Goal: Task Accomplishment & Management: Use online tool/utility

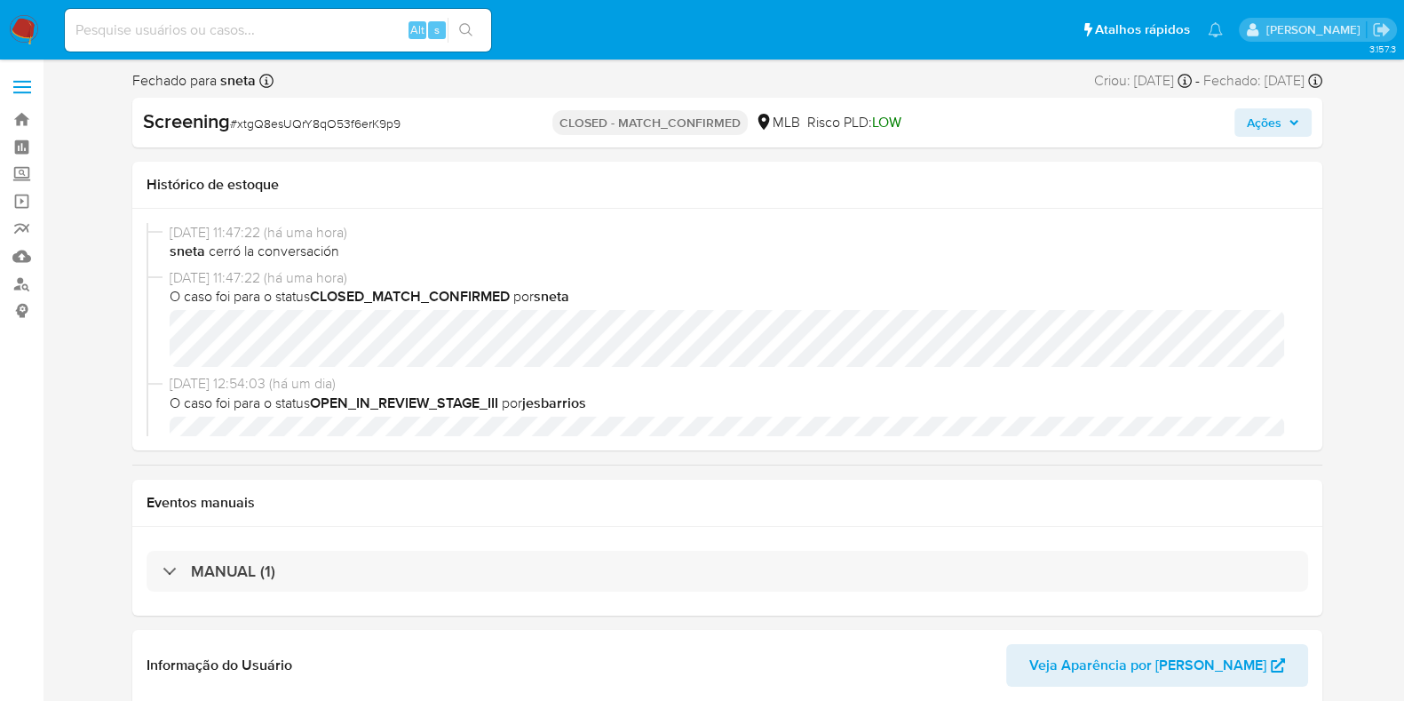
select select "10"
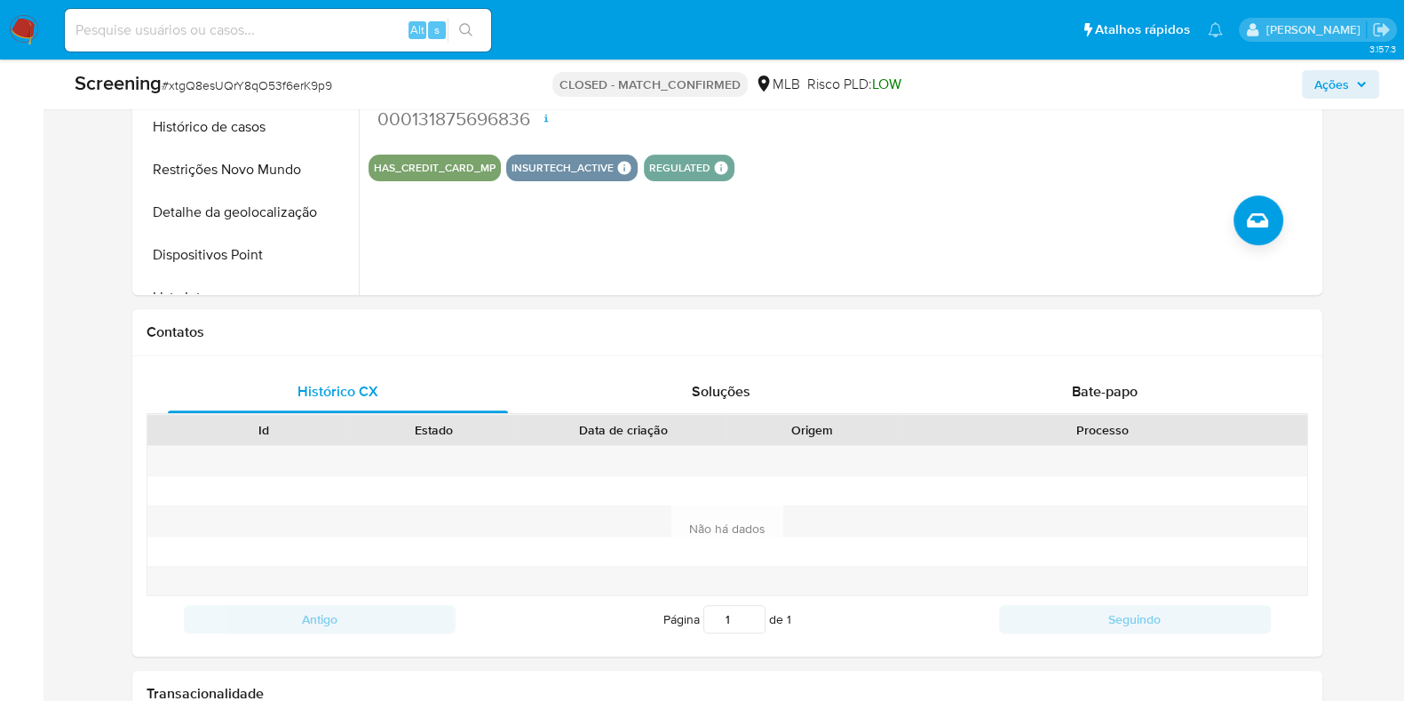
scroll to position [959, 0]
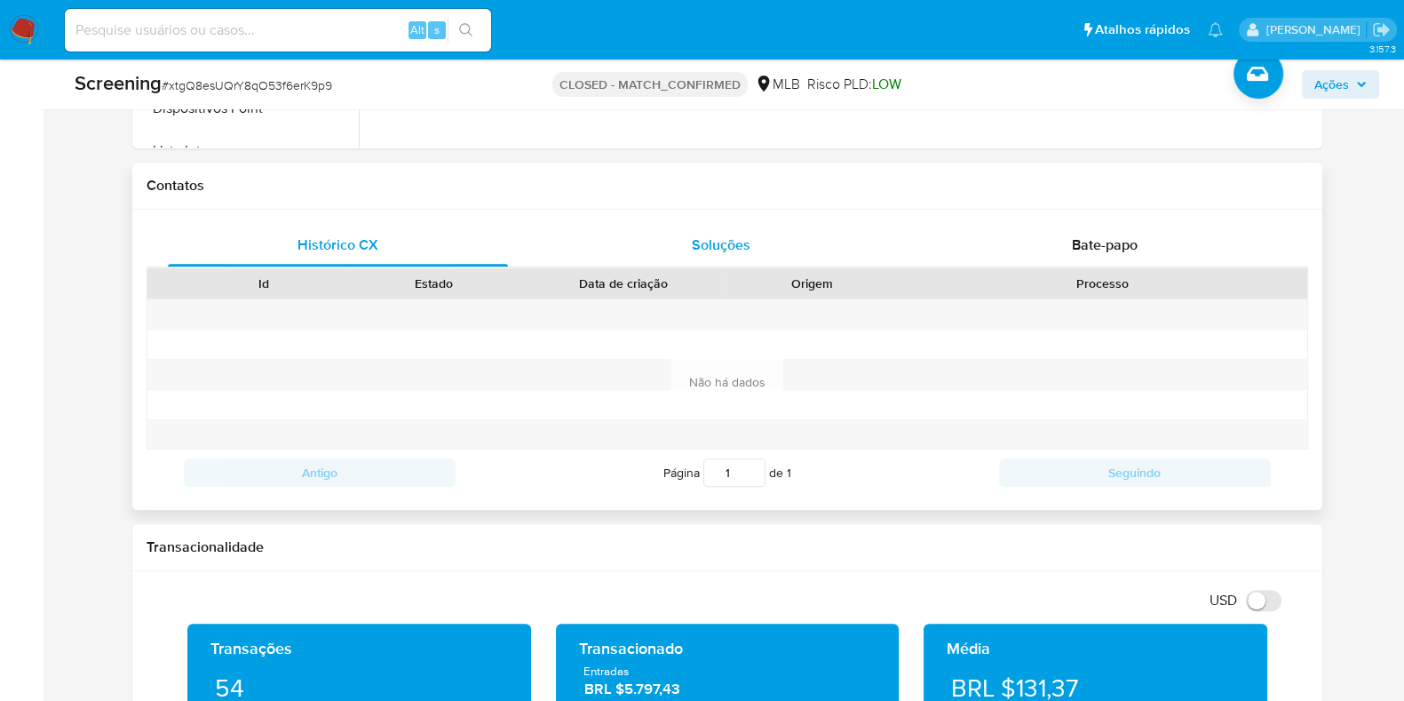
click at [672, 244] on div "Soluções" at bounding box center [721, 245] width 341 height 43
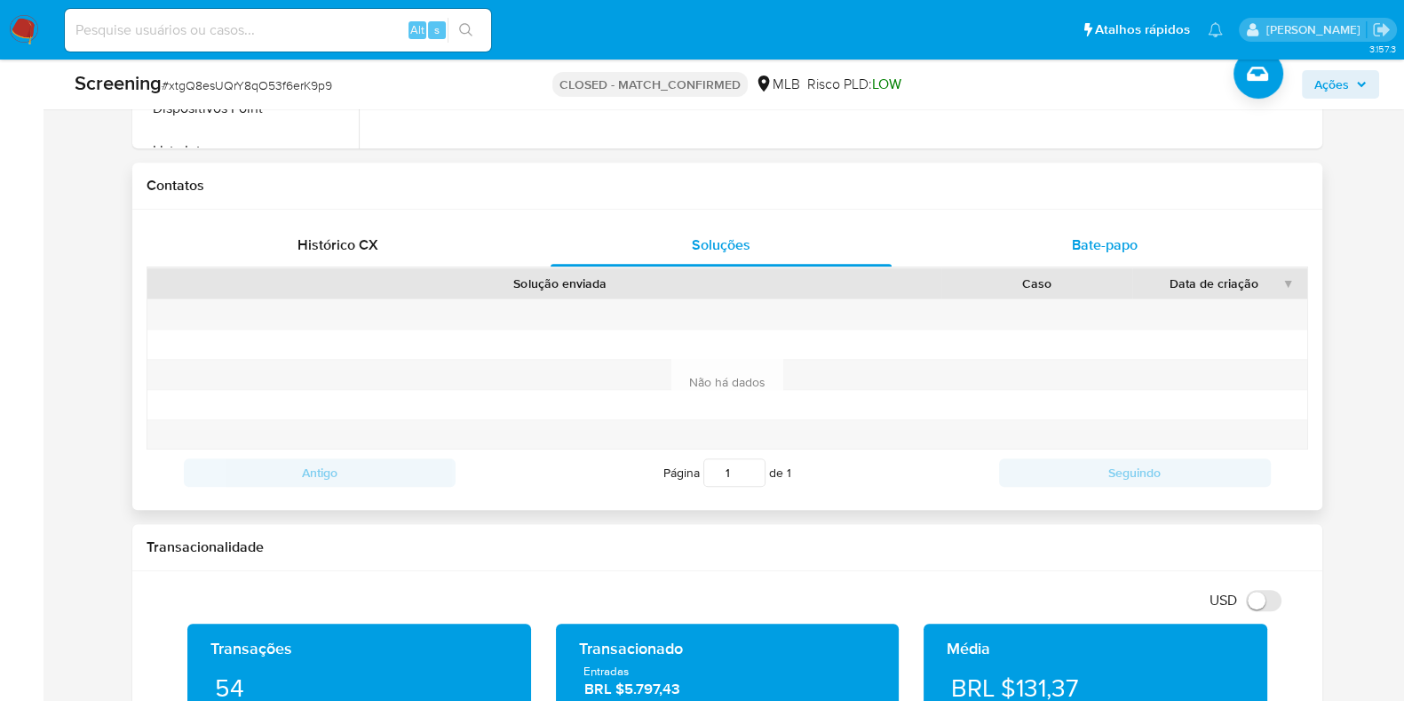
click at [1003, 251] on div "Bate-papo" at bounding box center [1105, 245] width 341 height 43
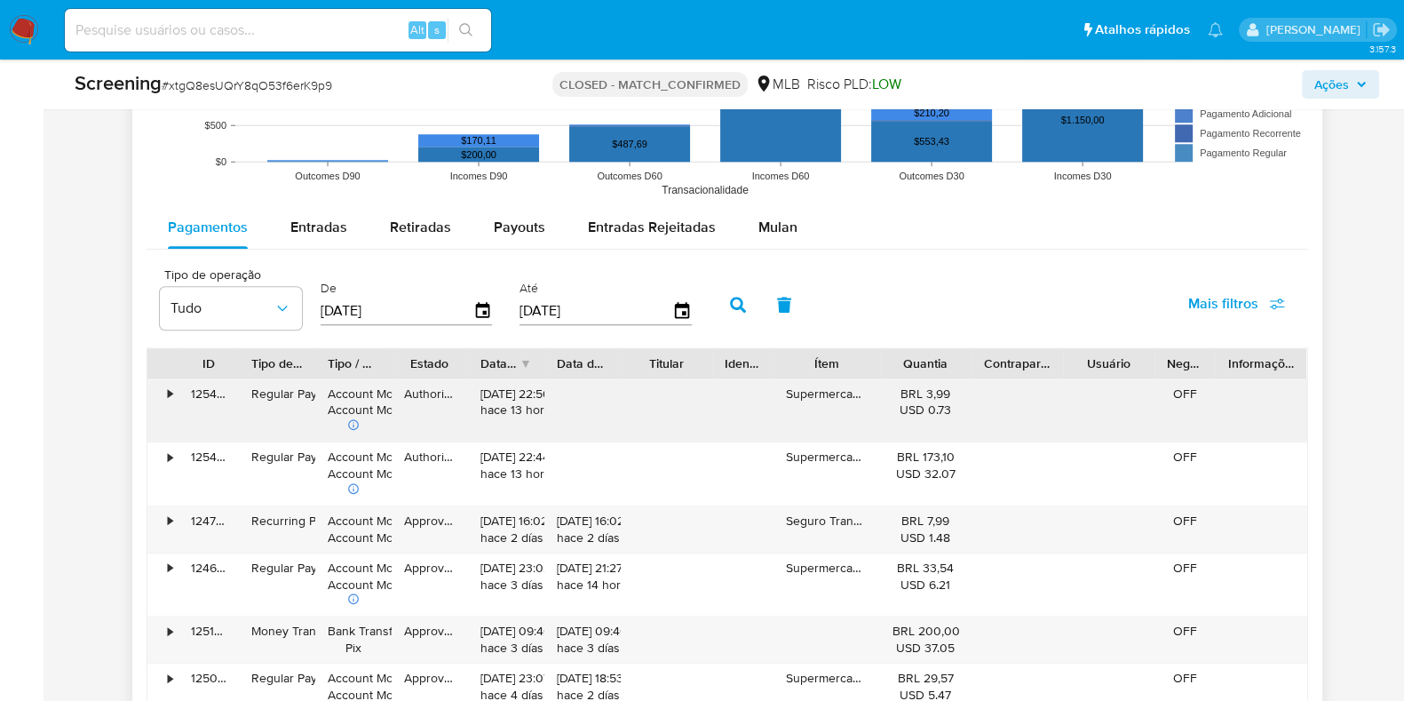
scroll to position [2208, 0]
click at [592, 237] on div "Entradas Rejeitadas" at bounding box center [652, 226] width 128 height 43
select select "10"
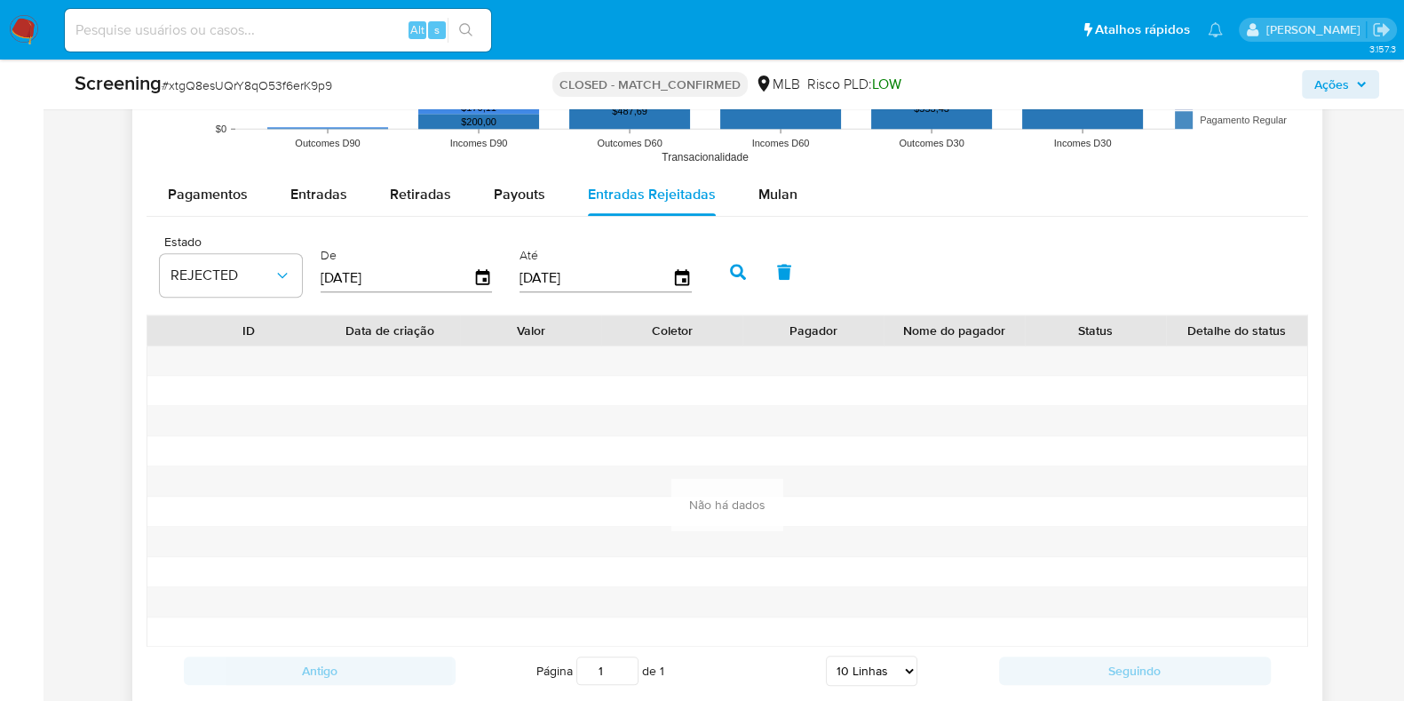
scroll to position [2240, 0]
click at [231, 193] on span "Pagamentos" at bounding box center [208, 193] width 80 height 20
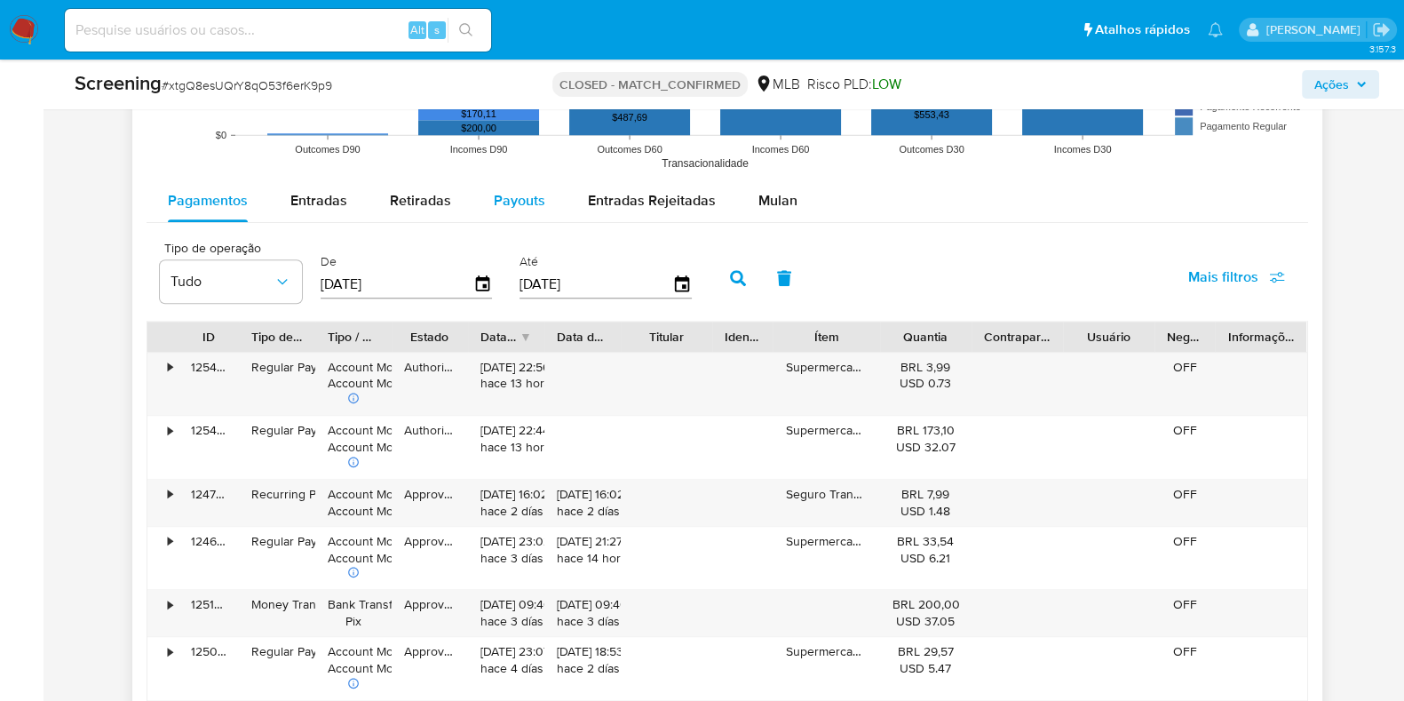
click at [494, 216] on div "Payouts" at bounding box center [520, 200] width 52 height 43
select select "10"
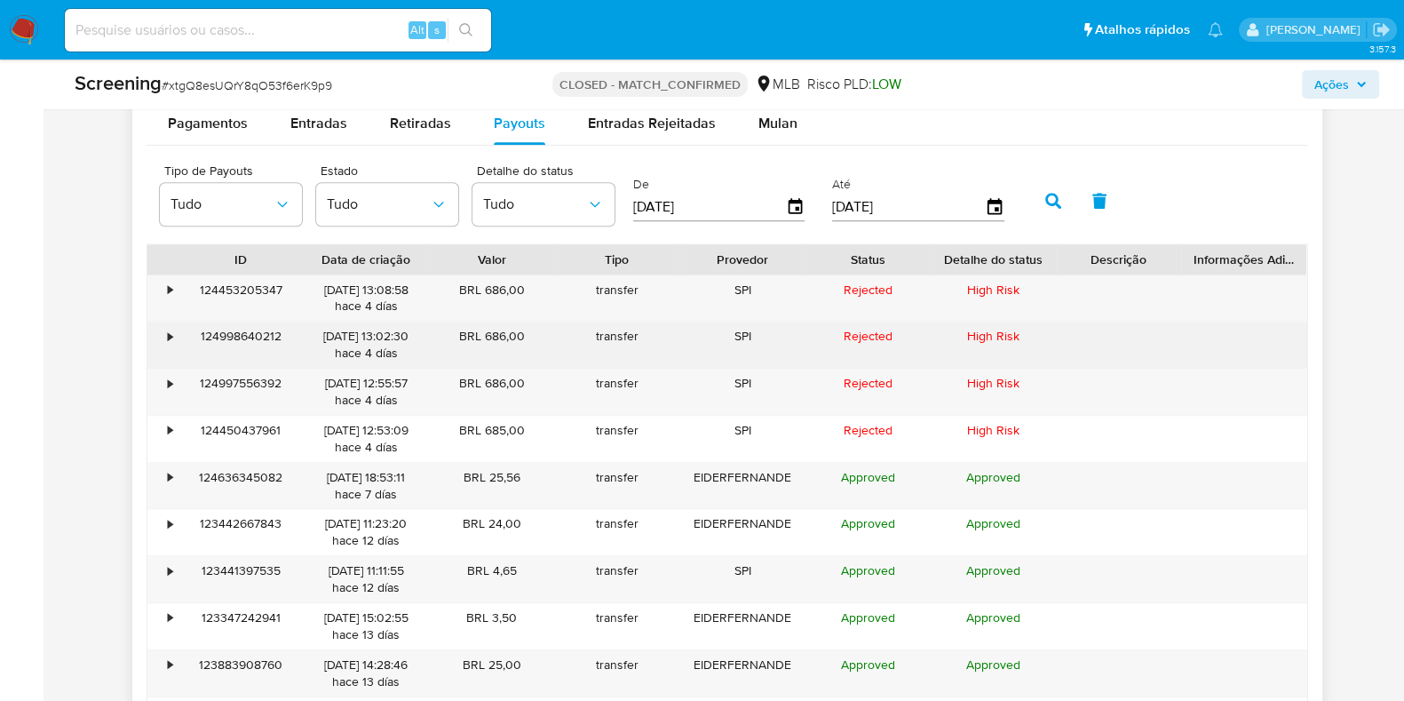
scroll to position [2319, 0]
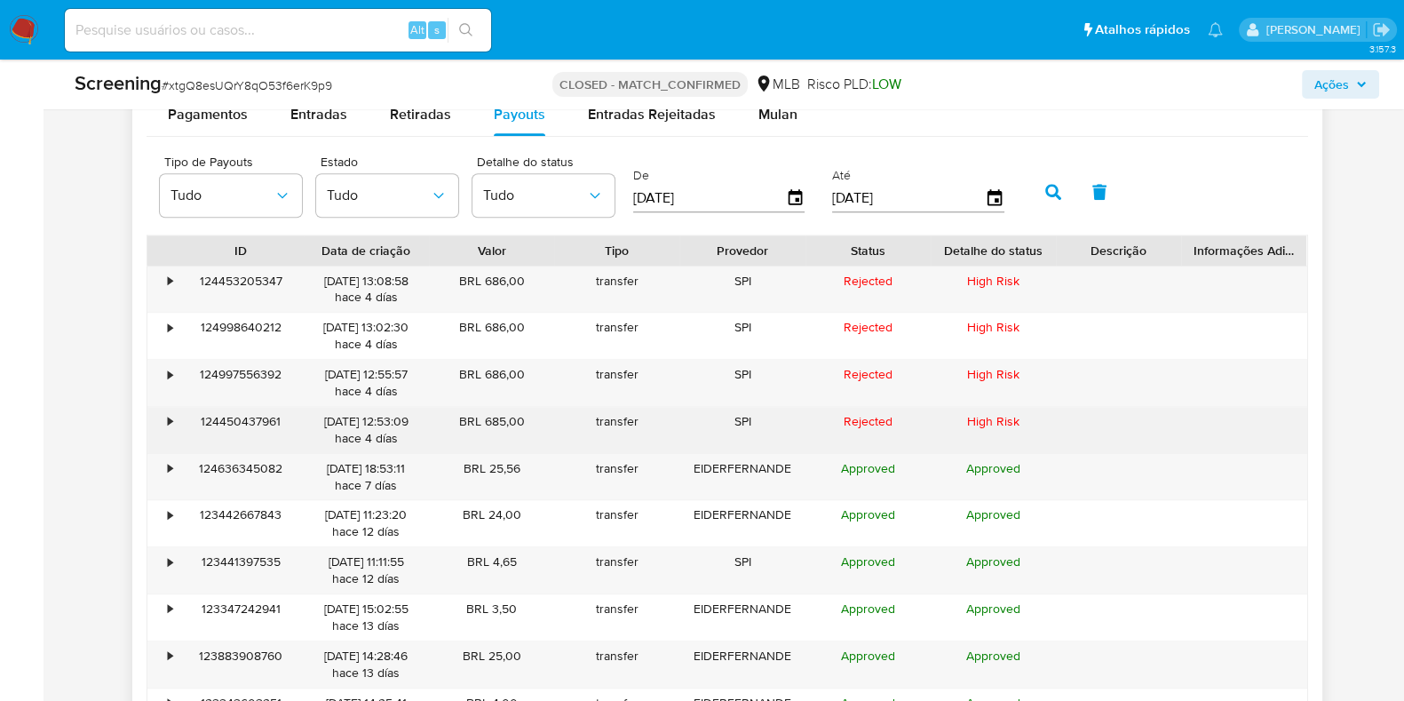
click at [164, 419] on div "•" at bounding box center [162, 430] width 31 height 46
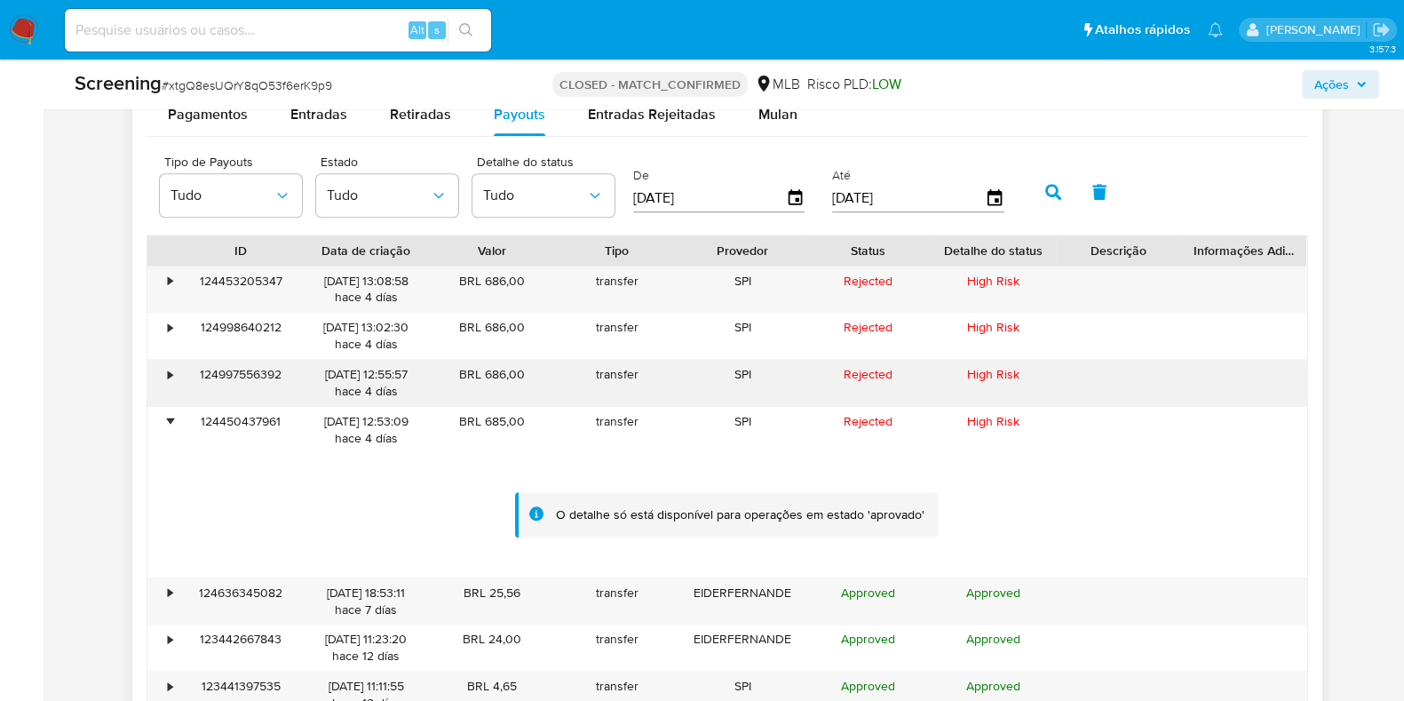
click at [165, 361] on div "•" at bounding box center [162, 383] width 31 height 46
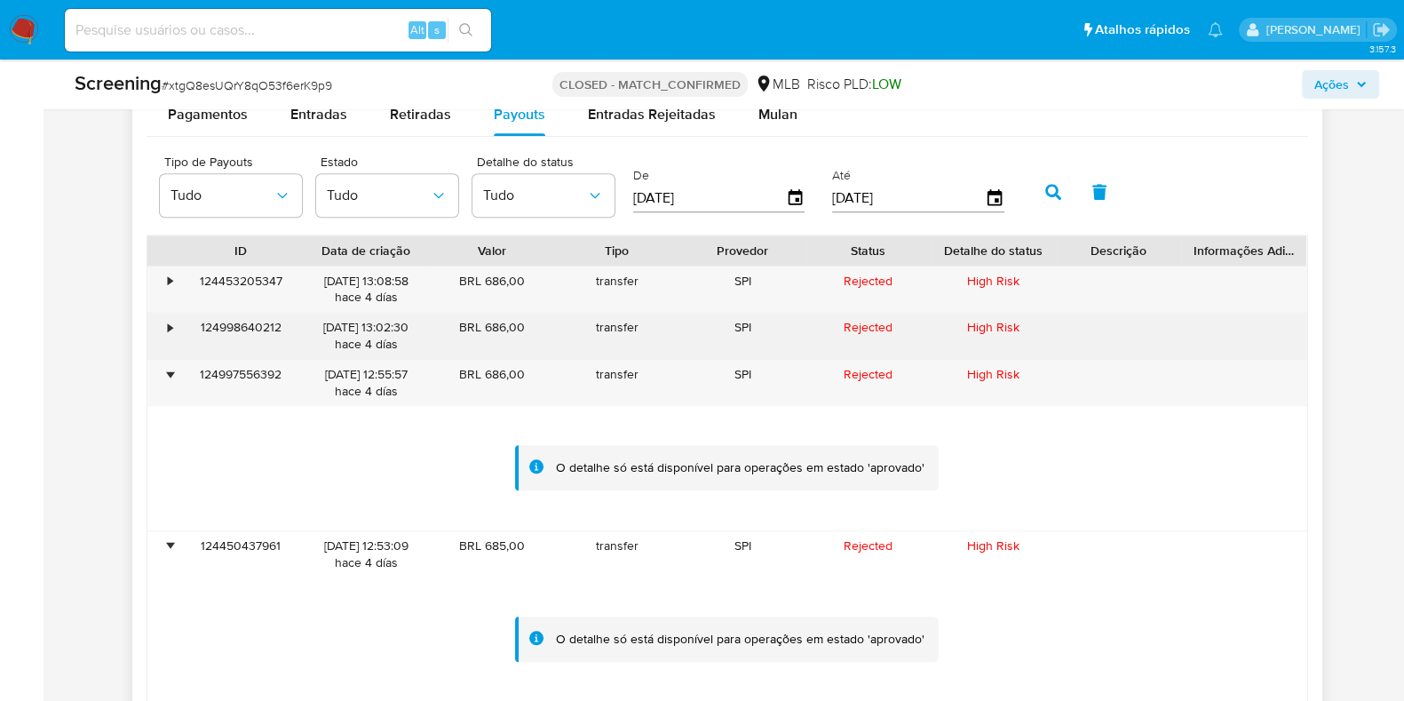
click at [163, 335] on div "•" at bounding box center [162, 336] width 31 height 46
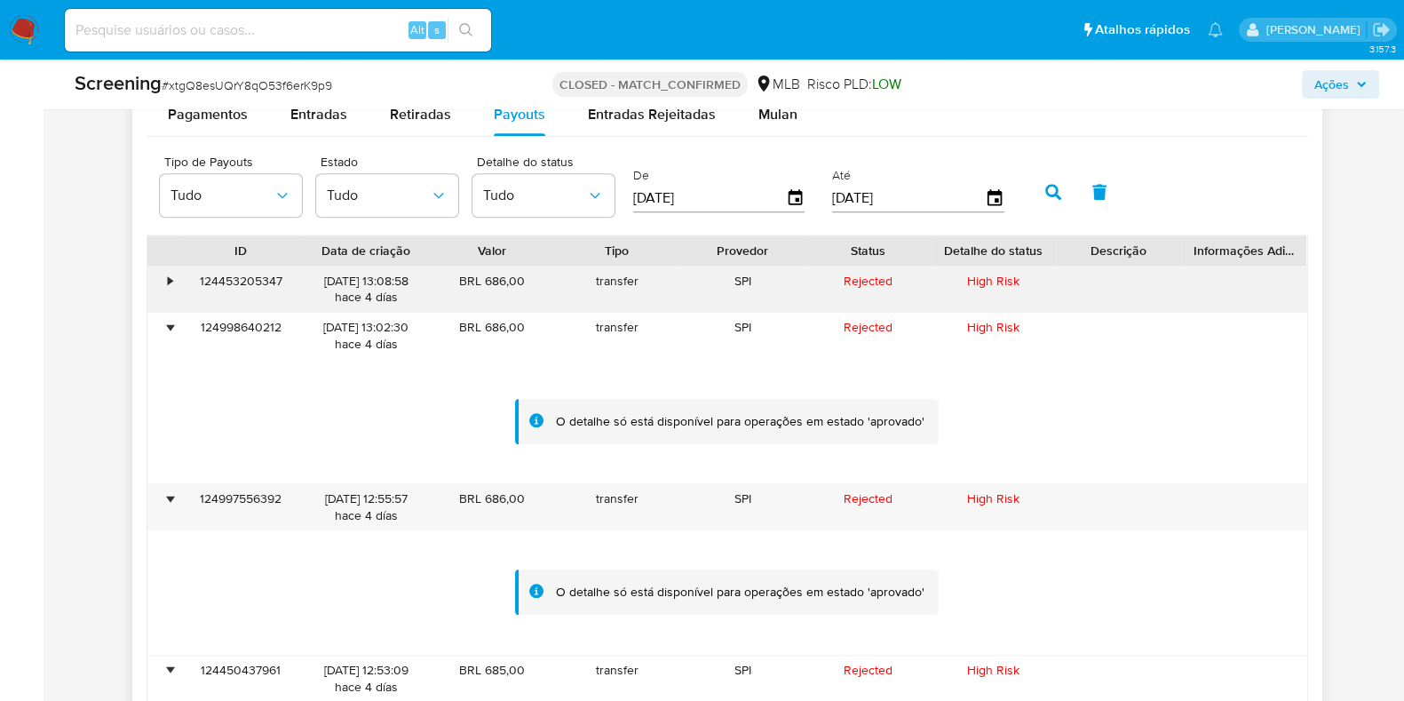
click at [171, 281] on div "•" at bounding box center [171, 281] width 4 height 17
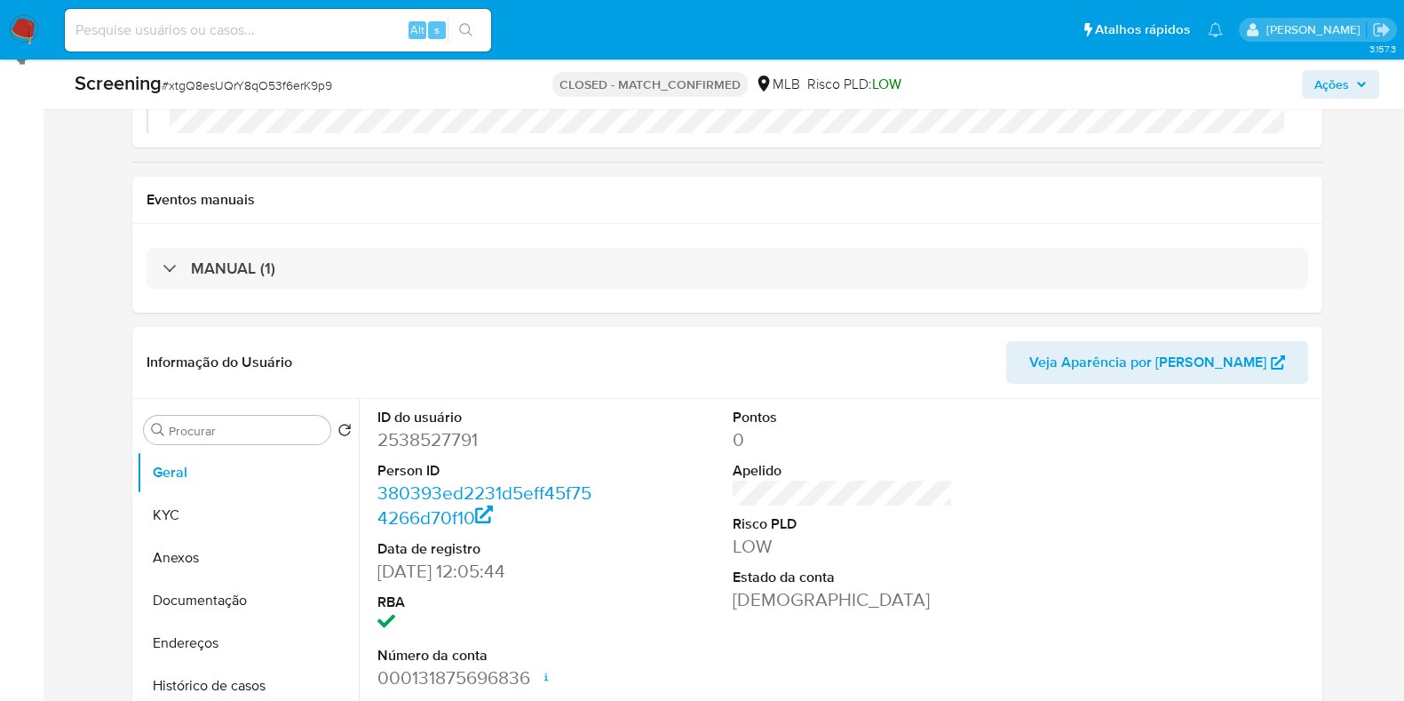
scroll to position [308, 0]
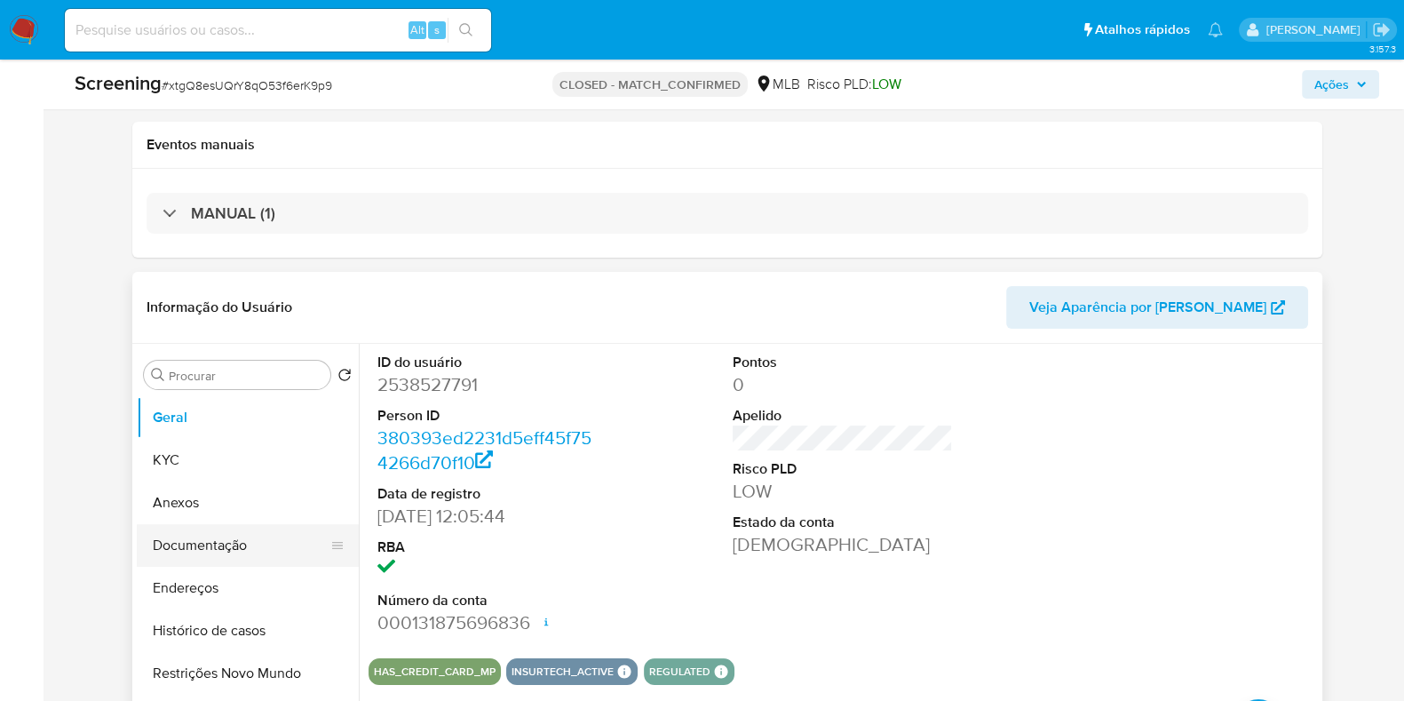
click at [229, 537] on button "Documentação" at bounding box center [241, 545] width 208 height 43
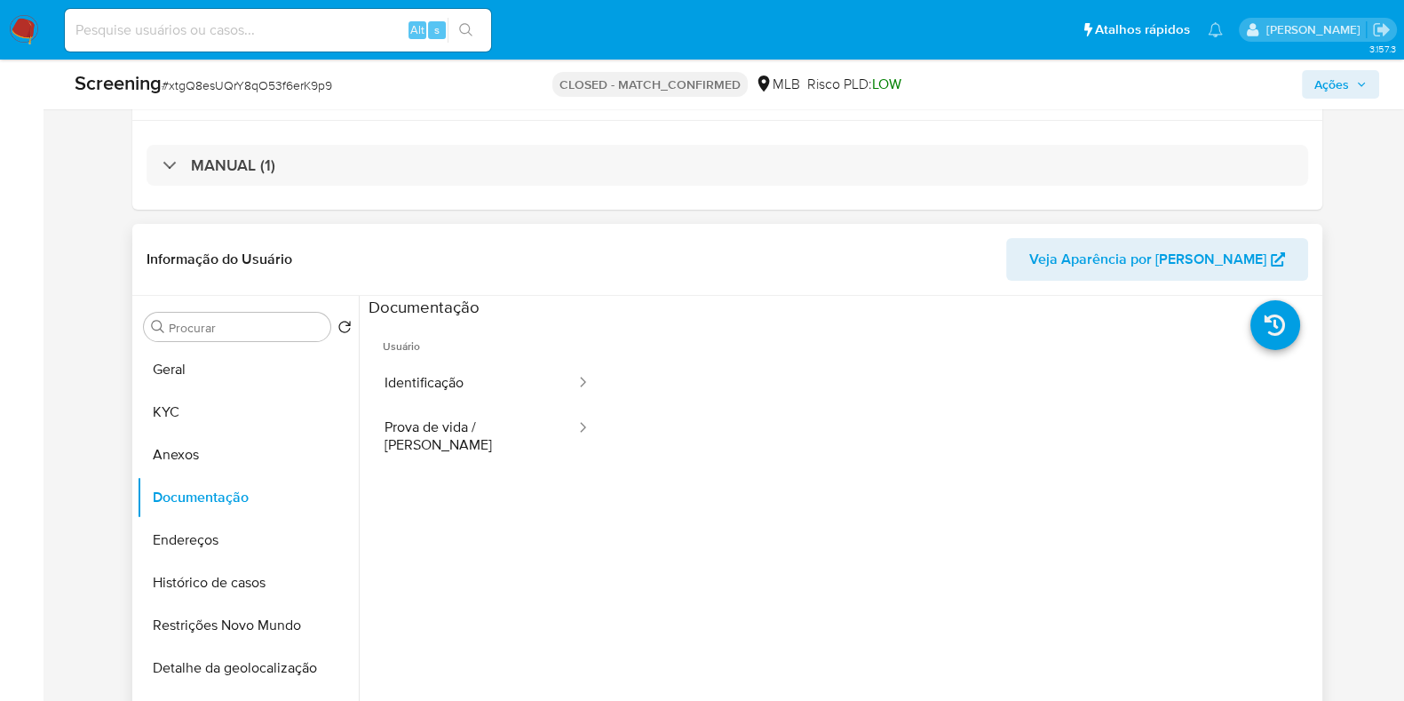
scroll to position [363, 0]
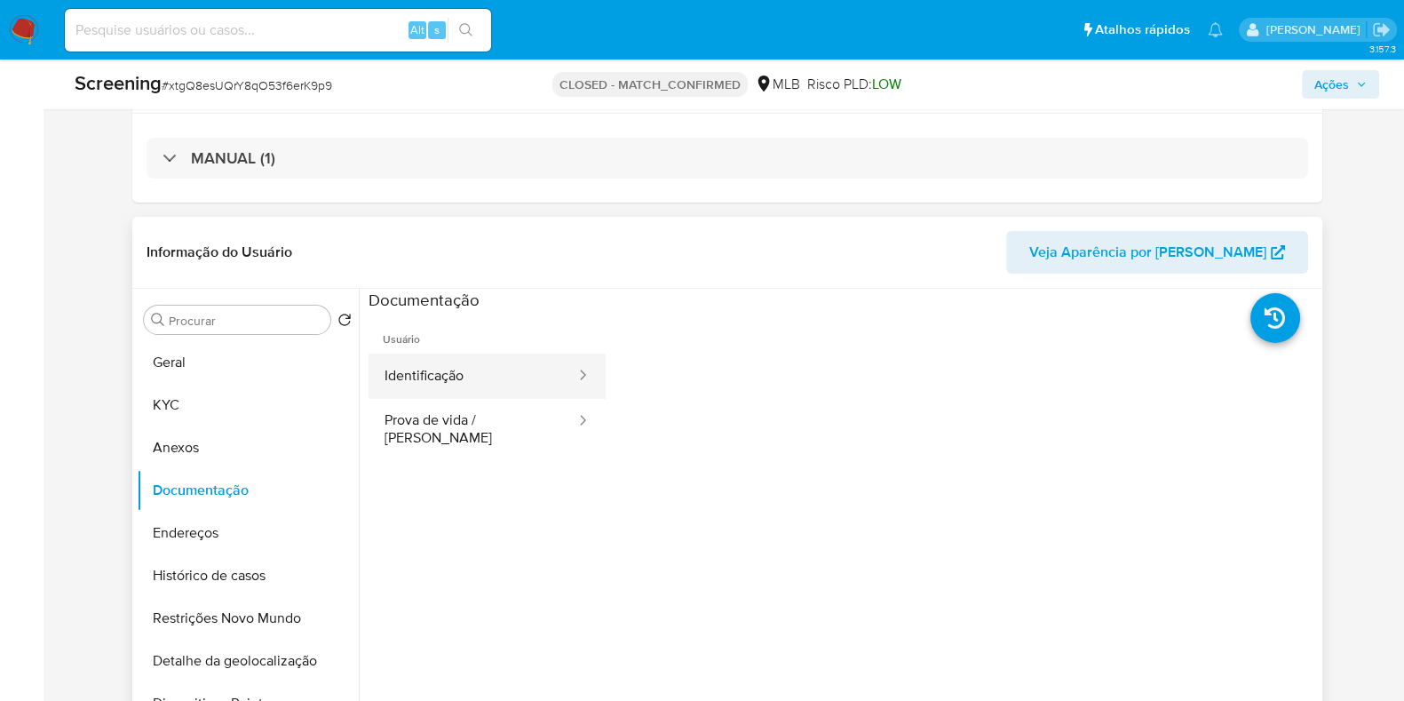
click at [467, 386] on button "Identificação" at bounding box center [473, 376] width 209 height 45
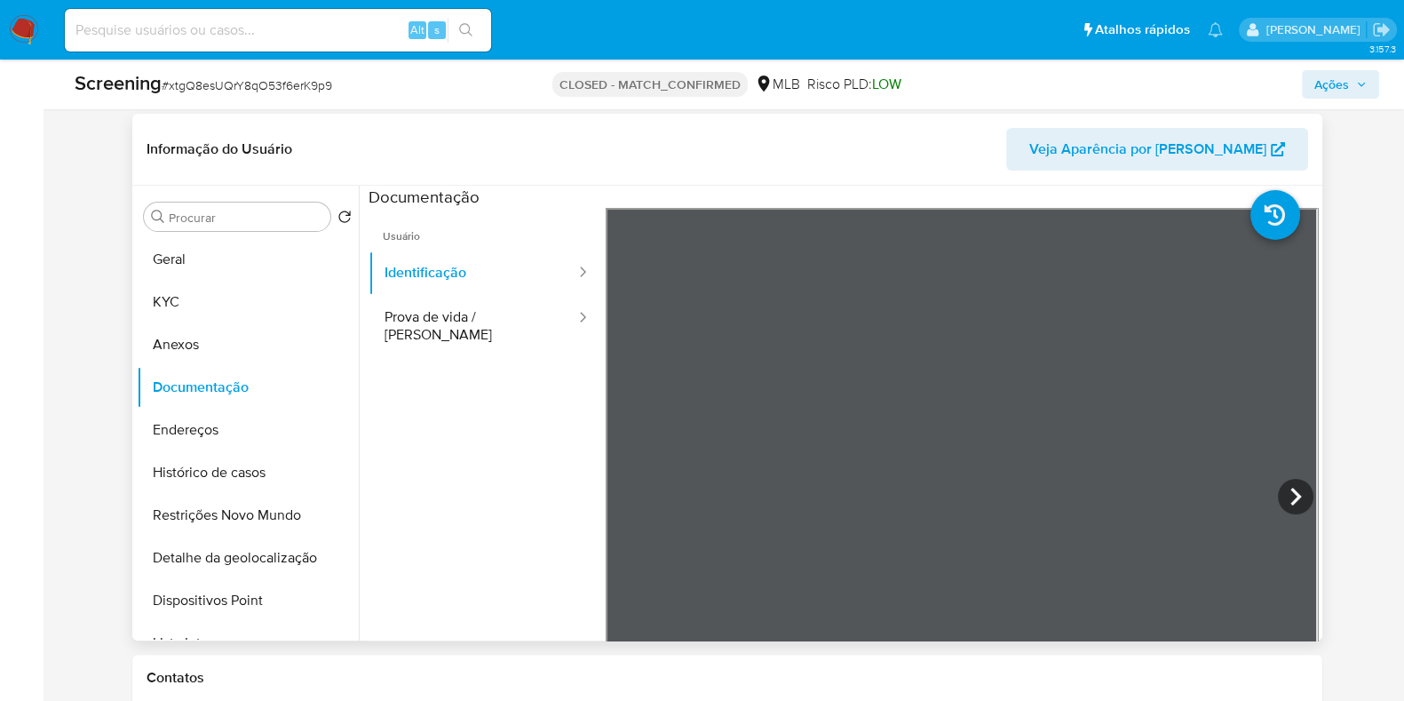
scroll to position [467, 0]
click at [180, 292] on button "KYC" at bounding box center [241, 301] width 208 height 43
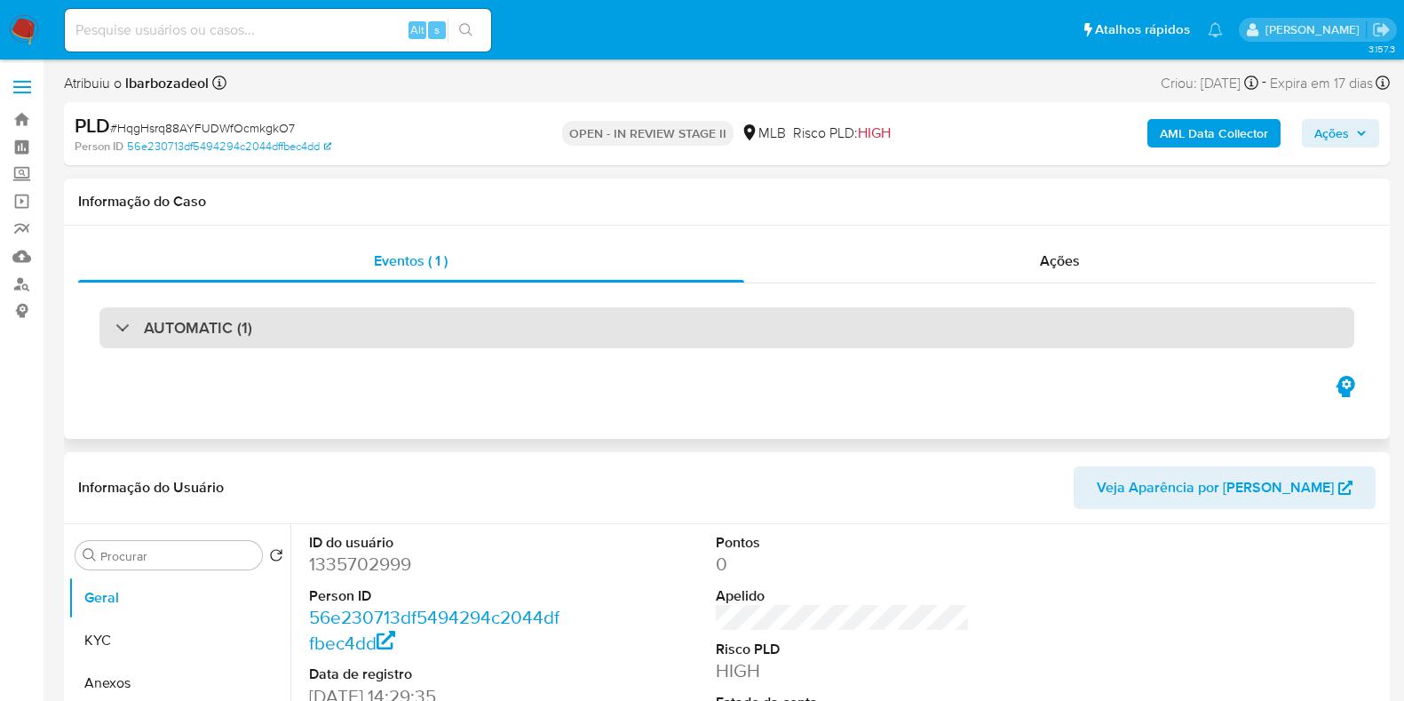
scroll to position [8, 0]
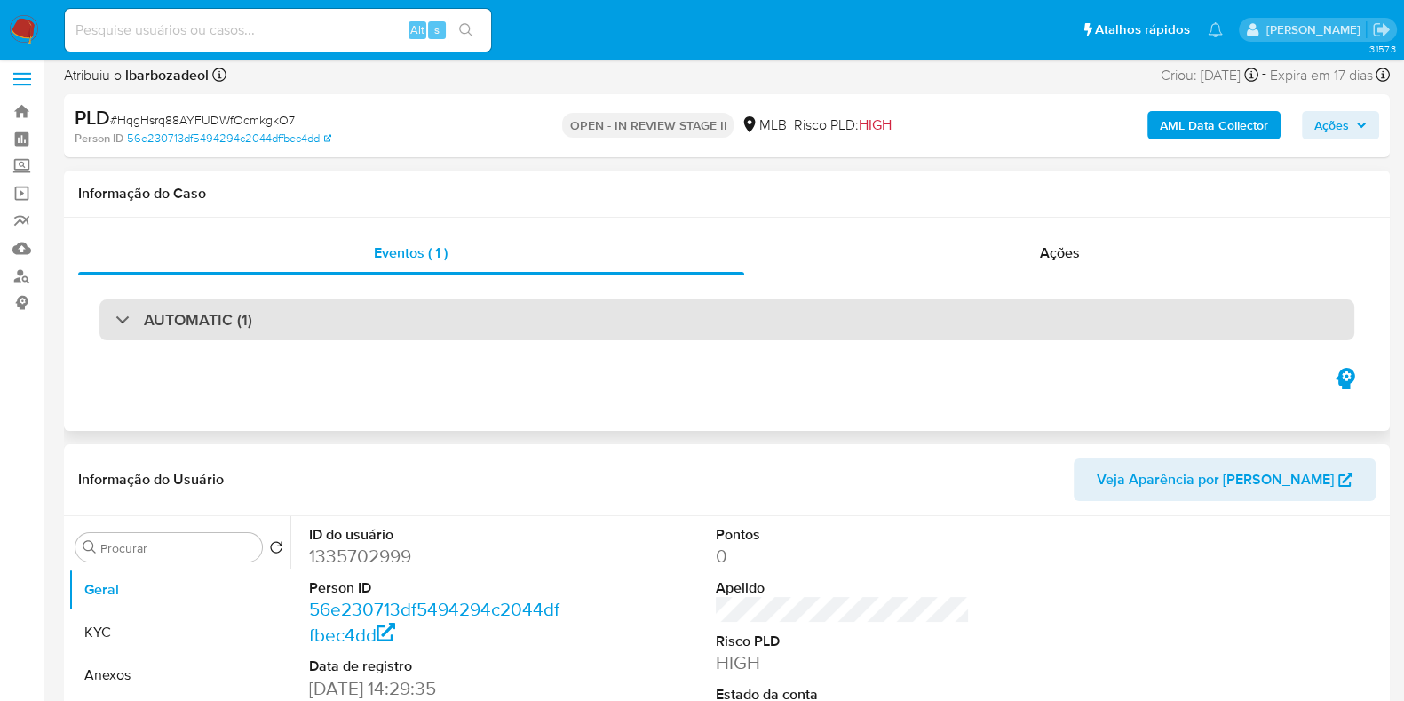
click at [654, 322] on div "AUTOMATIC (1)" at bounding box center [726, 319] width 1255 height 41
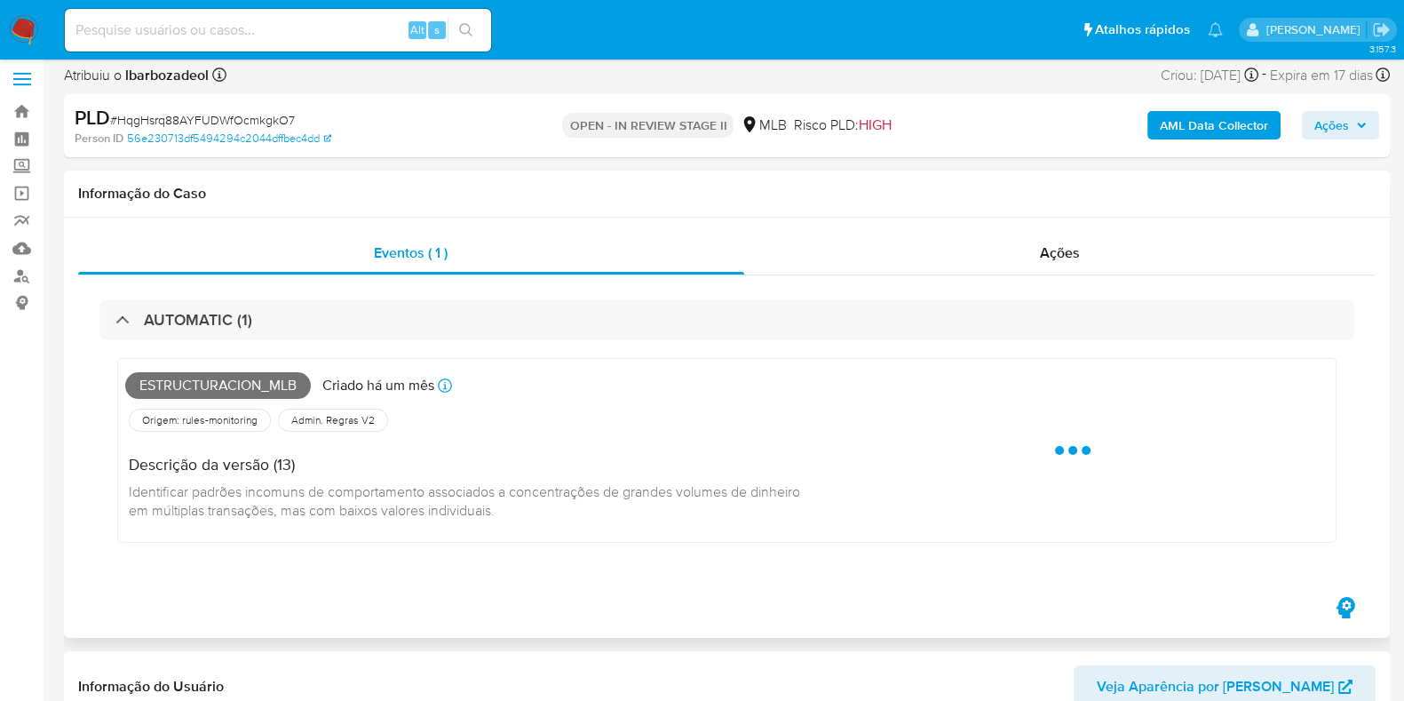
click at [271, 388] on span "Estructuracion_mlb" at bounding box center [218, 385] width 186 height 27
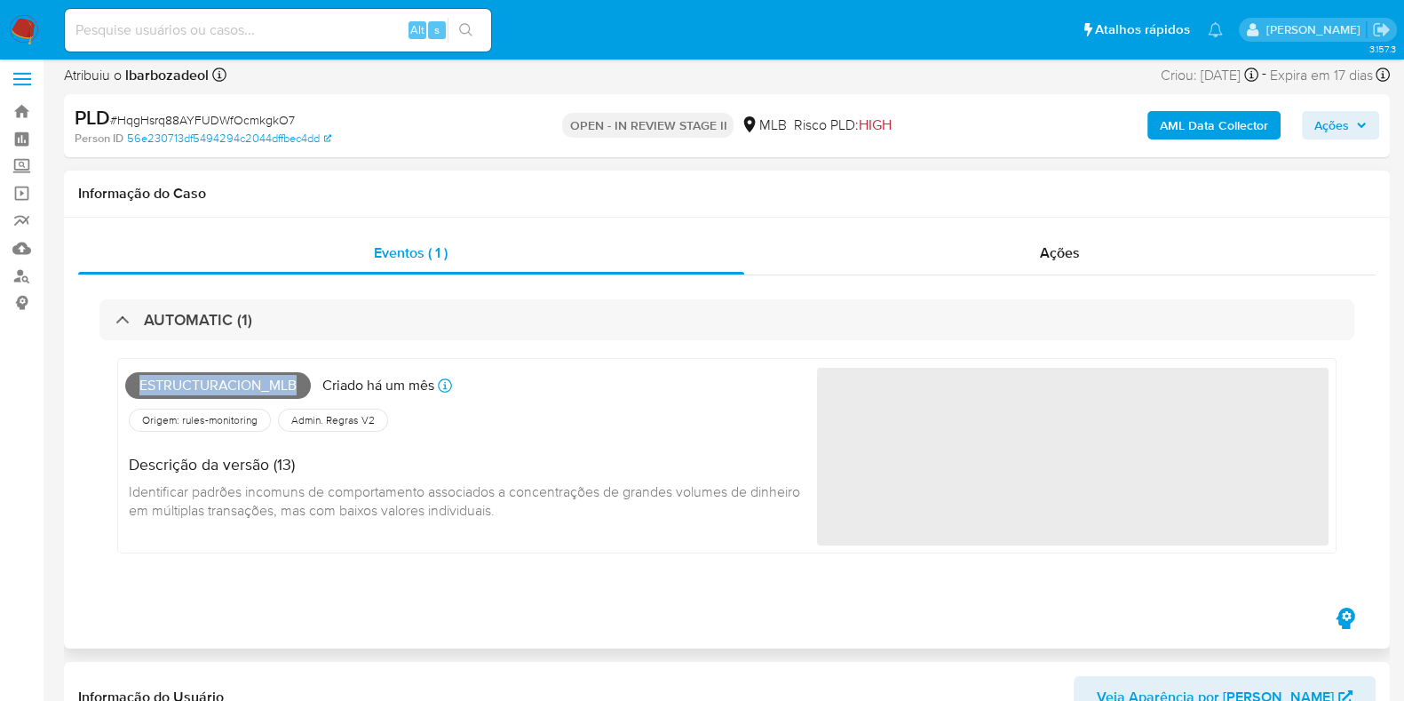
copy span "Estructuracion_mlb"
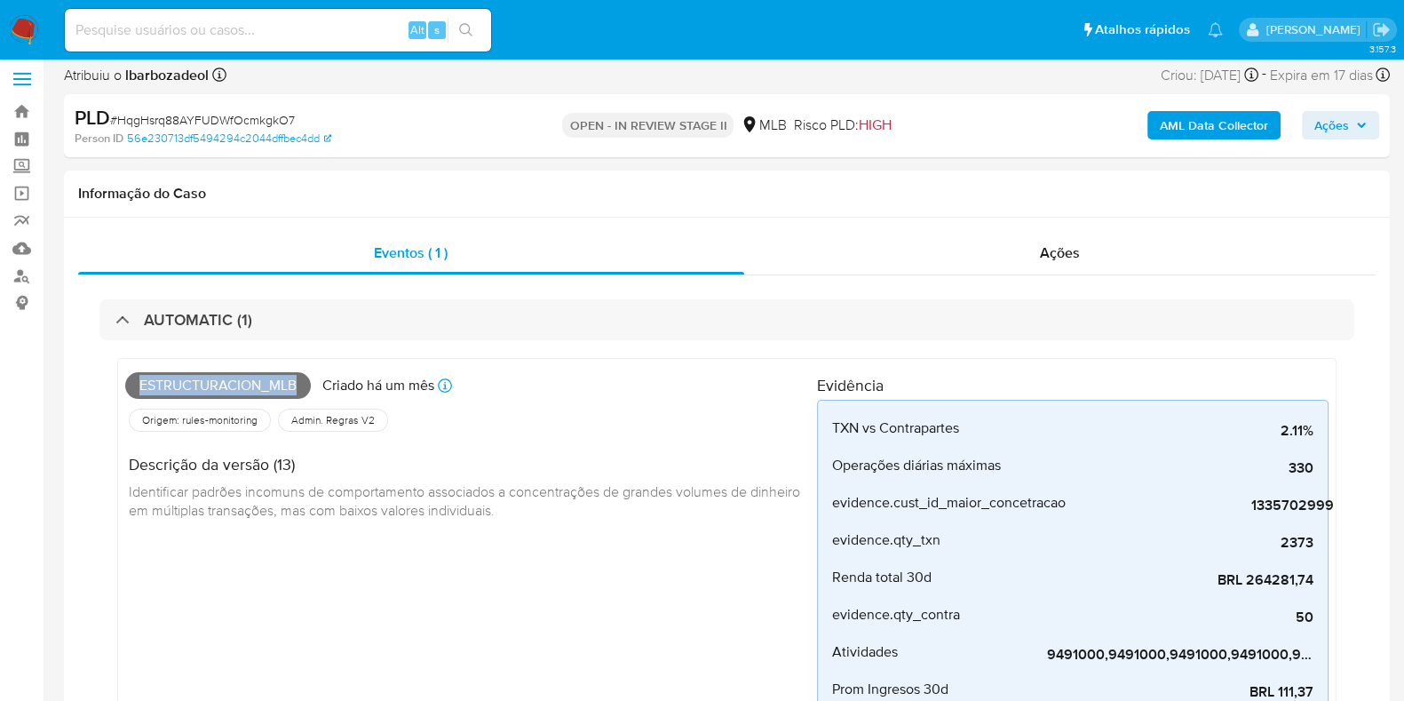
click at [1341, 118] on span "Ações" at bounding box center [1332, 125] width 35 height 28
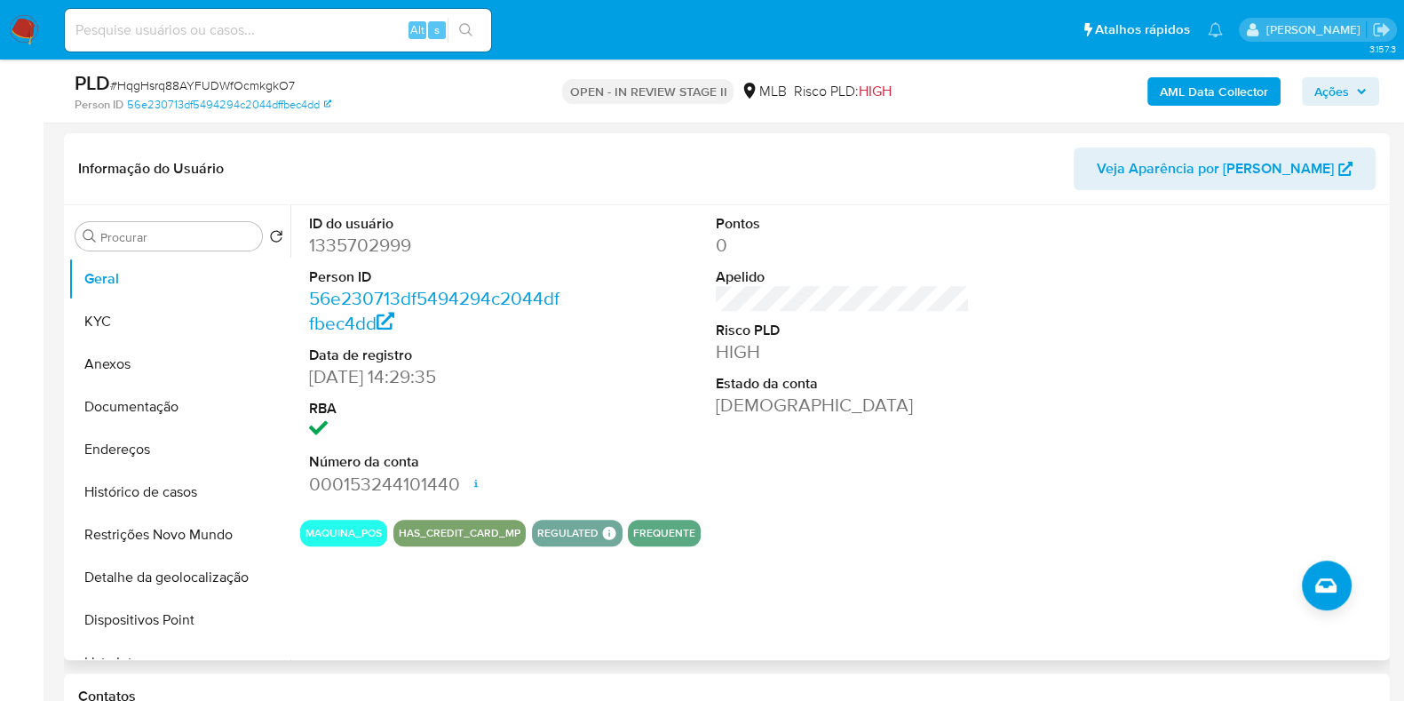
scroll to position [800, 0]
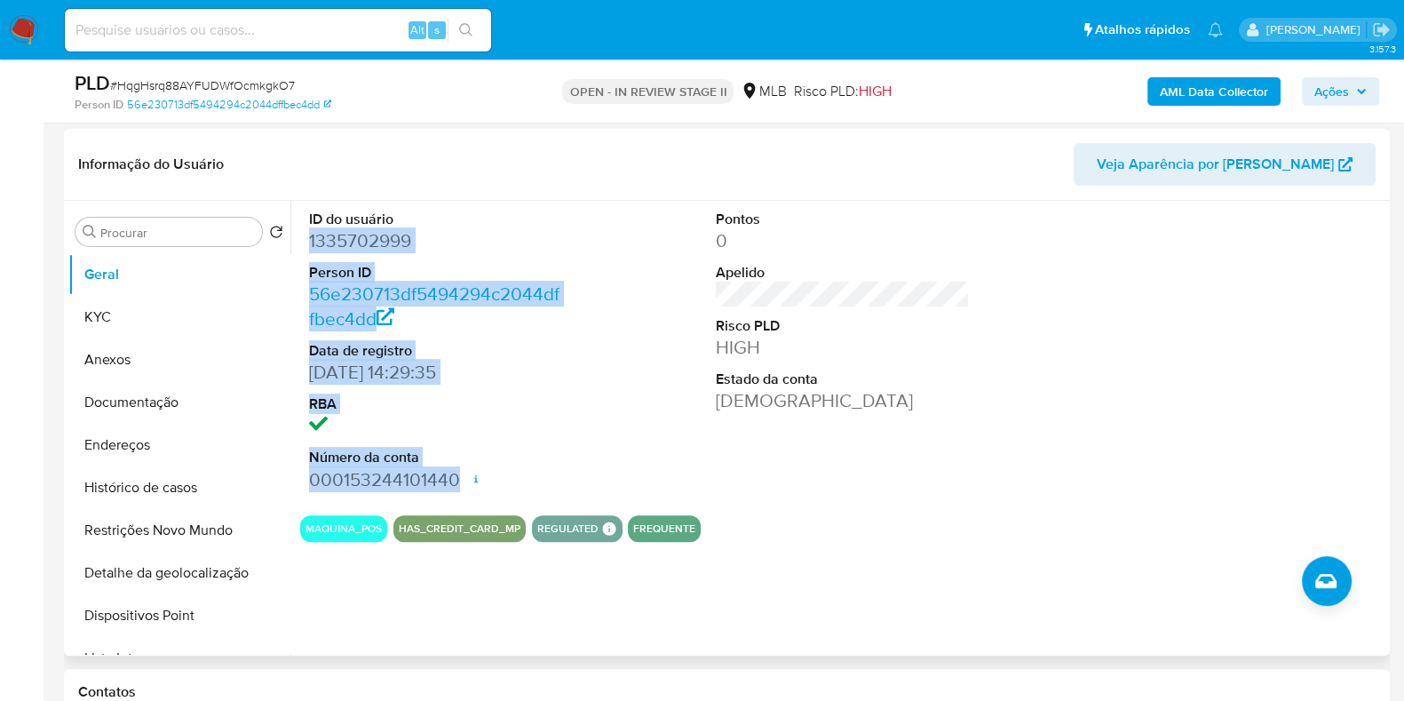
drag, startPoint x: 300, startPoint y: 237, endPoint x: 455, endPoint y: 482, distance: 289.8
click at [455, 482] on div "ID do usuário 1335702999 Person ID 56e230713df5494294c2044dffbec4dd Data de reg…" at bounding box center [436, 351] width 272 height 300
copy dl "1335702999 Person ID 56e230713df5494294c2044dffbec4dd Data de registro 21/03/20…"
click at [1357, 92] on icon "button" at bounding box center [1362, 91] width 11 height 11
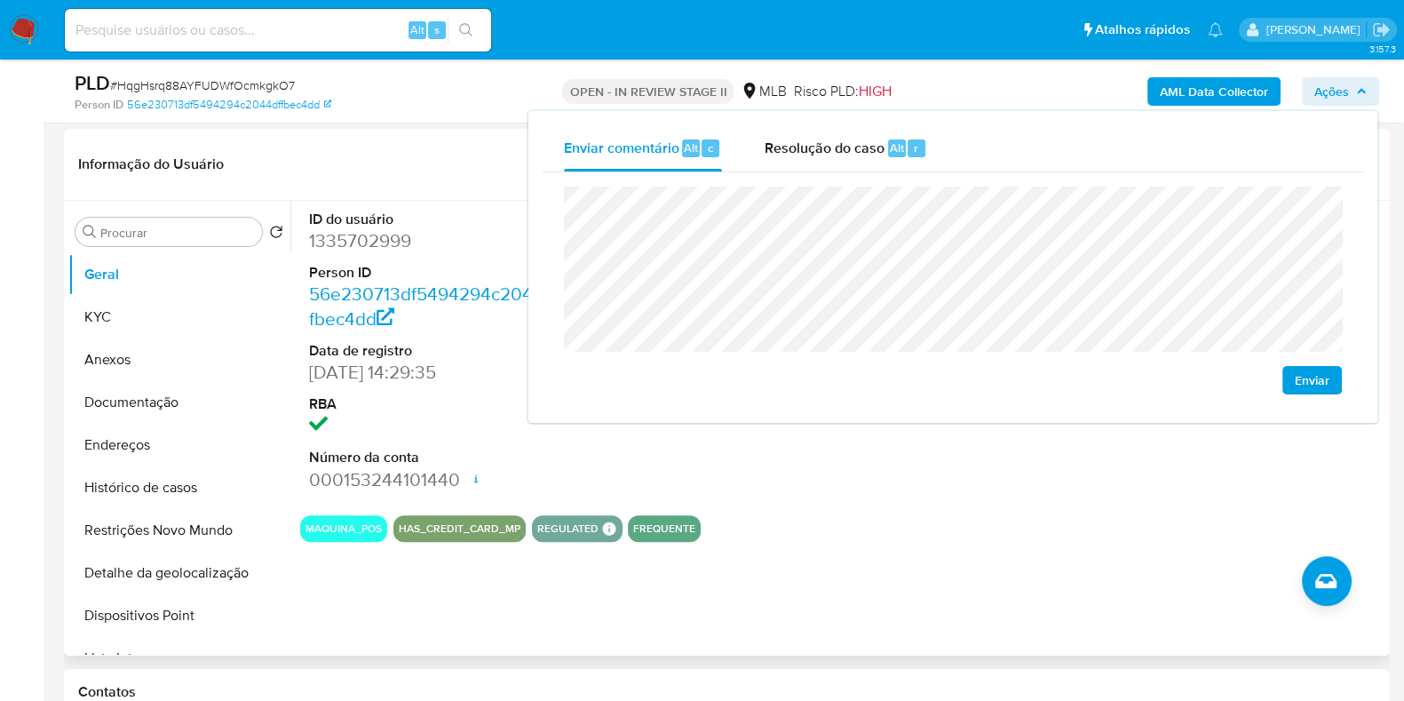
drag, startPoint x: 185, startPoint y: 328, endPoint x: 281, endPoint y: 216, distance: 147.4
click at [185, 328] on button "KYC" at bounding box center [179, 317] width 222 height 43
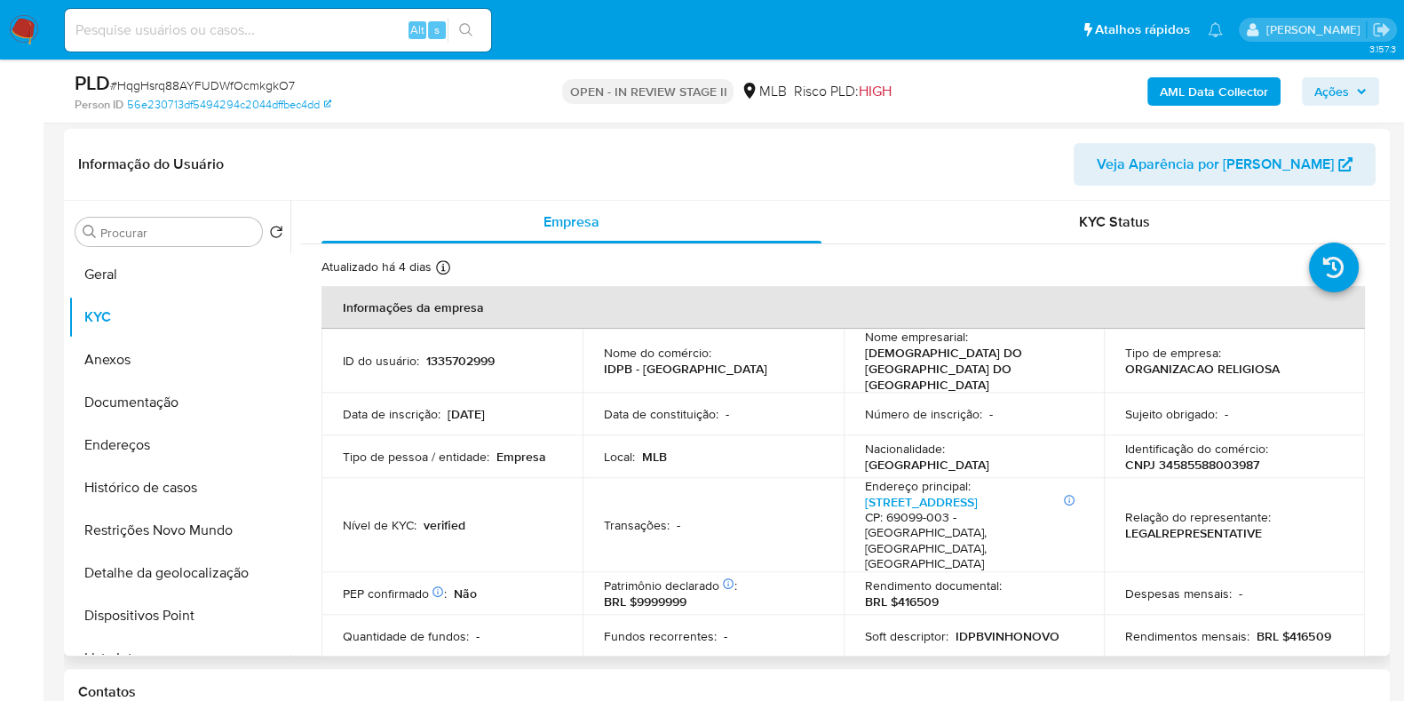
drag, startPoint x: 1208, startPoint y: 428, endPoint x: 1208, endPoint y: 442, distance: 14.2
click at [1208, 441] on p "Identificação do comércio :" at bounding box center [1197, 449] width 143 height 16
click at [1208, 457] on p "CNPJ 34585588003987" at bounding box center [1193, 465] width 134 height 16
copy p "34585588003987"
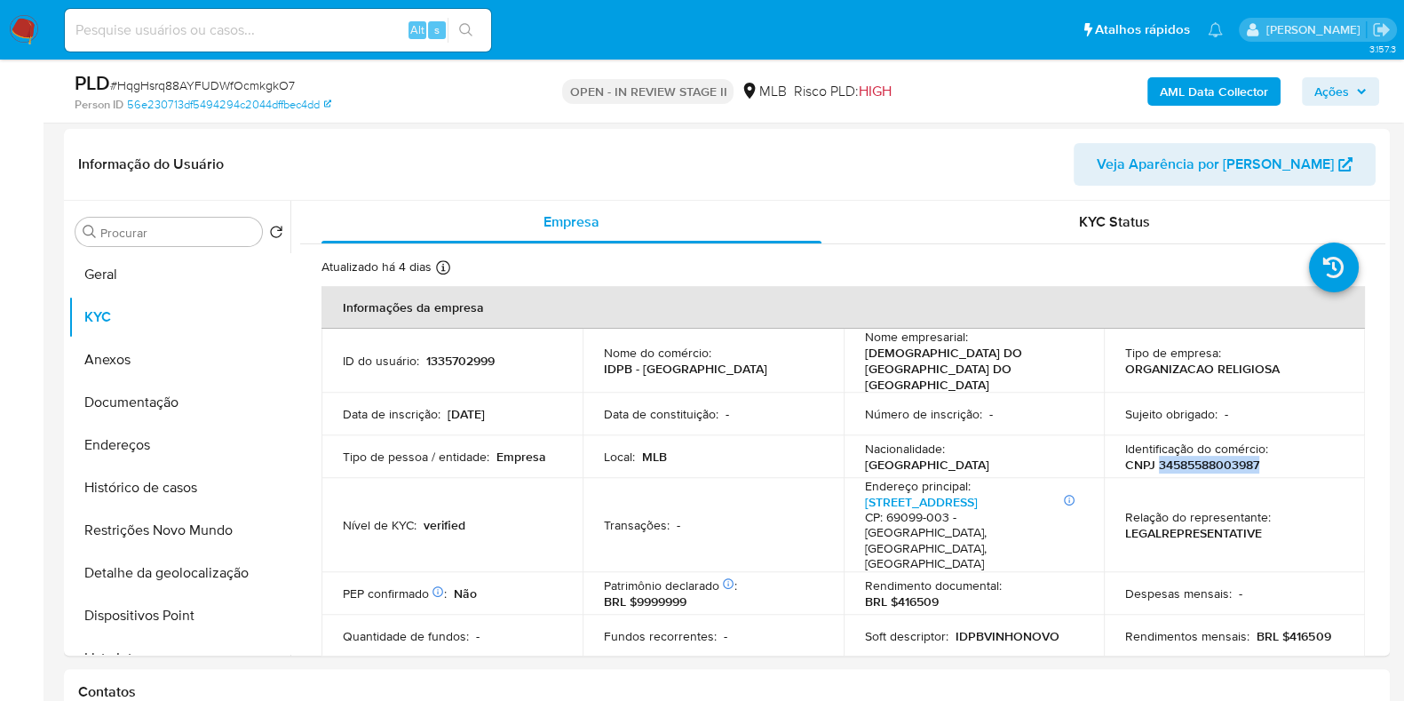
click at [1328, 94] on span "Ações" at bounding box center [1332, 91] width 35 height 28
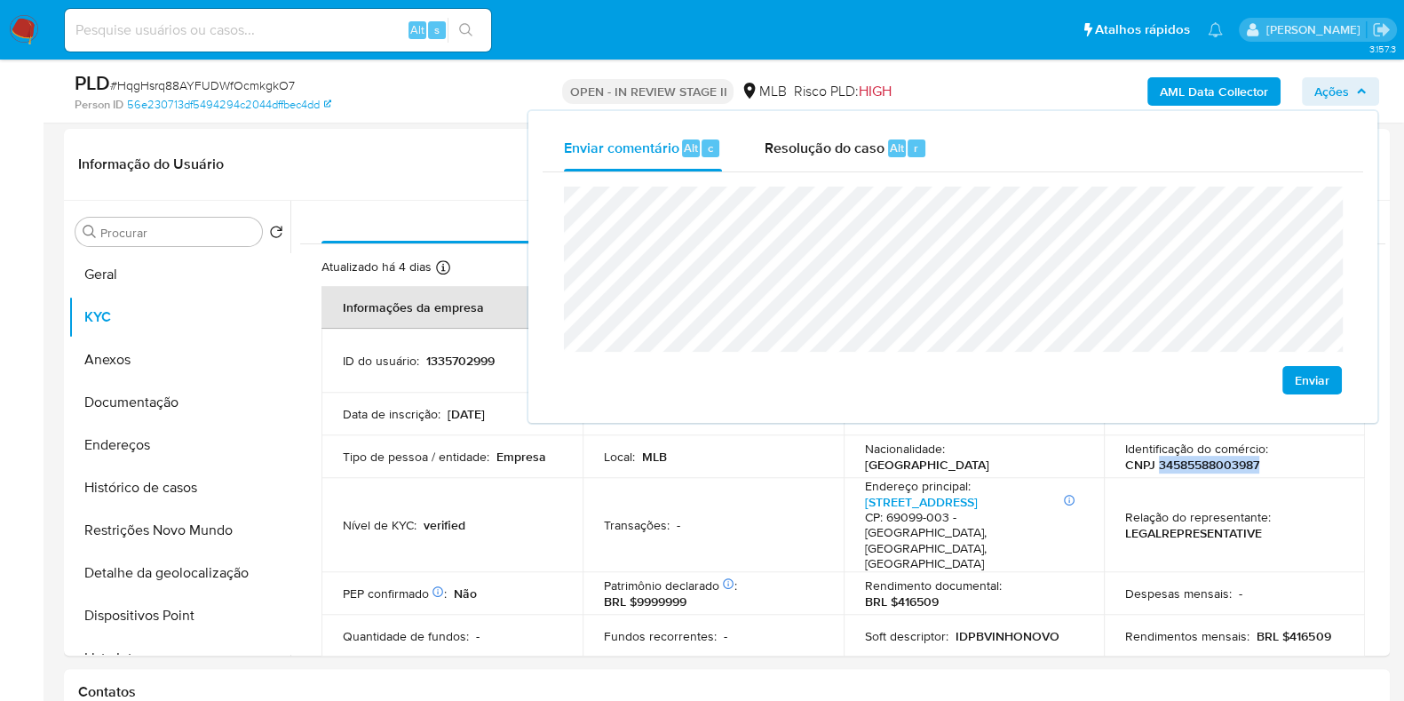
scroll to position [919, 0]
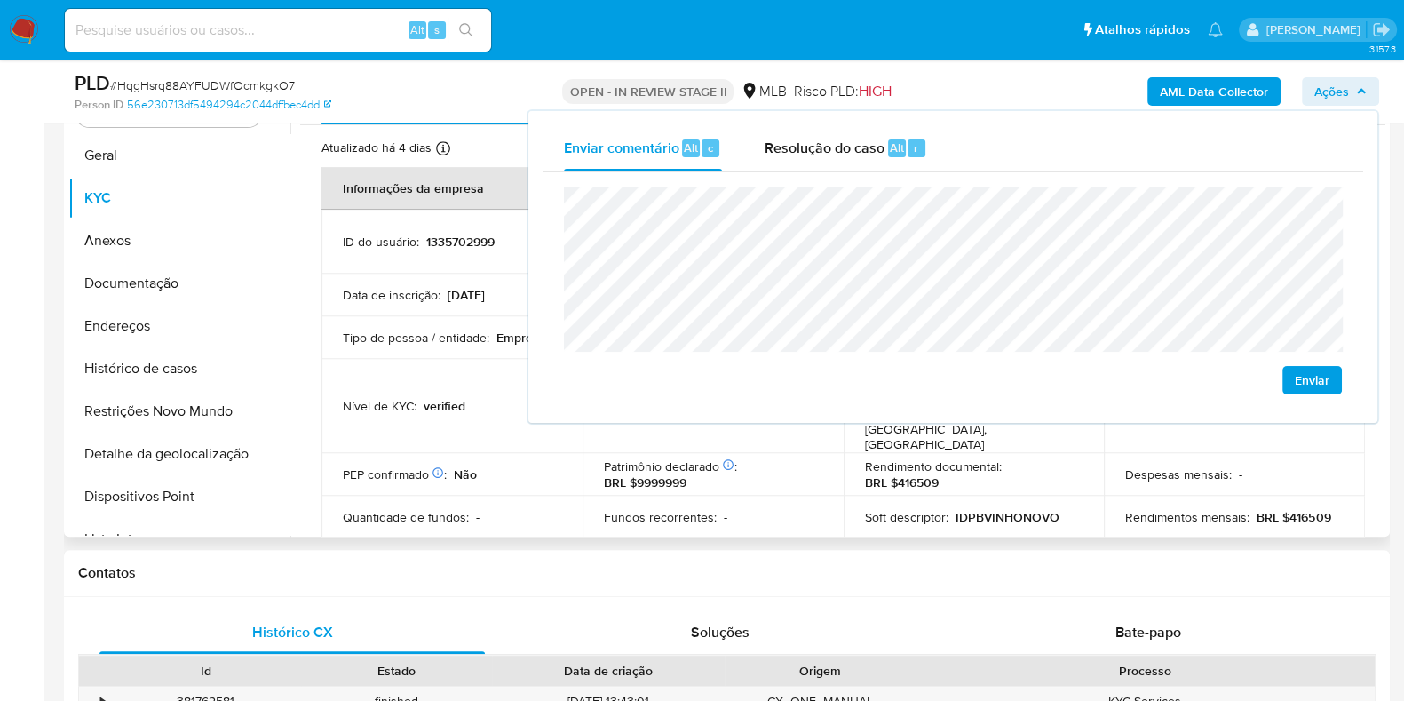
click at [389, 509] on p "Quantidade de fundos :" at bounding box center [406, 517] width 126 height 16
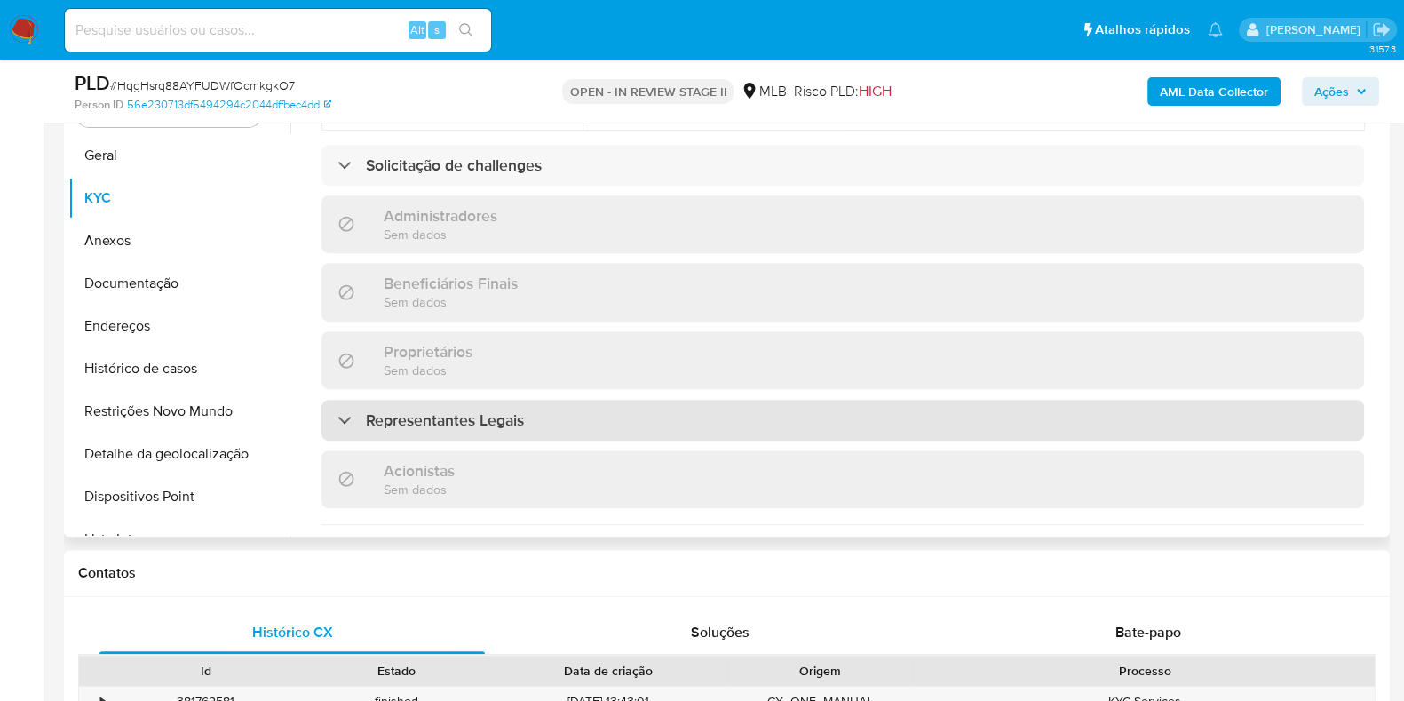
scroll to position [768, 0]
click at [728, 395] on div "Representantes Legais" at bounding box center [843, 415] width 1043 height 41
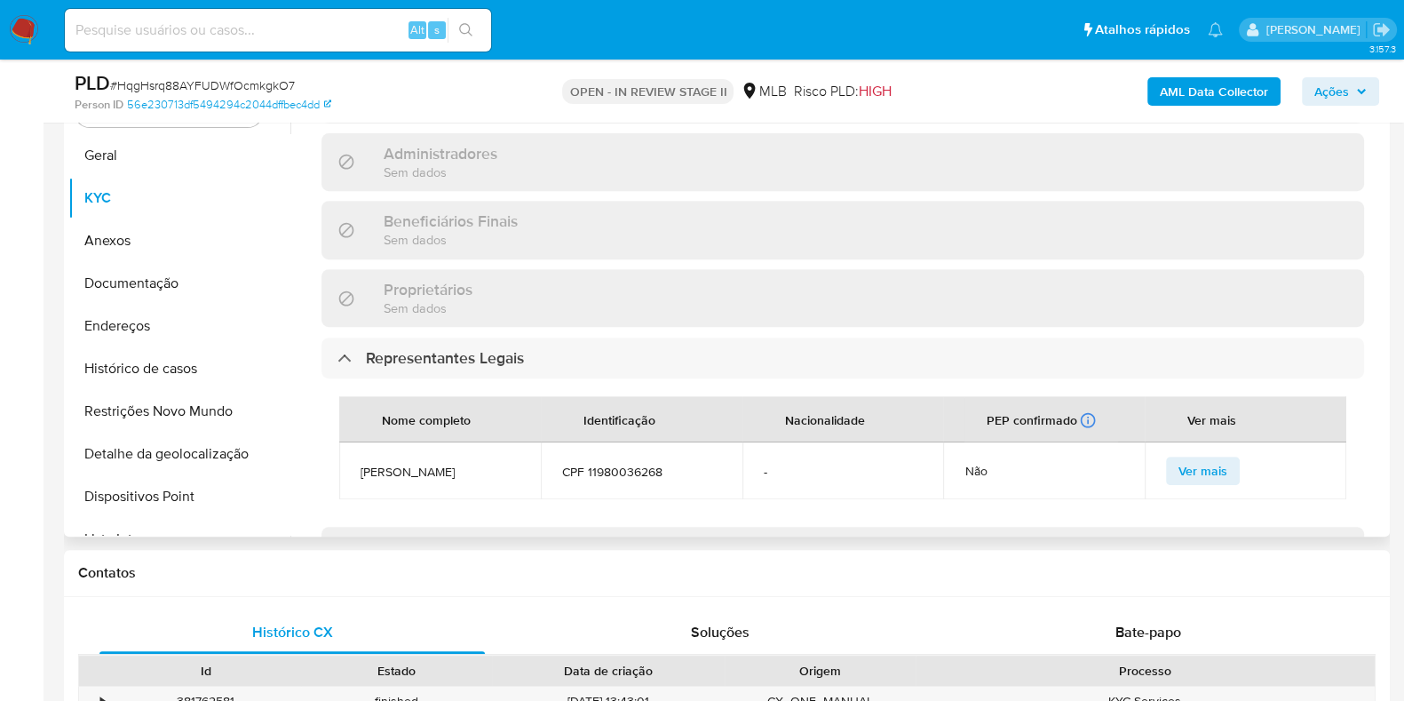
scroll to position [827, 0]
click at [641, 462] on span "CPF 11980036268" at bounding box center [641, 470] width 159 height 16
copy span "11980036268"
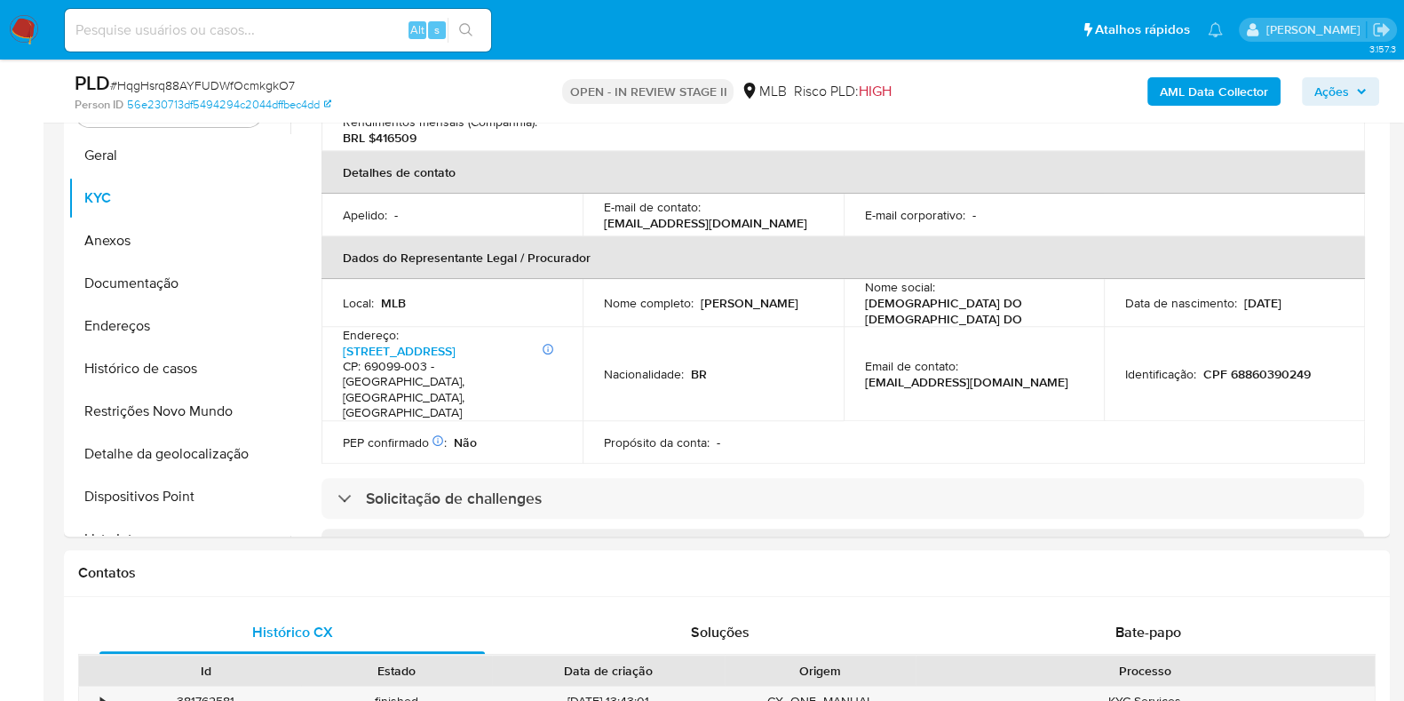
scroll to position [426, 0]
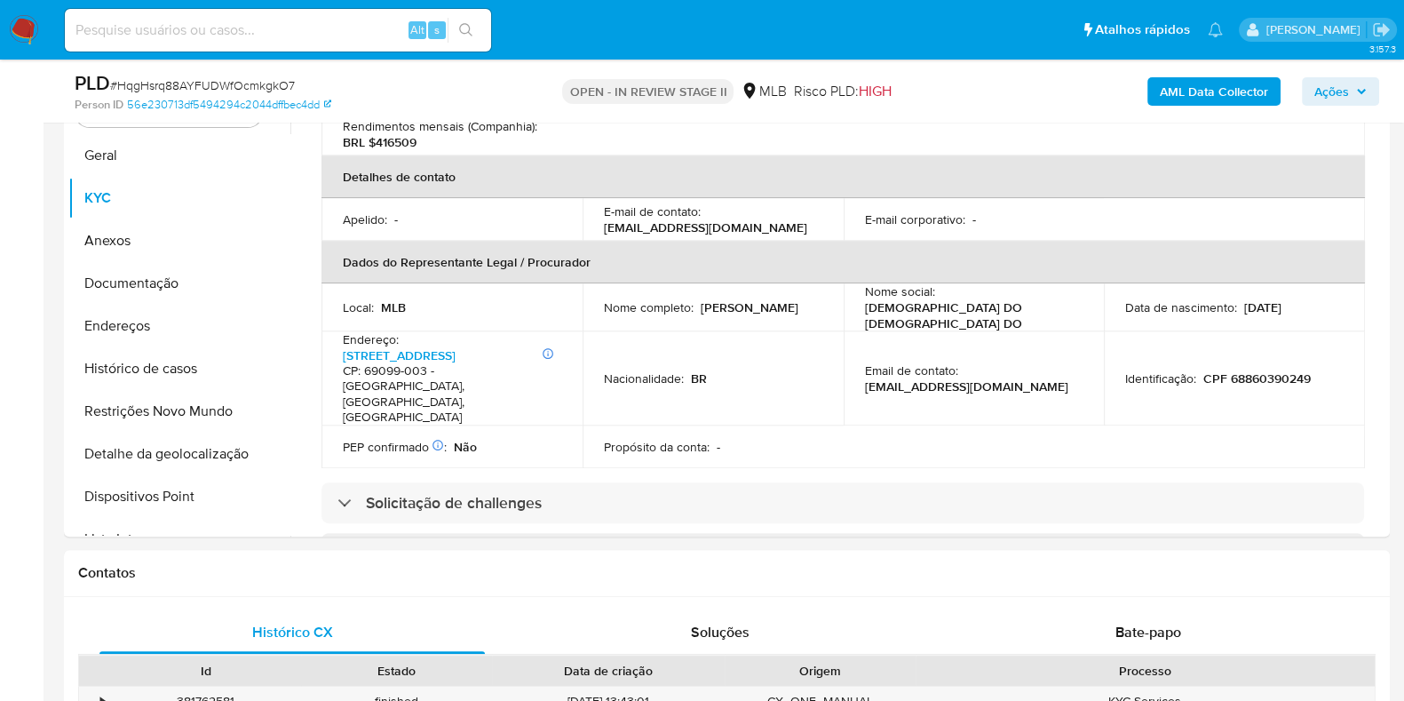
click at [1357, 91] on icon "button" at bounding box center [1362, 91] width 11 height 11
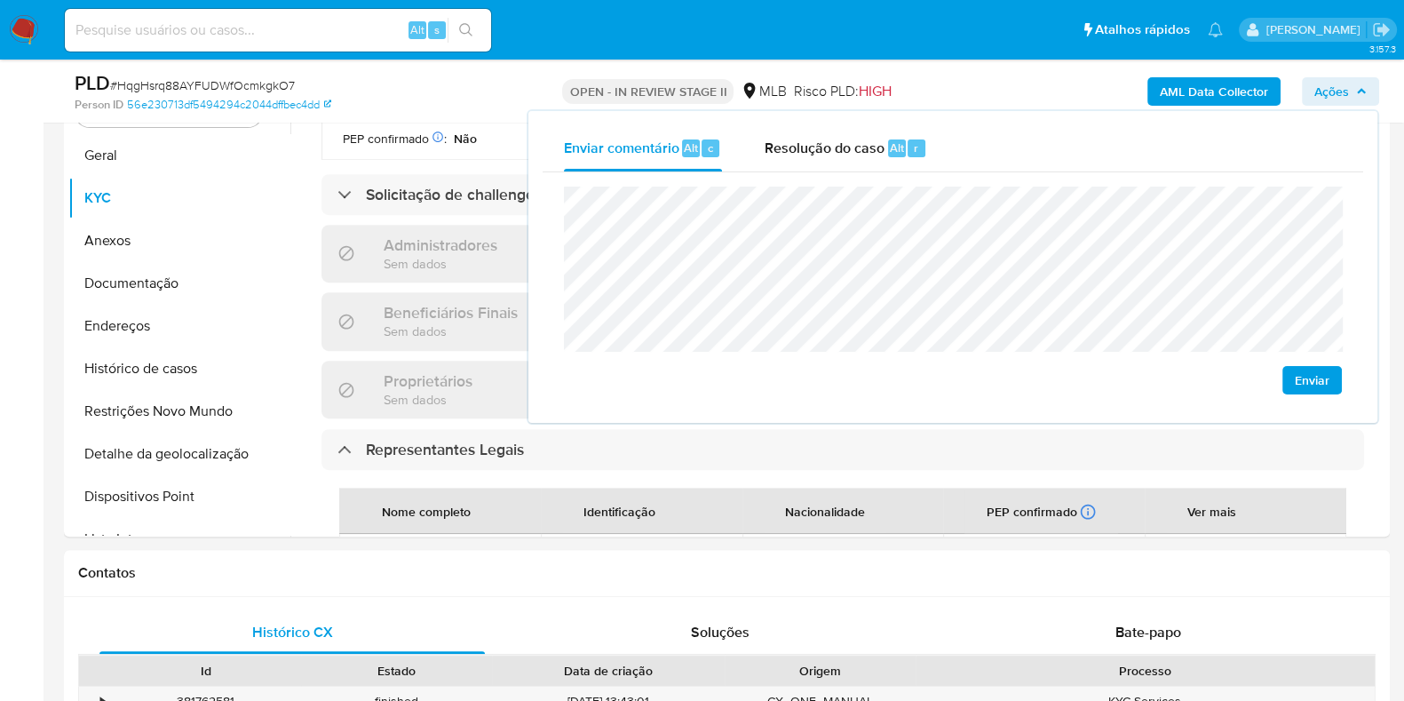
scroll to position [741, 0]
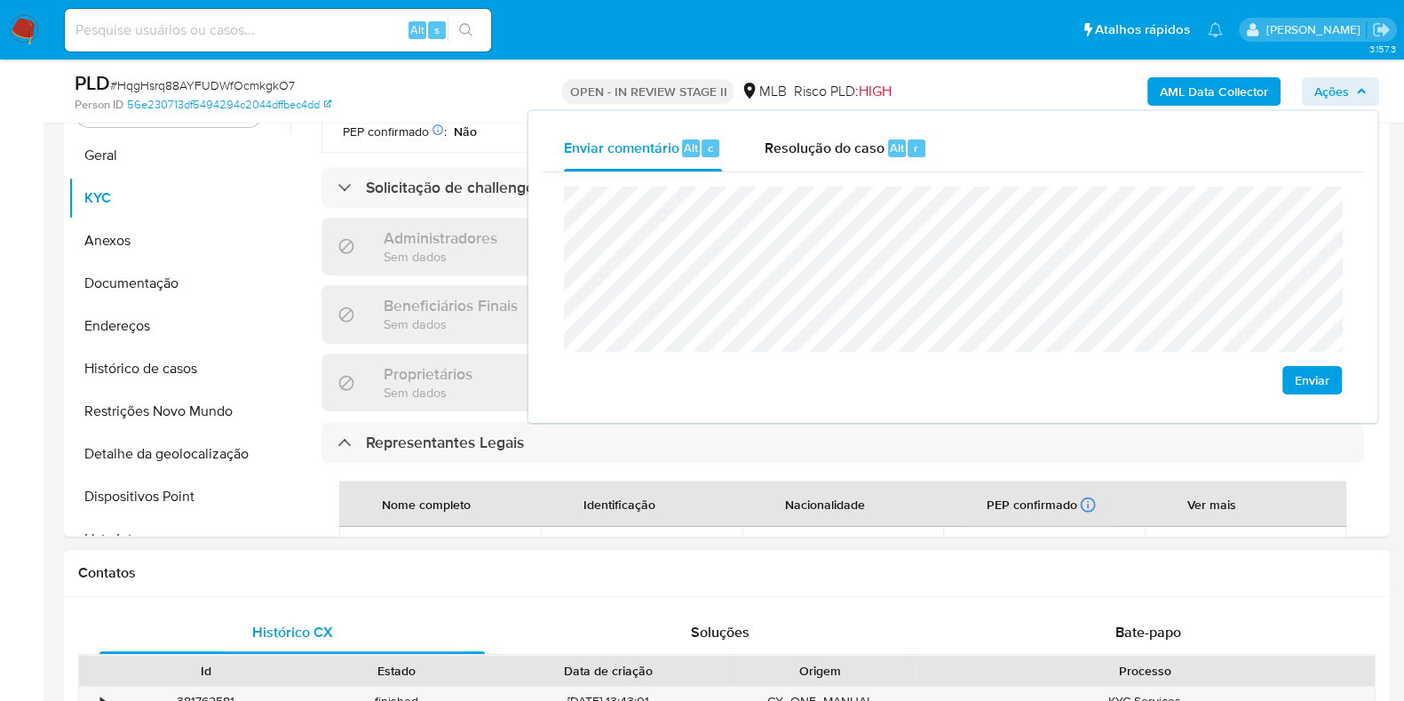
click at [791, 564] on h1 "Contatos" at bounding box center [727, 573] width 1298 height 18
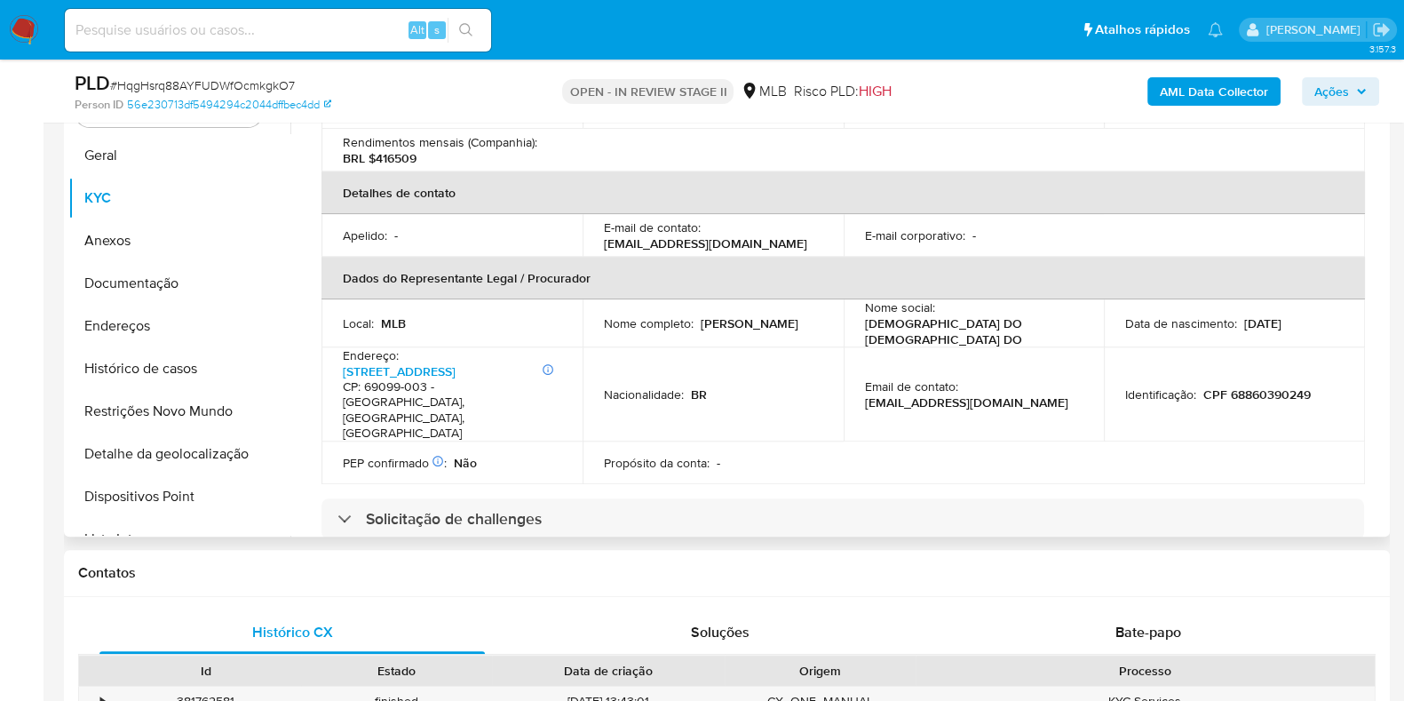
scroll to position [397, 0]
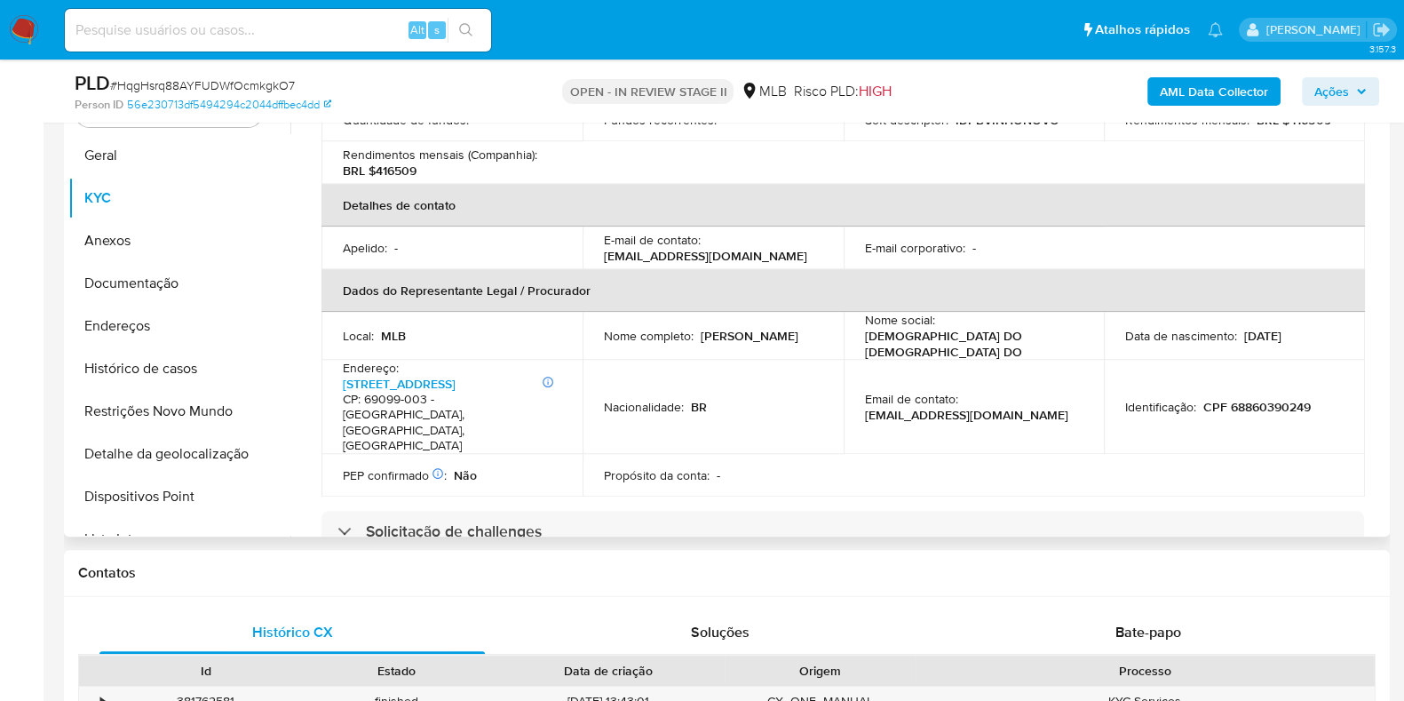
click at [1251, 399] on p "CPF 68860390249" at bounding box center [1257, 407] width 107 height 16
copy p "68860390249"
click at [1355, 97] on span "Ações" at bounding box center [1341, 91] width 52 height 25
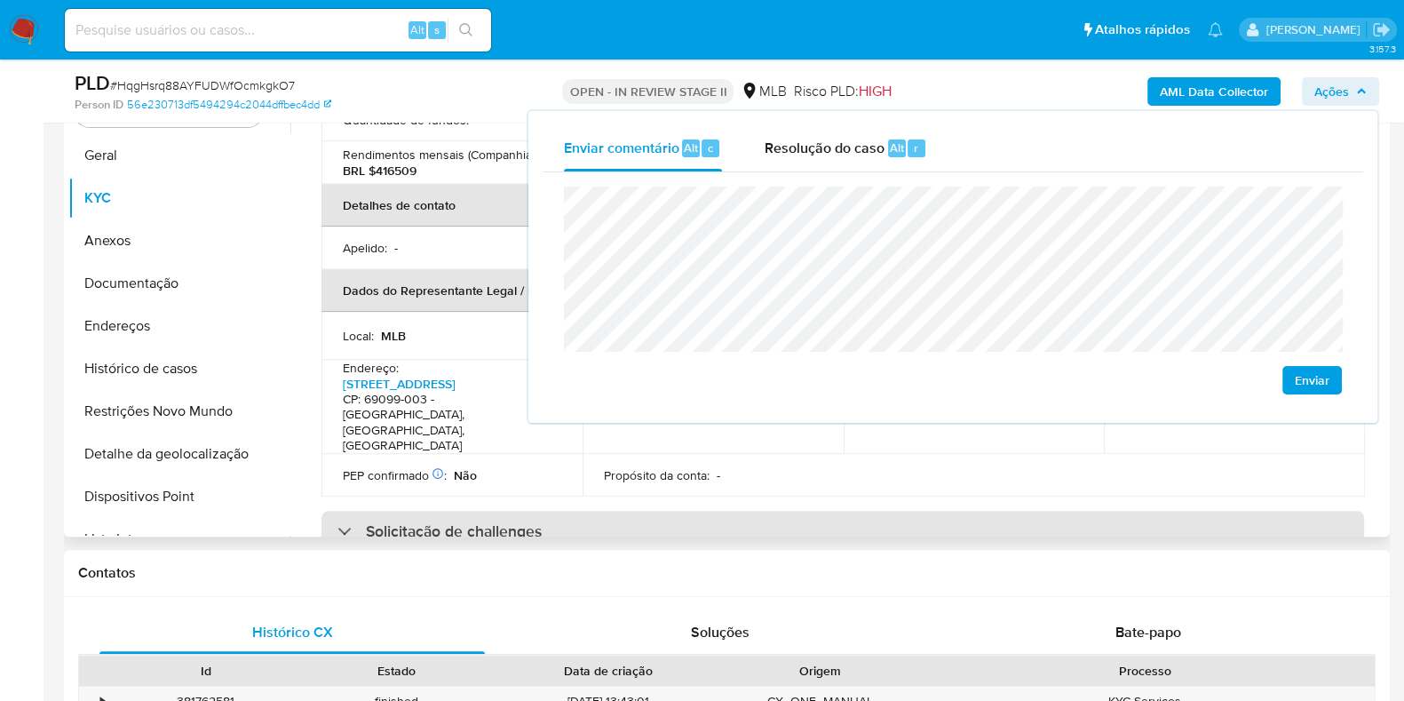
click at [811, 511] on div "Solicitação de challenges" at bounding box center [843, 531] width 1043 height 41
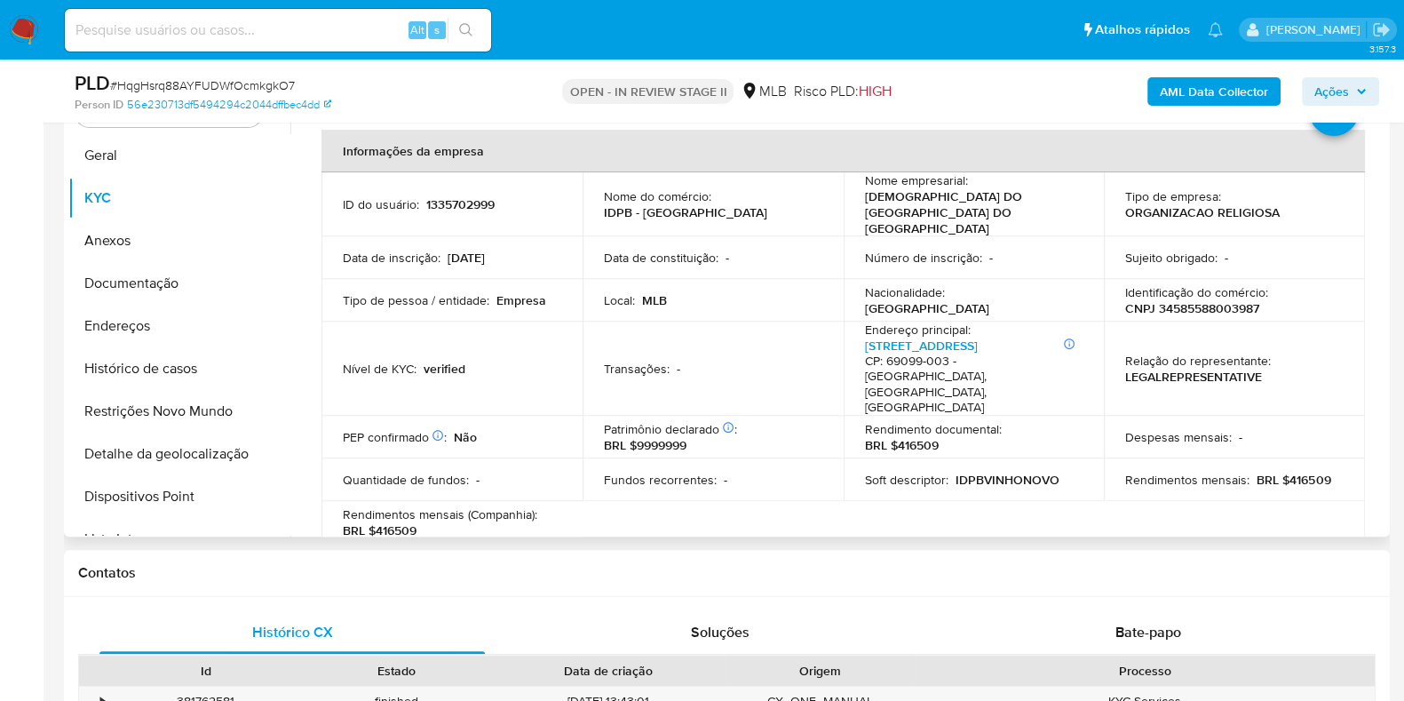
scroll to position [36, 0]
drag, startPoint x: 1282, startPoint y: 433, endPoint x: 1337, endPoint y: 433, distance: 55.1
click at [1337, 473] on div "Rendimentos mensais : BRL $416509" at bounding box center [1235, 481] width 219 height 16
copy p "416509"
click at [1322, 93] on span "Ações" at bounding box center [1332, 91] width 35 height 28
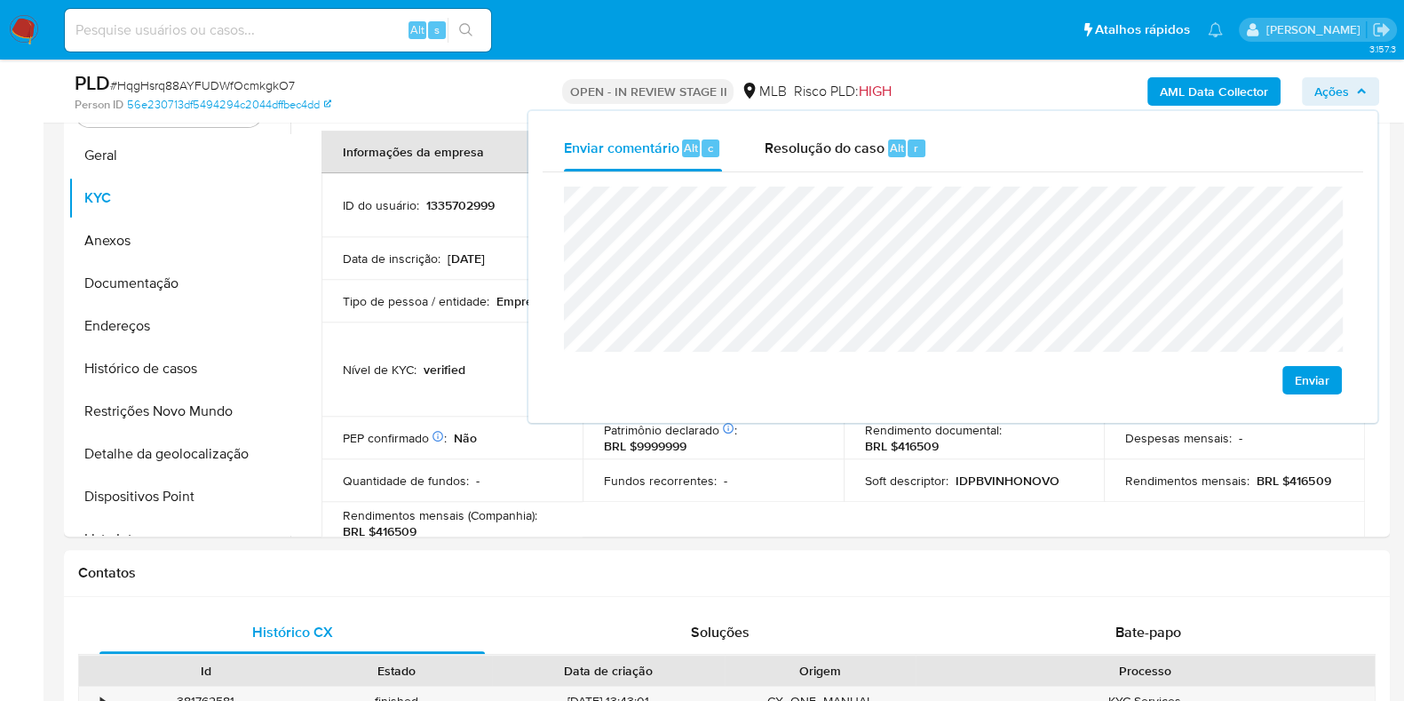
click at [0, 0] on lt-span "econômica" at bounding box center [0, 0] width 0 height 0
click at [203, 316] on button "Endereços" at bounding box center [172, 326] width 208 height 43
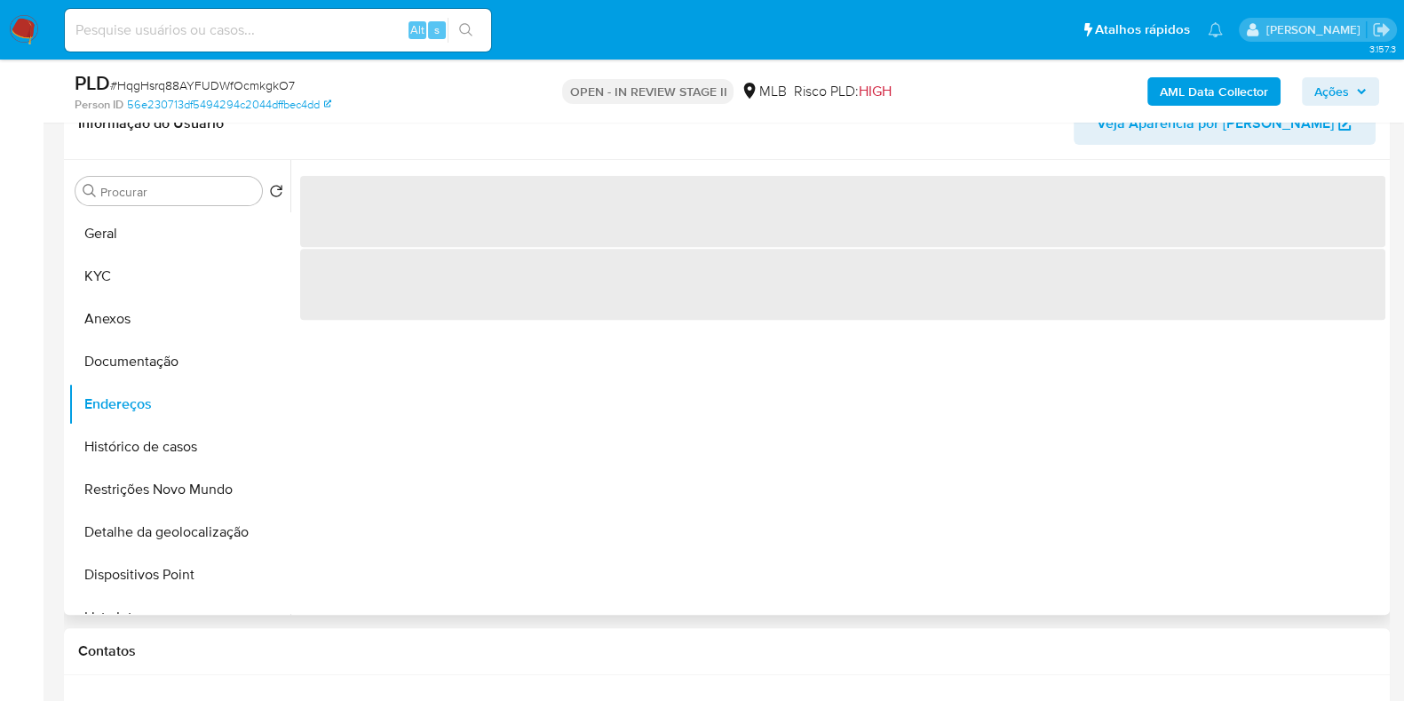
scroll to position [839, 0]
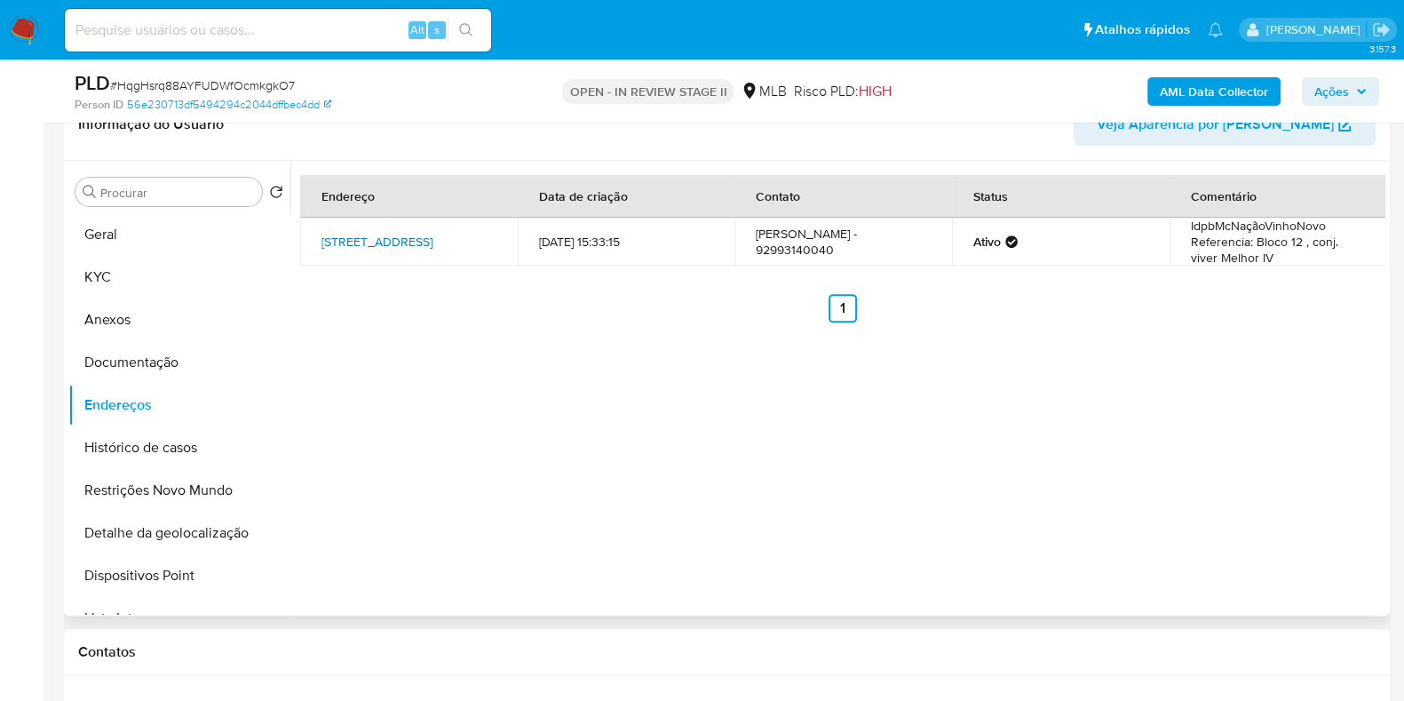
click at [377, 248] on link "Rua 6 106, Manaus, Amazonas, 69015766, Brasil 106" at bounding box center [377, 242] width 111 height 18
click at [181, 378] on button "Documentação" at bounding box center [172, 362] width 208 height 43
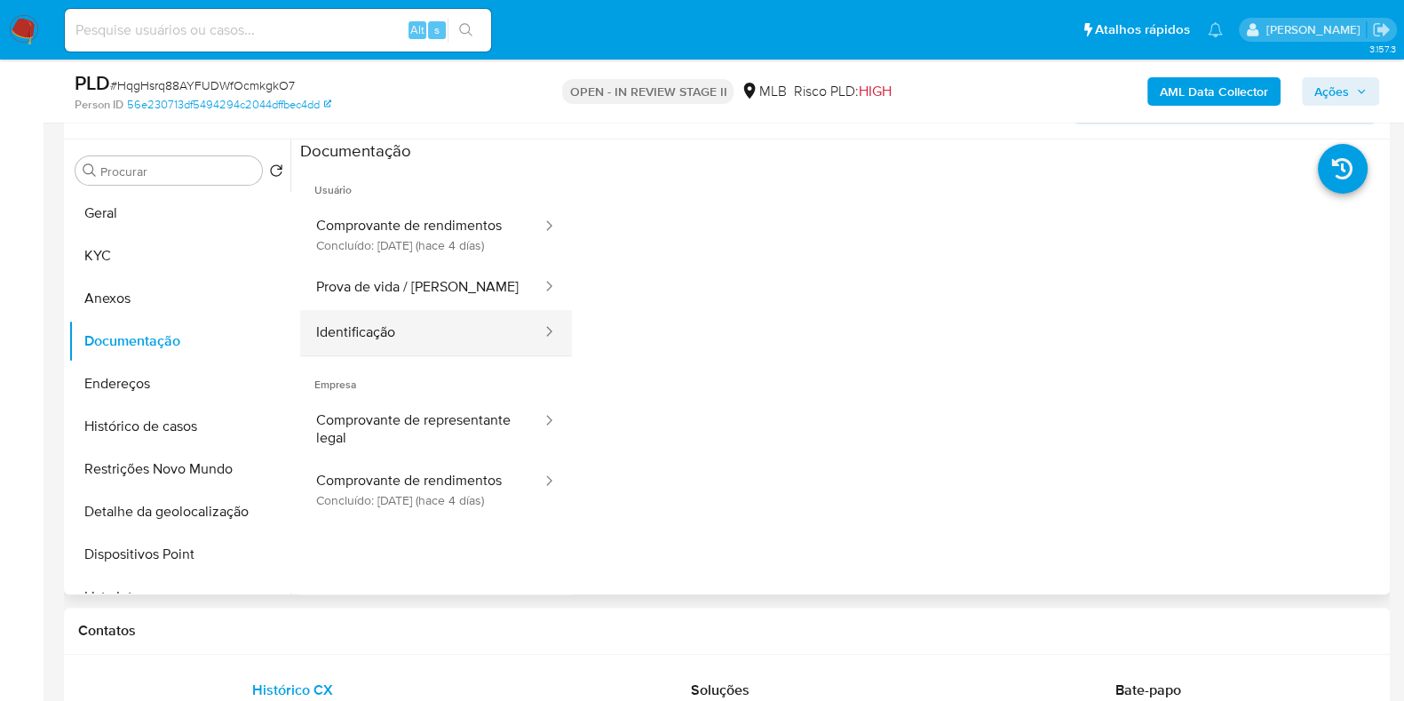
click at [416, 341] on button "Identificação" at bounding box center [421, 332] width 243 height 45
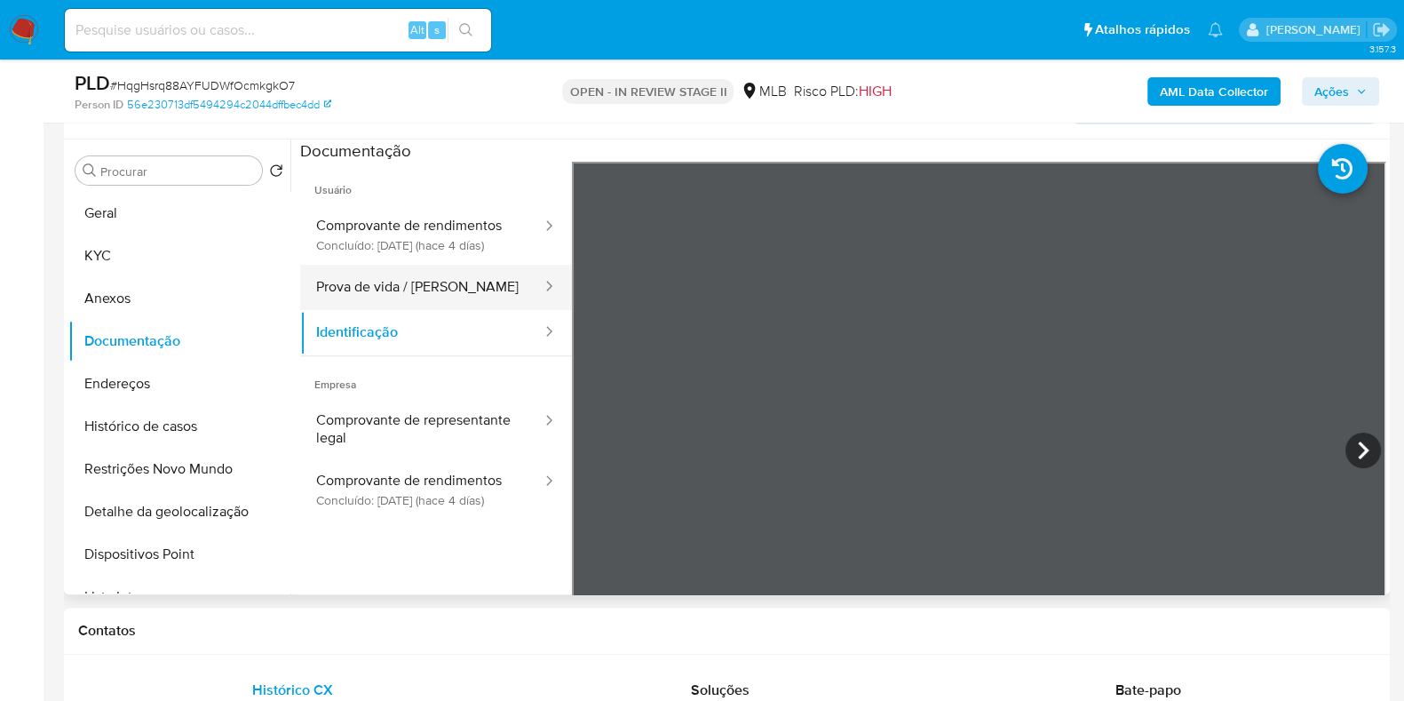
click at [387, 308] on button "Prova de vida / Selfie" at bounding box center [421, 287] width 243 height 45
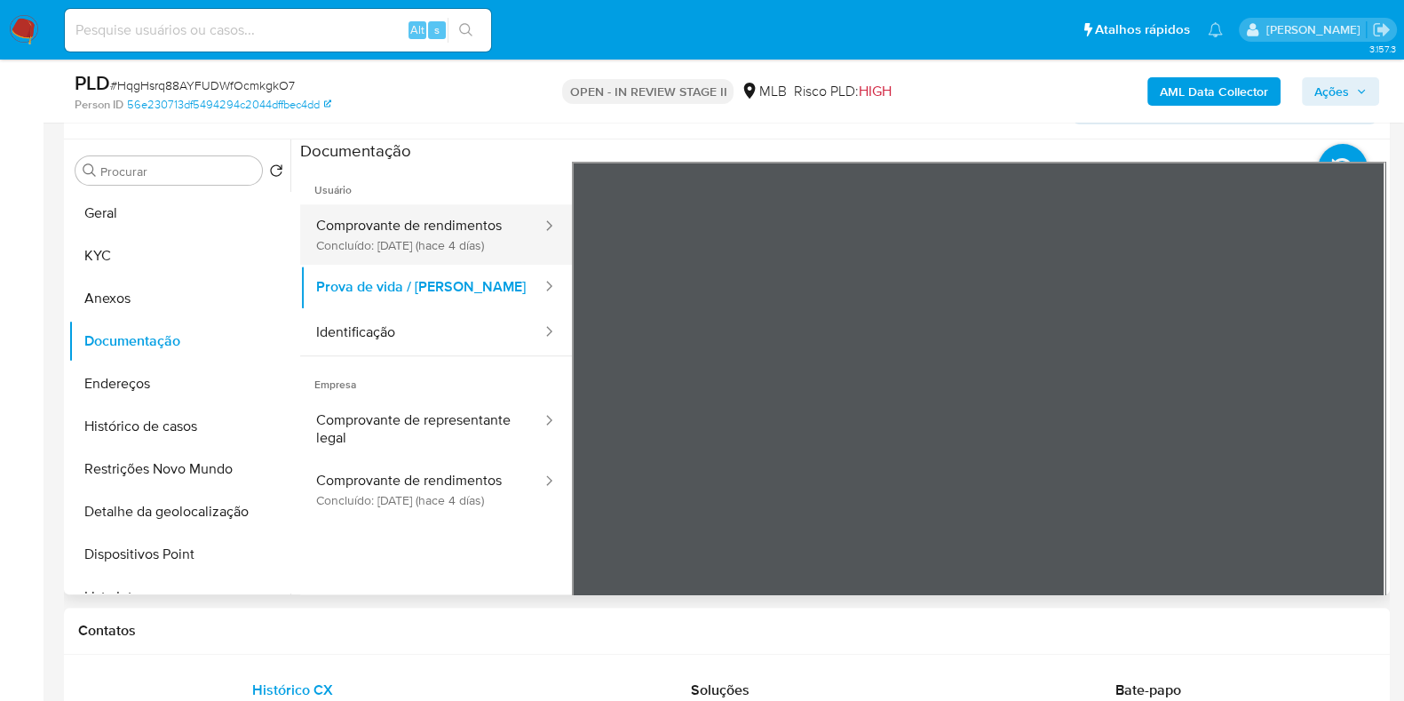
click at [407, 239] on button "Comprovante de rendimentos Concluído: 05/09/2025 (hace 4 días)" at bounding box center [421, 234] width 243 height 60
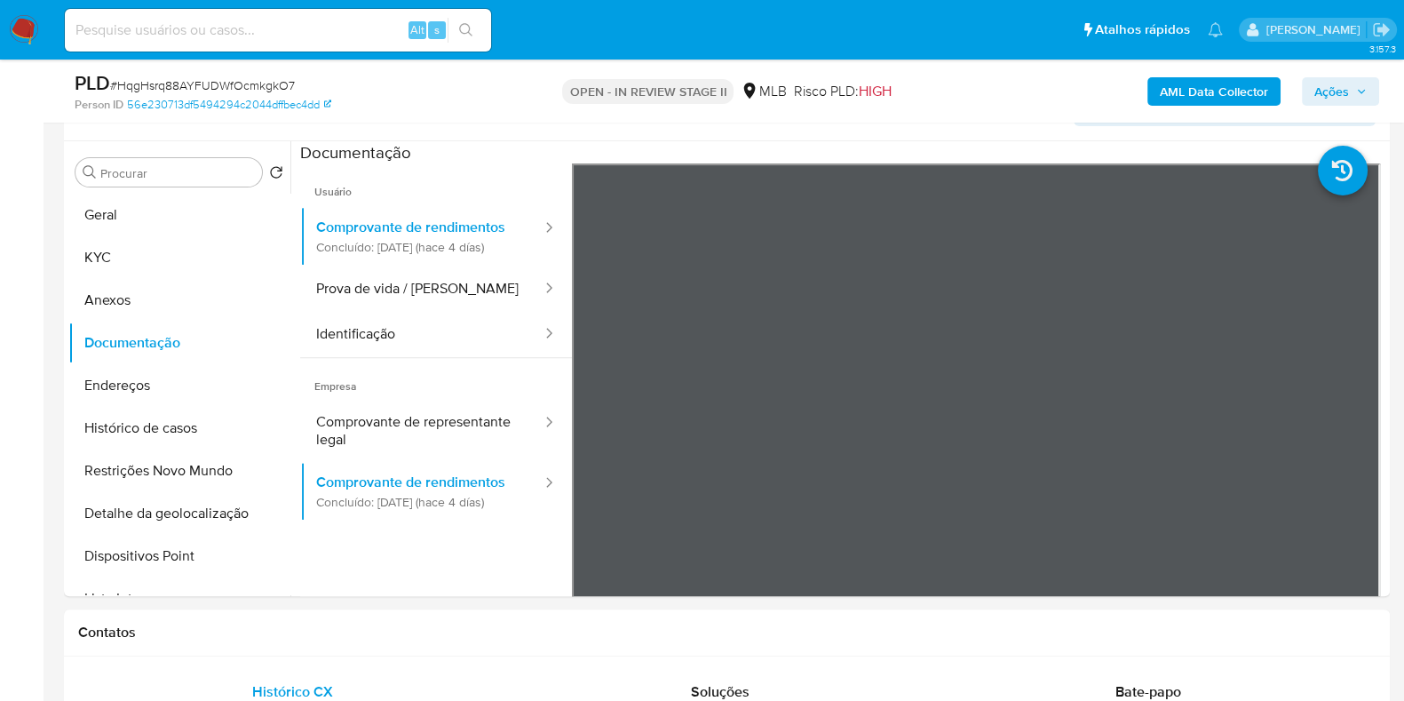
scroll to position [792, 0]
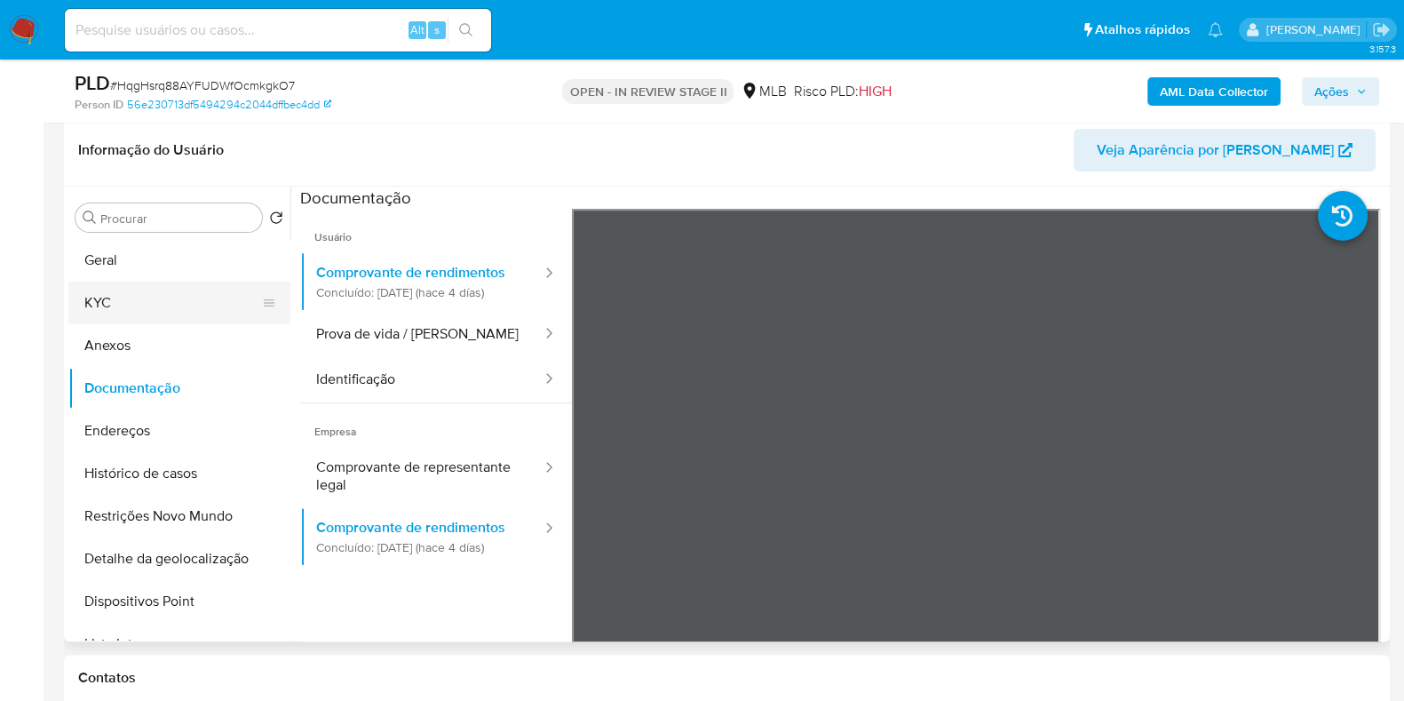
click at [178, 311] on button "KYC" at bounding box center [172, 303] width 208 height 43
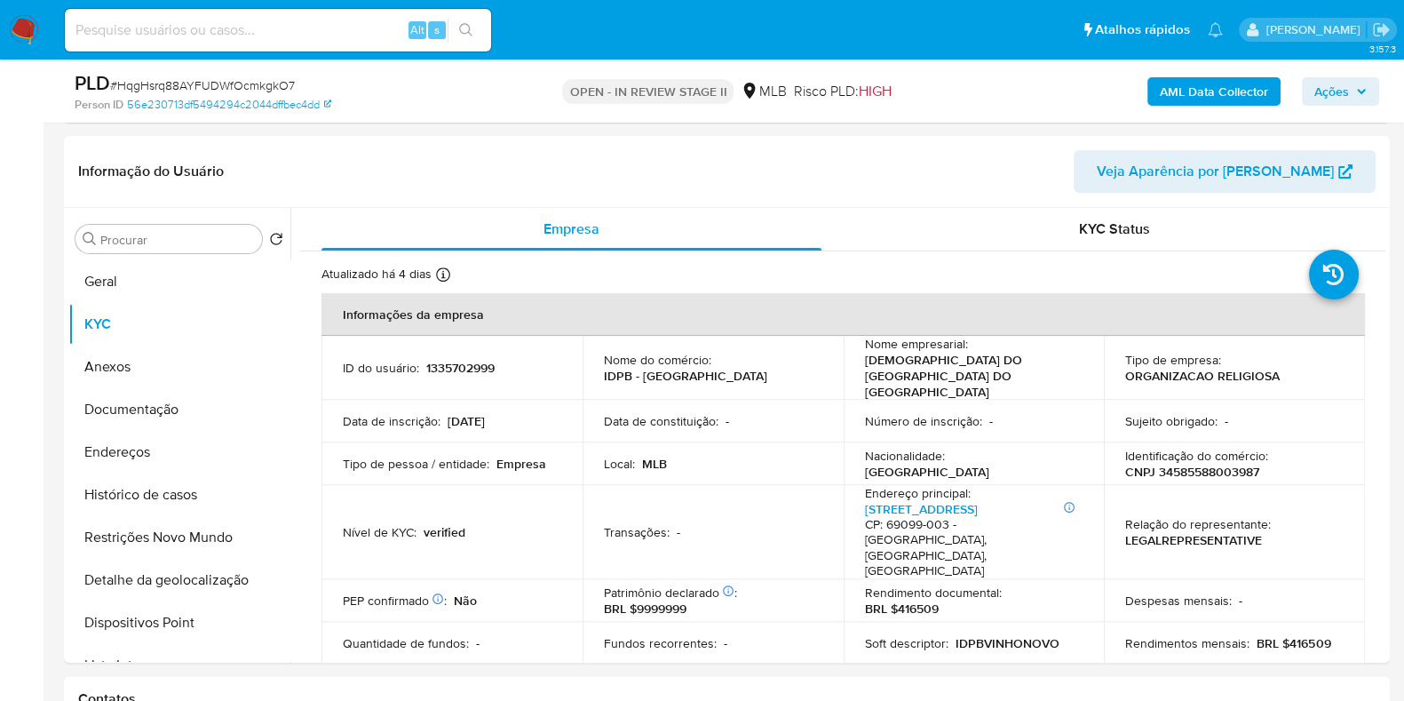
click at [1337, 99] on span "Ações" at bounding box center [1332, 91] width 35 height 28
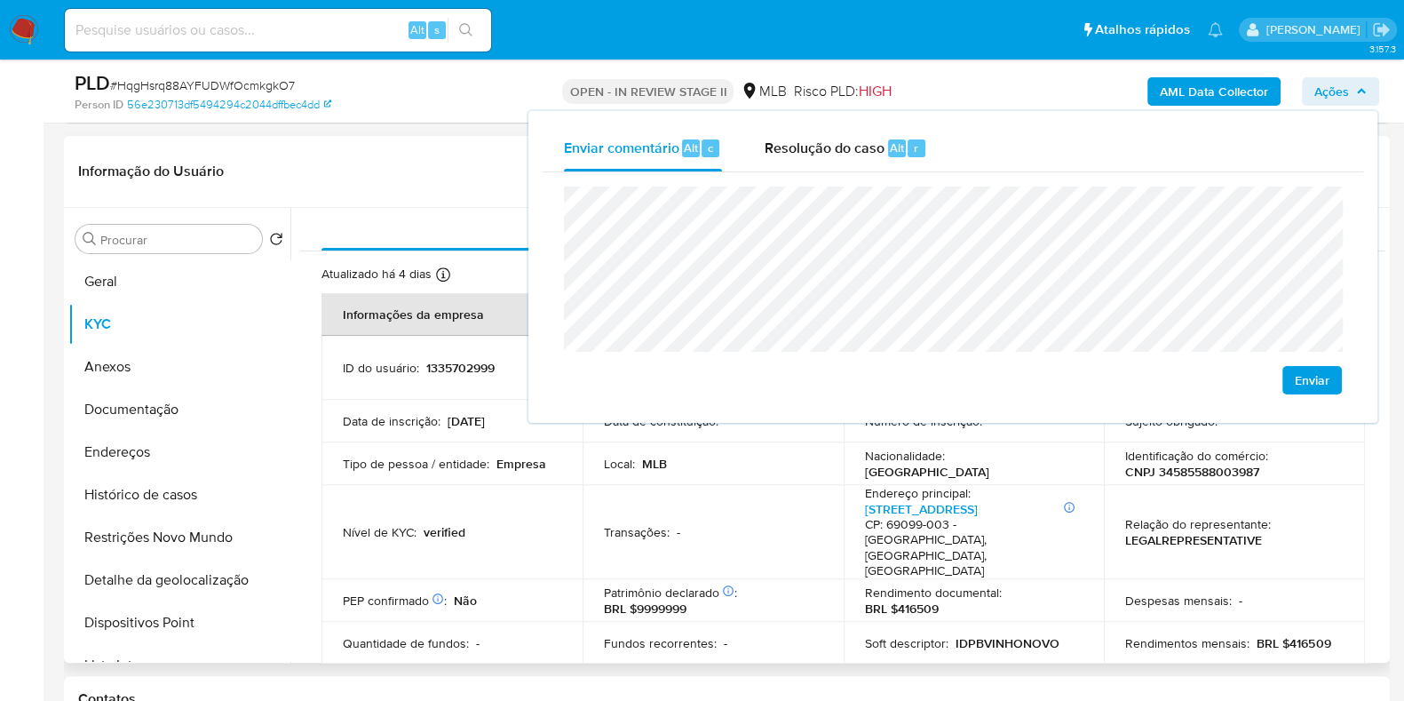
click at [444, 361] on p "1335702999" at bounding box center [460, 368] width 68 height 16
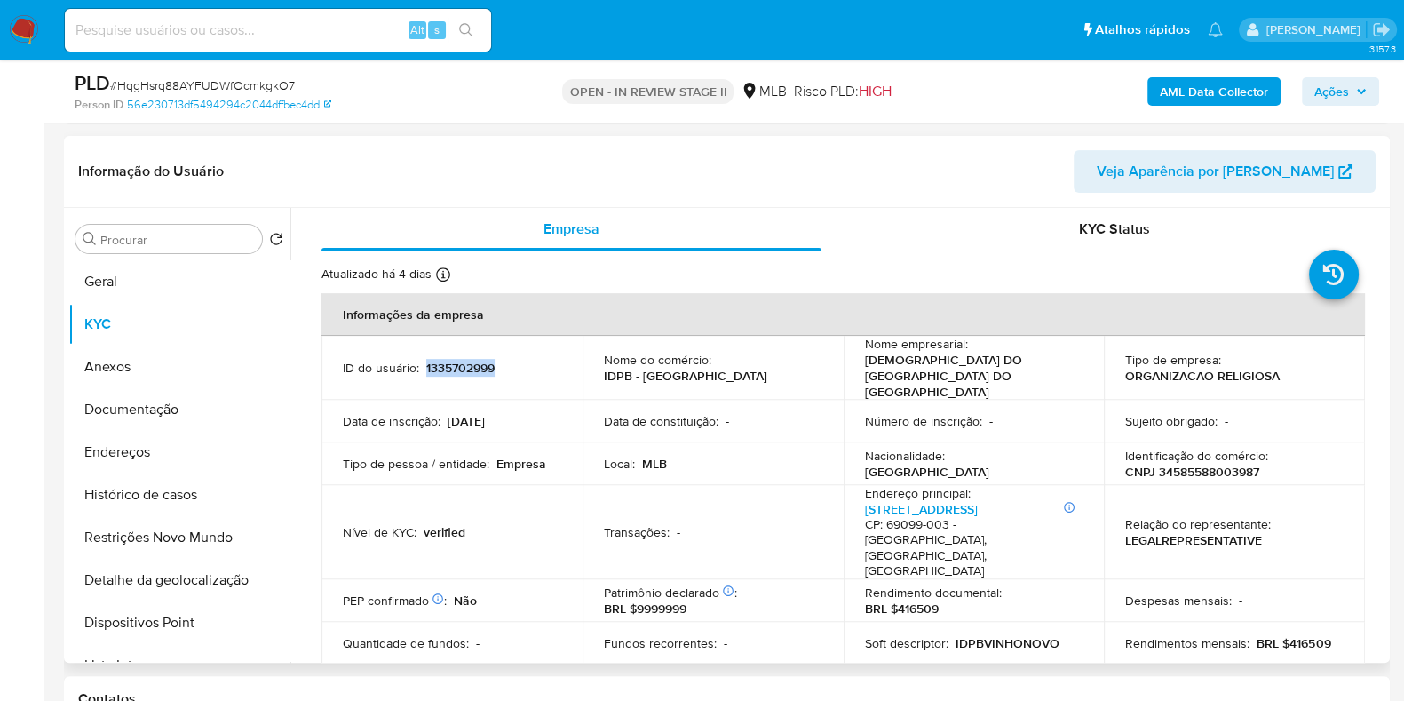
click at [444, 361] on p "1335702999" at bounding box center [460, 368] width 68 height 16
copy p "1335702999"
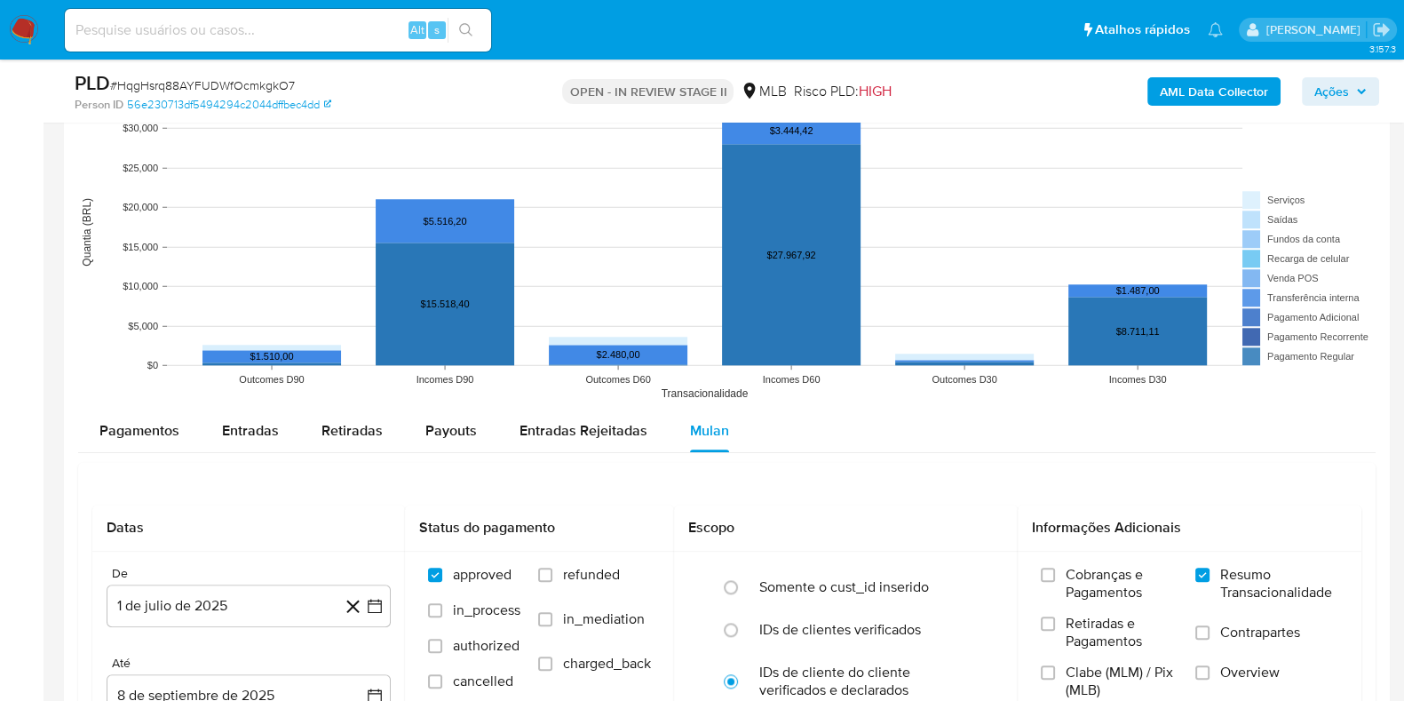
scroll to position [2288, 0]
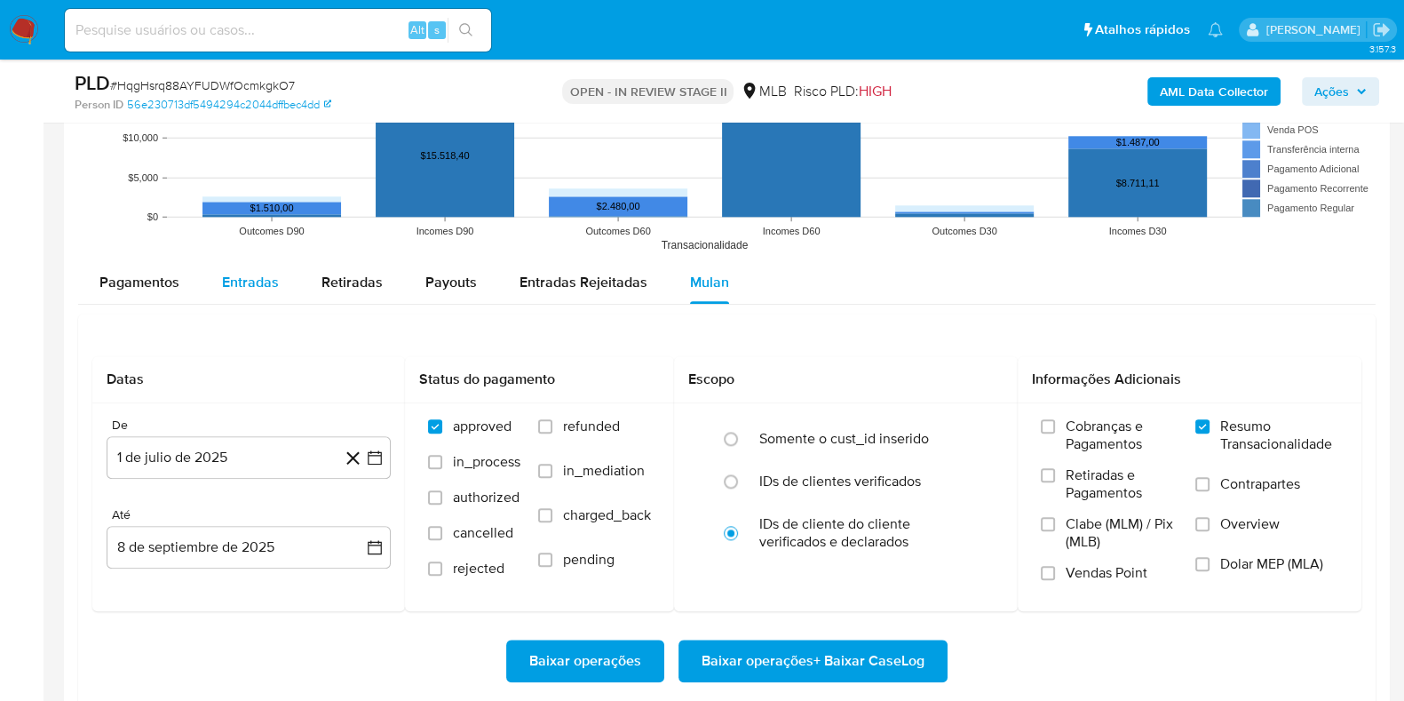
click at [258, 274] on span "Entradas" at bounding box center [250, 282] width 57 height 20
select select "10"
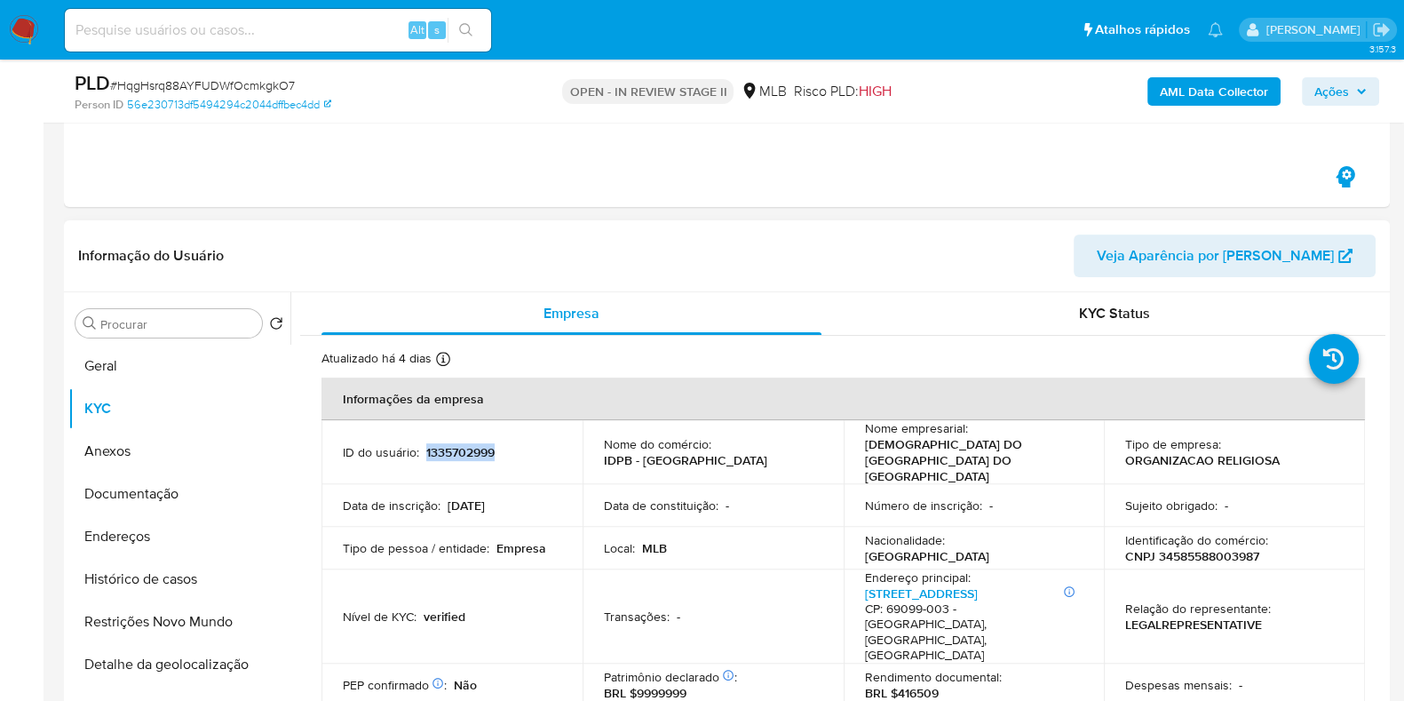
scroll to position [830, 0]
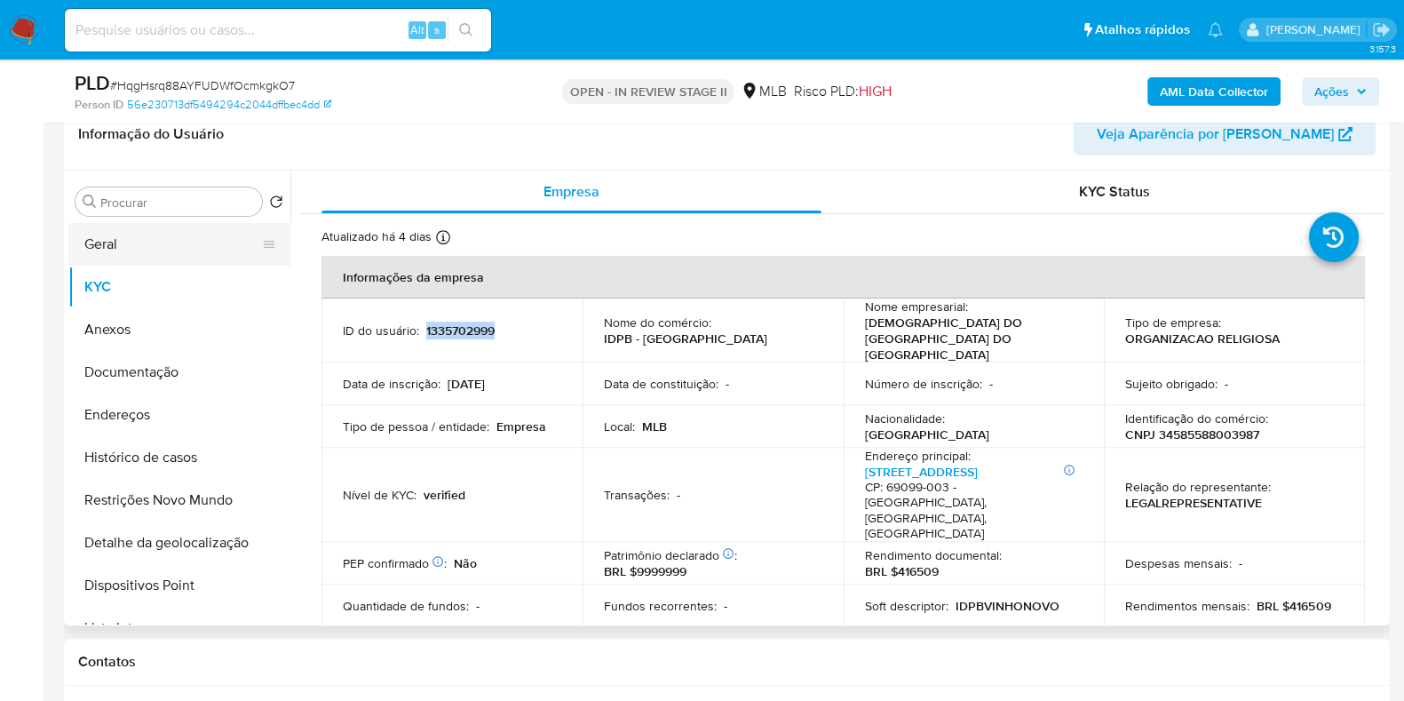
drag, startPoint x: 225, startPoint y: 242, endPoint x: 248, endPoint y: 235, distance: 24.2
click at [224, 242] on button "Geral" at bounding box center [172, 244] width 208 height 43
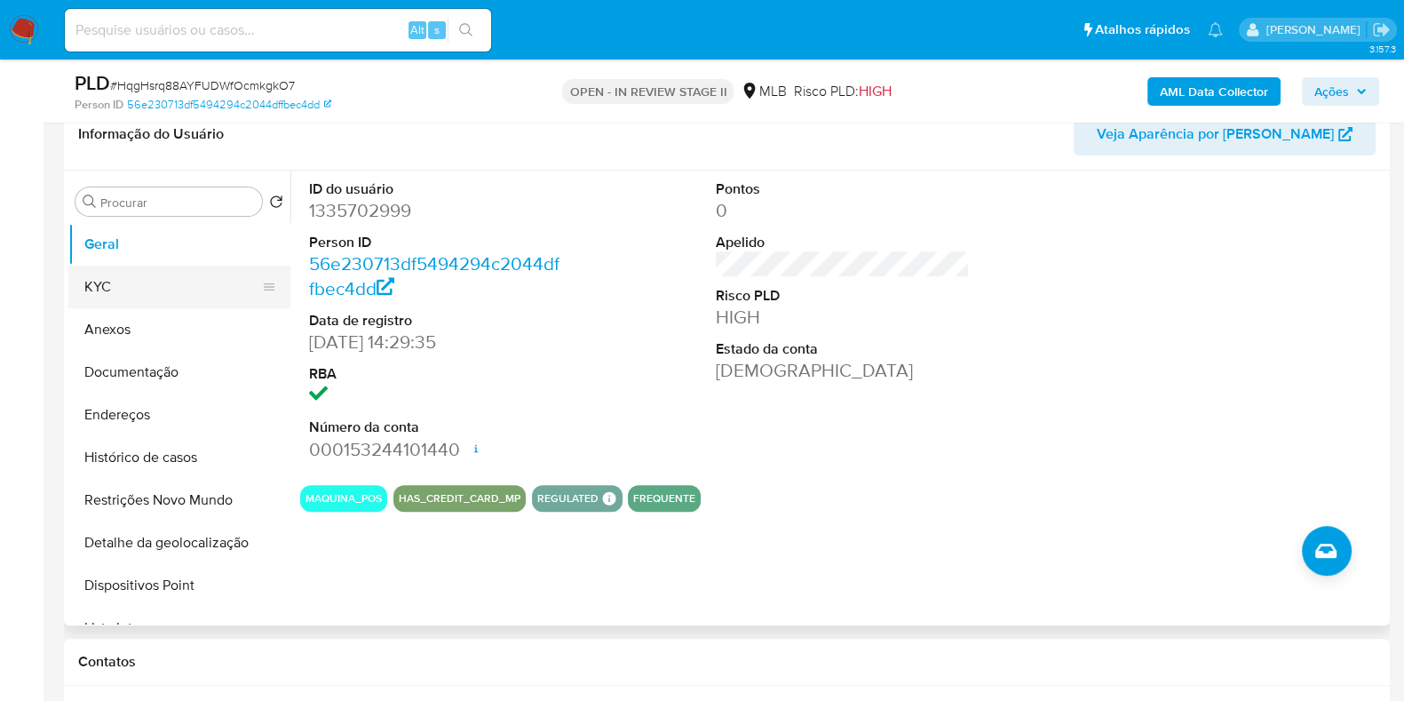
click at [182, 299] on button "KYC" at bounding box center [172, 287] width 208 height 43
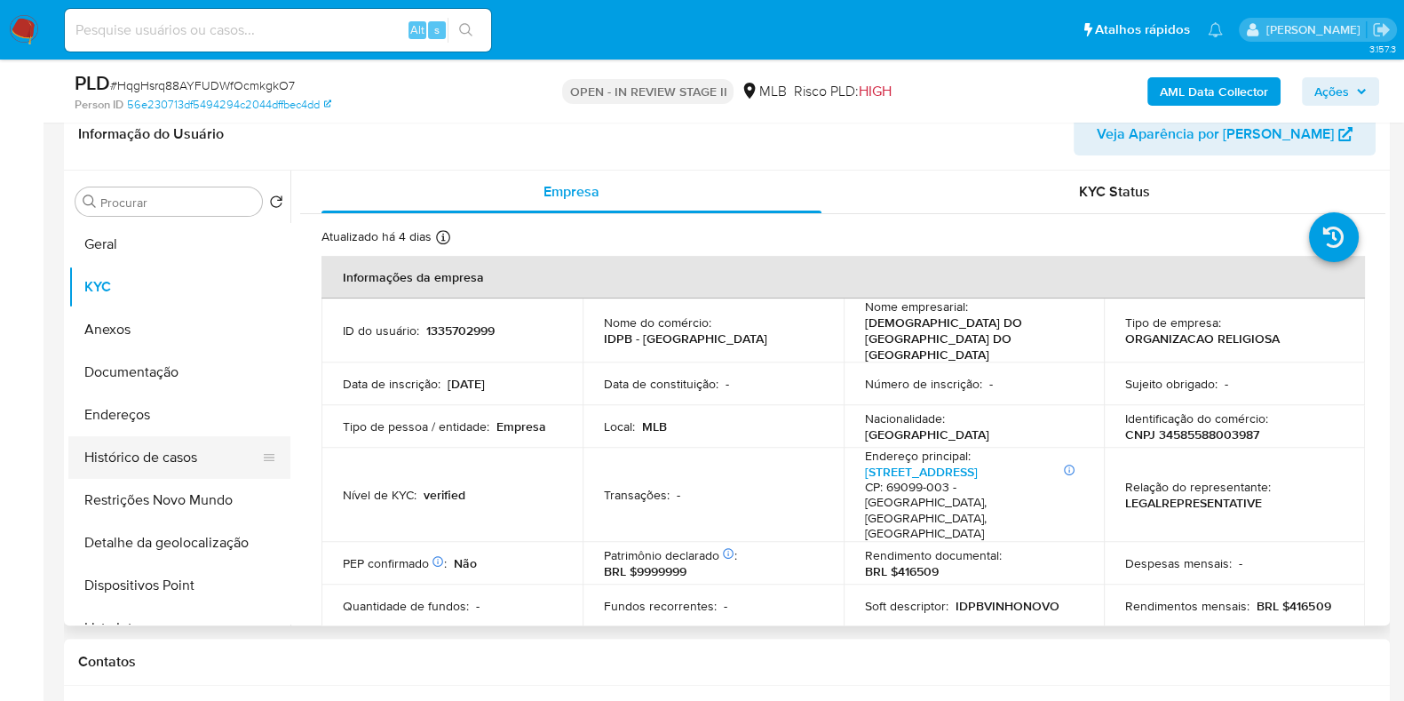
click at [211, 442] on button "Histórico de casos" at bounding box center [172, 457] width 208 height 43
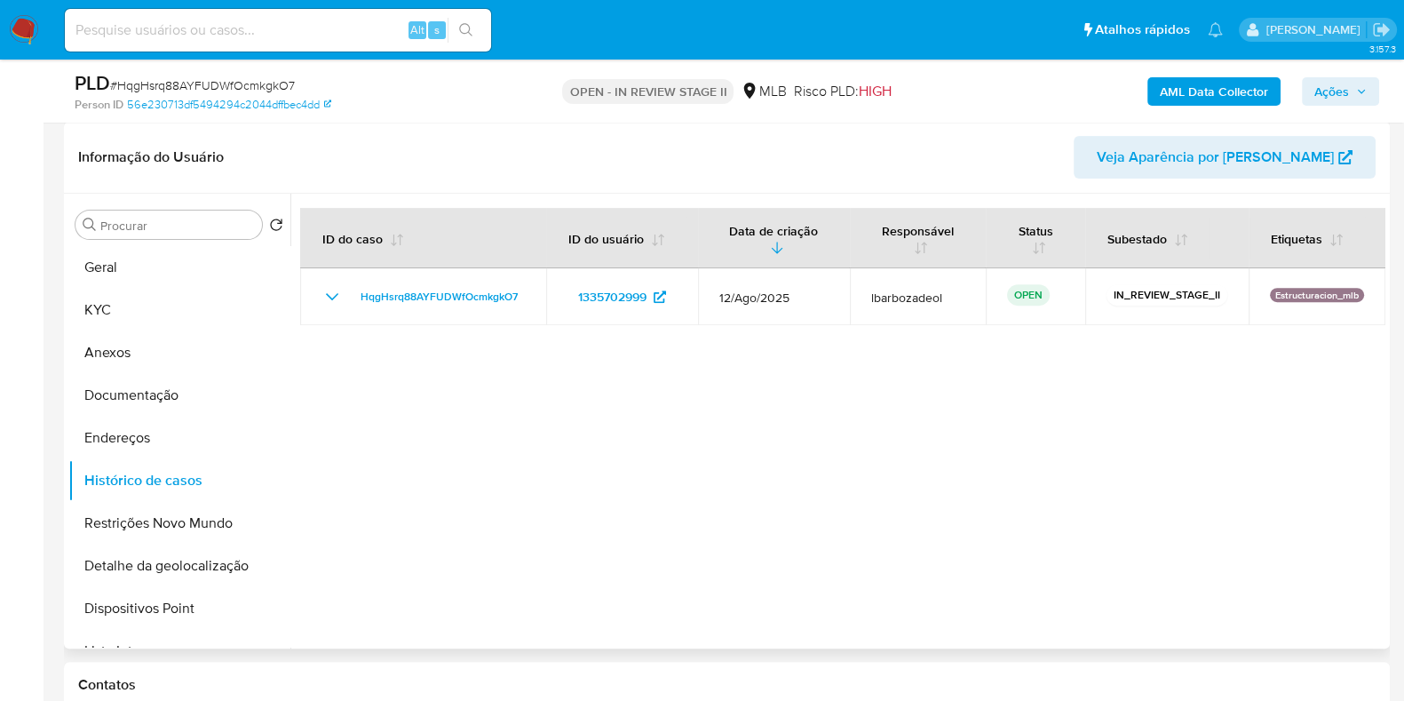
scroll to position [788, 0]
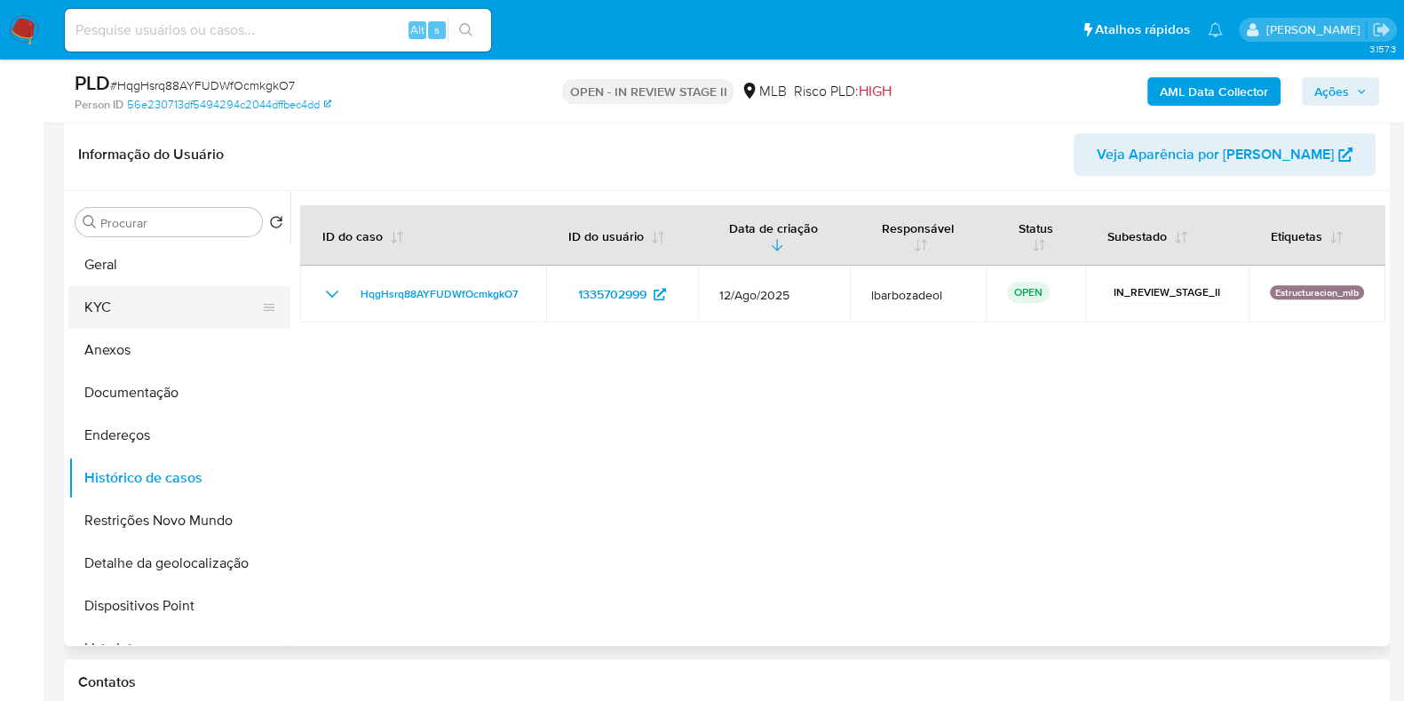
click at [166, 295] on button "KYC" at bounding box center [172, 307] width 208 height 43
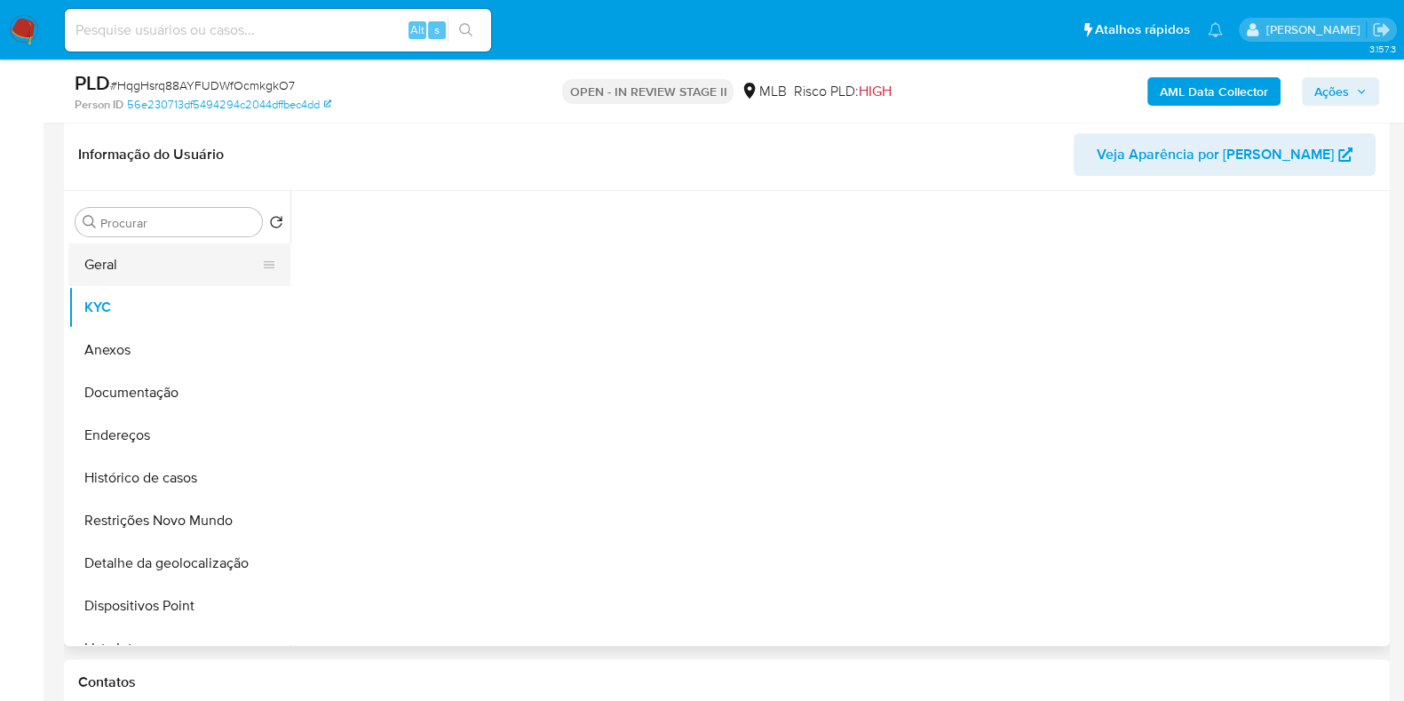
click at [171, 275] on button "Geral" at bounding box center [172, 264] width 208 height 43
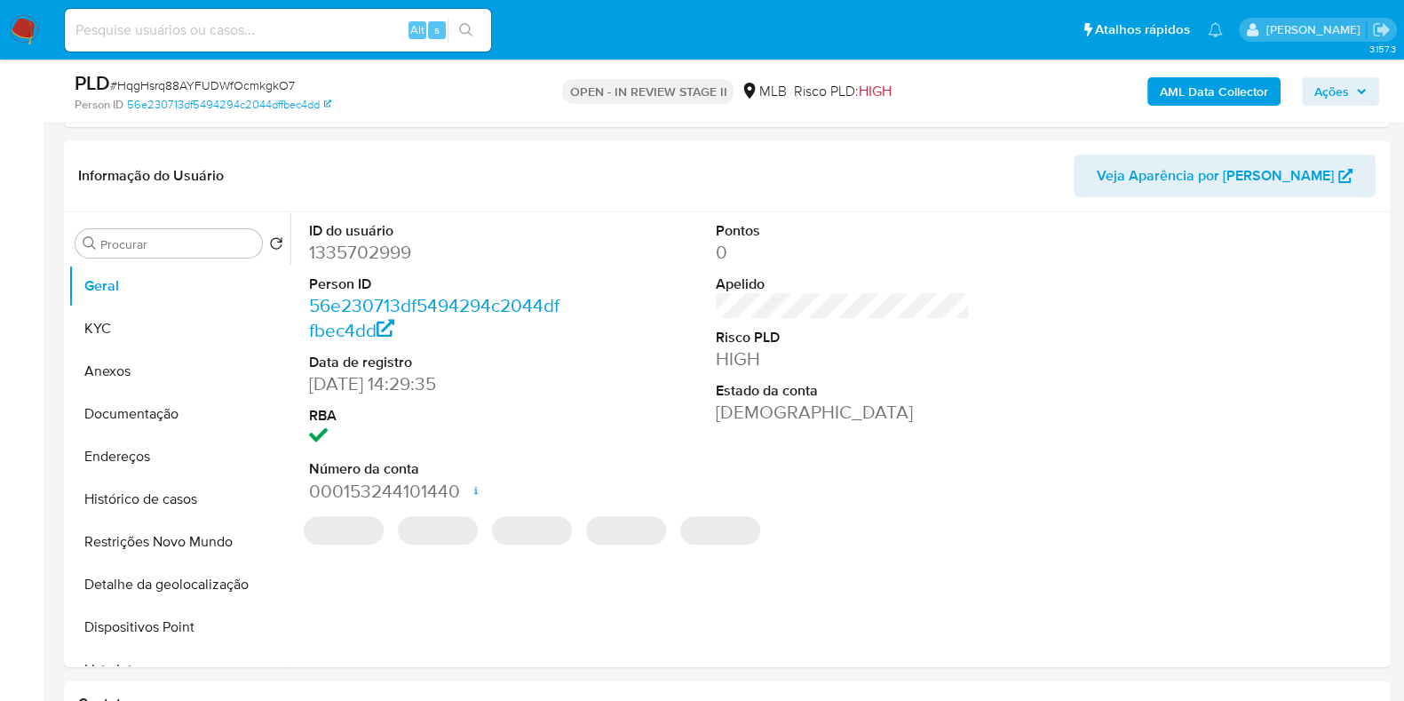
click at [373, 251] on dd "1335702999" at bounding box center [436, 252] width 254 height 25
copy dd "1335702999"
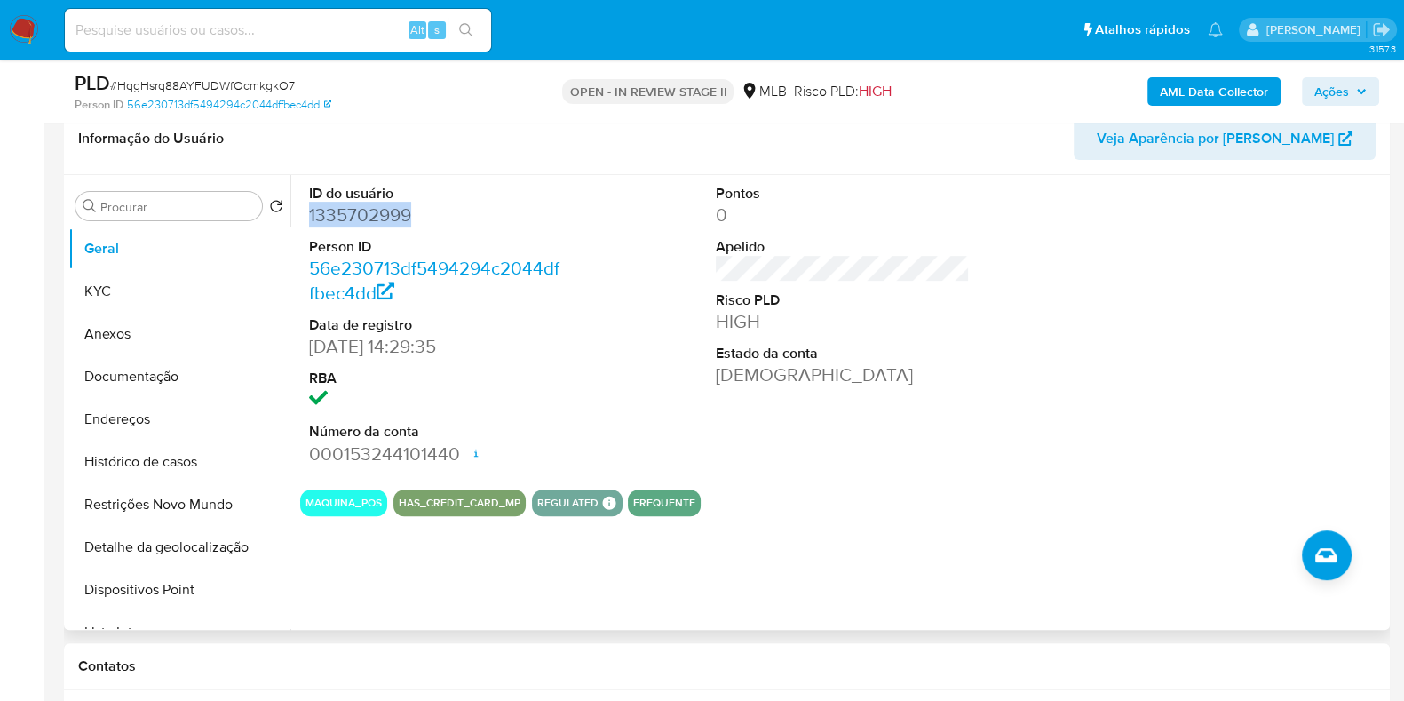
click at [608, 203] on div "ID do usuário 1335702999 Person ID 56e230713df5494294c2044dffbec4dd Data de reg…" at bounding box center [843, 325] width 1086 height 300
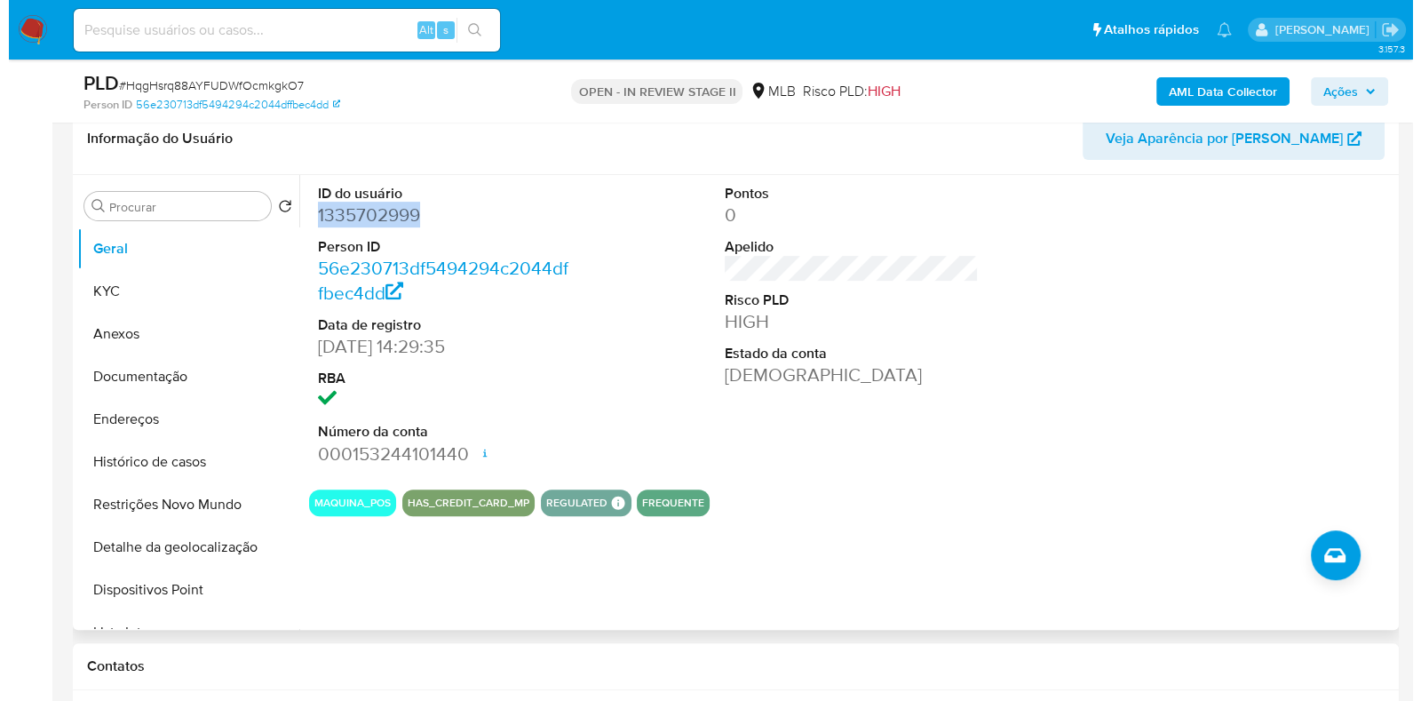
scroll to position [825, 0]
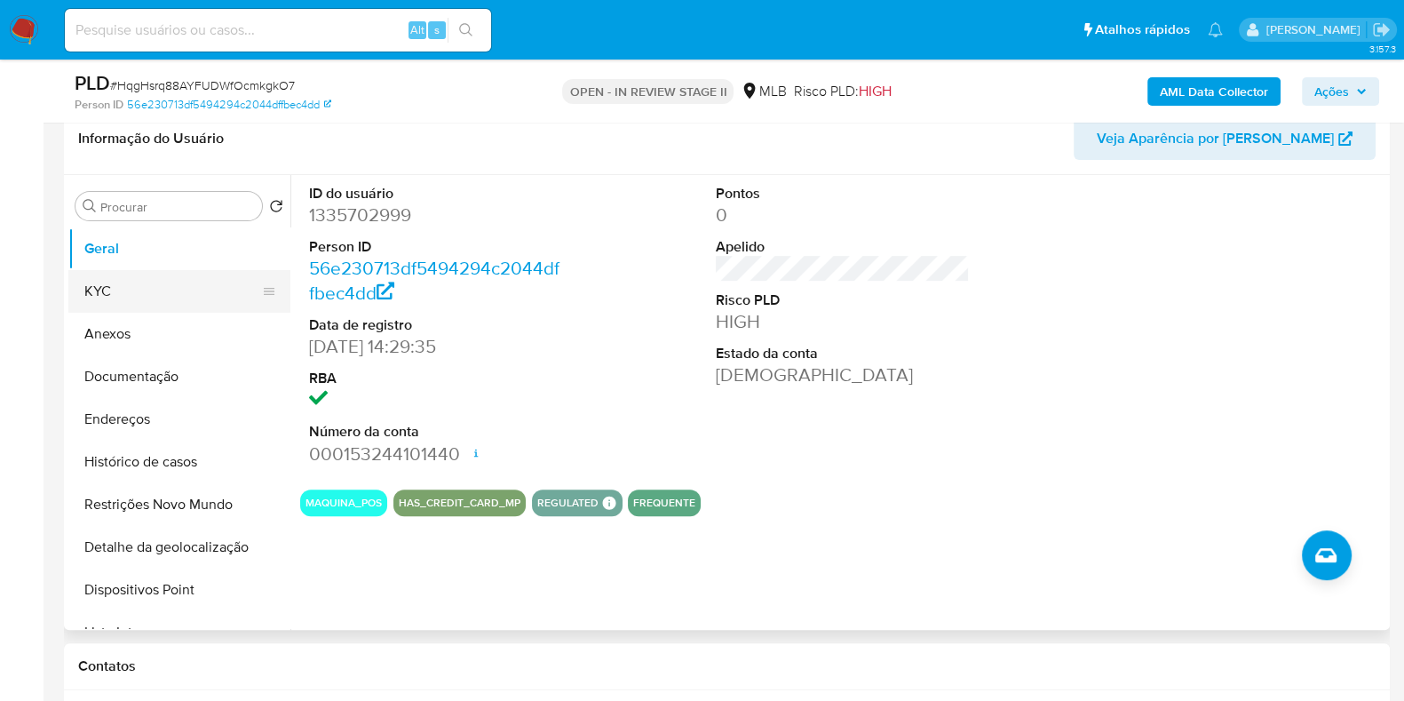
click at [169, 277] on button "KYC" at bounding box center [172, 291] width 208 height 43
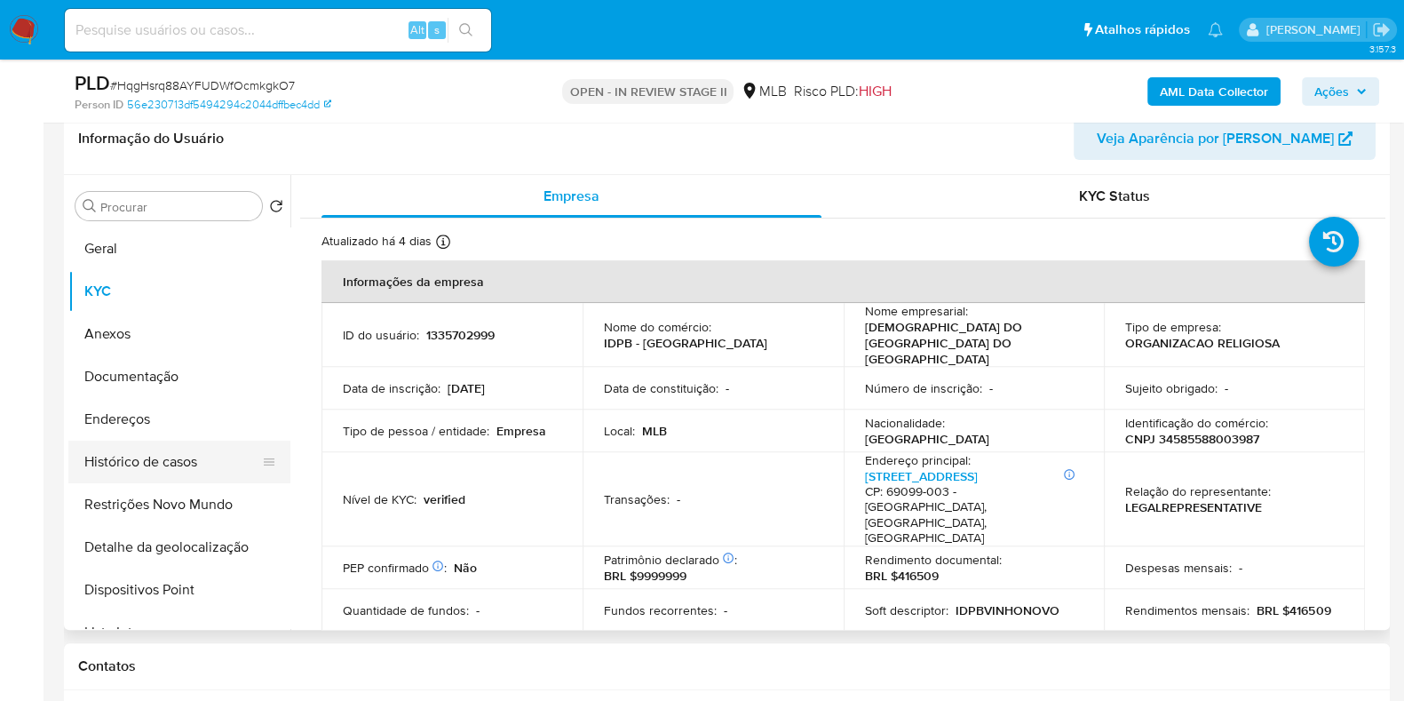
click at [143, 422] on button "Endereços" at bounding box center [179, 419] width 222 height 43
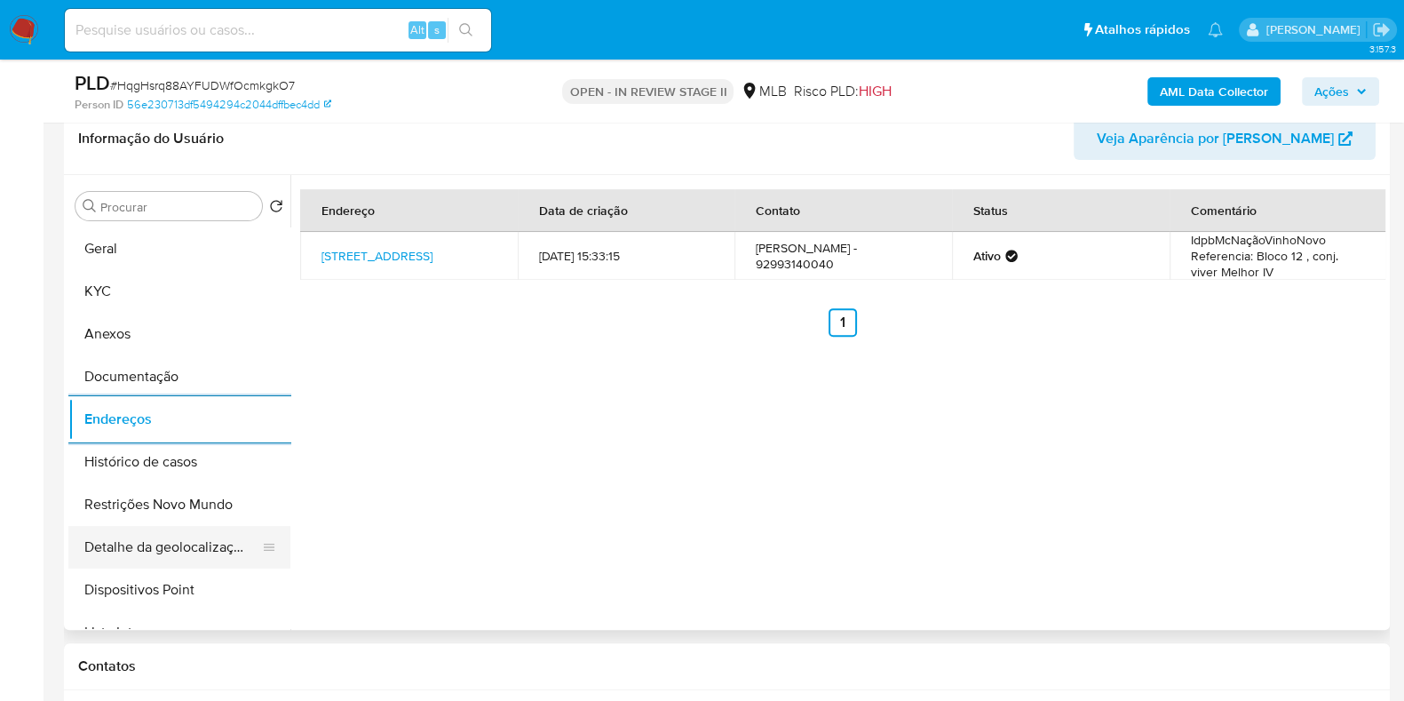
click at [192, 541] on button "Detalhe da geolocalização" at bounding box center [172, 547] width 208 height 43
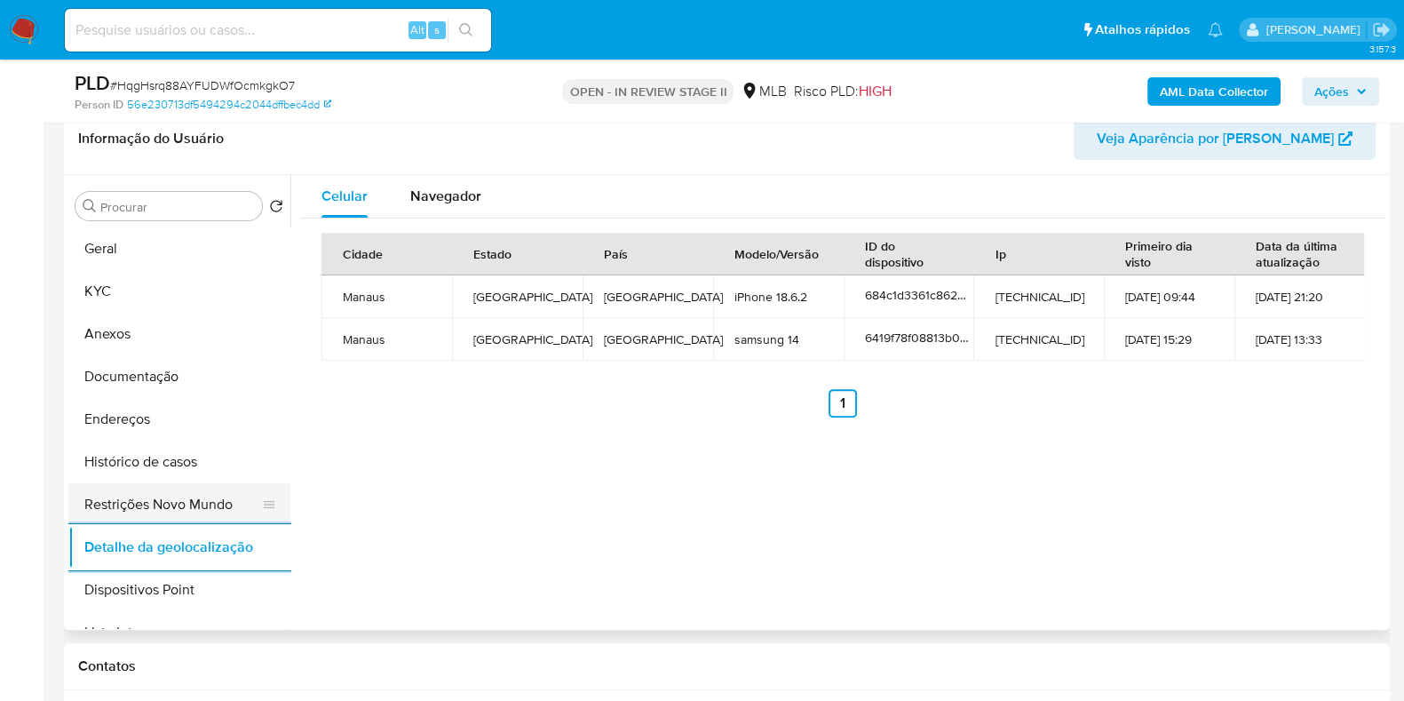
click at [182, 490] on button "Restrições Novo Mundo" at bounding box center [172, 504] width 208 height 43
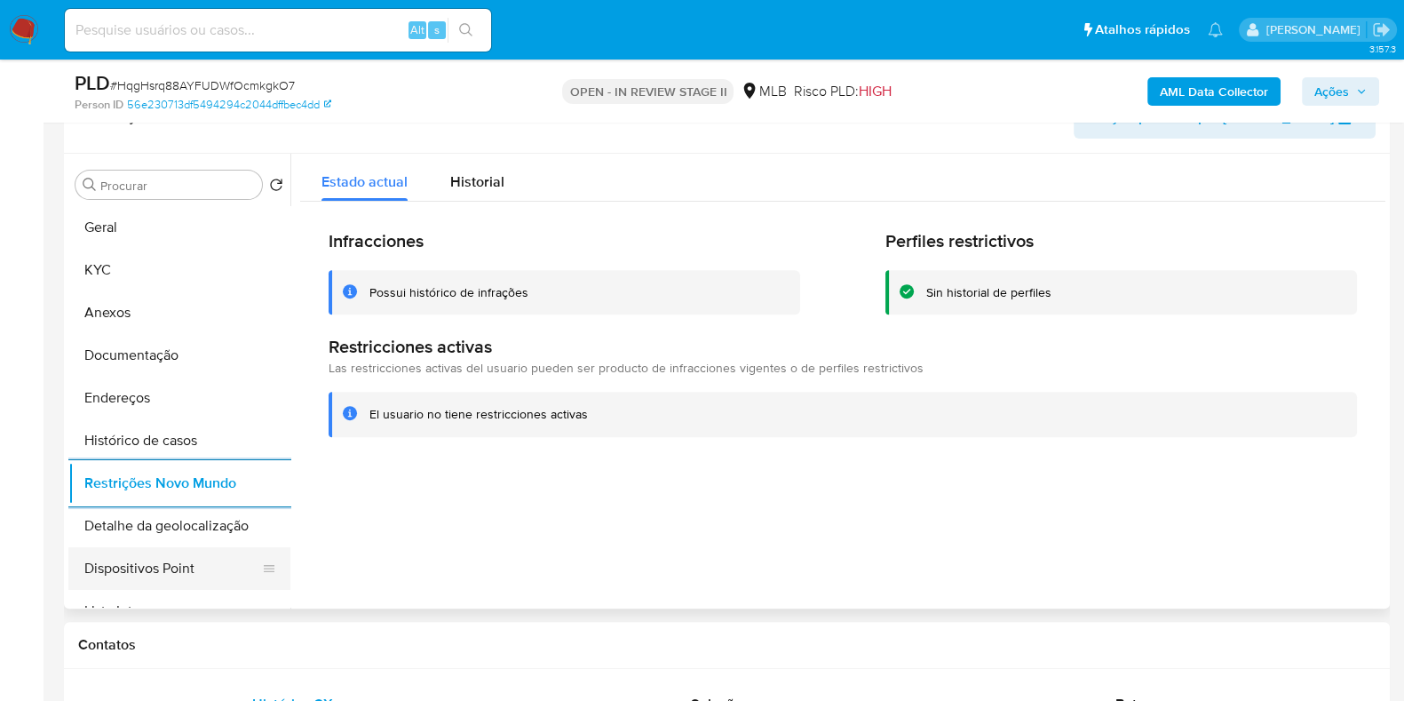
click at [197, 566] on button "Dispositivos Point" at bounding box center [172, 568] width 208 height 43
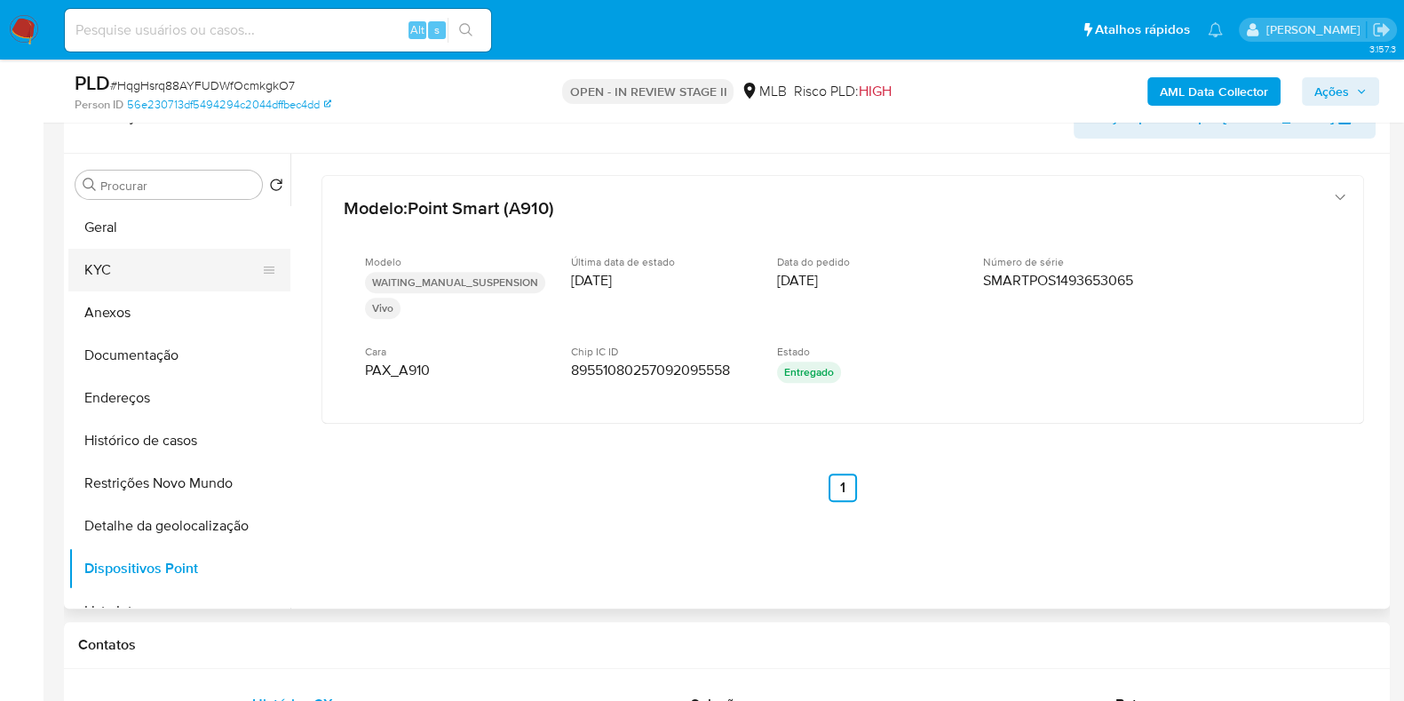
click at [153, 273] on button "KYC" at bounding box center [172, 270] width 208 height 43
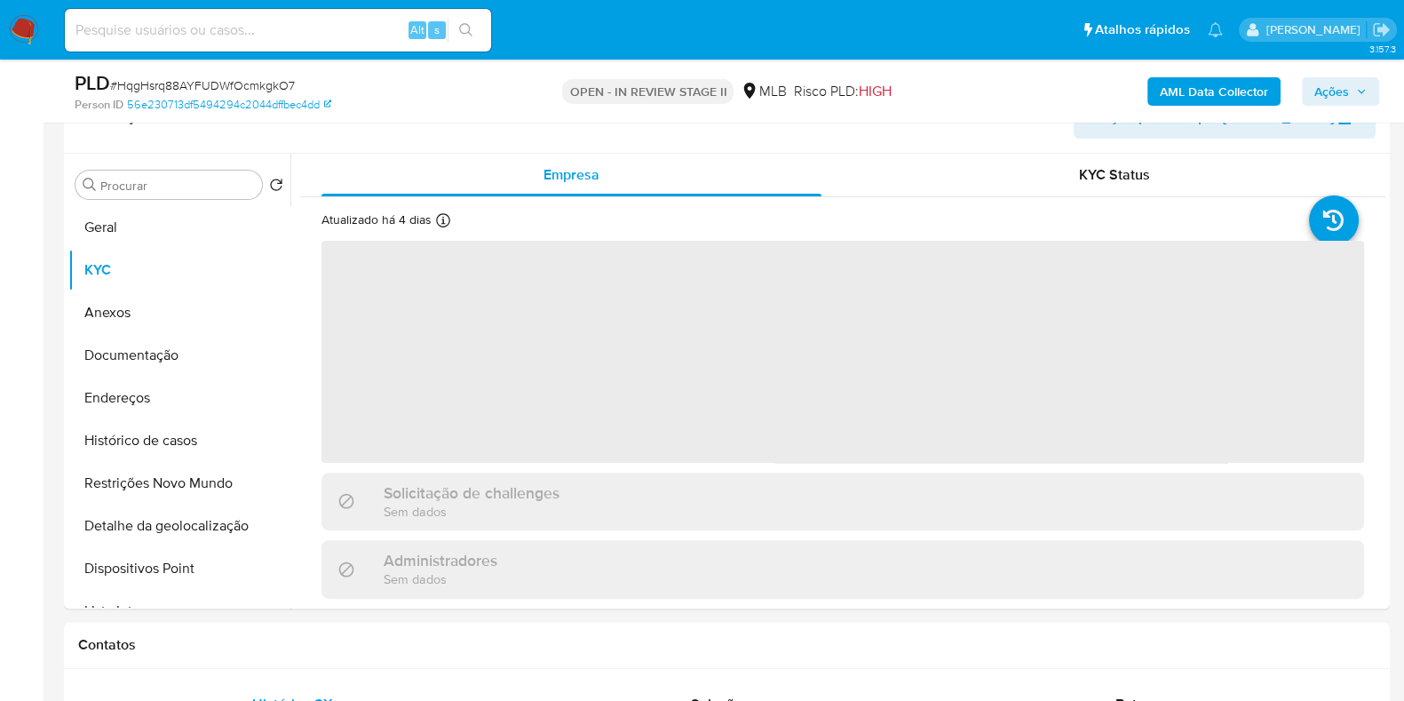
click at [1341, 90] on span "Ações" at bounding box center [1332, 91] width 35 height 28
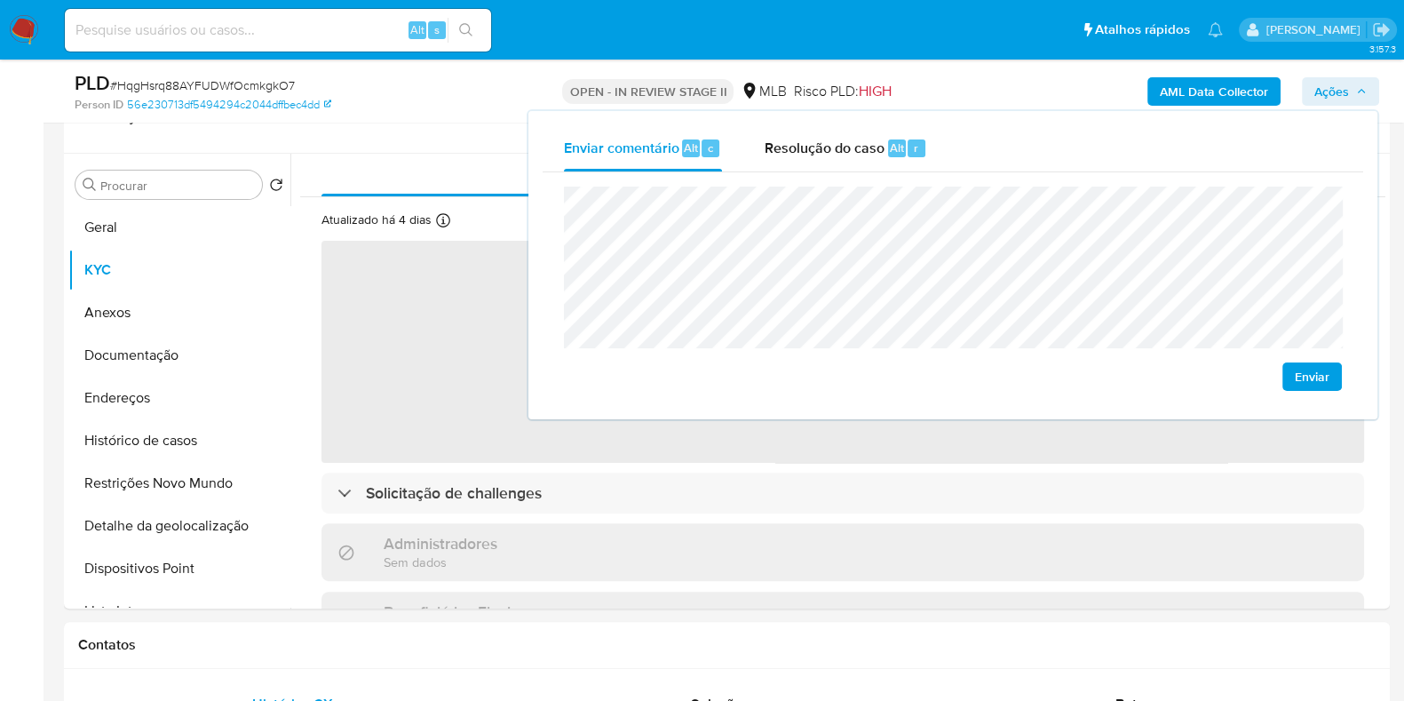
click at [857, 116] on div "Enviar comentário Alt c Resolução do caso Alt r Enviar" at bounding box center [953, 265] width 849 height 308
click at [852, 162] on div "Resolução do caso Alt r" at bounding box center [846, 148] width 163 height 46
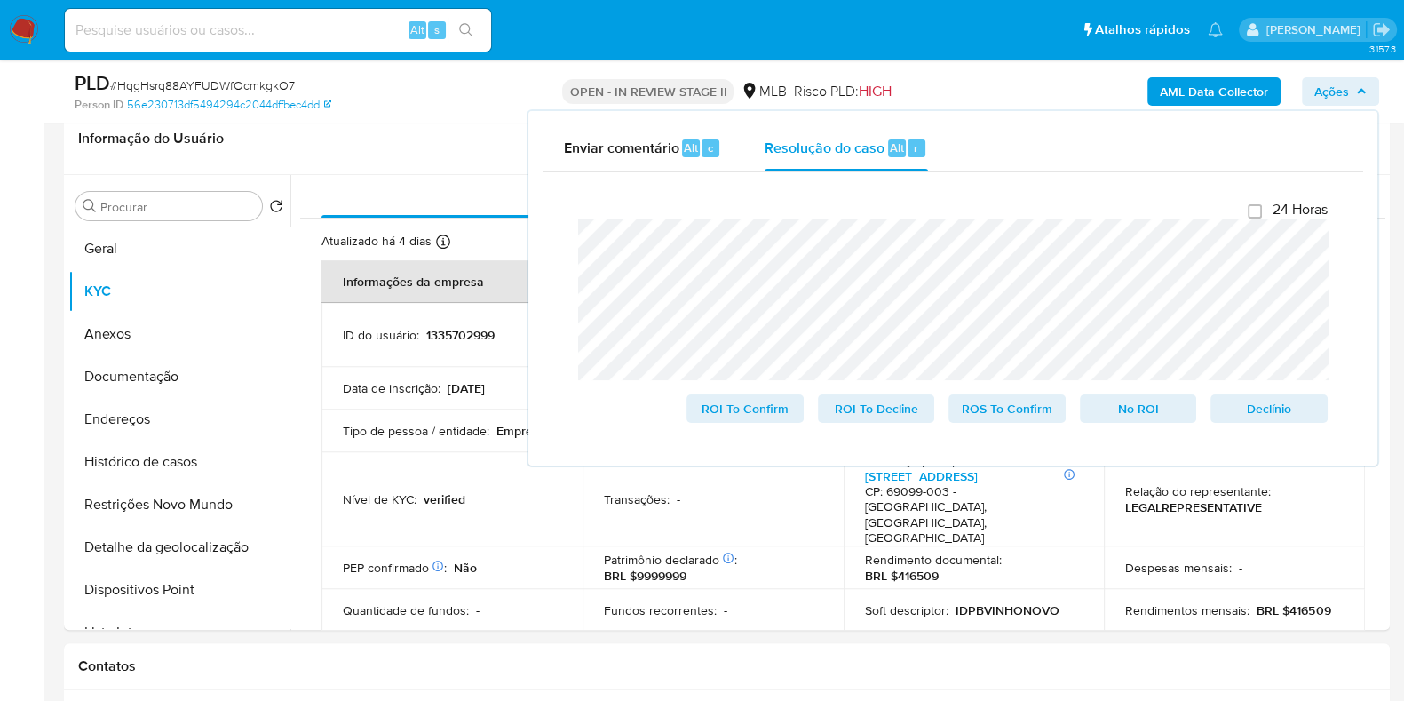
click at [746, 21] on ul "Pausado Ver notificaciones Alt s Atalhos rápidos Presiona las siguientes teclas…" at bounding box center [644, 29] width 1176 height 44
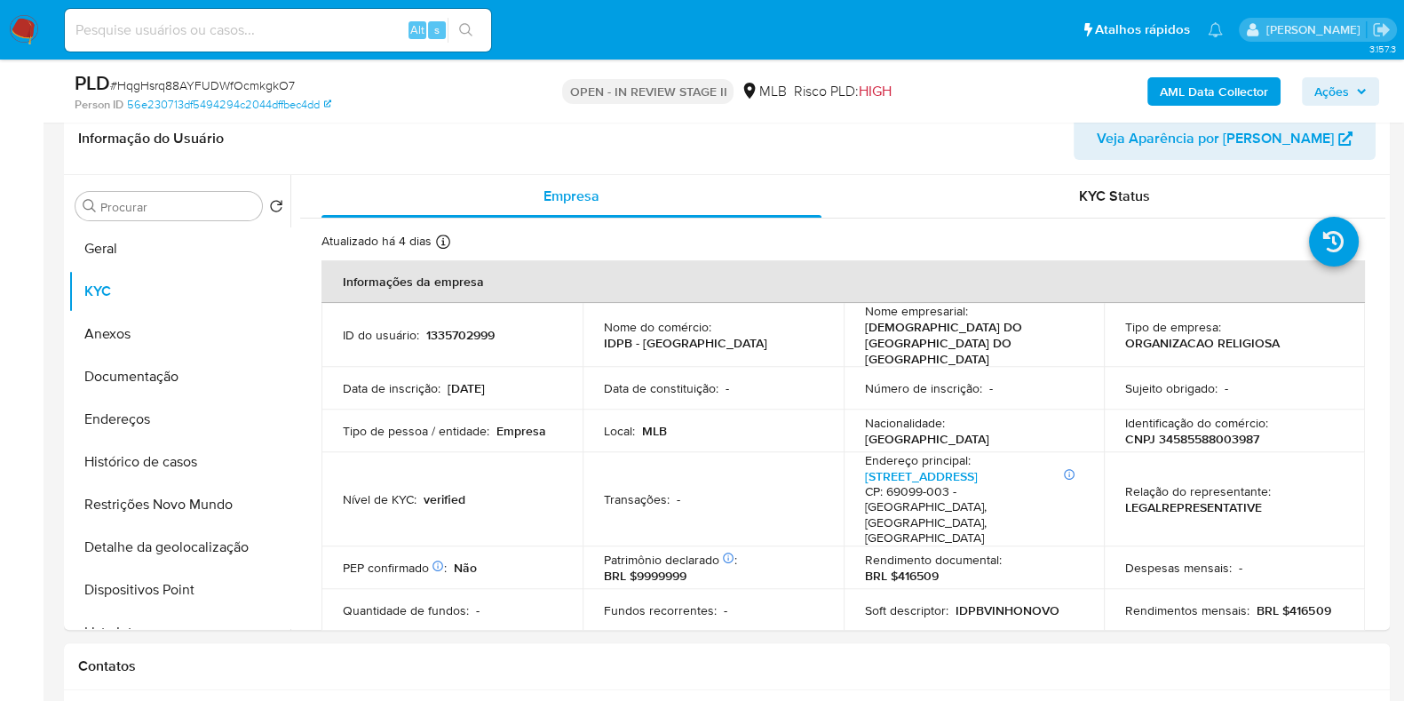
click at [1168, 82] on b "AML Data Collector" at bounding box center [1214, 91] width 108 height 28
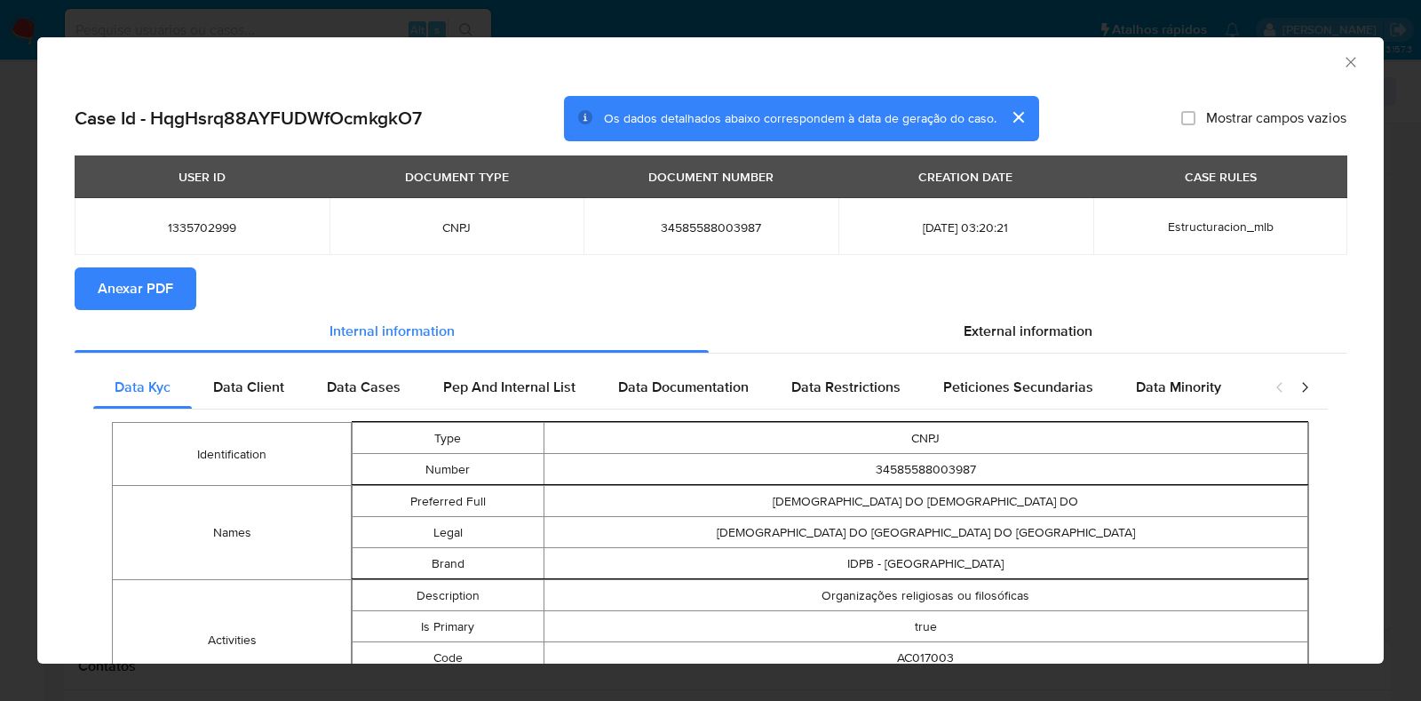
click at [147, 290] on span "Anexar PDF" at bounding box center [136, 288] width 76 height 39
click at [1342, 58] on icon "Fechar a janela" at bounding box center [1351, 62] width 18 height 18
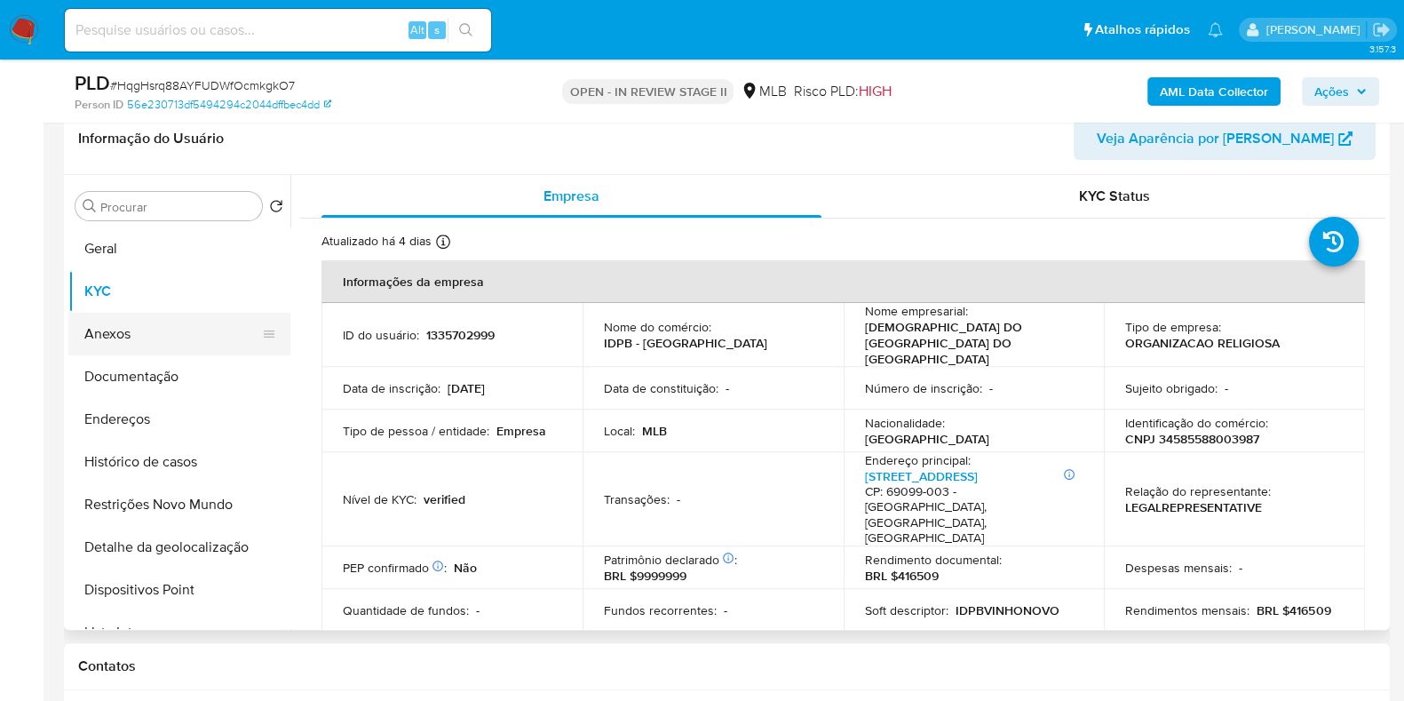
click at [178, 330] on button "Anexos" at bounding box center [172, 334] width 208 height 43
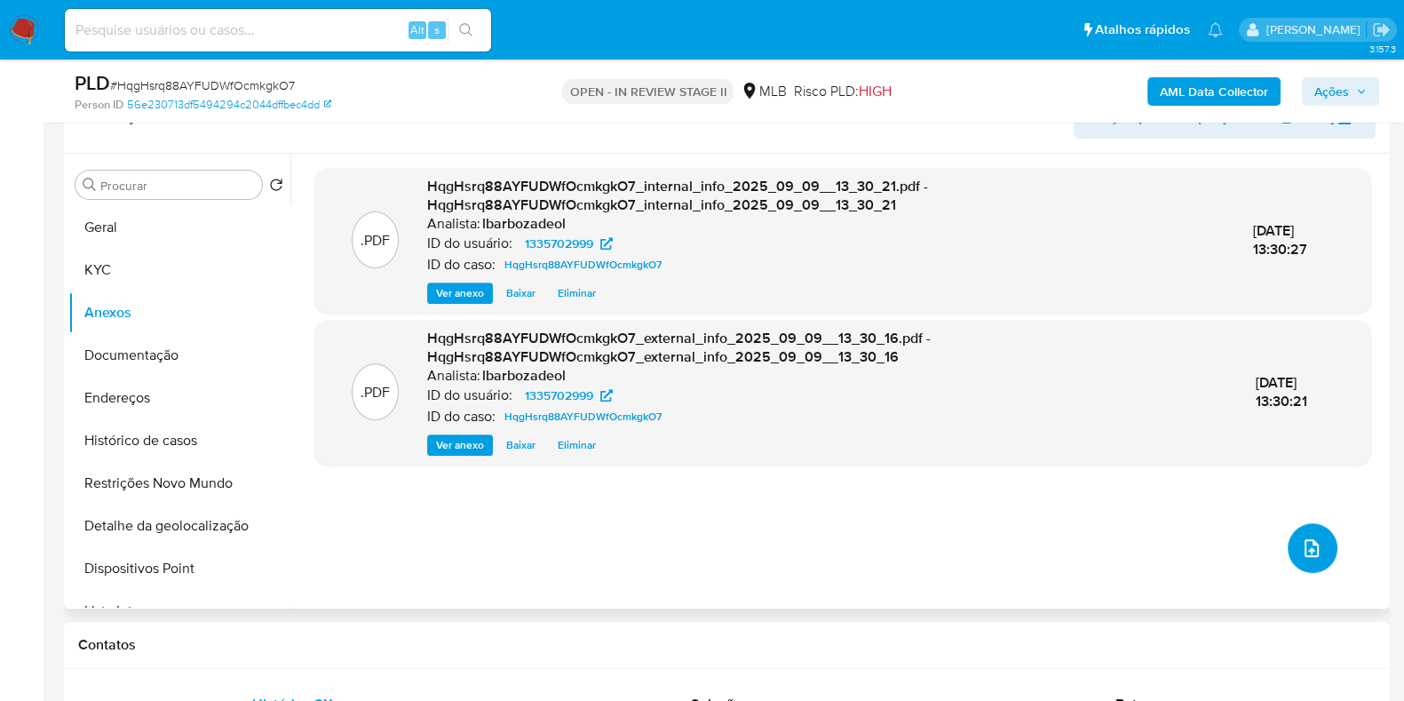
click at [1313, 549] on icon "upload-file" at bounding box center [1311, 547] width 21 height 21
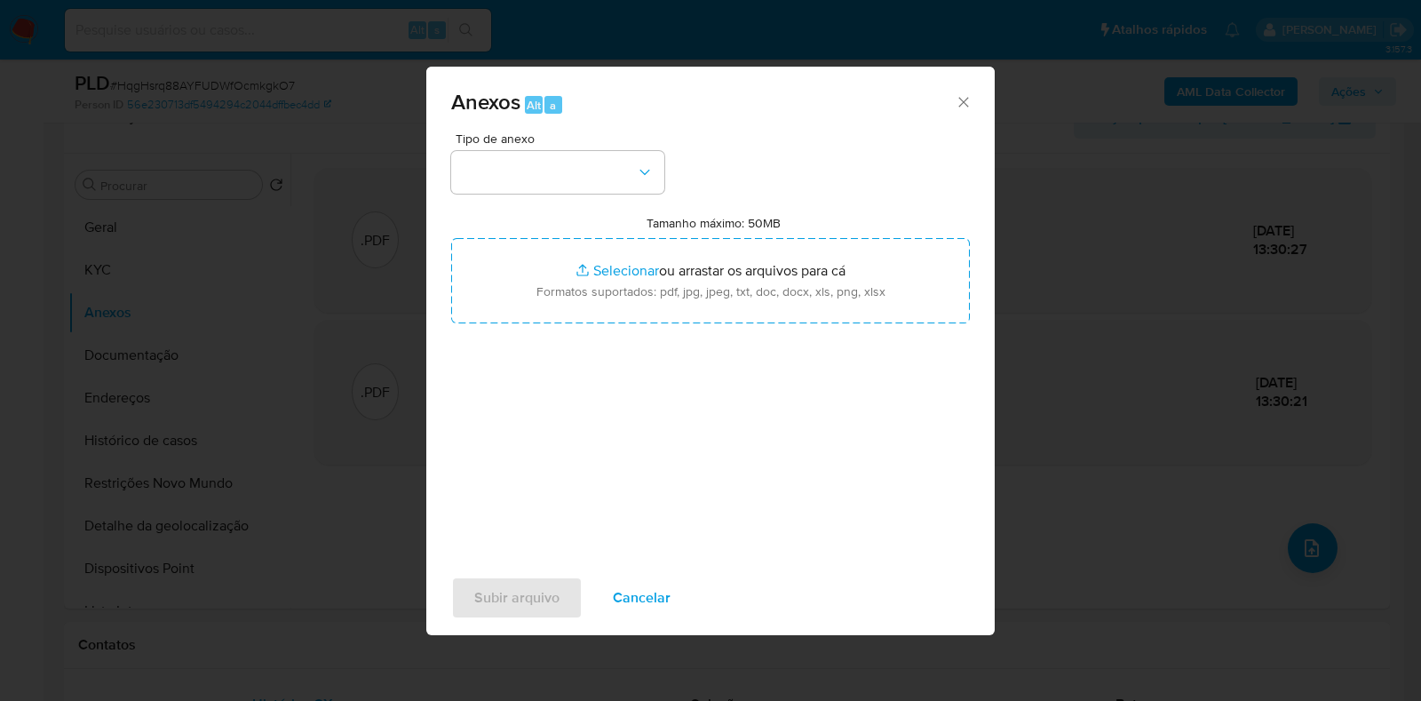
click at [664, 171] on div "Tipo de anexo Tamanho máximo: 50MB Selecionar arquivos Selecionar ou arrastar o…" at bounding box center [710, 341] width 519 height 419
click at [650, 179] on icon "button" at bounding box center [645, 172] width 18 height 18
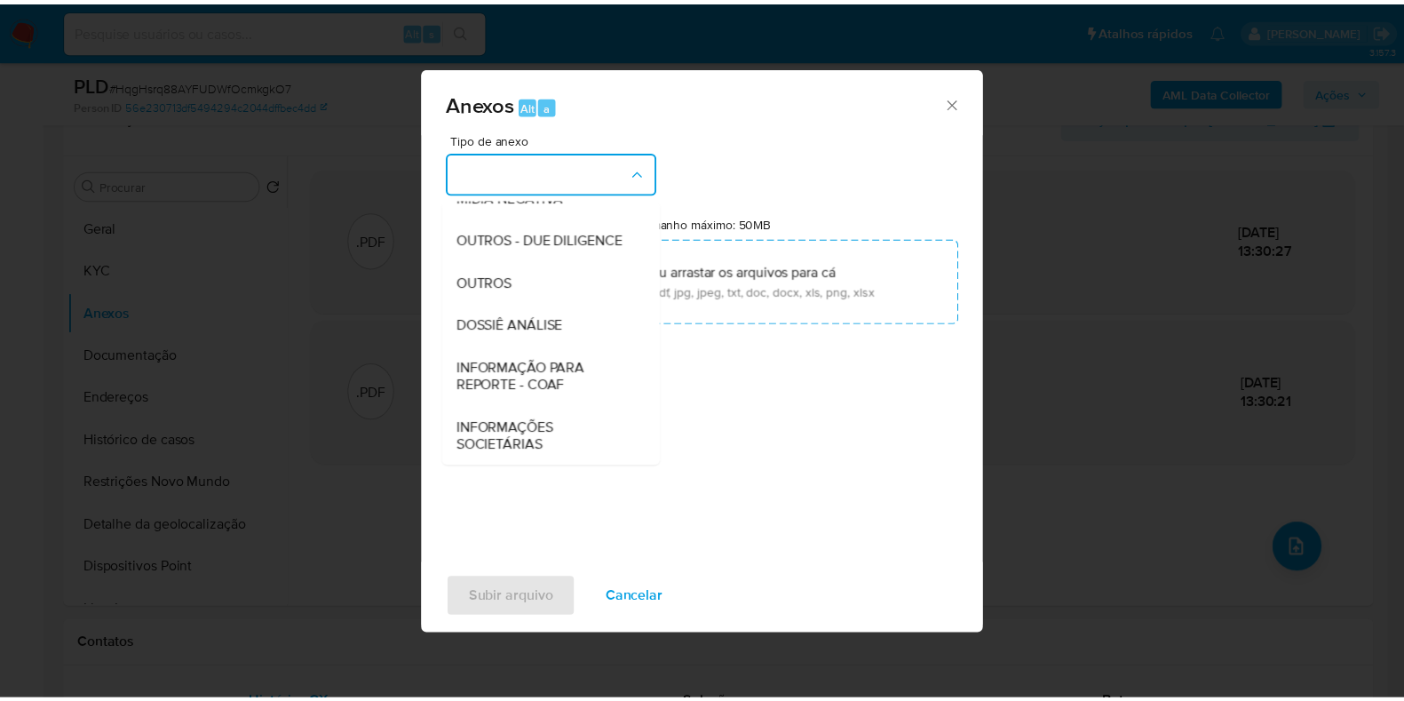
scroll to position [274, 0]
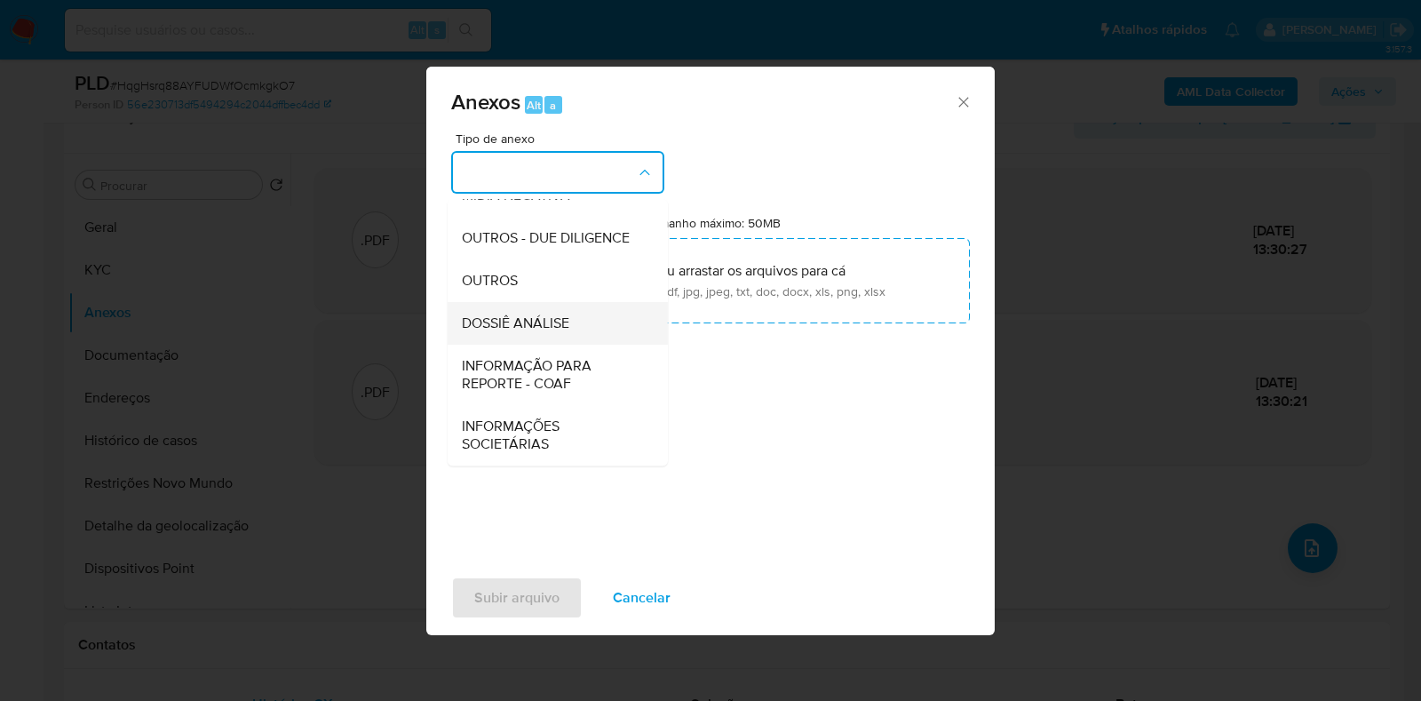
click at [565, 323] on span "DOSSIÊ ANÁLISE" at bounding box center [515, 323] width 107 height 18
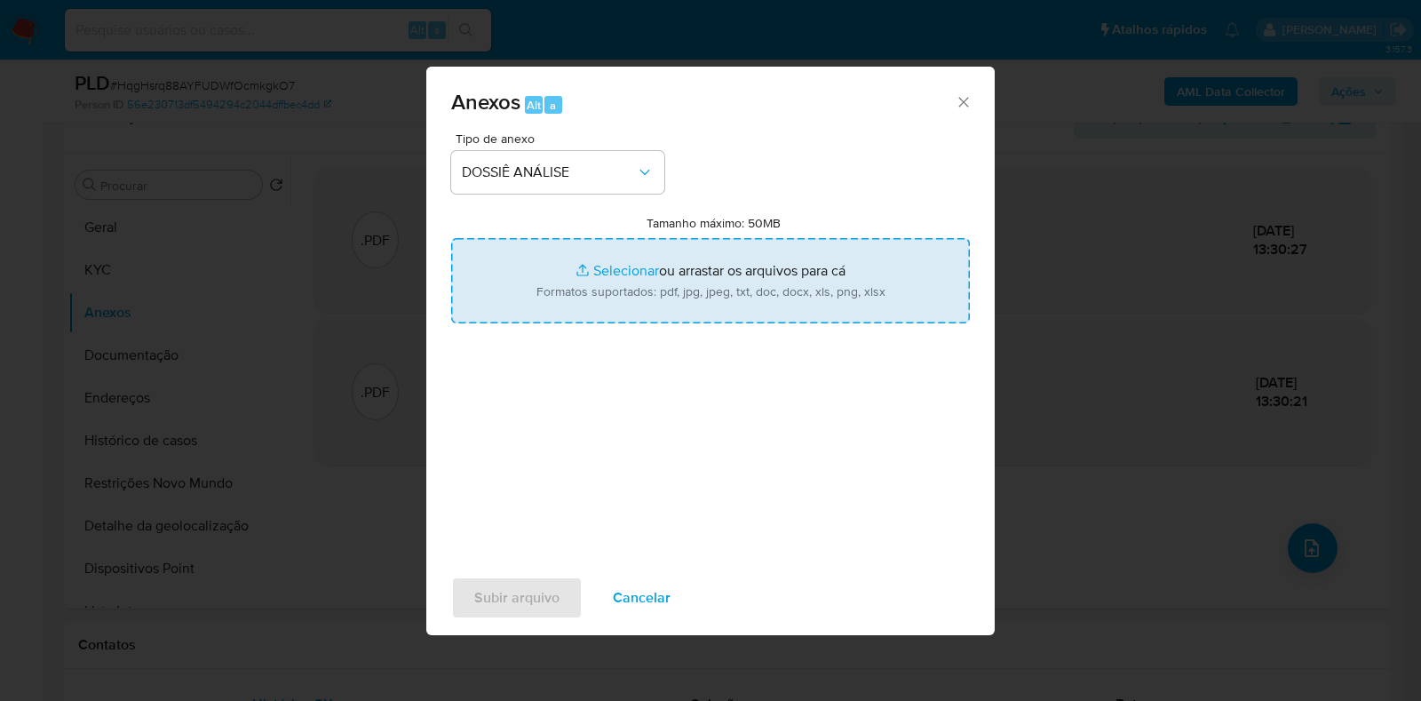
click at [533, 276] on input "Tamanho máximo: 50MB Selecionar arquivos" at bounding box center [710, 280] width 519 height 85
type input "C:\fakepath\SAR - XXXX - CNPJ 34585588003987 - IGREJA DE DEUS PENTECOSTAL DO BR…"
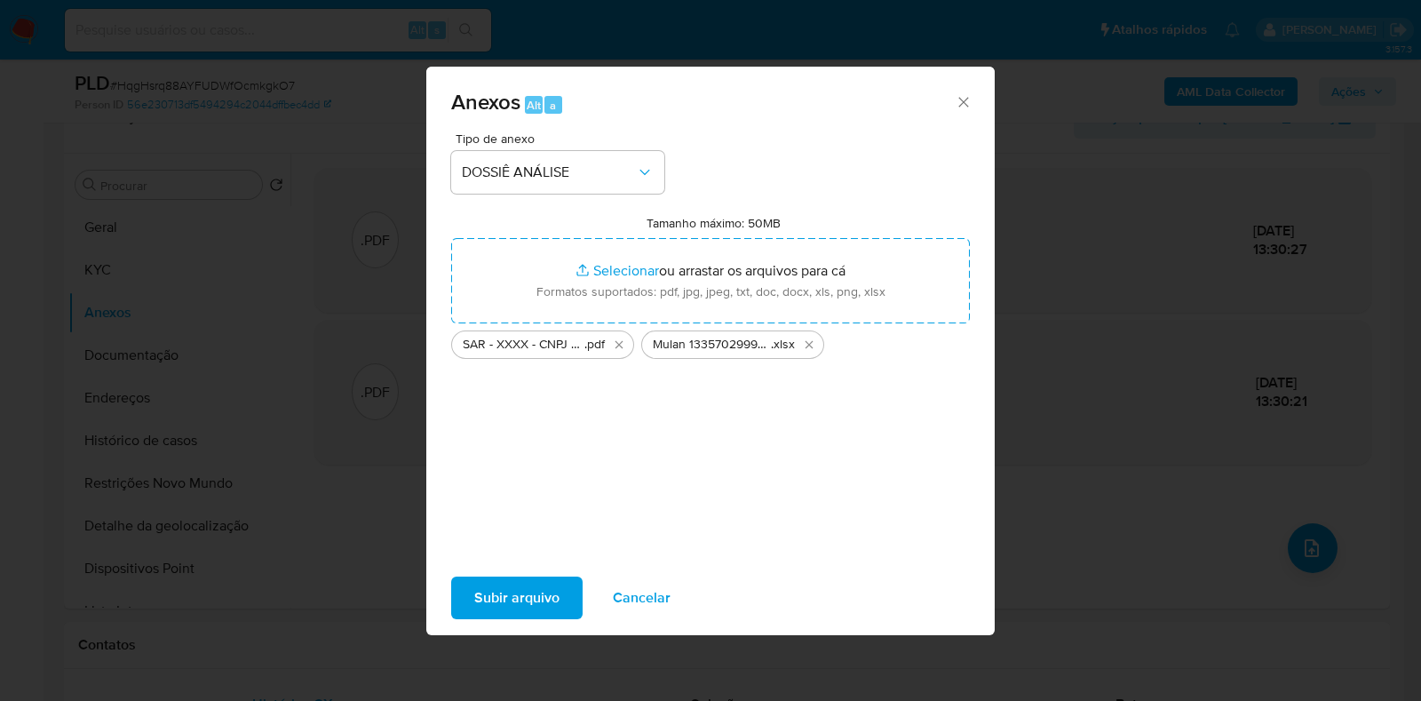
click at [538, 596] on span "Subir arquivo" at bounding box center [516, 597] width 85 height 39
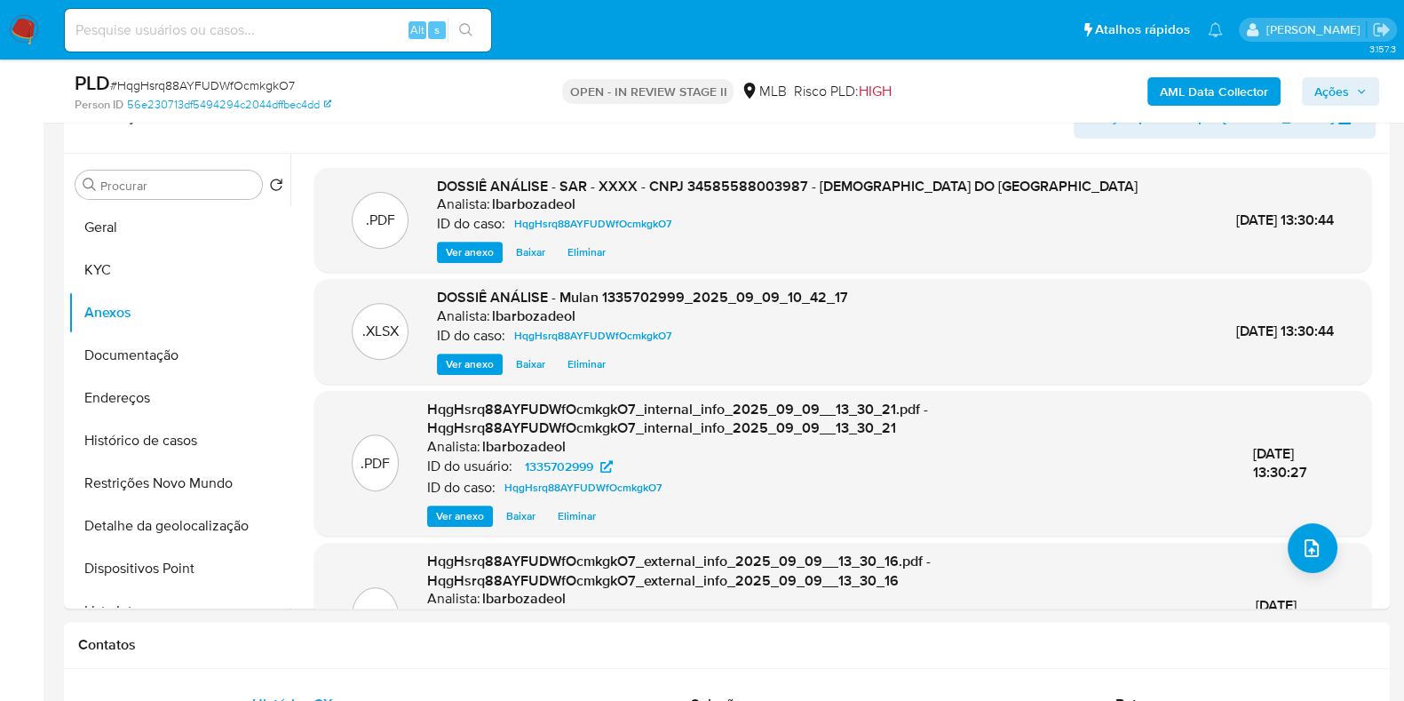
click at [1348, 84] on span "Ações" at bounding box center [1332, 91] width 35 height 28
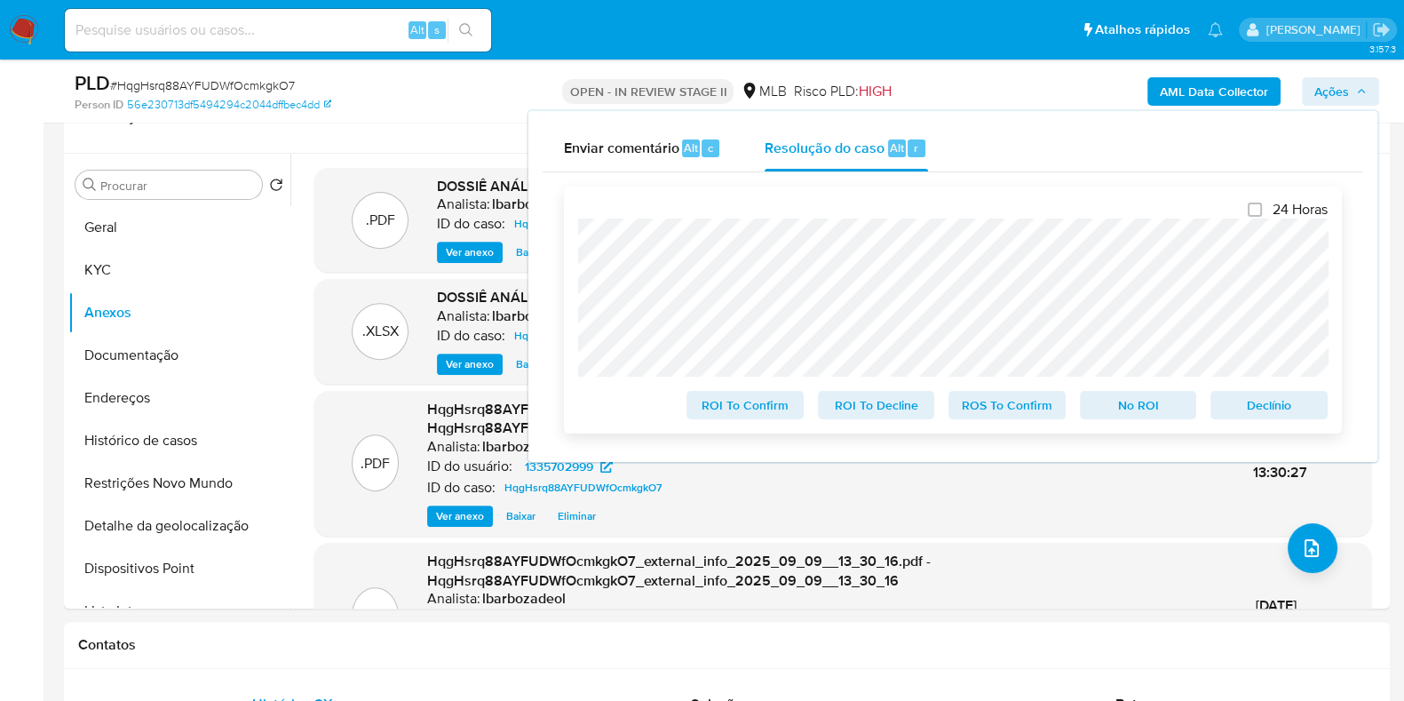
click at [996, 408] on span "ROS To Confirm" at bounding box center [1007, 405] width 92 height 25
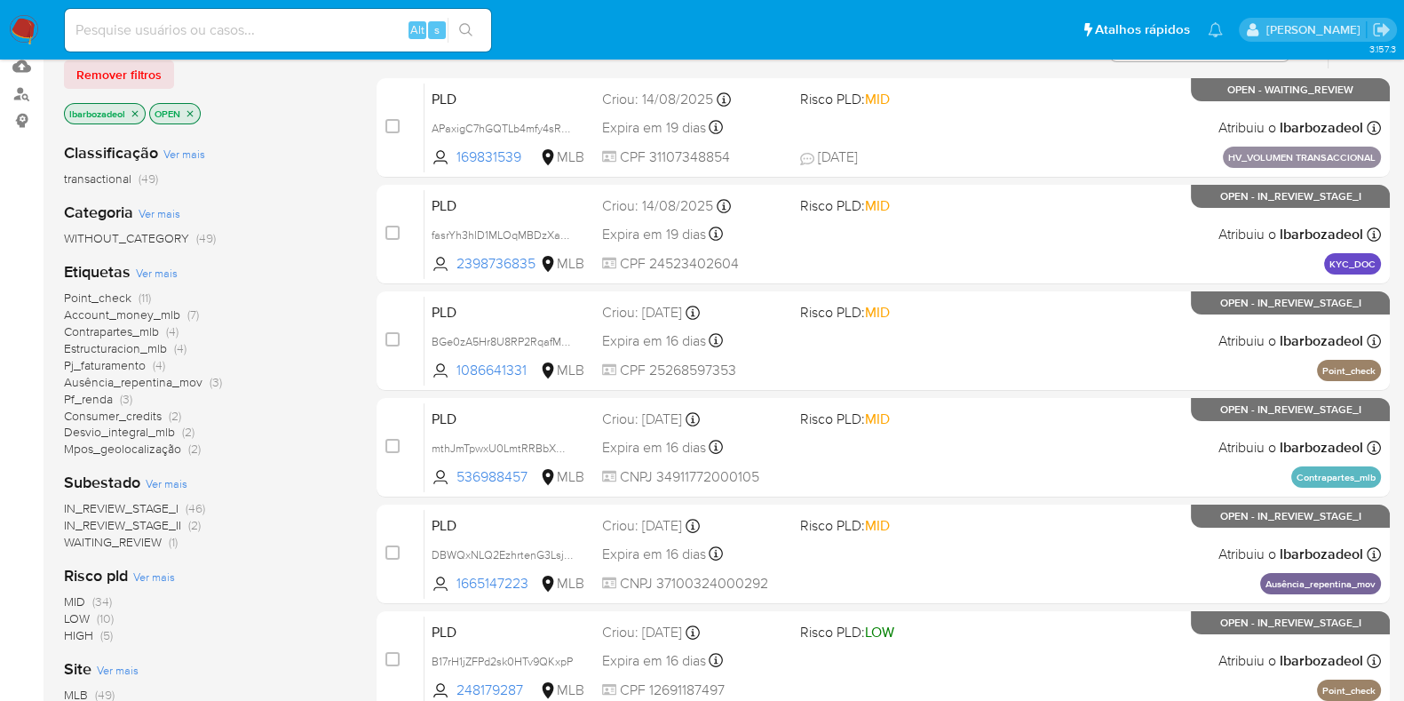
scroll to position [192, 0]
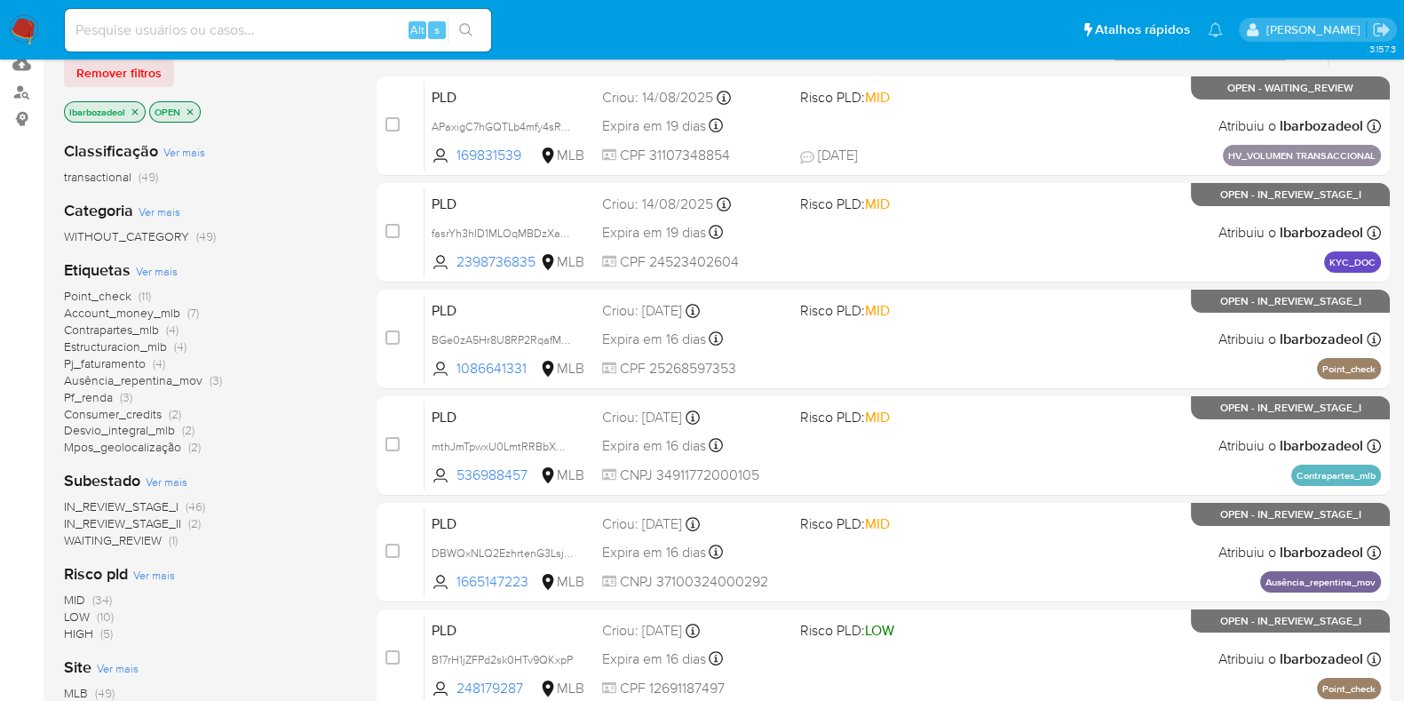
click at [126, 307] on span "Account_money_mlb" at bounding box center [122, 313] width 116 height 18
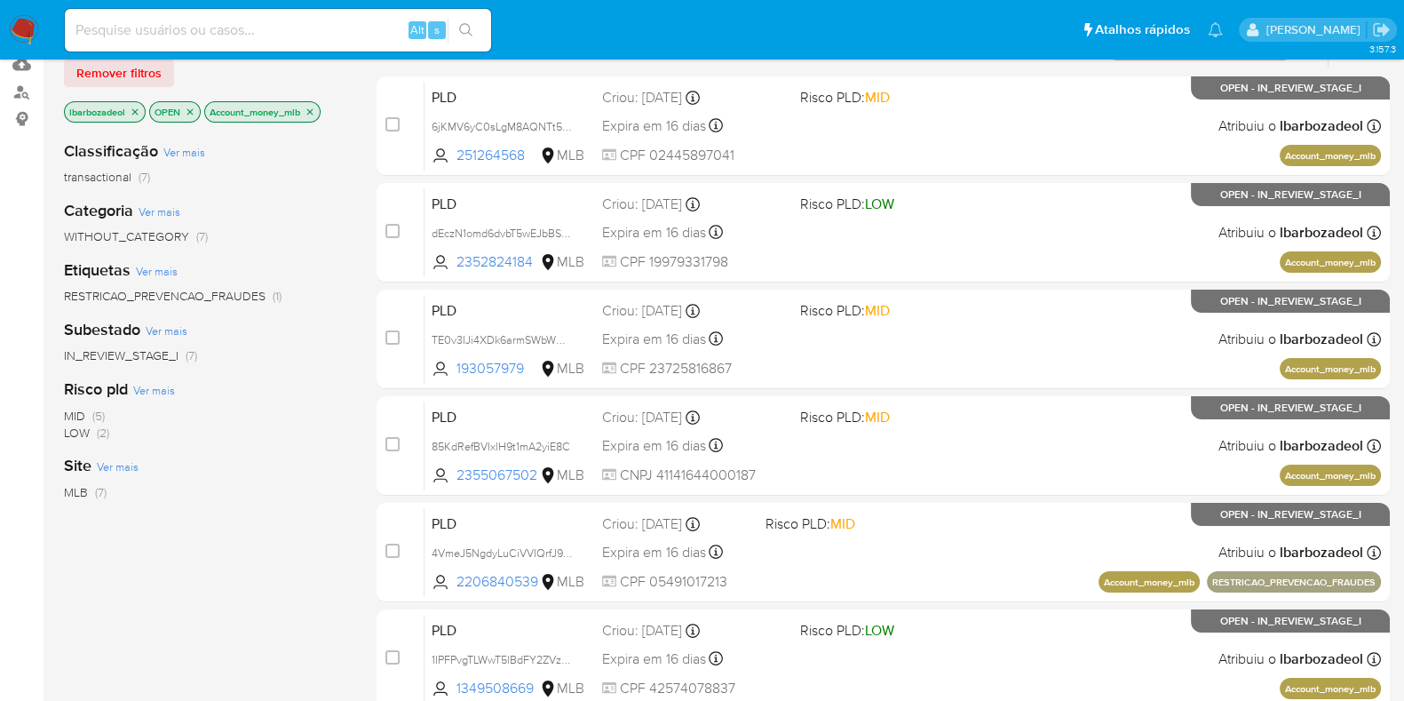
click at [315, 109] on icon "close-filter" at bounding box center [310, 112] width 11 height 11
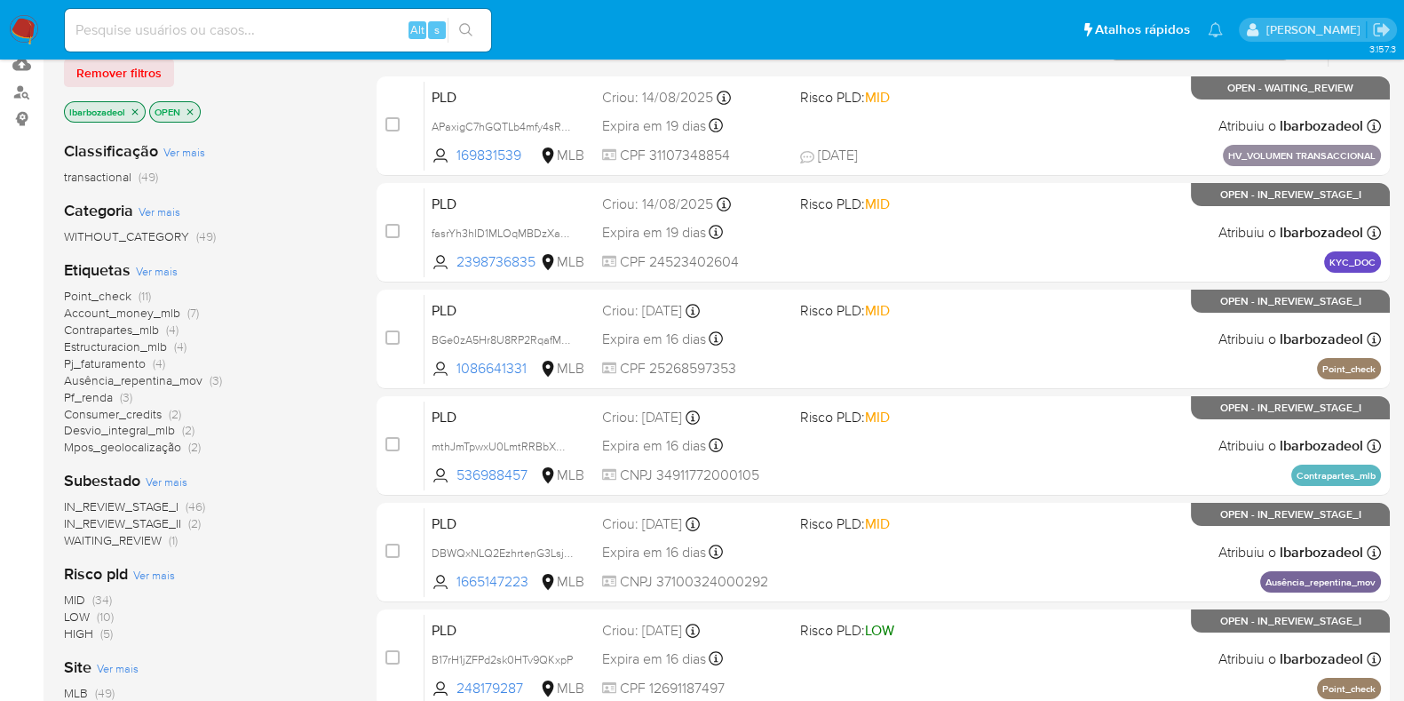
click at [143, 289] on span "(11)" at bounding box center [145, 296] width 12 height 18
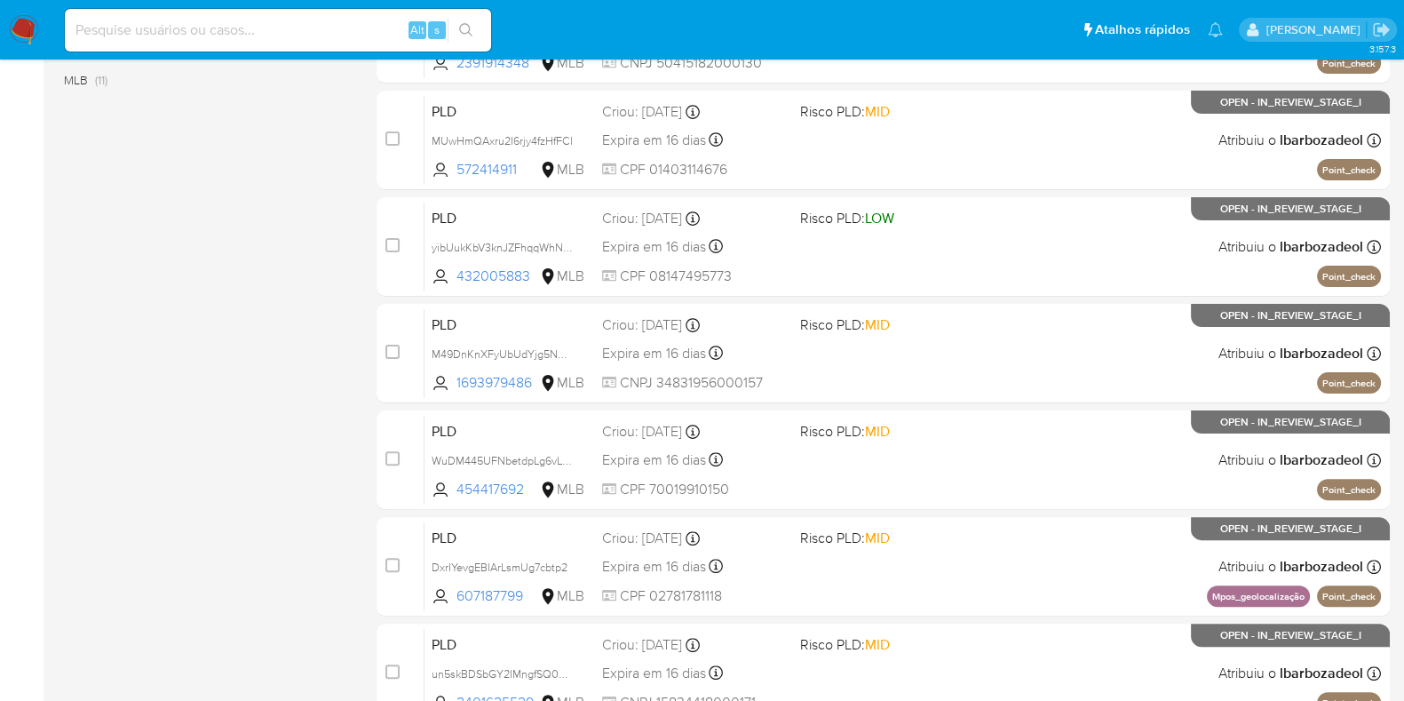
scroll to position [700, 0]
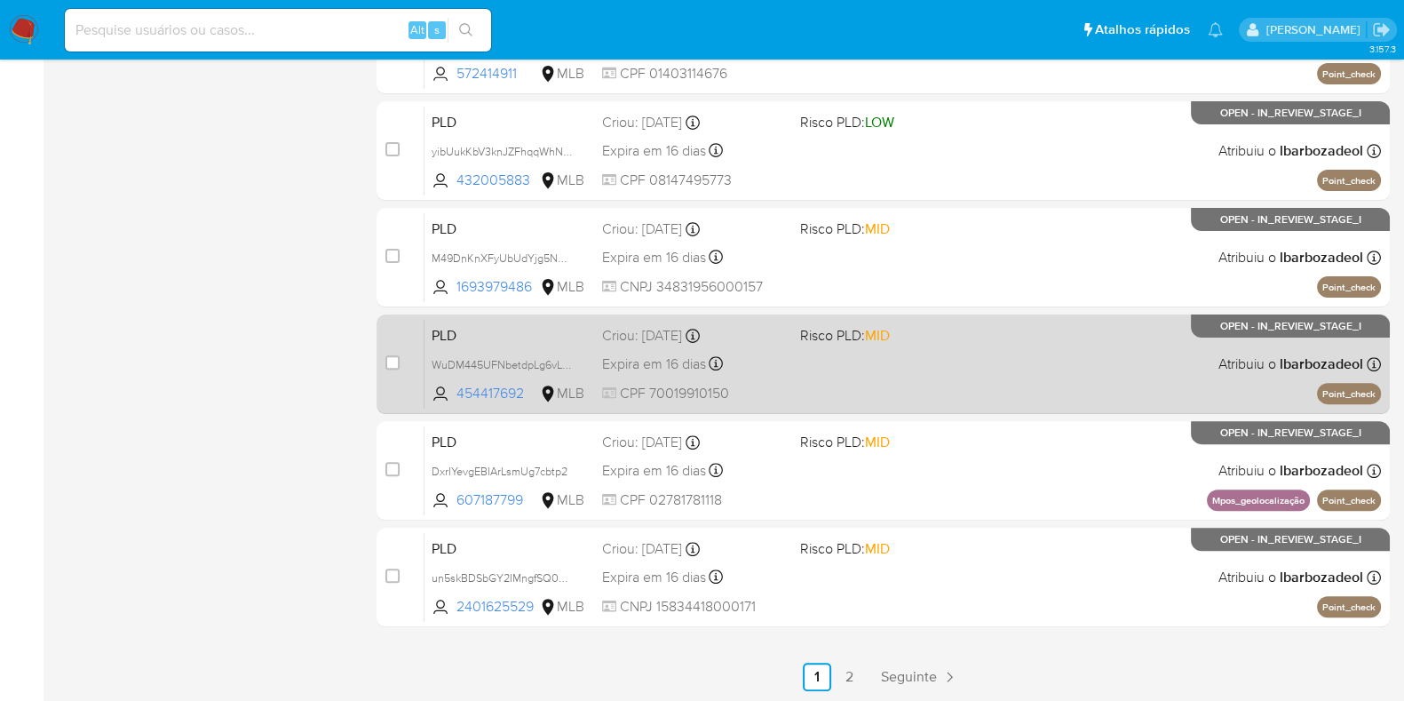
click at [954, 391] on div "PLD WuDM445UFNbetdpLg6vL42gJ 454417692 MLB Risco PLD: MID Criou: 12/08/2025 Cri…" at bounding box center [903, 364] width 957 height 90
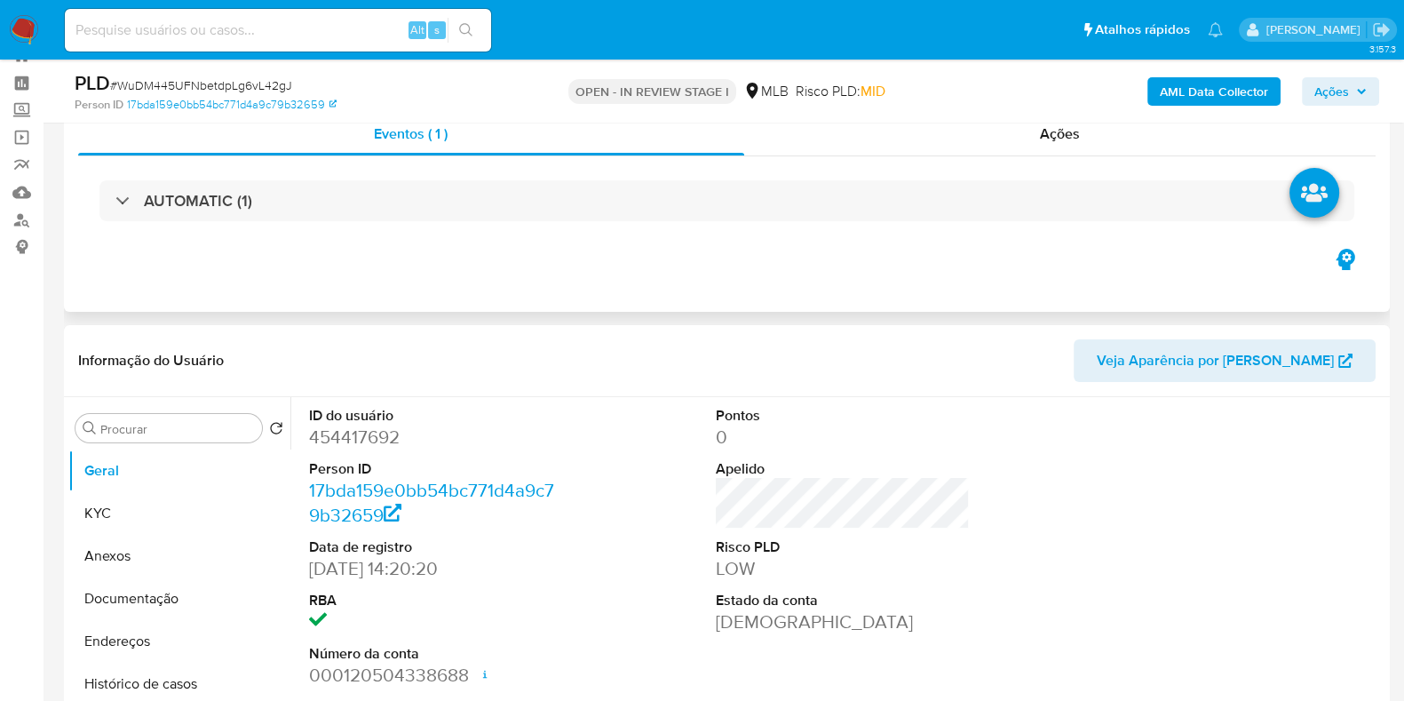
scroll to position [72, 0]
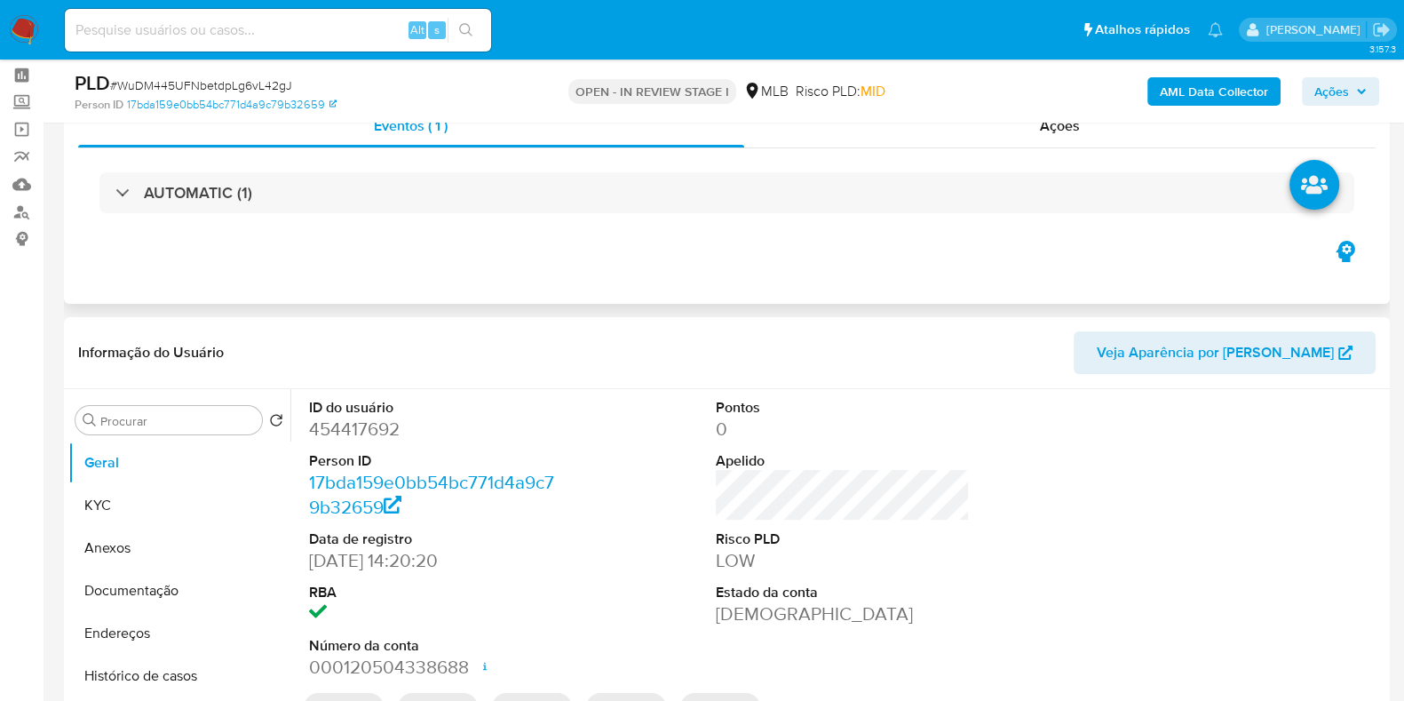
select select "10"
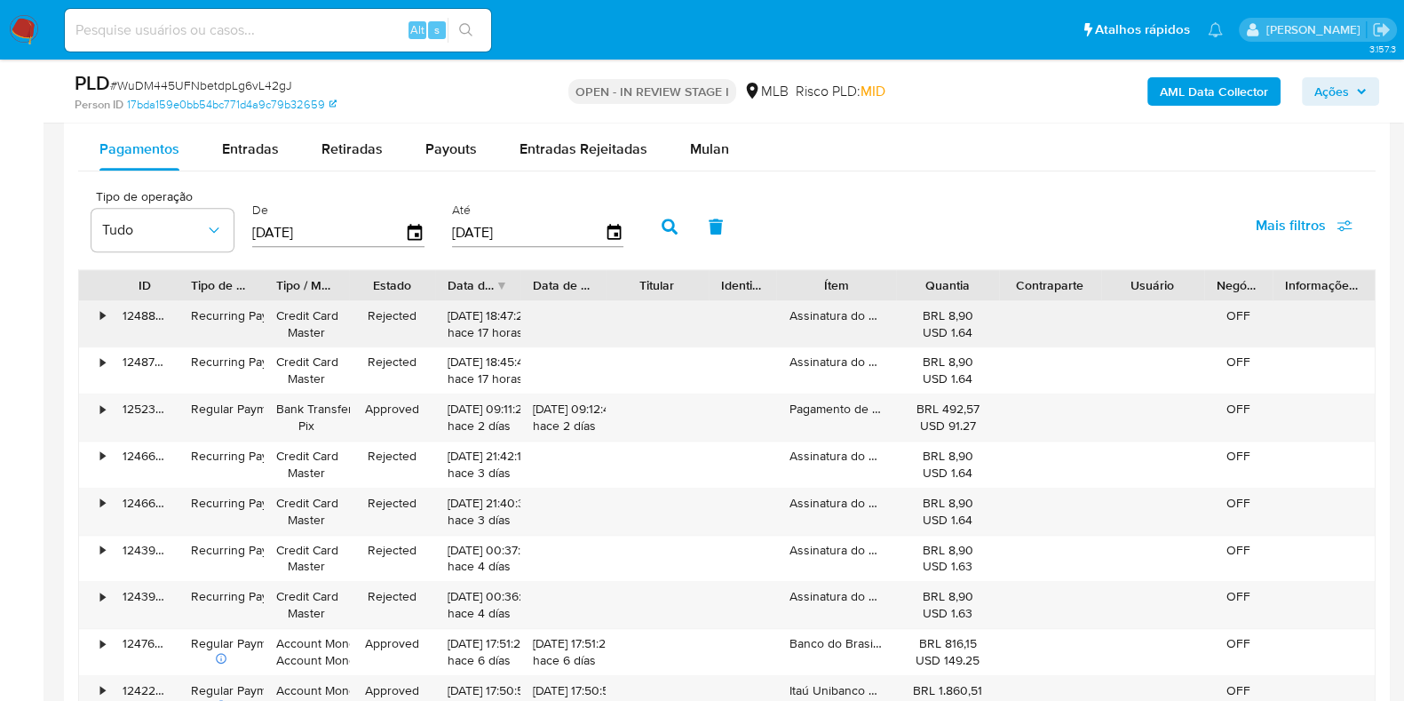
scroll to position [1977, 0]
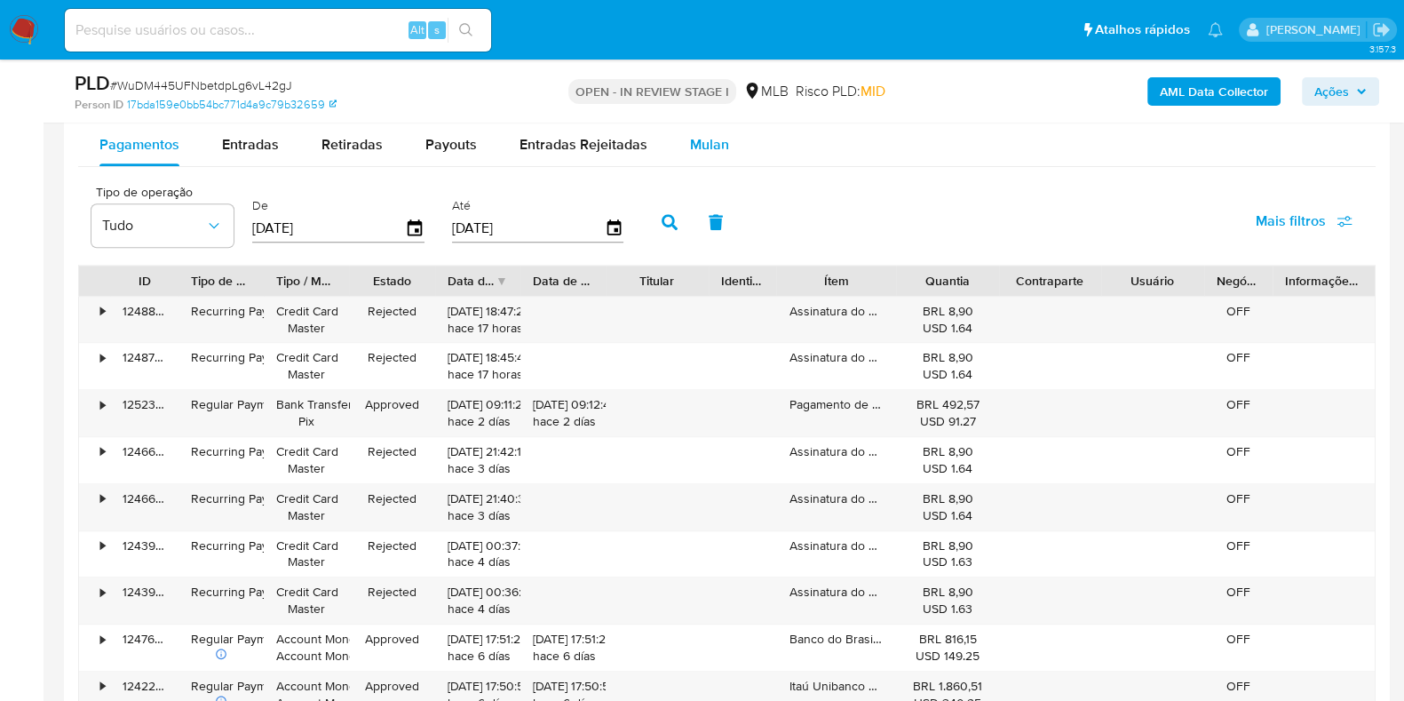
click at [711, 154] on div "Mulan" at bounding box center [709, 144] width 39 height 43
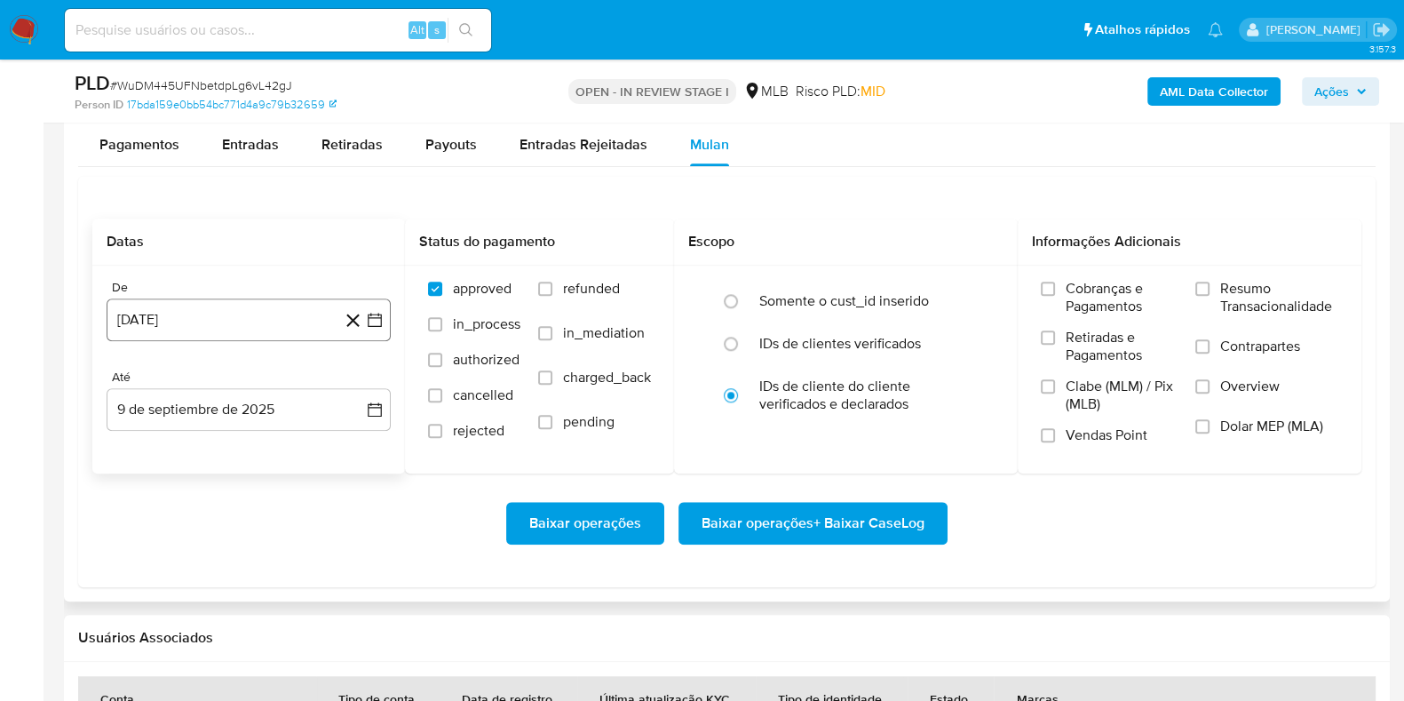
click at [272, 325] on button "9 de agosto de 2024" at bounding box center [249, 319] width 284 height 43
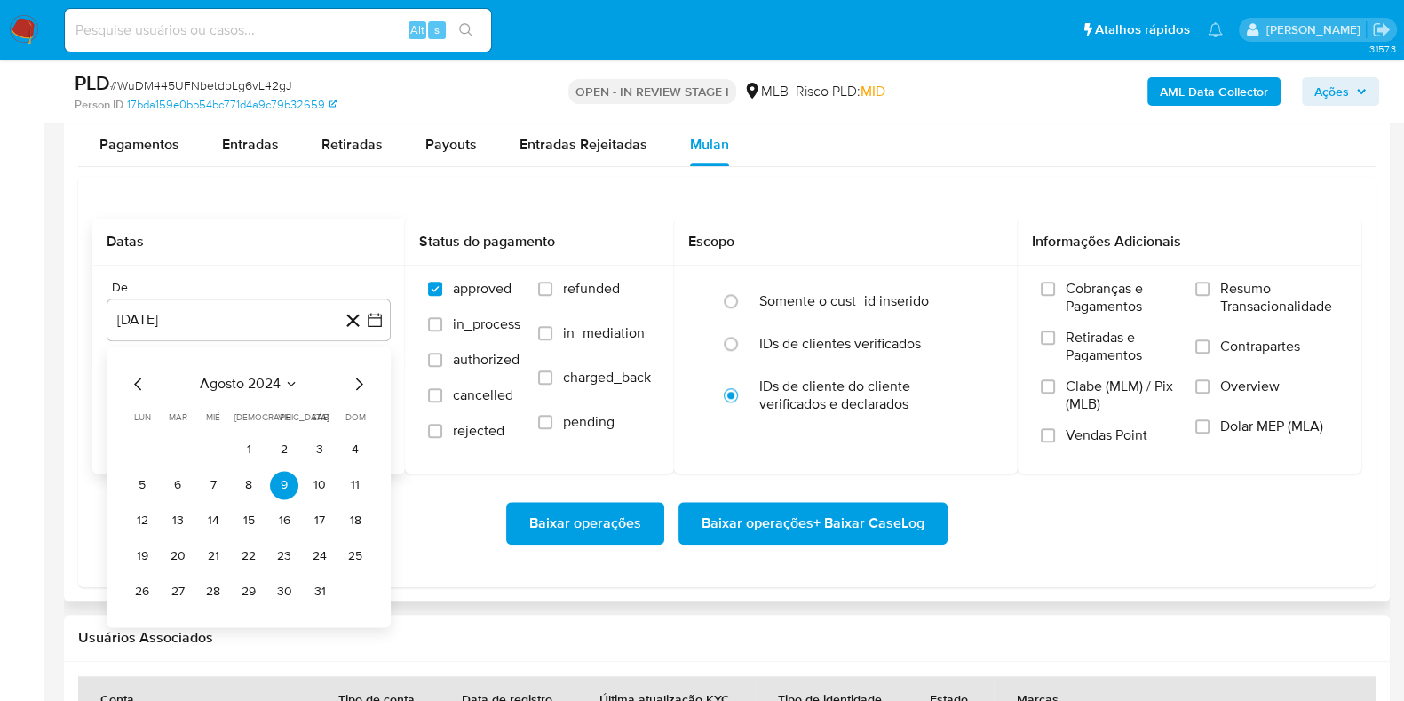
click at [233, 375] on span "agosto 2024" at bounding box center [240, 384] width 81 height 18
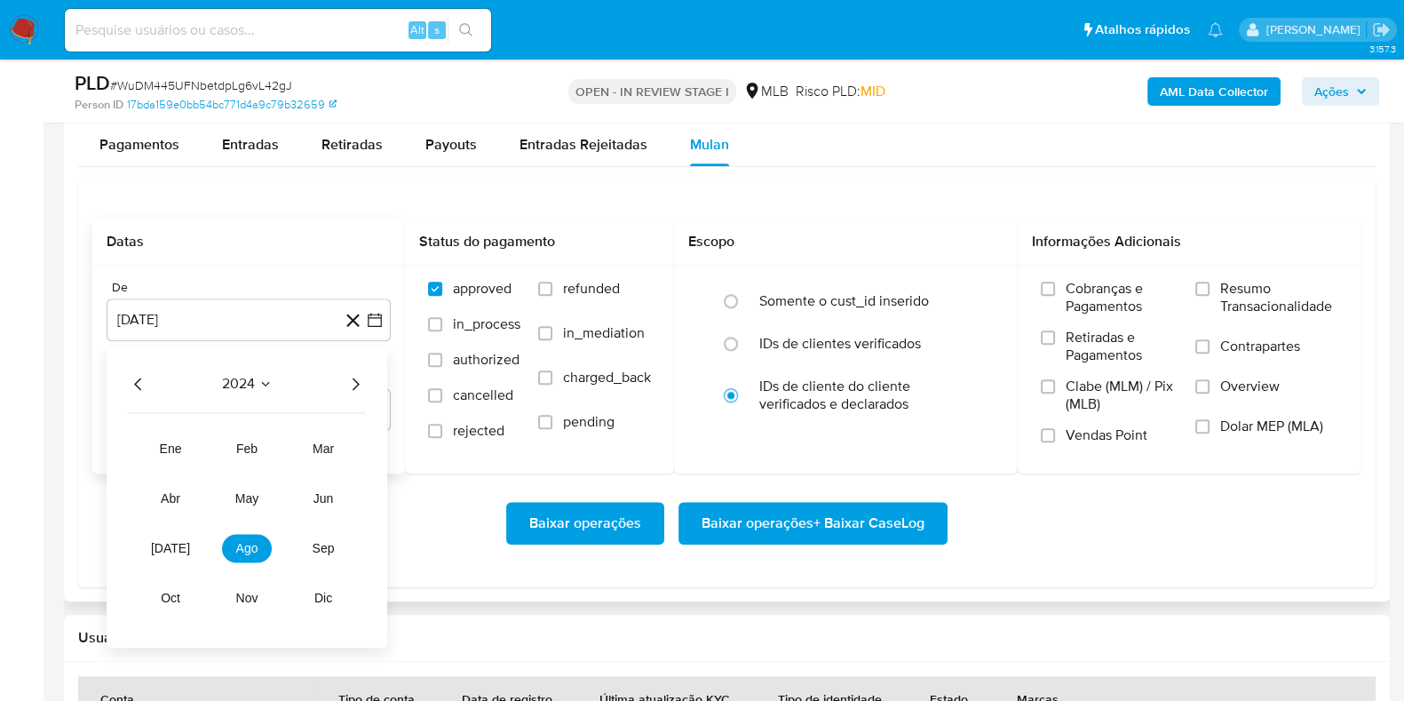
click at [353, 377] on icon "Año siguiente" at bounding box center [355, 383] width 21 height 21
click at [168, 549] on span "jul" at bounding box center [170, 548] width 39 height 14
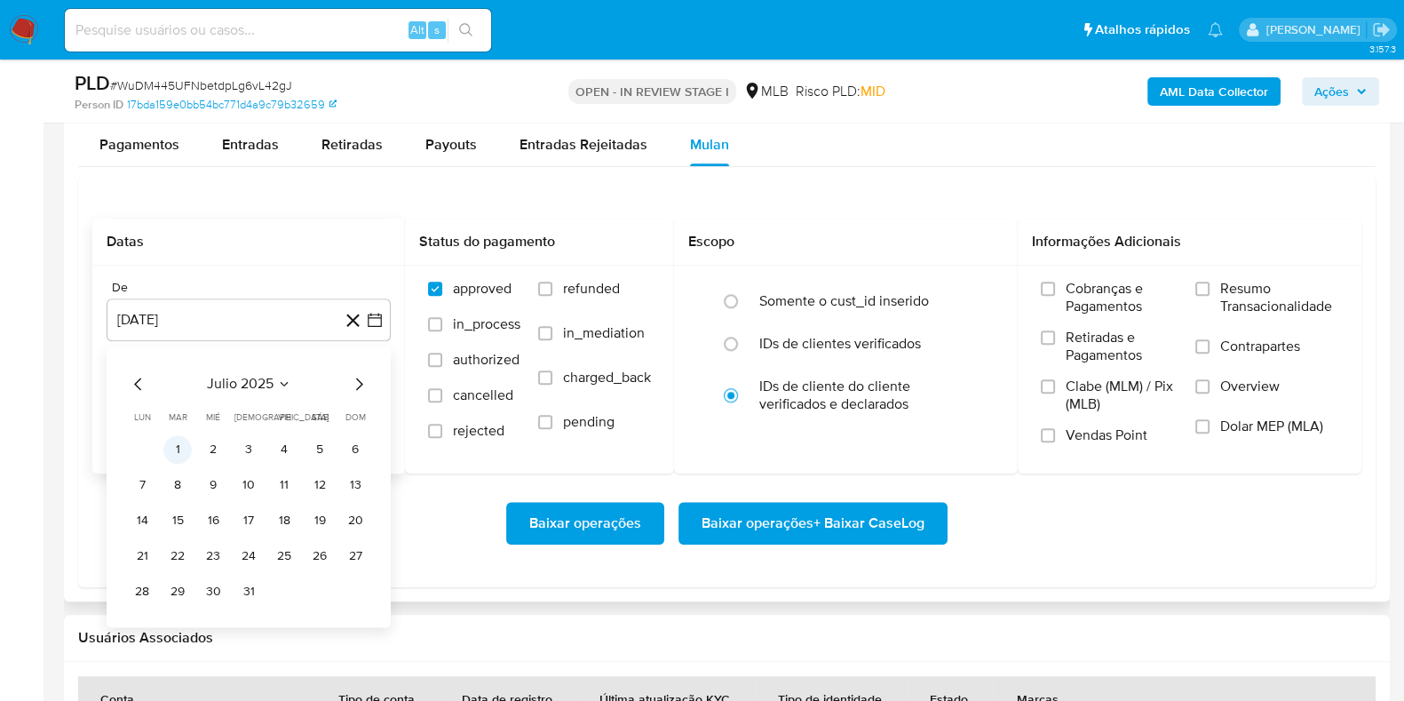
click at [182, 450] on button "1" at bounding box center [177, 449] width 28 height 28
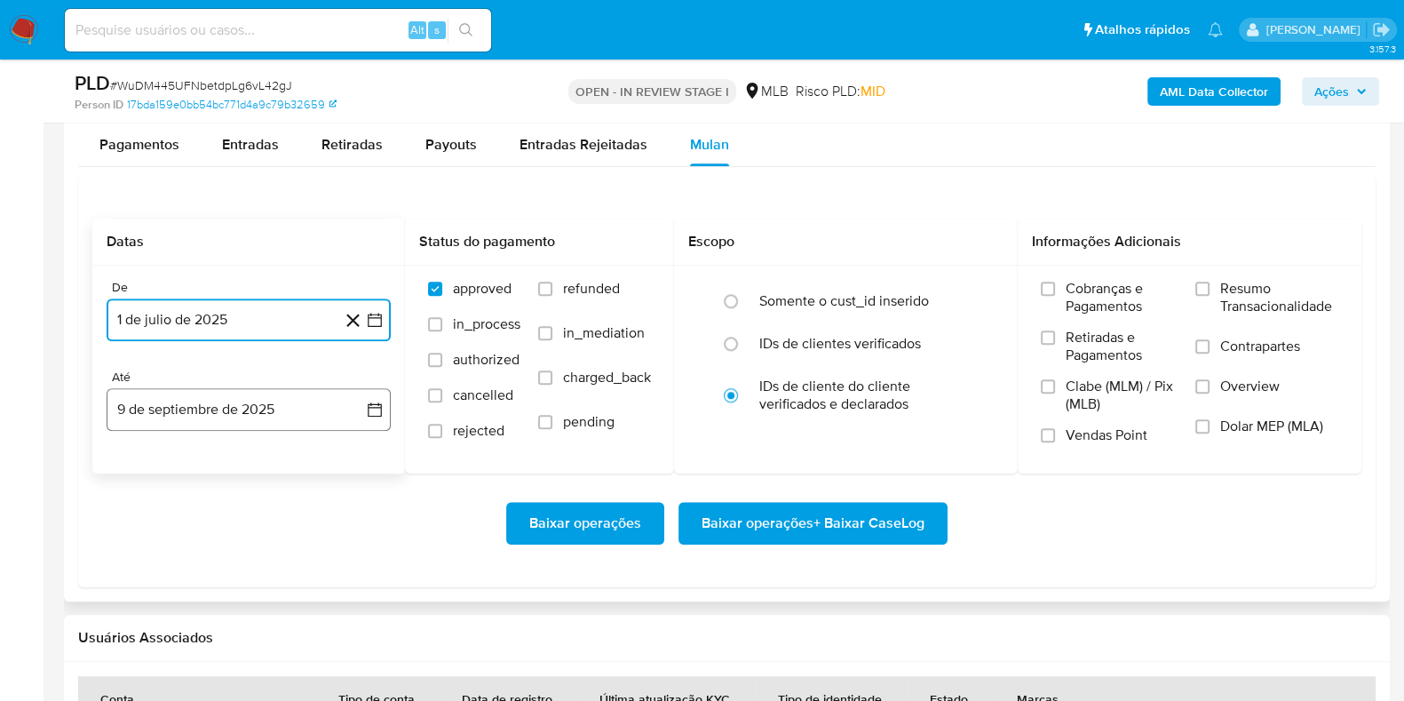
click at [205, 412] on button "9 de septiembre de 2025" at bounding box center [249, 409] width 284 height 43
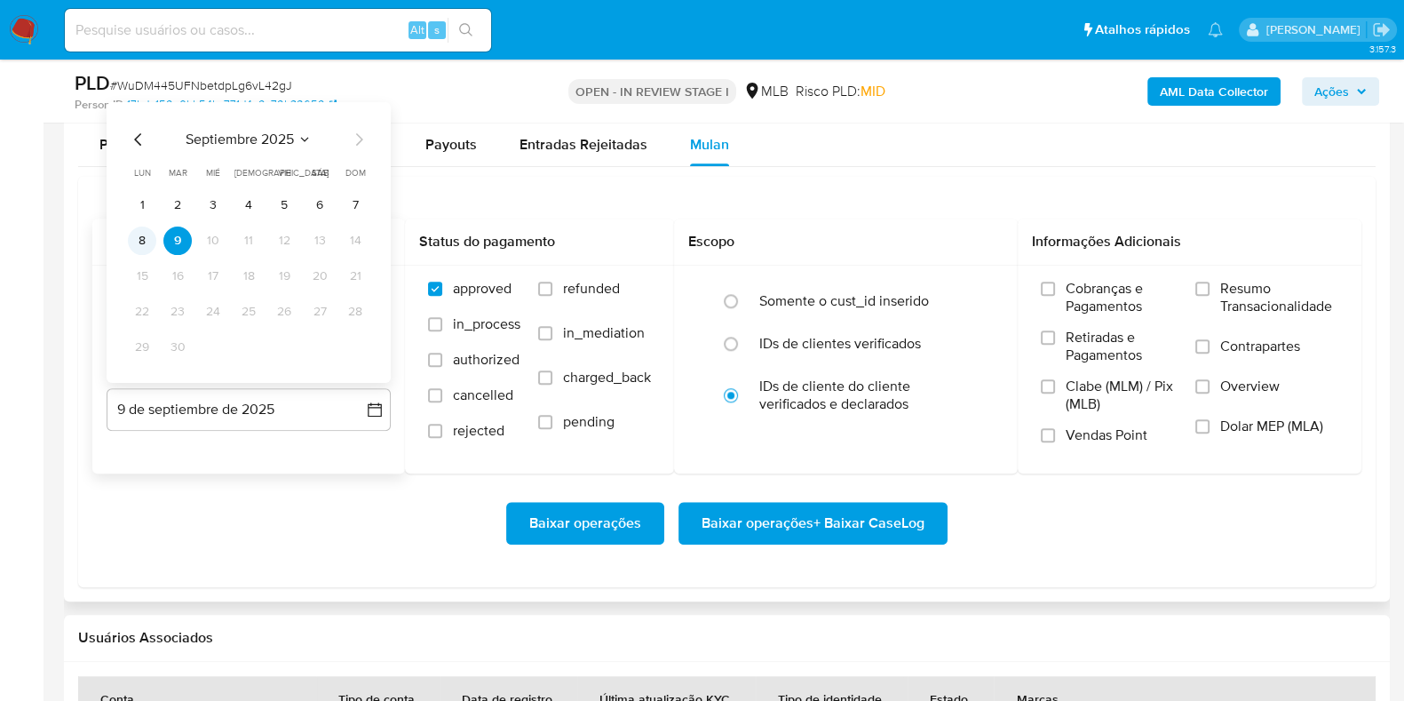
click at [148, 229] on button "8" at bounding box center [142, 240] width 28 height 28
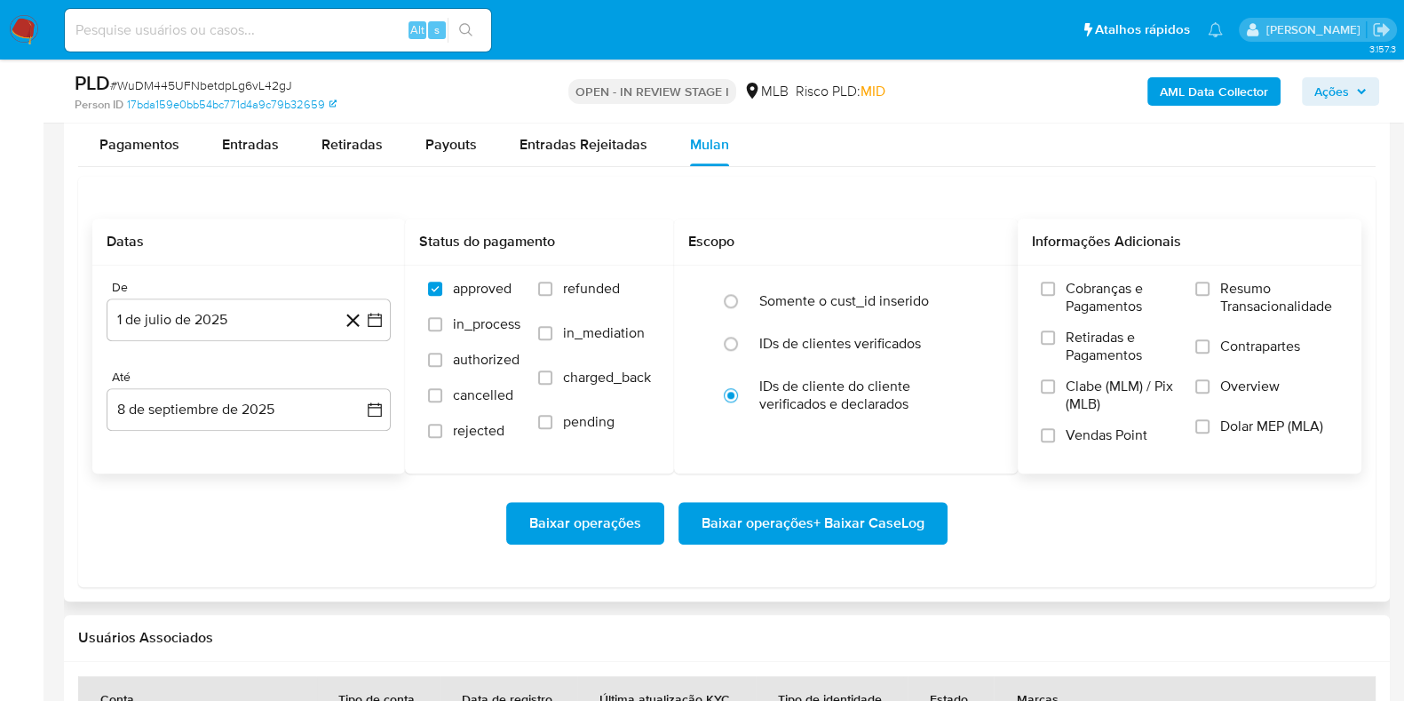
click at [1277, 281] on span "Resumo Transacionalidade" at bounding box center [1280, 298] width 118 height 36
click at [1210, 282] on input "Resumo Transacionalidade" at bounding box center [1203, 289] width 14 height 14
click at [795, 522] on span "Baixar operações + Baixar CaseLog" at bounding box center [813, 523] width 223 height 39
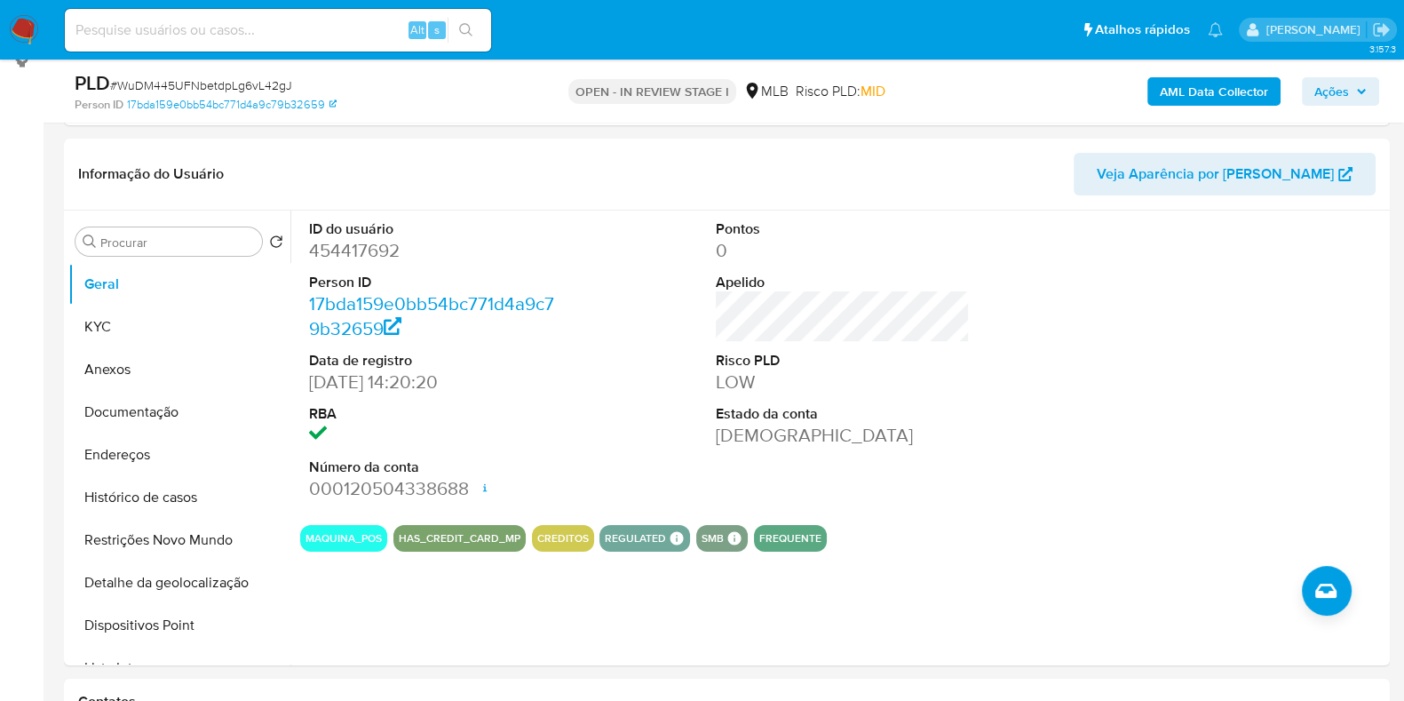
scroll to position [0, 0]
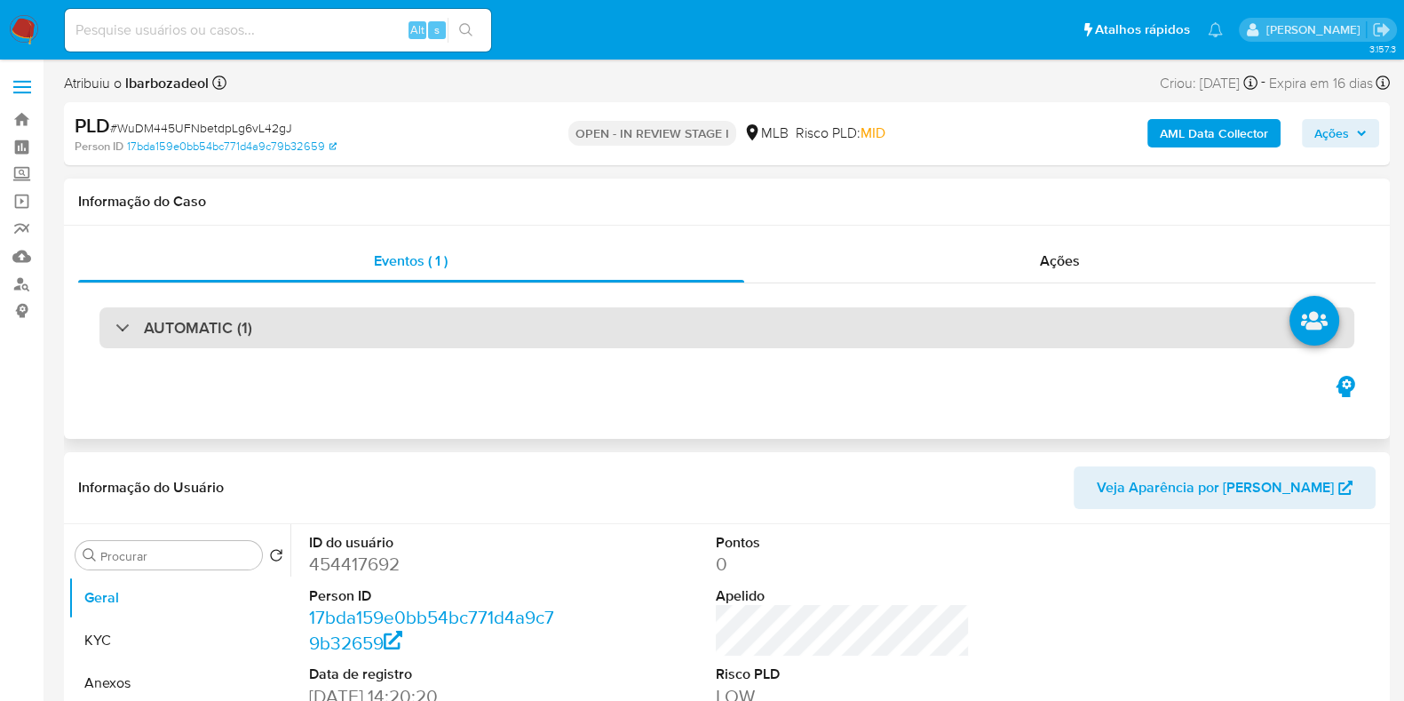
click at [688, 326] on div "AUTOMATIC (1)" at bounding box center [726, 327] width 1255 height 41
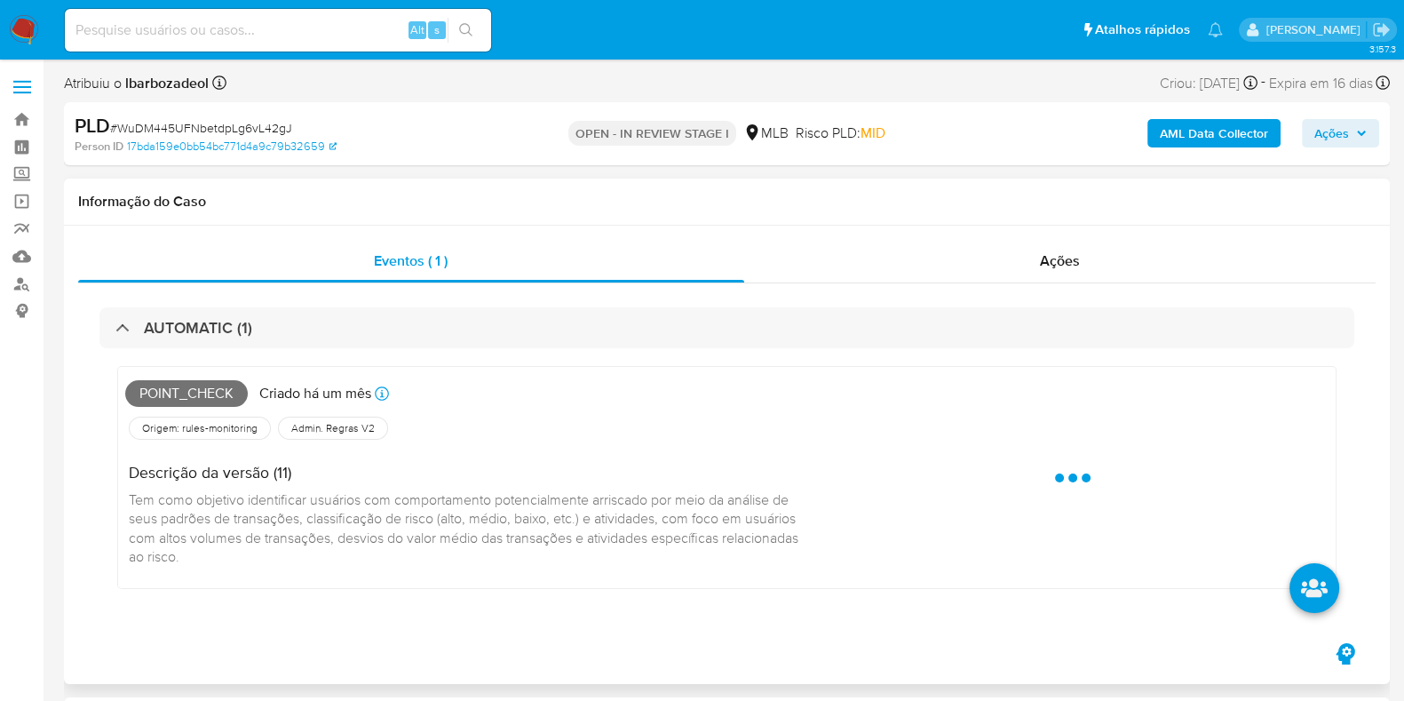
click at [218, 388] on span "Point_check" at bounding box center [186, 393] width 123 height 27
copy span "Point_check"
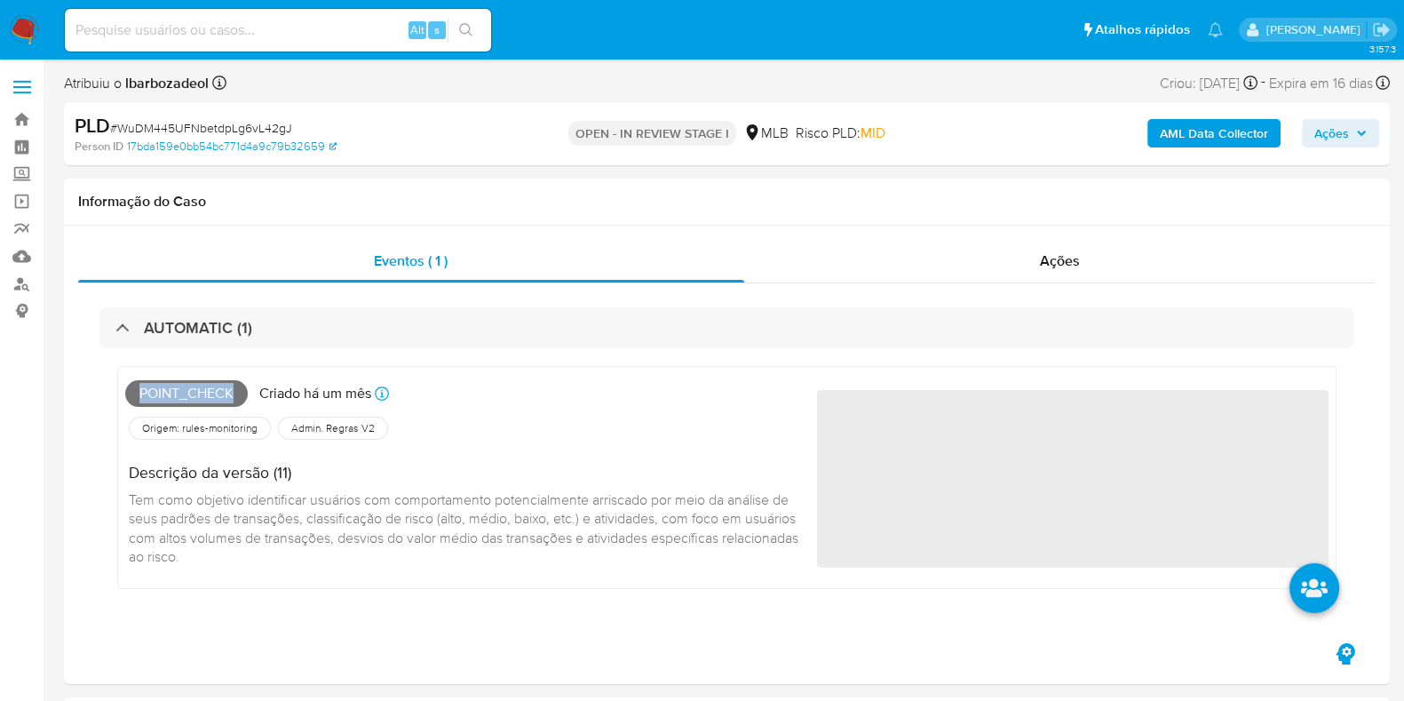
click at [1338, 139] on span "Ações" at bounding box center [1332, 133] width 35 height 28
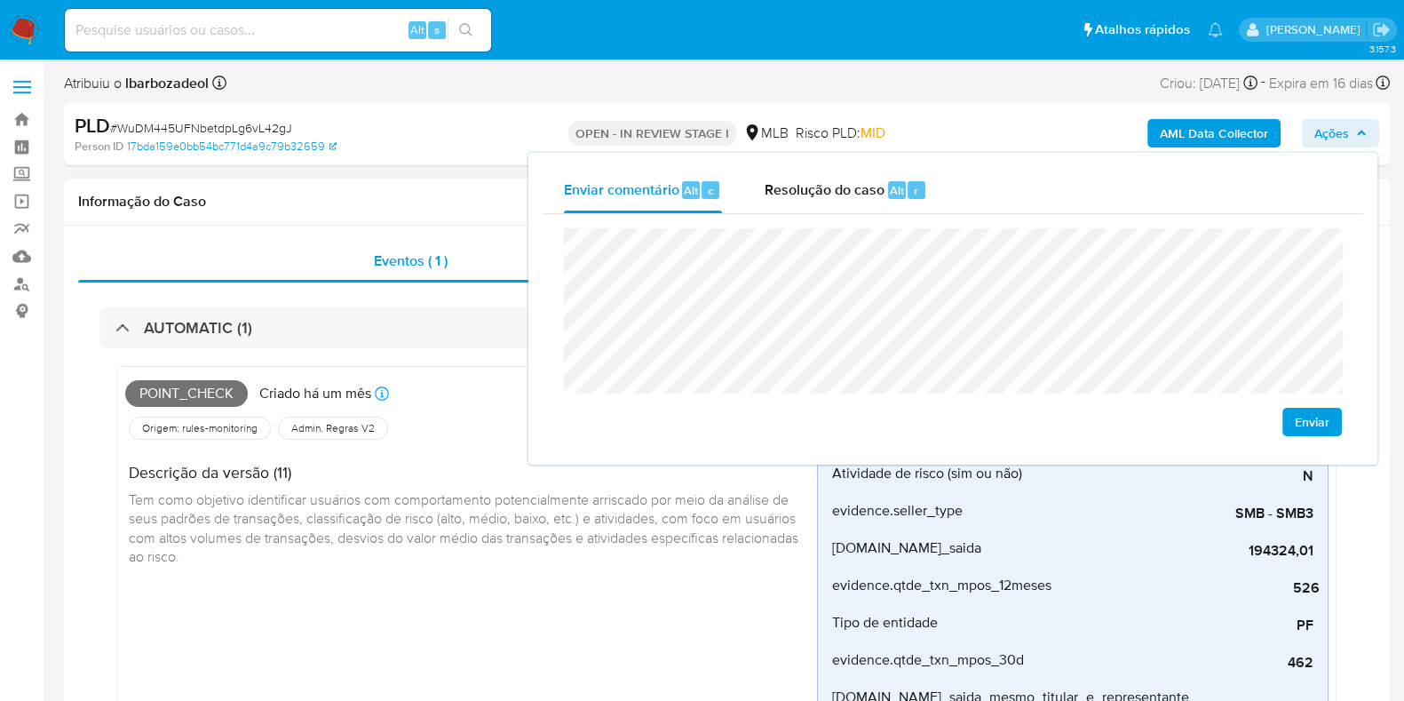
click at [411, 194] on h1 "Informação do Caso" at bounding box center [727, 202] width 1298 height 18
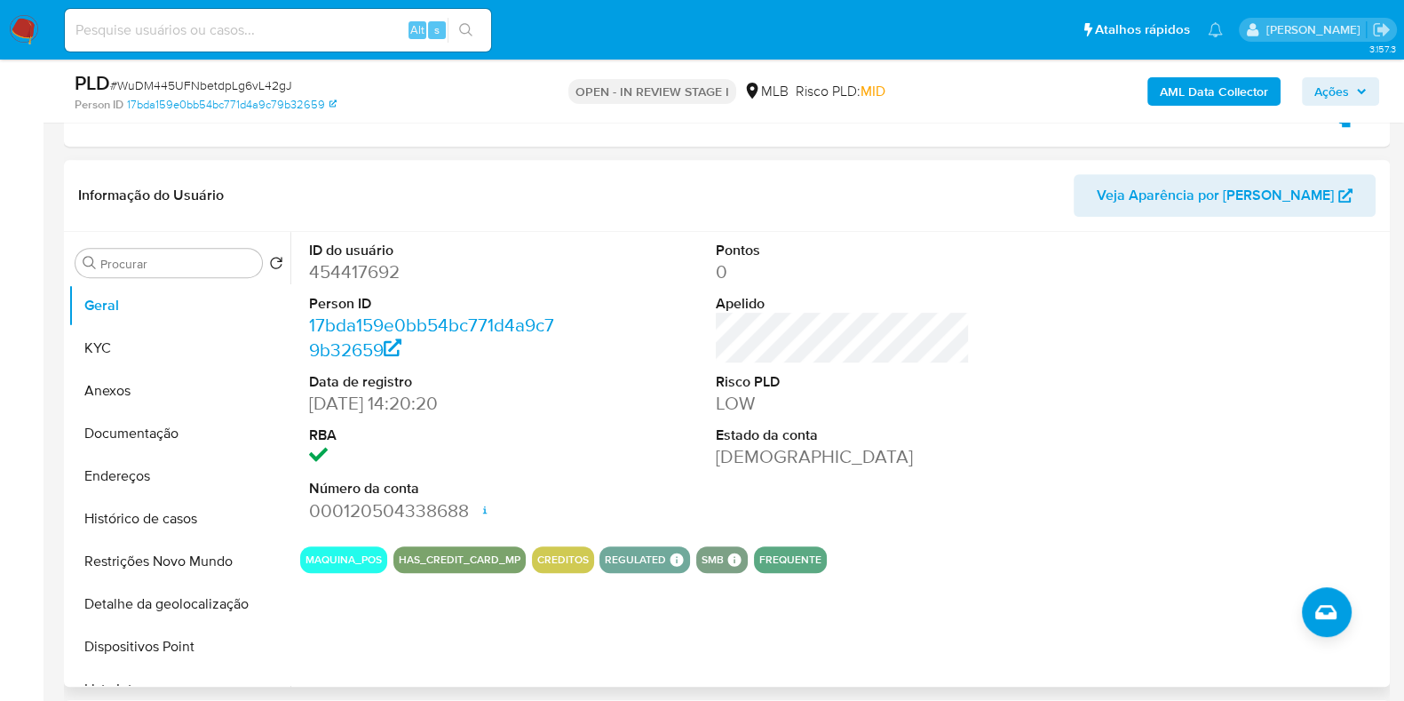
scroll to position [956, 0]
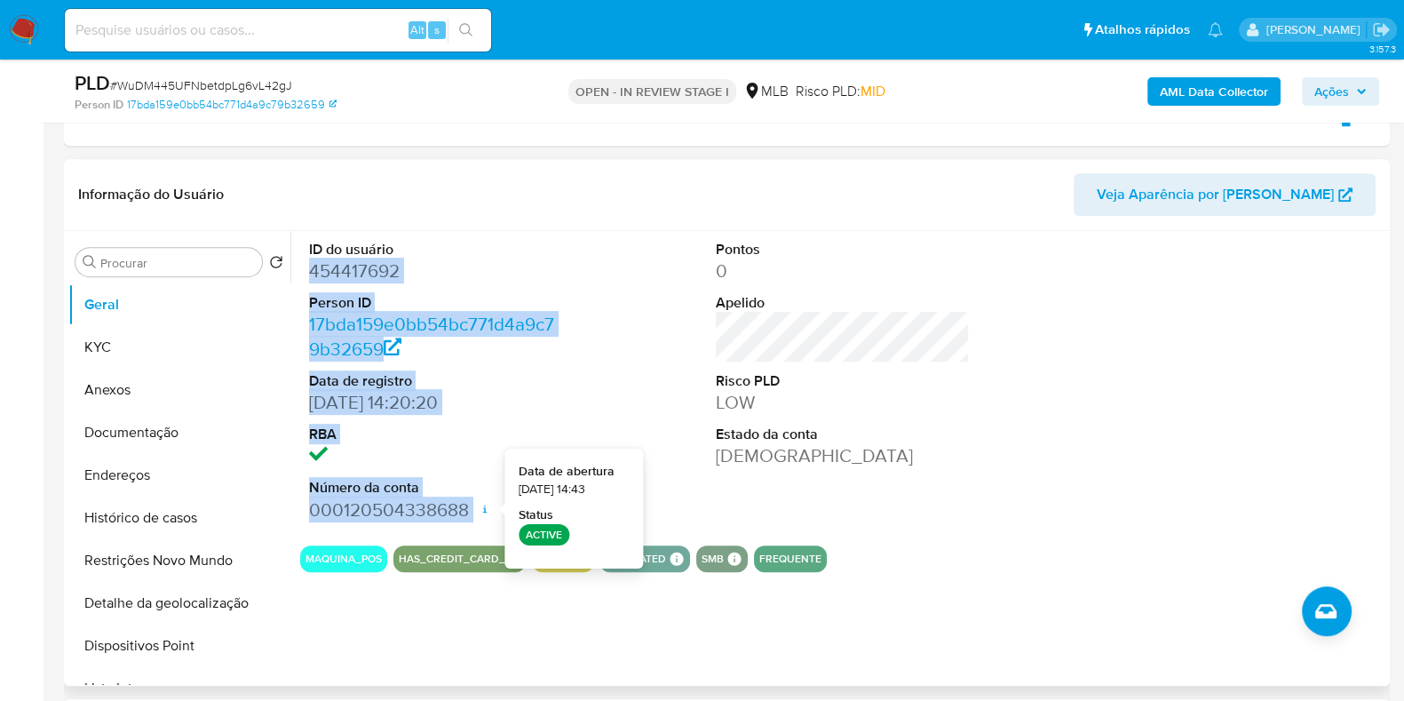
drag, startPoint x: 307, startPoint y: 268, endPoint x: 476, endPoint y: 504, distance: 289.7
click at [476, 504] on div "ID do usuário 454417692 Person ID 17bda159e0bb54bc771d4a9c79b32659 Data de regi…" at bounding box center [436, 381] width 272 height 300
copy dl "454417692 Person ID 17bda159e0bb54bc771d4a9c79b32659 Data de registro 09/09/201…"
click at [1360, 104] on span "Ações" at bounding box center [1341, 91] width 52 height 25
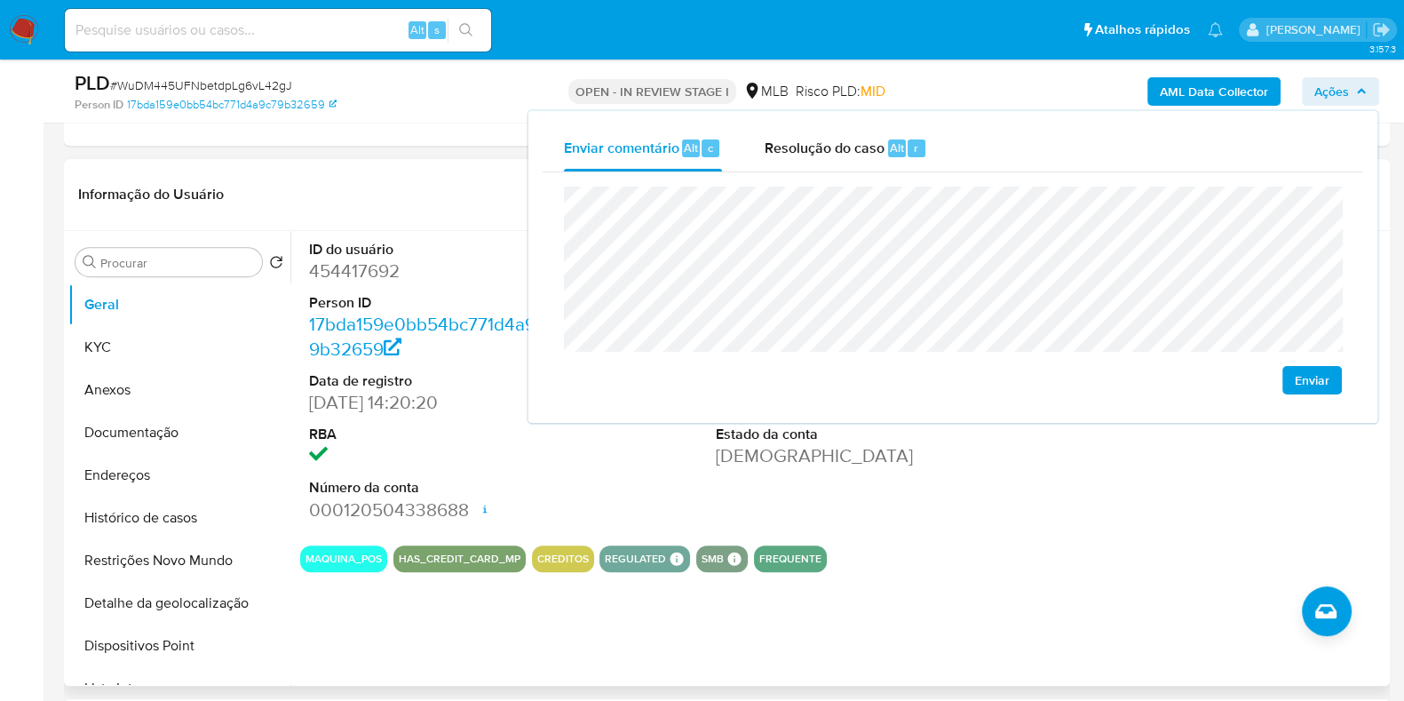
click at [174, 339] on button "KYC" at bounding box center [179, 347] width 222 height 43
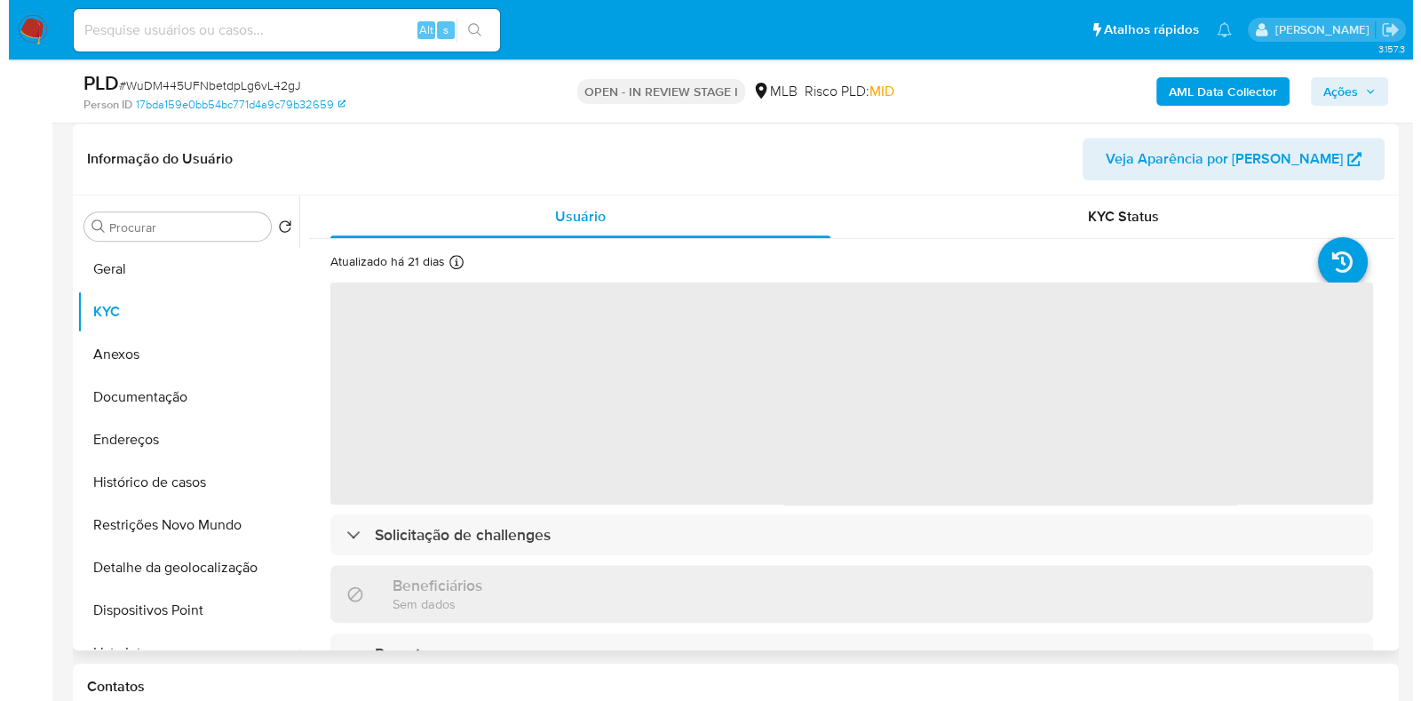
scroll to position [973, 0]
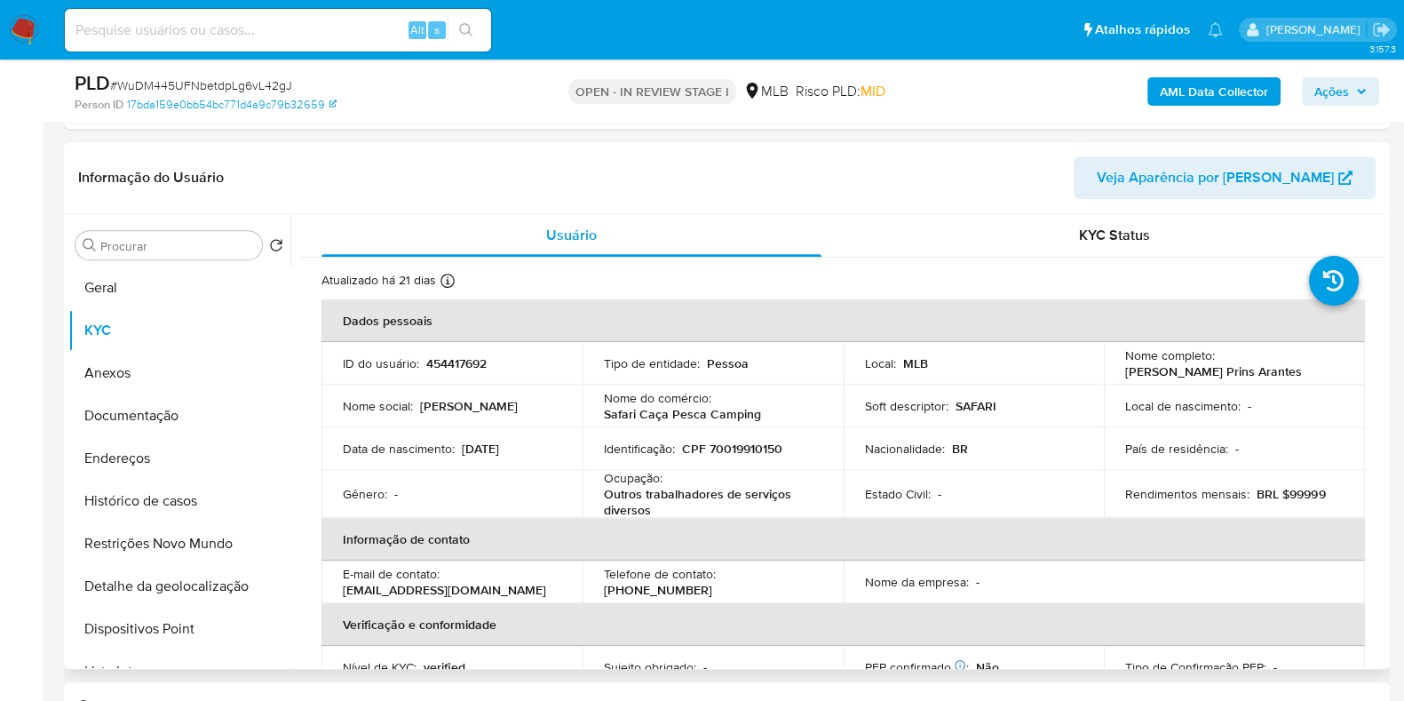
click at [728, 442] on p "CPF 70019910150" at bounding box center [732, 449] width 100 height 16
copy p "70019910150"
click at [1328, 99] on span "Ações" at bounding box center [1332, 91] width 35 height 28
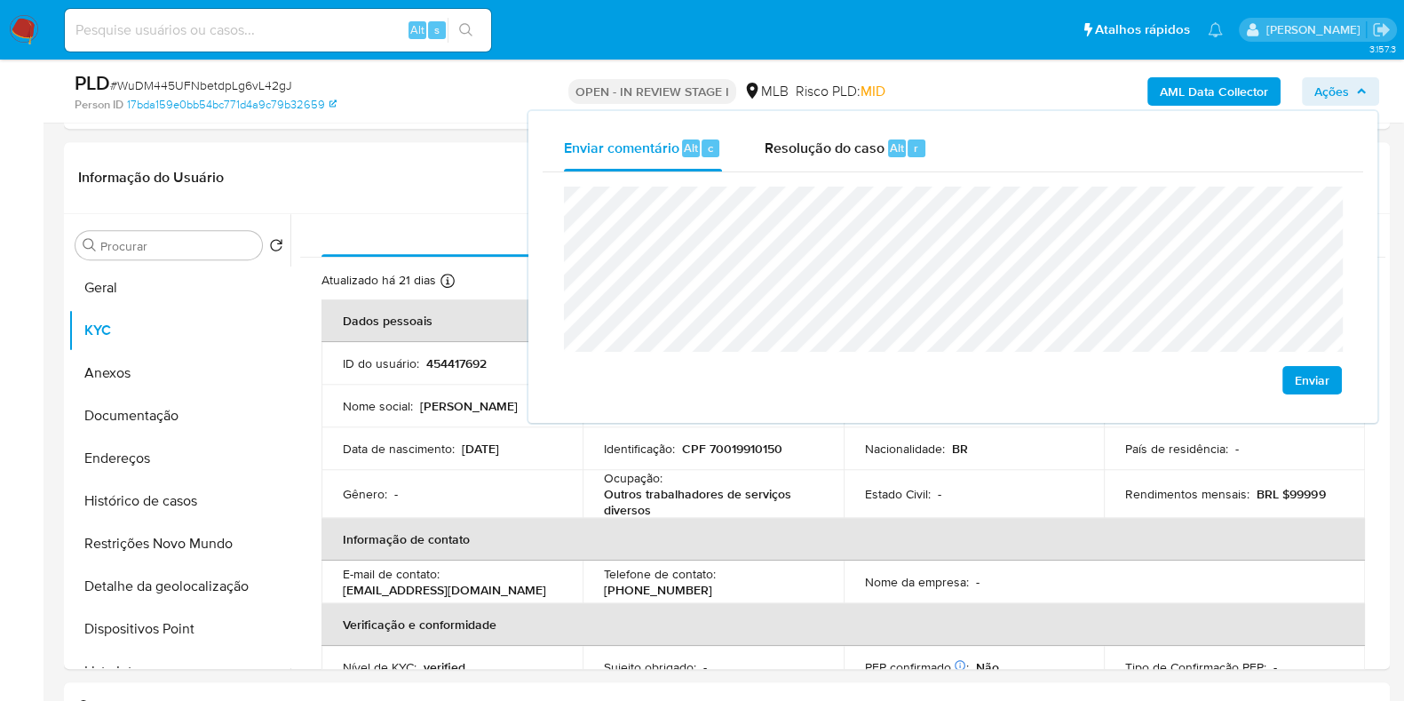
click at [0, 0] on lt-span "econômica" at bounding box center [0, 0] width 0 height 0
click at [0, 0] on lt-span "Goiânia" at bounding box center [0, 0] width 0 height 0
click at [0, 0] on lt-span "Figueir ó polis" at bounding box center [0, 0] width 0 height 0
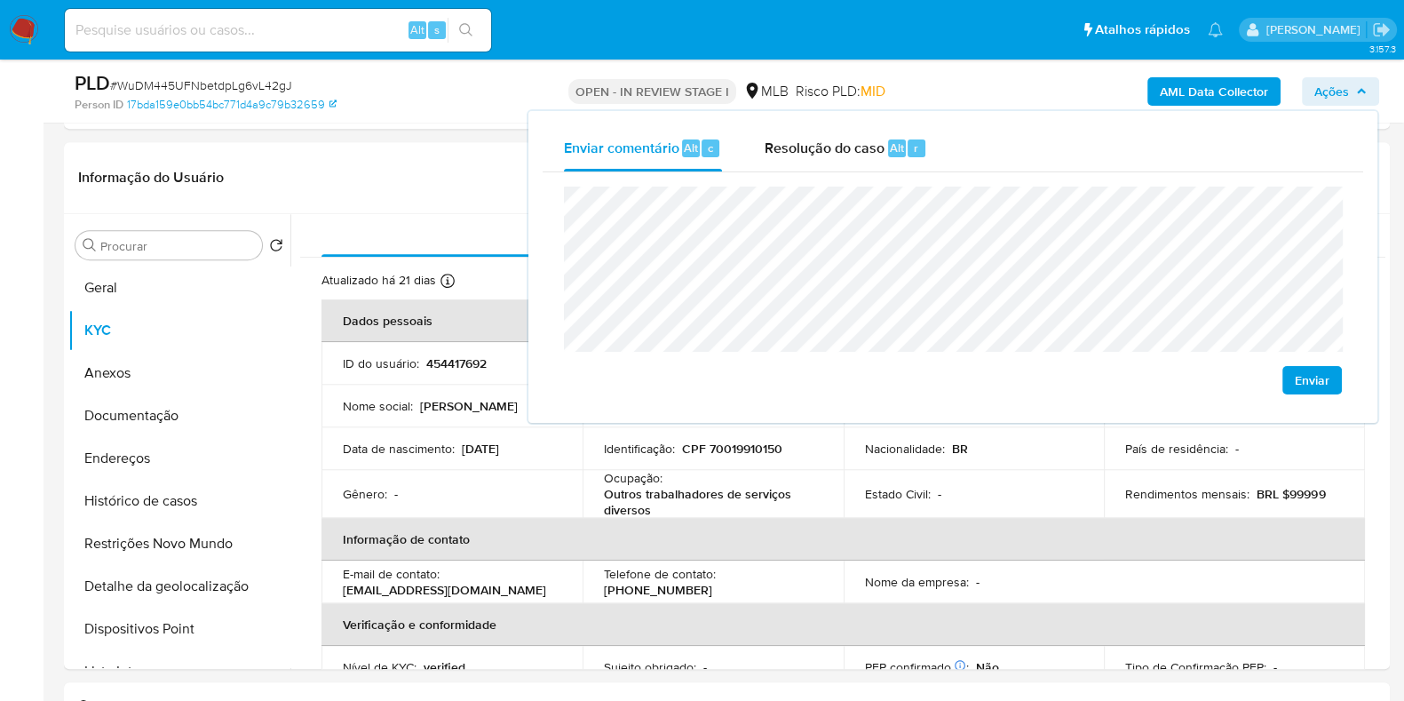
click at [0, 0] on lt-span "econômica" at bounding box center [0, 0] width 0 height 0
click at [0, 0] on lt-span "sediada" at bounding box center [0, 0] width 0 height 0
click at [0, 0] on lt-span "Goiânia" at bounding box center [0, 0] width 0 height 0
click at [900, 499] on p "Estado Civil :" at bounding box center [898, 494] width 66 height 16
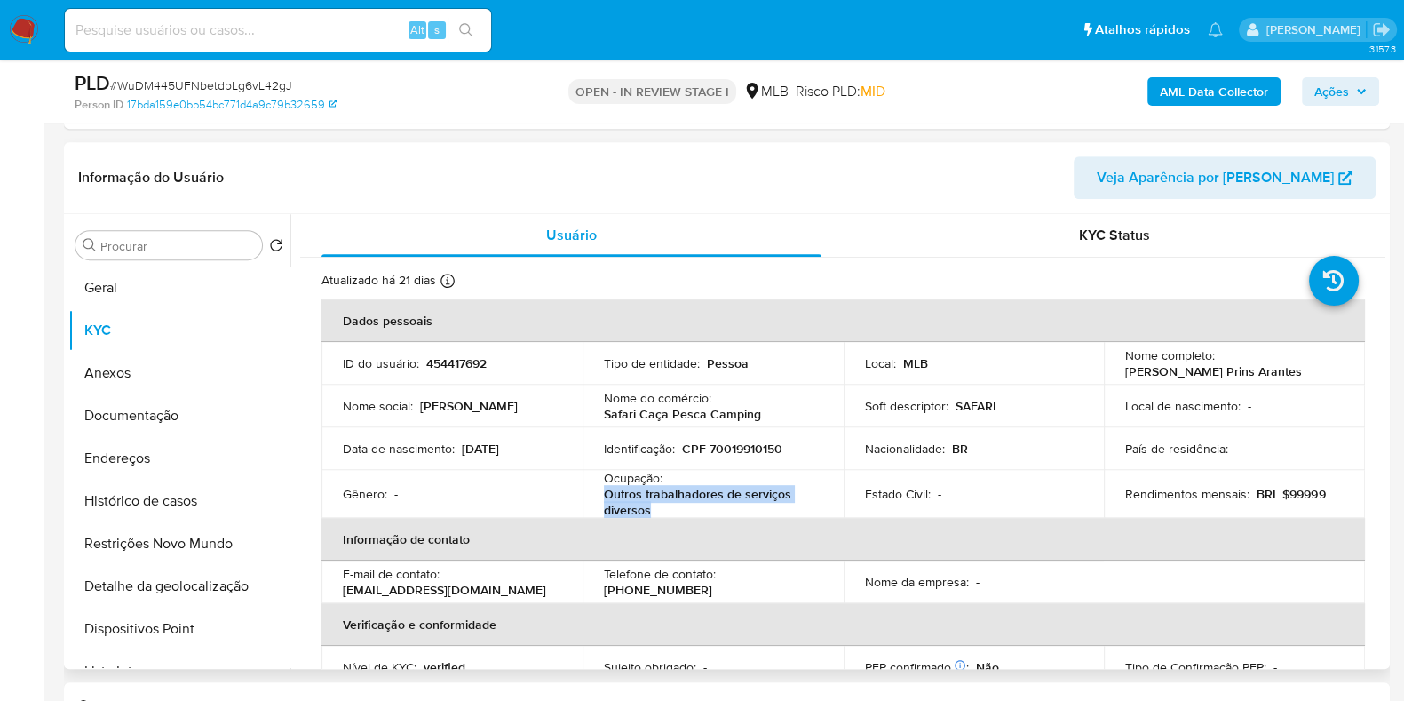
drag, startPoint x: 608, startPoint y: 495, endPoint x: 682, endPoint y: 507, distance: 75.7
click at [682, 507] on p "Outros trabalhadores de serviços diversos" at bounding box center [709, 502] width 211 height 32
copy p "Outros trabalhadores de serviços diversos"
click at [1341, 91] on span "Ações" at bounding box center [1332, 91] width 35 height 28
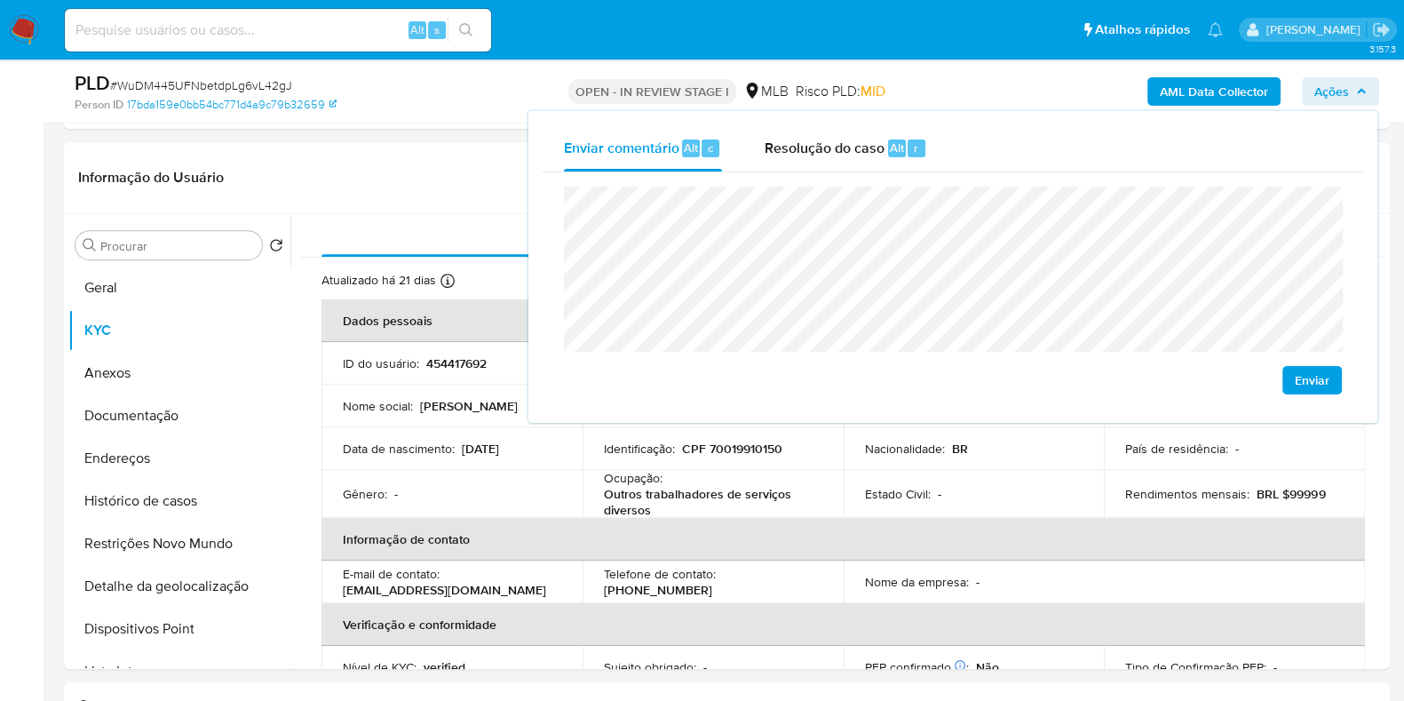
click at [1213, 85] on b "AML Data Collector" at bounding box center [1214, 91] width 108 height 28
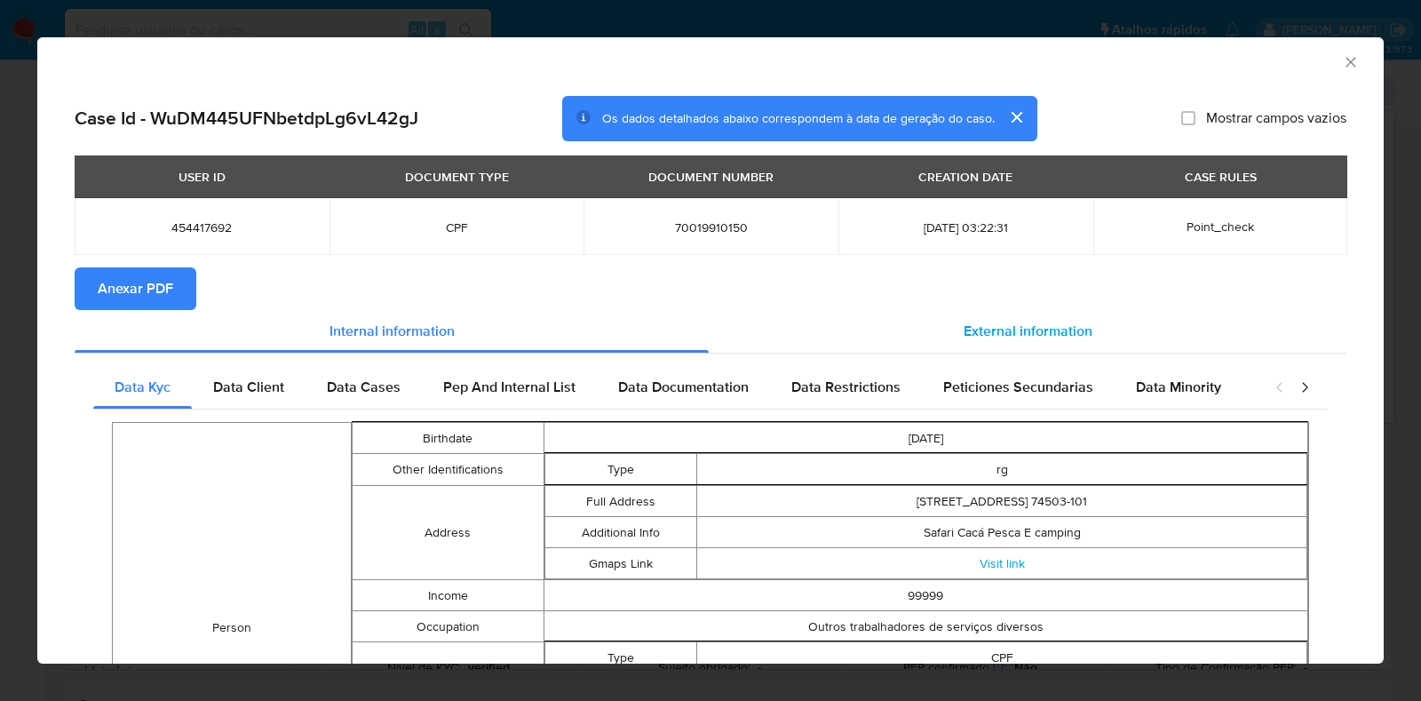
click at [892, 328] on div "External information" at bounding box center [1028, 331] width 638 height 43
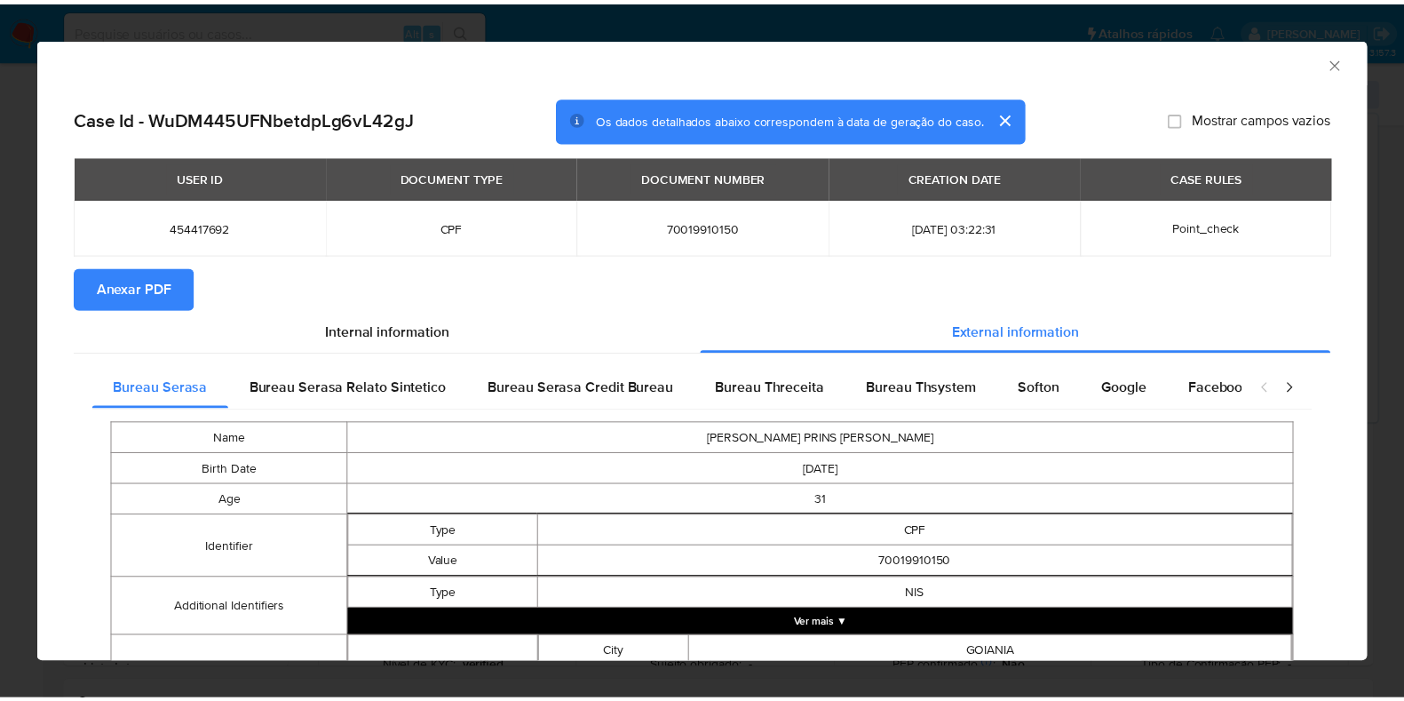
scroll to position [468, 0]
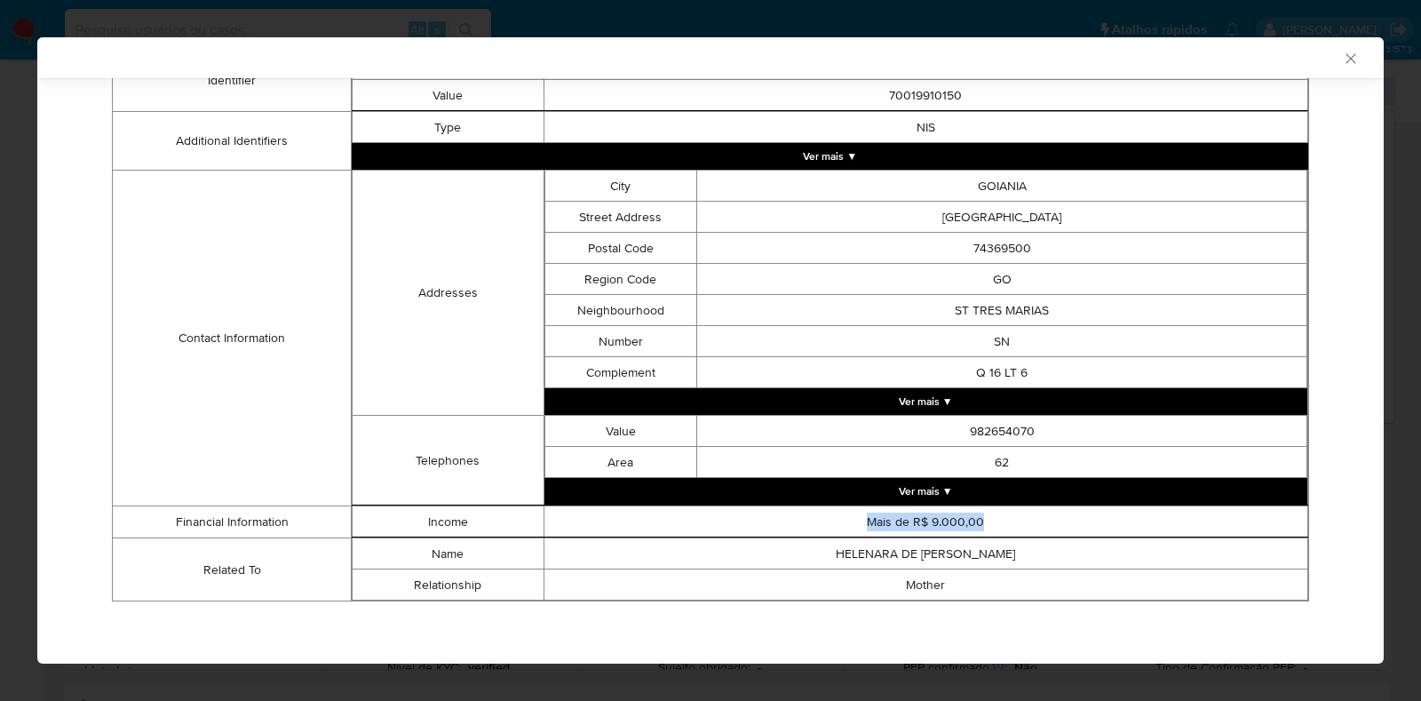
drag, startPoint x: 861, startPoint y: 517, endPoint x: 1044, endPoint y: 526, distance: 183.2
click at [1044, 526] on td "Mais de R$ 9.000,00" at bounding box center [926, 521] width 765 height 31
copy td "Mais de R$ 9.000,00"
click at [1346, 56] on icon "Fechar a janela" at bounding box center [1351, 58] width 10 height 10
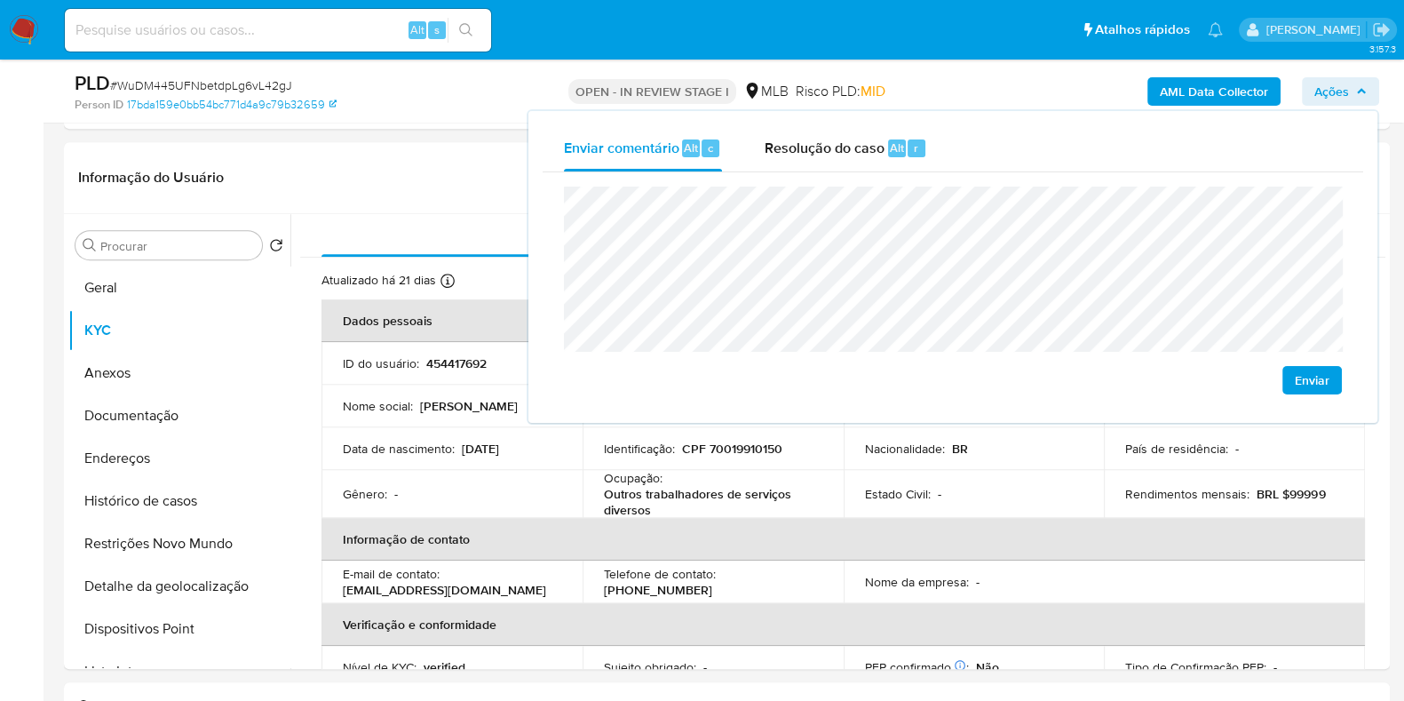
click at [1336, 85] on span "Ações" at bounding box center [1332, 91] width 35 height 28
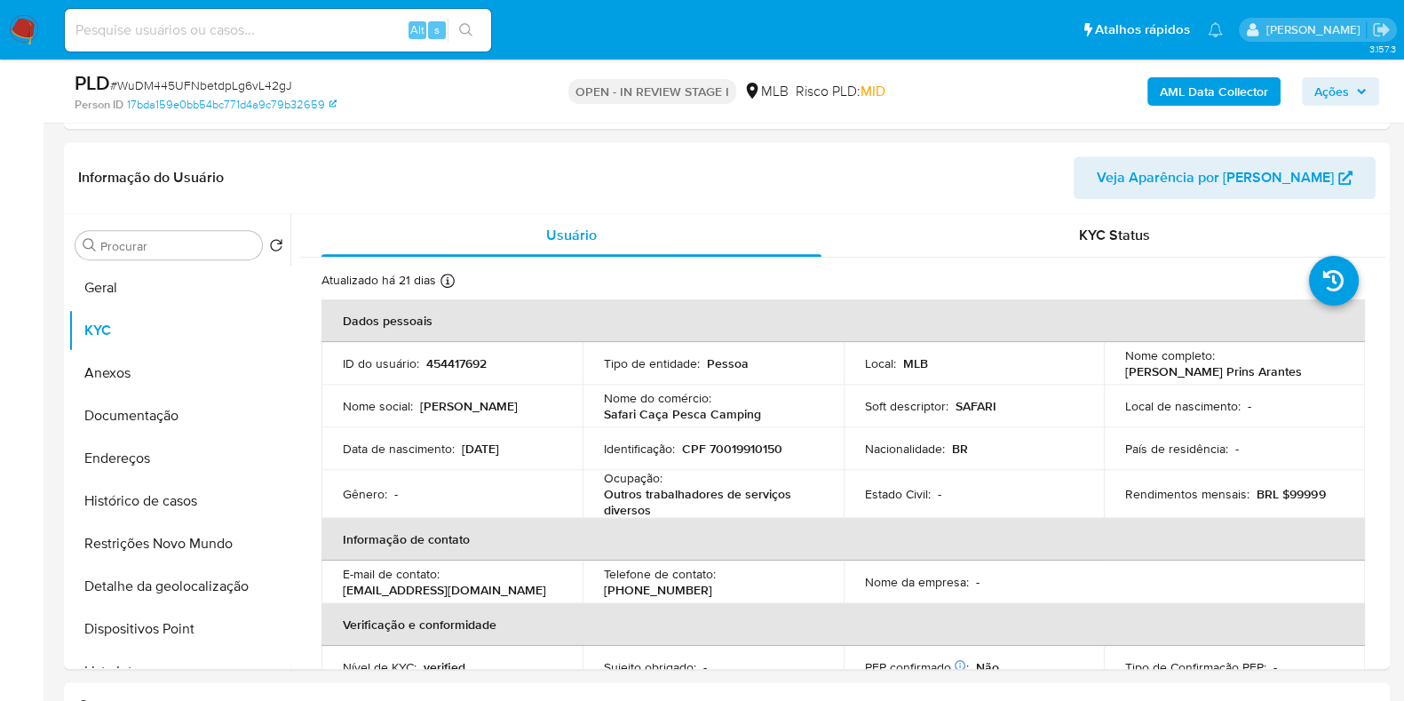
click at [1322, 85] on span "Ações" at bounding box center [1332, 91] width 35 height 28
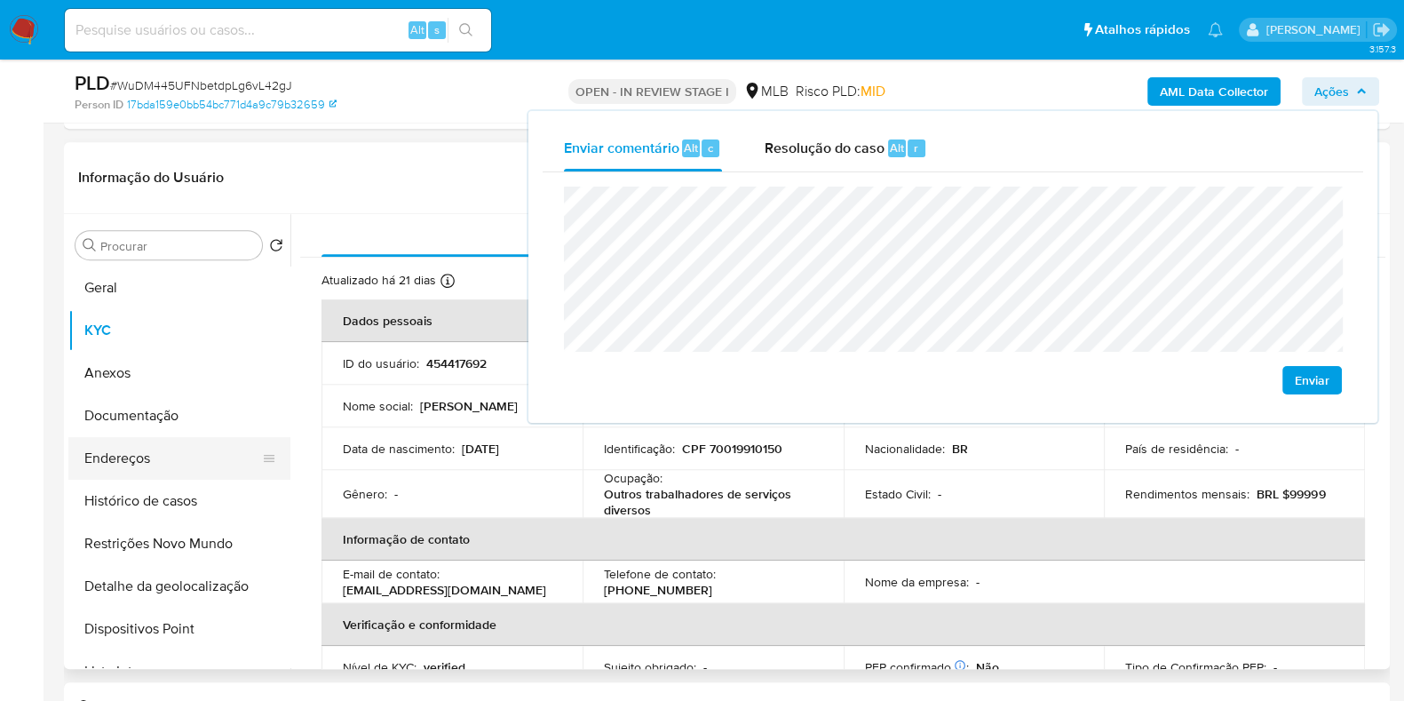
click at [116, 457] on button "Endereços" at bounding box center [172, 458] width 208 height 43
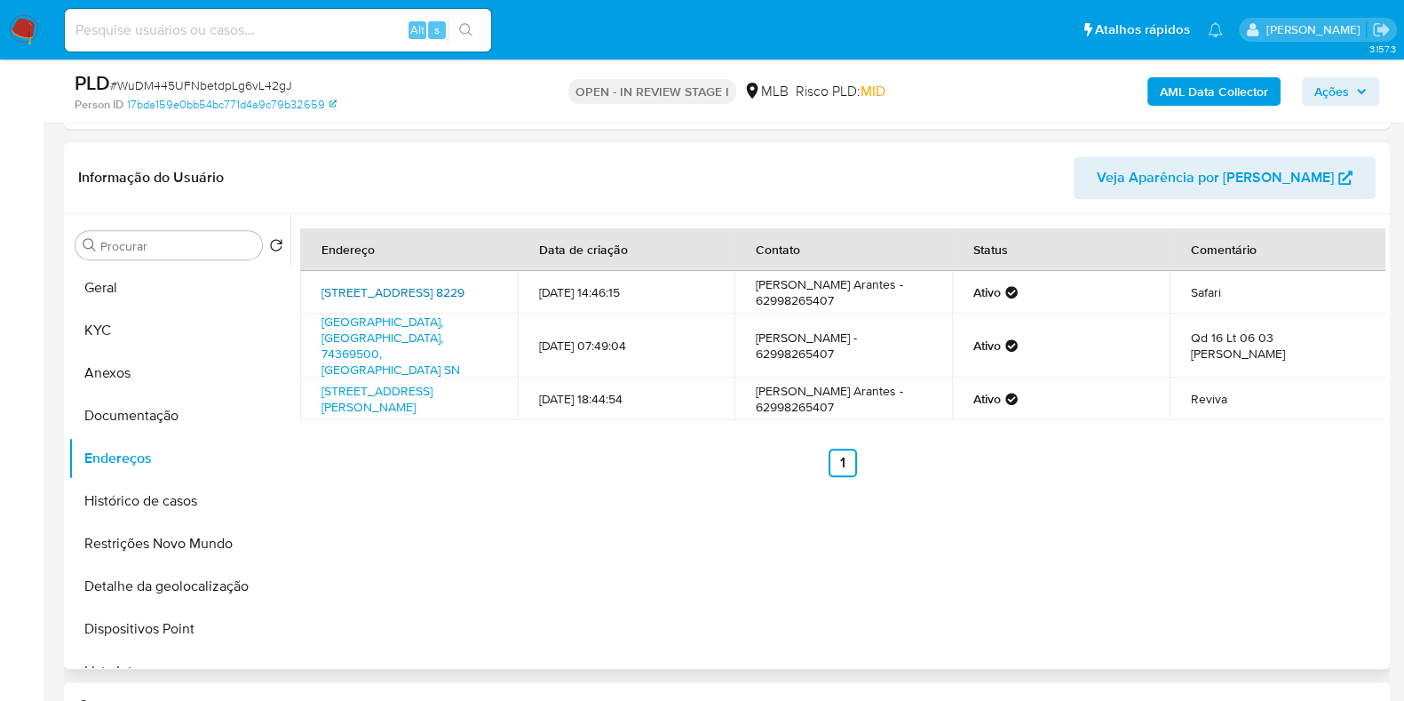
click at [382, 298] on link "Avenida Anhanguera 8229, Goiânia, Goiás, 74503101, Brasil 8229" at bounding box center [393, 292] width 143 height 18
click at [372, 330] on link "Rua Mallorca Sn, Goiânia, Goiás, 74369500, Brasil SN" at bounding box center [391, 346] width 139 height 66
click at [370, 386] on link "Avenida Bernardo Sayão 2080, Alvorada, Tocantins, 77480000, Brasil 2080" at bounding box center [377, 399] width 111 height 34
click at [166, 417] on button "Documentação" at bounding box center [172, 415] width 208 height 43
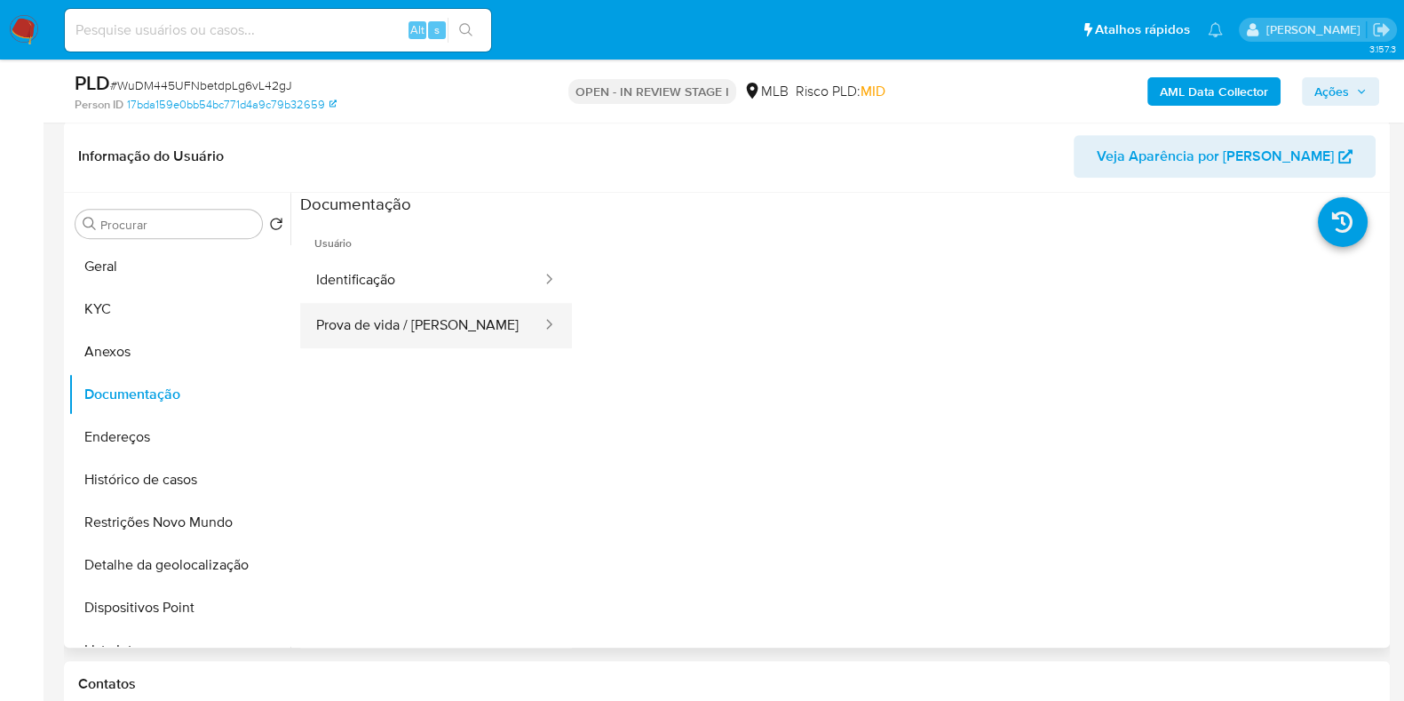
click at [422, 334] on button "Prova de vida / [PERSON_NAME]" at bounding box center [421, 325] width 243 height 45
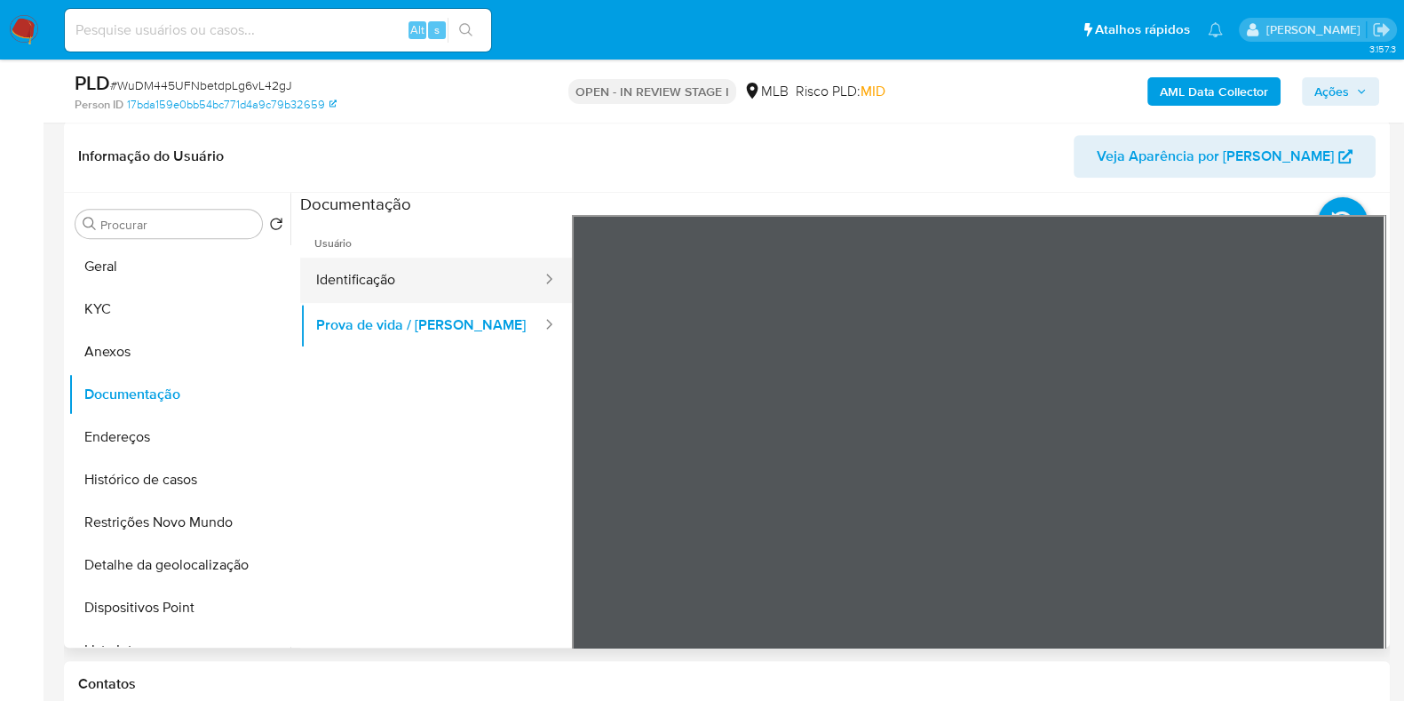
click at [419, 276] on button "Identificação" at bounding box center [421, 280] width 243 height 45
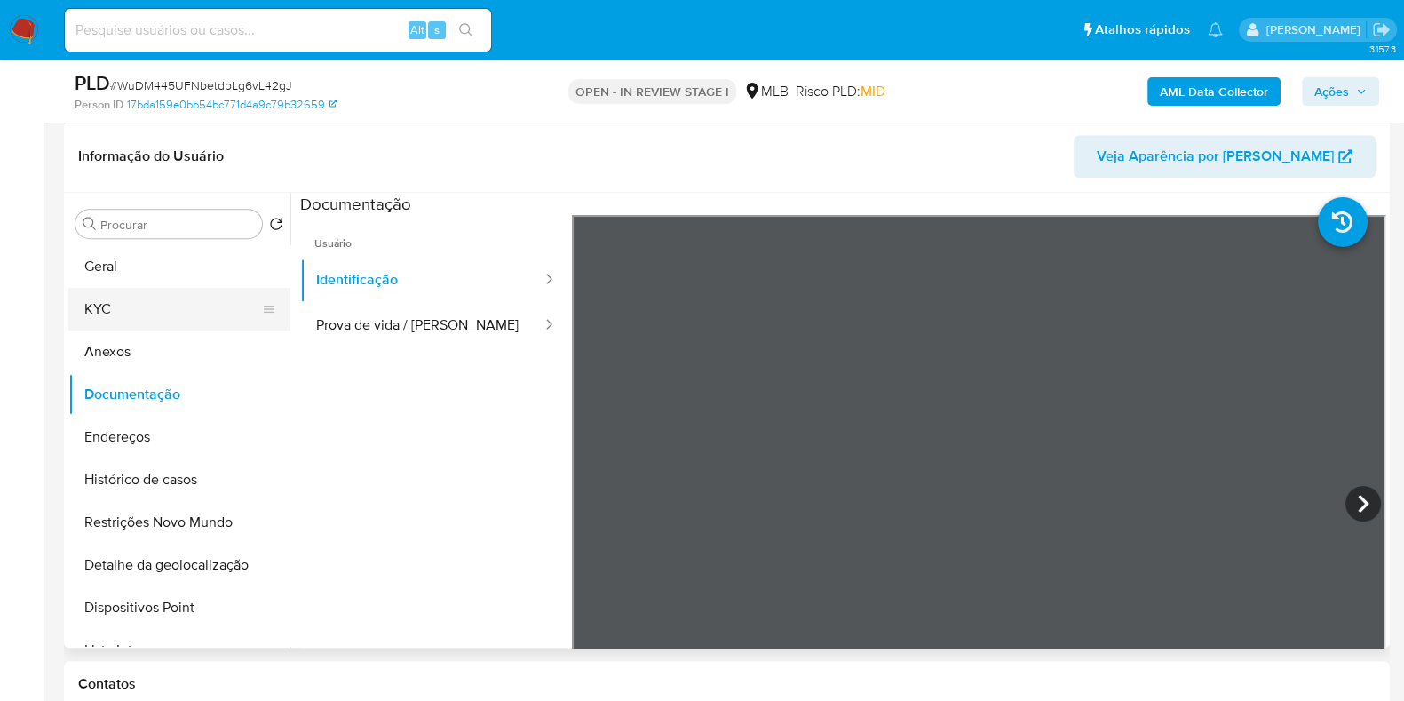
click at [136, 317] on button "KYC" at bounding box center [172, 309] width 208 height 43
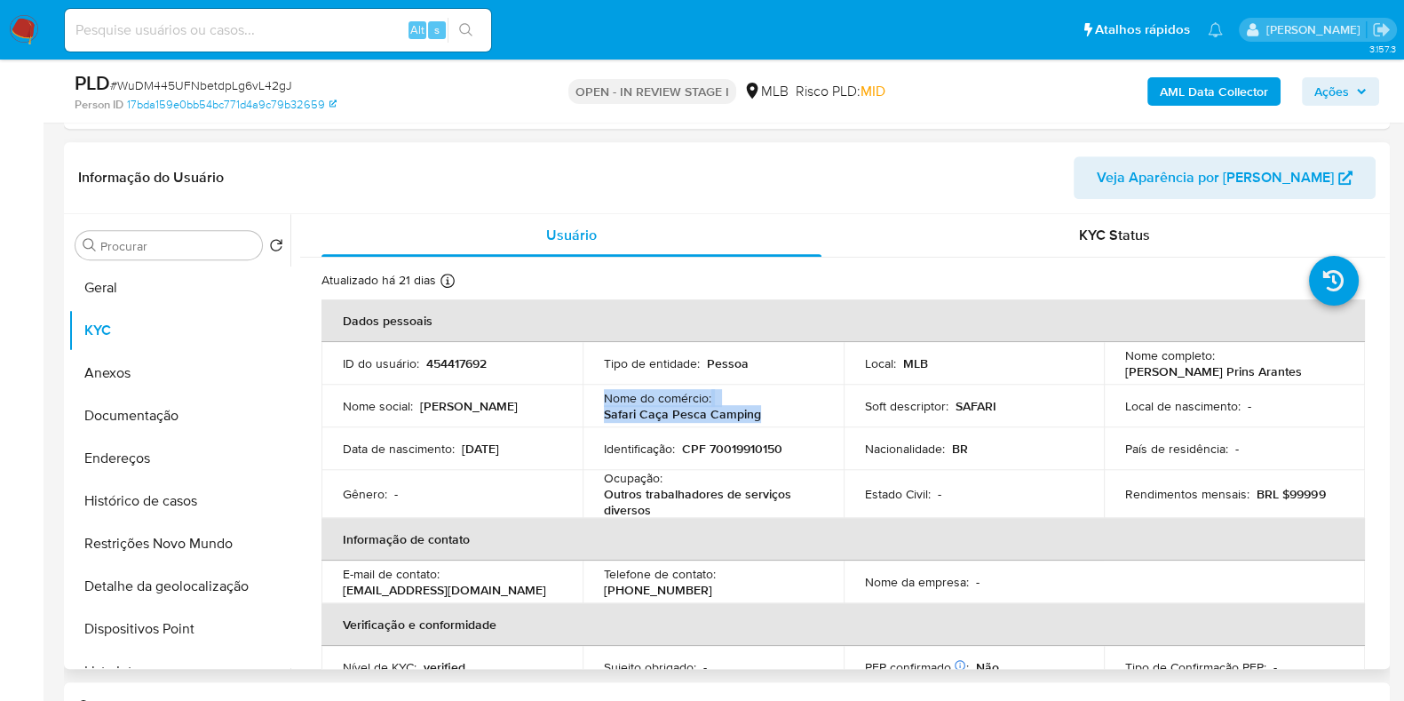
drag, startPoint x: 765, startPoint y: 410, endPoint x: 599, endPoint y: 397, distance: 166.7
click at [599, 397] on td "Nome do comércio : Safari Caça Pesca Camping" at bounding box center [713, 406] width 261 height 43
copy div "Nome do comércio : Safari Caça Pesca Camping"
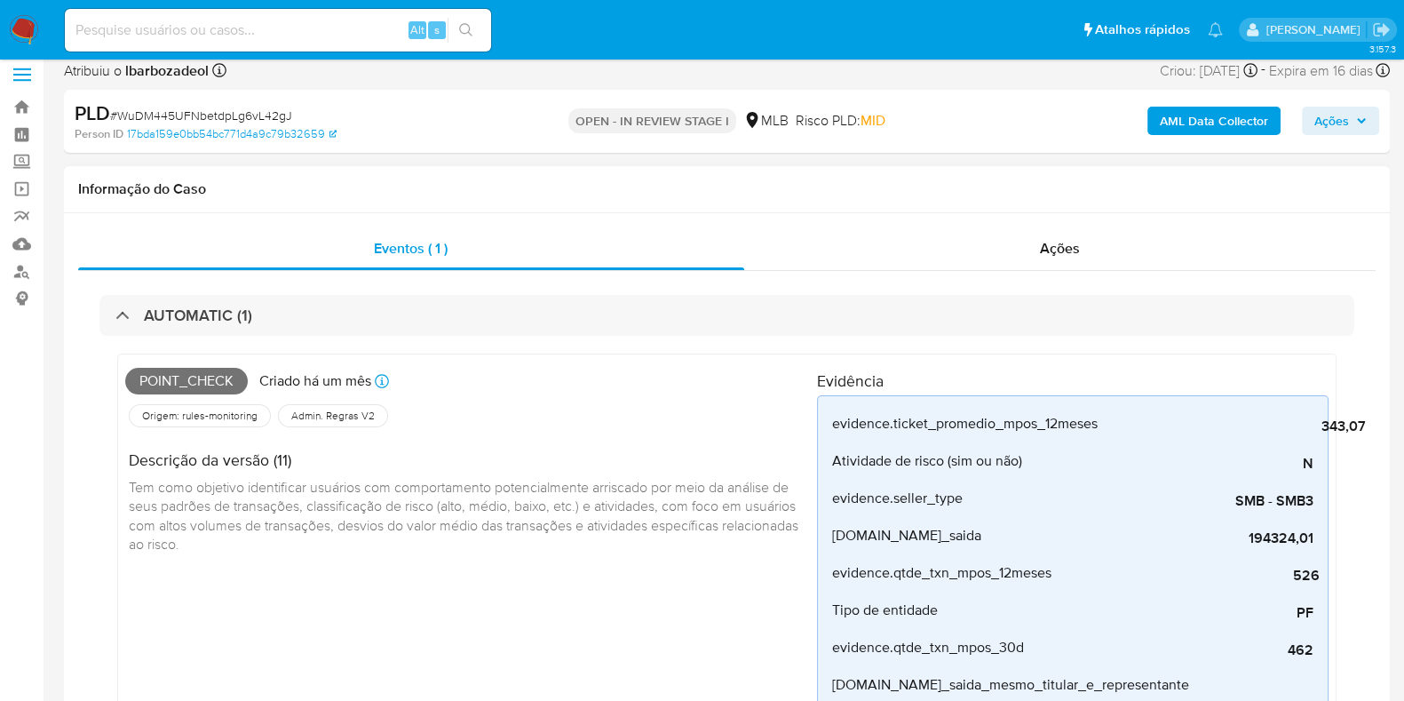
scroll to position [0, 0]
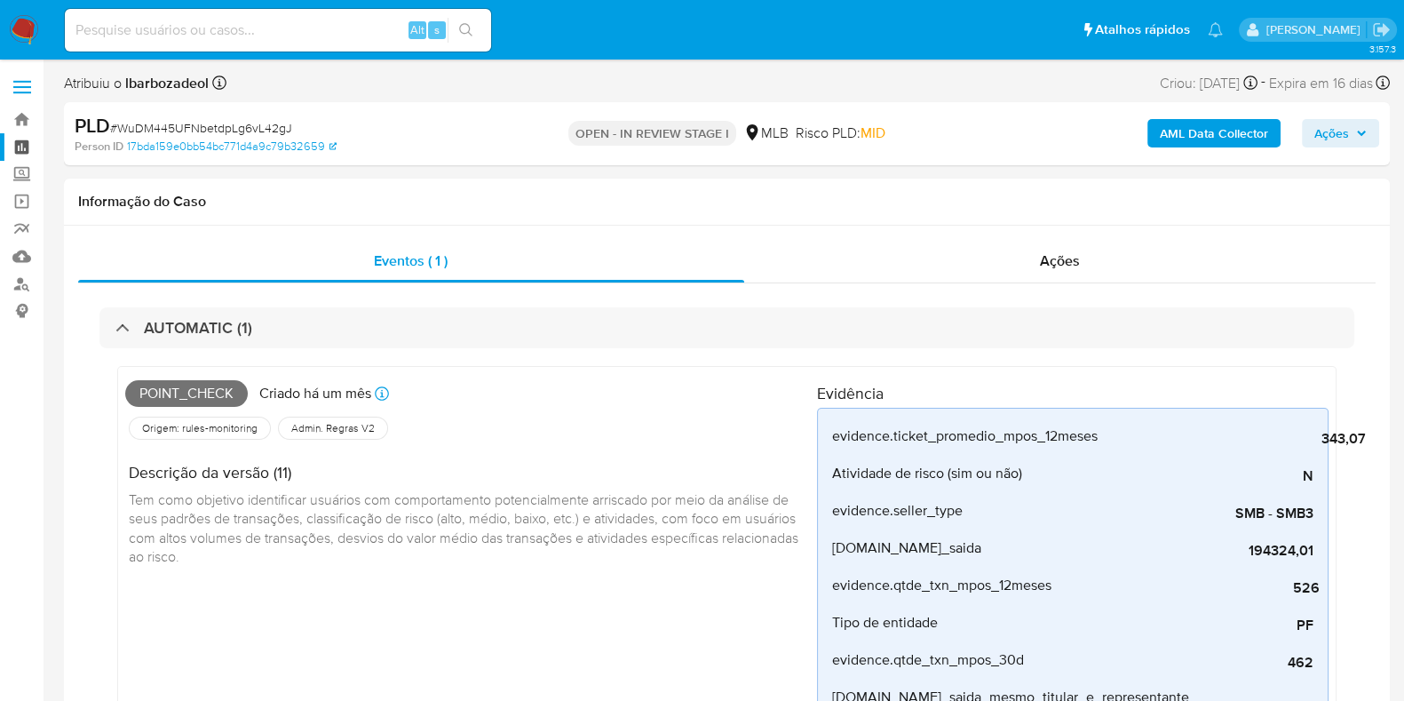
click at [24, 137] on link "Painel" at bounding box center [105, 147] width 211 height 28
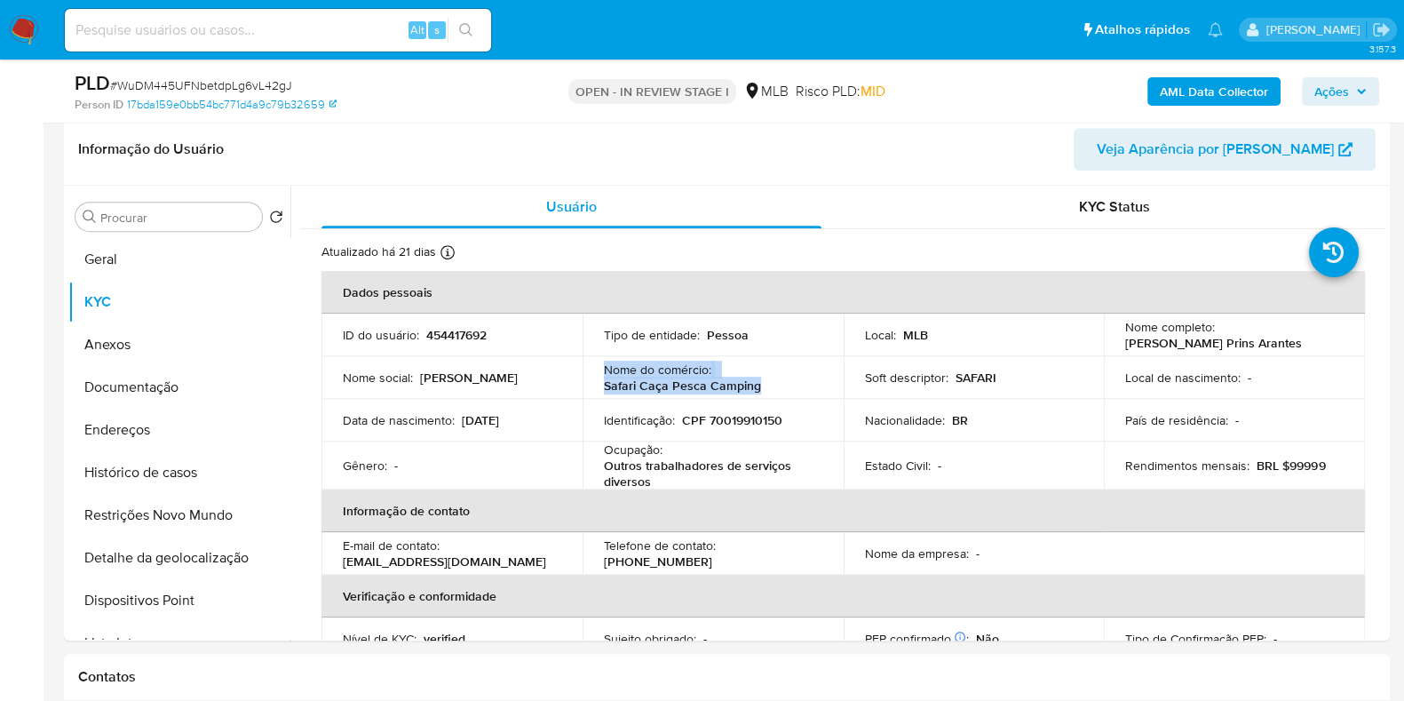
scroll to position [1004, 0]
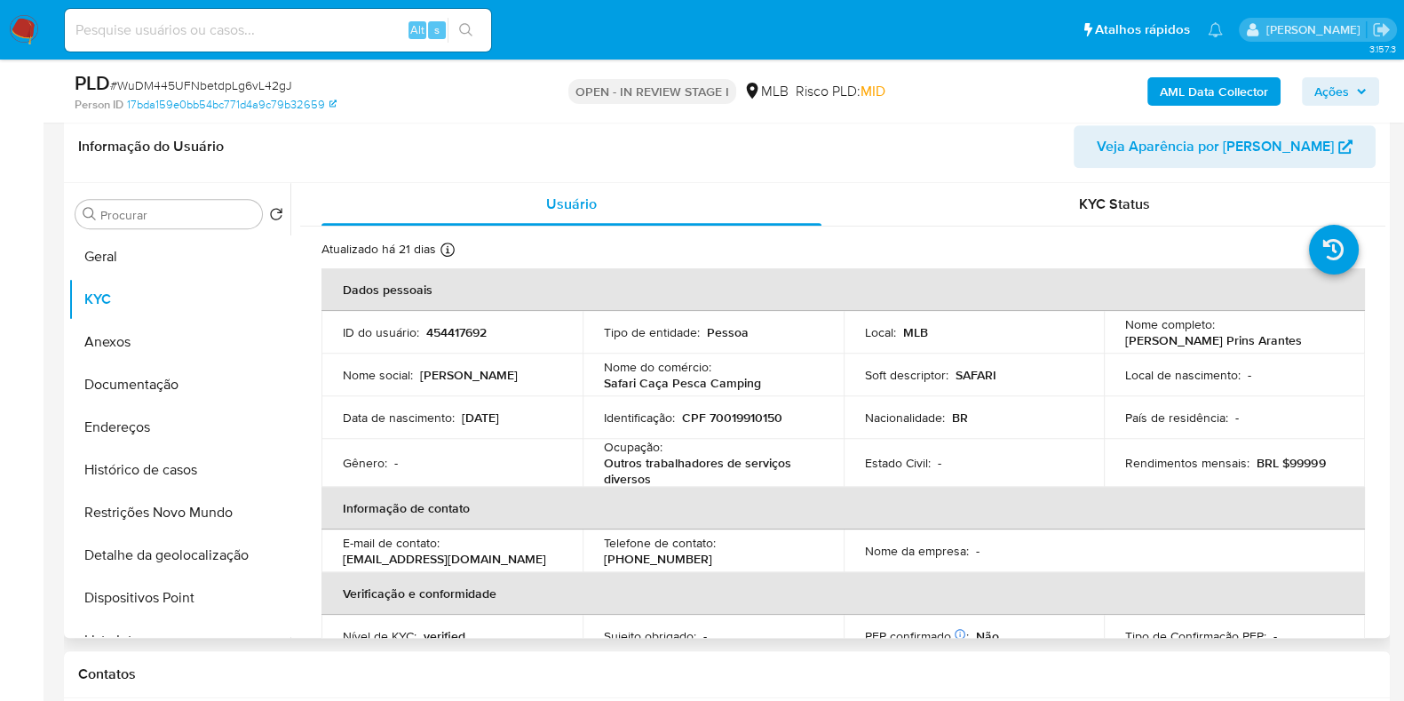
drag, startPoint x: 71, startPoint y: 254, endPoint x: 979, endPoint y: 153, distance: 913.5
click at [979, 153] on header "Informação do Usuário Veja Aparência por [PERSON_NAME]" at bounding box center [727, 146] width 1298 height 43
click at [163, 257] on button "Geral" at bounding box center [172, 256] width 208 height 43
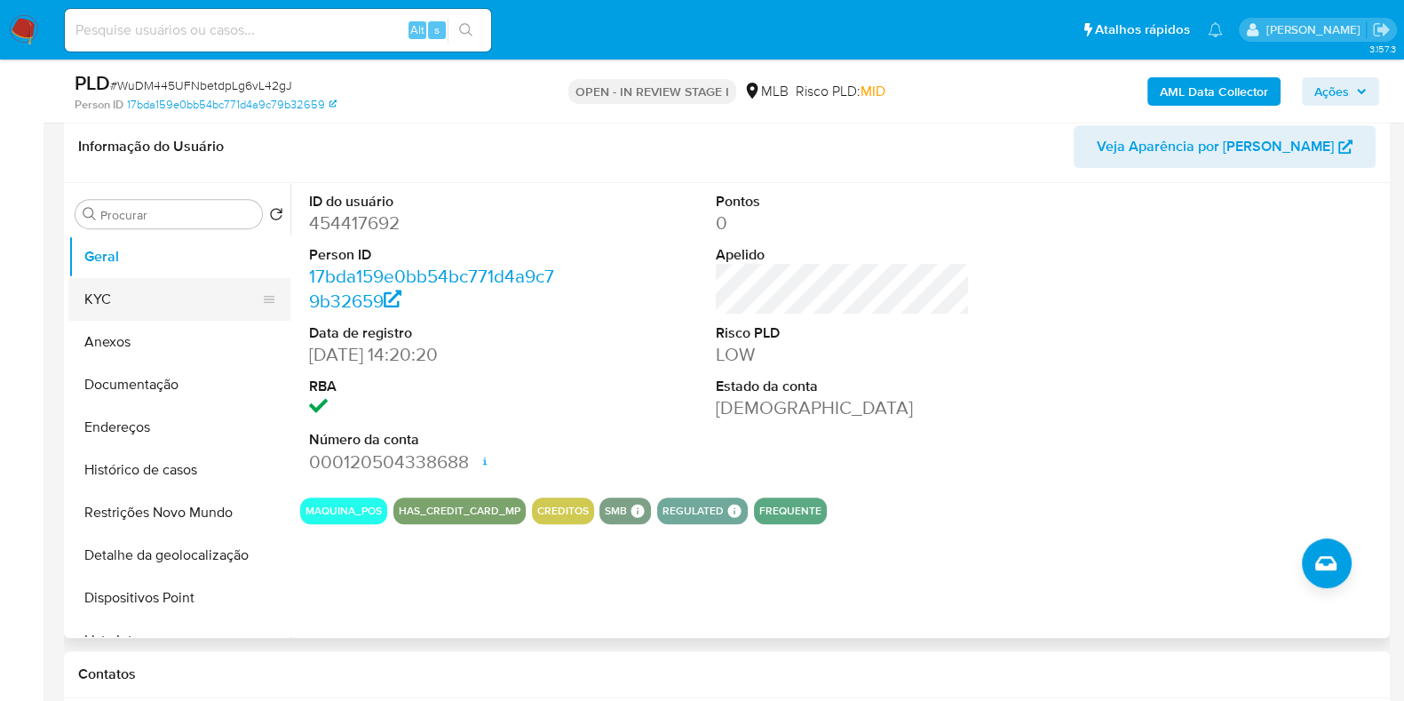
click at [155, 307] on button "KYC" at bounding box center [172, 299] width 208 height 43
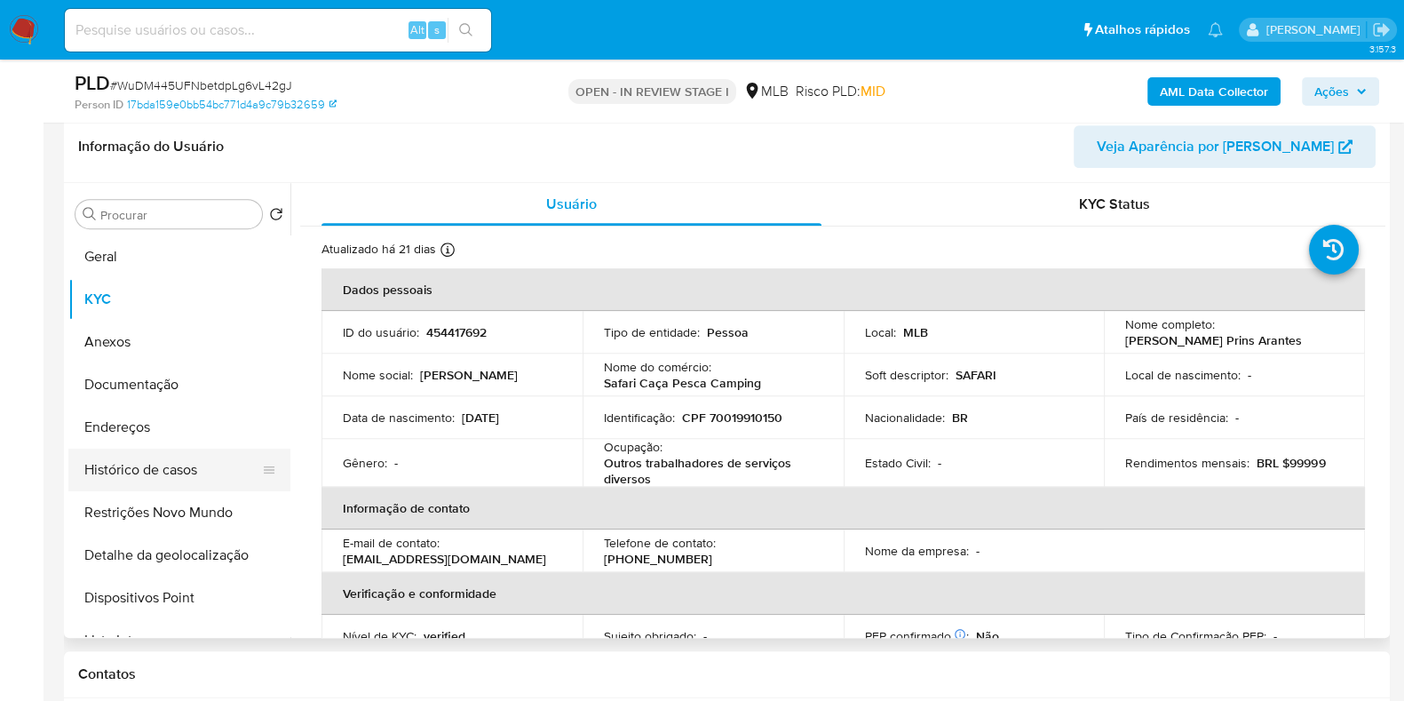
click at [197, 480] on button "Histórico de casos" at bounding box center [172, 470] width 208 height 43
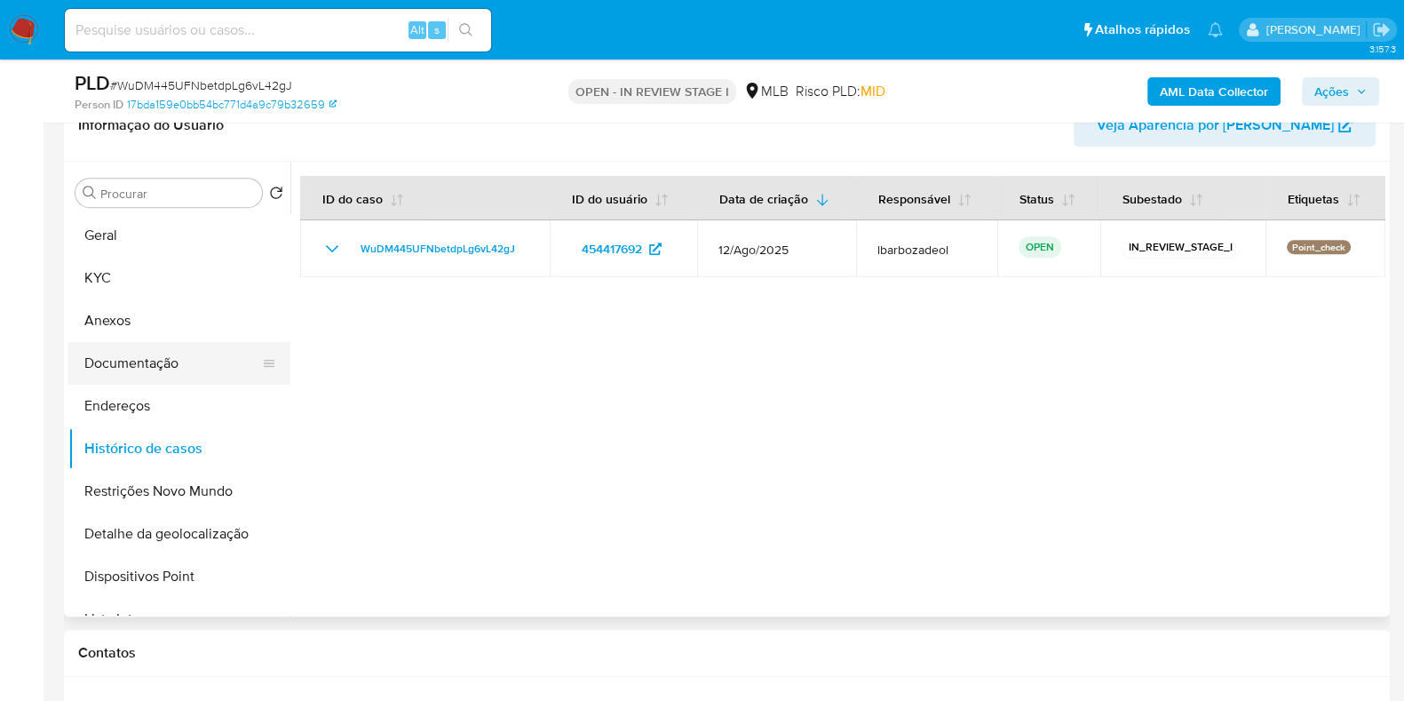
click at [204, 350] on button "Documentação" at bounding box center [172, 363] width 208 height 43
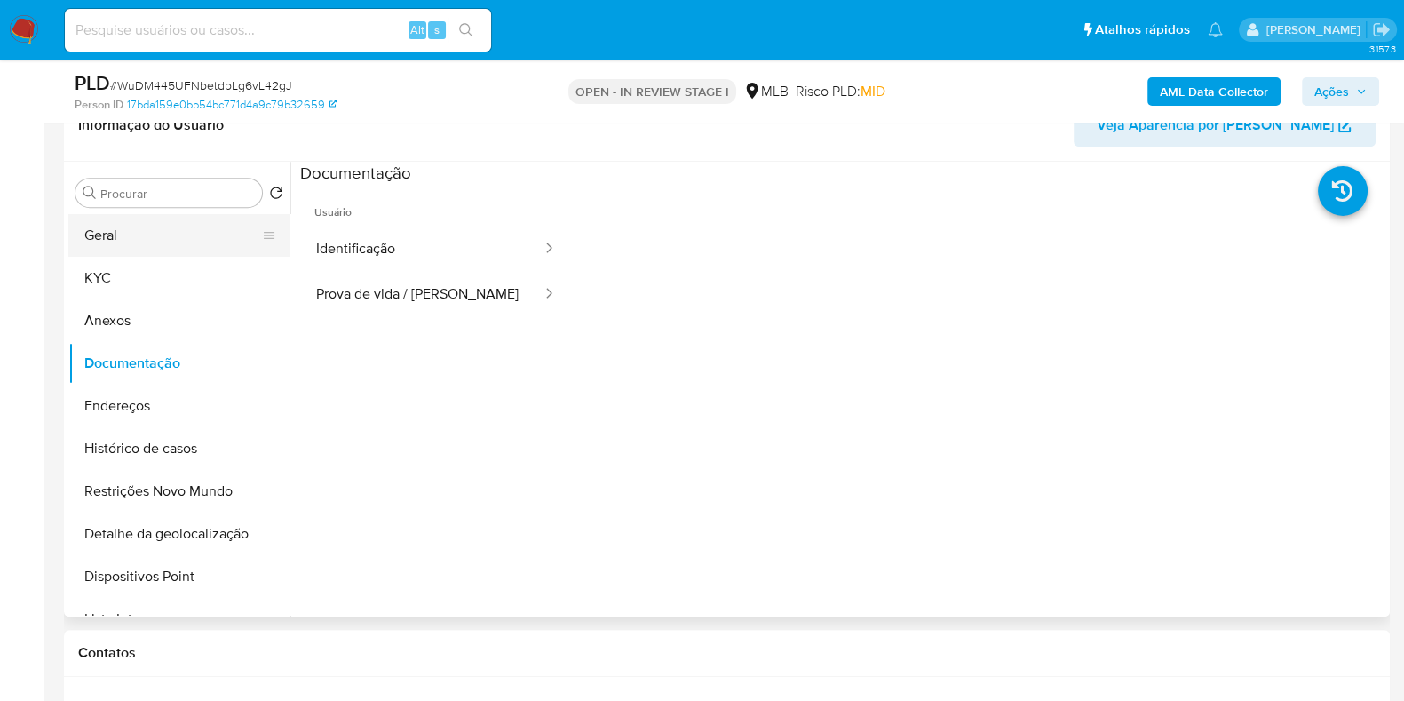
click at [189, 239] on button "Geral" at bounding box center [172, 235] width 208 height 43
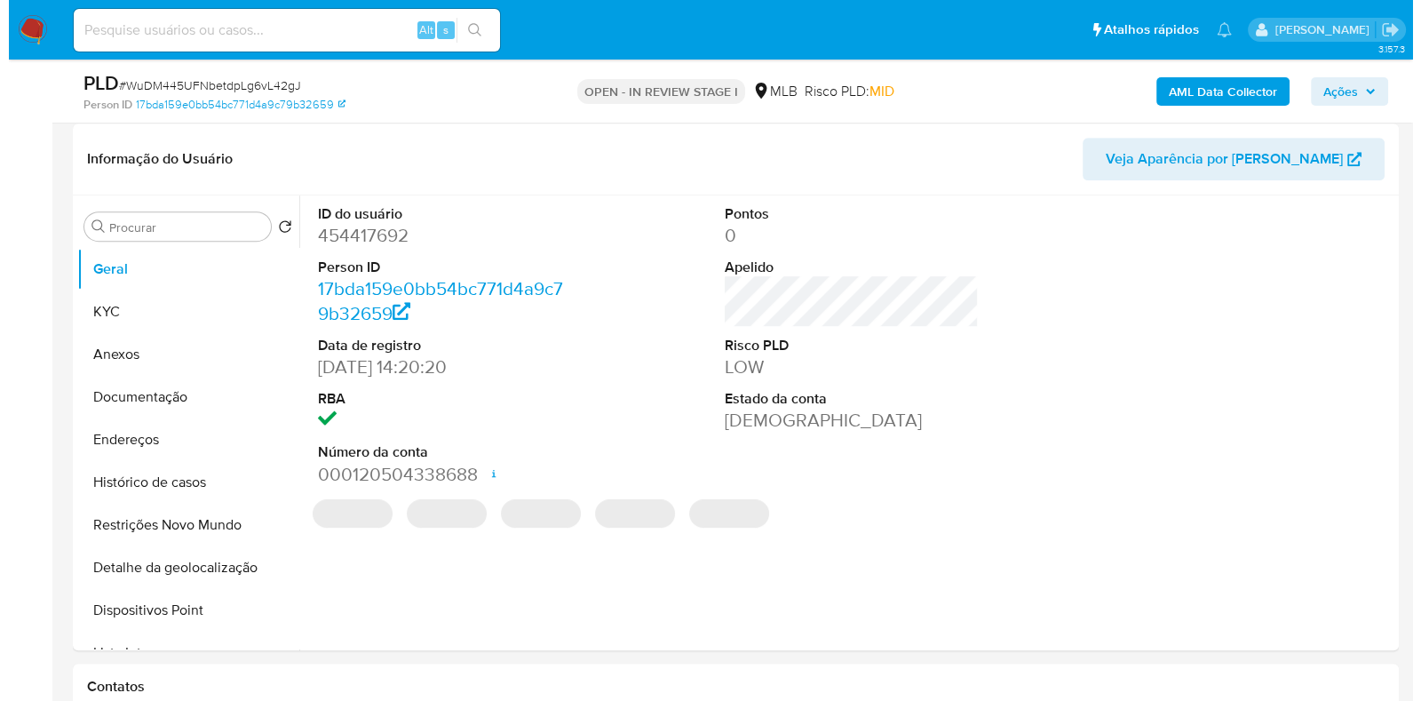
scroll to position [995, 0]
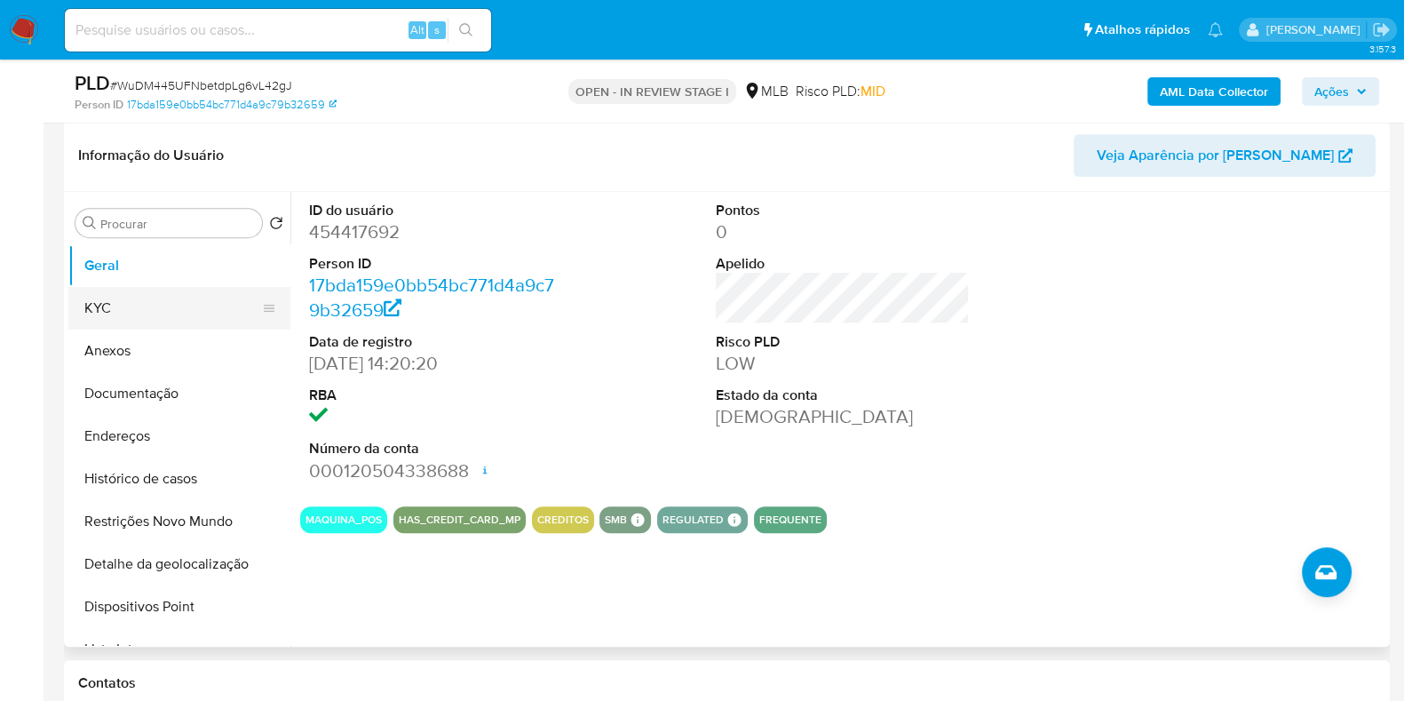
click at [162, 308] on button "KYC" at bounding box center [172, 308] width 208 height 43
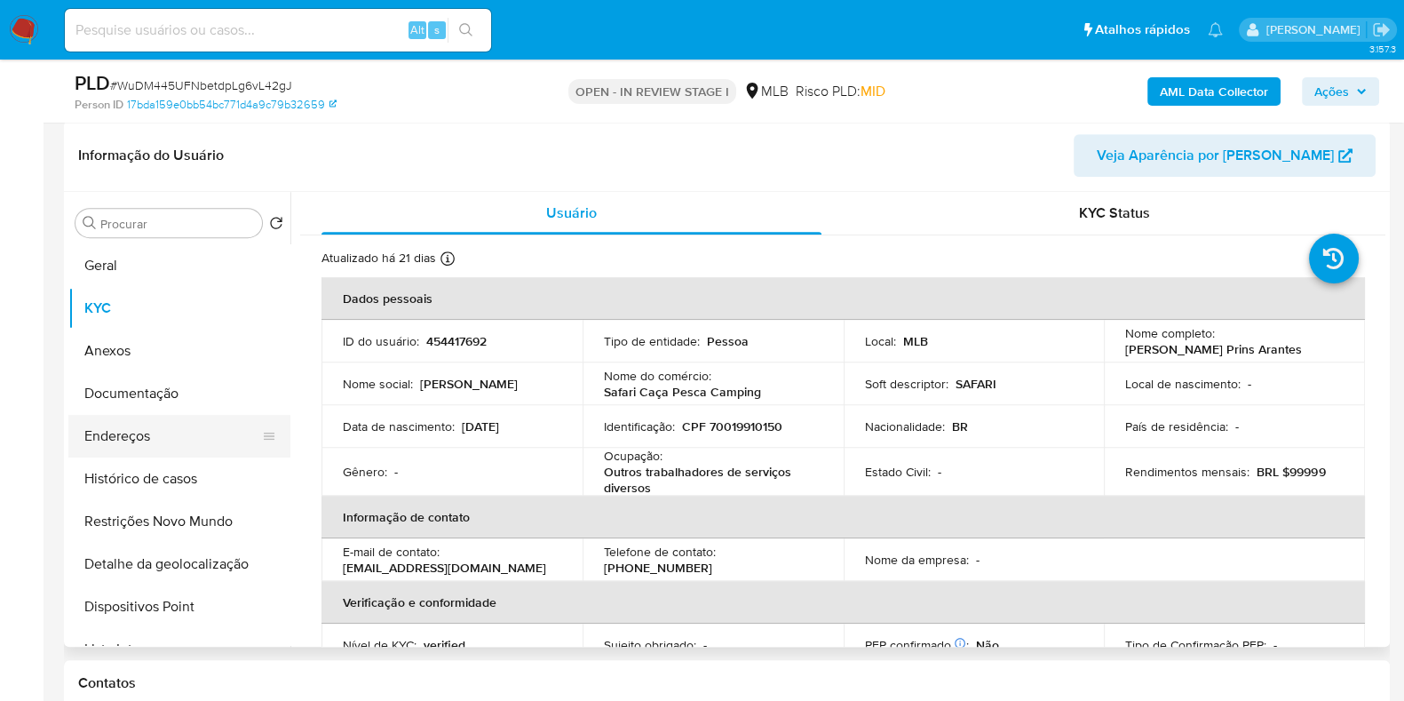
click at [155, 450] on button "Endereços" at bounding box center [172, 436] width 208 height 43
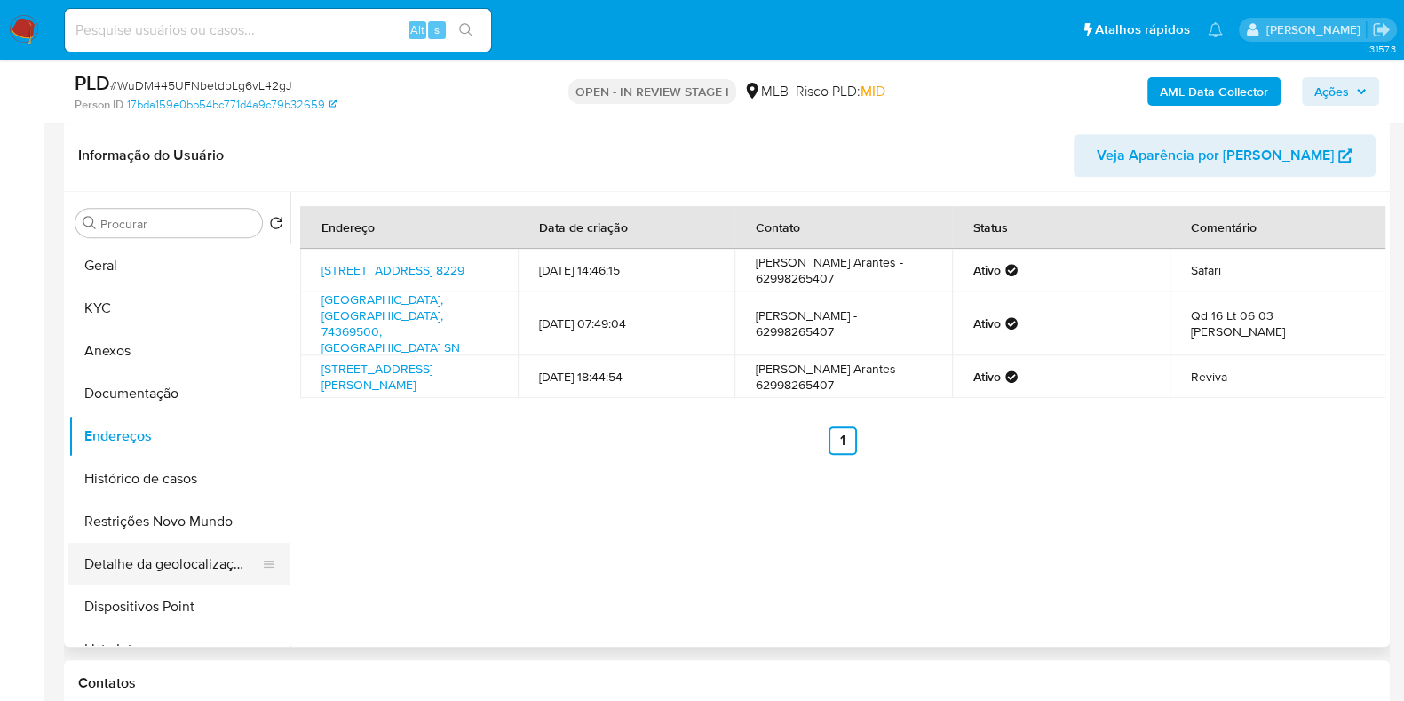
click at [187, 555] on button "Detalhe da geolocalização" at bounding box center [172, 564] width 208 height 43
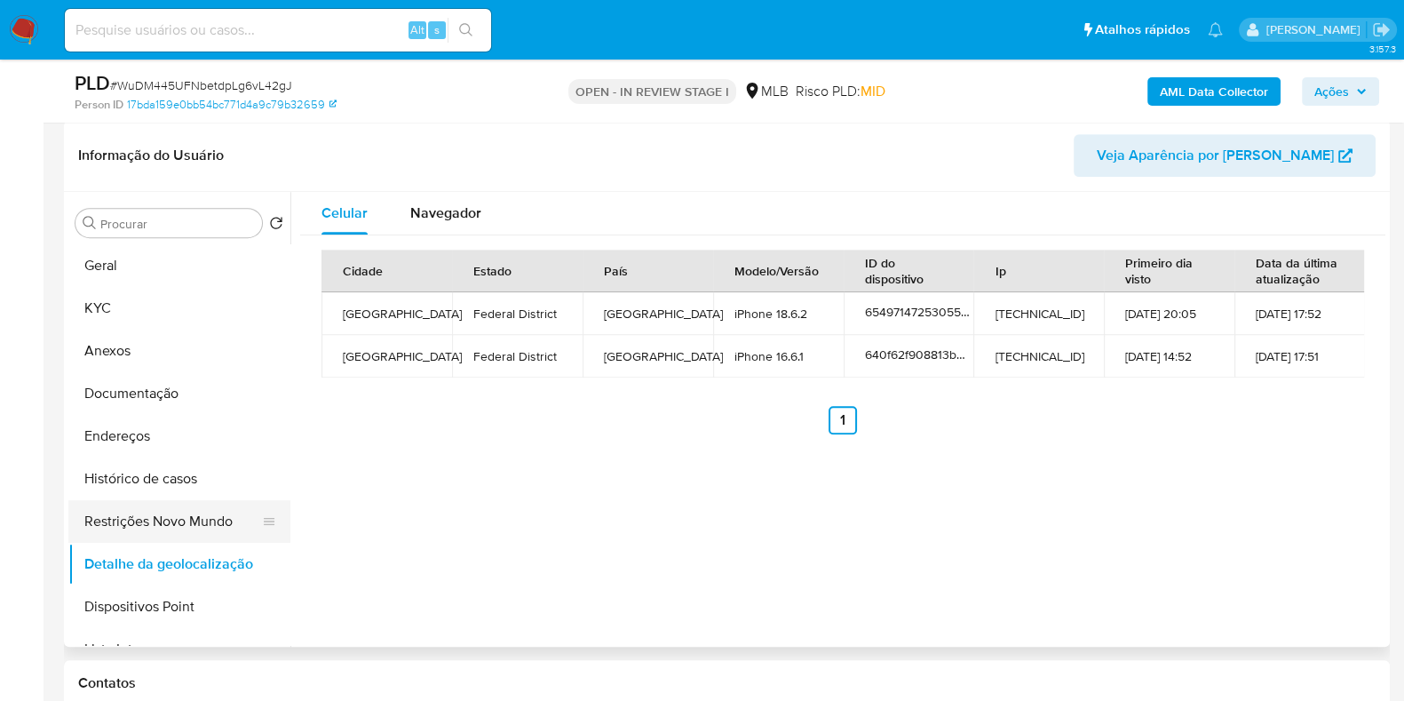
click at [168, 529] on button "Restrições Novo Mundo" at bounding box center [172, 521] width 208 height 43
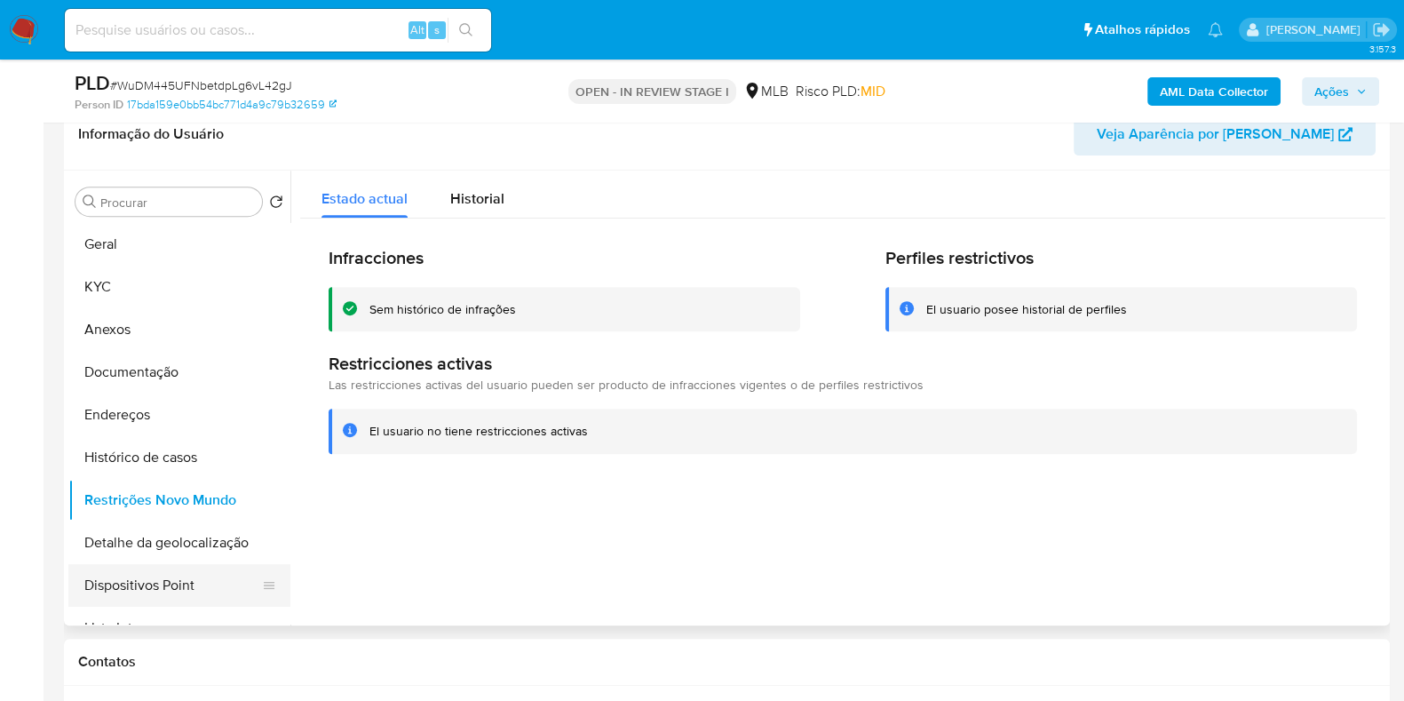
click at [194, 579] on button "Dispositivos Point" at bounding box center [172, 585] width 208 height 43
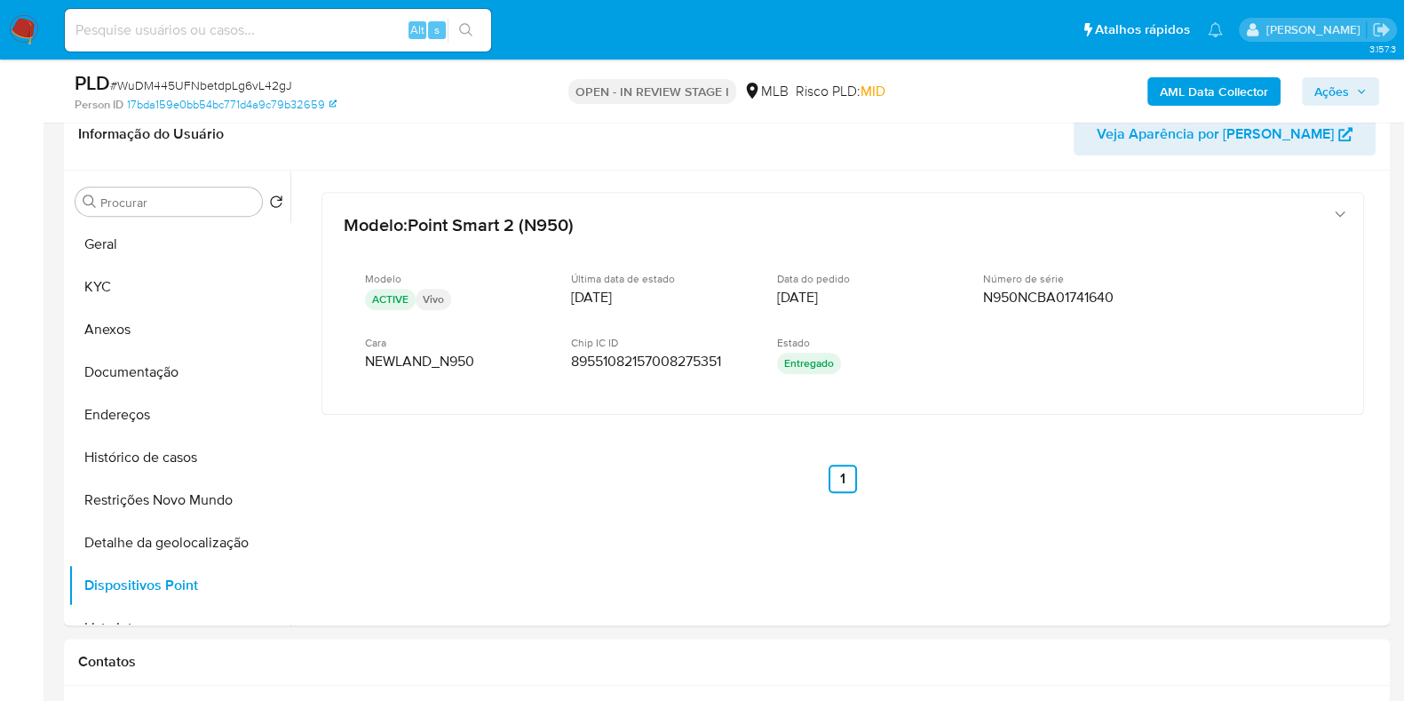
click at [1264, 96] on b "AML Data Collector" at bounding box center [1214, 91] width 108 height 28
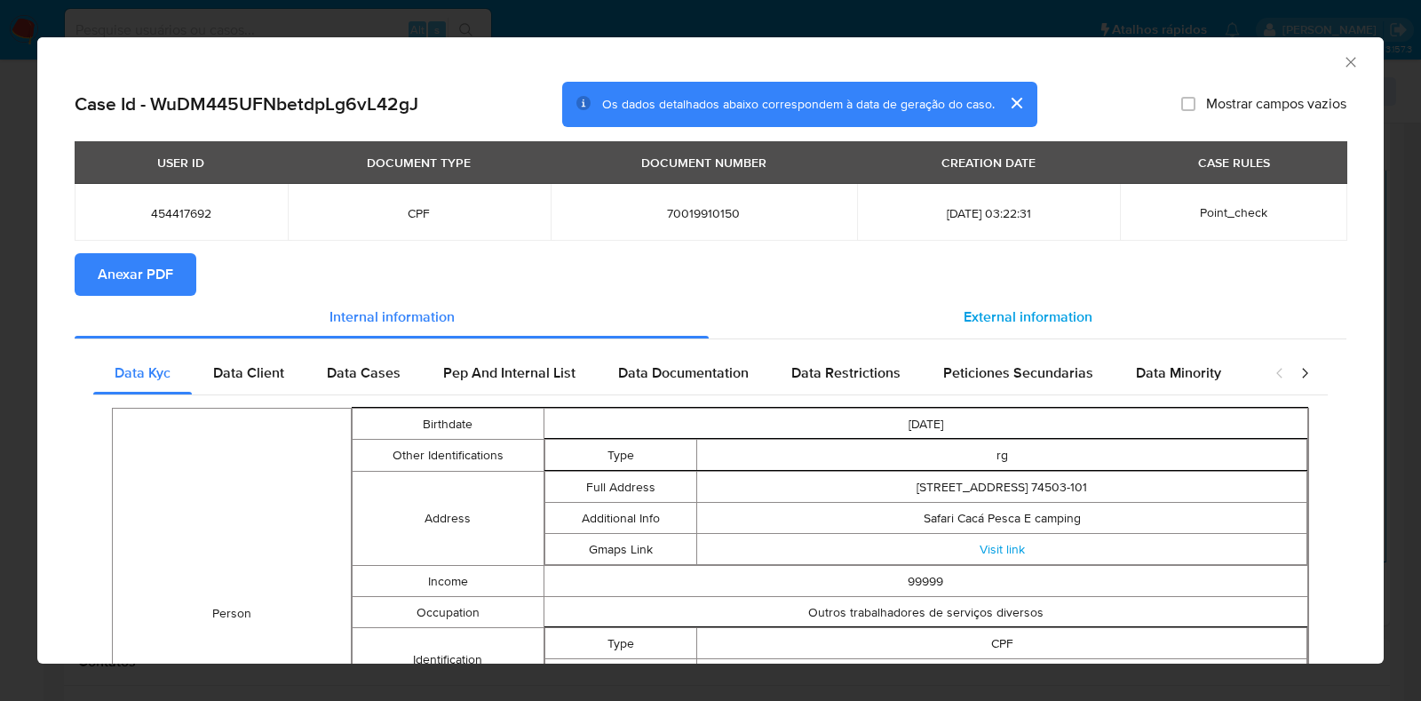
click at [1032, 307] on span "External information" at bounding box center [1028, 316] width 129 height 20
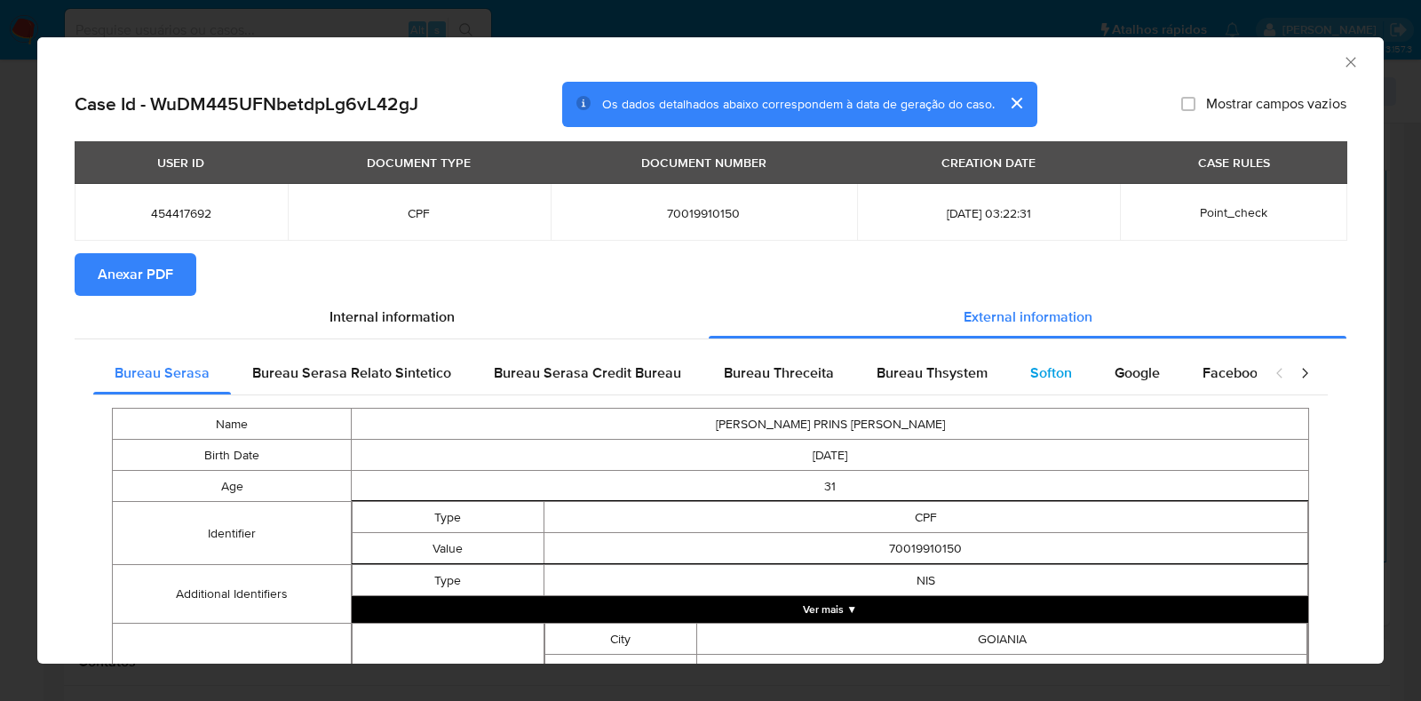
click at [1048, 375] on span "Softon" at bounding box center [1051, 372] width 42 height 20
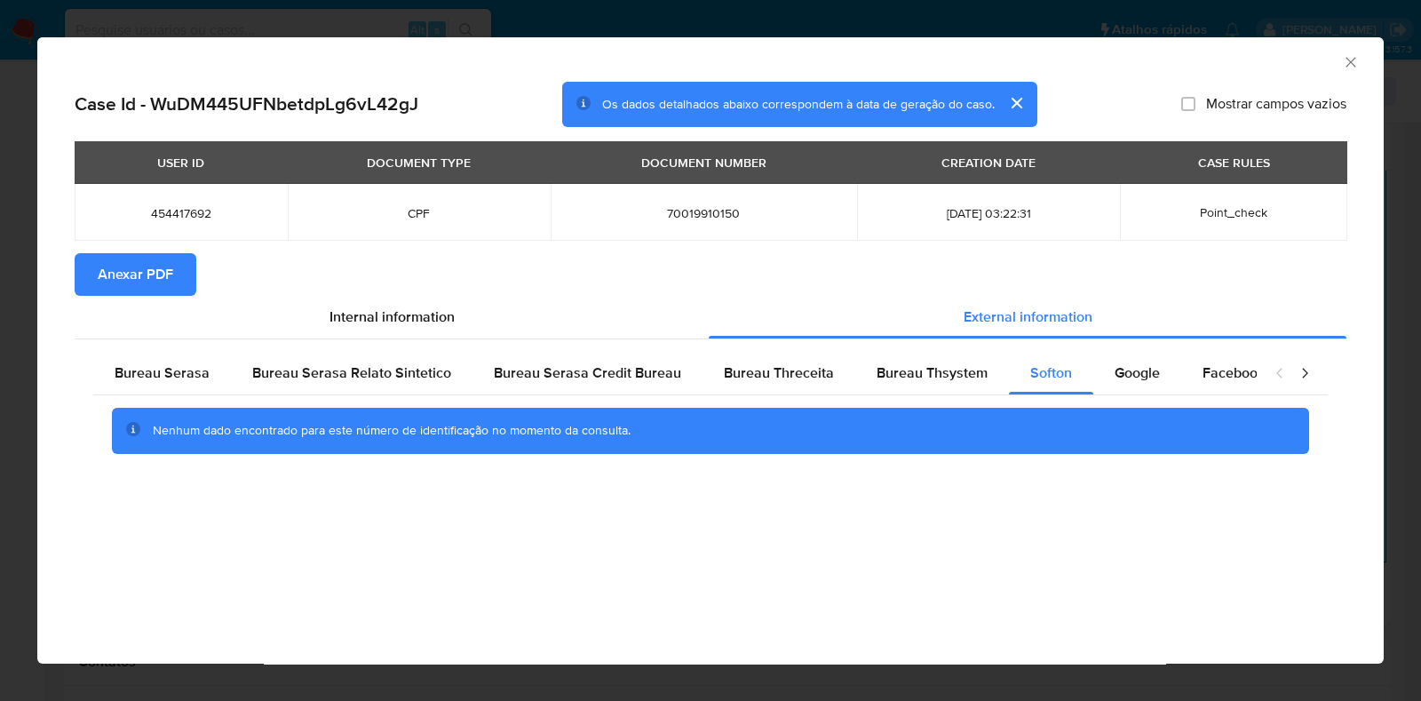
click at [1348, 60] on icon "Fechar a janela" at bounding box center [1351, 62] width 18 height 18
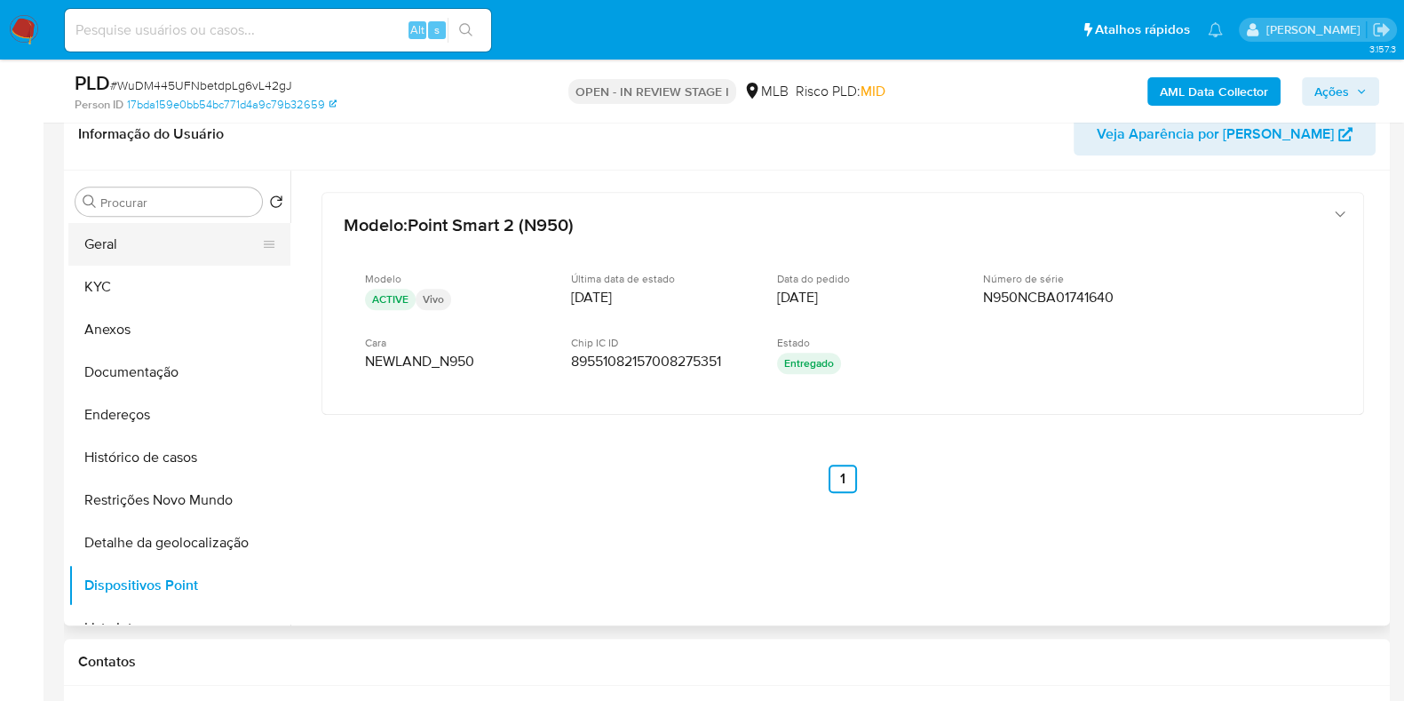
click at [204, 242] on button "Geral" at bounding box center [172, 244] width 208 height 43
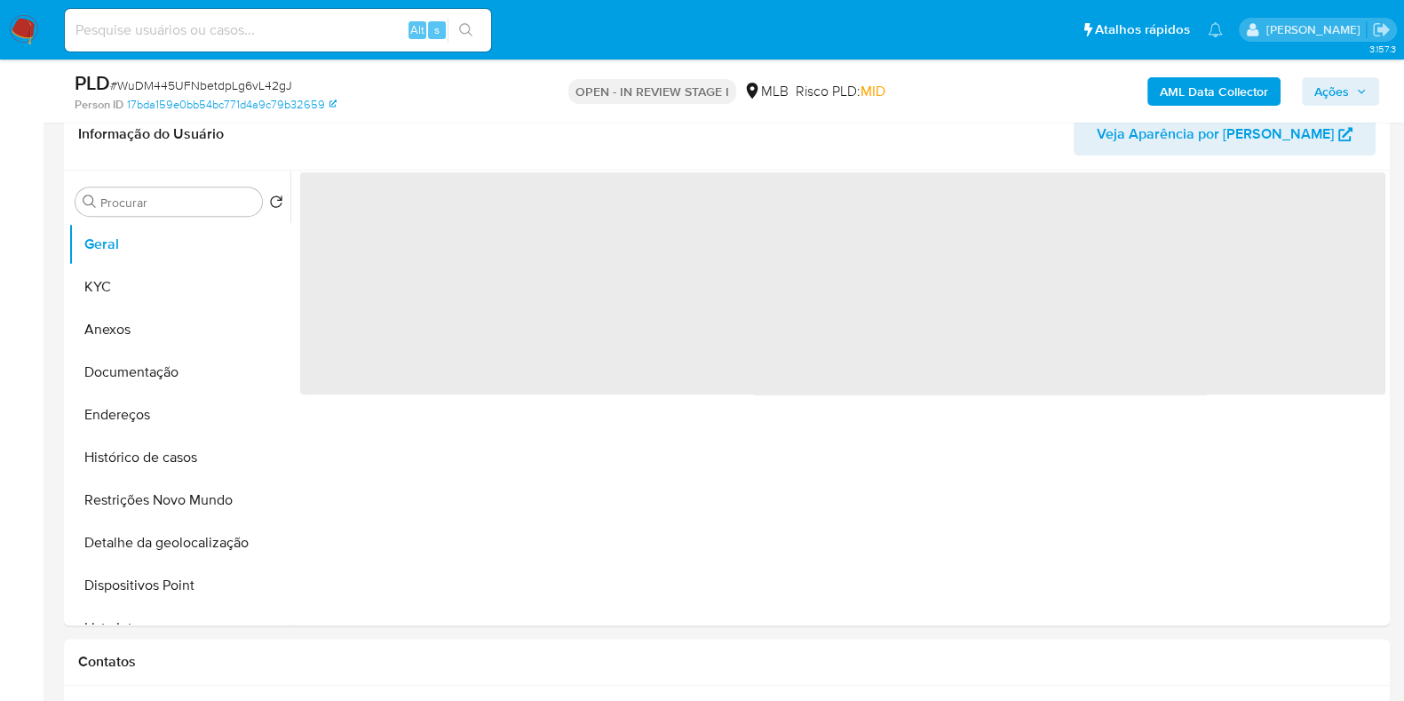
drag, startPoint x: 1312, startPoint y: 90, endPoint x: 1296, endPoint y: 95, distance: 16.9
click at [1314, 90] on button "Ações" at bounding box center [1340, 91] width 77 height 28
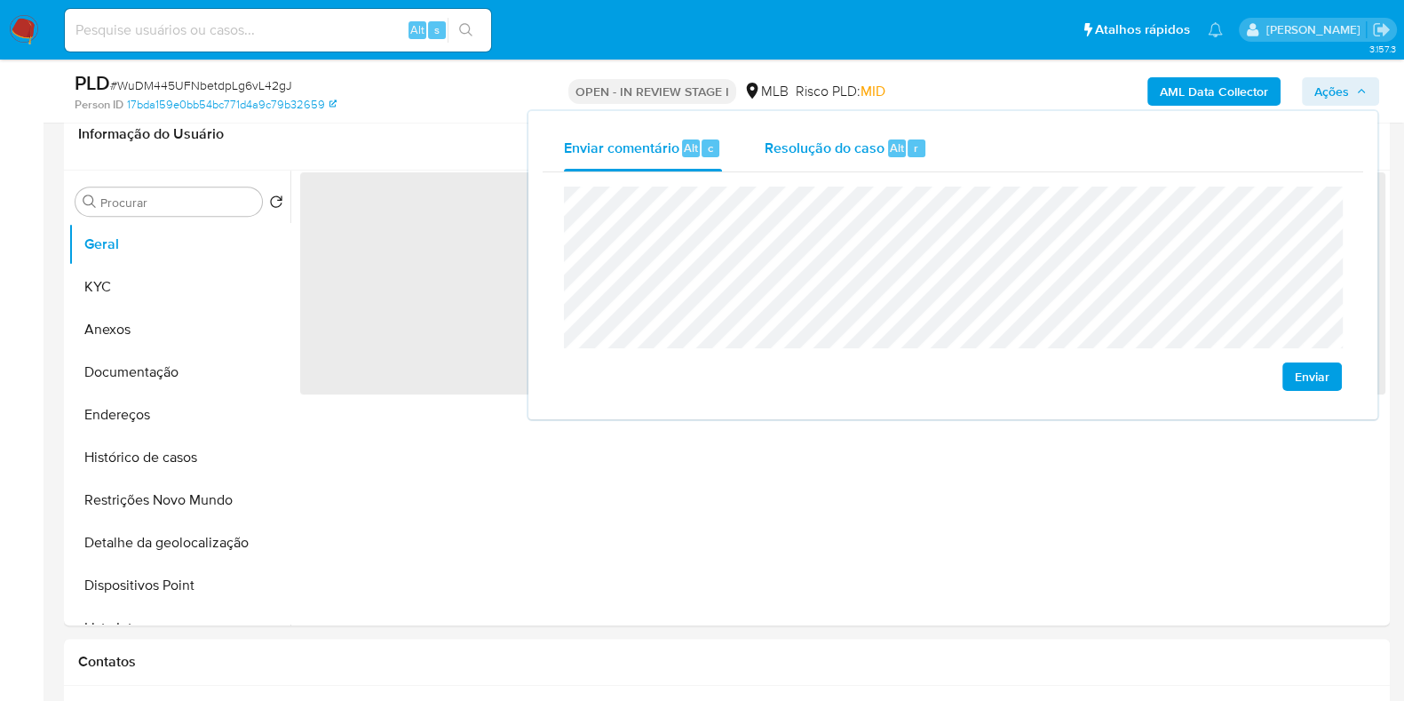
click at [865, 149] on span "Resolução do caso" at bounding box center [825, 147] width 120 height 20
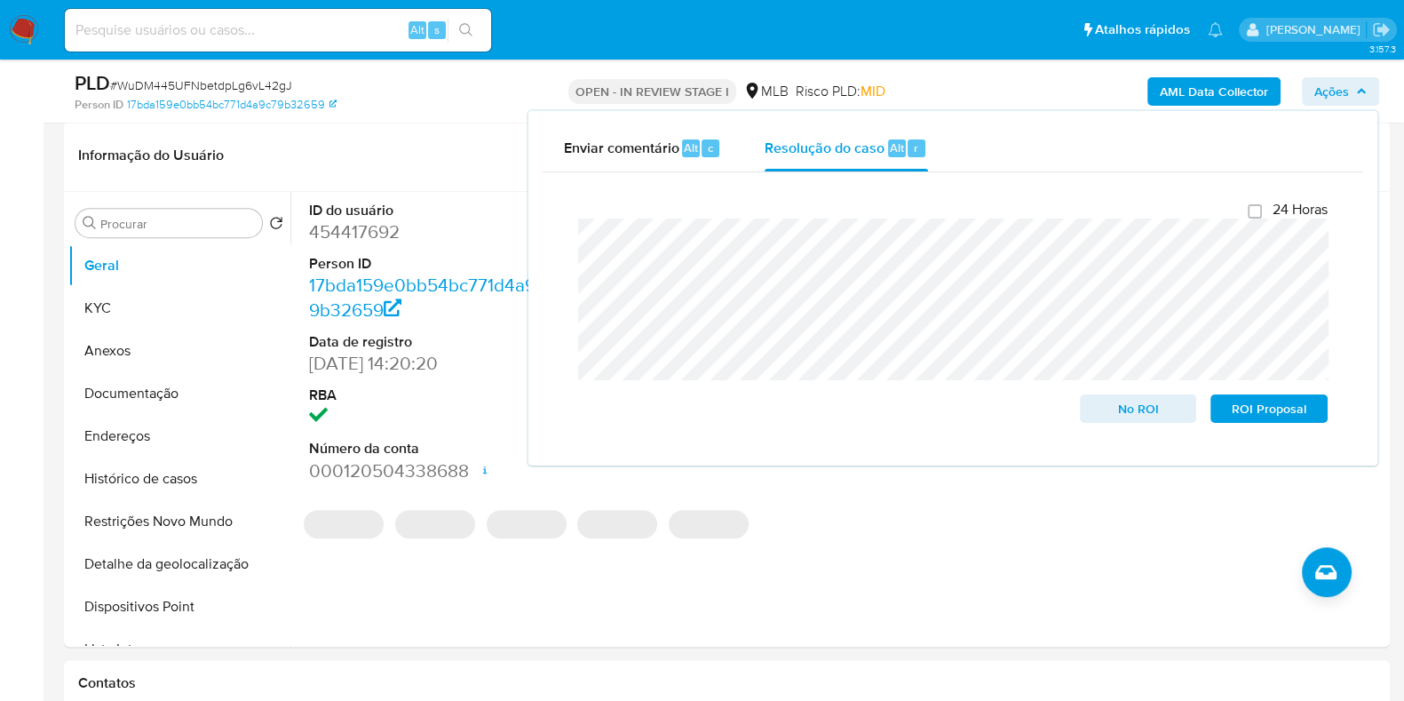
click at [1002, 84] on div "AML Data Collector Ações Enviar comentário Alt c Resolução do caso Alt r Fecham…" at bounding box center [1165, 91] width 430 height 42
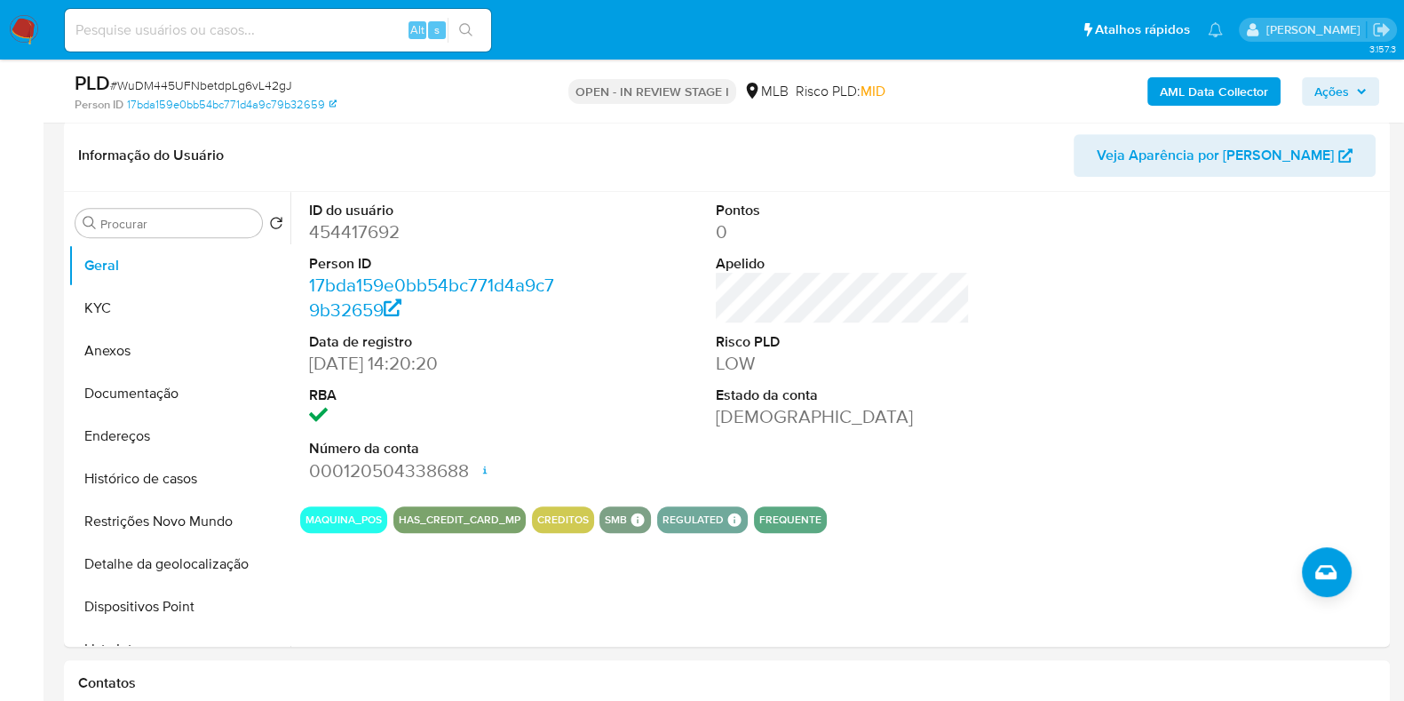
click at [1213, 94] on b "AML Data Collector" at bounding box center [1214, 91] width 108 height 28
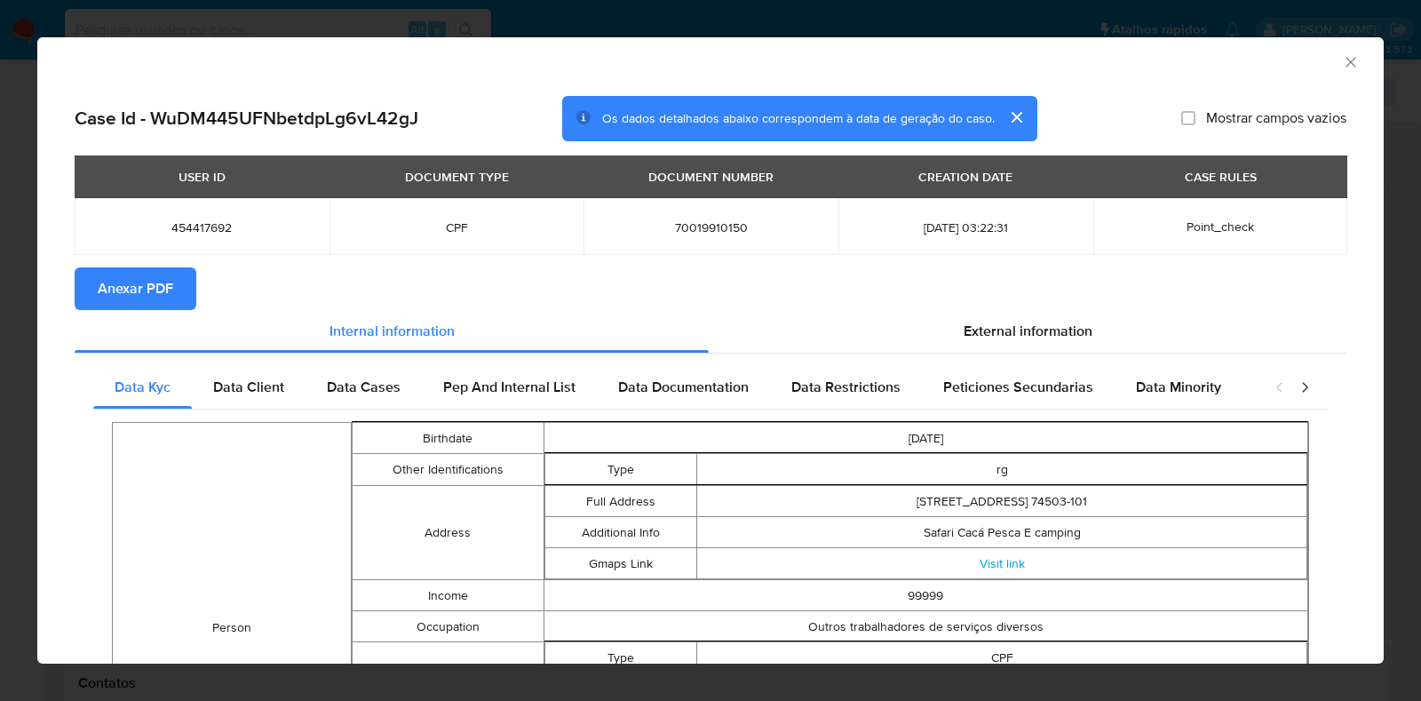
click at [158, 298] on span "Anexar PDF" at bounding box center [136, 288] width 76 height 39
click at [1342, 63] on icon "Fechar a janela" at bounding box center [1351, 62] width 18 height 18
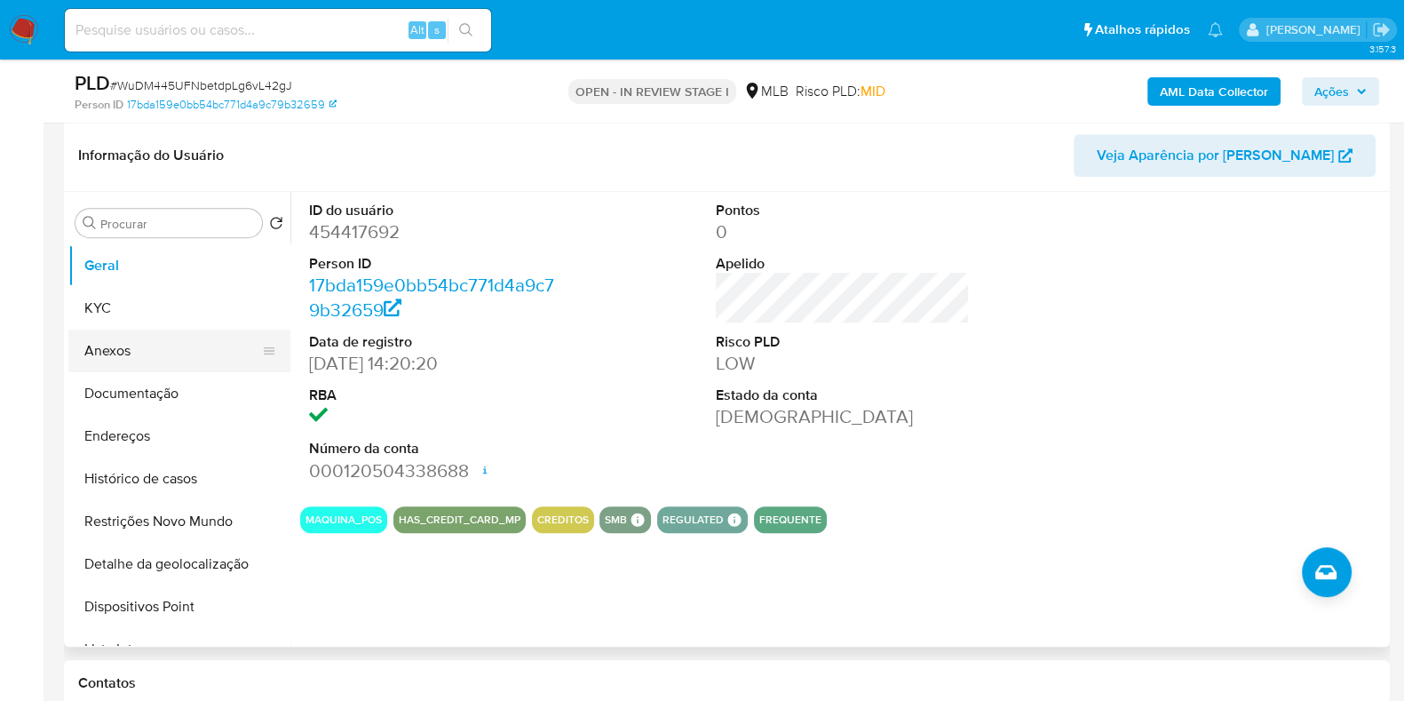
click at [182, 353] on button "Anexos" at bounding box center [172, 351] width 208 height 43
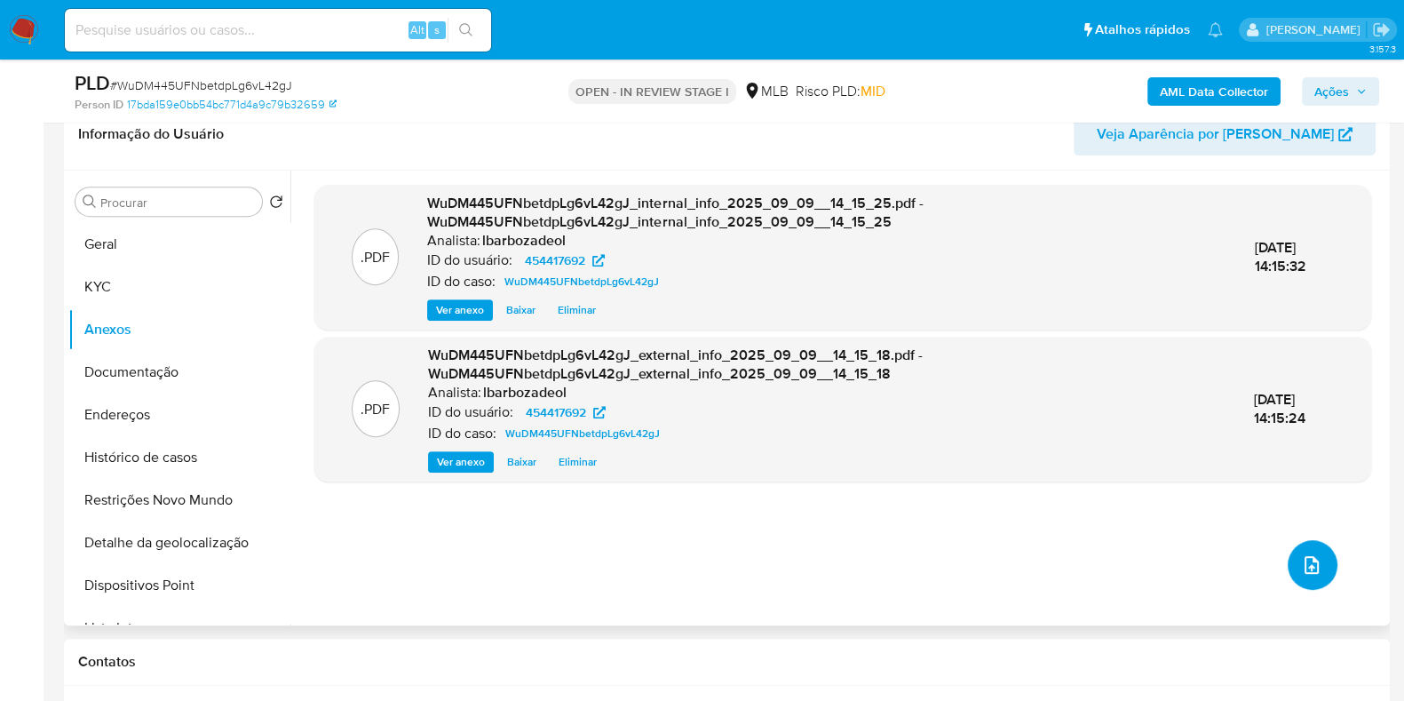
click at [1319, 570] on button "upload-file" at bounding box center [1313, 565] width 50 height 50
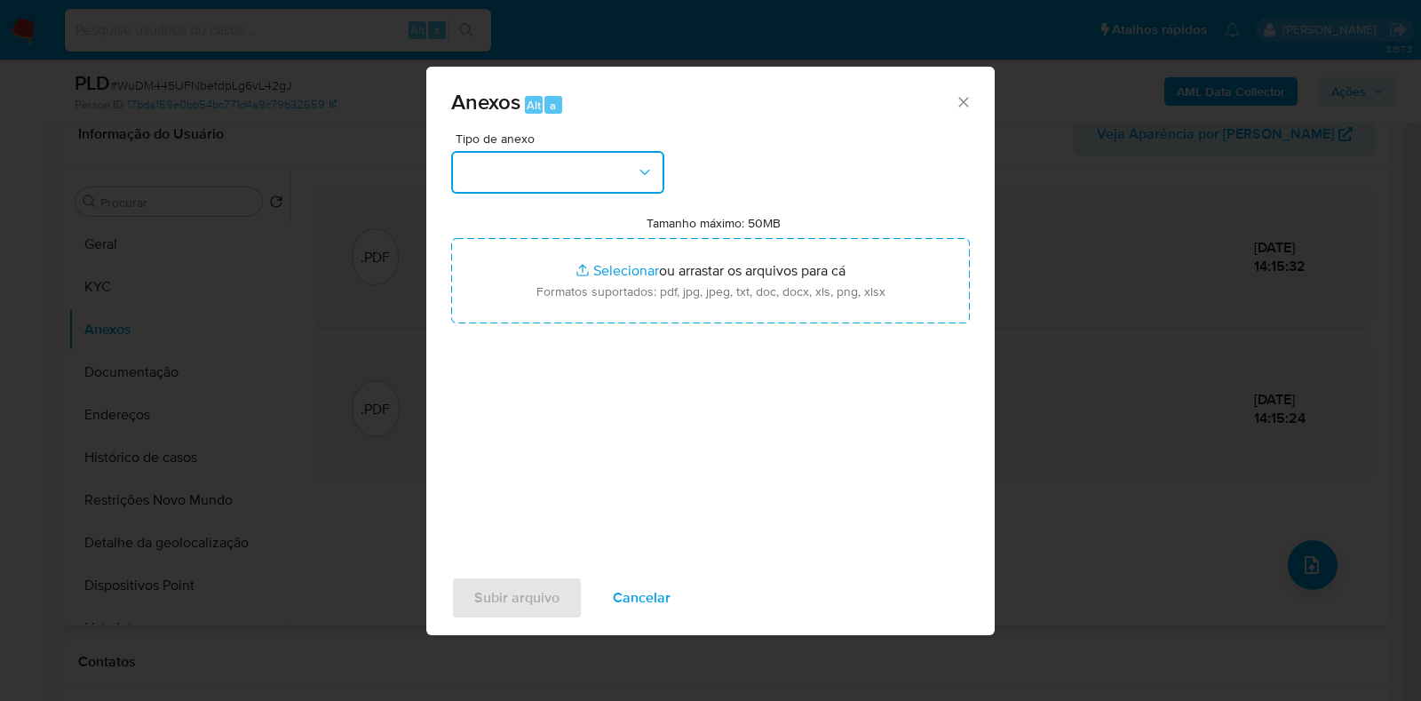
click at [581, 175] on button "button" at bounding box center [557, 172] width 213 height 43
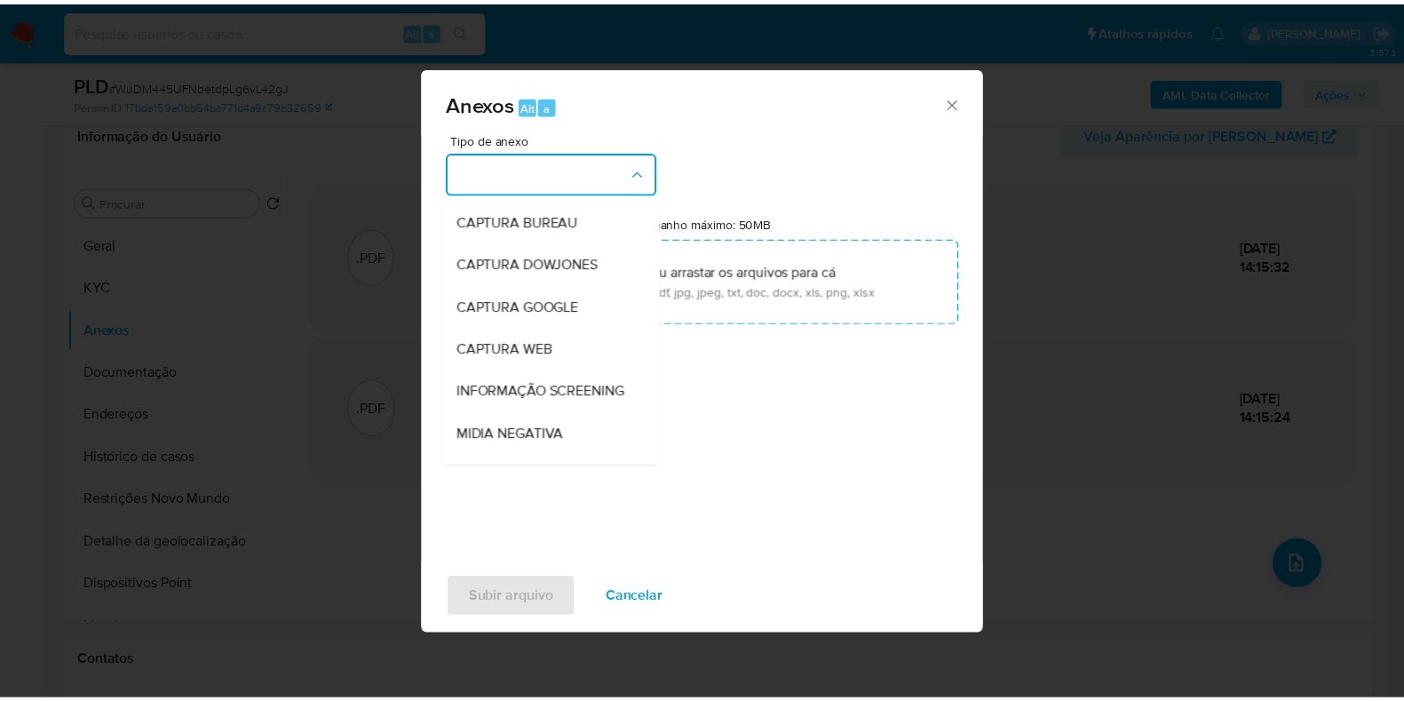
scroll to position [274, 0]
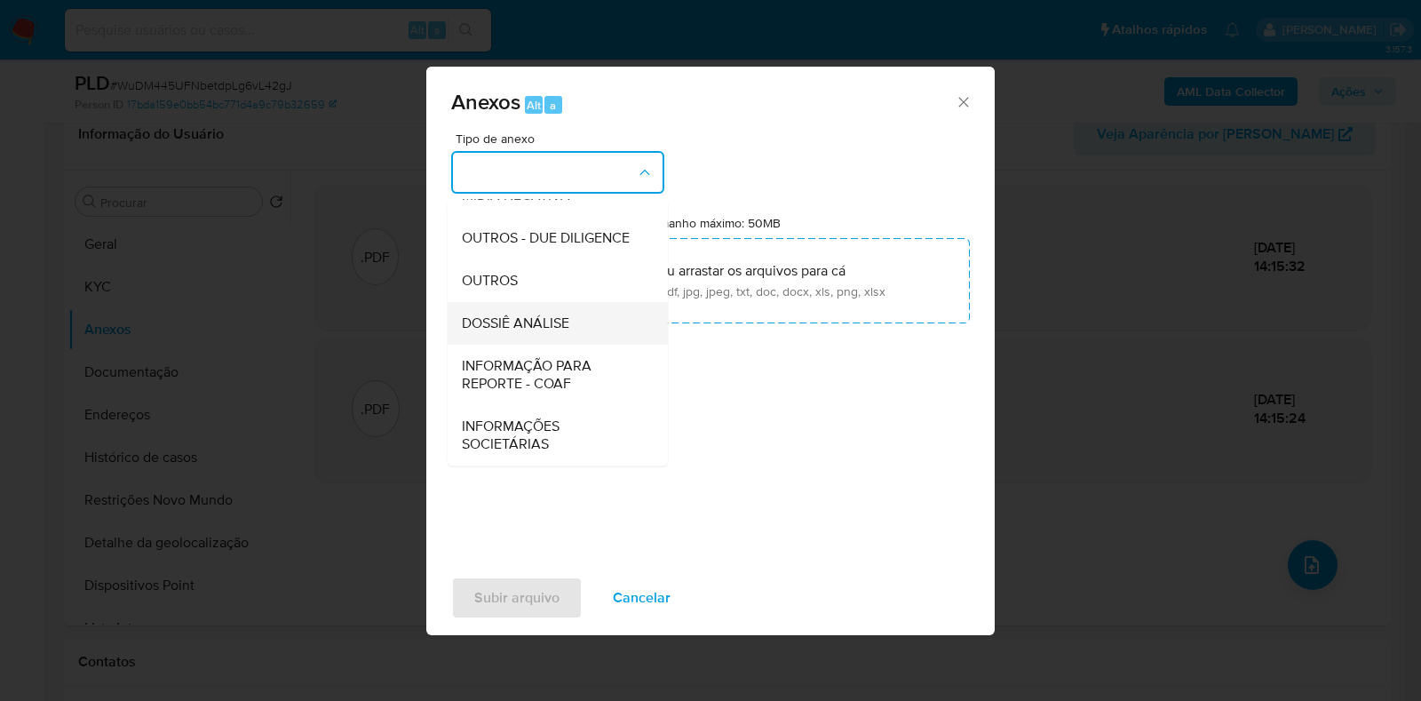
click at [593, 312] on div "DOSSIÊ ANÁLISE" at bounding box center [552, 323] width 181 height 43
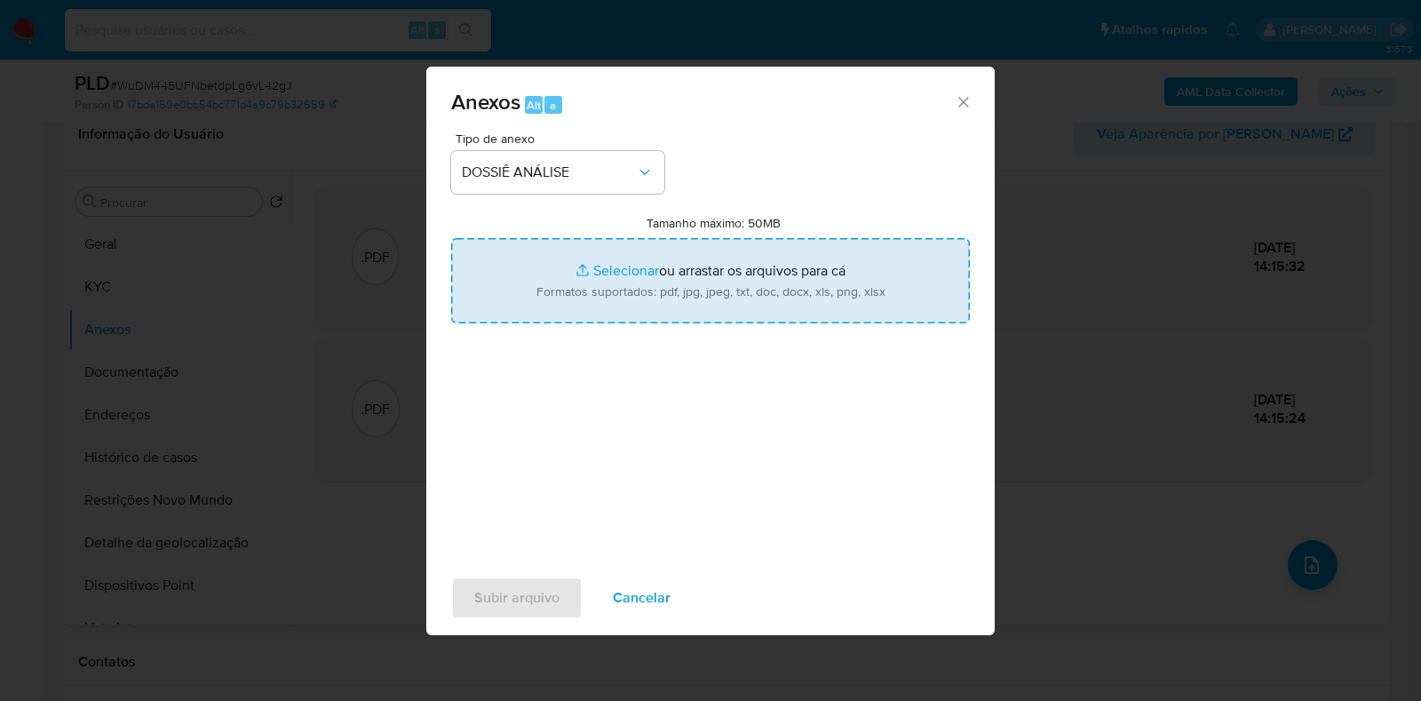
click at [625, 268] on input "Tamanho máximo: 50MB Selecionar arquivos" at bounding box center [710, 280] width 519 height 85
type input "C:\fakepath\Declinio - XXXX - CPF 70019910150 - LORENNA LYGIA PRINS ARANTES.pdf"
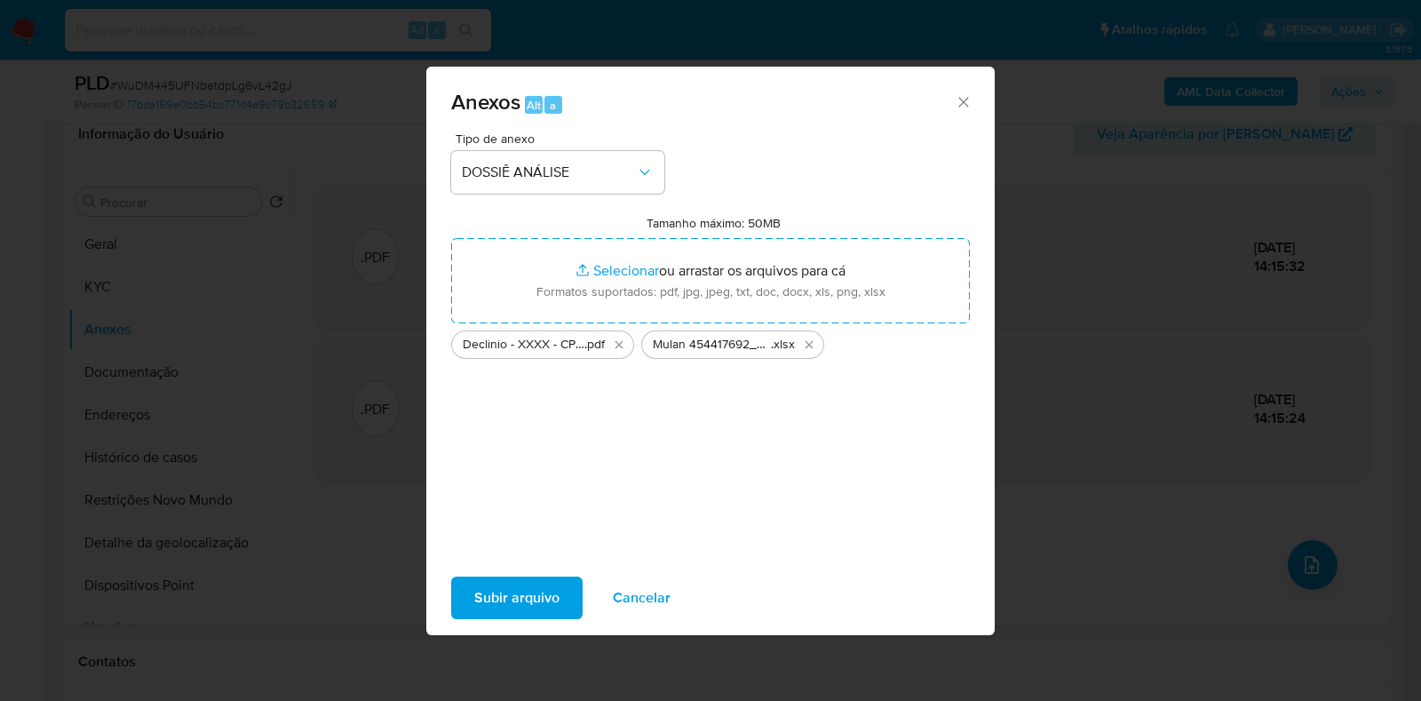
click at [544, 586] on span "Subir arquivo" at bounding box center [516, 597] width 85 height 39
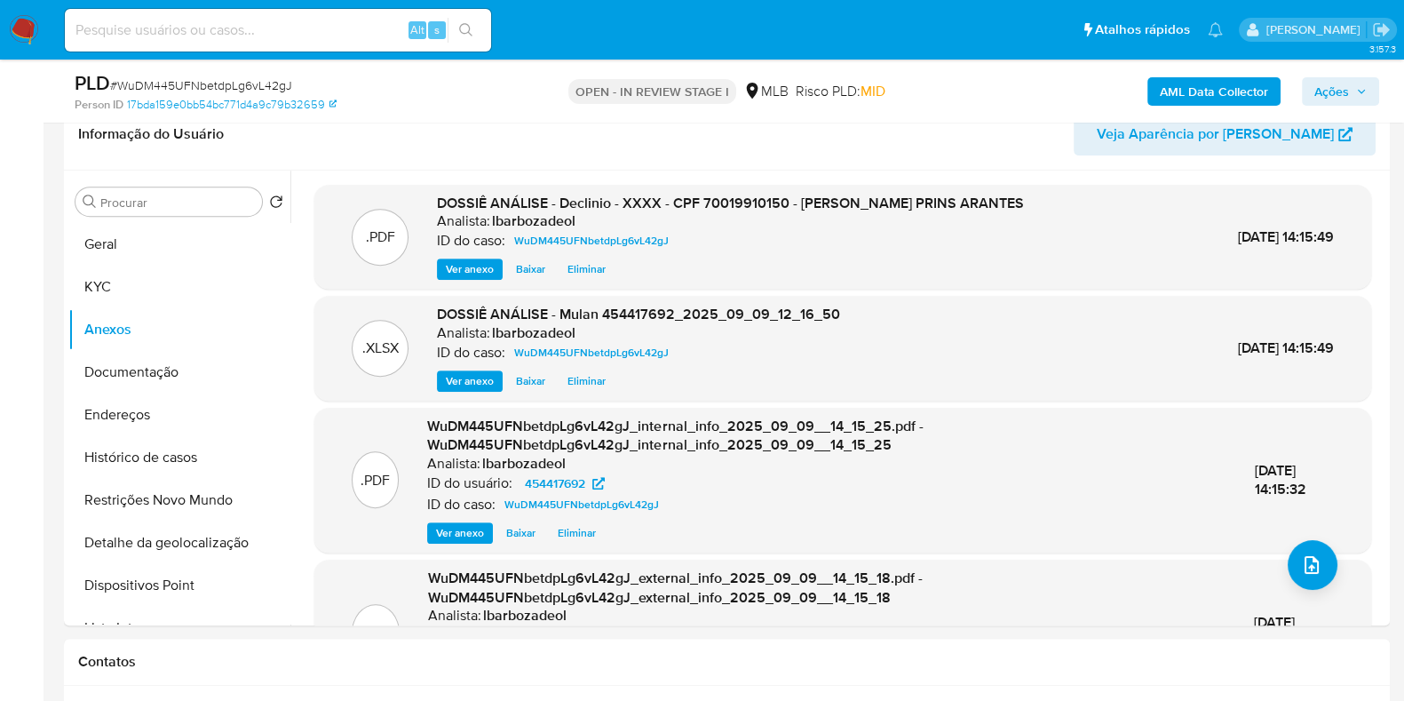
click at [1352, 92] on span "Ações" at bounding box center [1341, 91] width 52 height 25
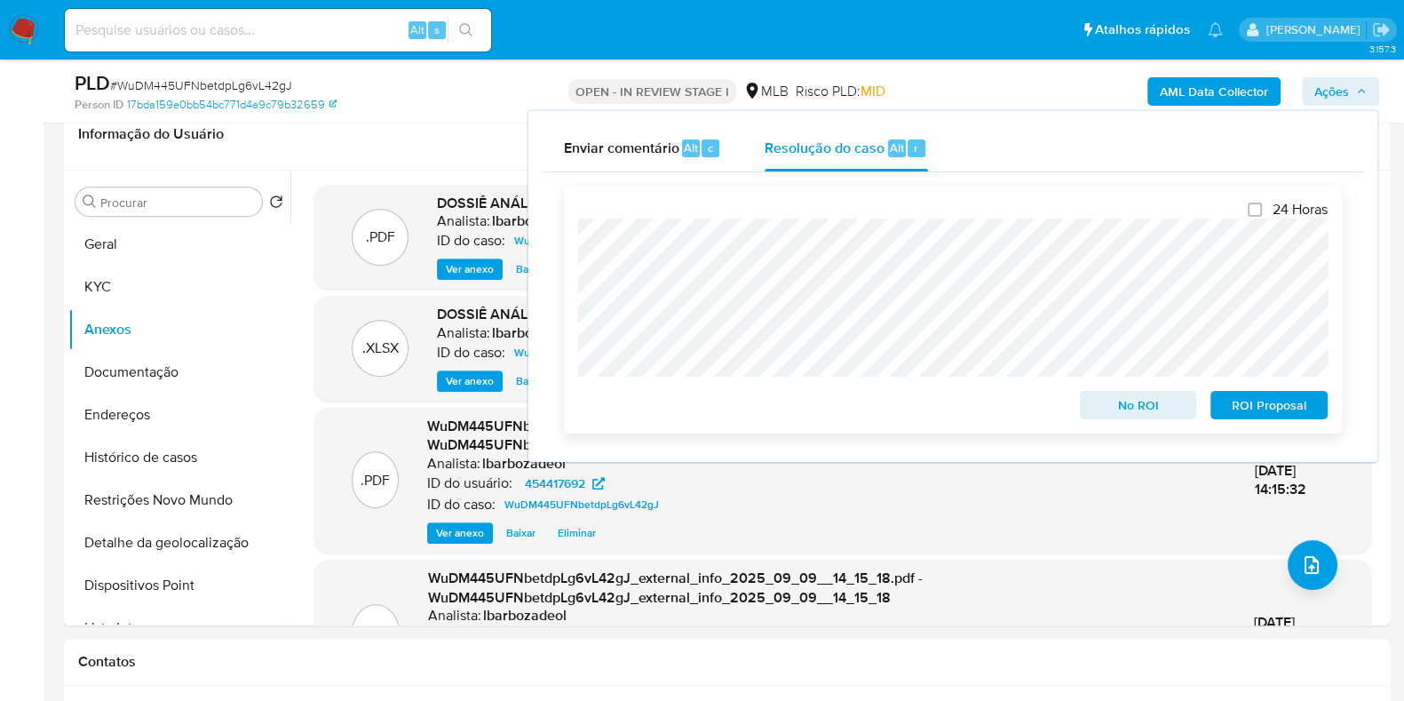
click at [1135, 415] on span "No ROI" at bounding box center [1139, 405] width 92 height 25
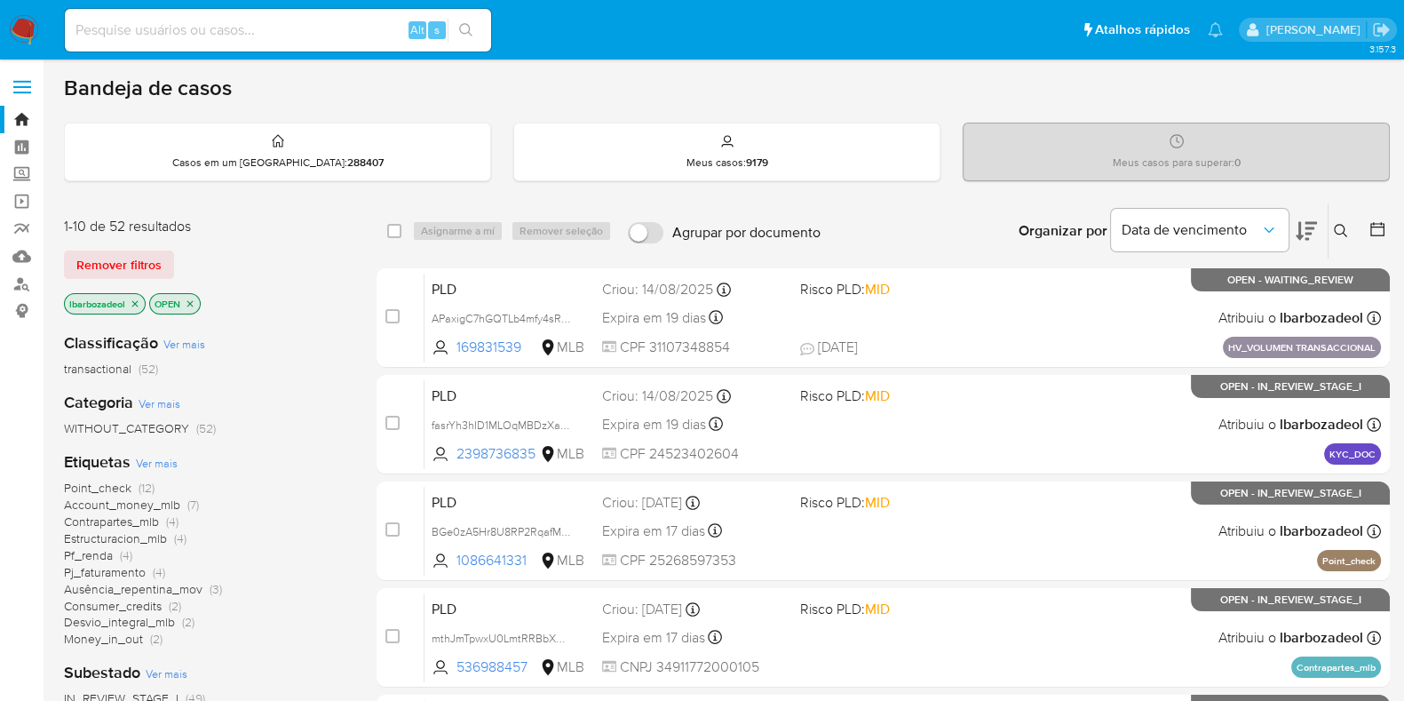
click at [296, 638] on div "Point_check (12) Account_money_mlb (7) Contrapartes_mlb (4) Estructuracion_mlb …" at bounding box center [206, 564] width 284 height 168
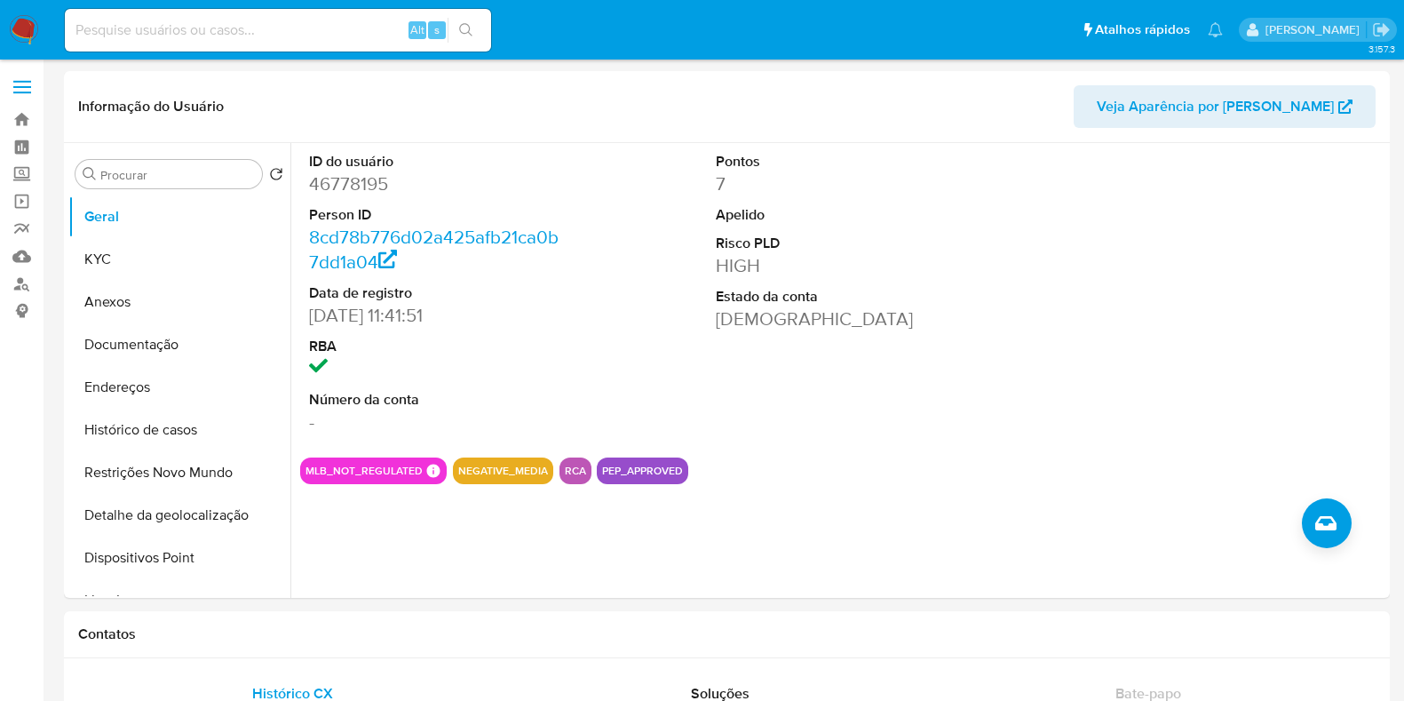
select select "10"
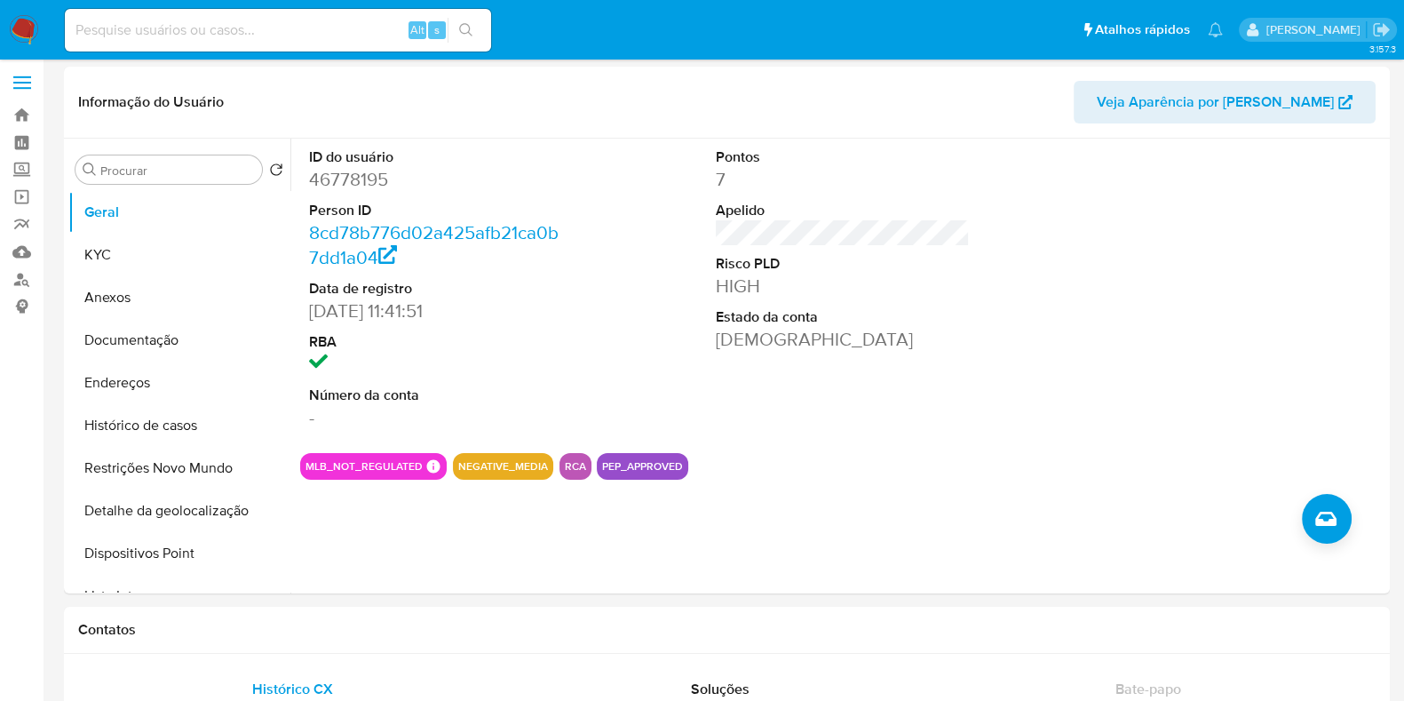
click at [354, 25] on input at bounding box center [278, 30] width 426 height 23
paste input "46778195"
type input "46778195"
click at [466, 26] on icon "search-icon" at bounding box center [466, 30] width 14 height 14
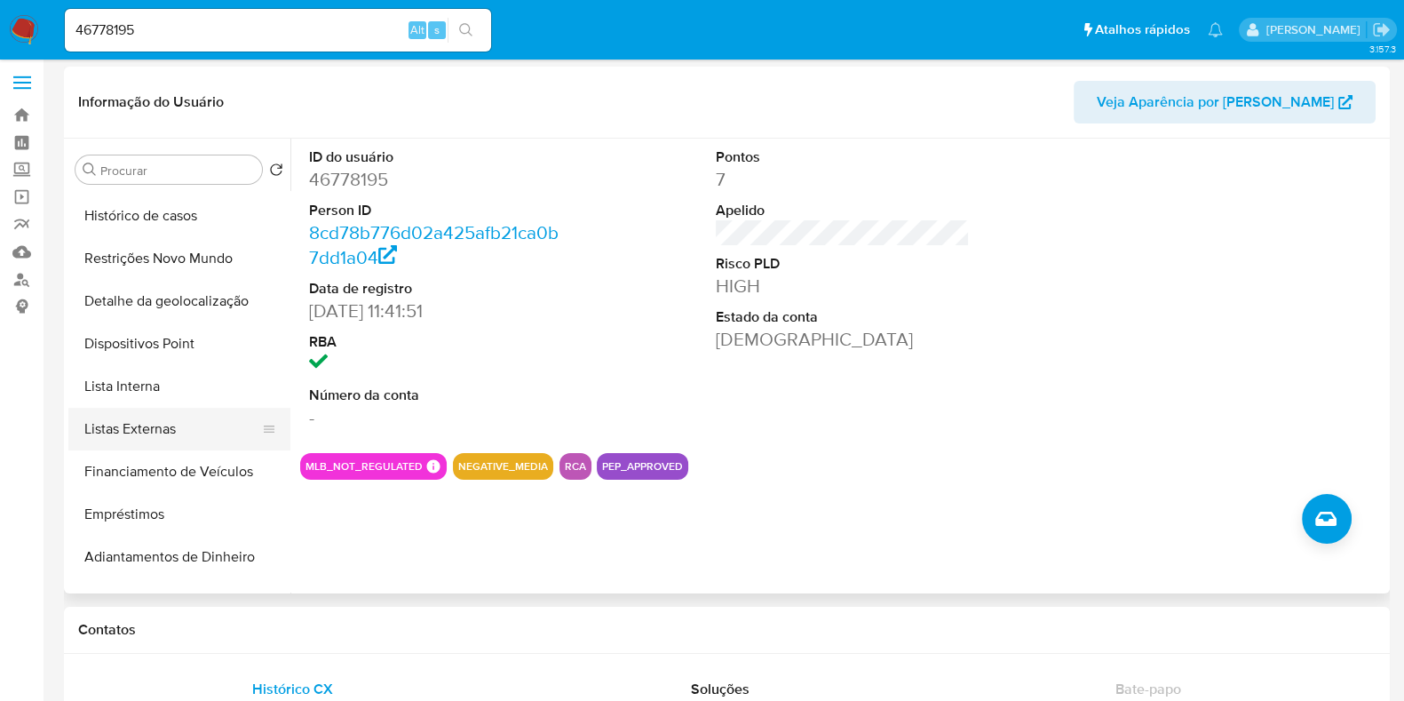
scroll to position [244, 0]
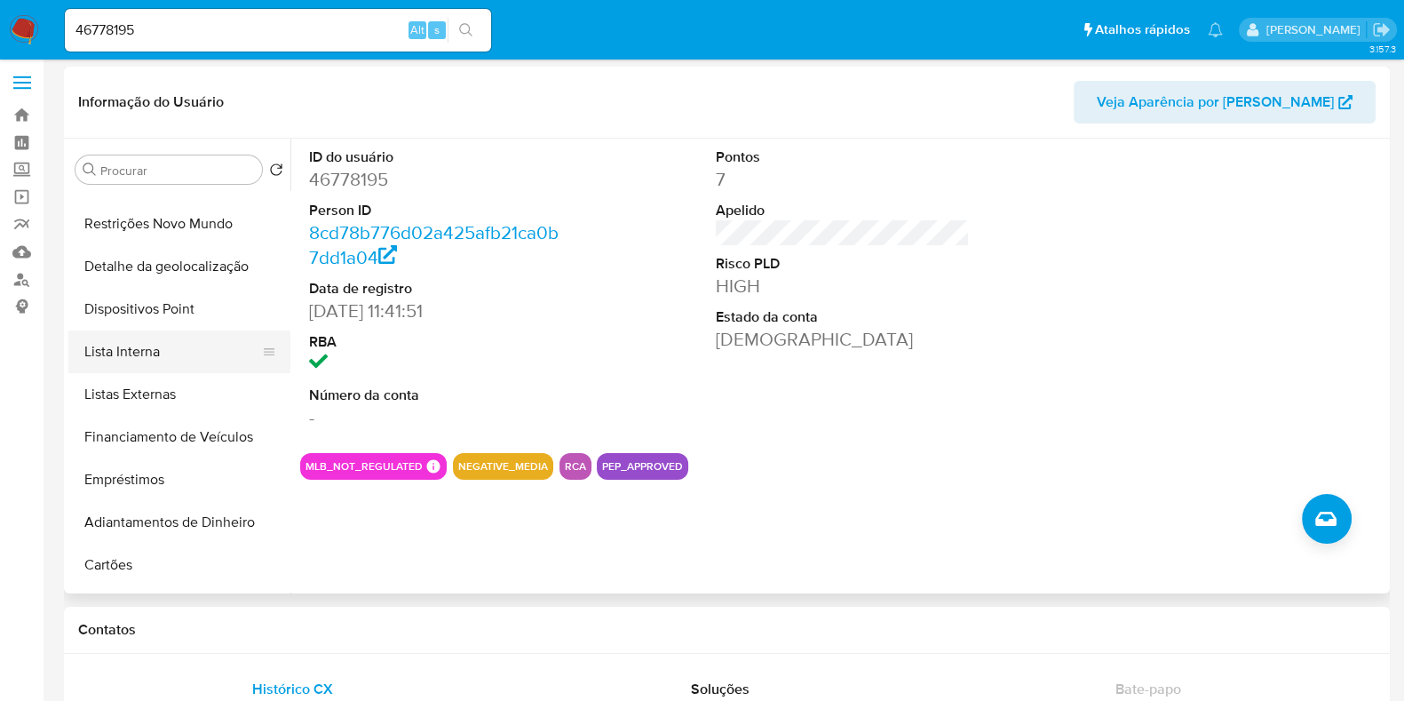
click at [209, 348] on button "Lista Interna" at bounding box center [172, 351] width 208 height 43
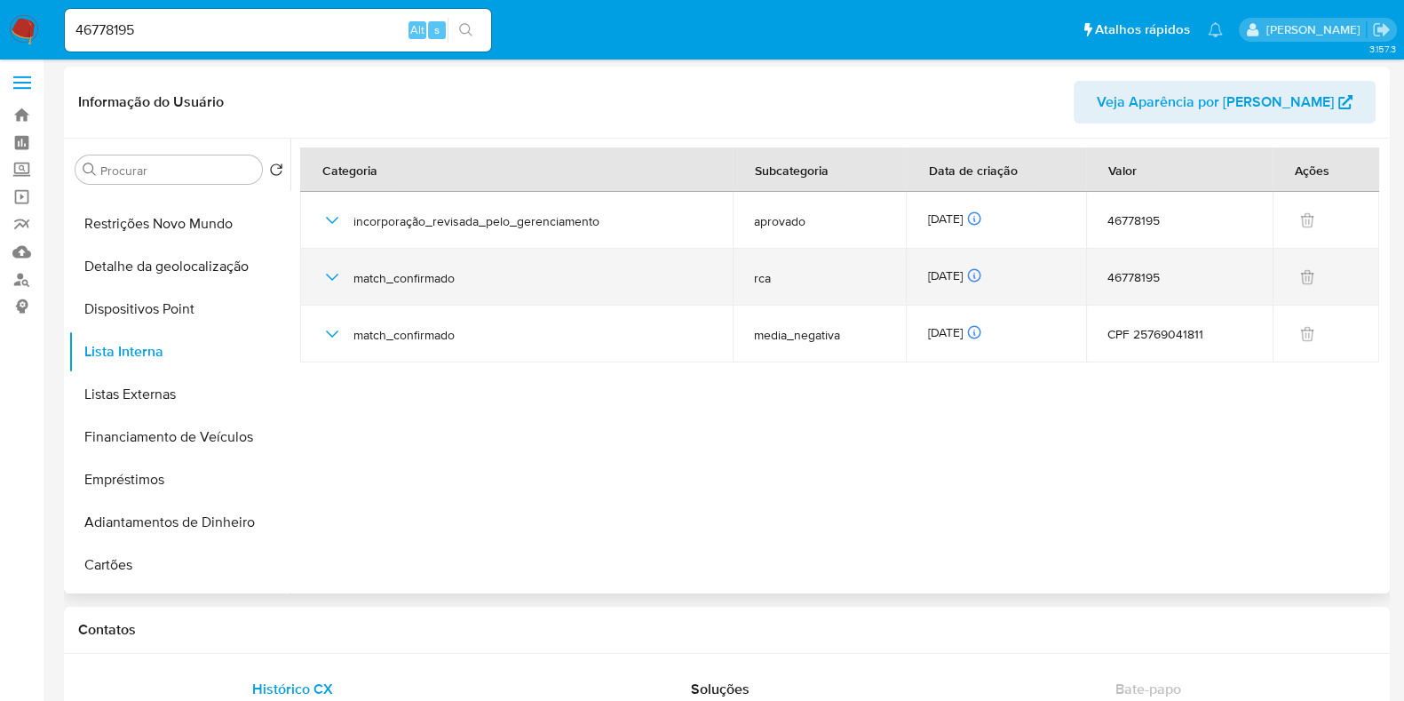
click at [337, 271] on icon "button" at bounding box center [332, 277] width 21 height 21
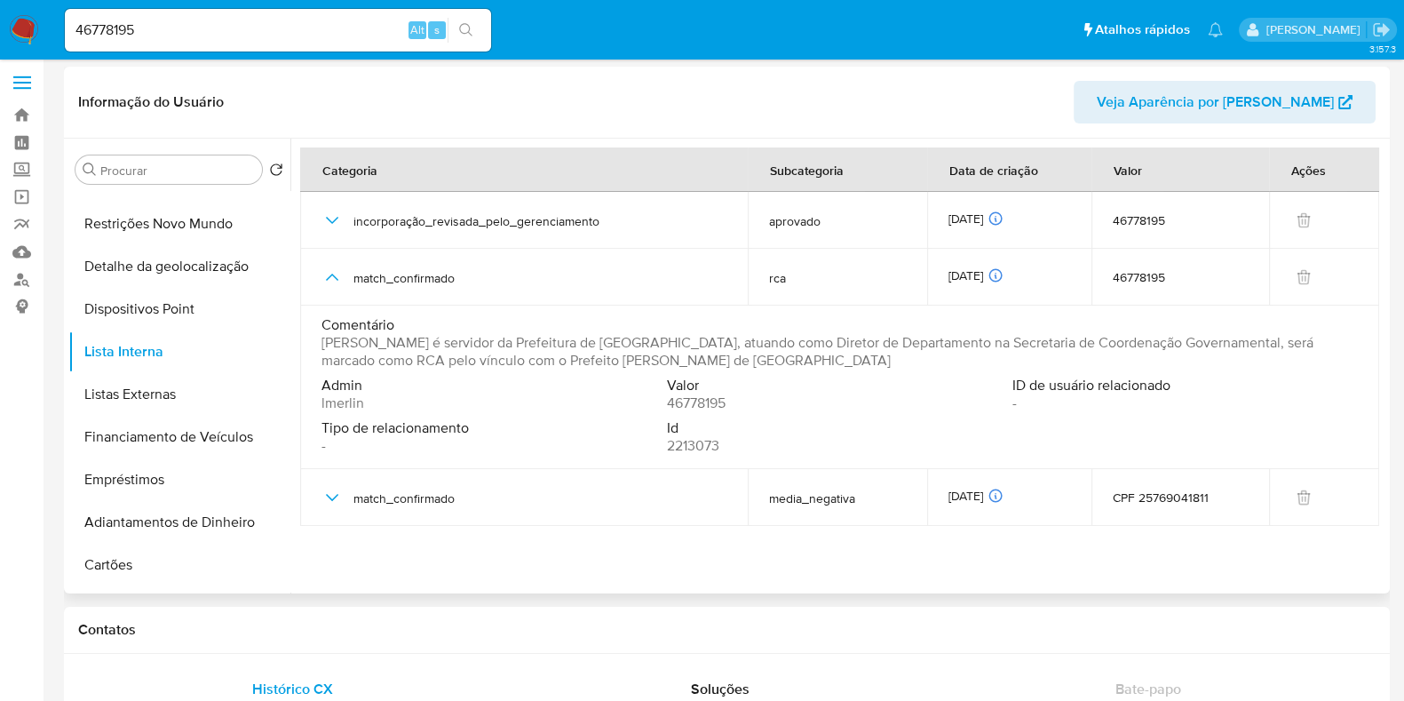
drag, startPoint x: 651, startPoint y: 362, endPoint x: 741, endPoint y: 363, distance: 89.7
click at [741, 363] on span "Antonio Rene da Silva é servidor da Prefeitura de São Bernardo do Campo, atuand…" at bounding box center [838, 352] width 1033 height 36
click at [193, 394] on button "Listas Externas" at bounding box center [172, 394] width 208 height 43
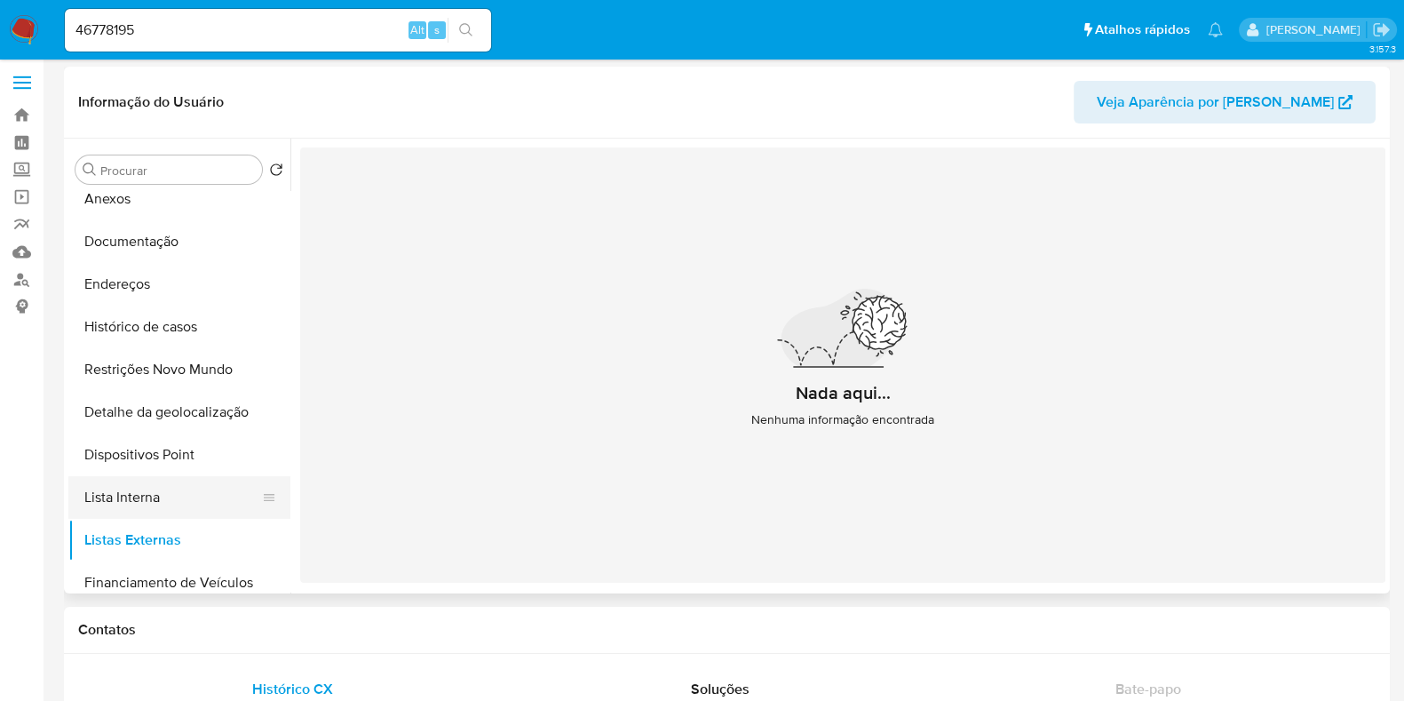
scroll to position [99, 0]
click at [168, 486] on button "Lista Interna" at bounding box center [172, 496] width 208 height 43
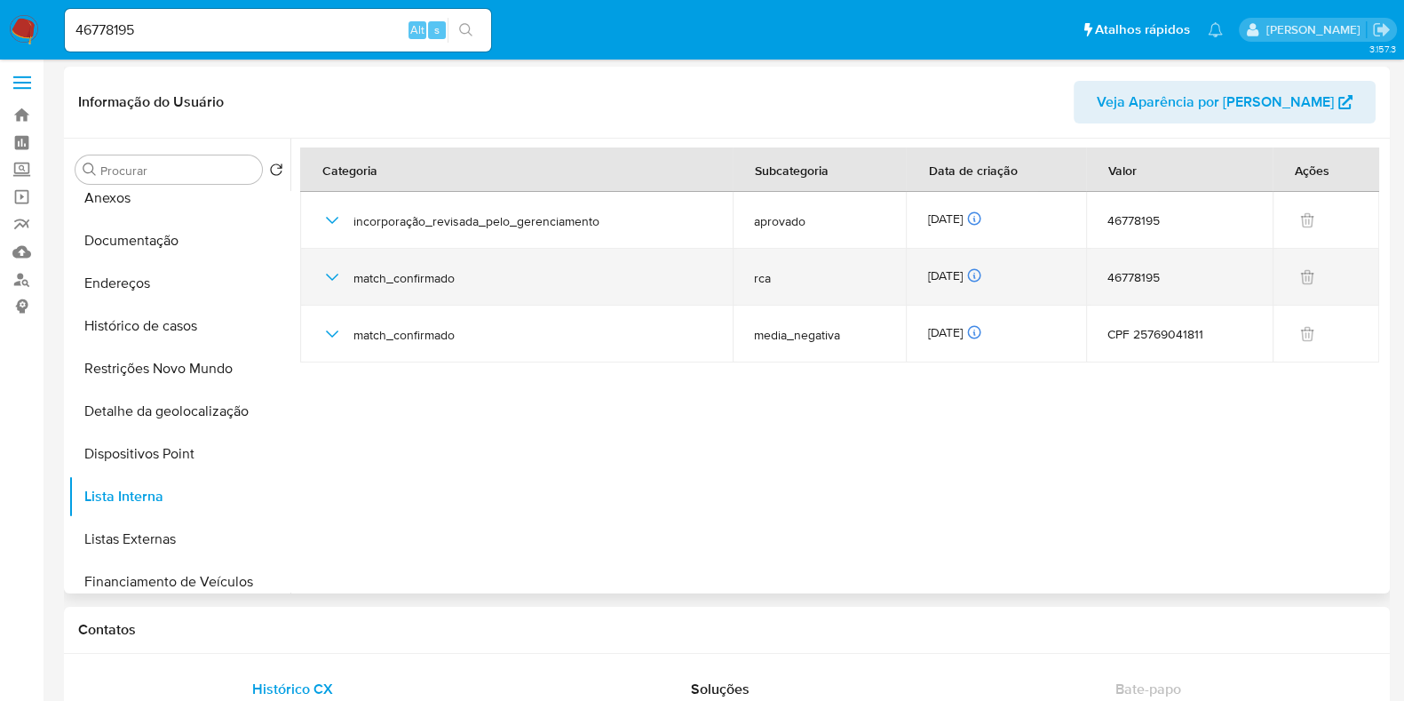
click at [955, 274] on div "25/08/2025 25/08/2025 09:36:24" at bounding box center [995, 277] width 137 height 20
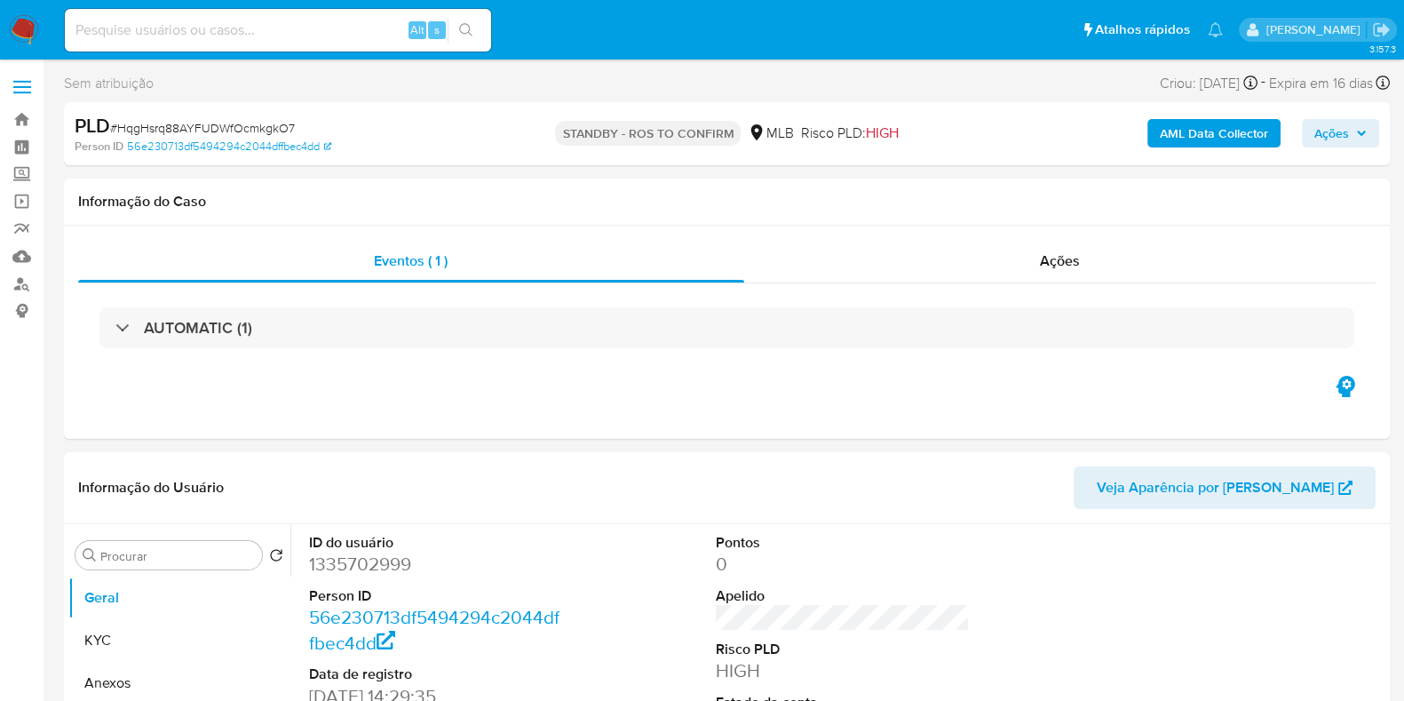
select select "10"
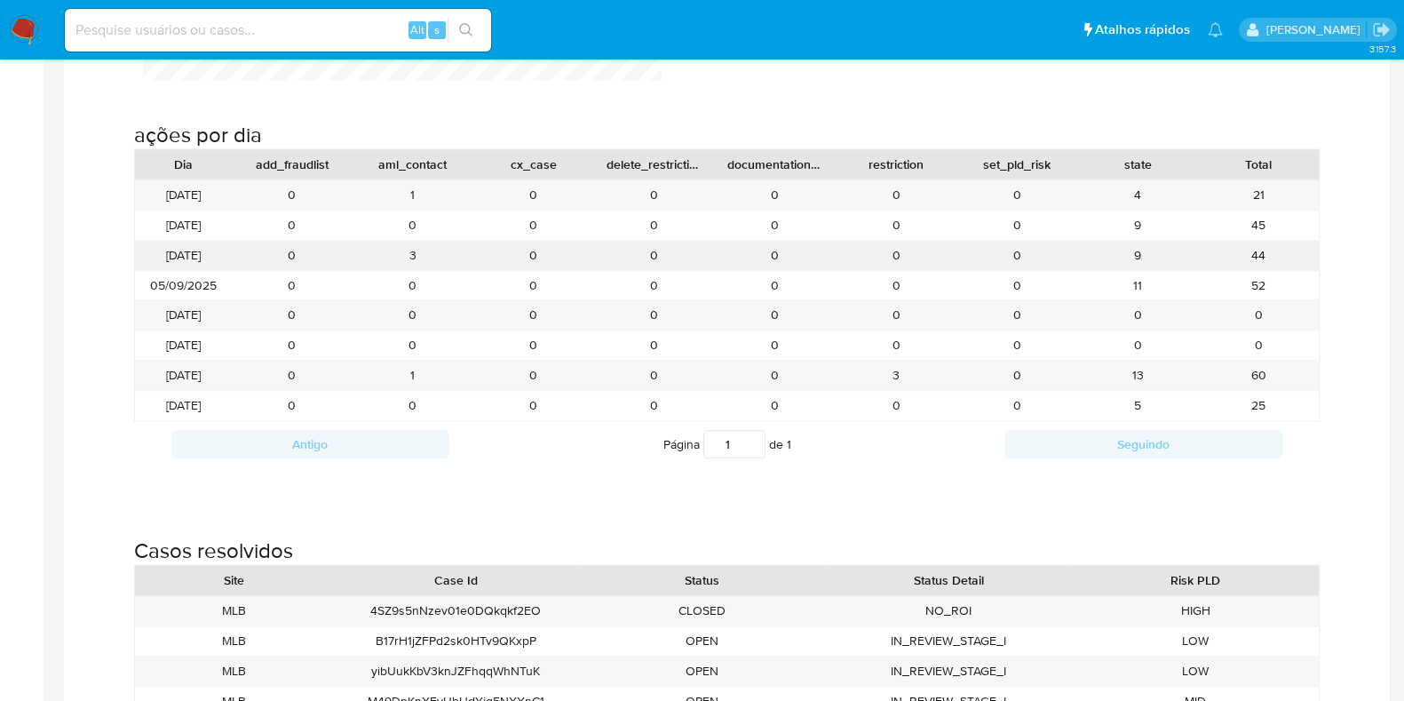
scroll to position [1853, 0]
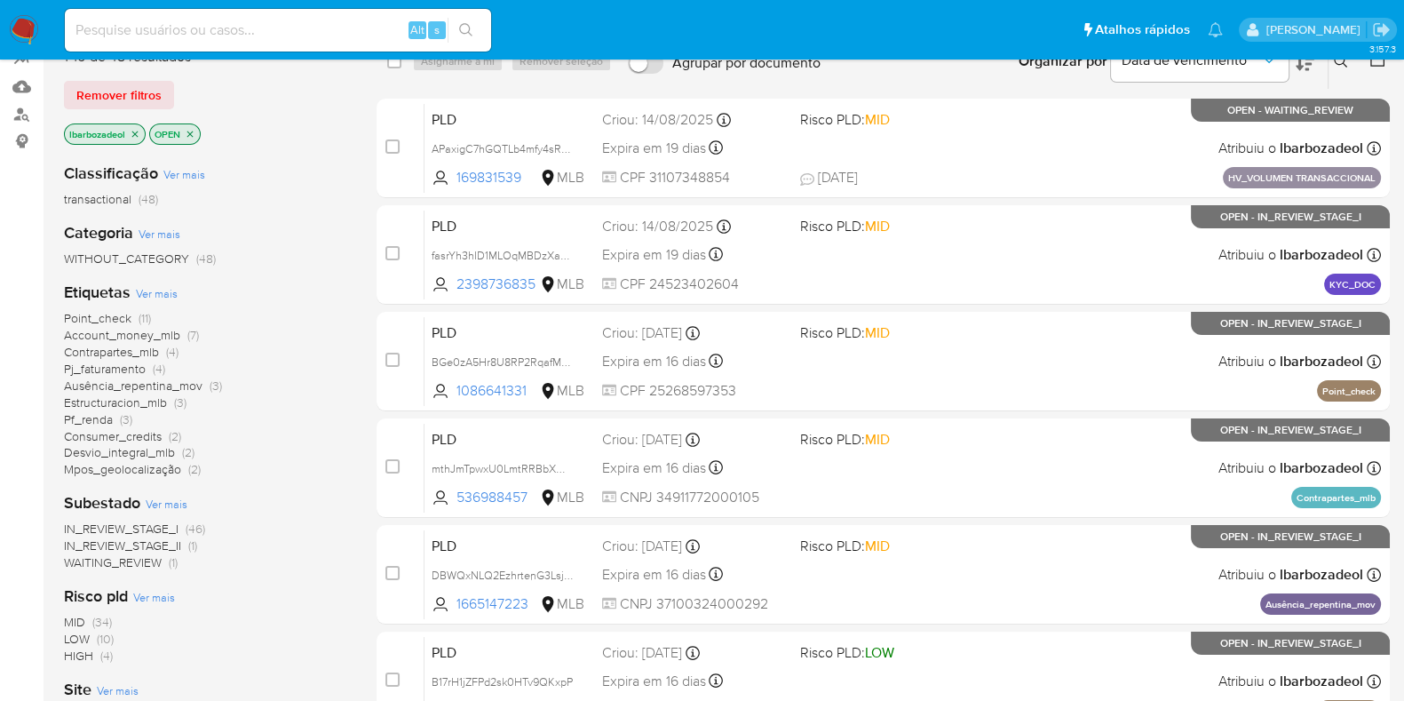
scroll to position [171, 0]
click at [98, 423] on span "Pf_renda" at bounding box center [88, 419] width 49 height 18
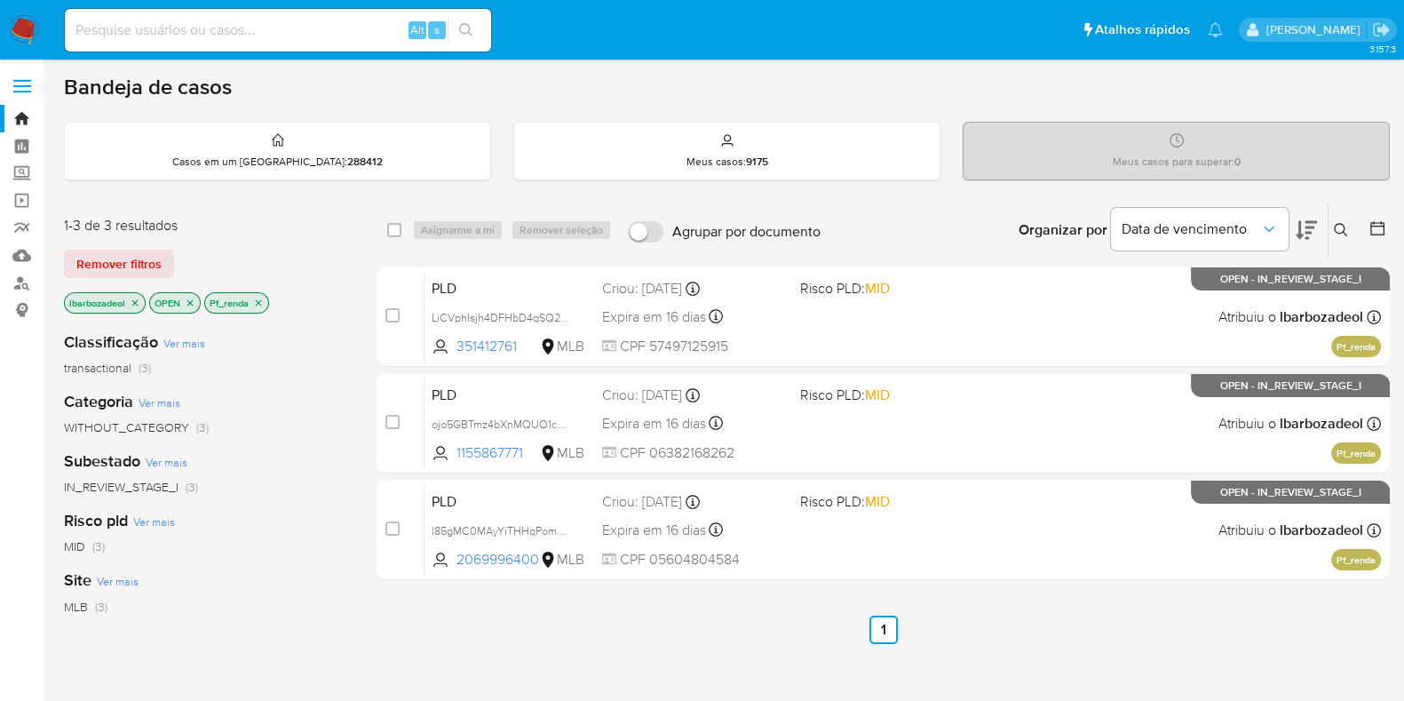
scroll to position [2, 0]
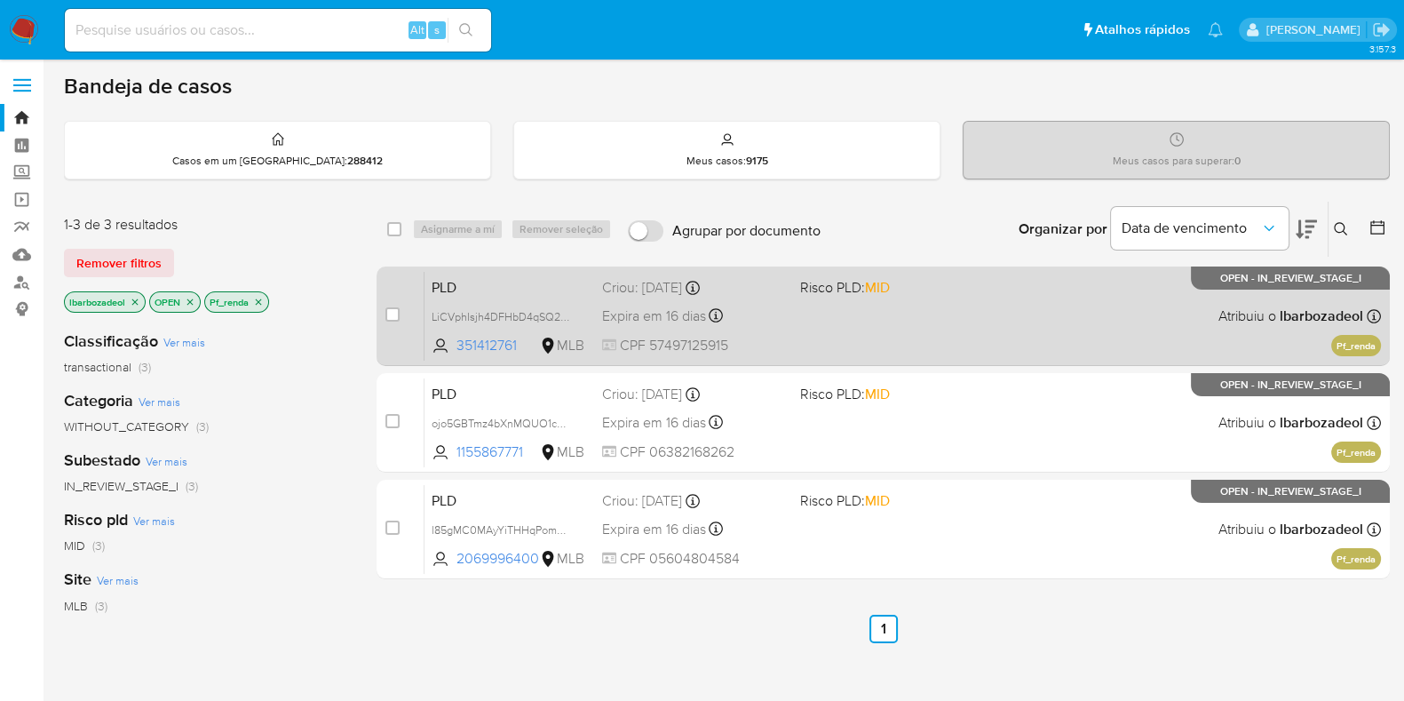
click at [863, 327] on div "PLD LiCVphIsjh4DFHbD4qSQ2Cak 351412761 MLB Risco PLD: MID Criou: 12/08/2025 Cri…" at bounding box center [903, 316] width 957 height 90
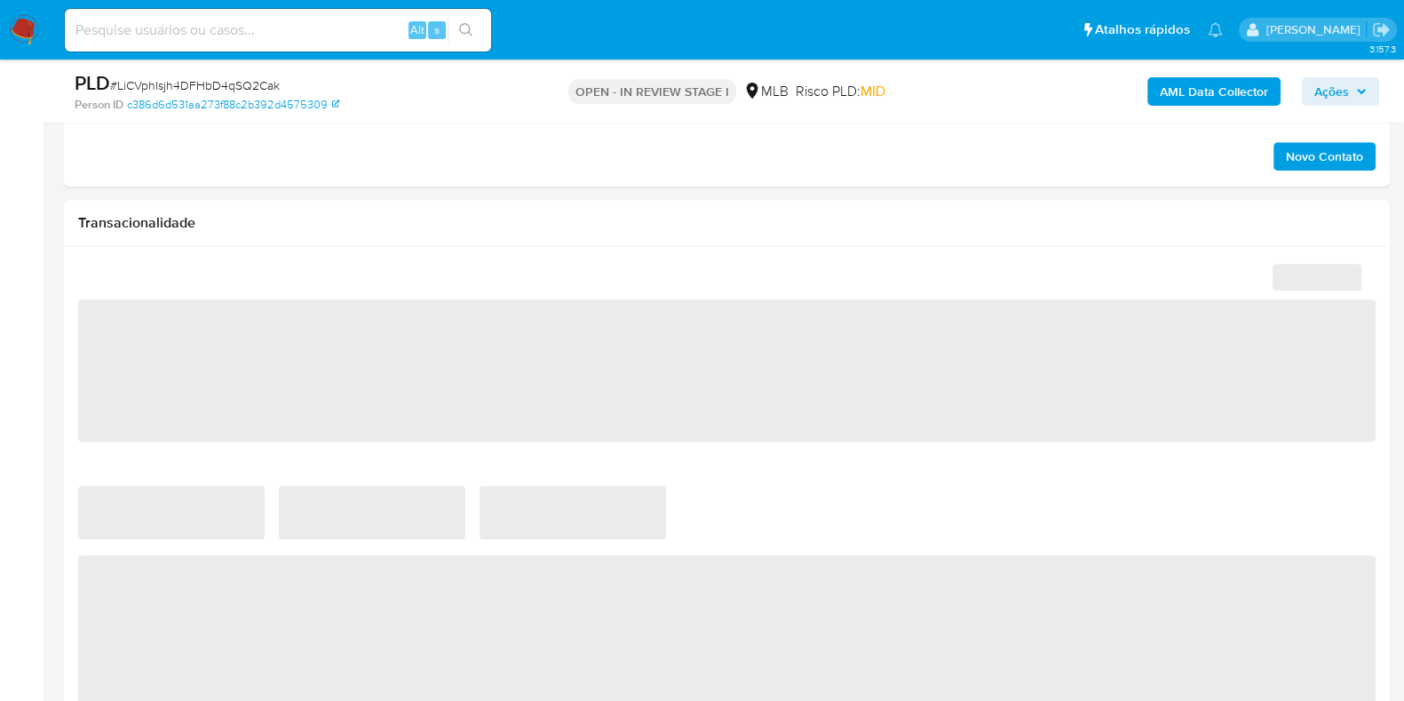
select select "10"
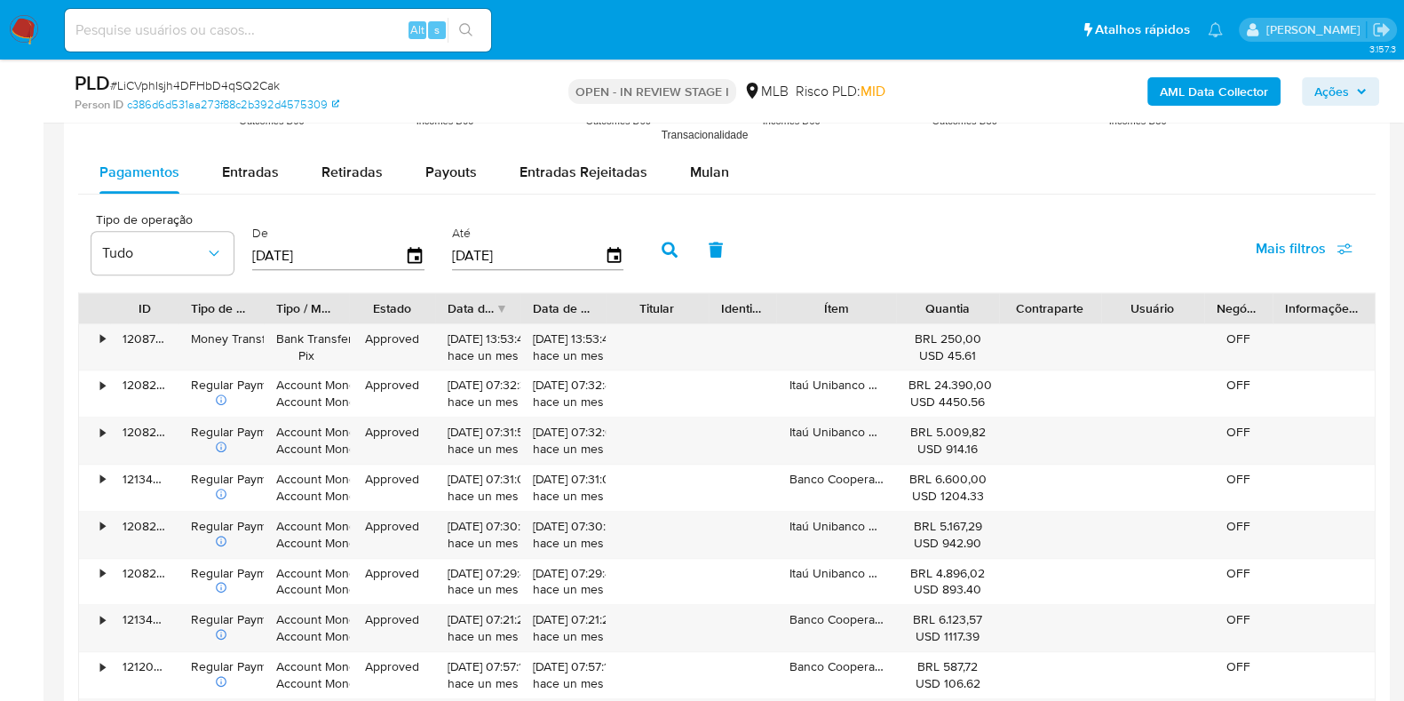
scroll to position [1952, 0]
click at [714, 162] on span "Mulan" at bounding box center [709, 170] width 39 height 20
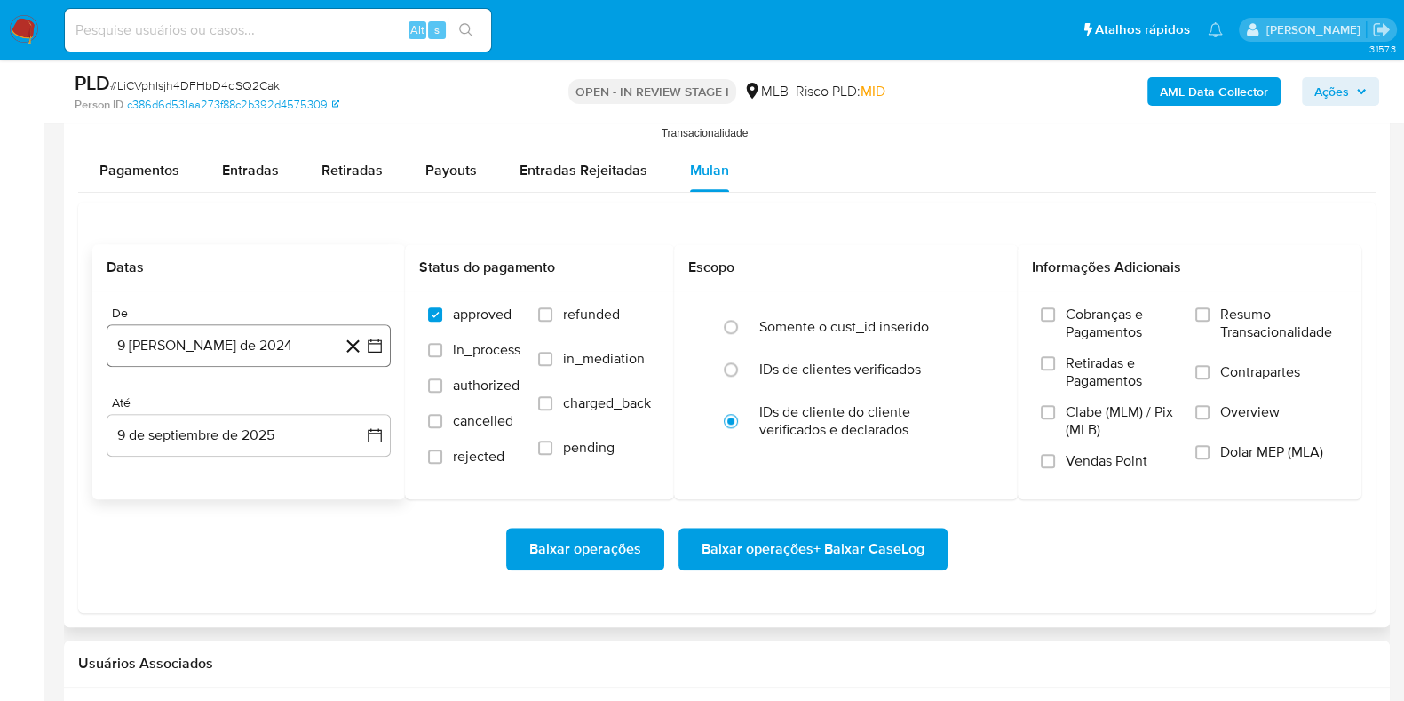
click at [185, 337] on button "9 [PERSON_NAME] de 2024" at bounding box center [249, 345] width 284 height 43
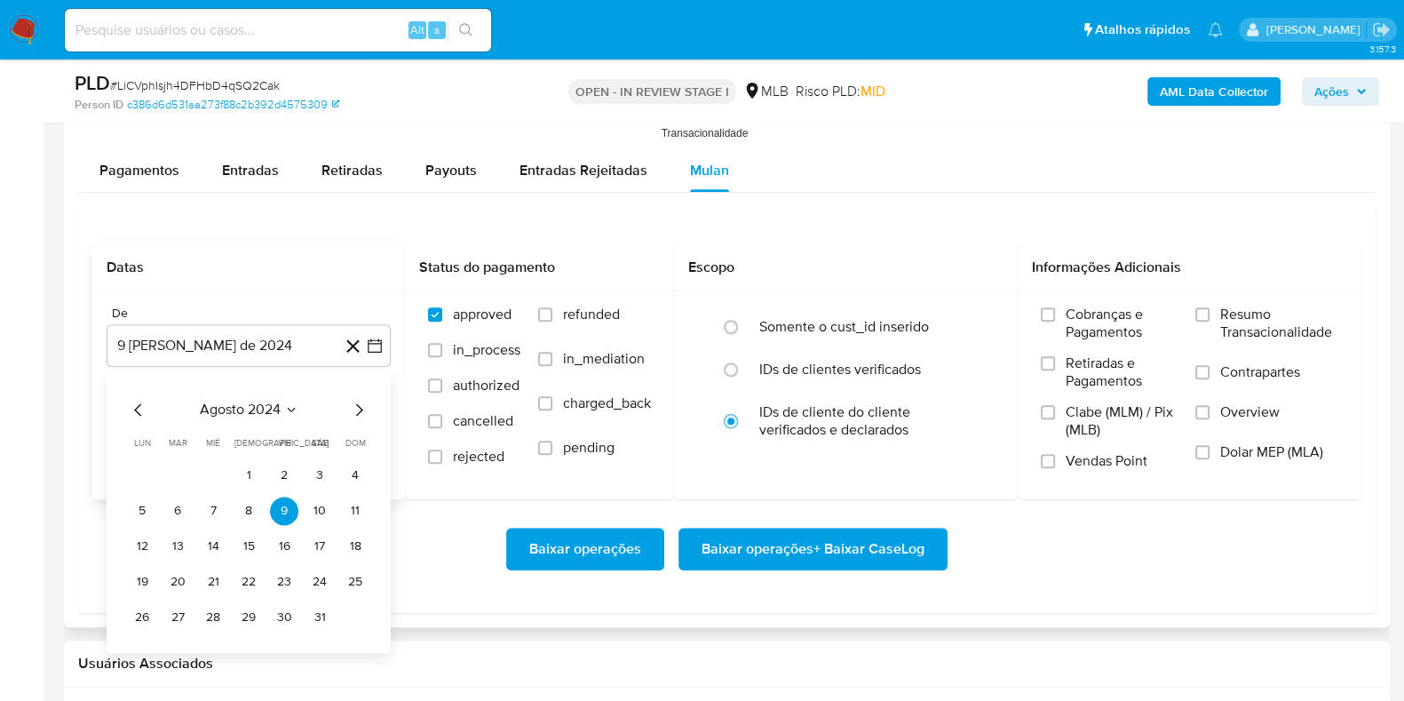
click at [277, 415] on span "agosto 2024" at bounding box center [240, 410] width 81 height 18
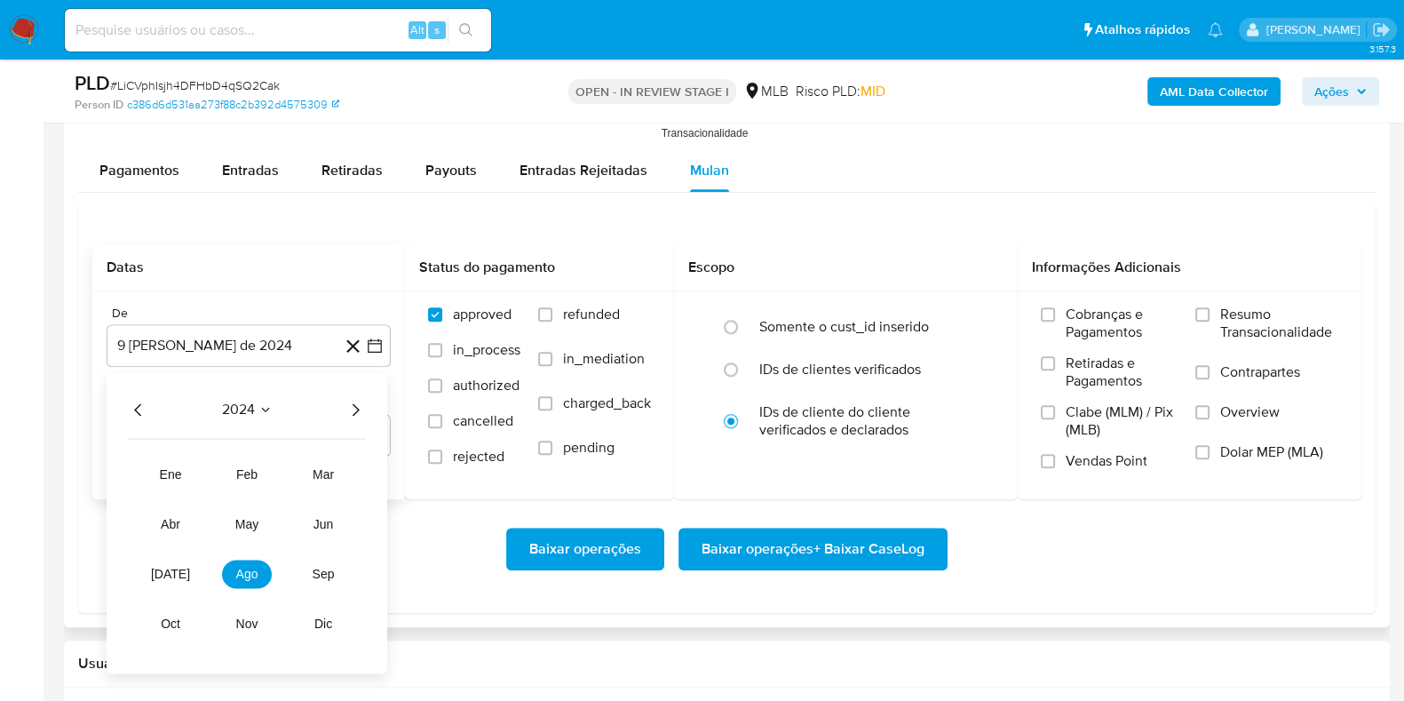
click at [355, 402] on icon "Año siguiente" at bounding box center [355, 409] width 21 height 21
click at [169, 567] on span "[DATE]" at bounding box center [170, 574] width 39 height 14
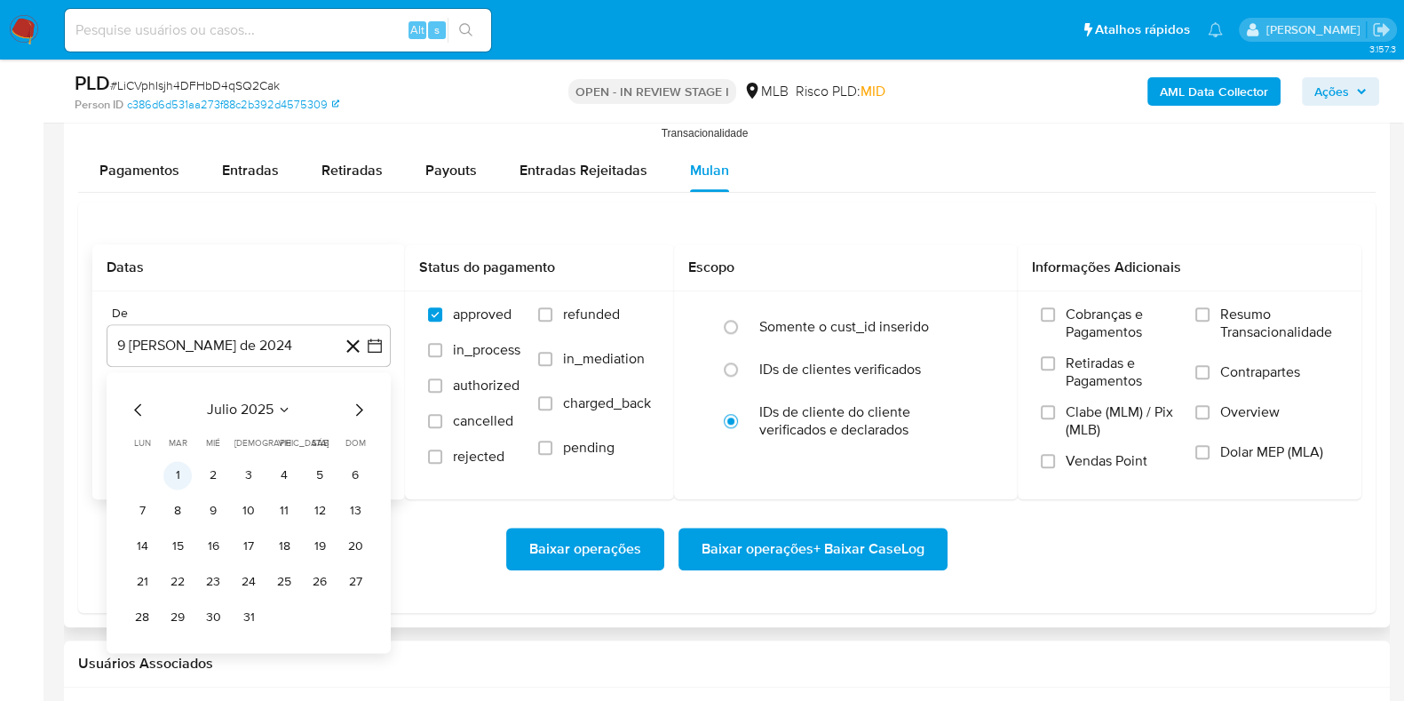
click at [178, 467] on button "1" at bounding box center [177, 475] width 28 height 28
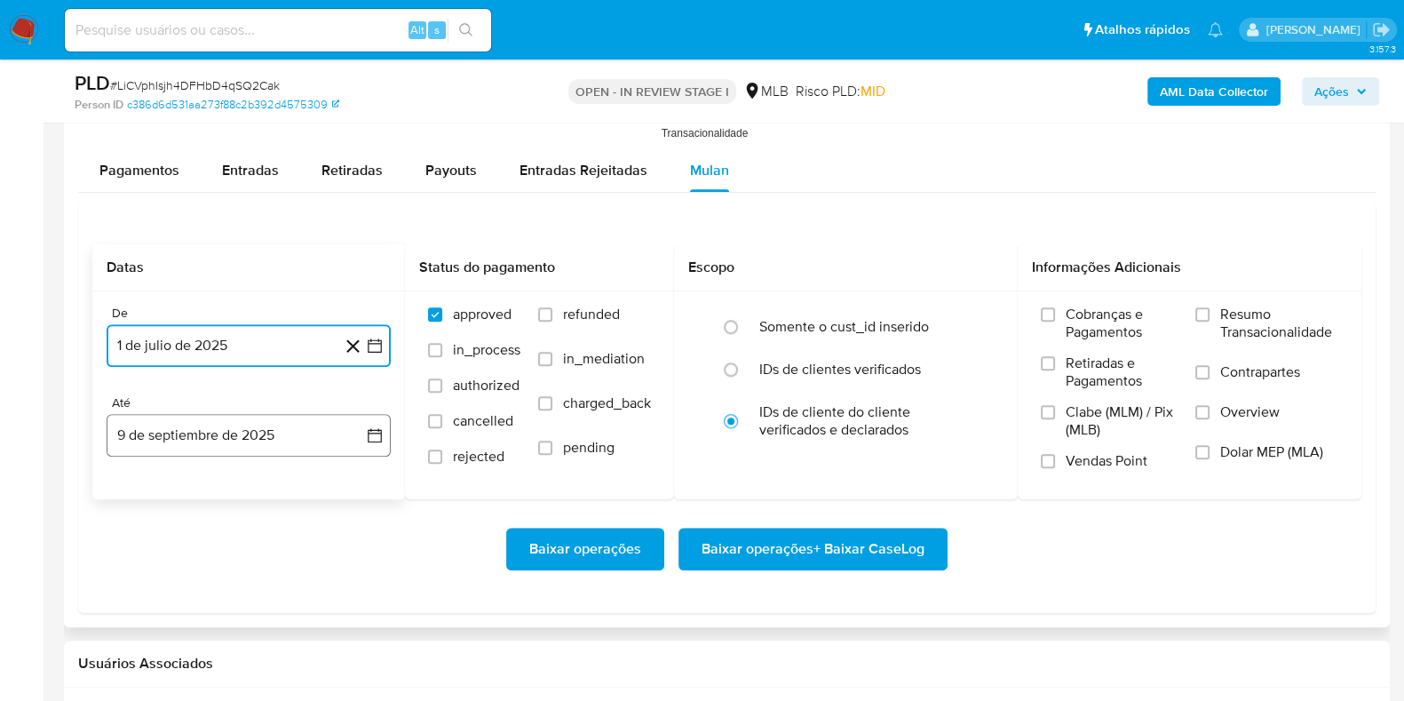
click at [198, 425] on button "9 de septiembre de 2025" at bounding box center [249, 435] width 284 height 43
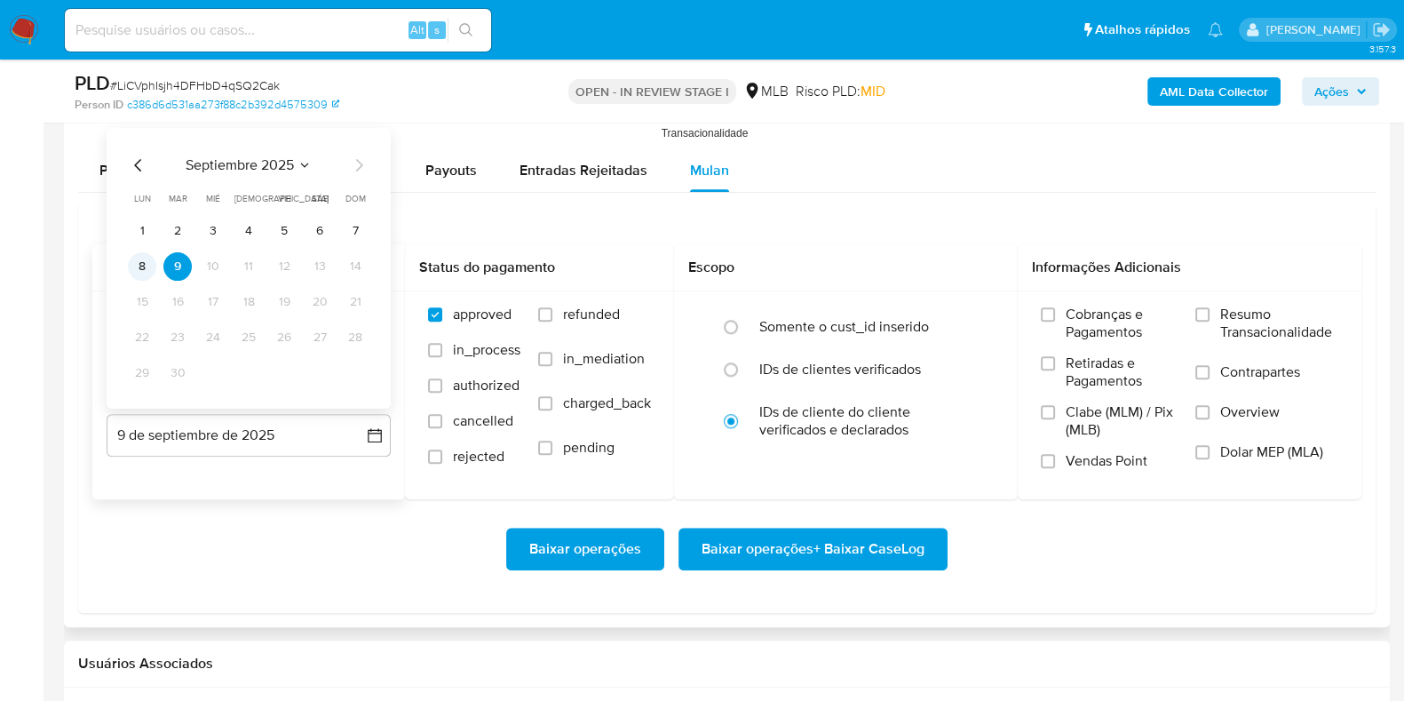
click at [145, 277] on button "8" at bounding box center [142, 265] width 28 height 28
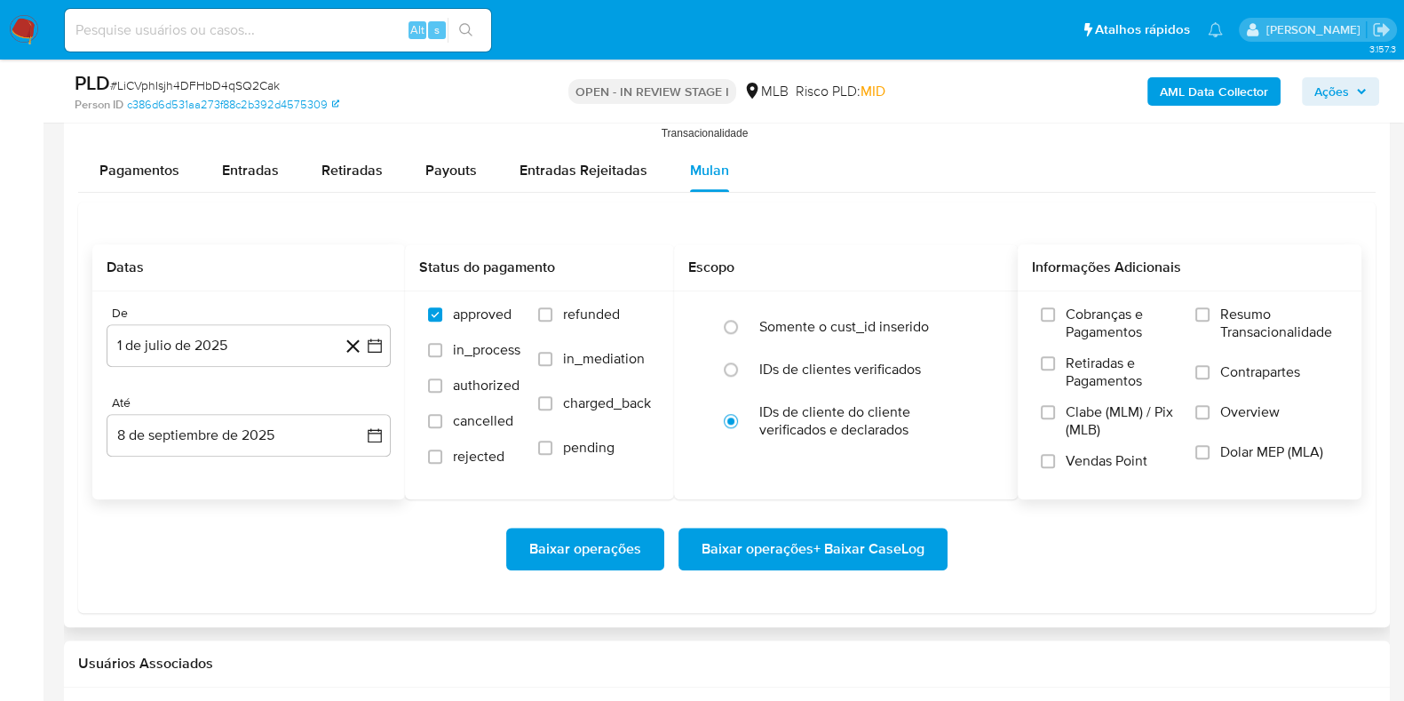
click at [1217, 309] on label "Resumo Transacionalidade" at bounding box center [1267, 335] width 143 height 58
click at [1210, 309] on input "Resumo Transacionalidade" at bounding box center [1203, 314] width 14 height 14
click at [828, 536] on span "Baixar operações + Baixar CaseLog" at bounding box center [813, 548] width 223 height 39
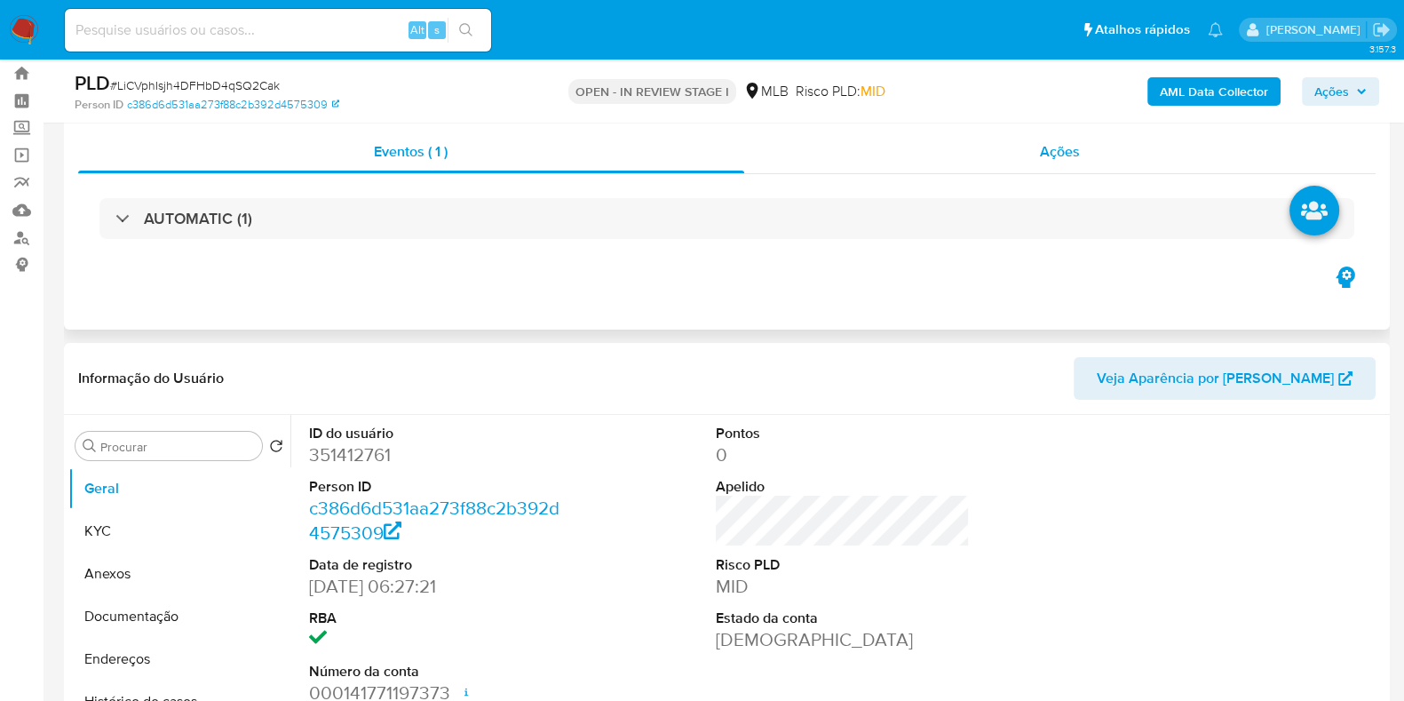
scroll to position [37, 0]
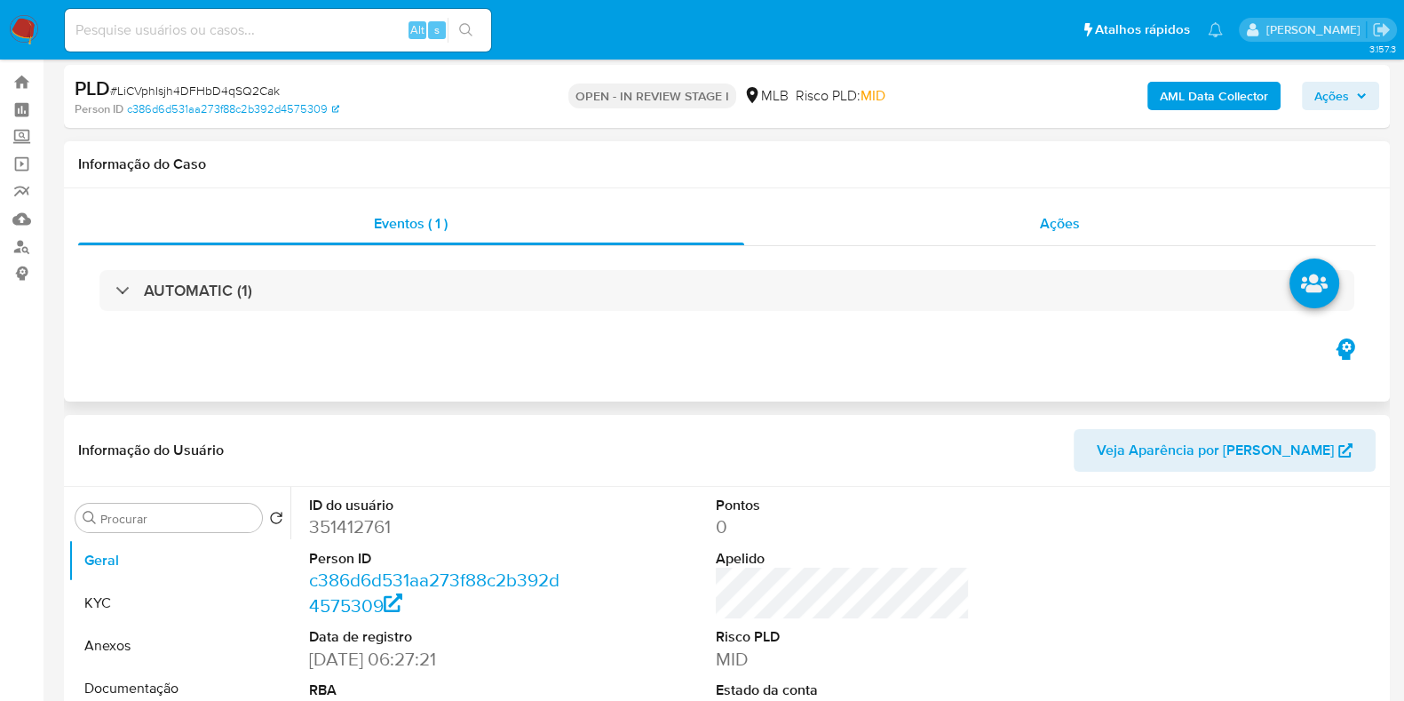
click at [745, 242] on div "Ações" at bounding box center [1060, 224] width 633 height 43
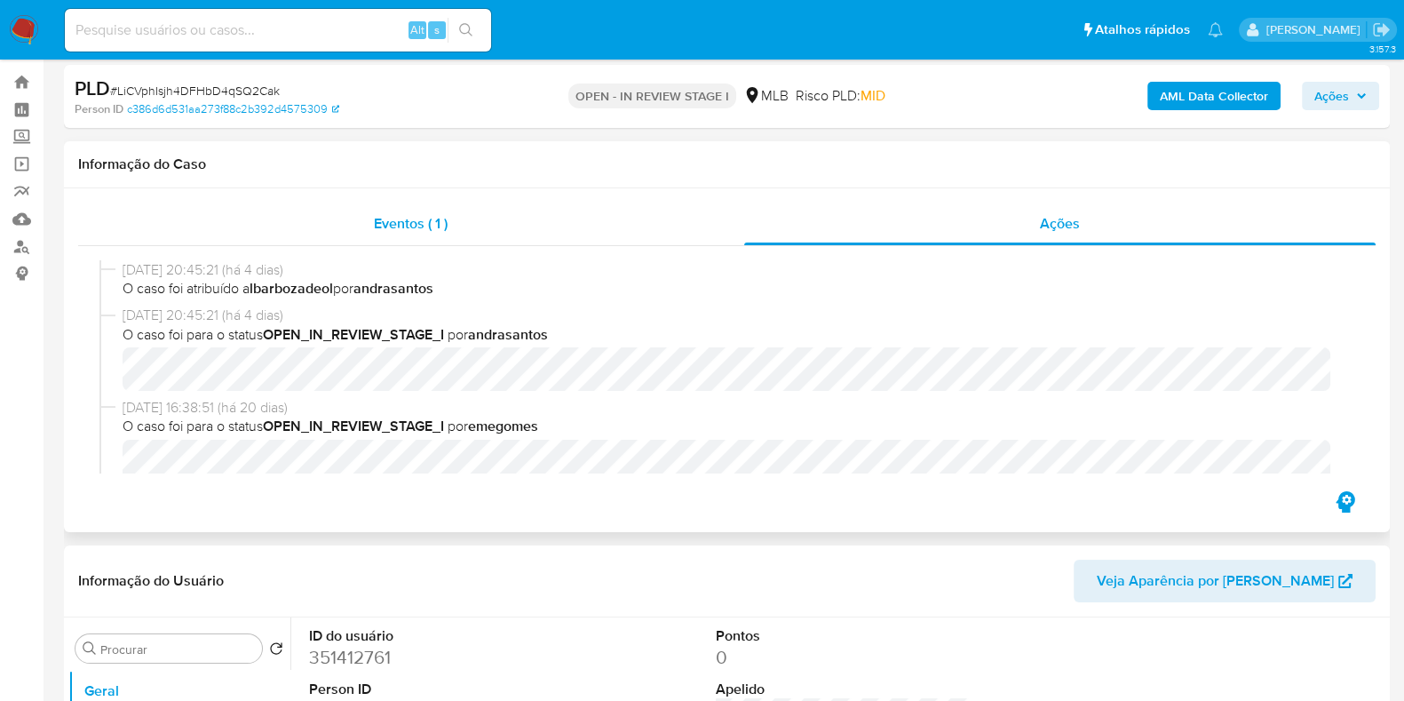
click at [591, 215] on div "Eventos ( 1 )" at bounding box center [411, 224] width 666 height 43
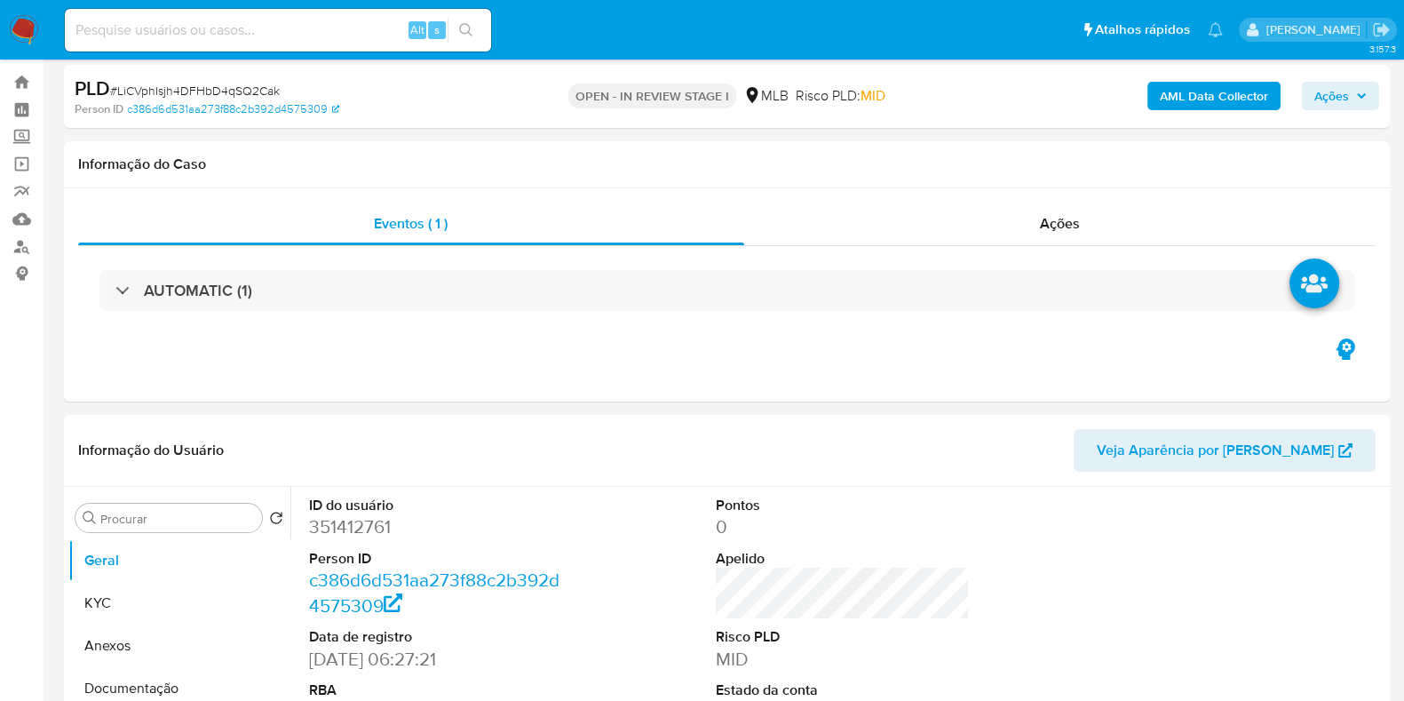
click at [680, 290] on div "AUTOMATIC (1)" at bounding box center [726, 290] width 1255 height 41
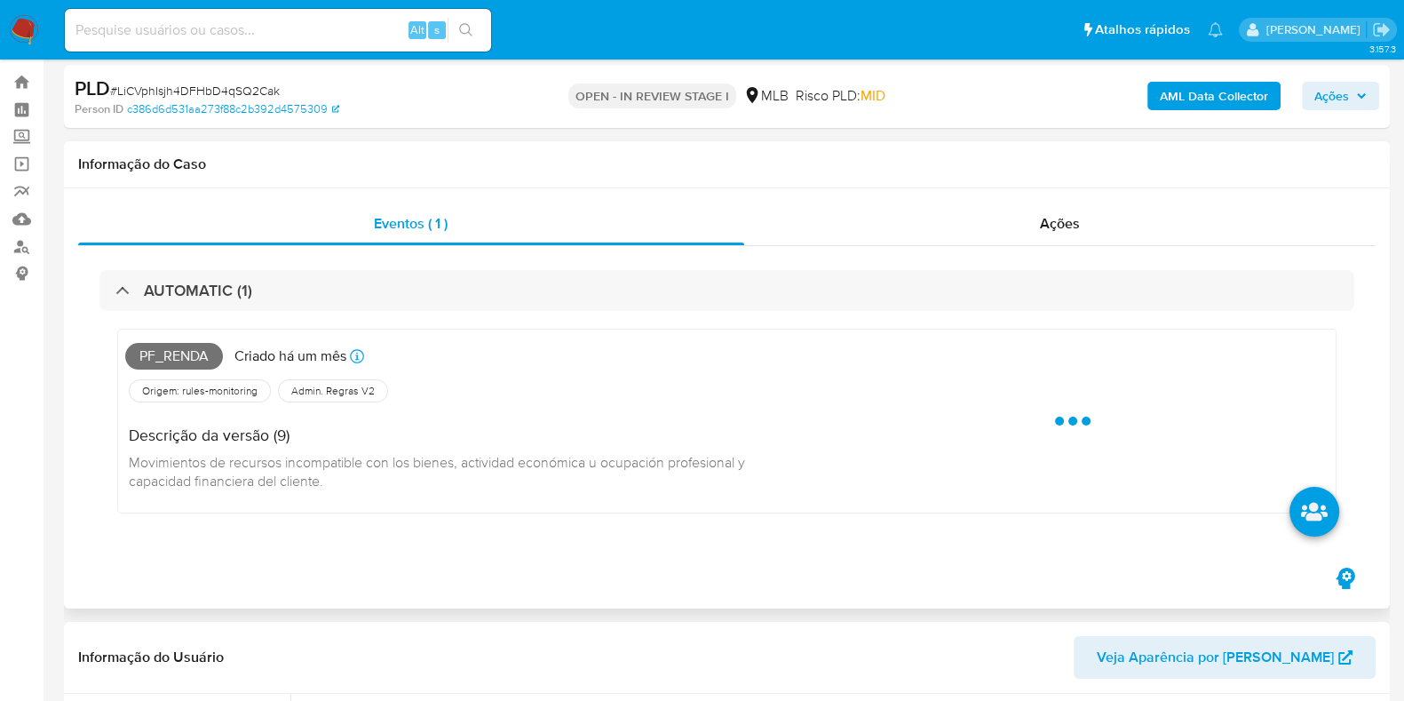
click at [190, 361] on span "Pf_renda" at bounding box center [174, 356] width 98 height 27
copy span "Pf_renda"
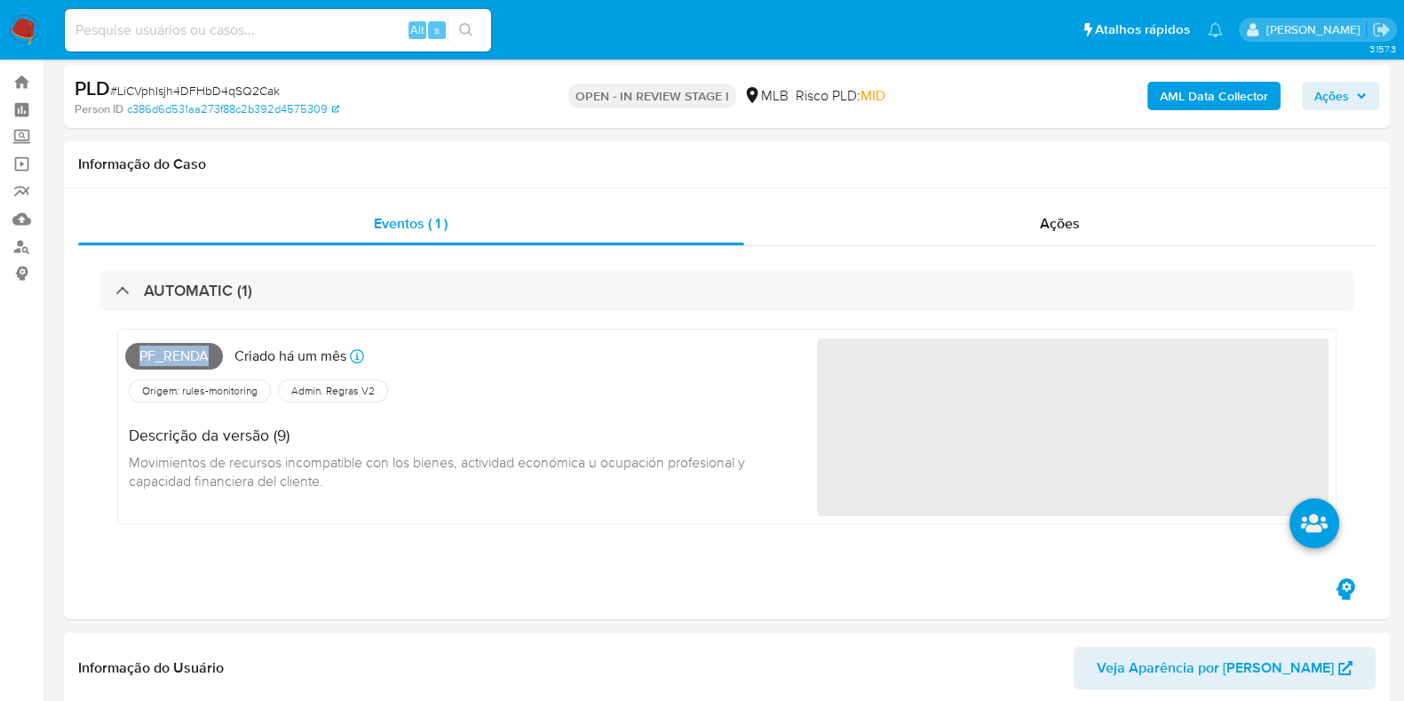
click at [1357, 104] on span "Ações" at bounding box center [1341, 96] width 52 height 25
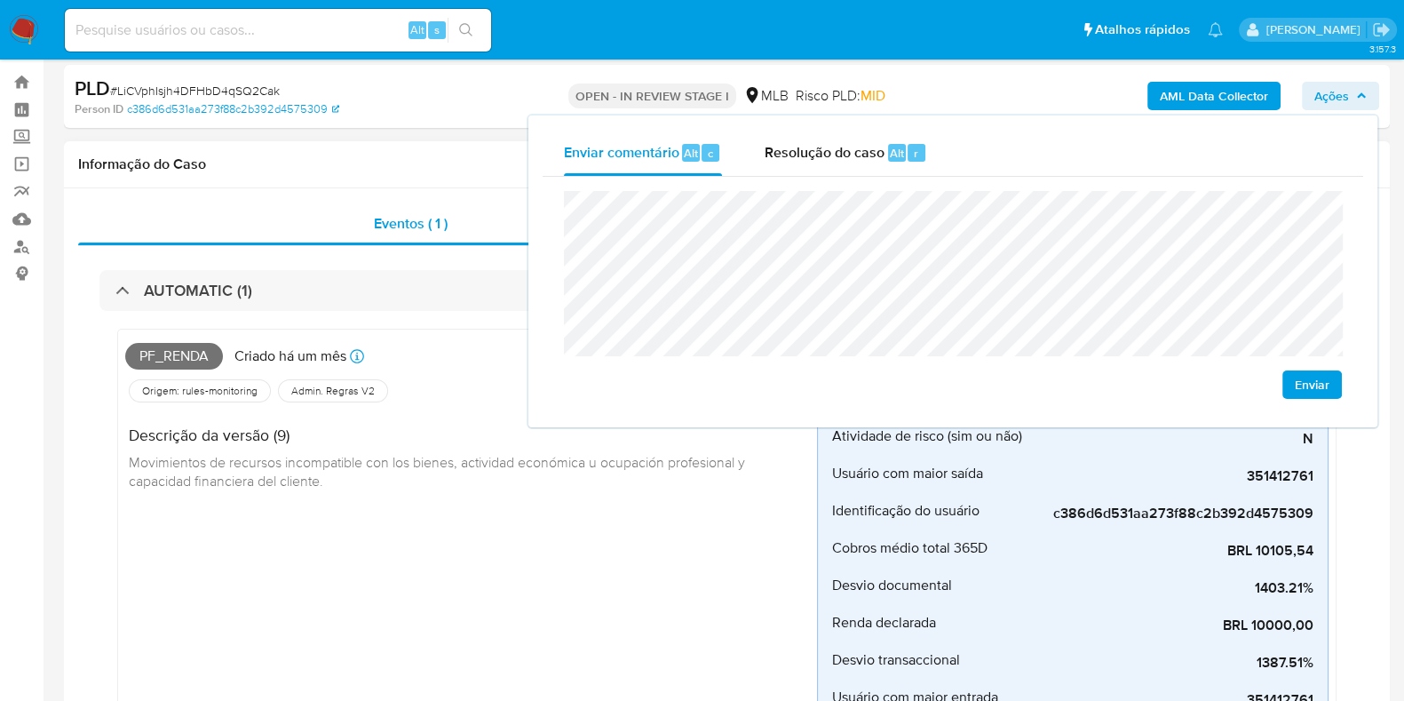
click at [354, 169] on h1 "Informação do Caso" at bounding box center [727, 164] width 1298 height 18
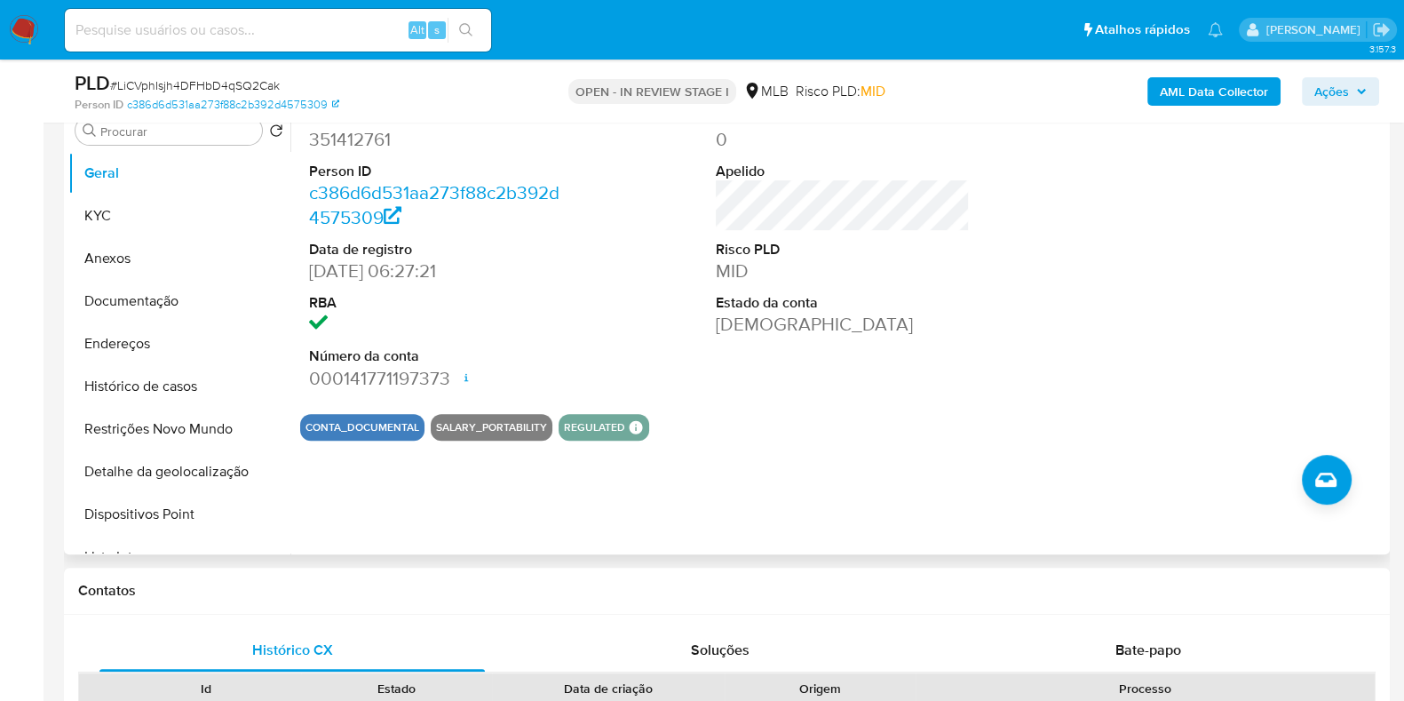
scroll to position [843, 0]
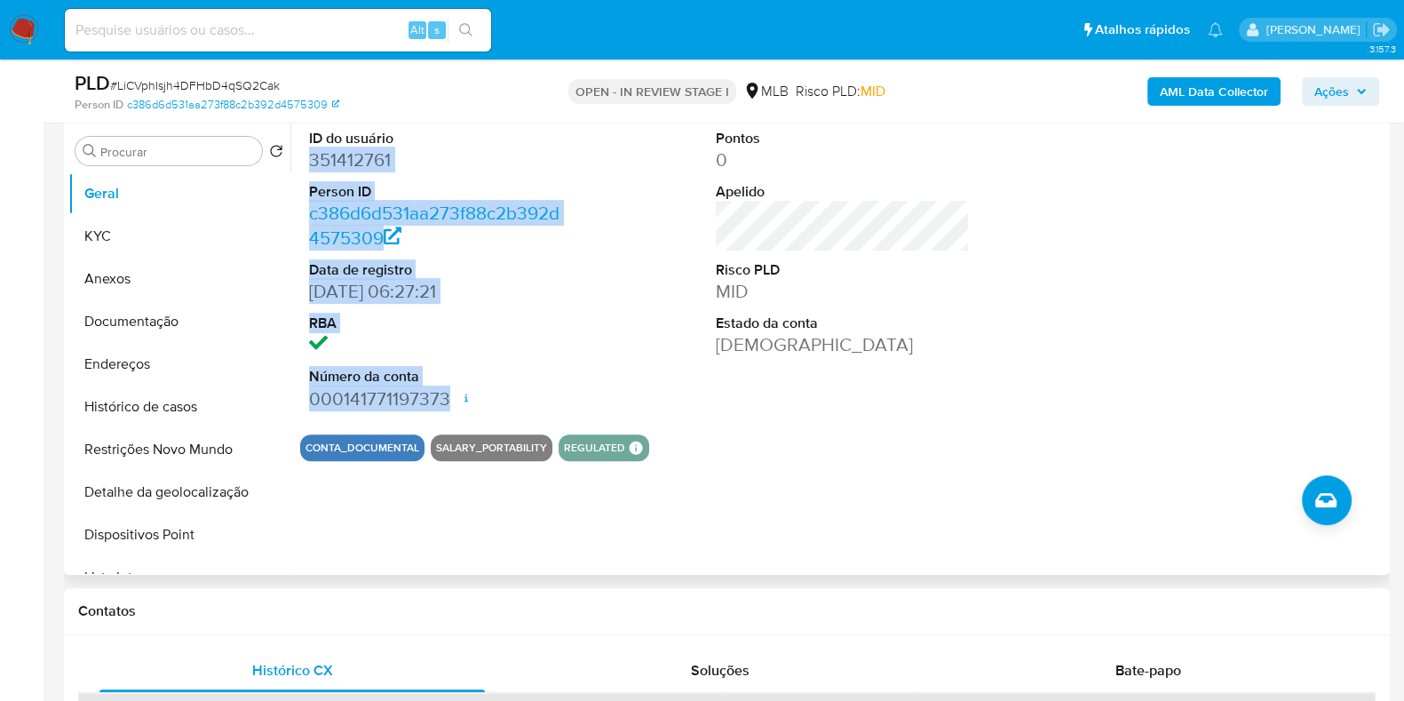
drag, startPoint x: 324, startPoint y: 177, endPoint x: 444, endPoint y: 390, distance: 244.6
click at [444, 390] on div "ID do usuário 351412761 Person ID c386d6d531aa273f88c2b392d4575309 Data de regi…" at bounding box center [436, 270] width 272 height 300
copy dl "351412761 Person ID c386d6d531aa273f88c2b392d4575309 Data de registro 09/05/202…"
drag, startPoint x: 1350, startPoint y: 86, endPoint x: 1322, endPoint y: 106, distance: 34.5
click at [1350, 86] on span "Ações" at bounding box center [1341, 91] width 52 height 25
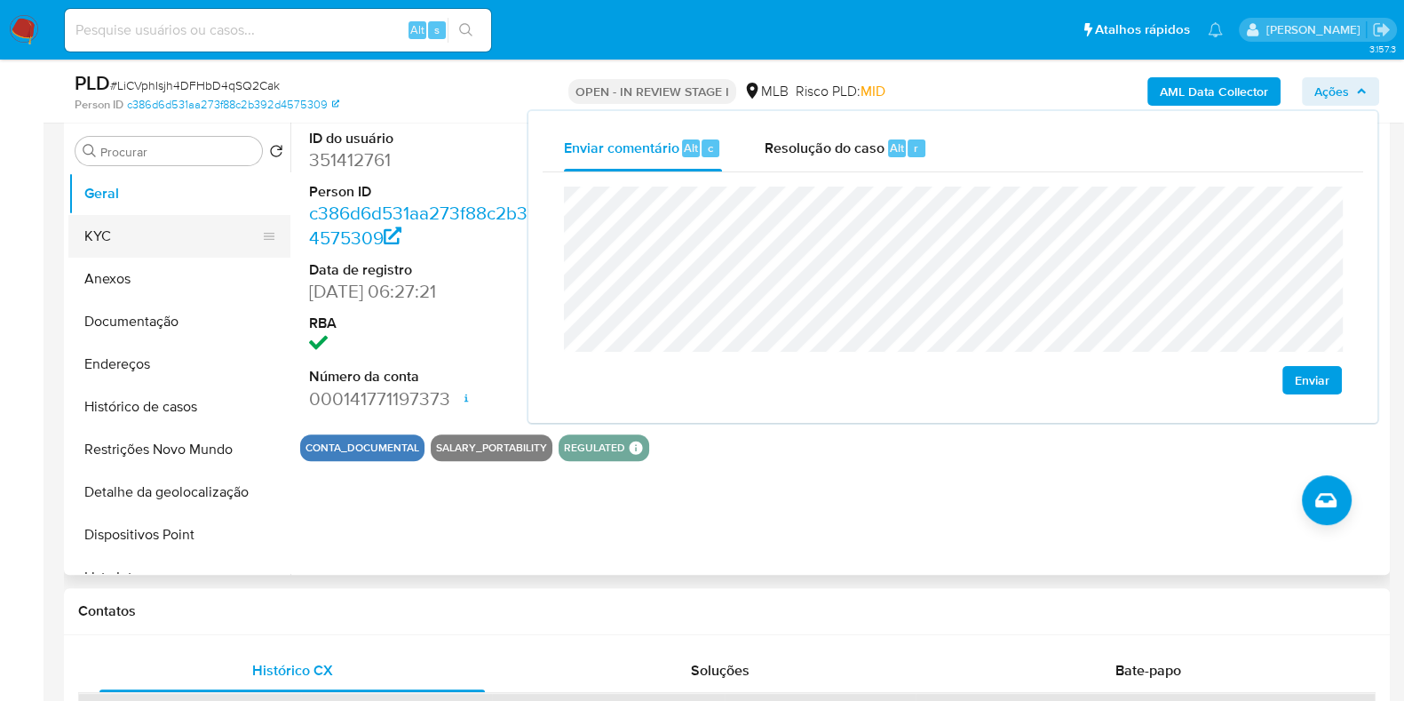
click at [160, 249] on button "KYC" at bounding box center [172, 236] width 208 height 43
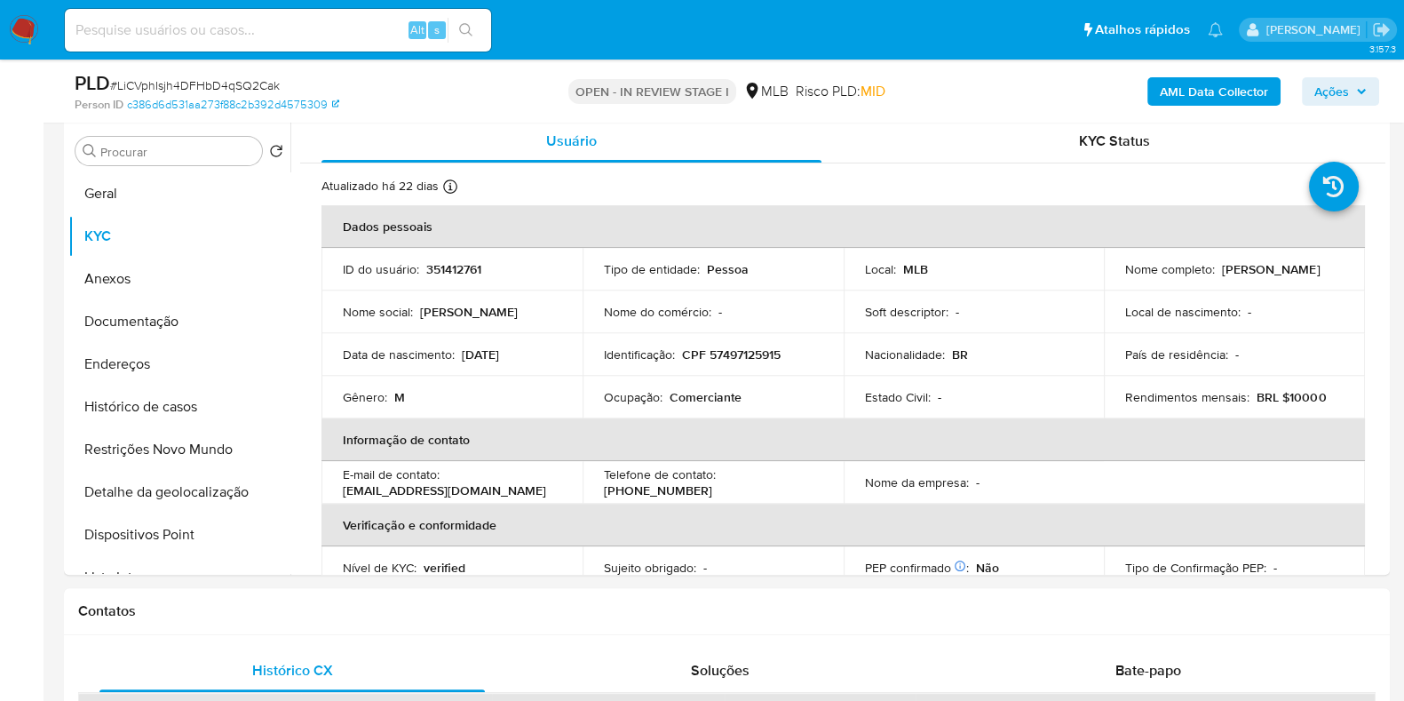
click at [1359, 79] on span "Ações" at bounding box center [1341, 91] width 52 height 25
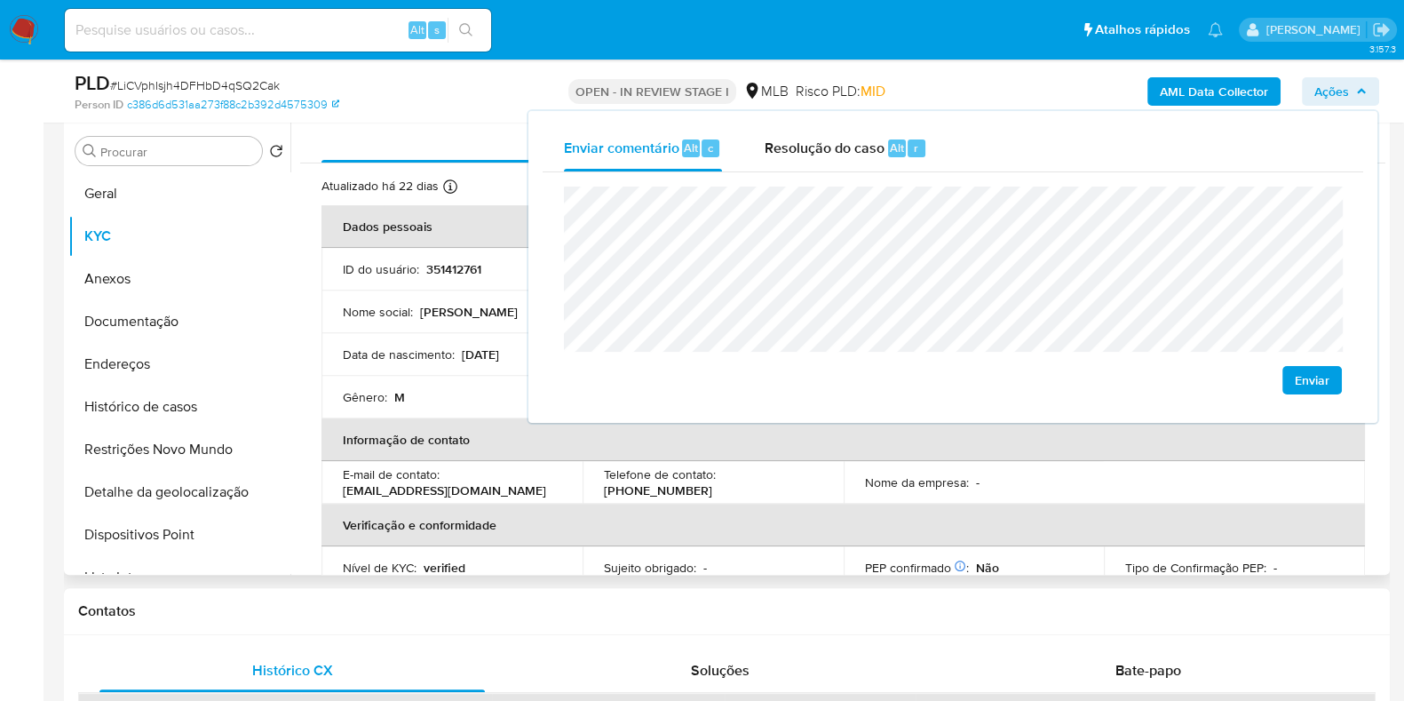
click at [914, 474] on p "Nome da empresa :" at bounding box center [917, 482] width 104 height 16
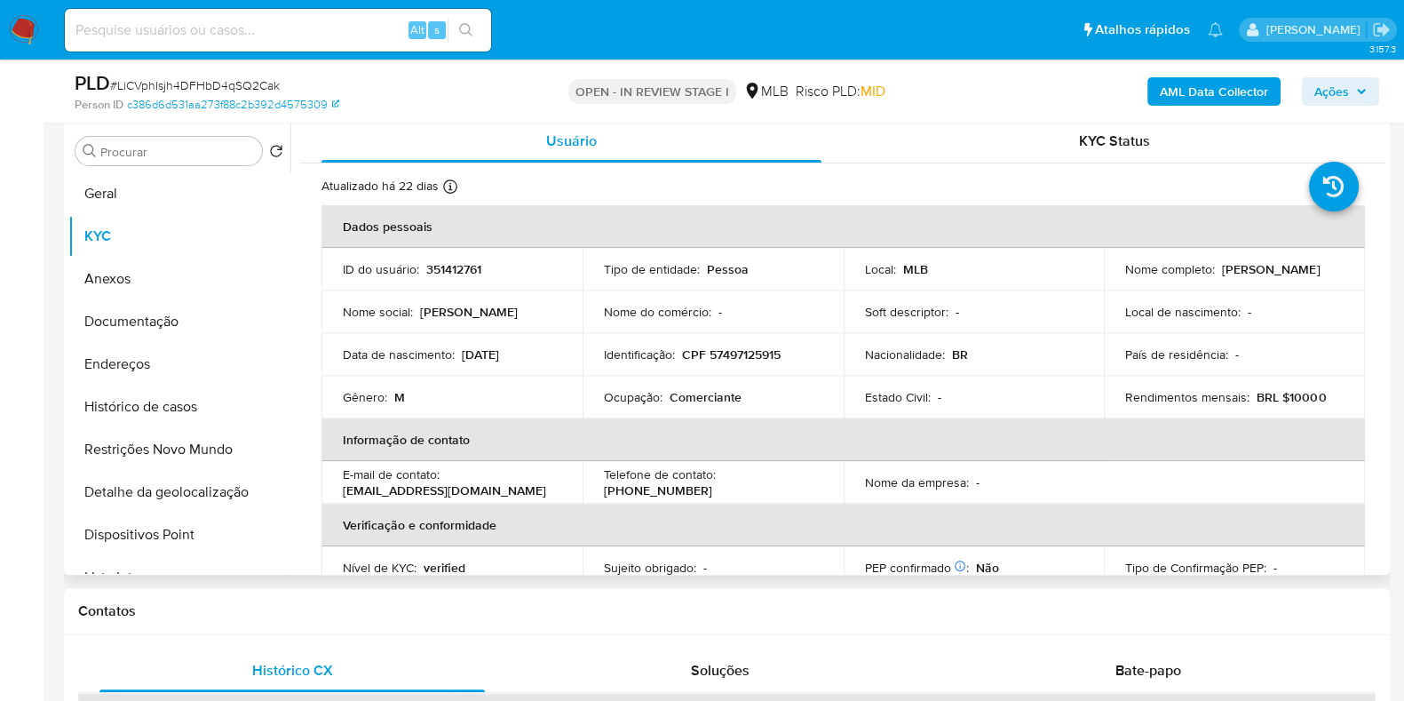
click at [752, 358] on p "CPF 57497125915" at bounding box center [731, 354] width 99 height 16
copy p "57497125915"
click at [1332, 92] on span "Ações" at bounding box center [1332, 91] width 35 height 28
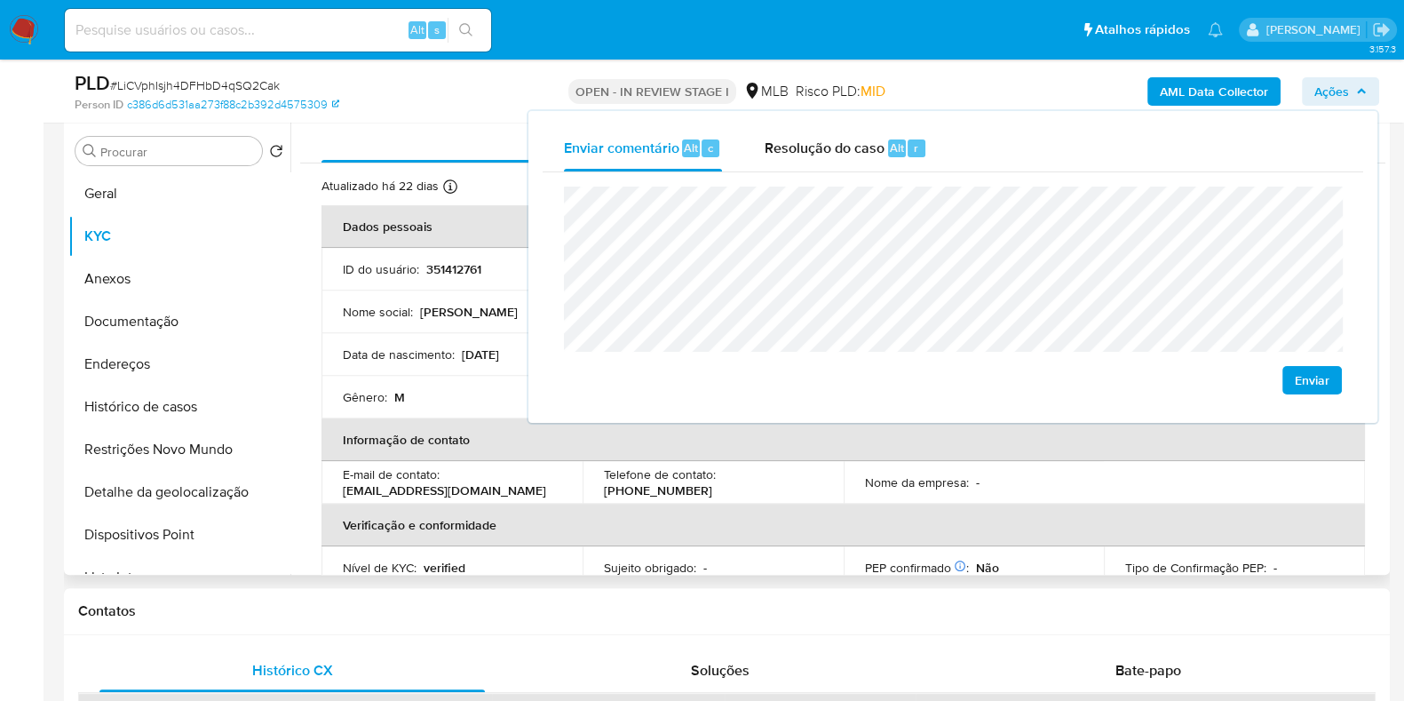
click at [712, 482] on p "(46) 999720260" at bounding box center [658, 490] width 108 height 16
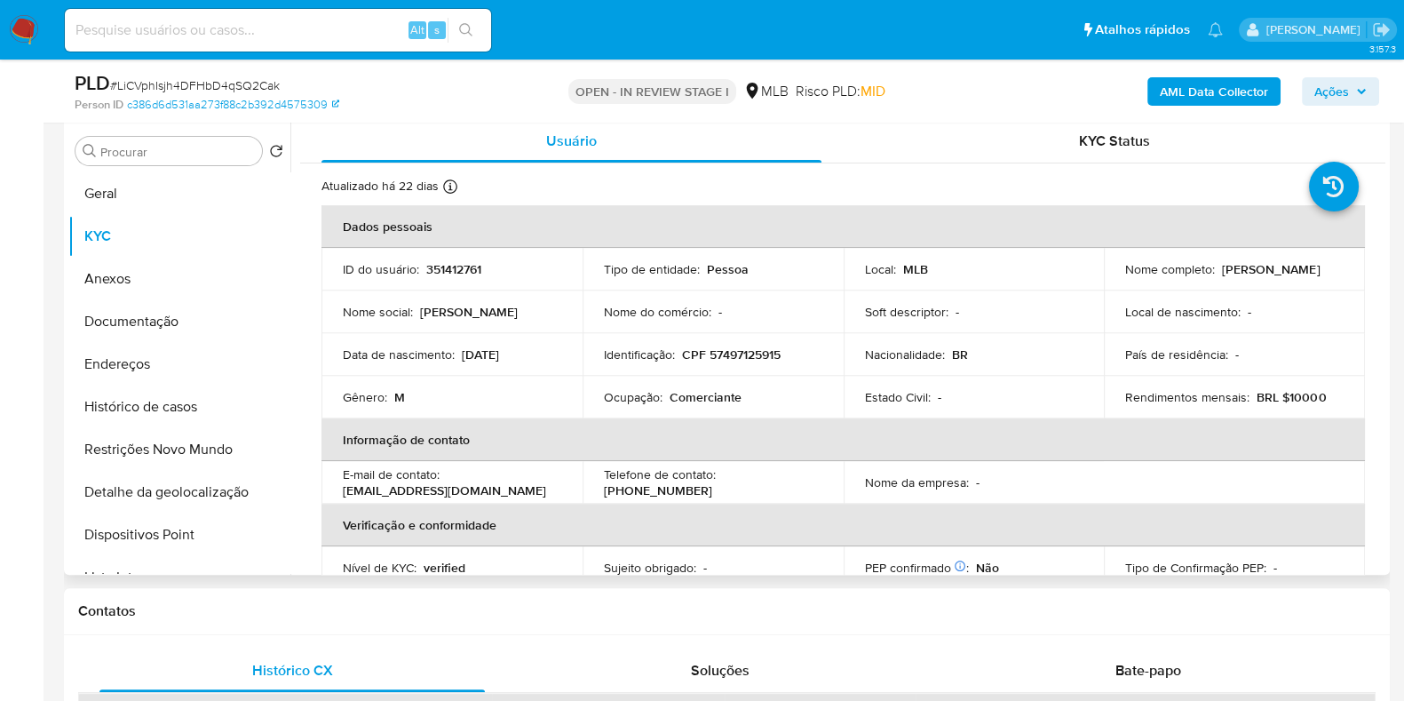
click at [711, 394] on p "Comerciante" at bounding box center [706, 397] width 72 height 16
copy p "Comerciante"
click at [1333, 78] on span "Ações" at bounding box center [1332, 91] width 35 height 28
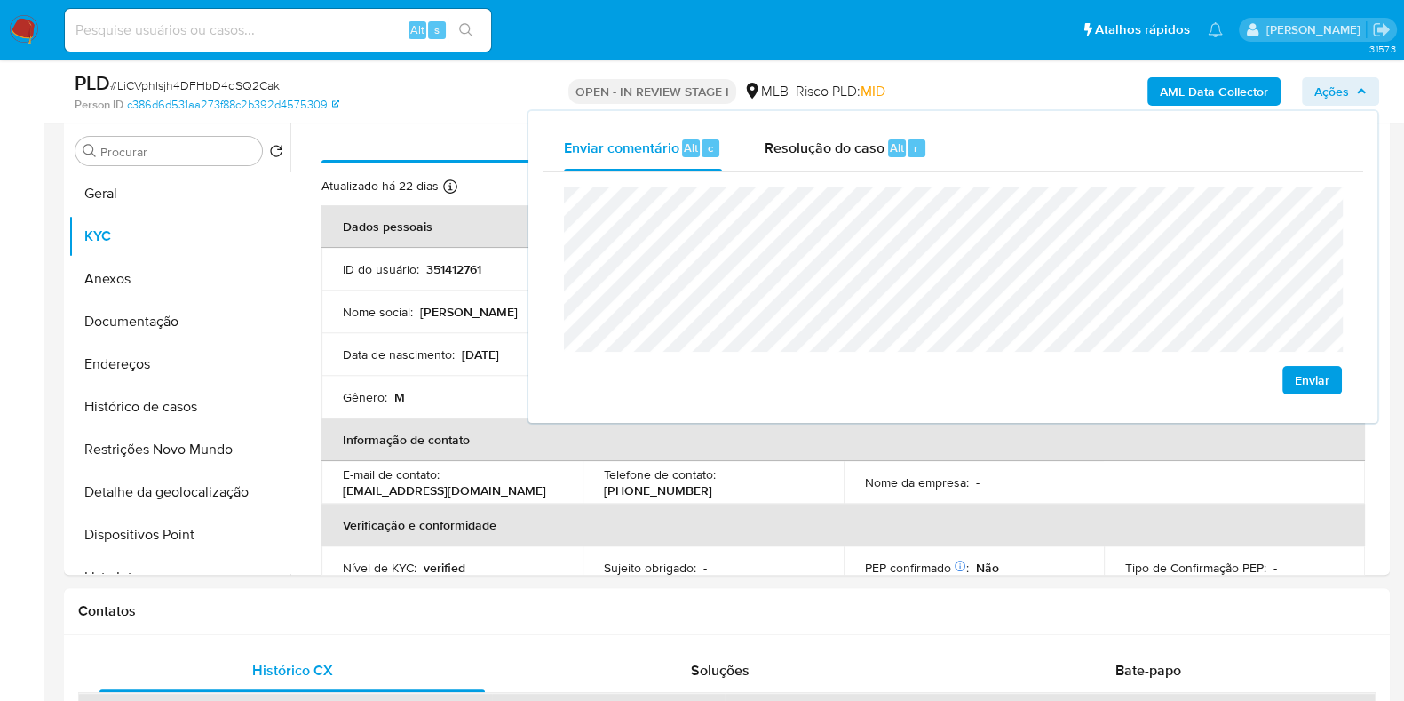
click at [0, 0] on lt-strong "ô" at bounding box center [0, 0] width 0 height 0
click at [0, 0] on lt-span "econômica" at bounding box center [0, 0] width 0 height 0
drag, startPoint x: 533, startPoint y: 499, endPoint x: 542, endPoint y: 479, distance: 22.3
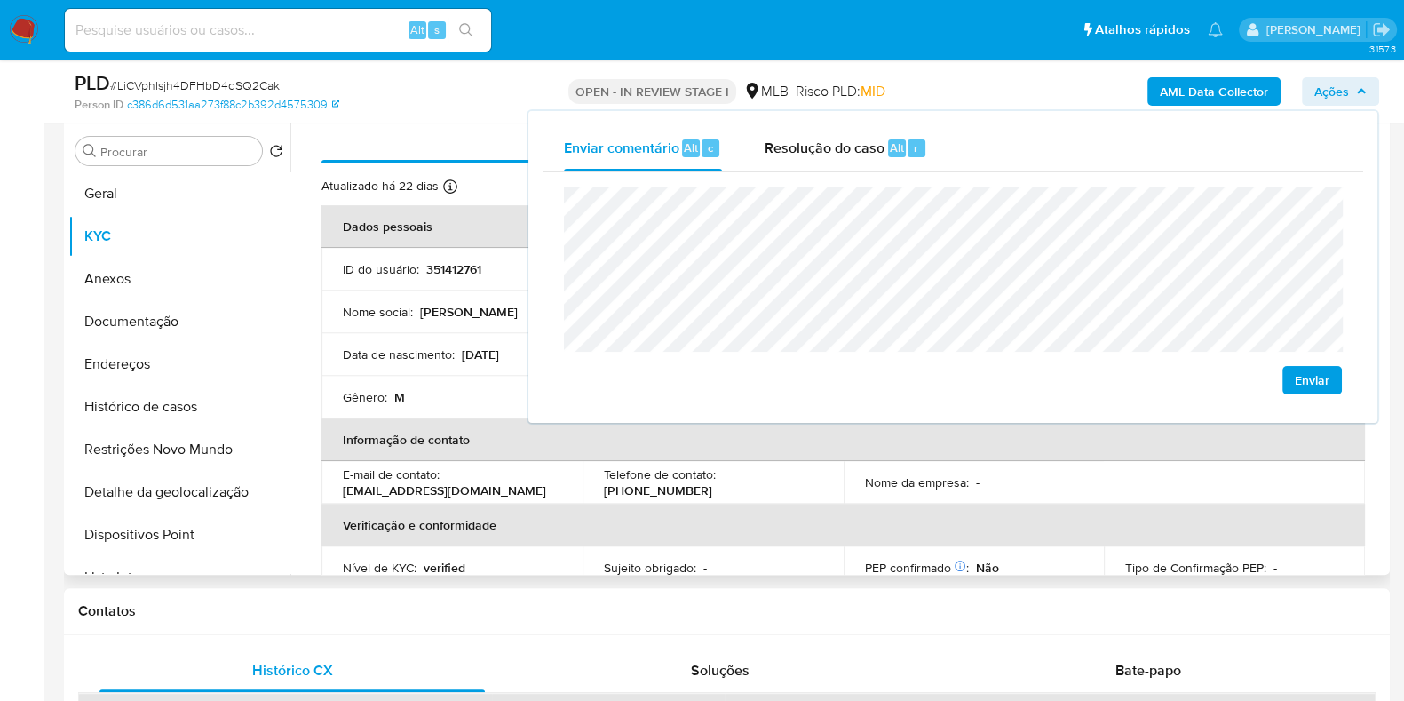
click at [536, 495] on td "E-mail de contato : jclattmann@gmail.com" at bounding box center [452, 482] width 261 height 43
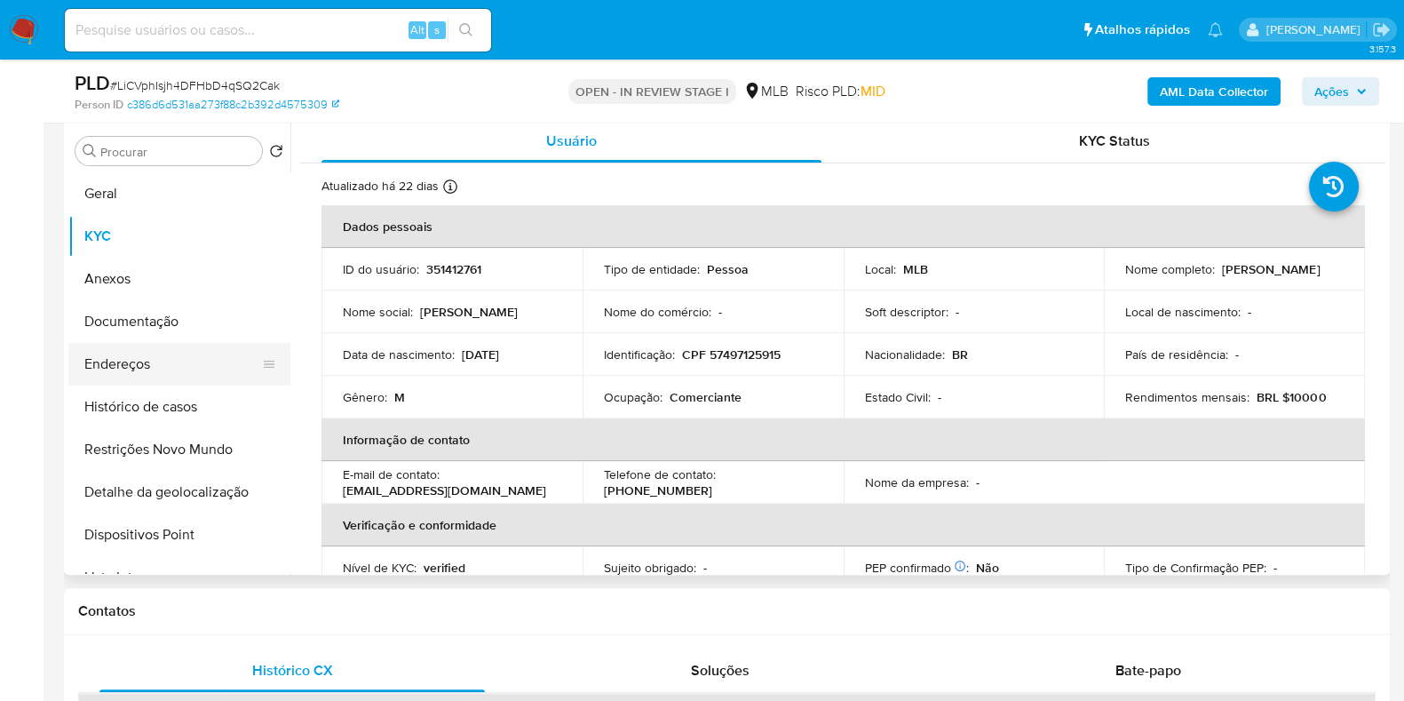
click at [123, 347] on button "Endereços" at bounding box center [172, 364] width 208 height 43
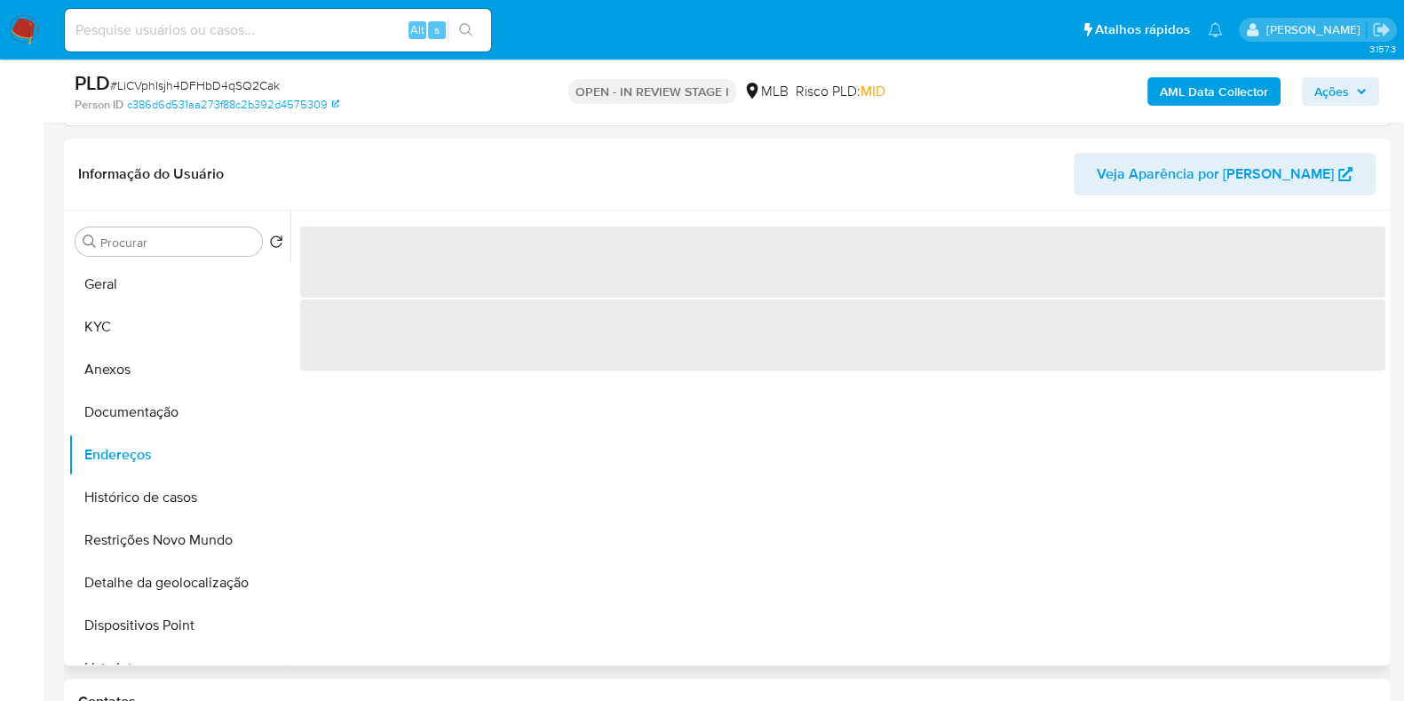
scroll to position [754, 0]
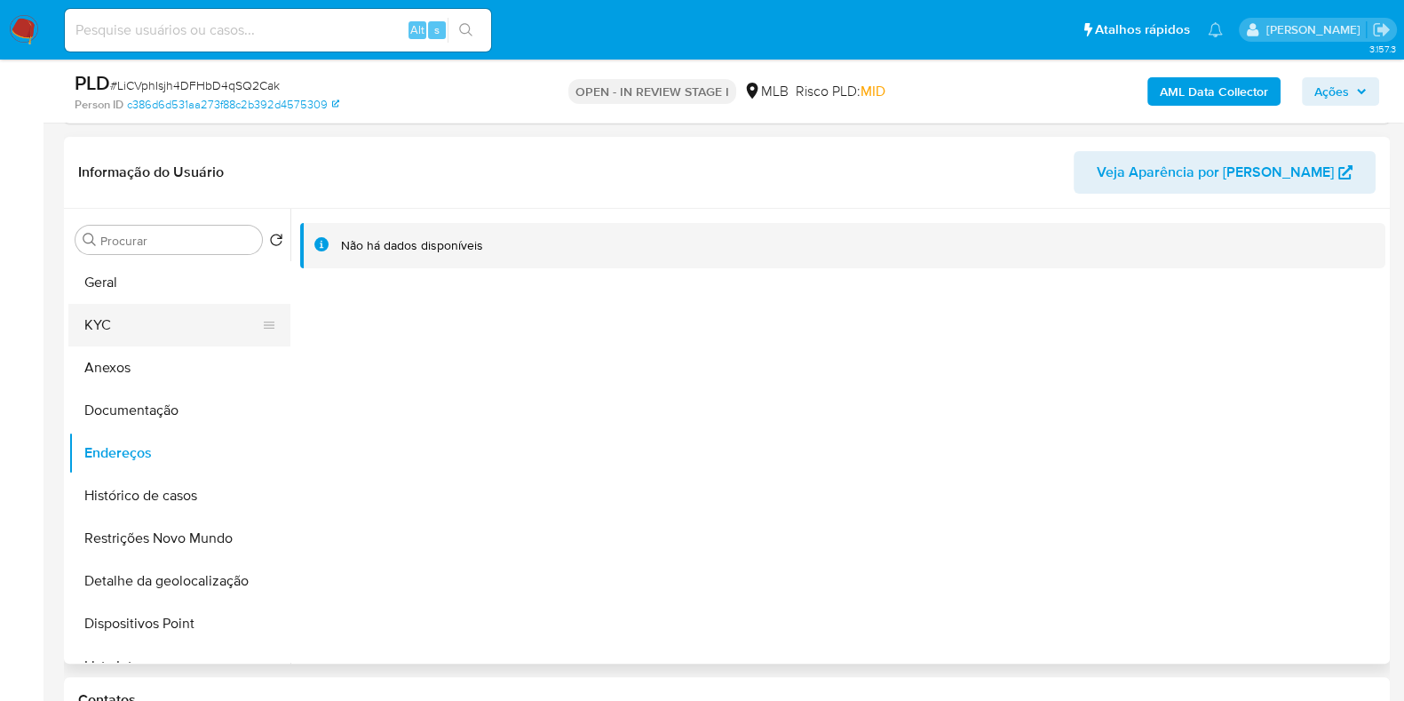
click at [155, 313] on button "KYC" at bounding box center [172, 325] width 208 height 43
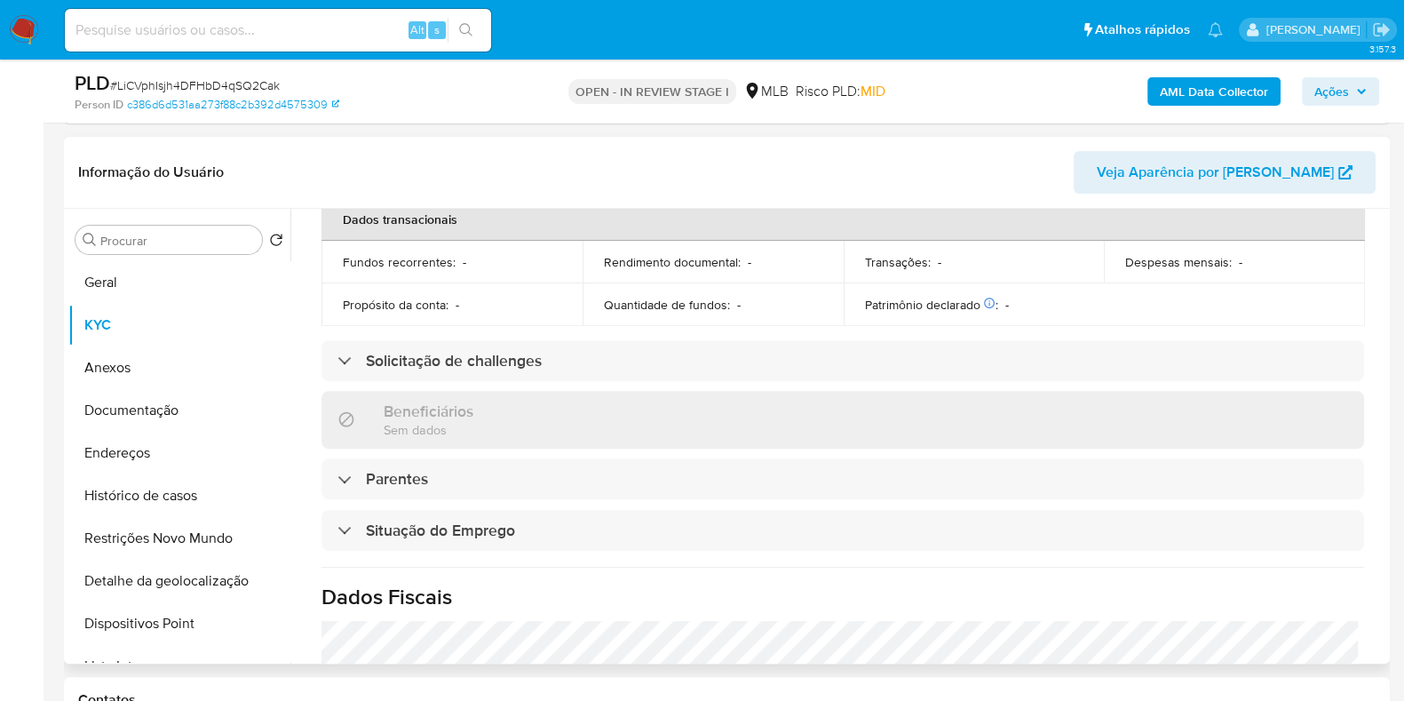
scroll to position [771, 0]
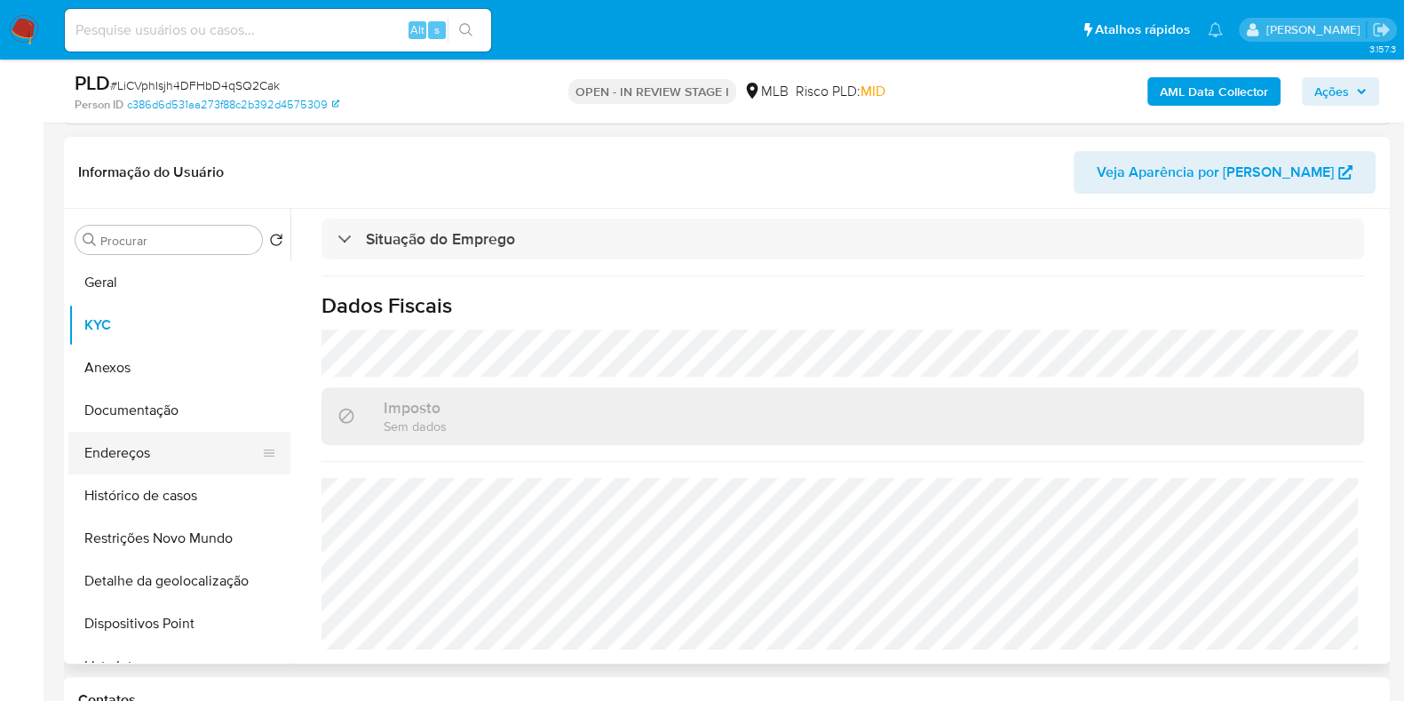
click at [189, 447] on button "Endereços" at bounding box center [172, 453] width 208 height 43
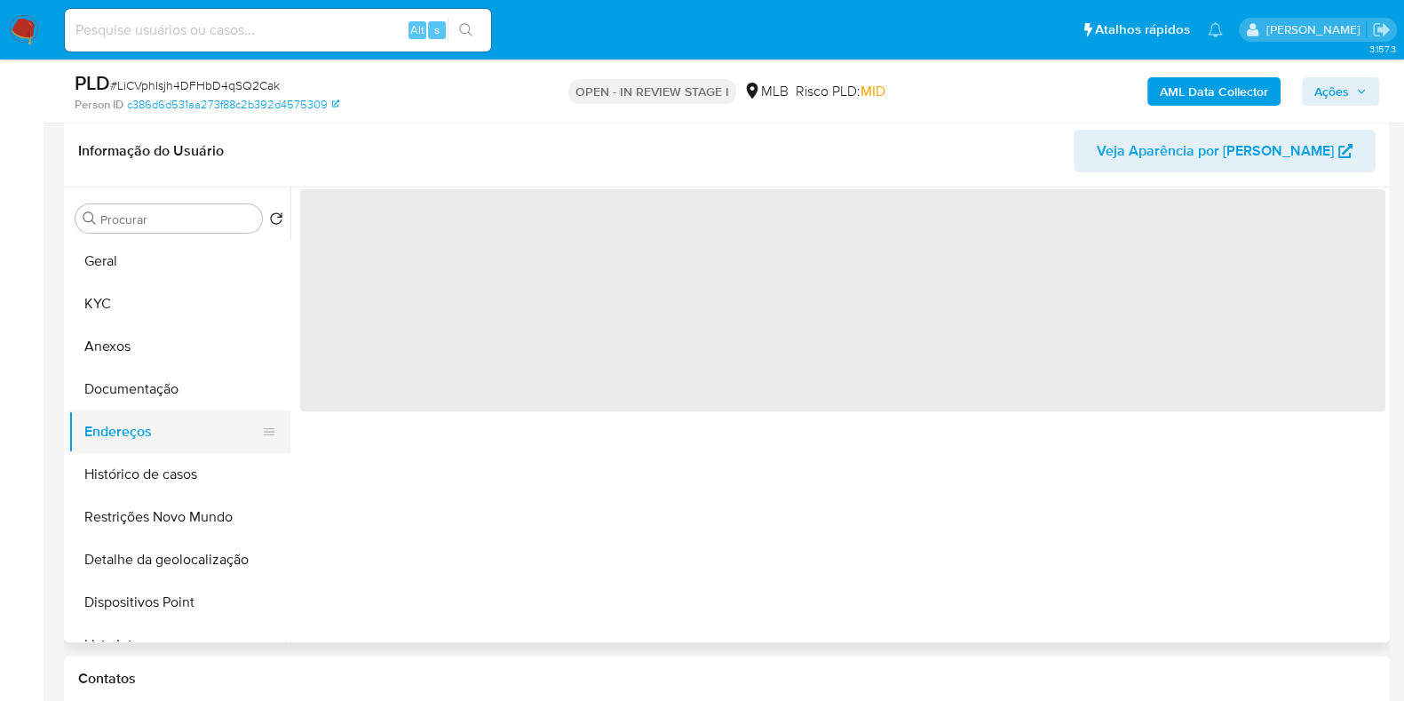
scroll to position [0, 0]
click at [180, 396] on button "Documentação" at bounding box center [172, 389] width 208 height 43
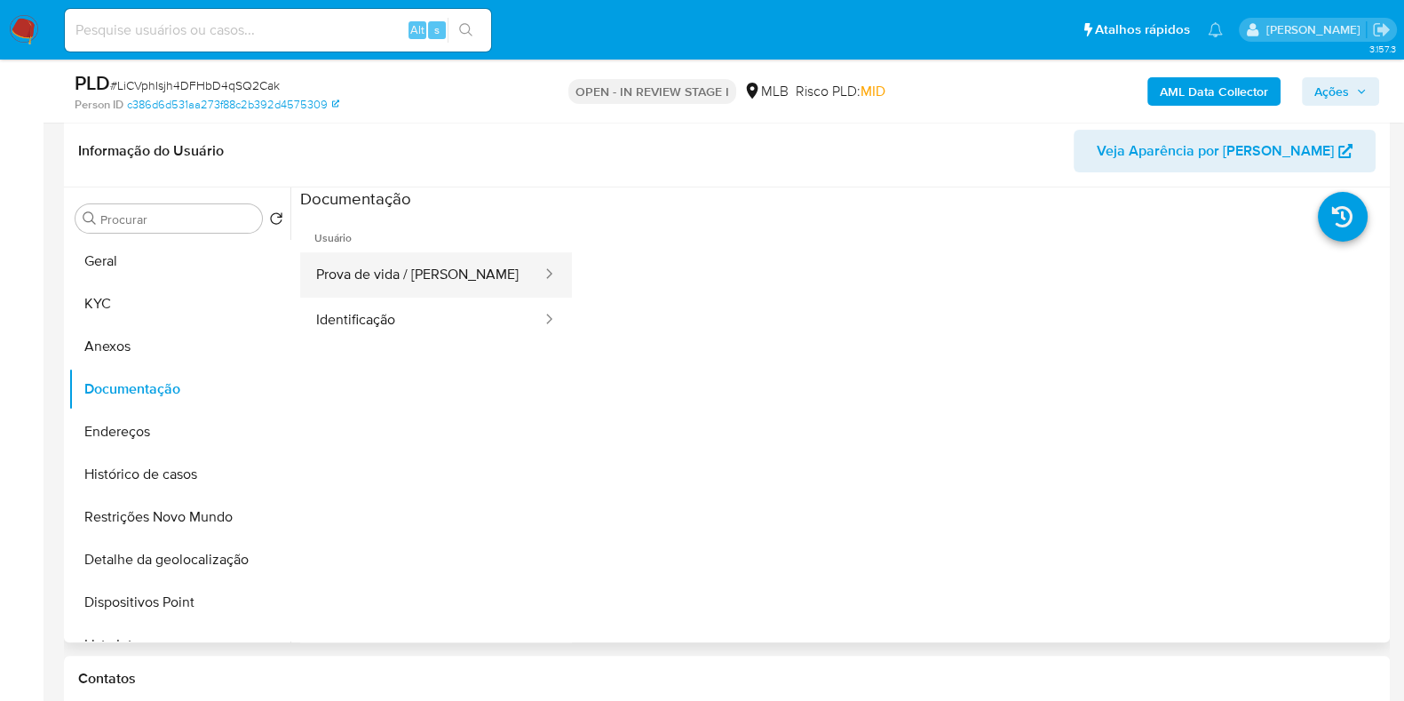
click at [409, 274] on button "Prova de vida / [PERSON_NAME]" at bounding box center [421, 274] width 243 height 45
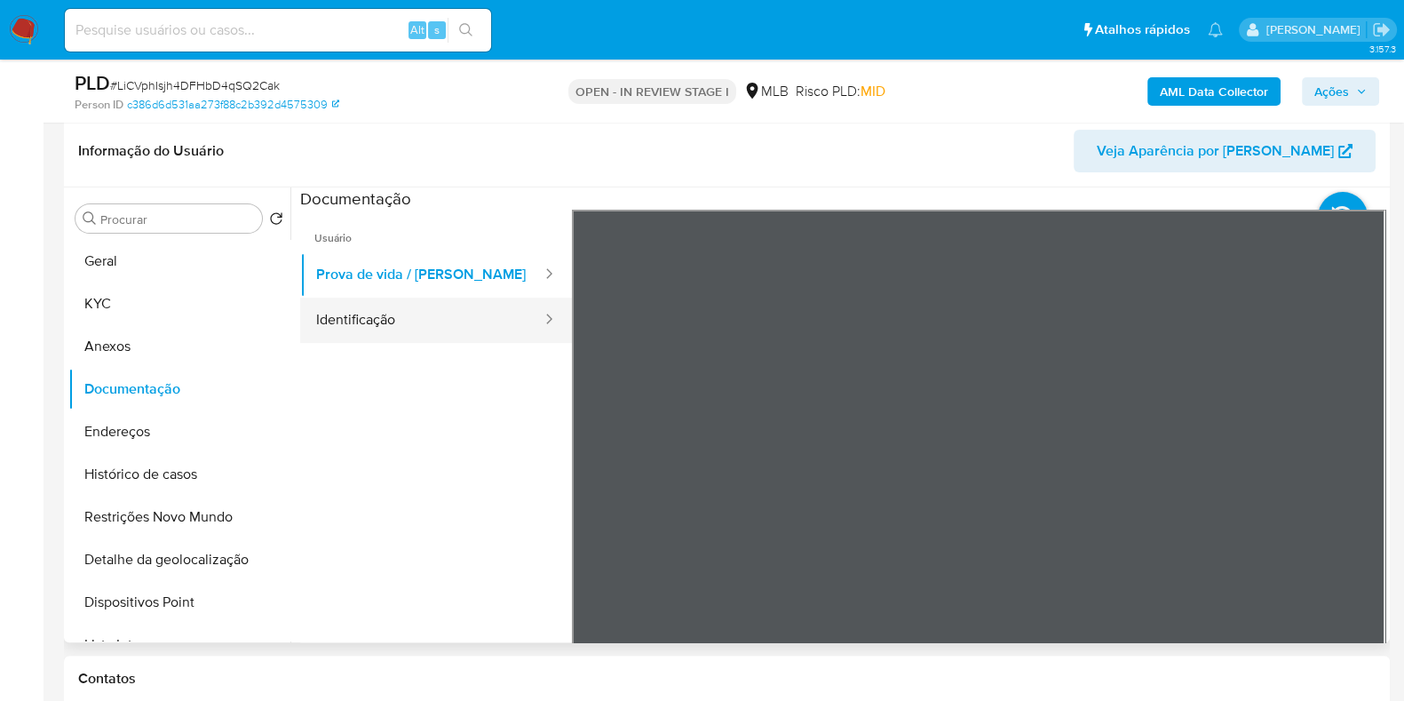
click at [461, 325] on button "Identificação" at bounding box center [421, 320] width 243 height 45
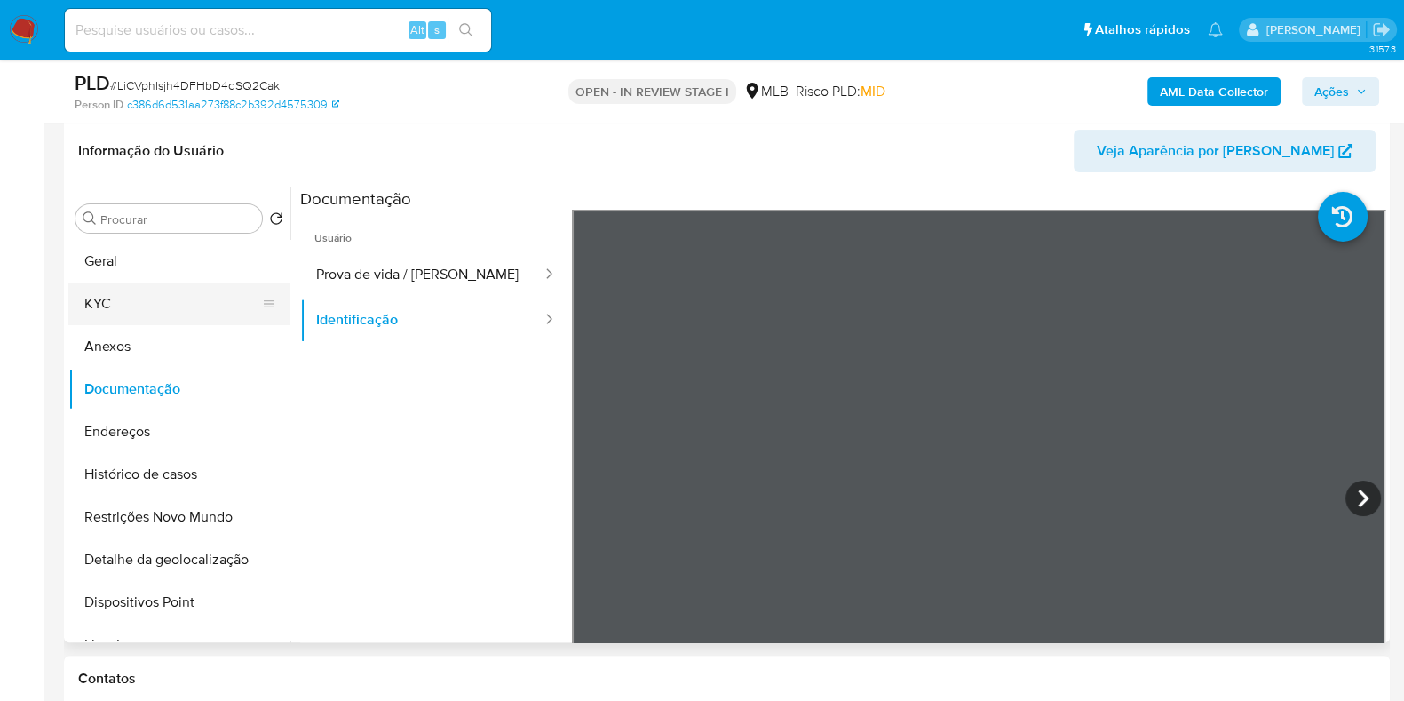
click at [182, 304] on button "KYC" at bounding box center [172, 303] width 208 height 43
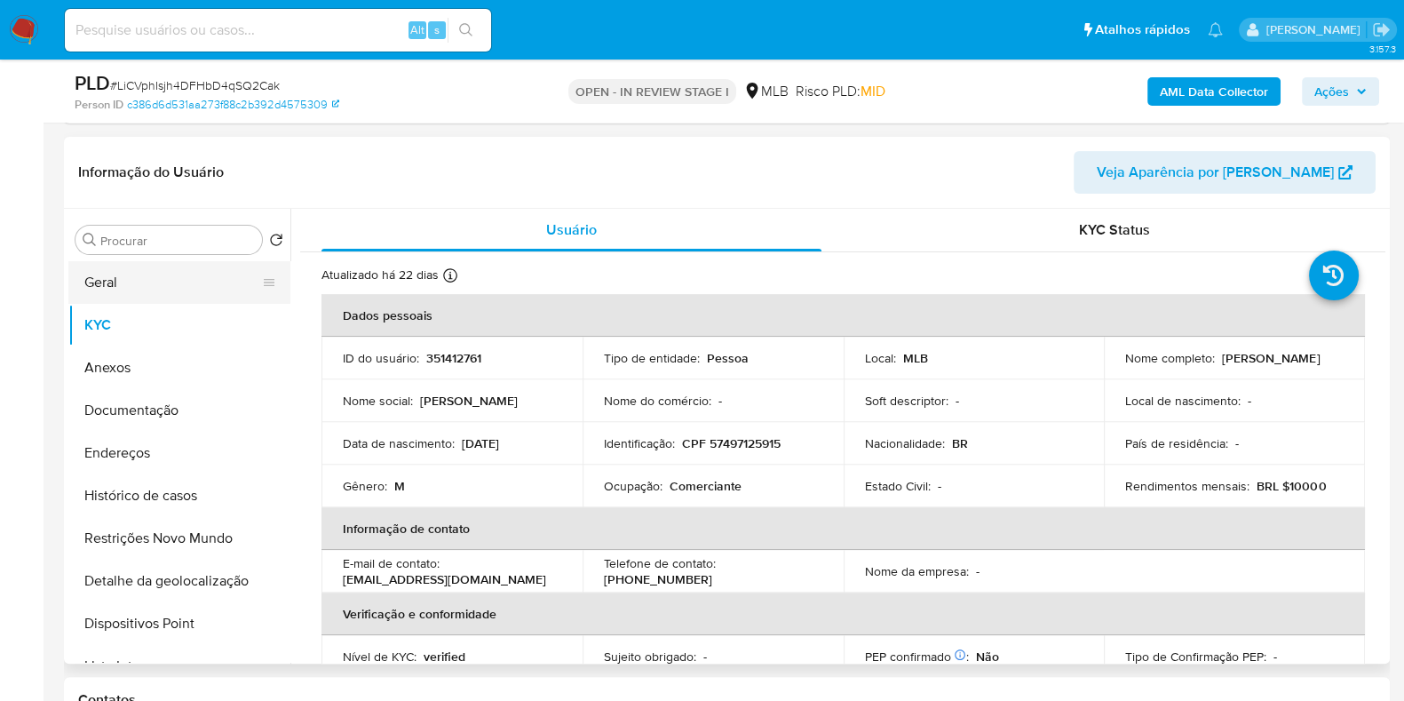
click at [153, 280] on button "Geral" at bounding box center [172, 282] width 208 height 43
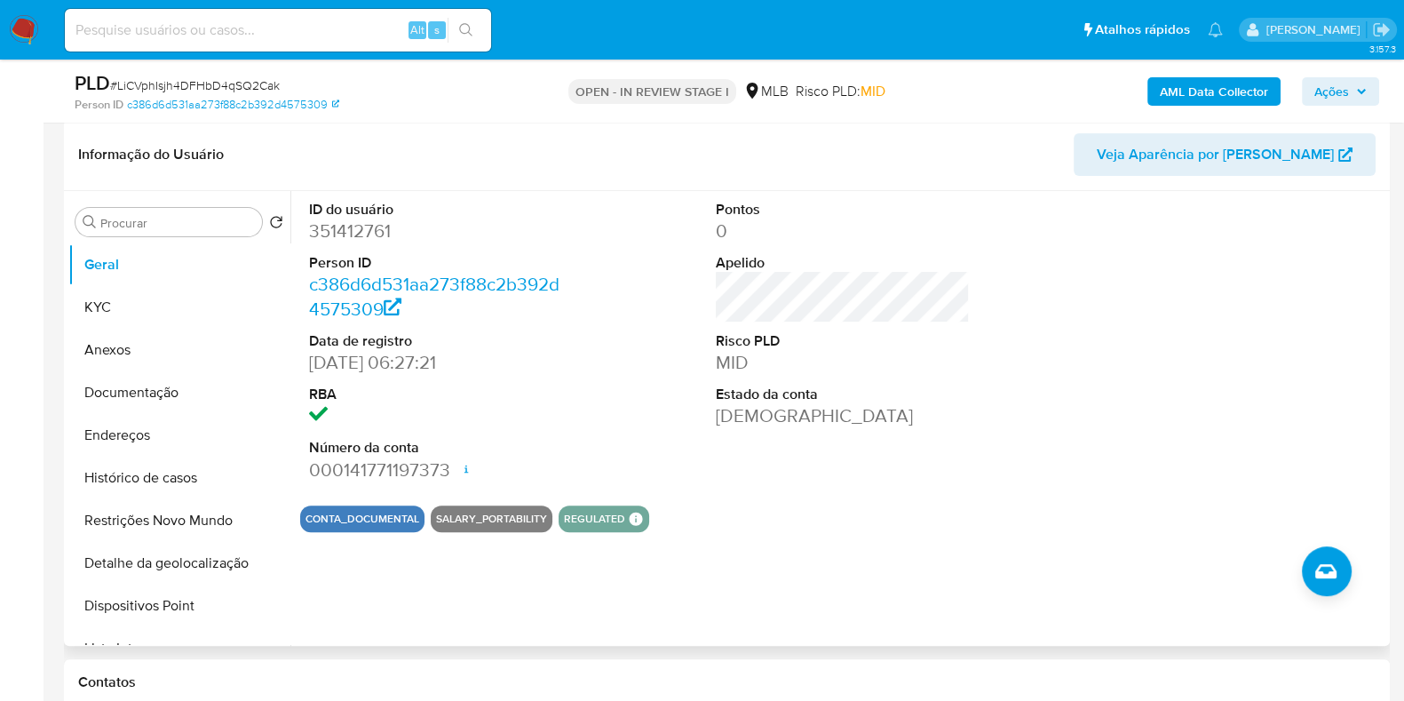
scroll to position [774, 0]
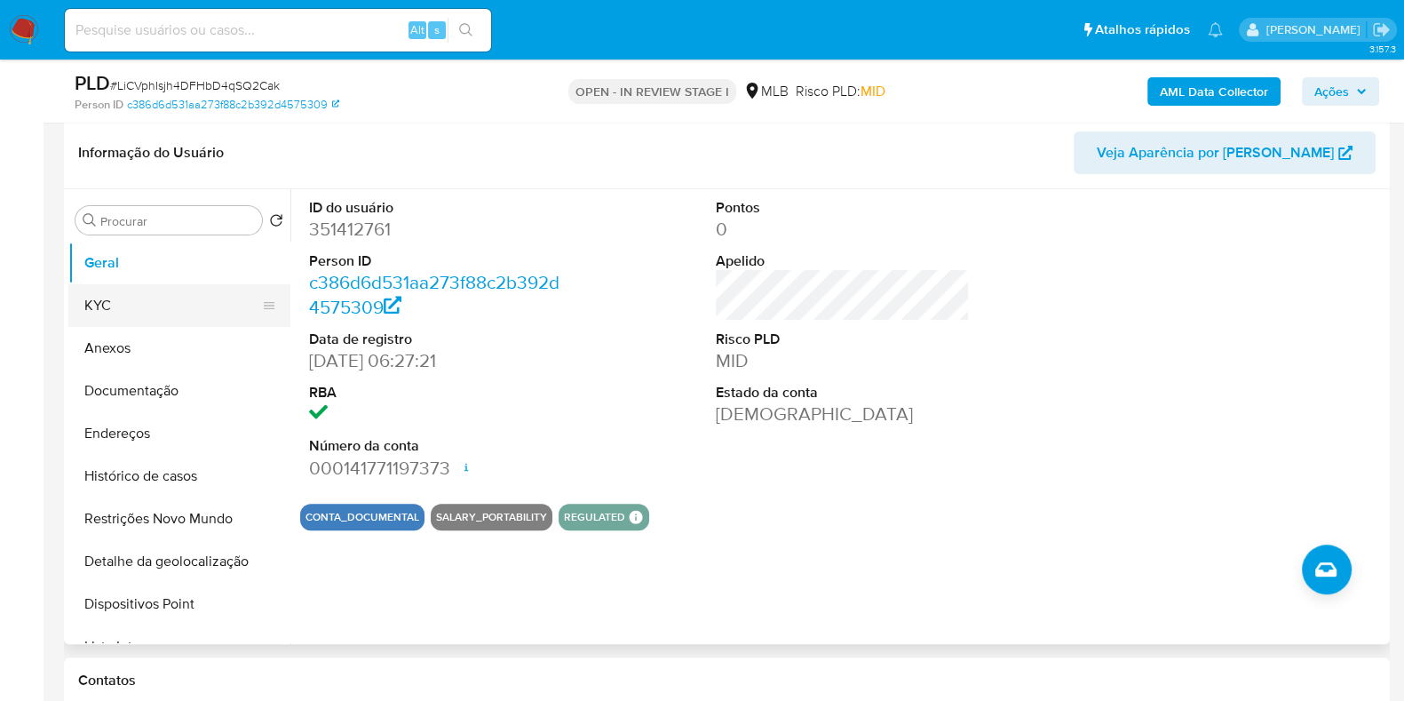
click at [130, 290] on button "KYC" at bounding box center [172, 305] width 208 height 43
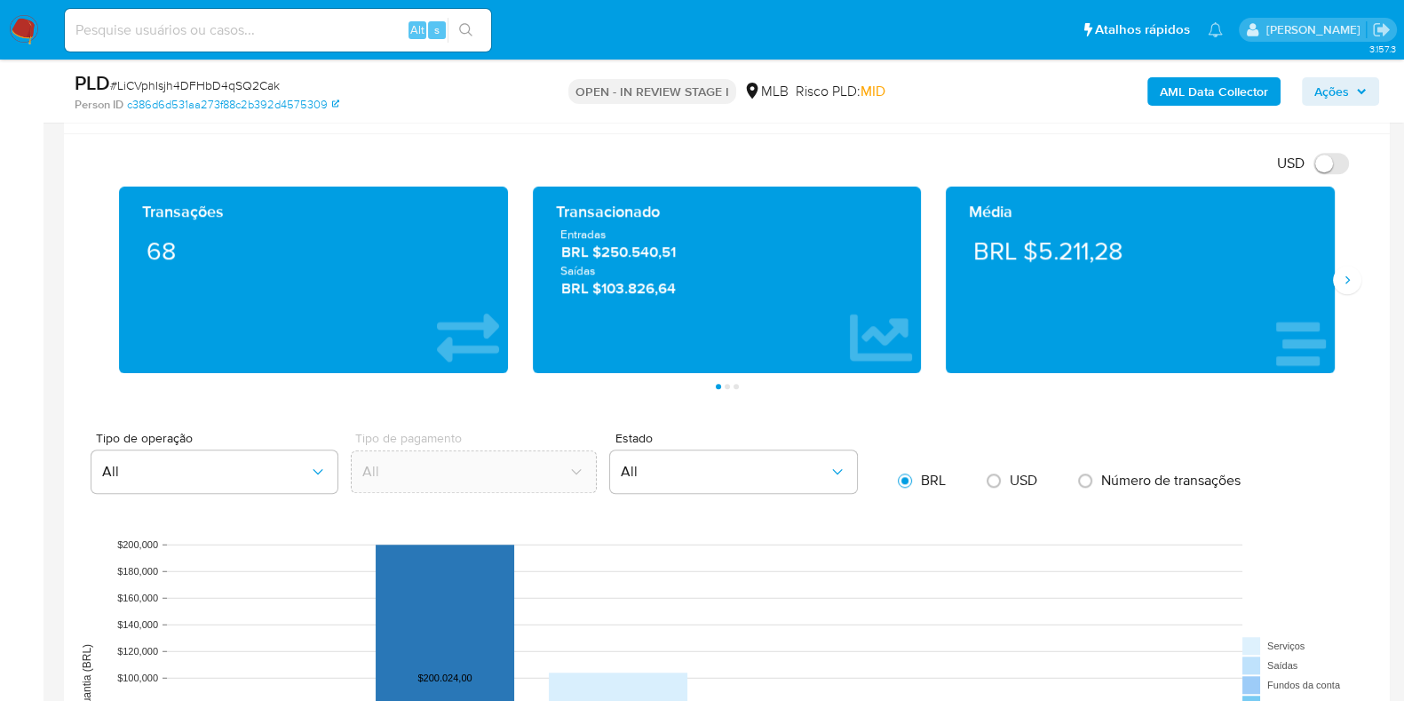
scroll to position [1749, 0]
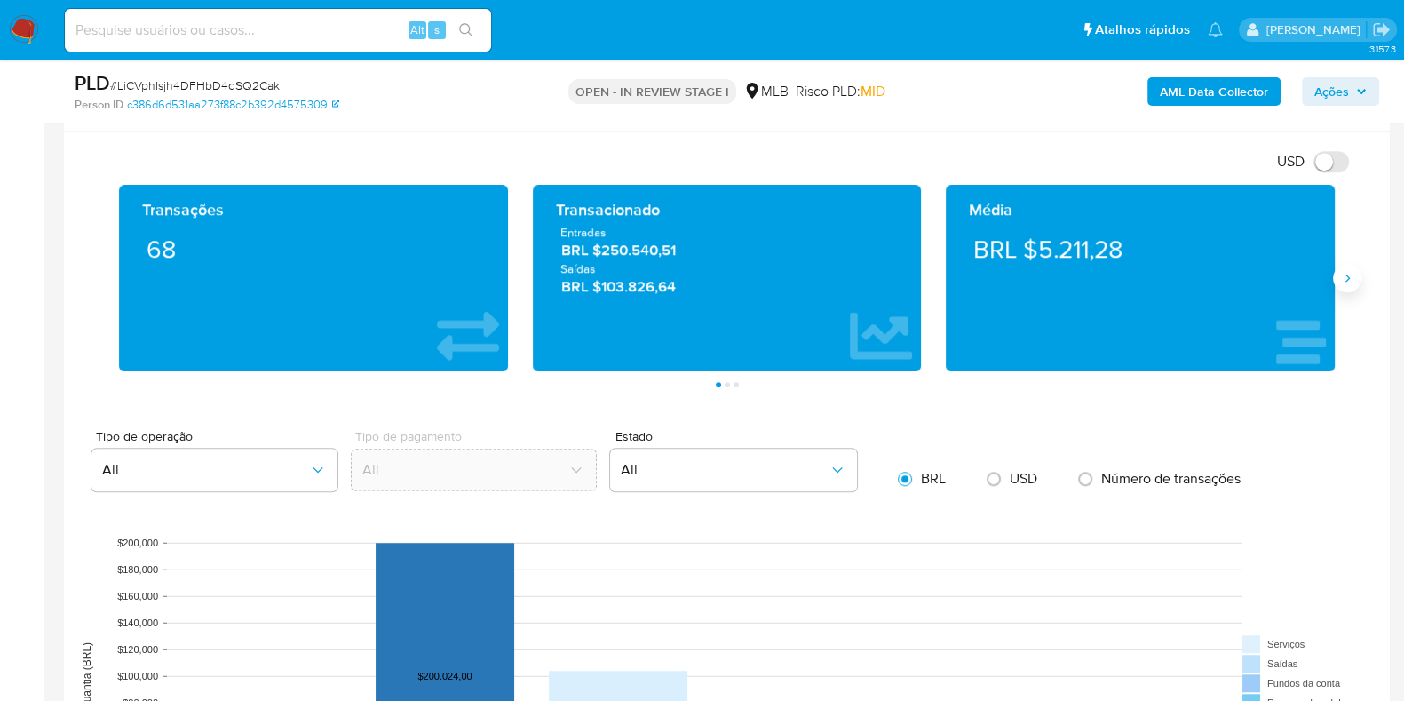
click at [1354, 273] on icon "Siguiente" at bounding box center [1348, 278] width 14 height 14
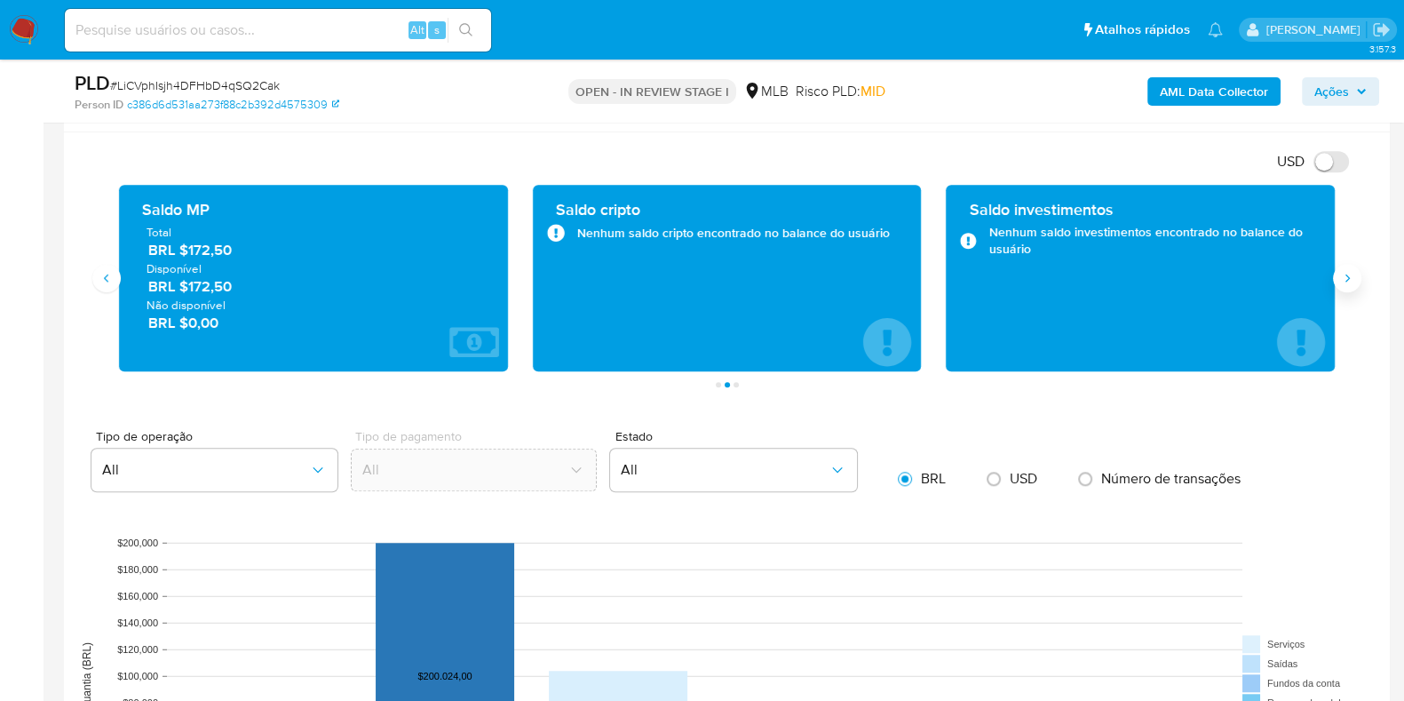
click at [1345, 271] on icon "Siguiente" at bounding box center [1348, 278] width 14 height 14
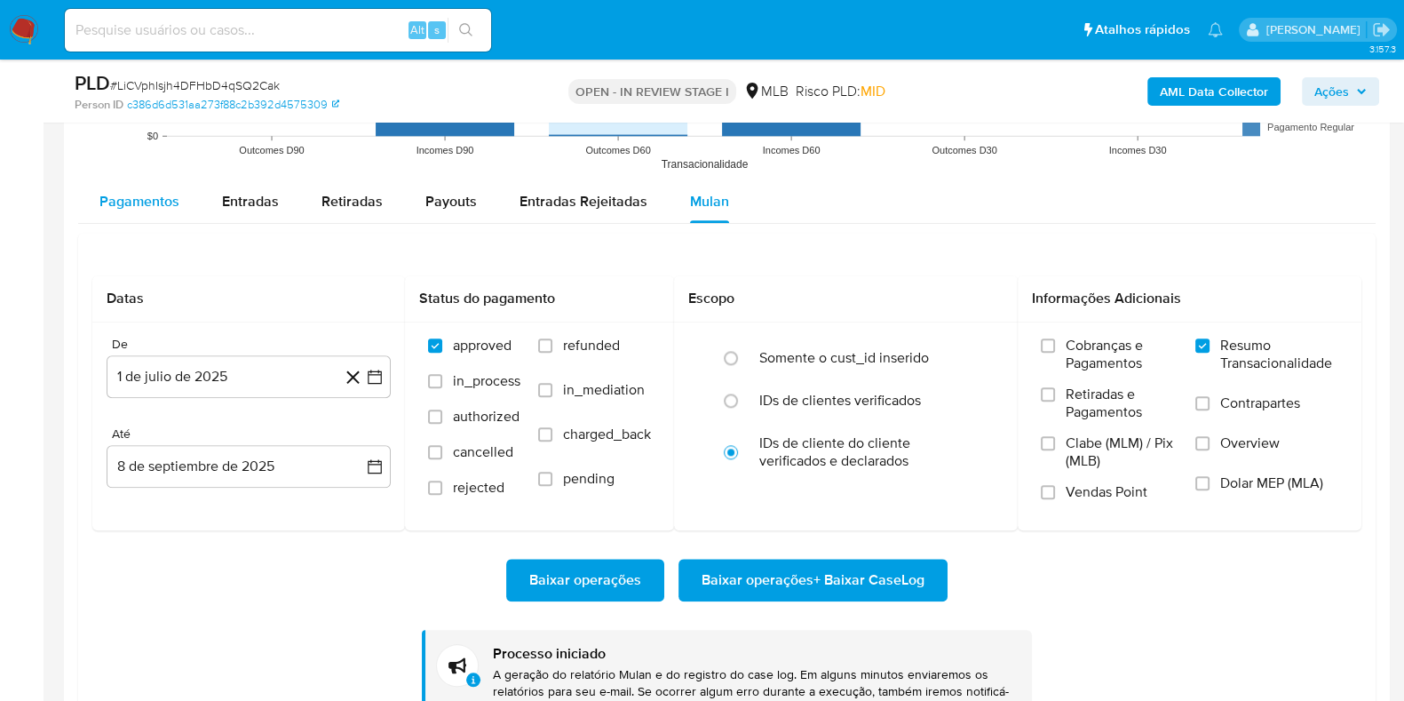
scroll to position [2422, 0]
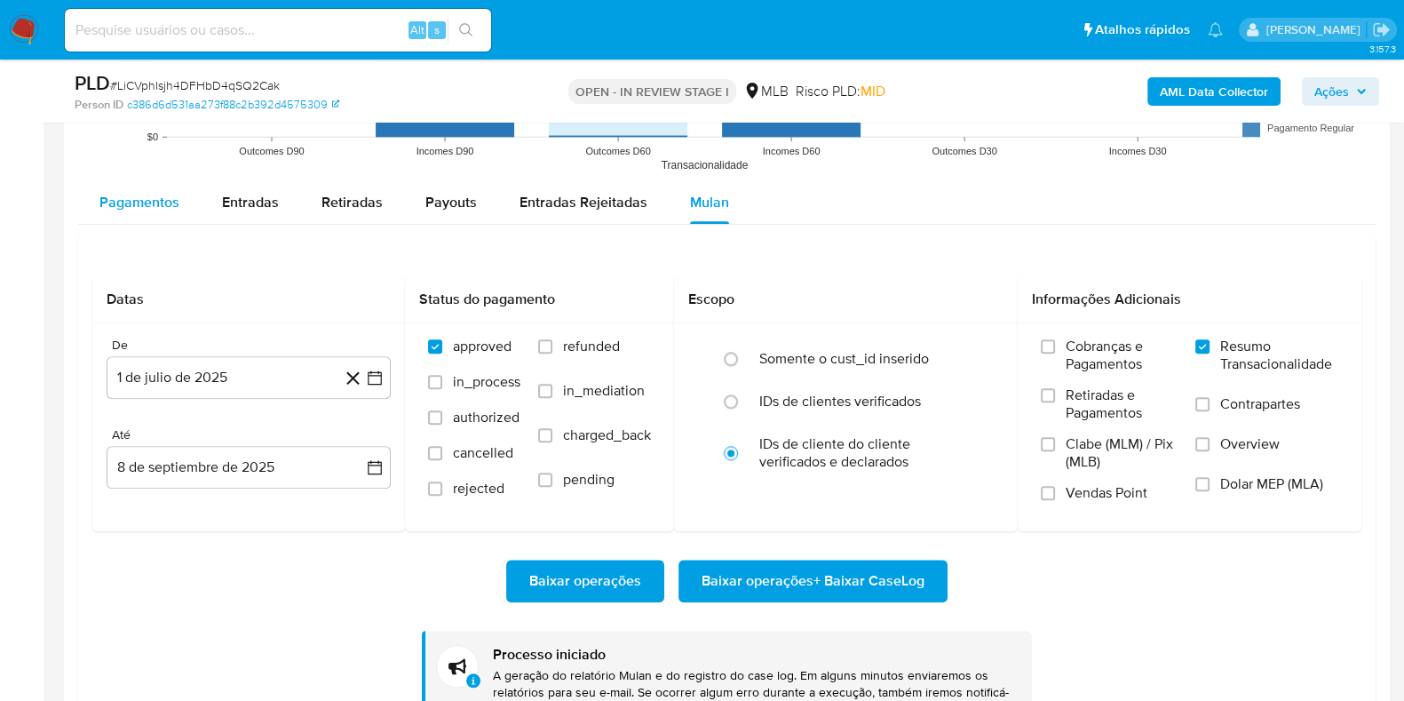
click at [169, 192] on span "Pagamentos" at bounding box center [139, 202] width 80 height 20
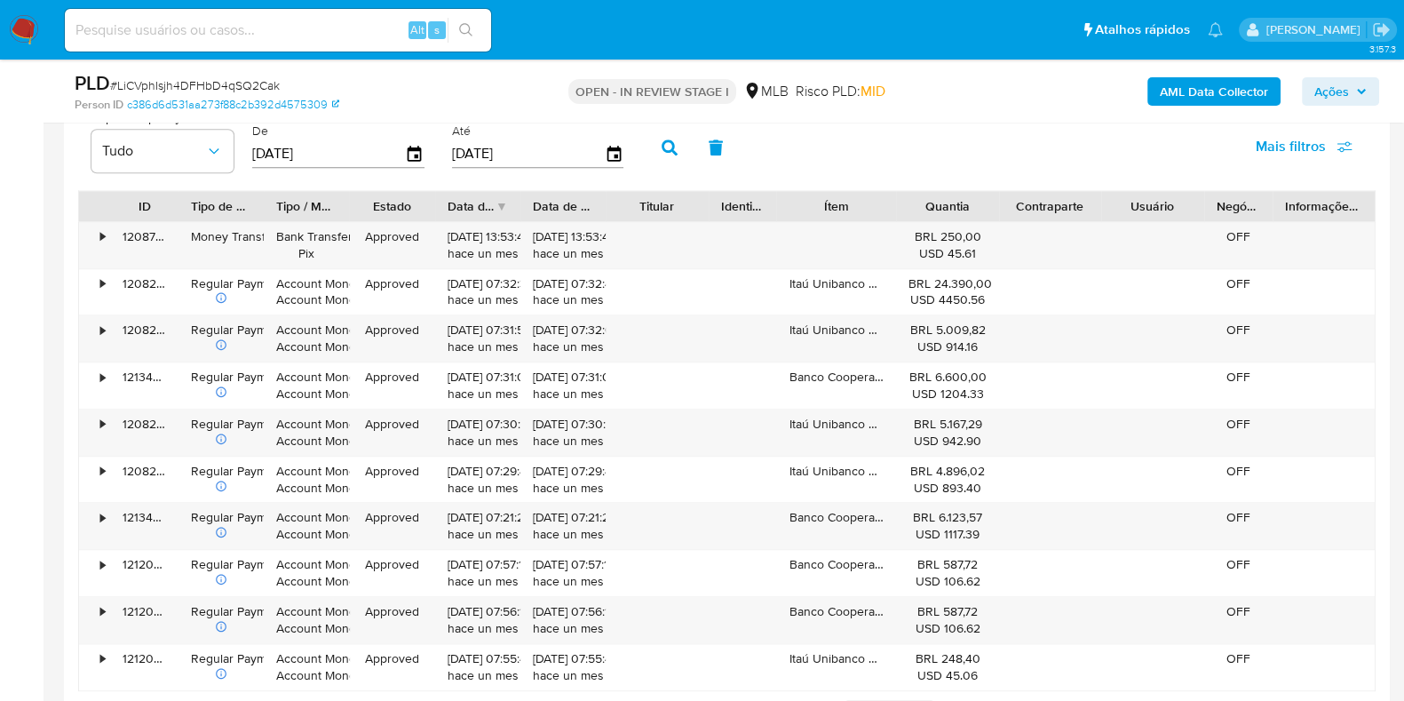
scroll to position [2555, 0]
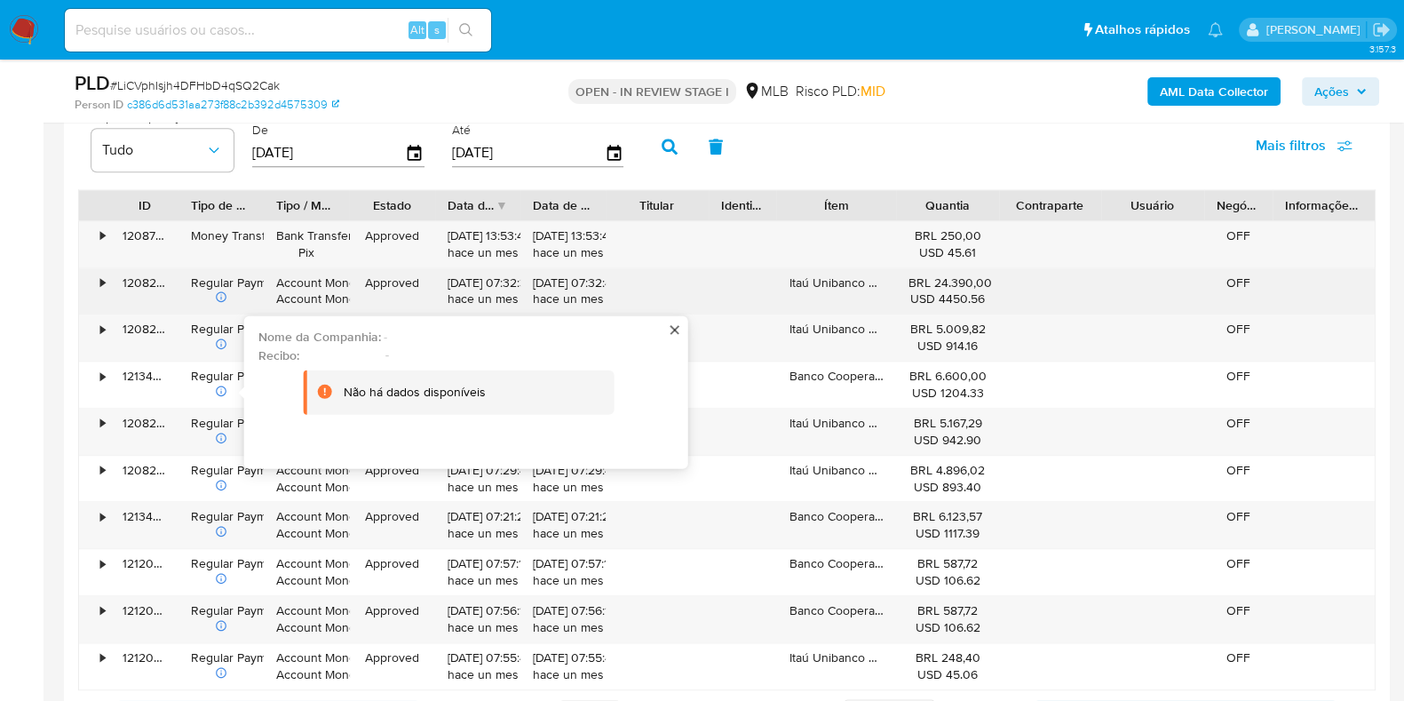
click at [104, 274] on div "•" at bounding box center [102, 282] width 4 height 17
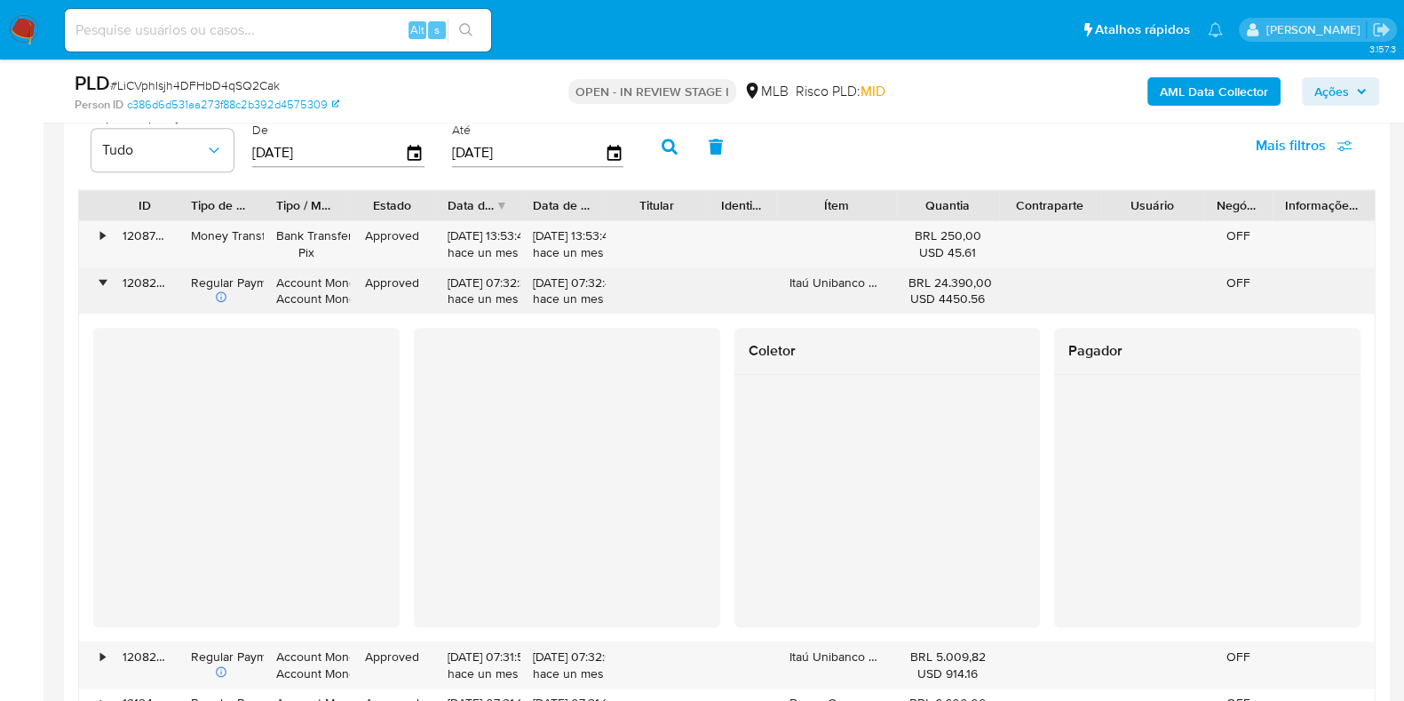
click at [104, 274] on div "•" at bounding box center [102, 282] width 4 height 17
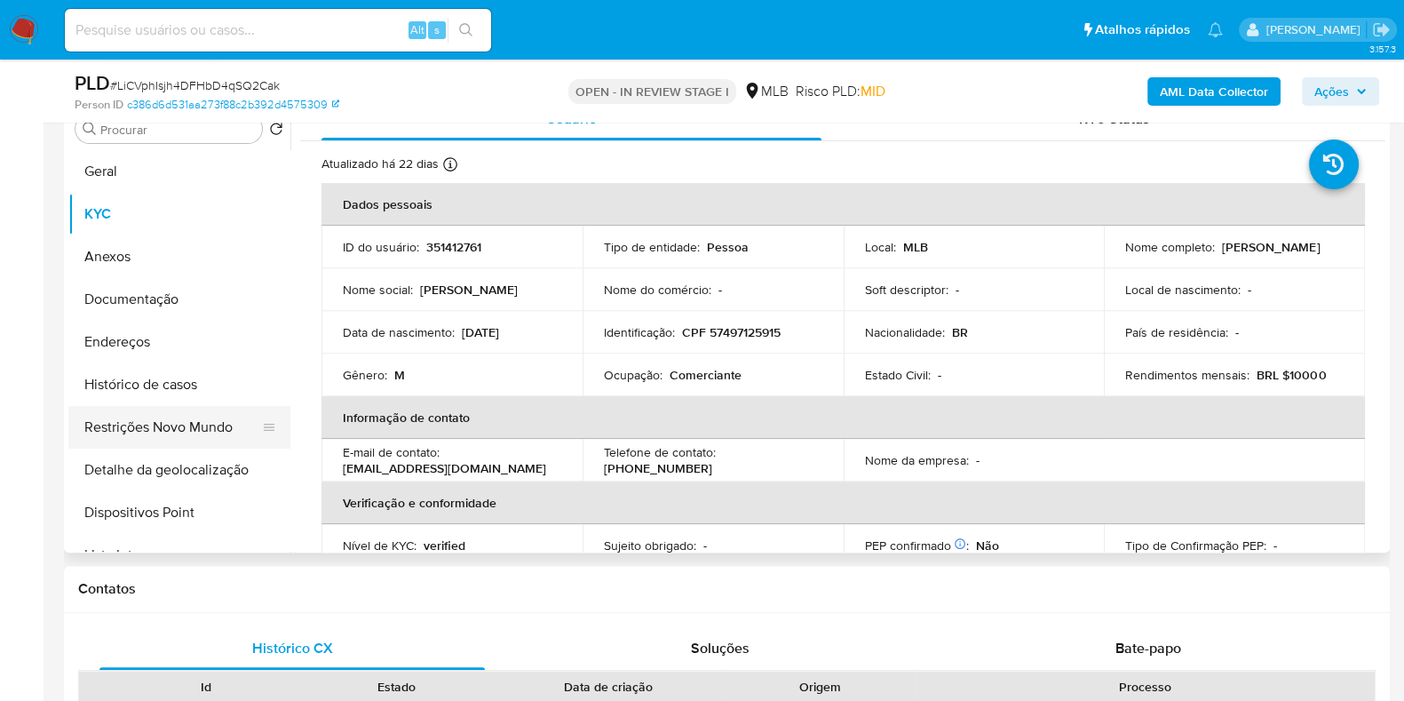
click at [139, 388] on button "Histórico de casos" at bounding box center [179, 384] width 222 height 43
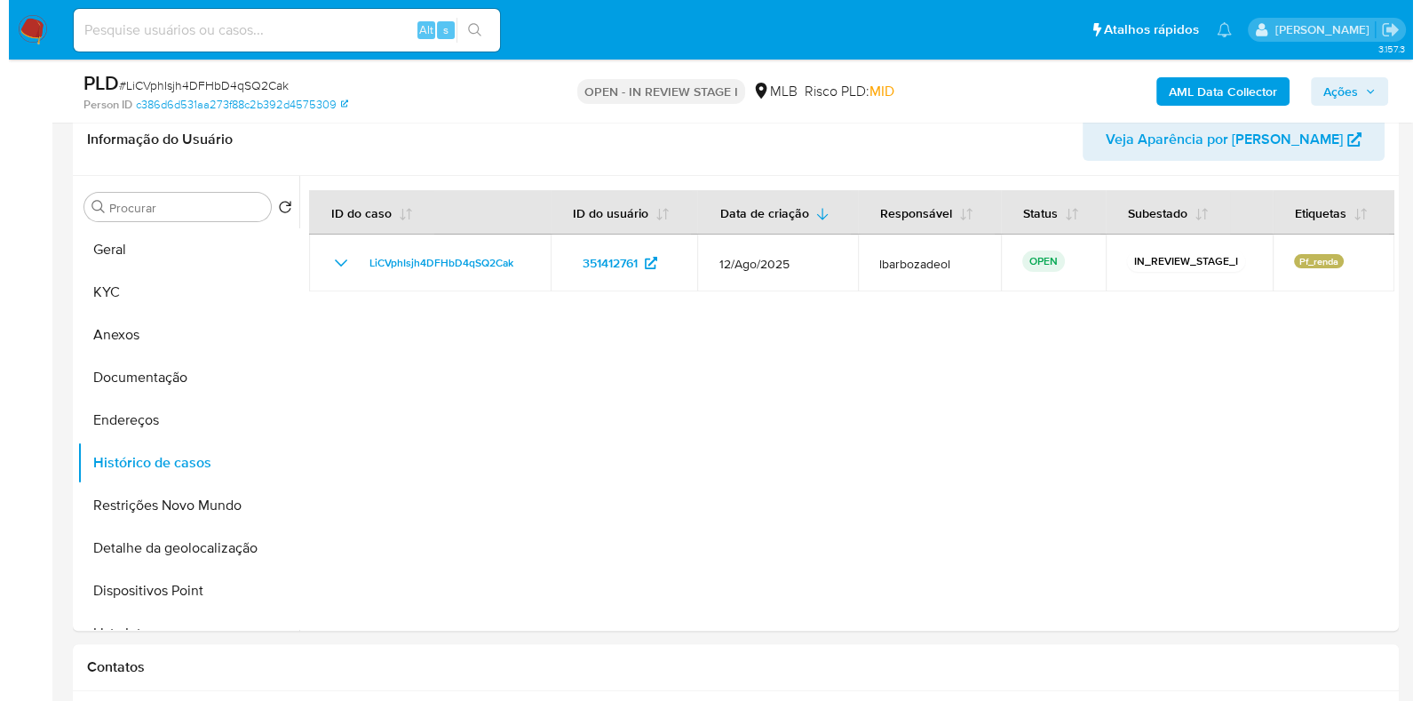
scroll to position [765, 0]
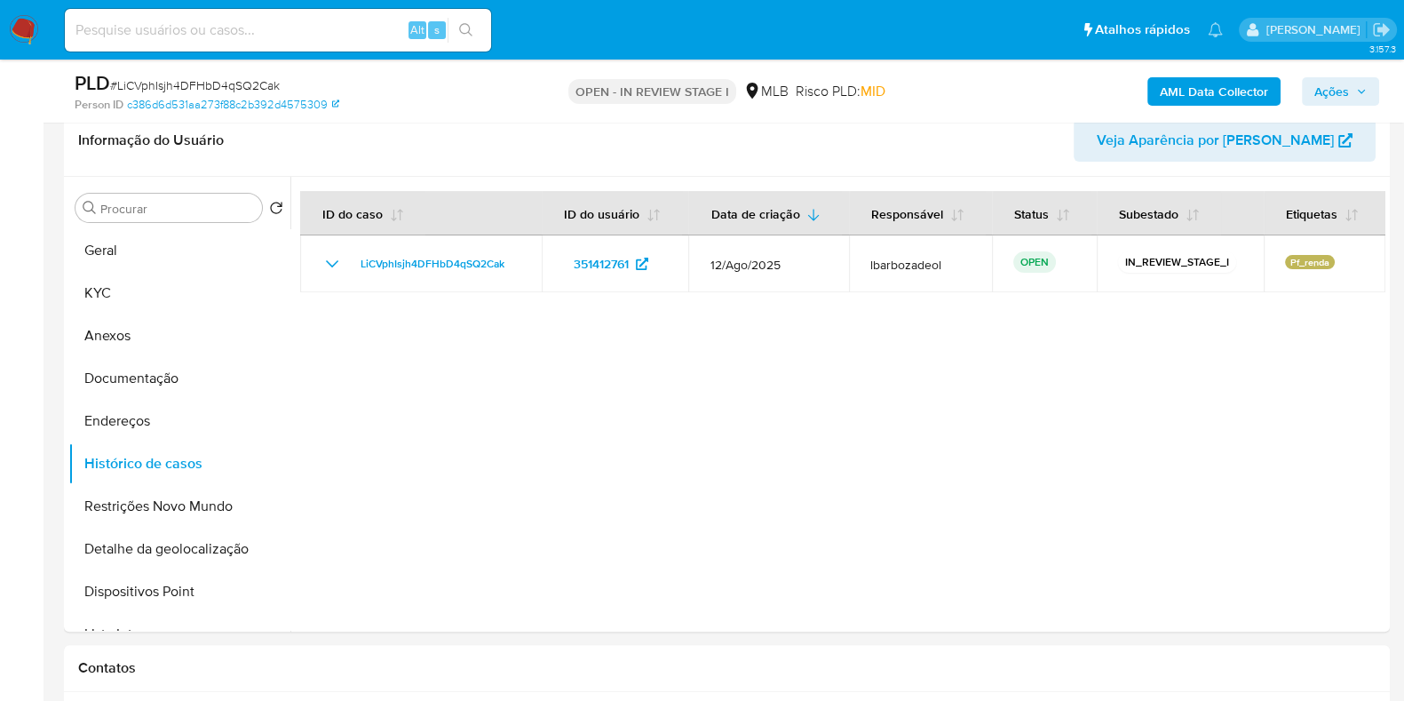
click at [1210, 85] on b "AML Data Collector" at bounding box center [1214, 91] width 108 height 28
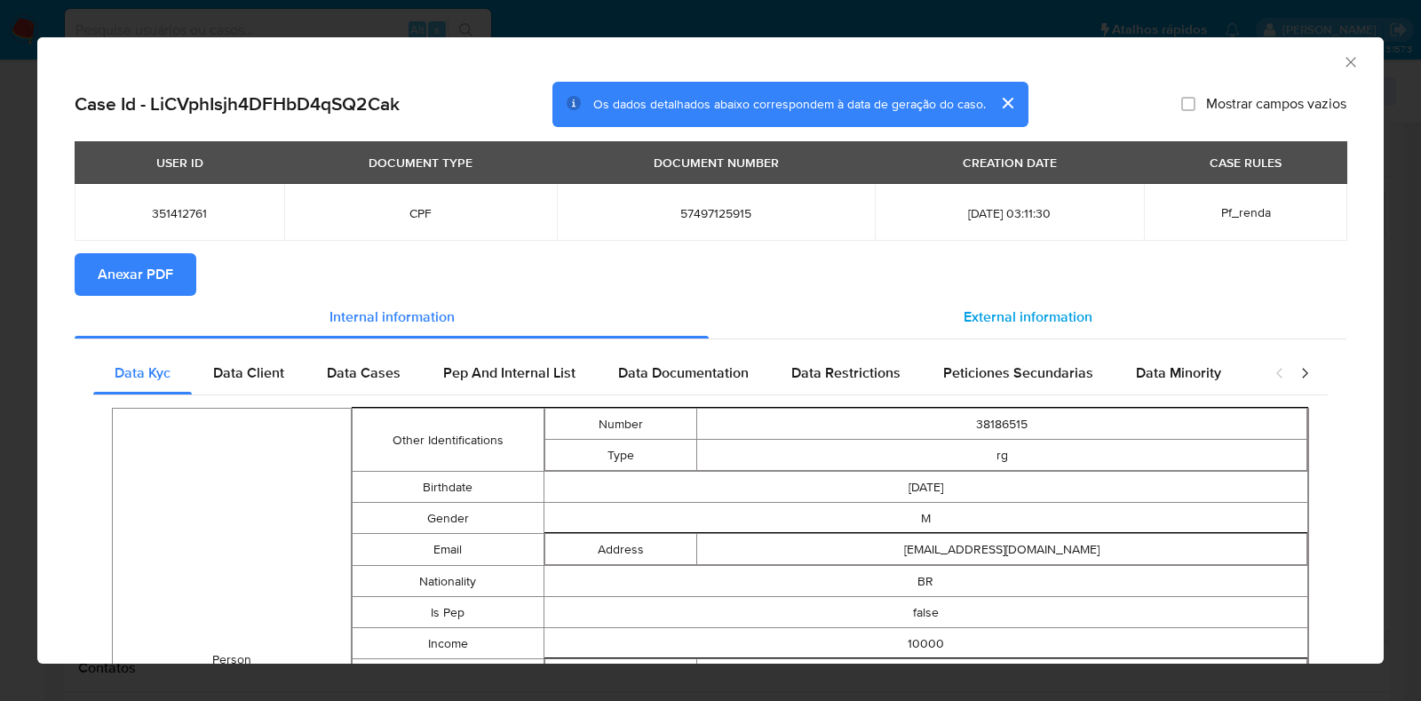
click at [1049, 316] on span "External information" at bounding box center [1028, 316] width 129 height 20
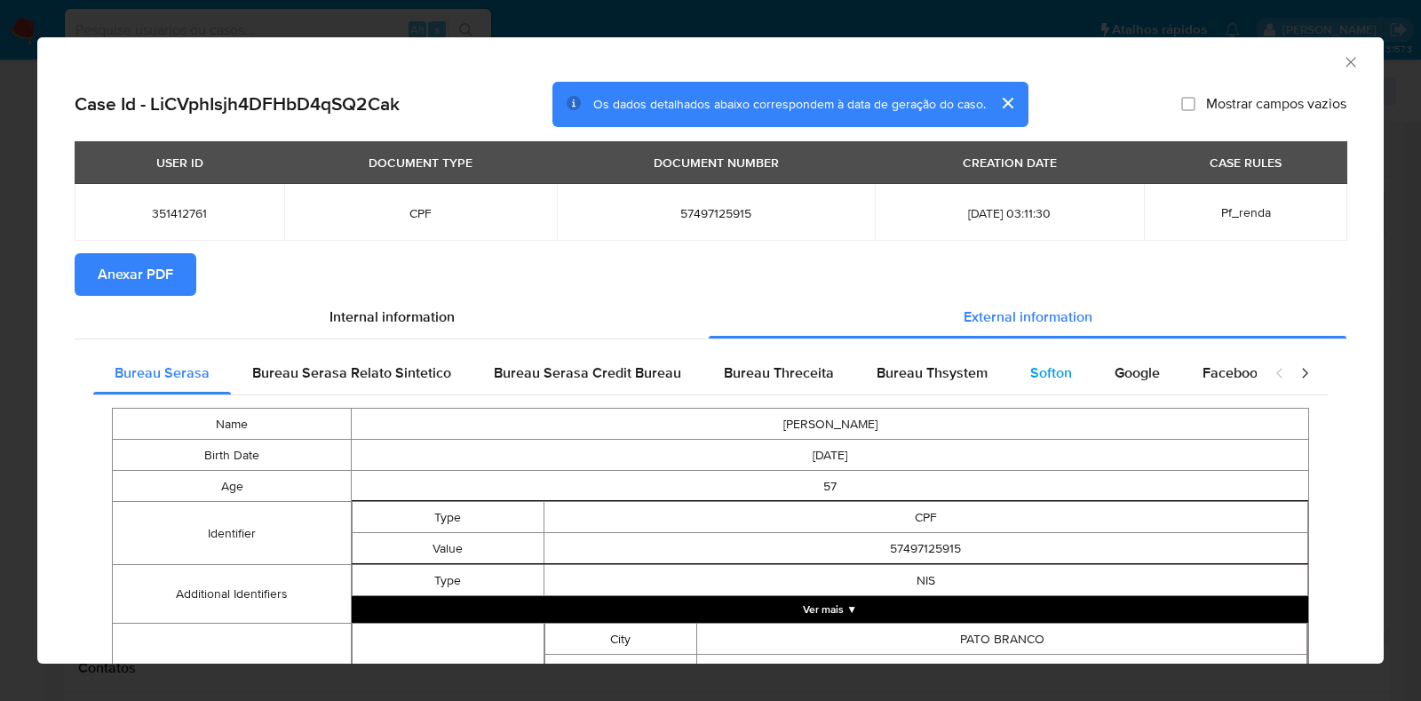
click at [1047, 378] on span "Softon" at bounding box center [1051, 372] width 42 height 20
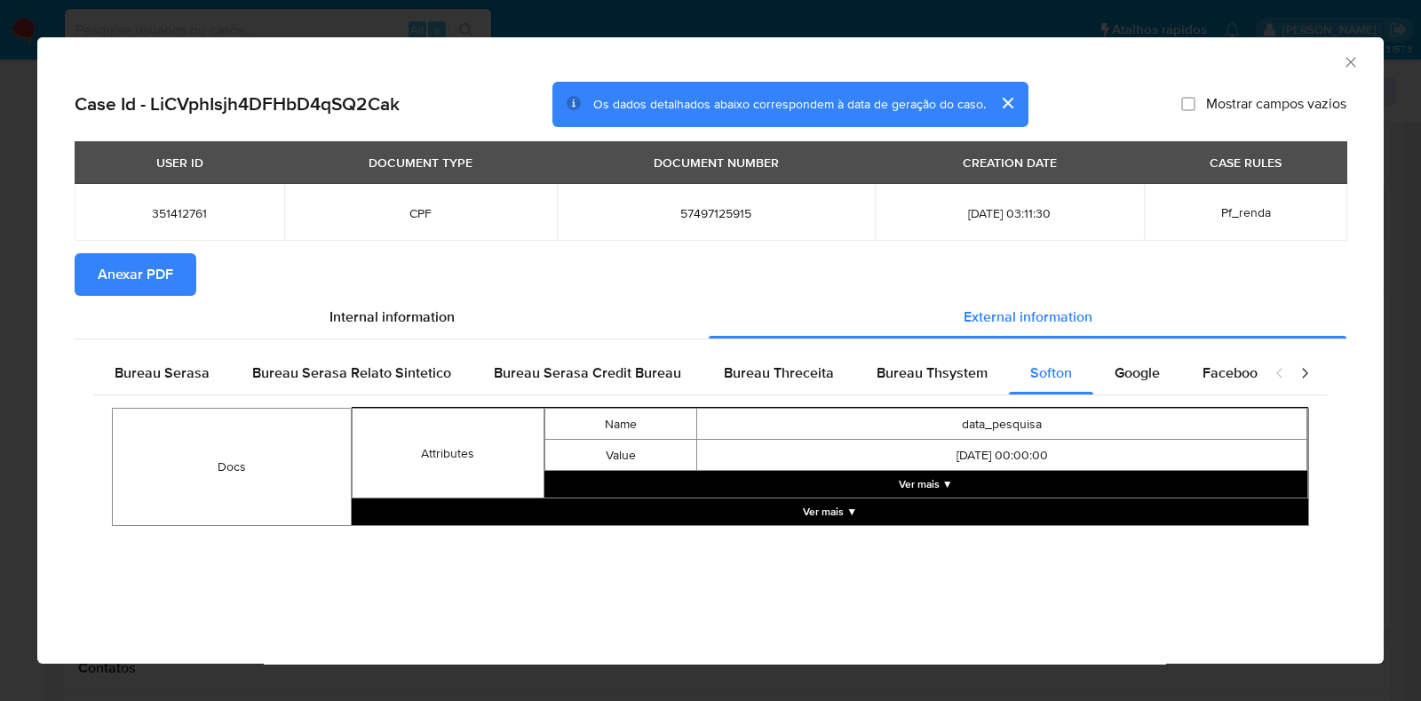
click at [942, 481] on button "Ver mais ▼" at bounding box center [927, 484] width 764 height 27
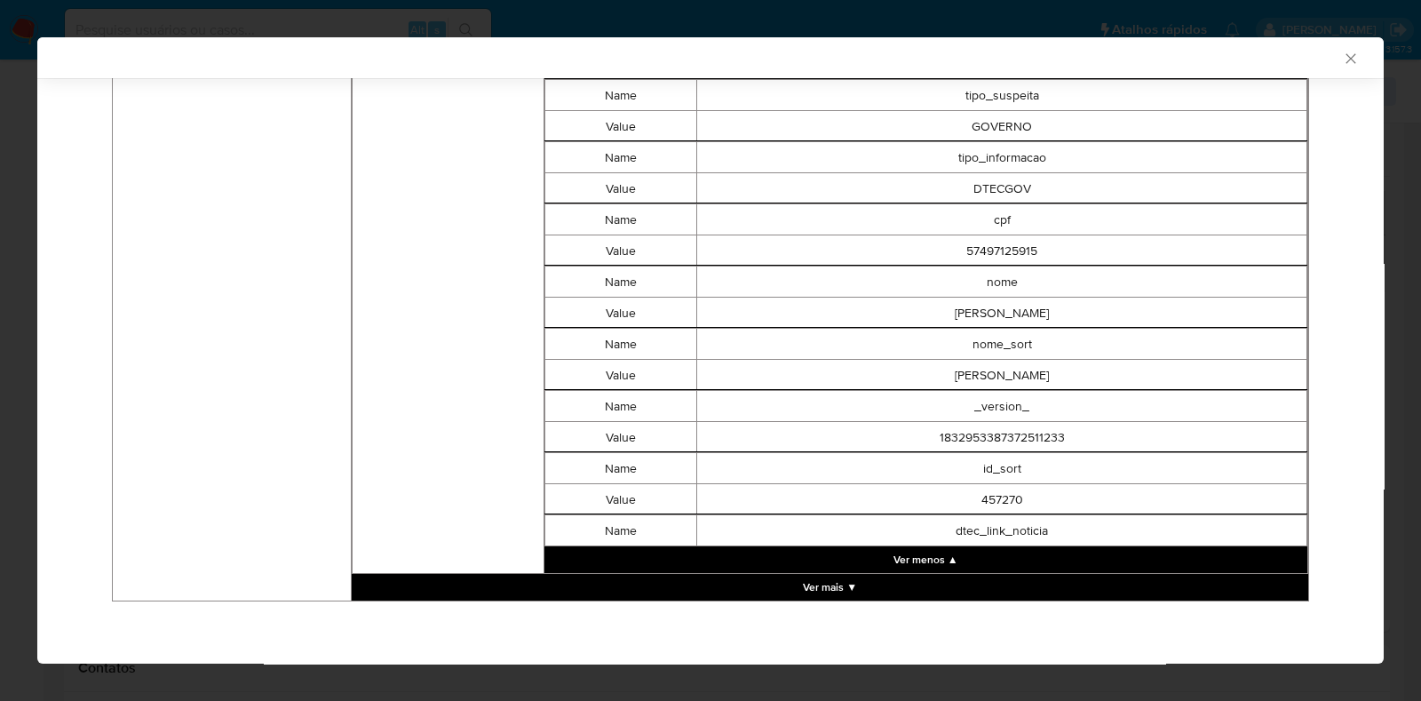
scroll to position [1717, 0]
click at [843, 593] on button "Ver mais ▼" at bounding box center [830, 587] width 957 height 27
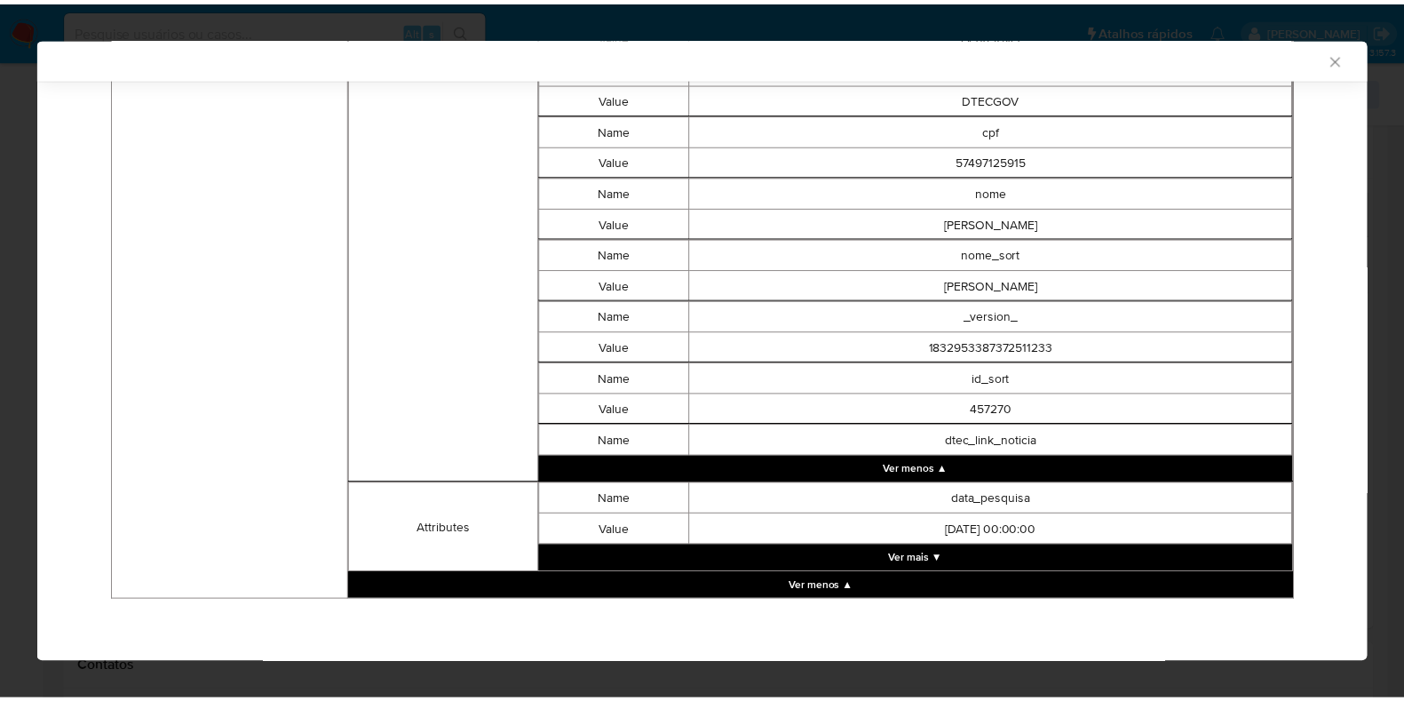
scroll to position [1809, 0]
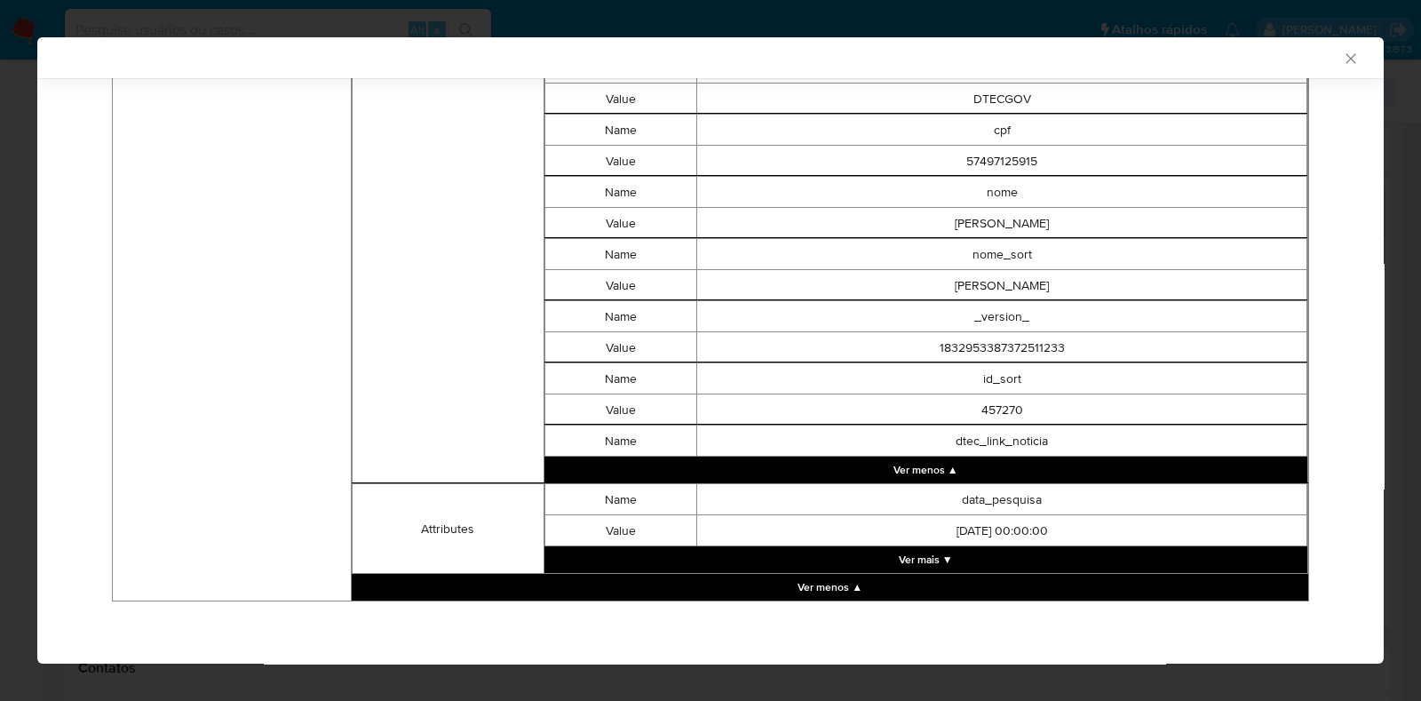
click at [1346, 60] on icon "Fechar a janela" at bounding box center [1351, 58] width 10 height 10
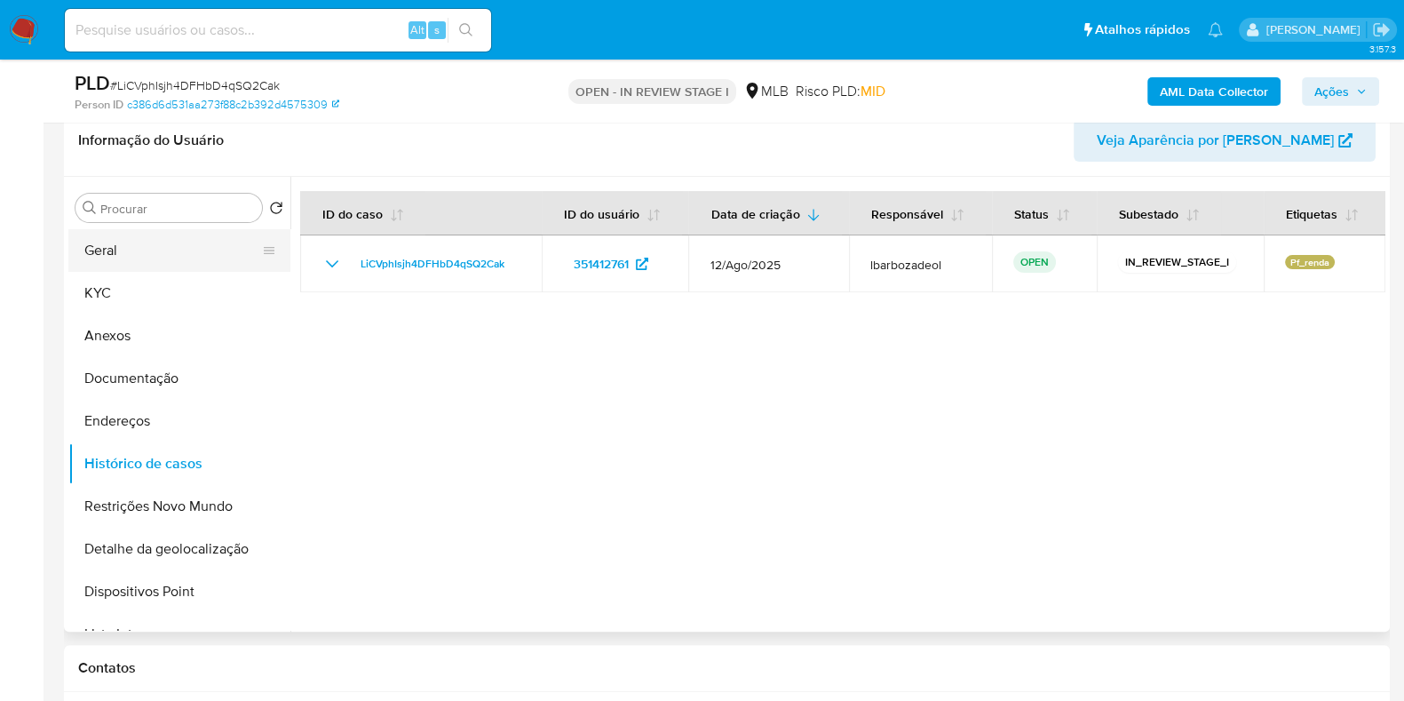
click at [107, 251] on button "Geral" at bounding box center [172, 250] width 208 height 43
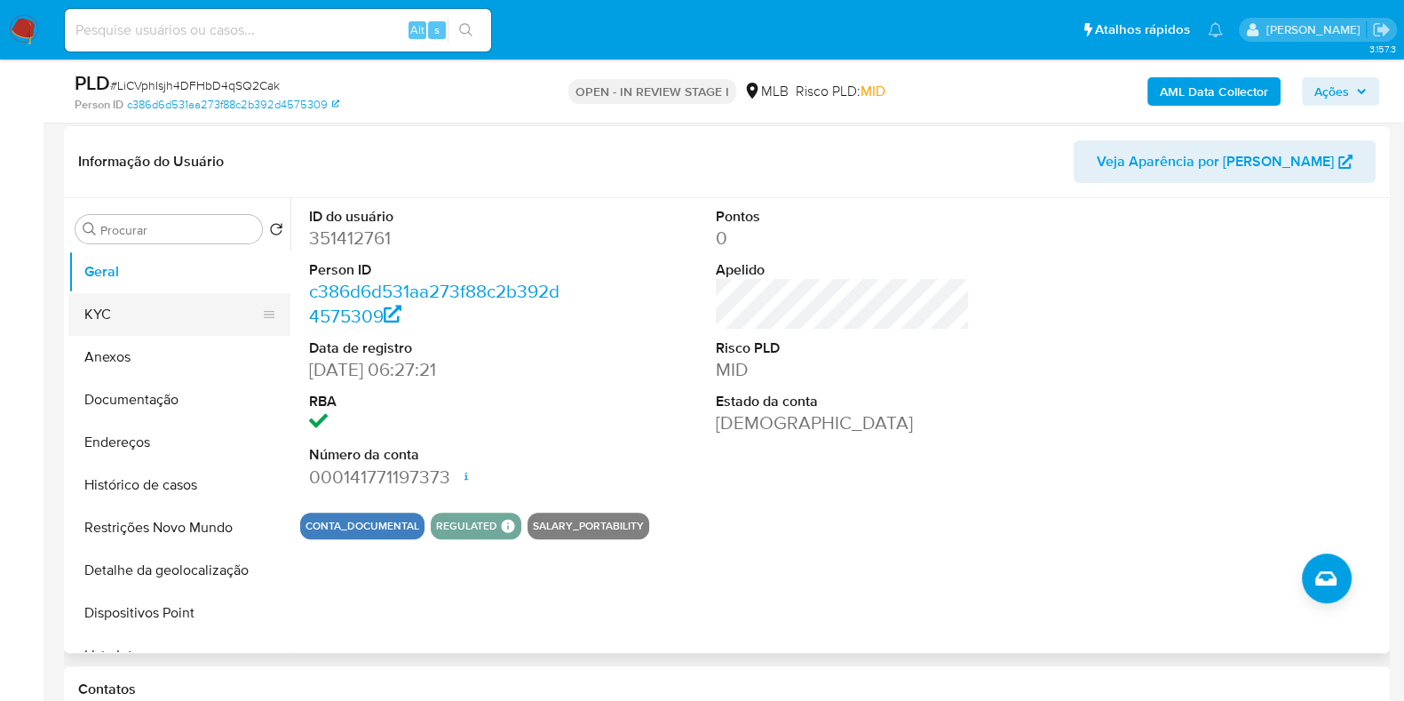
click at [183, 317] on button "KYC" at bounding box center [172, 314] width 208 height 43
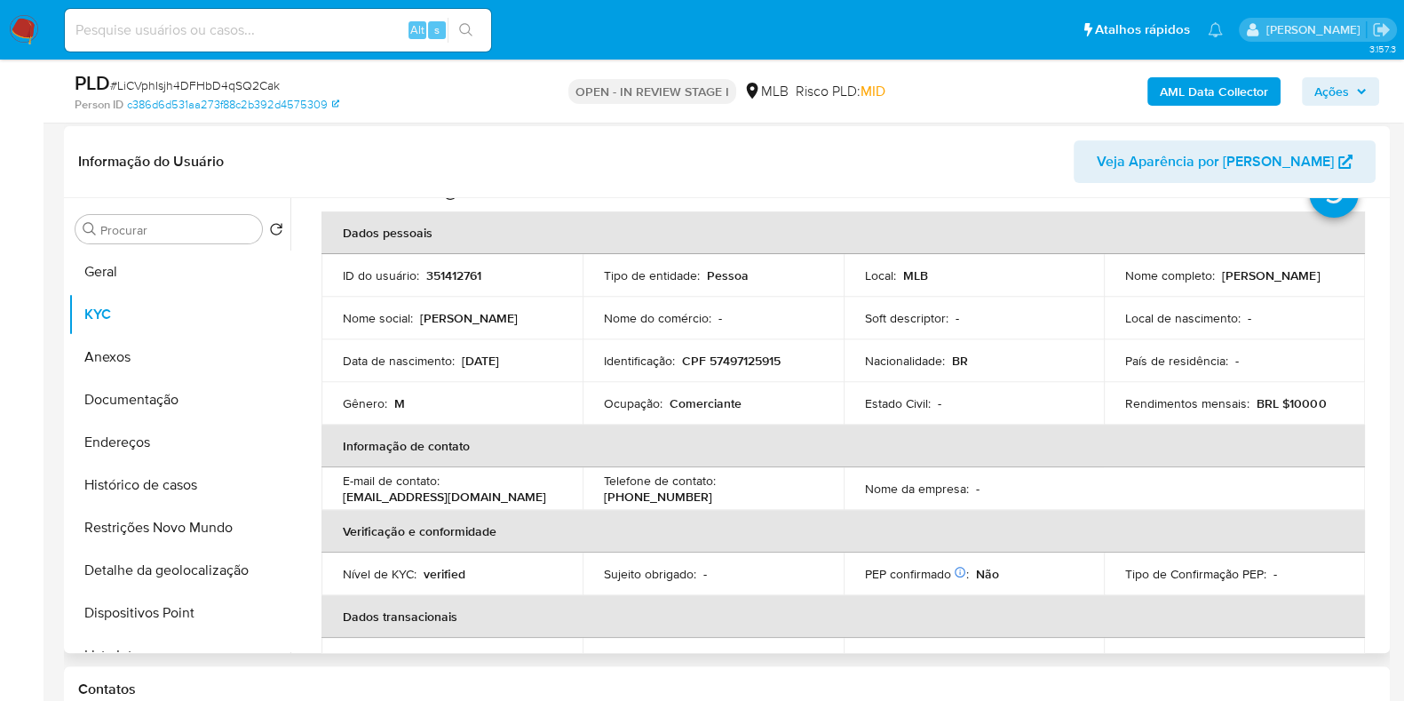
scroll to position [112, 0]
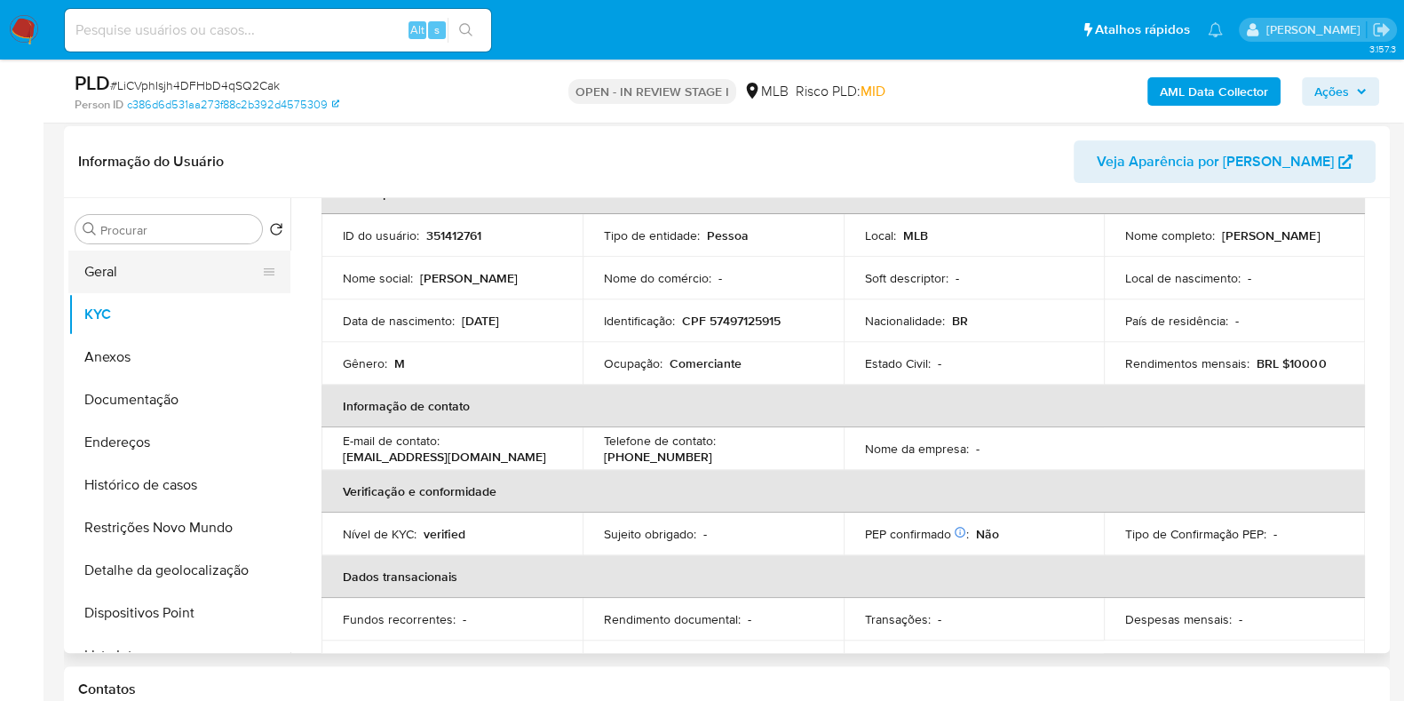
click at [159, 267] on button "Geral" at bounding box center [172, 272] width 208 height 43
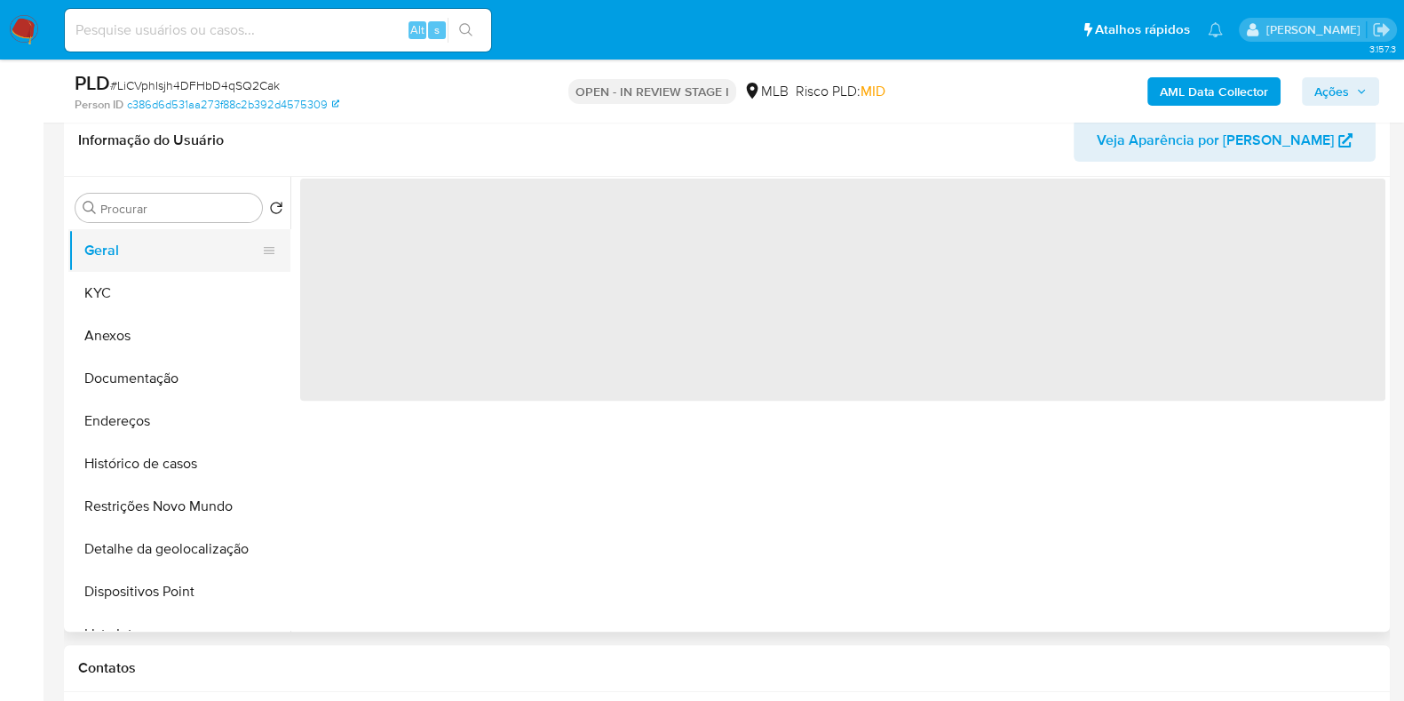
scroll to position [0, 0]
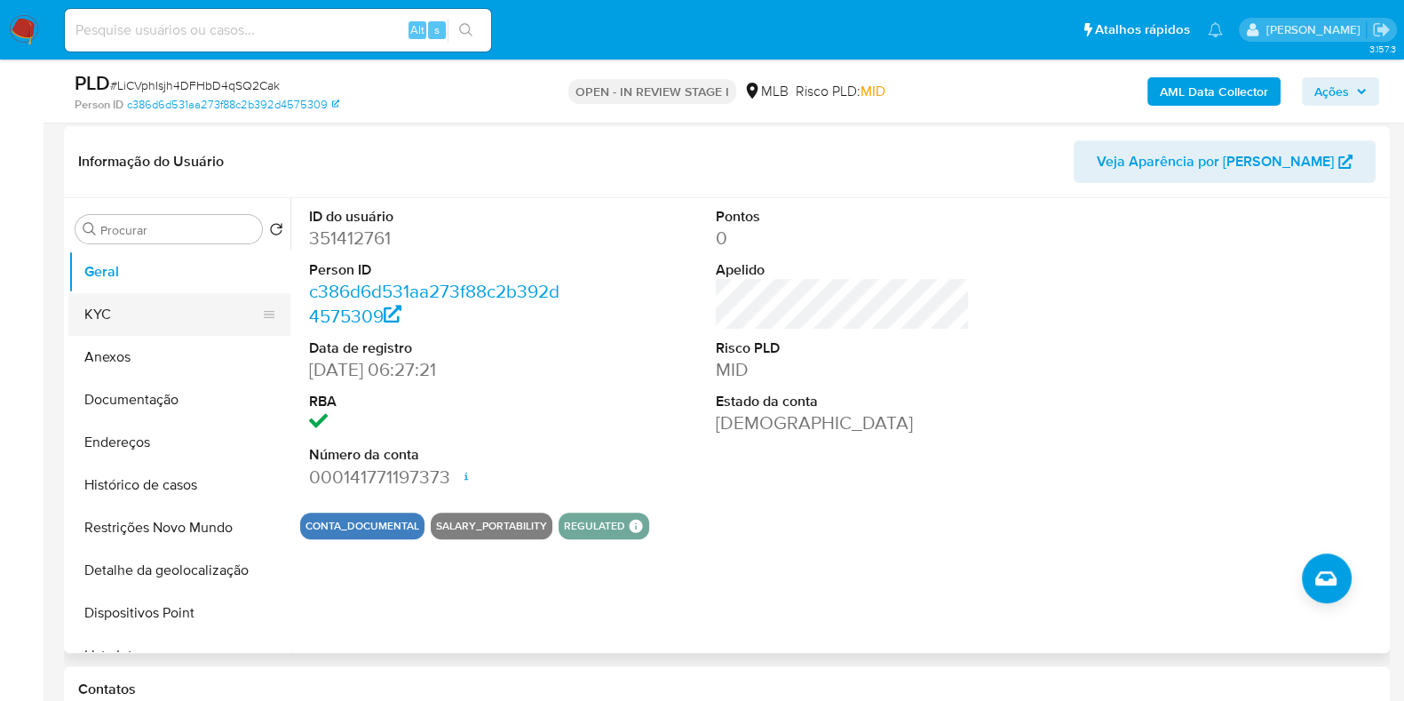
click at [156, 319] on button "KYC" at bounding box center [172, 314] width 208 height 43
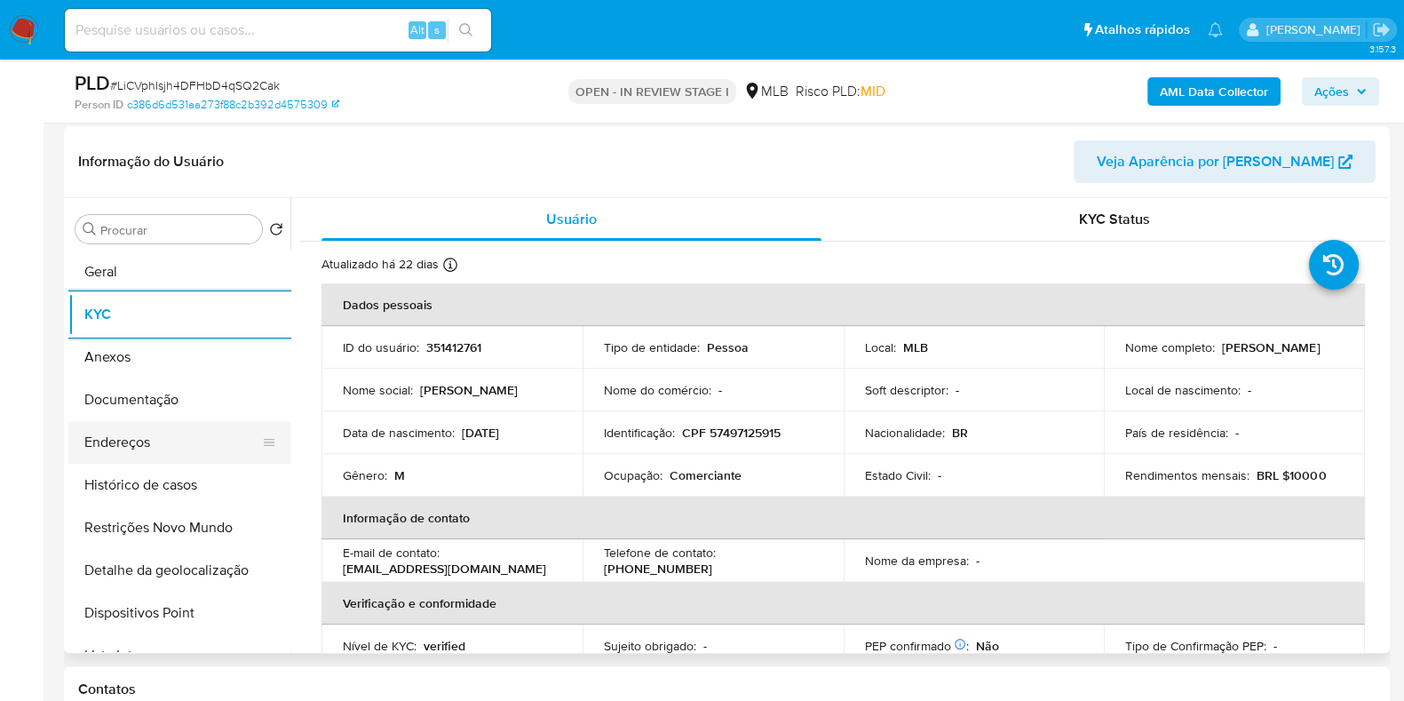
click at [179, 443] on button "Endereços" at bounding box center [172, 442] width 208 height 43
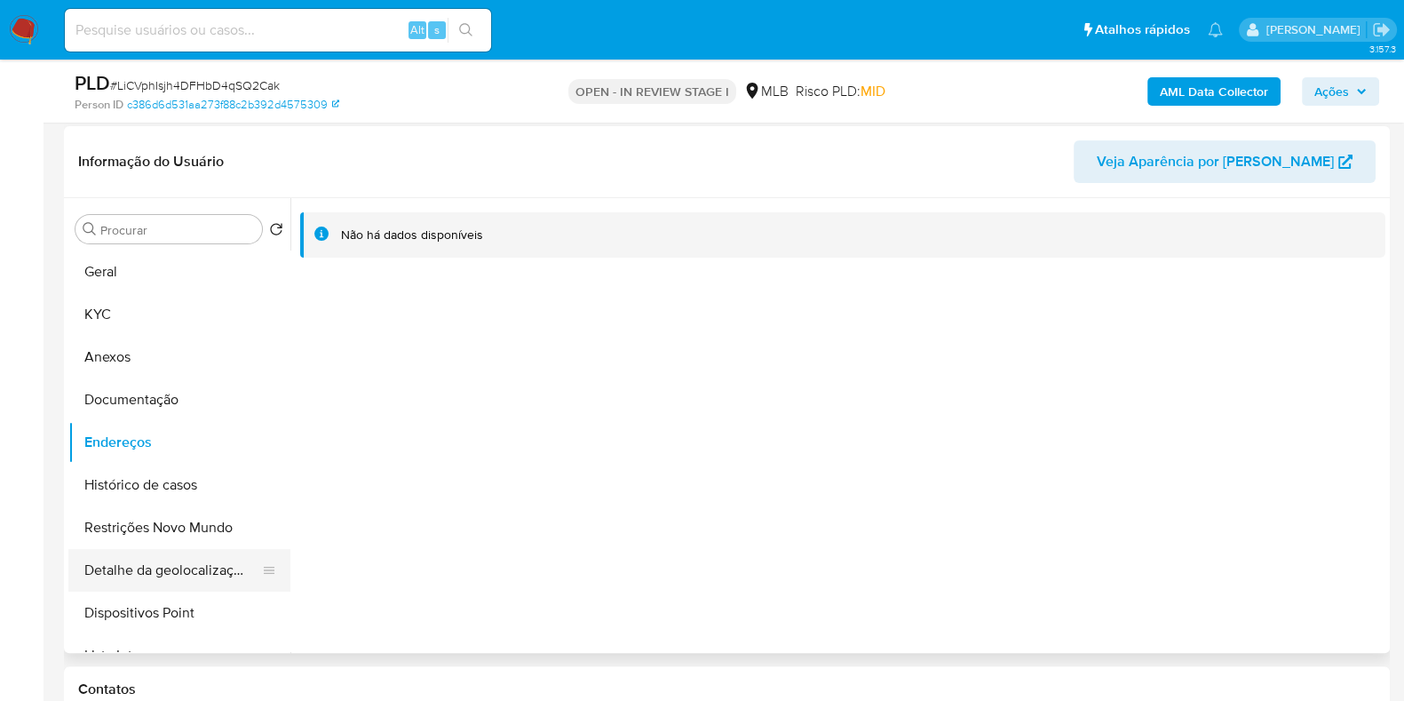
click at [198, 566] on button "Detalhe da geolocalização" at bounding box center [172, 570] width 208 height 43
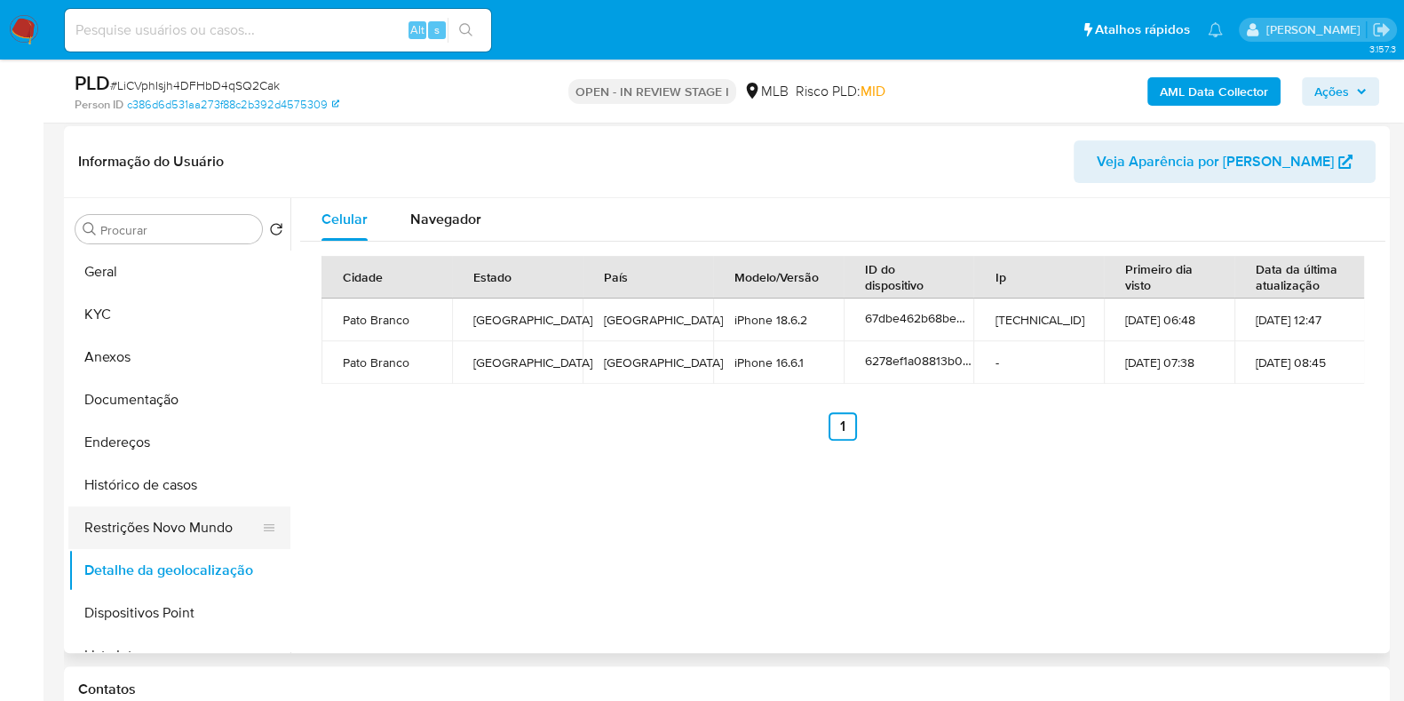
click at [185, 519] on button "Restrições Novo Mundo" at bounding box center [172, 527] width 208 height 43
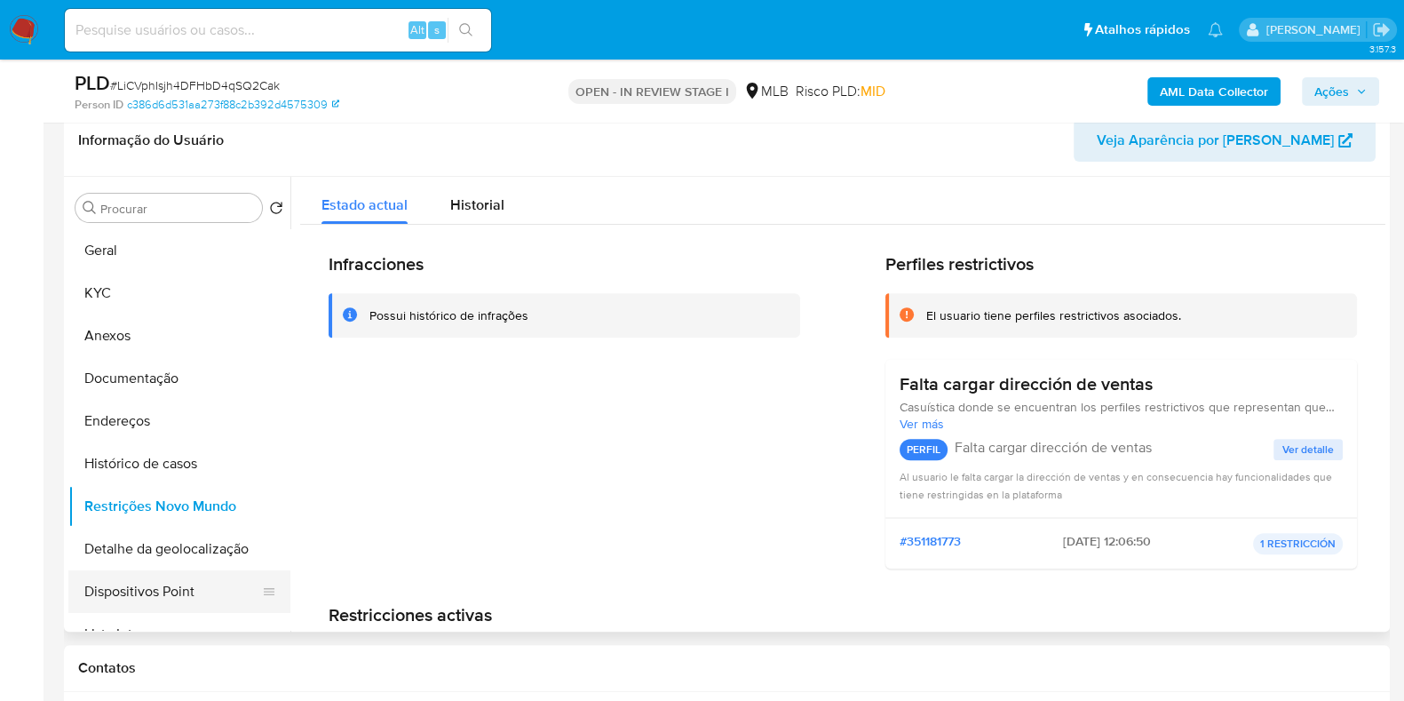
click at [205, 576] on button "Dispositivos Point" at bounding box center [172, 591] width 208 height 43
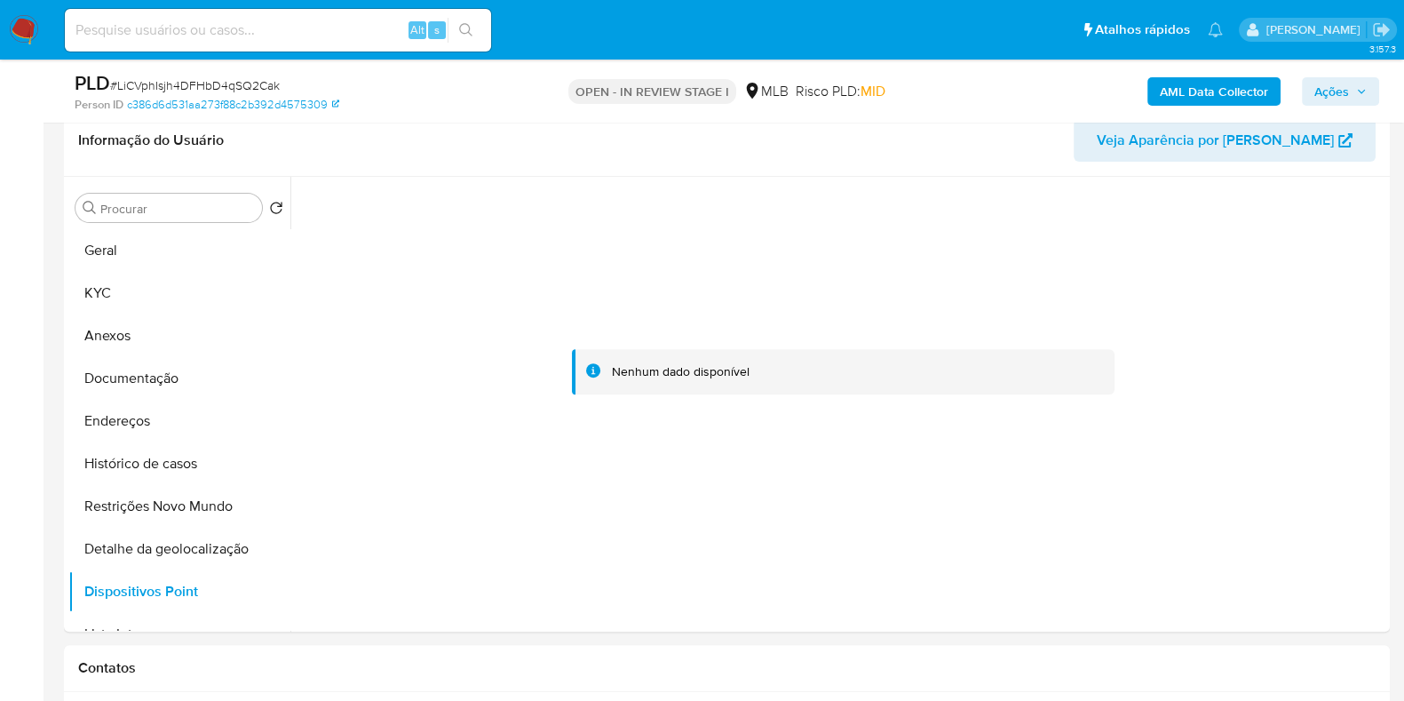
click at [1333, 99] on span "Ações" at bounding box center [1332, 91] width 35 height 28
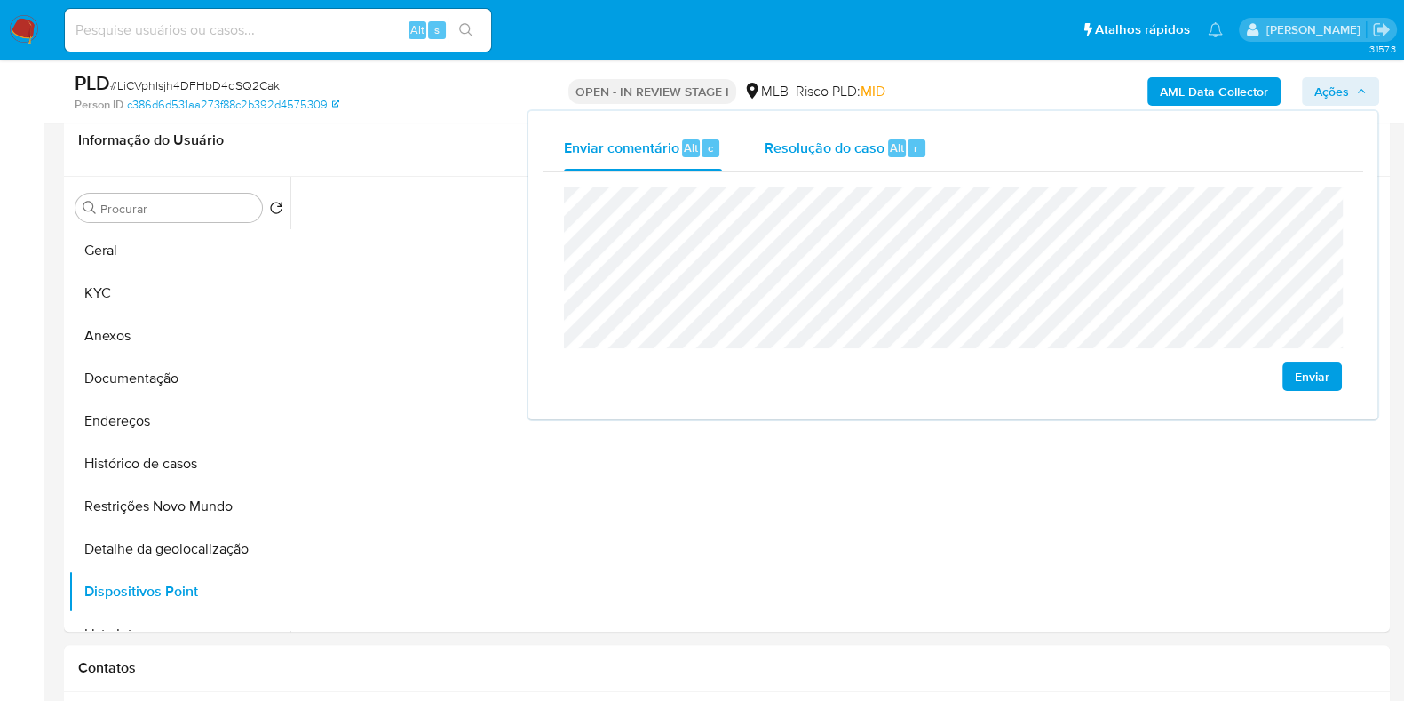
click at [885, 132] on div "Resolução do caso Alt r" at bounding box center [846, 148] width 163 height 46
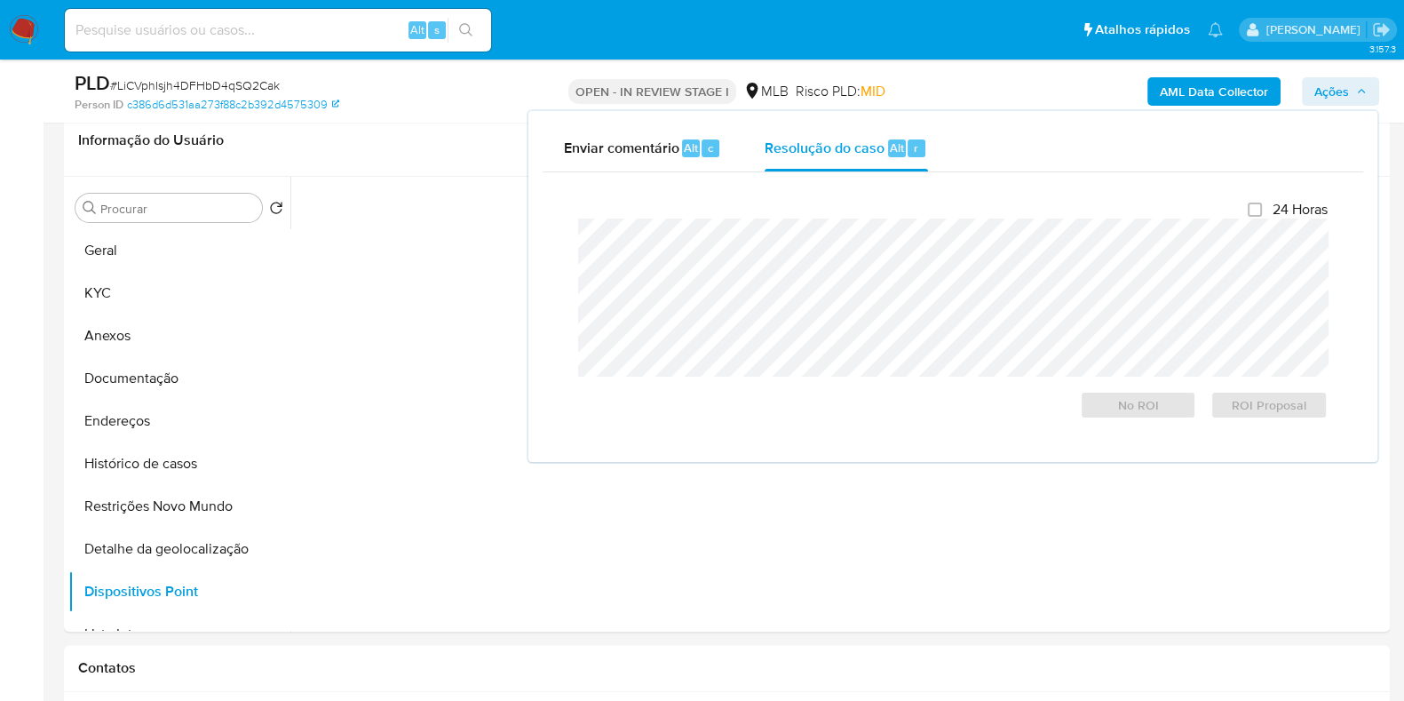
click at [1349, 83] on span "Ações" at bounding box center [1332, 91] width 35 height 28
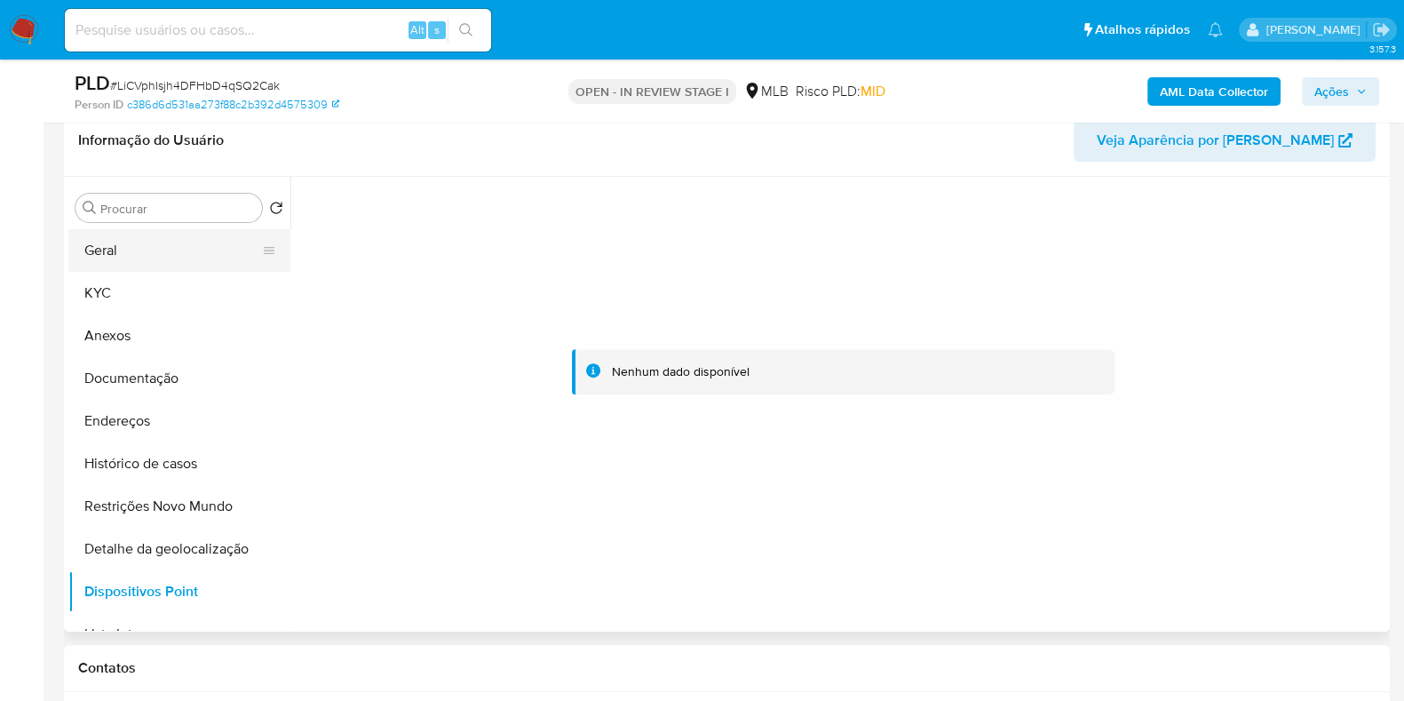
click at [179, 259] on button "Geral" at bounding box center [172, 250] width 208 height 43
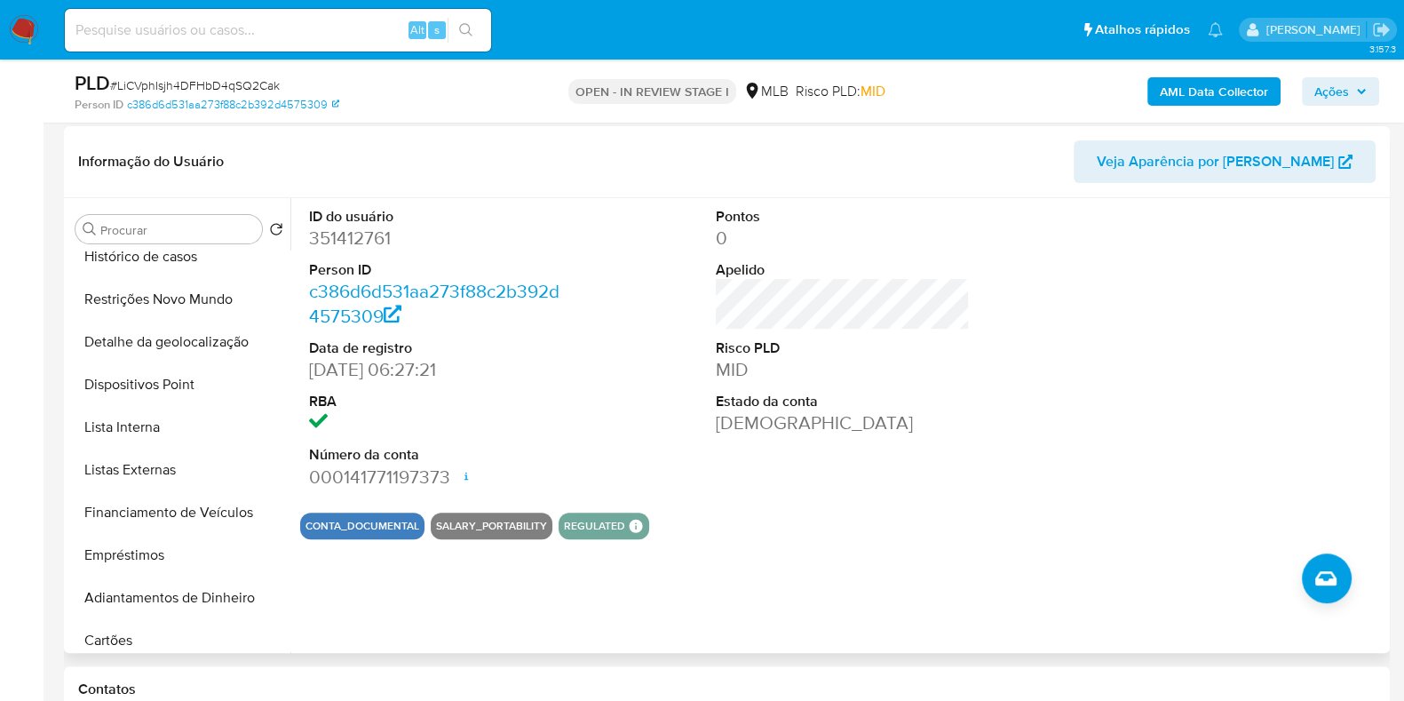
scroll to position [230, 0]
click at [171, 416] on button "Lista Interna" at bounding box center [172, 425] width 208 height 43
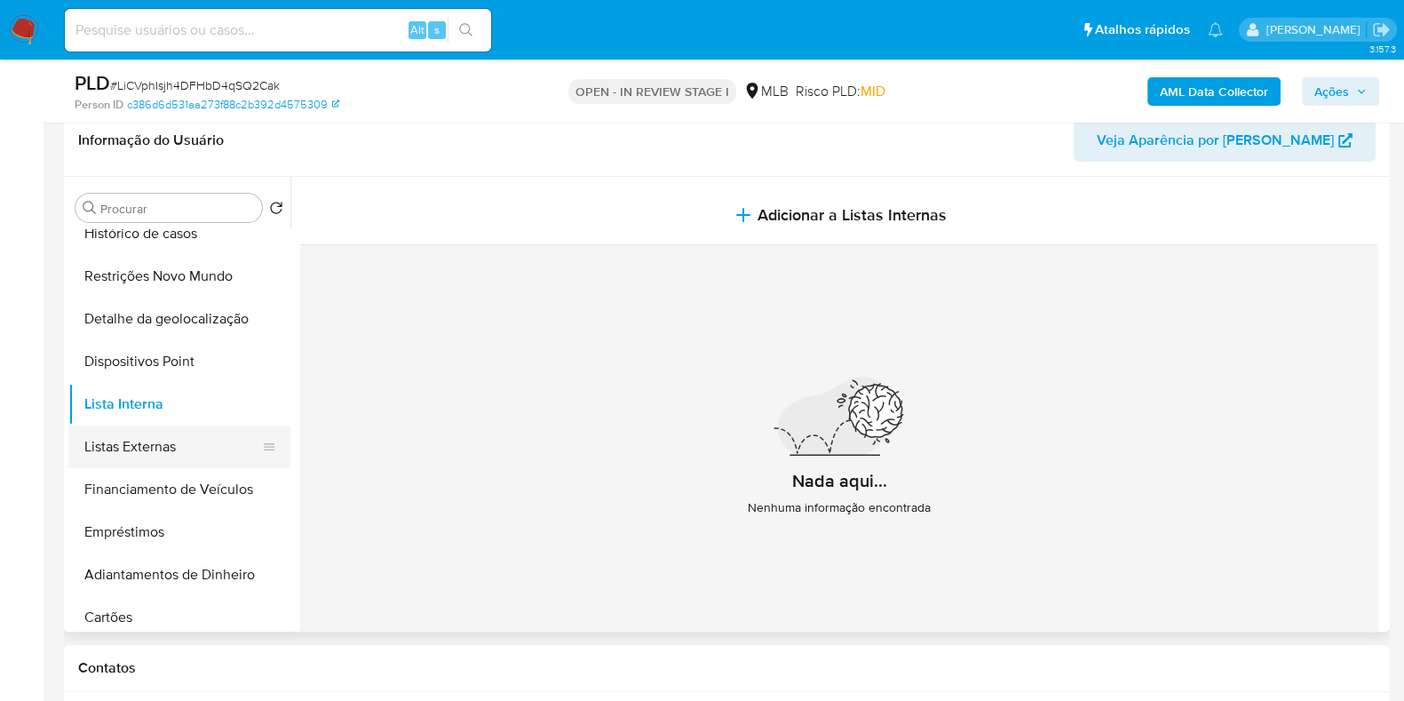
click at [162, 450] on button "Listas Externas" at bounding box center [172, 447] width 208 height 43
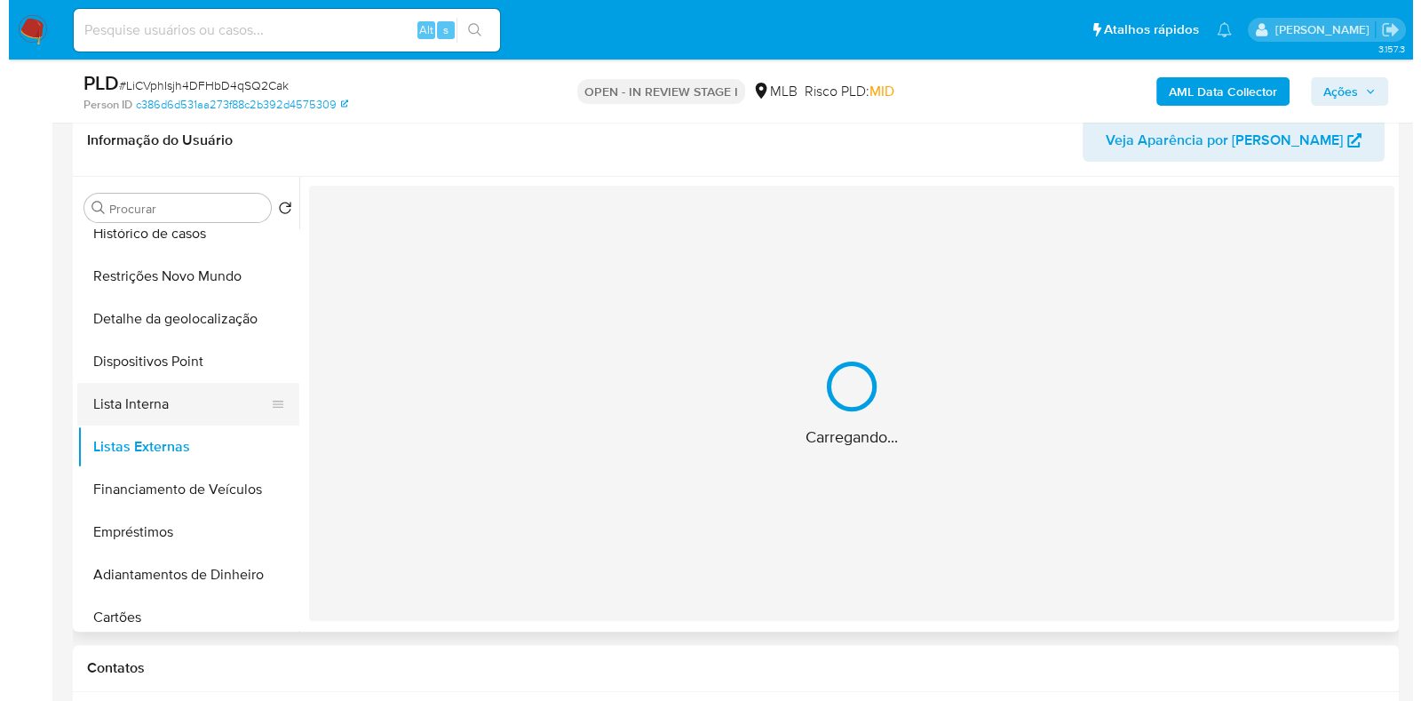
scroll to position [0, 0]
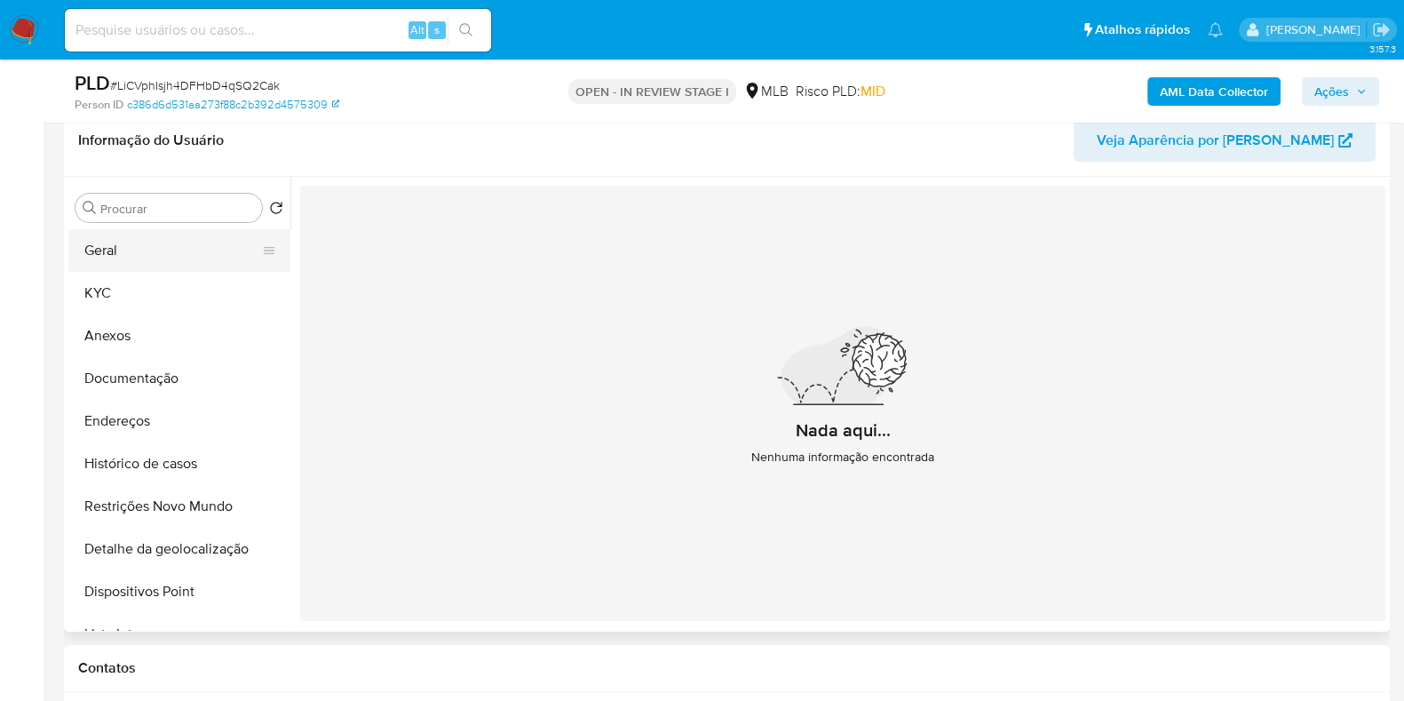
click at [133, 245] on button "Geral" at bounding box center [172, 250] width 208 height 43
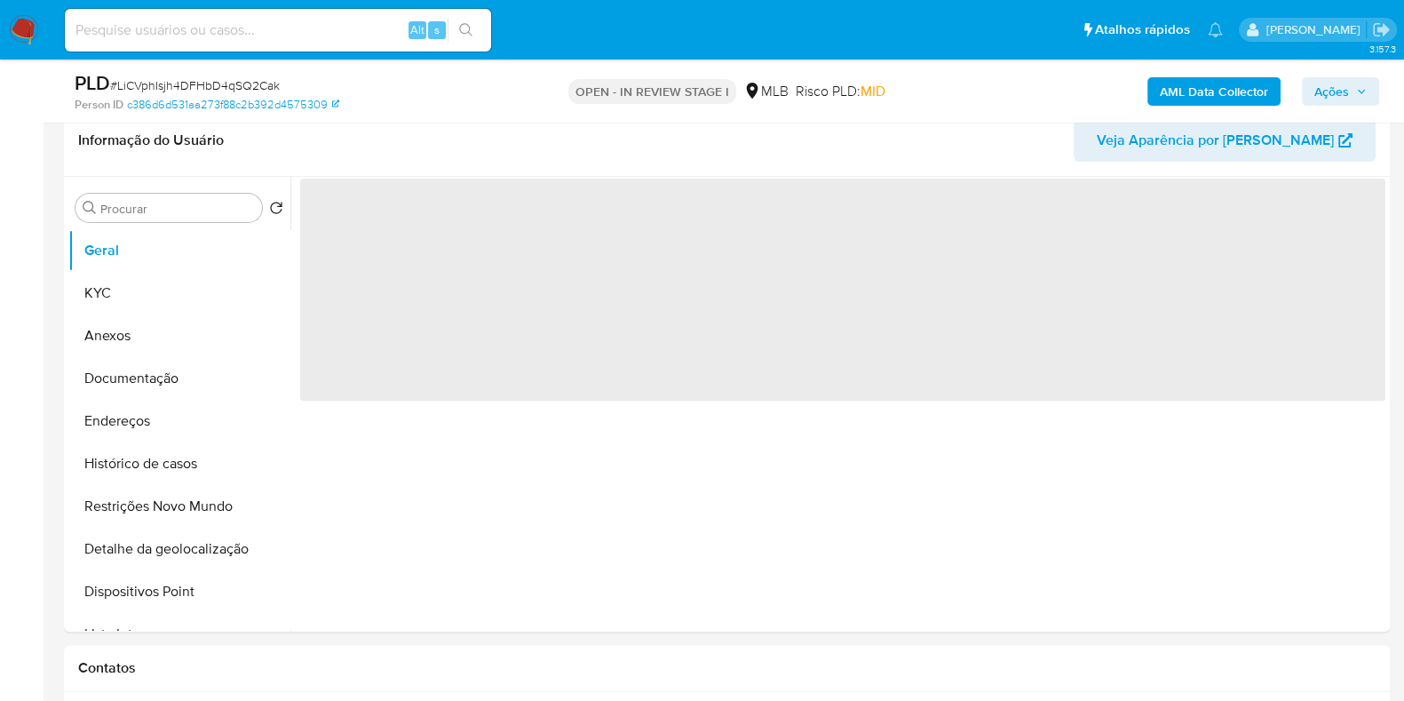
click at [1189, 85] on b "AML Data Collector" at bounding box center [1214, 91] width 108 height 28
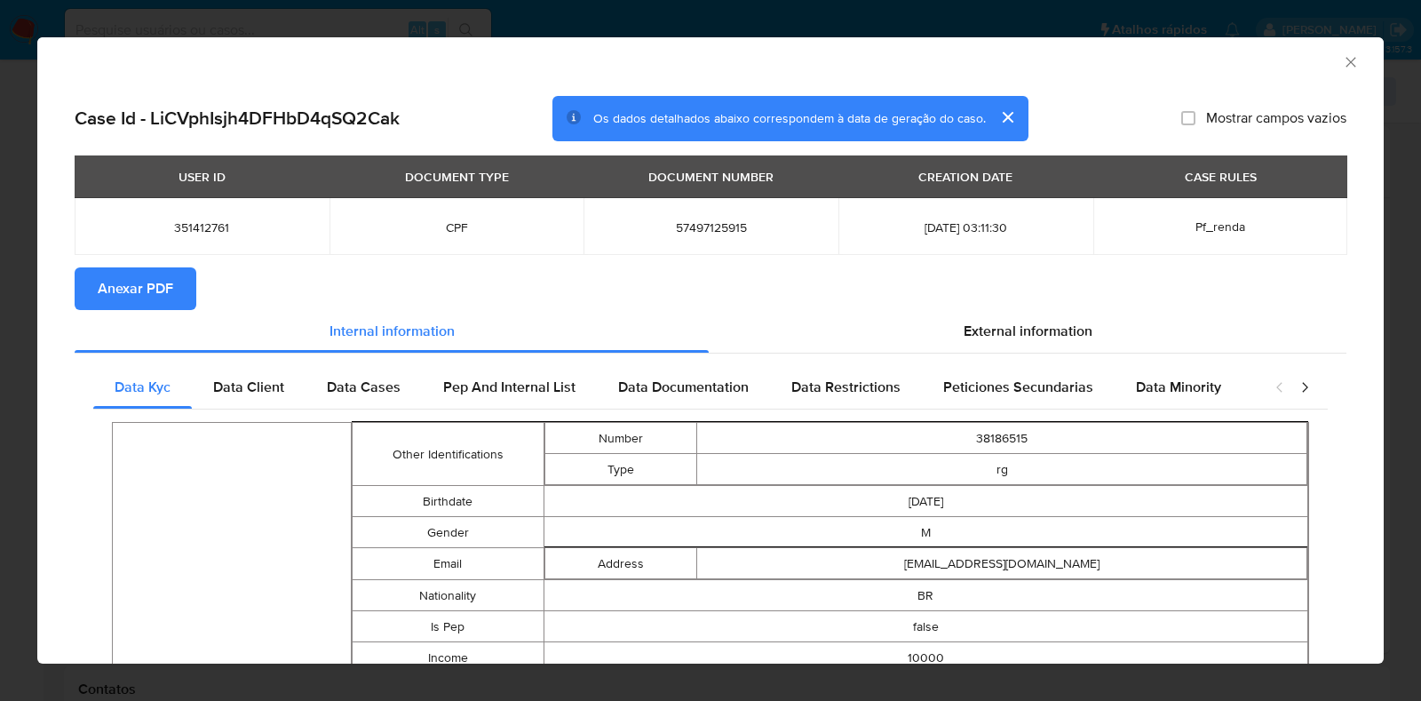
click at [170, 284] on span "Anexar PDF" at bounding box center [136, 288] width 76 height 39
click at [1342, 61] on icon "Fechar a janela" at bounding box center [1351, 62] width 18 height 18
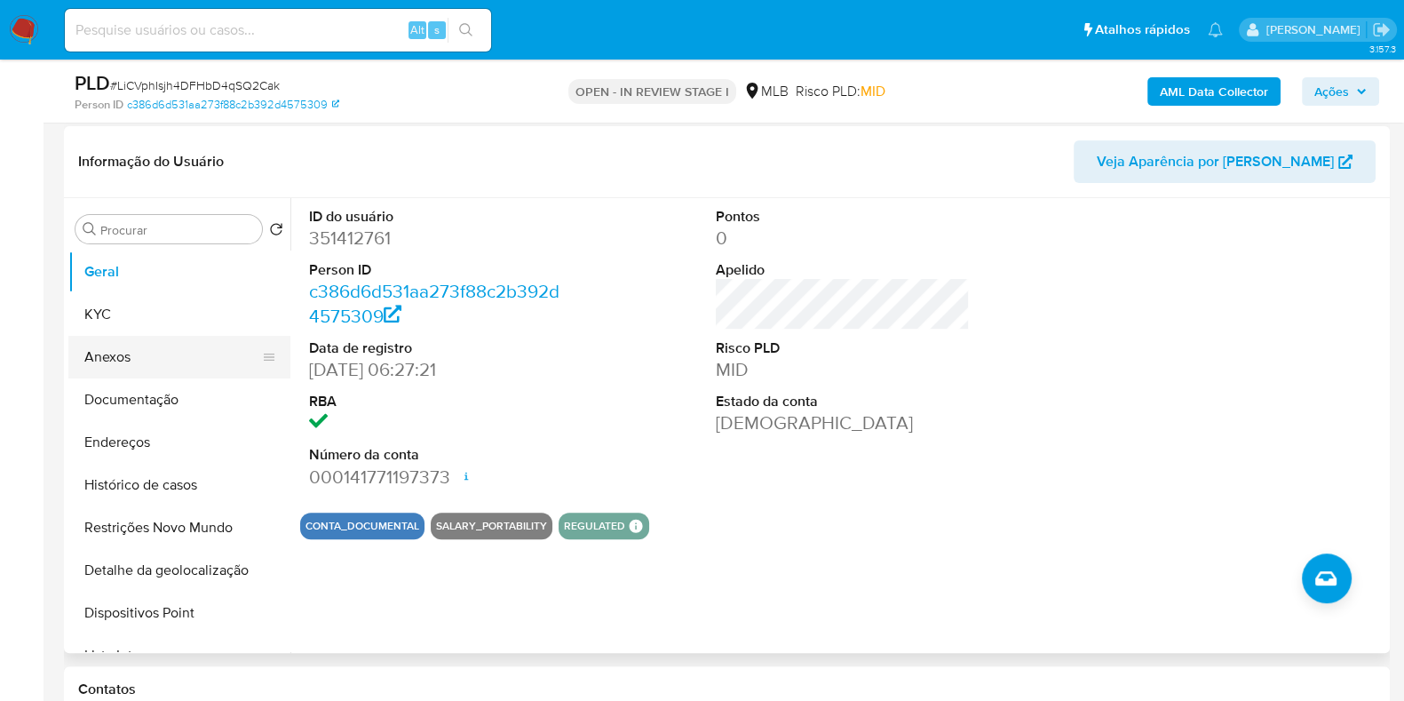
click at [178, 348] on button "Anexos" at bounding box center [172, 357] width 208 height 43
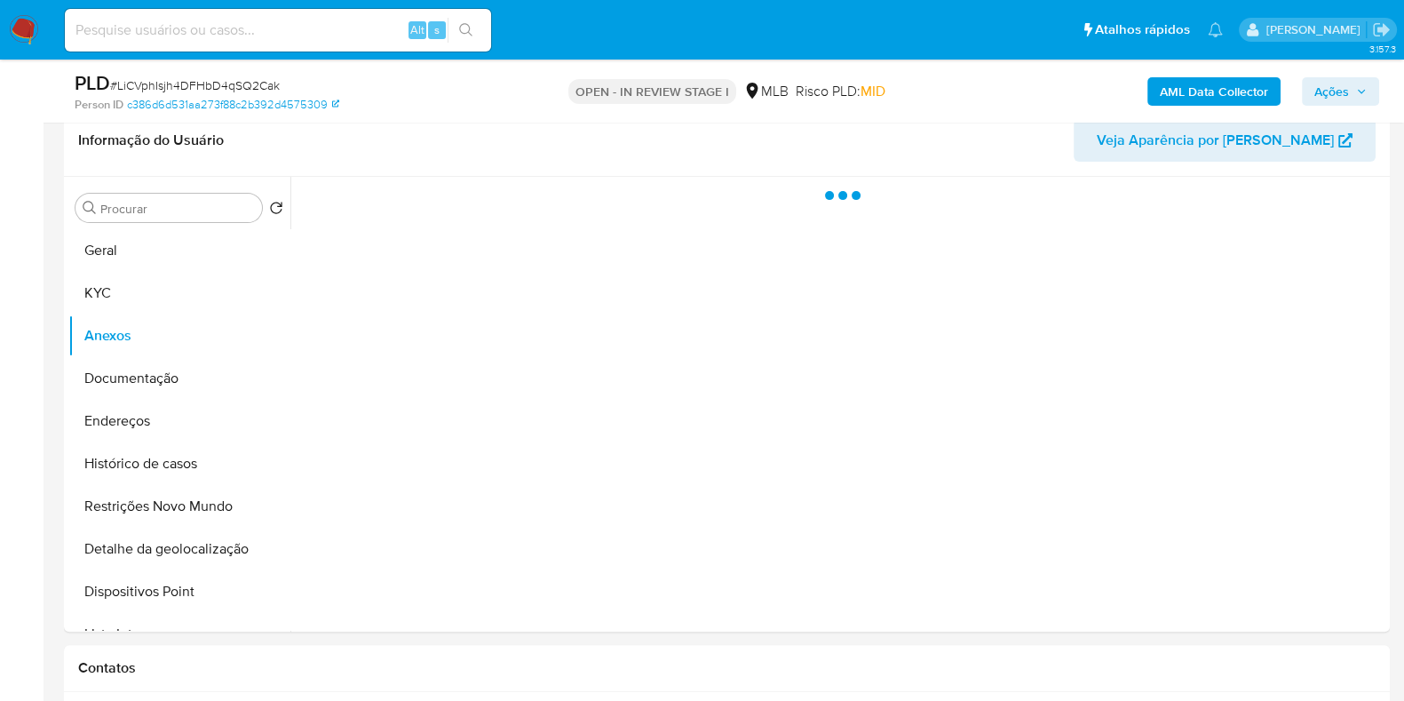
click at [1344, 86] on span "Ações" at bounding box center [1332, 91] width 35 height 28
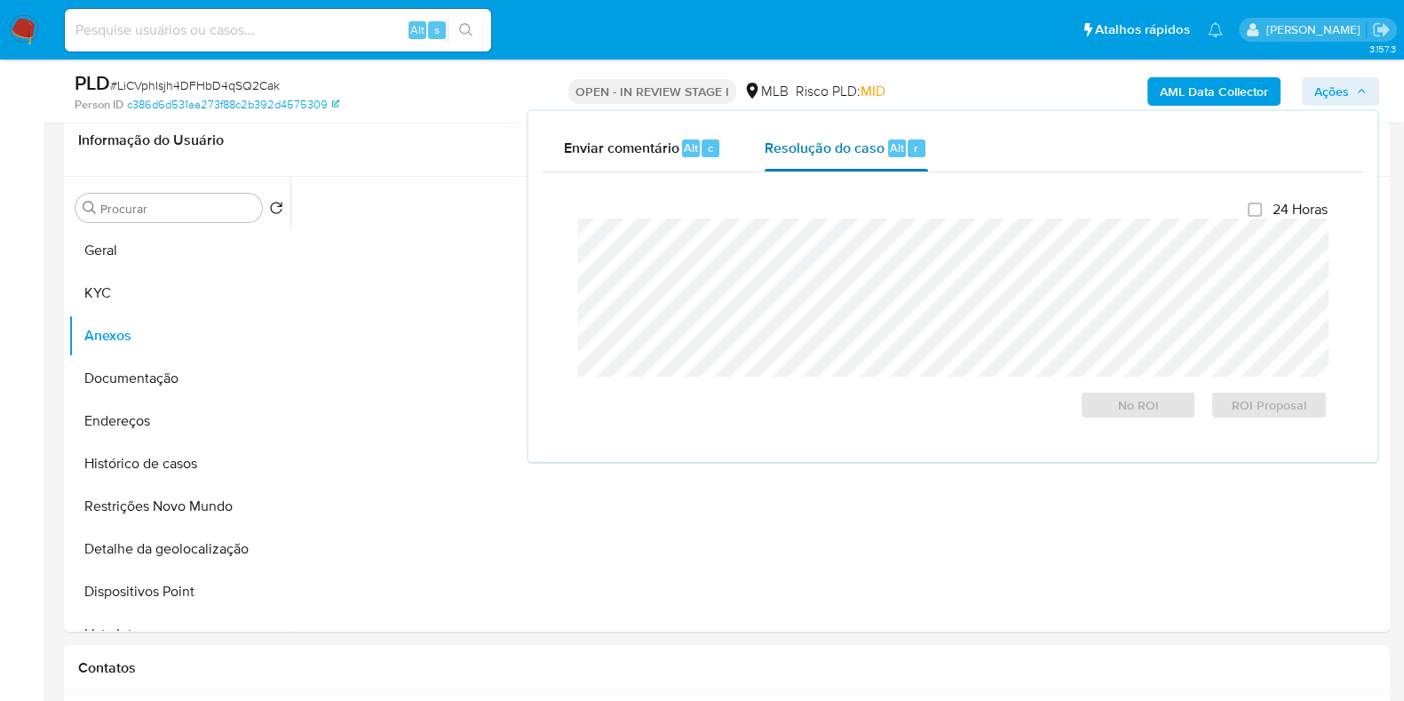
click at [795, 164] on div "Resolução do caso Alt r" at bounding box center [846, 148] width 163 height 46
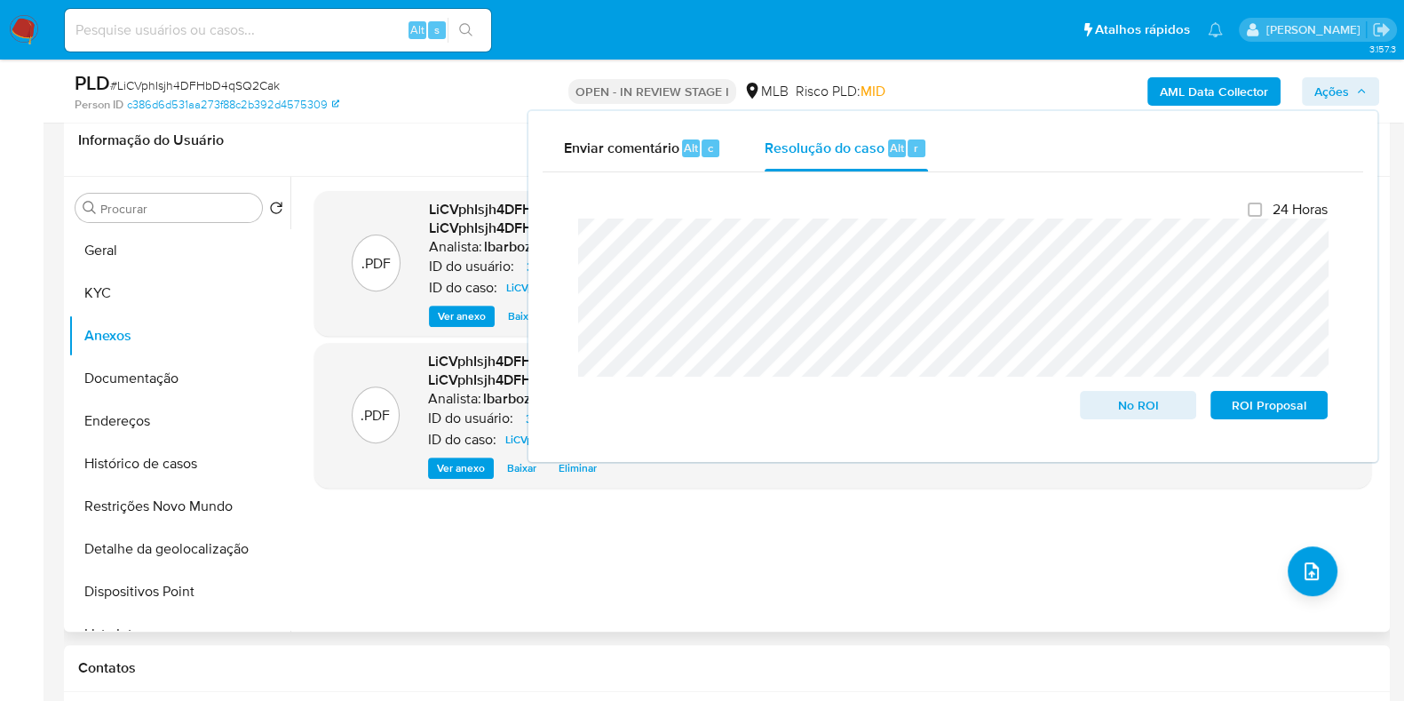
click at [409, 137] on header "Informação do Usuário Veja Aparência por Pessoa" at bounding box center [727, 140] width 1298 height 43
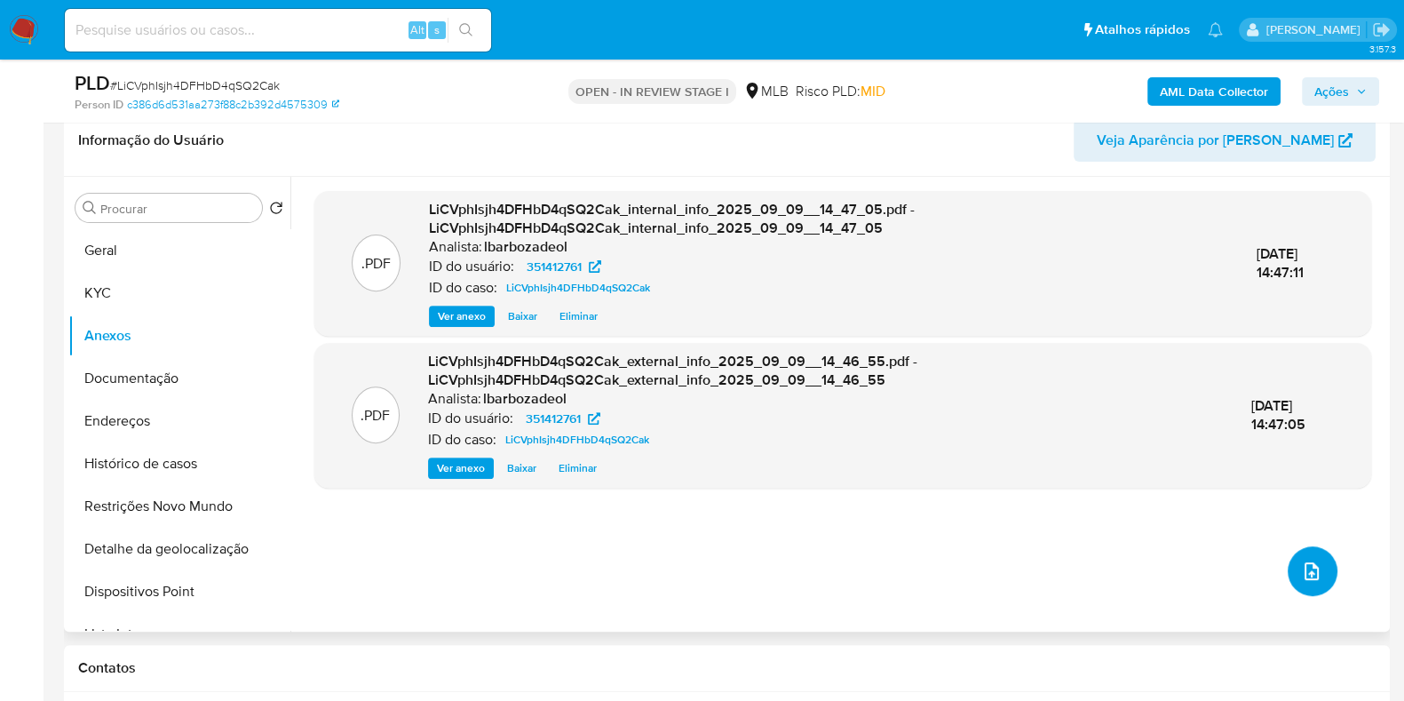
click at [1304, 573] on icon "upload-file" at bounding box center [1311, 571] width 21 height 21
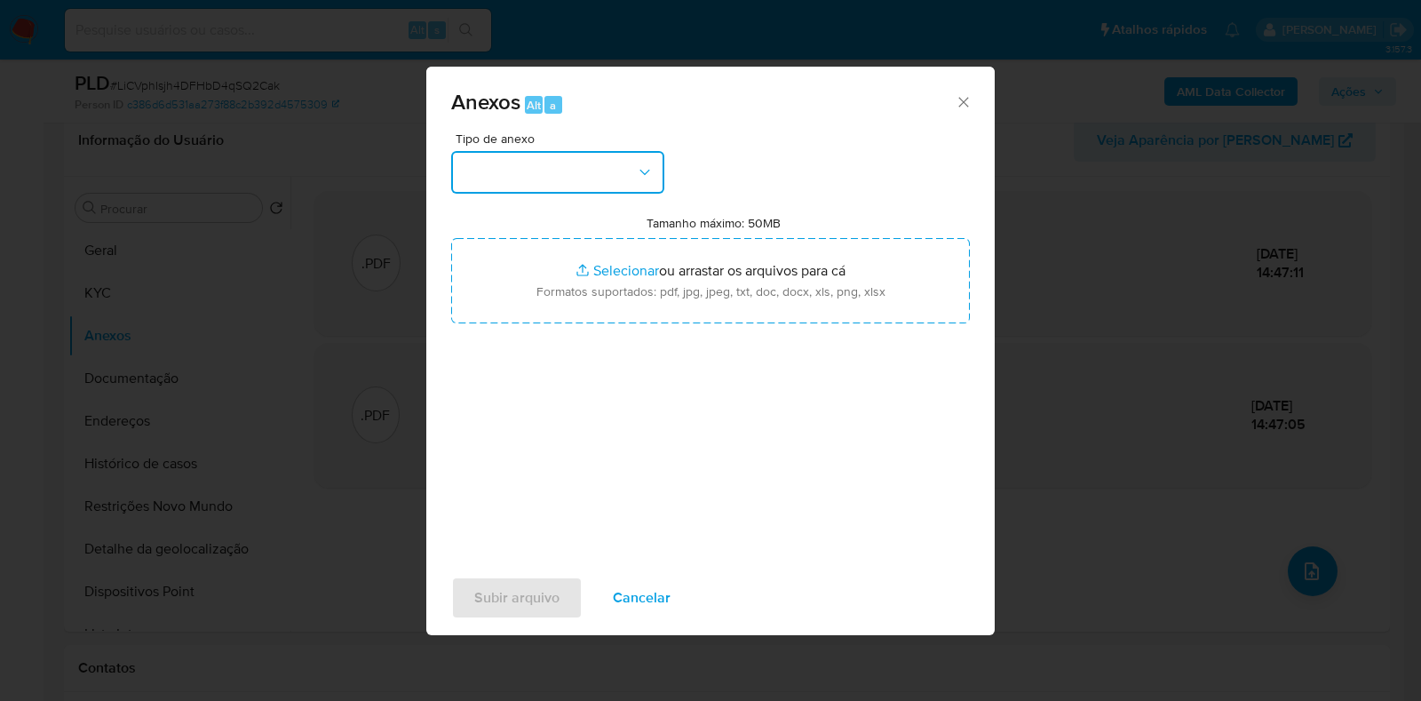
click at [592, 174] on button "button" at bounding box center [557, 172] width 213 height 43
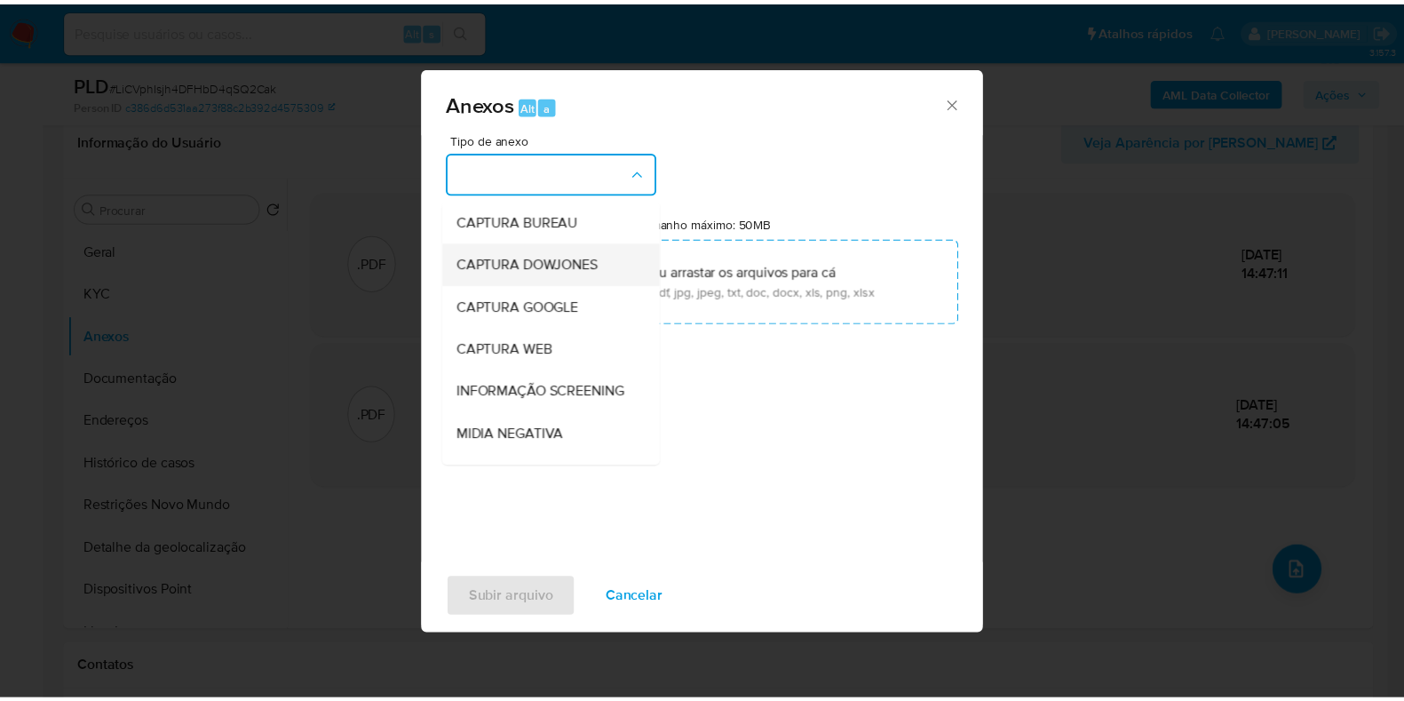
scroll to position [274, 0]
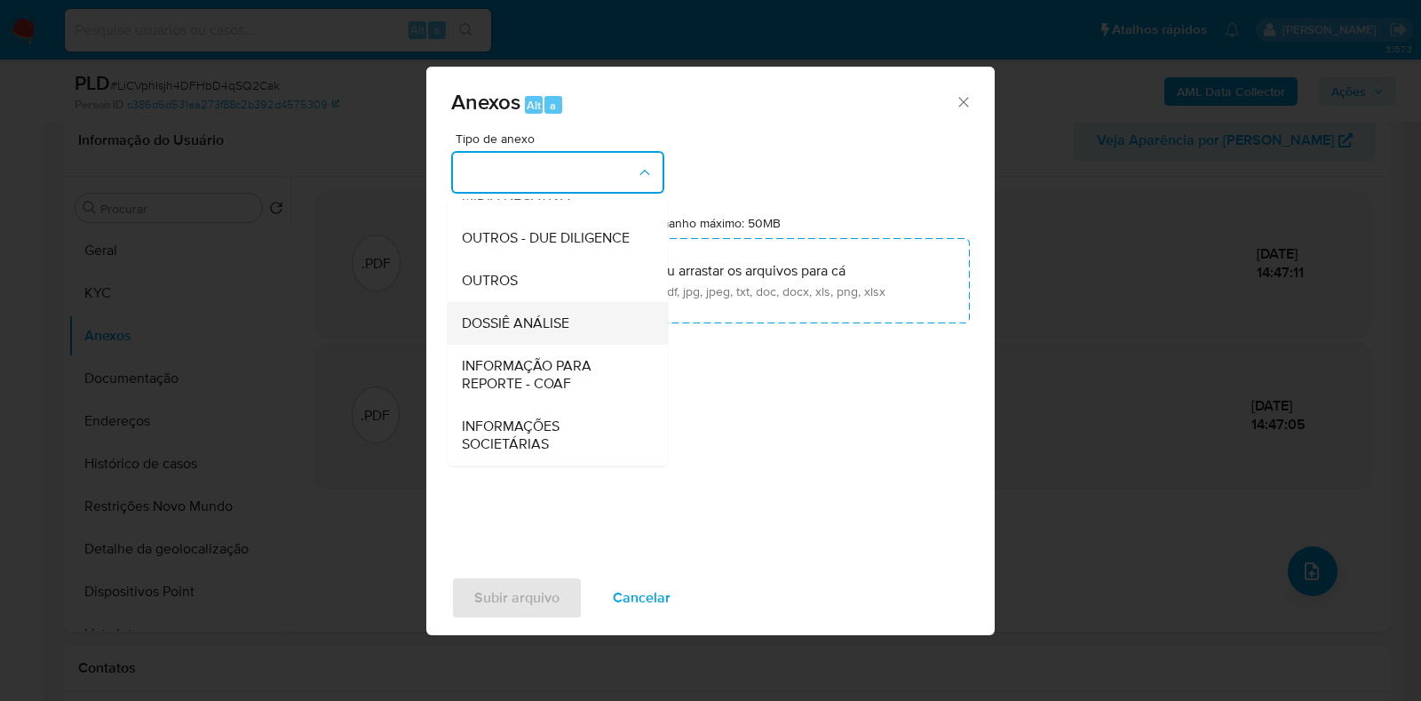
click at [560, 314] on span "DOSSIÊ ANÁLISE" at bounding box center [515, 323] width 107 height 18
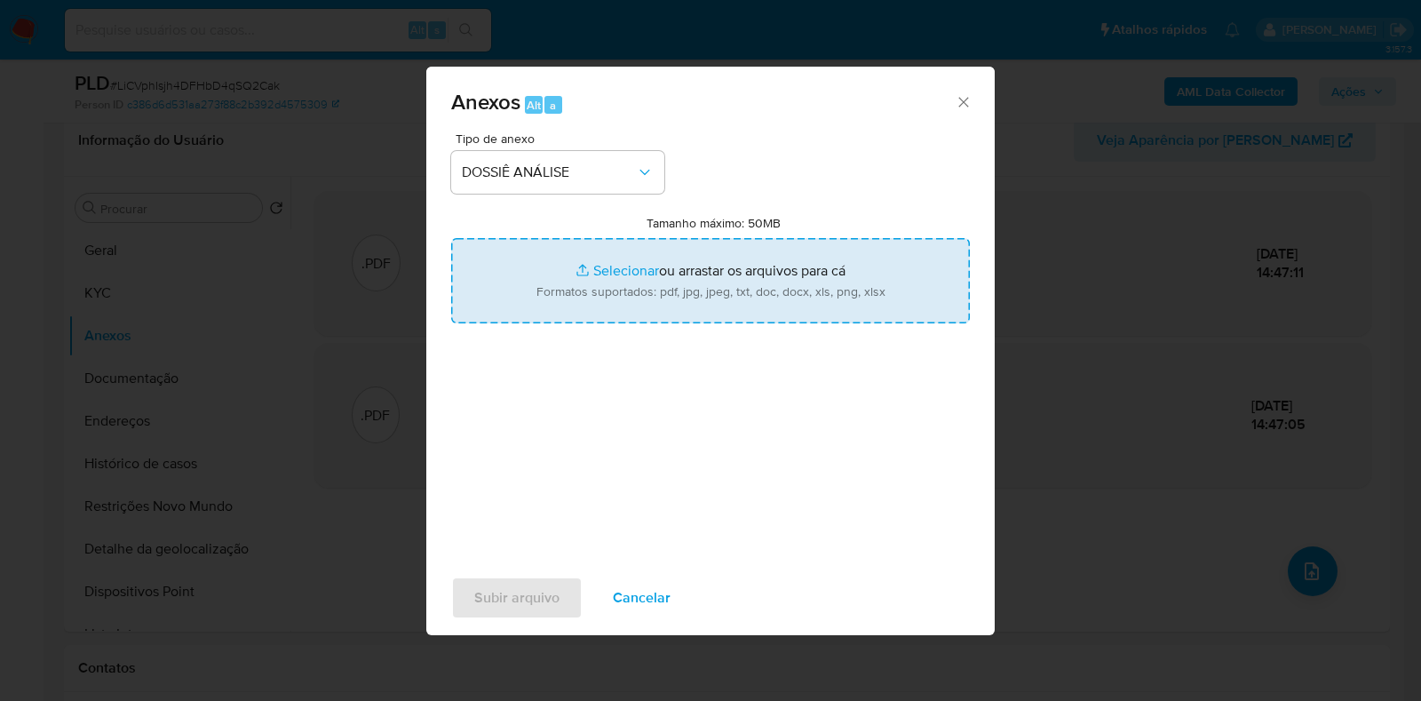
click at [566, 299] on input "Tamanho máximo: 50MB Selecionar arquivos" at bounding box center [710, 280] width 519 height 85
type input "C:\fakepath\Declinio - XXXX - CPF 57497125915 - JULIO CESAR HEBERLE LATTMANN.pdf"
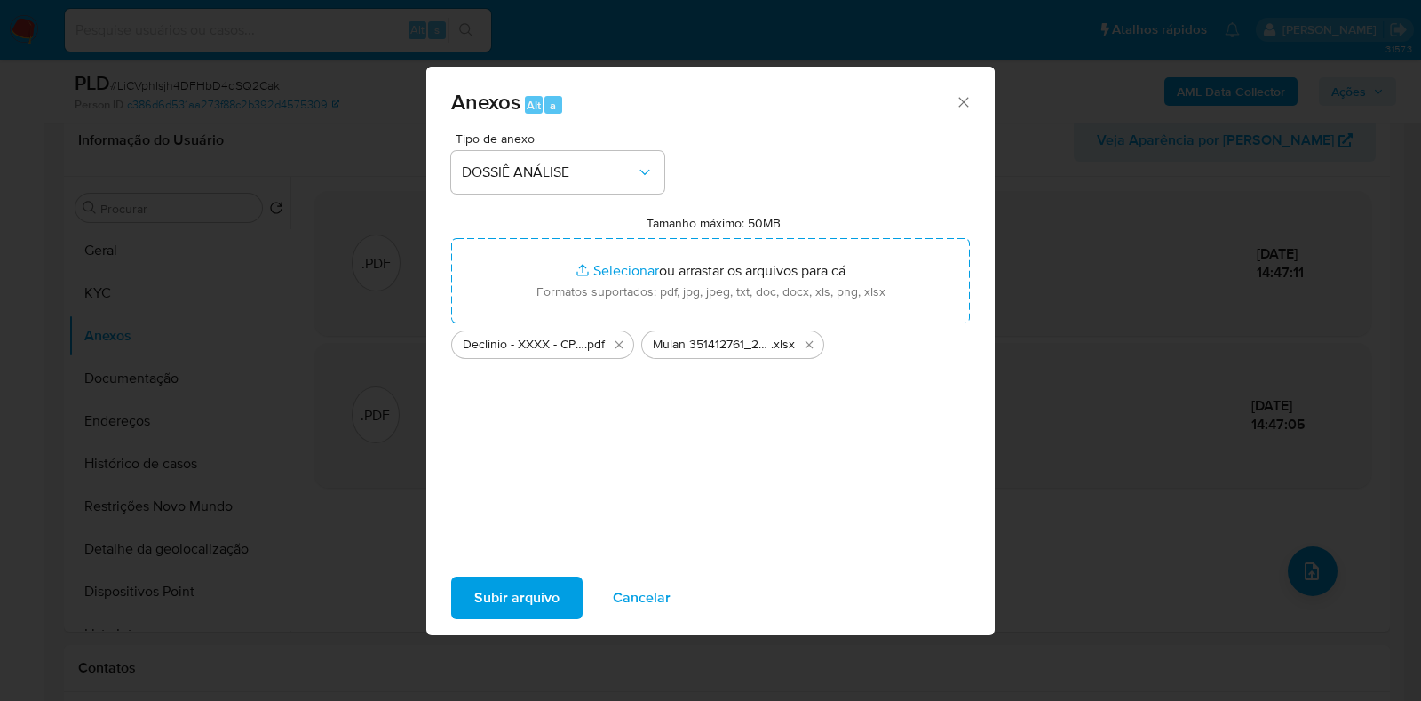
click at [520, 585] on span "Subir arquivo" at bounding box center [516, 597] width 85 height 39
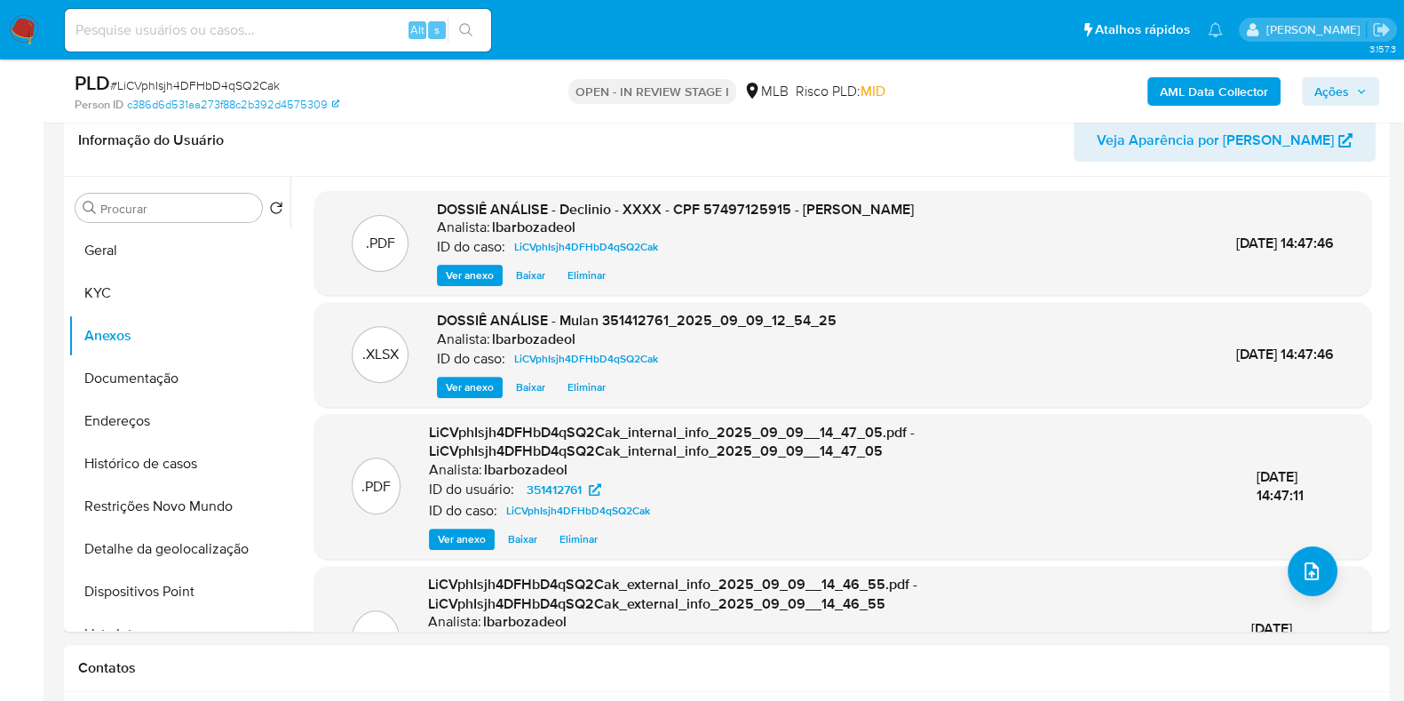
click at [1359, 88] on icon "button" at bounding box center [1362, 91] width 11 height 11
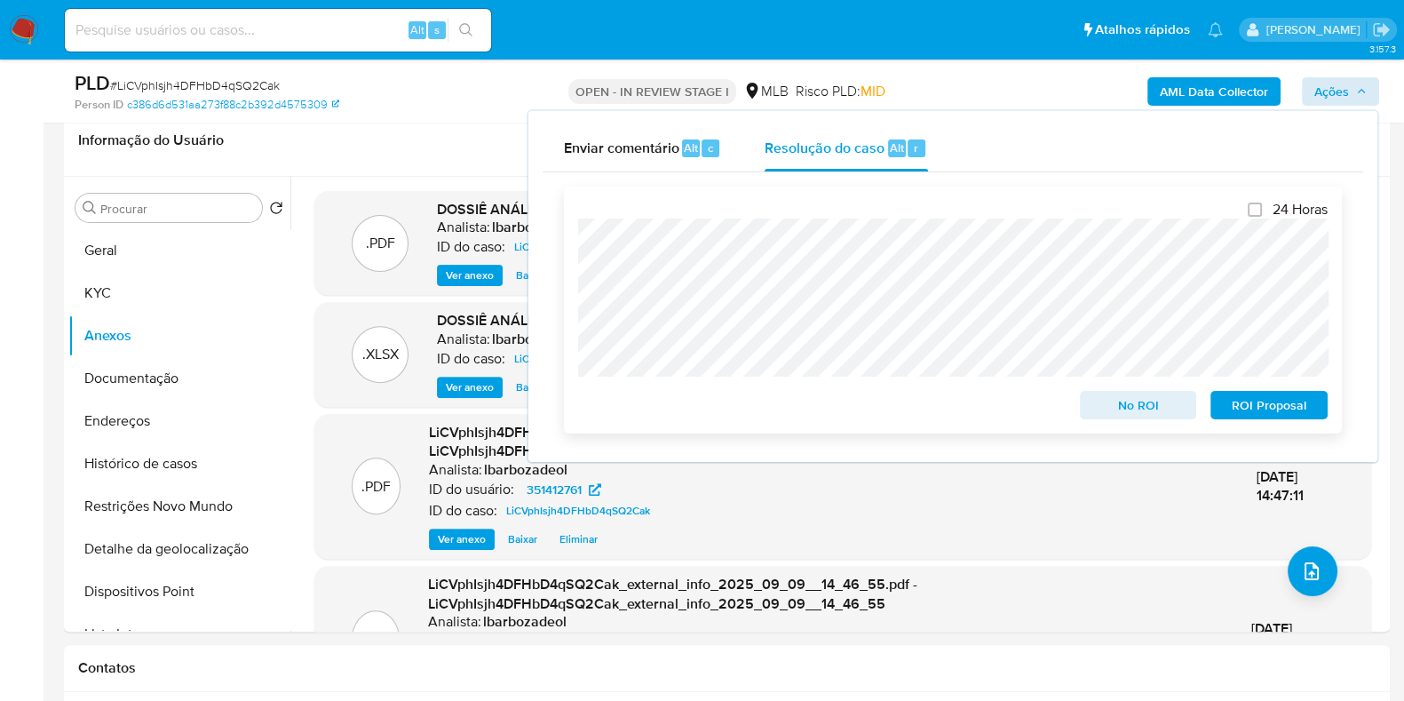
click at [1147, 407] on span "No ROI" at bounding box center [1139, 405] width 92 height 25
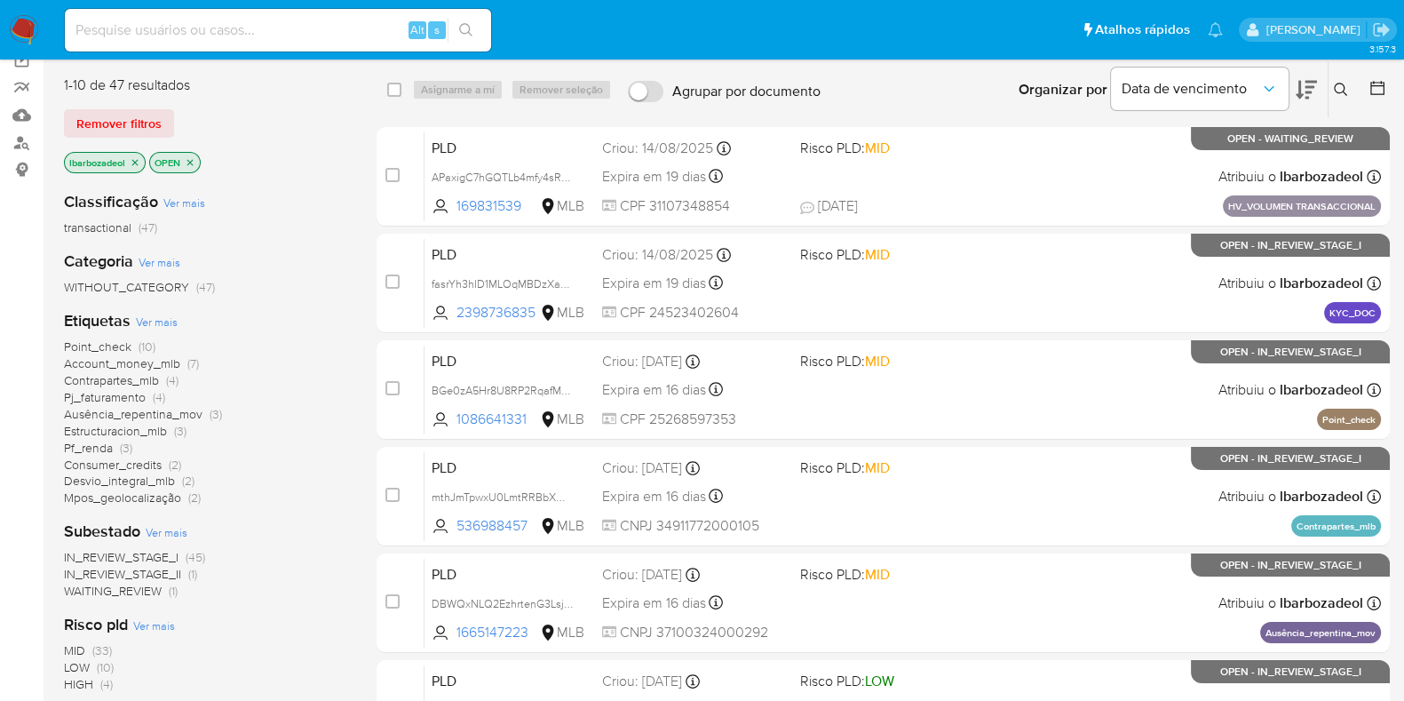
scroll to position [142, 0]
click at [122, 343] on span "Point_check" at bounding box center [98, 346] width 68 height 18
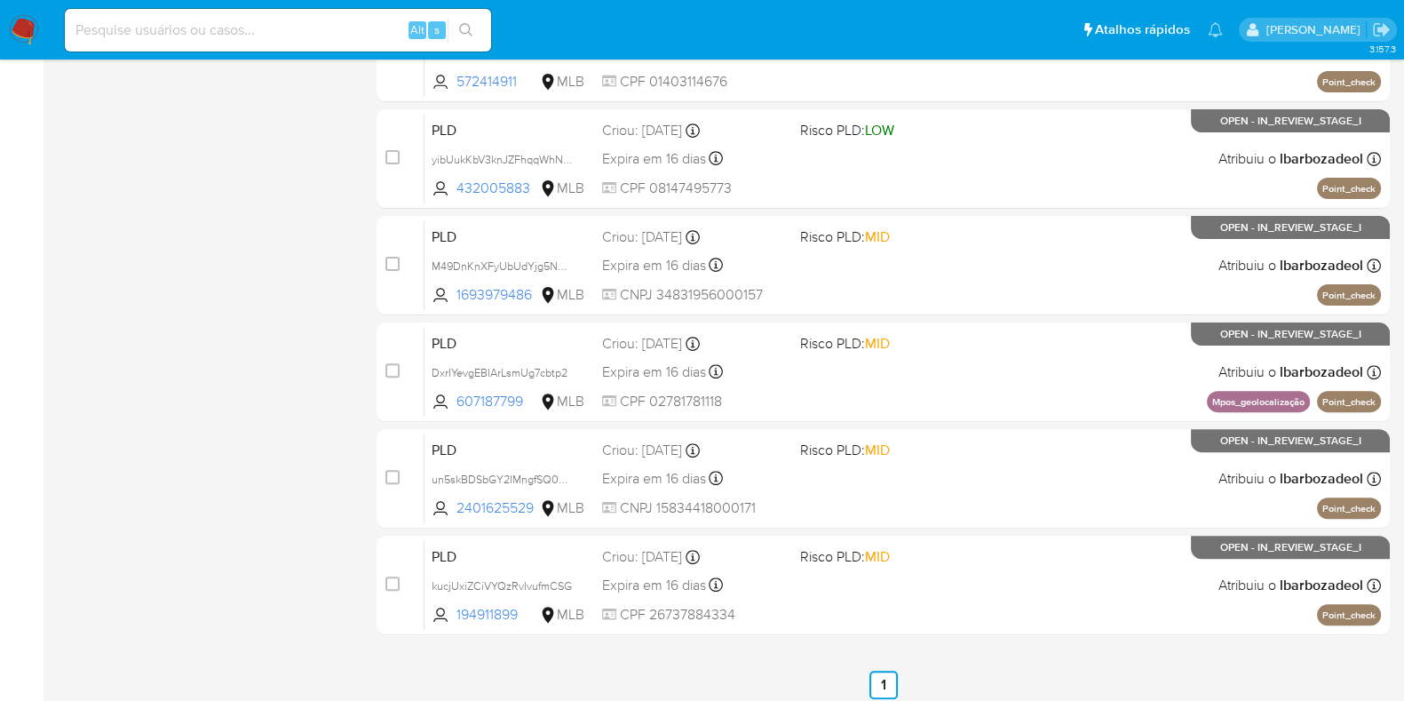
scroll to position [700, 0]
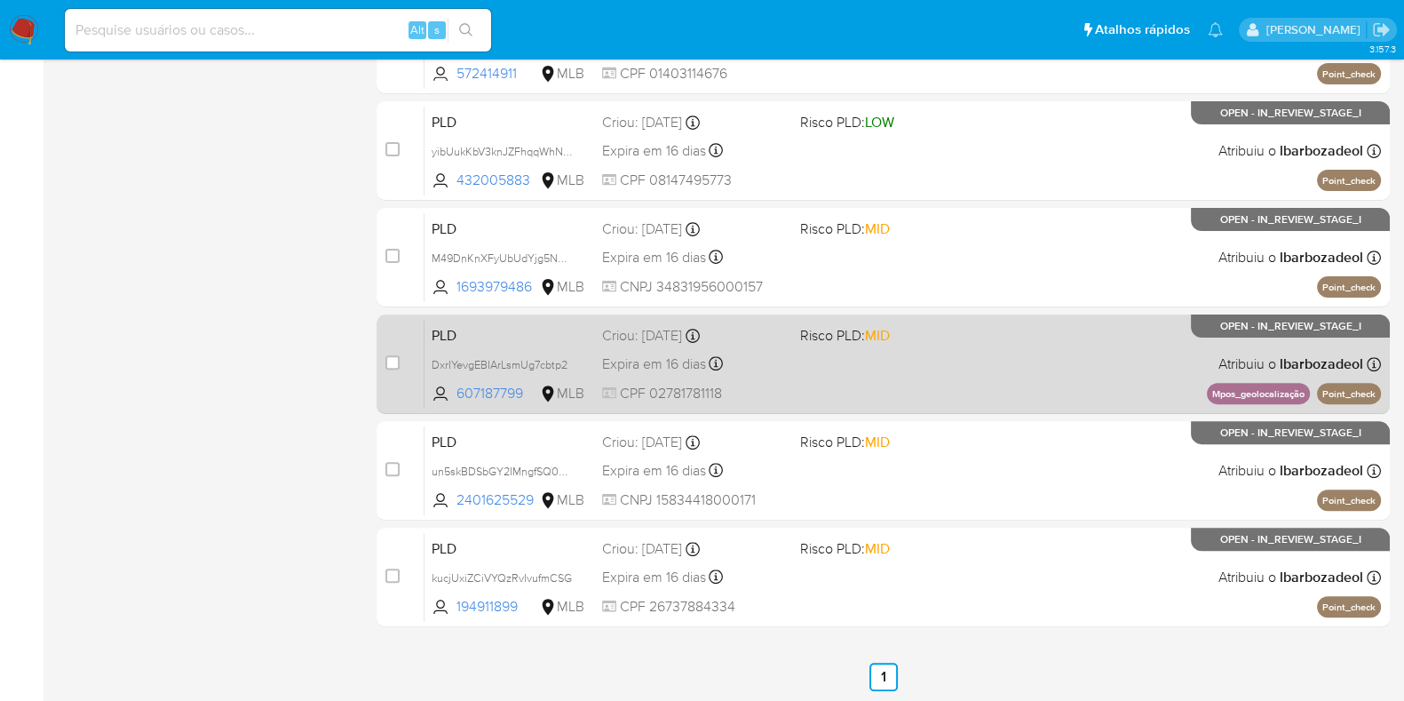
click at [850, 386] on div "PLD DxrIYevgEBIArLsmUg7cbtp2 607187799 MLB Risco PLD: MID Criou: [DATE] Criou: …" at bounding box center [903, 364] width 957 height 90
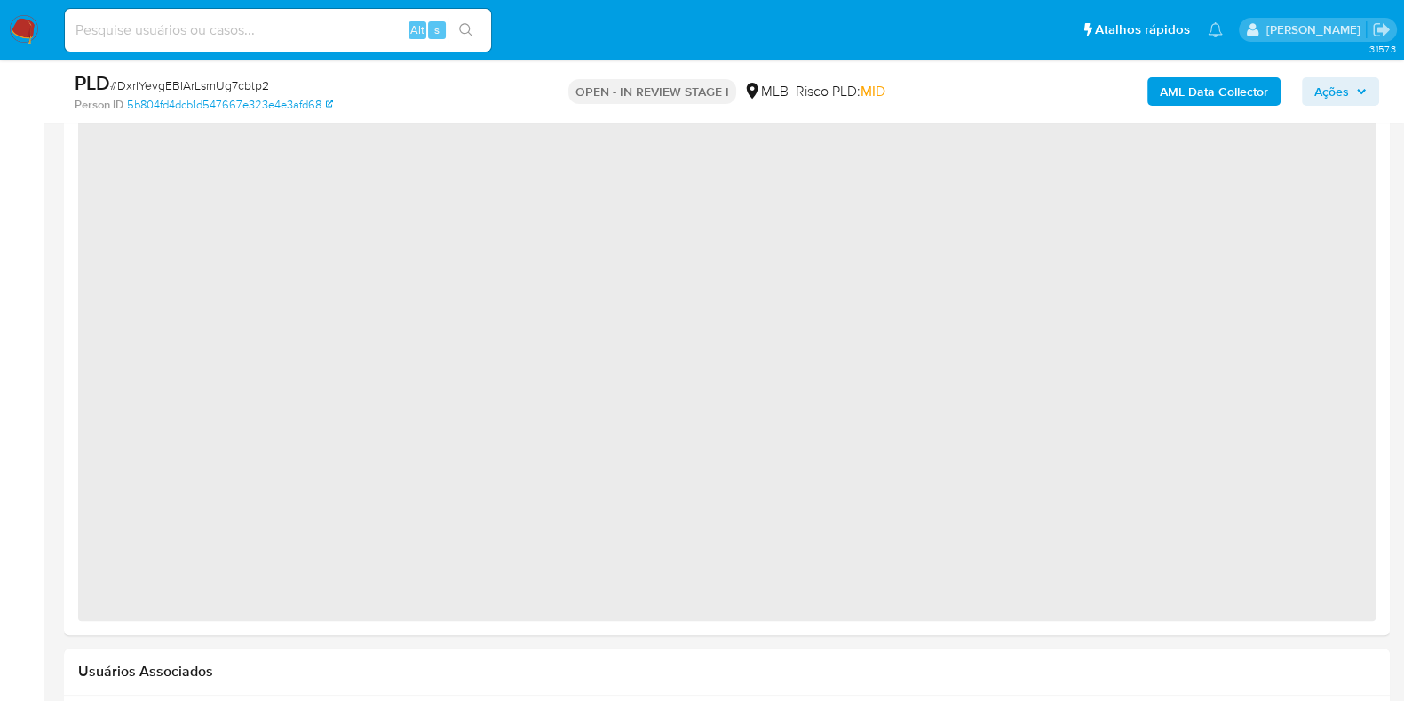
select select "10"
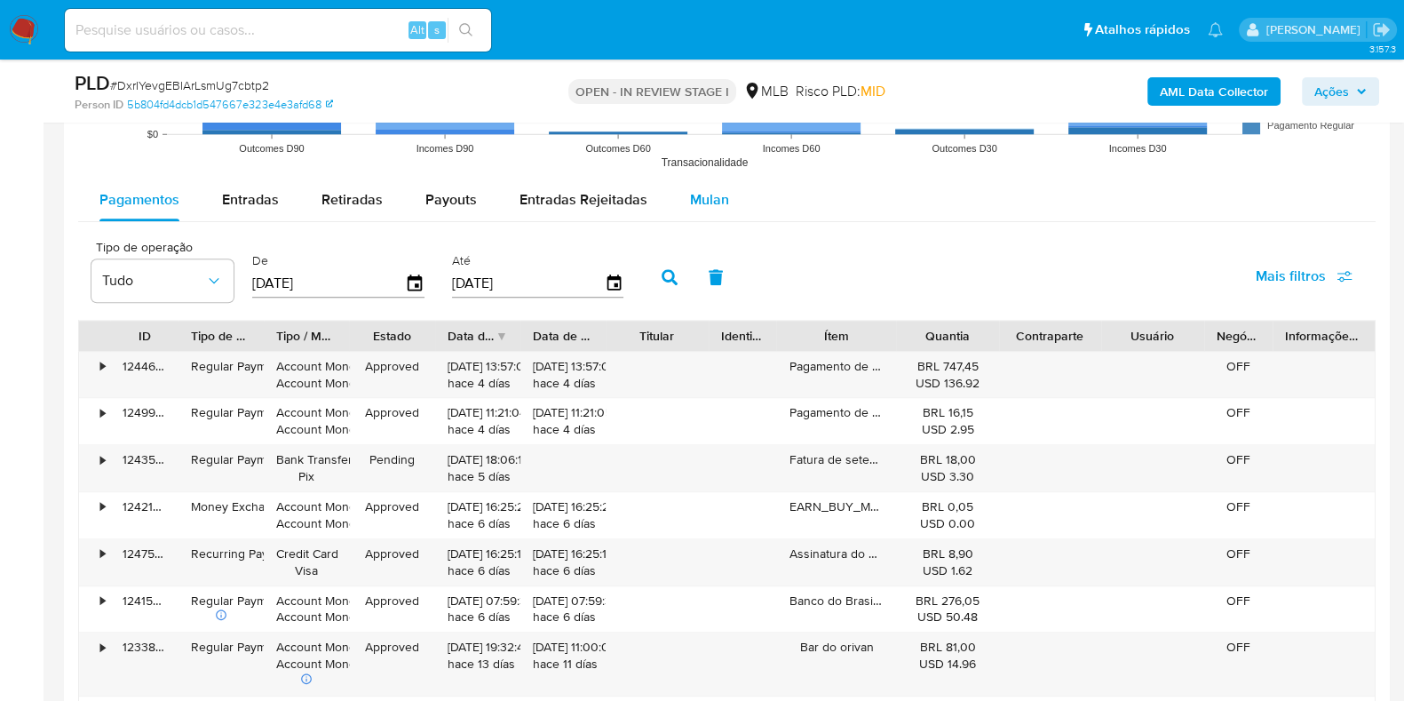
click at [720, 200] on span "Mulan" at bounding box center [709, 199] width 39 height 20
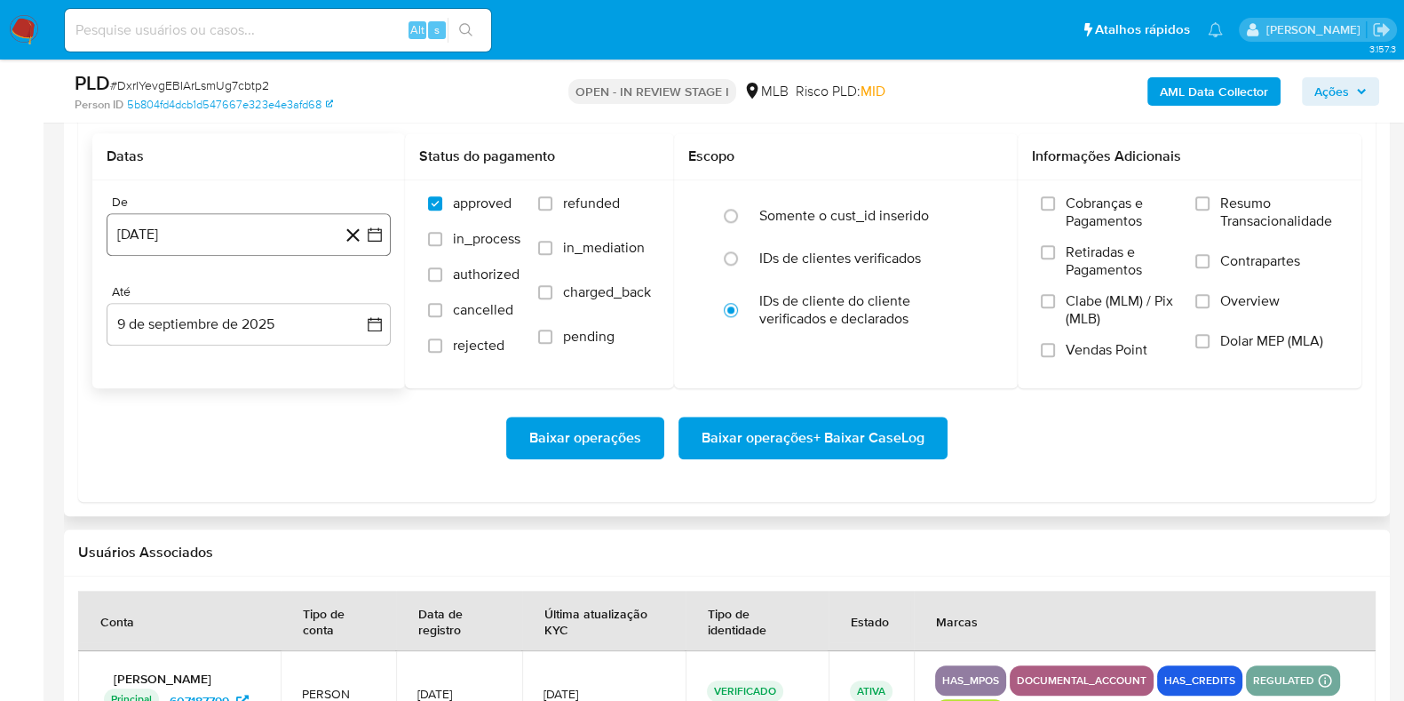
scroll to position [2065, 0]
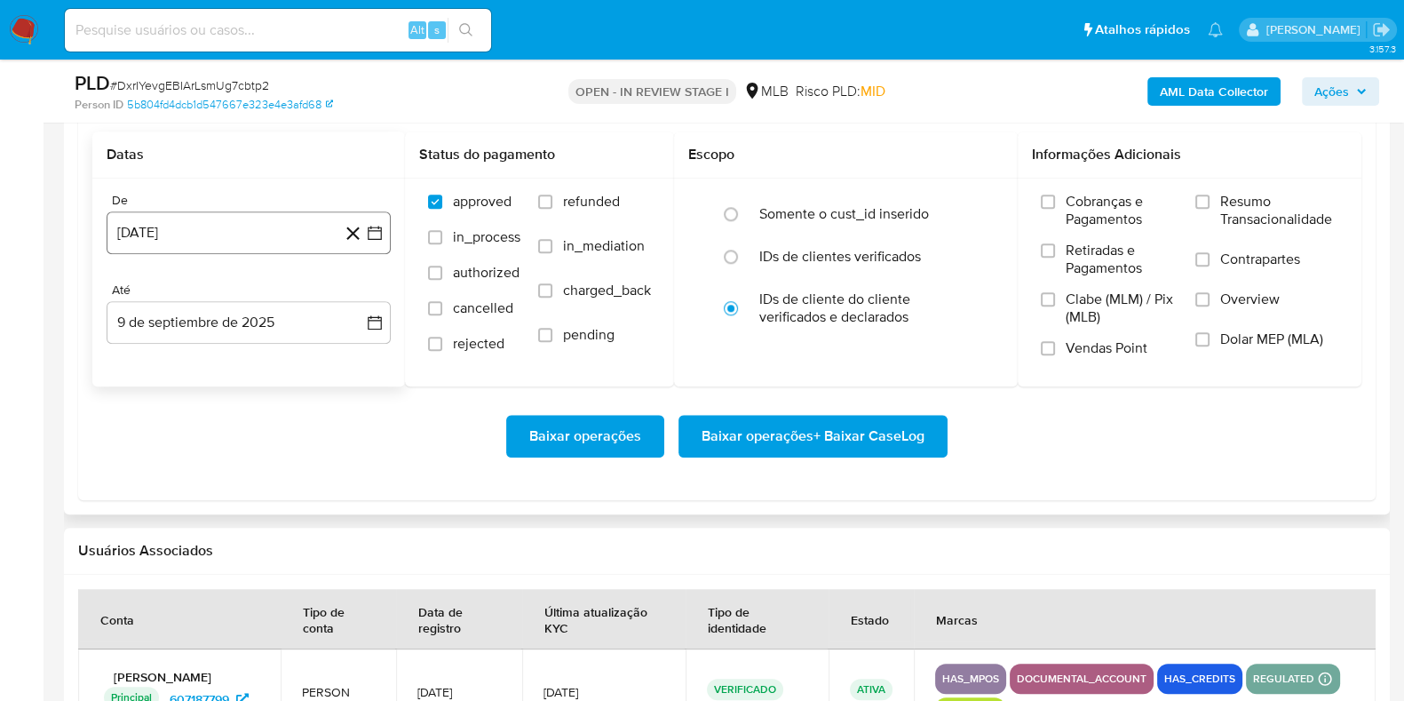
click at [227, 222] on button "[DATE]" at bounding box center [249, 232] width 284 height 43
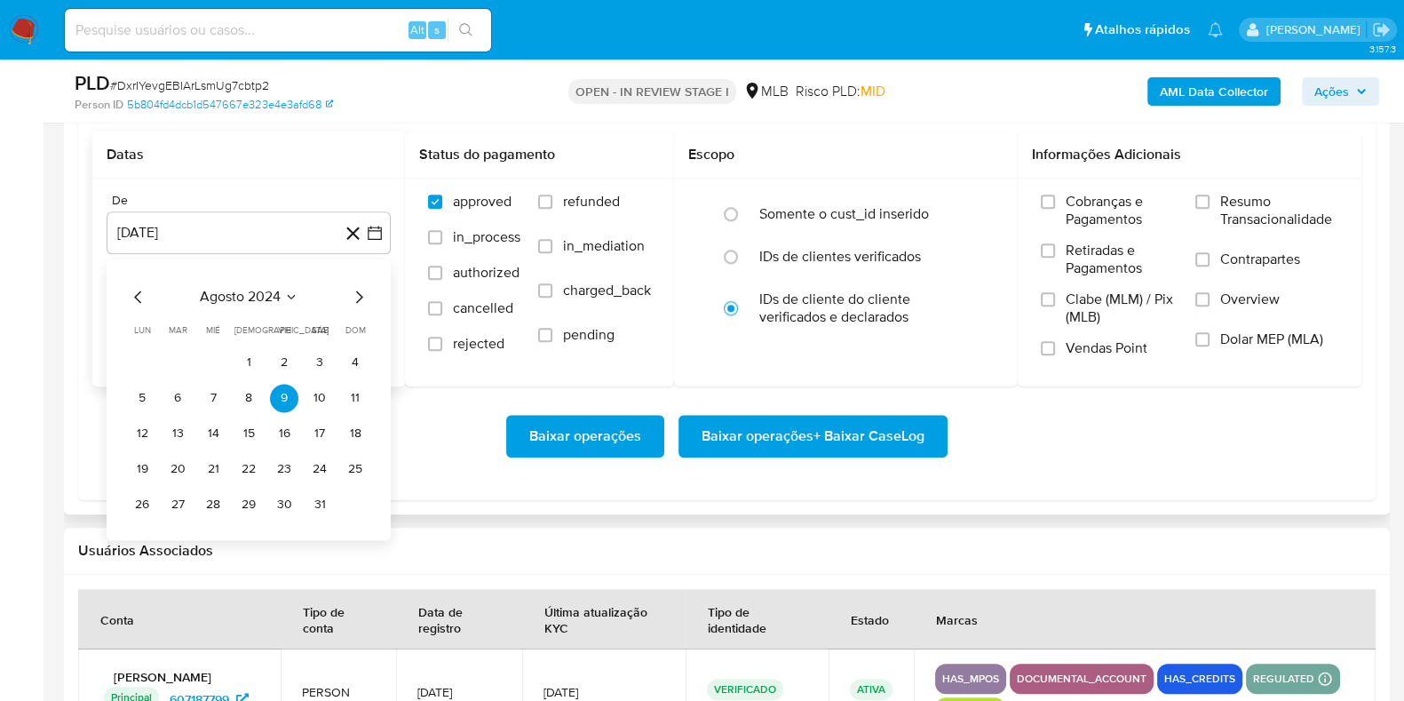
click at [220, 298] on span "agosto 2024" at bounding box center [240, 297] width 81 height 18
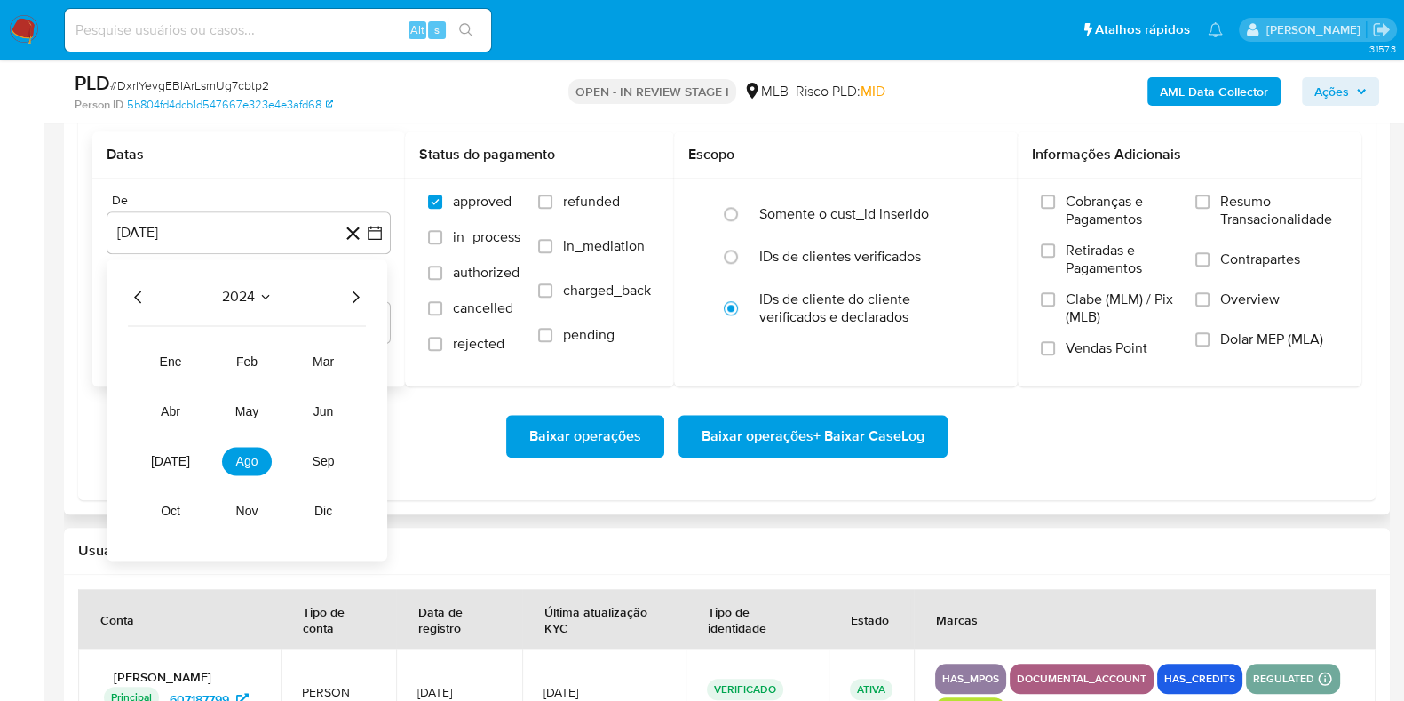
click at [360, 296] on icon "Año siguiente" at bounding box center [355, 296] width 21 height 21
click at [166, 460] on span "[DATE]" at bounding box center [170, 461] width 39 height 14
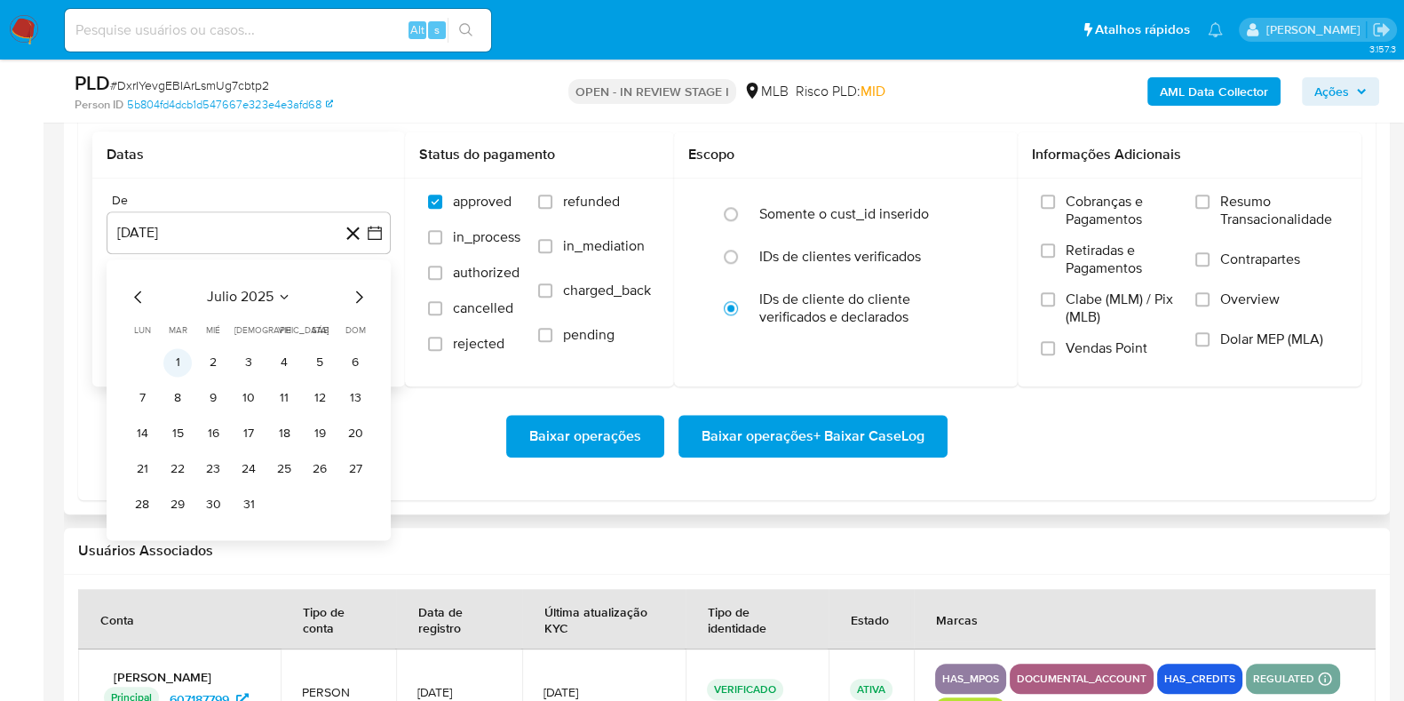
click at [178, 357] on button "1" at bounding box center [177, 362] width 28 height 28
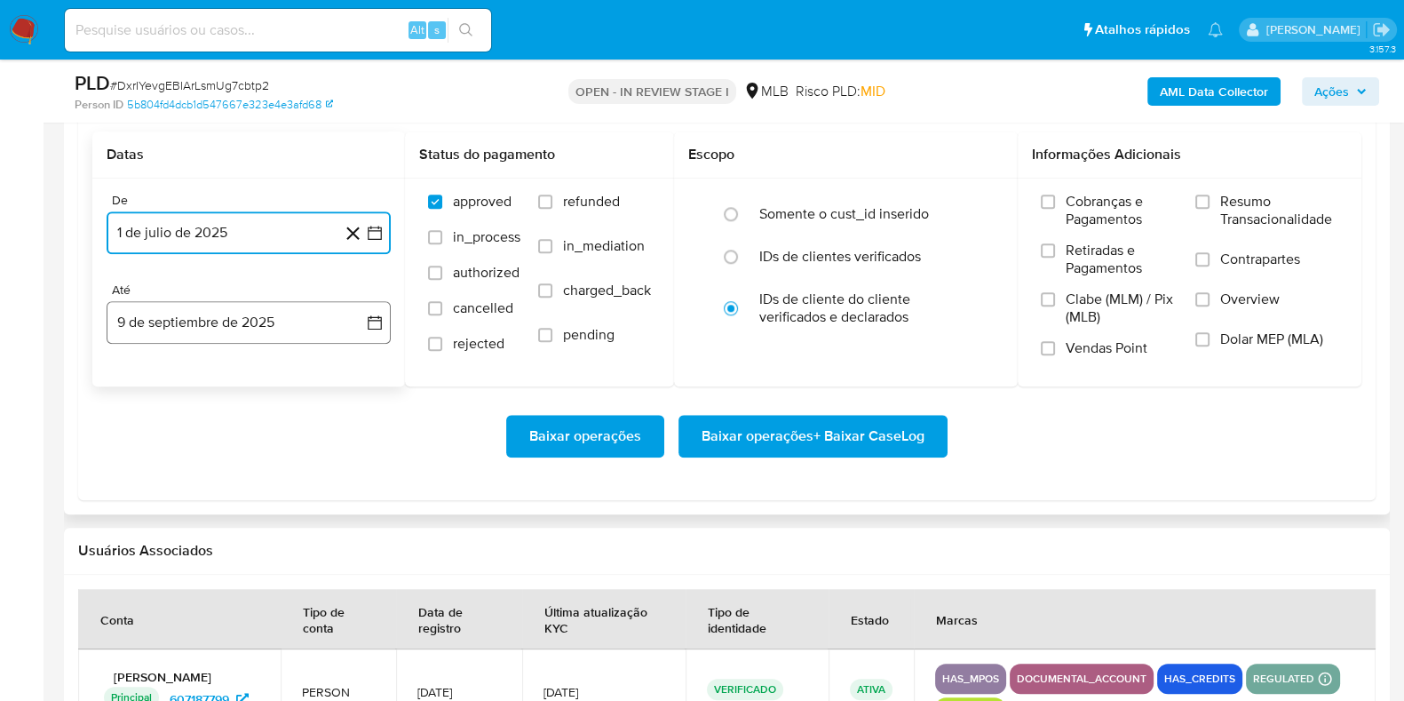
click at [189, 310] on button "9 de septiembre de 2025" at bounding box center [249, 322] width 284 height 43
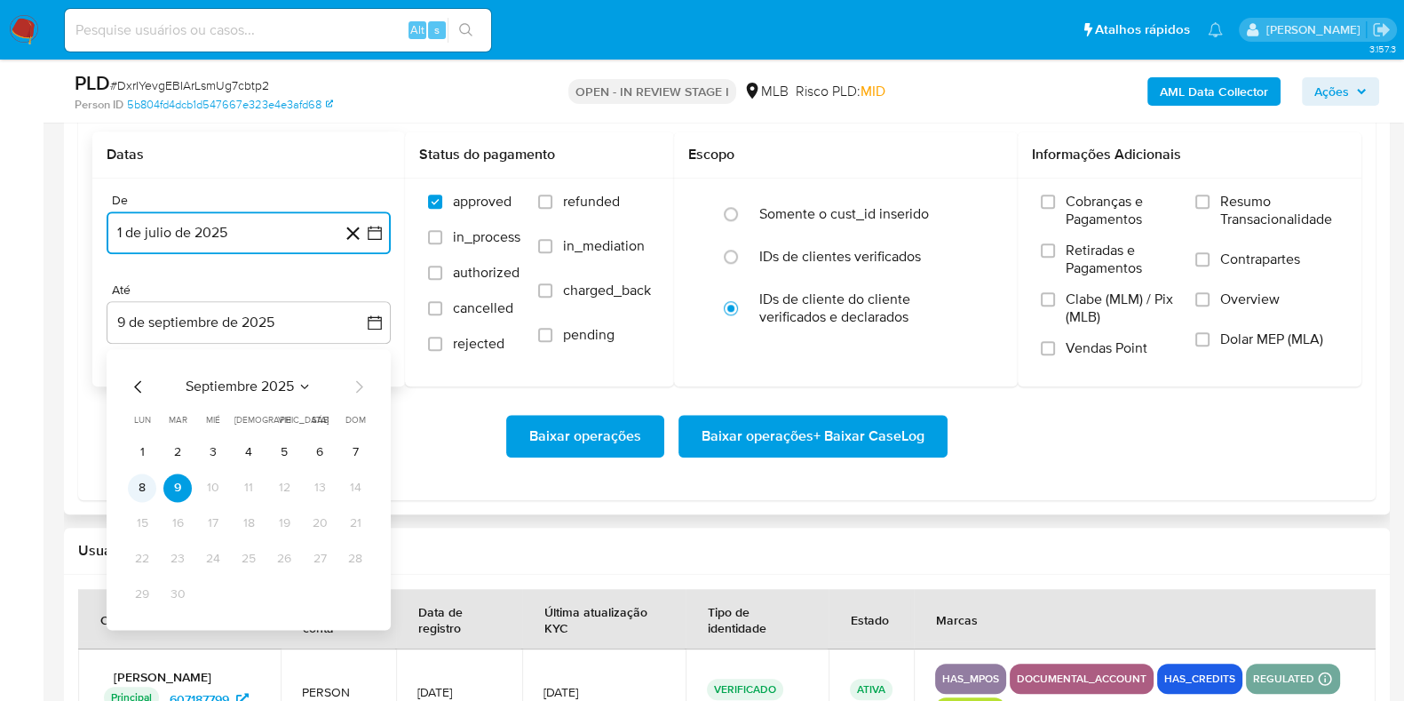
click at [138, 495] on button "8" at bounding box center [142, 487] width 28 height 28
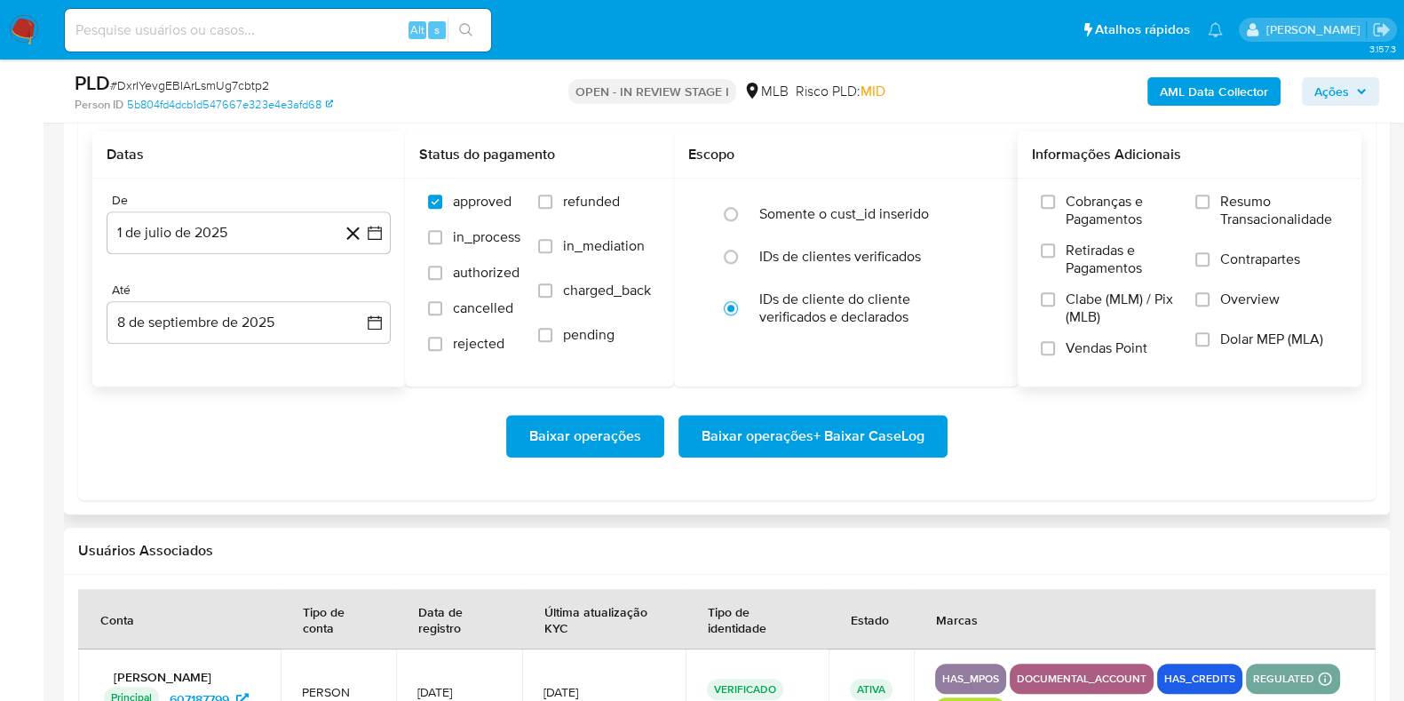
click at [1223, 212] on span "Resumo Transacionalidade" at bounding box center [1280, 211] width 118 height 36
click at [1210, 209] on input "Resumo Transacionalidade" at bounding box center [1203, 202] width 14 height 14
click at [839, 437] on span "Baixar operações + Baixar CaseLog" at bounding box center [813, 436] width 223 height 39
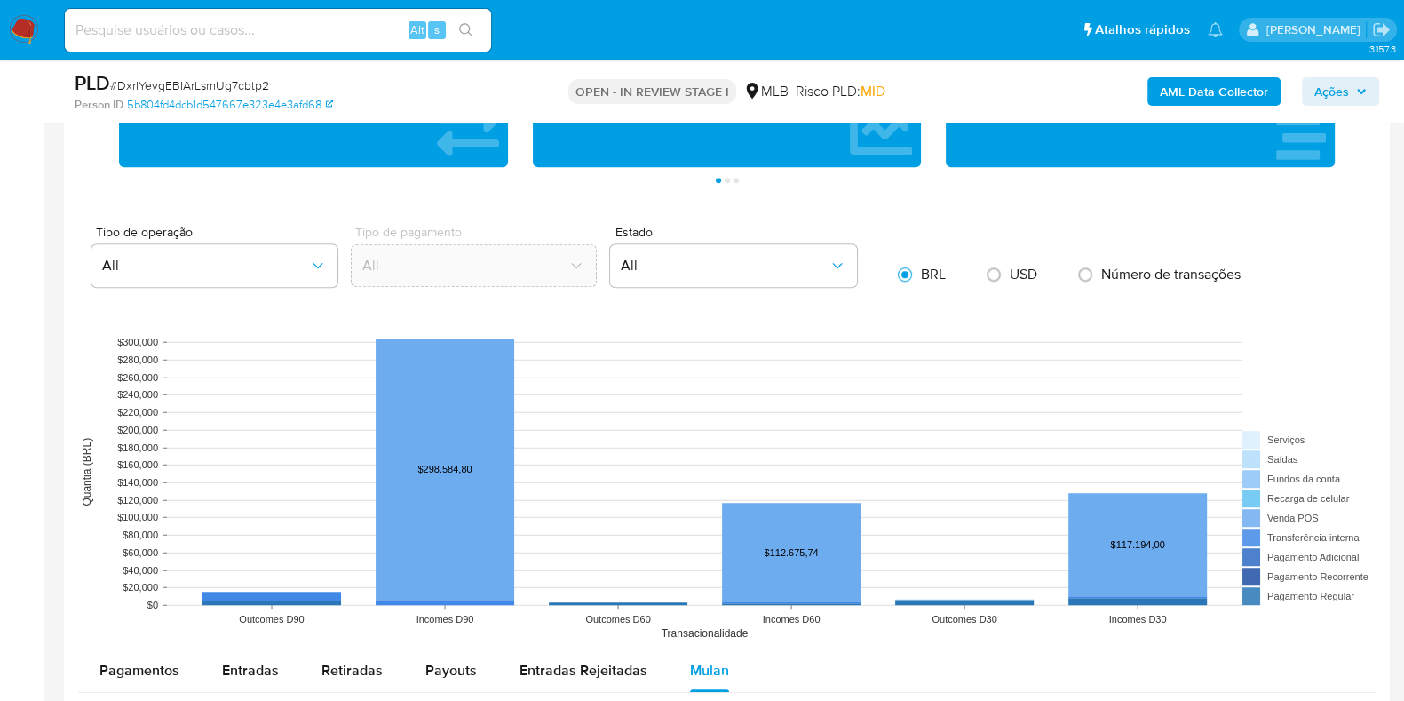
scroll to position [18, 0]
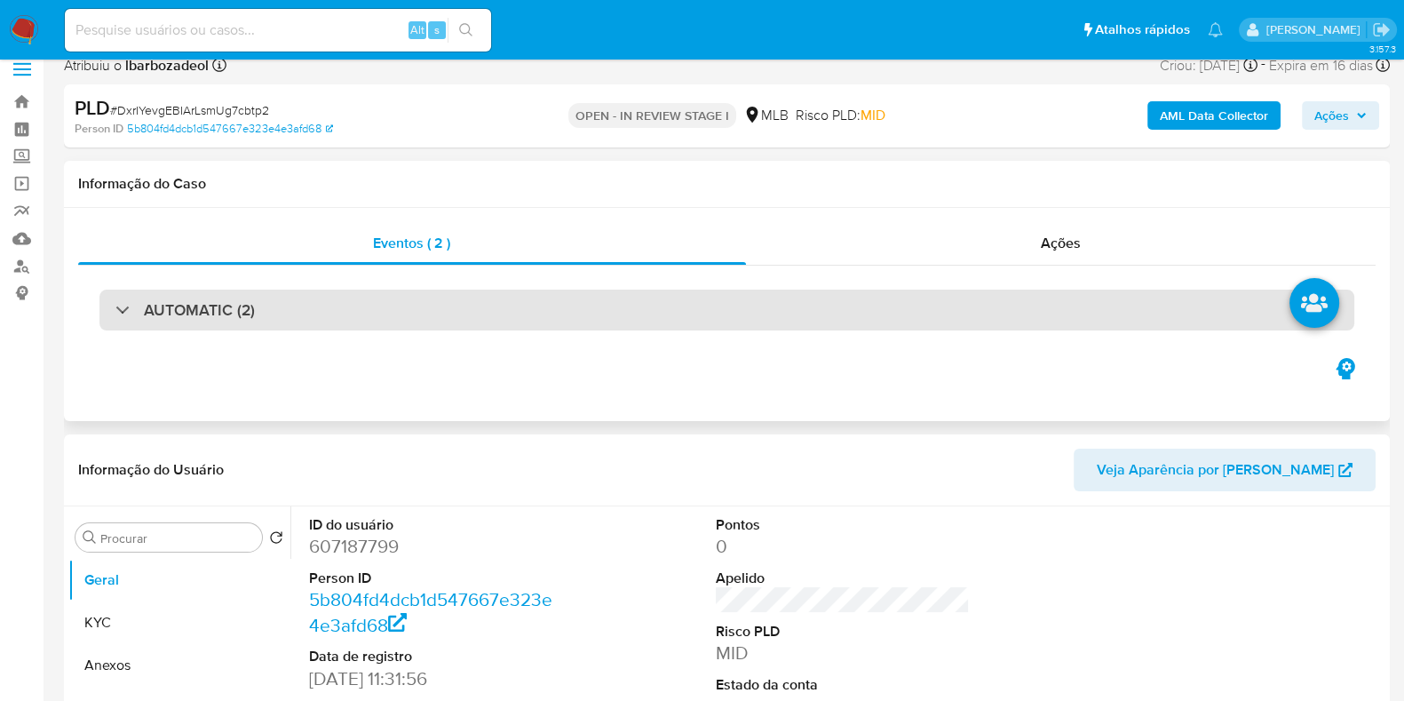
click at [955, 310] on div "AUTOMATIC (2)" at bounding box center [726, 310] width 1255 height 41
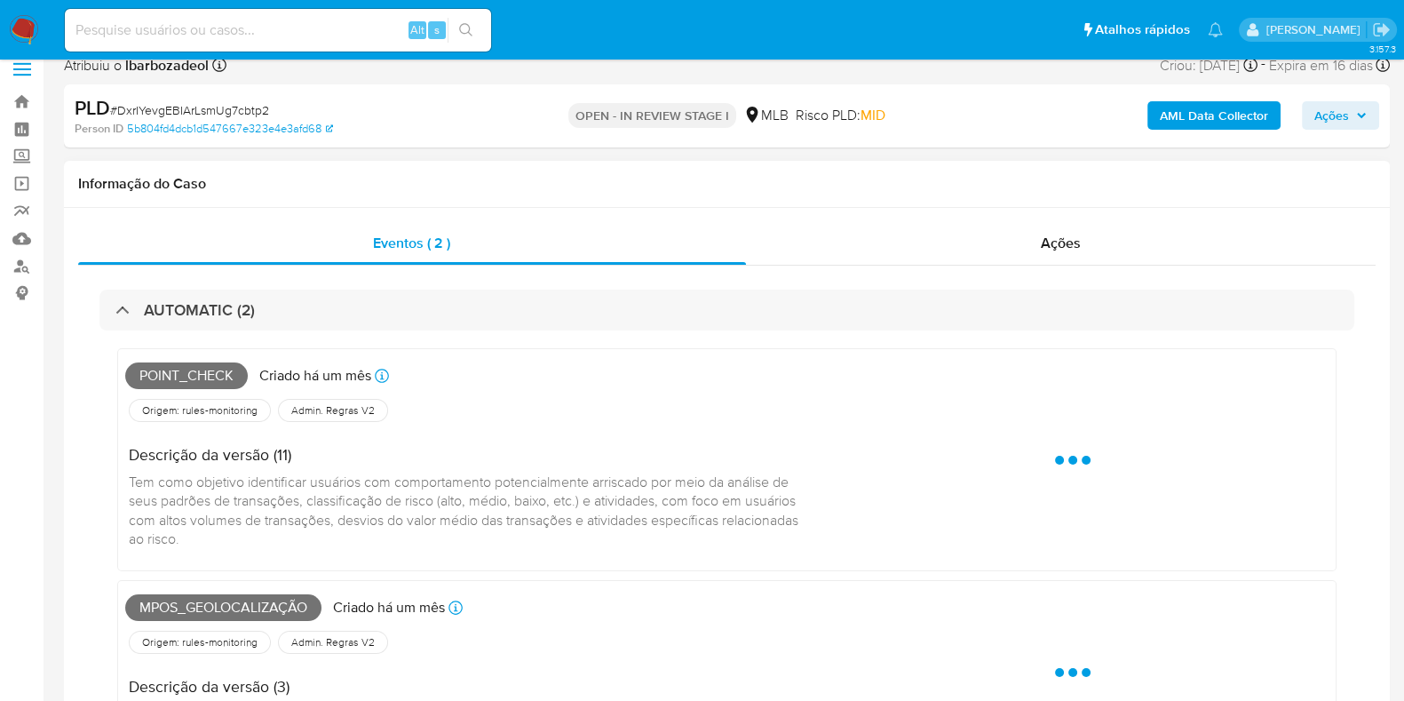
click at [196, 378] on span "Point_check" at bounding box center [186, 375] width 123 height 27
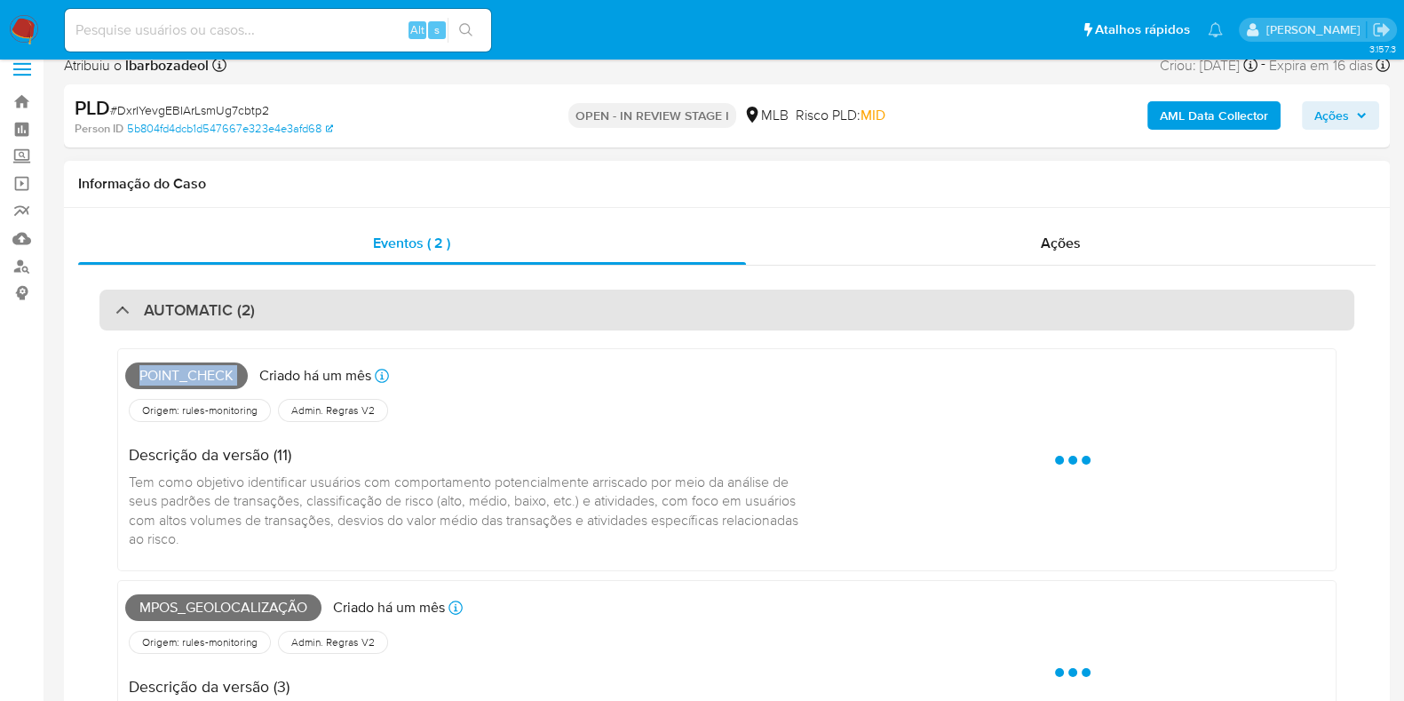
copy span "Point_check"
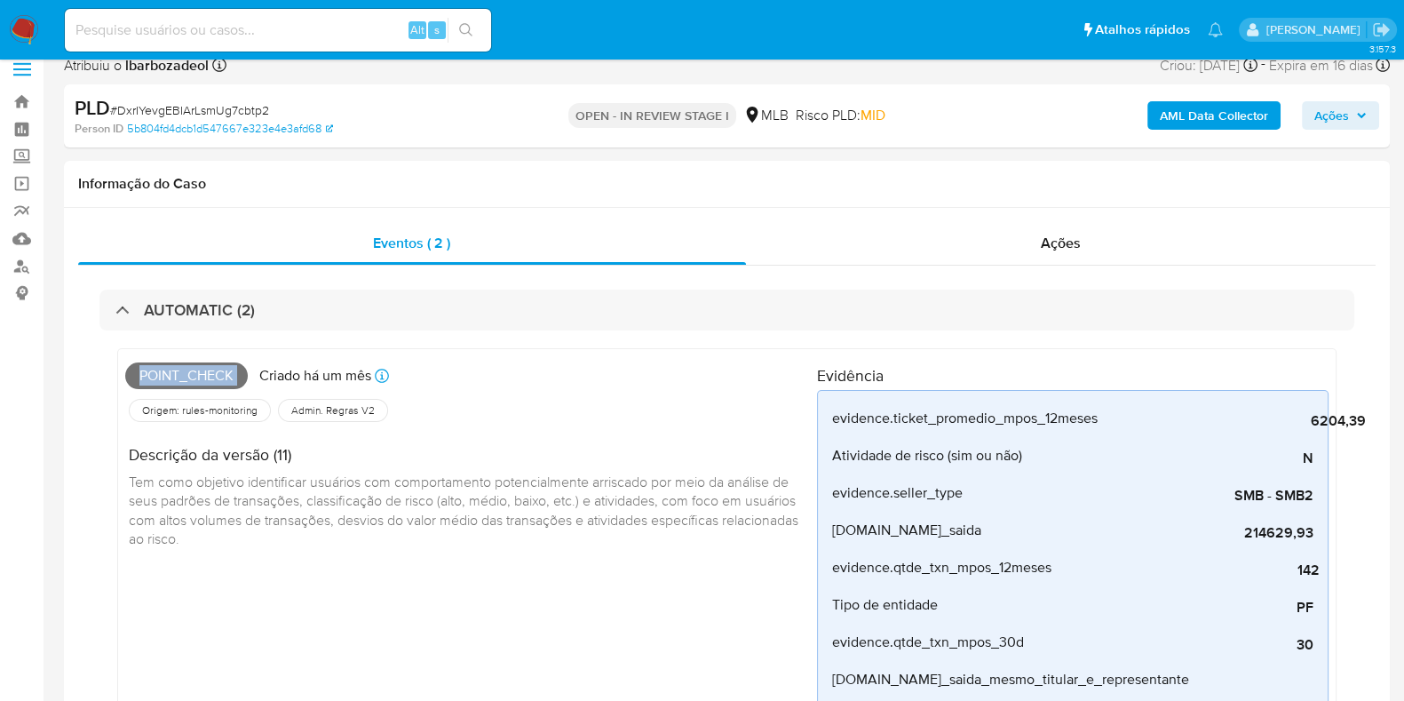
click at [1352, 119] on span "Ações" at bounding box center [1341, 115] width 52 height 25
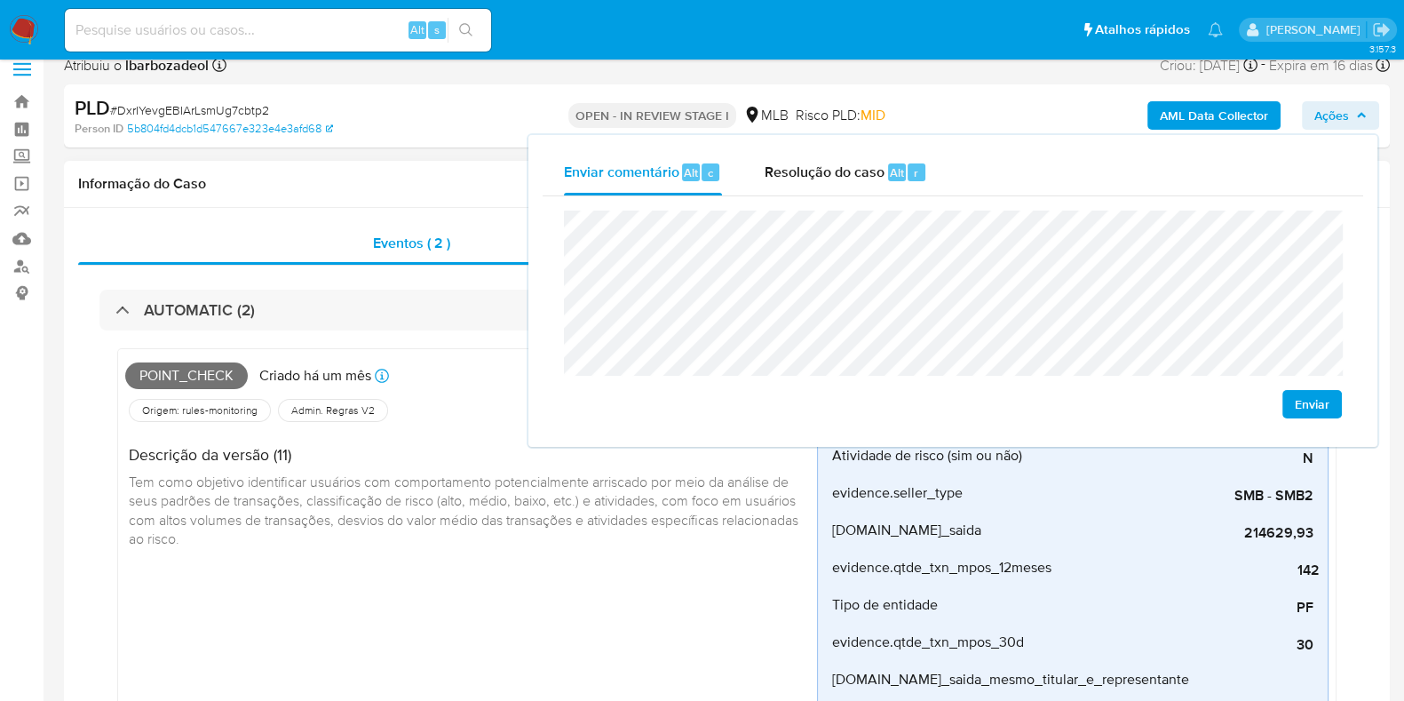
click at [438, 516] on span "Tem como objetivo identificar usuários com comportamento potencialmente arrisca…" at bounding box center [465, 510] width 673 height 77
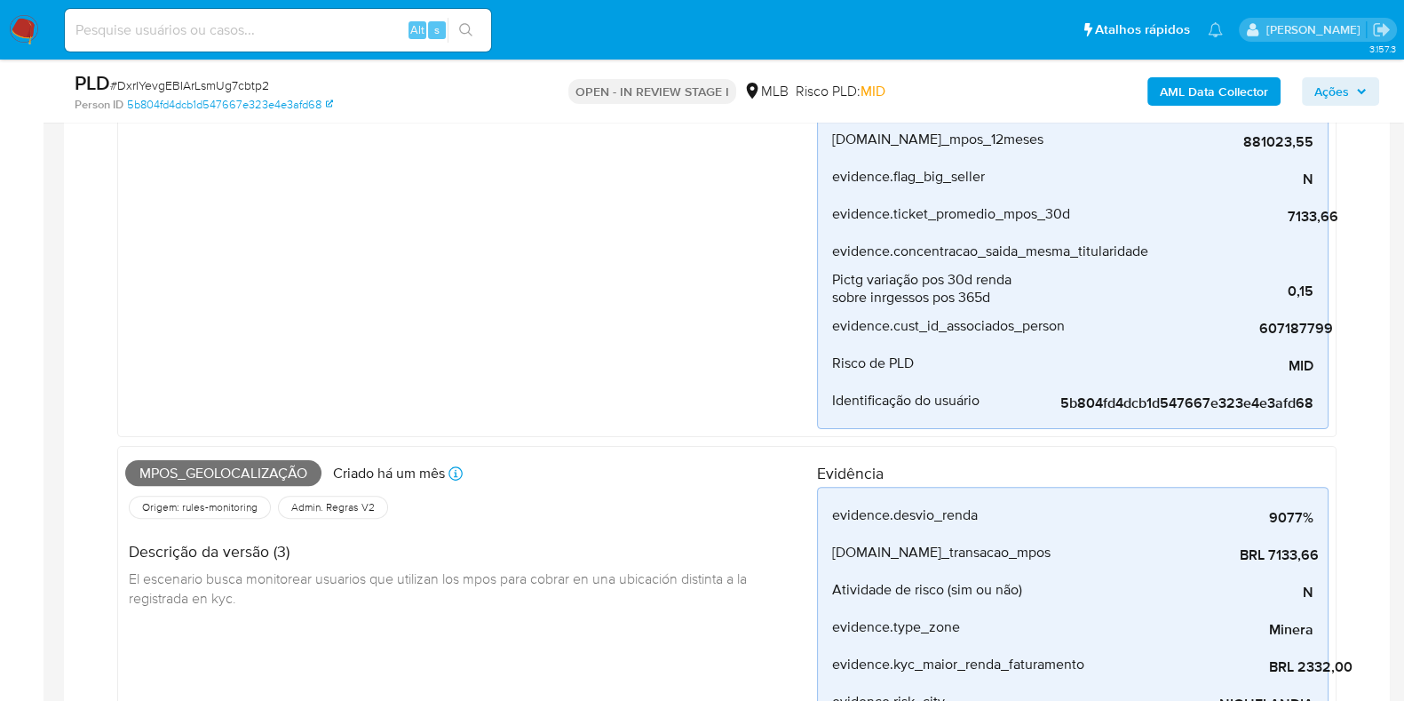
scroll to position [571, 0]
click at [276, 464] on span "Mpos_geolocalização" at bounding box center [223, 471] width 196 height 27
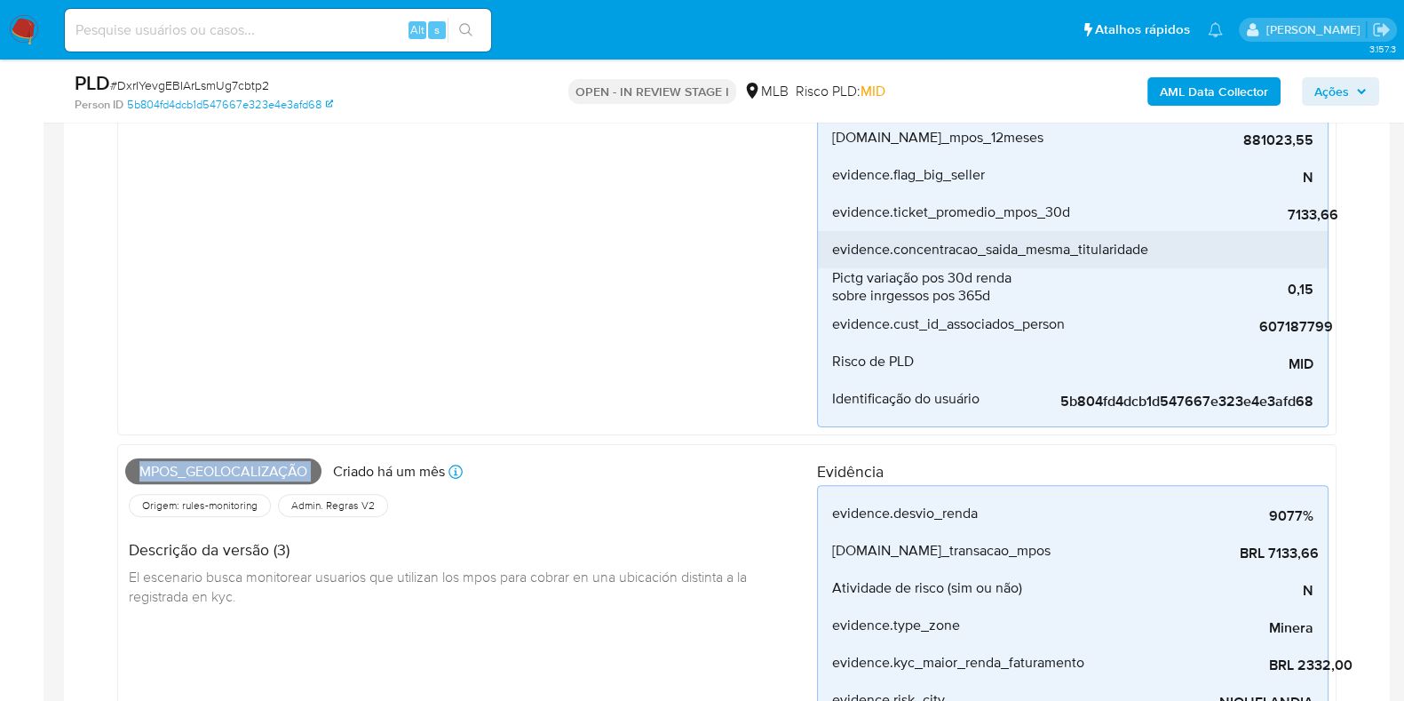
copy span "Mpos_geolocalização"
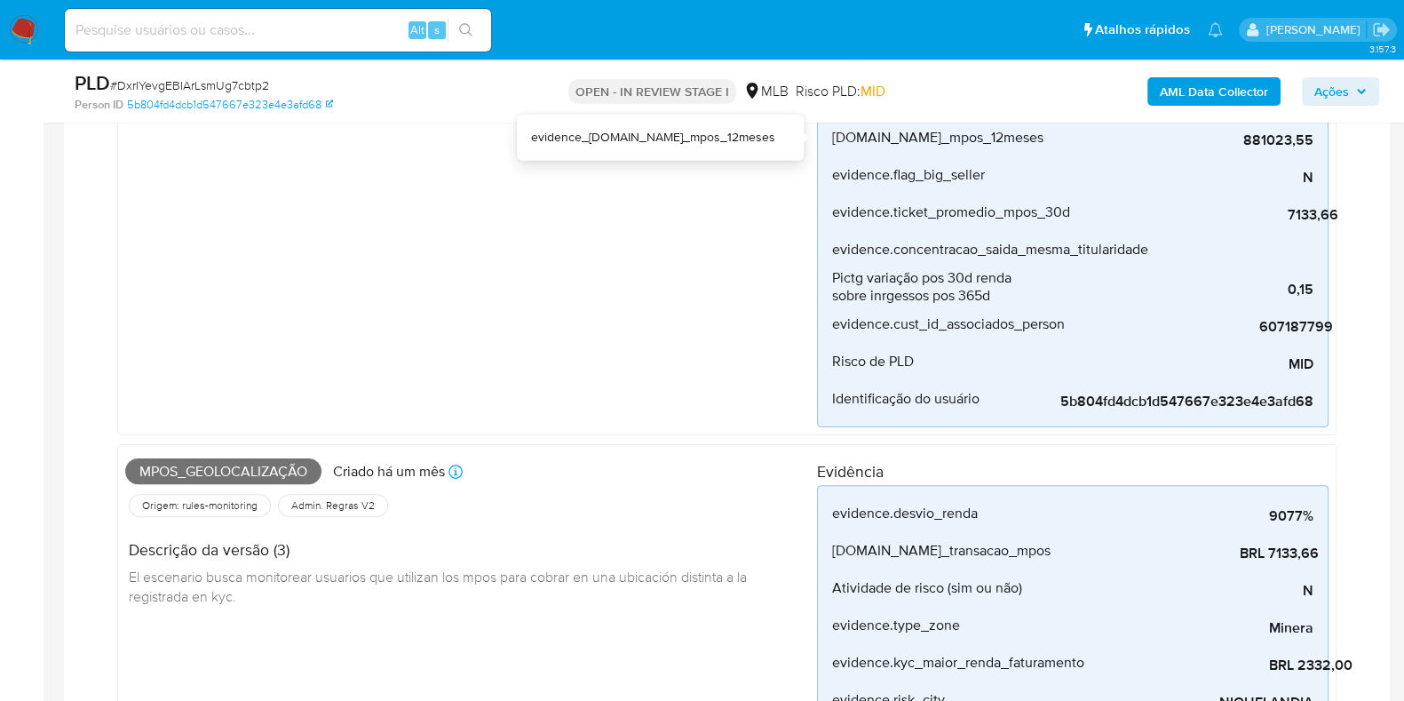
click at [1331, 71] on div "AML Data Collector Ações" at bounding box center [1165, 91] width 430 height 42
click at [1325, 86] on span "Ações" at bounding box center [1332, 91] width 35 height 28
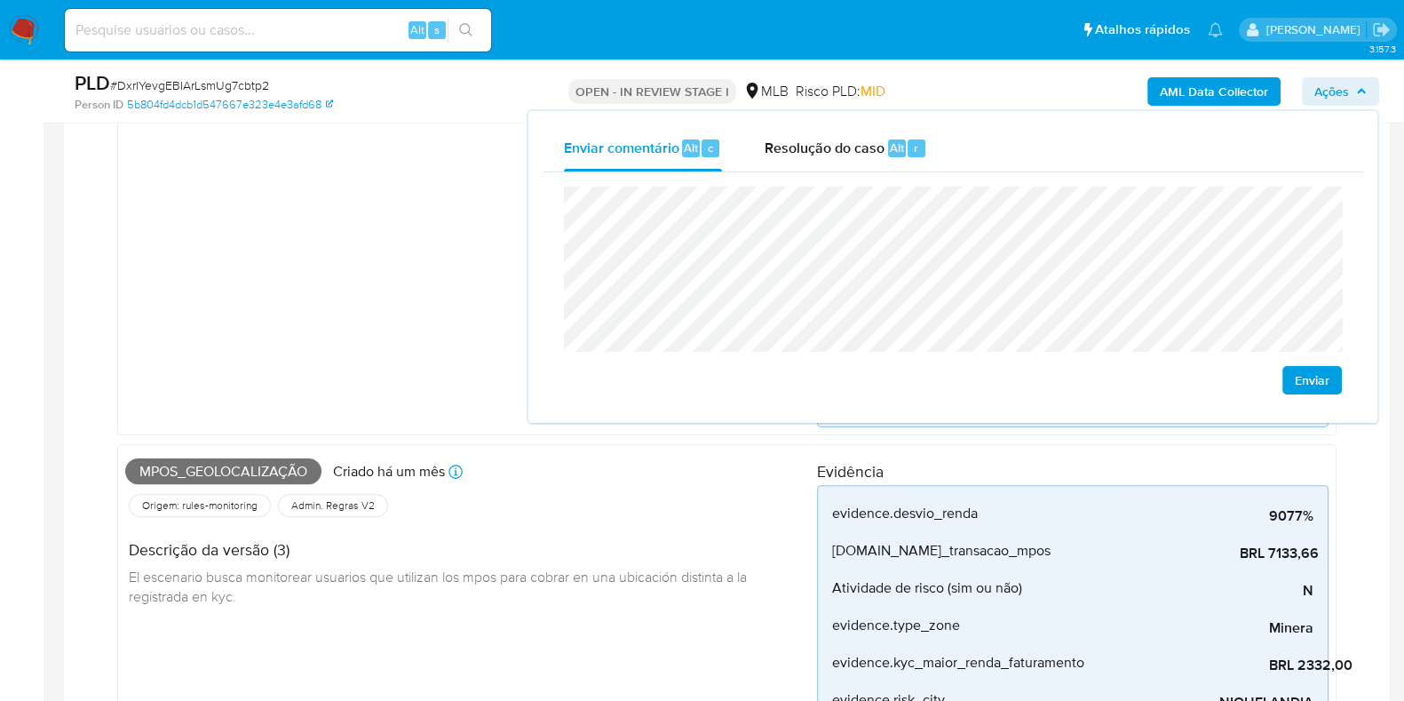
click at [414, 272] on div "Point_check Criado há um mês Criado: 12/08/2025 00:24:49 Origem: rules-monitori…" at bounding box center [471, 84] width 692 height 688
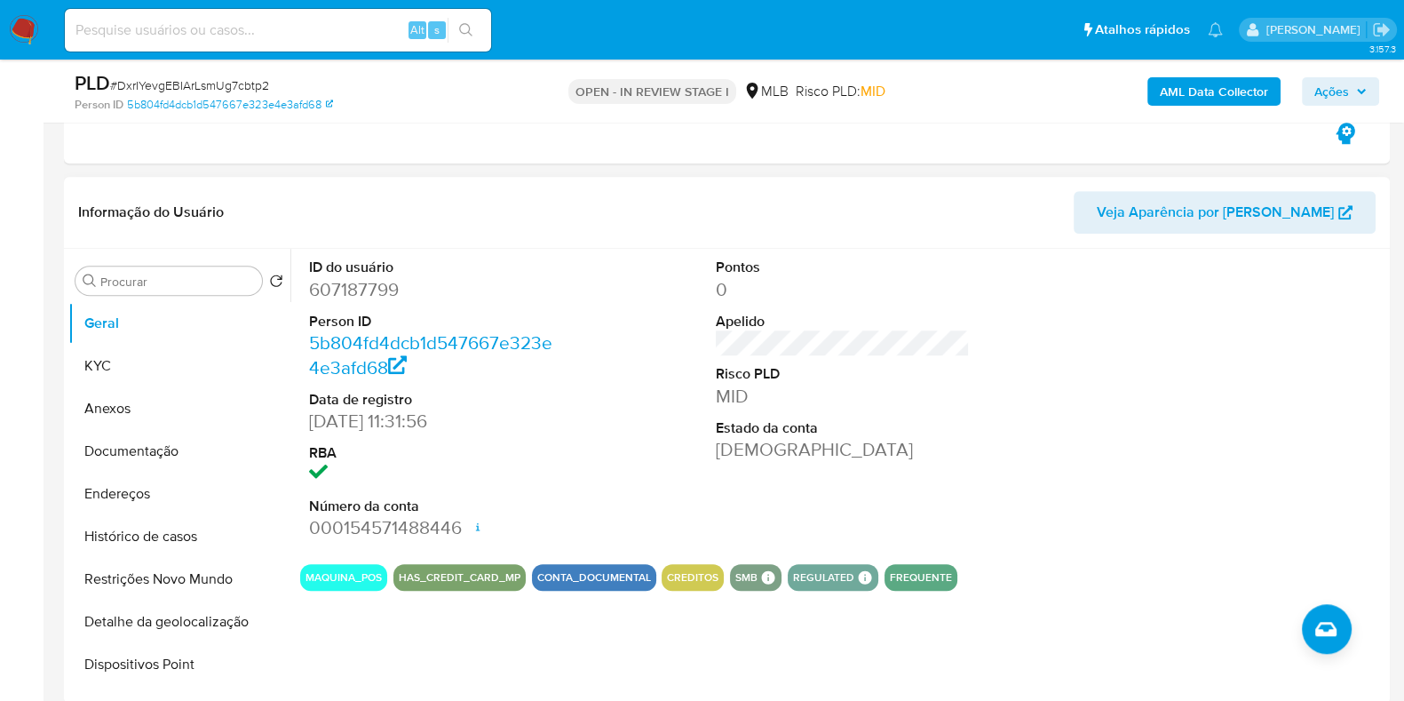
scroll to position [1688, 0]
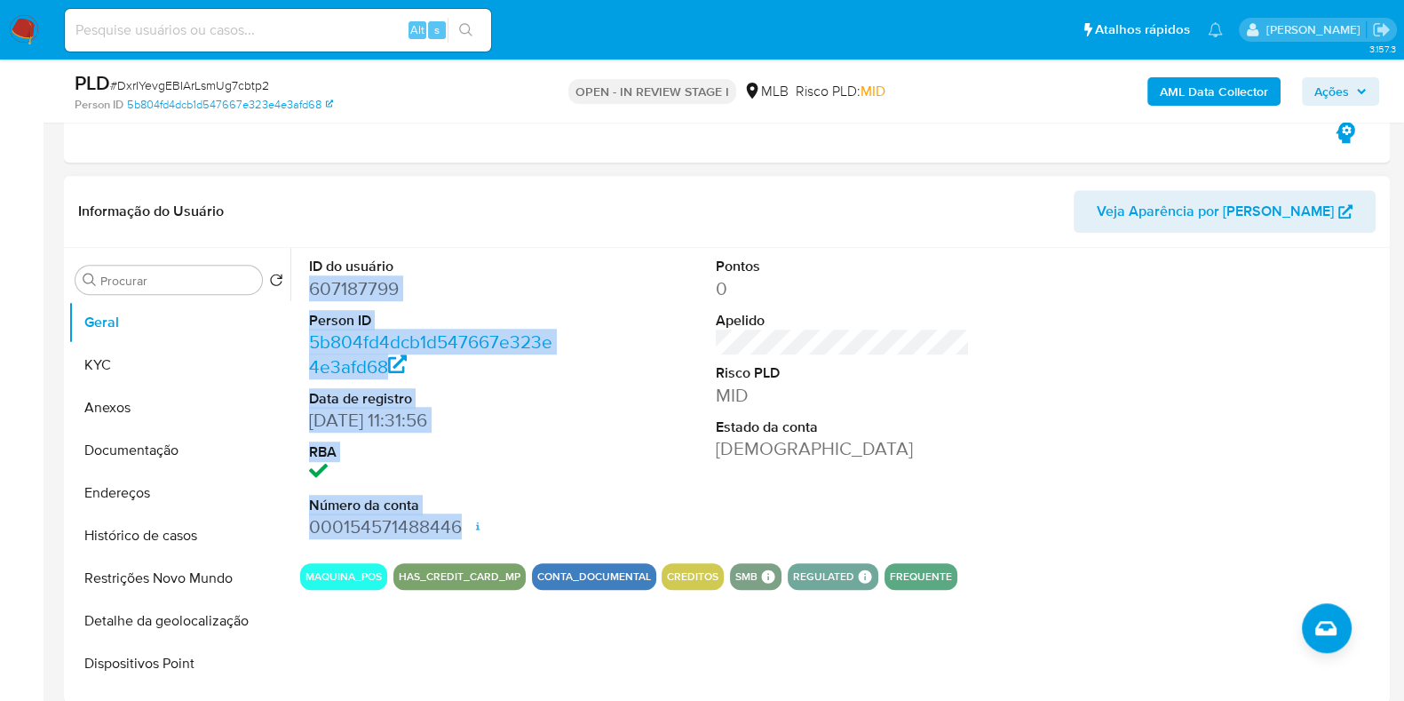
drag, startPoint x: 305, startPoint y: 286, endPoint x: 465, endPoint y: 523, distance: 286.6
click at [457, 523] on div "ID do usuário 607187799 Person ID 5b804fd4dcb1d547667e323e4e3afd68 Data de regi…" at bounding box center [436, 398] width 272 height 300
copy dl "607187799 Person ID 5b804fd4dcb1d547667e323e4e3afd68 Data de registro 10/07/202…"
click at [1347, 94] on span "Ações" at bounding box center [1332, 91] width 35 height 28
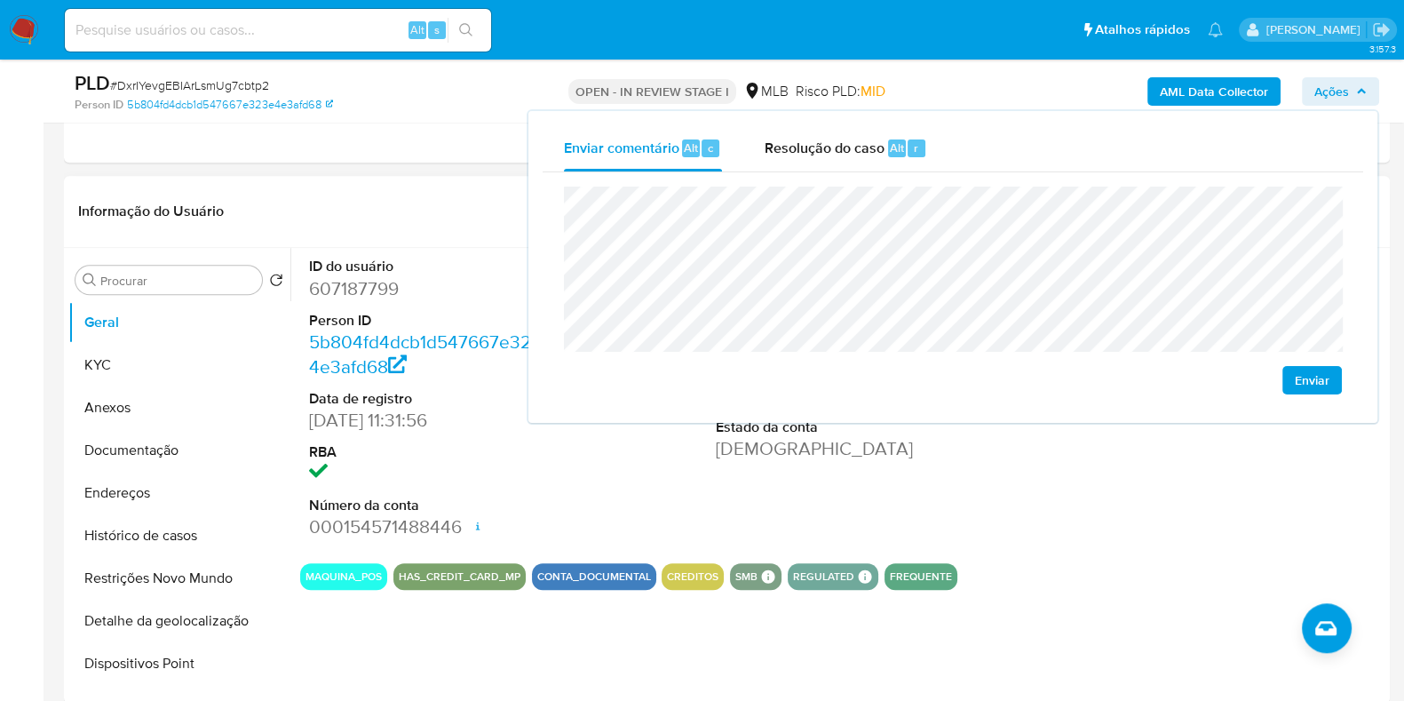
click at [396, 227] on header "Informação do Usuário Veja Aparência por Pessoa" at bounding box center [727, 211] width 1298 height 43
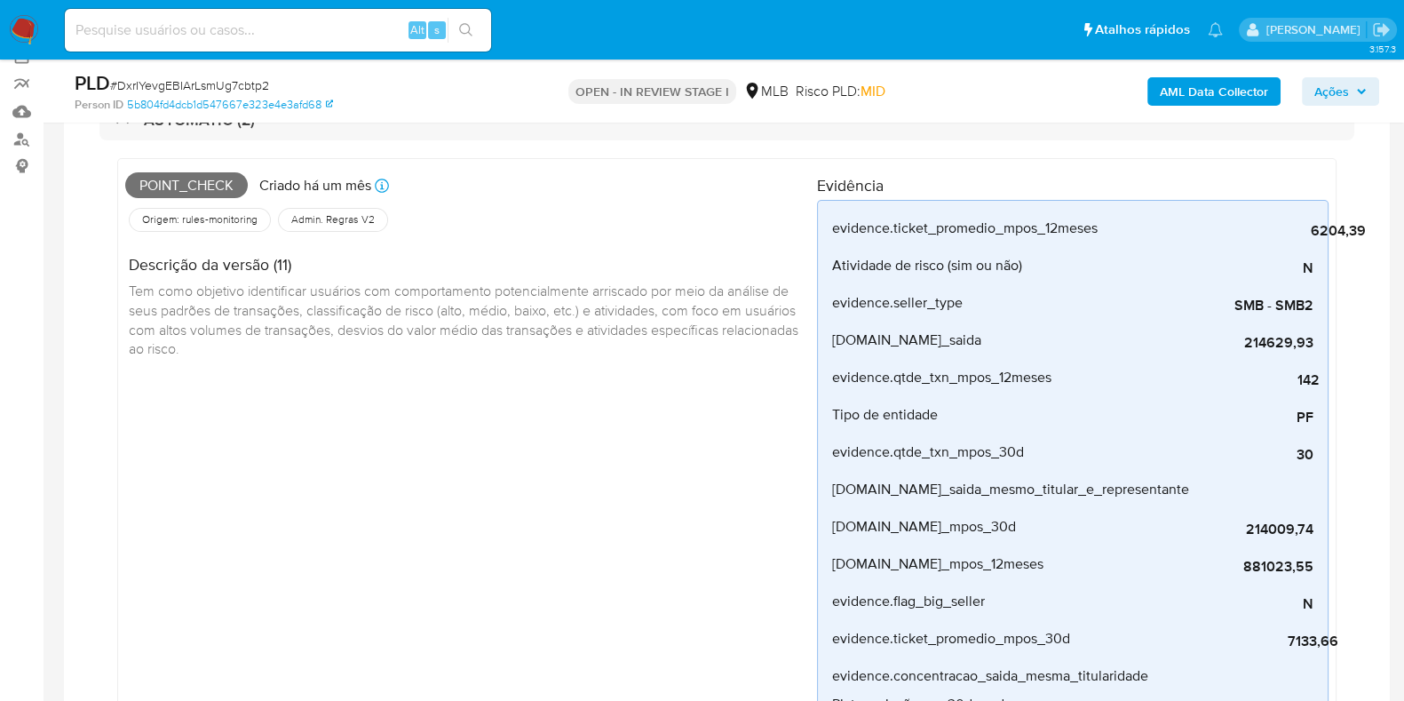
scroll to position [0, 0]
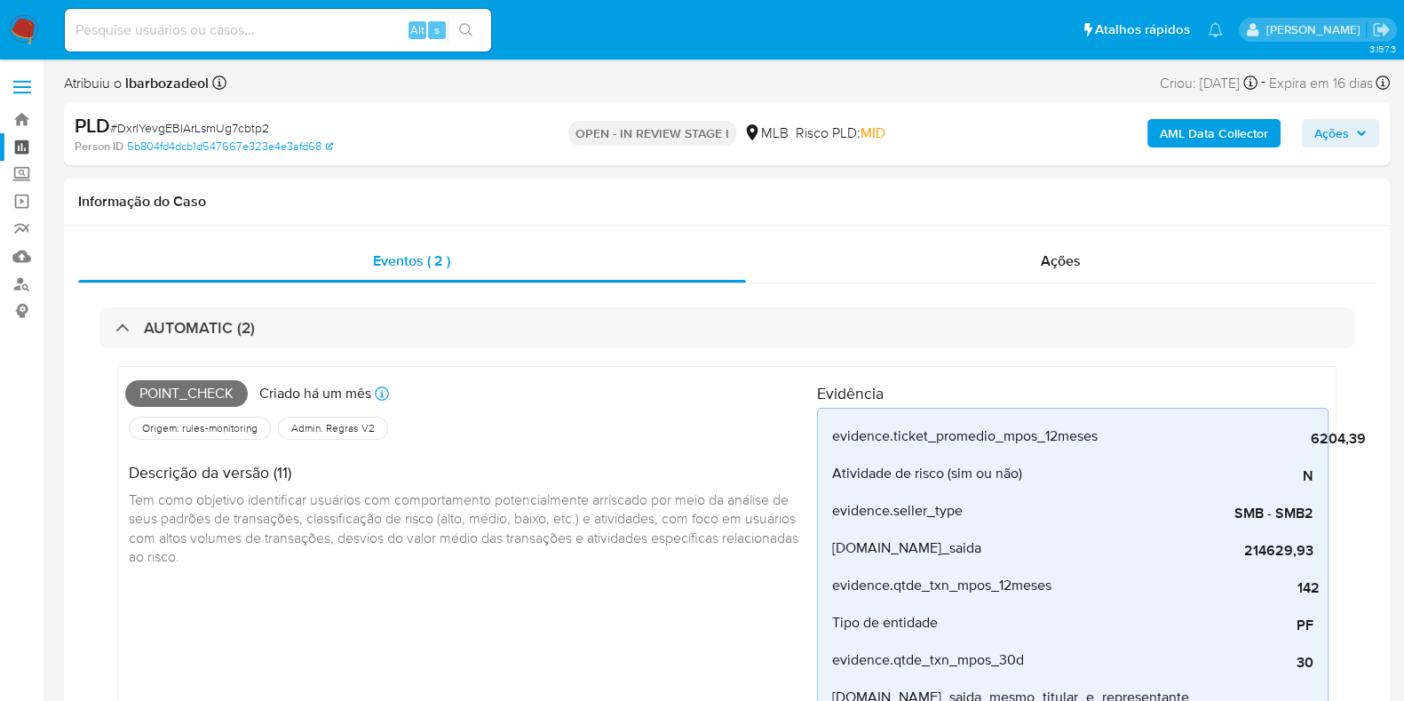
click at [19, 146] on link "Painel" at bounding box center [105, 147] width 211 height 28
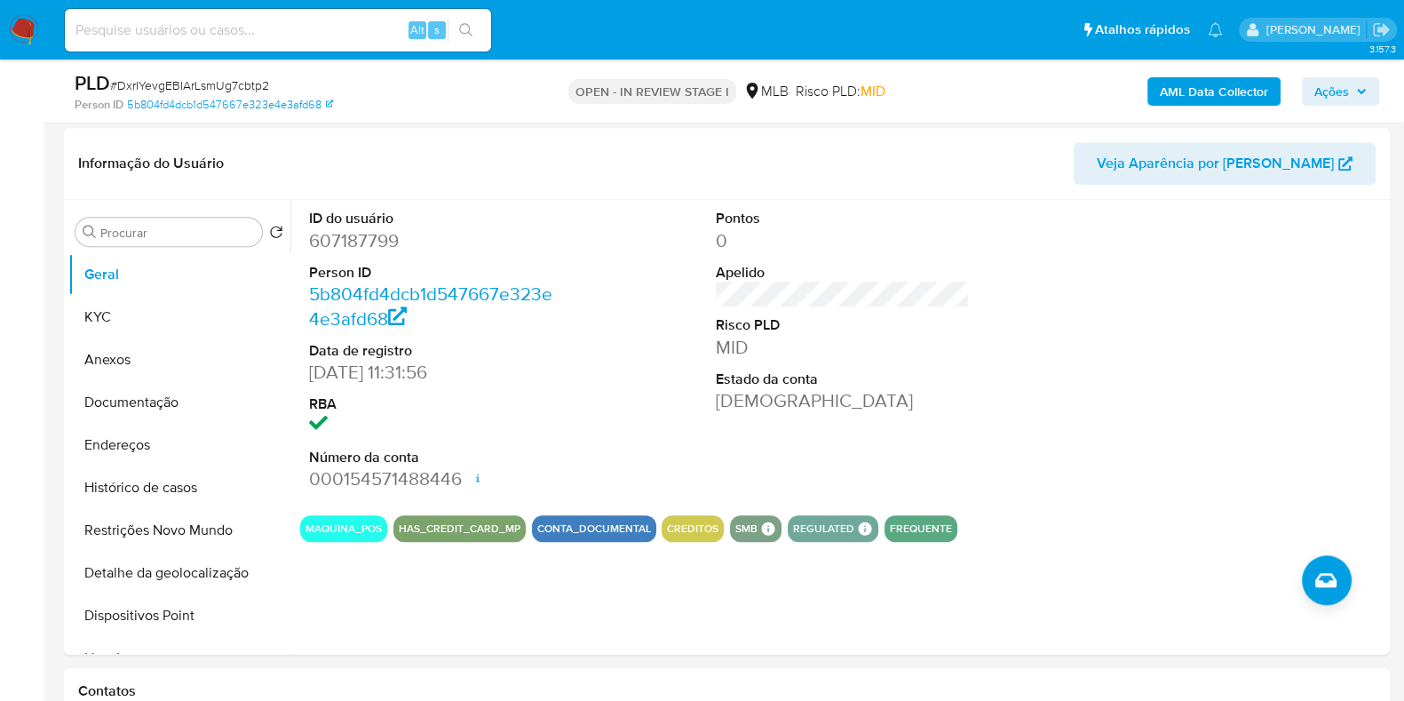
scroll to position [1736, 0]
click at [943, 379] on dt "Estado da conta" at bounding box center [843, 380] width 254 height 20
drag, startPoint x: 959, startPoint y: 436, endPoint x: 989, endPoint y: 417, distance: 35.2
click at [959, 436] on div "Pontos 0 Apelido Risco PLD MID Estado da conta Ativa" at bounding box center [843, 350] width 272 height 300
click at [1330, 93] on span "Ações" at bounding box center [1332, 91] width 35 height 28
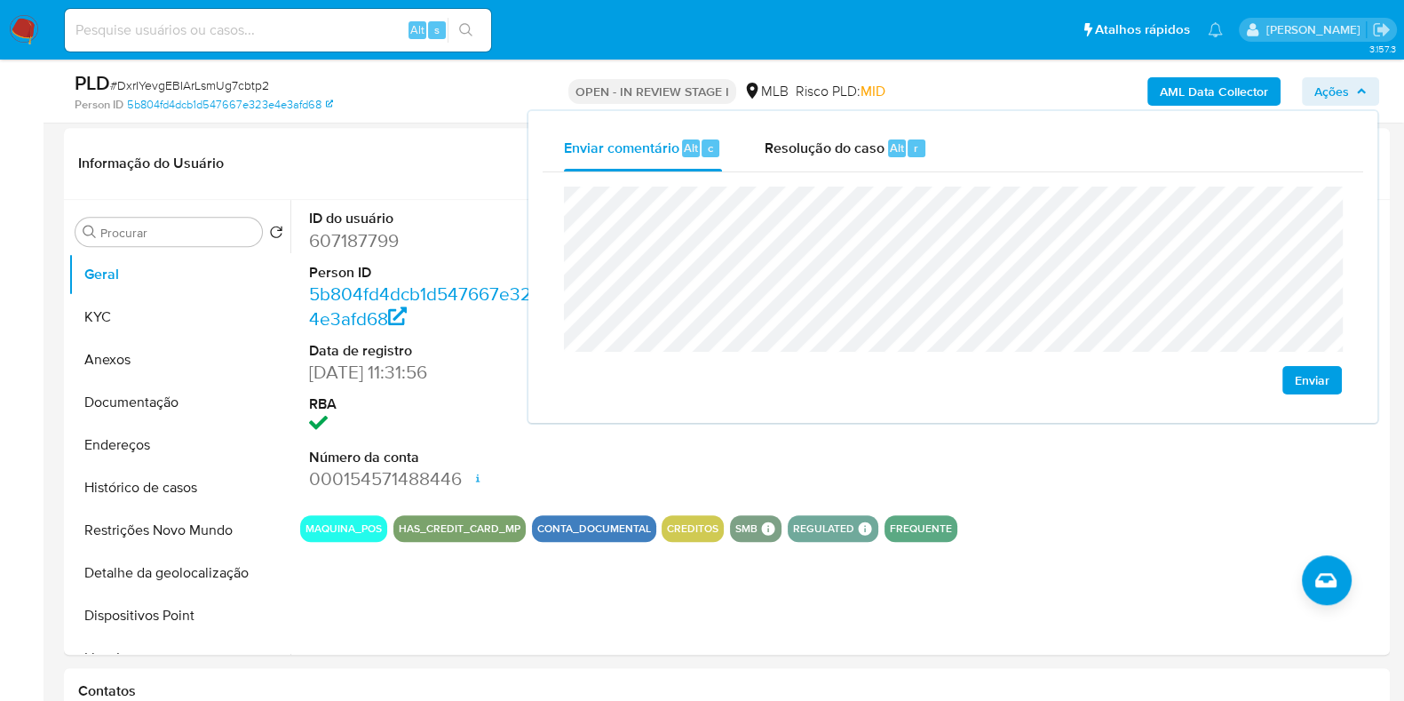
click at [1330, 93] on span "Ações" at bounding box center [1332, 91] width 35 height 28
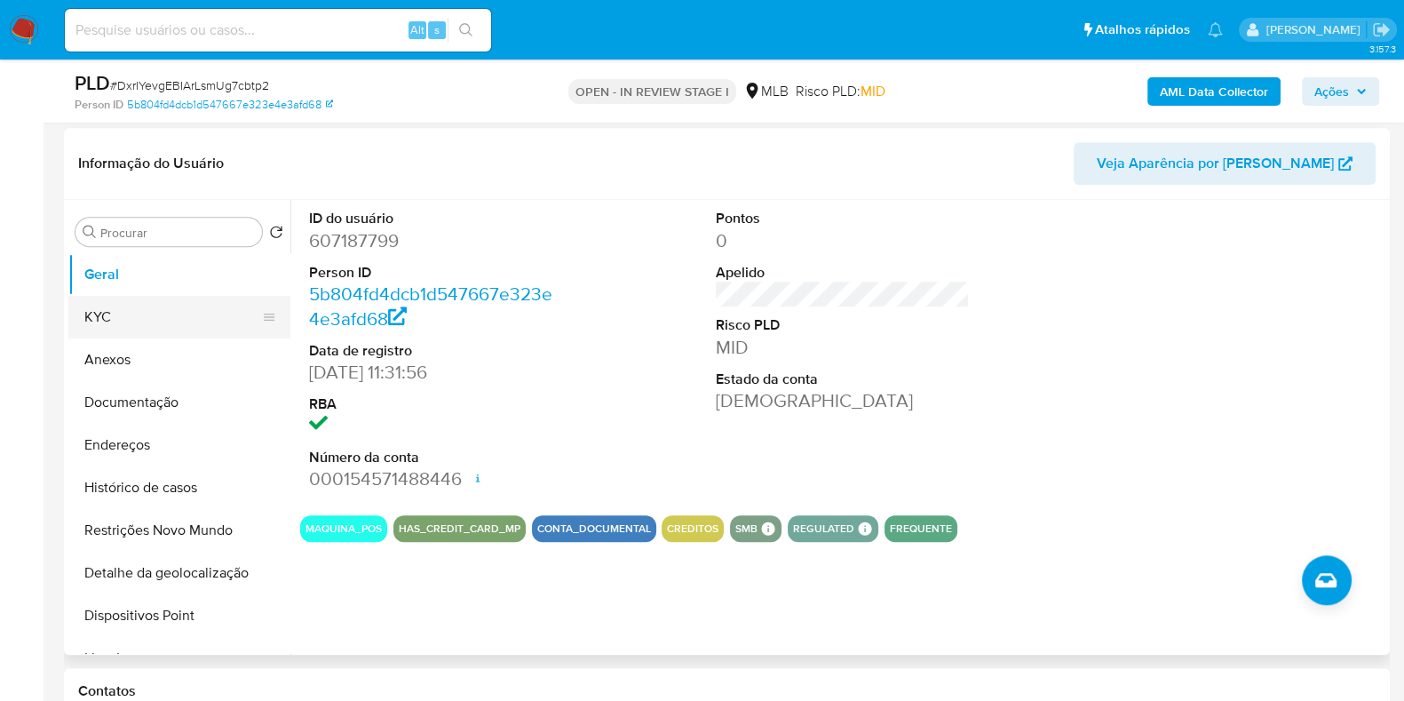
click at [82, 308] on button "KYC" at bounding box center [172, 317] width 208 height 43
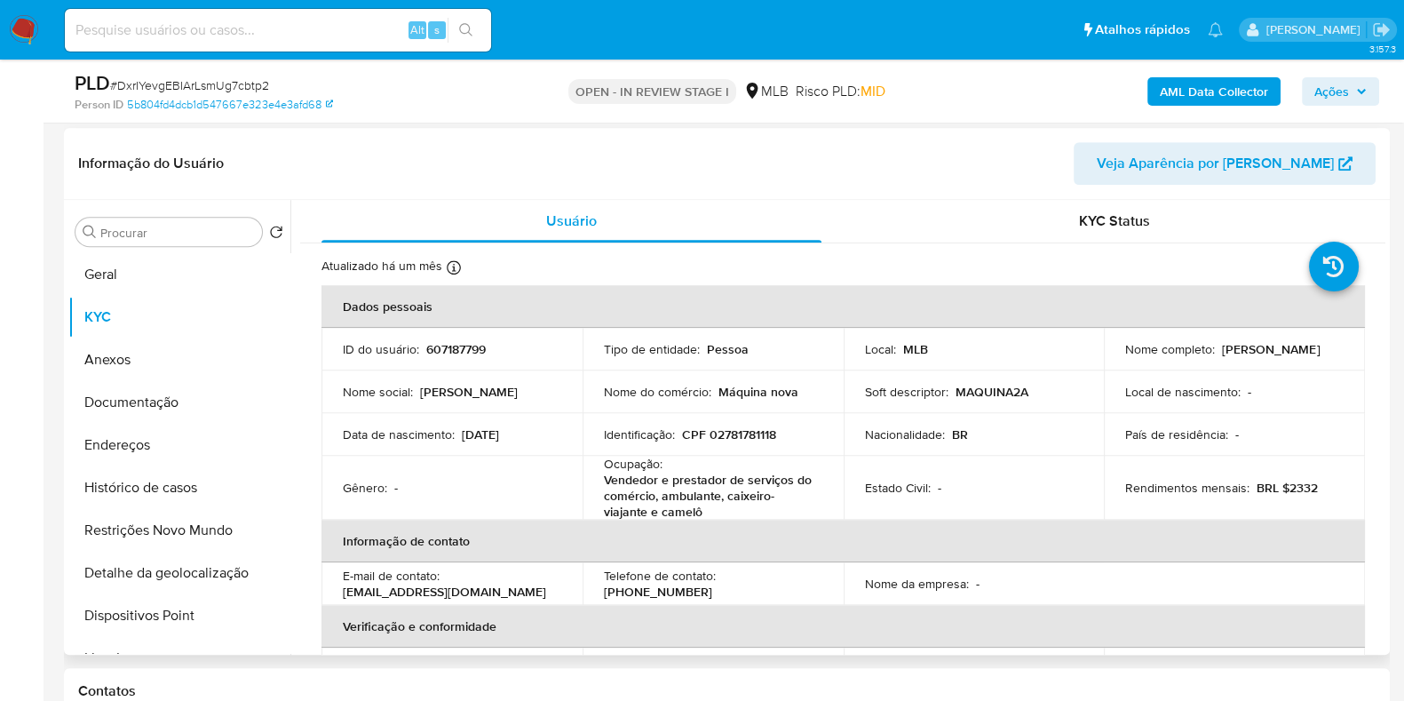
click at [728, 433] on p "CPF 02781781118" at bounding box center [729, 434] width 94 height 16
copy p "02781781118"
click at [1357, 90] on icon "button" at bounding box center [1362, 91] width 11 height 11
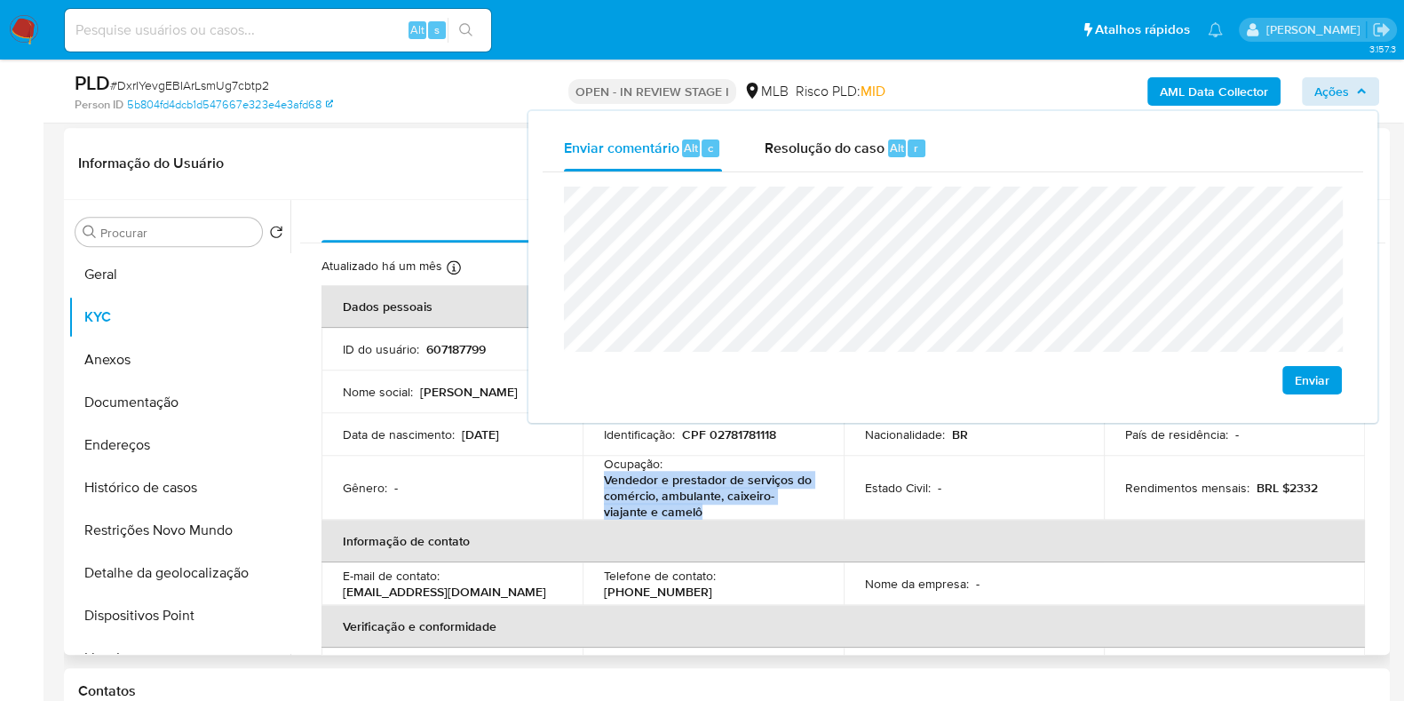
drag, startPoint x: 600, startPoint y: 476, endPoint x: 712, endPoint y: 513, distance: 117.7
click at [712, 513] on td "Ocupação : Vendedor e prestador de serviços do comércio, ambulante, caixeiro-vi…" at bounding box center [713, 488] width 261 height 64
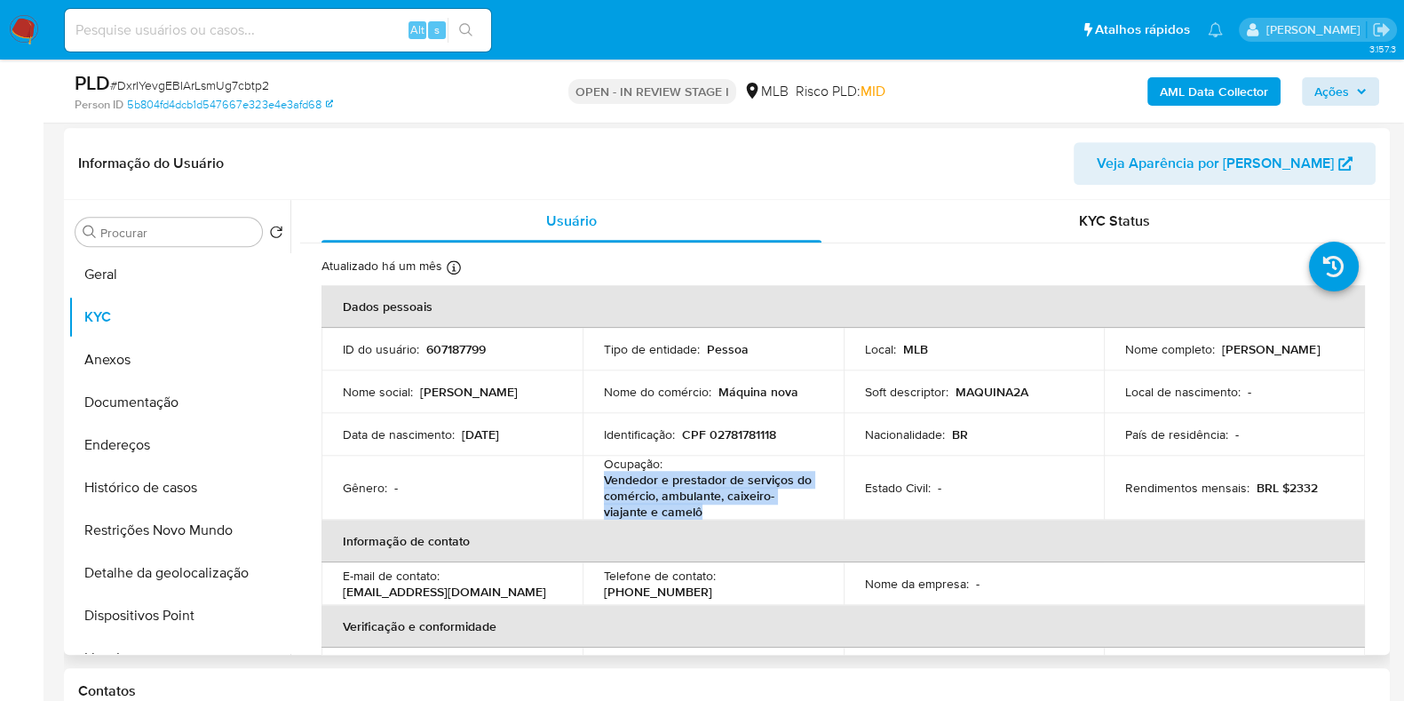
copy p "Vendedor e prestador de serviços do comércio, ambulante, caixeiro-viajante e ca…"
click at [1332, 87] on span "Ações" at bounding box center [1332, 91] width 35 height 28
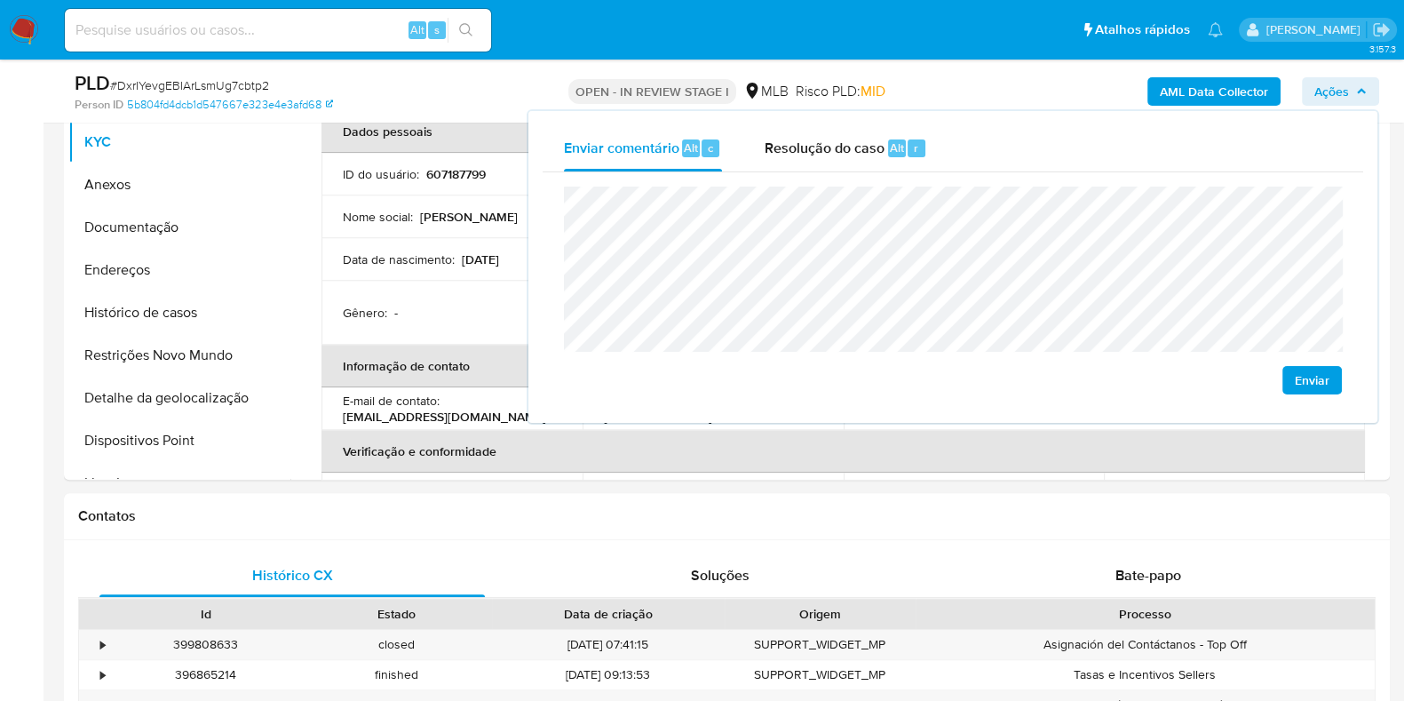
scroll to position [1968, 0]
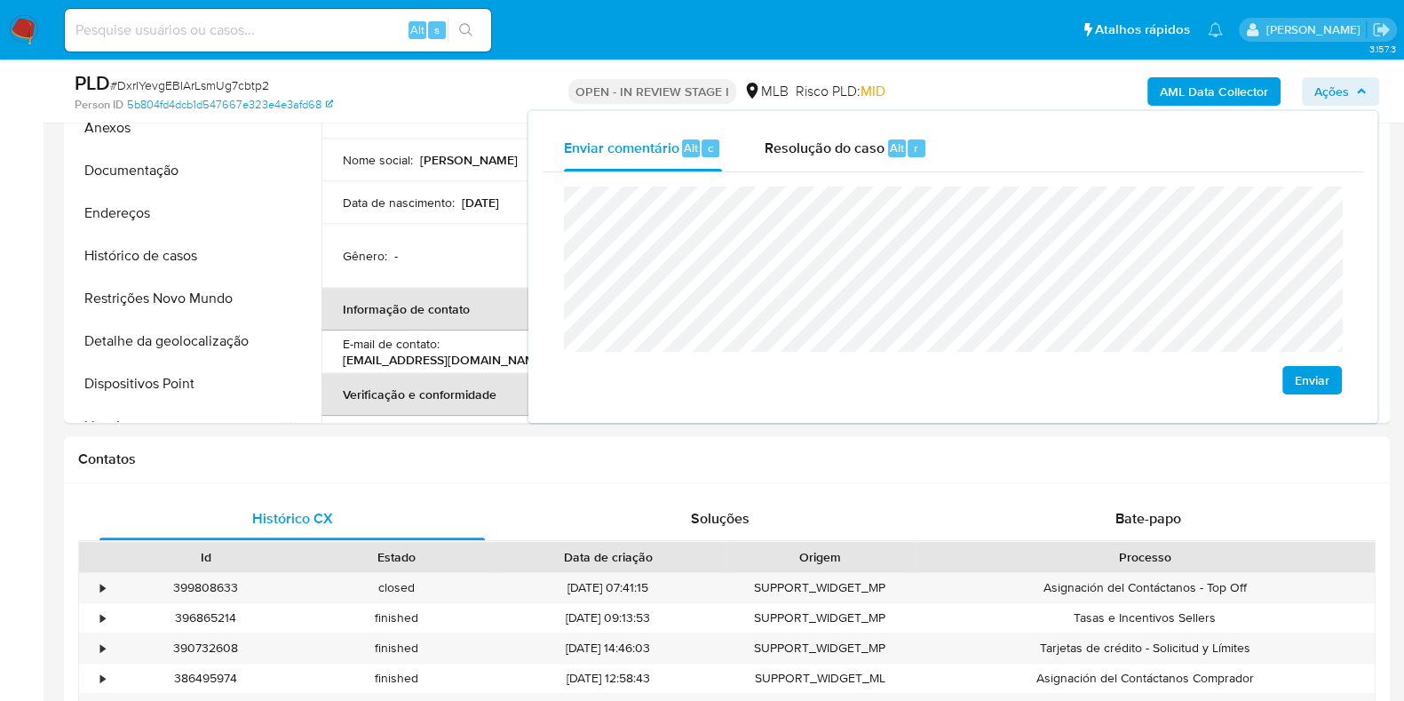
click at [0, 0] on lt-span "São Louren ço" at bounding box center [0, 0] width 0 height 0
click at [1035, 420] on div "Enviar comentário Alt c Resolução do caso Alt r Enviar" at bounding box center [953, 267] width 849 height 312
click at [1013, 445] on div "Contatos" at bounding box center [727, 459] width 1326 height 47
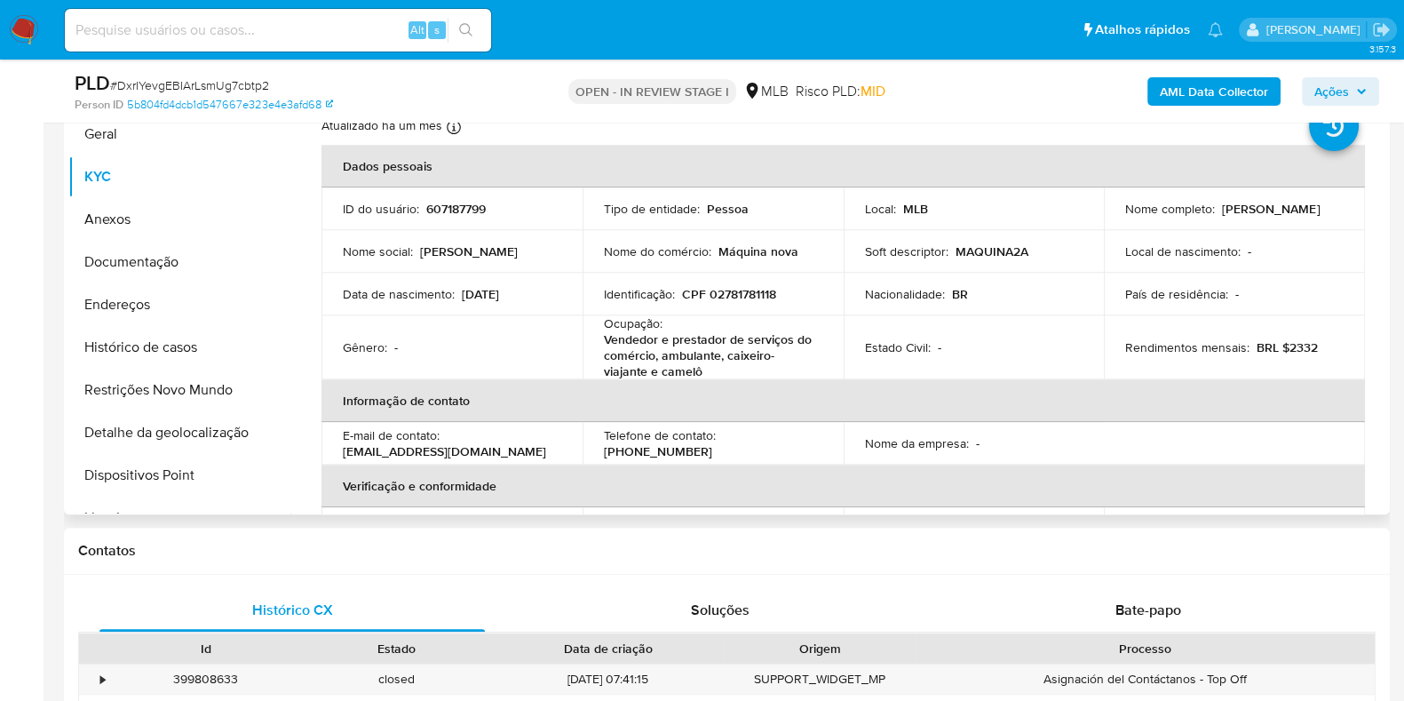
scroll to position [1875, 0]
drag, startPoint x: 1285, startPoint y: 343, endPoint x: 1320, endPoint y: 348, distance: 35.9
click at [1320, 348] on div "Rendimentos mensais : BRL $2332" at bounding box center [1235, 348] width 219 height 16
copy p "2332"
click at [1325, 97] on span "Ações" at bounding box center [1332, 91] width 35 height 28
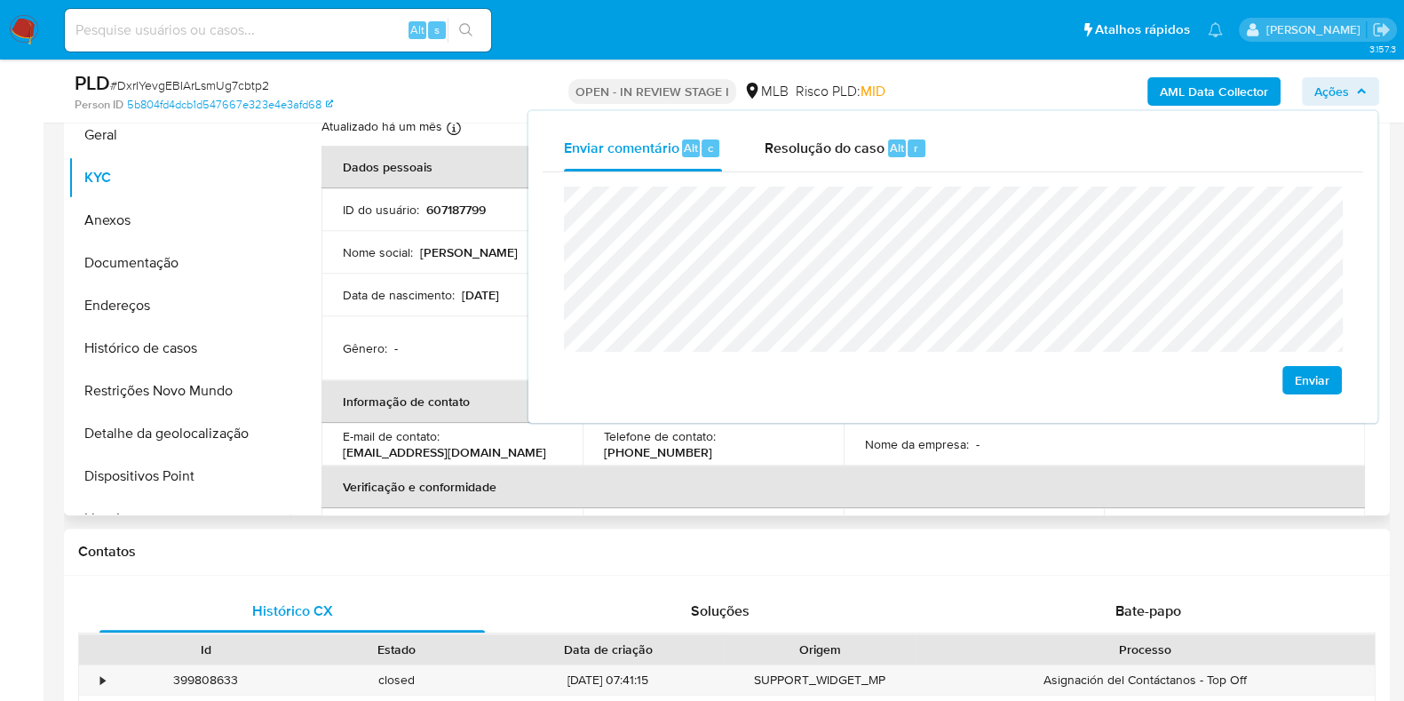
click at [433, 304] on td "Data de nascimento : 01/10/1999" at bounding box center [452, 295] width 261 height 43
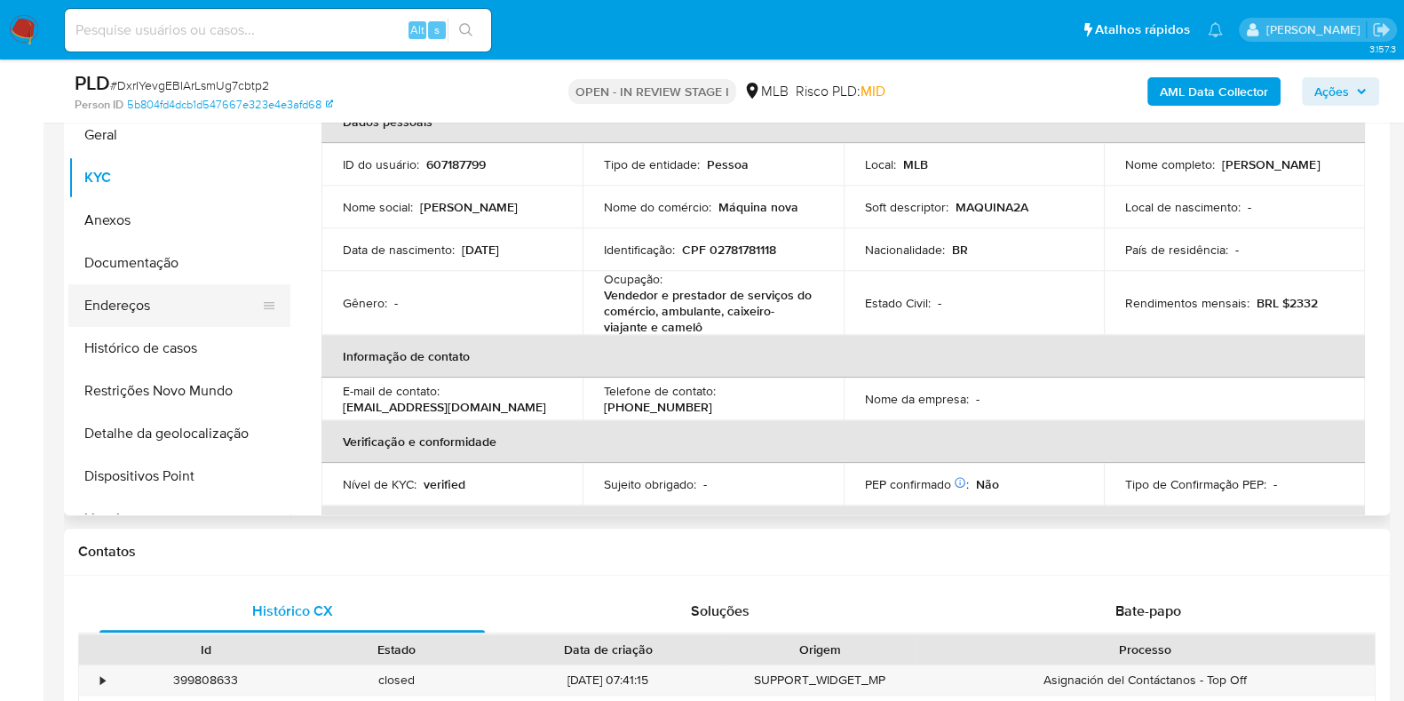
scroll to position [0, 0]
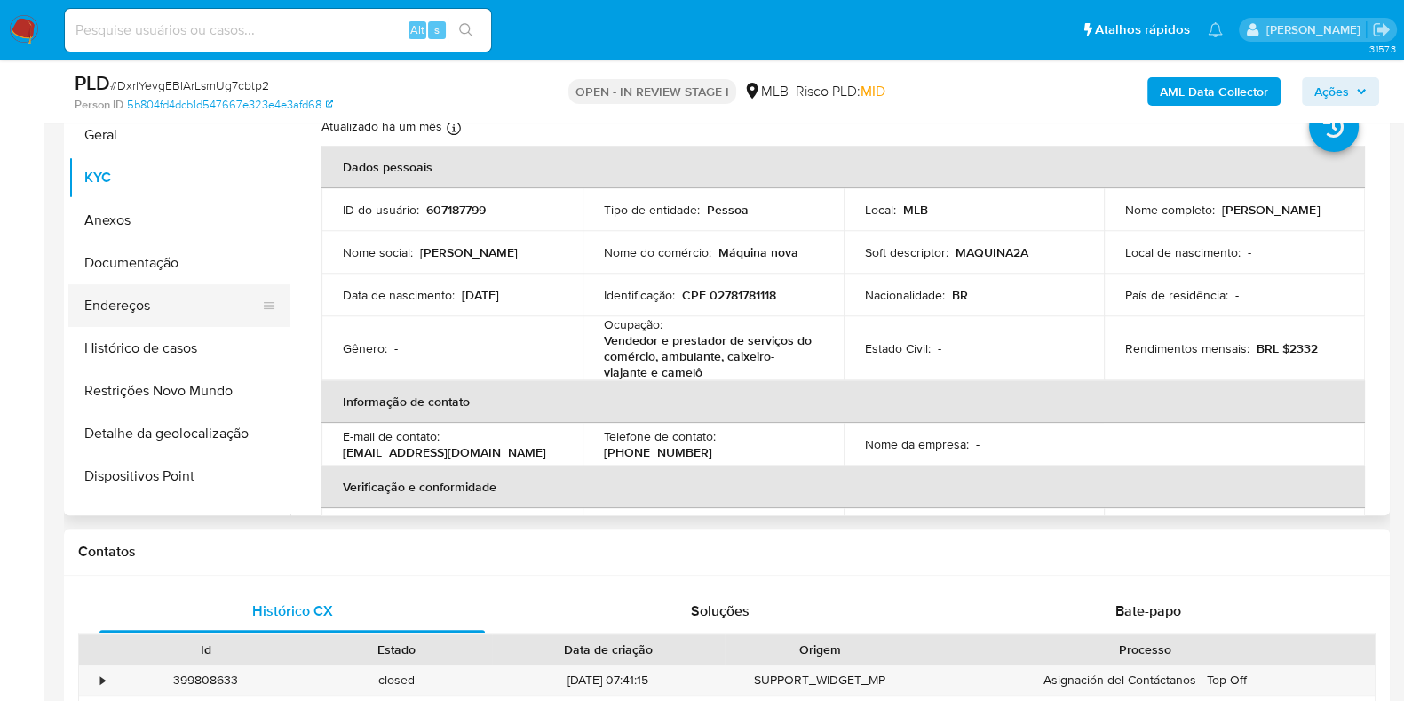
click at [207, 304] on button "Endereços" at bounding box center [172, 305] width 208 height 43
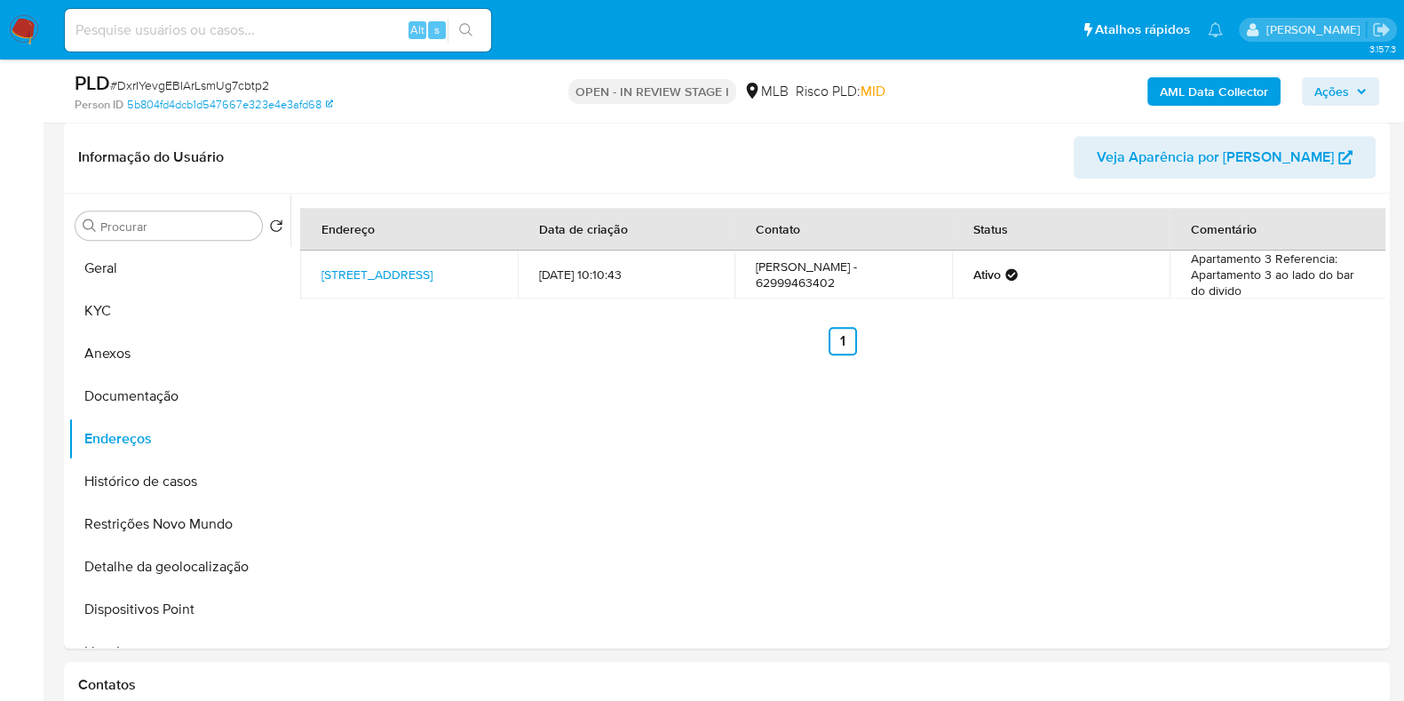
scroll to position [1743, 0]
click at [416, 272] on link "Rua Nossa Senhora Da Abadia 39, Niquelândia, Goiás, 76420000, Brasil 39" at bounding box center [377, 274] width 111 height 18
click at [173, 399] on button "Documentação" at bounding box center [172, 395] width 208 height 43
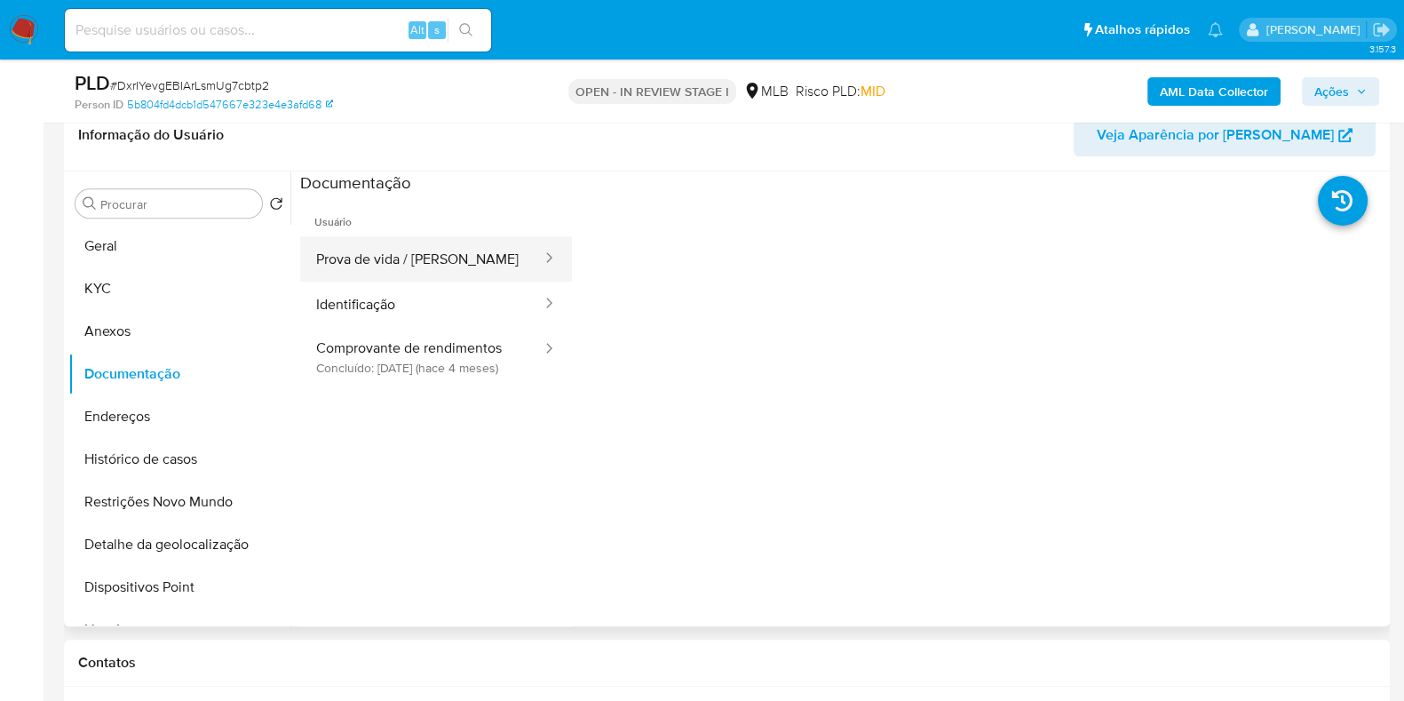
drag, startPoint x: 441, startPoint y: 264, endPoint x: 461, endPoint y: 259, distance: 21.1
click at [440, 263] on button "Prova de vida / Selfie" at bounding box center [421, 258] width 243 height 45
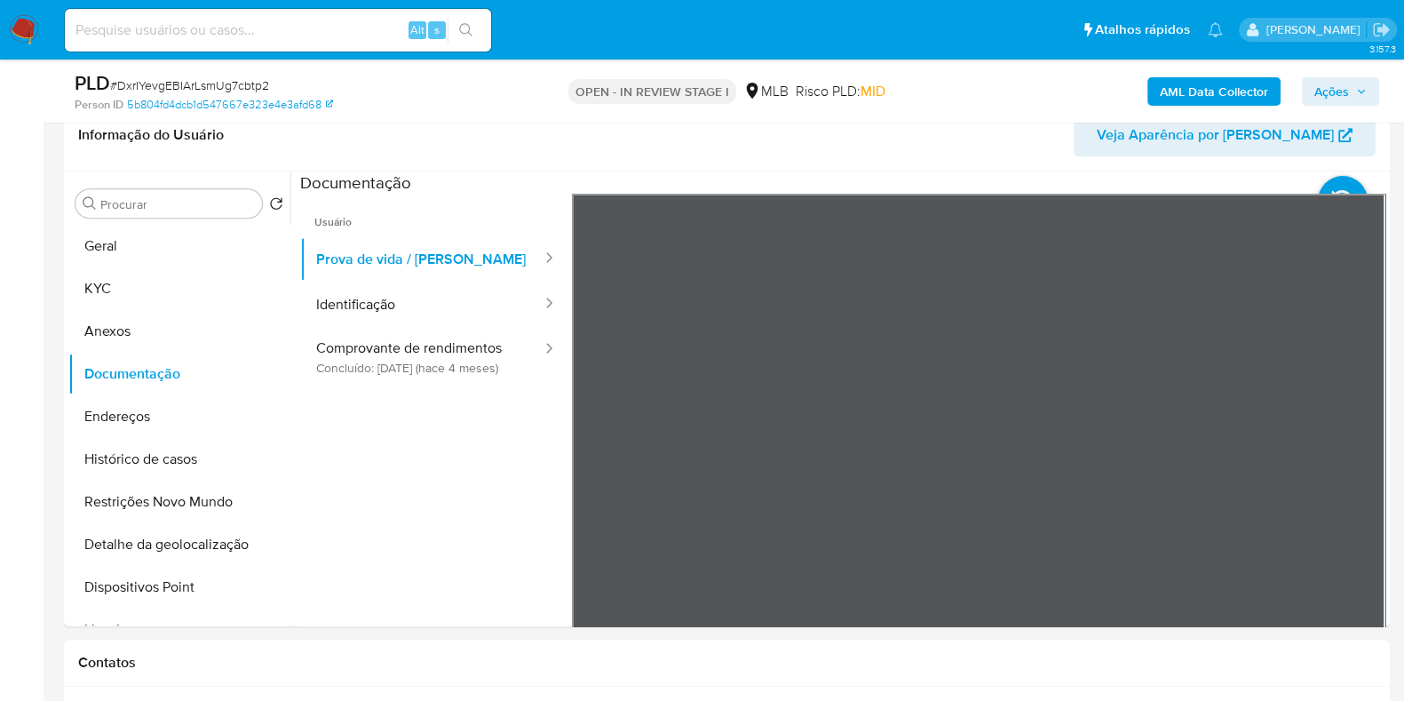
click at [1318, 72] on div "AML Data Collector Ações" at bounding box center [1165, 91] width 430 height 42
click at [1324, 91] on span "Ações" at bounding box center [1332, 91] width 35 height 28
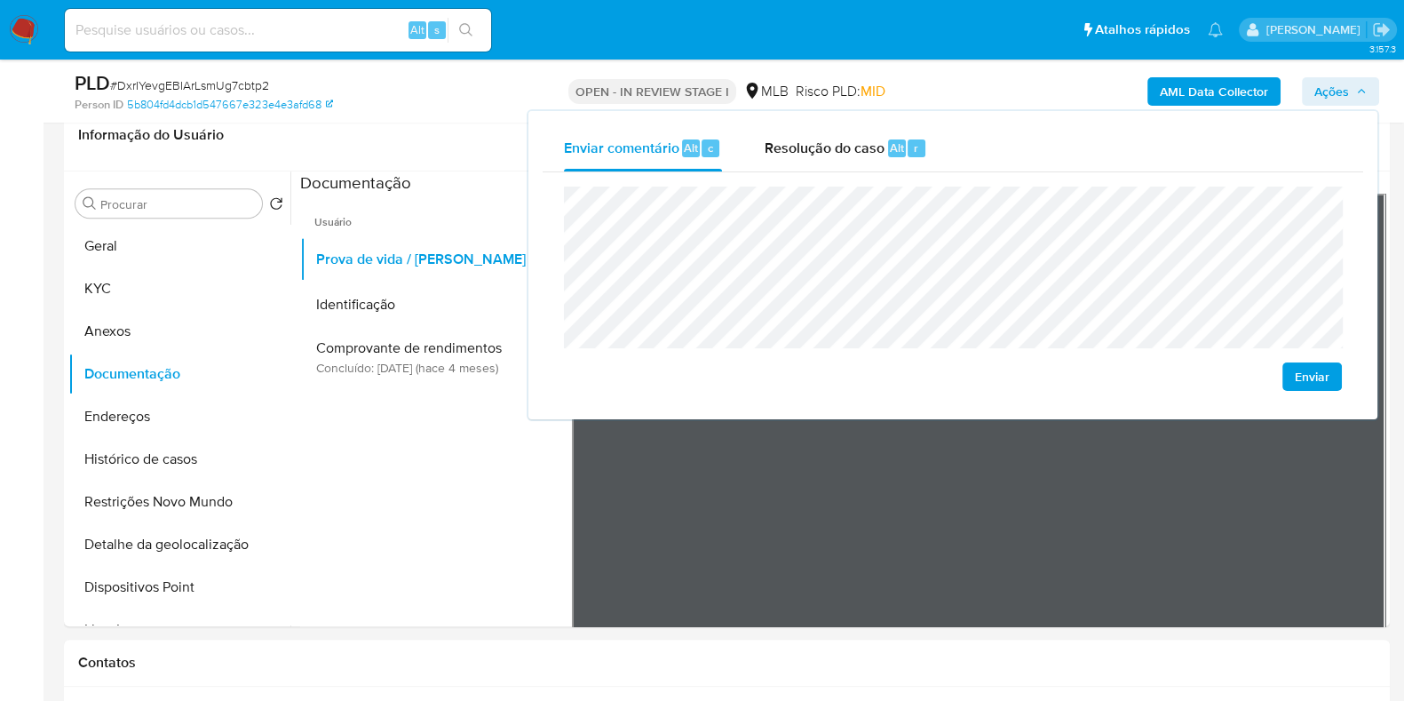
click at [1330, 90] on span "Ações" at bounding box center [1332, 91] width 35 height 28
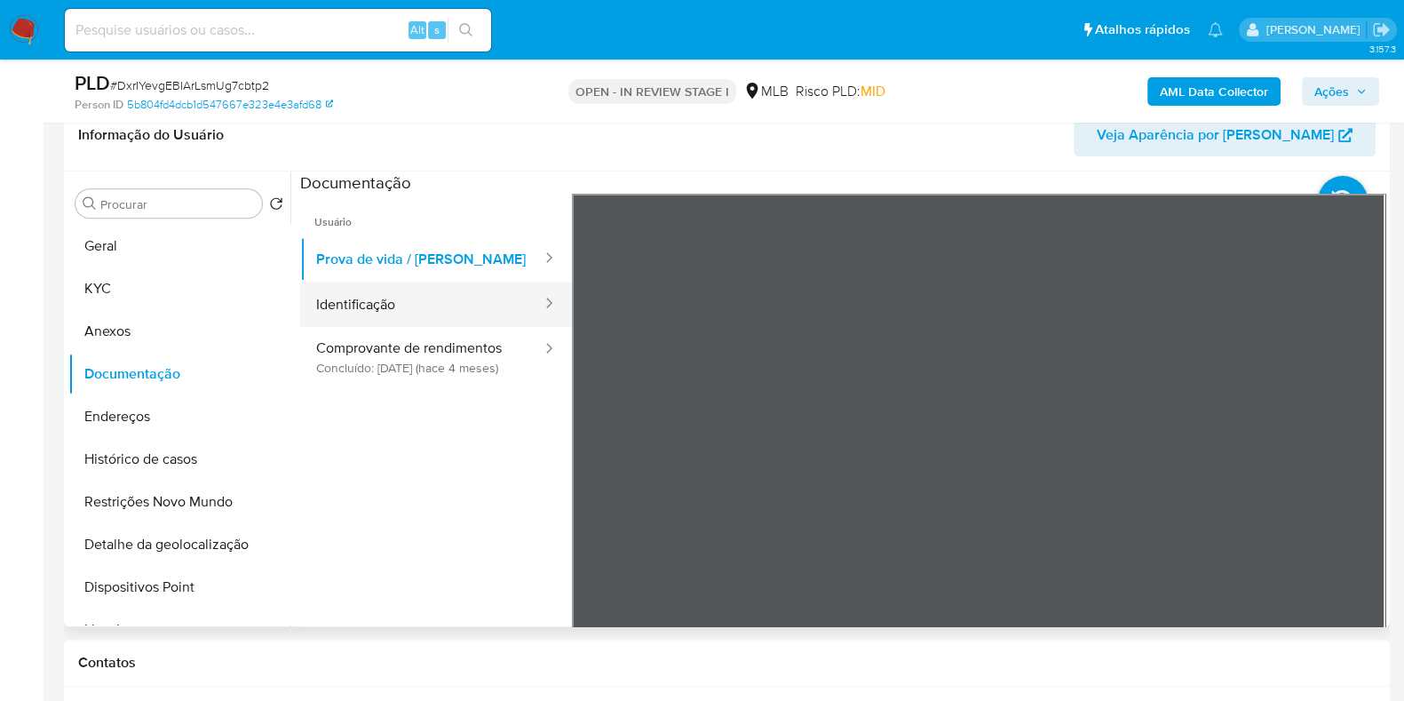
click at [414, 290] on button "Identificação" at bounding box center [421, 304] width 243 height 45
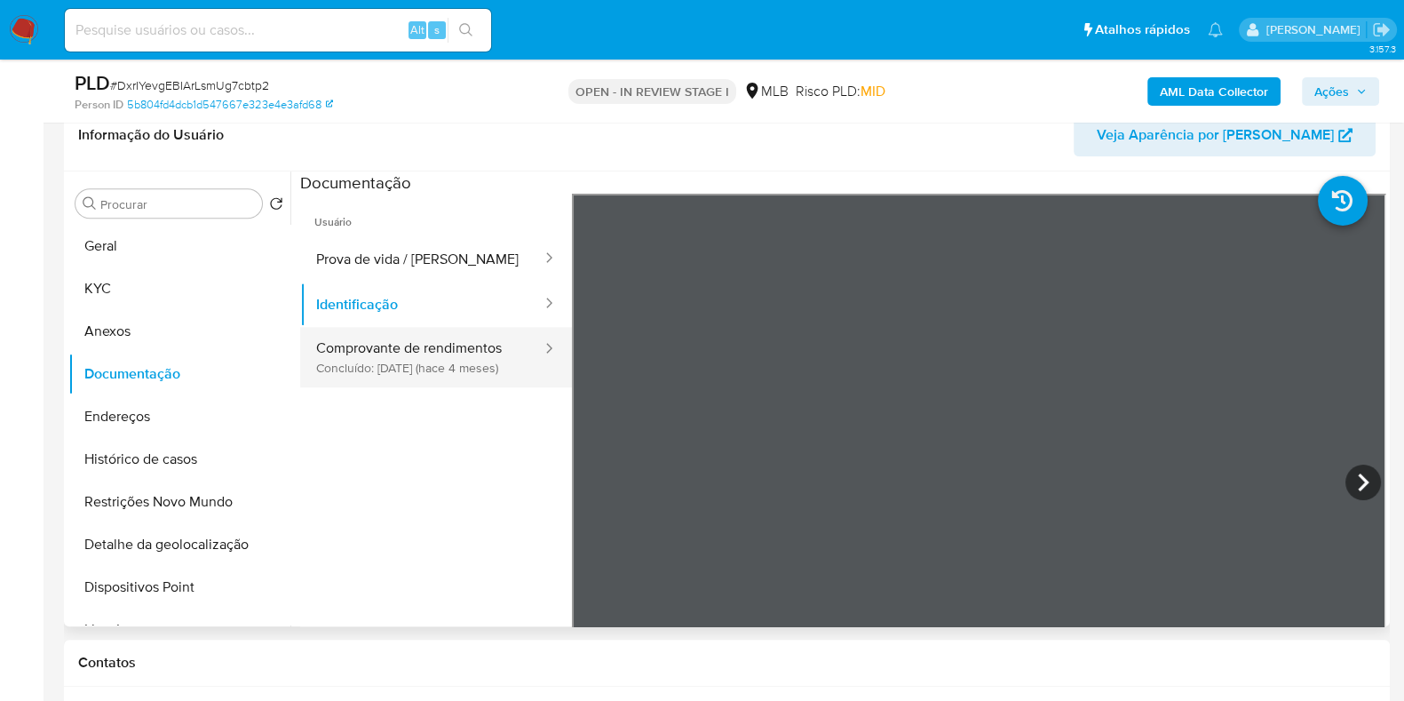
click at [529, 346] on div at bounding box center [543, 349] width 28 height 20
click at [471, 353] on button "Comprovante de rendimentos Concluído: 27/04/2025 (hace 4 meses)" at bounding box center [421, 357] width 243 height 60
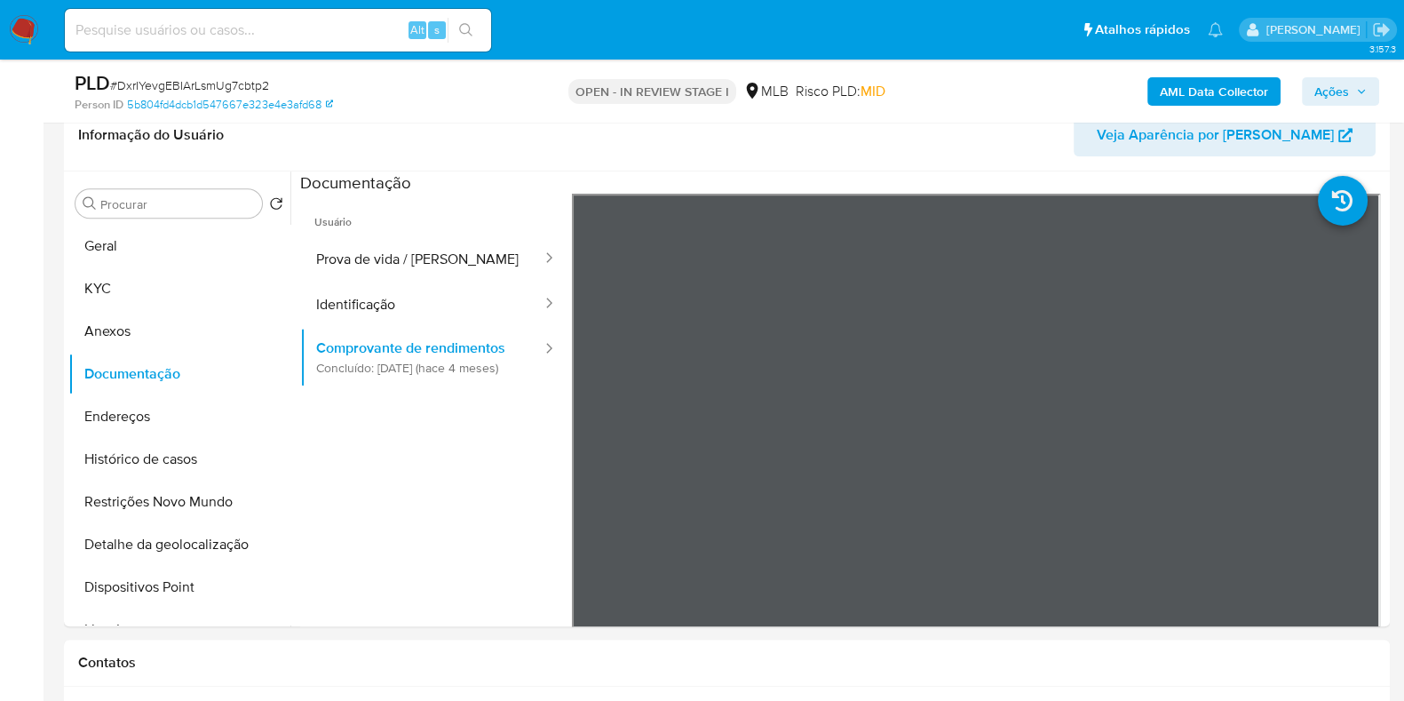
click at [1386, 97] on div "PLD # DxrIYevgEBIArLsmUg7cbtp2 Person ID 5b804fd4dcb1d547667e323e4e3afd68 OPEN …" at bounding box center [727, 91] width 1326 height 63
click at [1337, 89] on span "Ações" at bounding box center [1332, 91] width 35 height 28
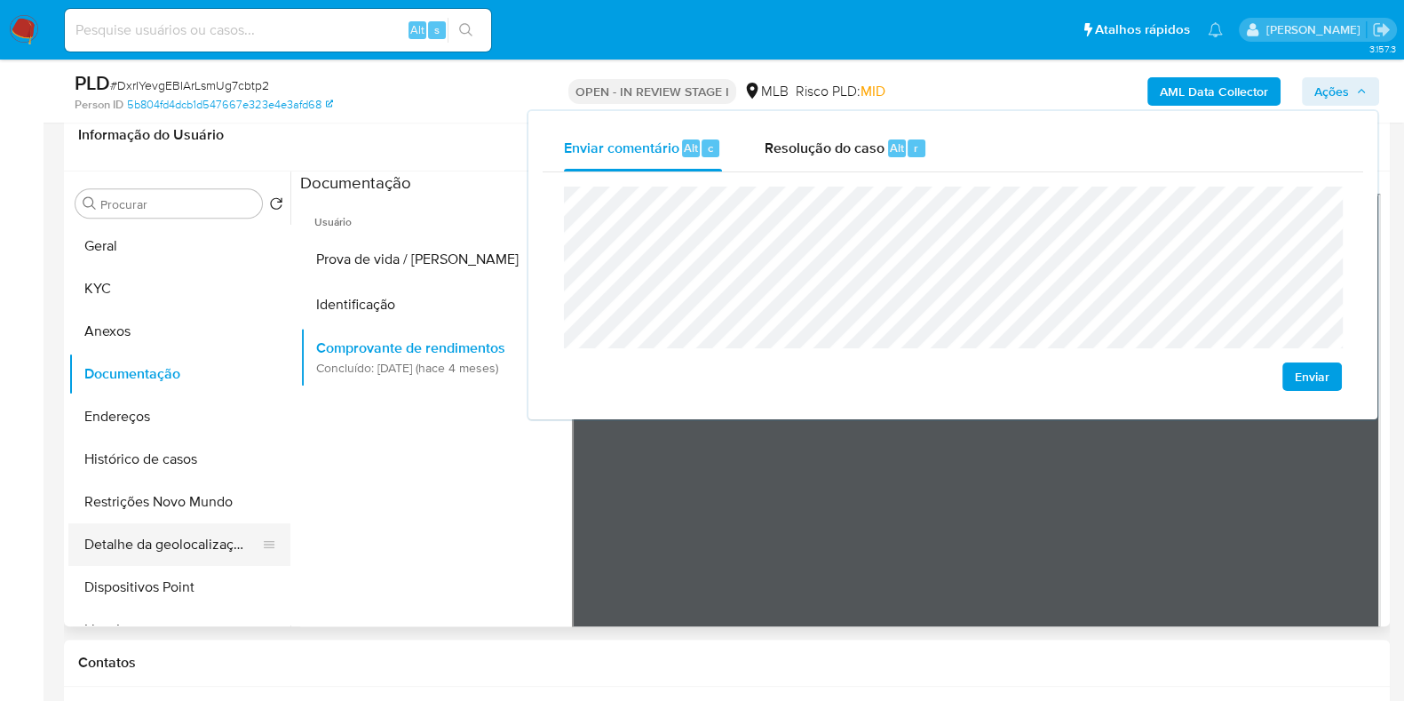
click at [174, 545] on button "Detalhe da geolocalização" at bounding box center [172, 544] width 208 height 43
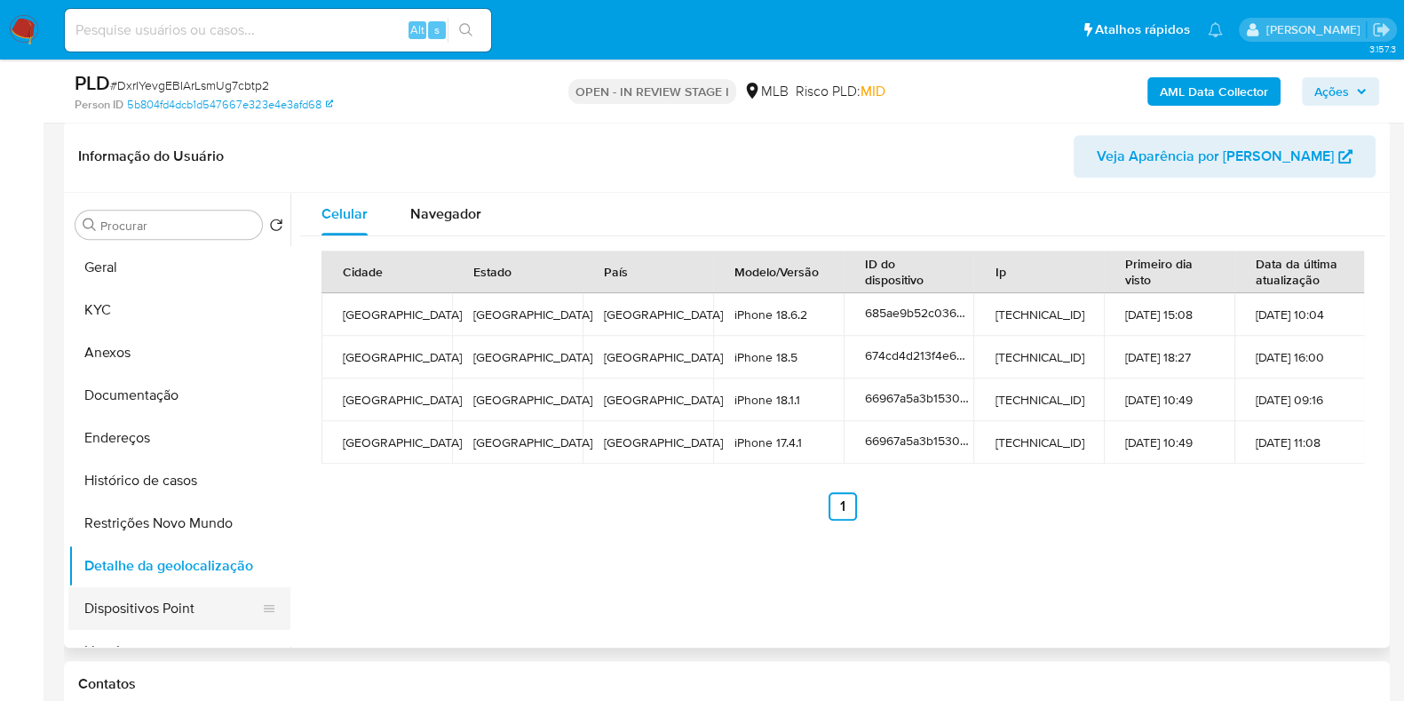
click at [187, 587] on button "Dispositivos Point" at bounding box center [172, 608] width 208 height 43
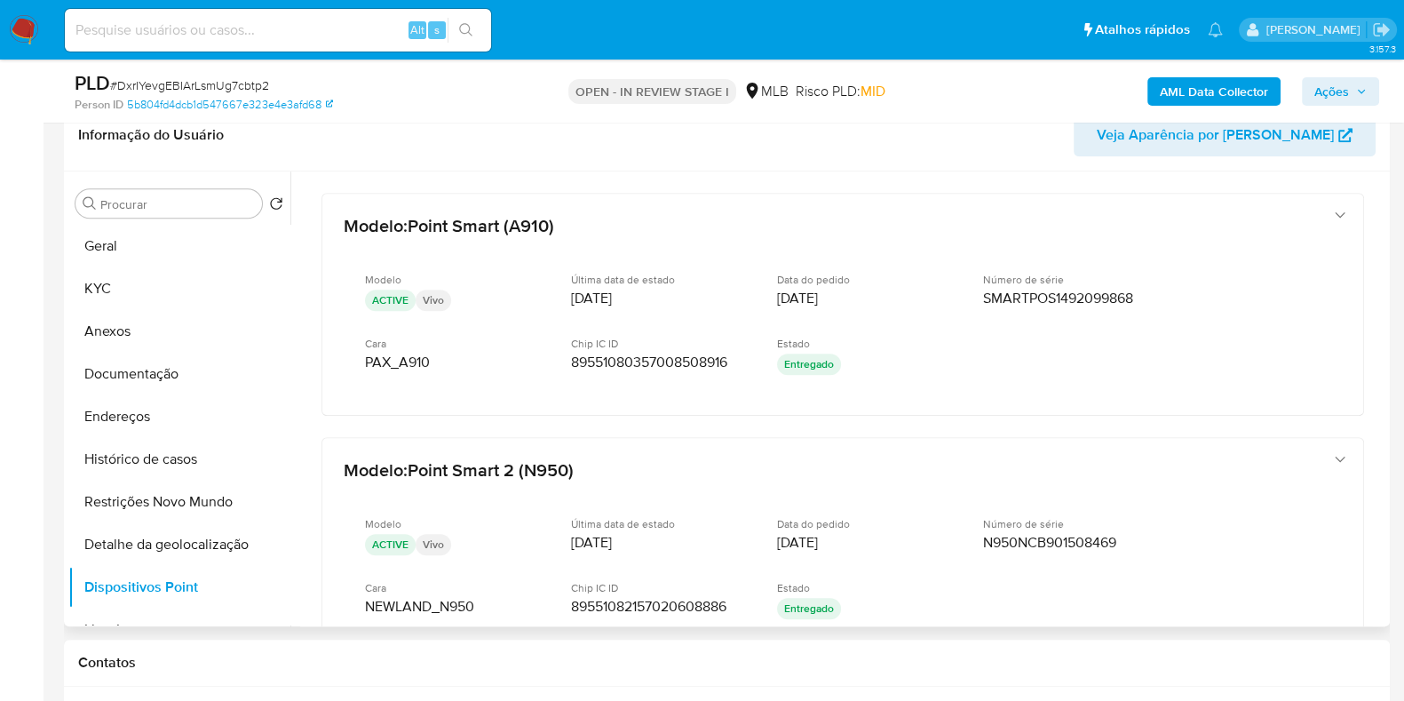
scroll to position [4, 0]
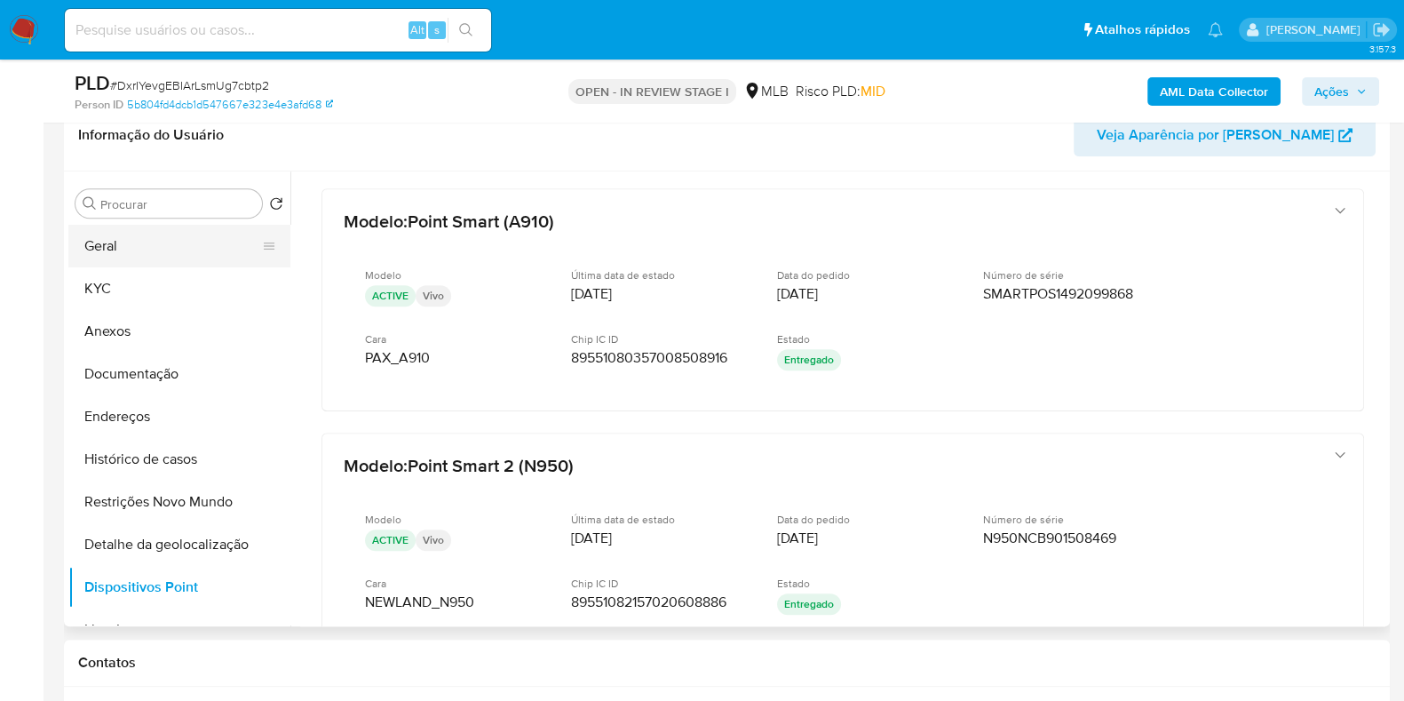
click at [195, 245] on button "Geral" at bounding box center [172, 246] width 208 height 43
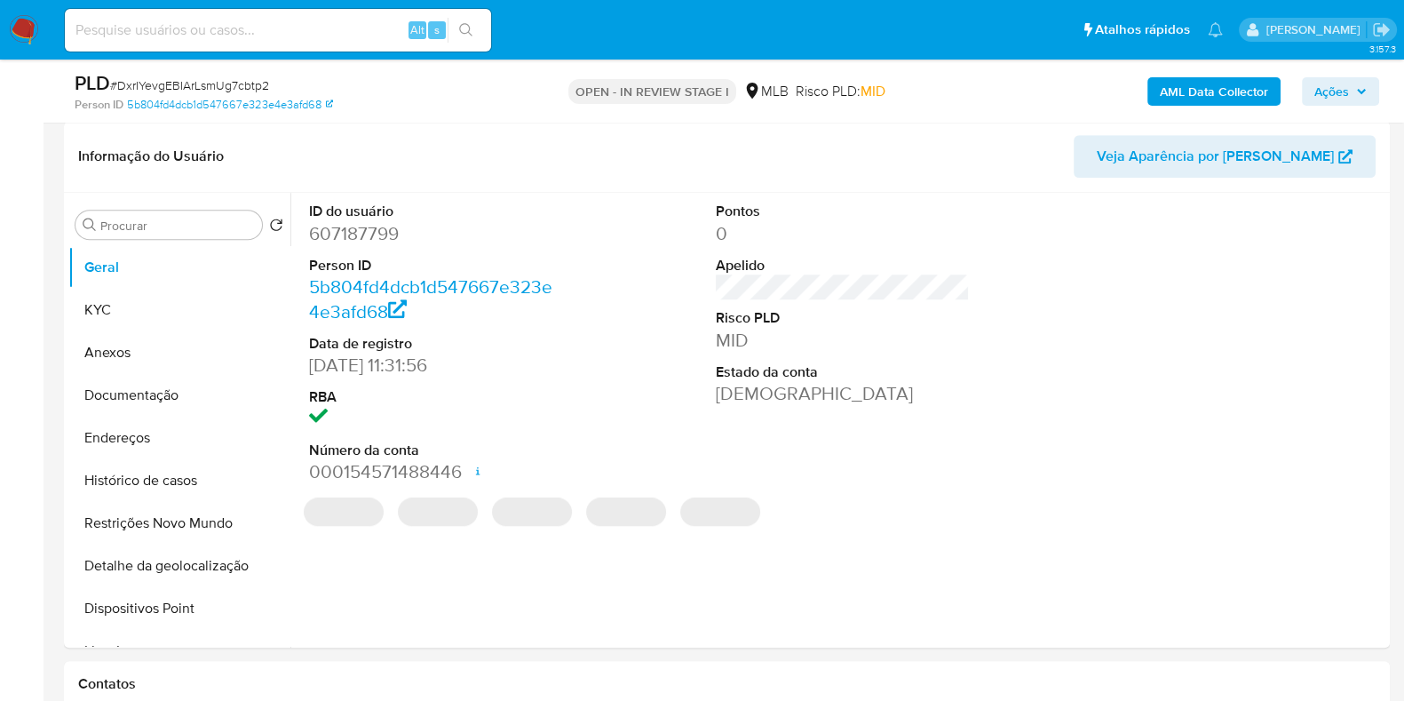
click at [371, 224] on dd "607187799" at bounding box center [436, 233] width 254 height 25
click at [369, 232] on dd "607187799" at bounding box center [436, 233] width 254 height 25
copy dd "607187799"
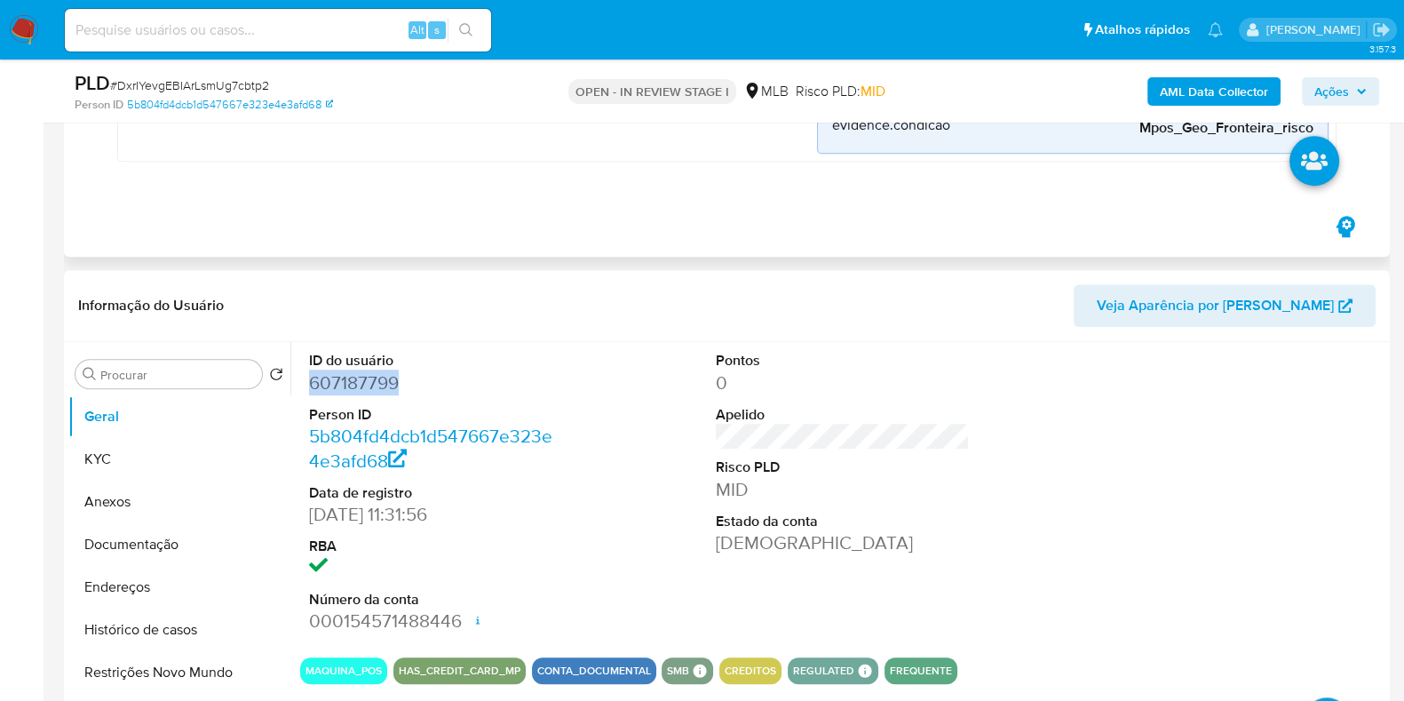
scroll to position [1594, 0]
click at [171, 451] on button "KYC" at bounding box center [172, 459] width 208 height 43
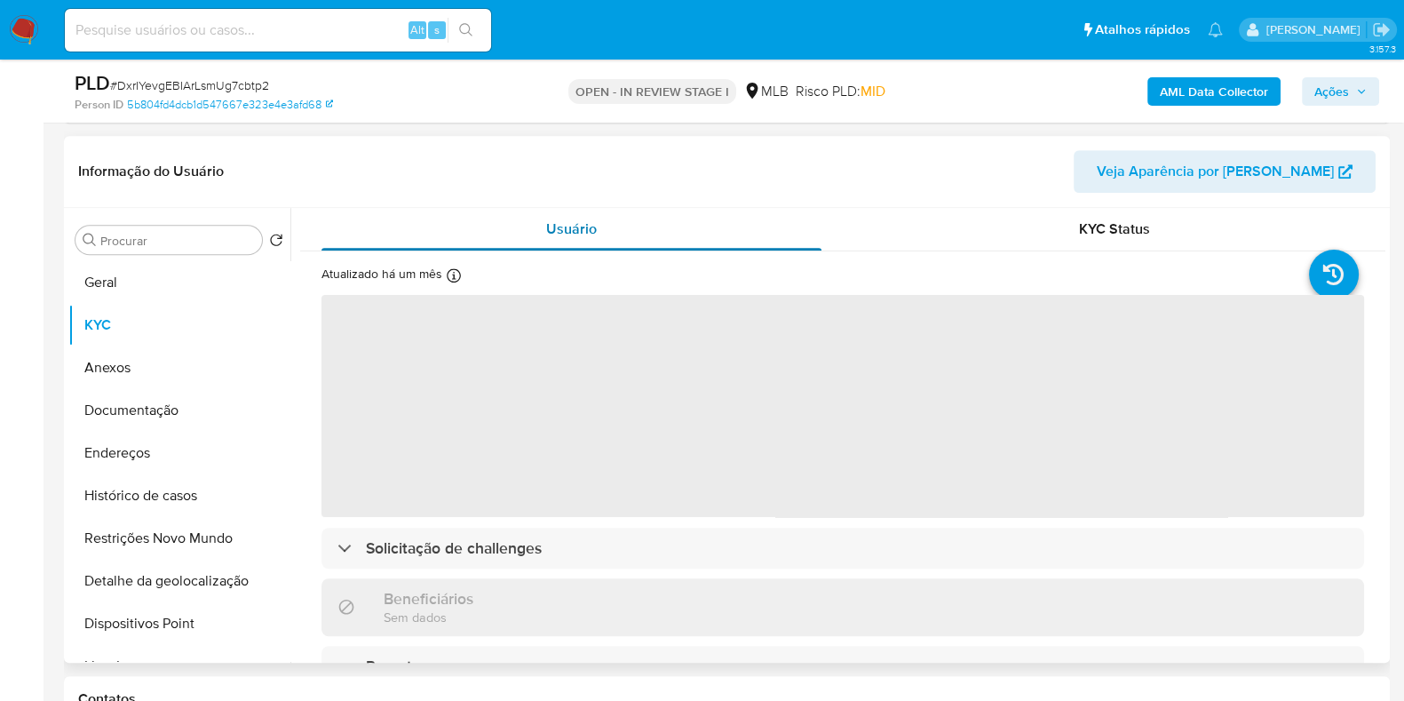
scroll to position [1716, 0]
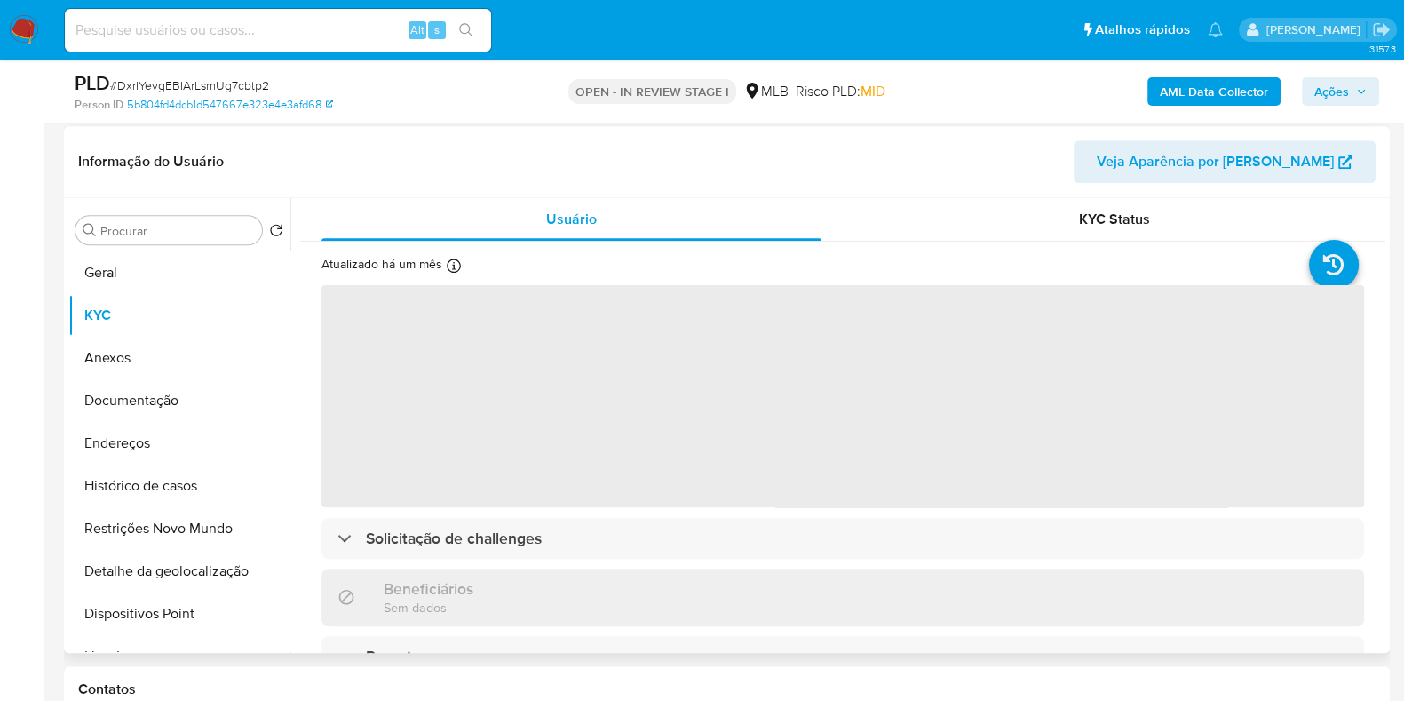
click at [591, 357] on span "‌" at bounding box center [843, 396] width 1043 height 222
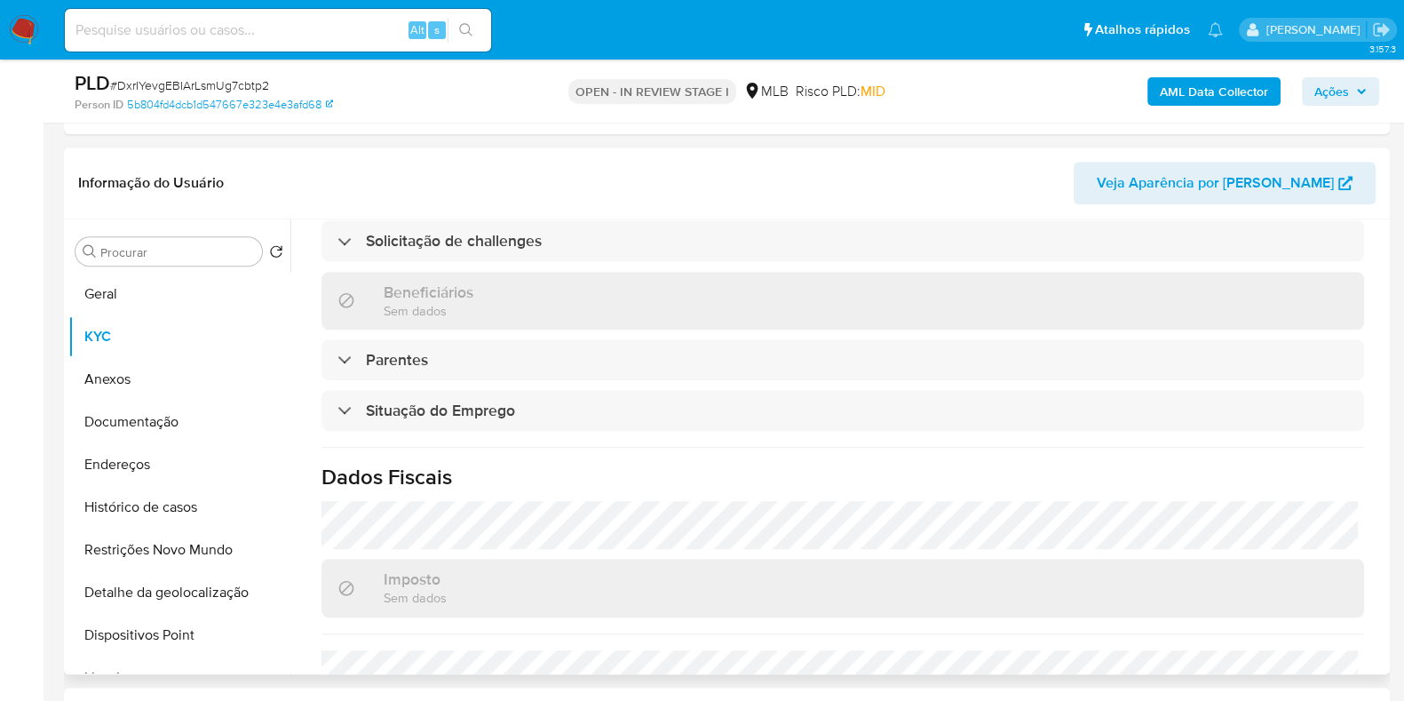
scroll to position [792, 0]
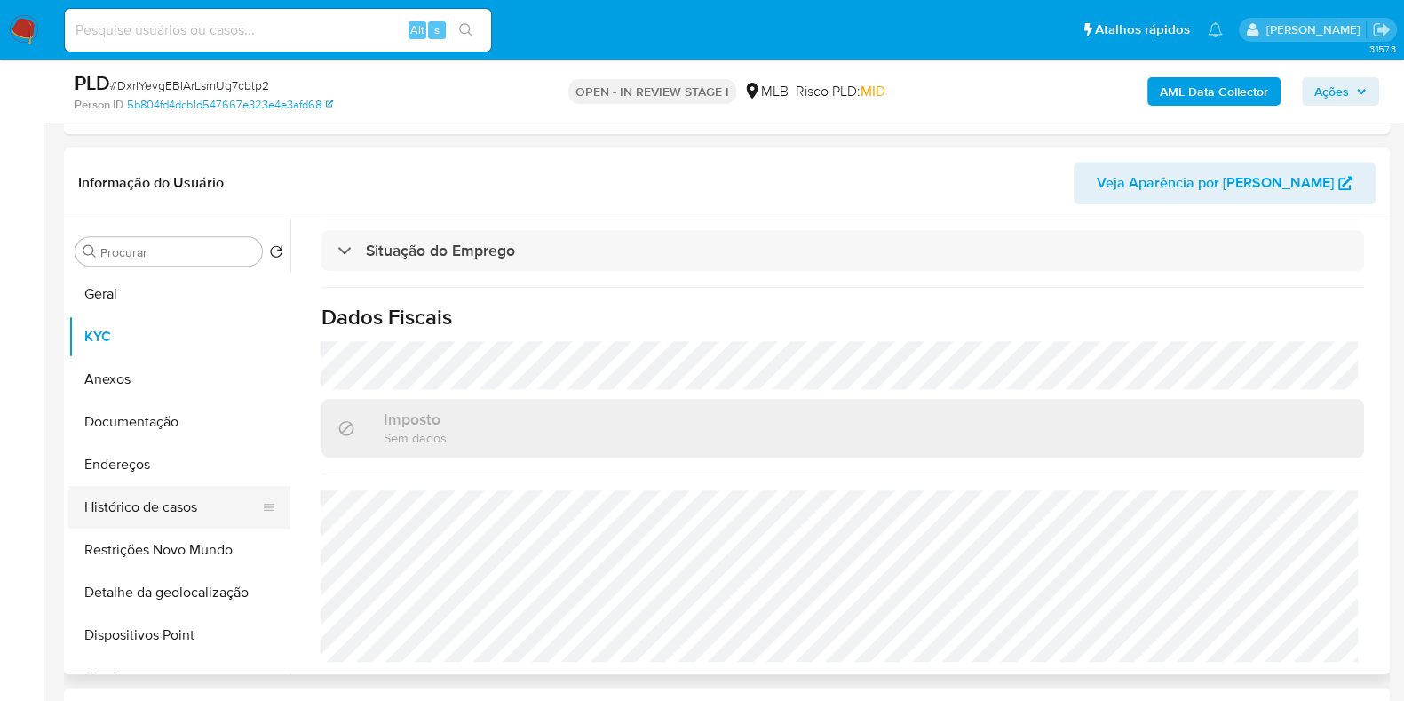
click at [129, 513] on button "Histórico de casos" at bounding box center [172, 507] width 208 height 43
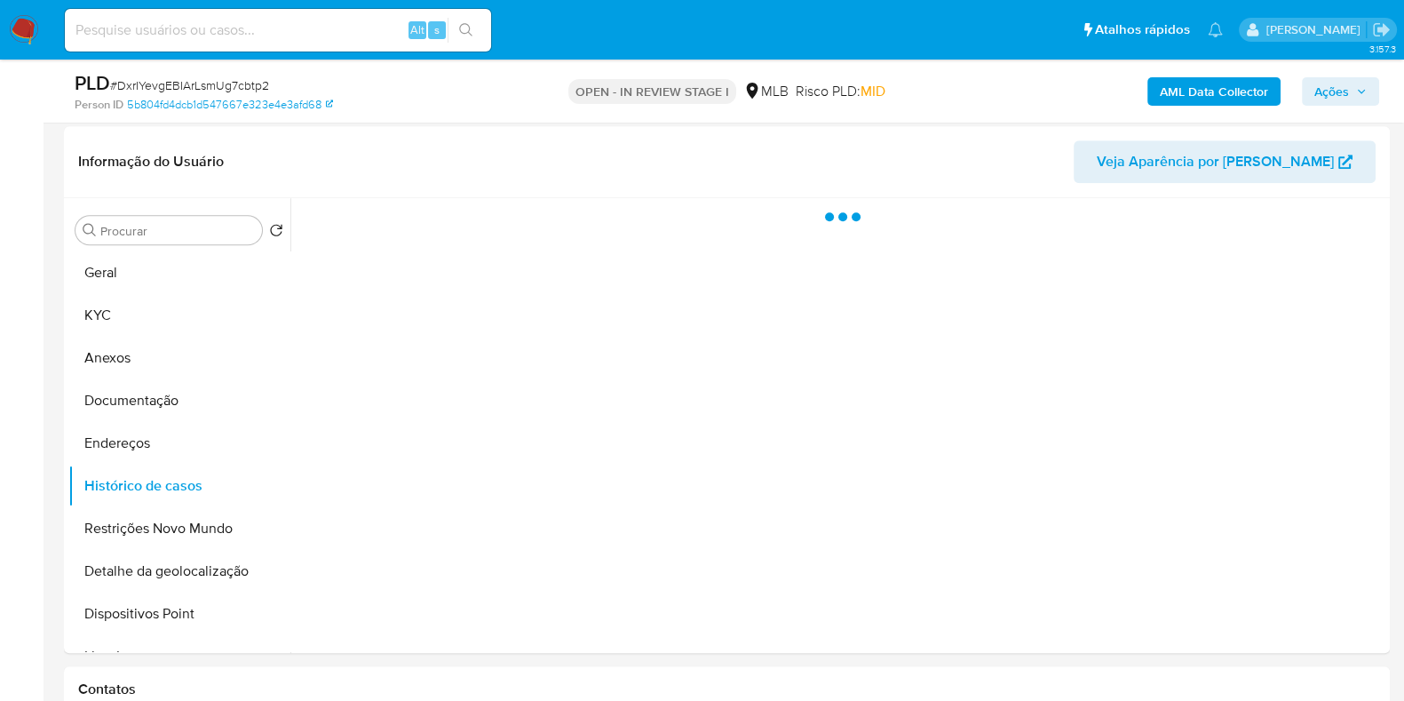
scroll to position [0, 0]
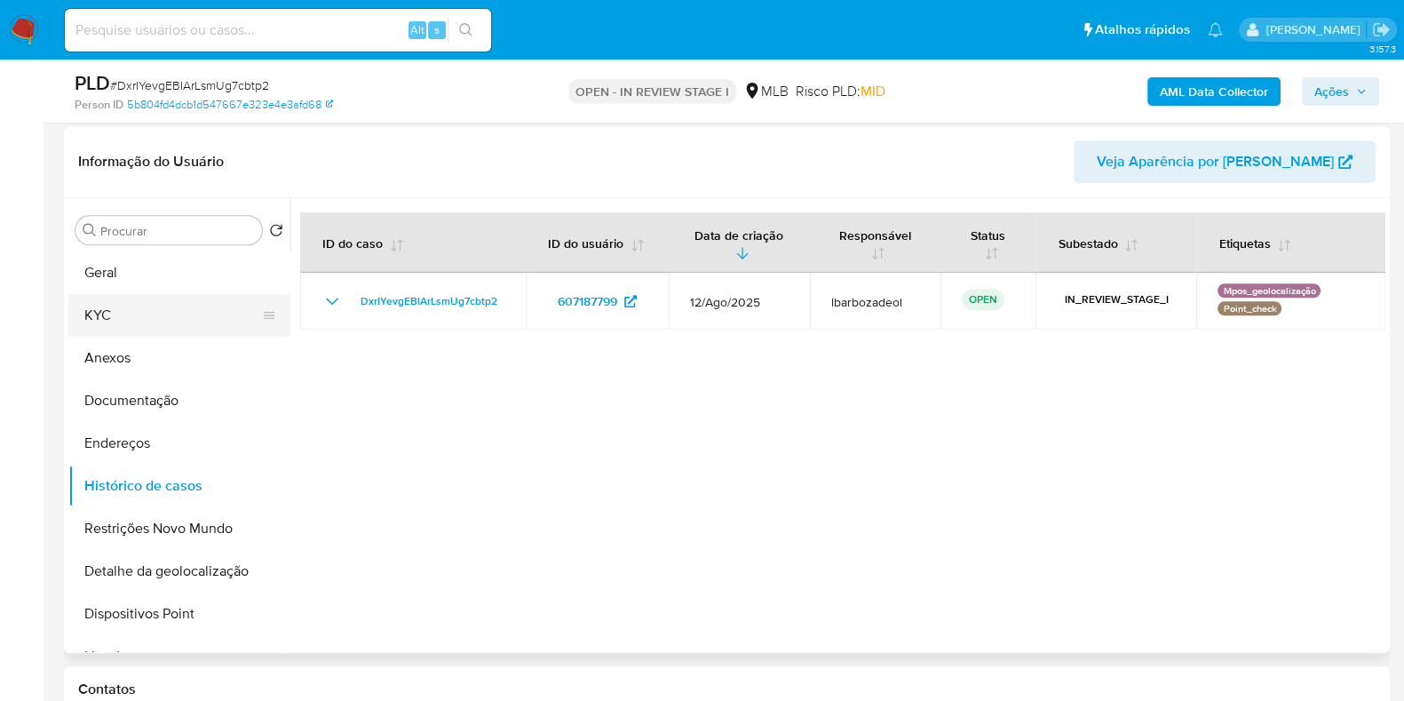
click at [204, 317] on button "KYC" at bounding box center [172, 315] width 208 height 43
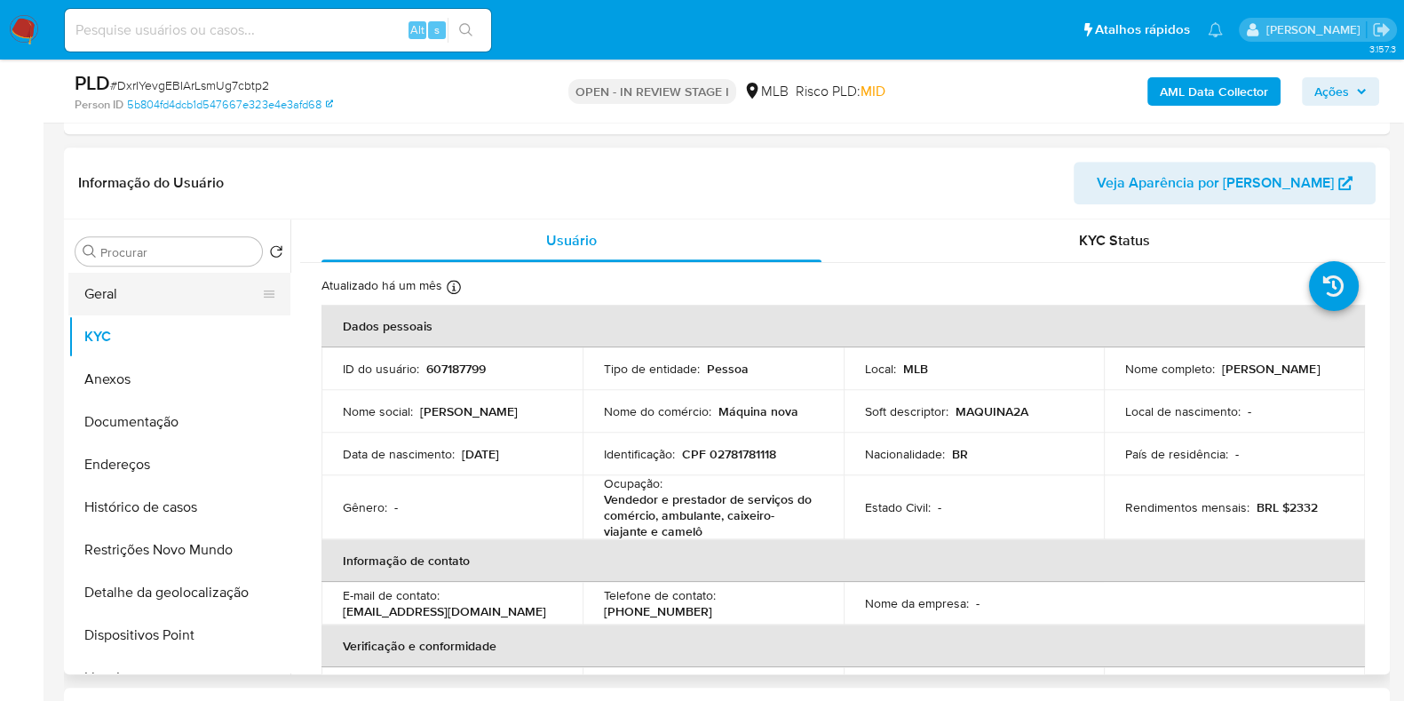
click at [143, 287] on button "Geral" at bounding box center [172, 294] width 208 height 43
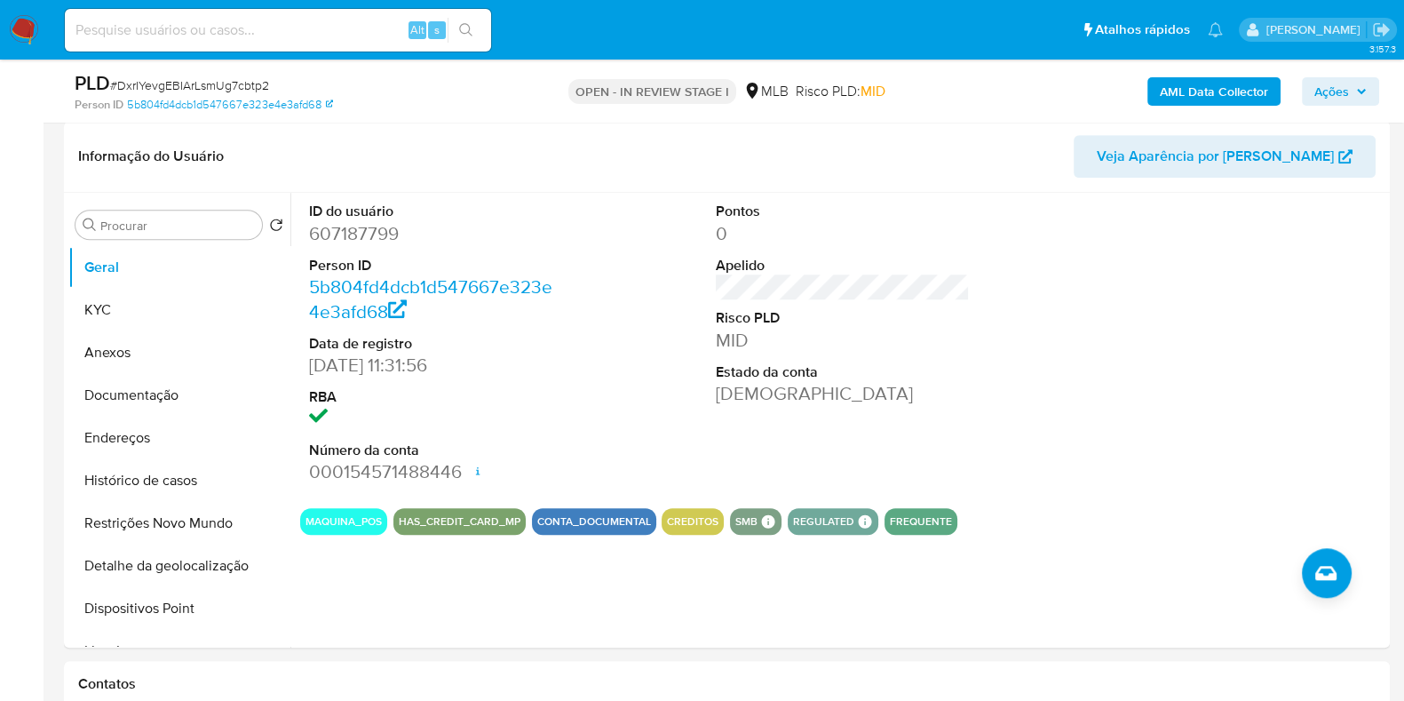
scroll to position [1742, 0]
drag, startPoint x: 114, startPoint y: 294, endPoint x: 155, endPoint y: 303, distance: 41.8
click at [114, 294] on button "KYC" at bounding box center [172, 311] width 208 height 43
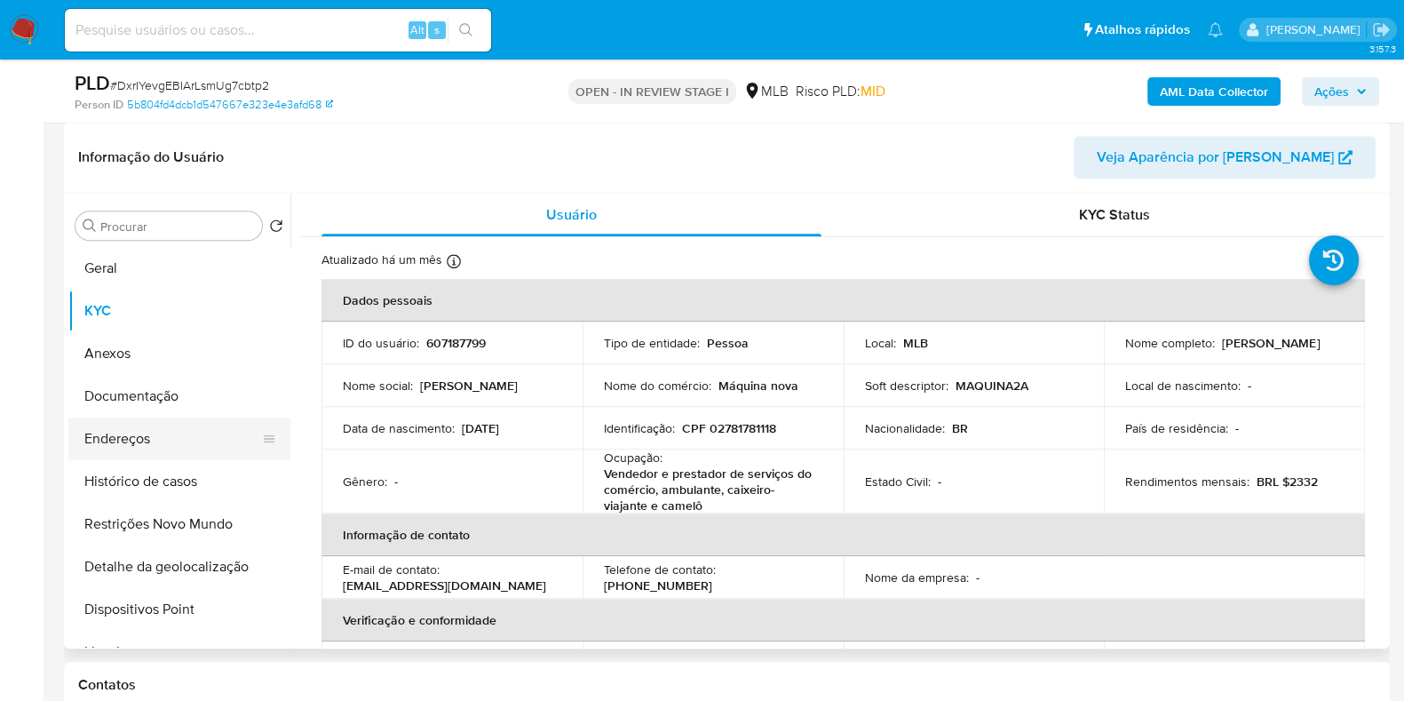
click at [156, 441] on button "Endereços" at bounding box center [172, 439] width 208 height 43
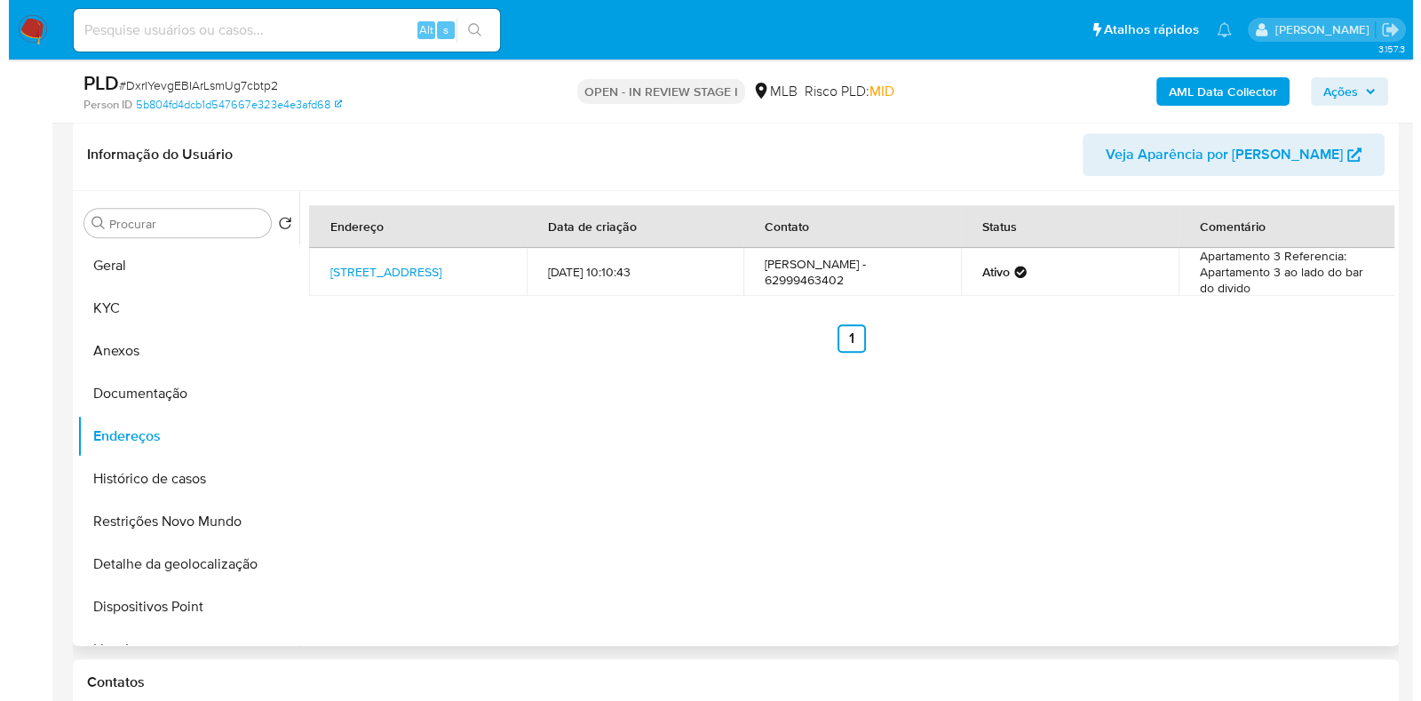
scroll to position [1746, 0]
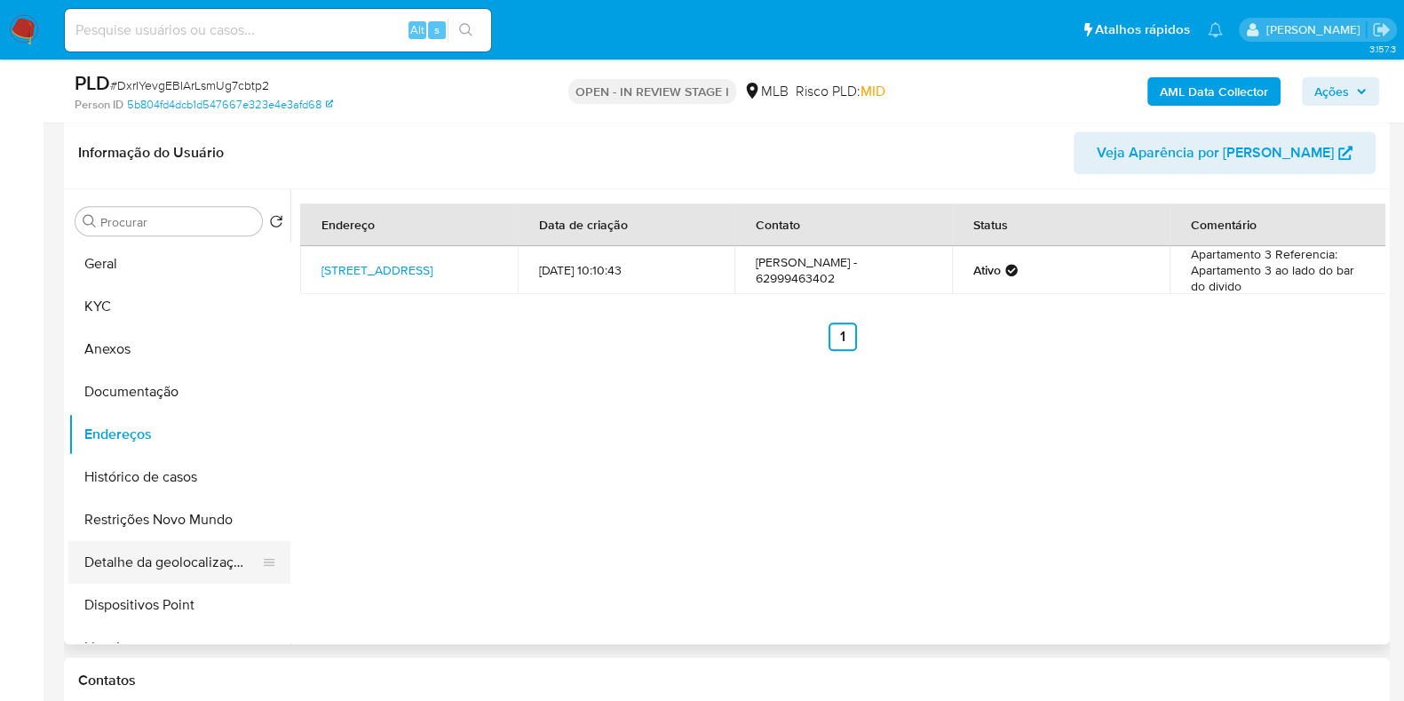
click at [148, 566] on button "Detalhe da geolocalização" at bounding box center [172, 562] width 208 height 43
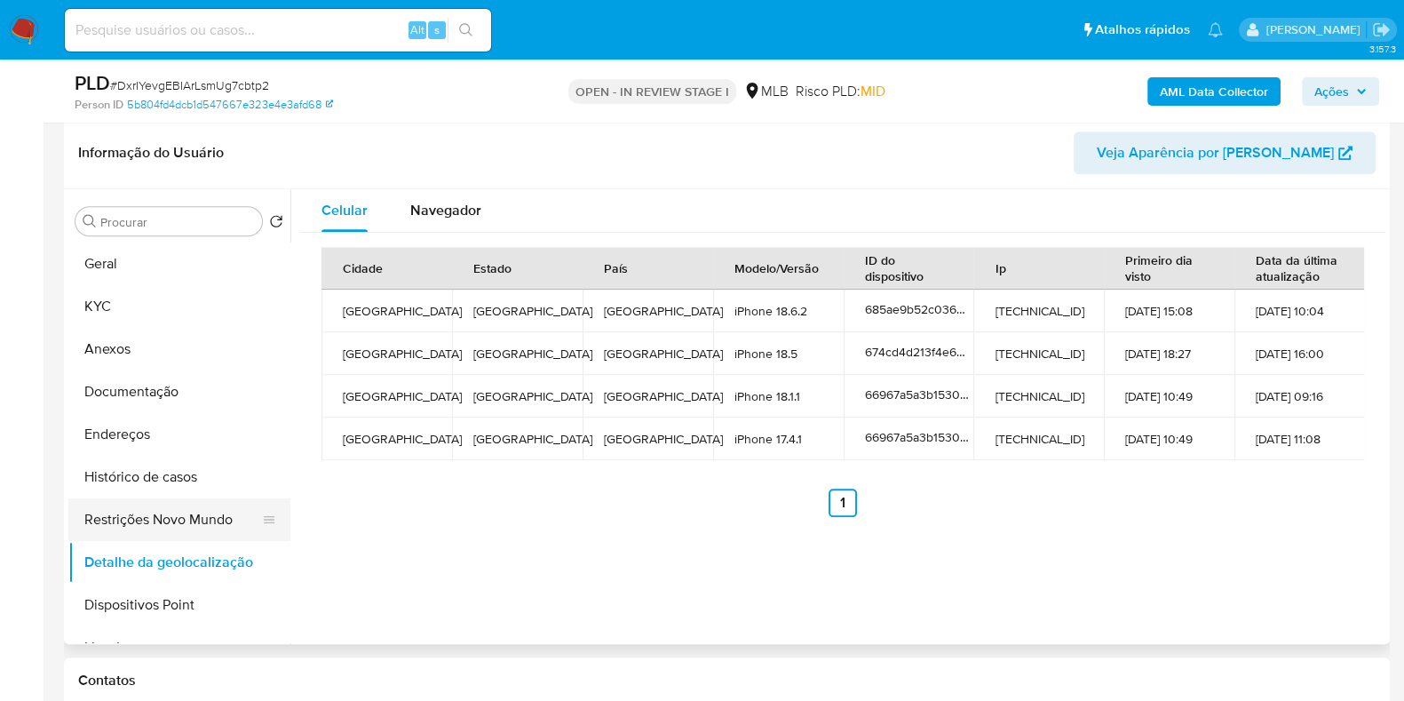
click at [210, 498] on button "Restrições Novo Mundo" at bounding box center [172, 519] width 208 height 43
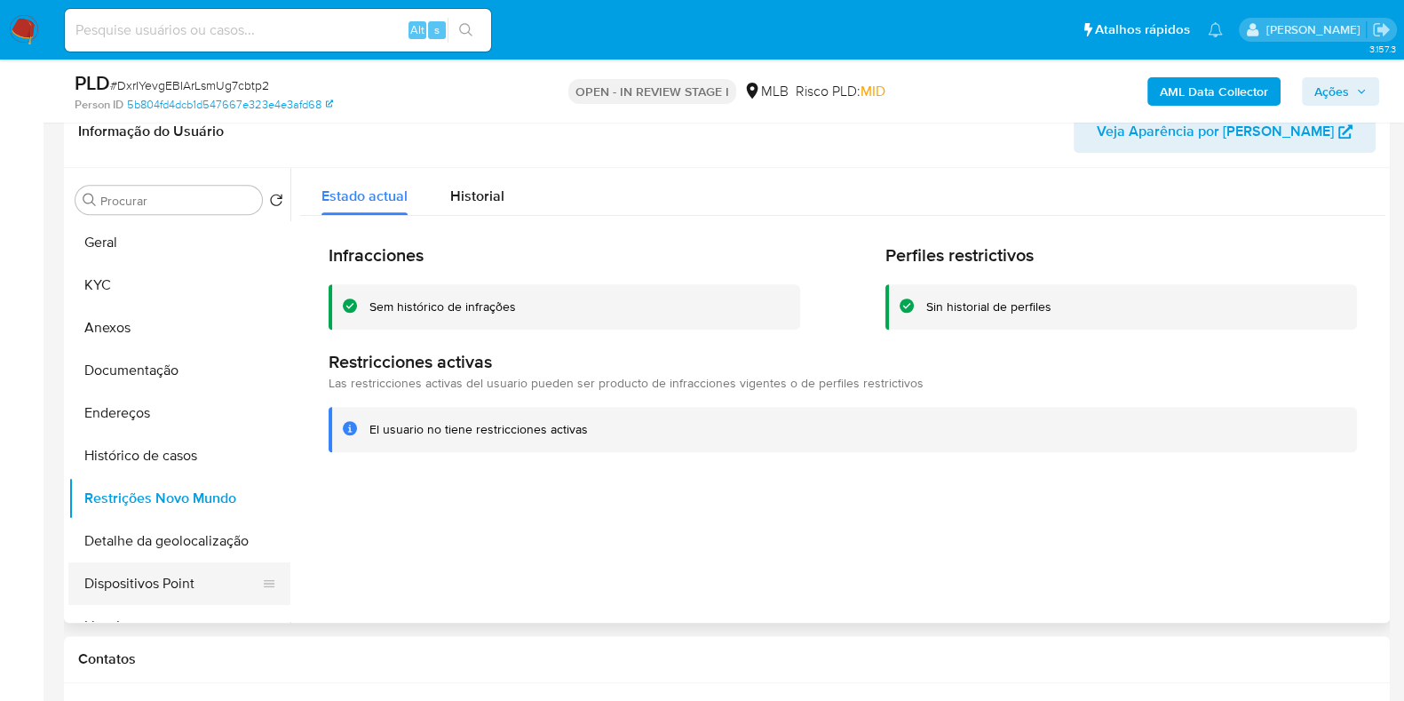
click at [195, 583] on button "Dispositivos Point" at bounding box center [172, 583] width 208 height 43
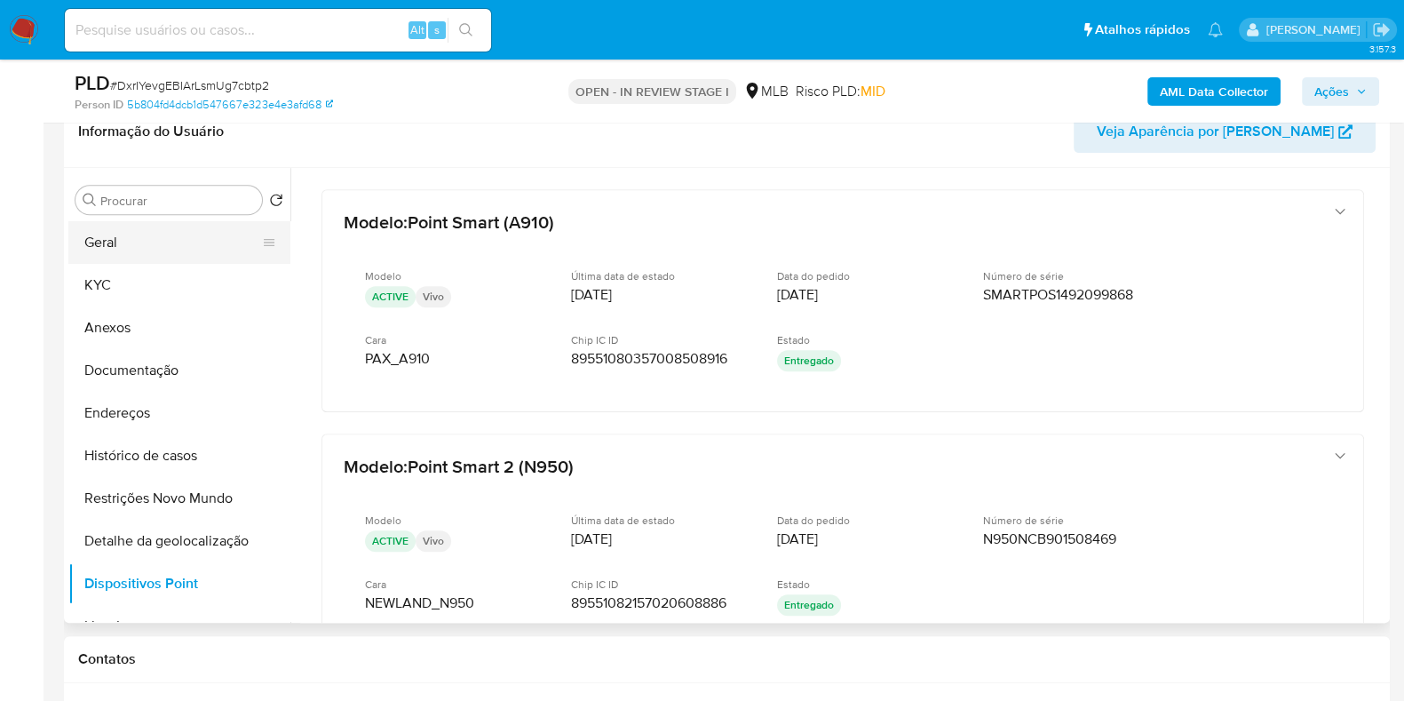
click at [169, 259] on button "Geral" at bounding box center [172, 242] width 208 height 43
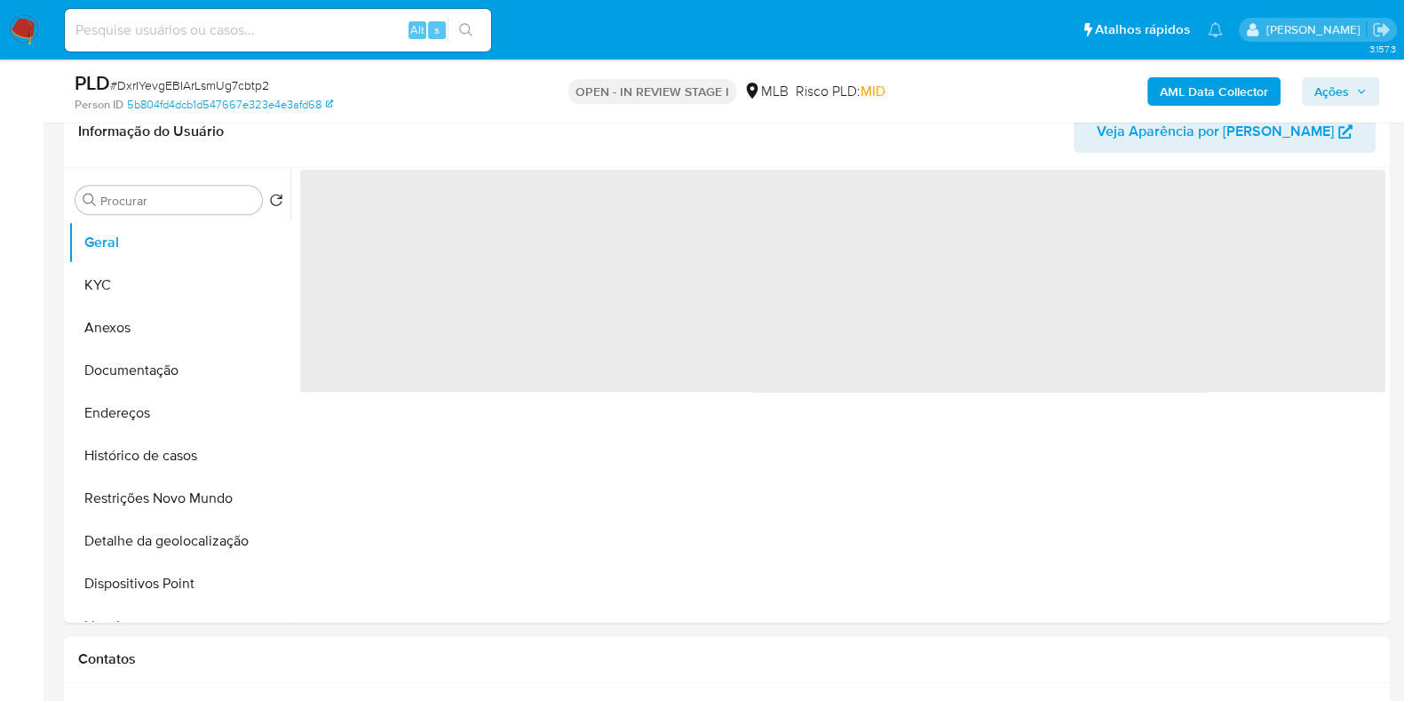
drag, startPoint x: 1317, startPoint y: 94, endPoint x: 1279, endPoint y: 105, distance: 39.7
click at [1315, 94] on span "Ações" at bounding box center [1332, 91] width 35 height 28
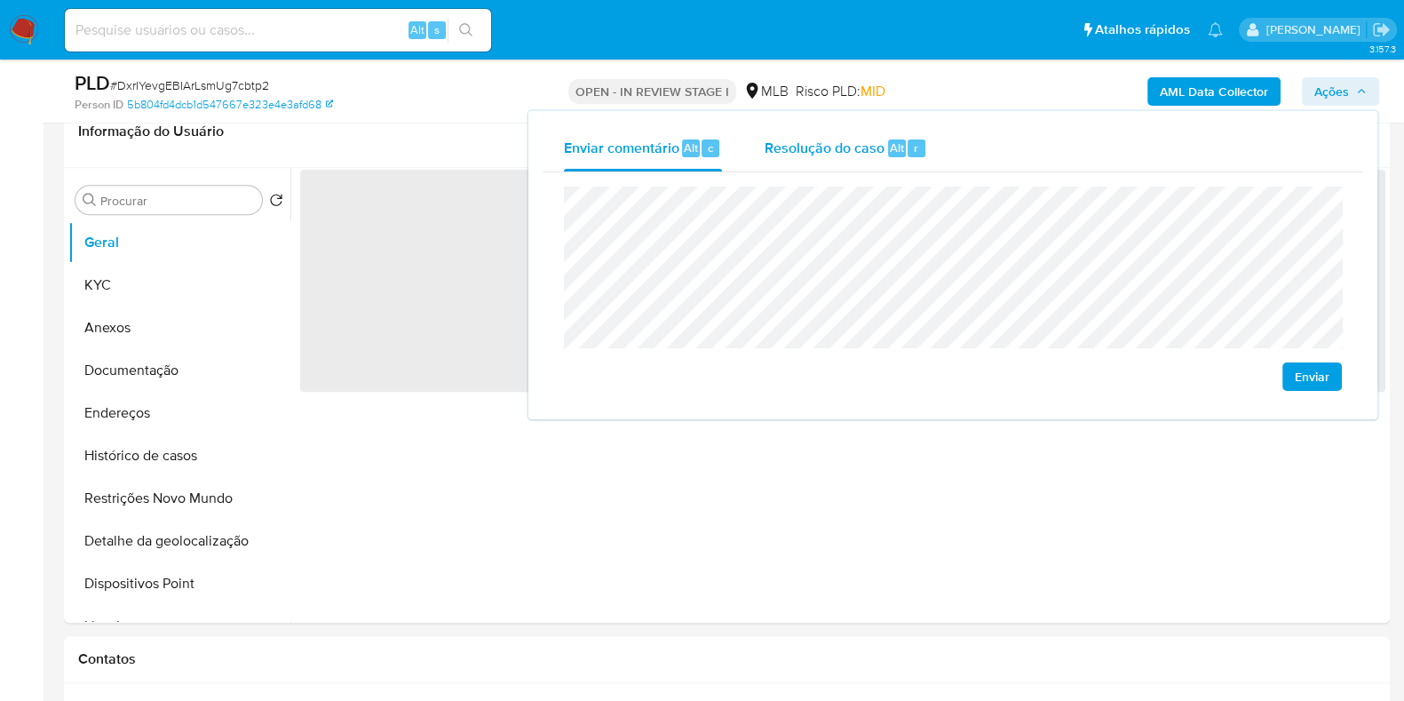
click at [831, 159] on div "Resolução do caso Alt r" at bounding box center [846, 148] width 163 height 46
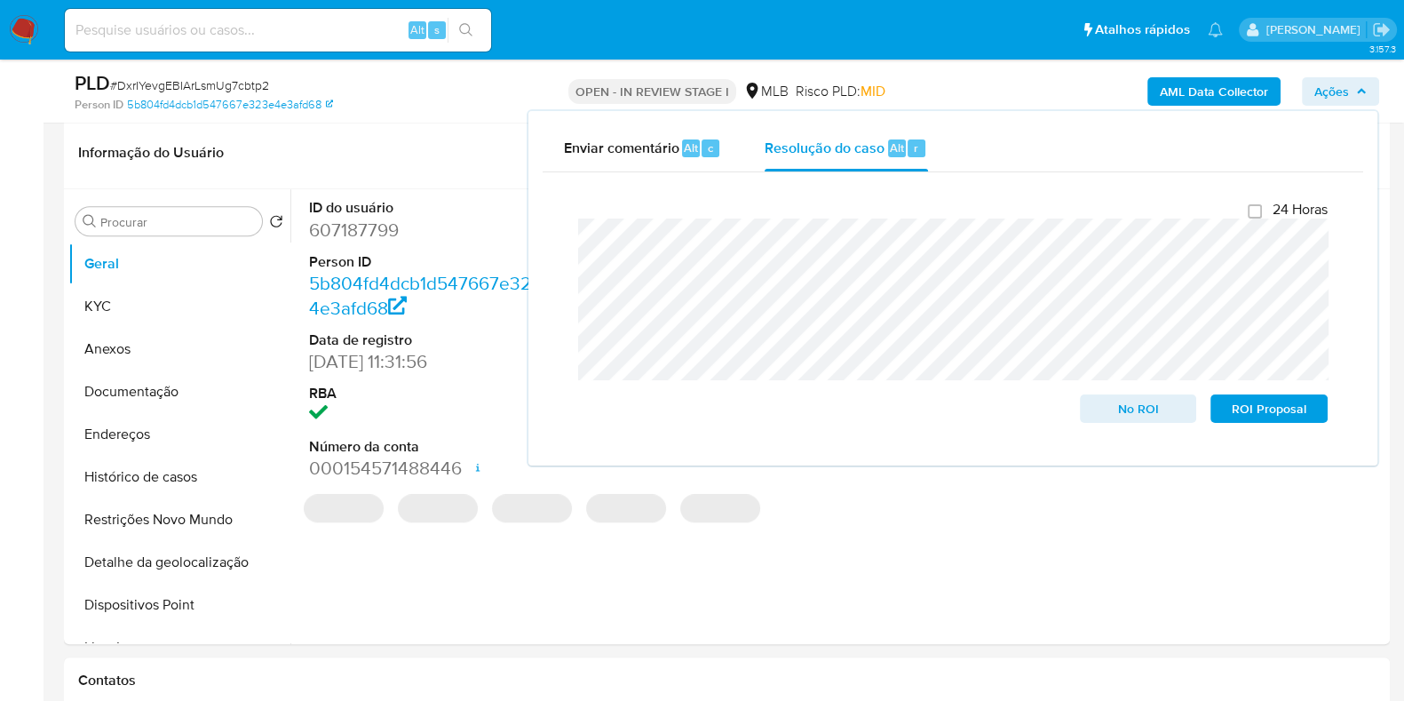
click at [463, 119] on div "PLD # DxrIYevgEBIArLsmUg7cbtp2 Person ID 5b804fd4dcb1d547667e323e4e3afd68 OPEN …" at bounding box center [727, 91] width 1326 height 63
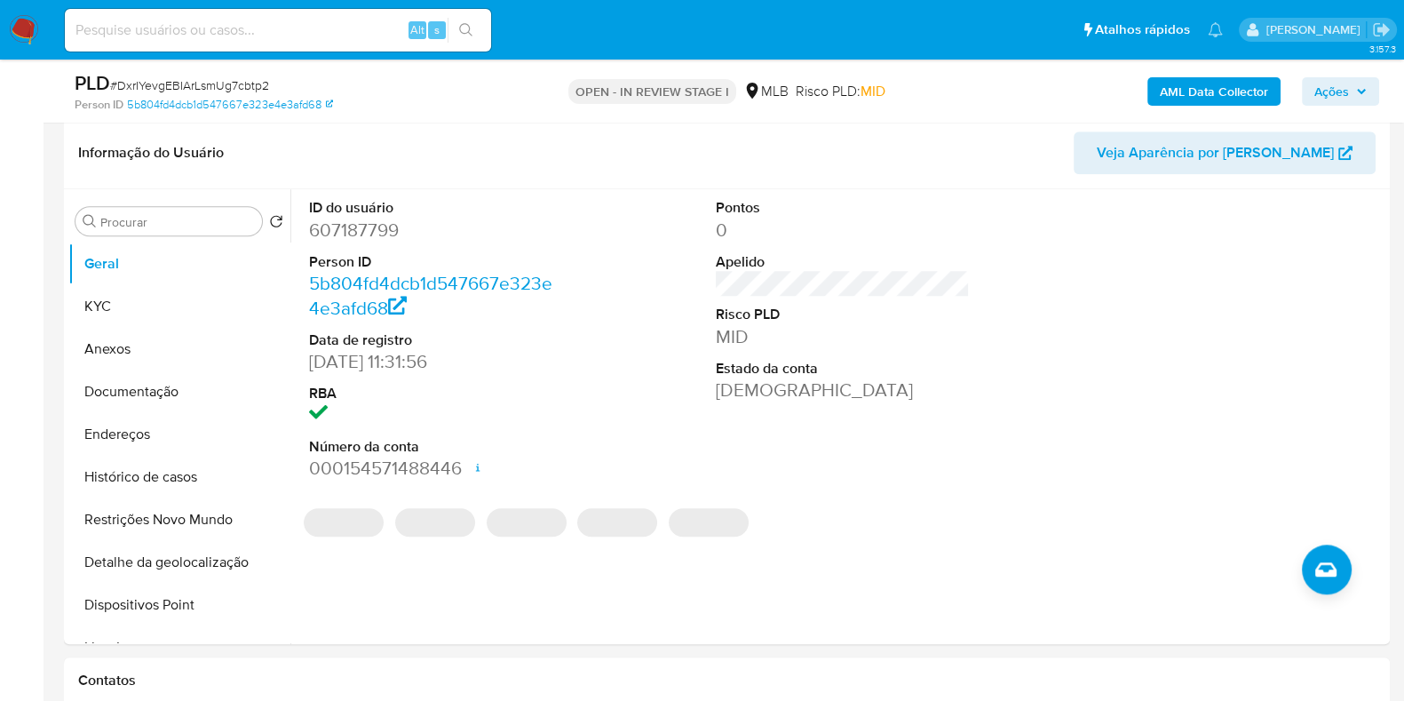
click at [1212, 84] on b "AML Data Collector" at bounding box center [1214, 91] width 108 height 28
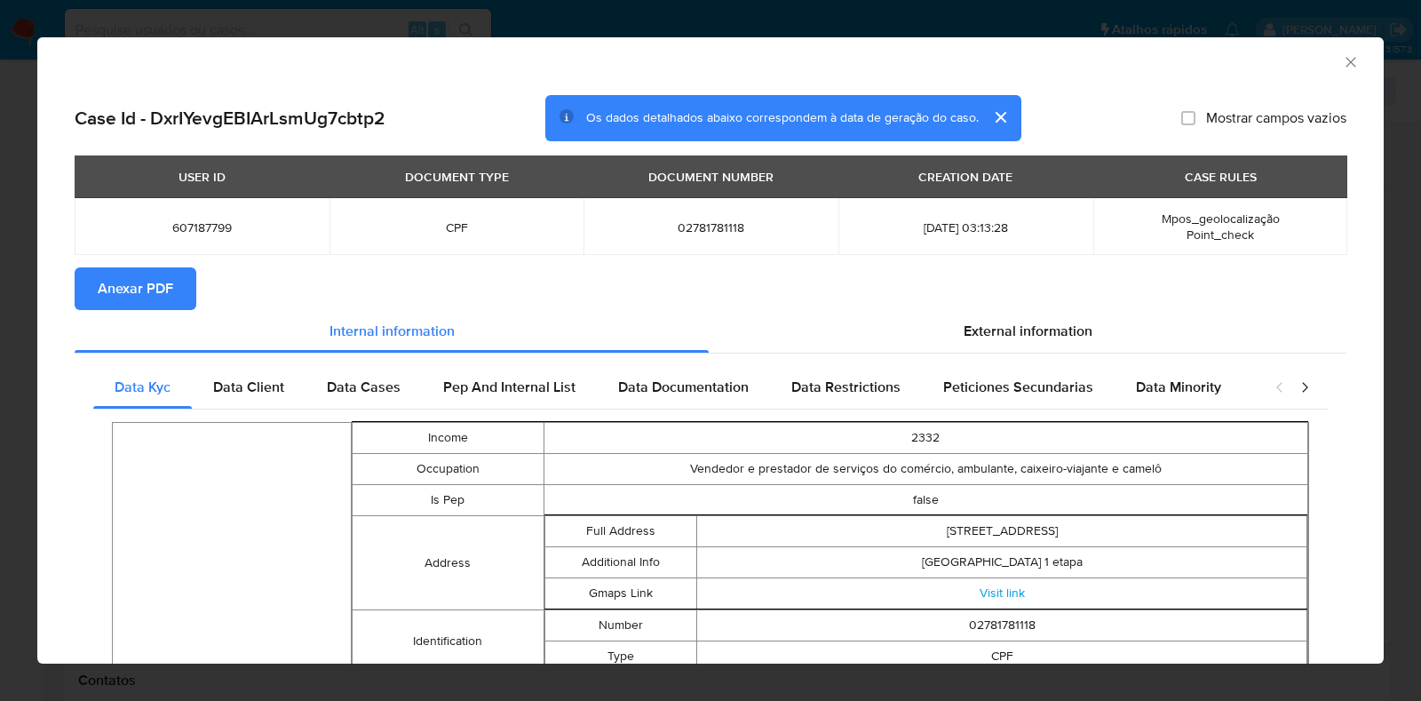
click at [160, 292] on span "Anexar PDF" at bounding box center [136, 288] width 76 height 39
click at [1325, 58] on div "AML Data Collector" at bounding box center [710, 59] width 1347 height 44
click at [1342, 60] on icon "Fechar a janela" at bounding box center [1351, 62] width 18 height 18
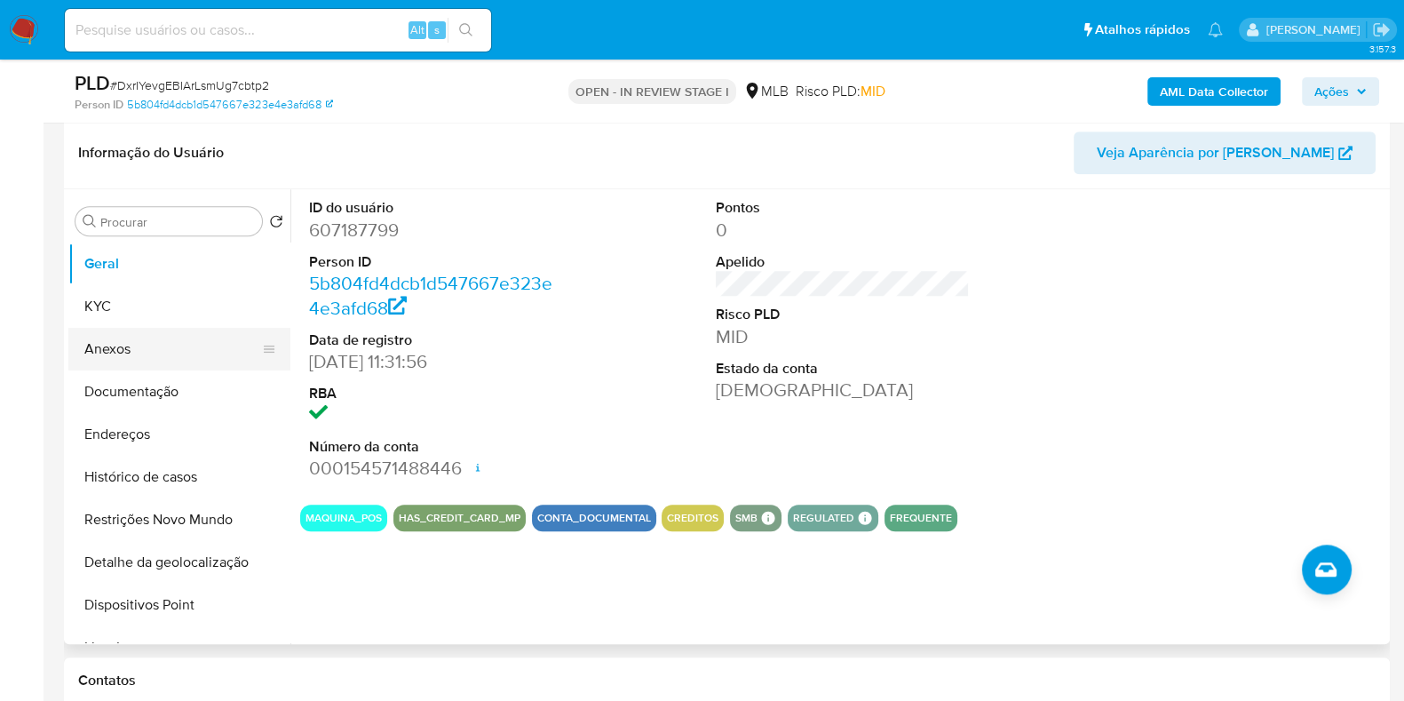
click at [108, 354] on button "Anexos" at bounding box center [172, 349] width 208 height 43
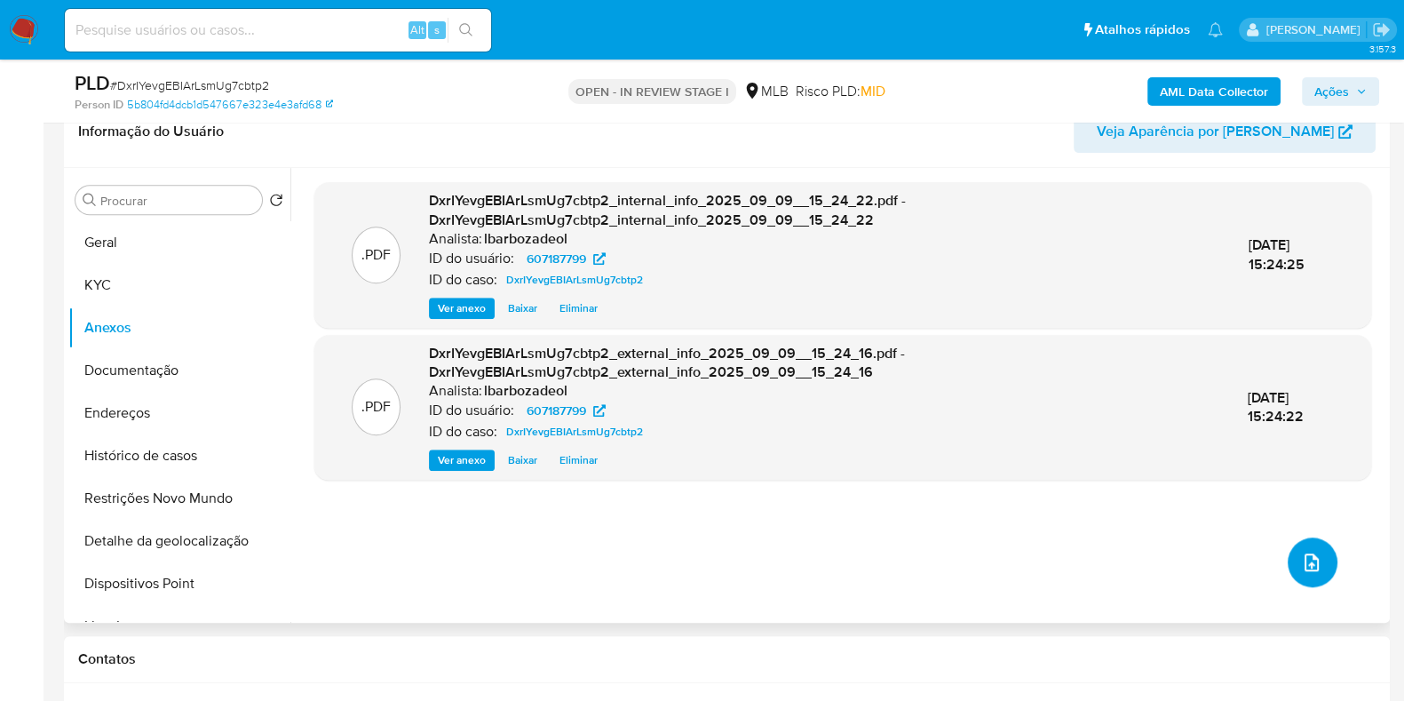
click at [1309, 552] on icon "upload-file" at bounding box center [1311, 562] width 21 height 21
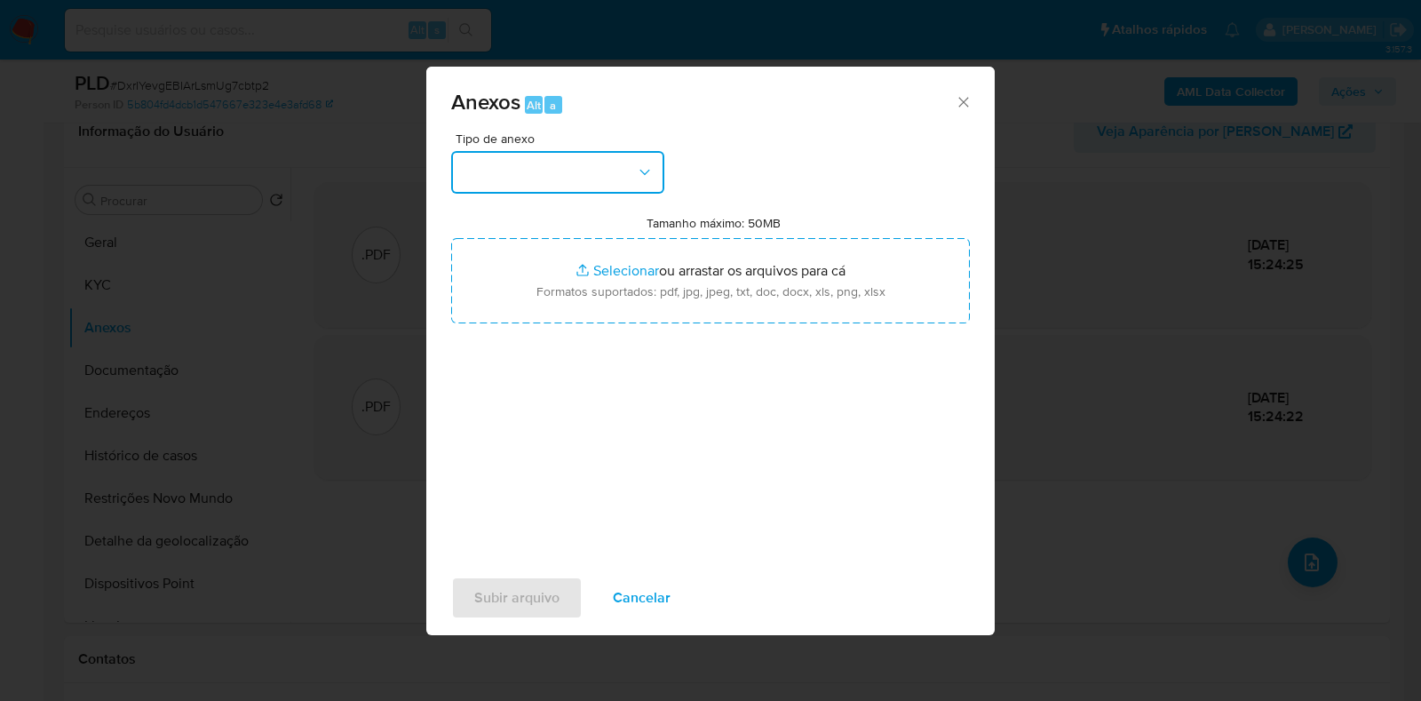
click at [586, 163] on button "button" at bounding box center [557, 172] width 213 height 43
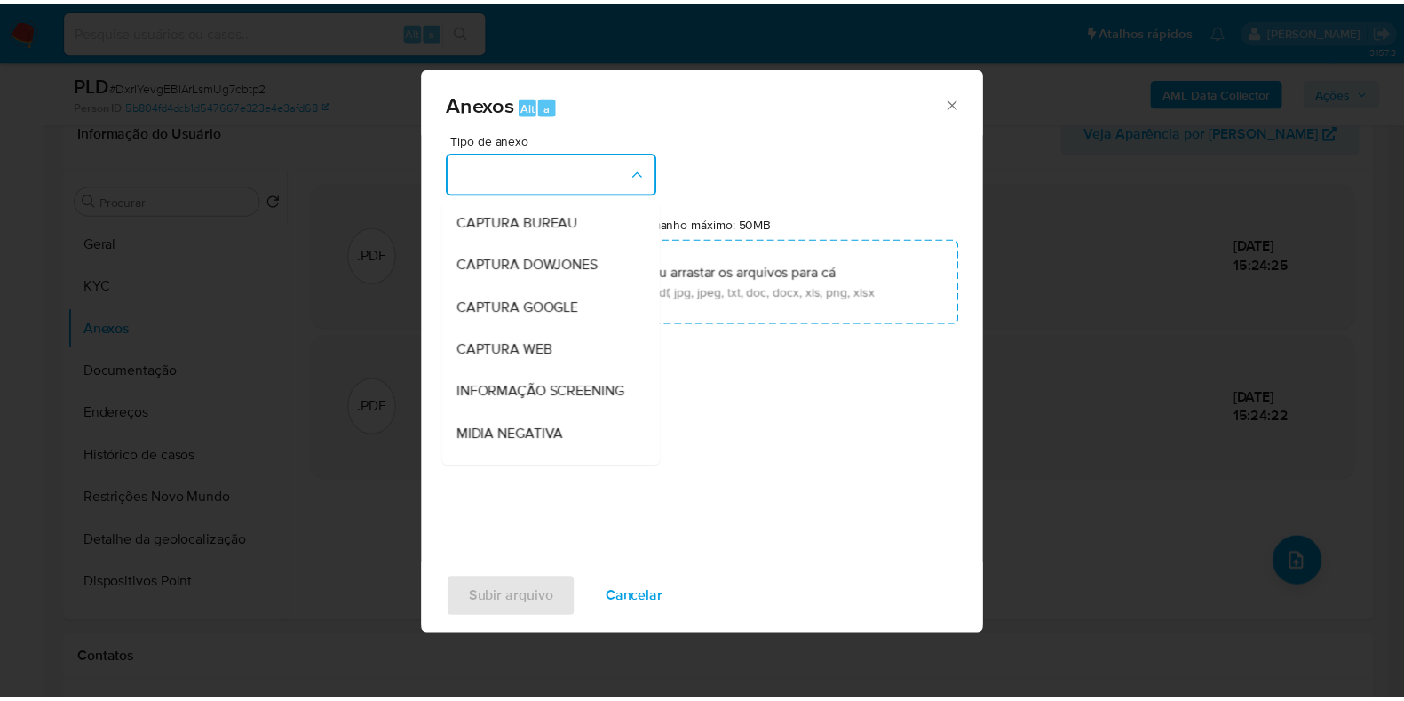
scroll to position [274, 0]
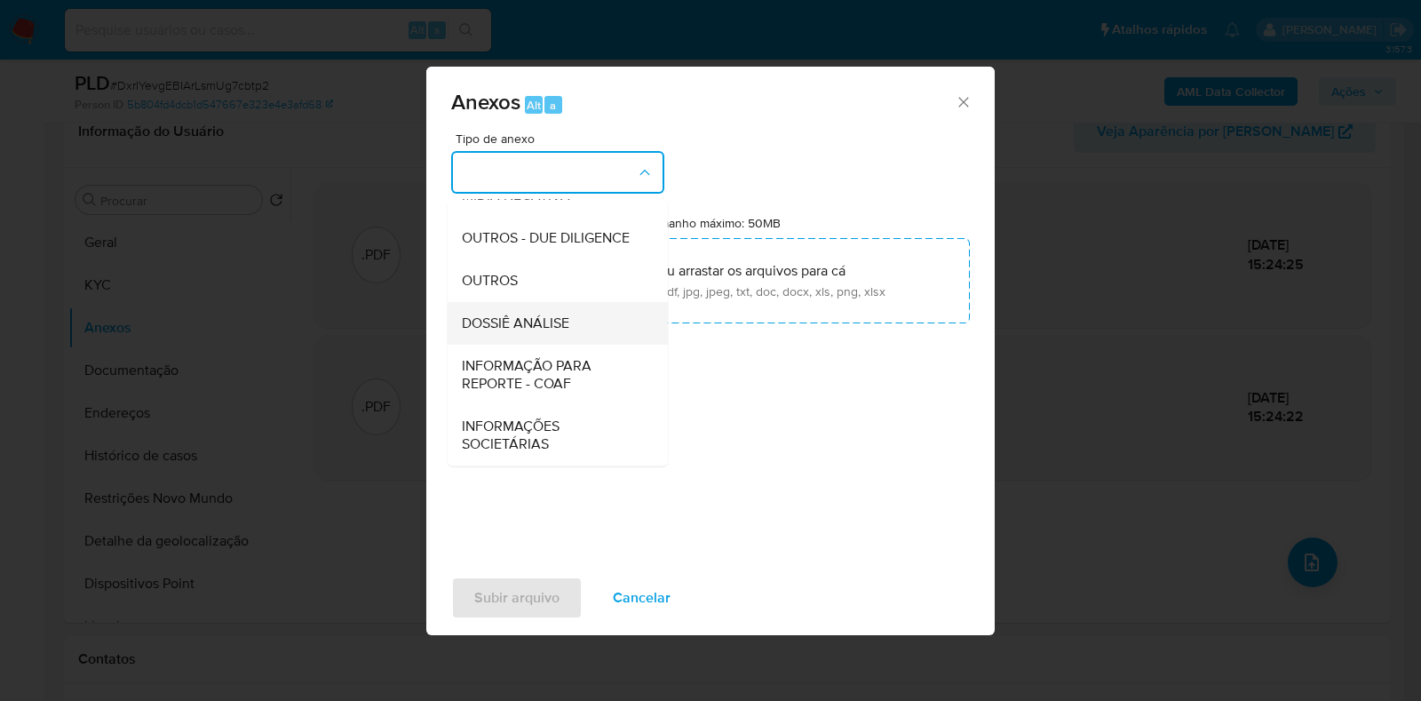
click at [560, 302] on div "DOSSIÊ ANÁLISE" at bounding box center [552, 323] width 181 height 43
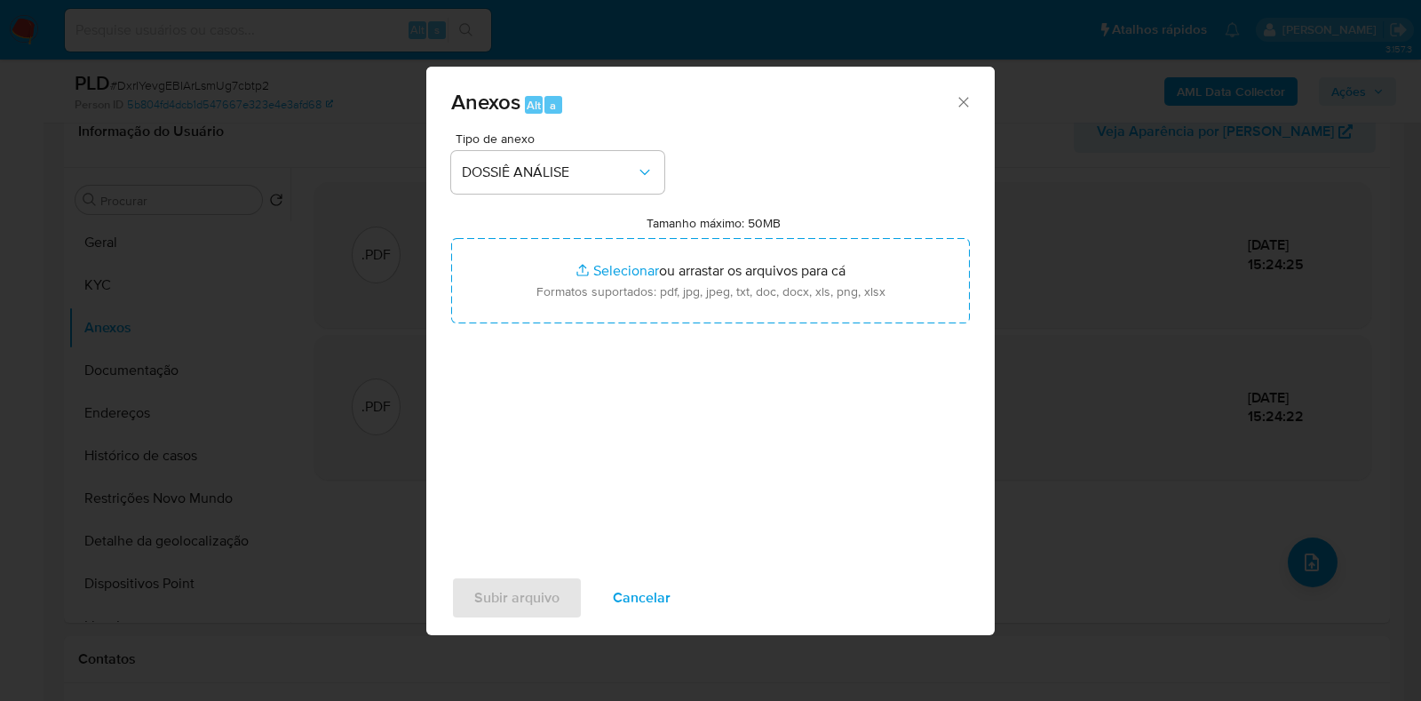
click at [560, 302] on input "Tamanho máximo: 50MB Selecionar arquivos" at bounding box center [710, 280] width 519 height 85
type input "C:\fakepath\SAR - XXXX - CPF 02781781118 - LARA BELTRAO DE CARVALHO GUIMARAES.p…"
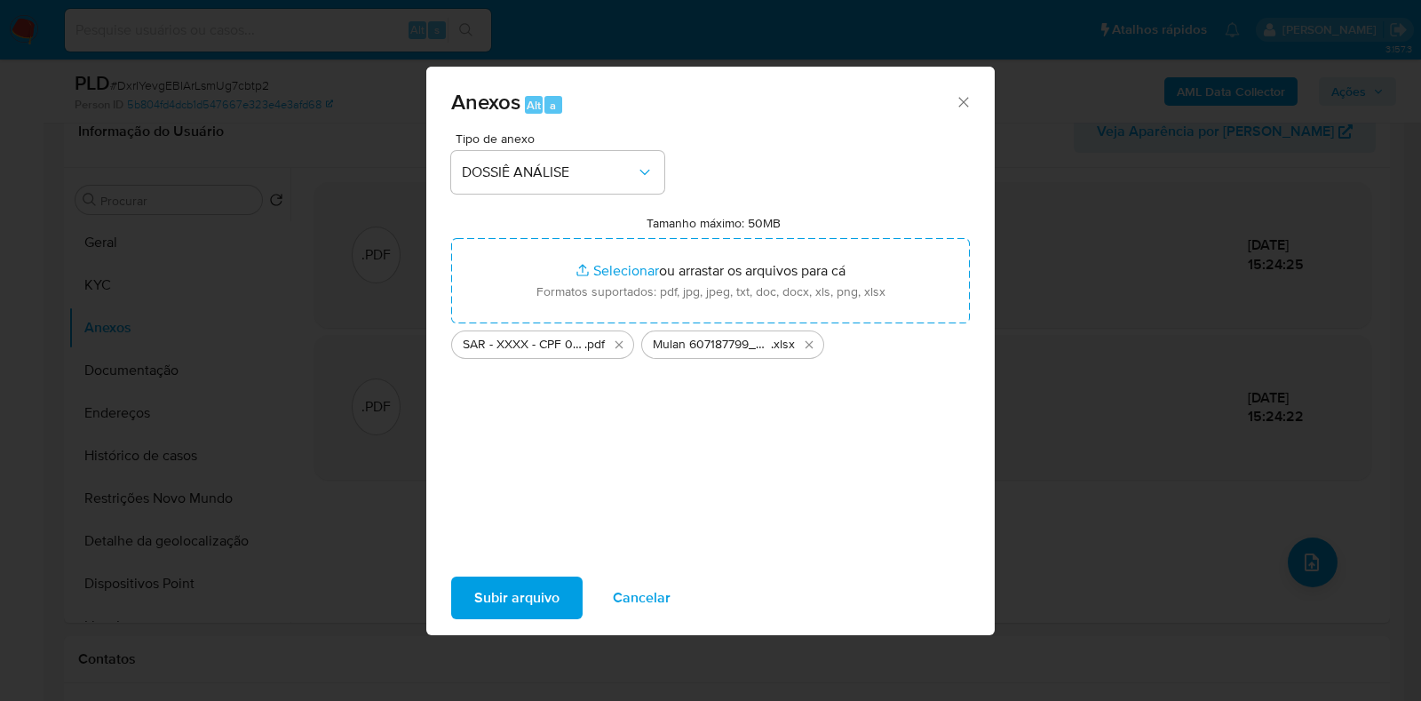
click at [529, 578] on span "Subir arquivo" at bounding box center [516, 597] width 85 height 39
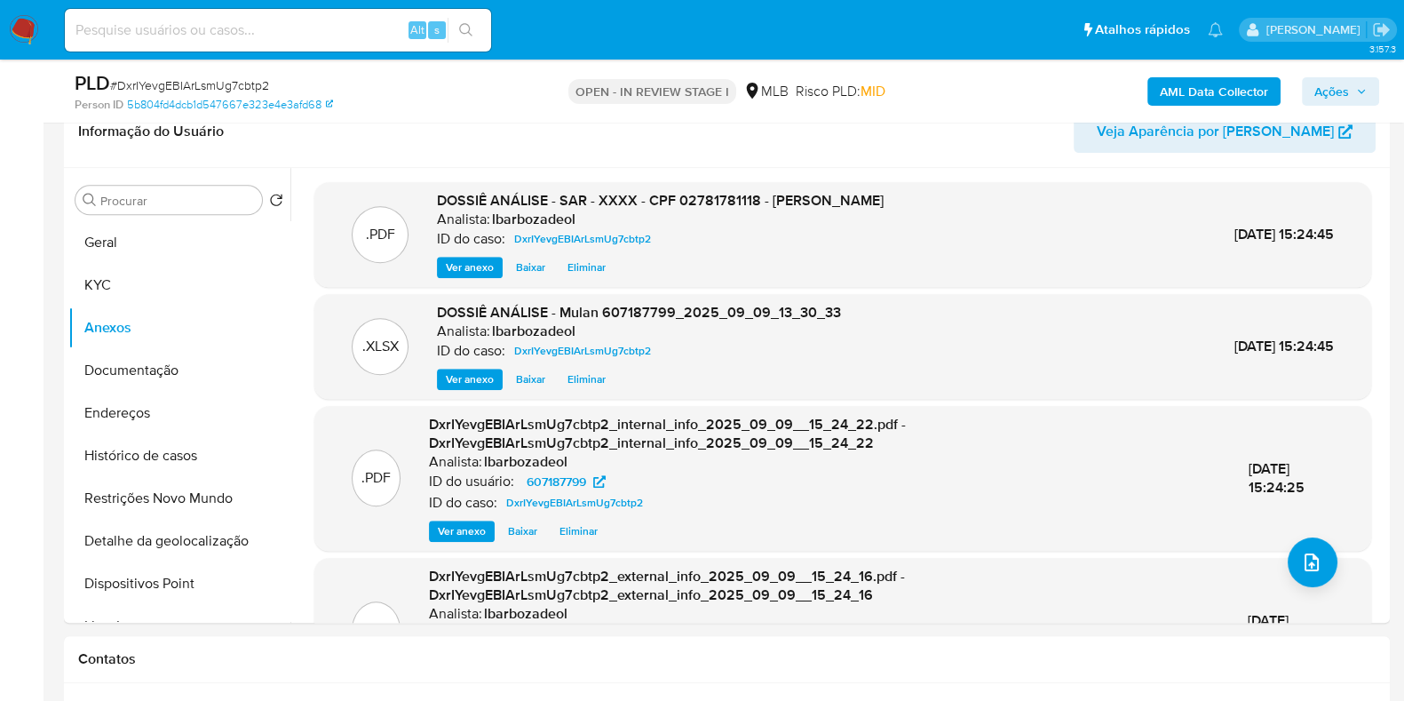
drag, startPoint x: 1317, startPoint y: 84, endPoint x: 1295, endPoint y: 101, distance: 27.2
click at [1317, 87] on span "Ações" at bounding box center [1332, 91] width 35 height 28
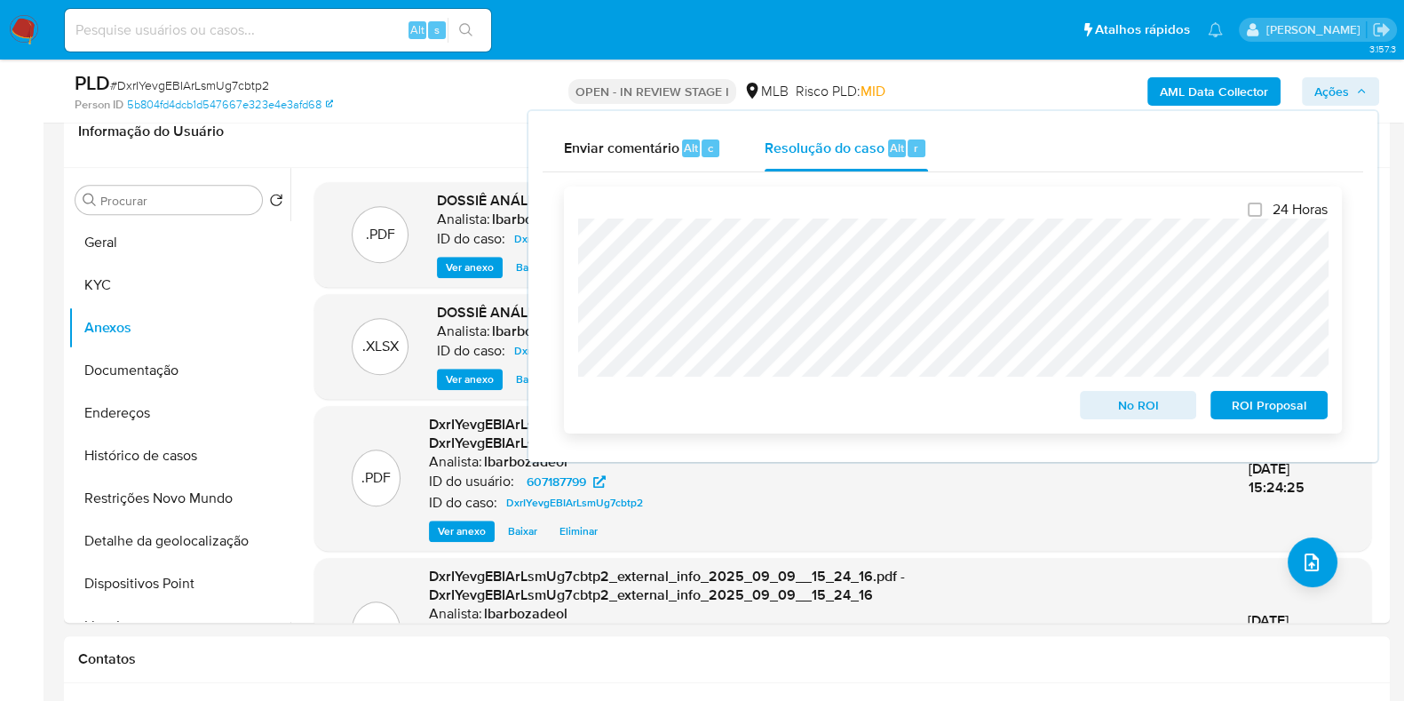
click at [1232, 414] on span "ROI Proposal" at bounding box center [1269, 405] width 92 height 25
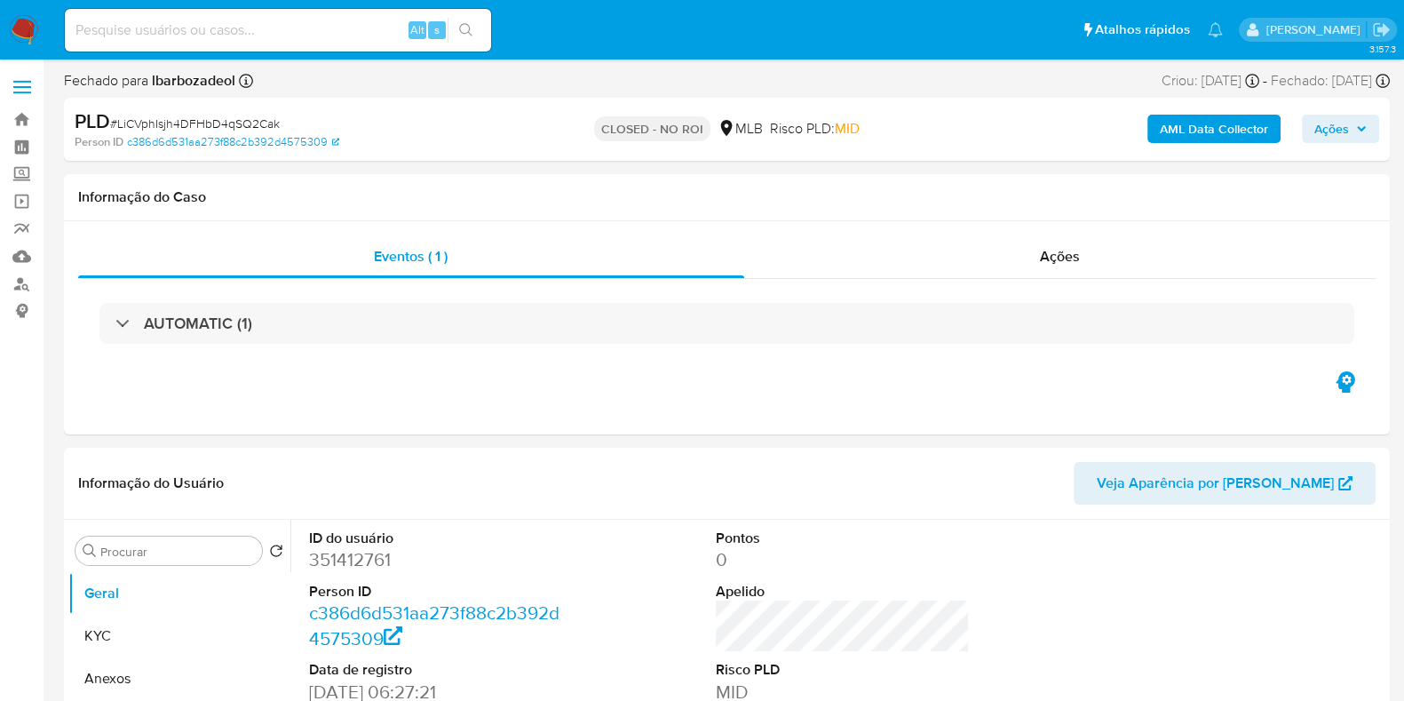
select select "10"
click at [1381, 30] on icon "Sair" at bounding box center [1381, 29] width 16 height 13
select select "10"
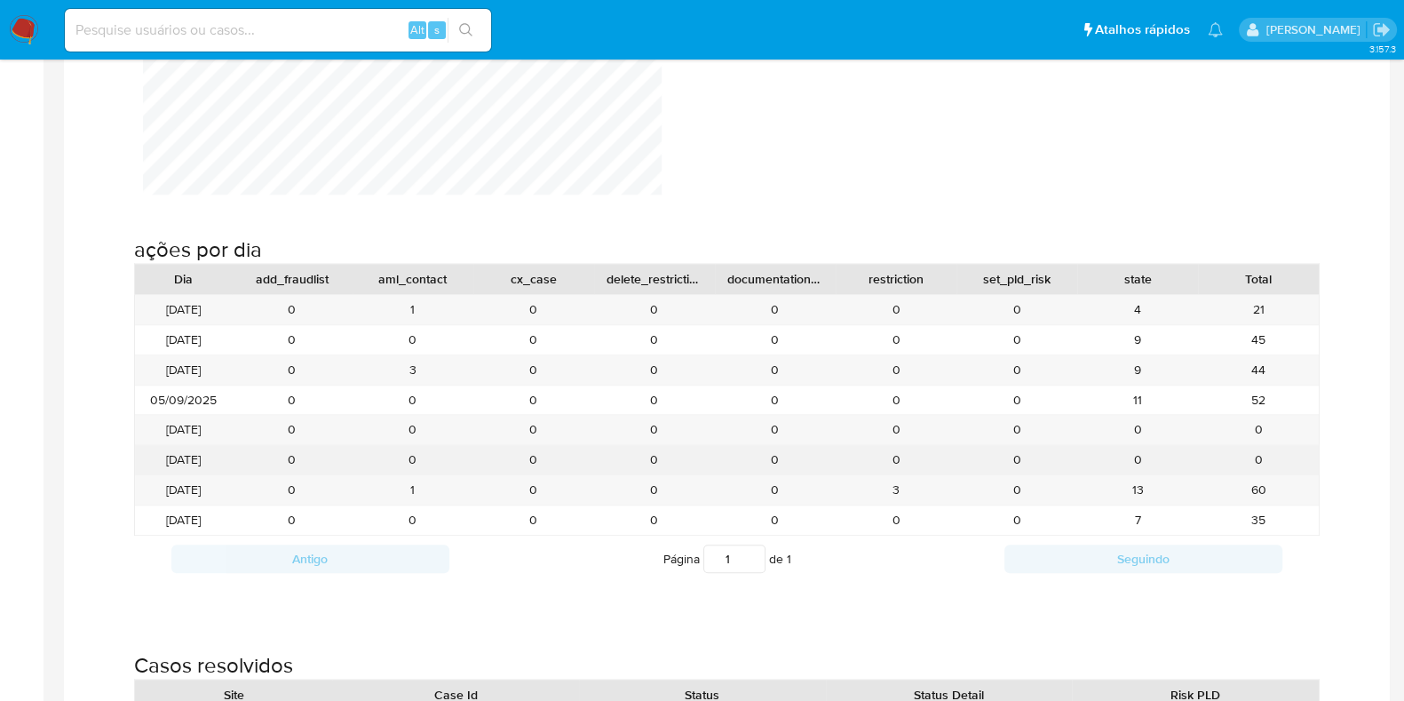
scroll to position [1738, 0]
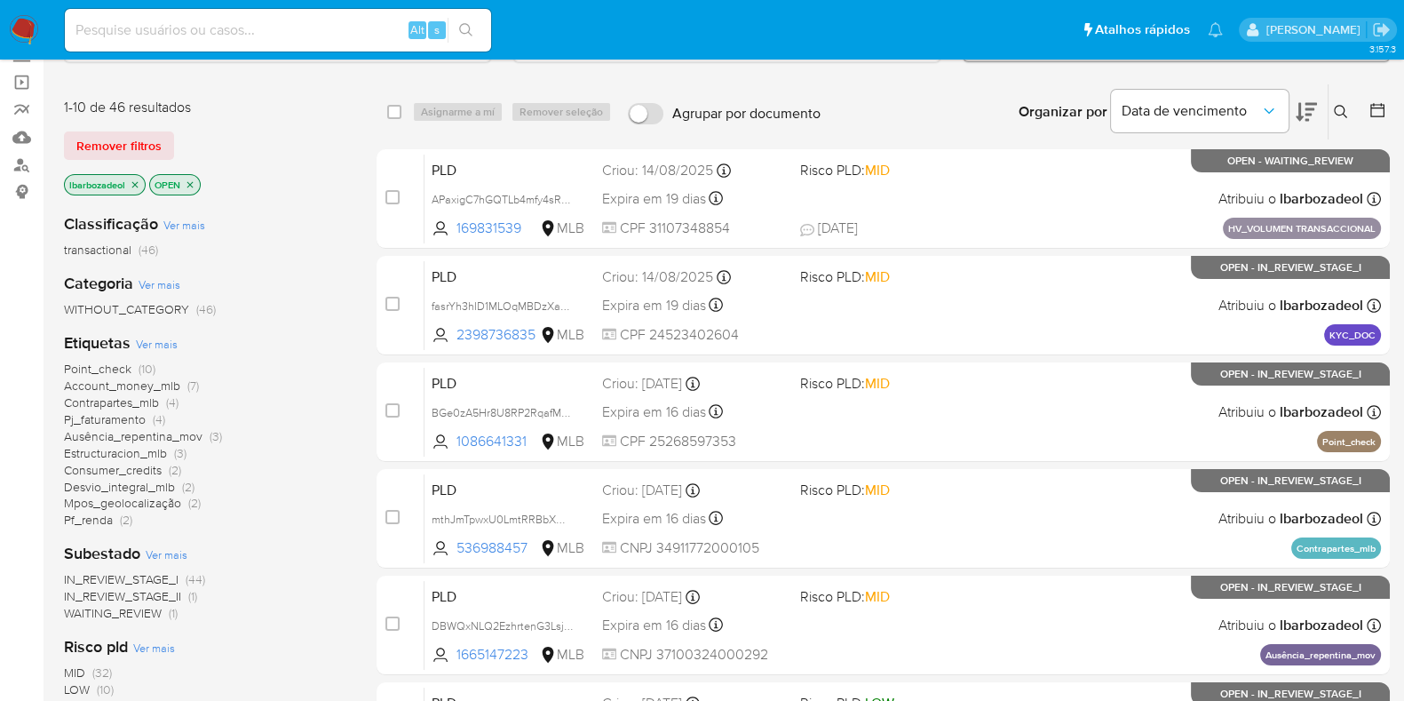
scroll to position [121, 0]
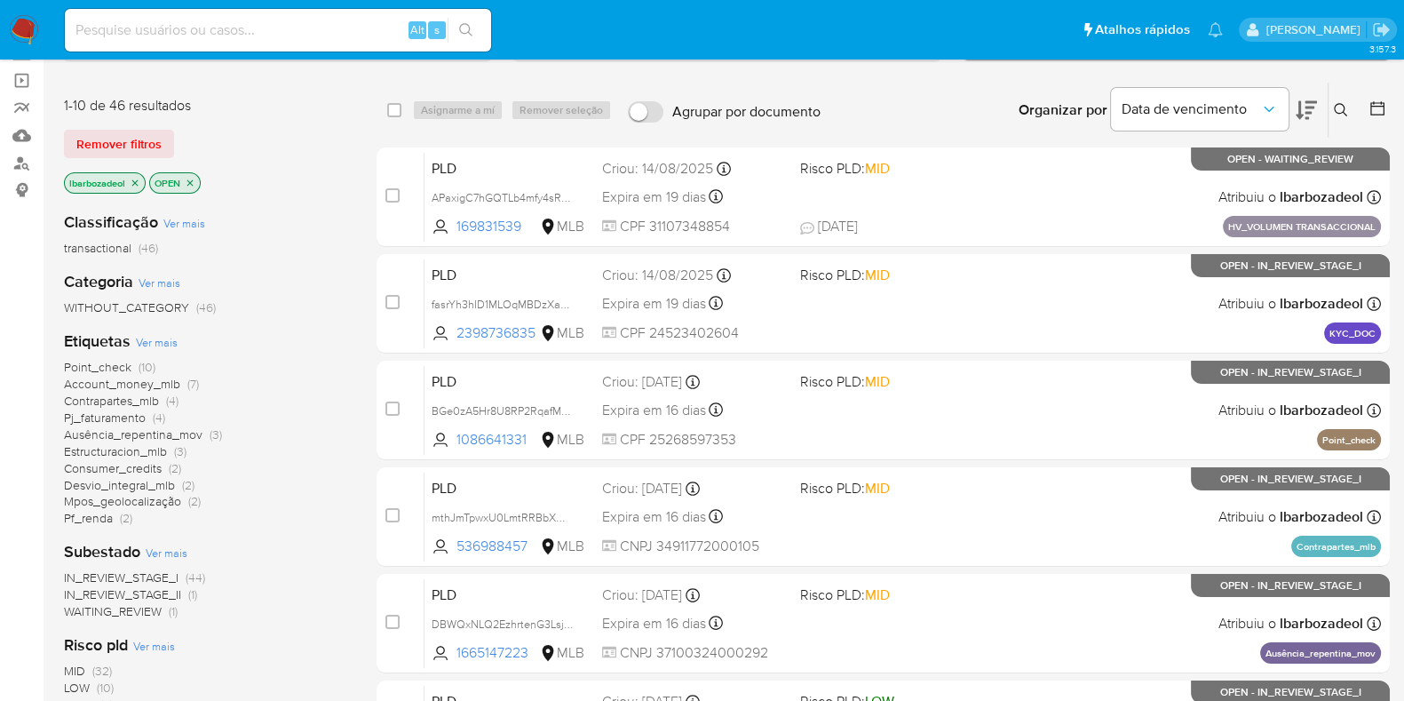
click at [123, 522] on span "(2)" at bounding box center [126, 518] width 12 height 18
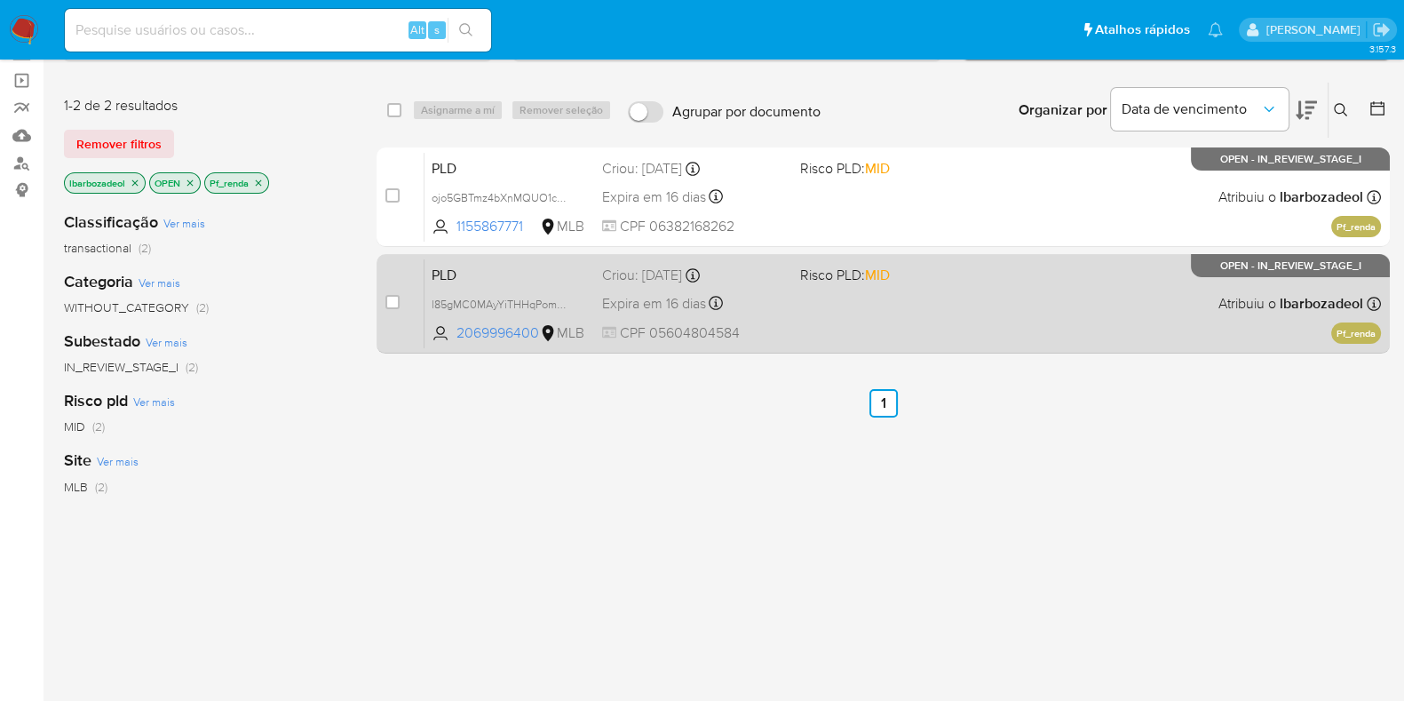
click at [858, 317] on div "PLD l85gMC0MAyYiTHHqPomC4fTc 2069996400 MLB Risco PLD: MID Criou: [DATE] Criou:…" at bounding box center [903, 304] width 957 height 90
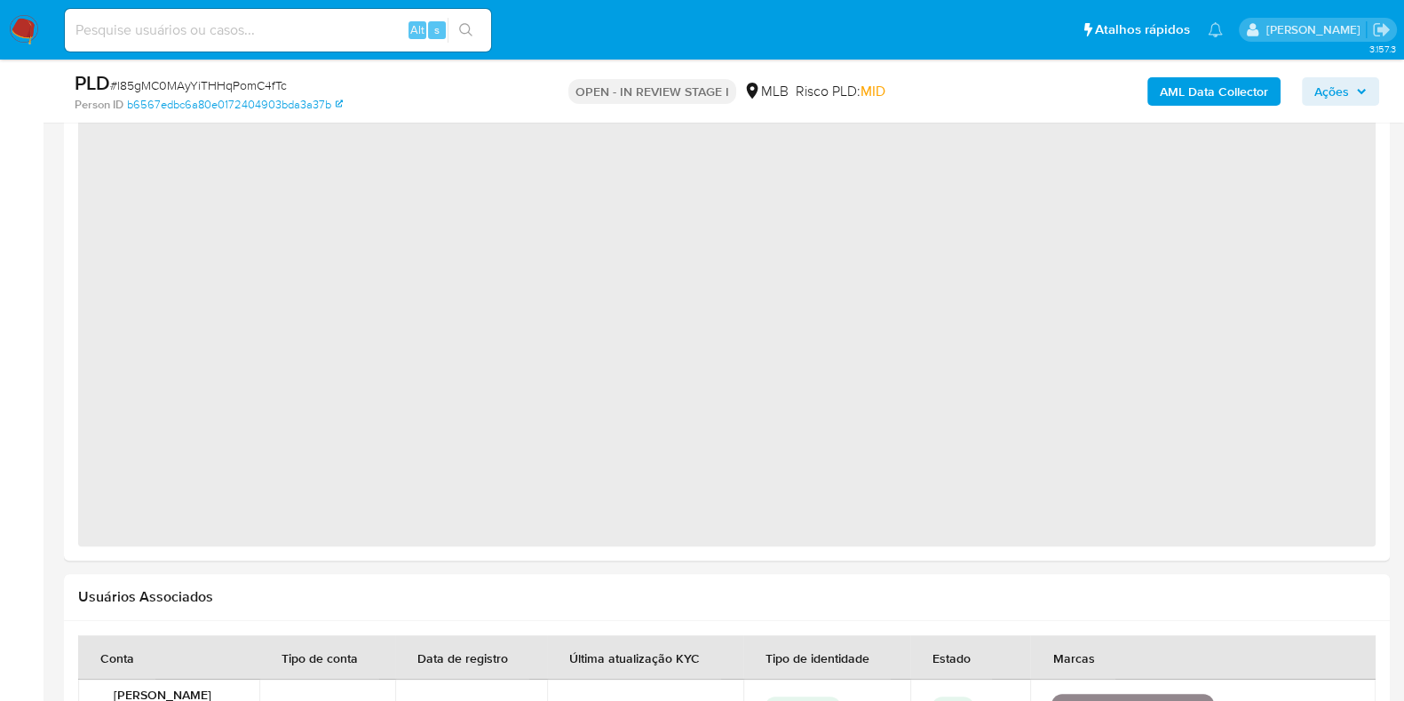
select select "10"
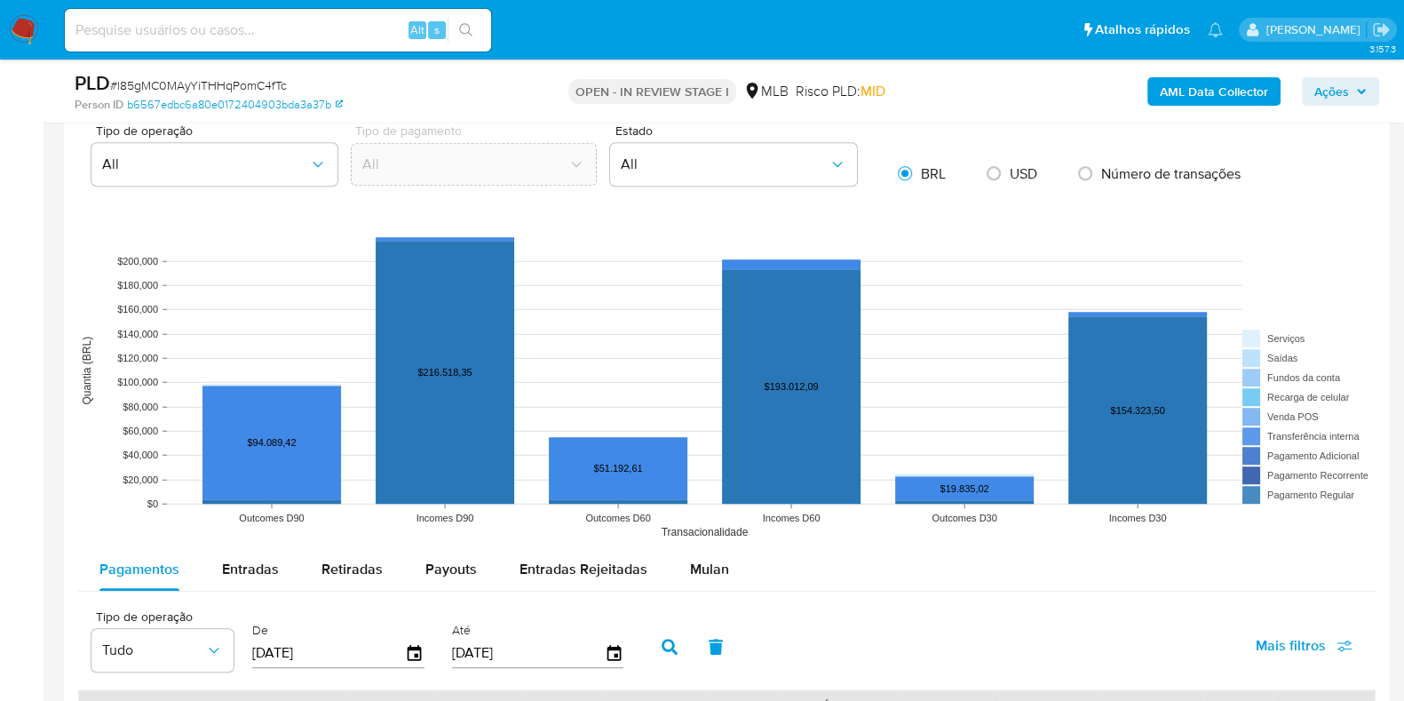
scroll to position [1783, 0]
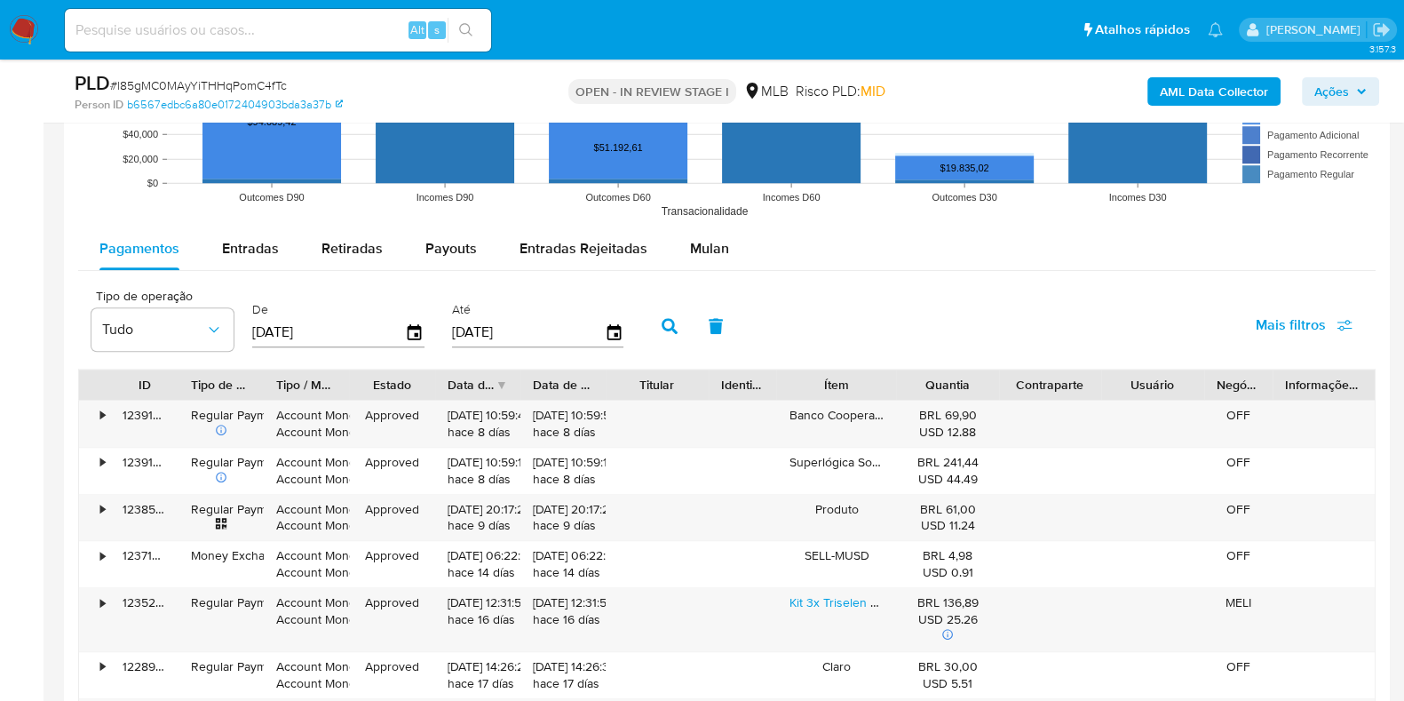
click at [699, 255] on span "Mulan" at bounding box center [709, 248] width 39 height 20
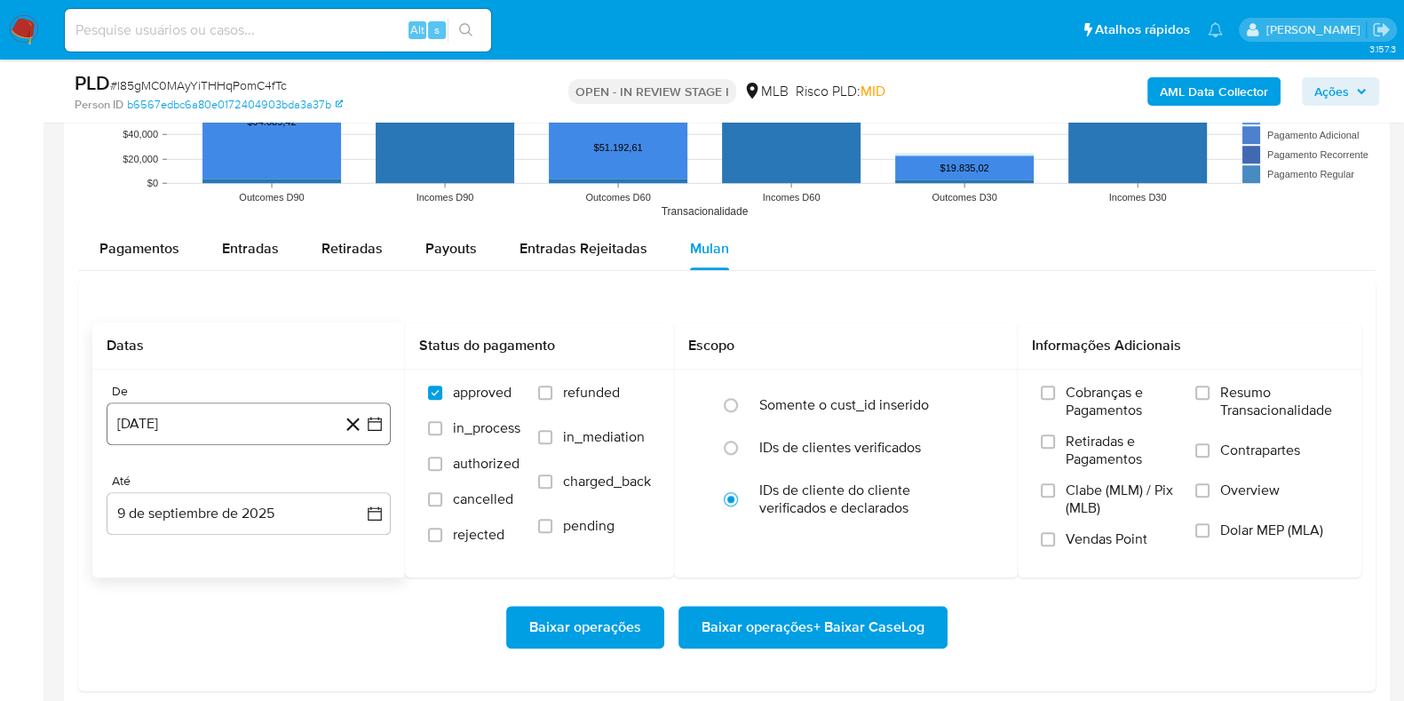
click at [262, 432] on button "[DATE]" at bounding box center [249, 423] width 284 height 43
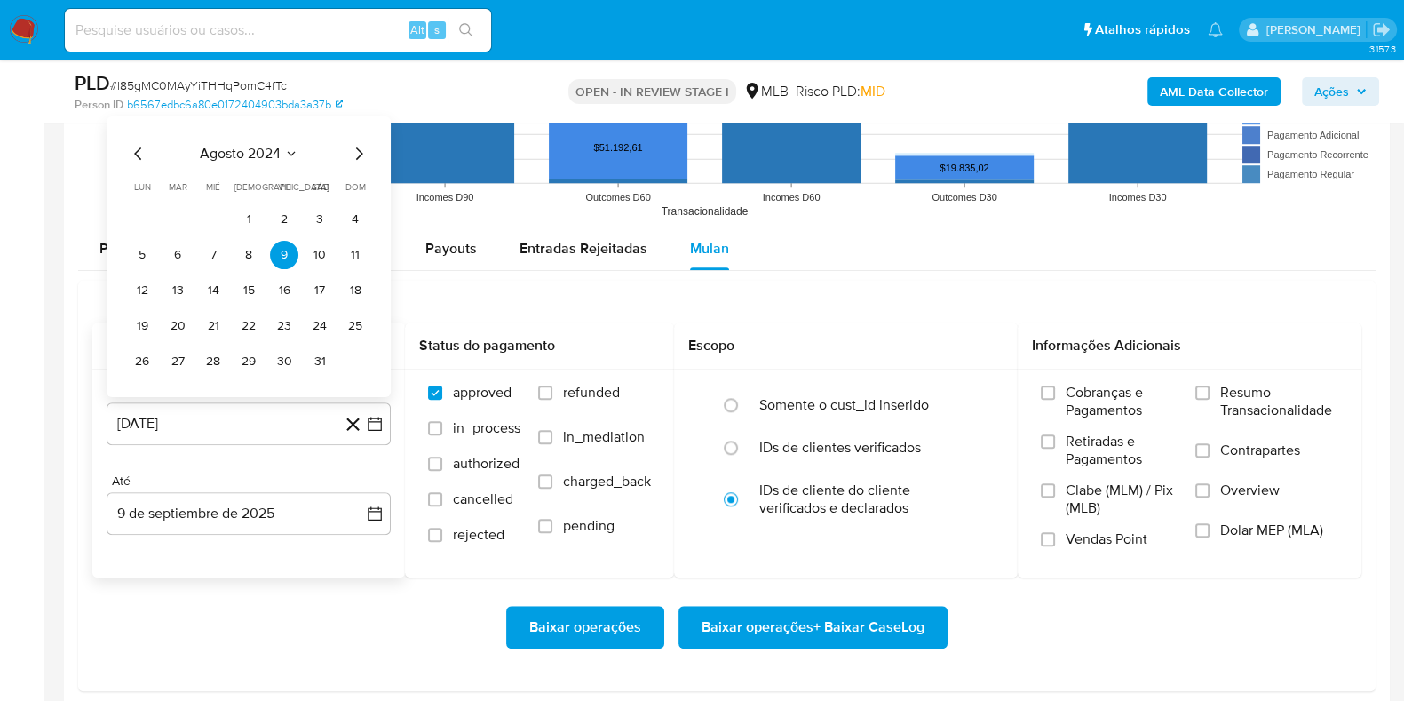
click at [244, 149] on span "agosto 2024" at bounding box center [240, 154] width 81 height 18
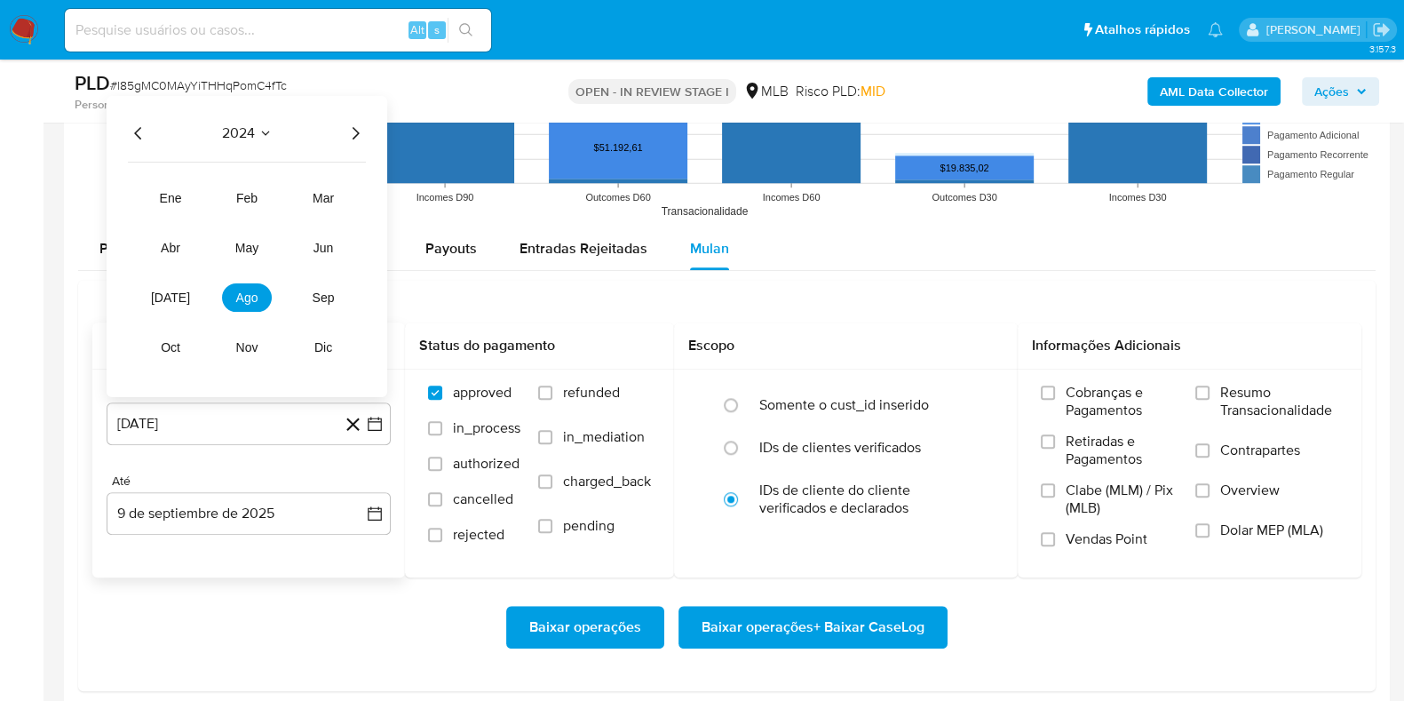
click at [346, 138] on icon "Año siguiente" at bounding box center [355, 133] width 21 height 21
click at [175, 299] on span "[DATE]" at bounding box center [170, 297] width 39 height 14
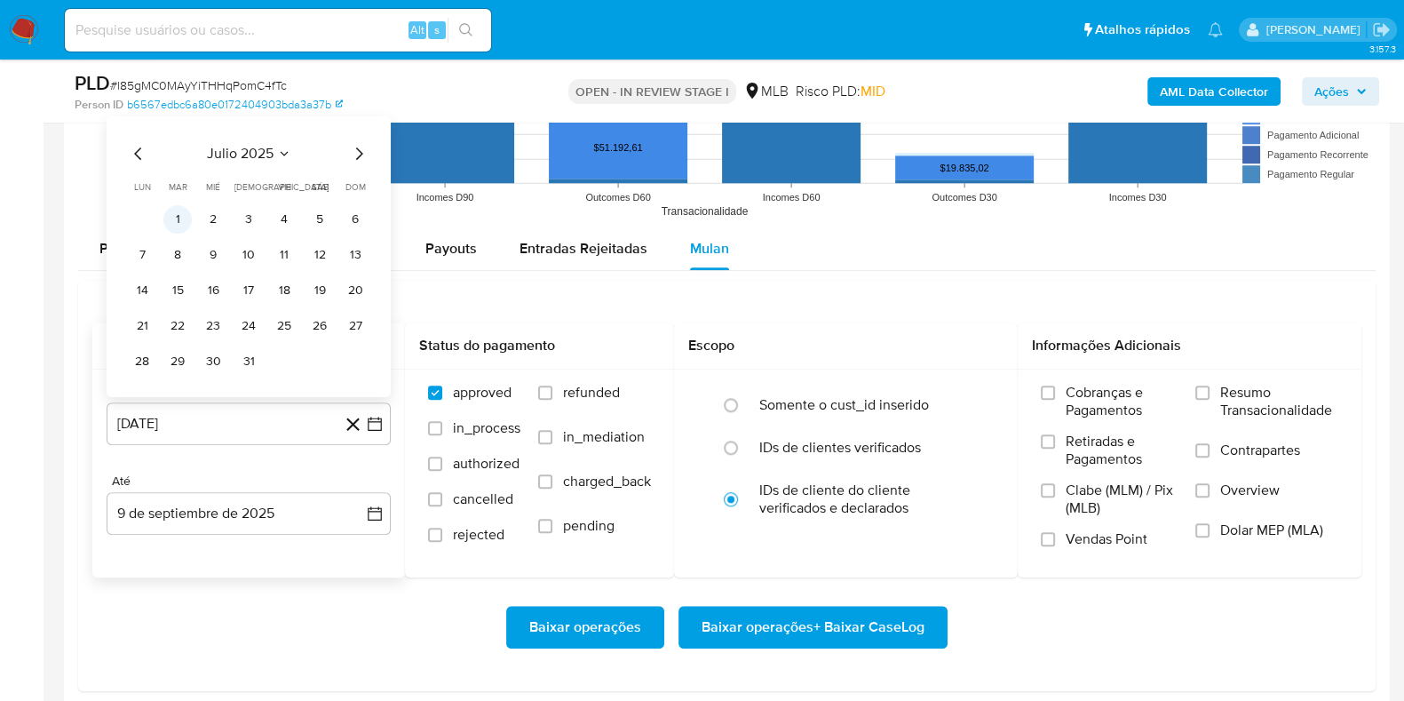
click at [172, 217] on button "1" at bounding box center [177, 219] width 28 height 28
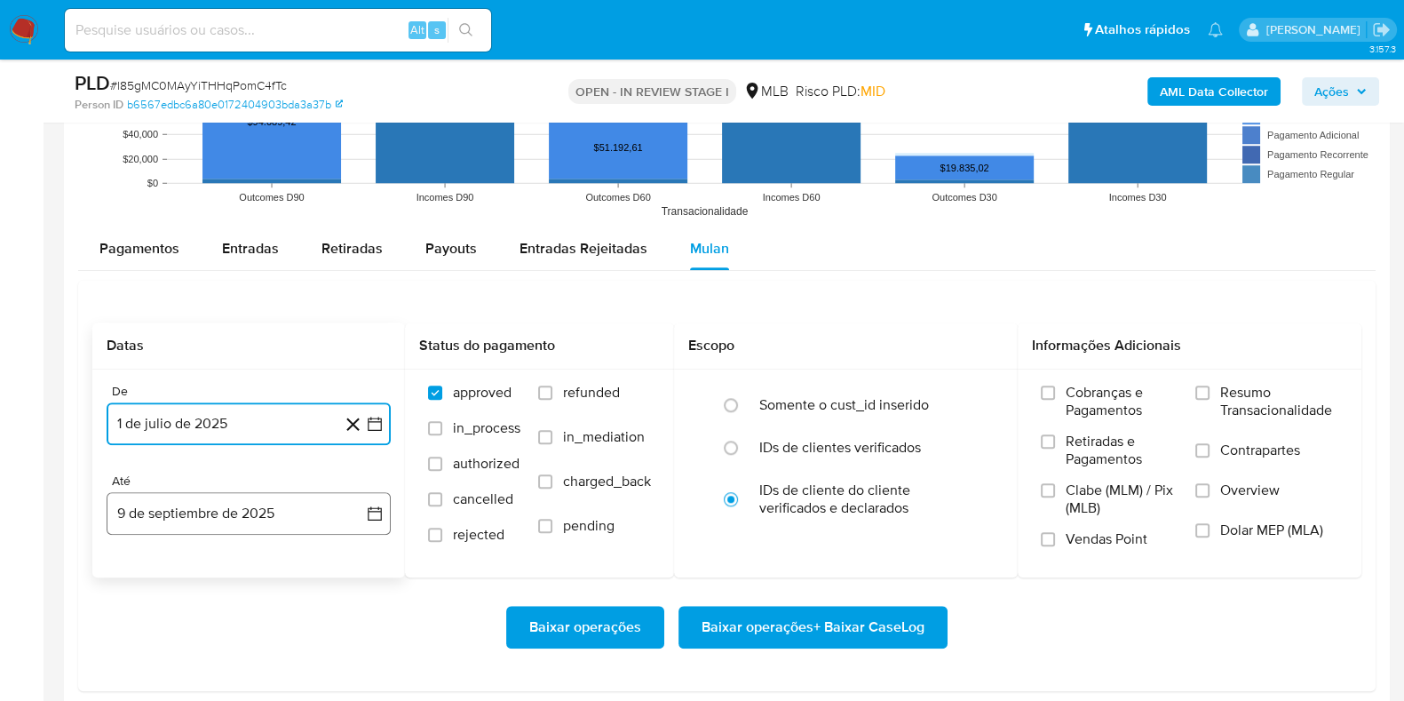
click at [219, 511] on button "9 de septiembre de 2025" at bounding box center [249, 513] width 284 height 43
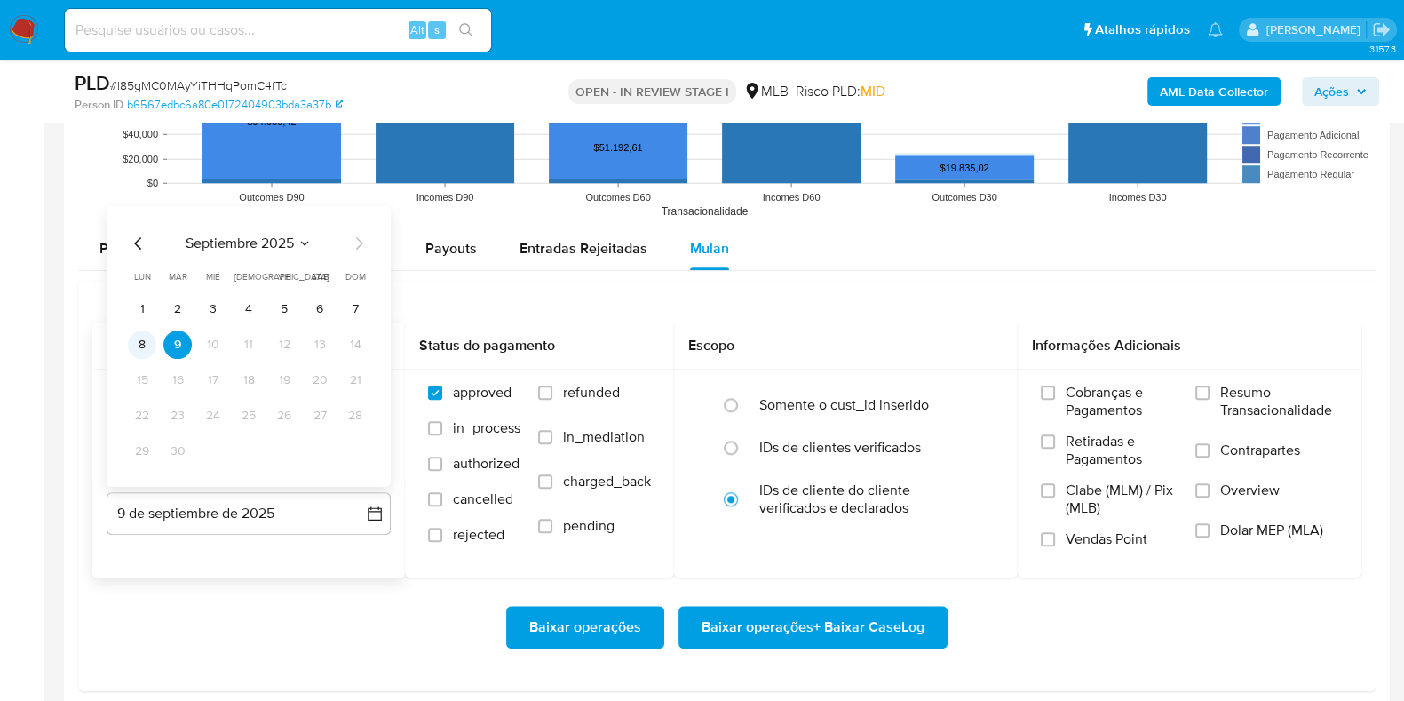
click at [146, 339] on button "8" at bounding box center [142, 344] width 28 height 28
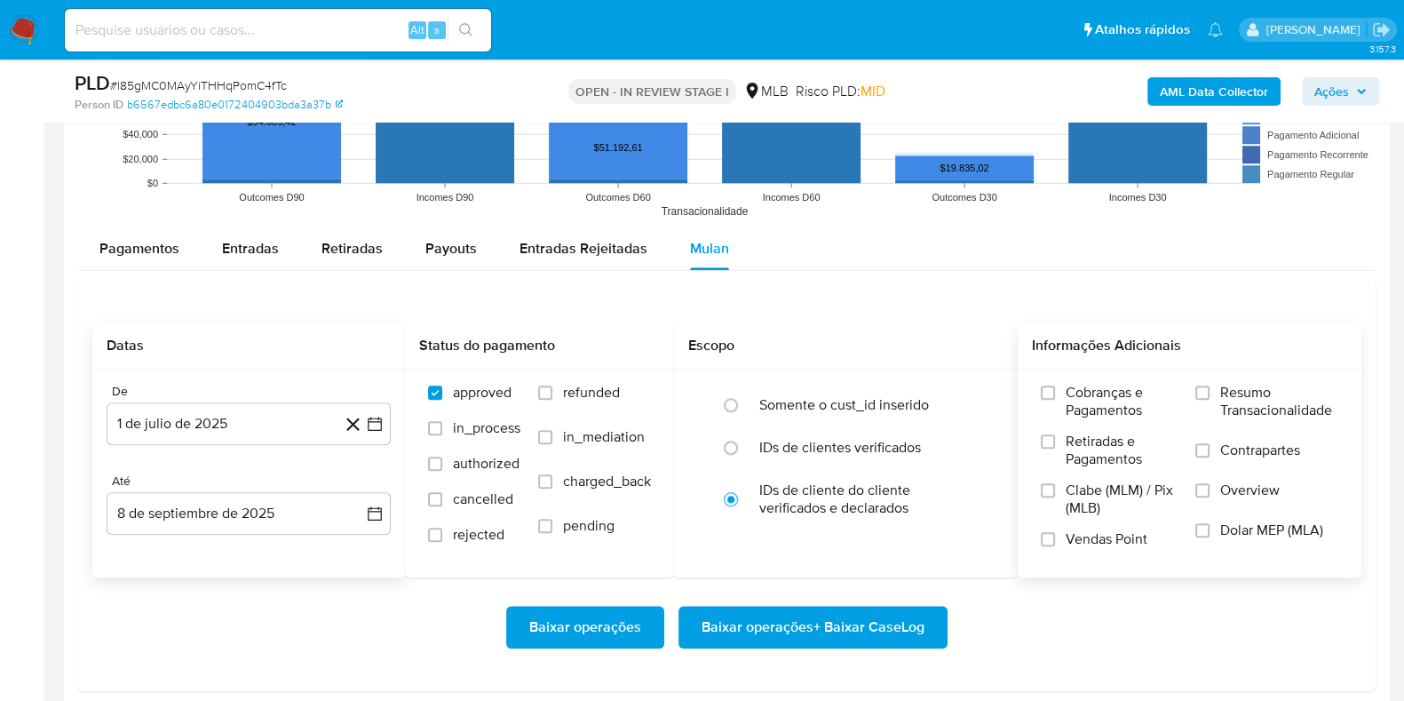
click at [1270, 404] on span "Resumo Transacionalidade" at bounding box center [1280, 402] width 118 height 36
click at [1210, 400] on input "Resumo Transacionalidade" at bounding box center [1203, 393] width 14 height 14
click at [895, 619] on span "Baixar operações + Baixar CaseLog" at bounding box center [813, 627] width 223 height 39
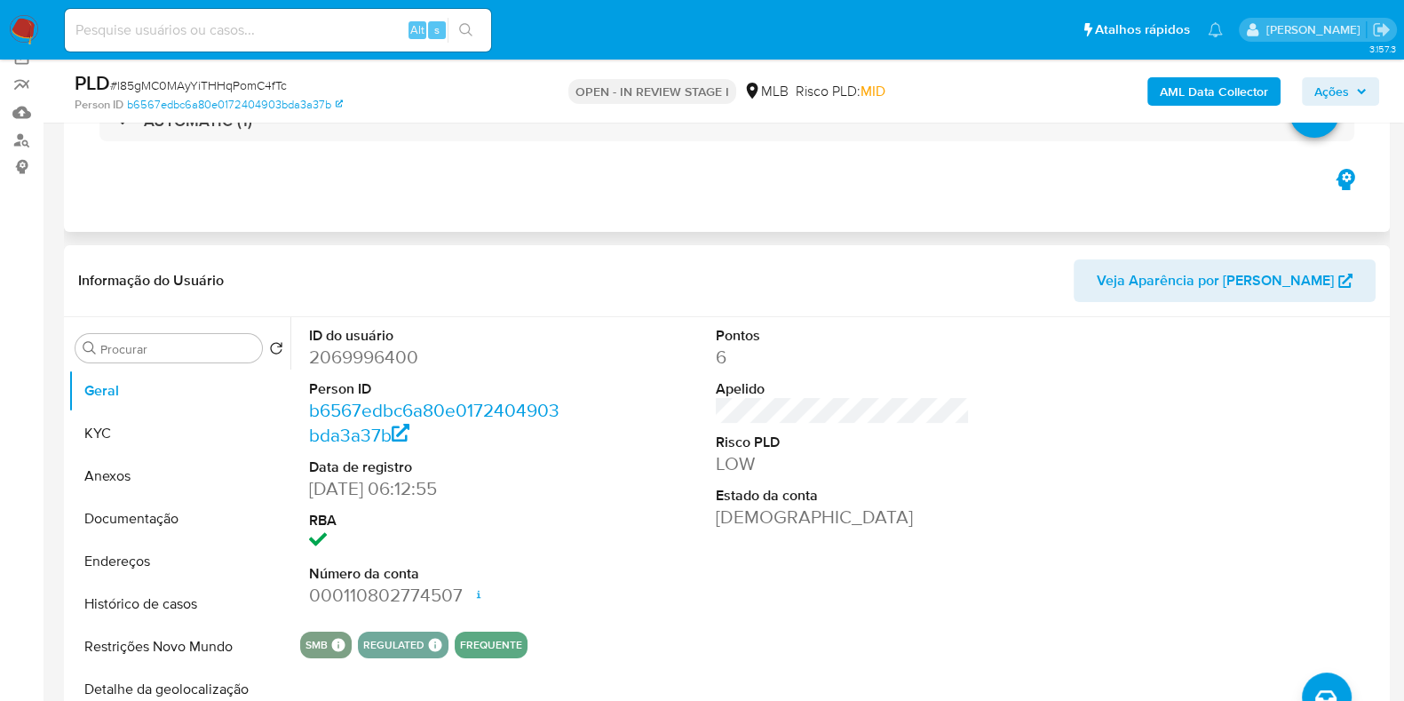
scroll to position [143, 0]
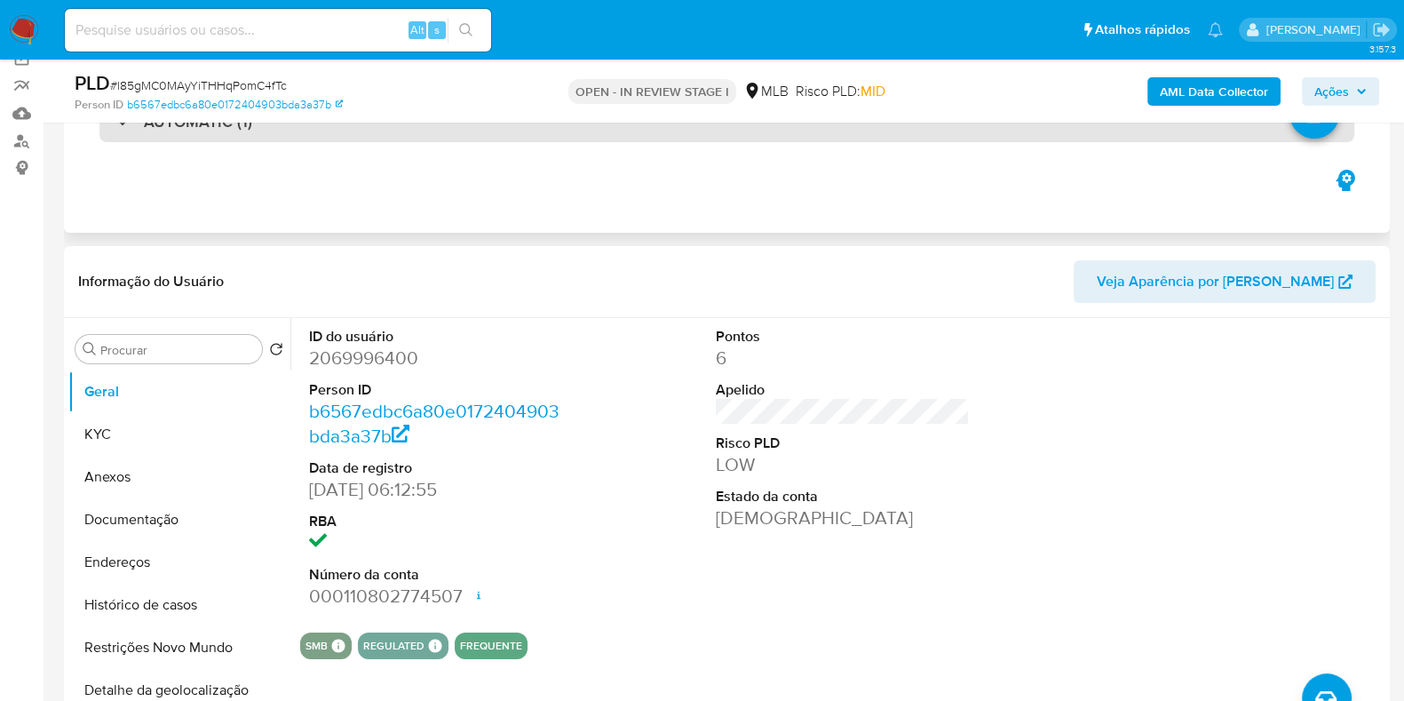
click at [673, 135] on div "AUTOMATIC (1)" at bounding box center [726, 121] width 1255 height 41
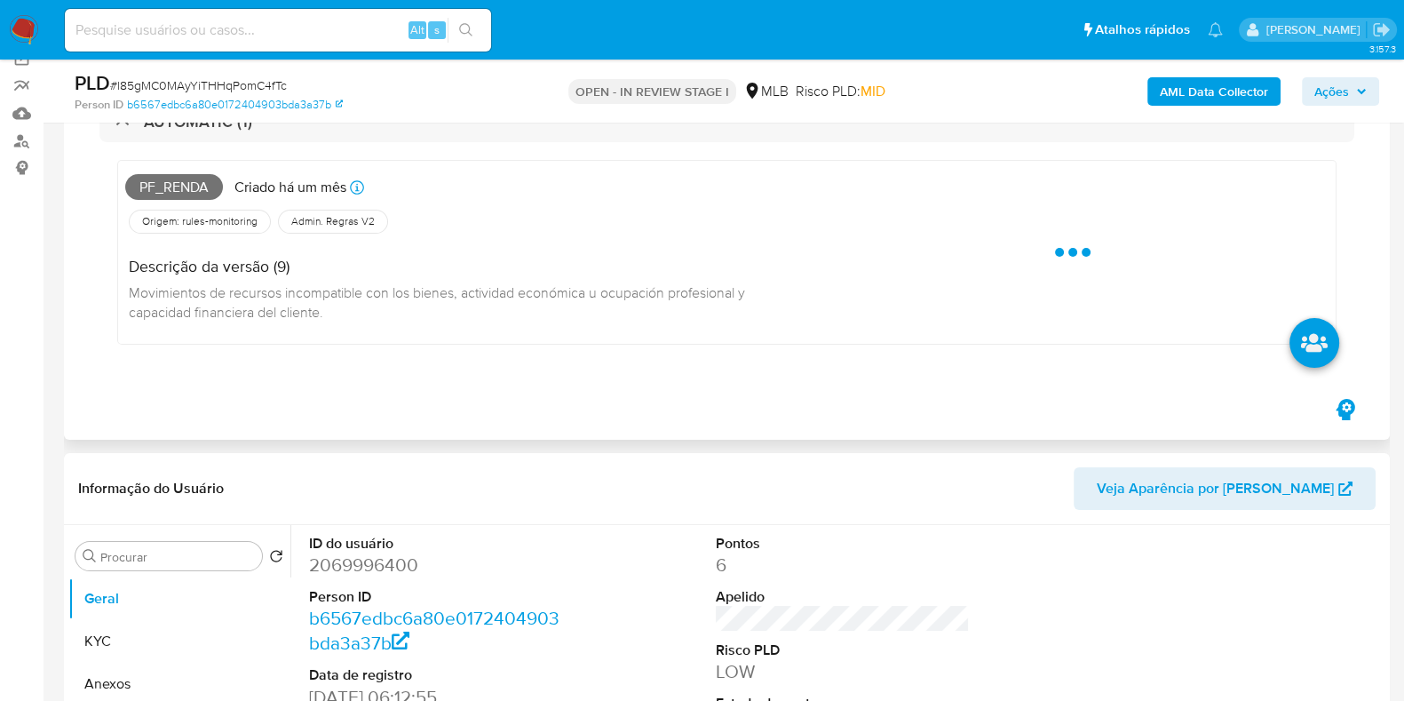
click at [192, 181] on span "Pf_renda" at bounding box center [174, 187] width 98 height 27
click at [191, 181] on span "Pf_renda" at bounding box center [174, 187] width 98 height 27
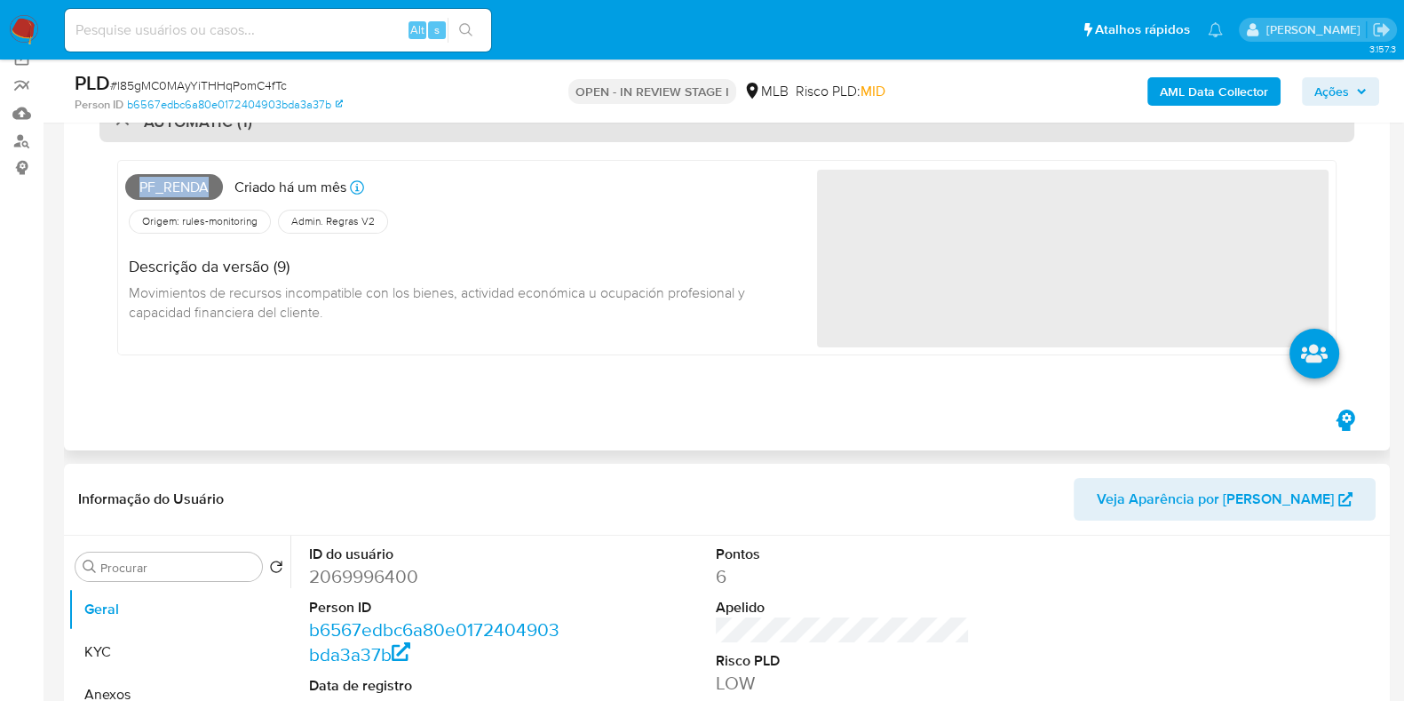
copy span "Pf_renda"
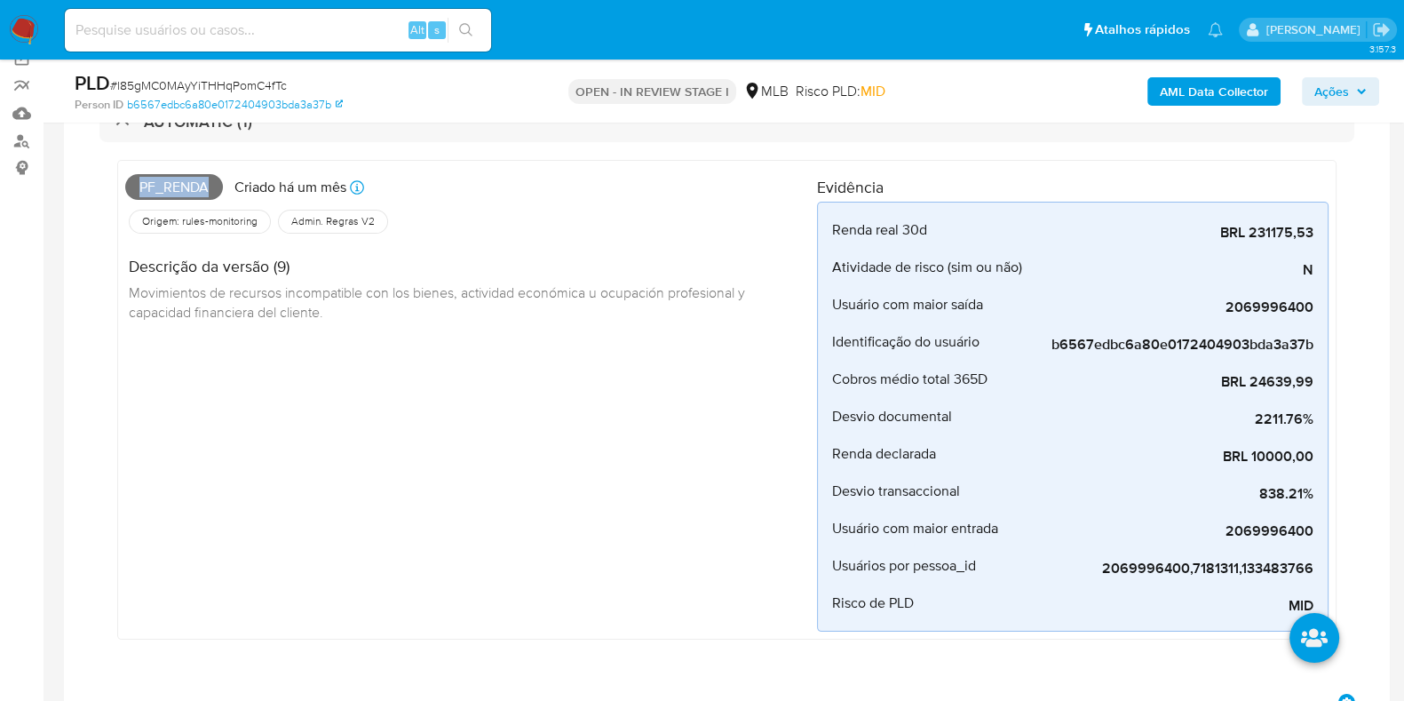
click at [1342, 95] on span "Ações" at bounding box center [1332, 91] width 35 height 28
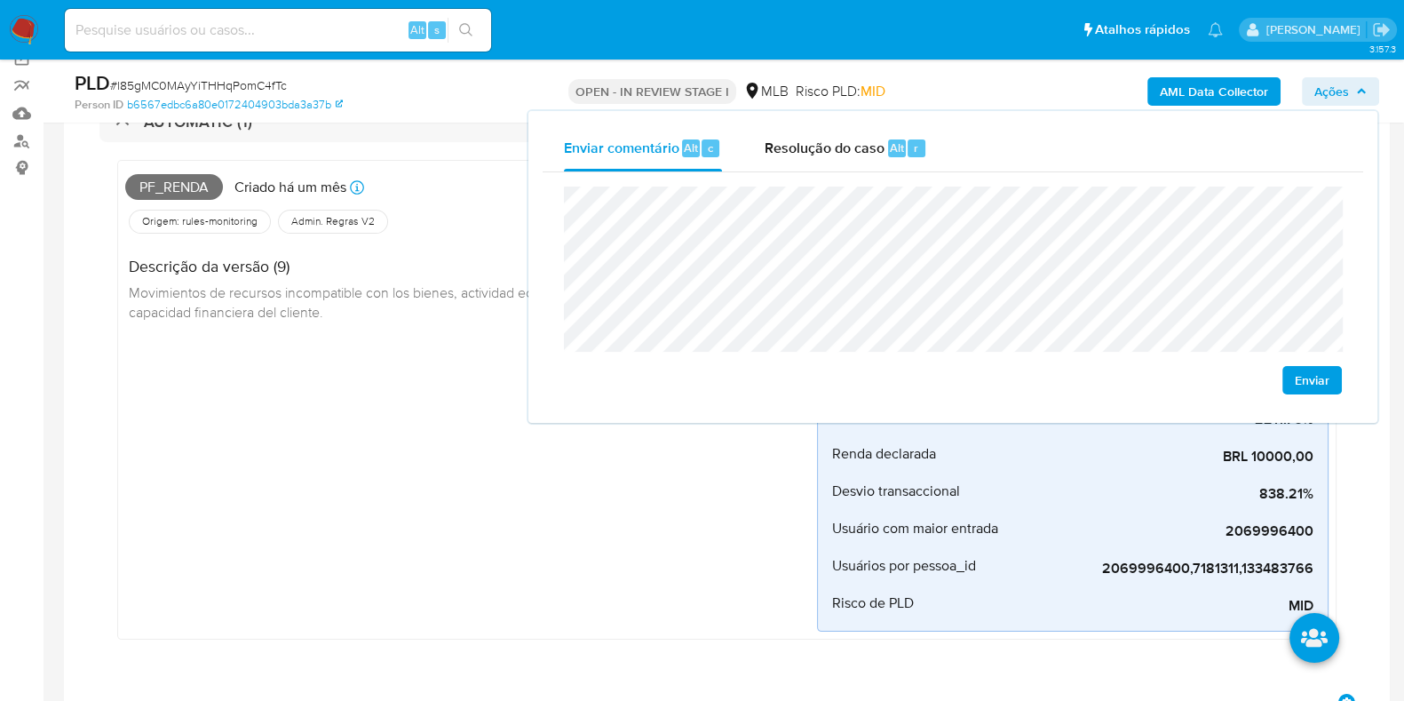
click at [466, 367] on div "Pf_renda Criado há um mês Criado: [DATE] 00:05:43 Origem: rules-monitoring Refe…" at bounding box center [471, 400] width 692 height 464
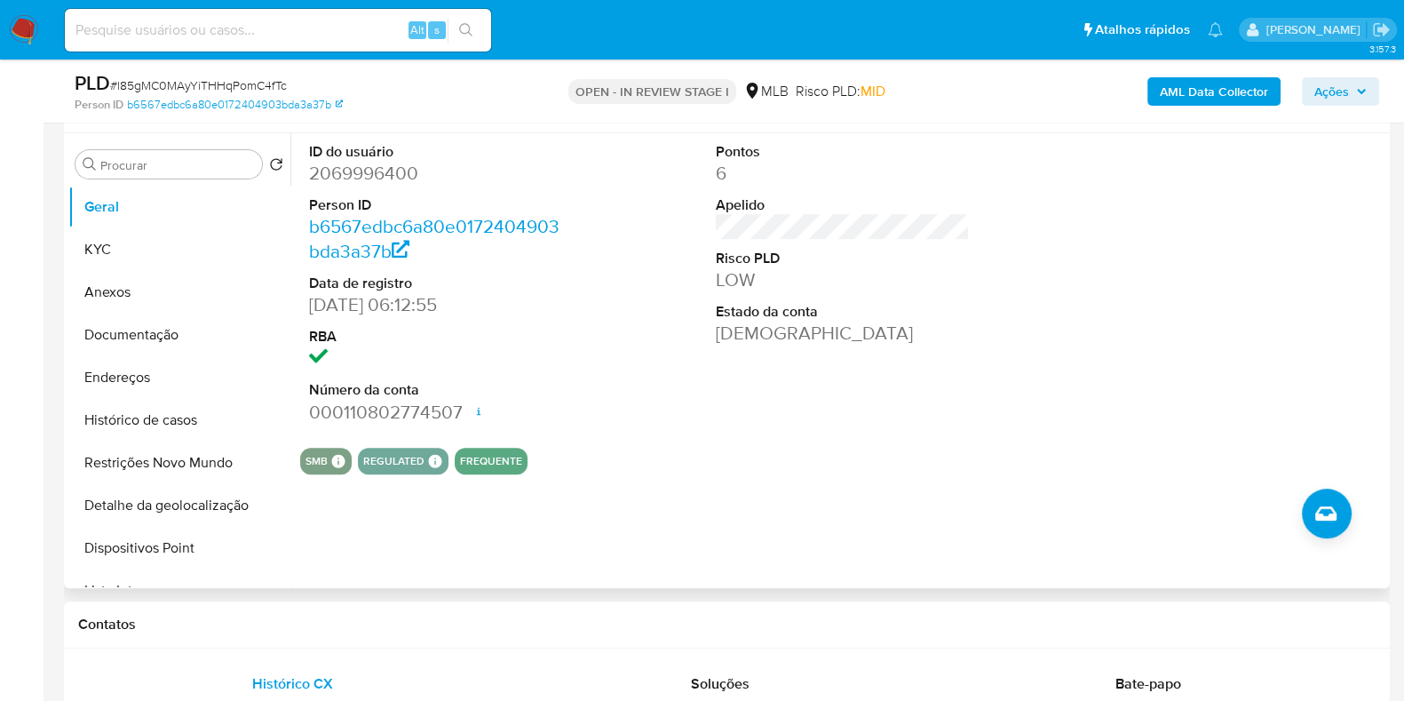
scroll to position [830, 0]
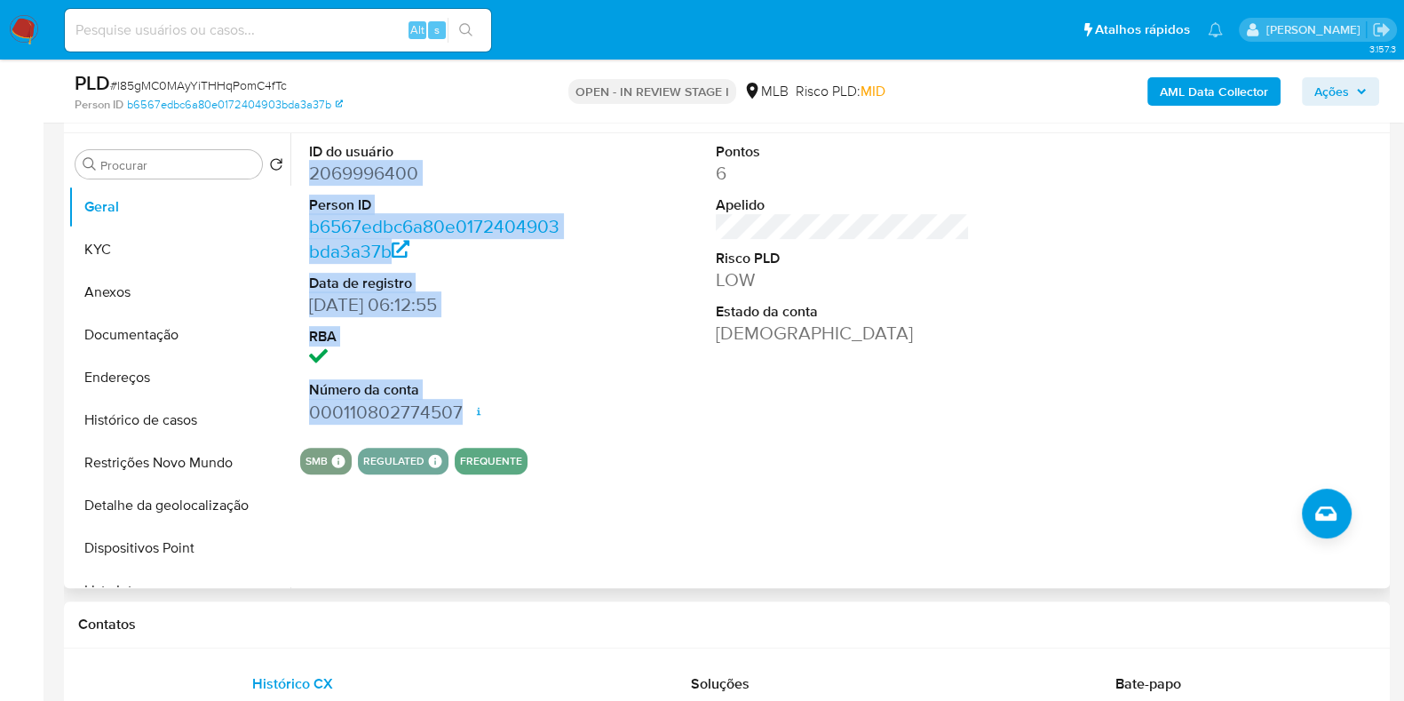
drag, startPoint x: 313, startPoint y: 175, endPoint x: 463, endPoint y: 415, distance: 283.0
click at [463, 415] on div "ID do usuário 2069996400 Person ID b6567edbc6a80e0172404903bda3a37b Data de reg…" at bounding box center [436, 283] width 272 height 300
copy dl "2069996400 Person ID b6567edbc6a80e0172404903bda3a37b Data de registro [DATE] 0…"
click at [1349, 86] on span "Ações" at bounding box center [1332, 91] width 35 height 28
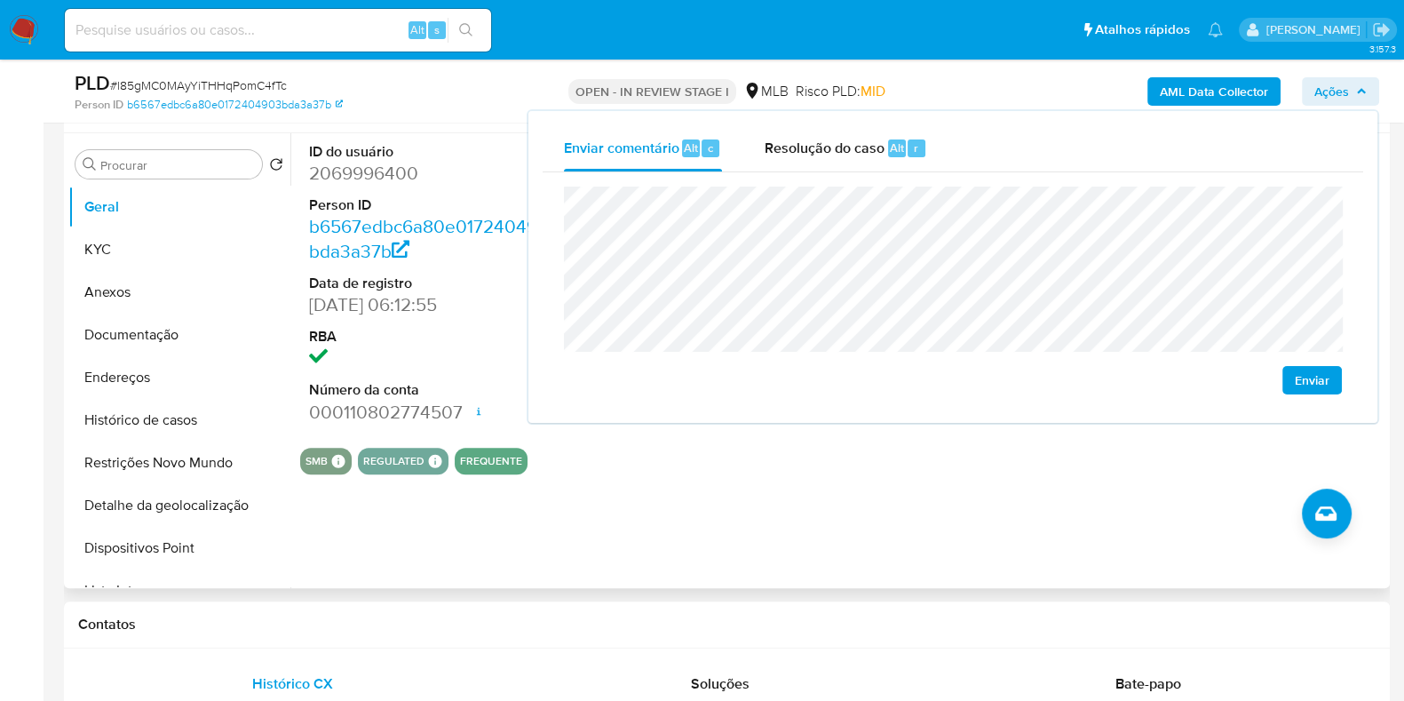
click at [332, 169] on dd "2069996400" at bounding box center [436, 173] width 254 height 25
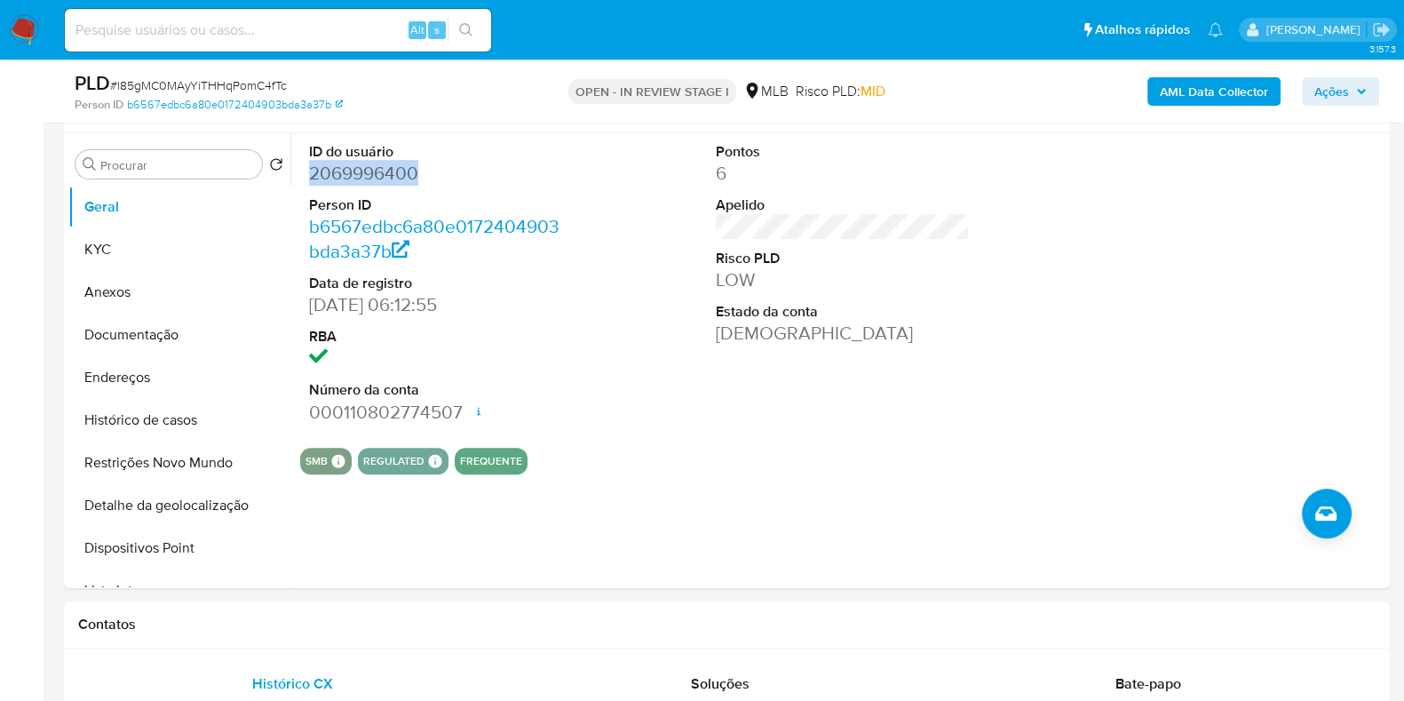
copy dd "2069996400"
click at [187, 258] on button "KYC" at bounding box center [172, 249] width 208 height 43
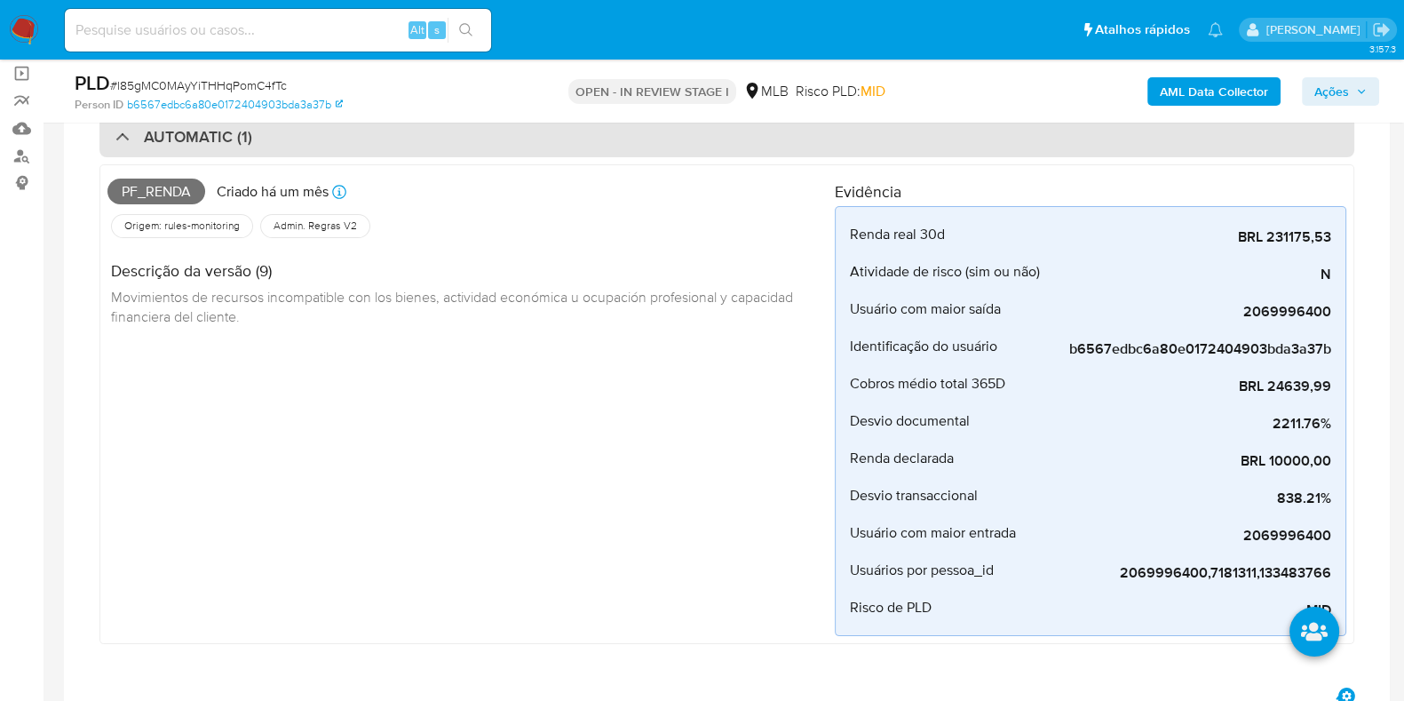
scroll to position [0, 0]
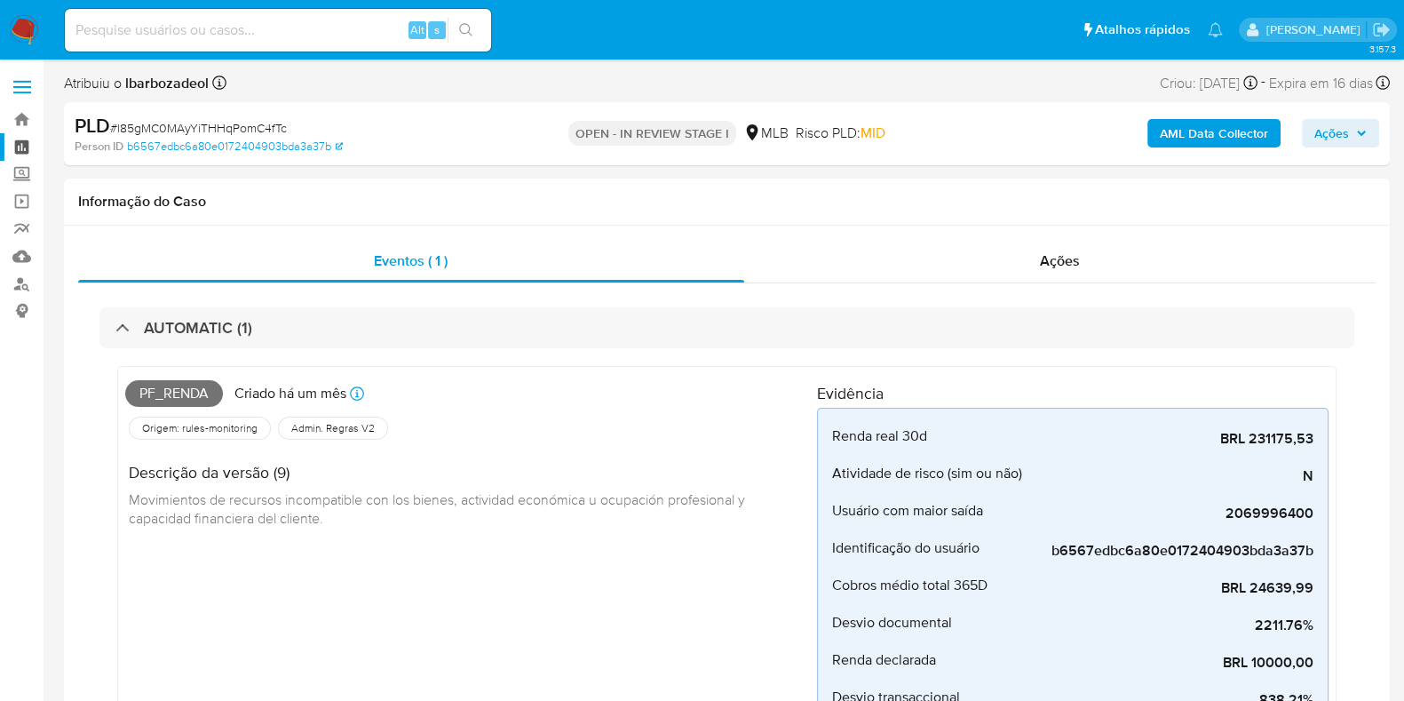
click at [15, 150] on link "Painel" at bounding box center [105, 147] width 211 height 28
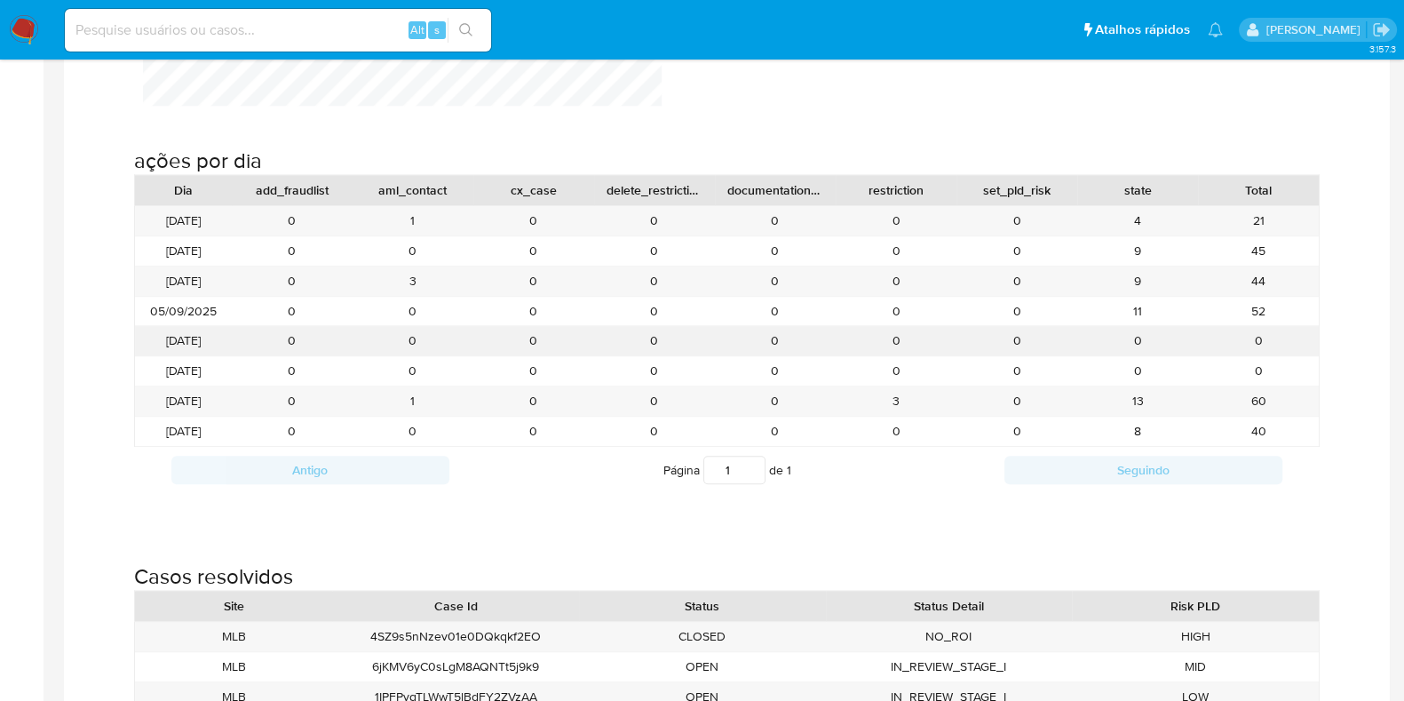
scroll to position [1827, 0]
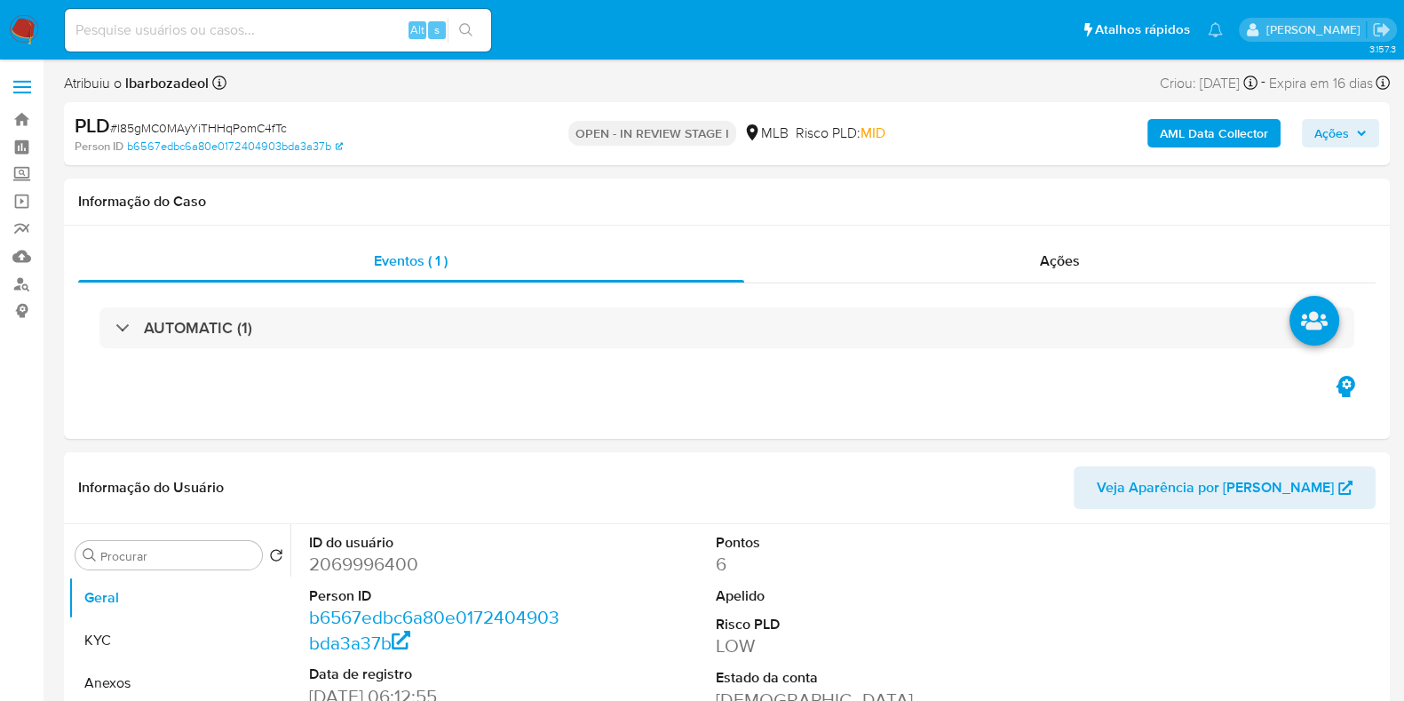
select select "10"
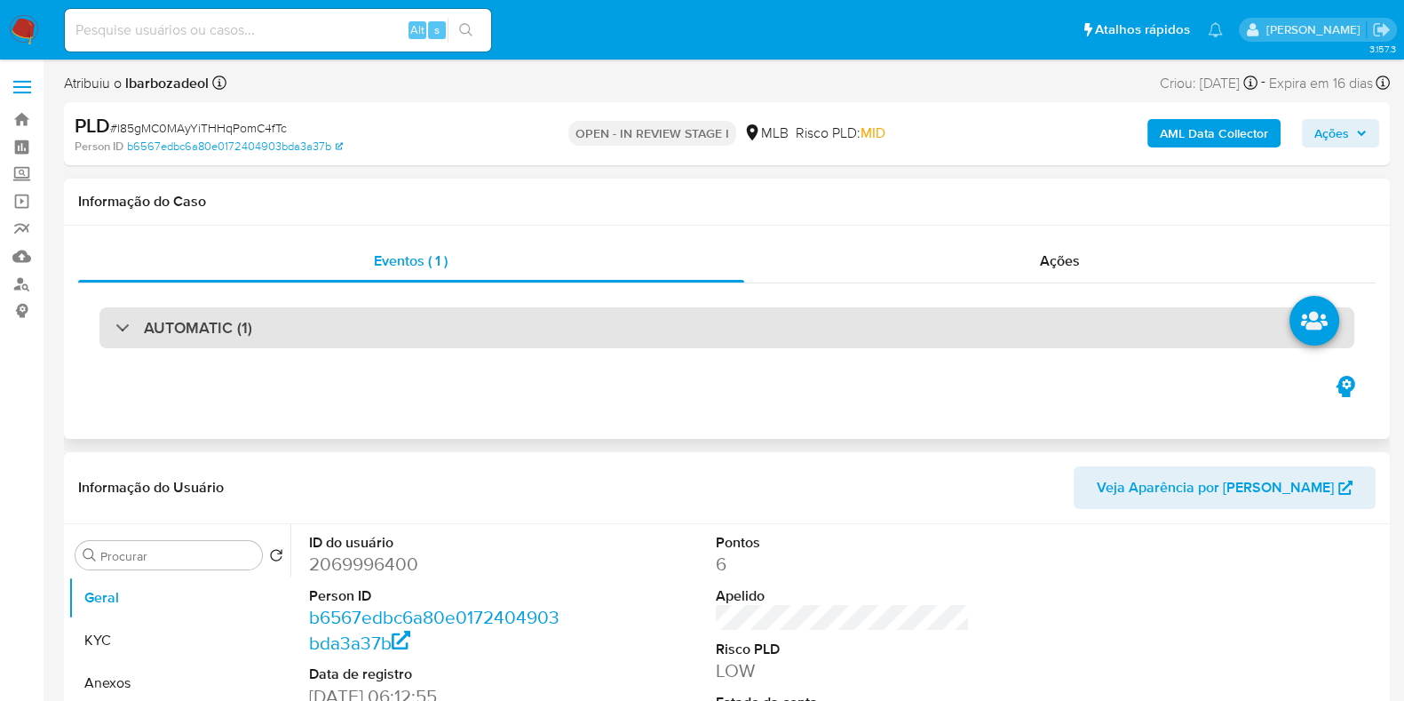
click at [558, 335] on div "AUTOMATIC (1)" at bounding box center [726, 327] width 1255 height 41
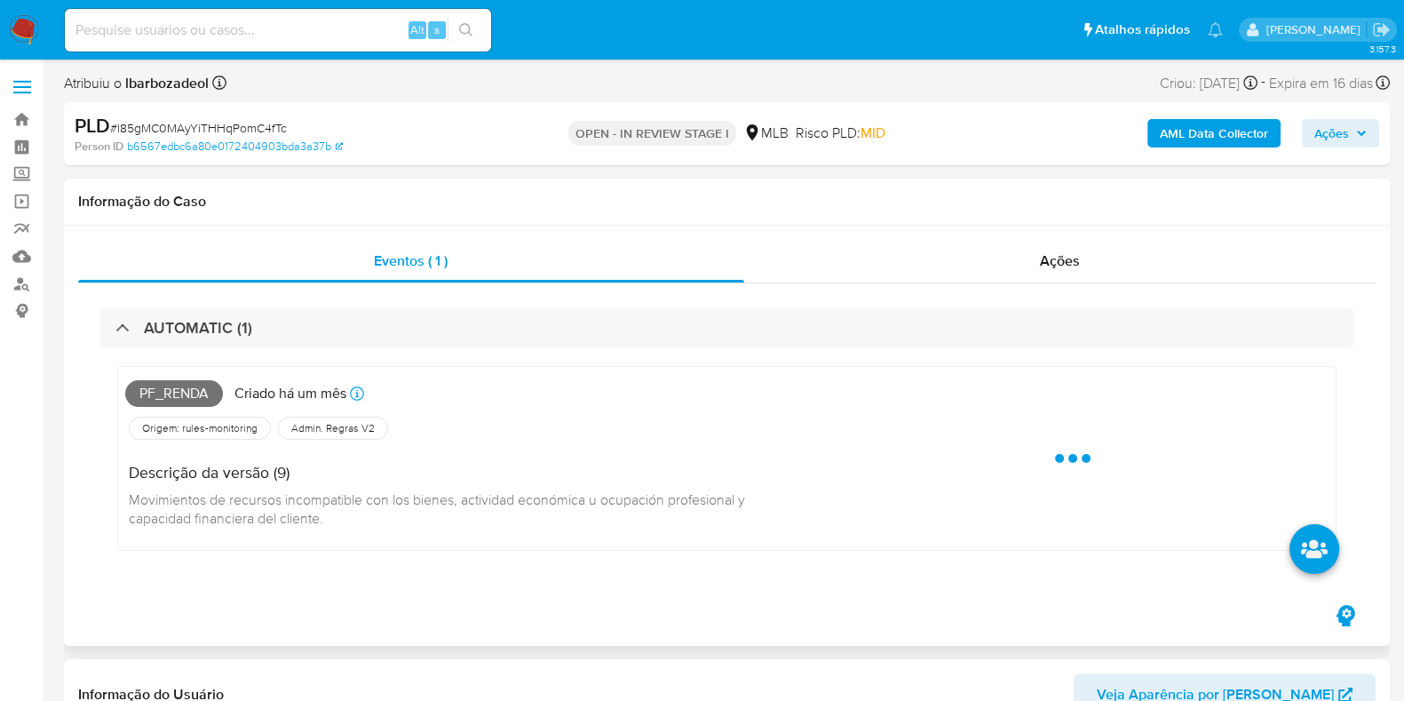
click at [180, 388] on span "Pf_renda" at bounding box center [174, 393] width 98 height 27
copy span "Pf_renda"
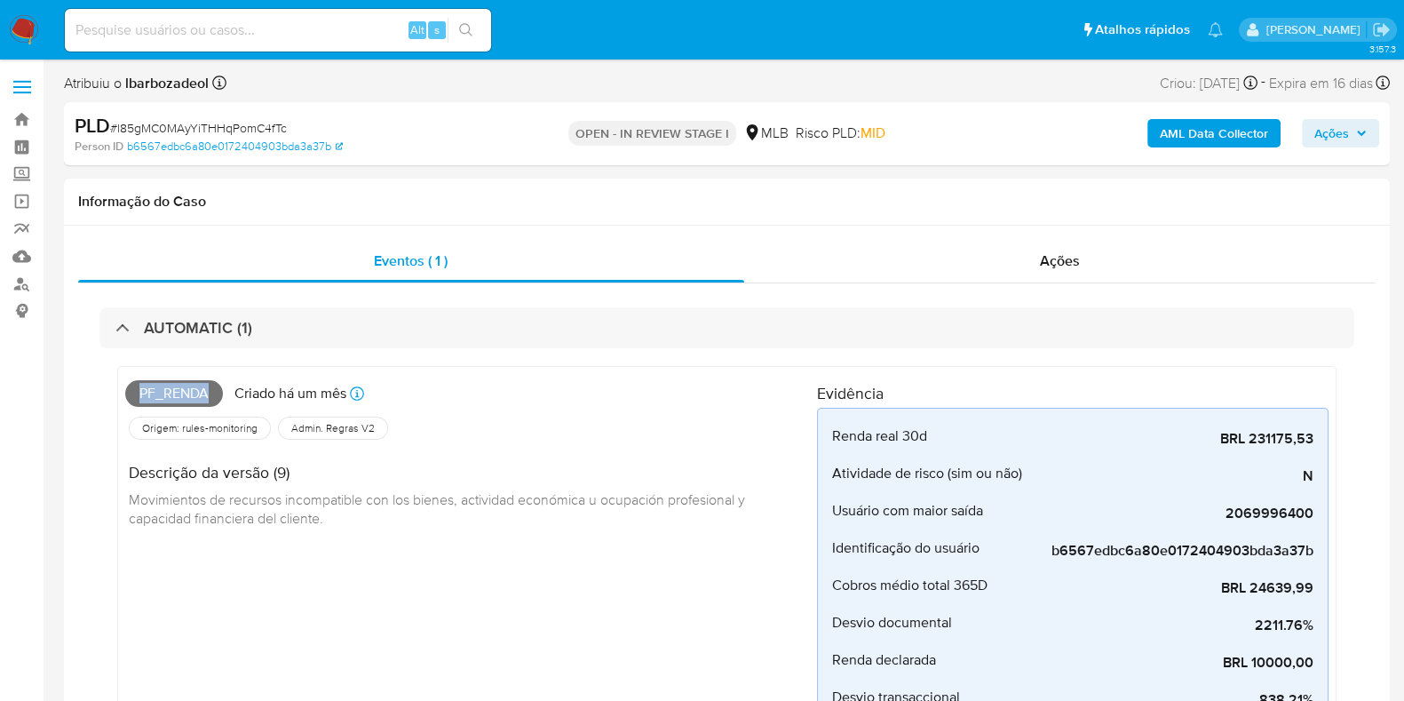
click at [1349, 134] on span "Ações" at bounding box center [1332, 133] width 35 height 28
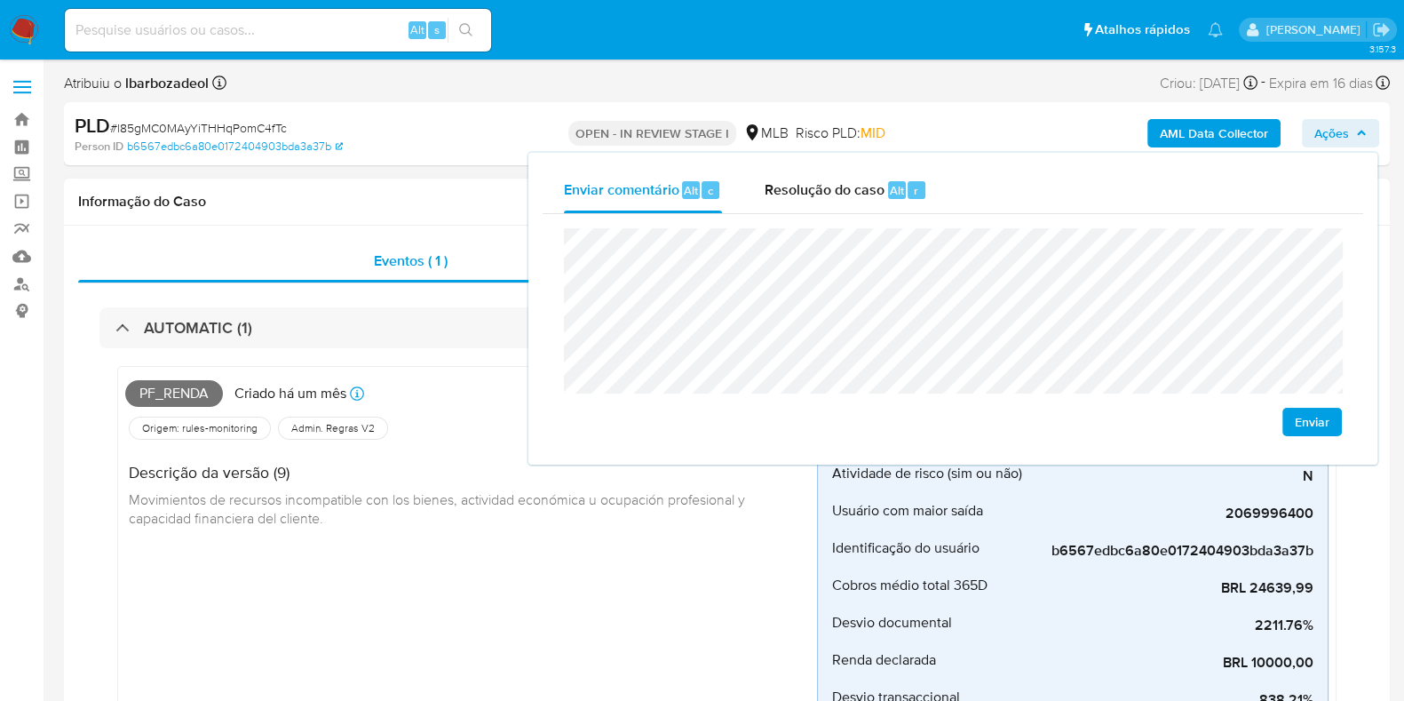
click at [380, 189] on div "Informação do Caso" at bounding box center [727, 202] width 1326 height 47
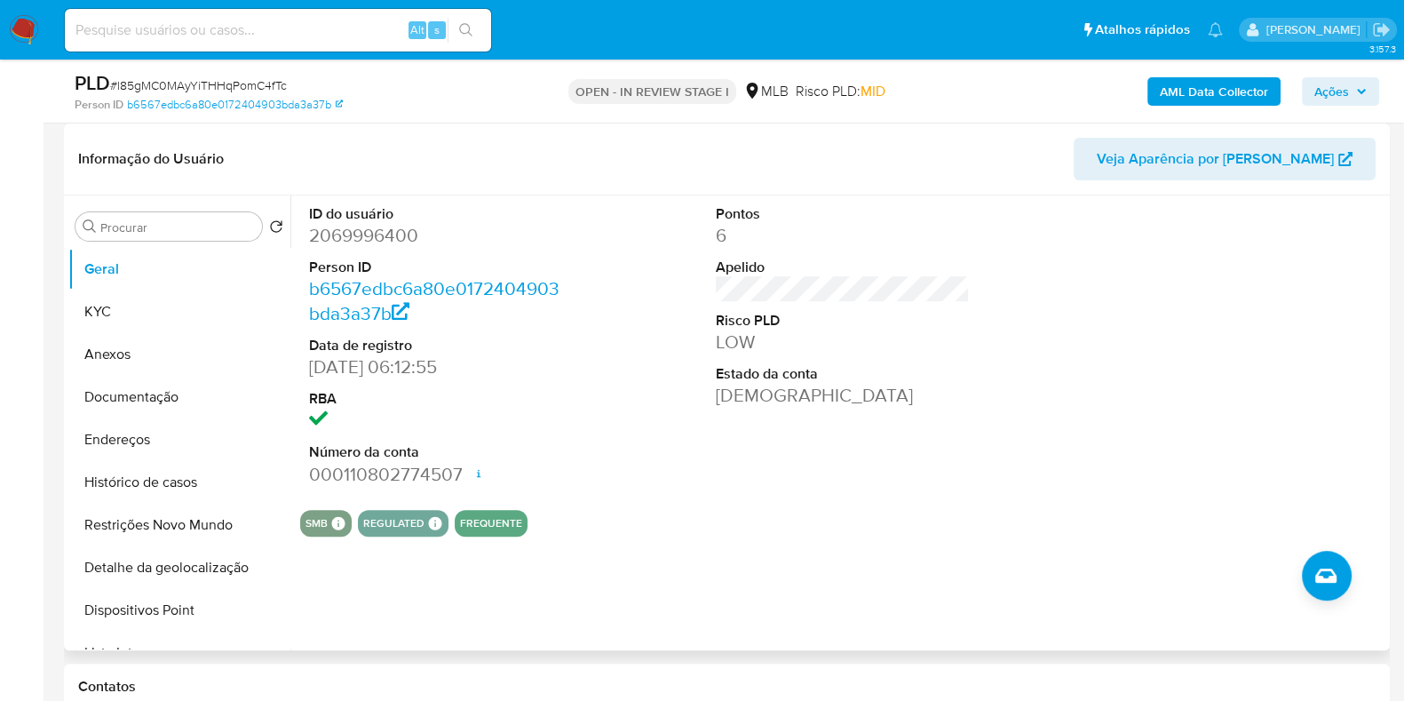
scroll to position [768, 0]
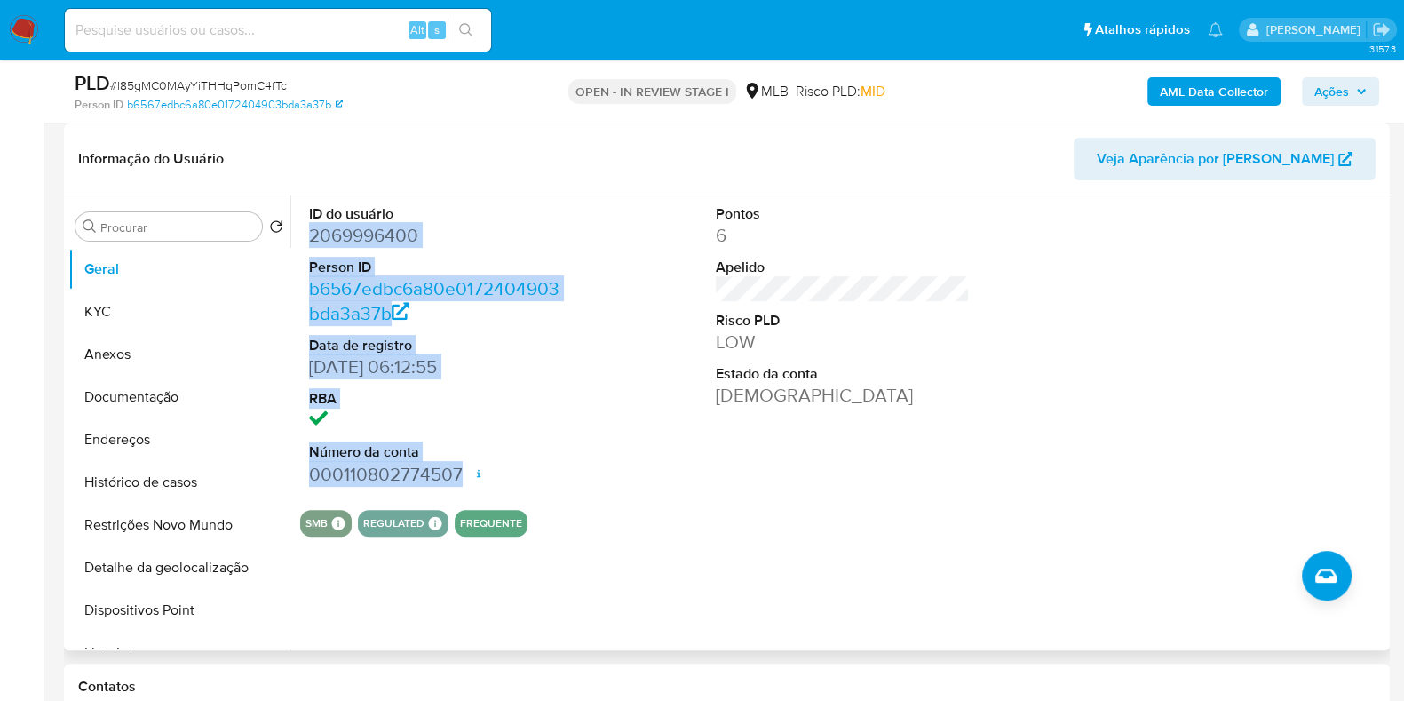
drag, startPoint x: 307, startPoint y: 228, endPoint x: 484, endPoint y: 466, distance: 296.5
click at [484, 466] on div "ID do usuário 2069996400 Person ID b6567edbc6a80e0172404903bda3a37b Data de reg…" at bounding box center [436, 345] width 272 height 300
copy dl "2069996400 Person ID b6567edbc6a80e0172404903bda3a37b Data de registro 31/10/20…"
click at [1339, 92] on span "Ações" at bounding box center [1332, 91] width 35 height 28
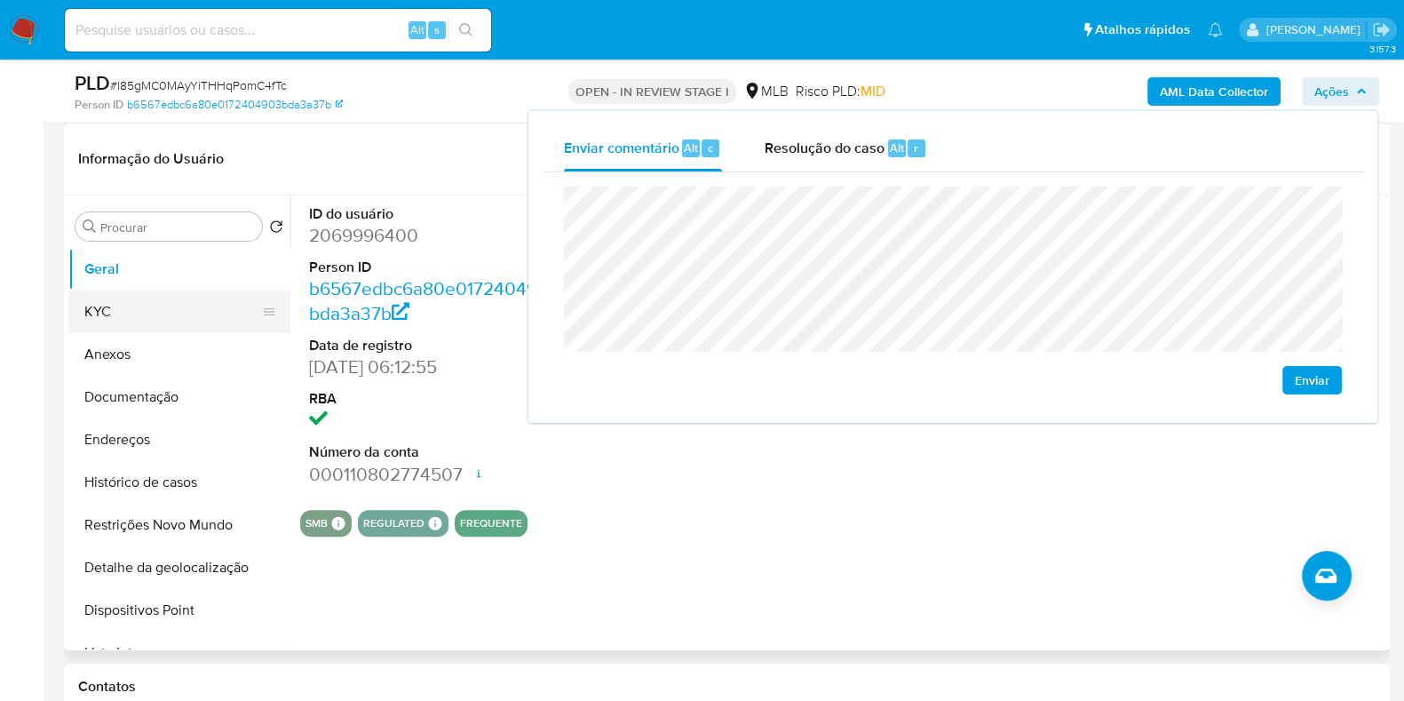
click at [205, 304] on button "KYC" at bounding box center [172, 311] width 208 height 43
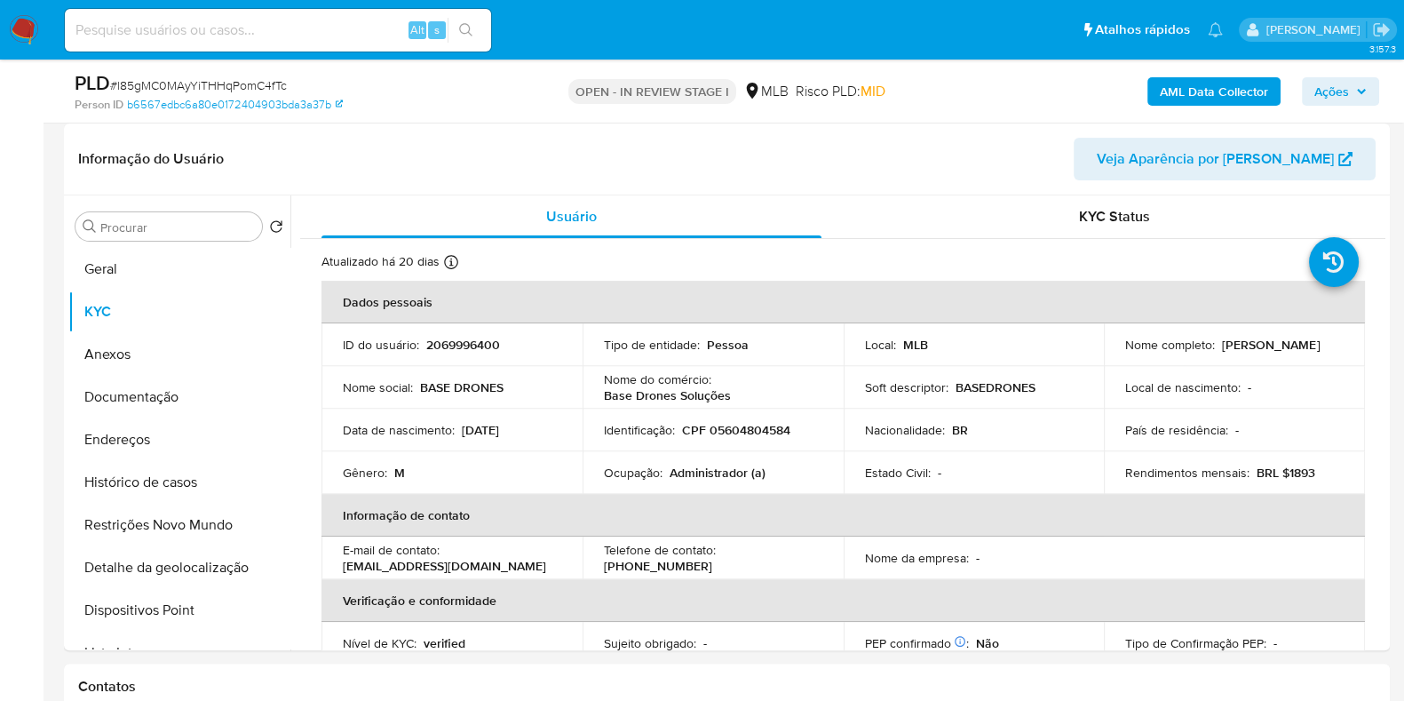
click at [1326, 97] on span "Ações" at bounding box center [1332, 91] width 35 height 28
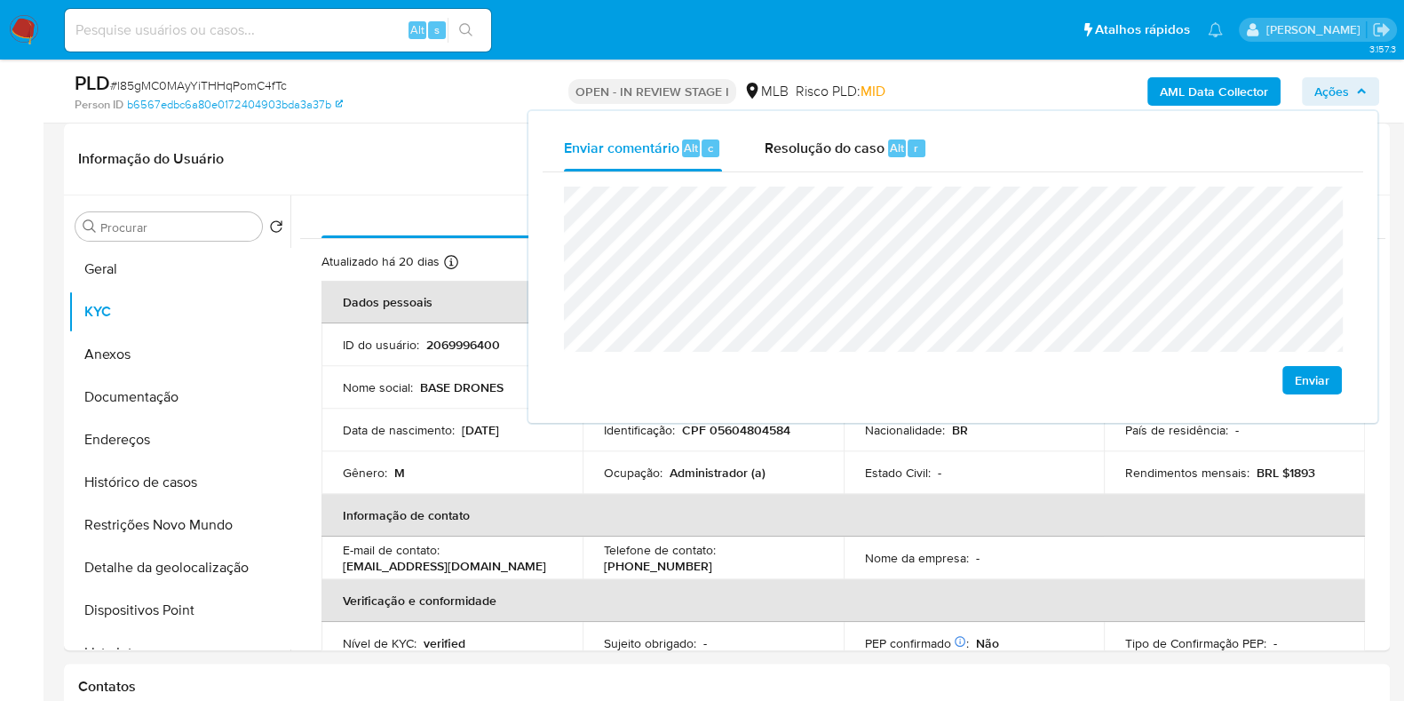
click at [1326, 97] on span "Ações" at bounding box center [1332, 91] width 35 height 28
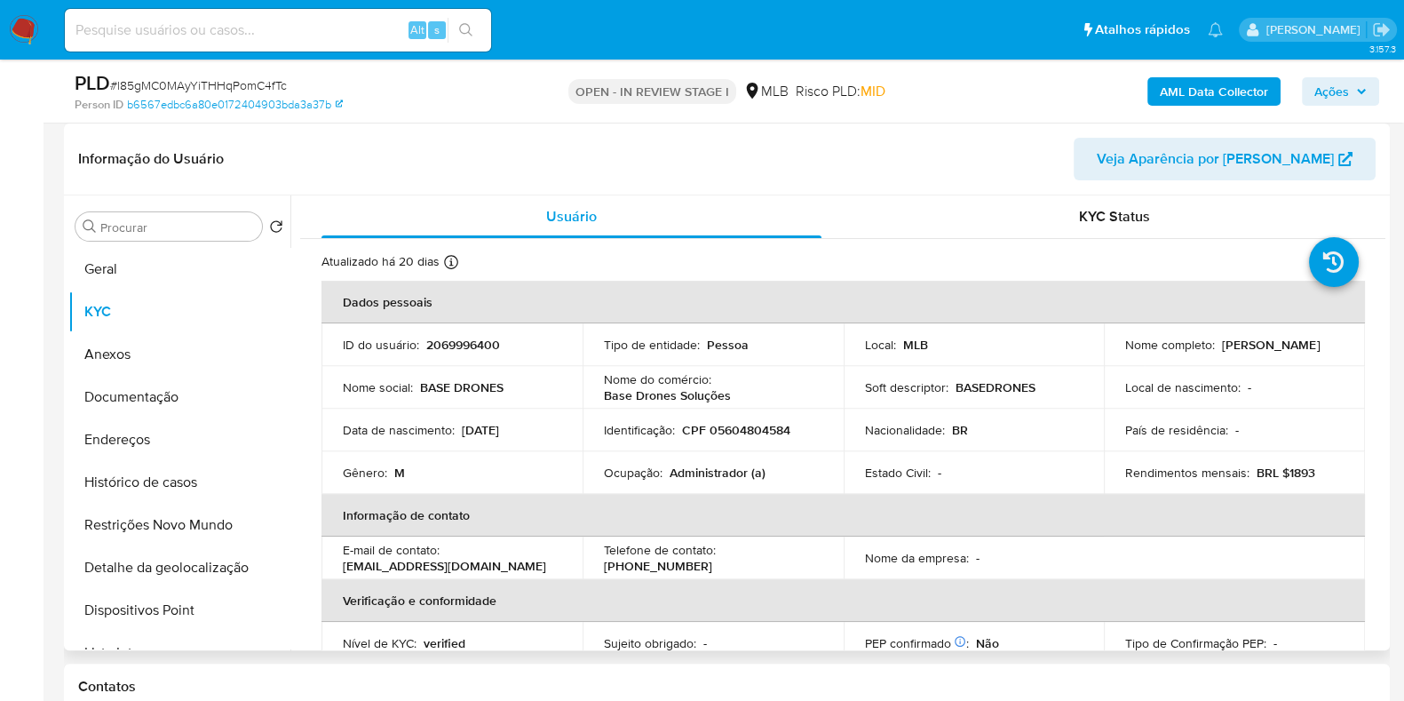
click at [749, 422] on p "CPF 05604804584" at bounding box center [736, 430] width 108 height 16
copy p "05604804584"
click at [1331, 99] on span "Ações" at bounding box center [1332, 91] width 35 height 28
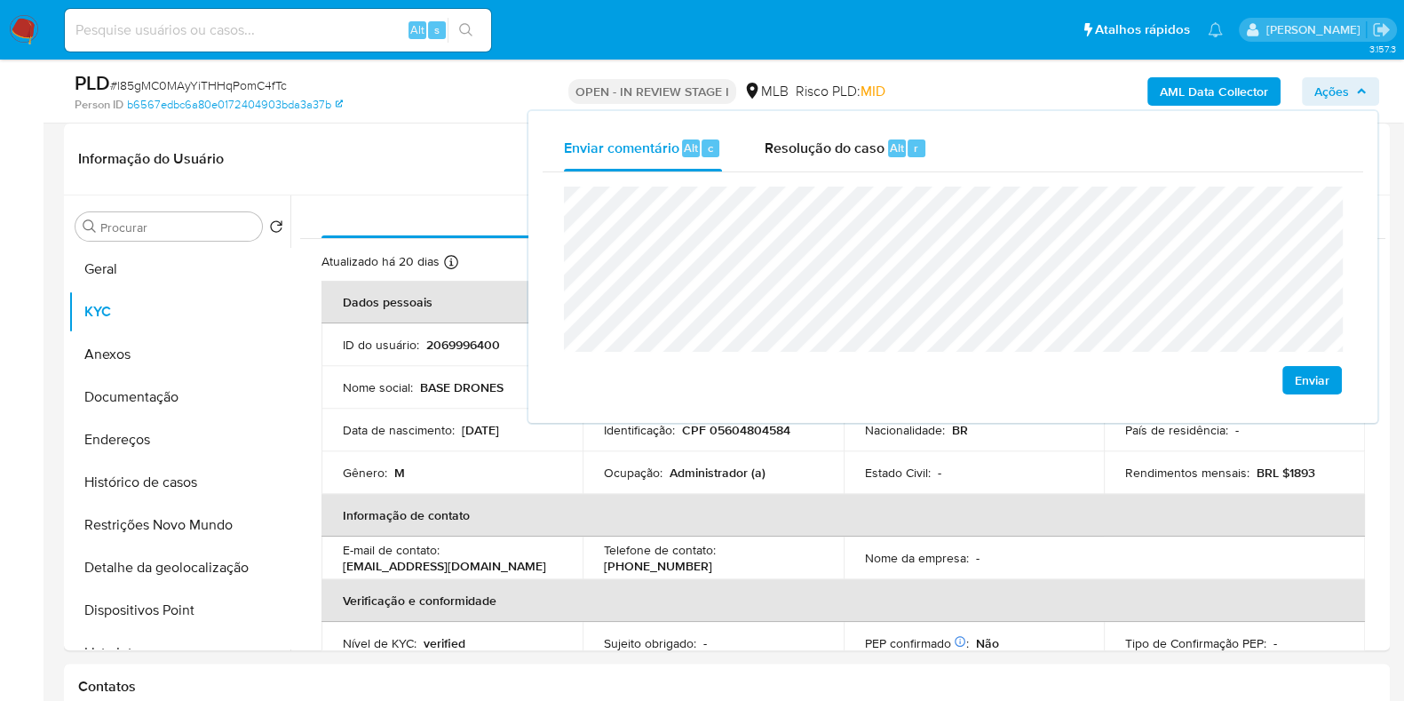
click at [0, 0] on lt-span "econômica" at bounding box center [0, 0] width 0 height 0
click at [711, 469] on p "Administrador (a)" at bounding box center [718, 473] width 96 height 16
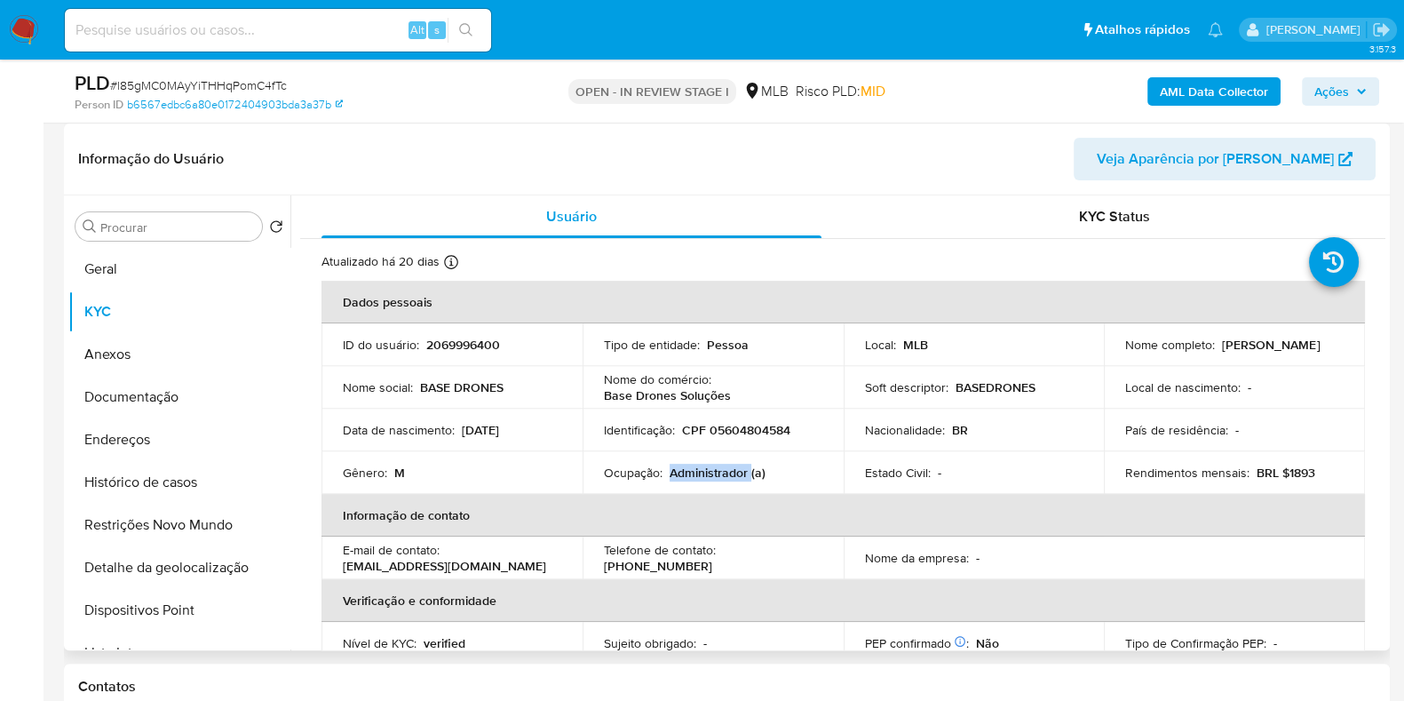
copy p "Administrador"
click at [1335, 86] on span "Ações" at bounding box center [1332, 91] width 35 height 28
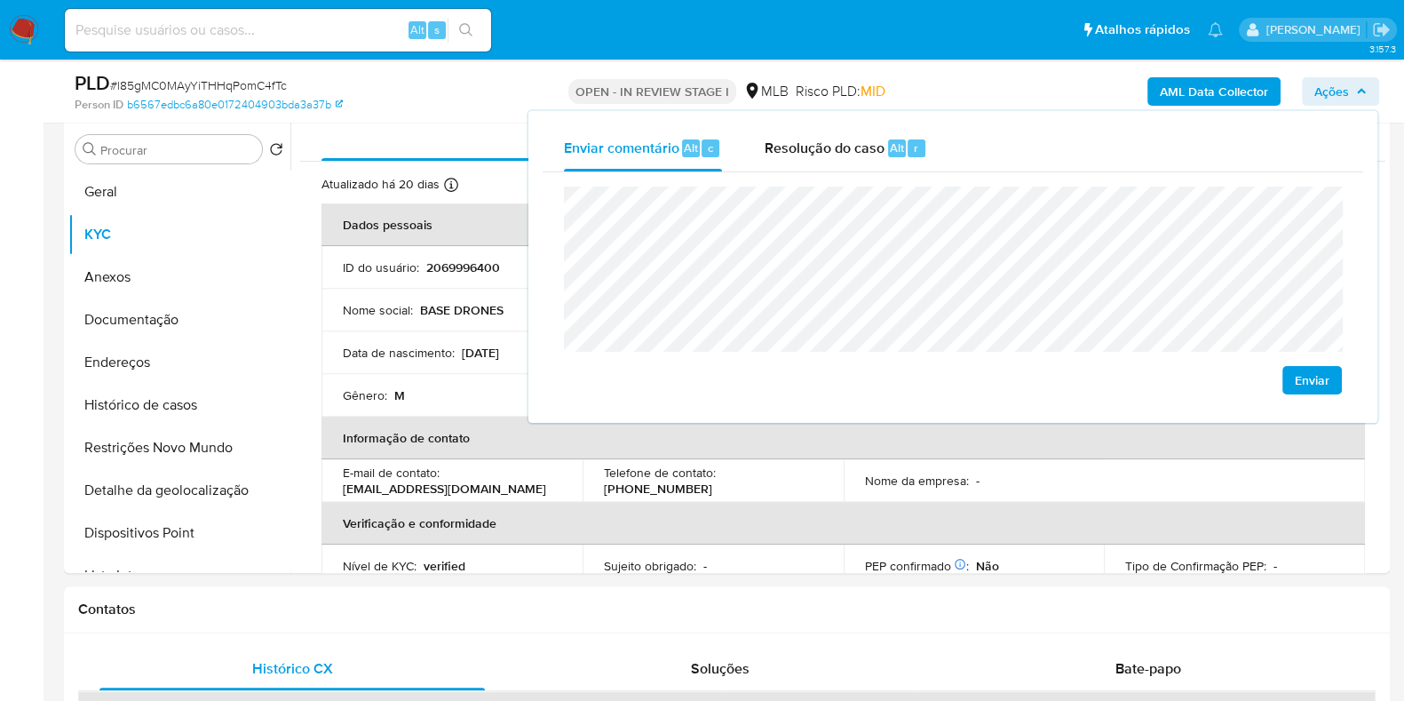
scroll to position [846, 0]
click at [975, 472] on div "Nome da empresa : -" at bounding box center [974, 480] width 219 height 16
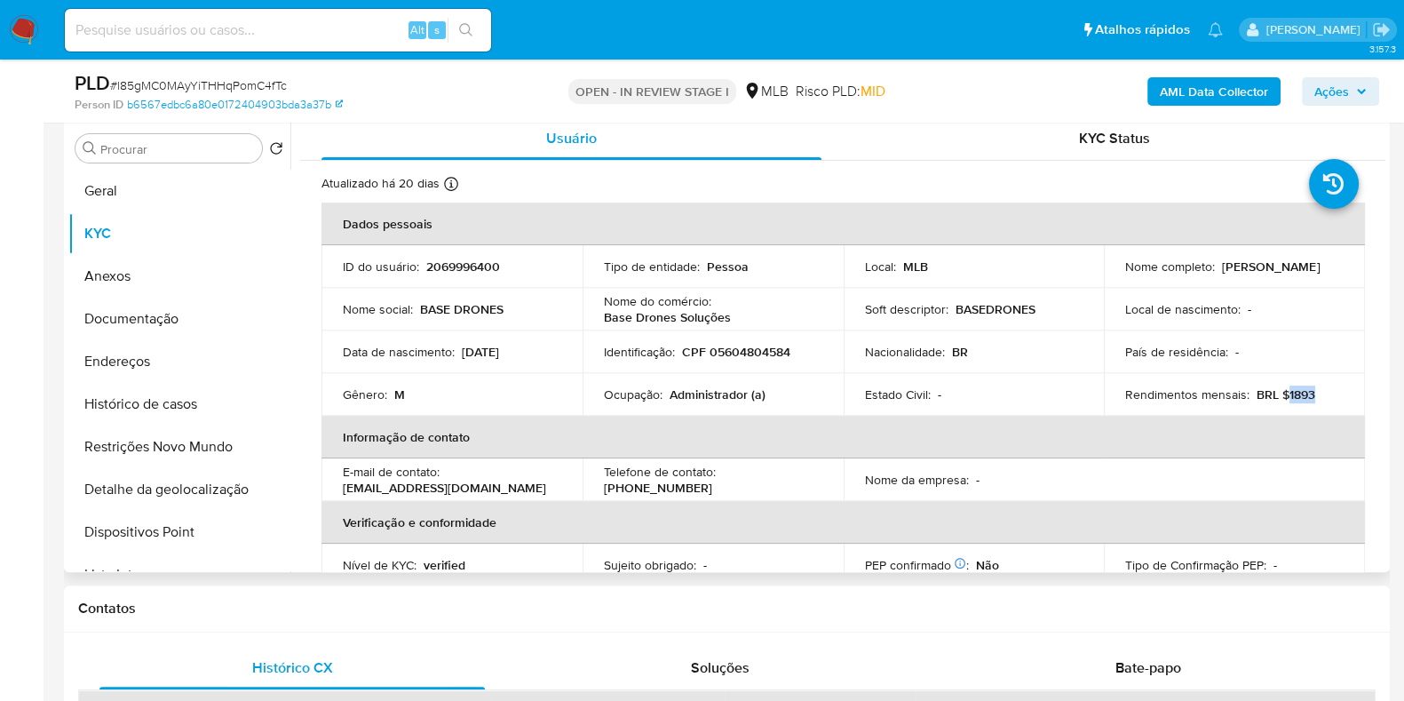
drag, startPoint x: 1283, startPoint y: 393, endPoint x: 1315, endPoint y: 381, distance: 34.0
click at [1314, 393] on div "Rendimentos mensais : BRL $1893" at bounding box center [1235, 394] width 219 height 16
copy p "1893"
click at [1355, 89] on span "Ações" at bounding box center [1341, 91] width 52 height 25
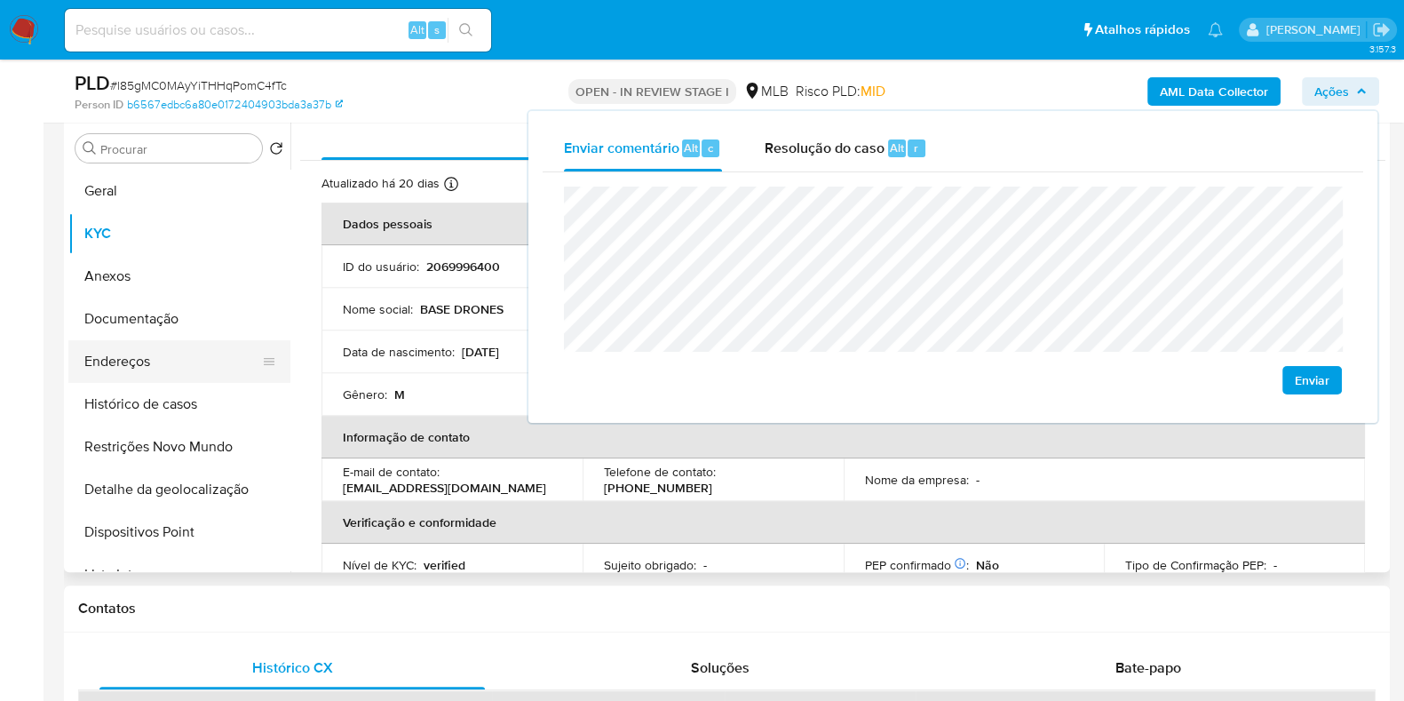
click at [194, 363] on button "Endereços" at bounding box center [172, 361] width 208 height 43
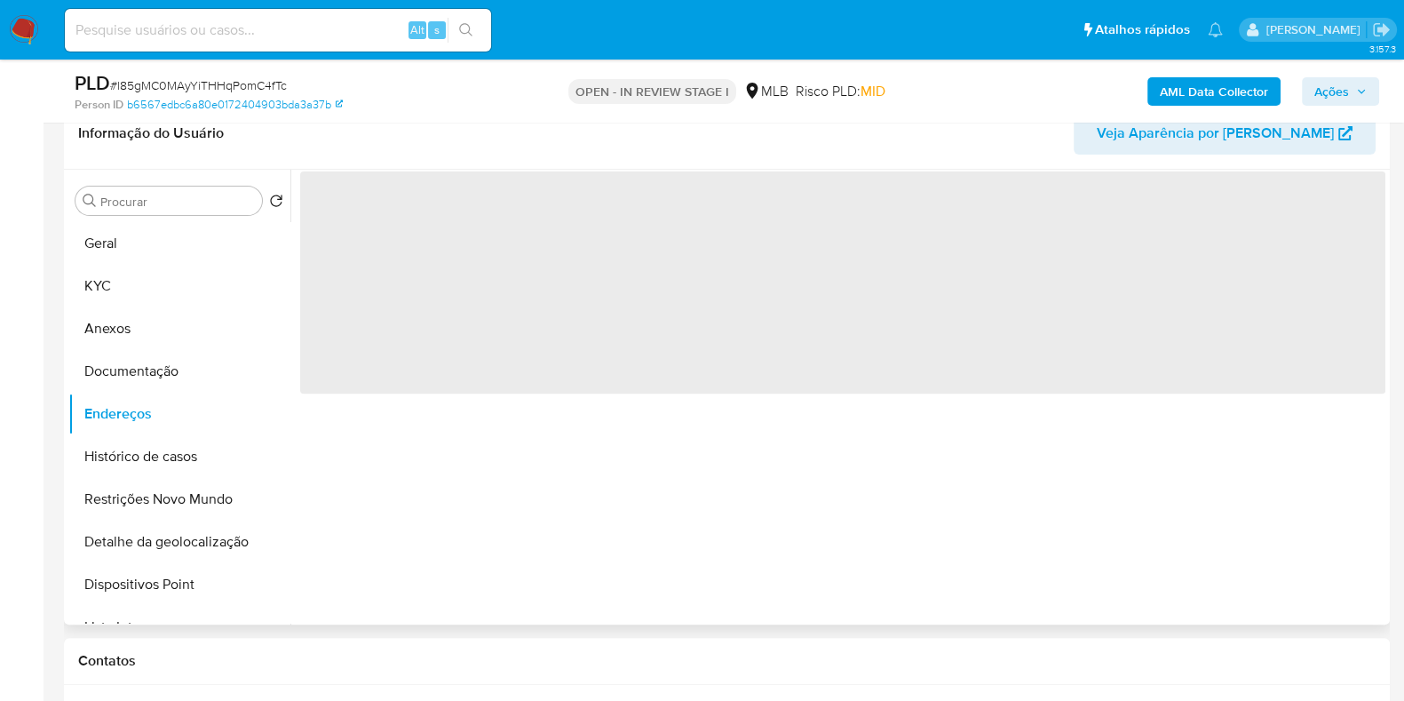
scroll to position [770, 0]
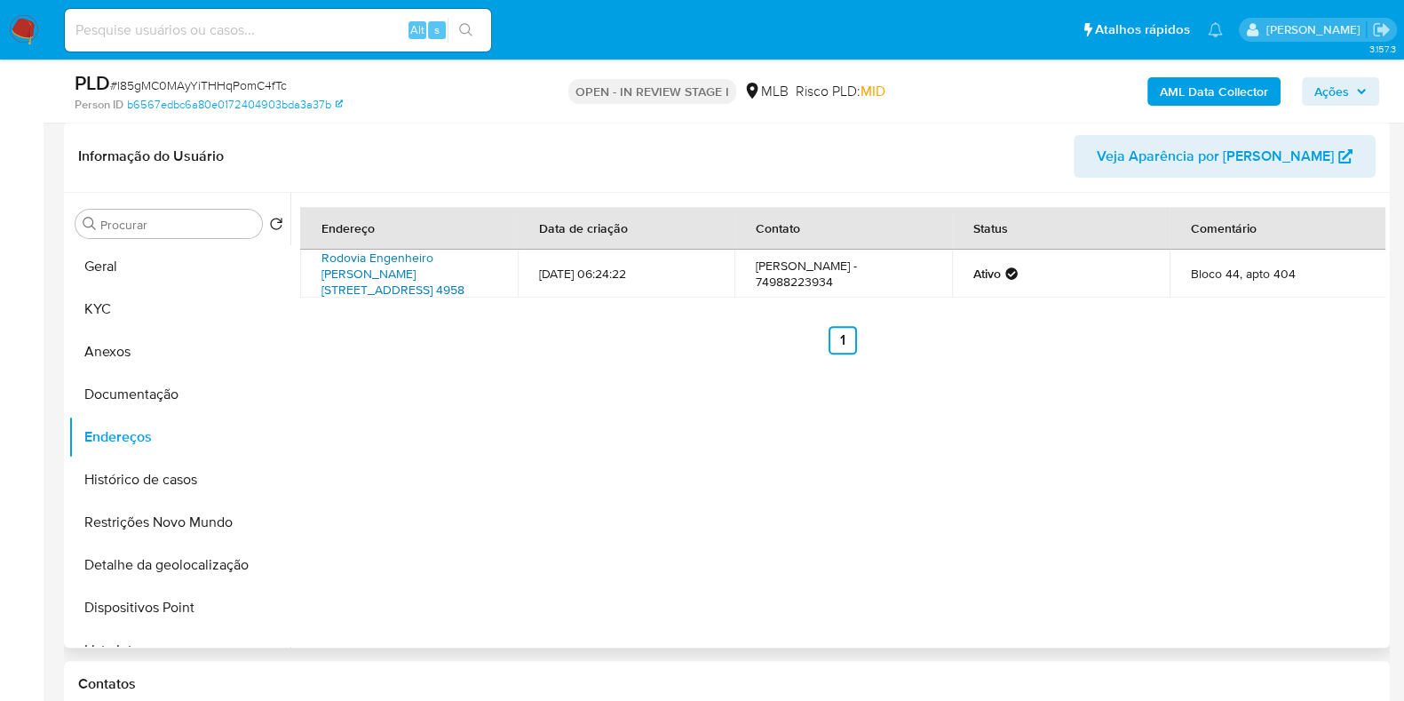
click at [404, 276] on link "Rodovia Engenheiro Edilson Tavora 4958, Barra Dos Coqueiros, Sergipe, 49142442,…" at bounding box center [393, 274] width 143 height 50
click at [197, 402] on button "Documentação" at bounding box center [172, 394] width 208 height 43
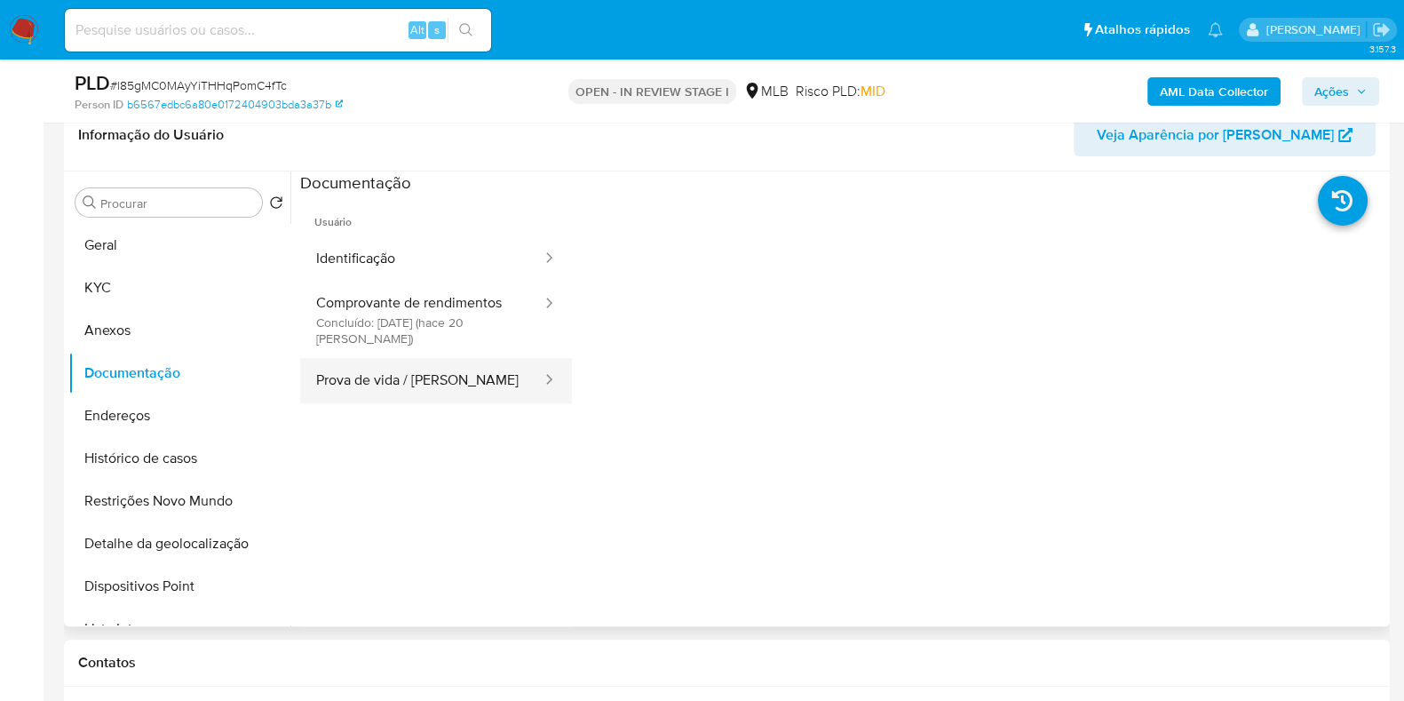
click at [452, 378] on button "Prova de vida / [PERSON_NAME]" at bounding box center [421, 380] width 243 height 45
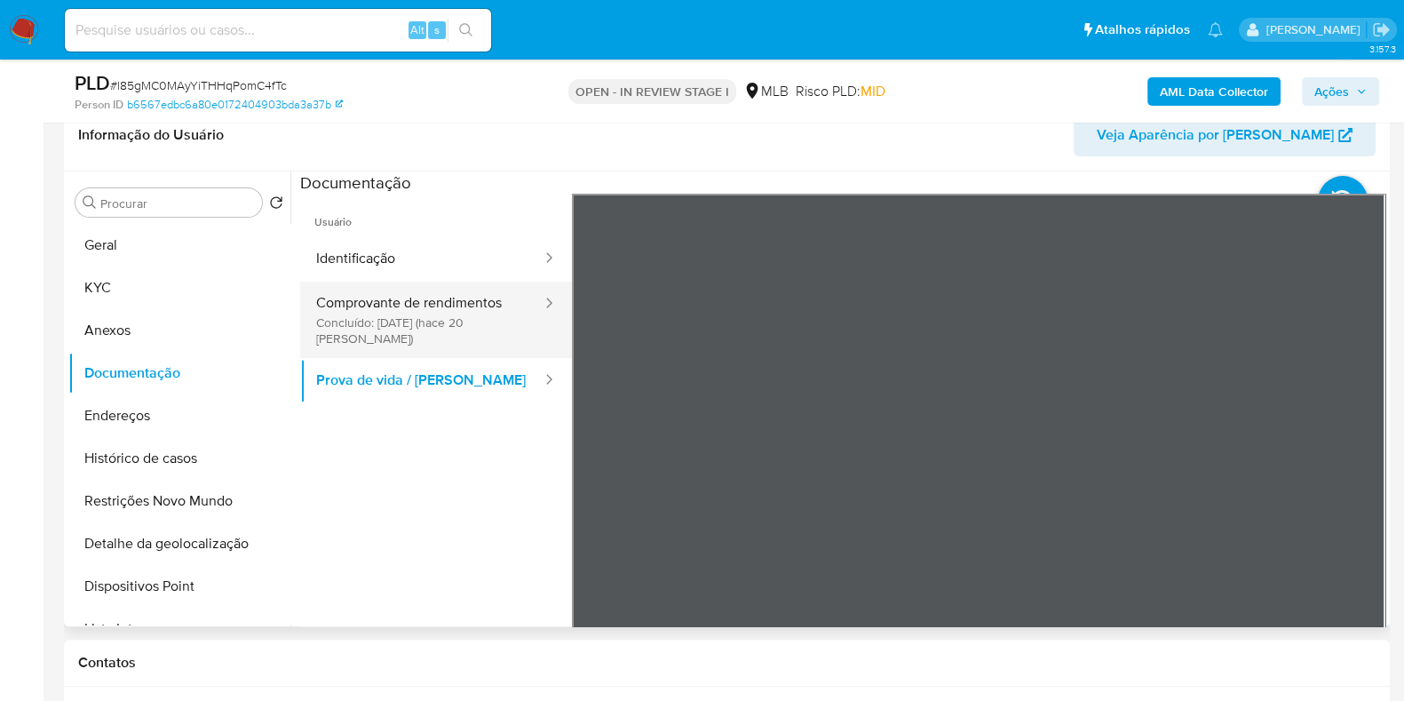
click at [431, 294] on button "Comprovante de rendimentos Concluído: 20/08/2025 (hace 20 días)" at bounding box center [421, 320] width 243 height 76
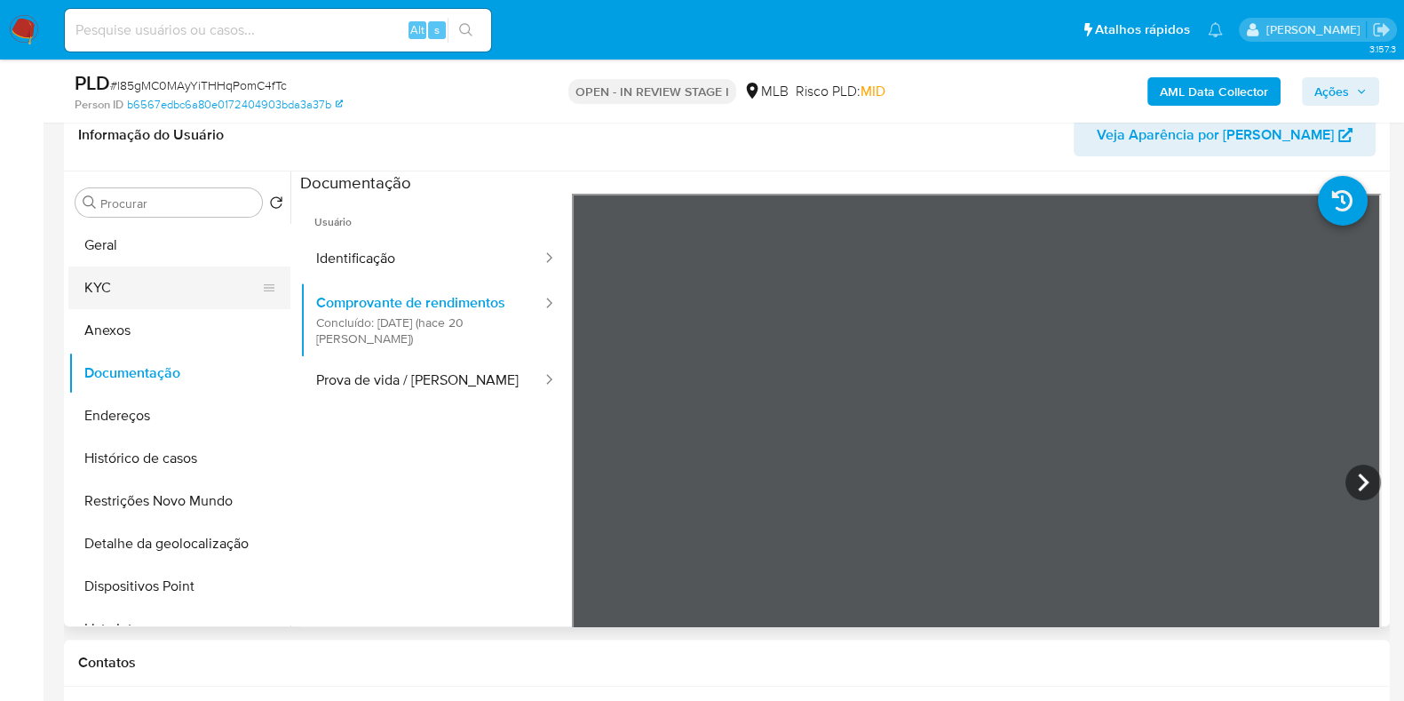
click at [169, 300] on button "KYC" at bounding box center [172, 288] width 208 height 43
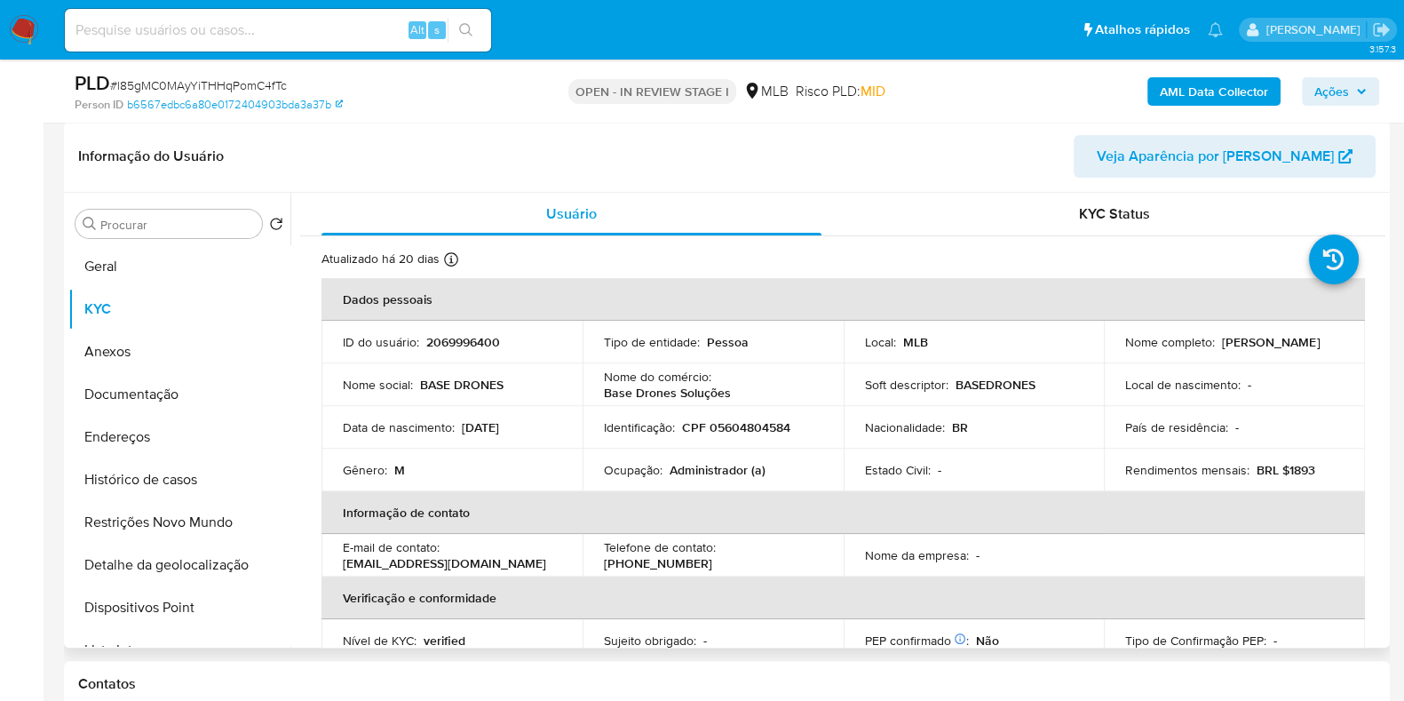
click at [1387, 402] on div "Procurar Retornar ao pedido padrão Geral KYC Anexos Documentação Endereços Hist…" at bounding box center [727, 420] width 1326 height 455
click at [170, 260] on button "Geral" at bounding box center [172, 266] width 208 height 43
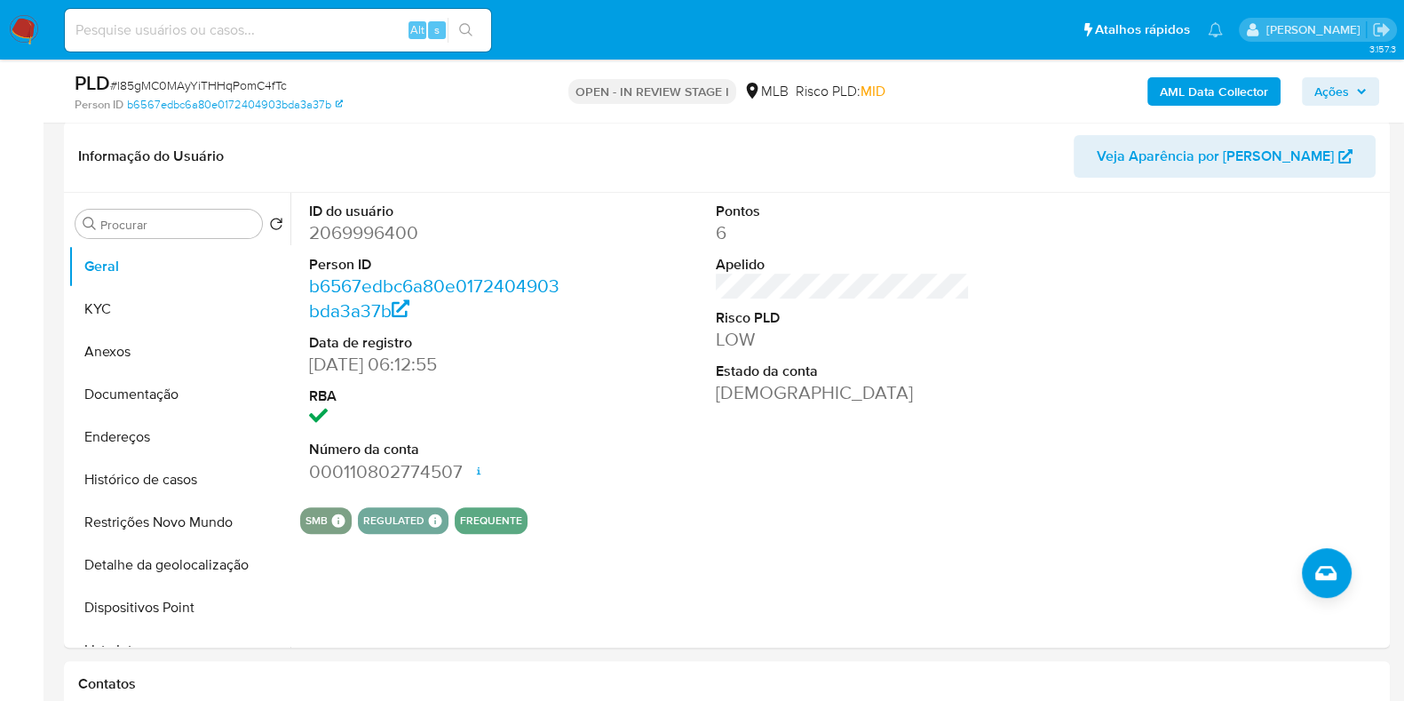
click at [142, 288] on button "KYC" at bounding box center [172, 309] width 208 height 43
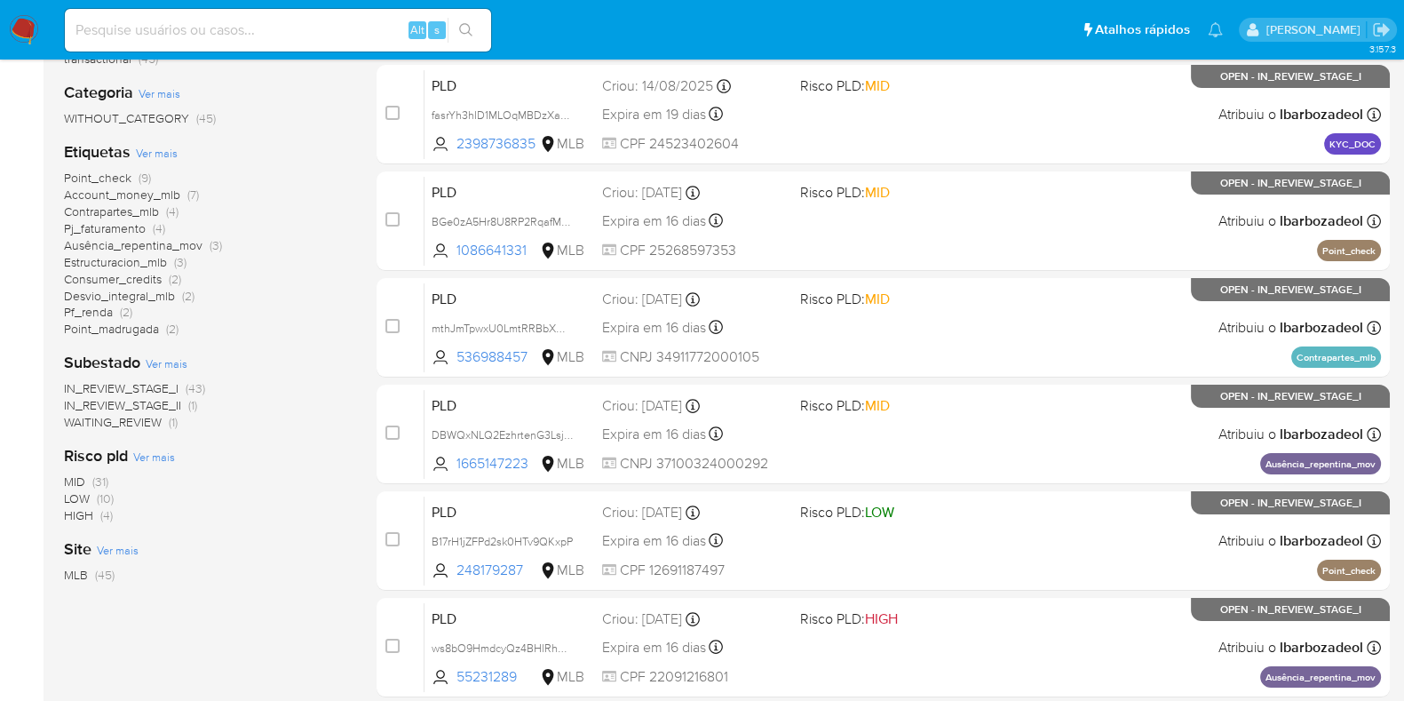
scroll to position [243, 0]
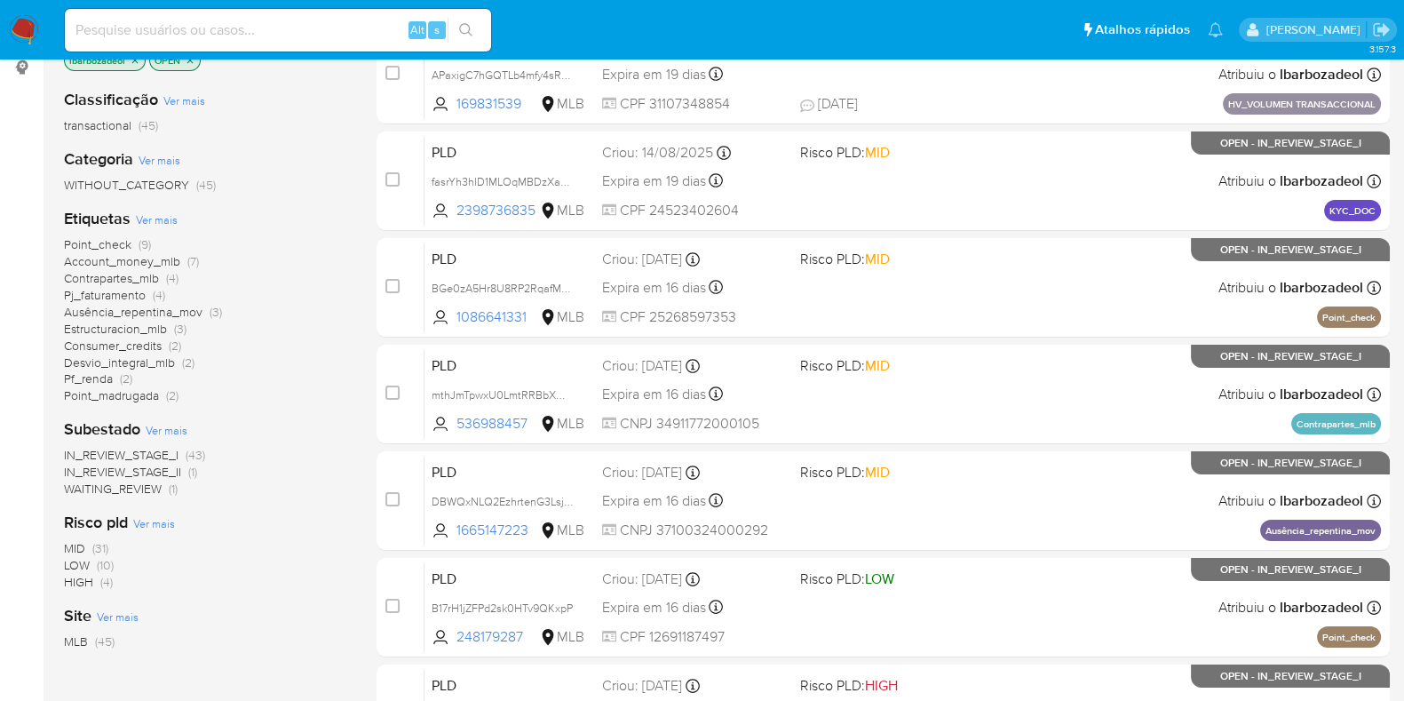
click at [170, 260] on span "Account_money_mlb" at bounding box center [122, 261] width 116 height 18
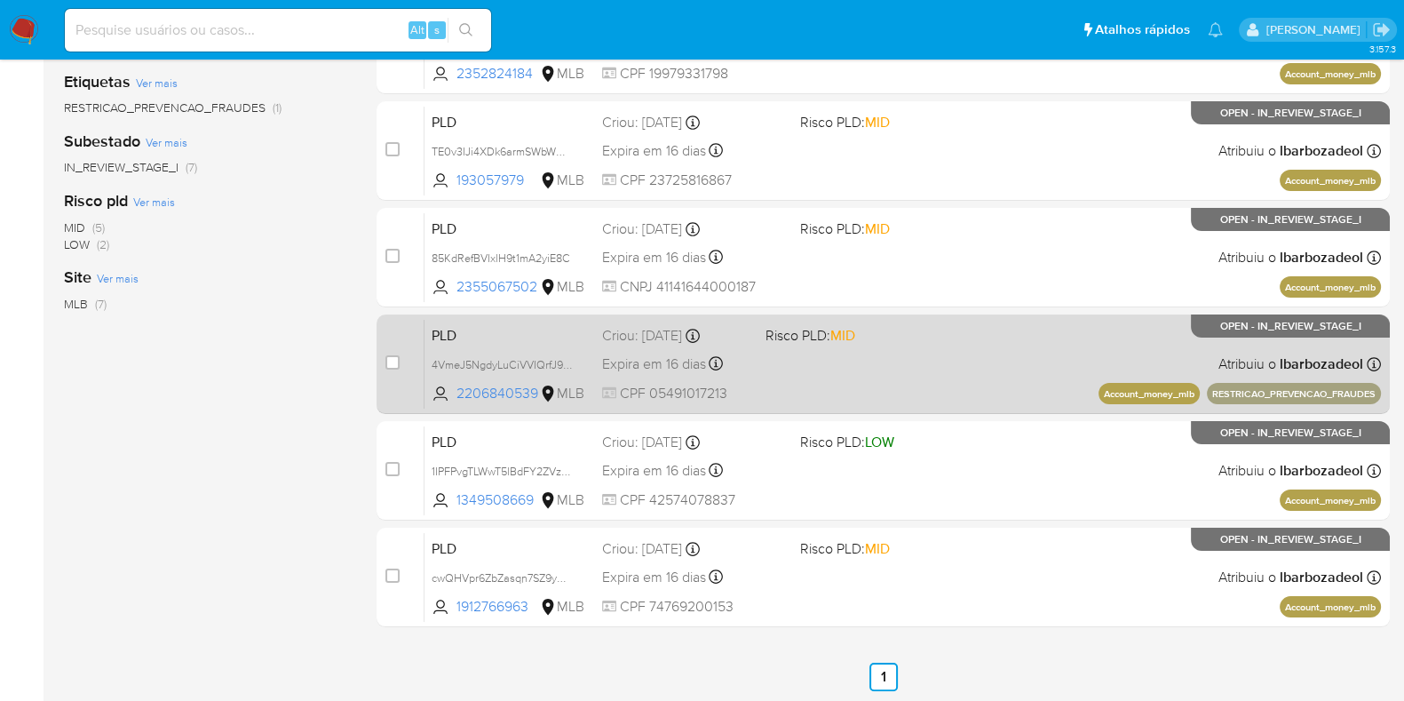
scroll to position [379, 0]
click at [902, 367] on div "PLD 4VmeJ5NgdyLuCiVVIQrfJ9SR 2206840539 MLB Risco PLD: MID Criou: [DATE] Criou:…" at bounding box center [903, 365] width 957 height 90
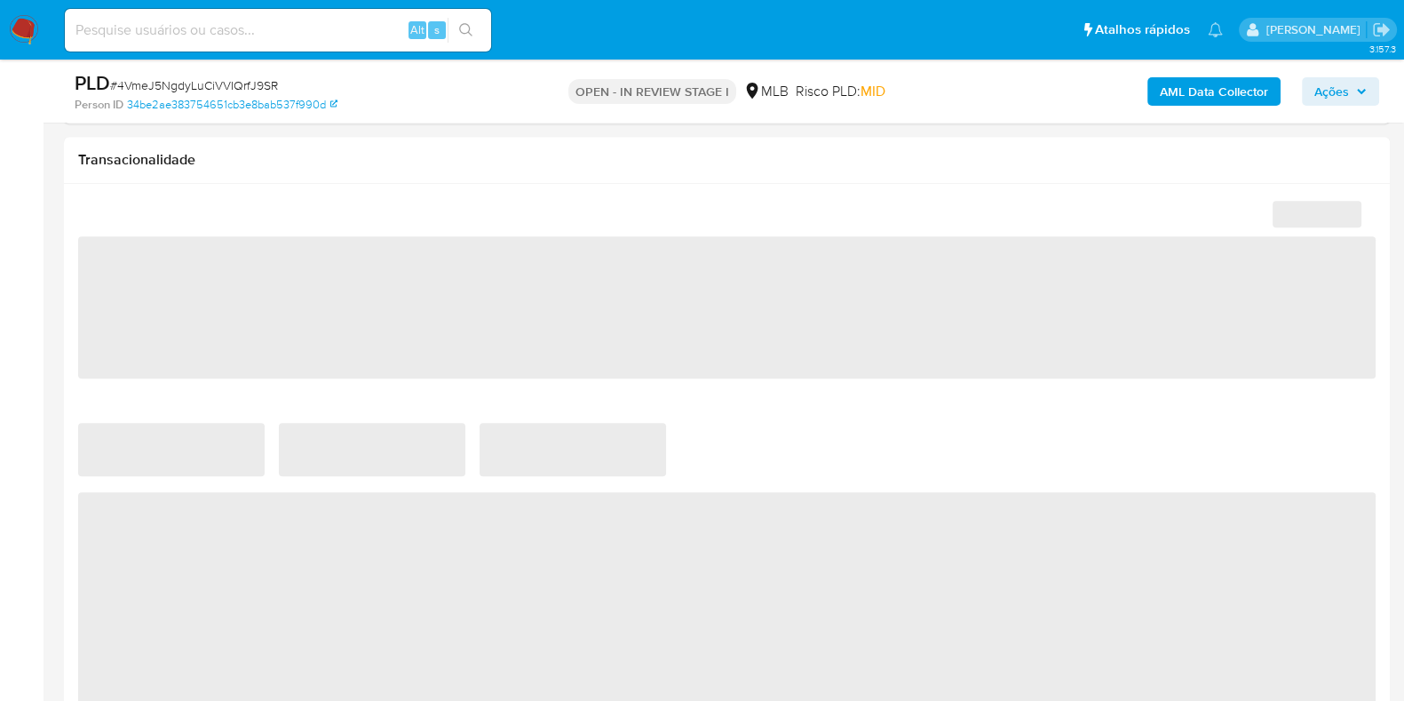
select select "10"
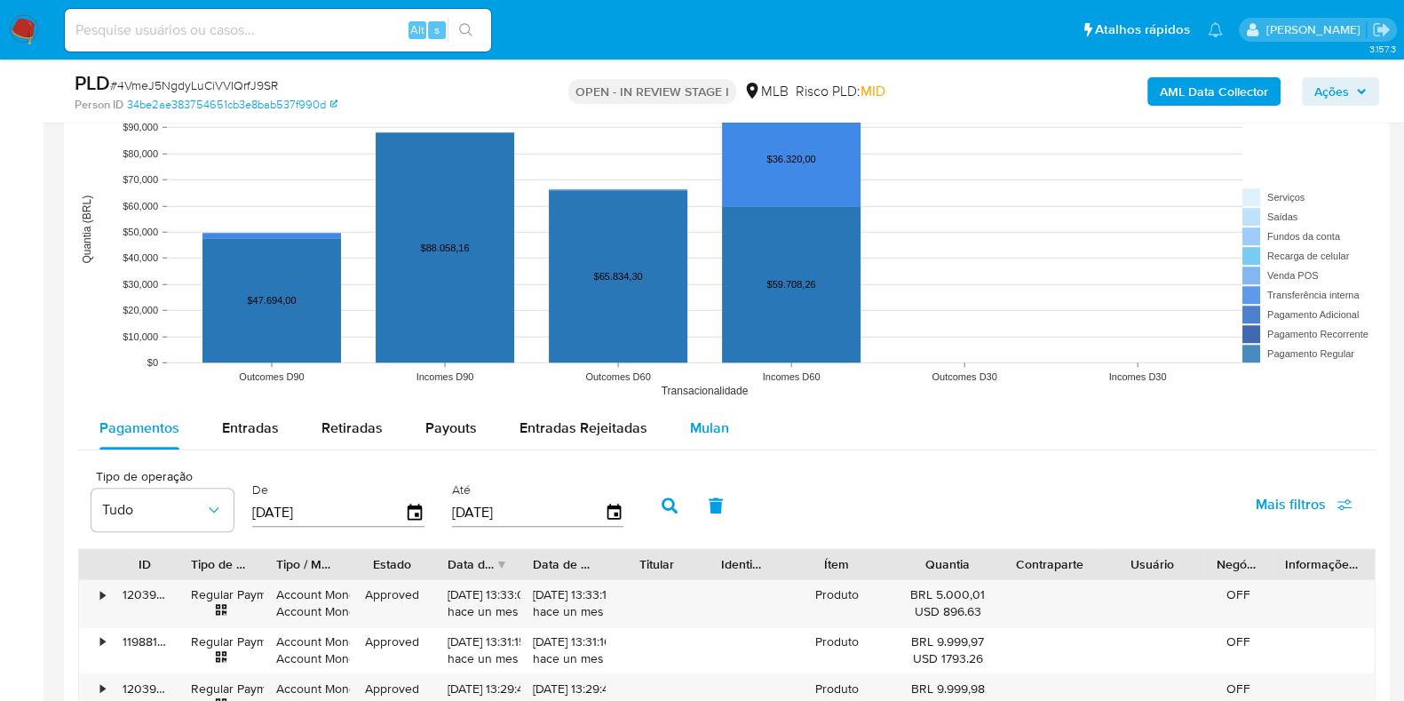
click at [713, 425] on span "Mulan" at bounding box center [709, 428] width 39 height 20
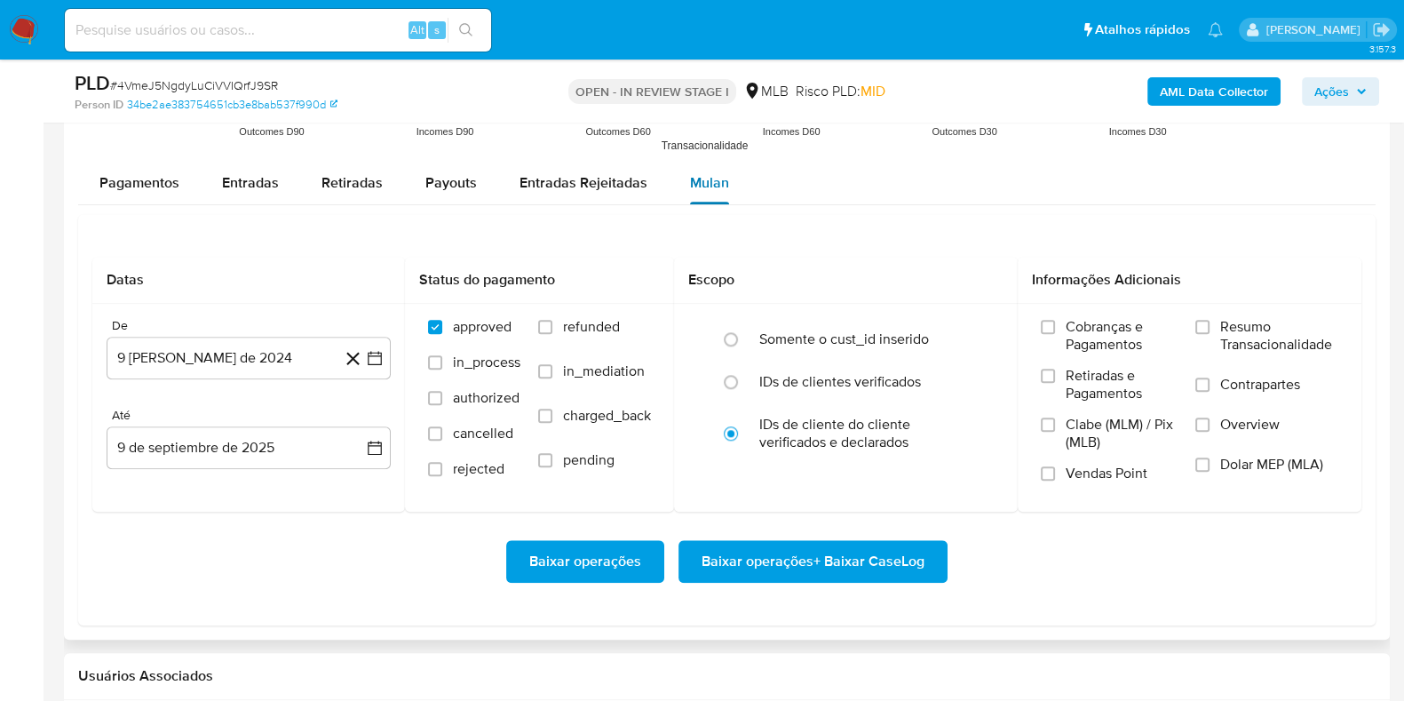
scroll to position [1961, 0]
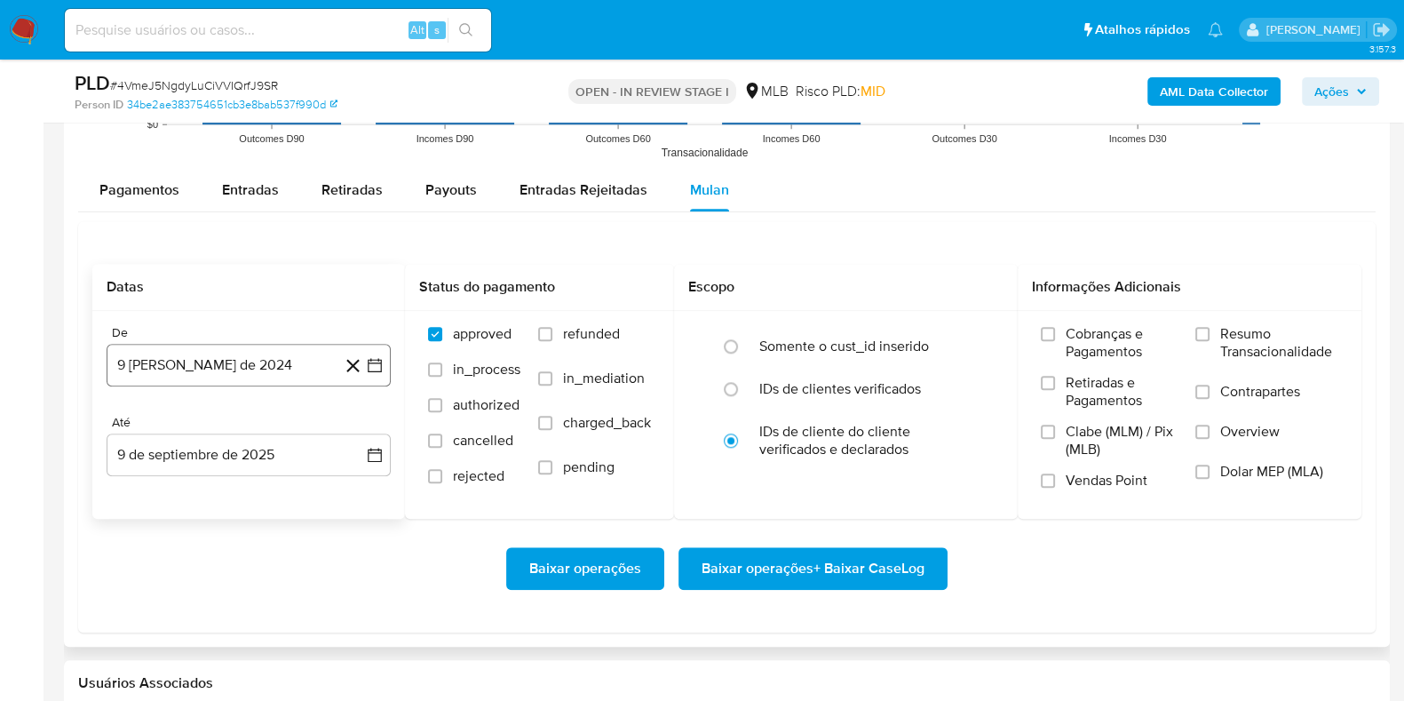
click at [249, 367] on button "9 [PERSON_NAME] de 2024" at bounding box center [249, 365] width 284 height 43
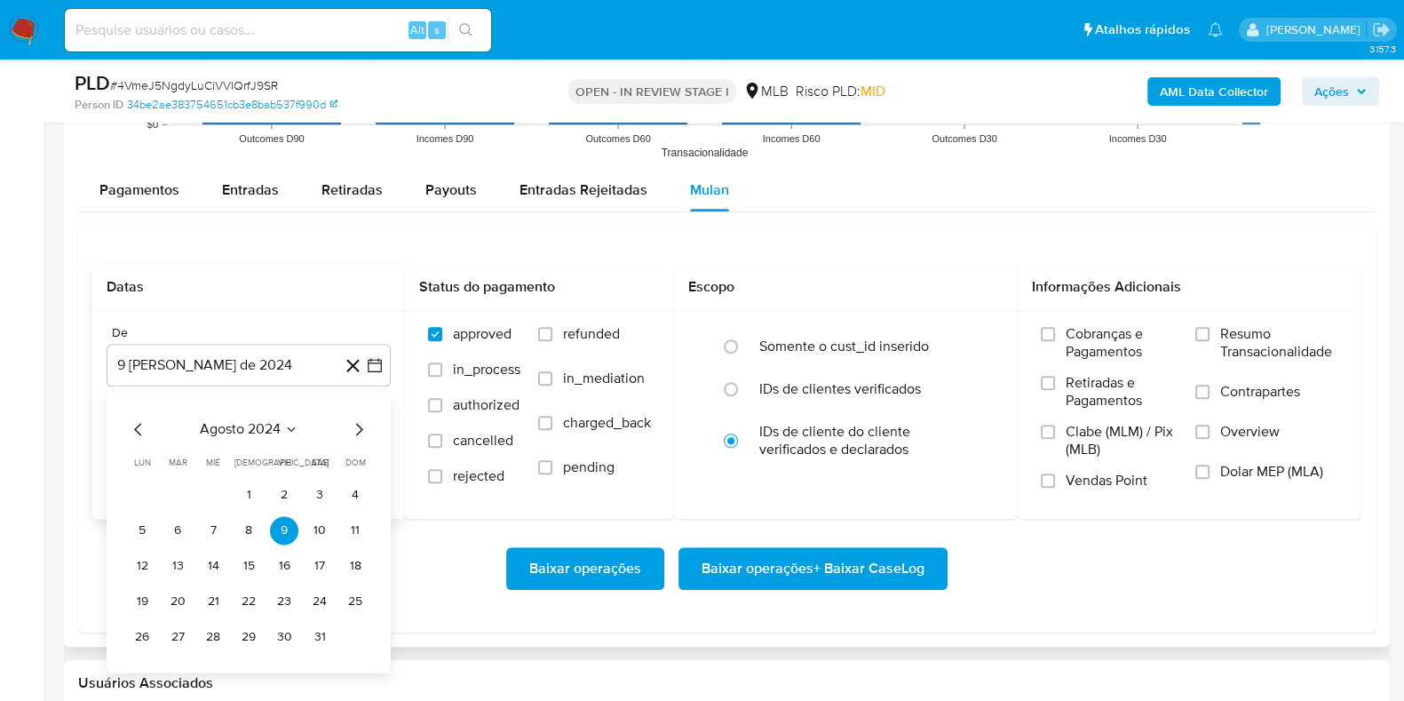
click at [264, 431] on span "agosto 2024" at bounding box center [240, 429] width 81 height 18
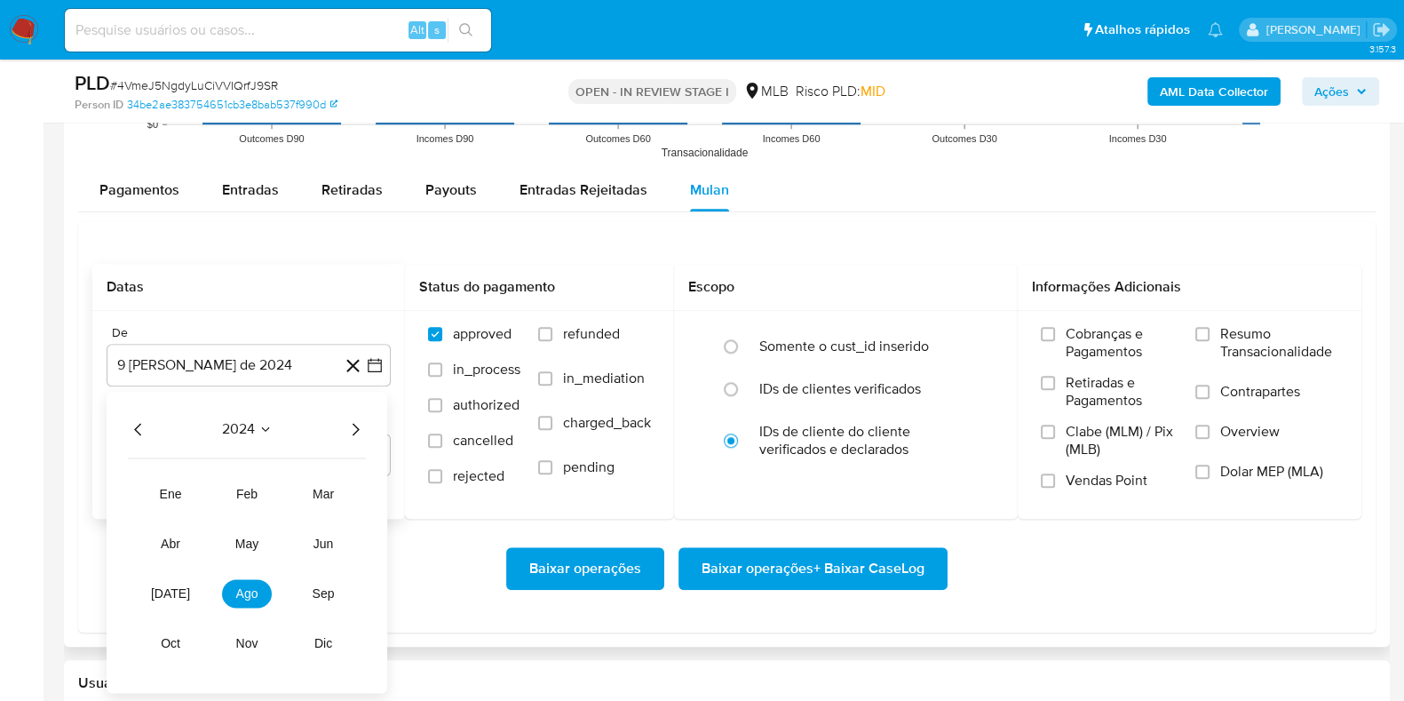
click at [353, 427] on icon "Año siguiente" at bounding box center [355, 428] width 21 height 21
click at [160, 593] on button "[DATE]" at bounding box center [171, 593] width 50 height 28
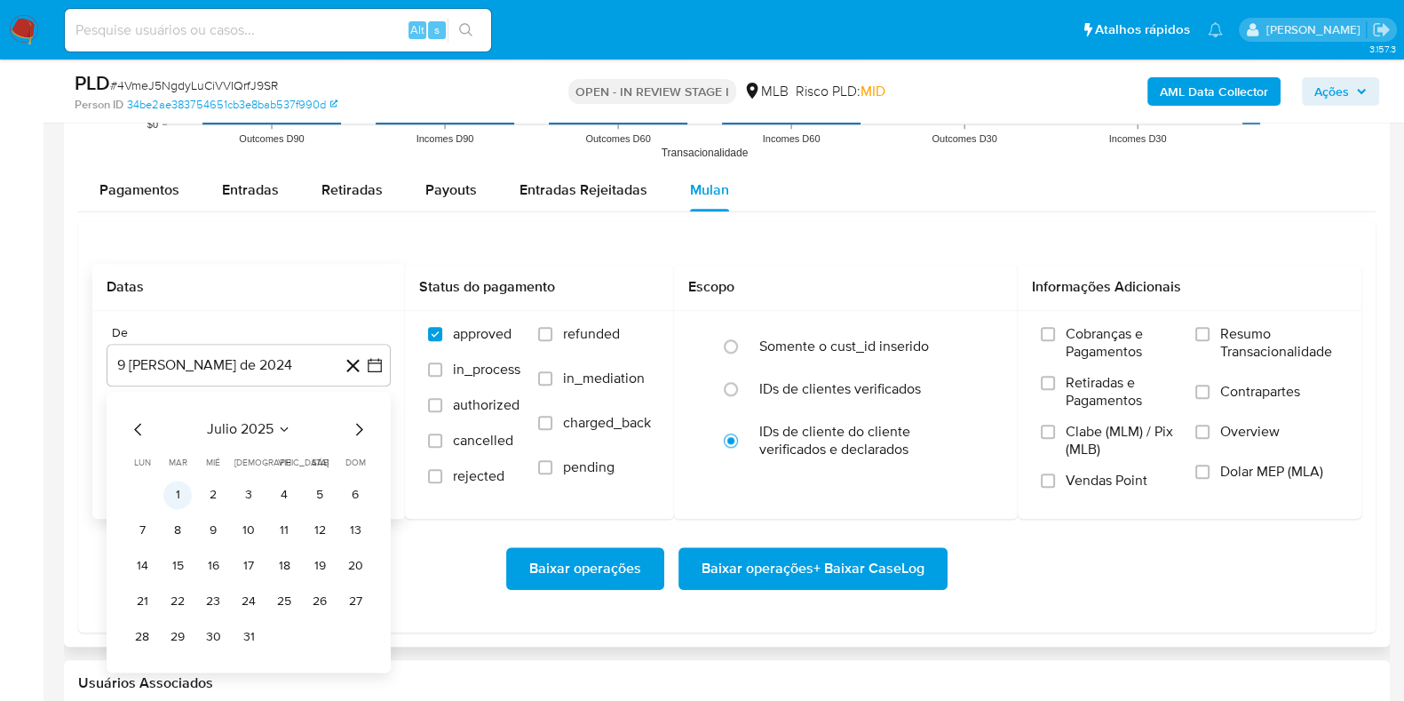
click at [177, 497] on button "1" at bounding box center [177, 495] width 28 height 28
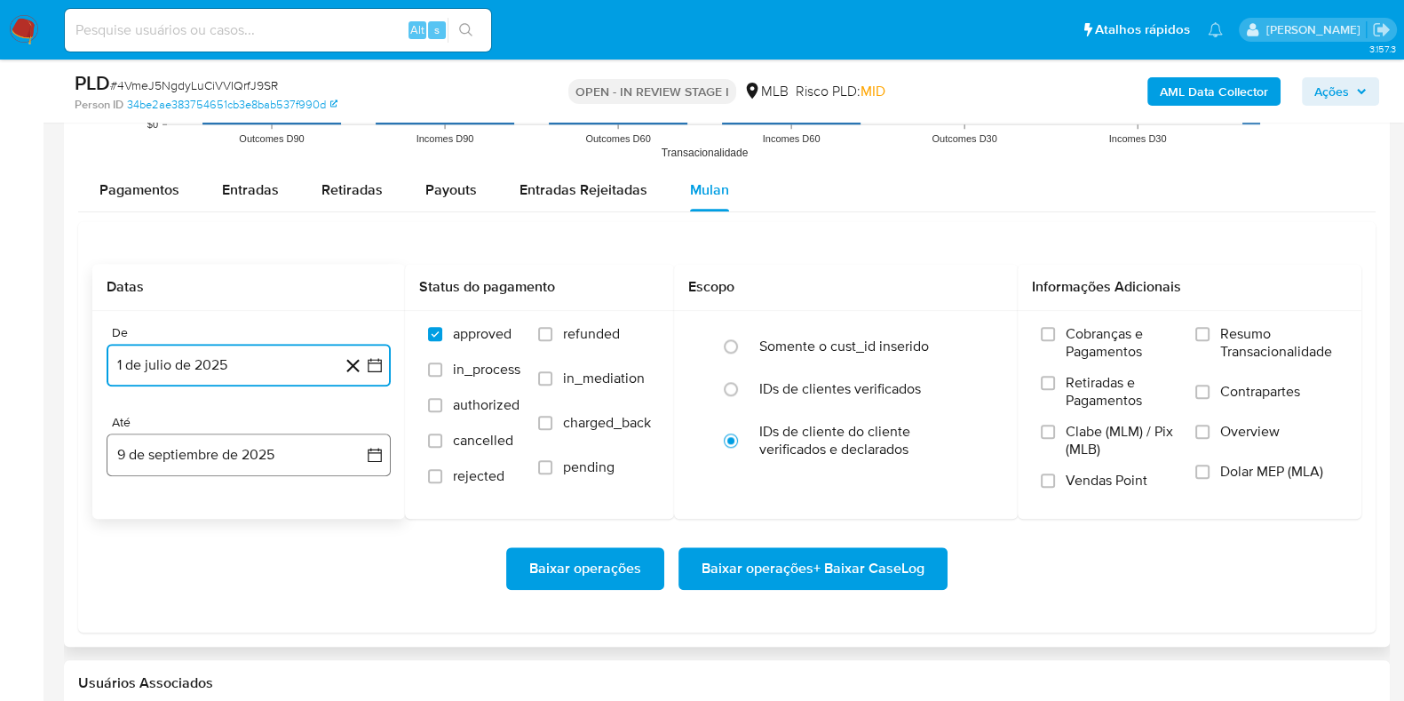
click at [200, 454] on button "9 de septiembre de 2025" at bounding box center [249, 455] width 284 height 43
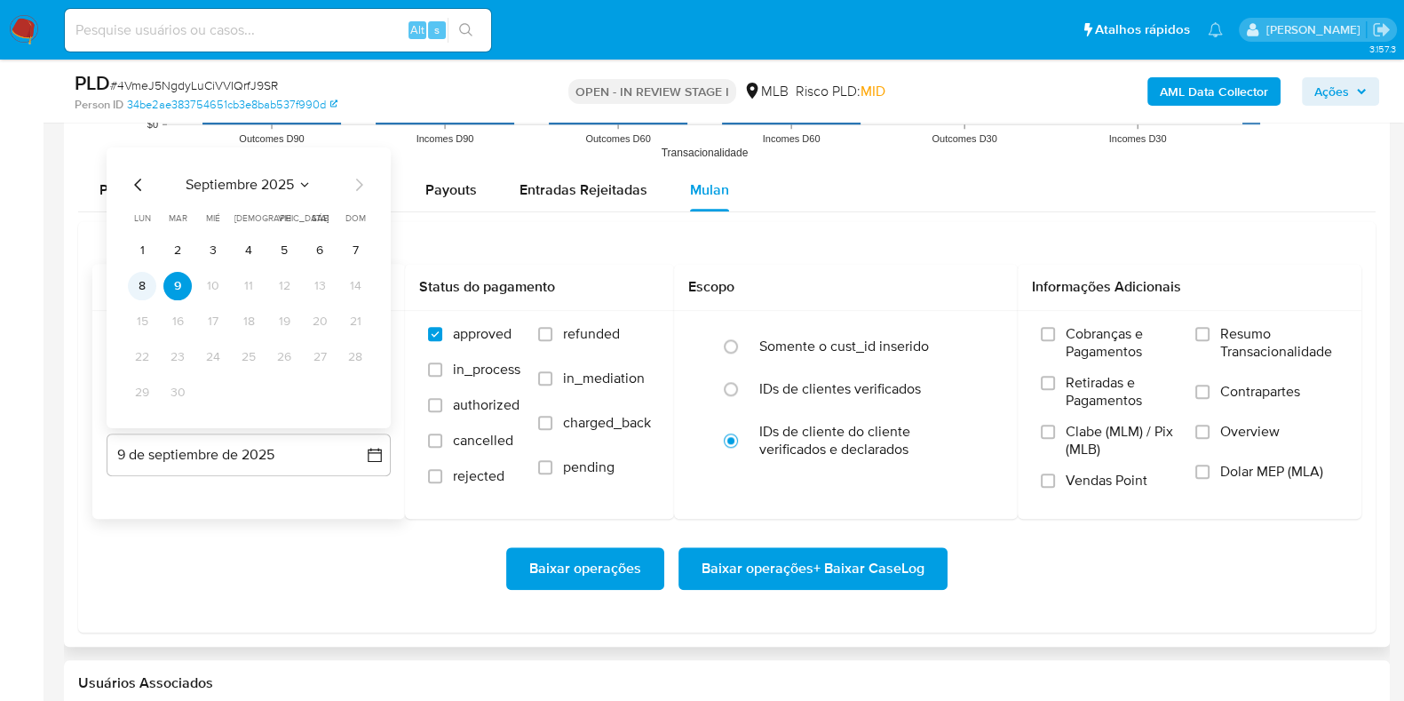
click at [143, 290] on button "8" at bounding box center [142, 286] width 28 height 28
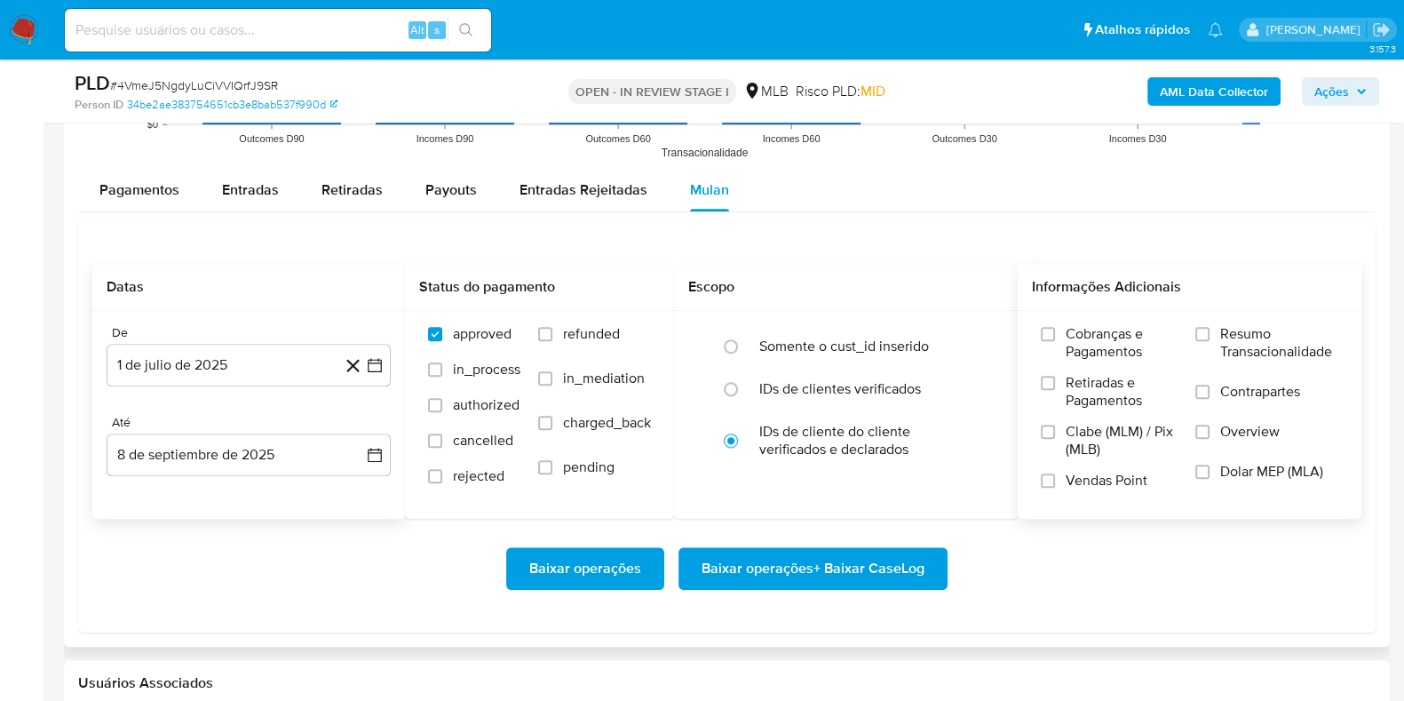
click at [1193, 336] on div "Cobranças e Pagamentos Retiradas e Pagamentos Clabe (MLM) / Pix (MLB) Vendas Po…" at bounding box center [1189, 414] width 315 height 178
click at [1195, 336] on div "Cobranças e Pagamentos Retiradas e Pagamentos Clabe (MLM) / Pix (MLB) Vendas Po…" at bounding box center [1189, 414] width 315 height 178
click at [1221, 325] on span "Resumo Transacionalidade" at bounding box center [1280, 343] width 118 height 36
click at [1210, 327] on input "Resumo Transacionalidade" at bounding box center [1203, 334] width 14 height 14
click at [880, 568] on span "Baixar operações + Baixar CaseLog" at bounding box center [813, 568] width 223 height 39
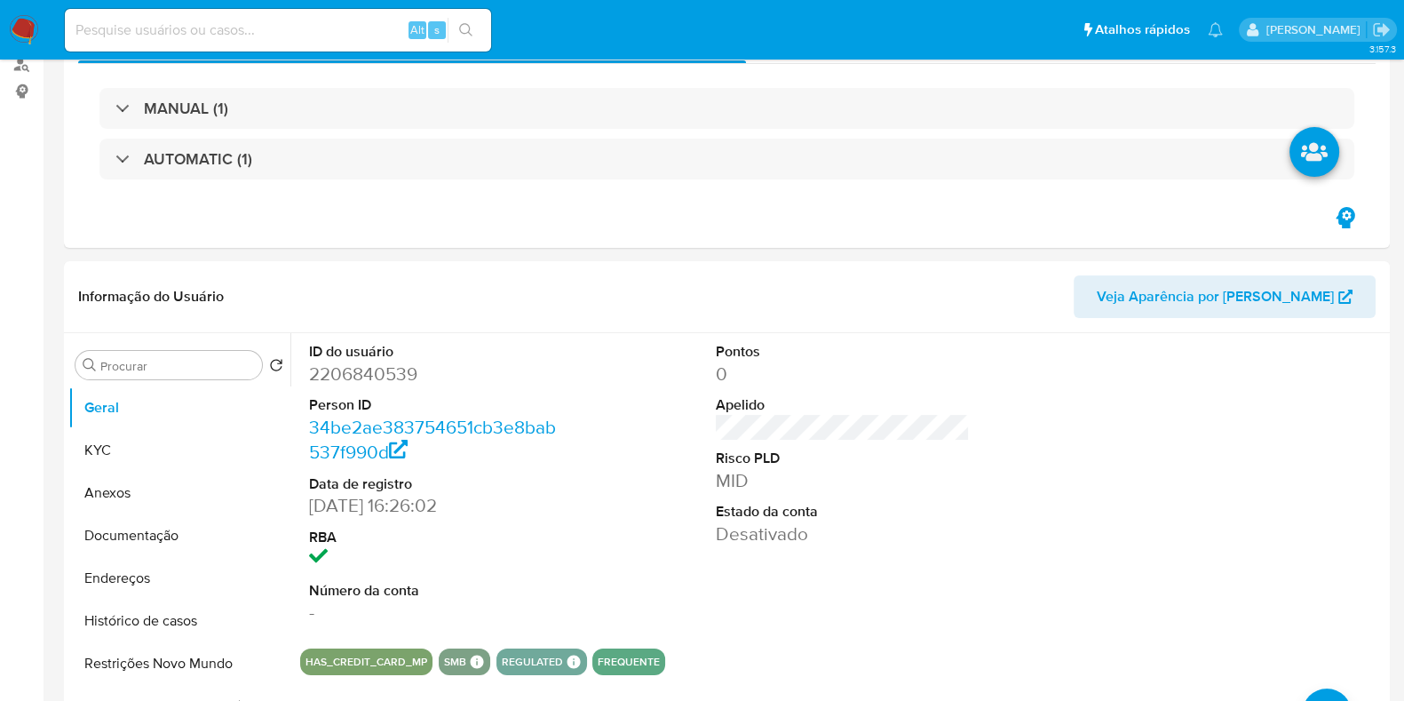
scroll to position [0, 0]
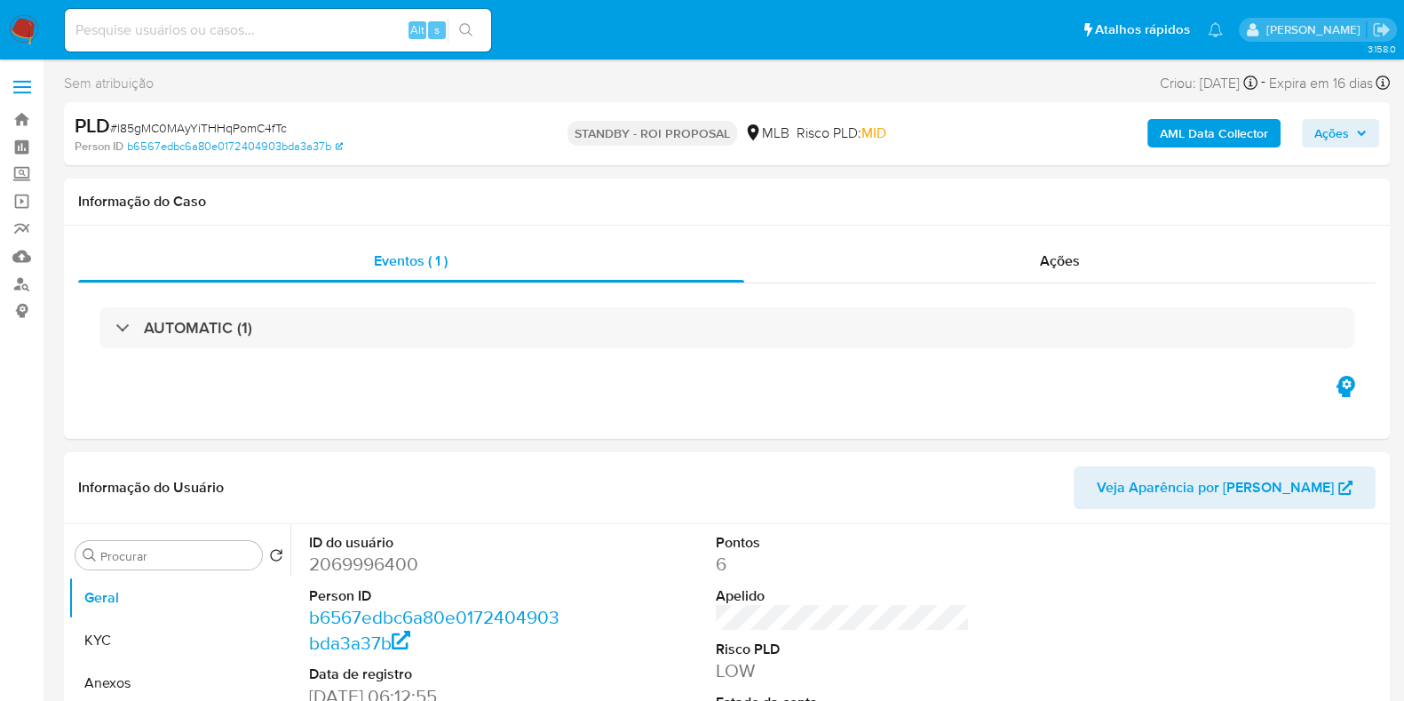
select select "10"
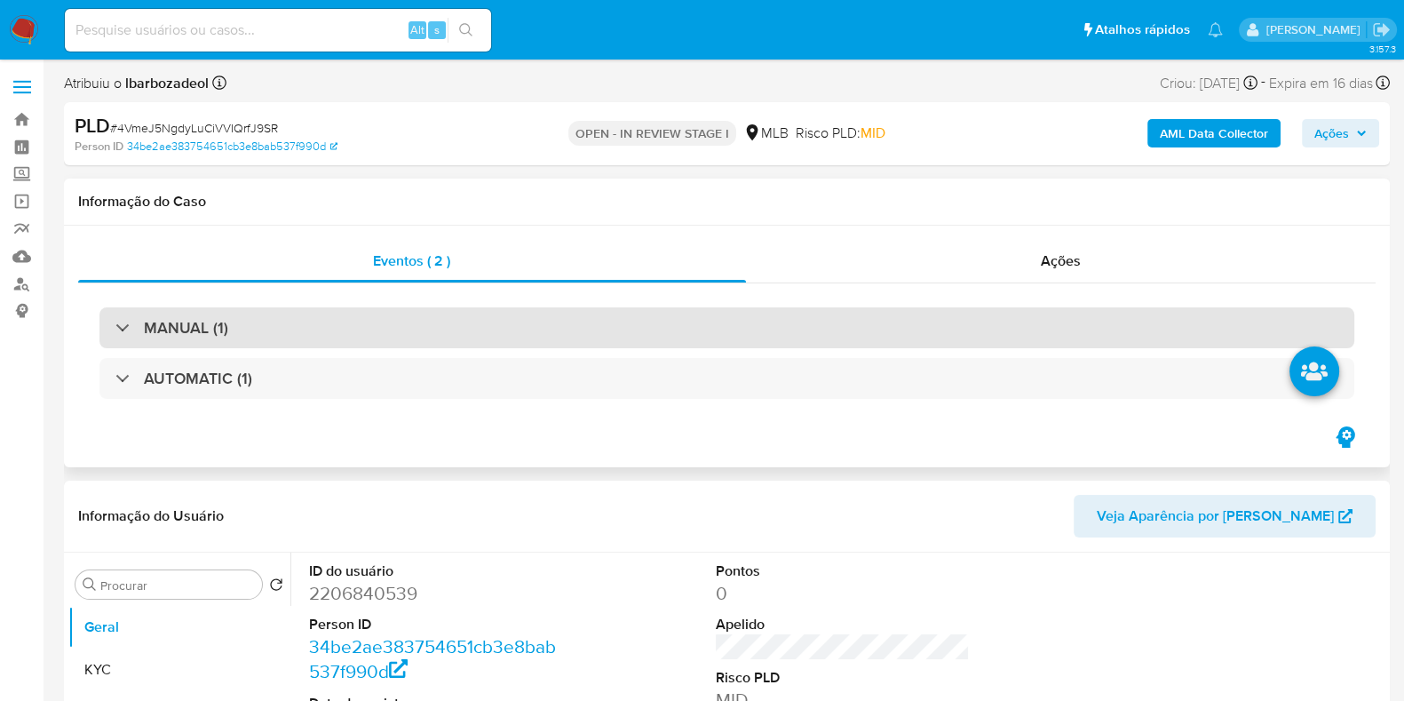
click at [554, 307] on div "MANUAL (1)" at bounding box center [726, 327] width 1255 height 41
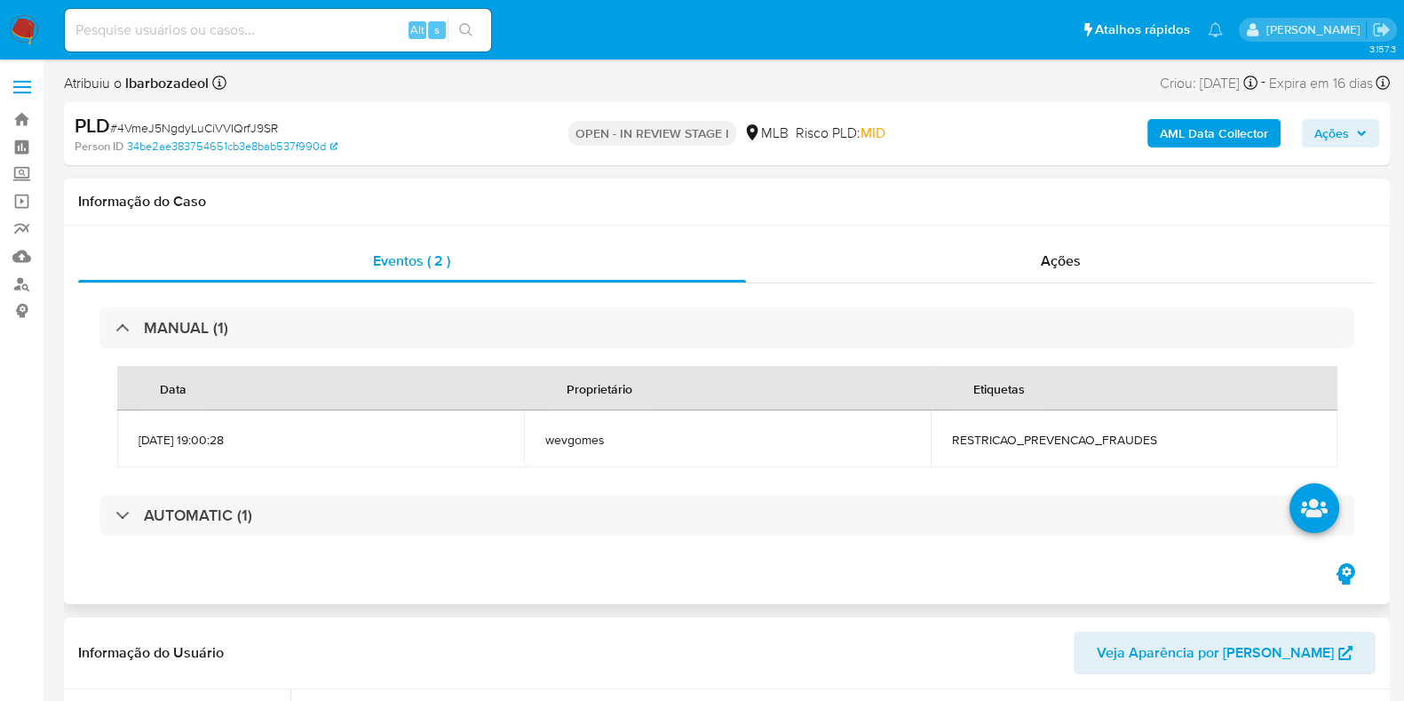
click at [968, 440] on span "RESTRICAO_PREVENCAO_FRAUDES" at bounding box center [1134, 440] width 364 height 16
copy span "RESTRICAO_PREVENCAO_FRAUDES"
click at [1344, 131] on span "Ações" at bounding box center [1332, 133] width 35 height 28
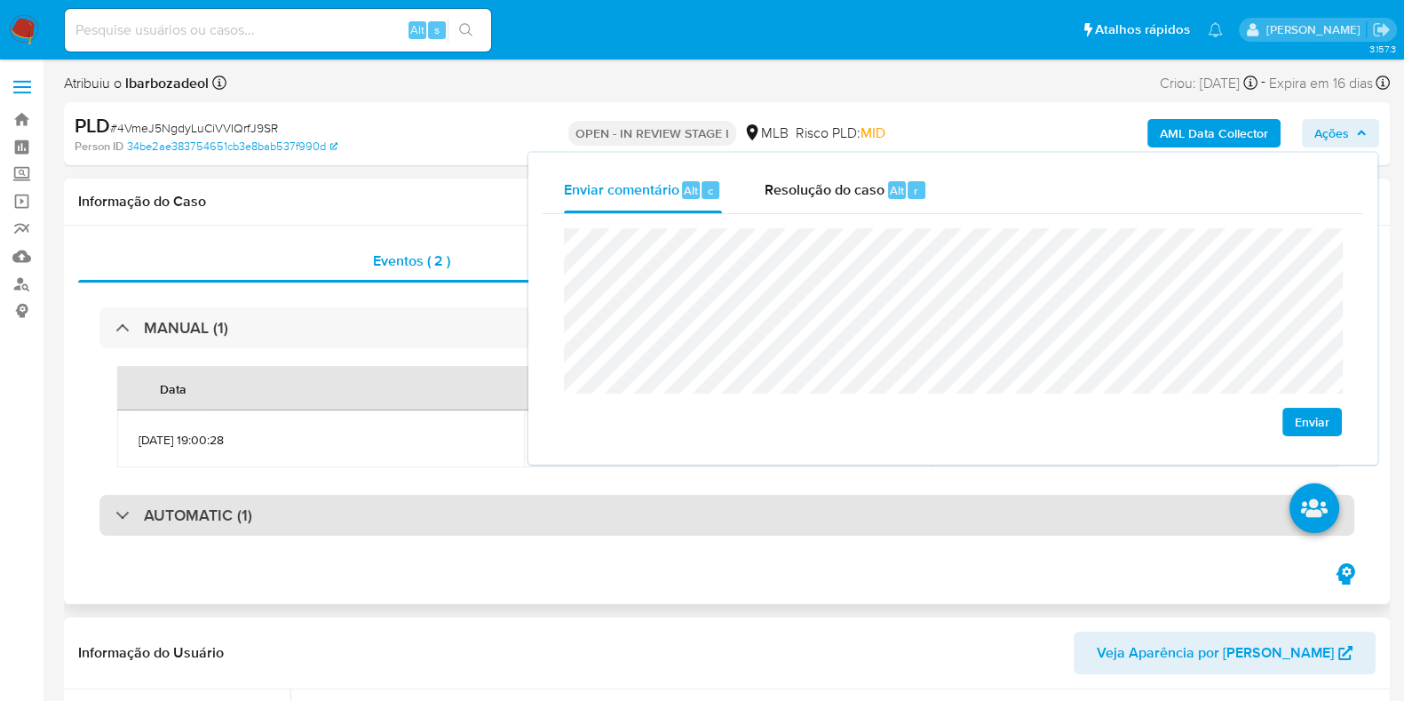
click at [421, 504] on div "AUTOMATIC (1)" at bounding box center [726, 515] width 1255 height 41
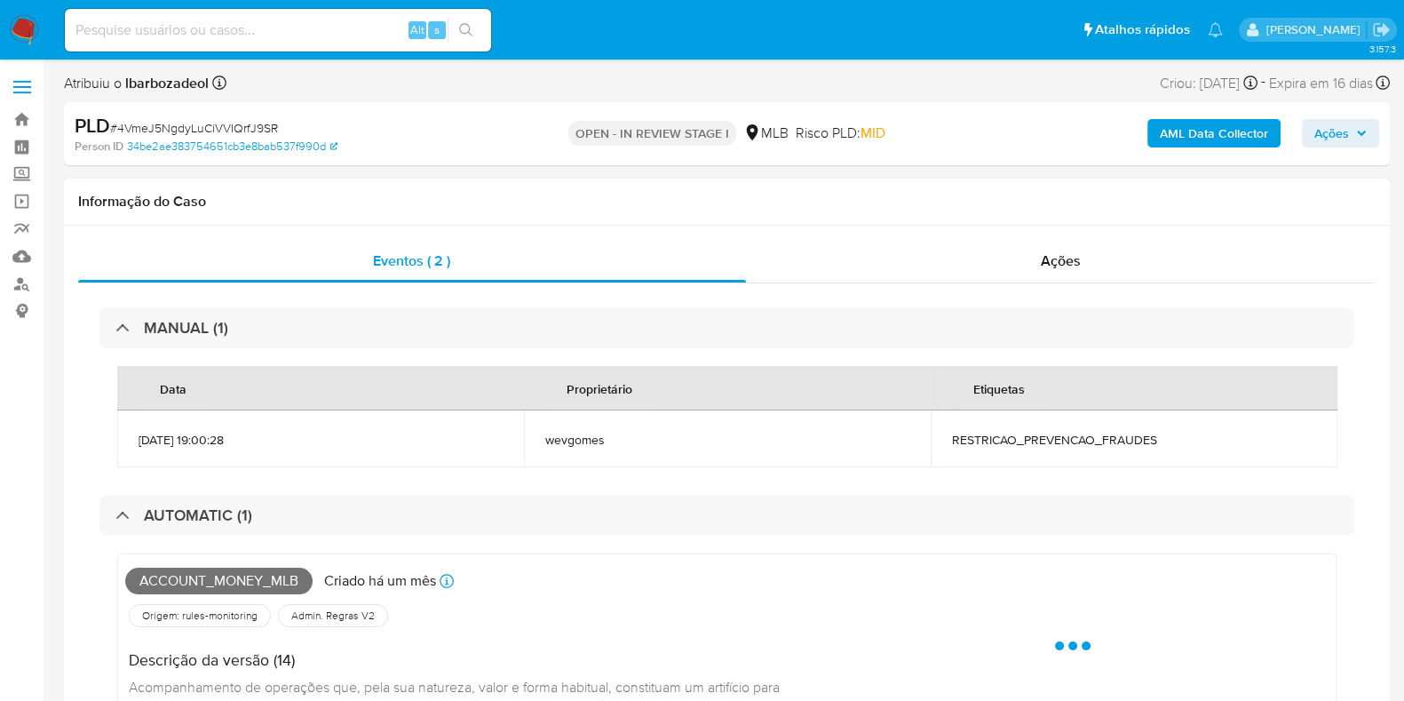
click at [256, 579] on span "Account_money_mlb" at bounding box center [218, 581] width 187 height 27
copy span "Account_money_mlb"
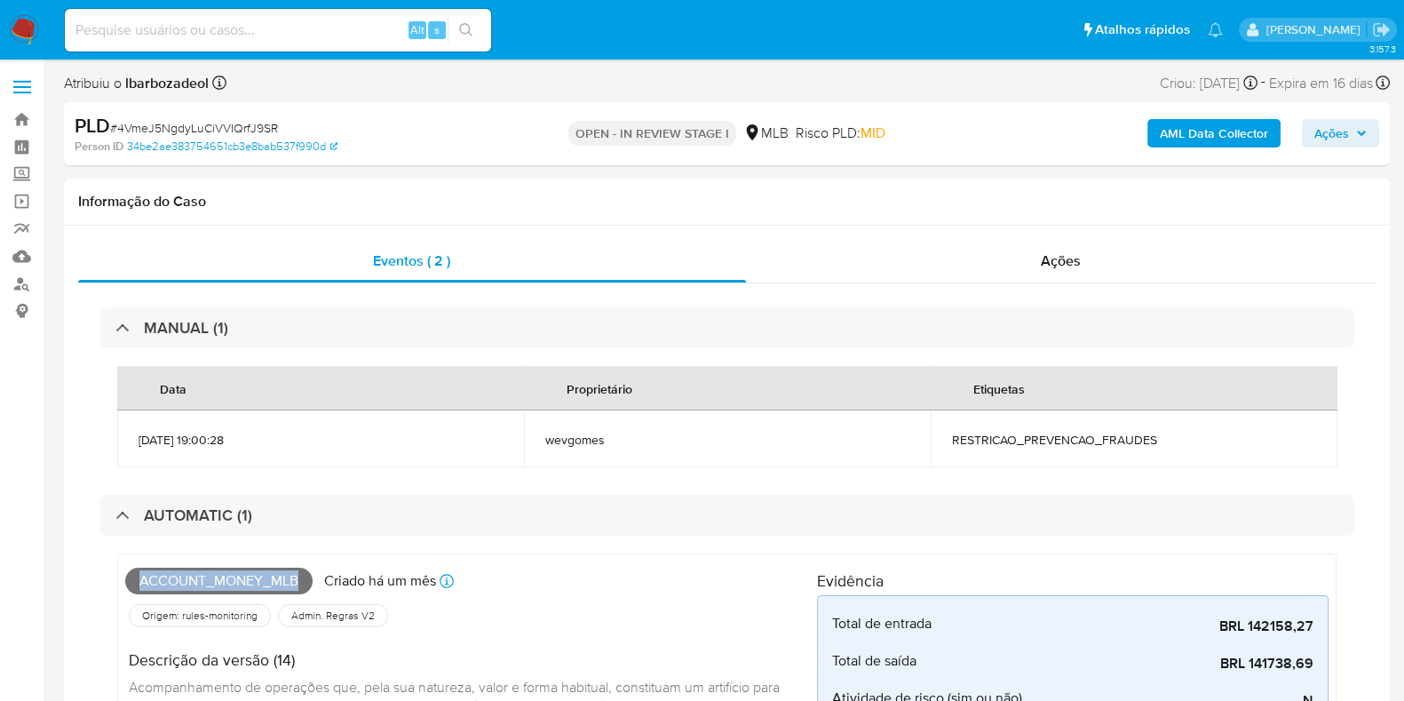
click at [1362, 135] on icon "button" at bounding box center [1361, 133] width 7 height 4
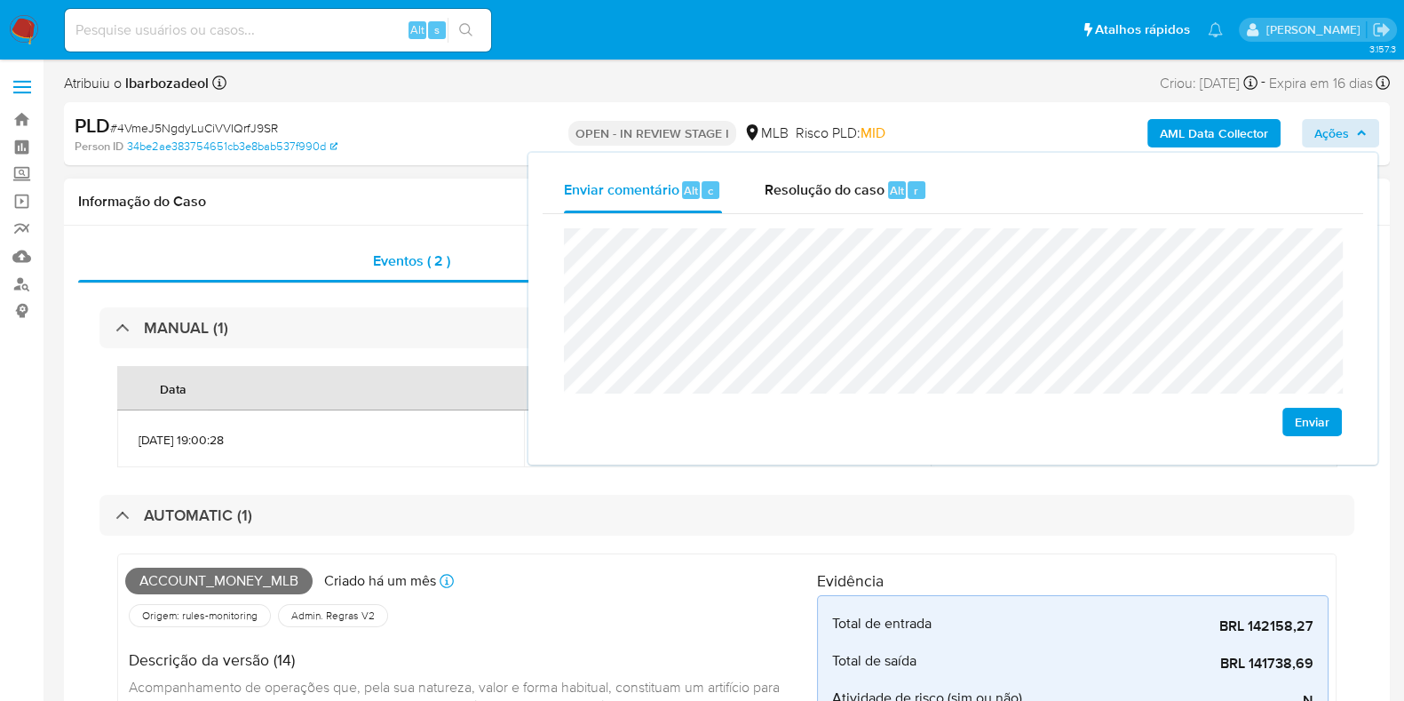
click at [366, 184] on div "Informação do Caso" at bounding box center [727, 202] width 1326 height 47
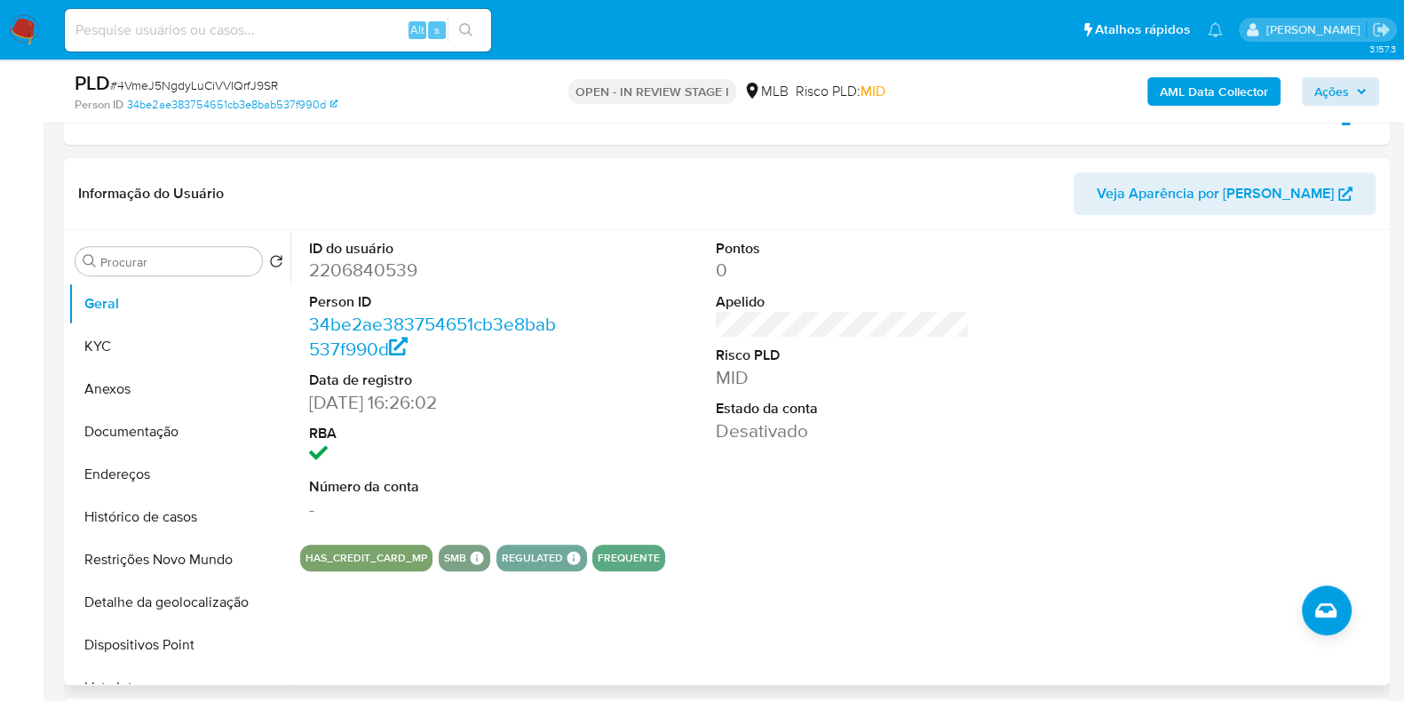
scroll to position [883, 0]
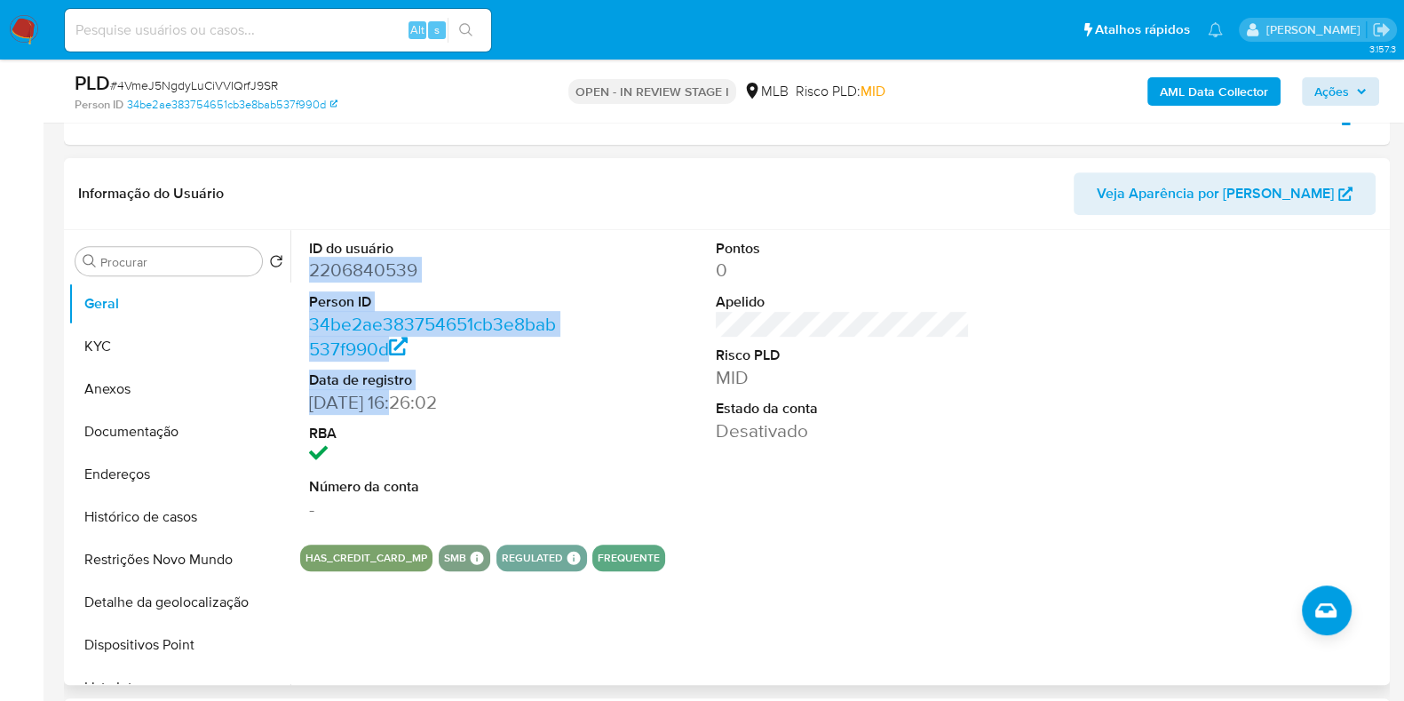
drag, startPoint x: 308, startPoint y: 272, endPoint x: 553, endPoint y: 375, distance: 266.0
click at [396, 406] on div "ID do usuário 2206840539 Person ID 34be2ae383754651cb3e8bab537f990d Data de reg…" at bounding box center [436, 380] width 272 height 300
copy dl "2206840539 Person ID 34be2ae383754651cb3e8bab537f990d Data de registro [DATE]"
drag, startPoint x: 1349, startPoint y: 88, endPoint x: 1348, endPoint y: 99, distance: 11.6
click at [1349, 88] on span "Ações" at bounding box center [1332, 91] width 35 height 28
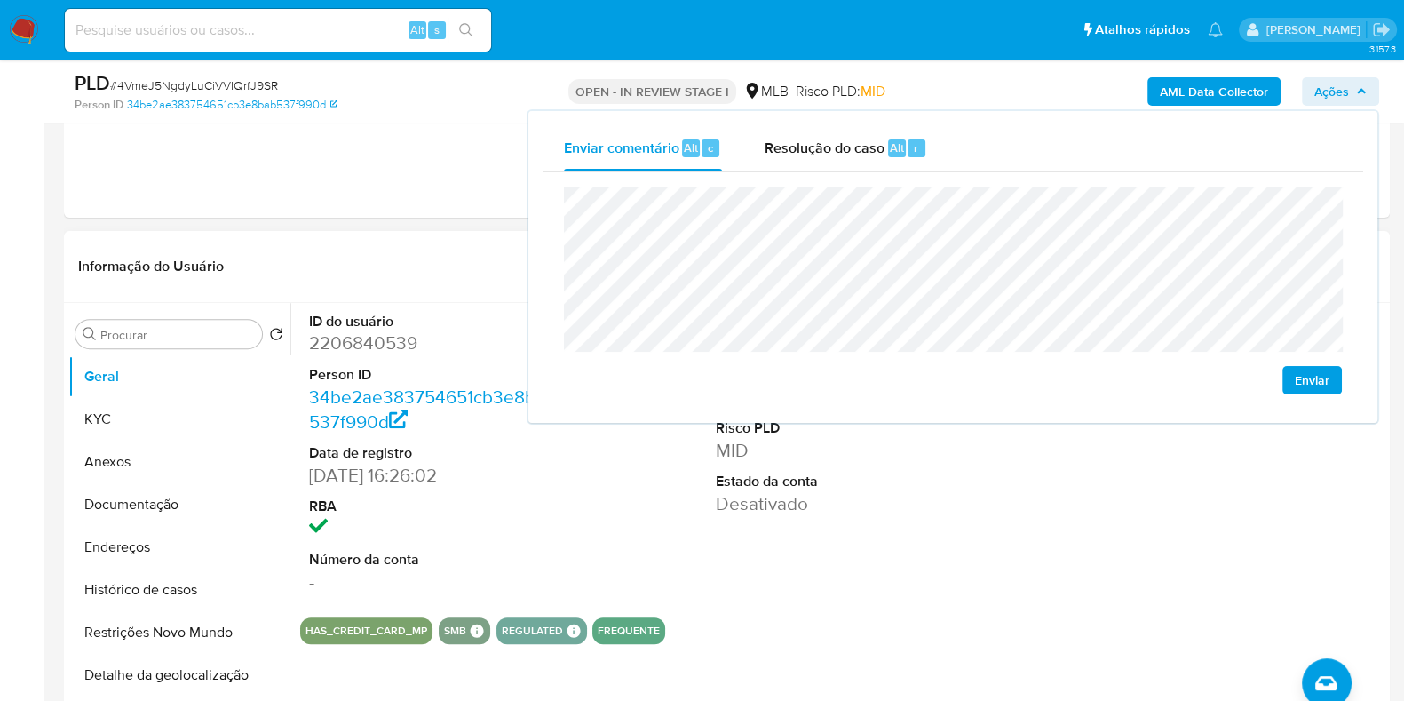
click at [400, 255] on header "Informação do Usuário Veja Aparência por [PERSON_NAME]" at bounding box center [727, 266] width 1298 height 43
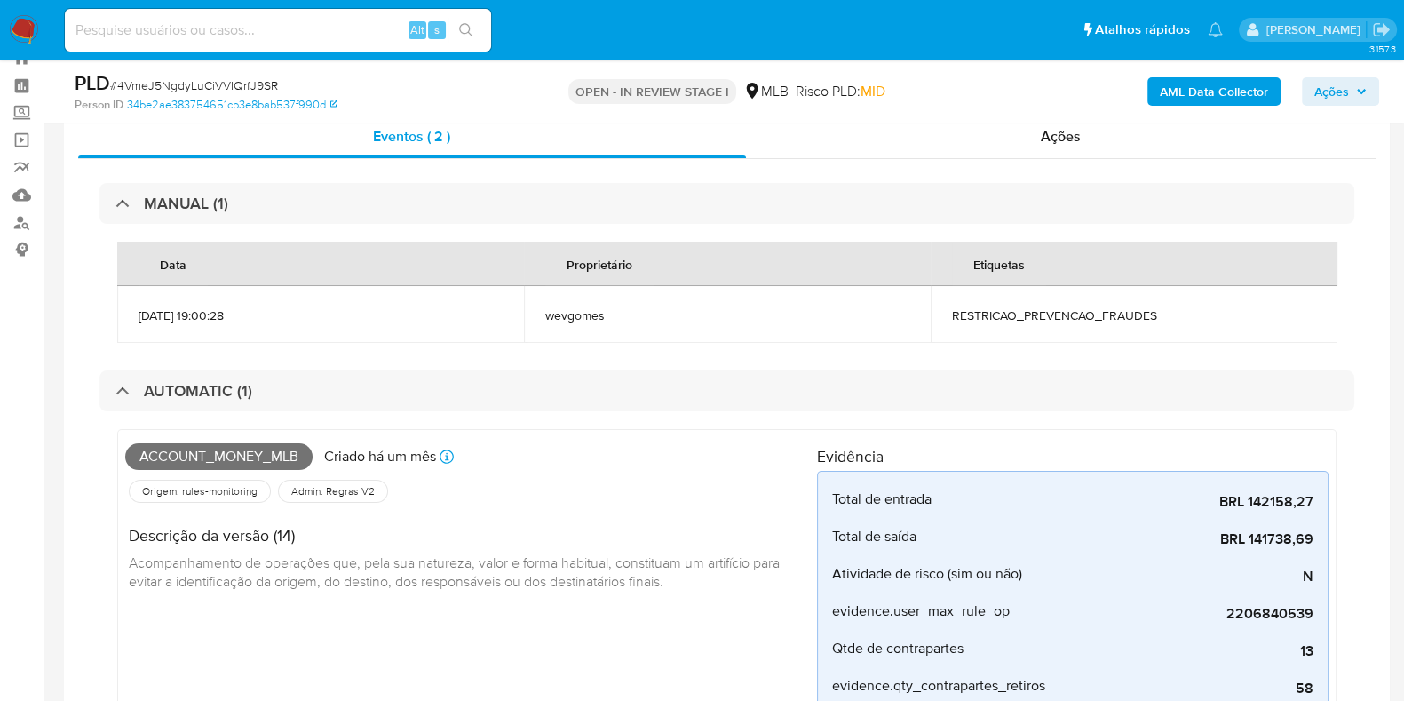
scroll to position [0, 0]
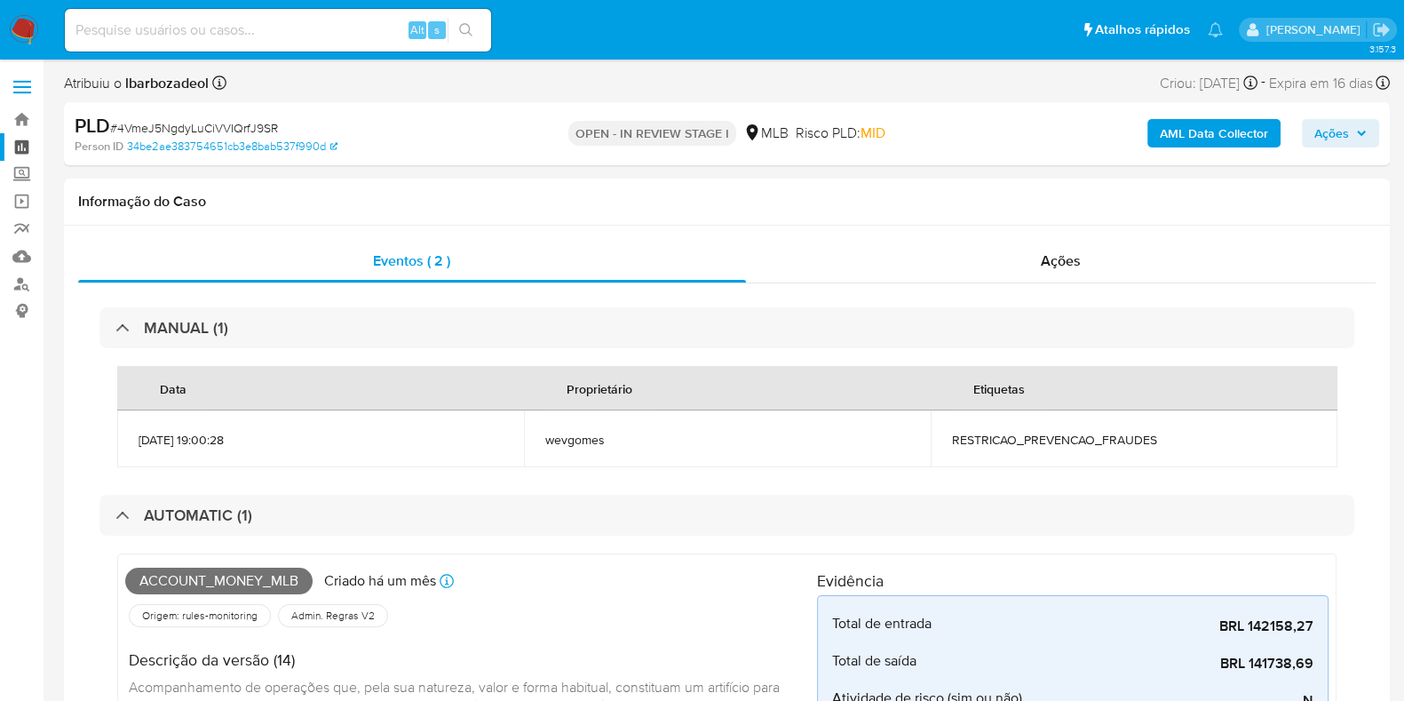
click at [24, 155] on link "Painel" at bounding box center [105, 147] width 211 height 28
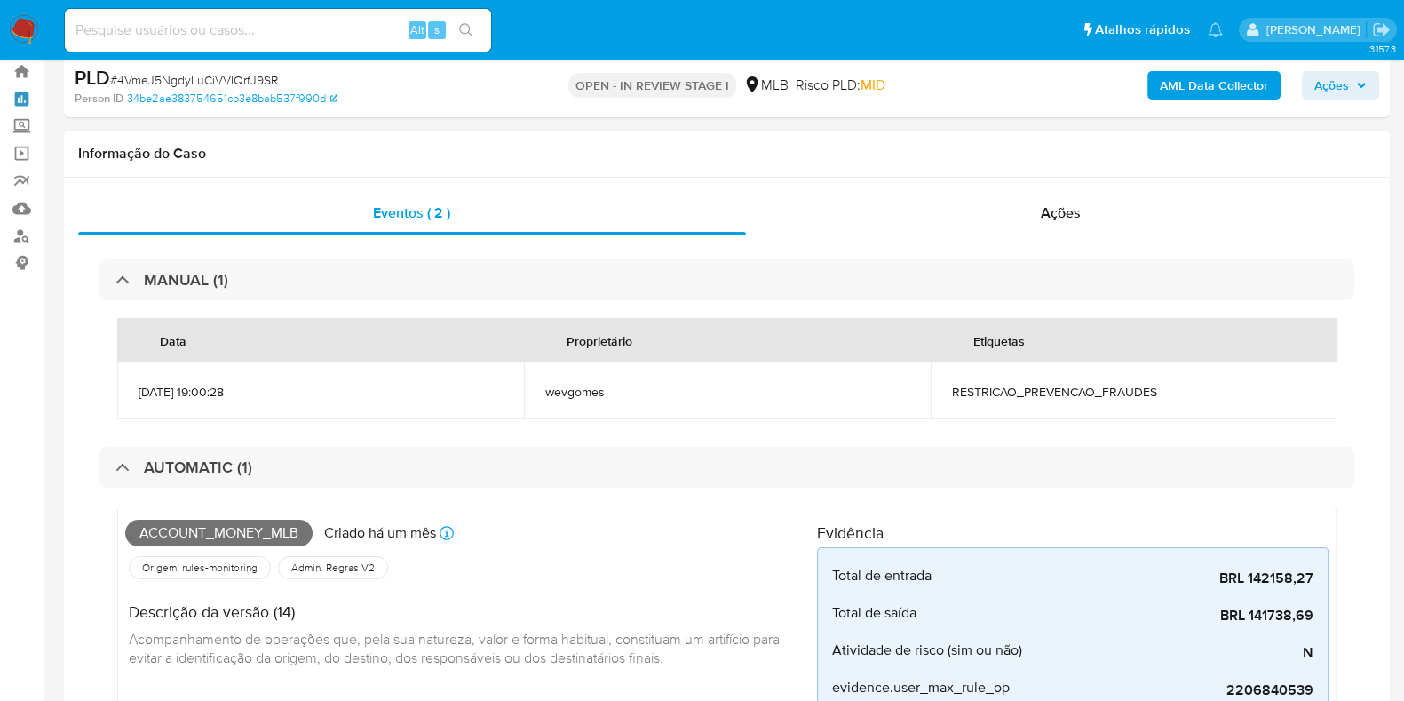
scroll to position [21, 0]
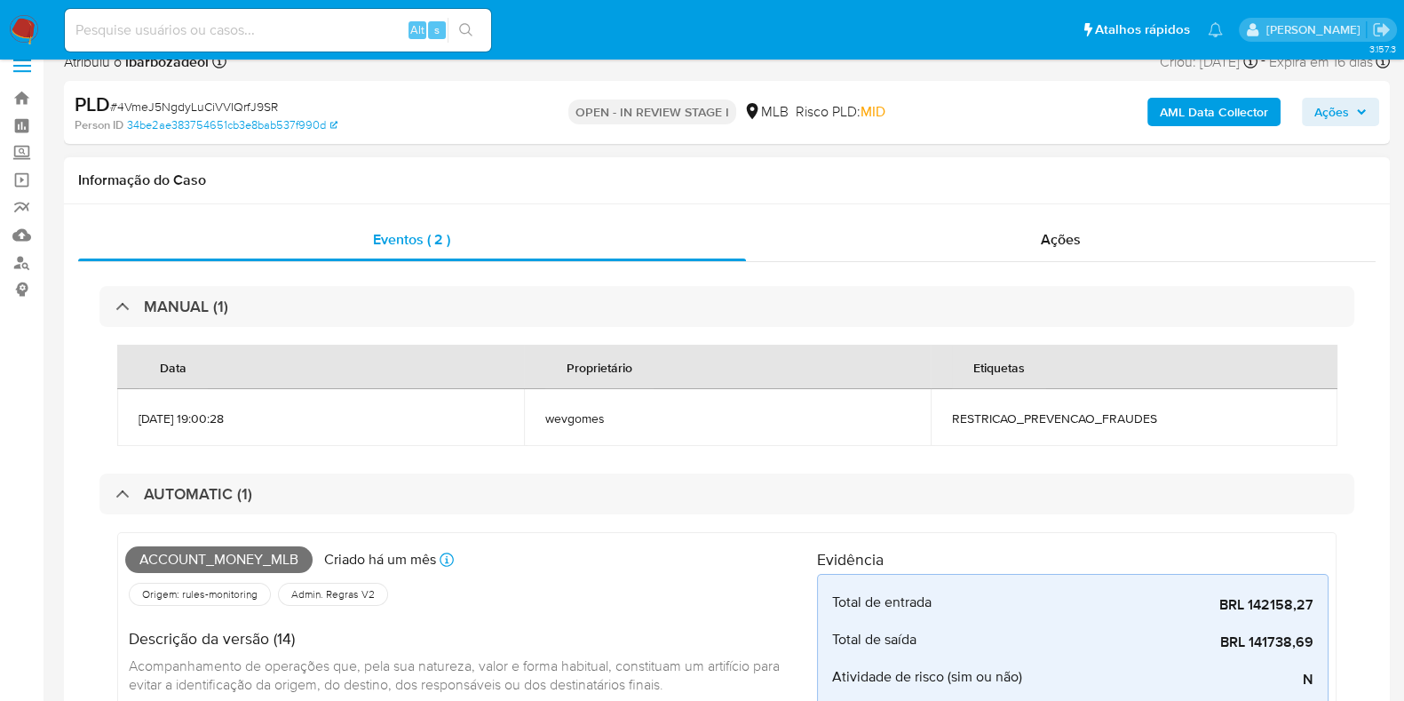
click at [1026, 417] on span "RESTRICAO_PREVENCAO_FRAUDES" at bounding box center [1134, 418] width 364 height 16
copy span "RESTRICAO_PREVENCAO_FRAUDES"
click at [1352, 116] on span "Ações" at bounding box center [1341, 111] width 52 height 25
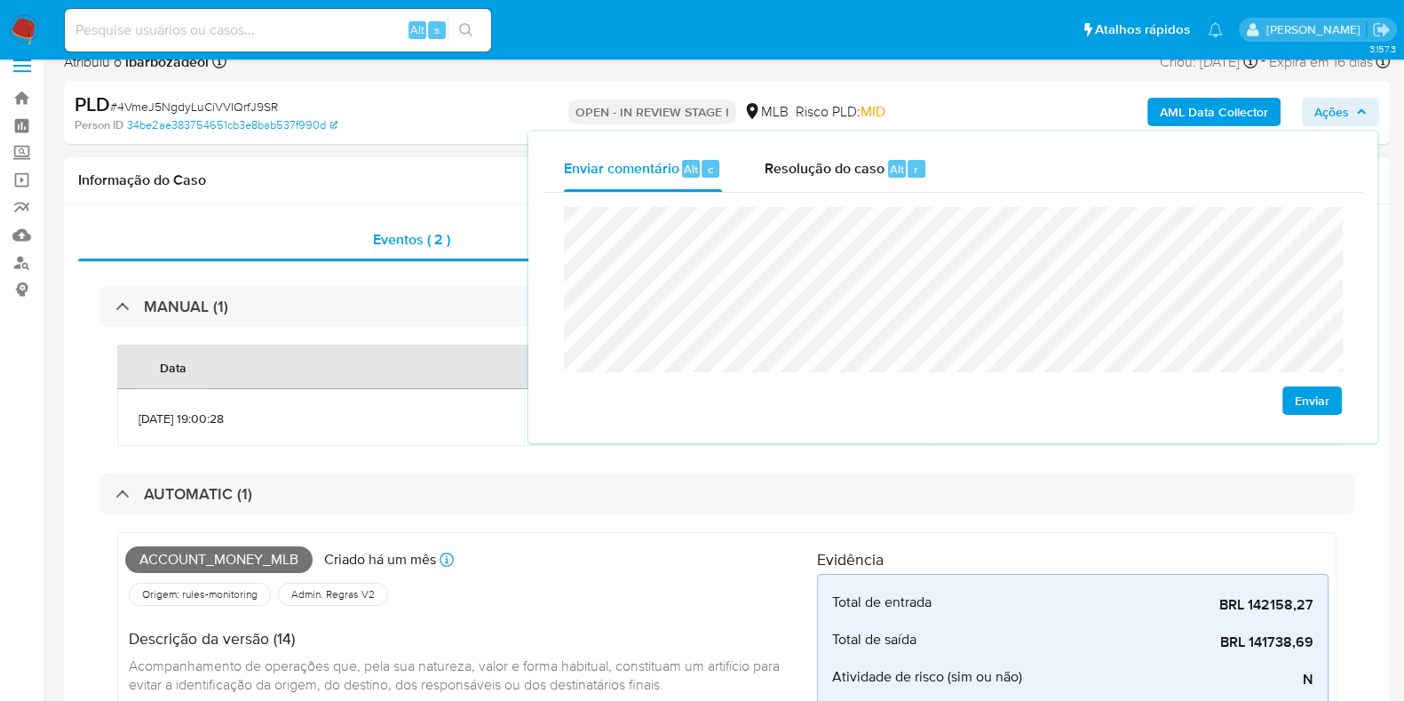
click at [415, 184] on h1 "Informação do Caso" at bounding box center [727, 180] width 1298 height 18
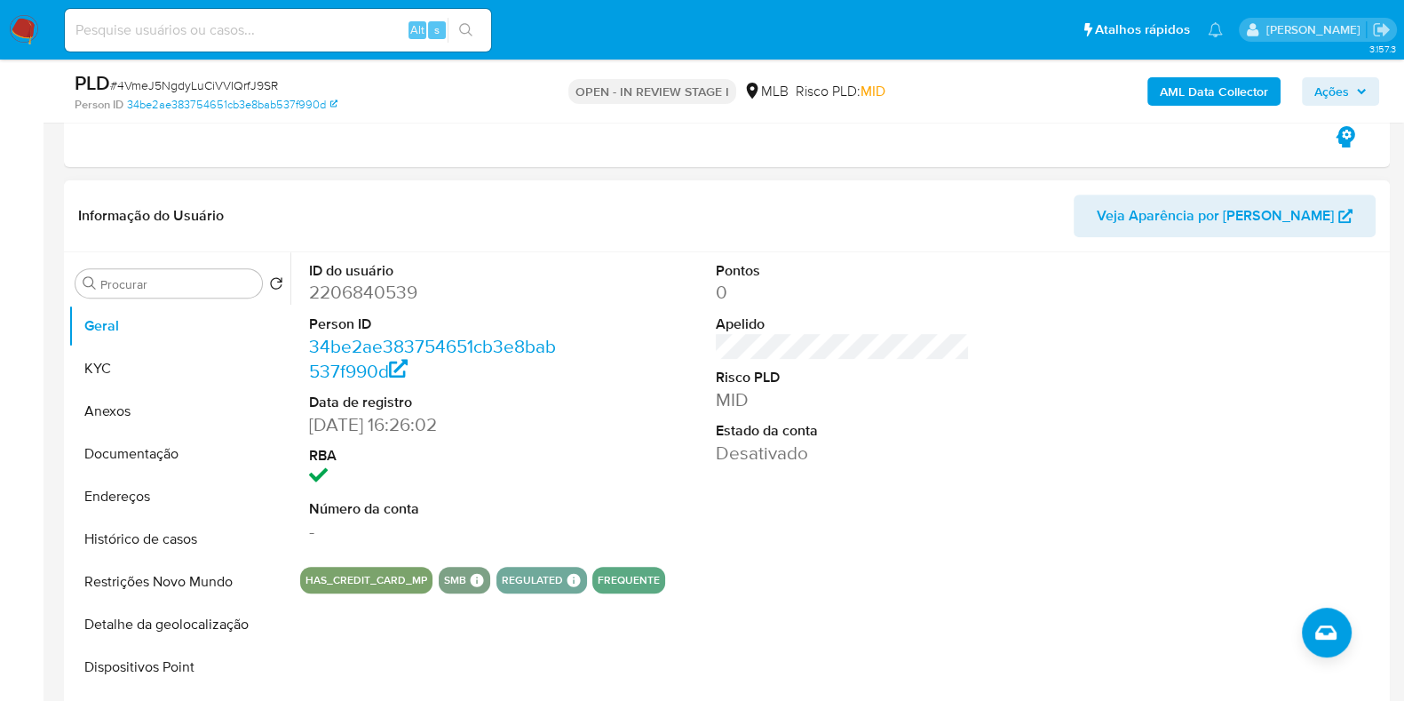
scroll to position [886, 0]
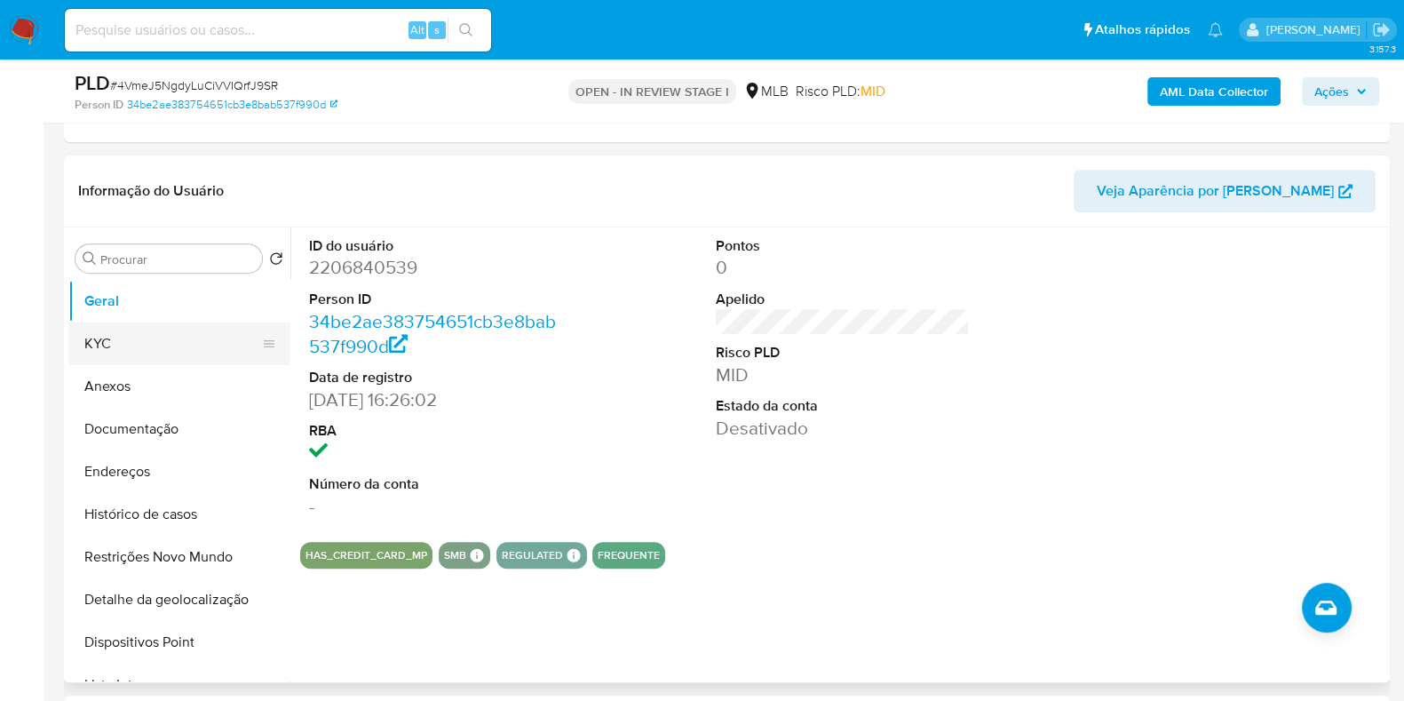
click at [262, 361] on div at bounding box center [269, 343] width 14 height 39
click at [202, 349] on button "KYC" at bounding box center [172, 343] width 208 height 43
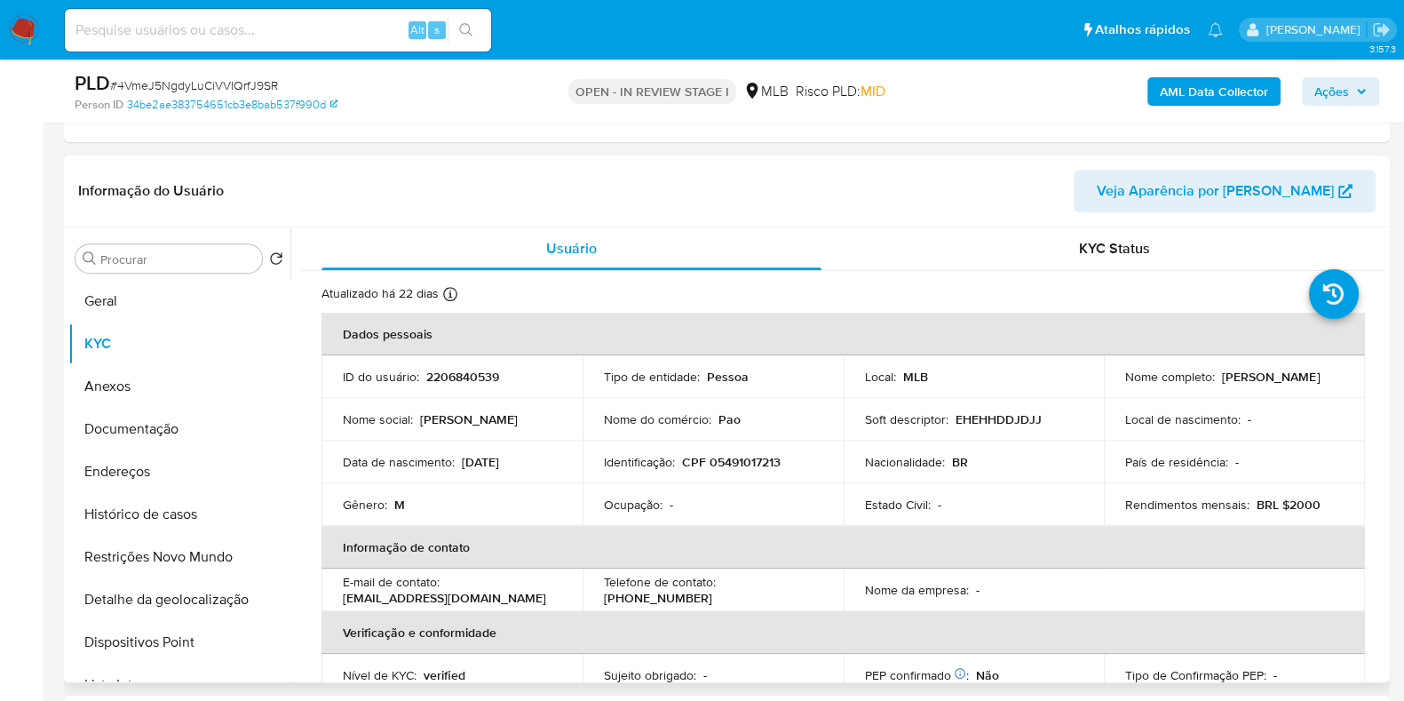
click at [729, 445] on td "Identificação : CPF 05491017213" at bounding box center [713, 462] width 261 height 43
click at [727, 465] on p "CPF 05491017213" at bounding box center [731, 462] width 99 height 16
copy p "05491017213"
click at [1319, 85] on span "Ações" at bounding box center [1332, 91] width 35 height 28
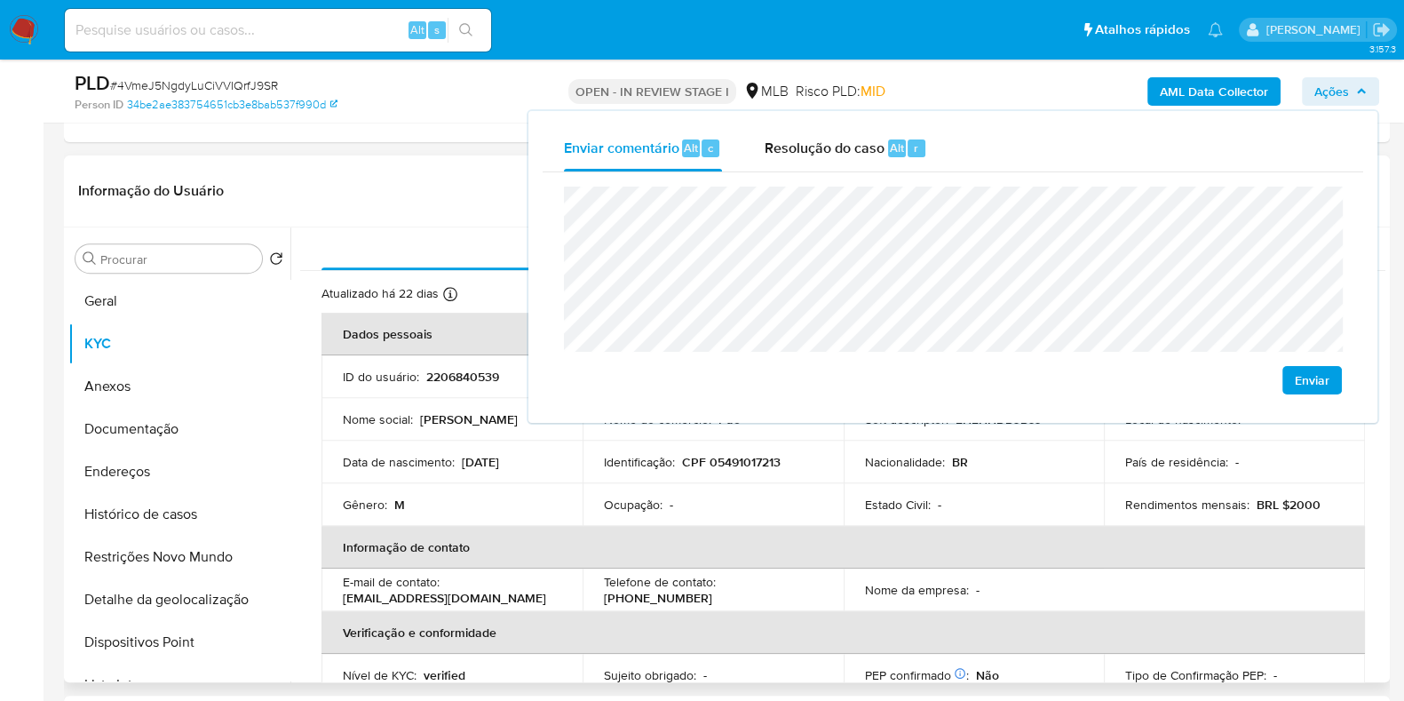
click at [768, 470] on td "Identificação : CPF 05491017213" at bounding box center [713, 462] width 261 height 43
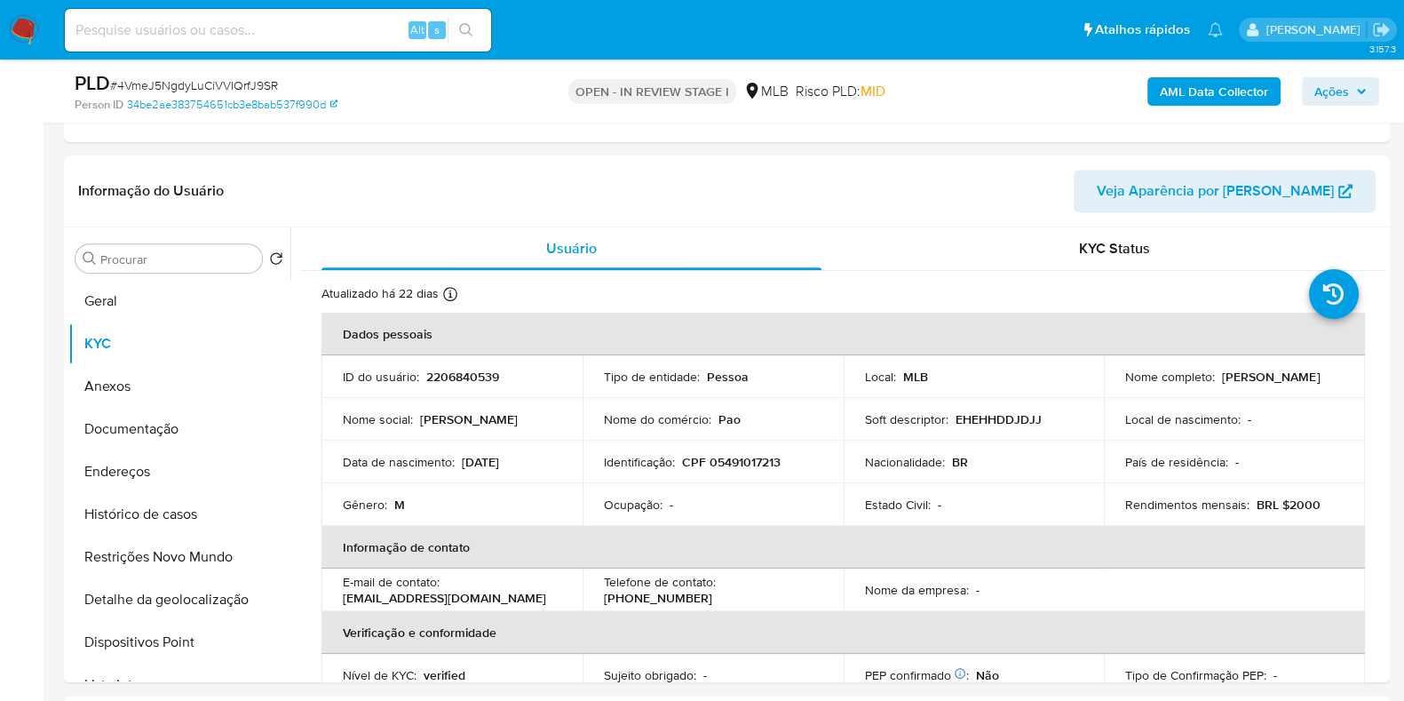
click at [1317, 95] on span "Ações" at bounding box center [1332, 91] width 35 height 28
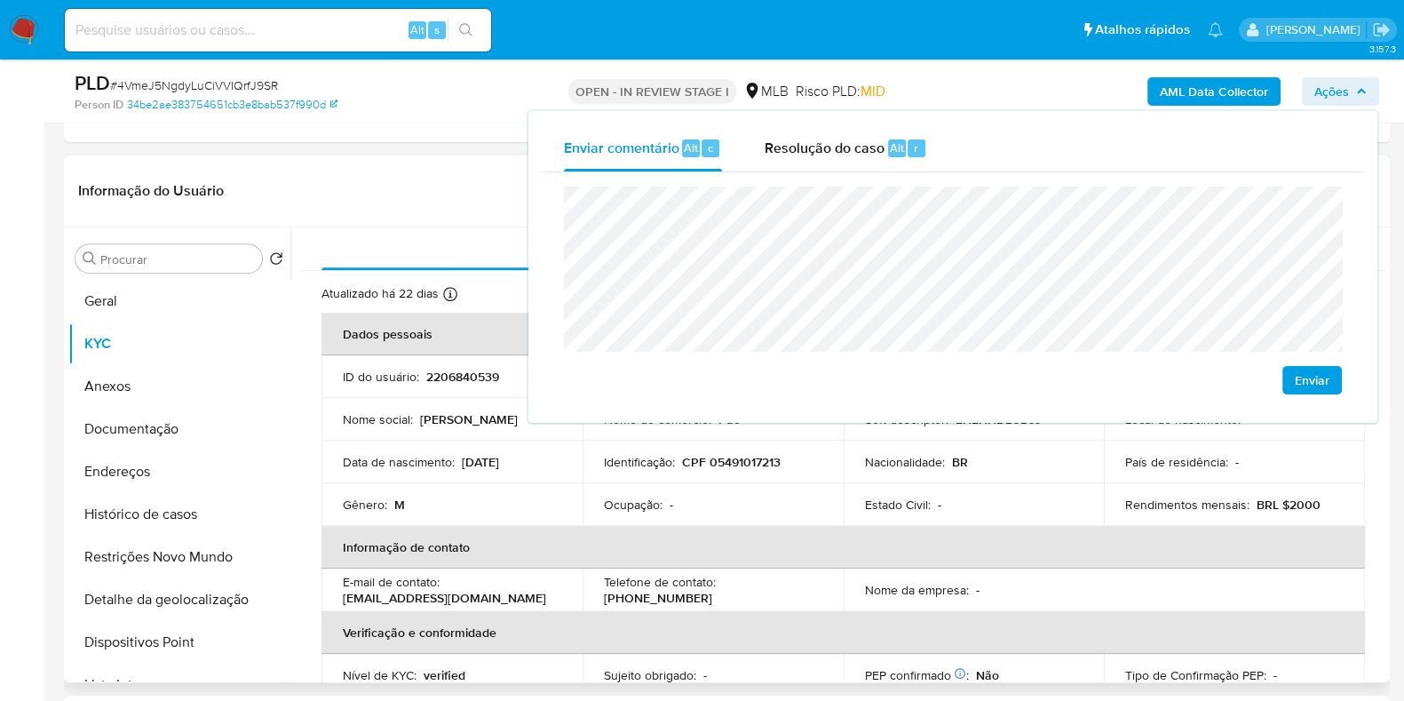
click at [941, 516] on td "Estado Civil : -" at bounding box center [974, 504] width 261 height 43
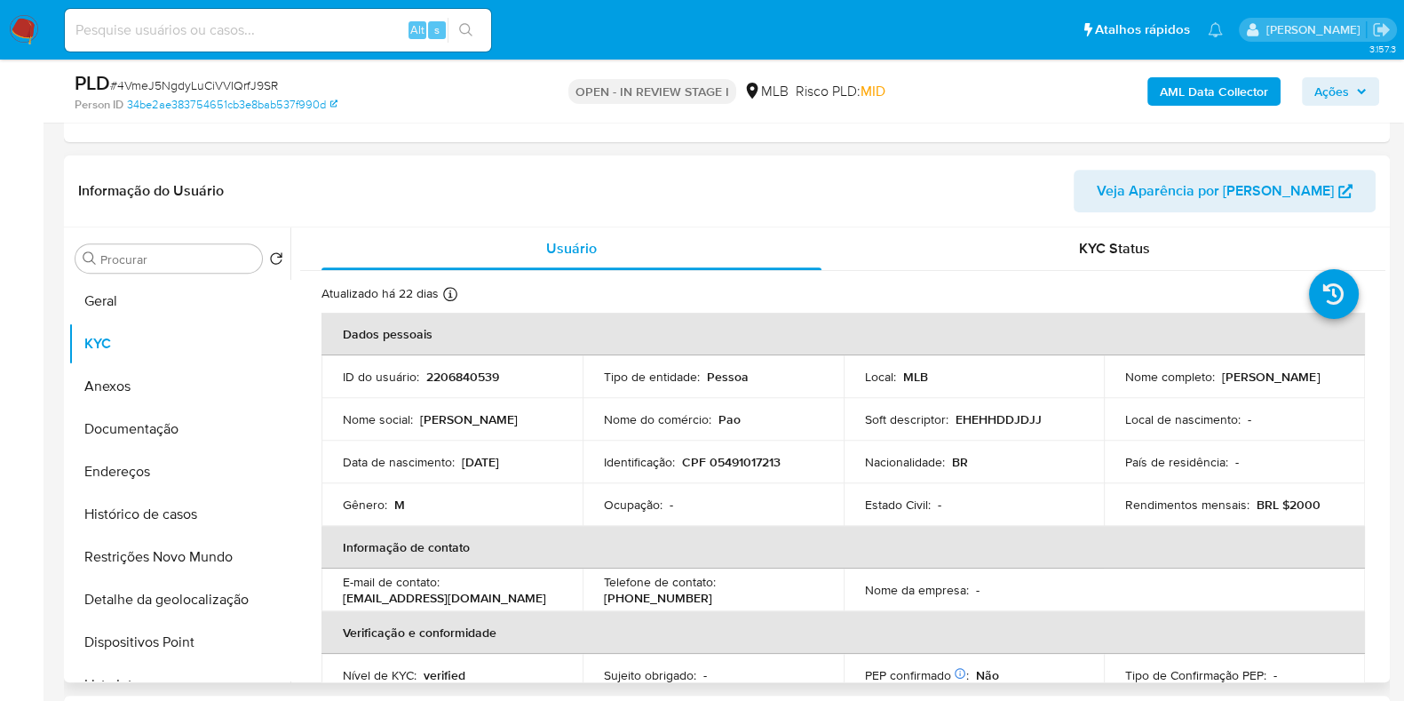
scroll to position [771, 0]
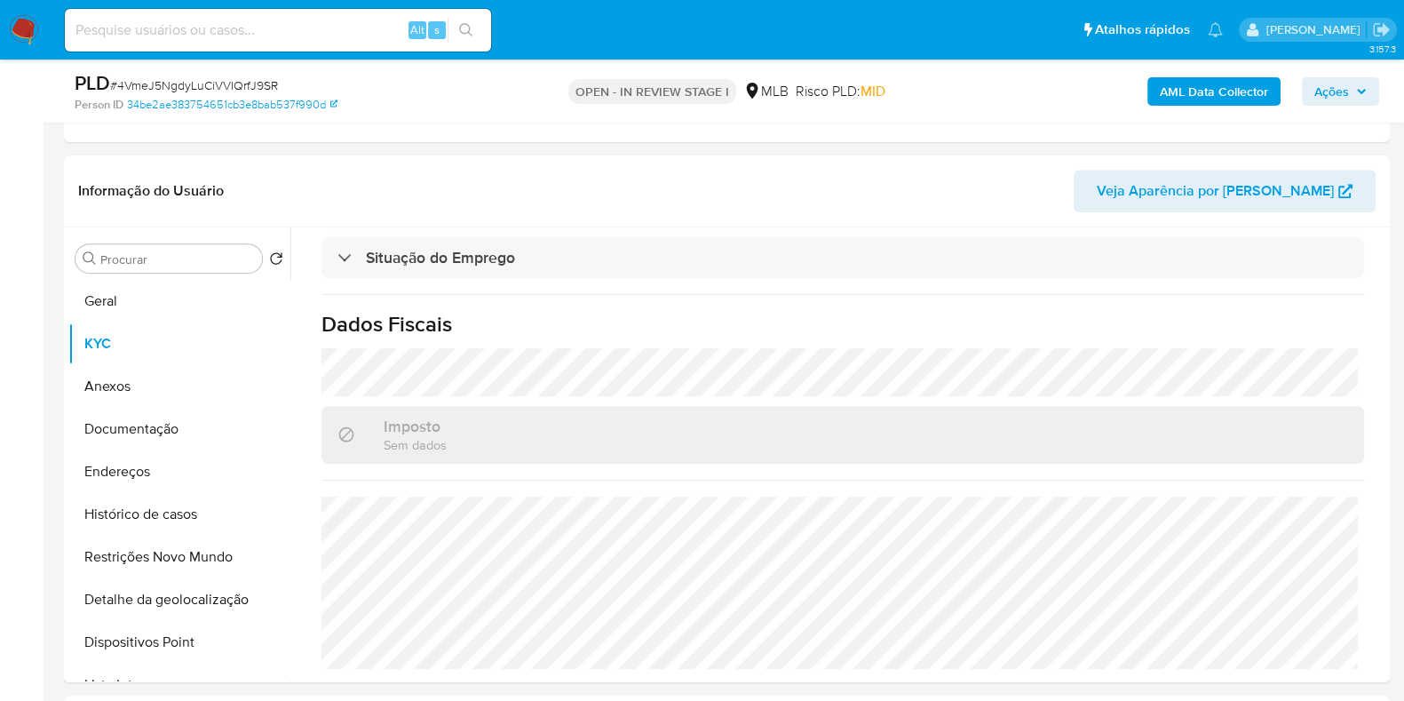
click at [1334, 77] on span "Ações" at bounding box center [1332, 91] width 35 height 28
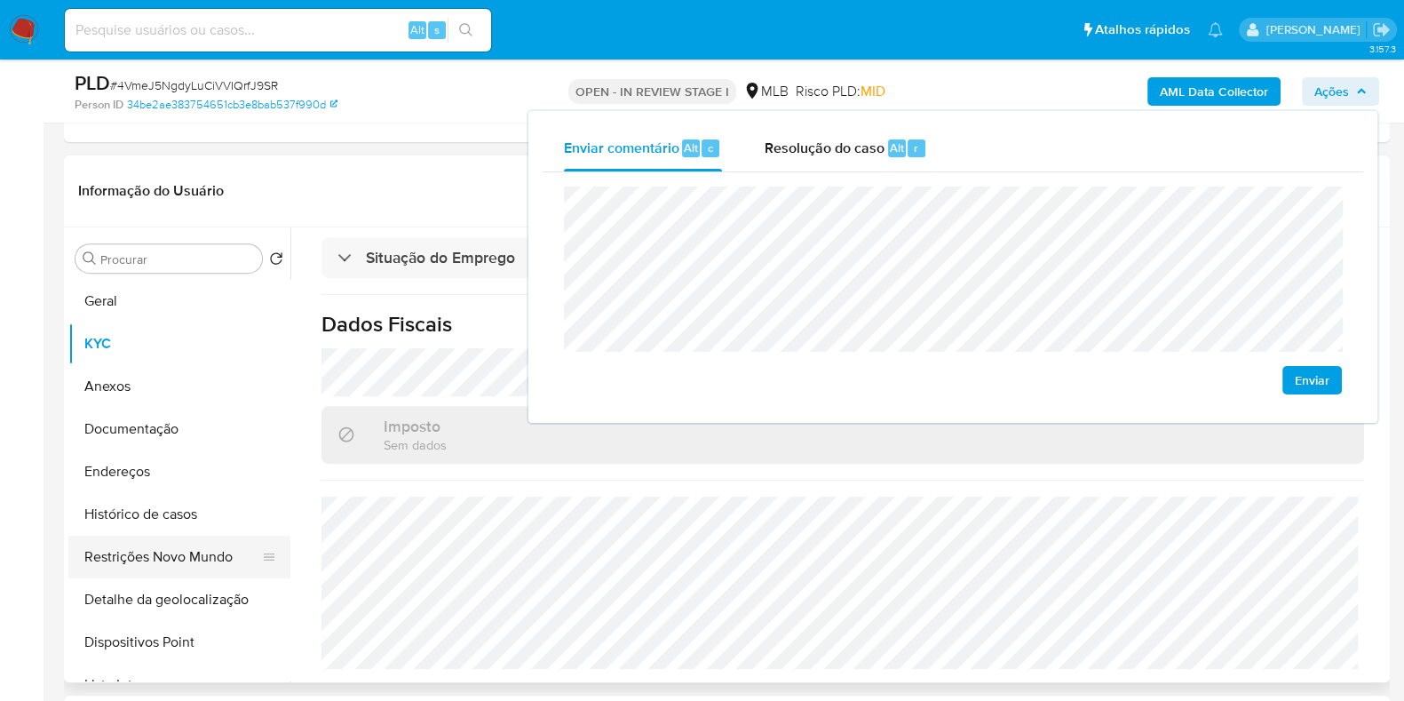
click at [210, 539] on button "Restrições Novo Mundo" at bounding box center [172, 557] width 208 height 43
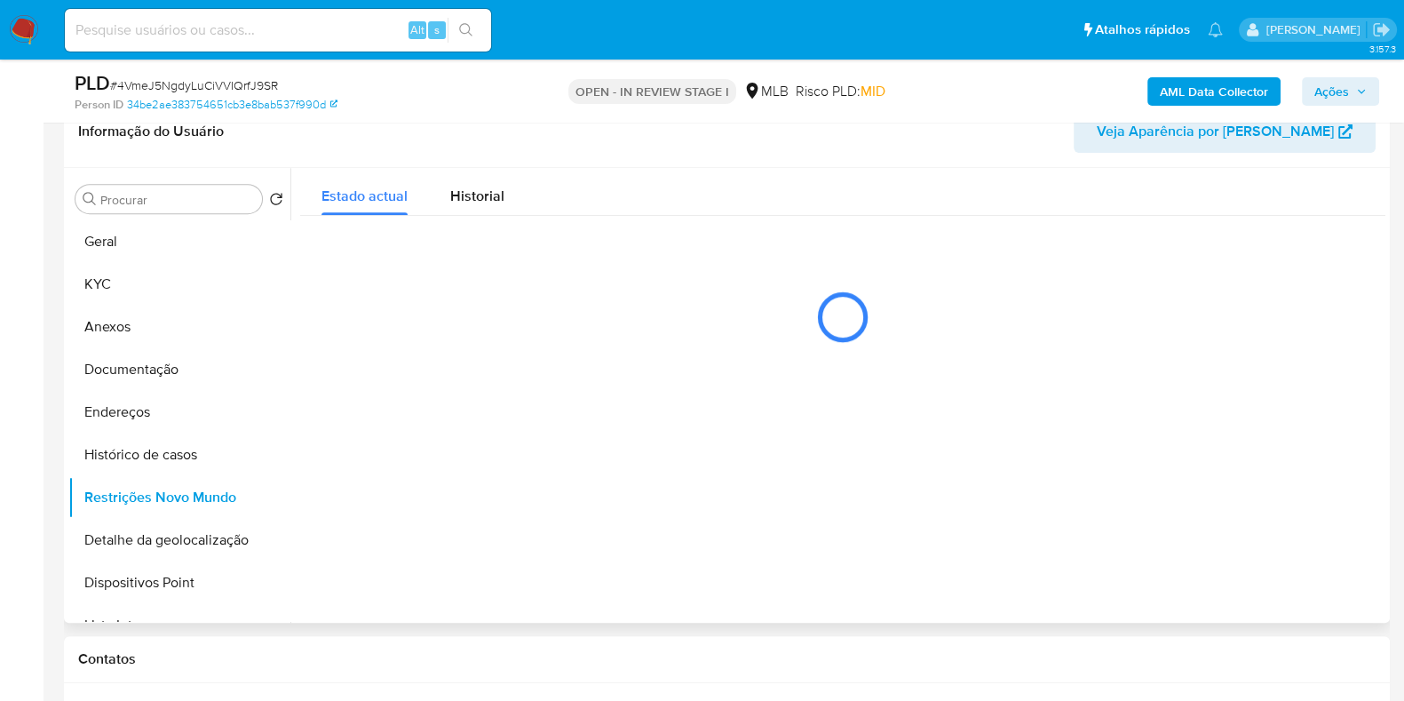
scroll to position [901, 0]
click at [635, 420] on div at bounding box center [837, 397] width 1095 height 455
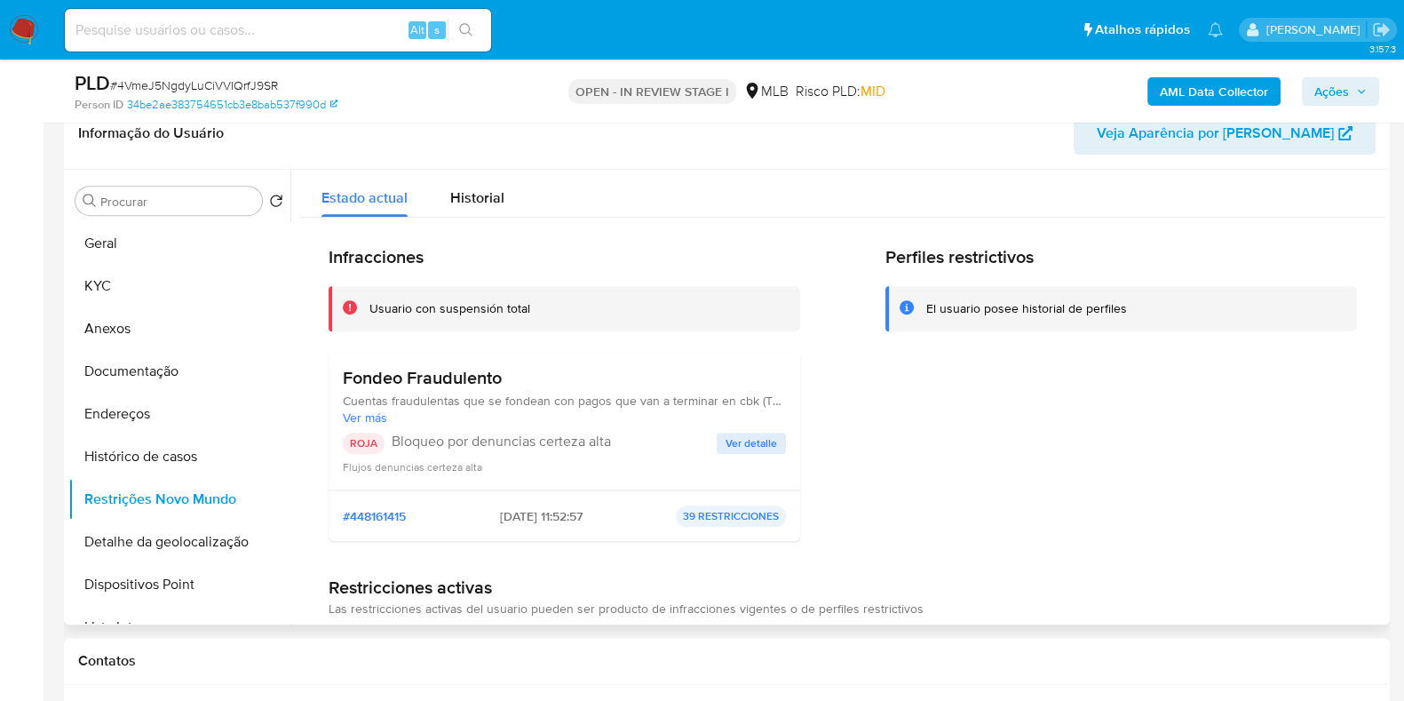
click at [748, 424] on div "Fondeo Fraudulento Cuentas fraudulentas que se fondean con pagos que van a term…" at bounding box center [564, 421] width 443 height 108
click at [736, 434] on span "Ver detalle" at bounding box center [752, 443] width 52 height 18
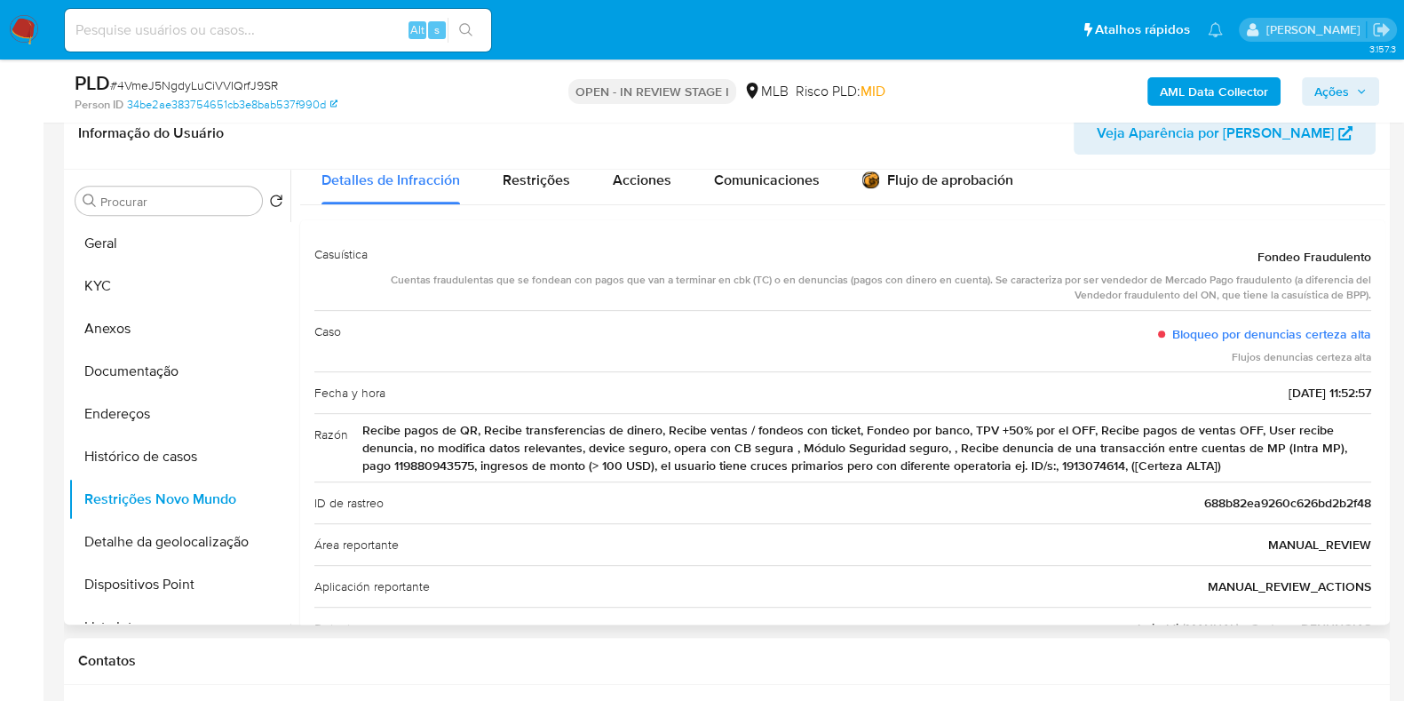
scroll to position [0, 0]
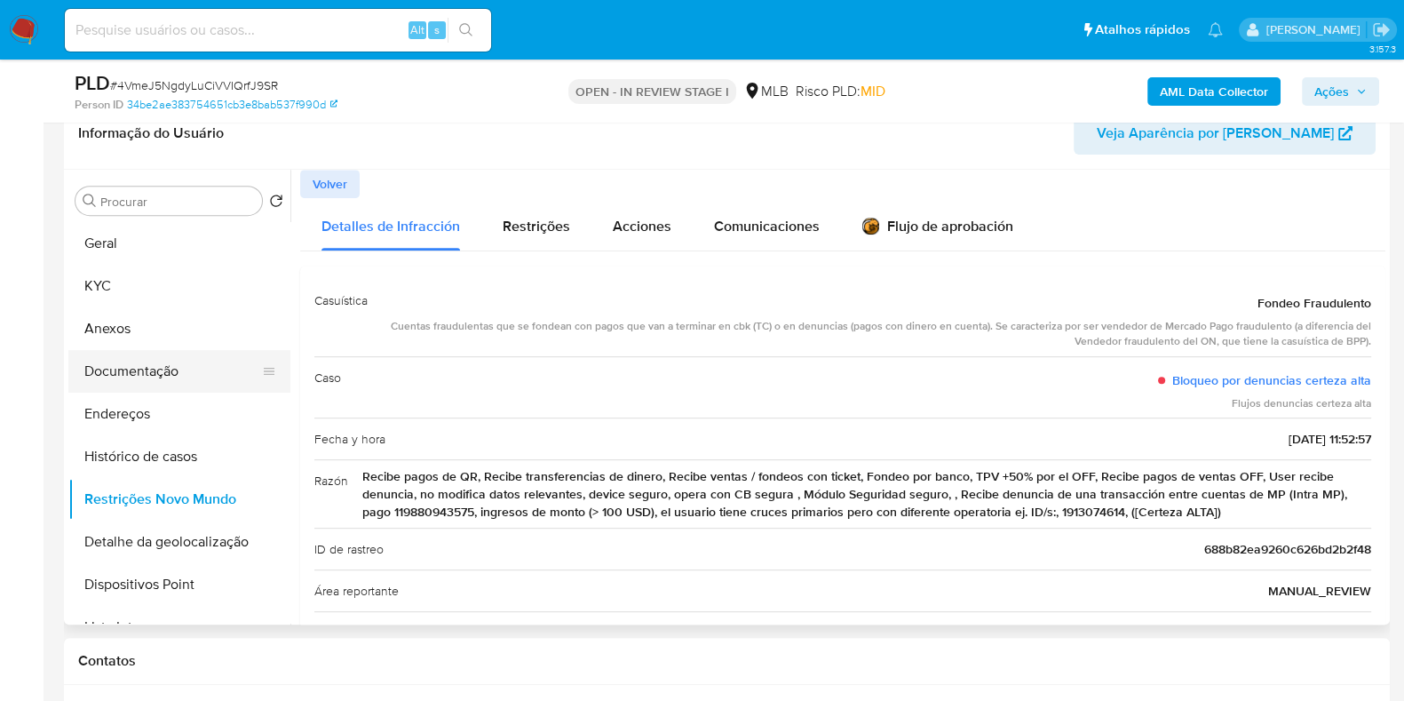
click at [155, 380] on button "Documentação" at bounding box center [172, 371] width 208 height 43
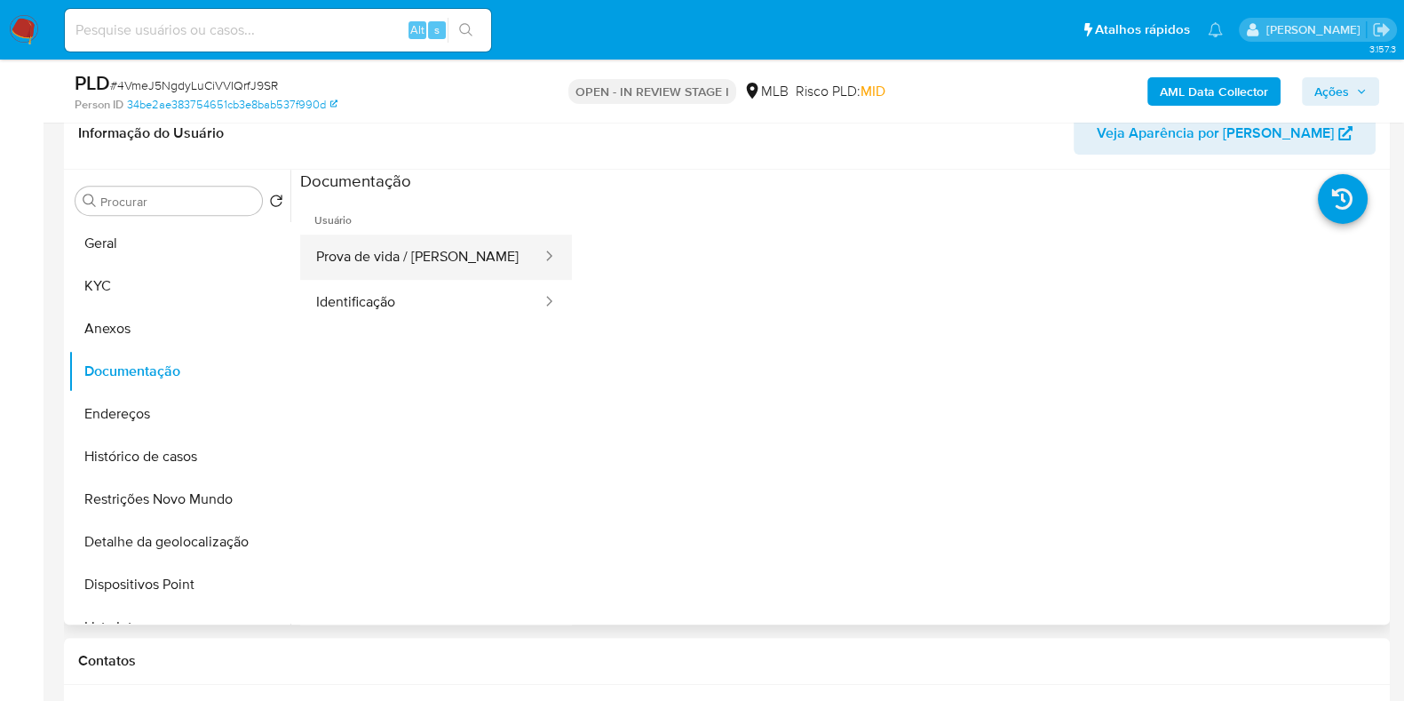
click at [431, 273] on button "Prova de vida / [PERSON_NAME]" at bounding box center [421, 257] width 243 height 45
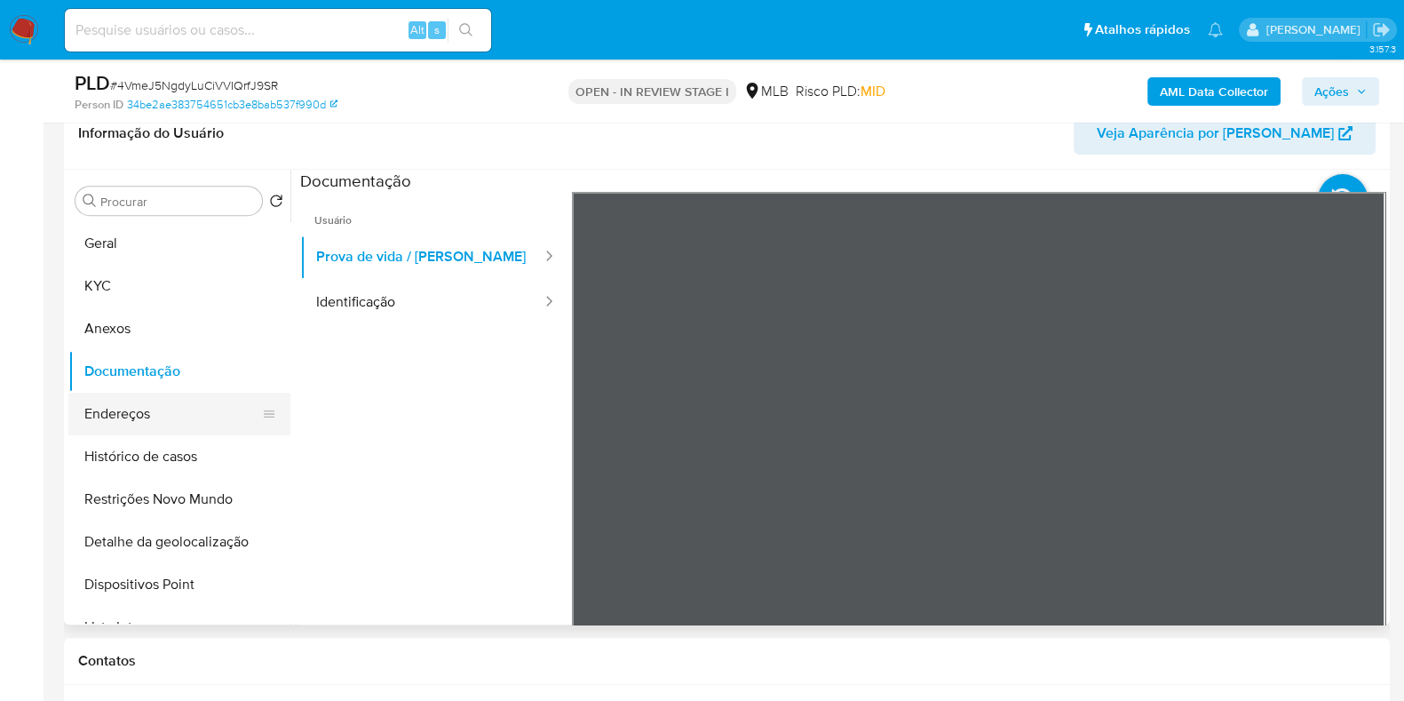
click at [115, 419] on button "Endereços" at bounding box center [172, 414] width 208 height 43
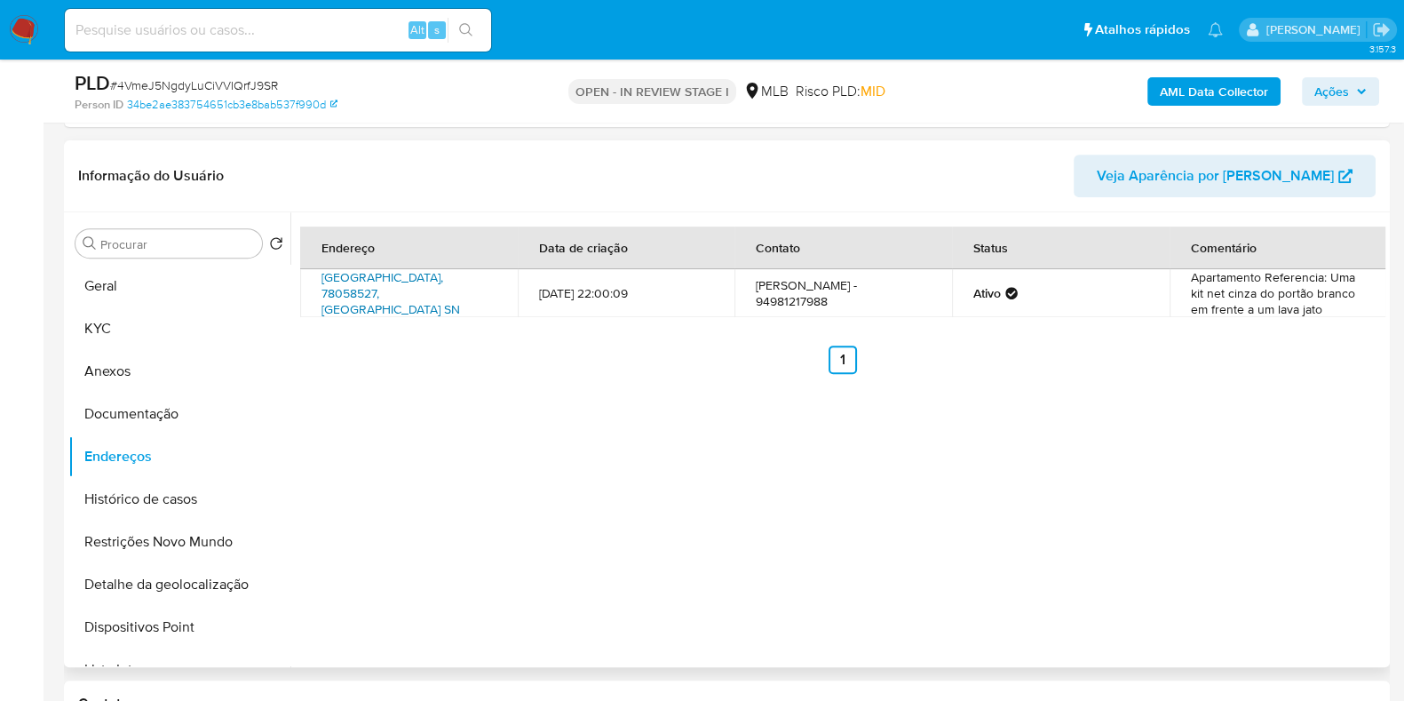
click at [409, 290] on link "[GEOGRAPHIC_DATA], 78058527, [GEOGRAPHIC_DATA] SN" at bounding box center [391, 293] width 139 height 50
drag, startPoint x: 169, startPoint y: 317, endPoint x: 187, endPoint y: 328, distance: 20.7
click at [169, 317] on button "KYC" at bounding box center [179, 328] width 222 height 43
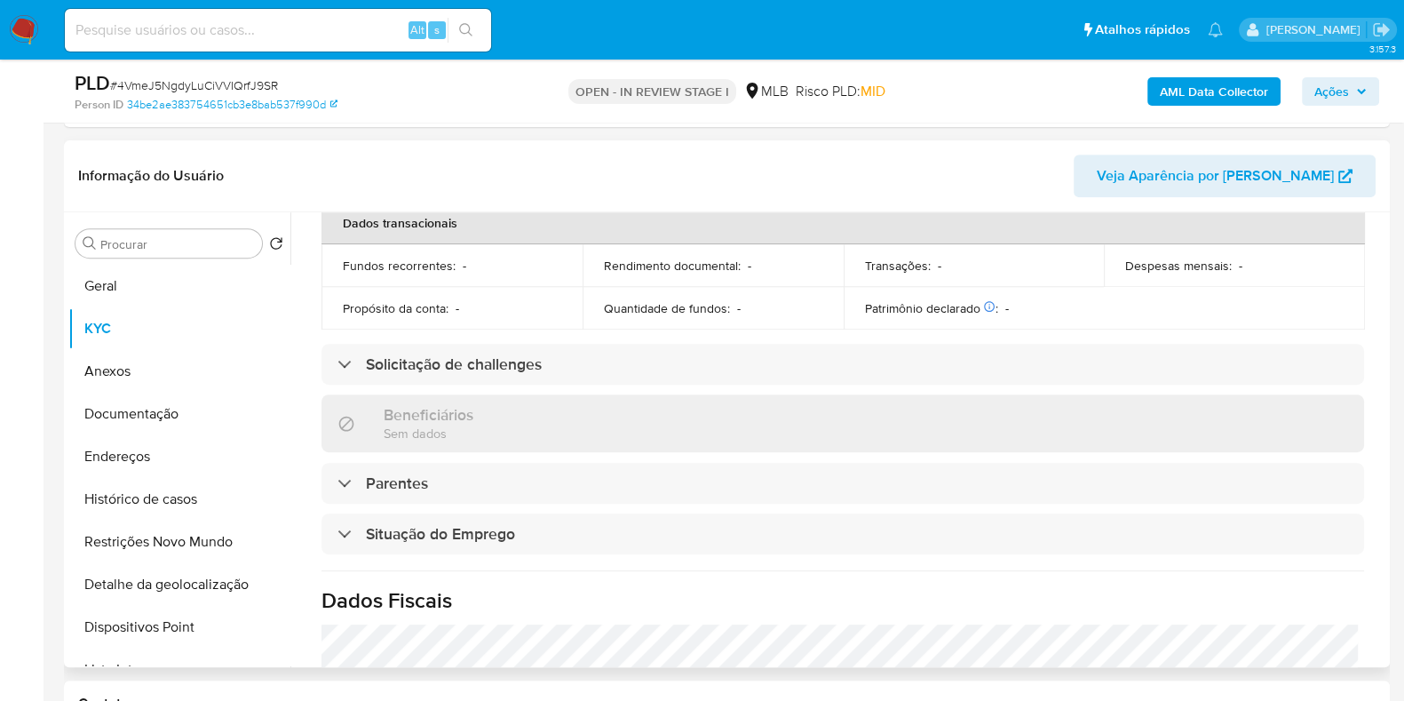
scroll to position [771, 0]
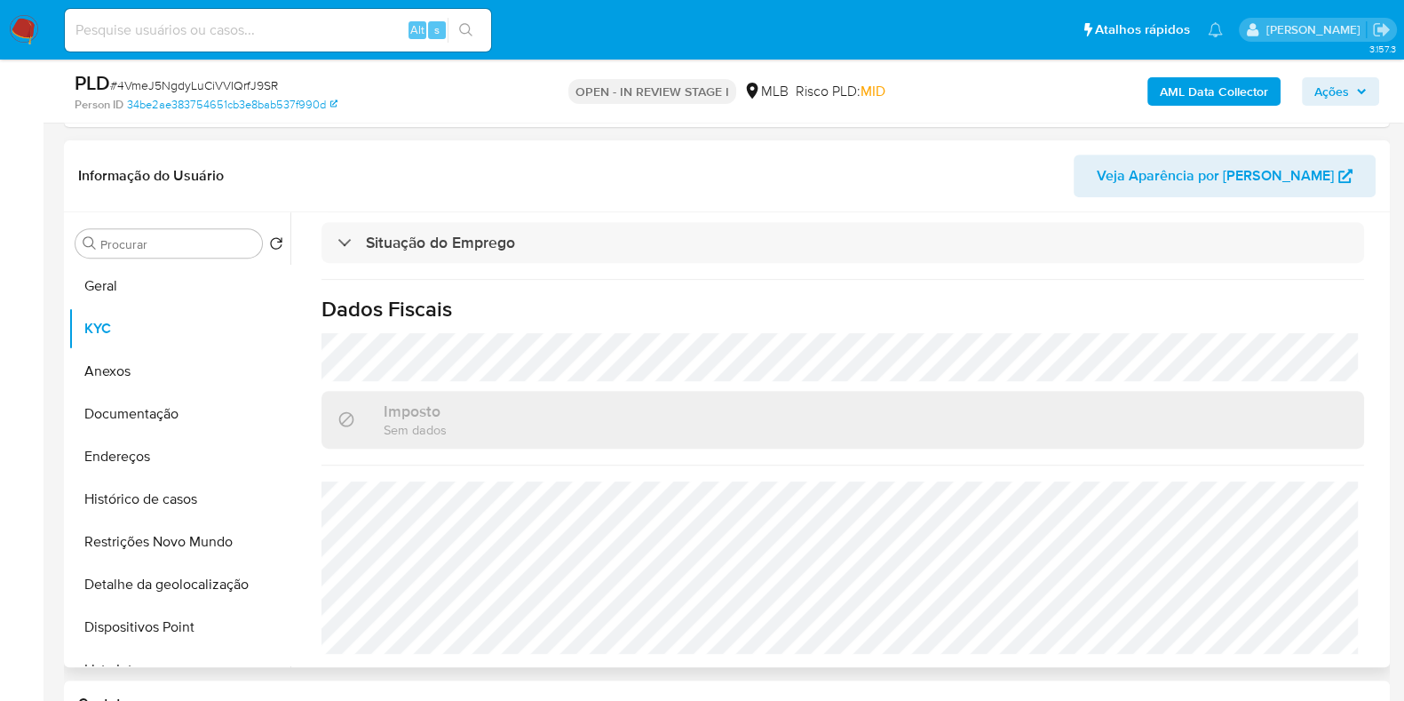
click at [473, 473] on div "Atualizado há 22 dias Criado: [DATE] 17:26:04 Atualizado: [DATE] 02:21:00 Dados…" at bounding box center [843, 76] width 1086 height 1183
click at [154, 418] on button "Documentação" at bounding box center [172, 414] width 208 height 43
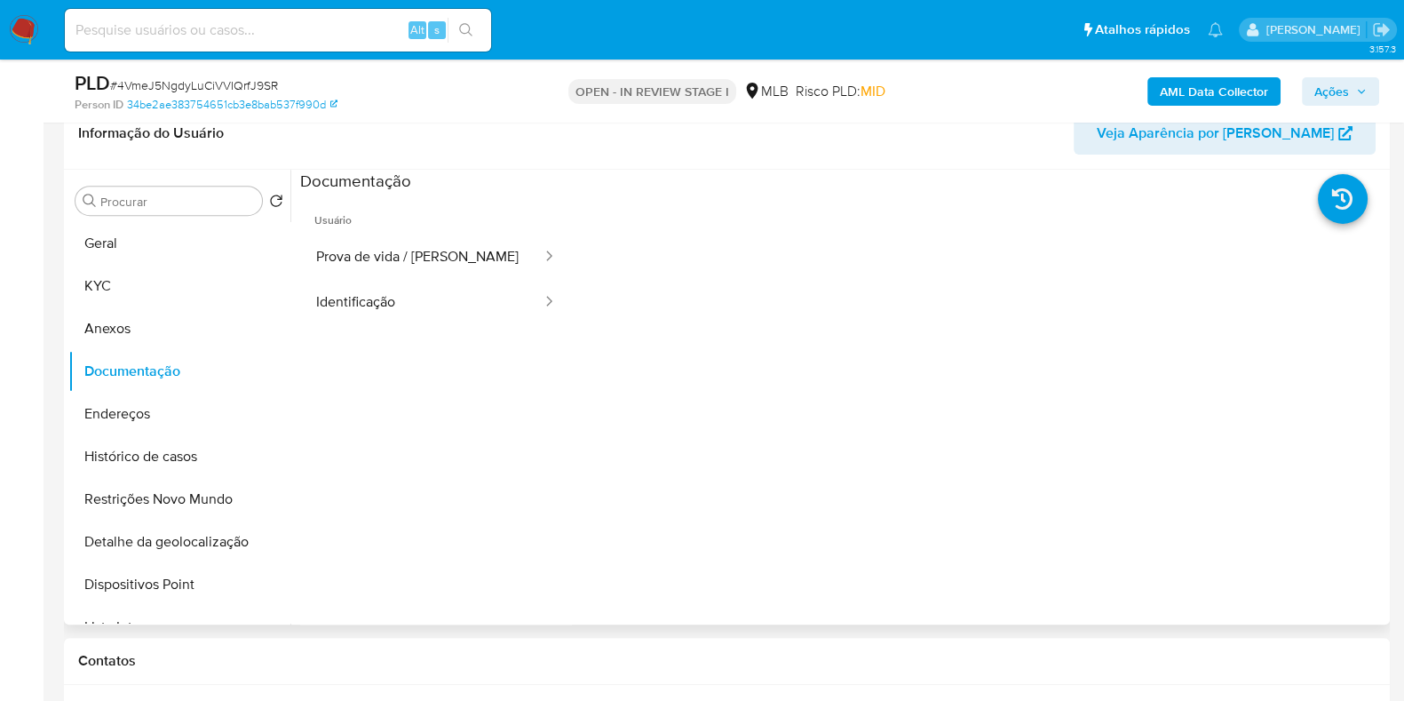
click at [408, 338] on ul "Usuário Prova de vida / Selfie Identificação" at bounding box center [436, 448] width 272 height 512
click at [413, 317] on button "Identificação" at bounding box center [421, 302] width 243 height 45
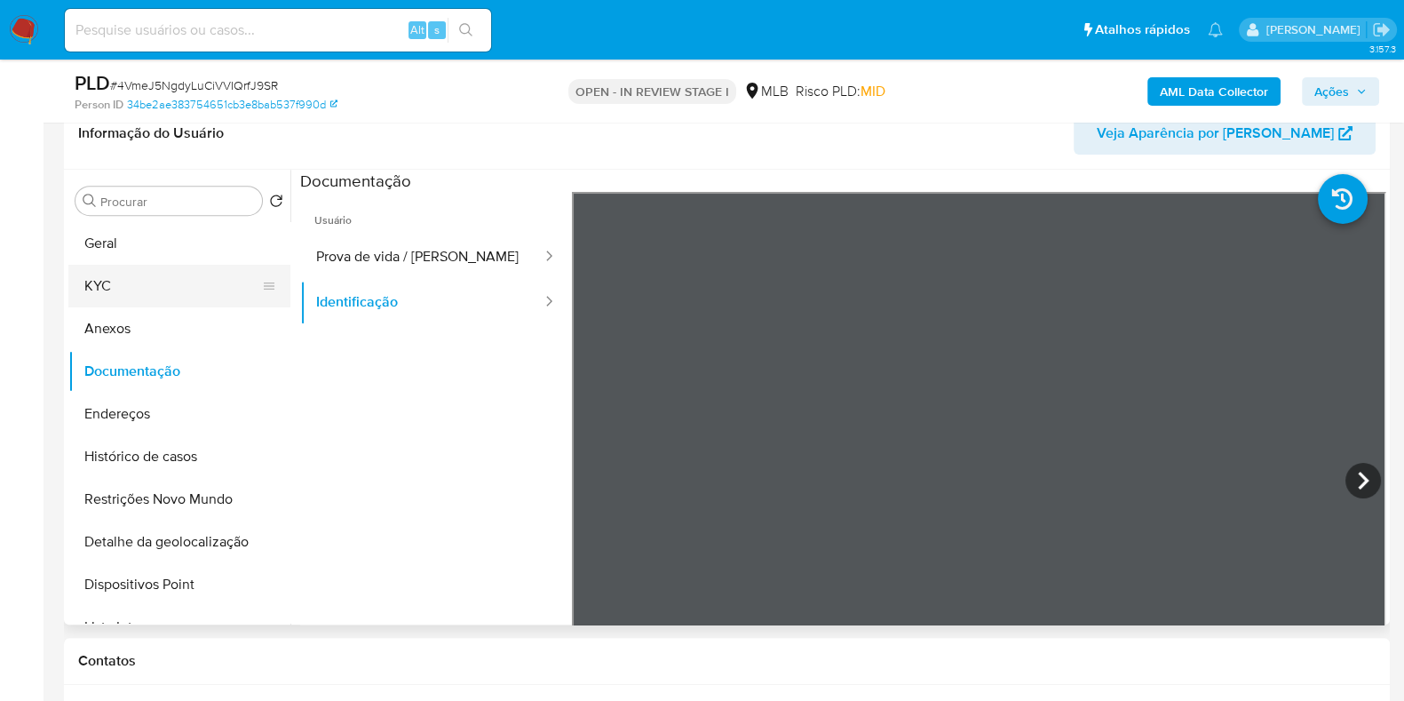
click at [183, 298] on button "KYC" at bounding box center [172, 286] width 208 height 43
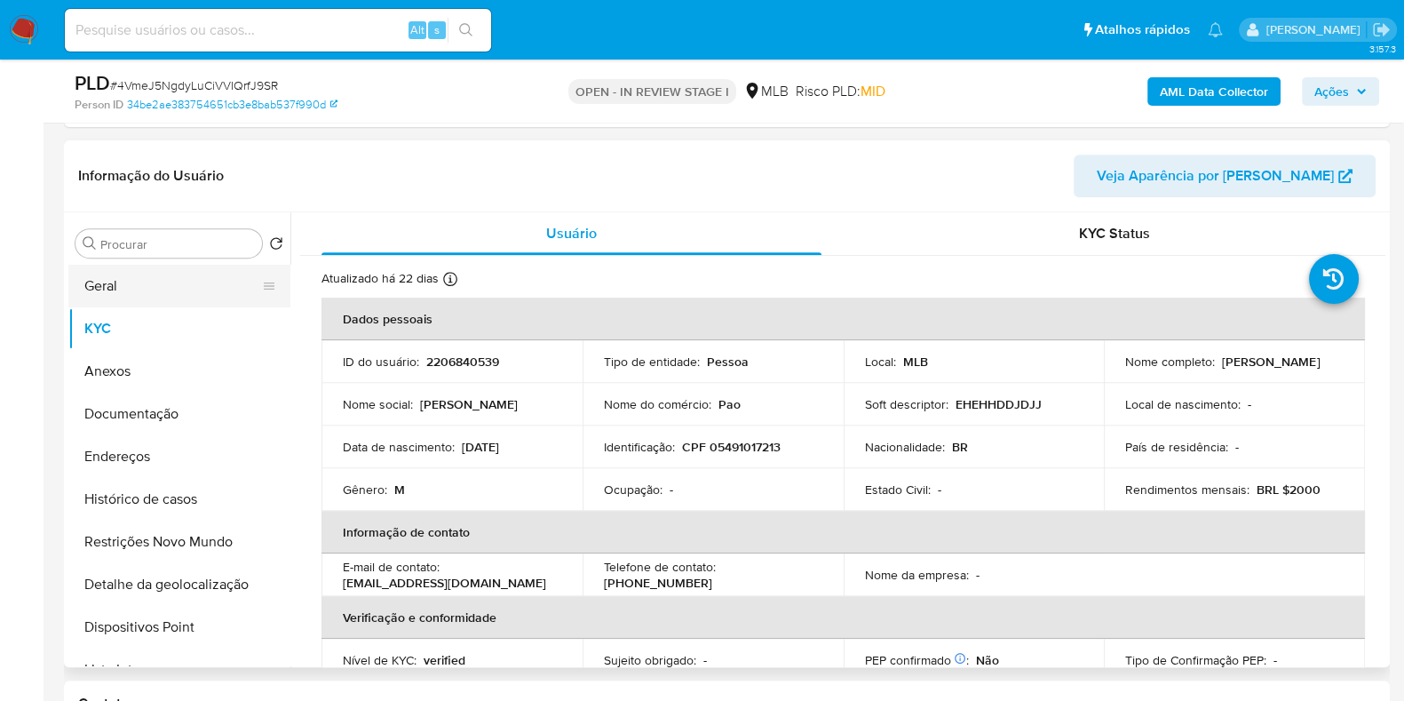
click at [160, 282] on button "Geral" at bounding box center [172, 286] width 208 height 43
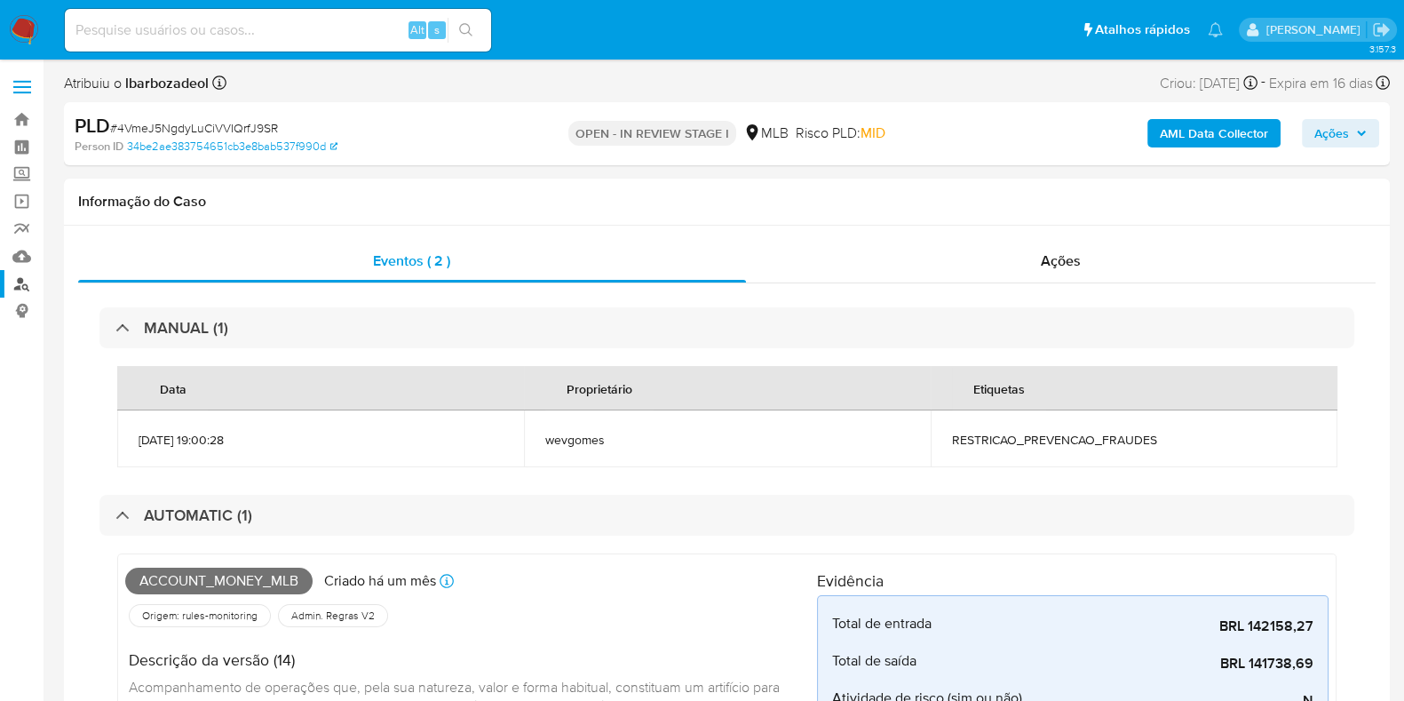
click at [30, 277] on link "Localizador de pessoas" at bounding box center [105, 284] width 211 height 28
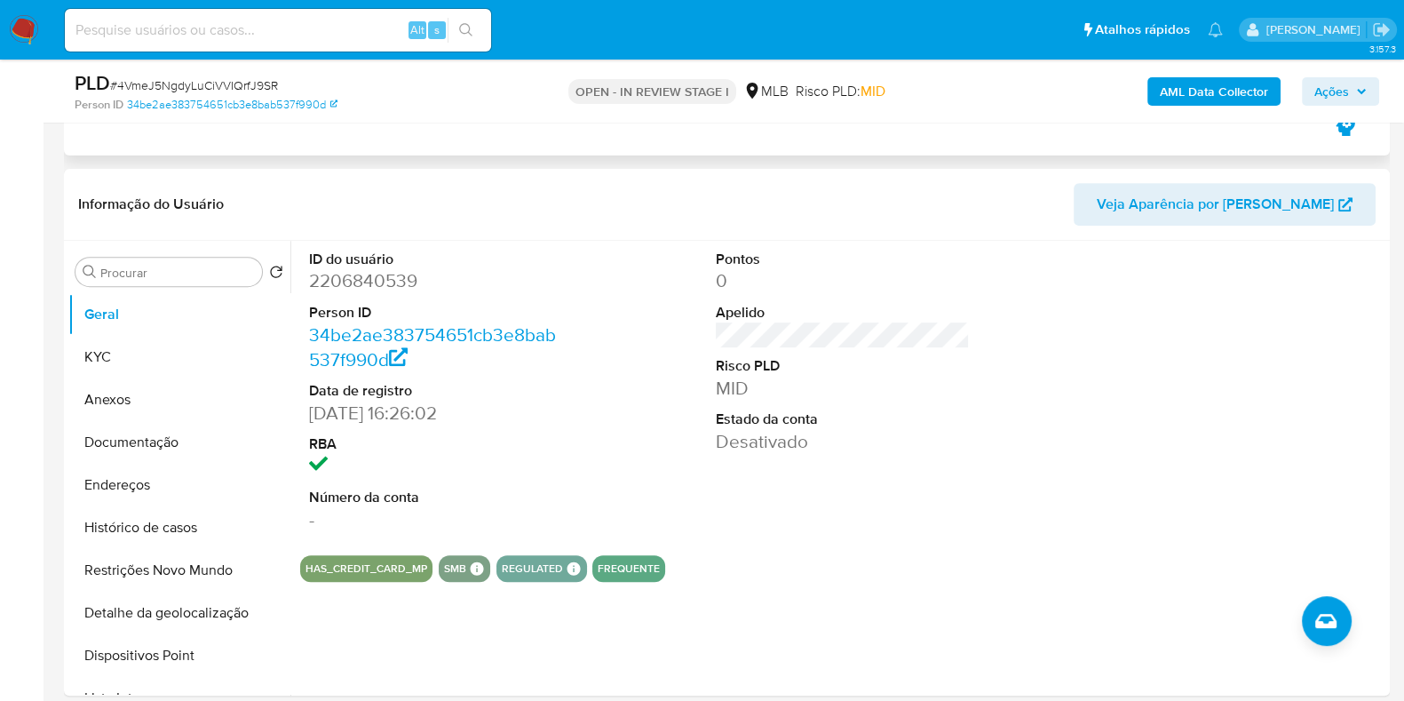
scroll to position [874, 0]
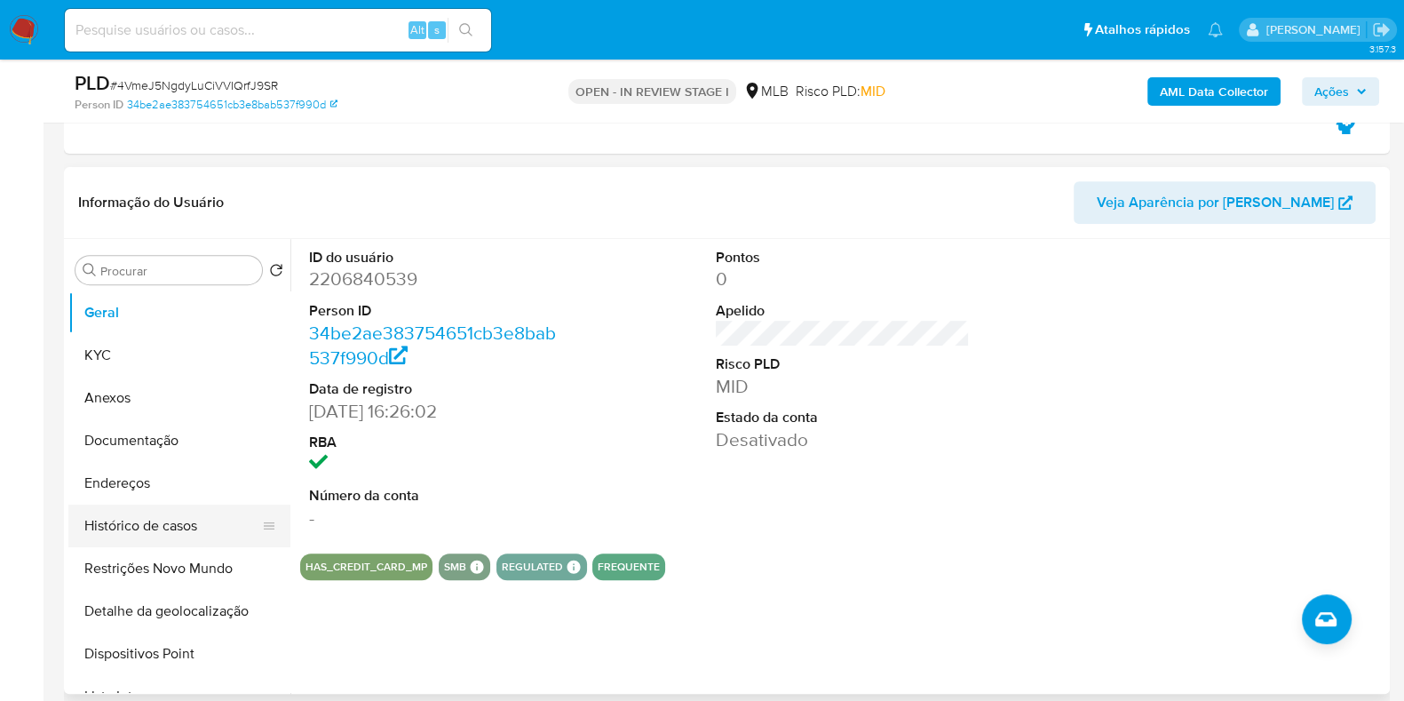
click at [155, 509] on button "Histórico de casos" at bounding box center [172, 526] width 208 height 43
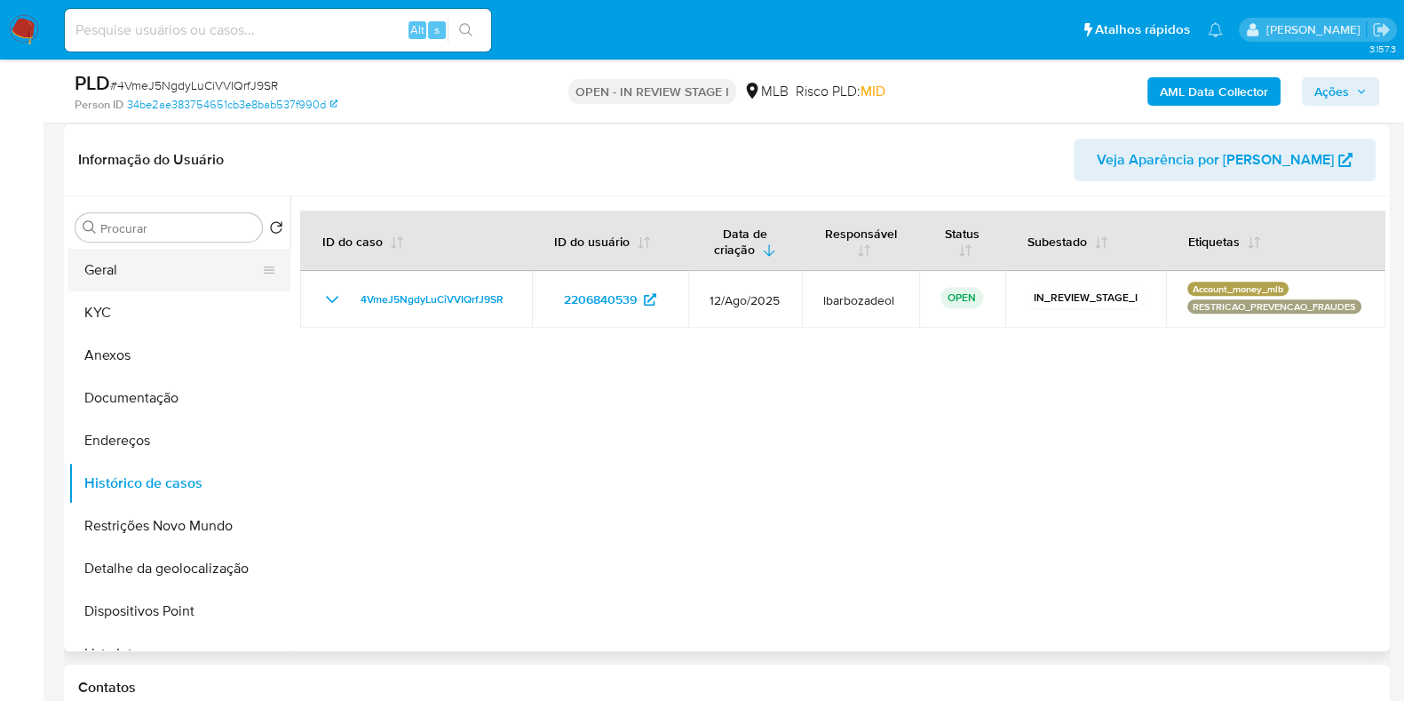
click at [147, 282] on button "Geral" at bounding box center [172, 270] width 208 height 43
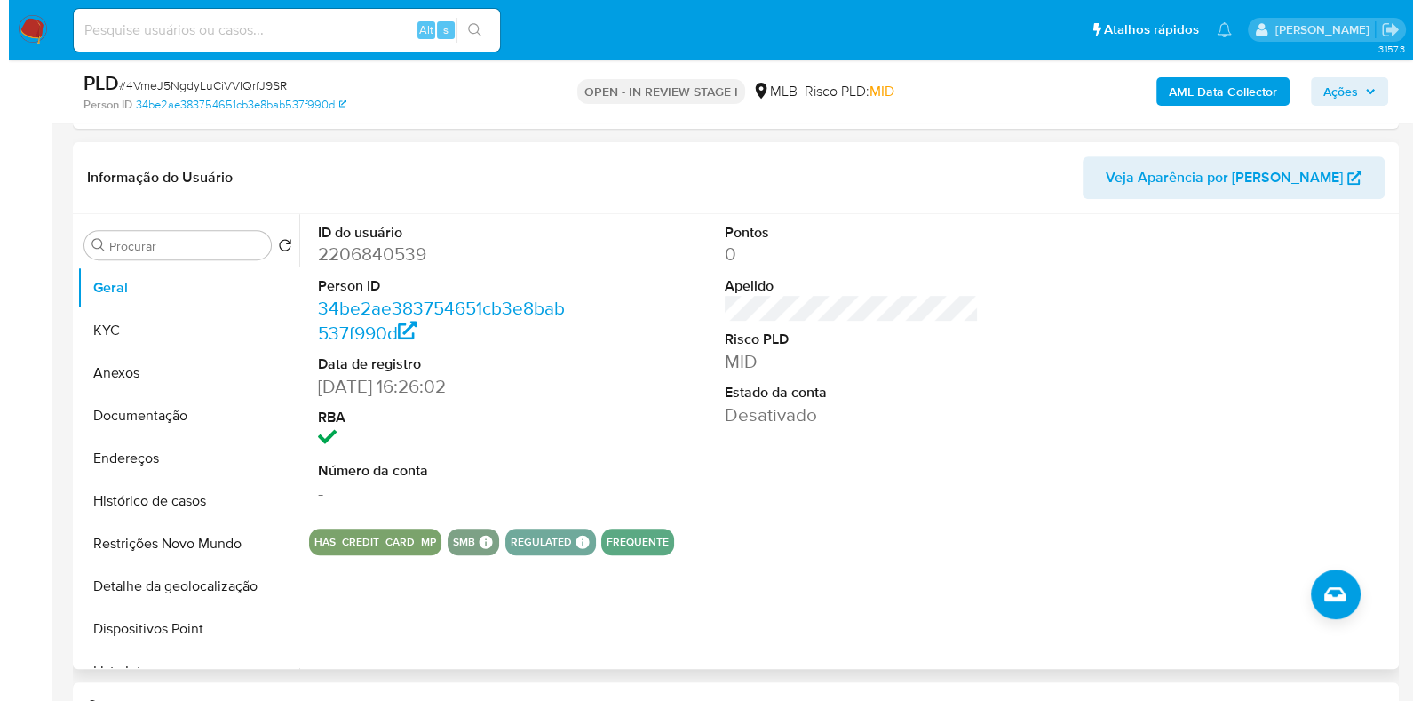
scroll to position [903, 0]
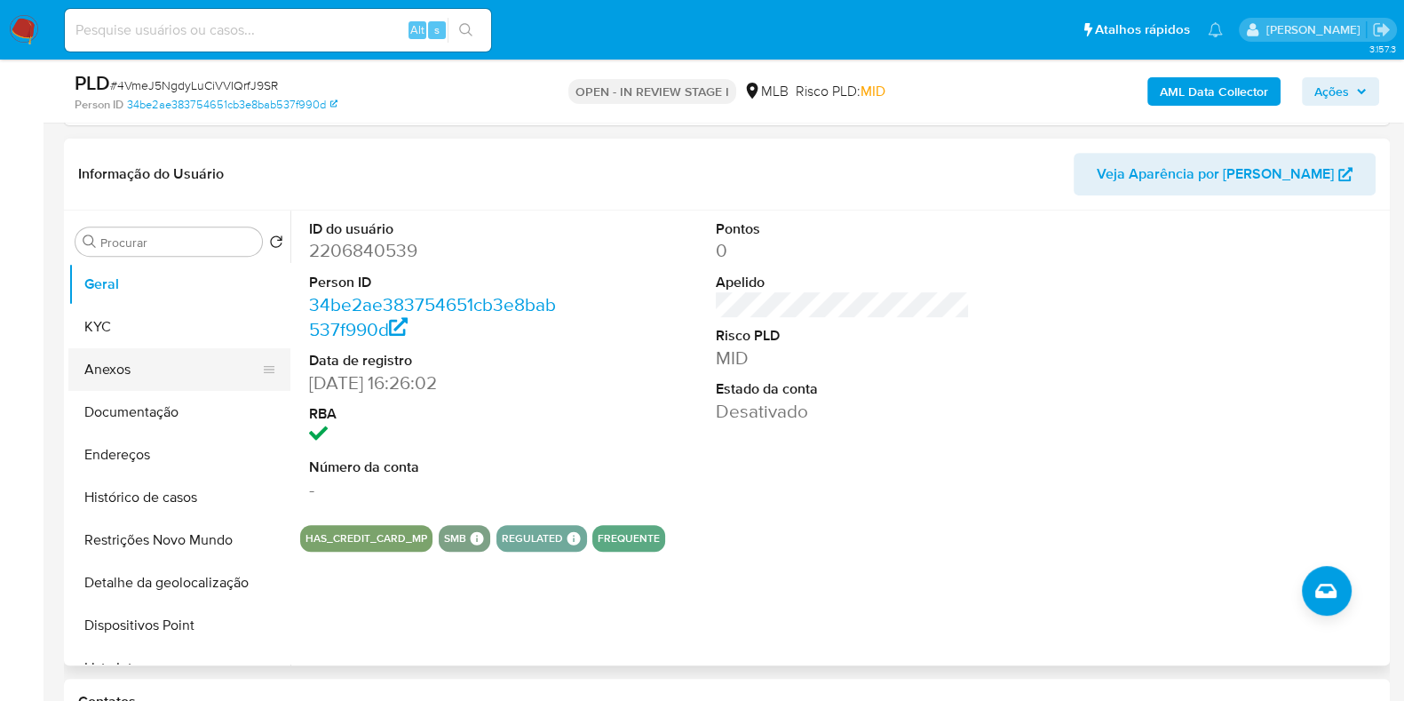
click at [169, 330] on button "KYC" at bounding box center [179, 327] width 222 height 43
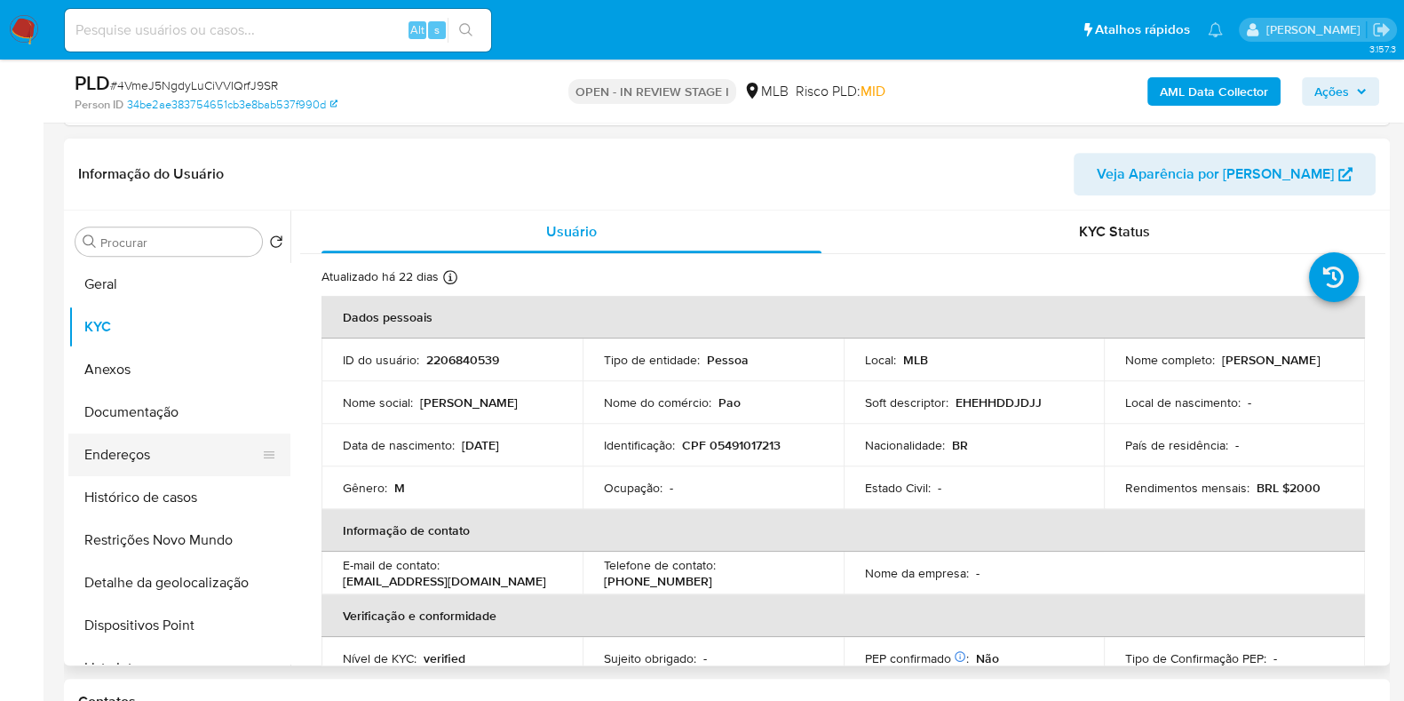
click at [175, 450] on button "Endereços" at bounding box center [172, 455] width 208 height 43
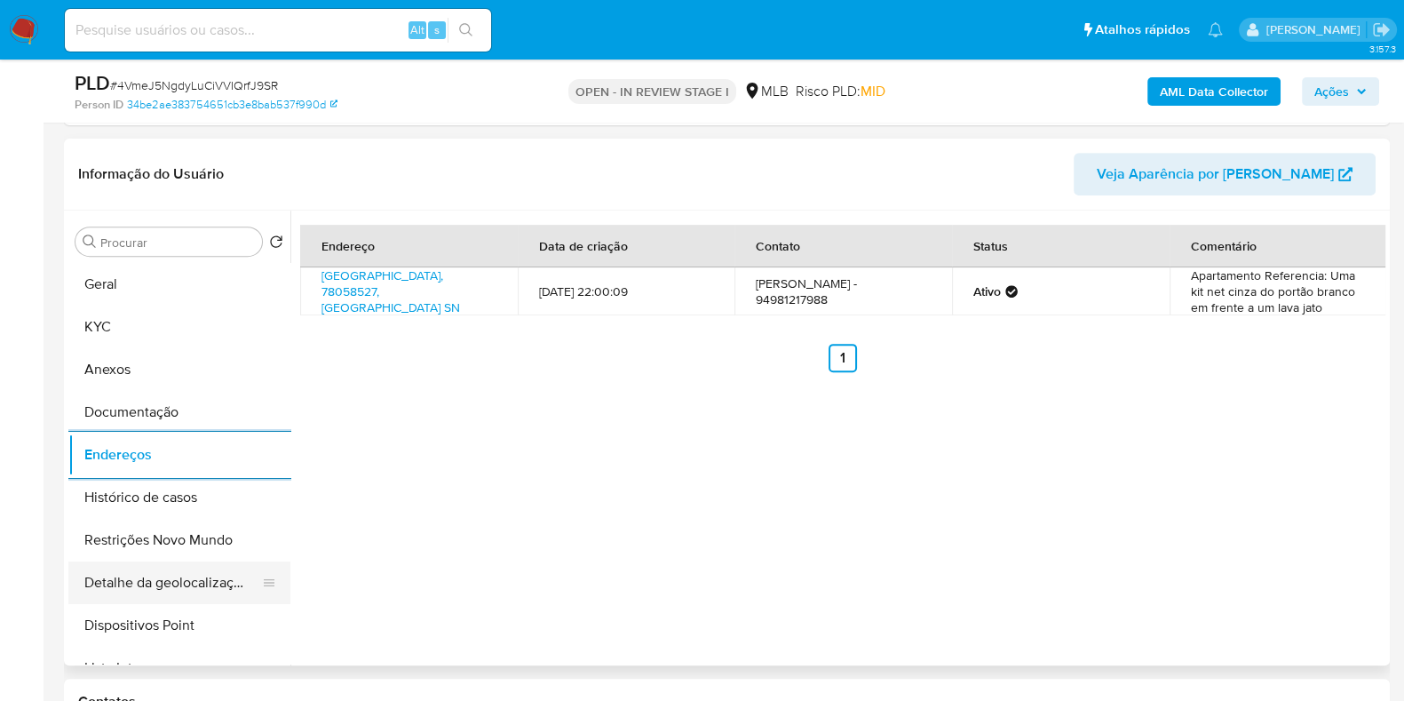
click at [169, 575] on button "Detalhe da geolocalização" at bounding box center [172, 582] width 208 height 43
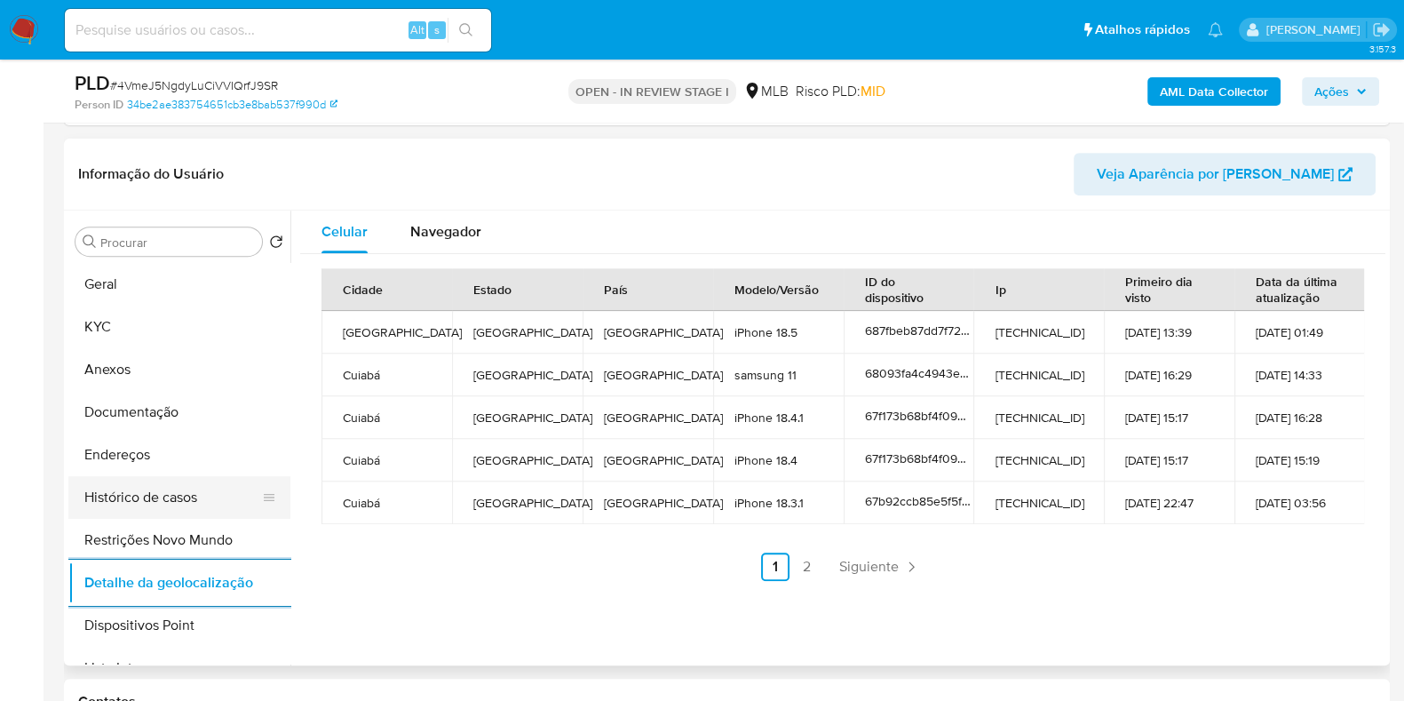
click at [169, 513] on button "Histórico de casos" at bounding box center [172, 497] width 208 height 43
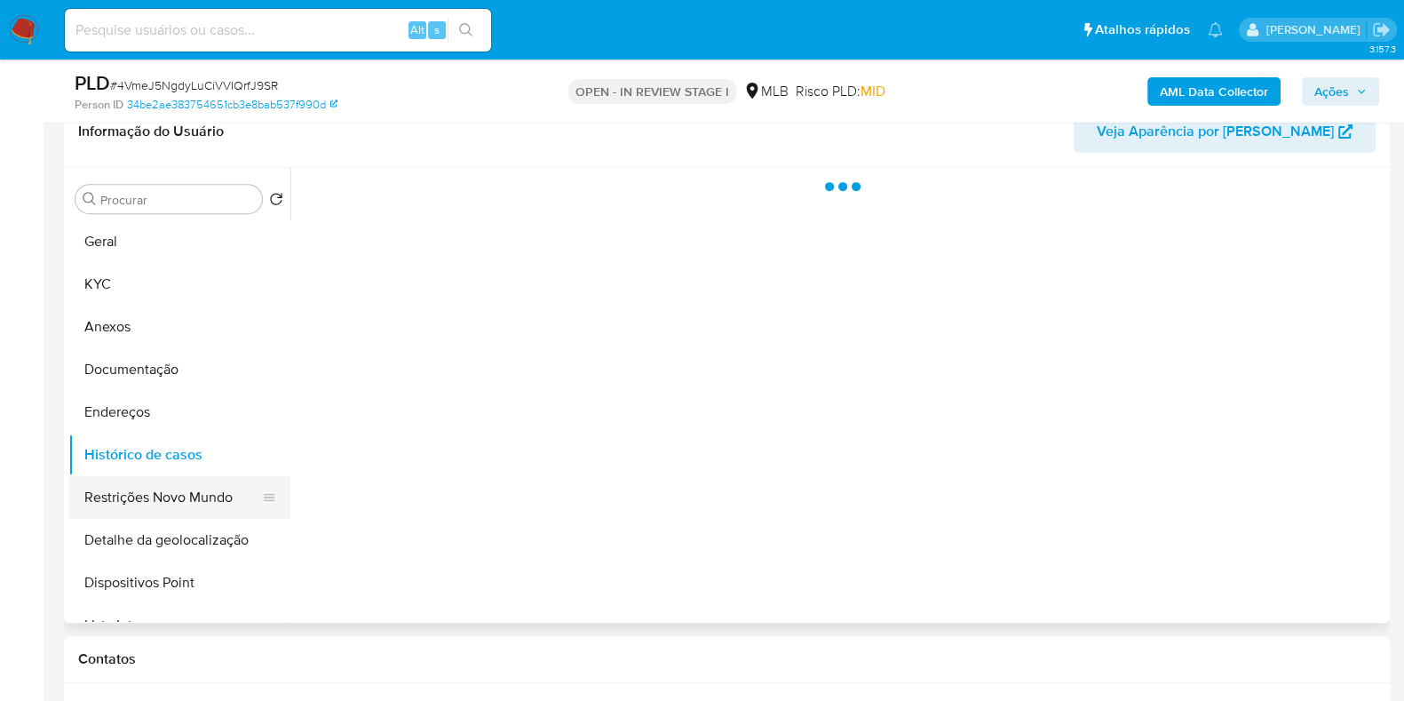
click at [167, 486] on button "Restrições Novo Mundo" at bounding box center [172, 497] width 208 height 43
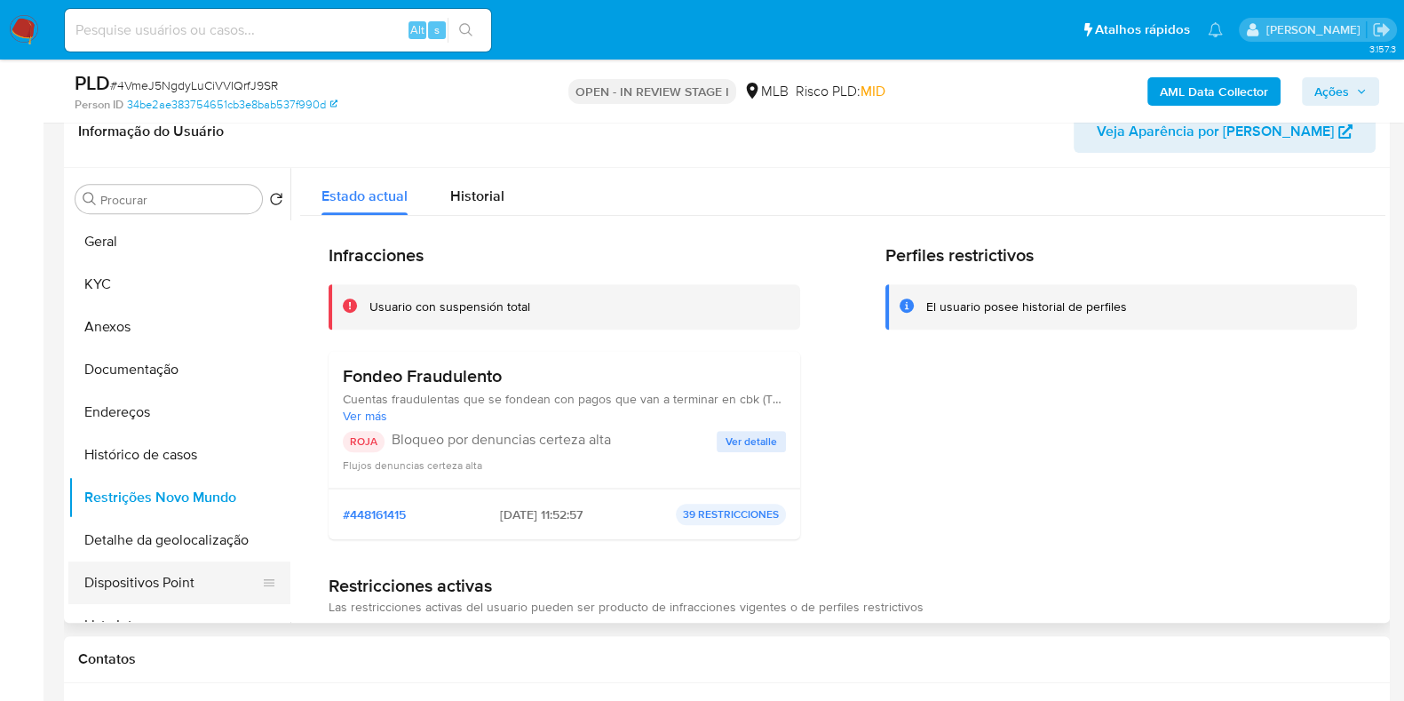
click at [186, 570] on button "Dispositivos Point" at bounding box center [172, 582] width 208 height 43
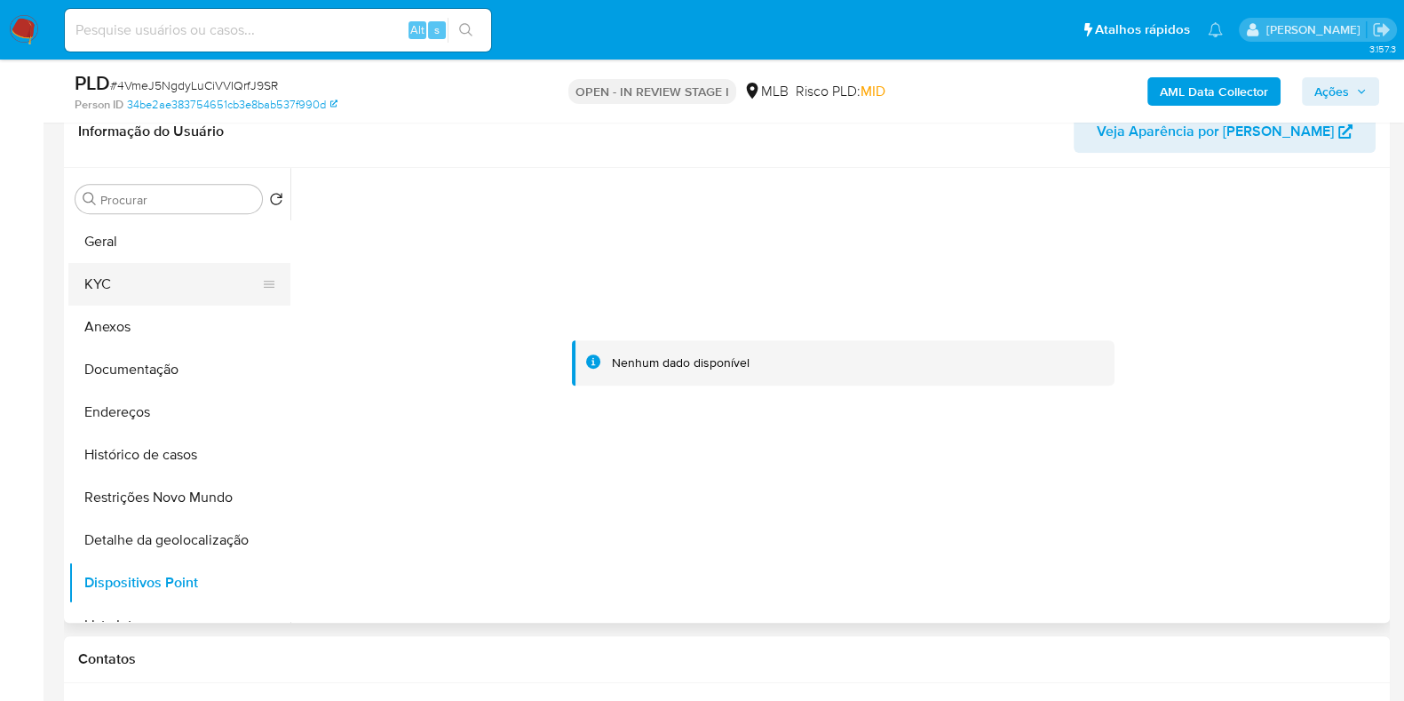
click at [149, 269] on button "KYC" at bounding box center [172, 284] width 208 height 43
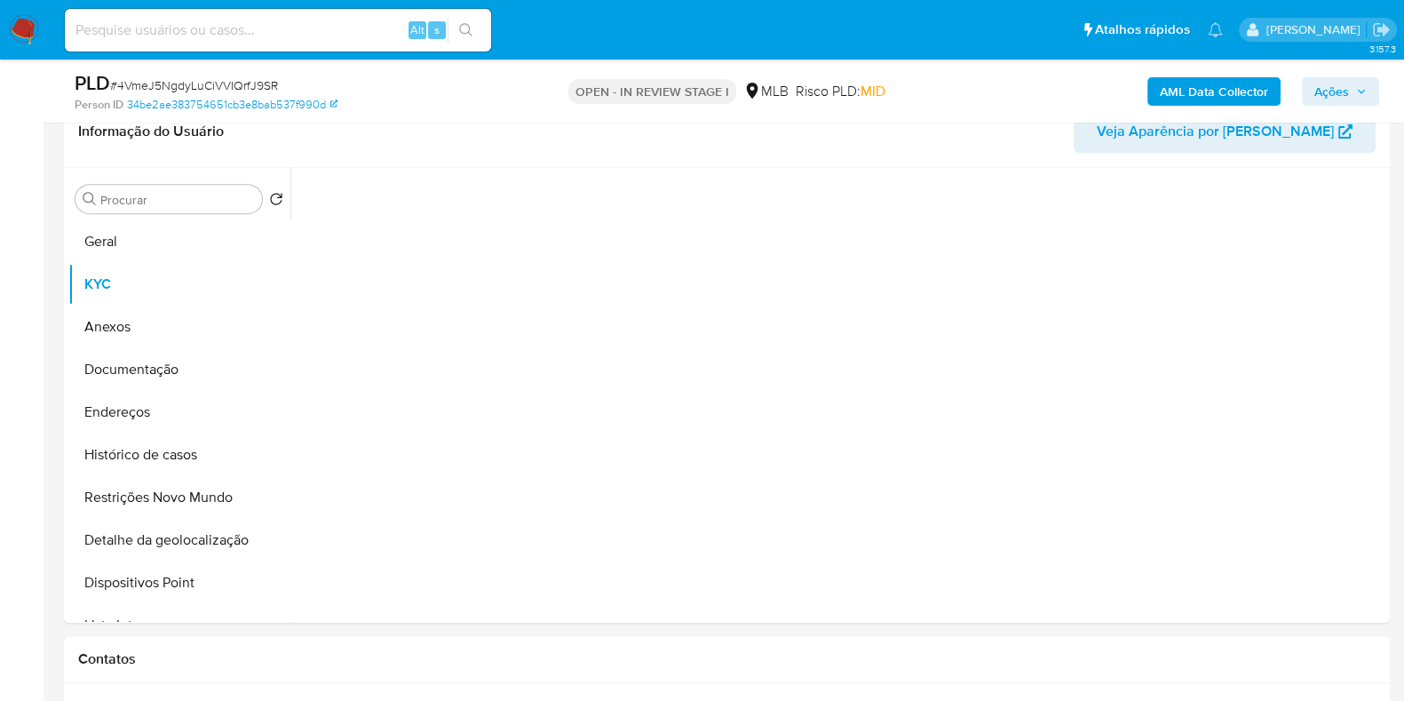
click at [1346, 90] on span "Ações" at bounding box center [1332, 91] width 35 height 28
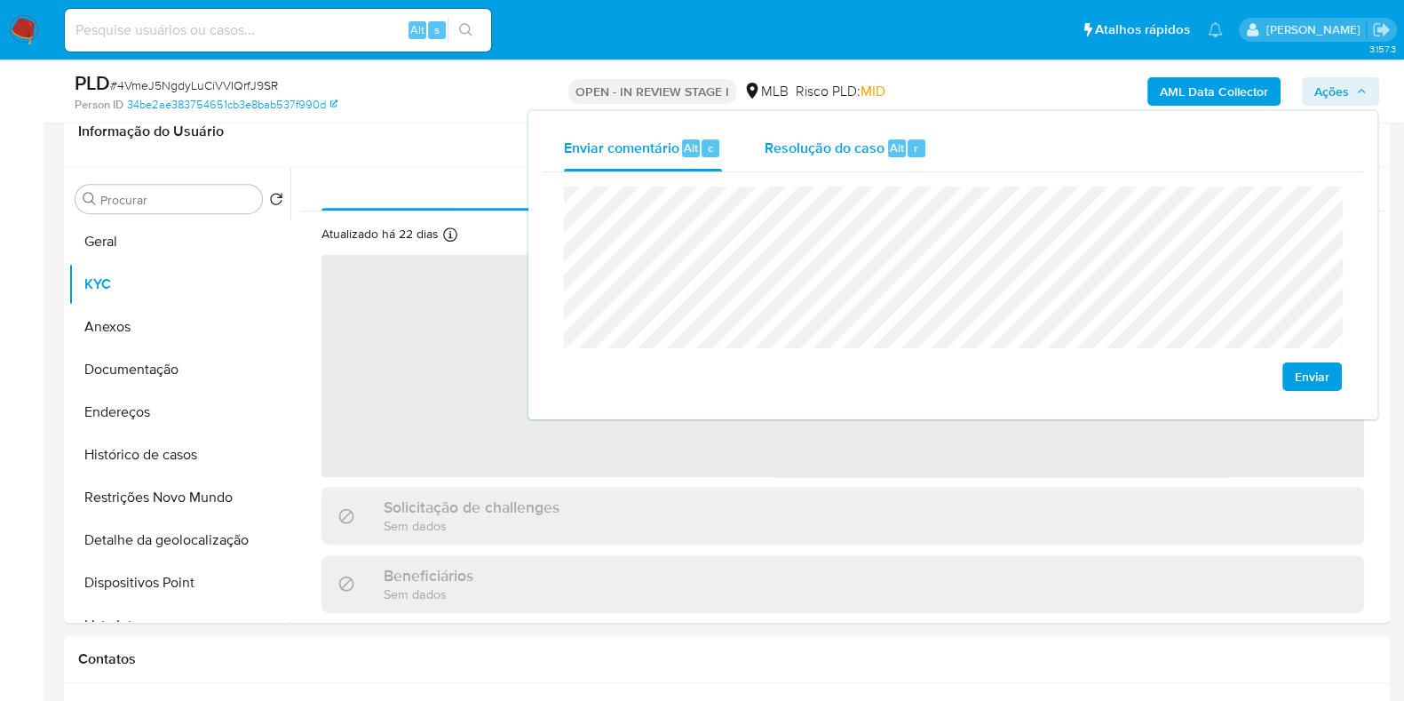
click at [878, 146] on span "Resolução do caso" at bounding box center [825, 147] width 120 height 20
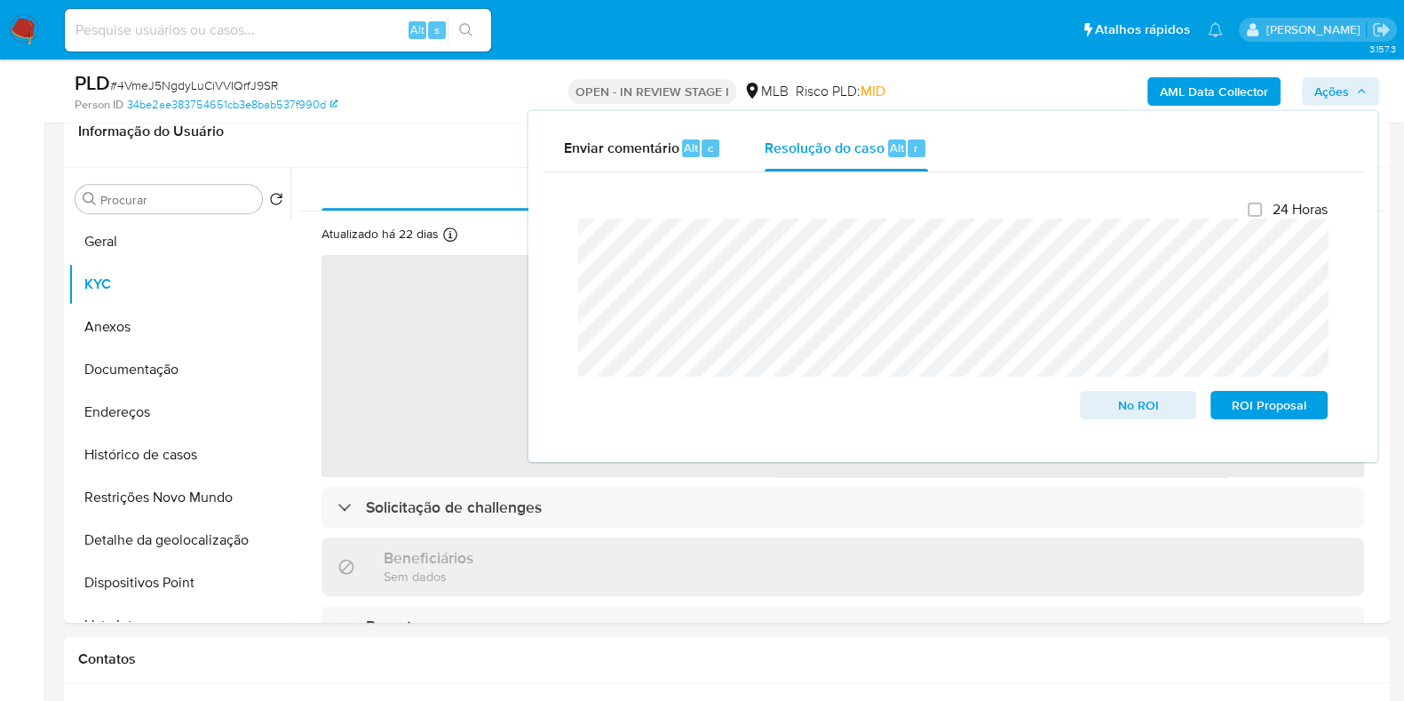
click at [1022, 77] on div "AML Data Collector Ações Enviar comentário Alt c Resolução do caso Alt r Fecham…" at bounding box center [1165, 91] width 430 height 42
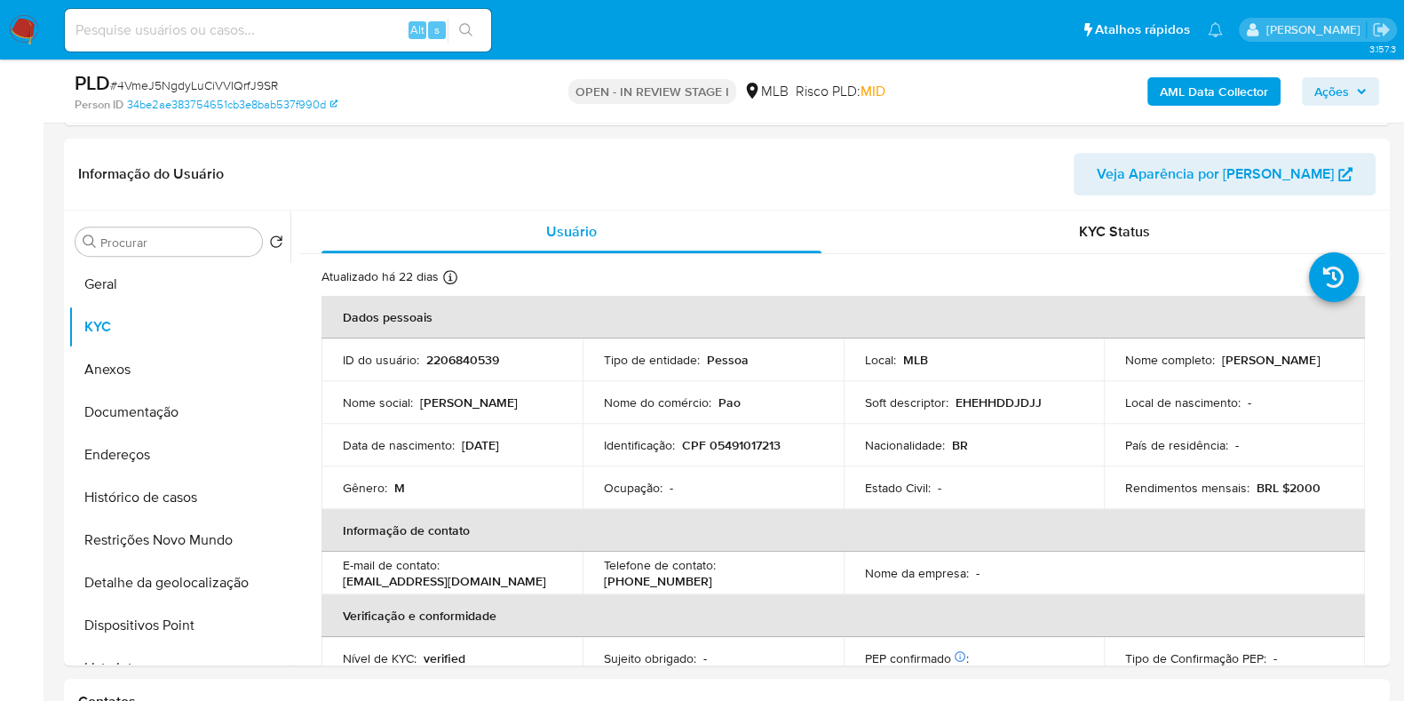
click at [1182, 86] on b "AML Data Collector" at bounding box center [1214, 91] width 108 height 28
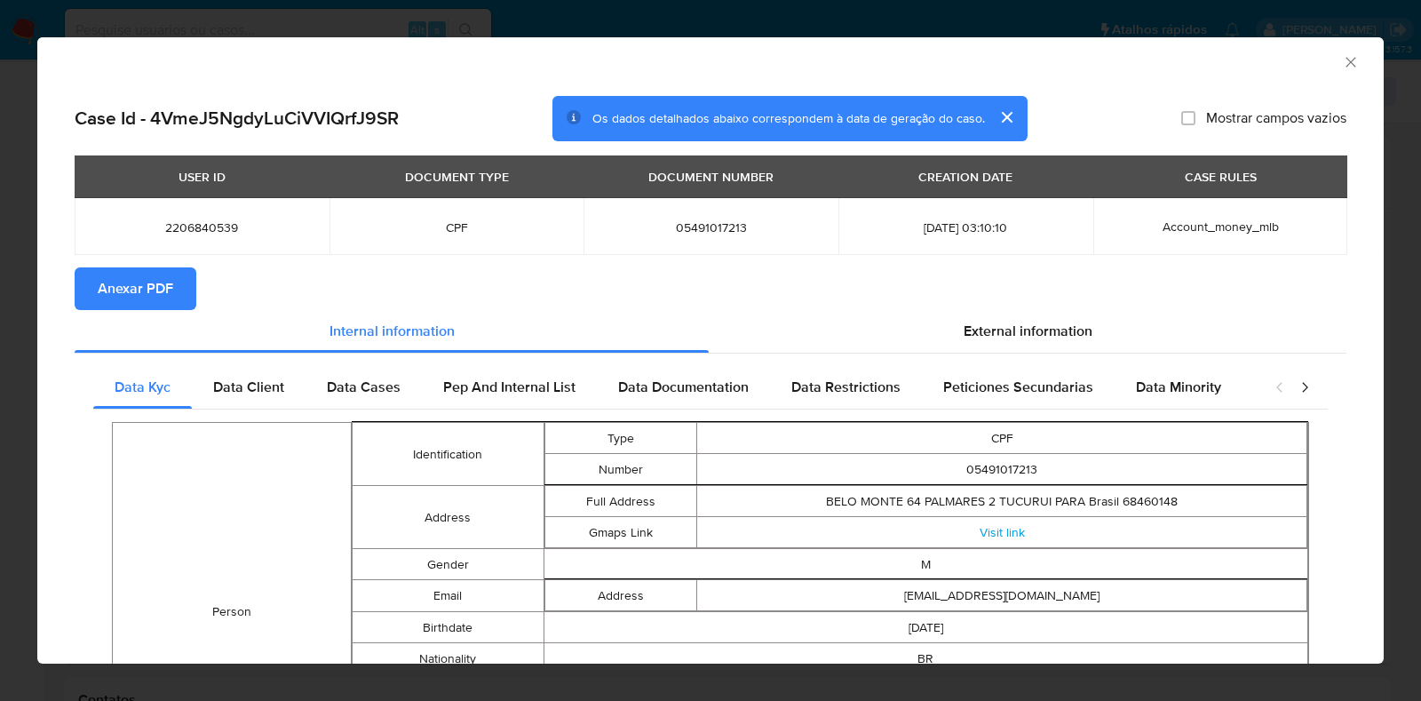
click at [139, 282] on span "Anexar PDF" at bounding box center [136, 288] width 76 height 39
click at [1342, 61] on icon "Fechar a janela" at bounding box center [1351, 62] width 18 height 18
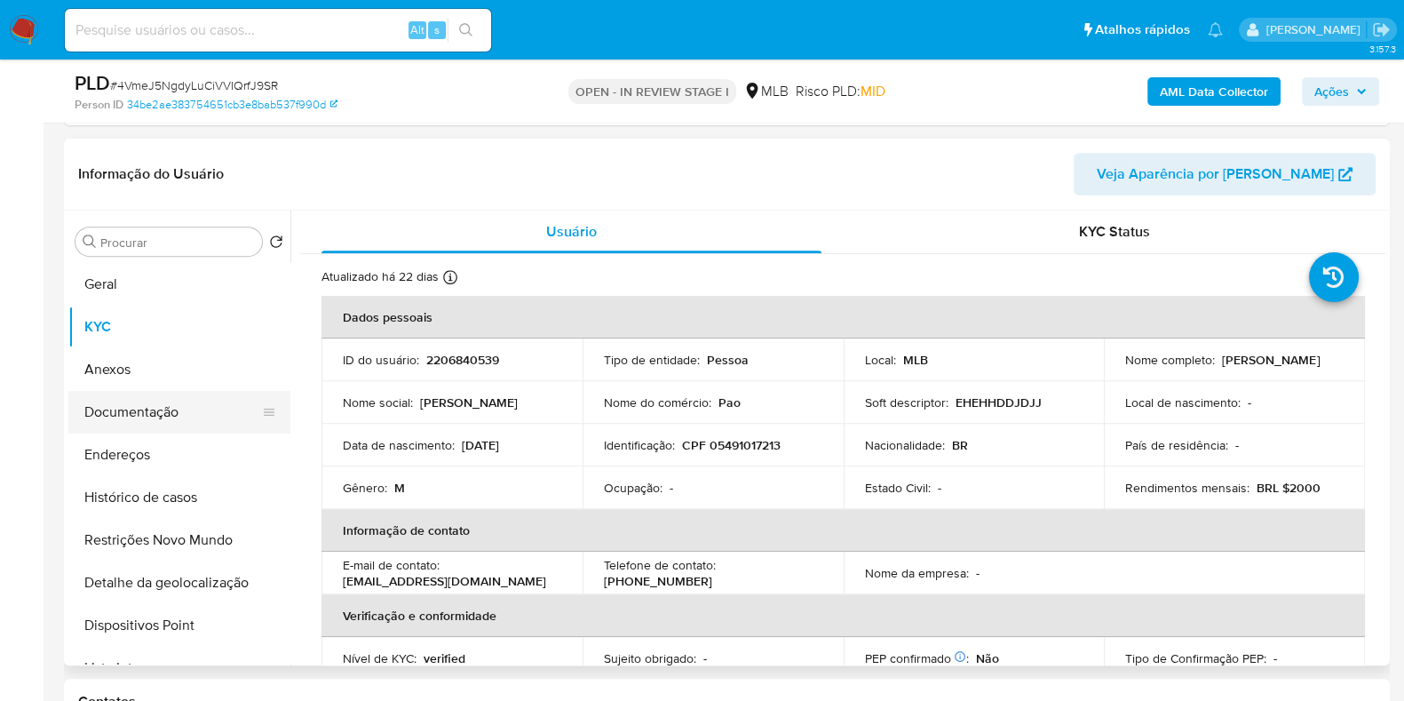
click at [165, 367] on button "Anexos" at bounding box center [179, 369] width 222 height 43
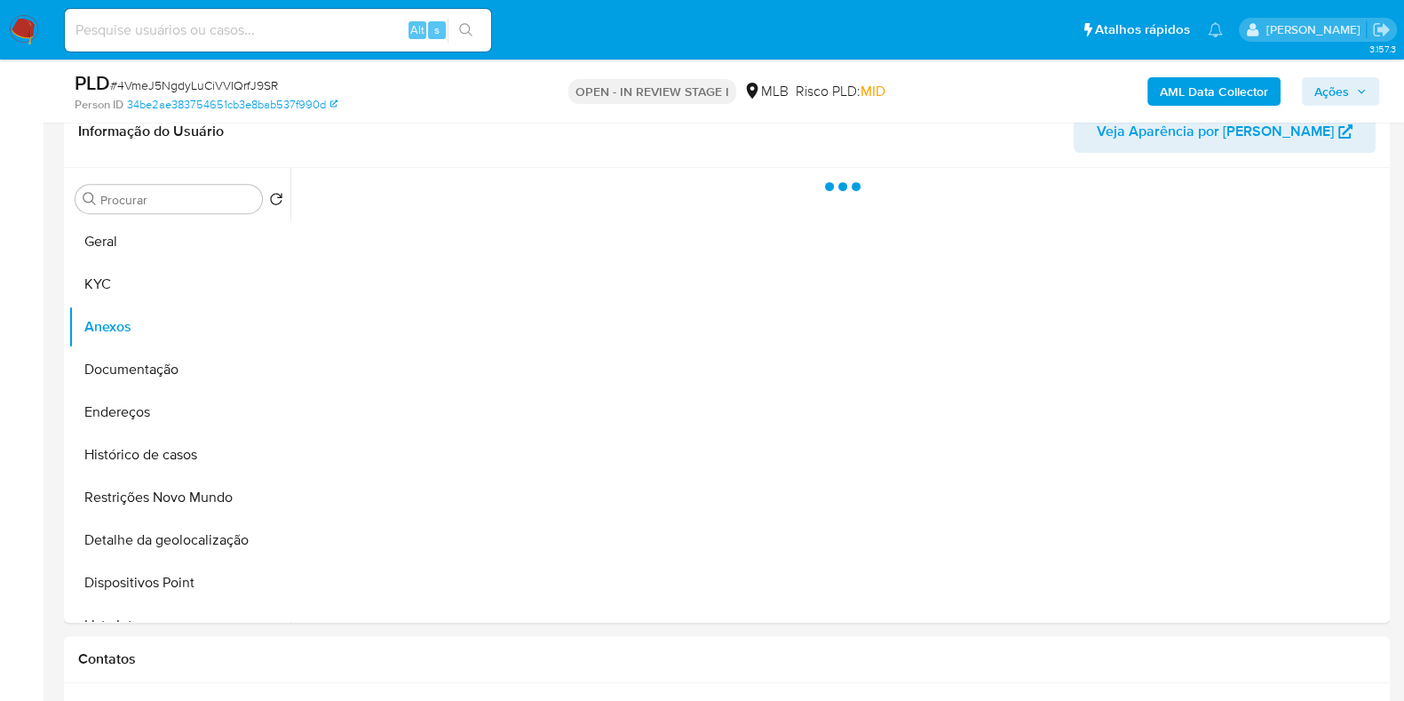
click at [1348, 91] on span "Ações" at bounding box center [1332, 91] width 35 height 28
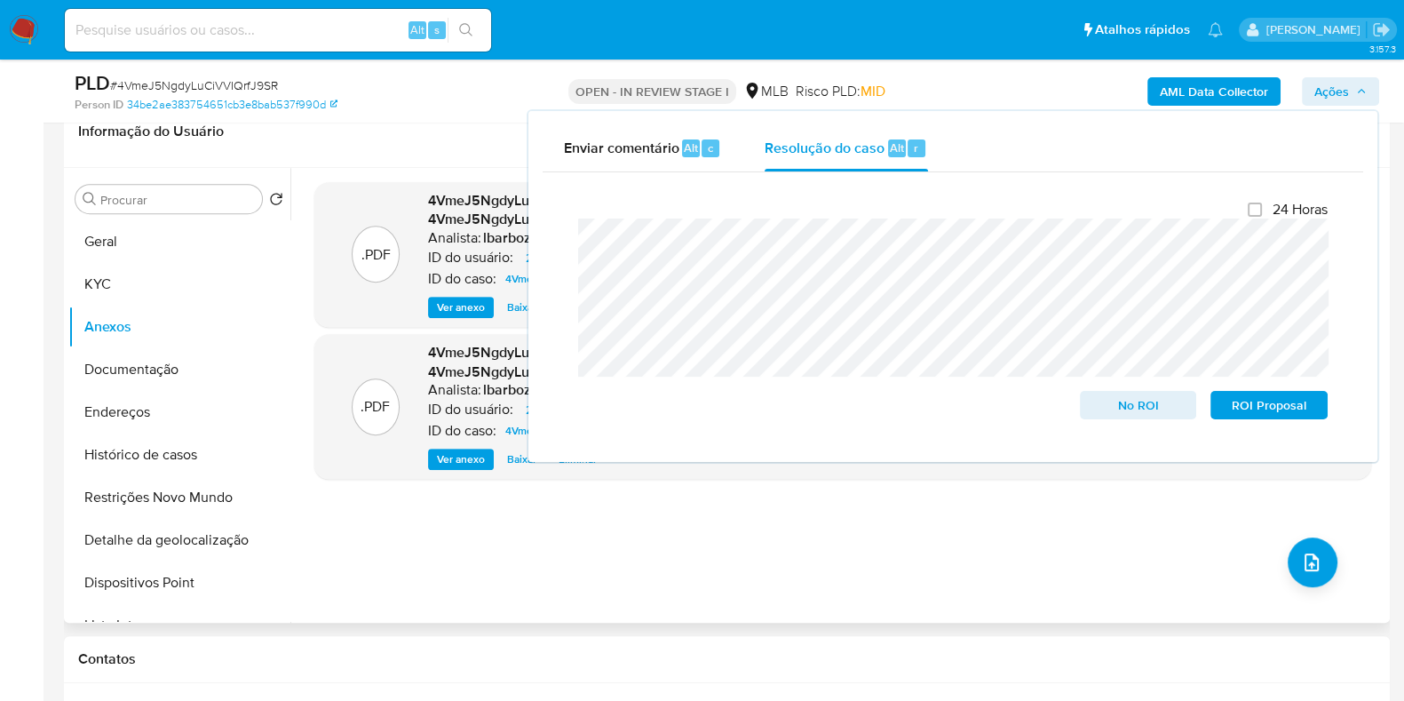
click at [812, 579] on div ".PDF 4VmeJ5NgdyLuCiVVIQrfJ9SR_internal_info_2025_09_09__16_50_15.pdf - 4VmeJ5Ng…" at bounding box center [842, 395] width 1057 height 426
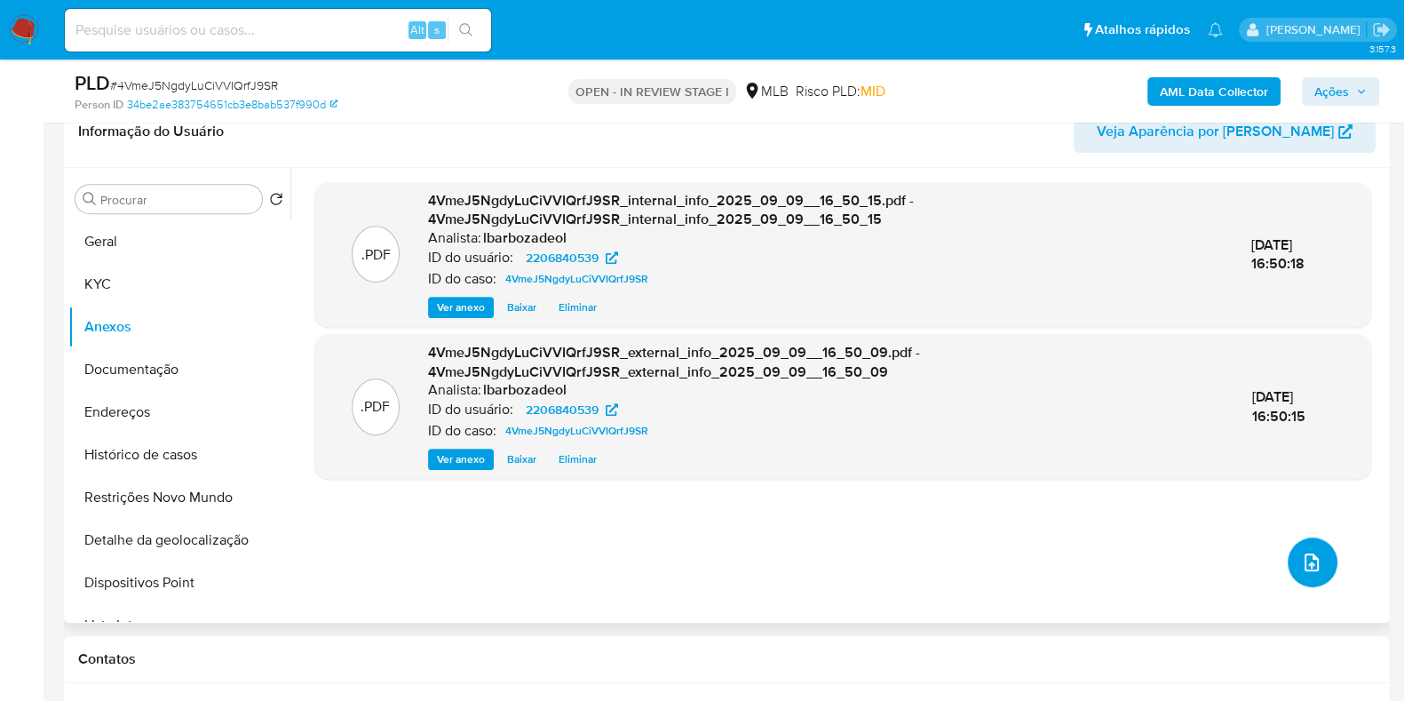
click at [1328, 560] on button "upload-file" at bounding box center [1313, 562] width 50 height 50
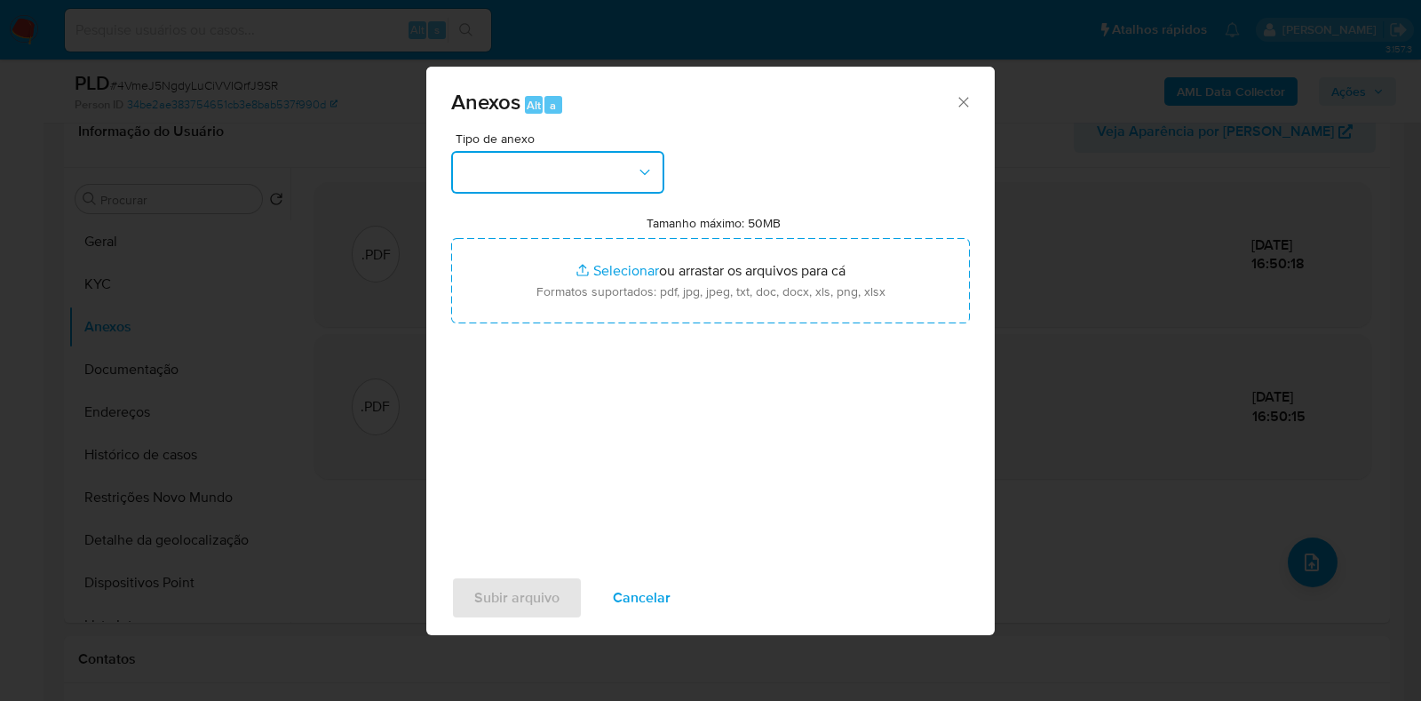
click at [603, 175] on button "button" at bounding box center [557, 172] width 213 height 43
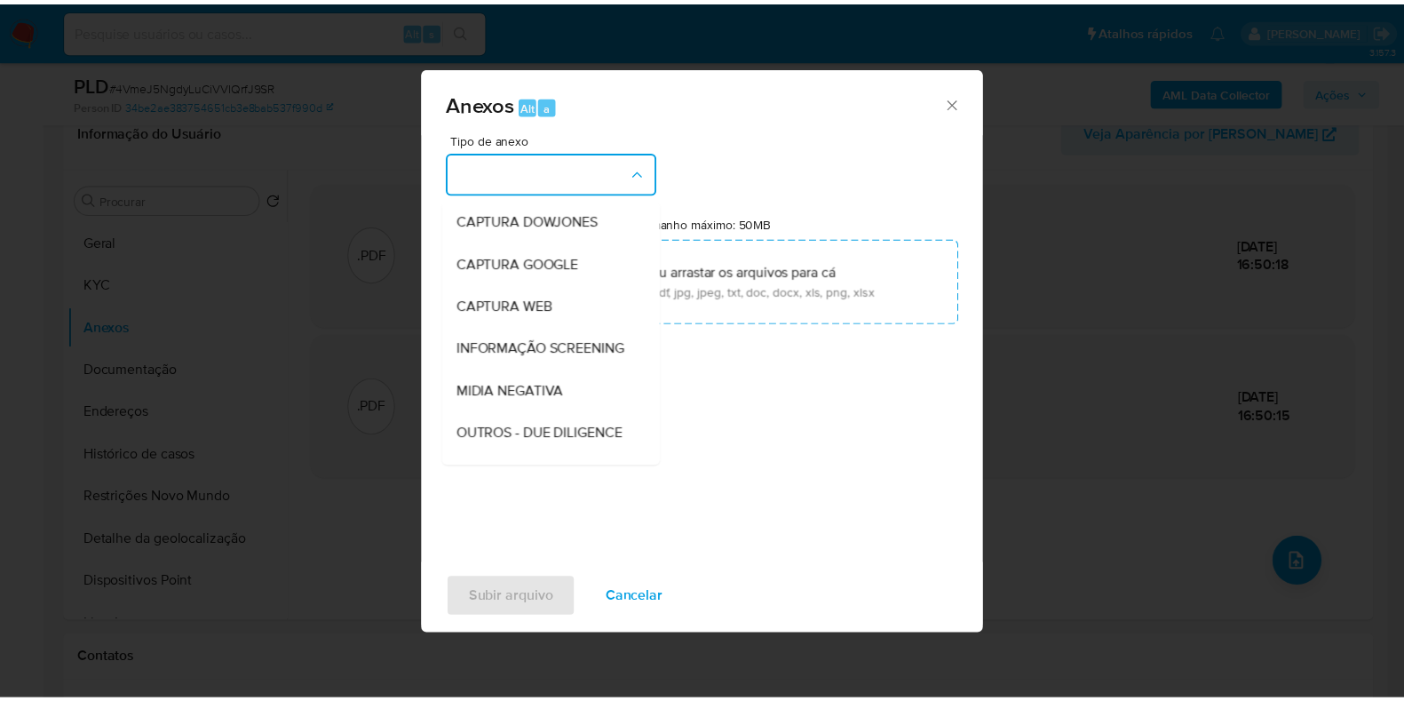
scroll to position [274, 0]
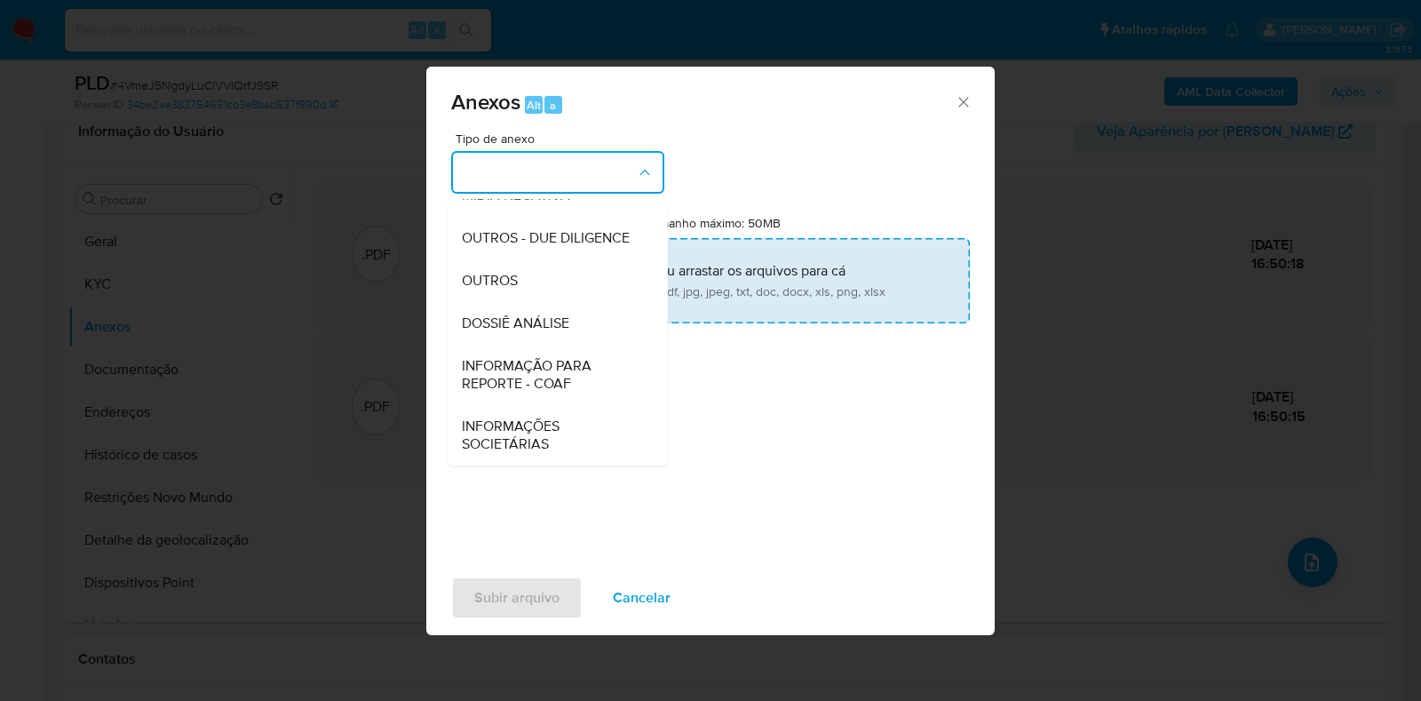
drag, startPoint x: 577, startPoint y: 313, endPoint x: 593, endPoint y: 304, distance: 17.5
click at [577, 314] on div "DOSSIÊ ANÁLISE" at bounding box center [552, 323] width 181 height 43
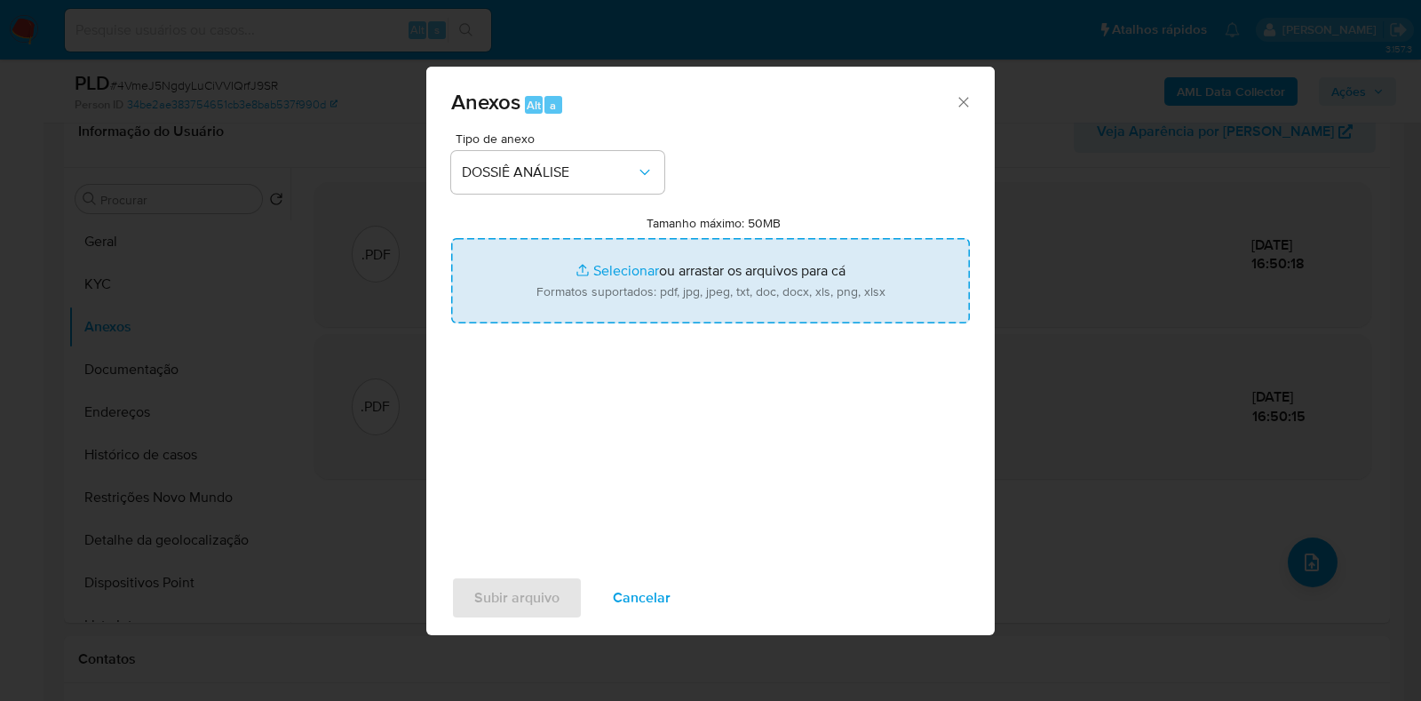
click at [607, 285] on input "Tamanho máximo: 50MB Selecionar arquivos" at bounding box center [710, 280] width 519 height 85
type input "C:\fakepath\SAR - XXXX - CPF 05491017213 - JOEL CARLOS MACHADO BORGES.pdf"
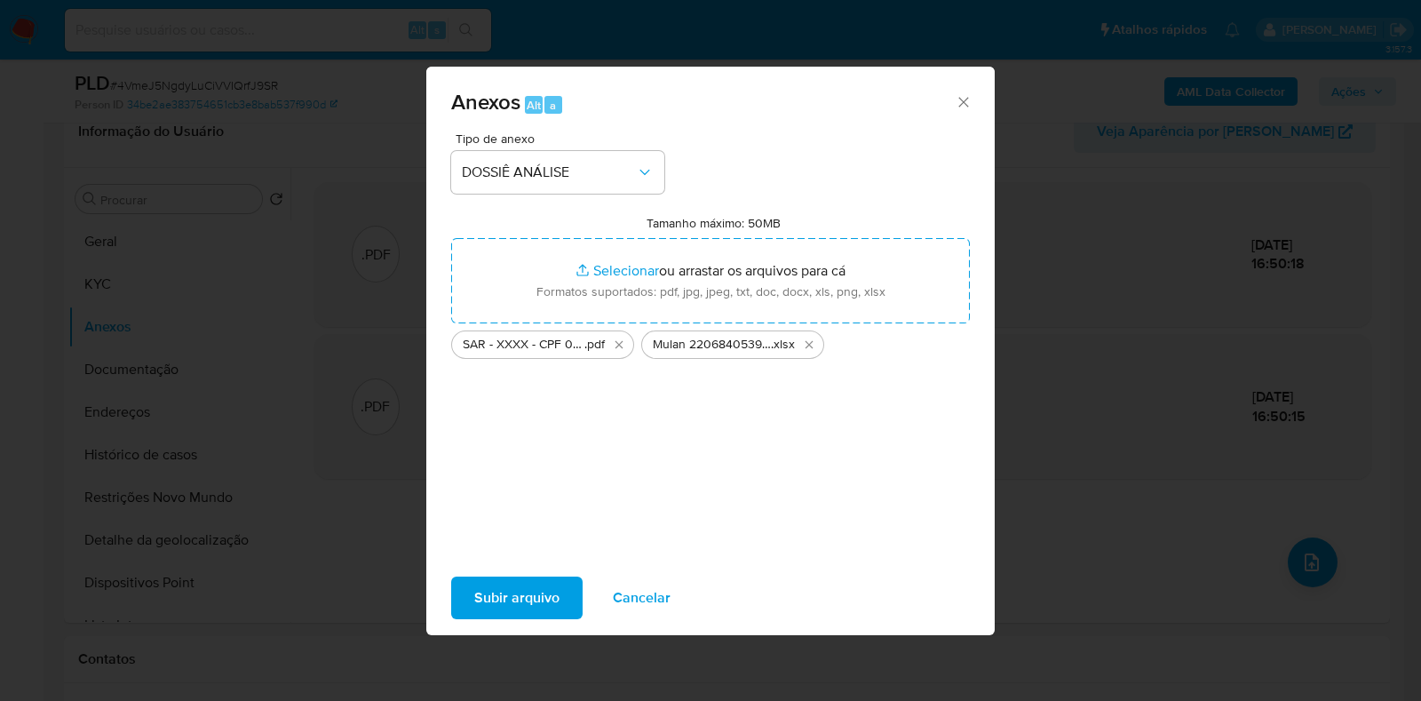
click at [533, 621] on div "Subir arquivo Cancelar" at bounding box center [710, 598] width 569 height 68
click at [537, 601] on span "Subir arquivo" at bounding box center [516, 597] width 85 height 39
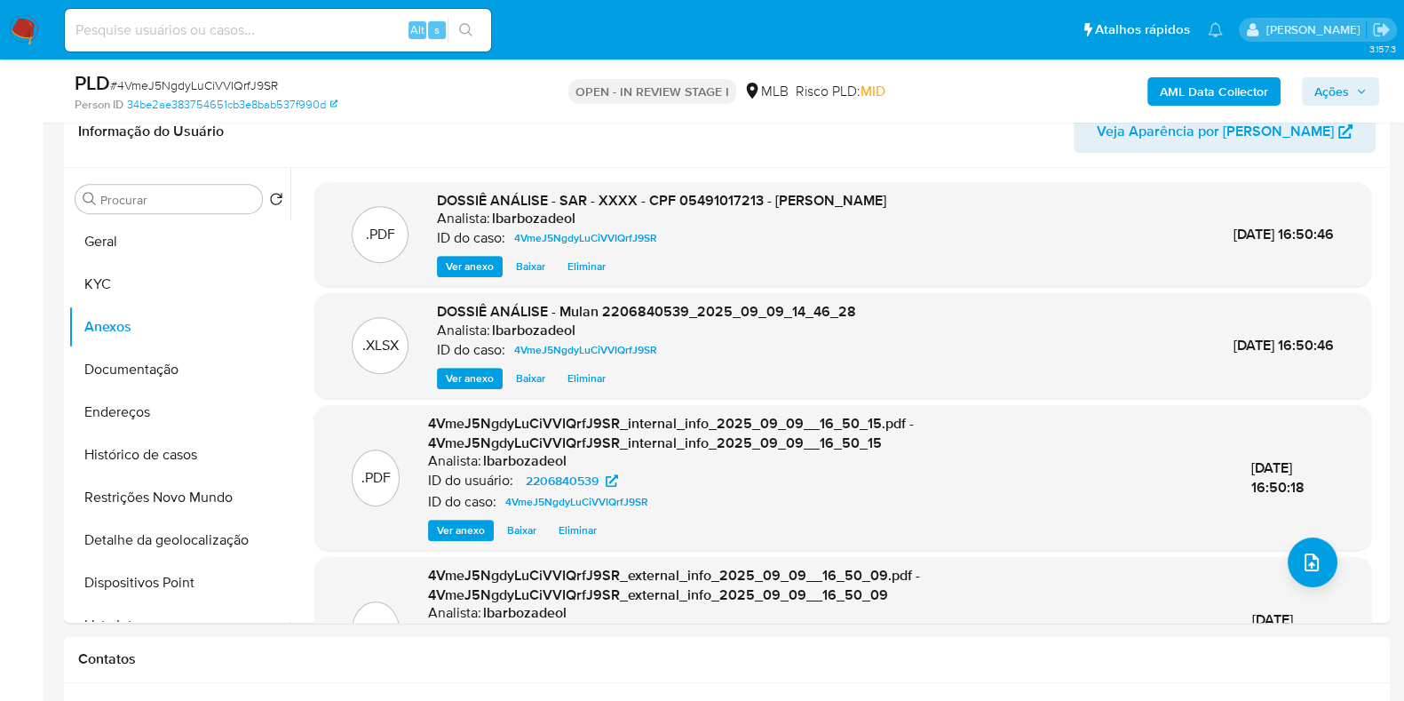
click at [1345, 92] on span "Ações" at bounding box center [1332, 91] width 35 height 28
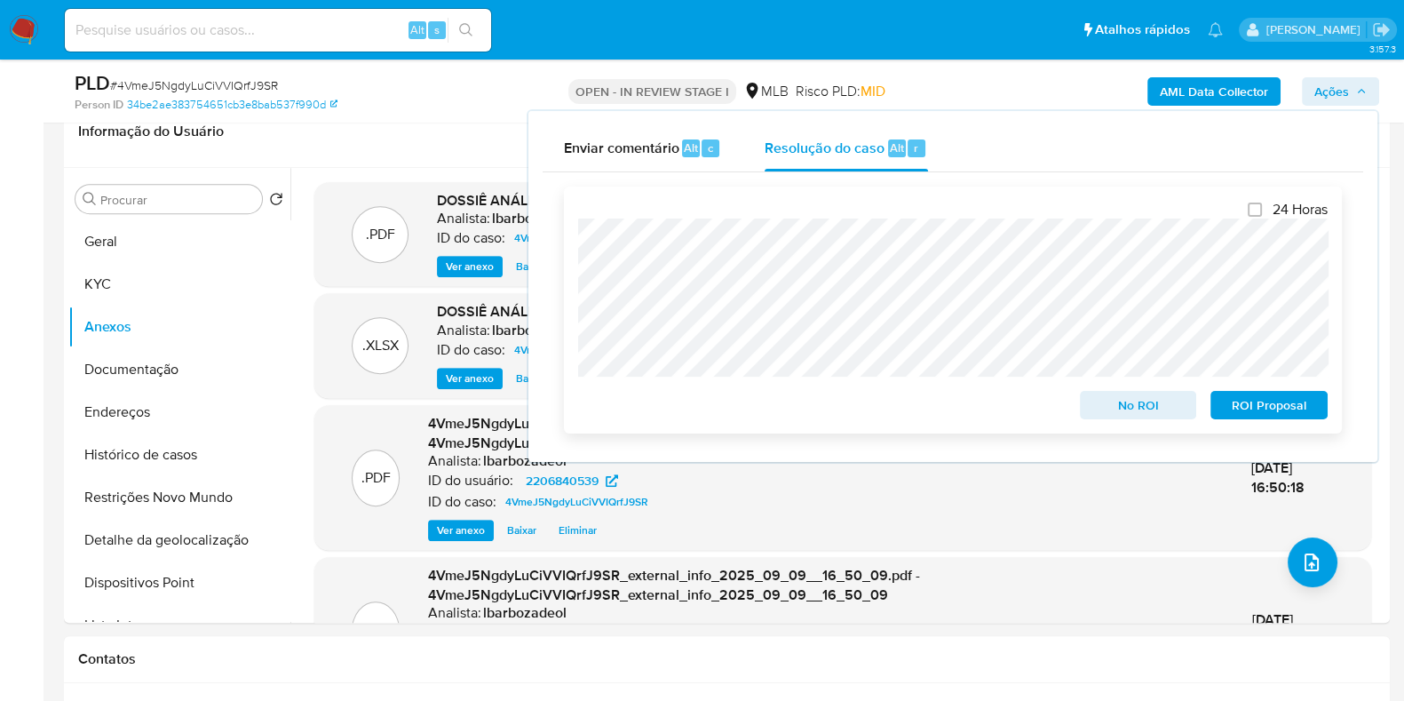
click at [1297, 402] on span "ROI Proposal" at bounding box center [1269, 405] width 92 height 25
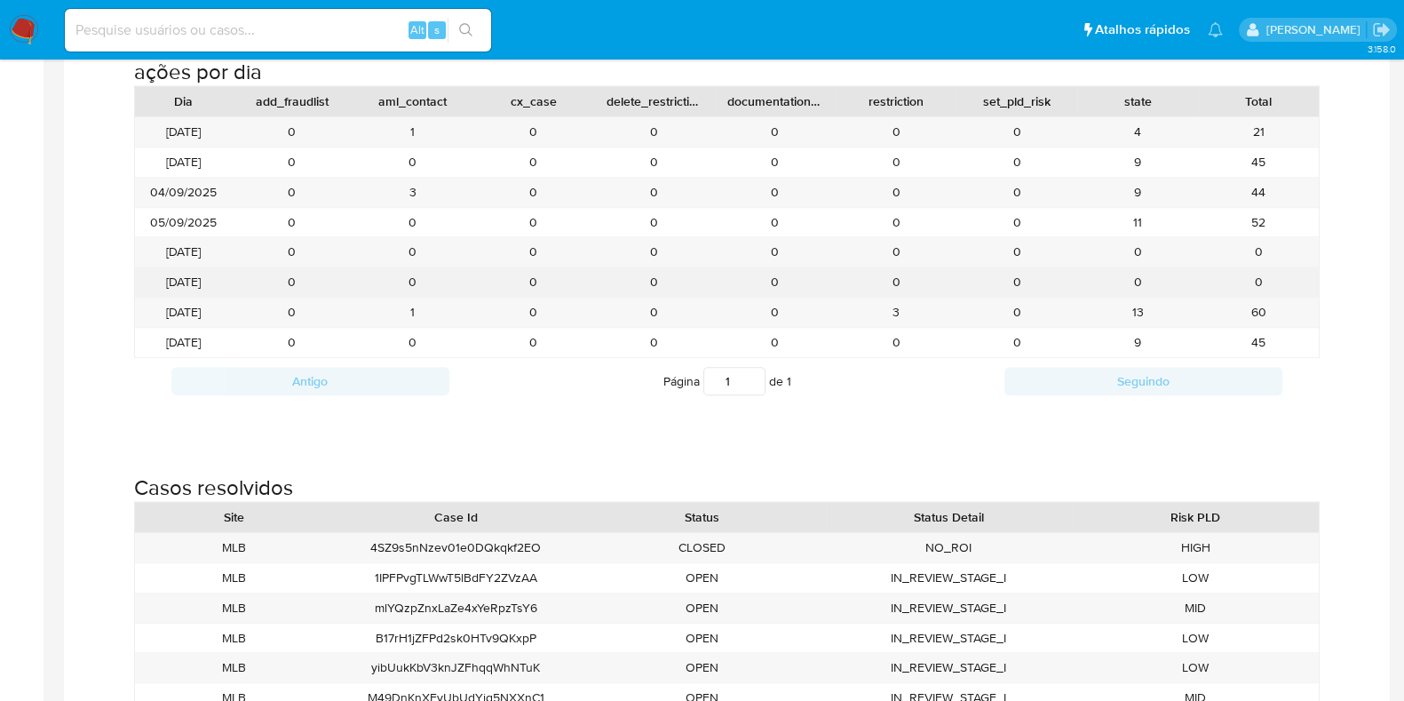
scroll to position [1916, 0]
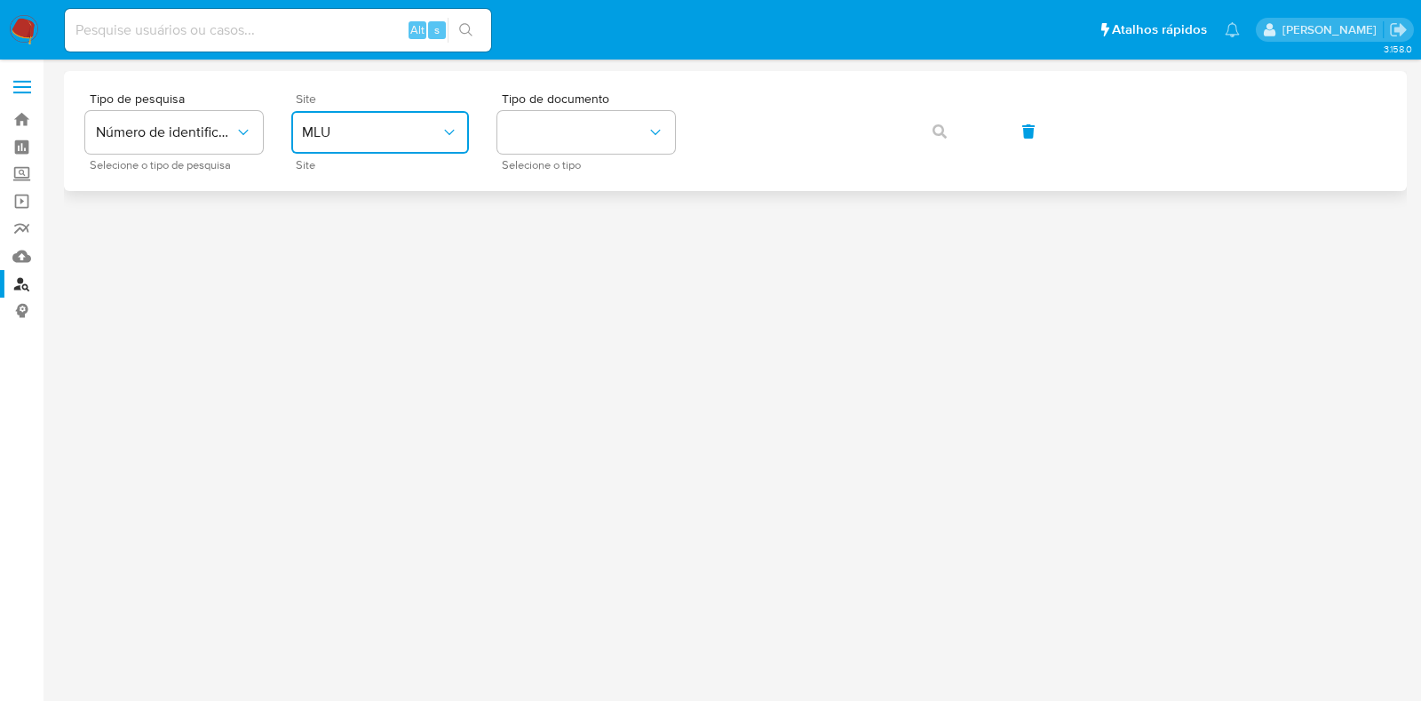
click at [329, 126] on span "MLU" at bounding box center [371, 132] width 139 height 18
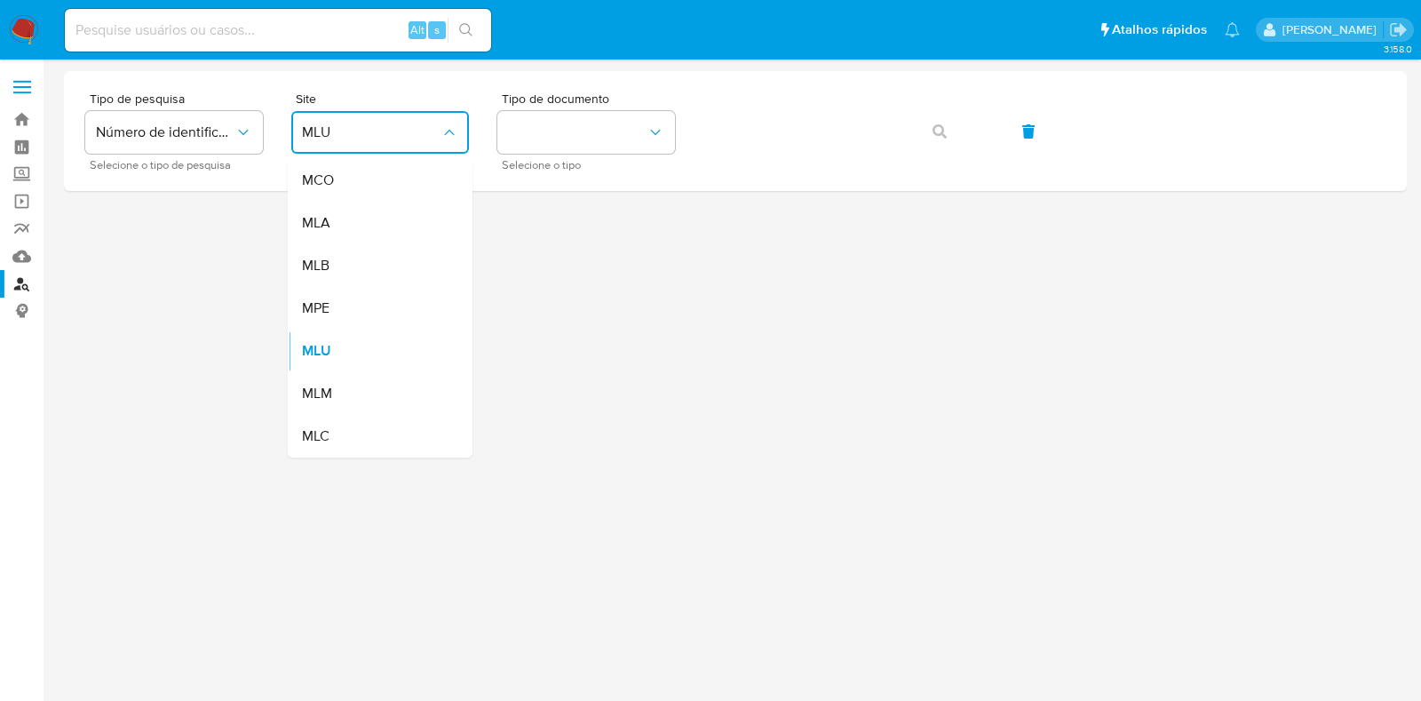
click at [378, 274] on div "MLB" at bounding box center [375, 265] width 146 height 43
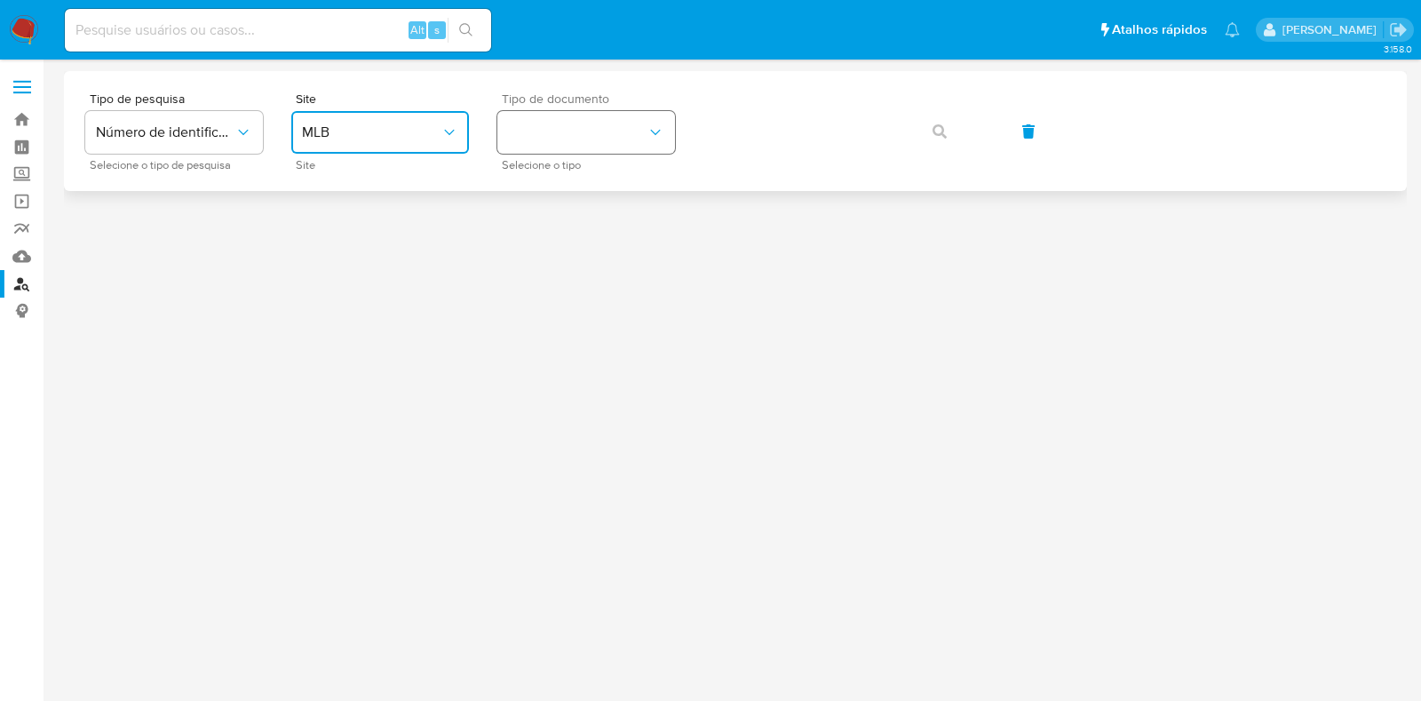
click at [545, 117] on button "identificationType" at bounding box center [586, 132] width 178 height 43
click at [613, 247] on div "CPF CPF" at bounding box center [581, 249] width 146 height 60
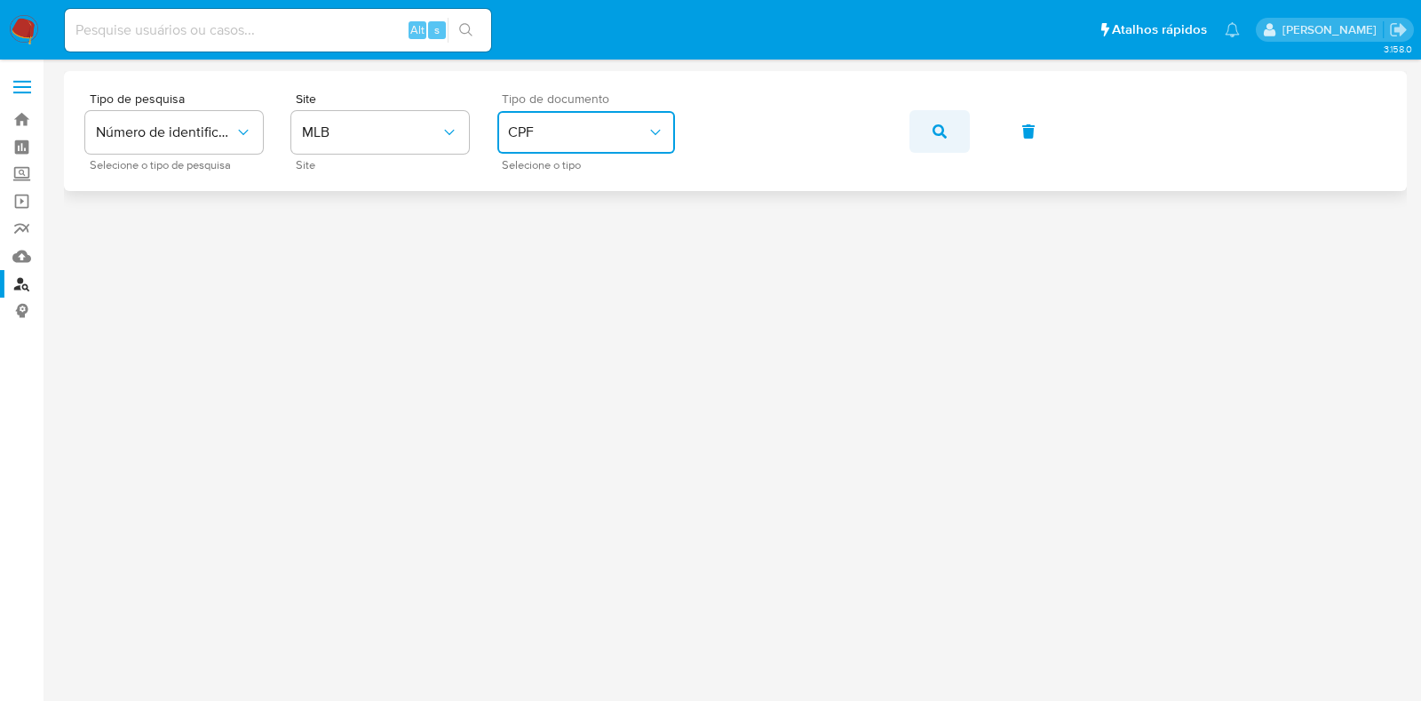
click at [943, 136] on icon "button" at bounding box center [940, 131] width 14 height 14
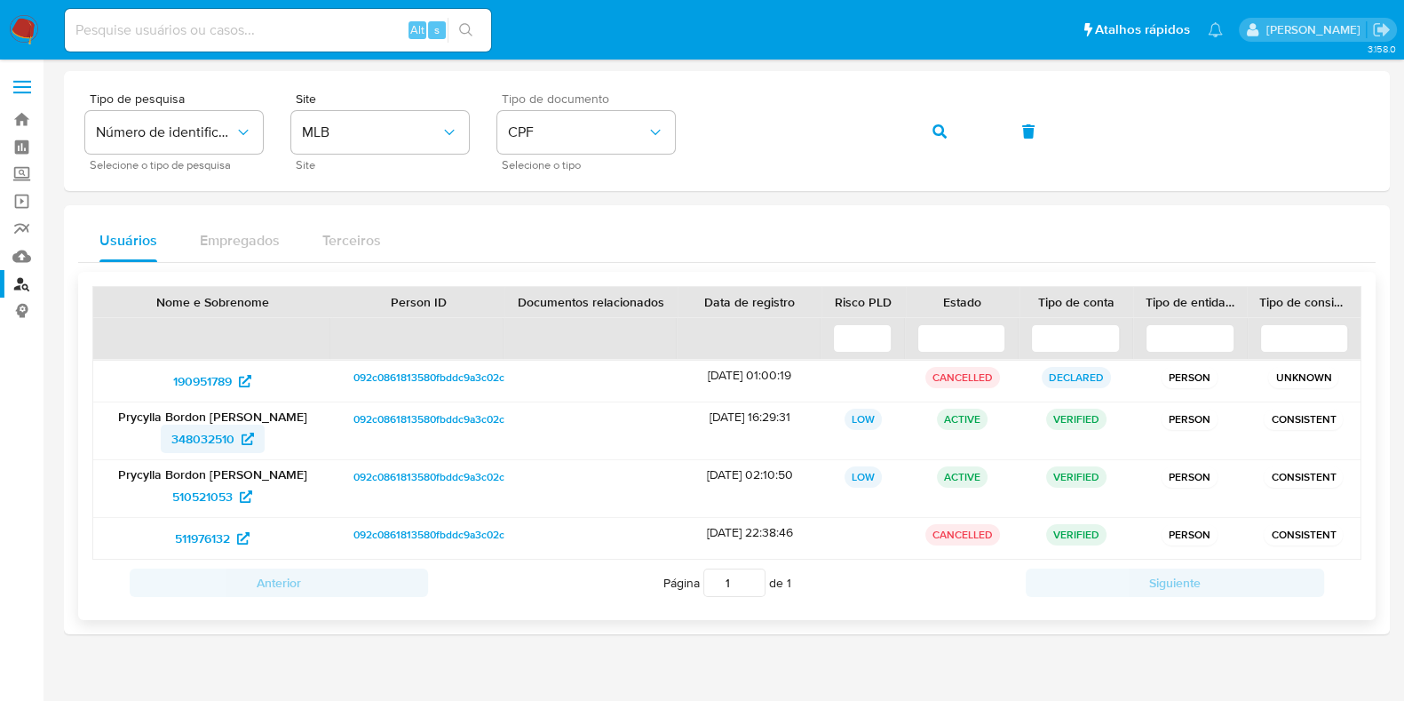
click at [228, 438] on span "348032510" at bounding box center [202, 439] width 63 height 28
click at [226, 497] on span "510521053" at bounding box center [202, 496] width 60 height 28
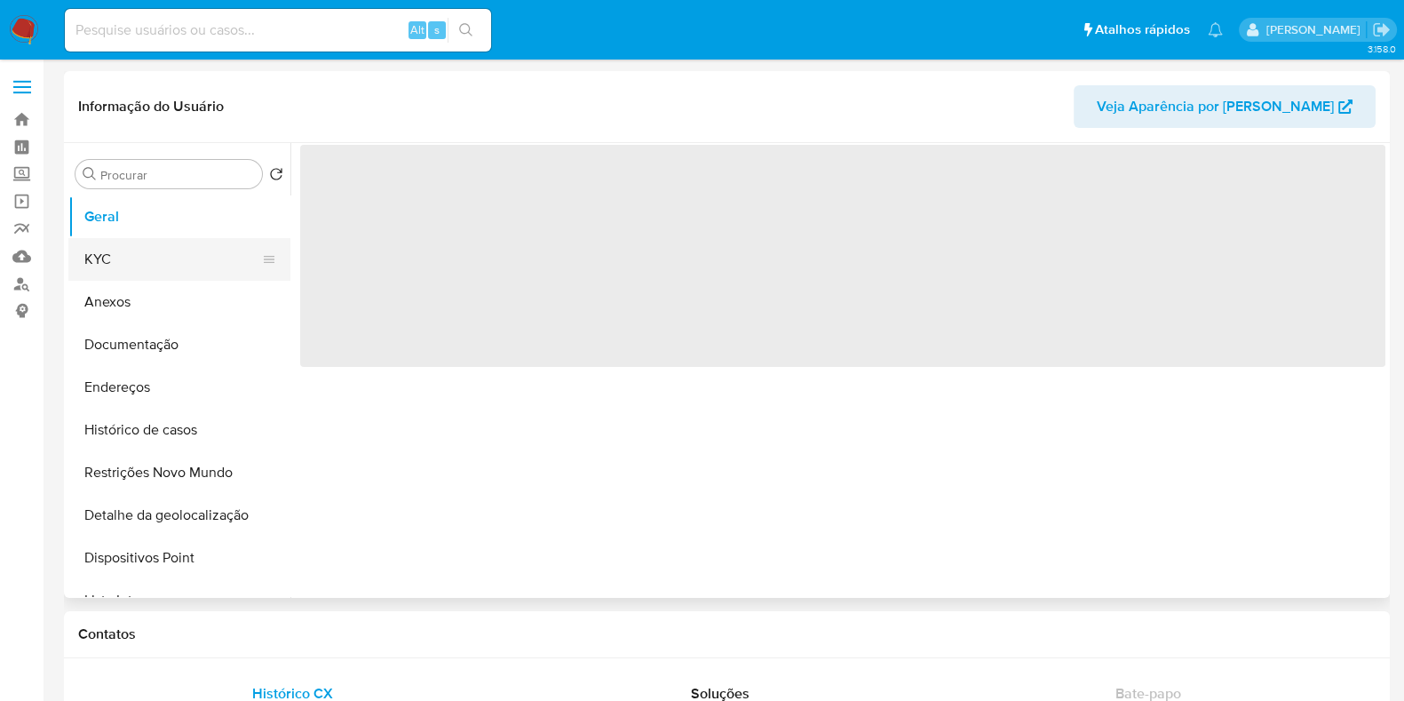
click at [166, 269] on button "KYC" at bounding box center [172, 259] width 208 height 43
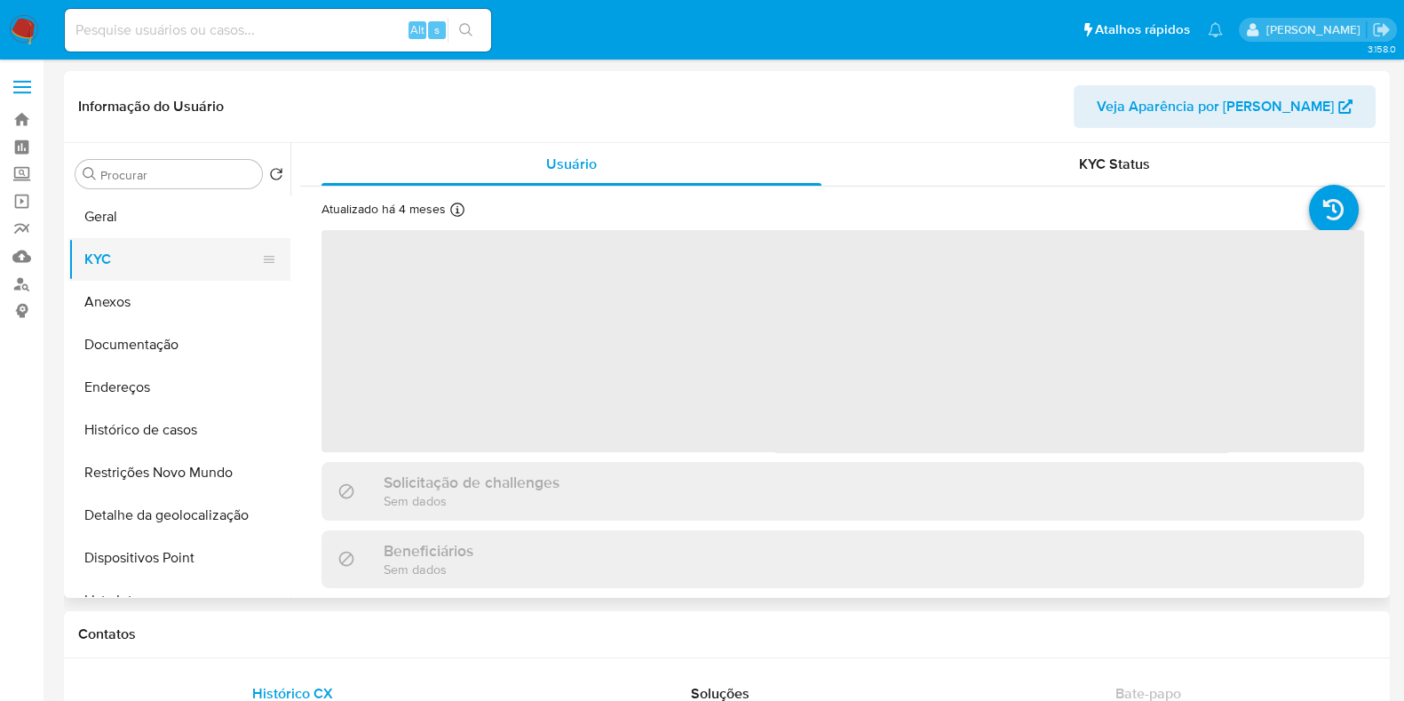
select select "10"
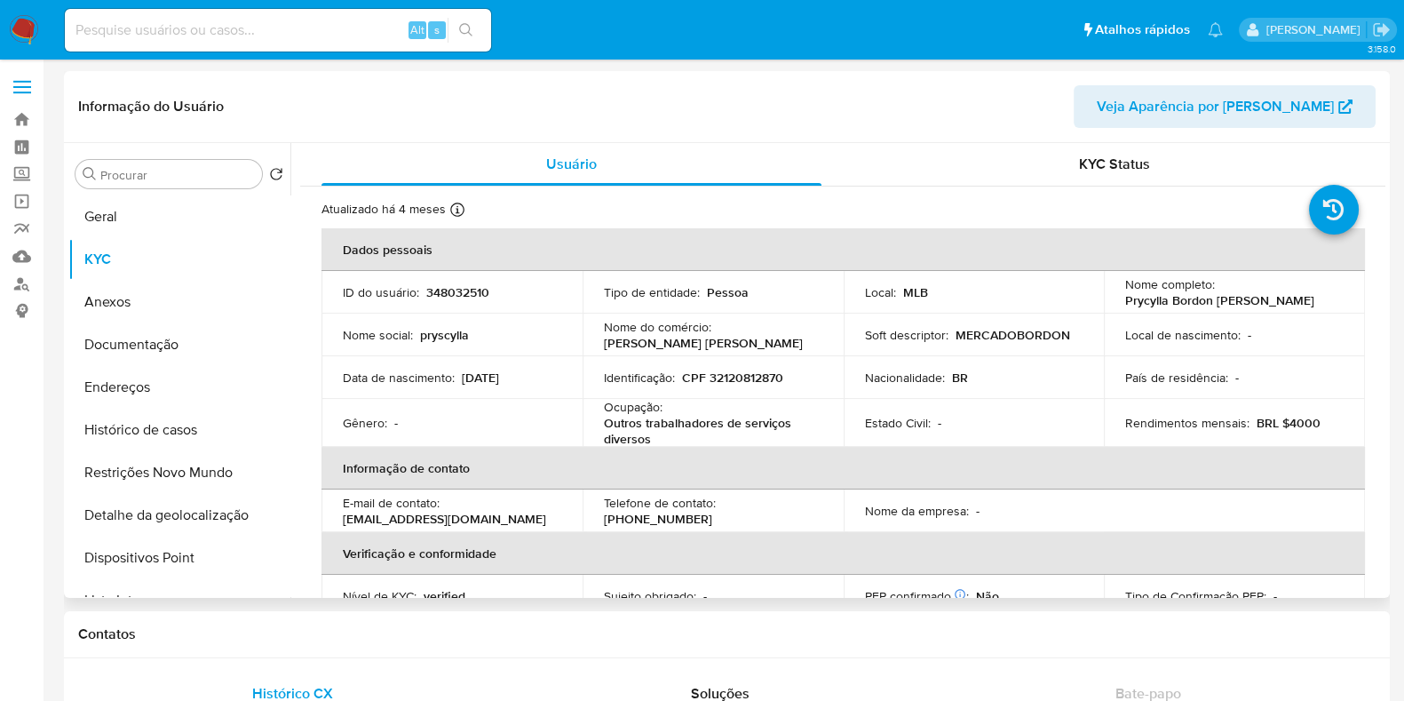
scroll to position [794, 0]
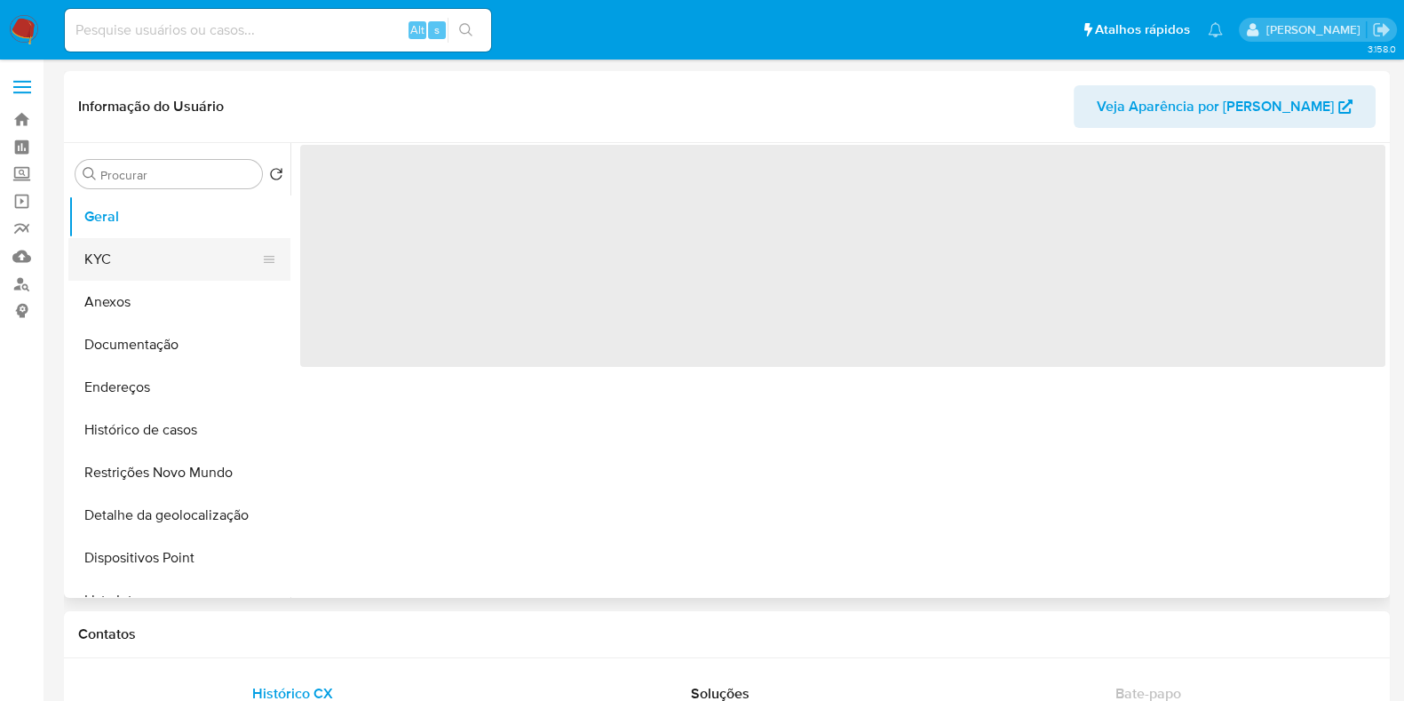
click at [167, 269] on button "KYC" at bounding box center [172, 259] width 208 height 43
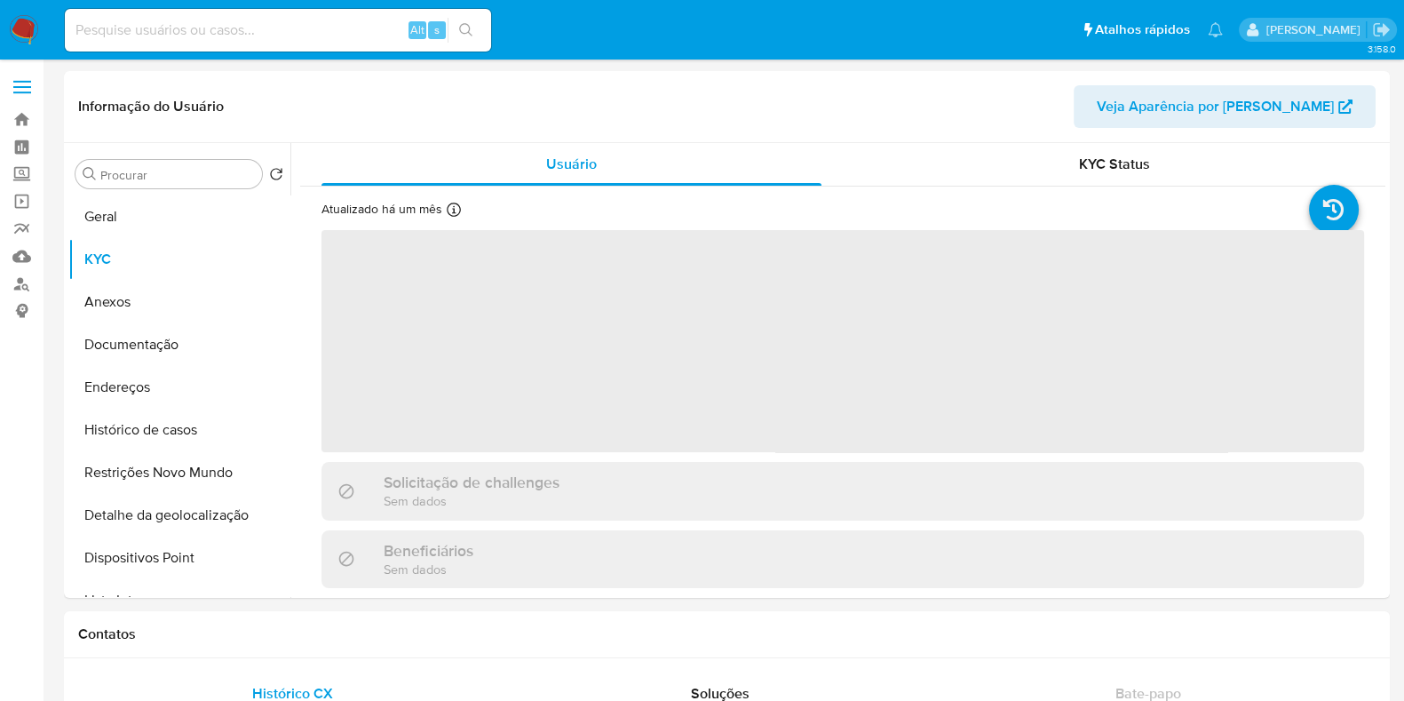
select select "10"
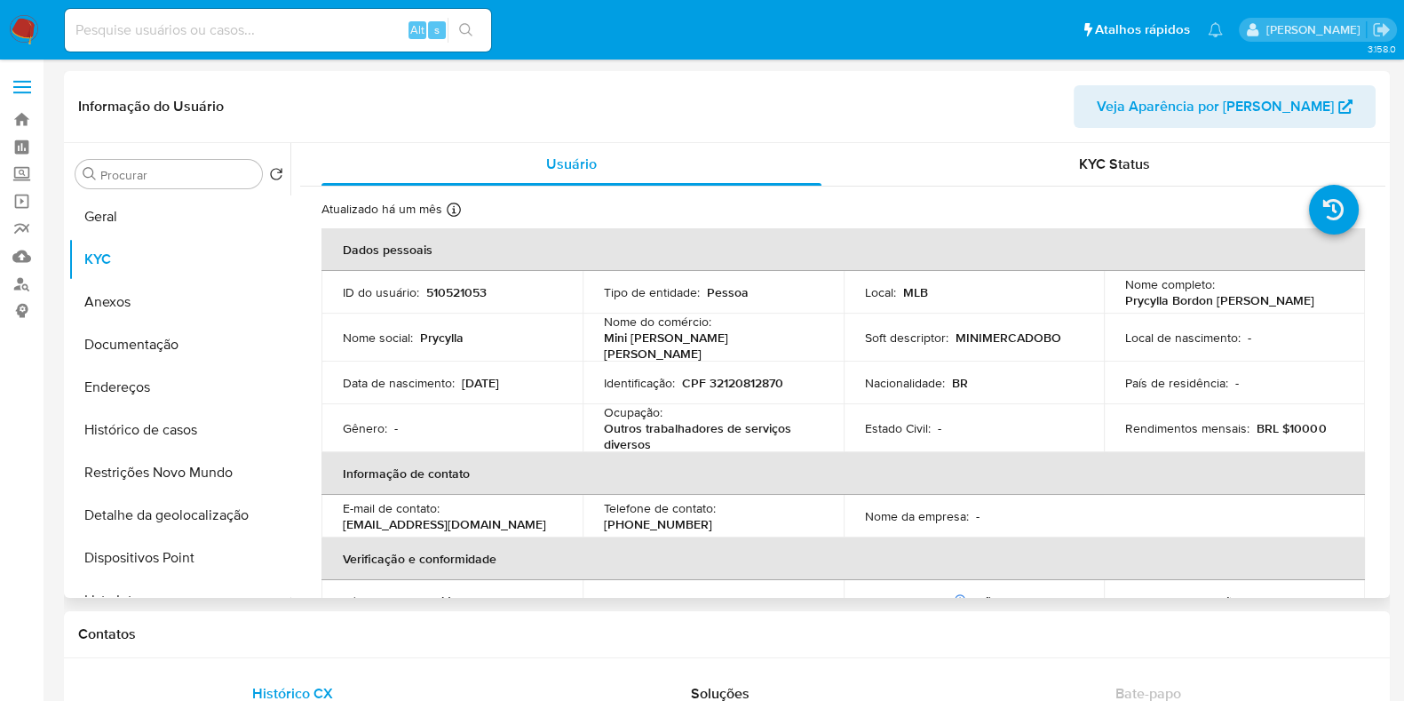
scroll to position [794, 0]
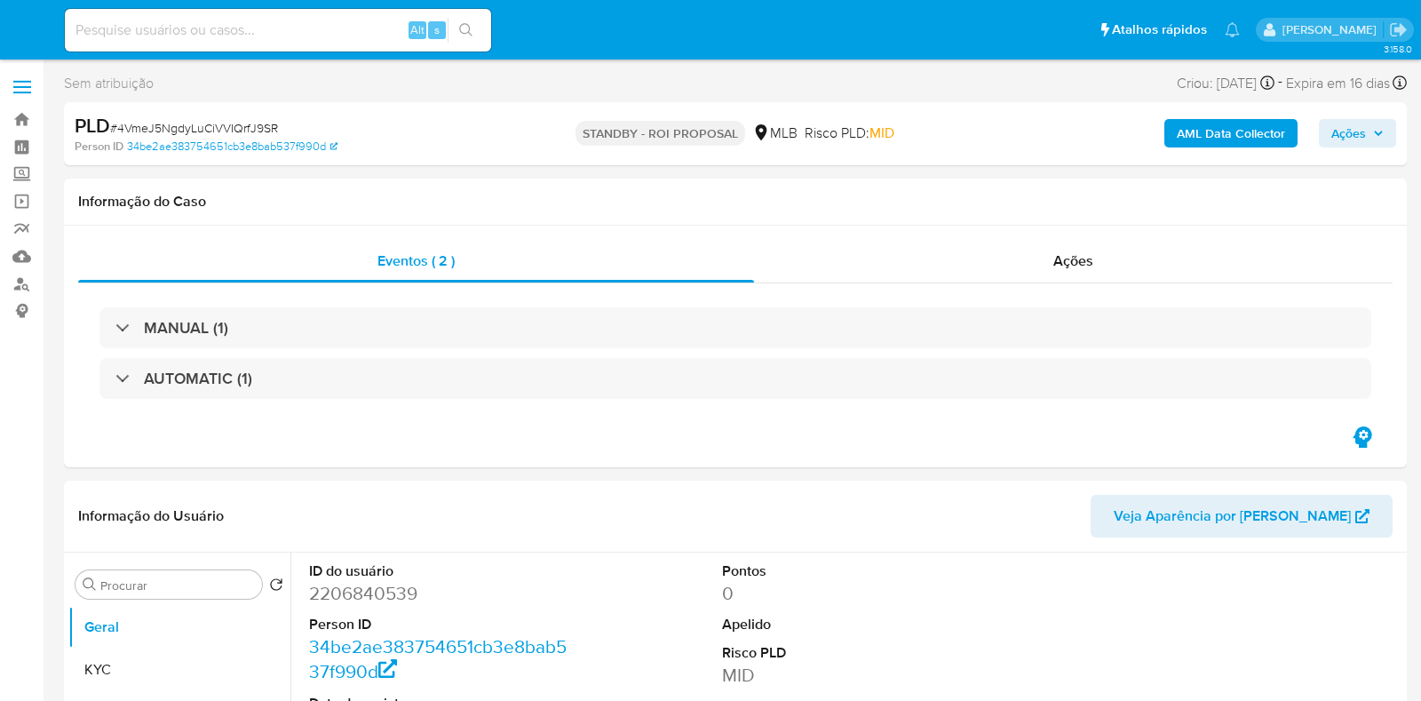
select select "10"
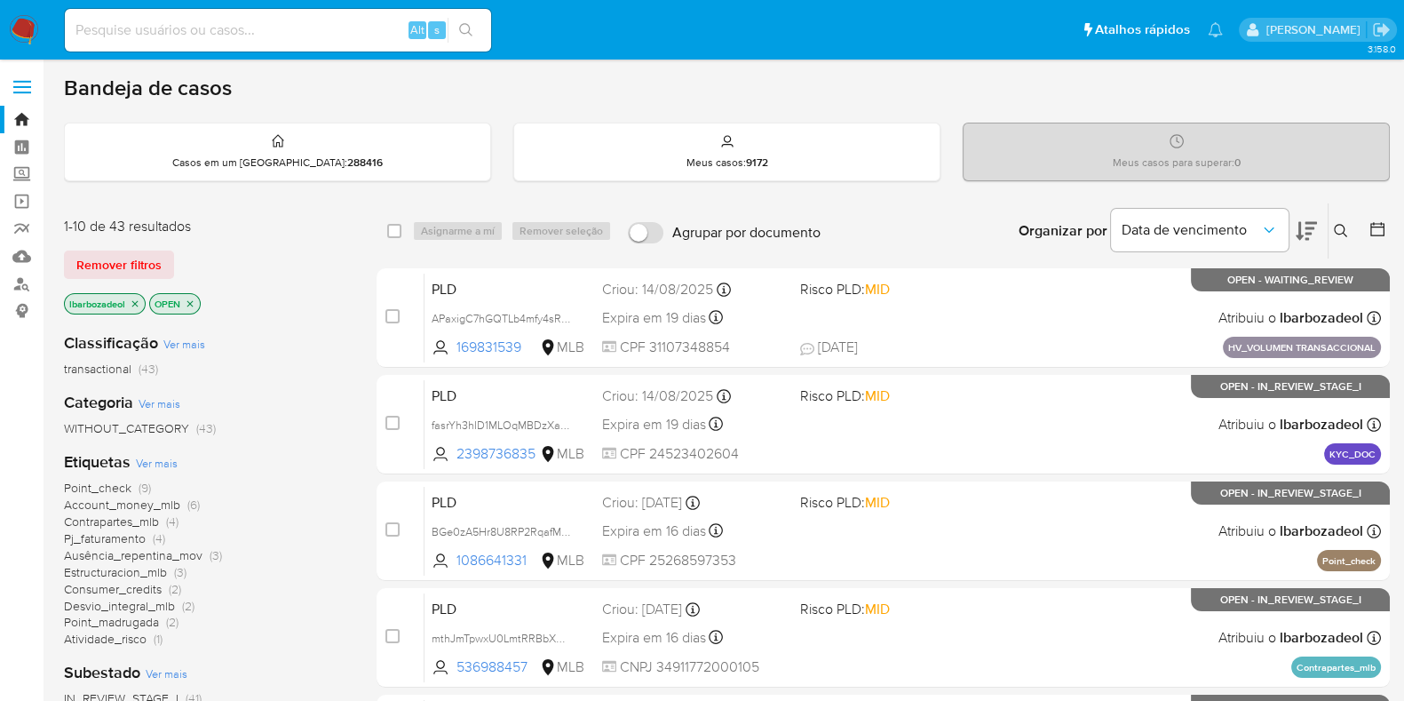
click at [1389, 98] on div "Bandeja de casos" at bounding box center [727, 88] width 1326 height 27
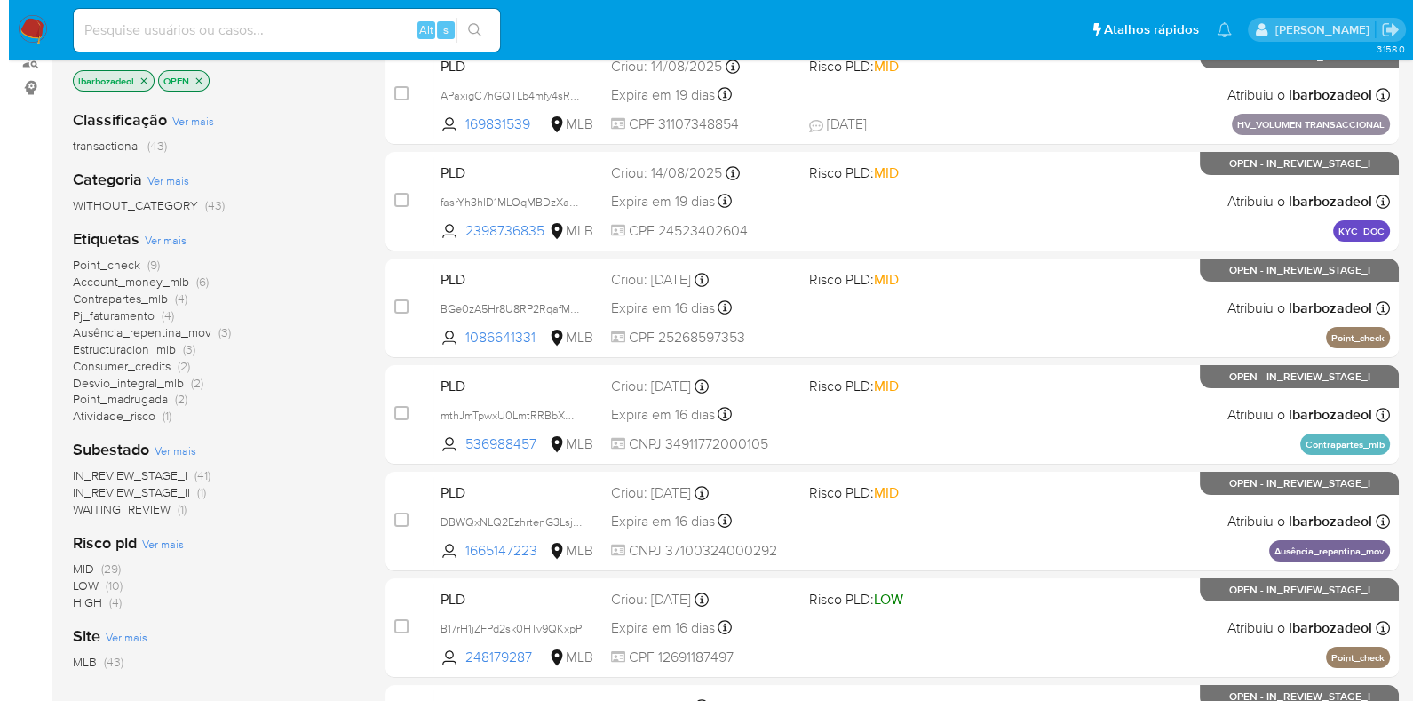
scroll to position [226, 0]
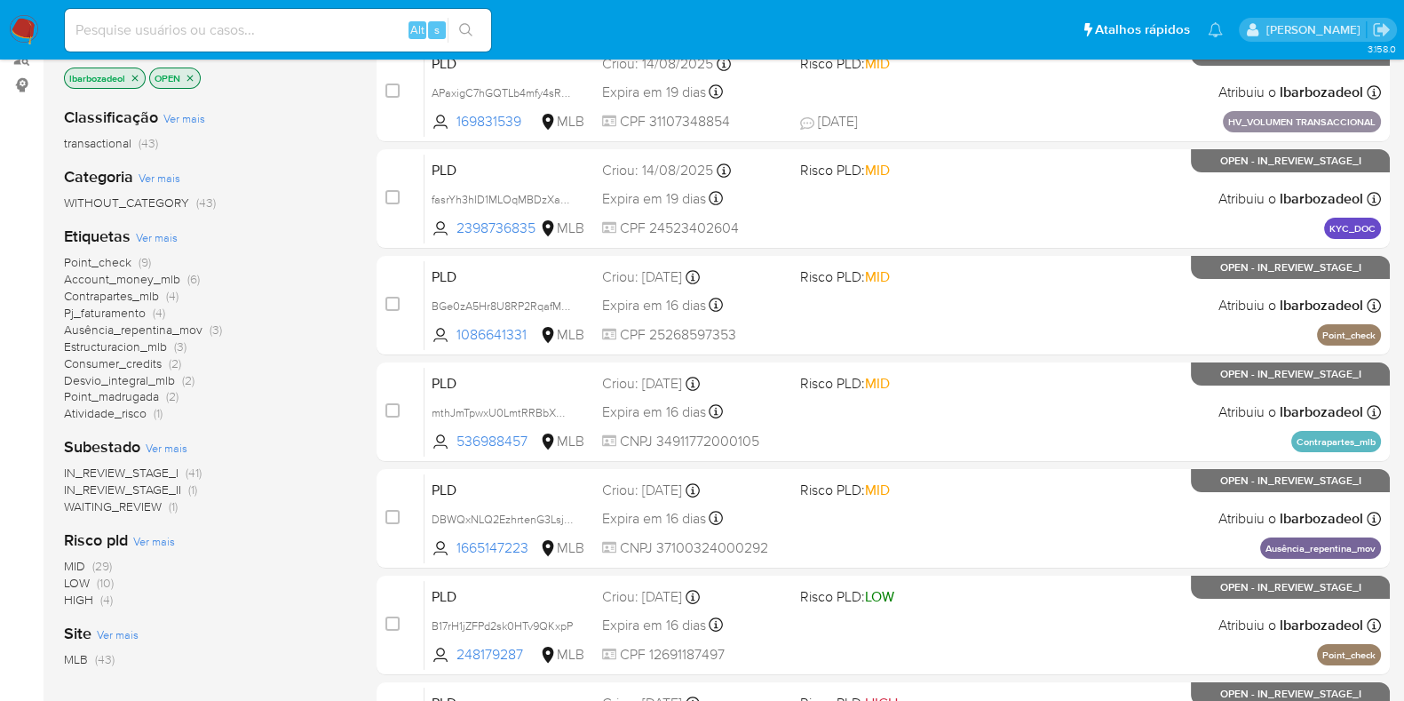
click at [162, 235] on span "Ver mais" at bounding box center [157, 237] width 42 height 16
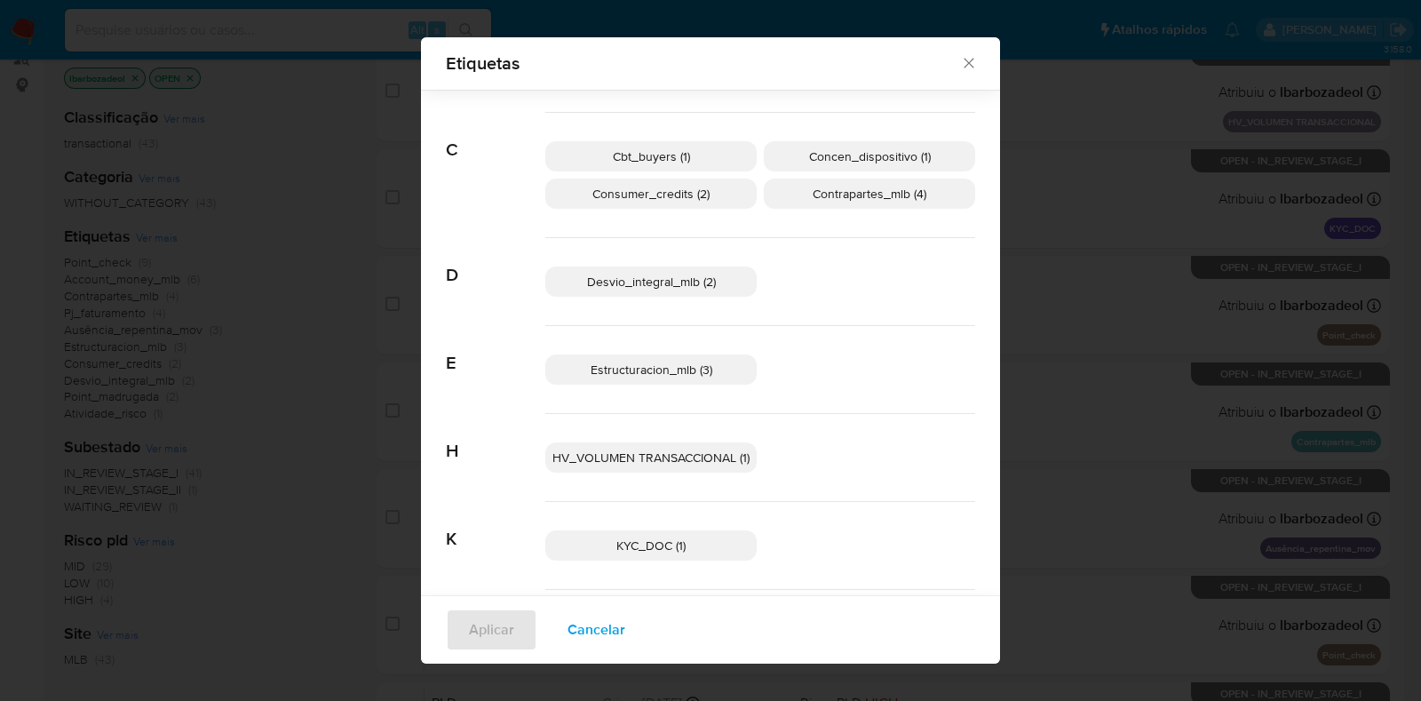
scroll to position [133, 0]
click at [669, 274] on span "Desvio_integral_mlb (2)" at bounding box center [651, 281] width 129 height 18
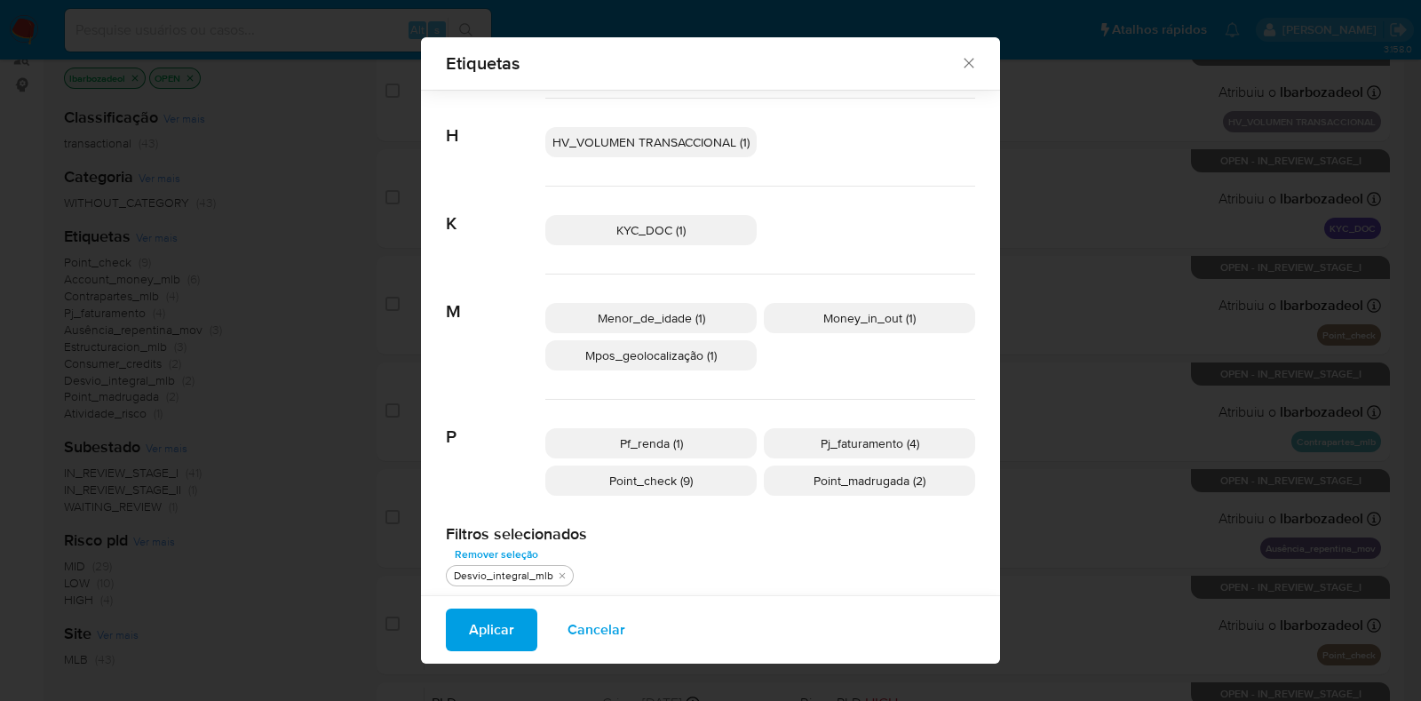
scroll to position [449, 0]
click at [557, 570] on icon "tirar Desvio_integral_mlb" at bounding box center [562, 574] width 11 height 11
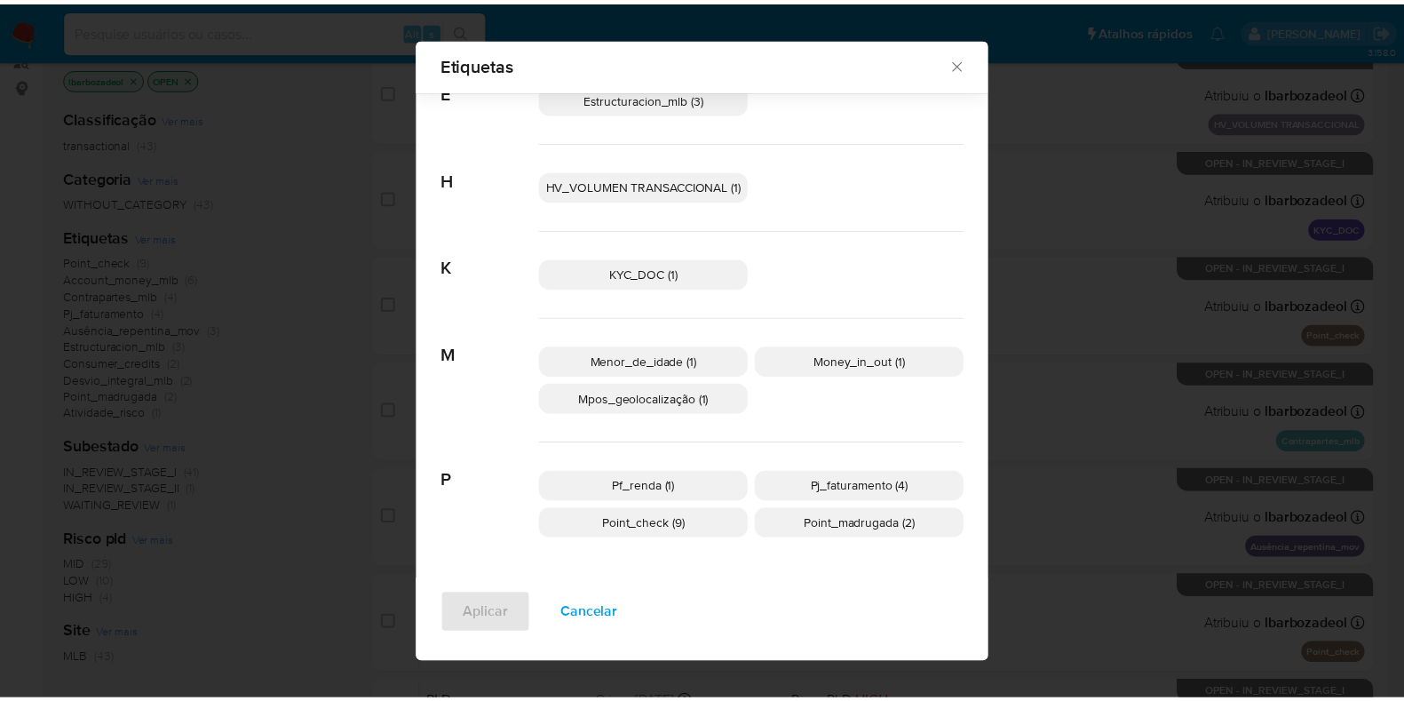
scroll to position [386, 0]
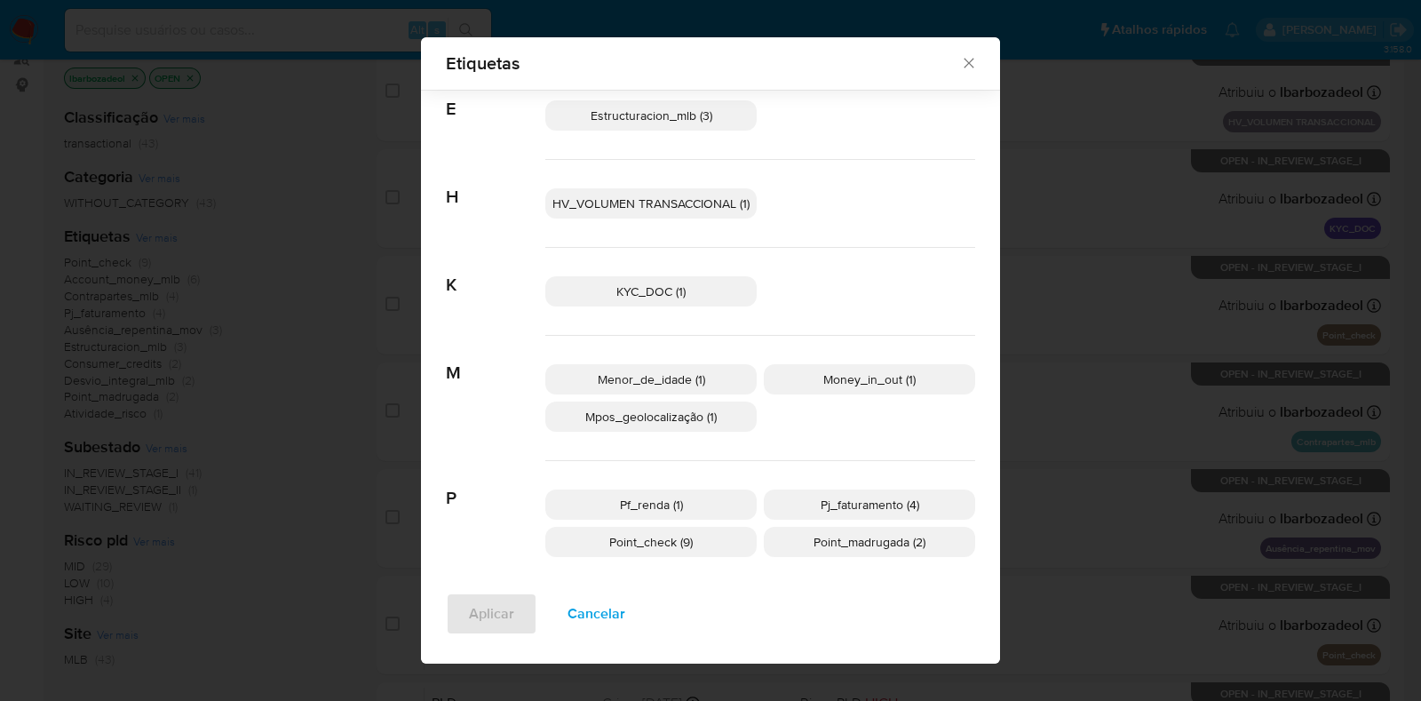
click at [620, 499] on span "Pf_renda (1)" at bounding box center [651, 505] width 63 height 18
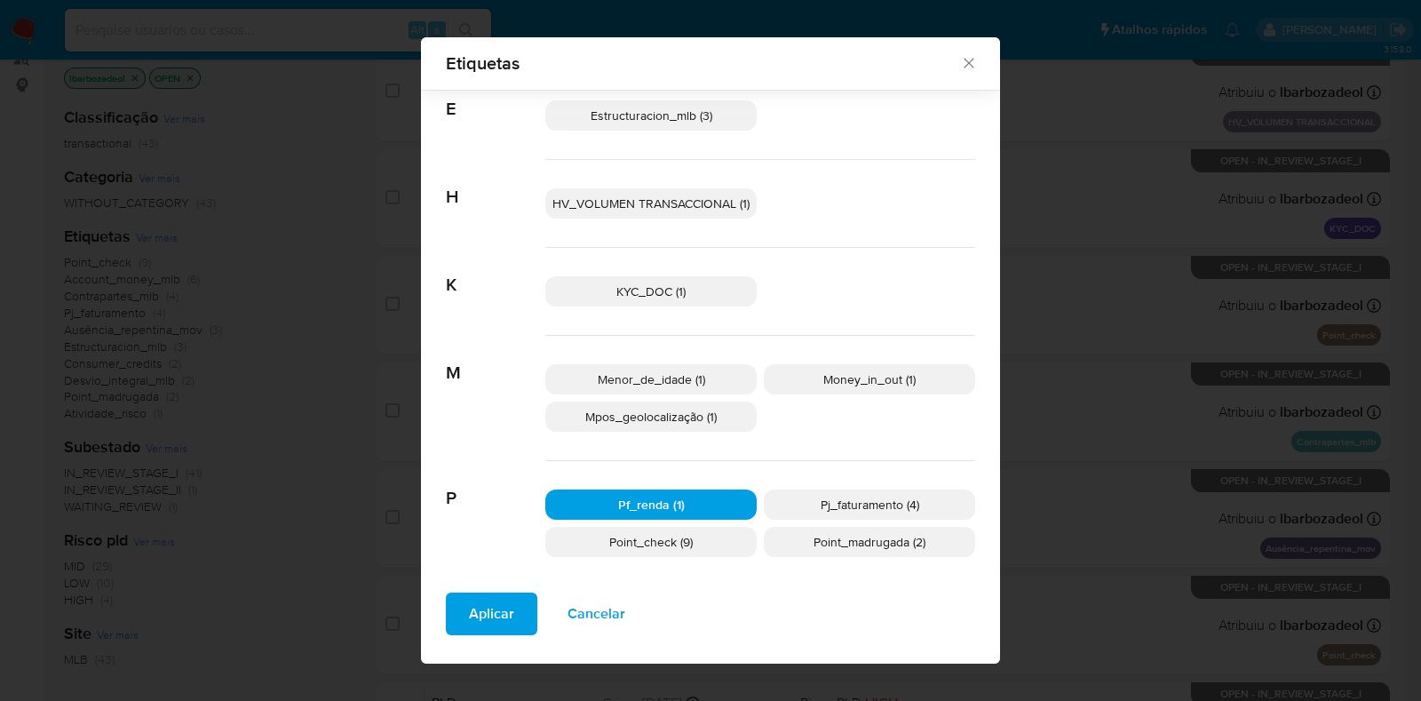
click at [497, 609] on span "Aplicar" at bounding box center [491, 613] width 45 height 39
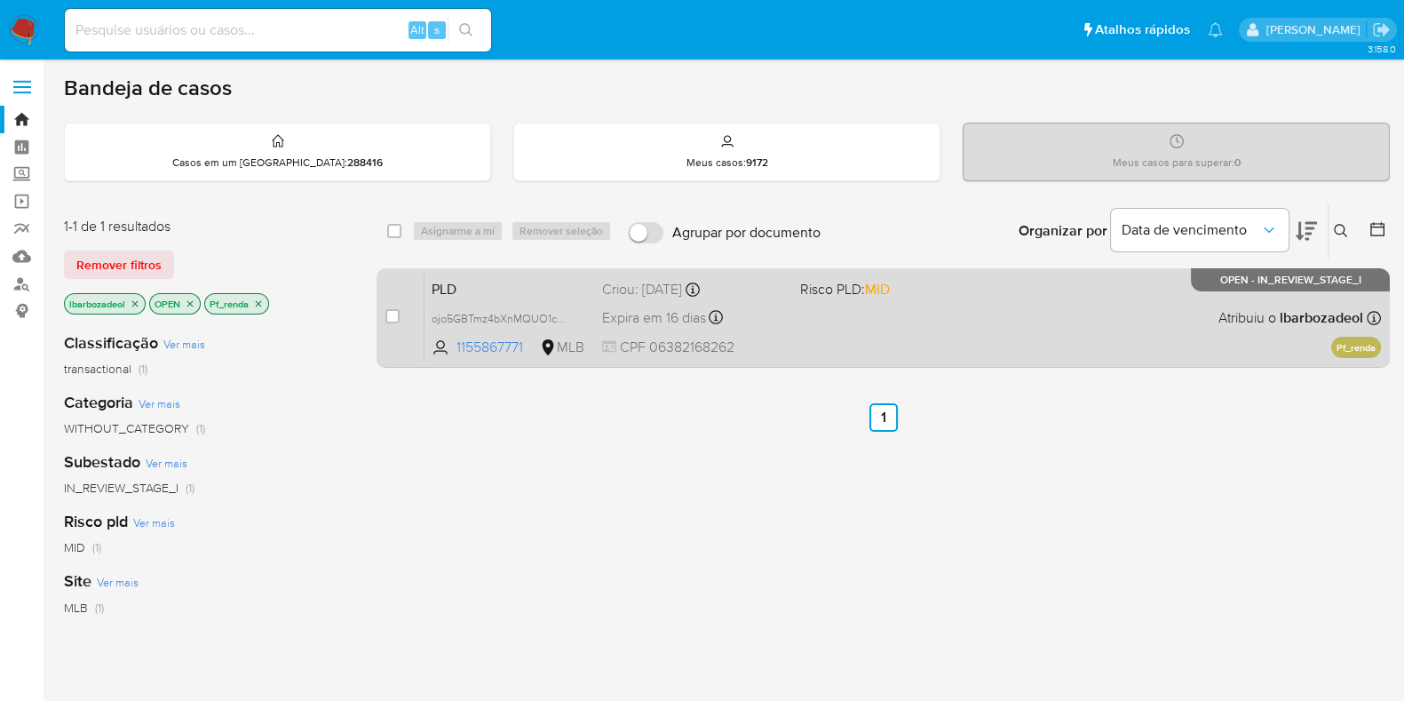
click at [892, 302] on div "PLD ojo5GBTmz4bXnMQUO1cHINSv 1155867771 MLB Risco PLD: MID Criou: [DATE] Criou:…" at bounding box center [903, 318] width 957 height 90
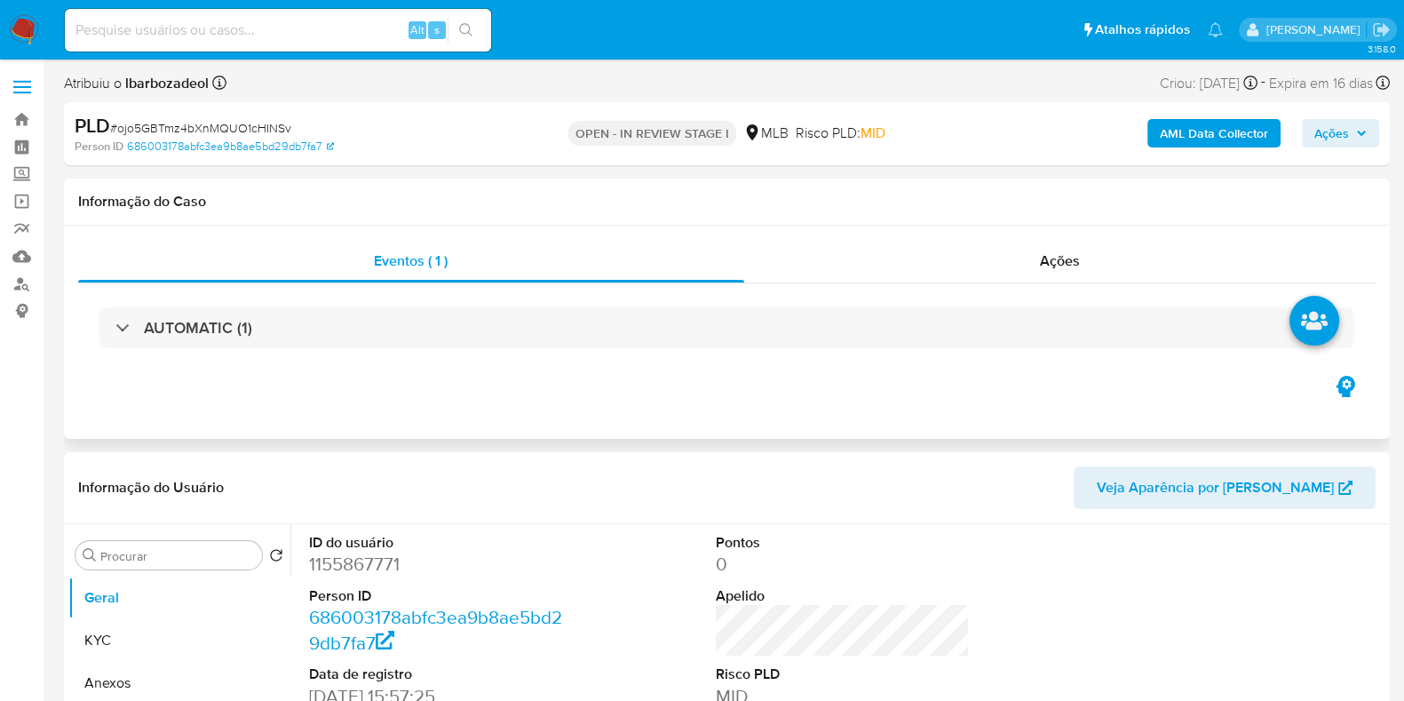
select select "10"
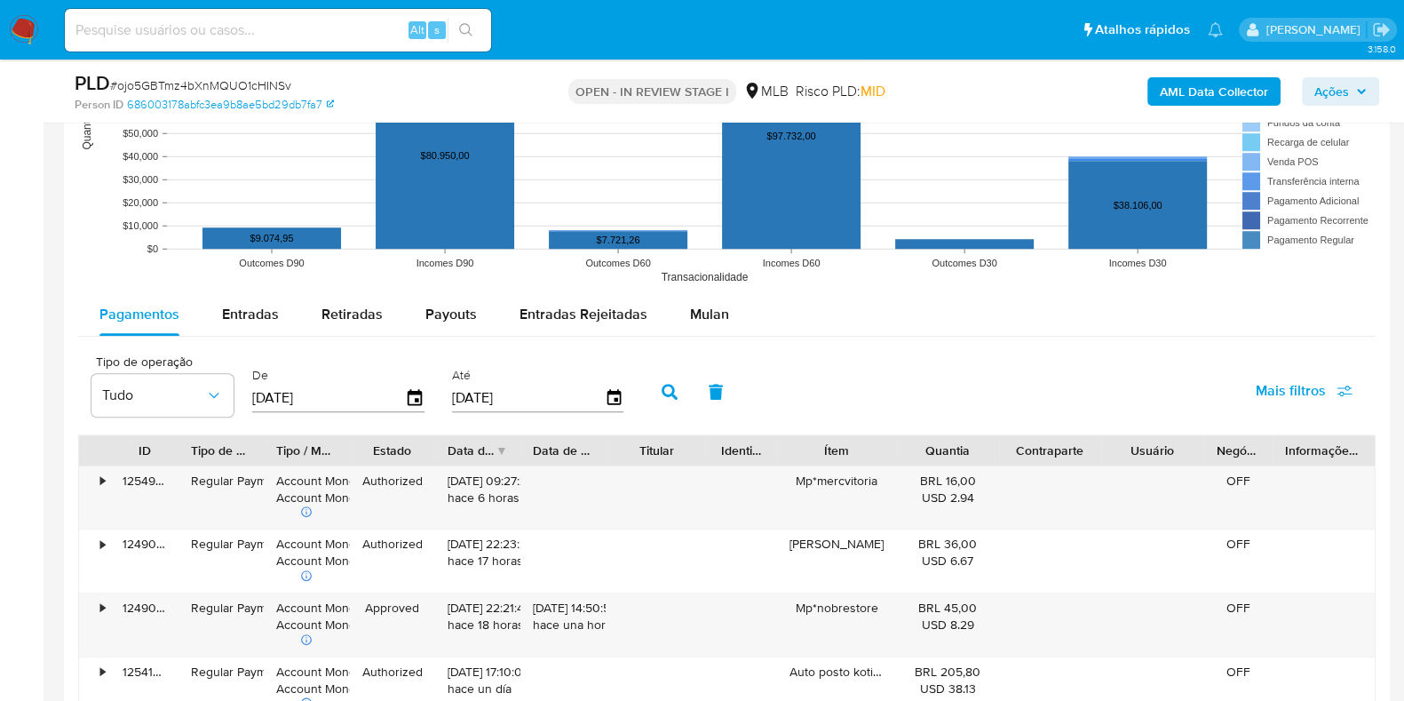
scroll to position [1770, 0]
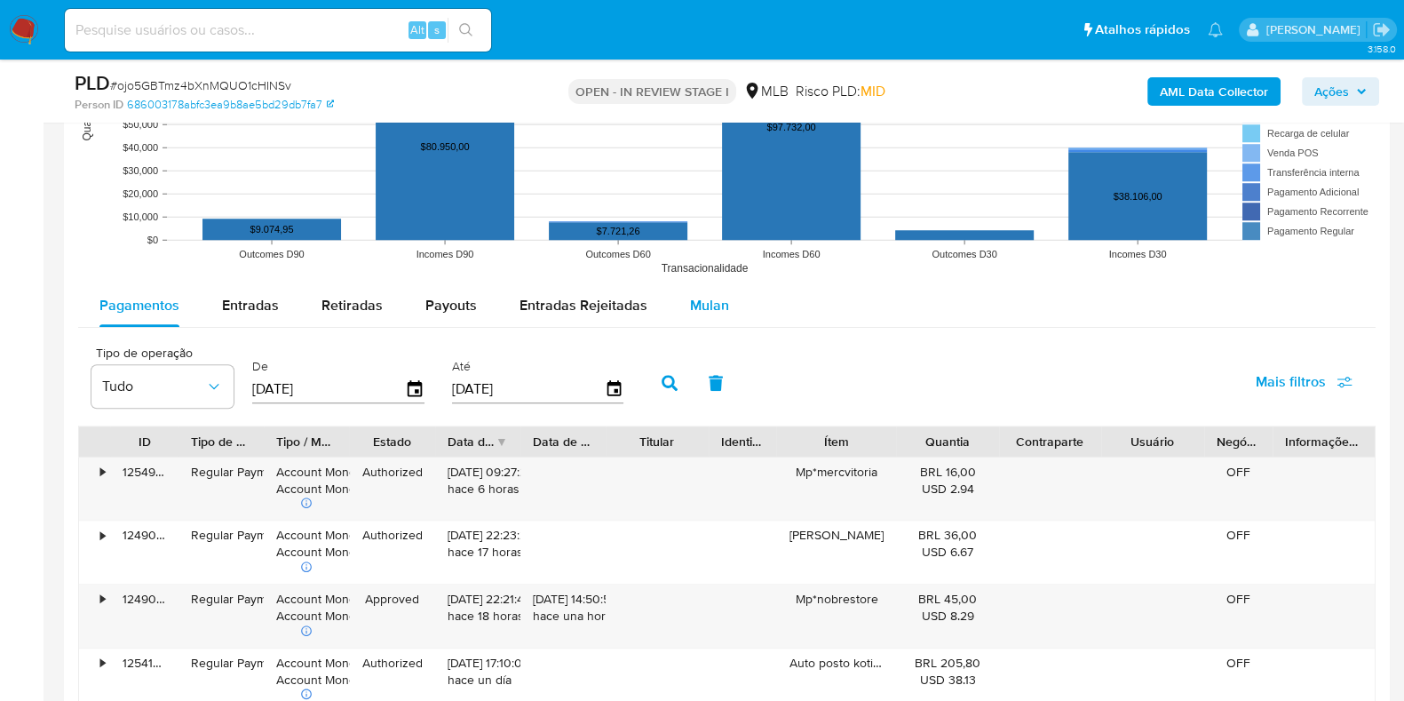
click at [690, 301] on span "Mulan" at bounding box center [709, 305] width 39 height 20
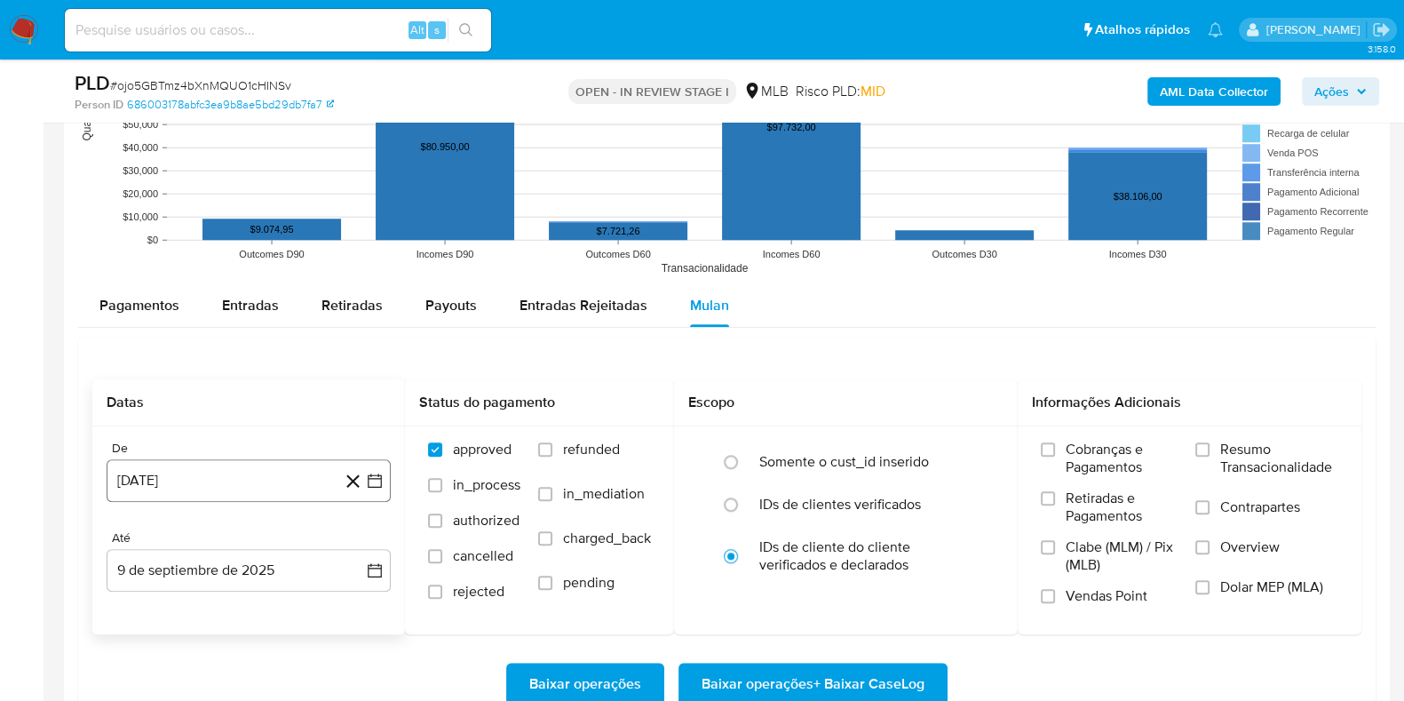
click at [253, 496] on button "[DATE]" at bounding box center [249, 480] width 284 height 43
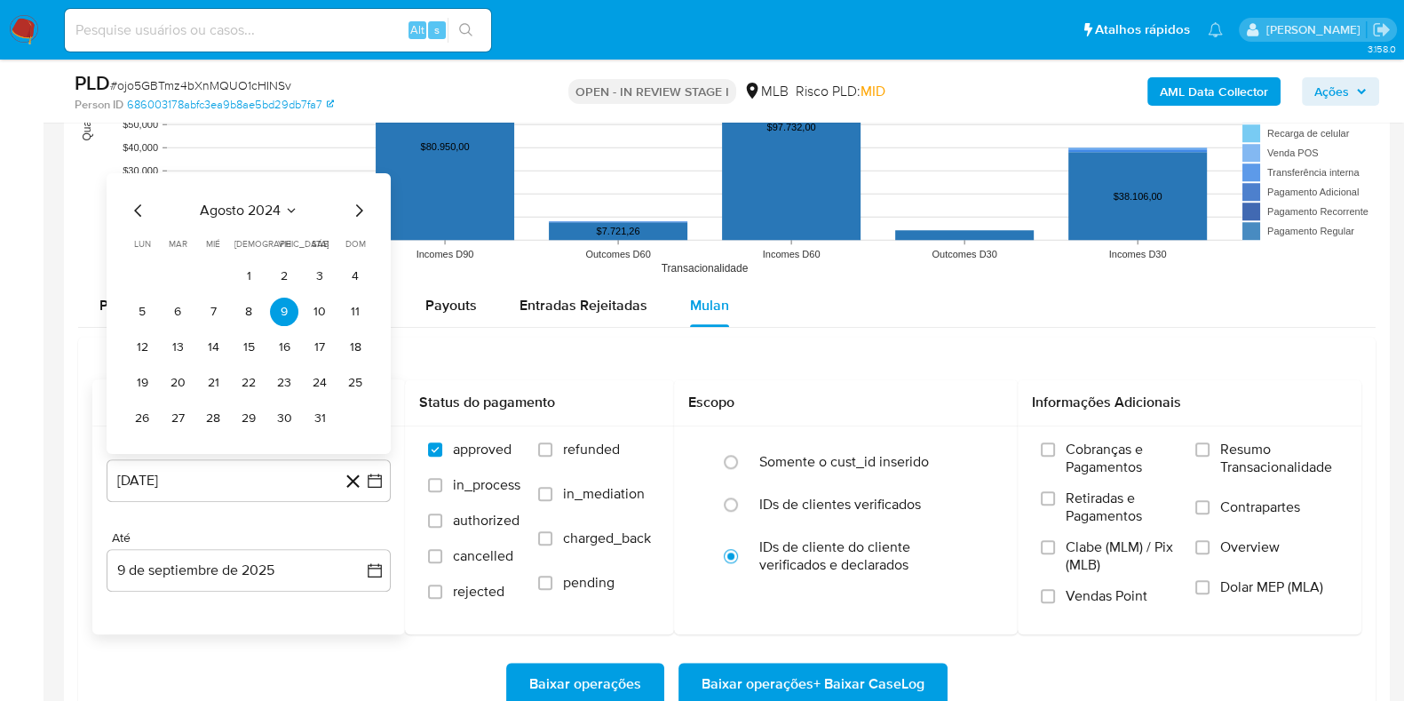
click at [268, 219] on div "agosto 2024" at bounding box center [249, 209] width 242 height 21
click at [270, 209] on span "agosto 2024" at bounding box center [240, 210] width 81 height 18
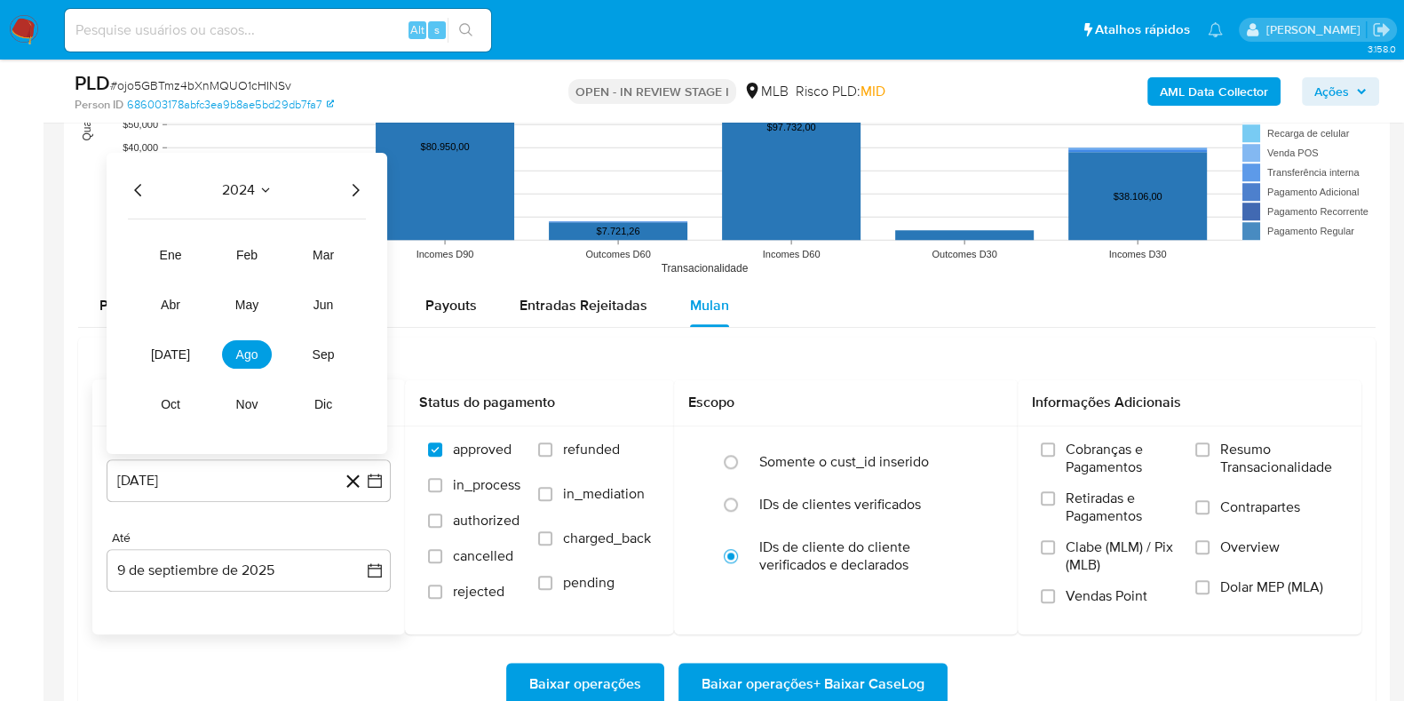
click at [358, 184] on icon "Año siguiente" at bounding box center [355, 189] width 21 height 21
click at [173, 354] on span "[DATE]" at bounding box center [170, 353] width 39 height 14
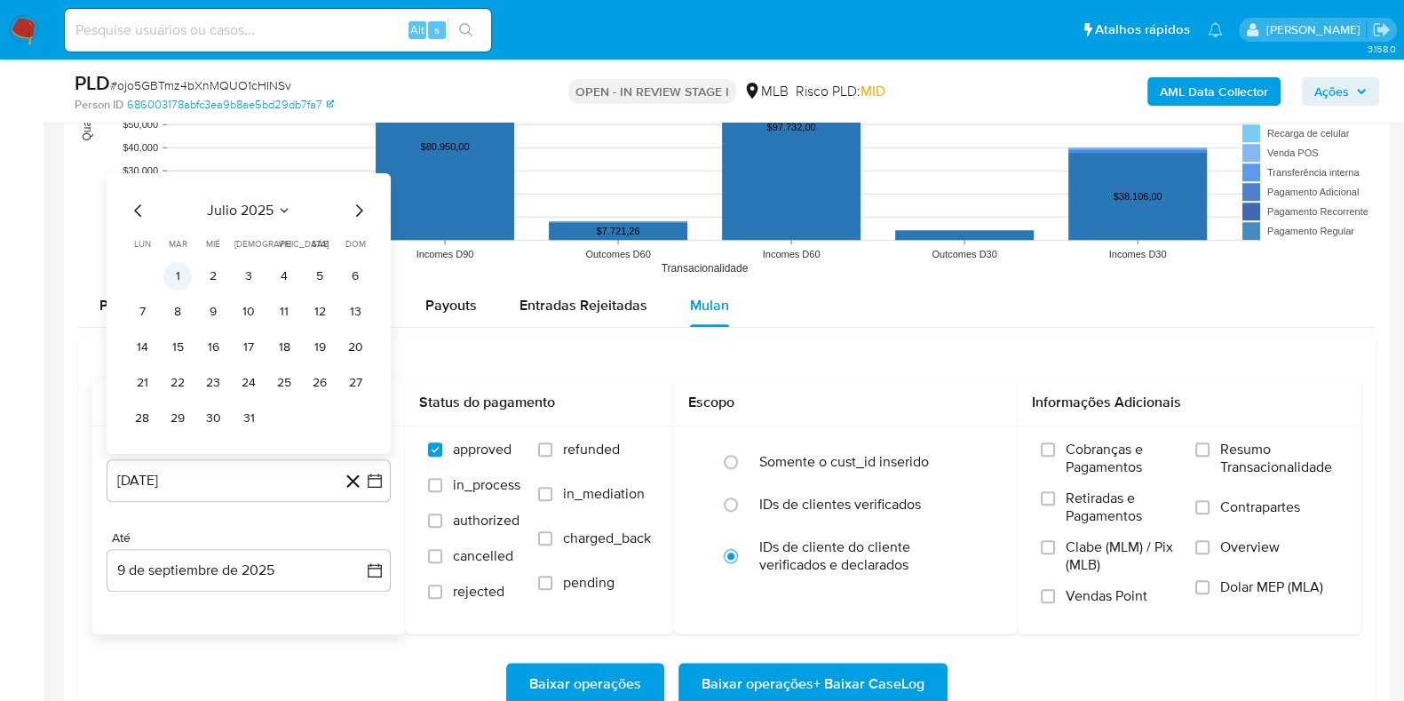
click at [178, 276] on button "1" at bounding box center [177, 275] width 28 height 28
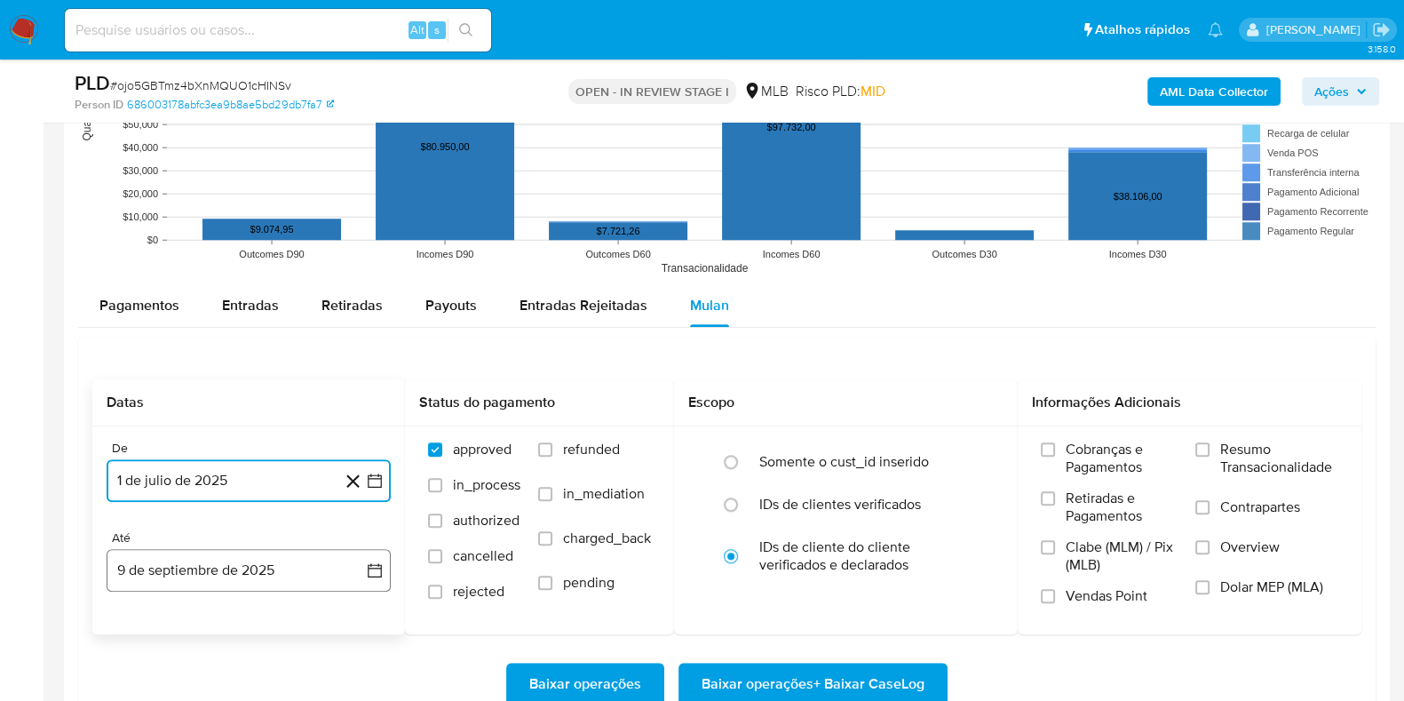
click at [284, 576] on button "9 de septiembre de 2025" at bounding box center [249, 570] width 284 height 43
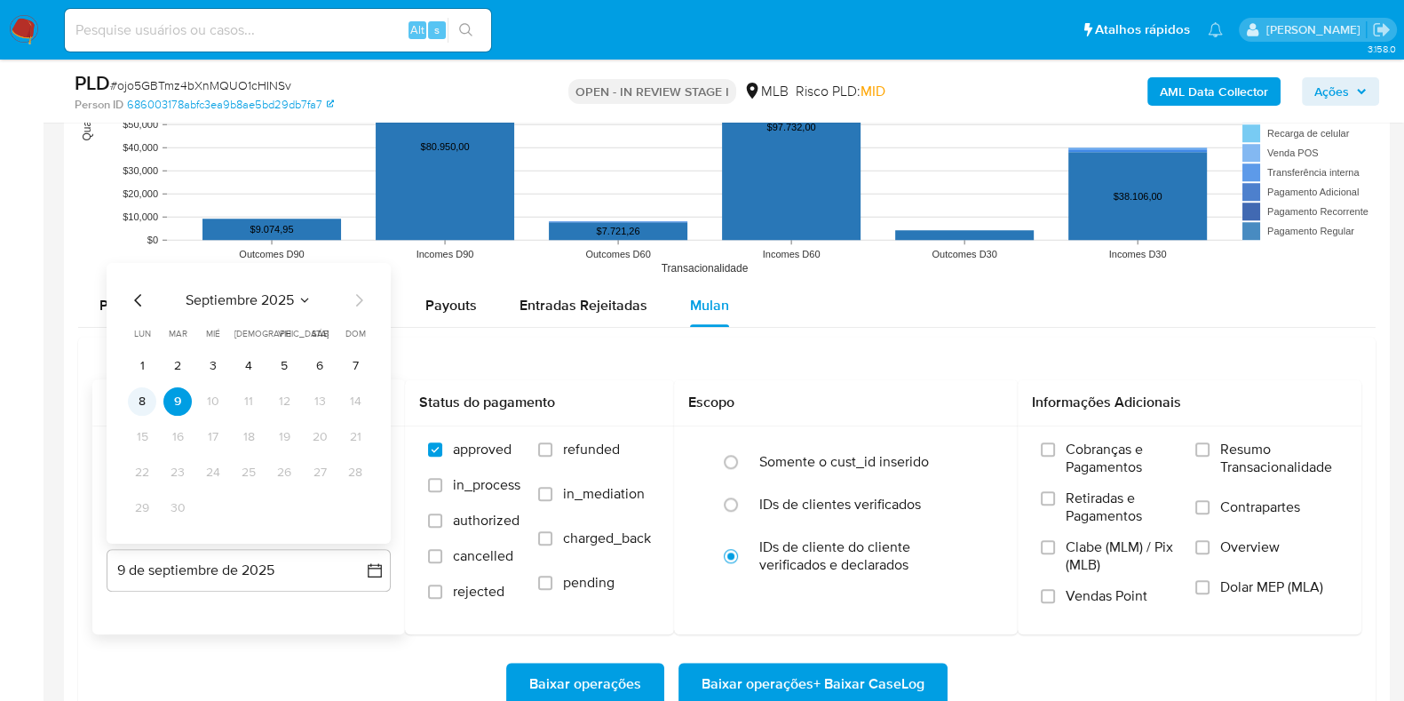
click at [139, 397] on button "8" at bounding box center [142, 400] width 28 height 28
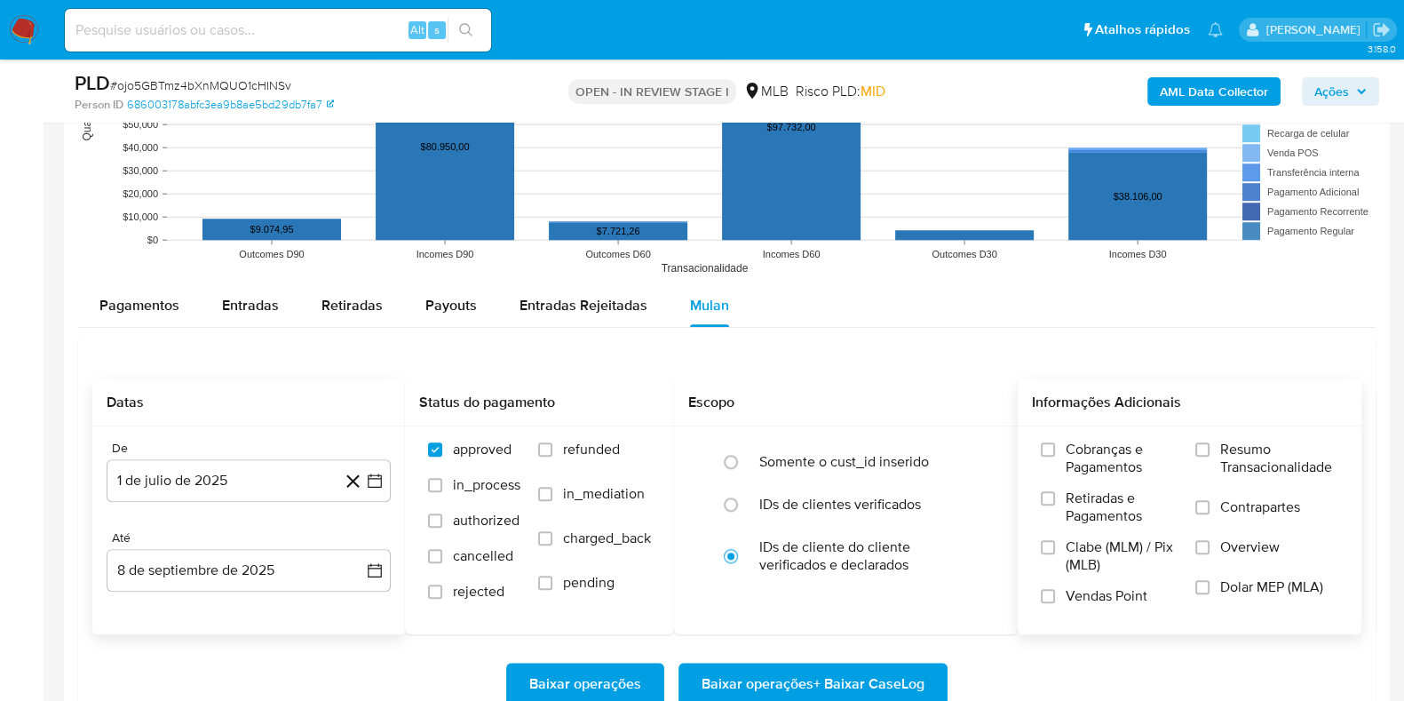
click at [1211, 453] on label "Resumo Transacionalidade" at bounding box center [1267, 470] width 143 height 58
click at [1210, 453] on input "Resumo Transacionalidade" at bounding box center [1203, 449] width 14 height 14
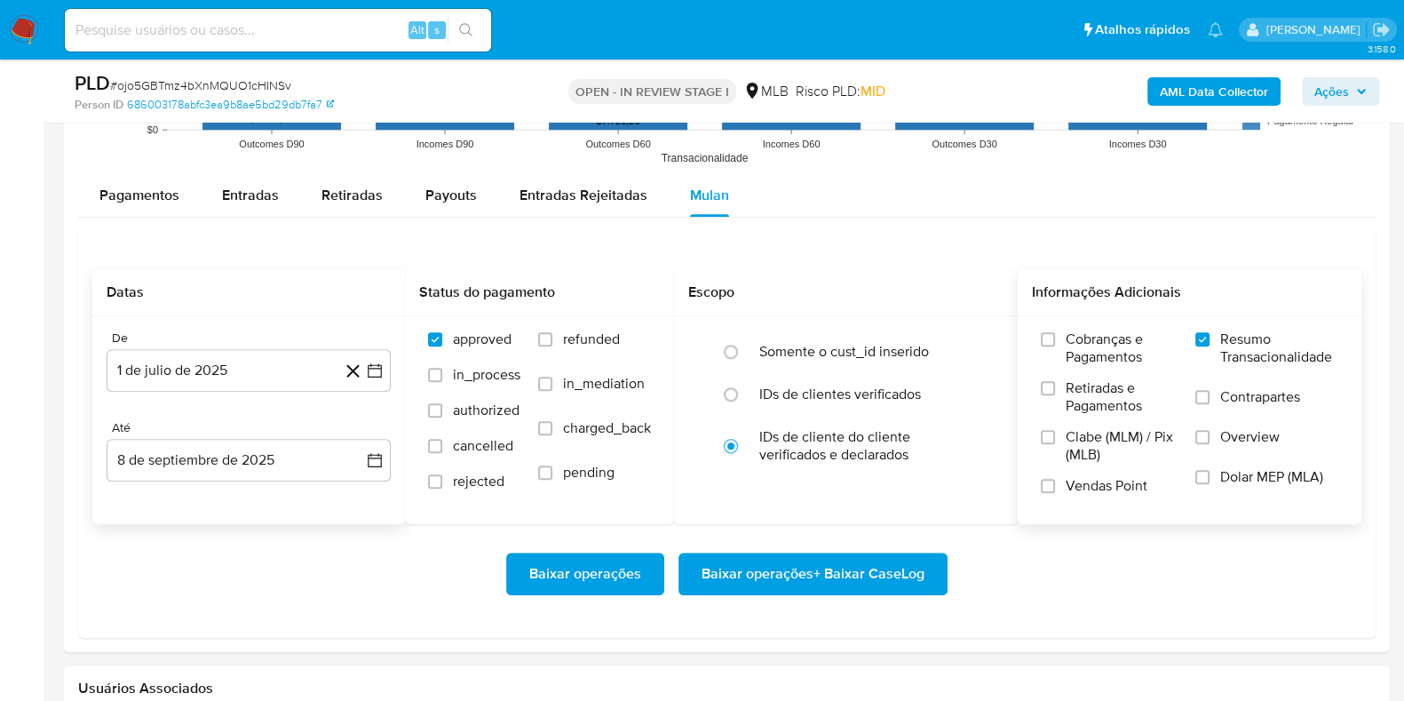
scroll to position [1881, 0]
click at [878, 559] on span "Baixar operações + Baixar CaseLog" at bounding box center [813, 572] width 223 height 39
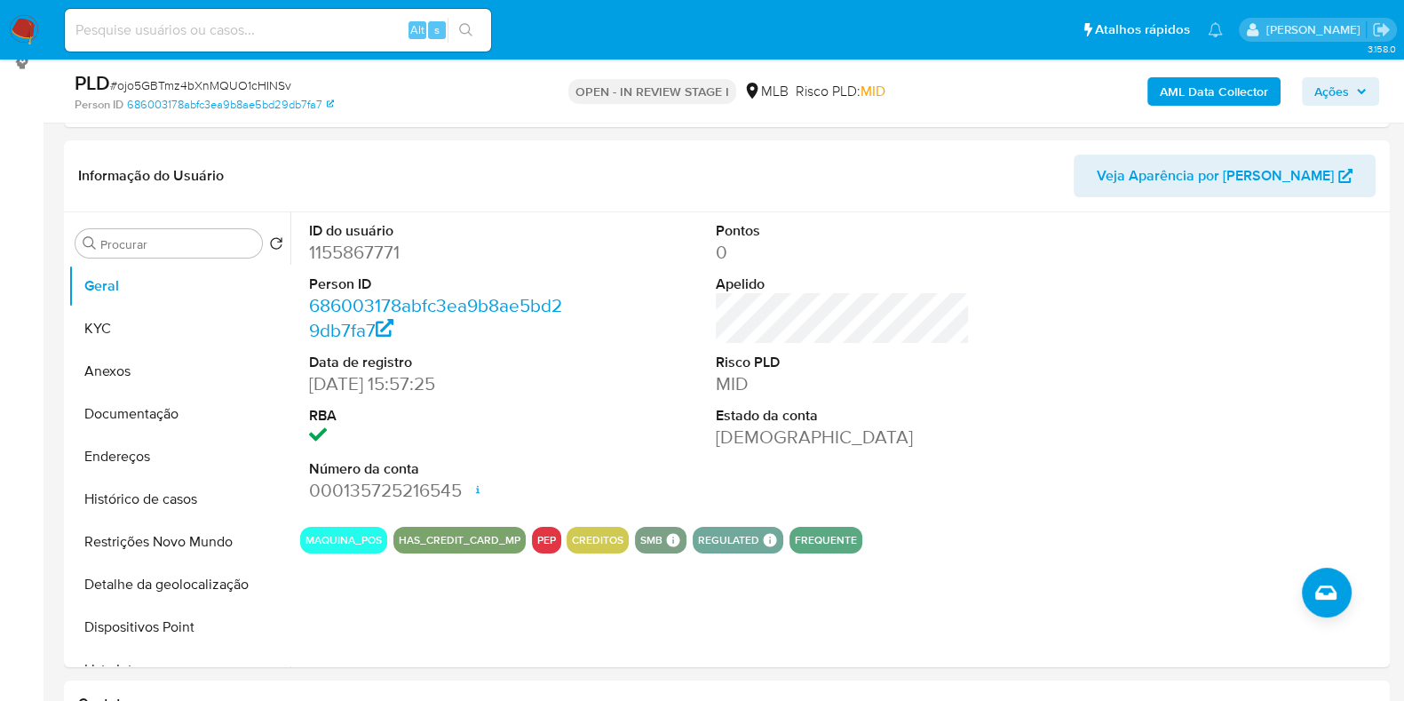
scroll to position [0, 0]
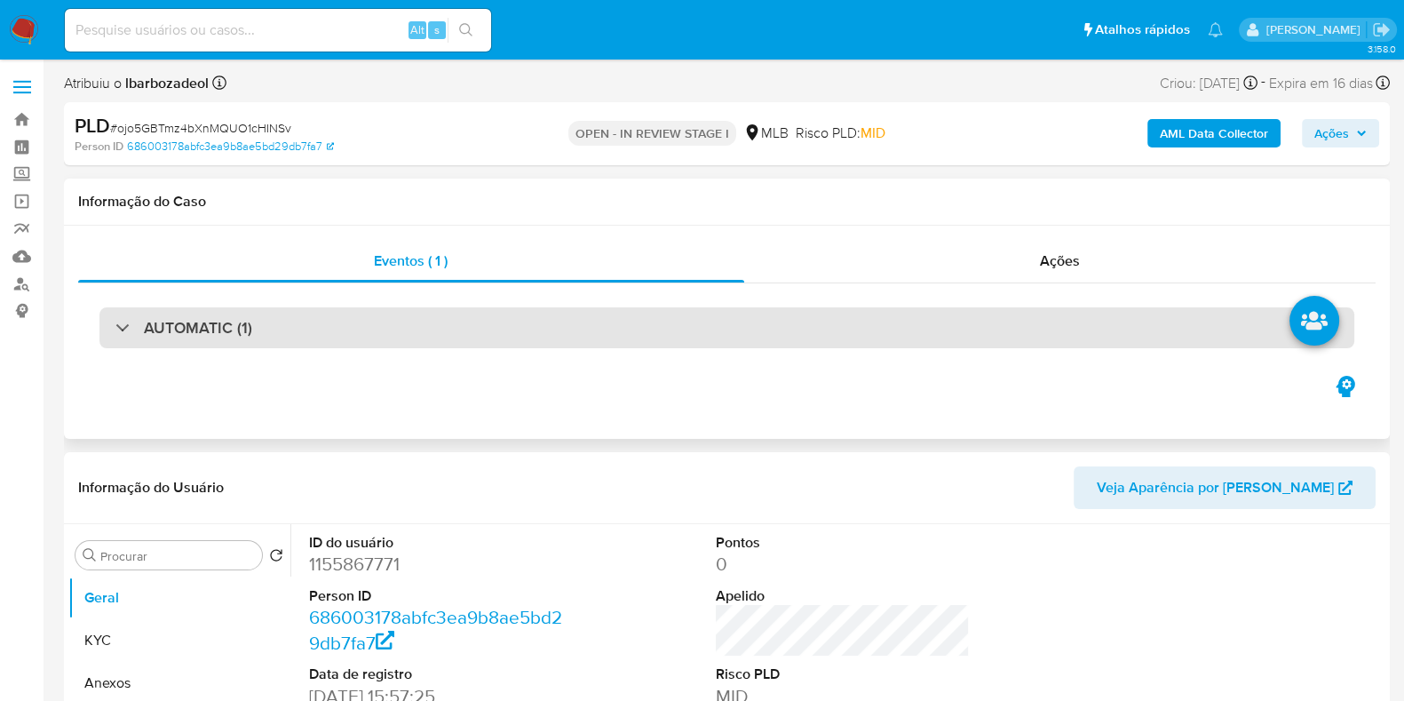
click at [727, 336] on div "AUTOMATIC (1)" at bounding box center [726, 327] width 1255 height 41
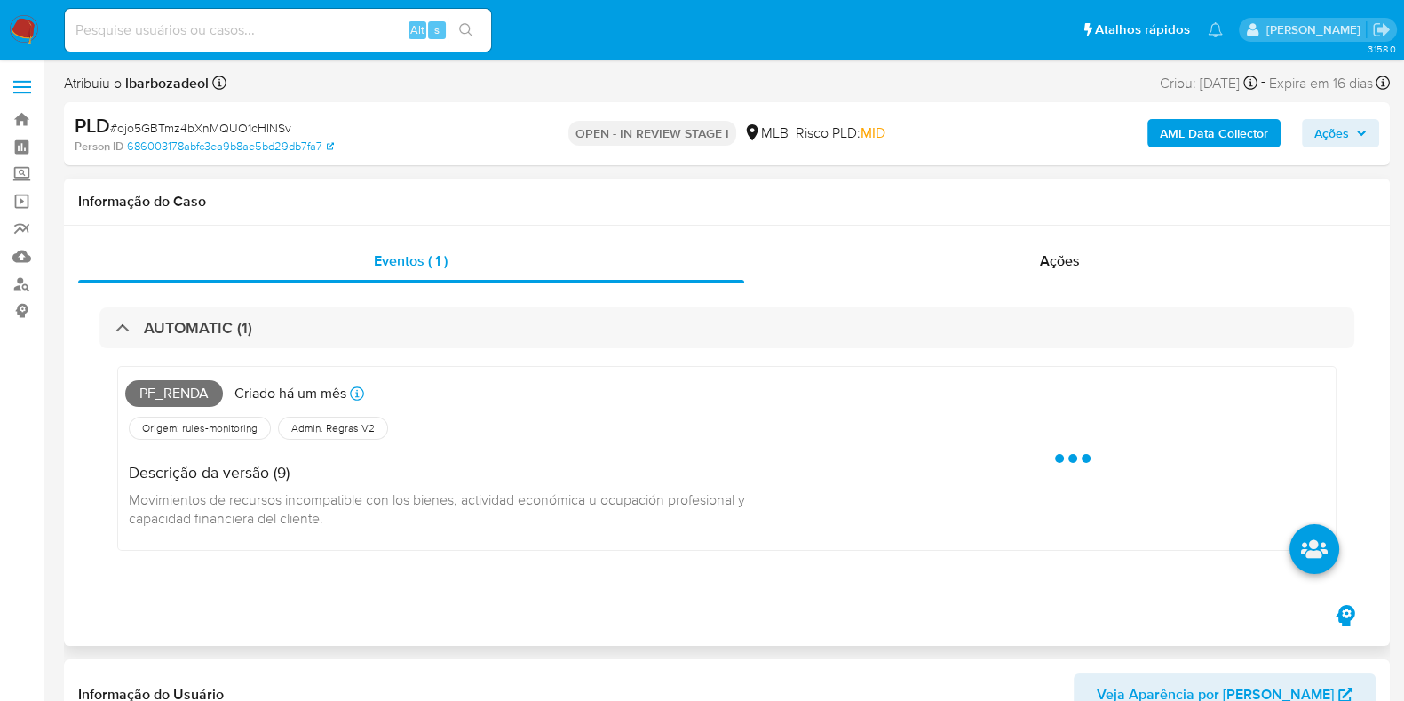
click at [198, 395] on span "Pf_renda" at bounding box center [174, 393] width 98 height 27
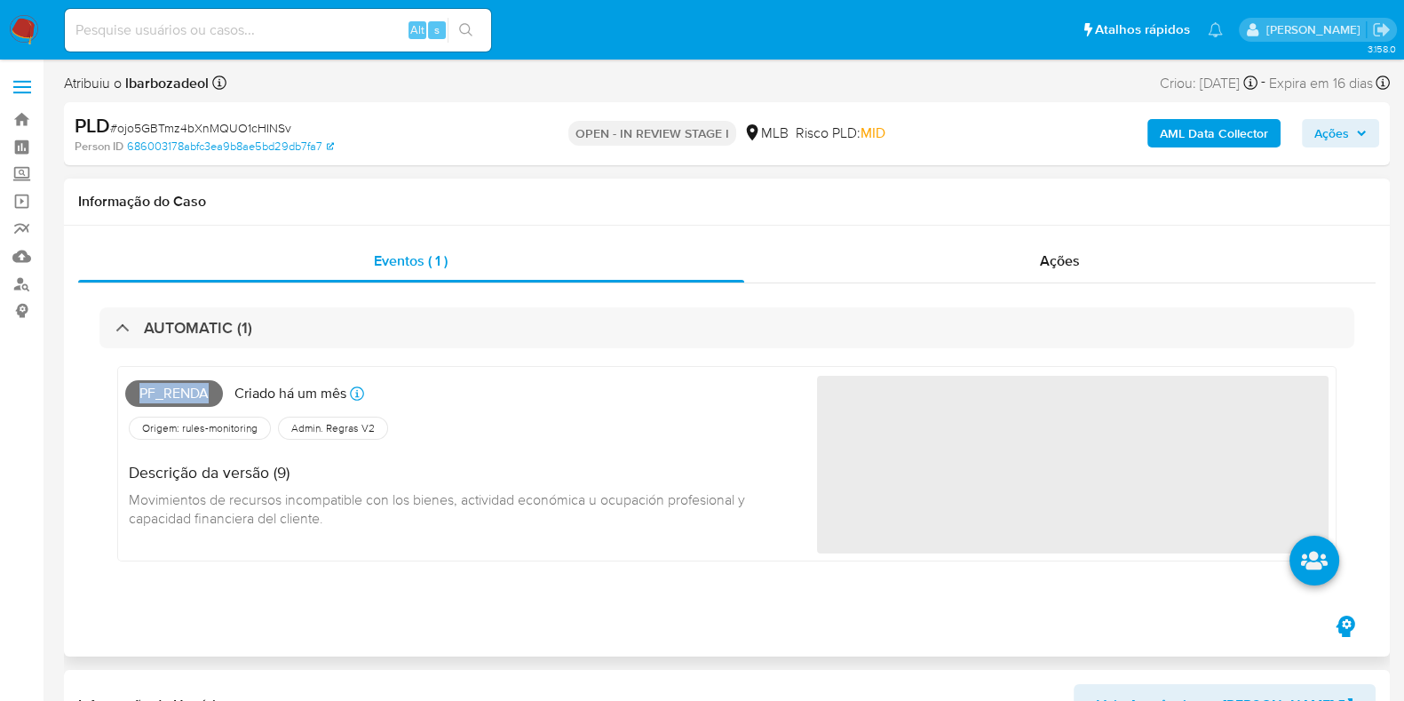
click at [198, 395] on span "Pf_renda" at bounding box center [174, 393] width 98 height 27
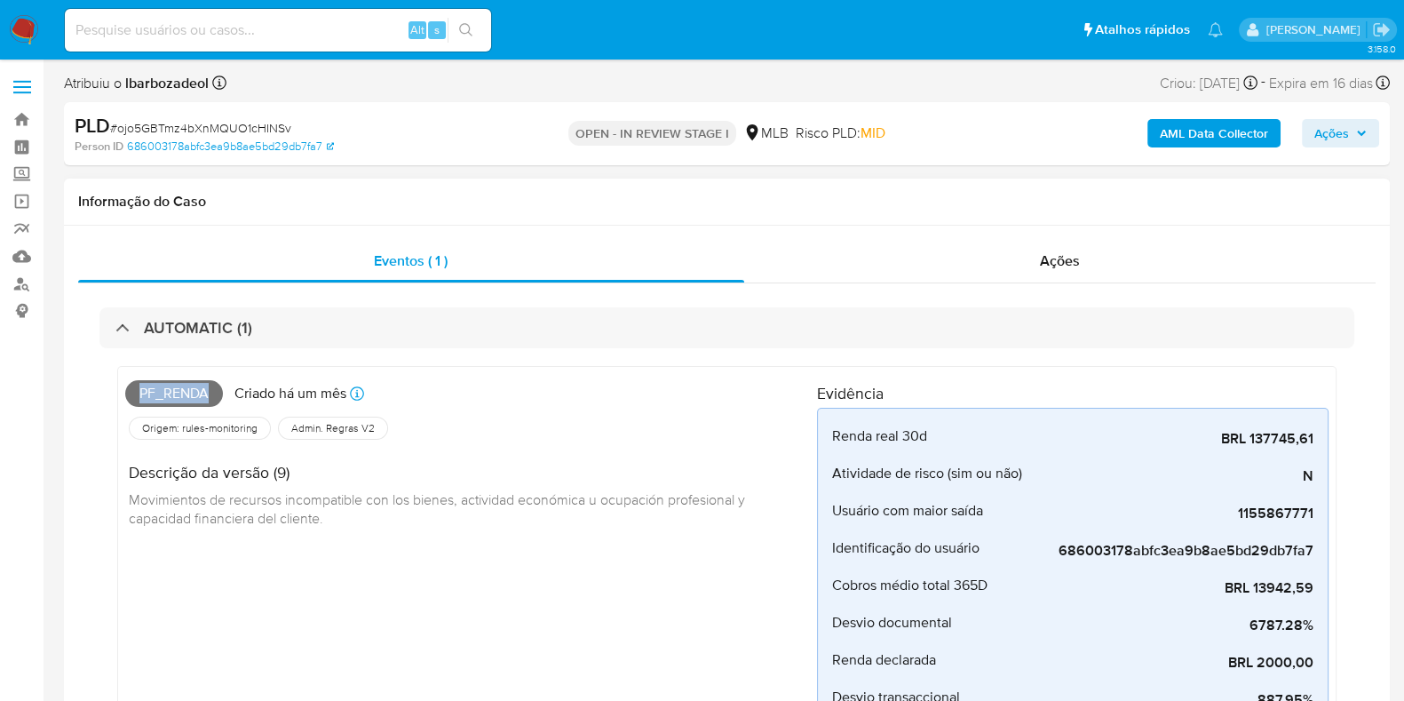
copy span "Pf_renda"
click at [1321, 130] on span "Ações" at bounding box center [1332, 133] width 35 height 28
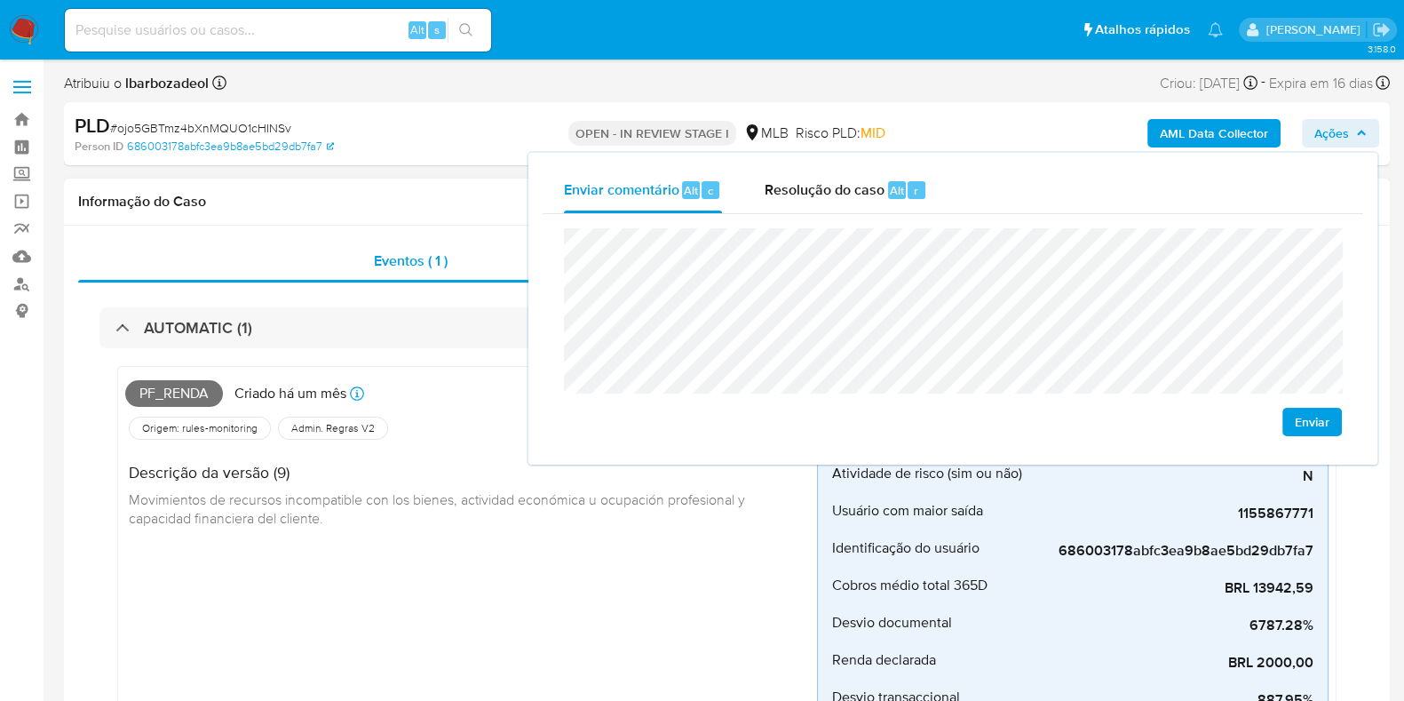
click at [399, 194] on h1 "Informação do Caso" at bounding box center [727, 202] width 1298 height 18
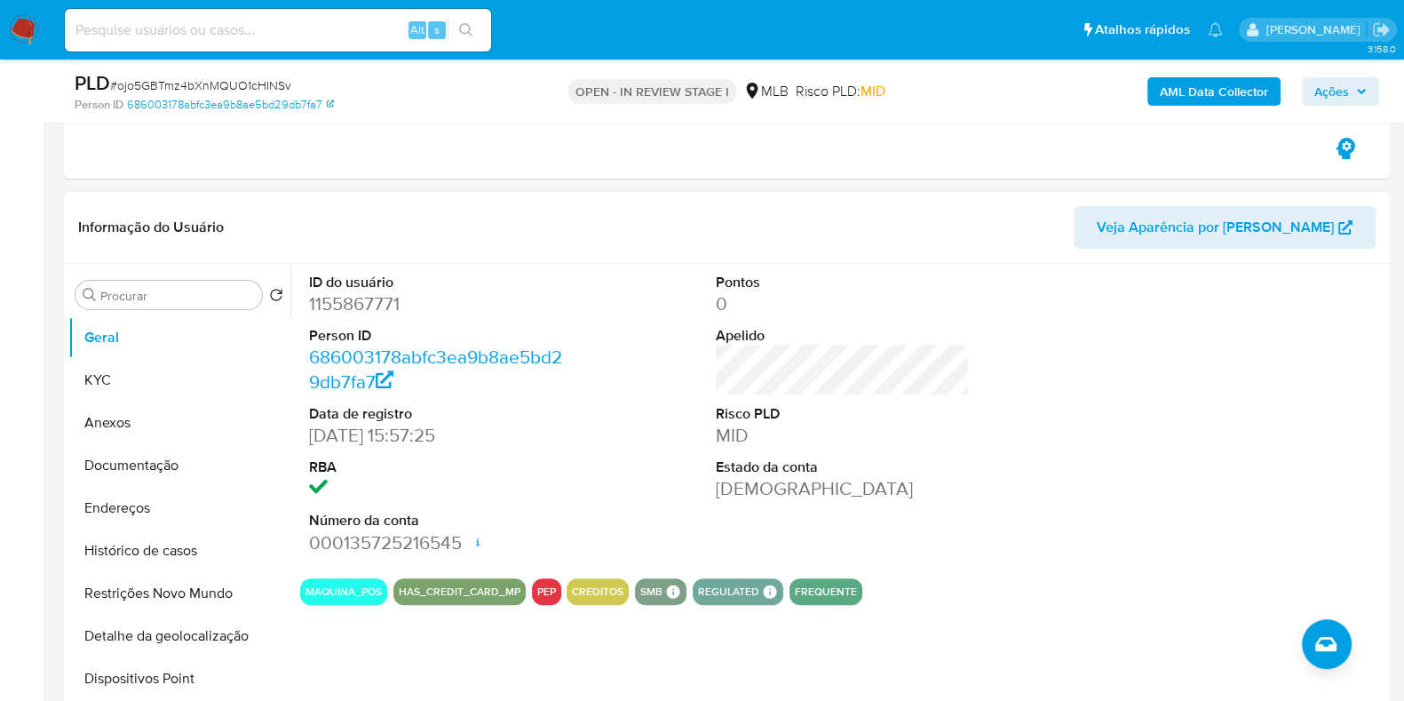
scroll to position [705, 0]
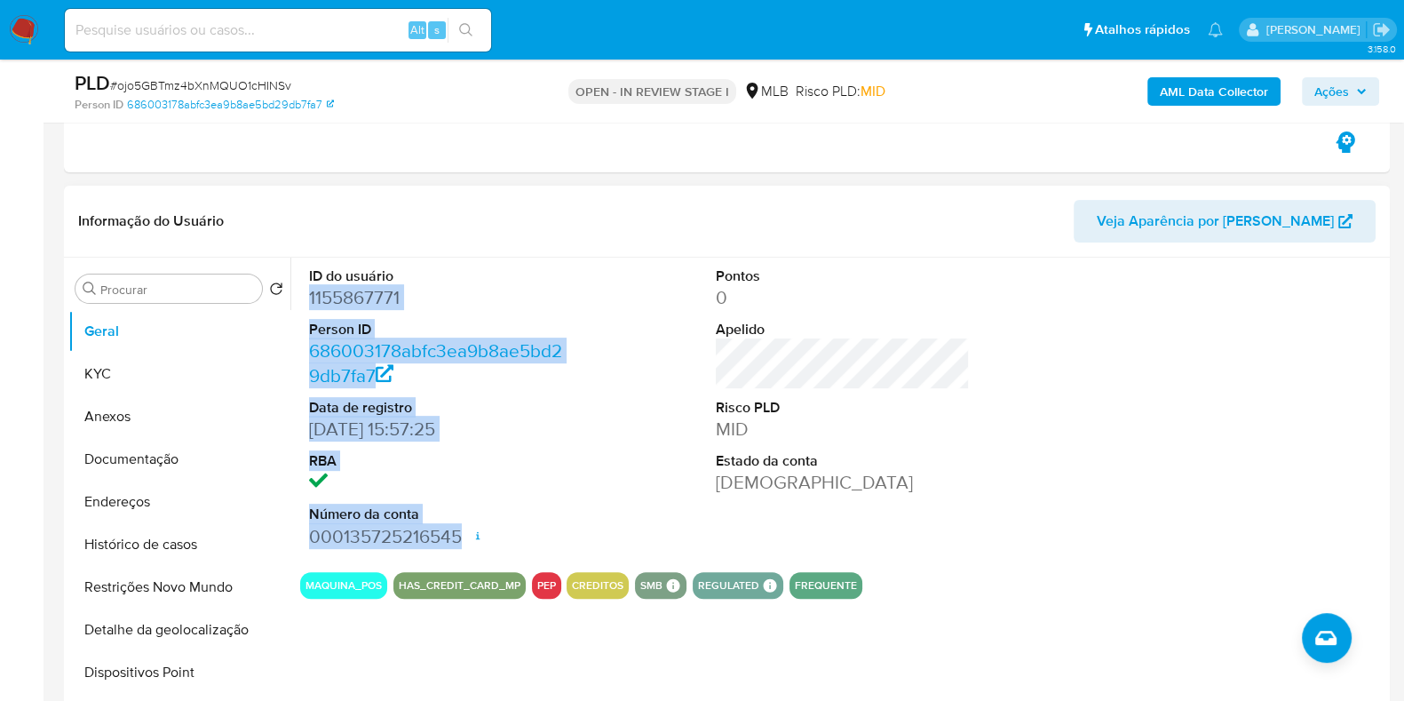
drag, startPoint x: 322, startPoint y: 302, endPoint x: 466, endPoint y: 521, distance: 262.4
click at [466, 521] on div "ID do usuário 1155867771 Person ID 686003178abfc3ea9b8ae5bd29db7fa7 Data de reg…" at bounding box center [436, 408] width 272 height 300
copy dl "1155867771 Person ID 686003178abfc3ea9b8ae5bd29db7fa7 Data de registro [DATE] 1…"
drag, startPoint x: 1325, startPoint y: 92, endPoint x: 1306, endPoint y: 104, distance: 21.9
click at [1325, 91] on span "Ações" at bounding box center [1332, 91] width 35 height 28
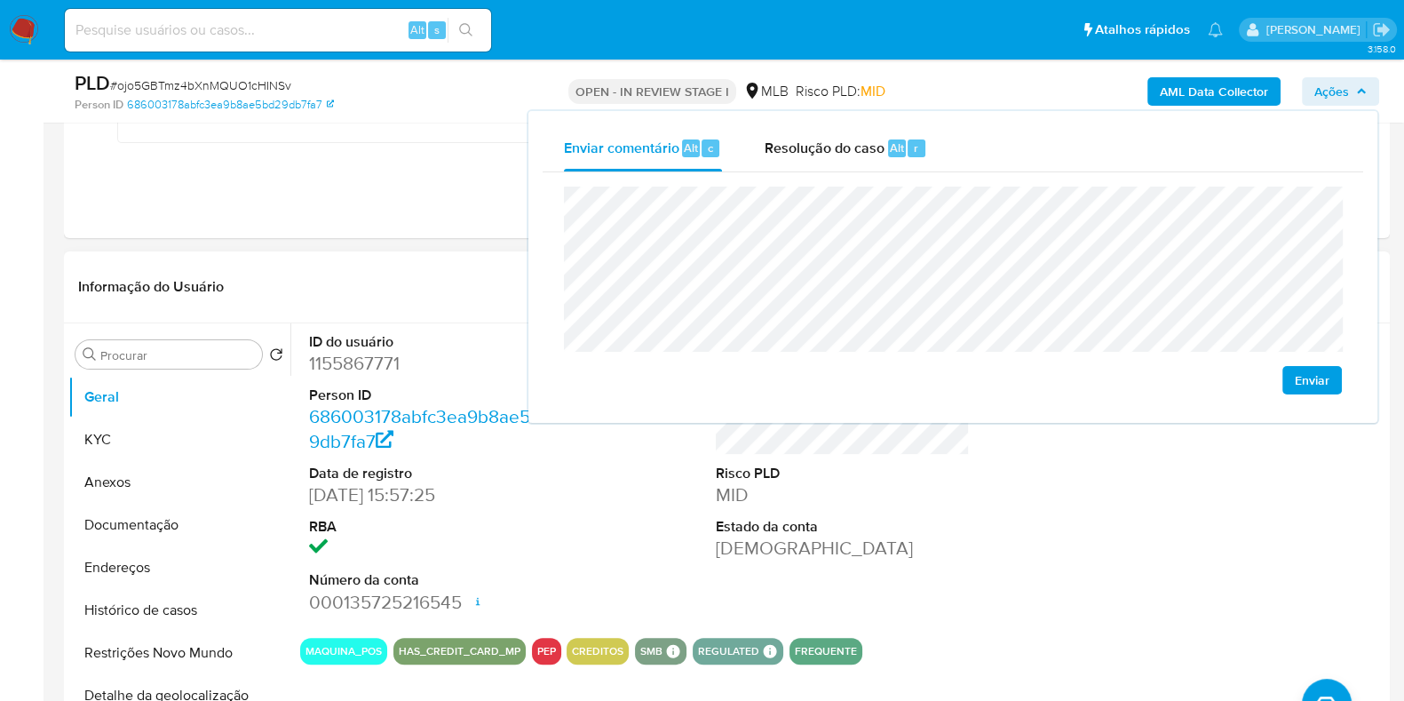
click at [430, 274] on header "Informação do Usuário Veja Aparência por [PERSON_NAME]" at bounding box center [727, 287] width 1298 height 43
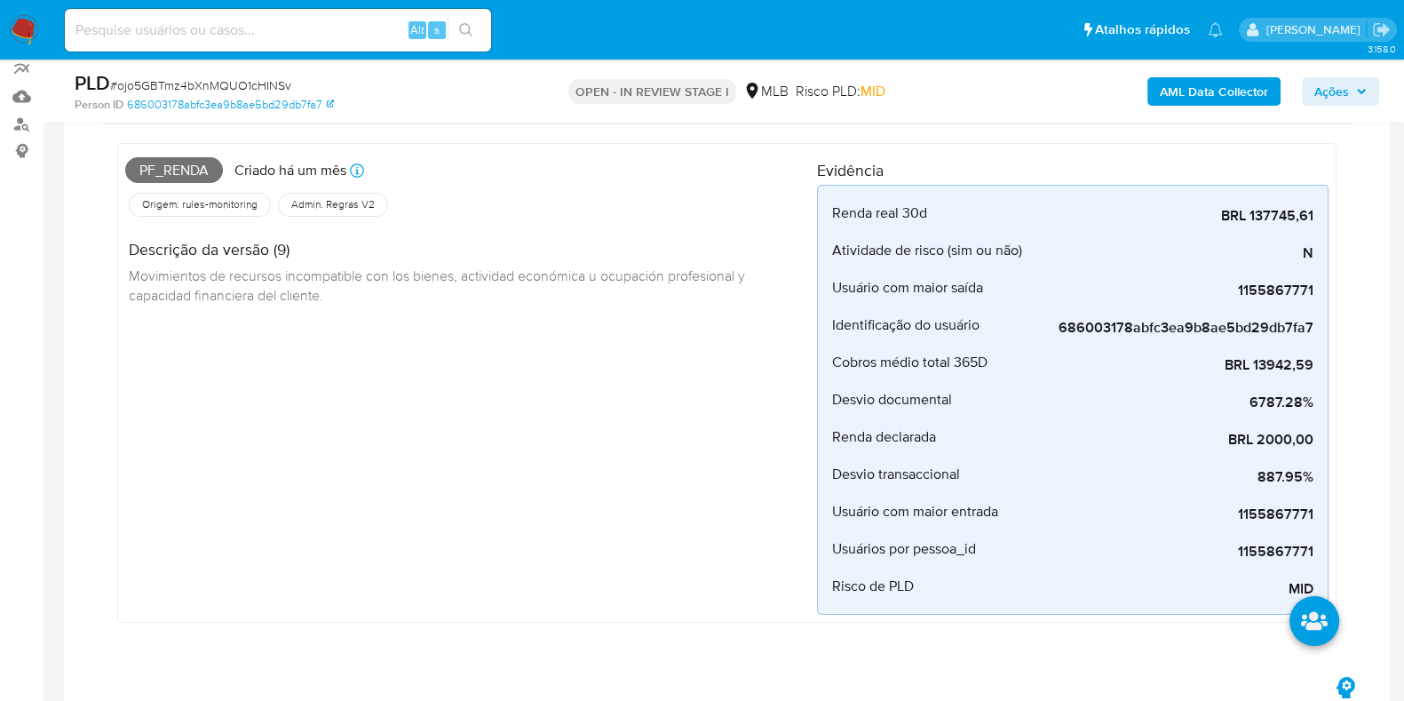
scroll to position [0, 0]
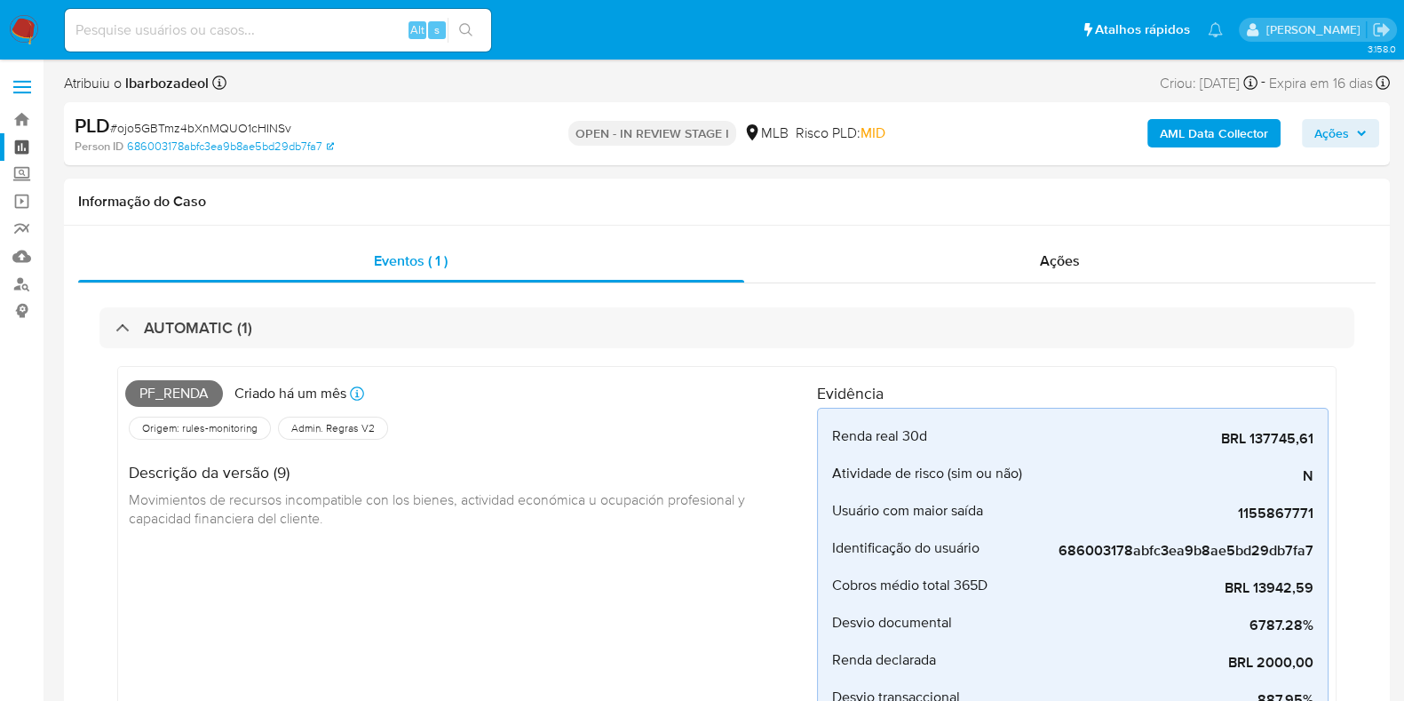
click at [21, 147] on link "Painel" at bounding box center [105, 147] width 211 height 28
click at [1385, 227] on div "Eventos ( 1 ) Ações AUTOMATIC (1) Pf_renda Criado há um mês Criado: [DATE] 00:0…" at bounding box center [727, 583] width 1326 height 715
click at [1341, 135] on span "Ações" at bounding box center [1332, 133] width 35 height 28
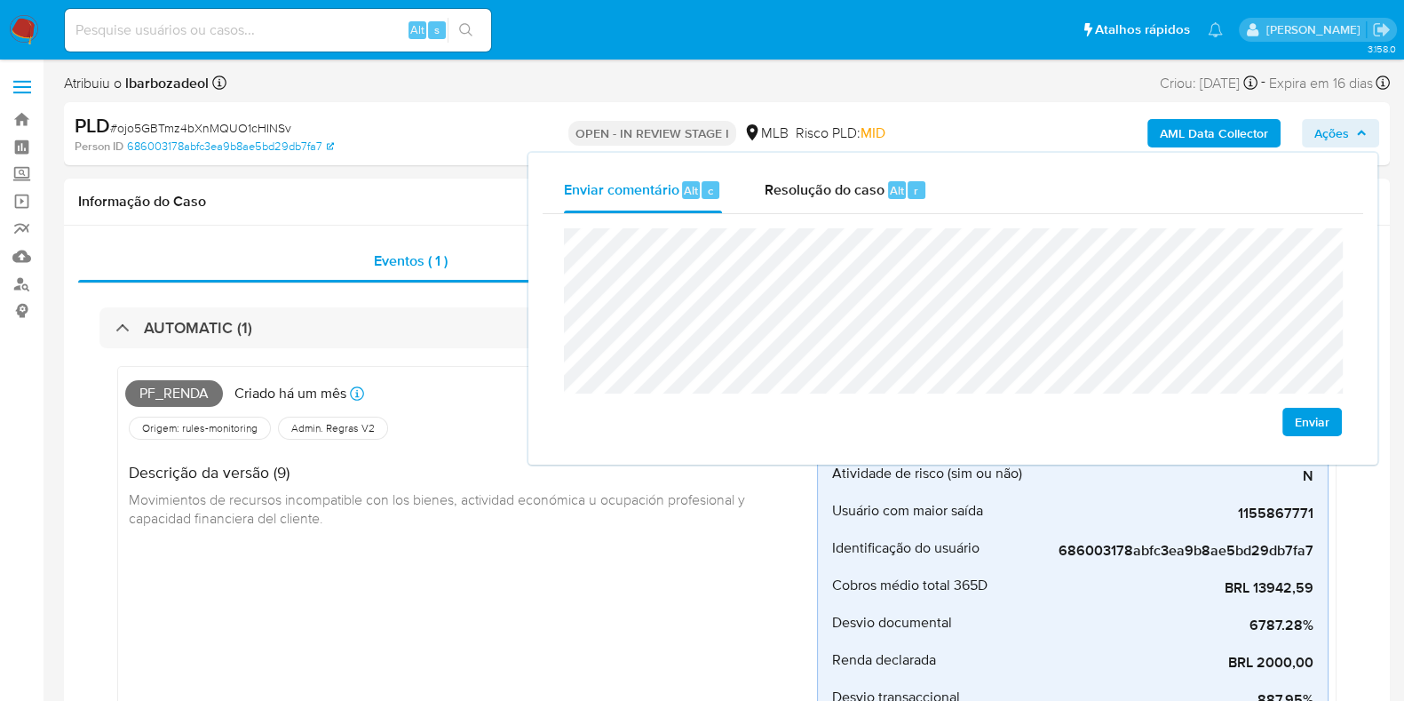
click at [1341, 135] on span "Ações" at bounding box center [1332, 133] width 35 height 28
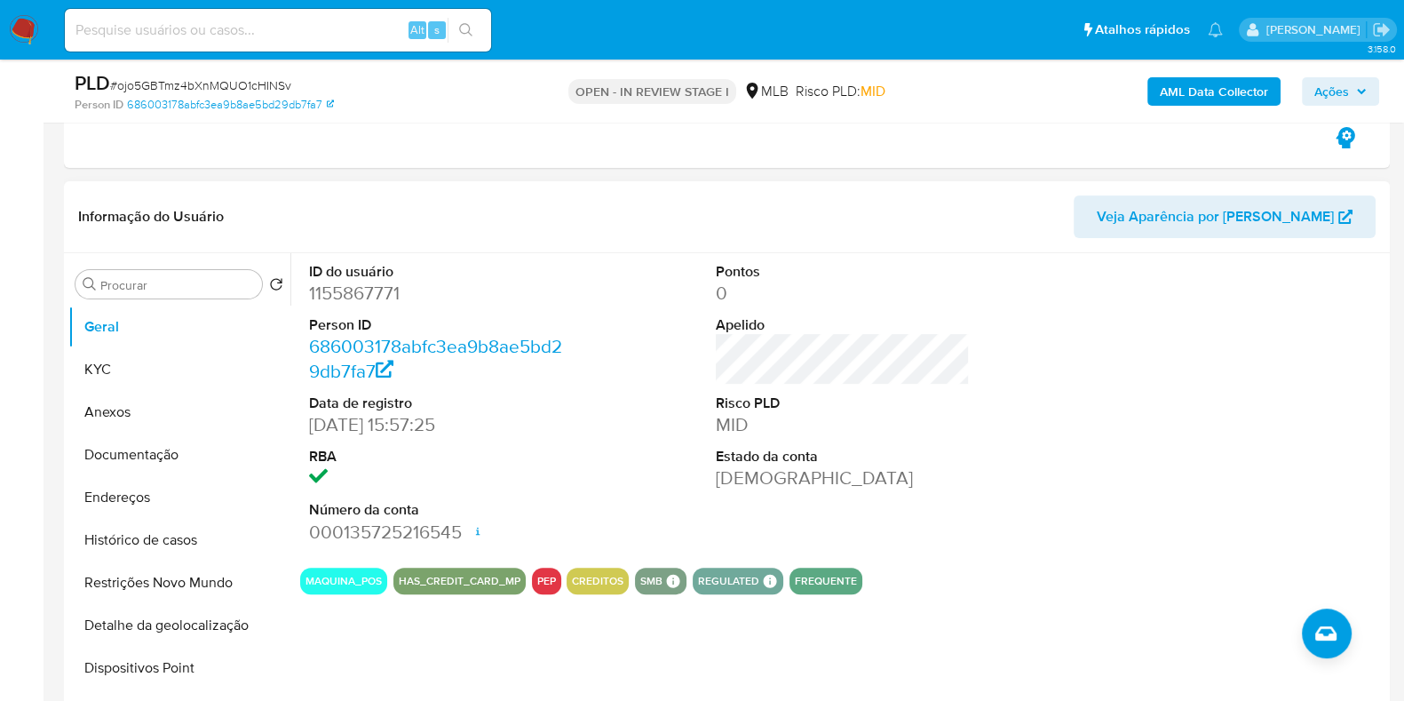
scroll to position [705, 0]
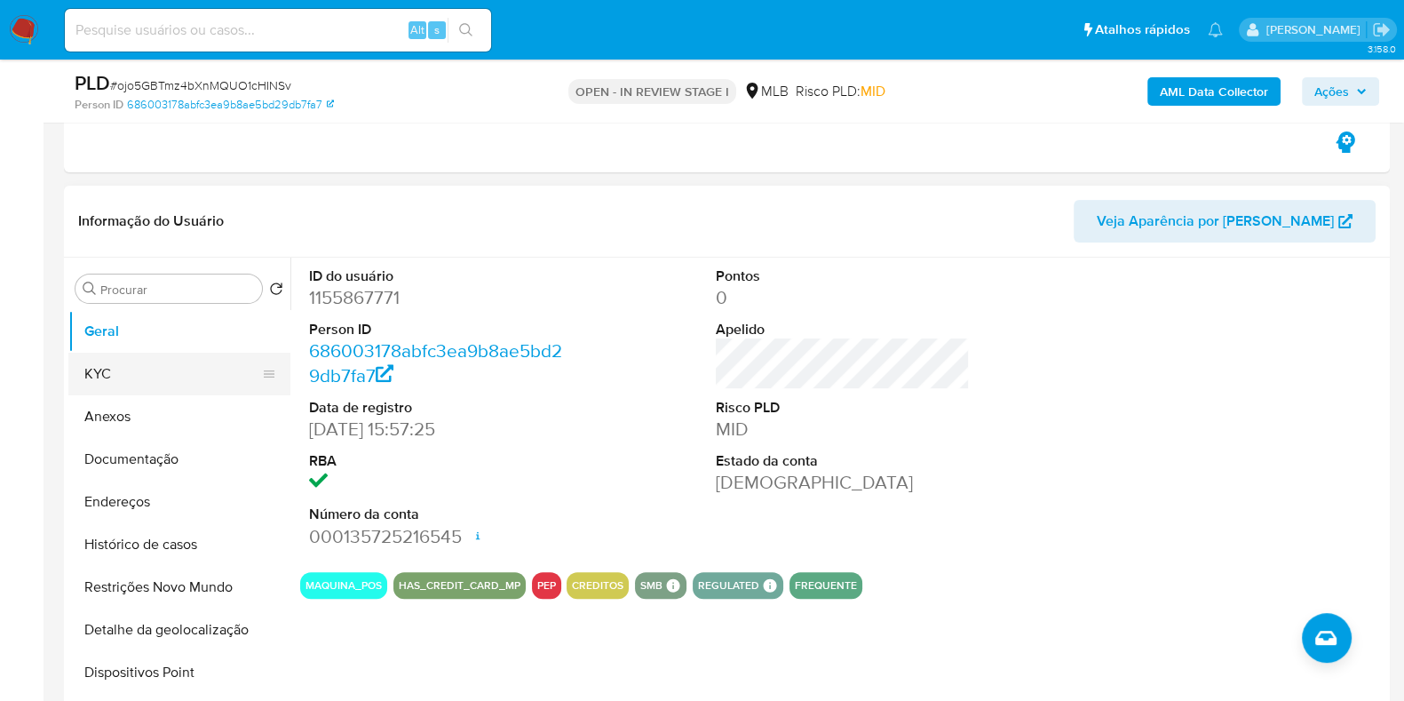
drag, startPoint x: 137, startPoint y: 368, endPoint x: 154, endPoint y: 362, distance: 18.0
click at [137, 369] on button "KYC" at bounding box center [172, 374] width 208 height 43
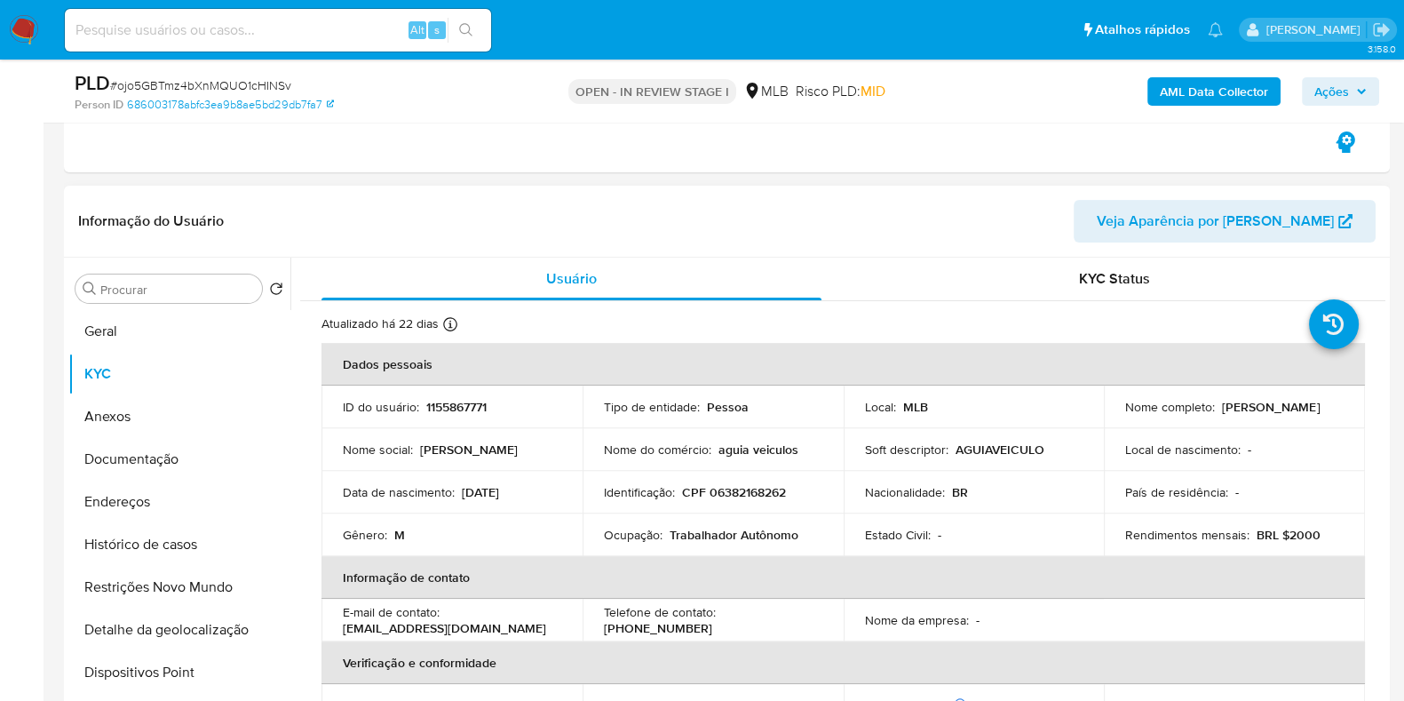
click at [740, 484] on p "CPF 06382168262" at bounding box center [734, 492] width 104 height 16
copy p "06382168262"
click at [1342, 93] on span "Ações" at bounding box center [1332, 91] width 35 height 28
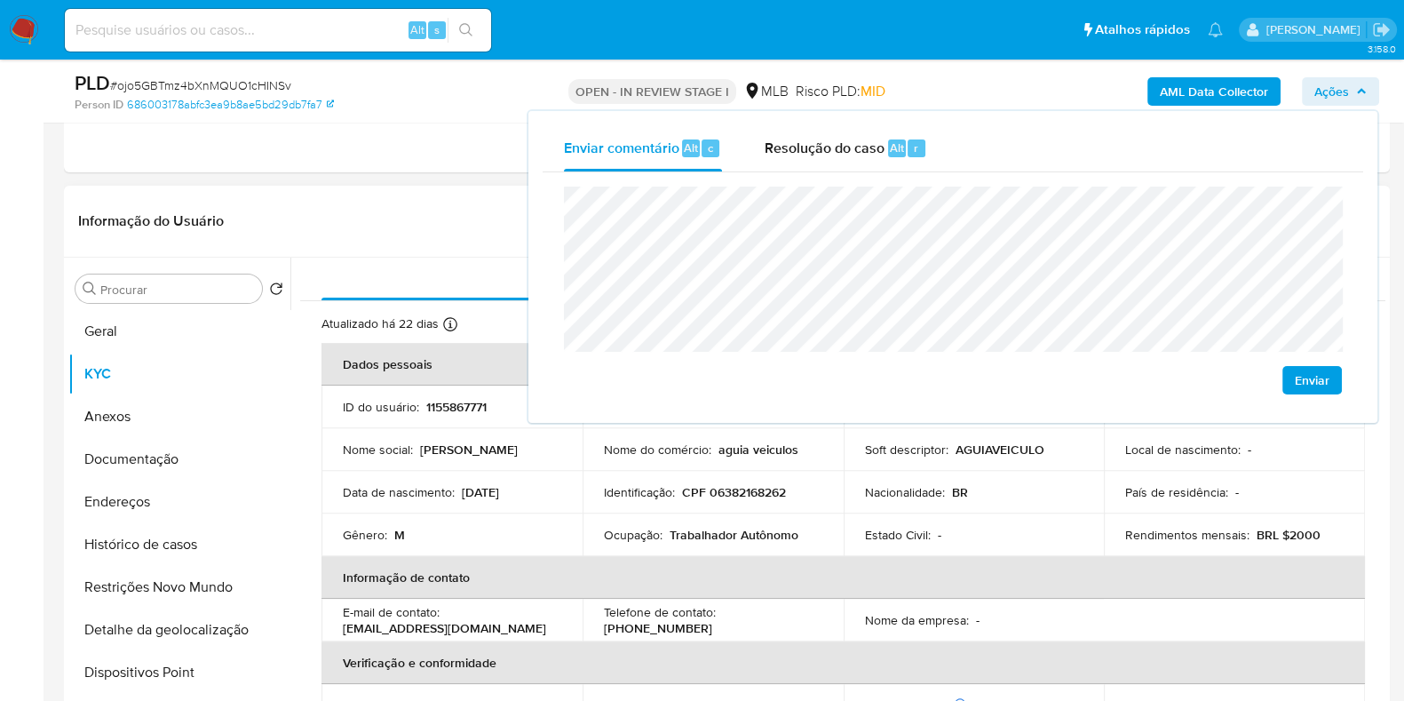
click at [649, 473] on td "Identificação : CPF 06382168262" at bounding box center [713, 492] width 261 height 43
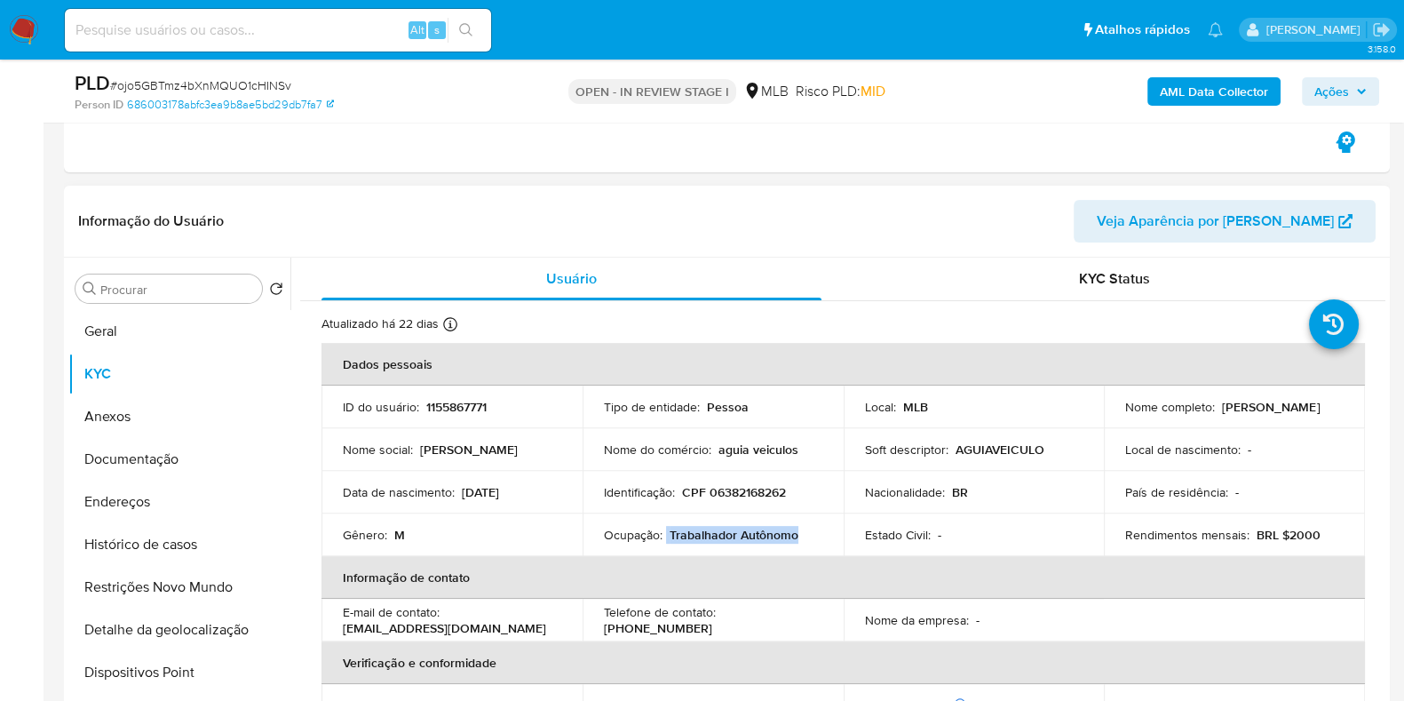
drag, startPoint x: 663, startPoint y: 535, endPoint x: 796, endPoint y: 539, distance: 133.3
click at [796, 539] on div "Ocupação : Trabalhador Autônomo" at bounding box center [713, 535] width 219 height 16
copy div "Trabalhador Autônomo"
click at [1330, 85] on span "Ações" at bounding box center [1332, 91] width 35 height 28
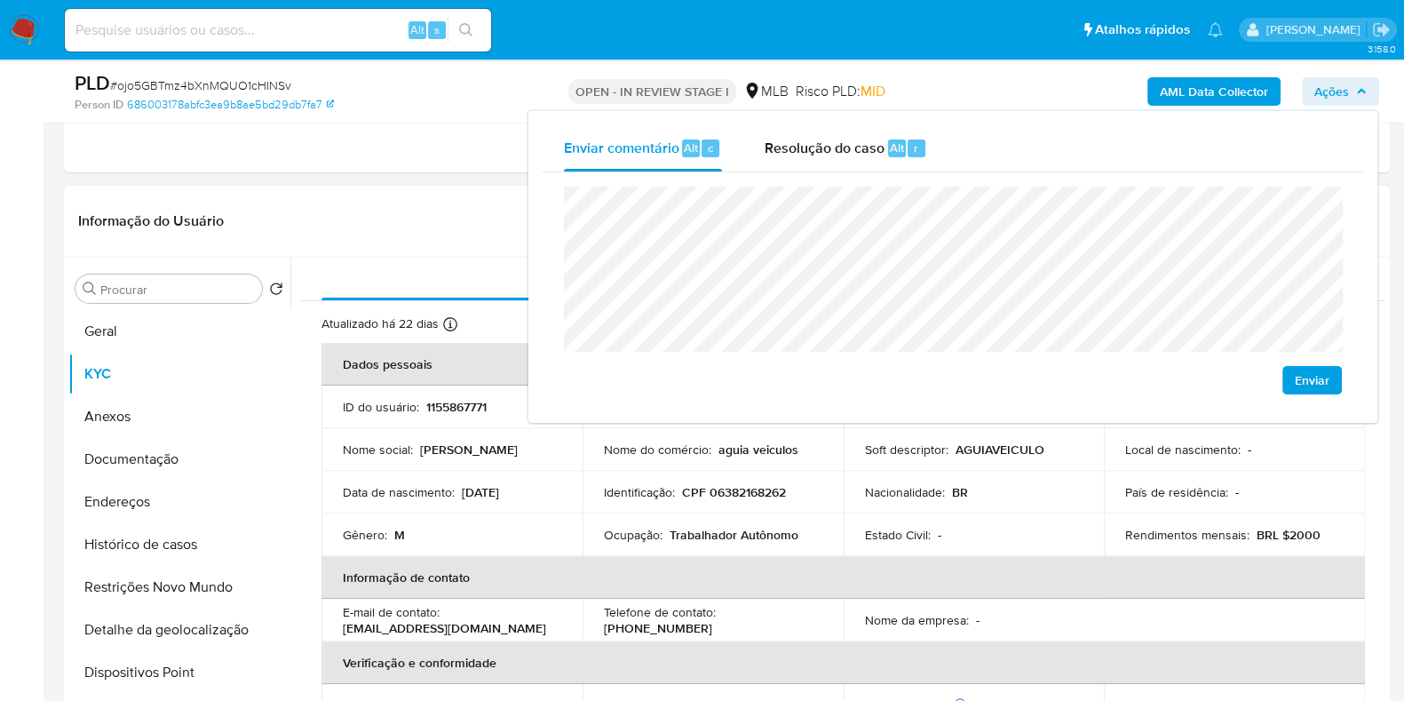
click at [964, 537] on div "Estado Civil : -" at bounding box center [974, 535] width 219 height 16
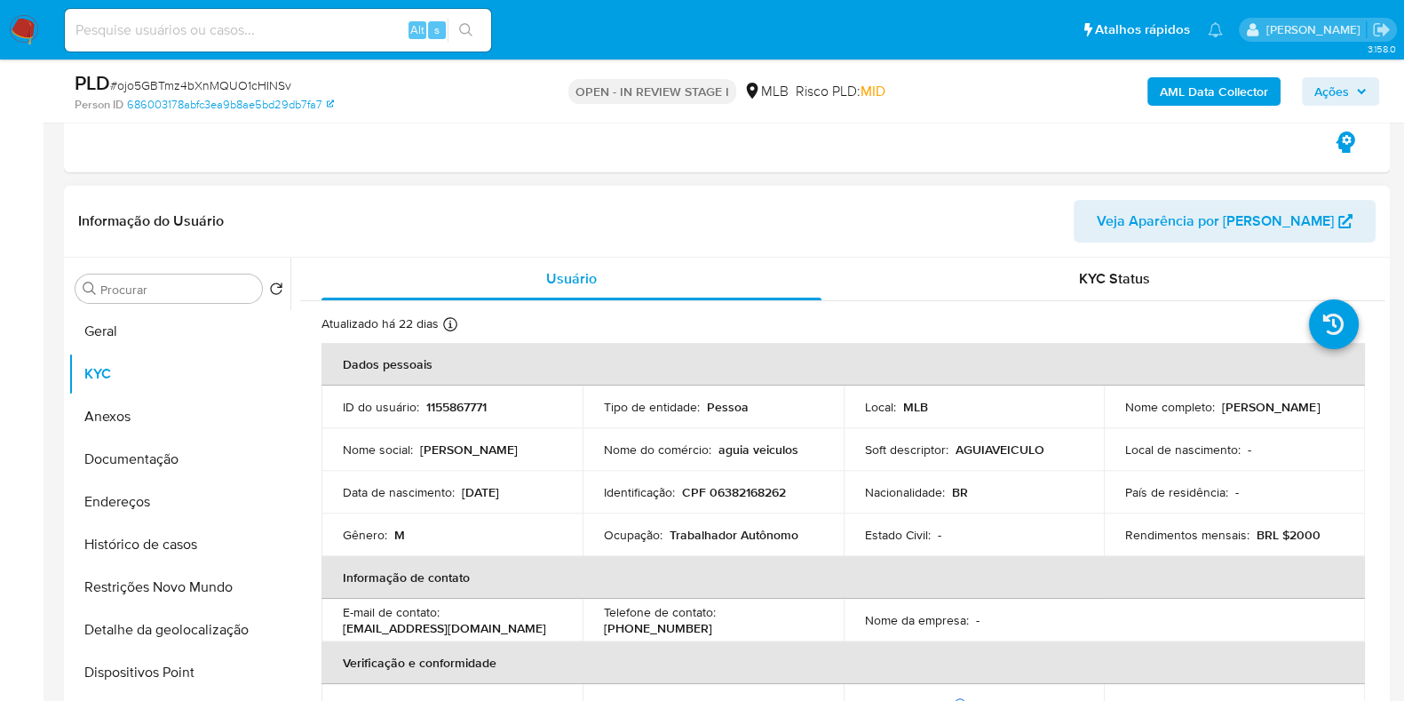
scroll to position [771, 0]
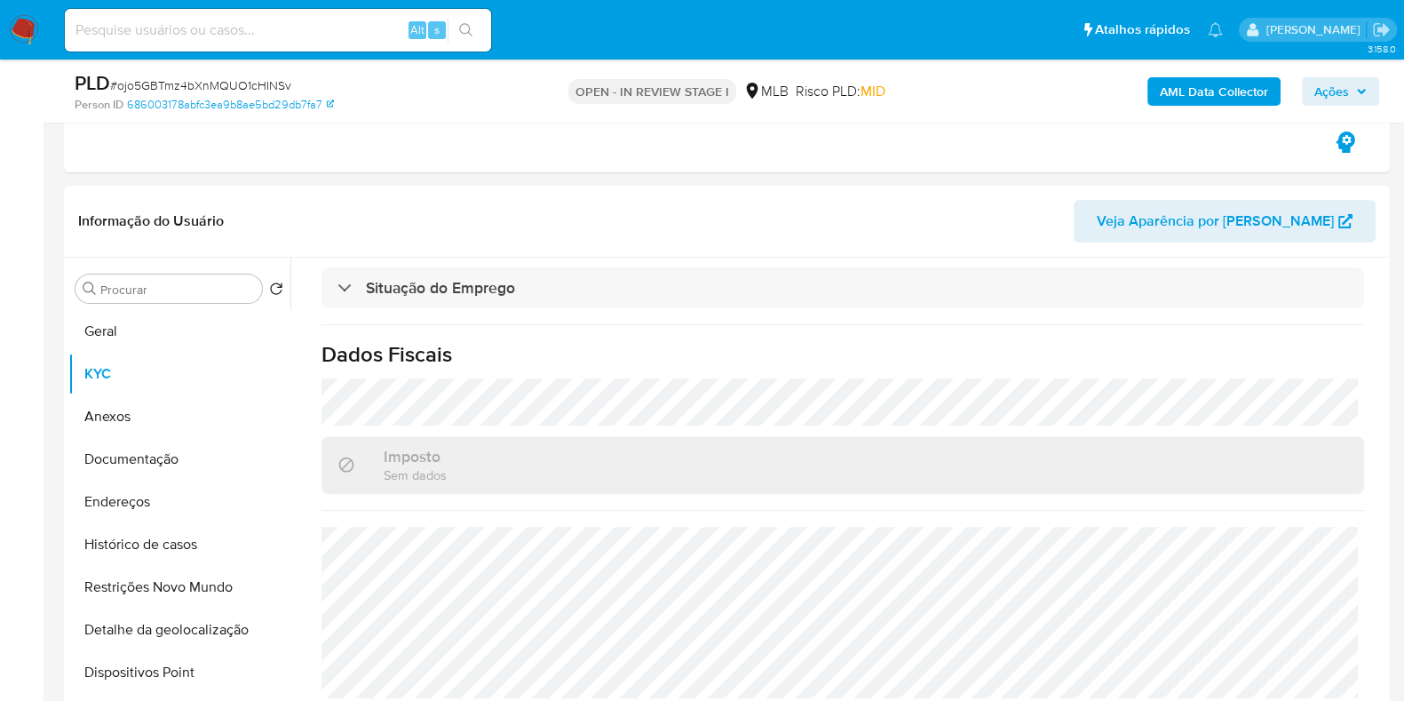
click at [1341, 94] on span "Ações" at bounding box center [1332, 91] width 35 height 28
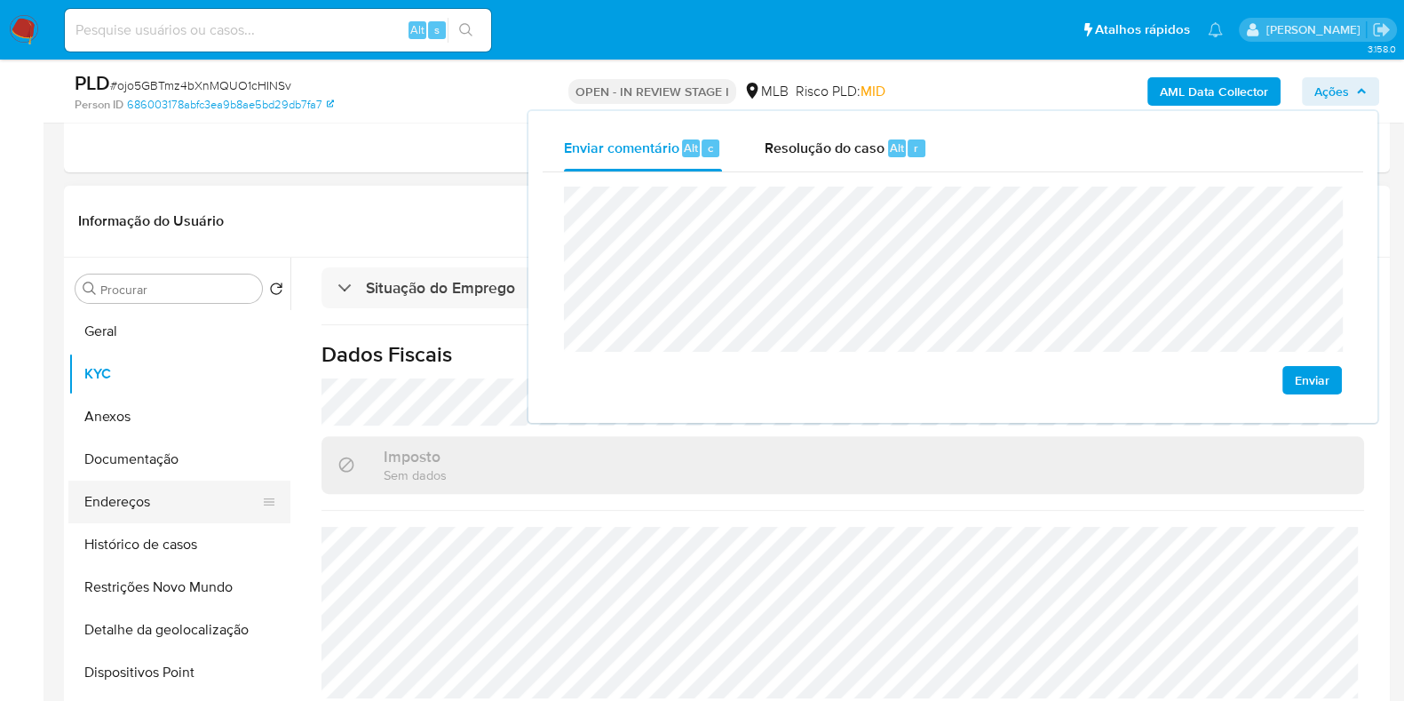
click at [169, 499] on button "Endereços" at bounding box center [172, 502] width 208 height 43
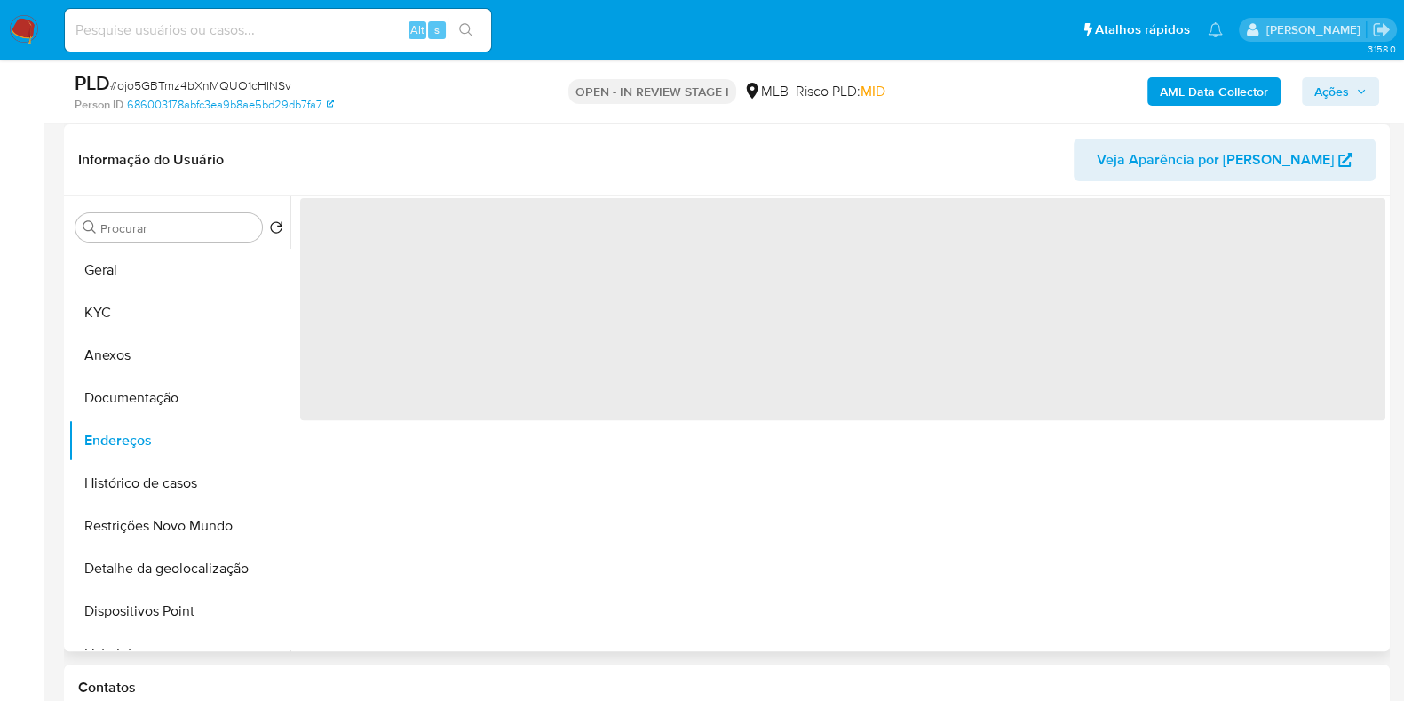
scroll to position [747, 0]
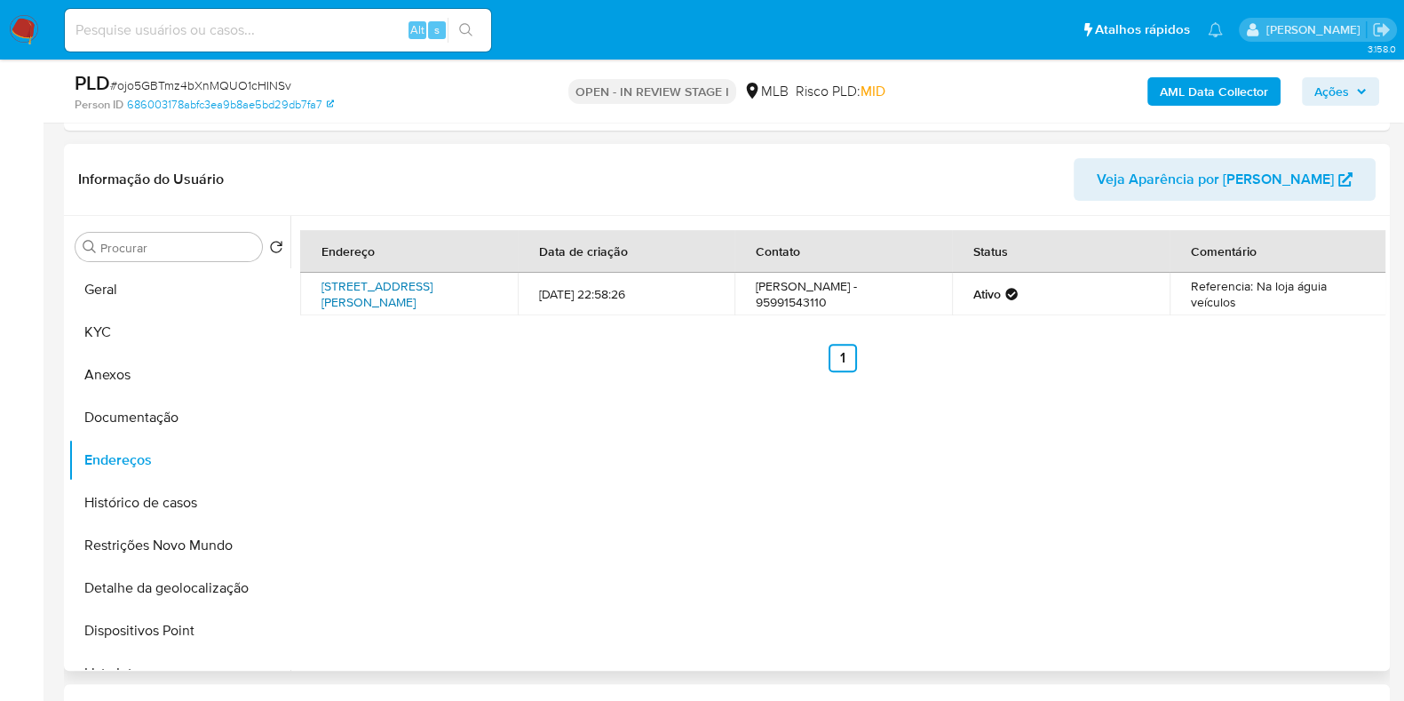
click at [402, 290] on link "[STREET_ADDRESS][PERSON_NAME]" at bounding box center [377, 294] width 111 height 34
click at [200, 410] on button "Documentação" at bounding box center [172, 417] width 208 height 43
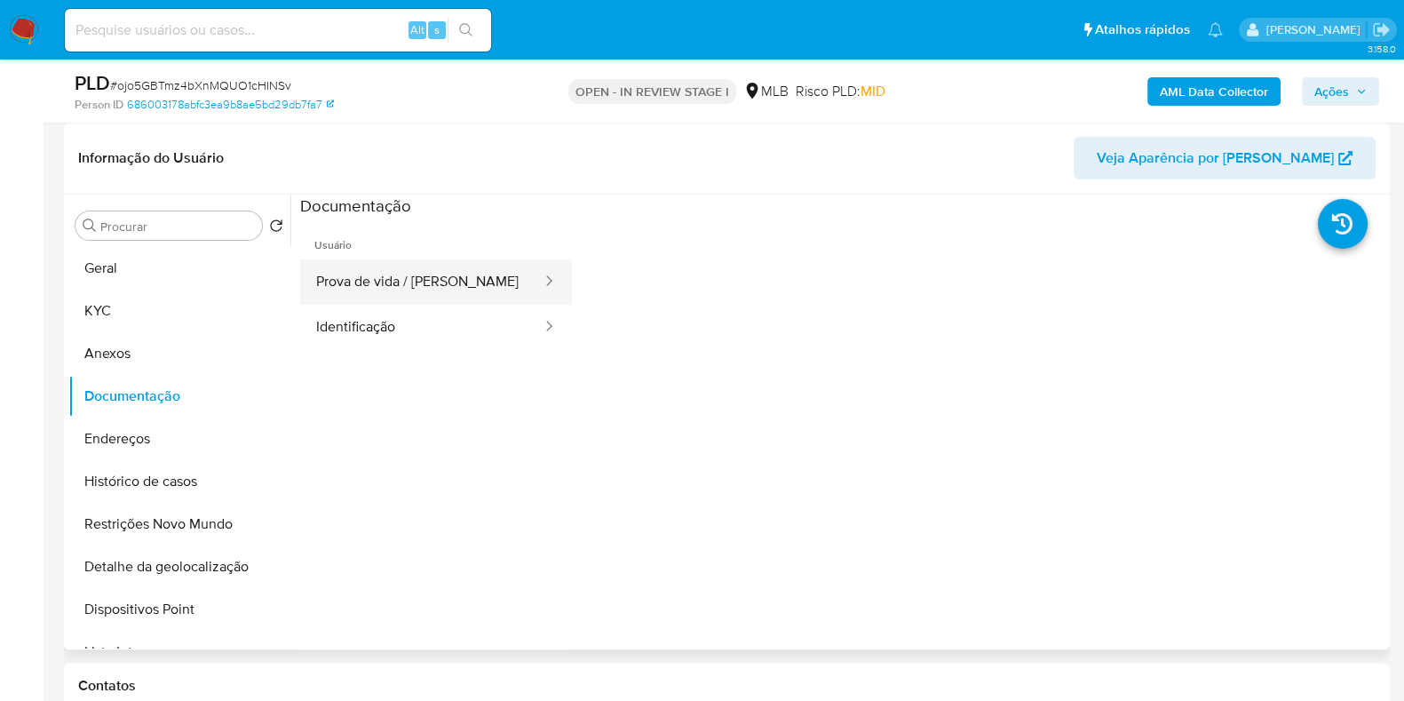
click at [395, 290] on button "Prova de vida / [PERSON_NAME]" at bounding box center [421, 281] width 243 height 45
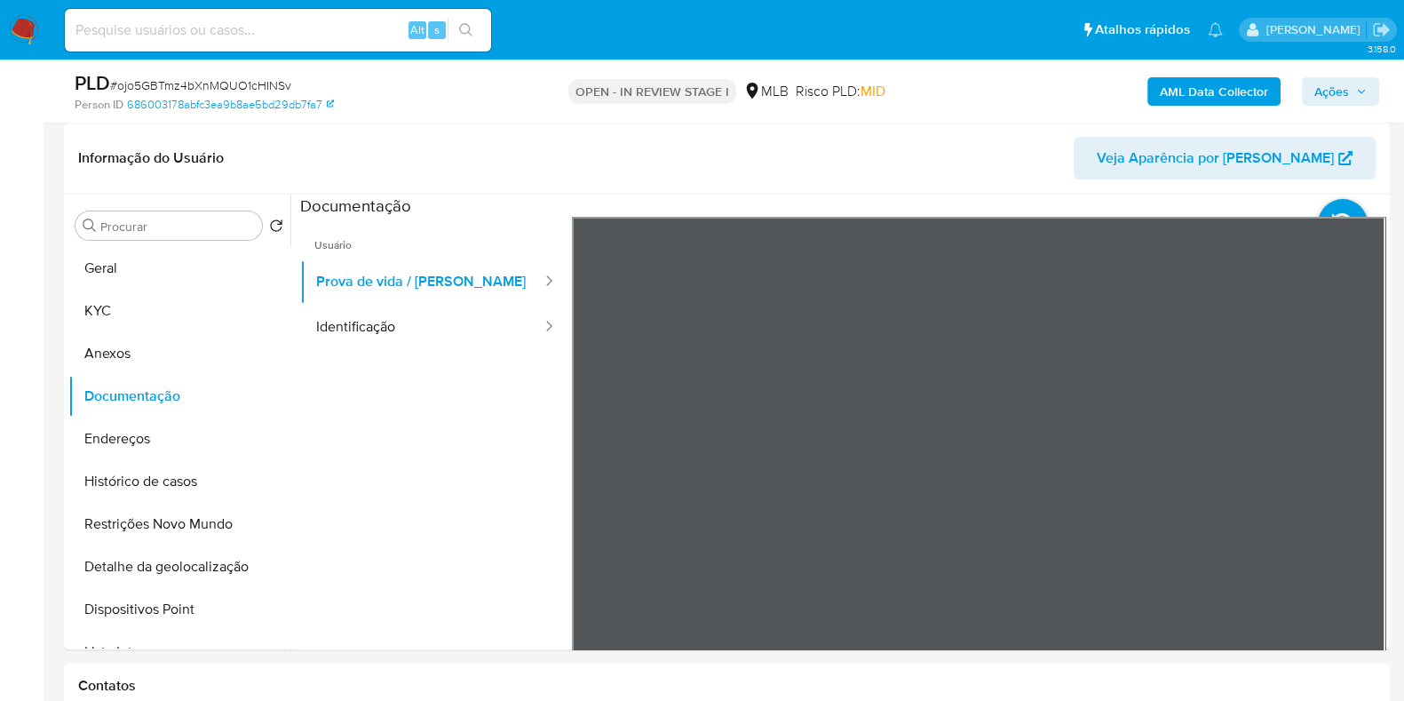
click at [1318, 81] on span "Ações" at bounding box center [1332, 91] width 35 height 28
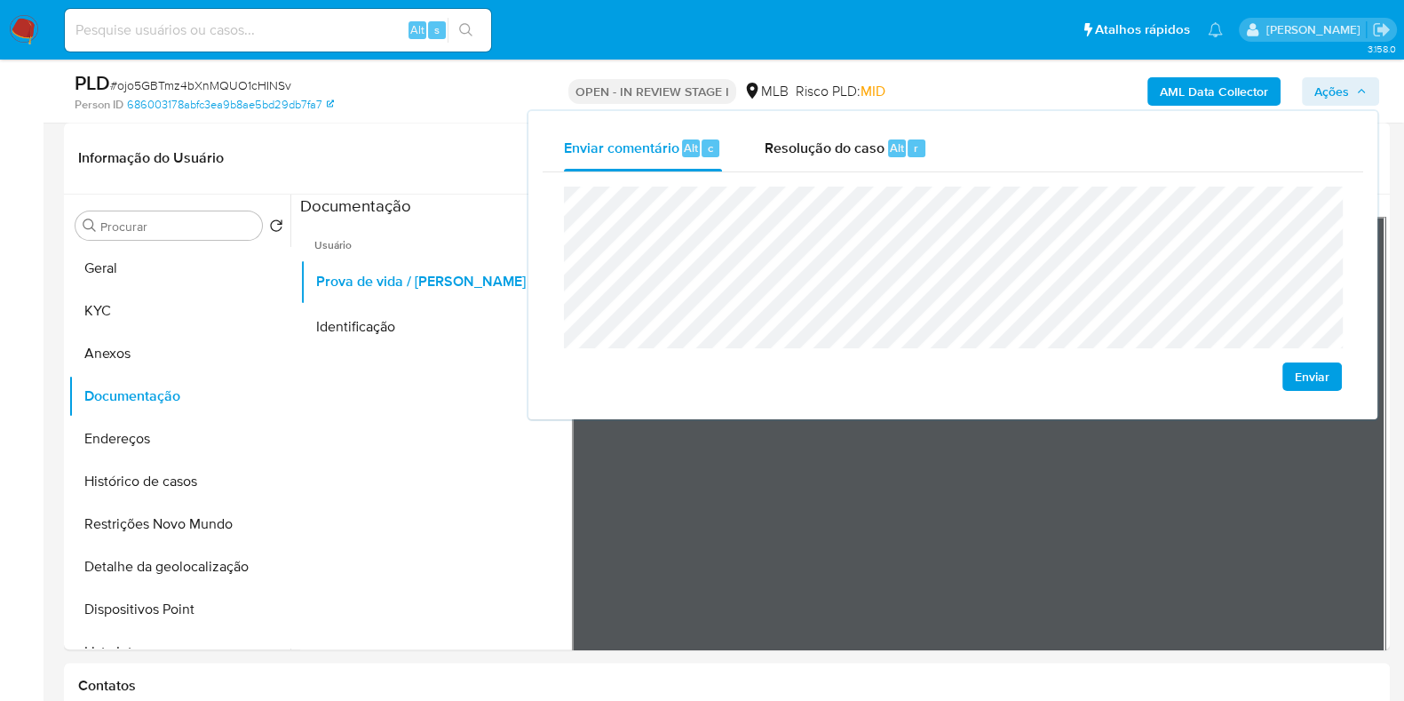
click at [1318, 81] on span "Ações" at bounding box center [1332, 91] width 35 height 28
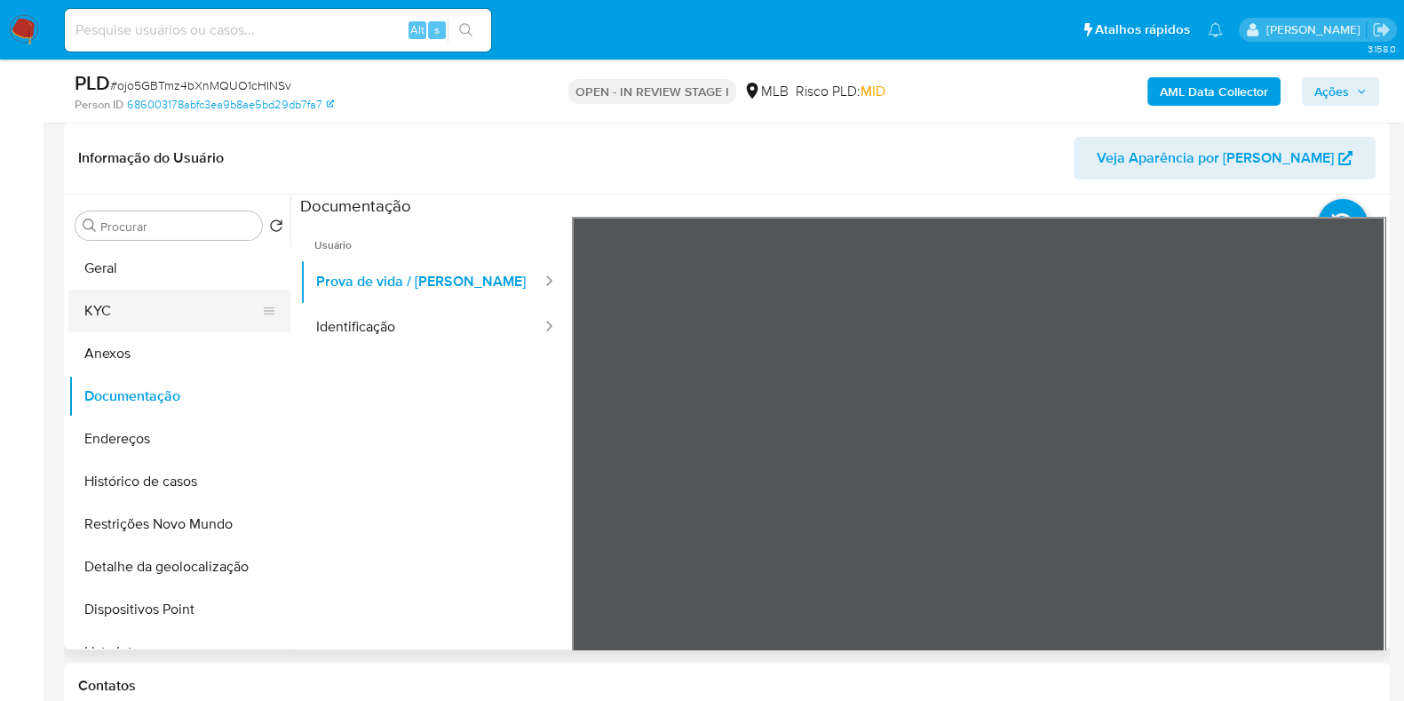
click at [159, 297] on button "KYC" at bounding box center [172, 311] width 208 height 43
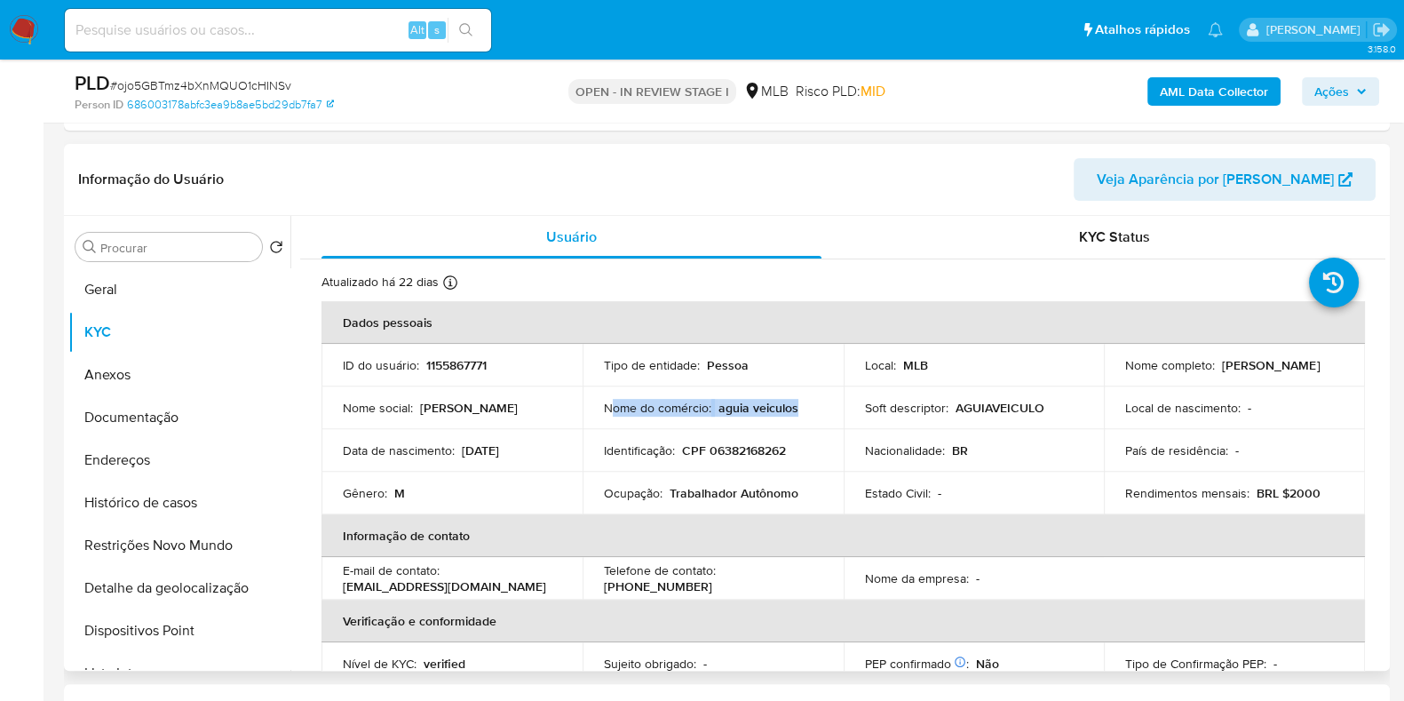
drag, startPoint x: 801, startPoint y: 408, endPoint x: 609, endPoint y: 397, distance: 193.1
click at [609, 400] on div "Nome do comércio : aguia veiculos" at bounding box center [713, 408] width 219 height 16
click at [604, 405] on p "Nome do comércio :" at bounding box center [657, 408] width 107 height 16
click at [604, 406] on p "Nome do comércio :" at bounding box center [657, 408] width 107 height 16
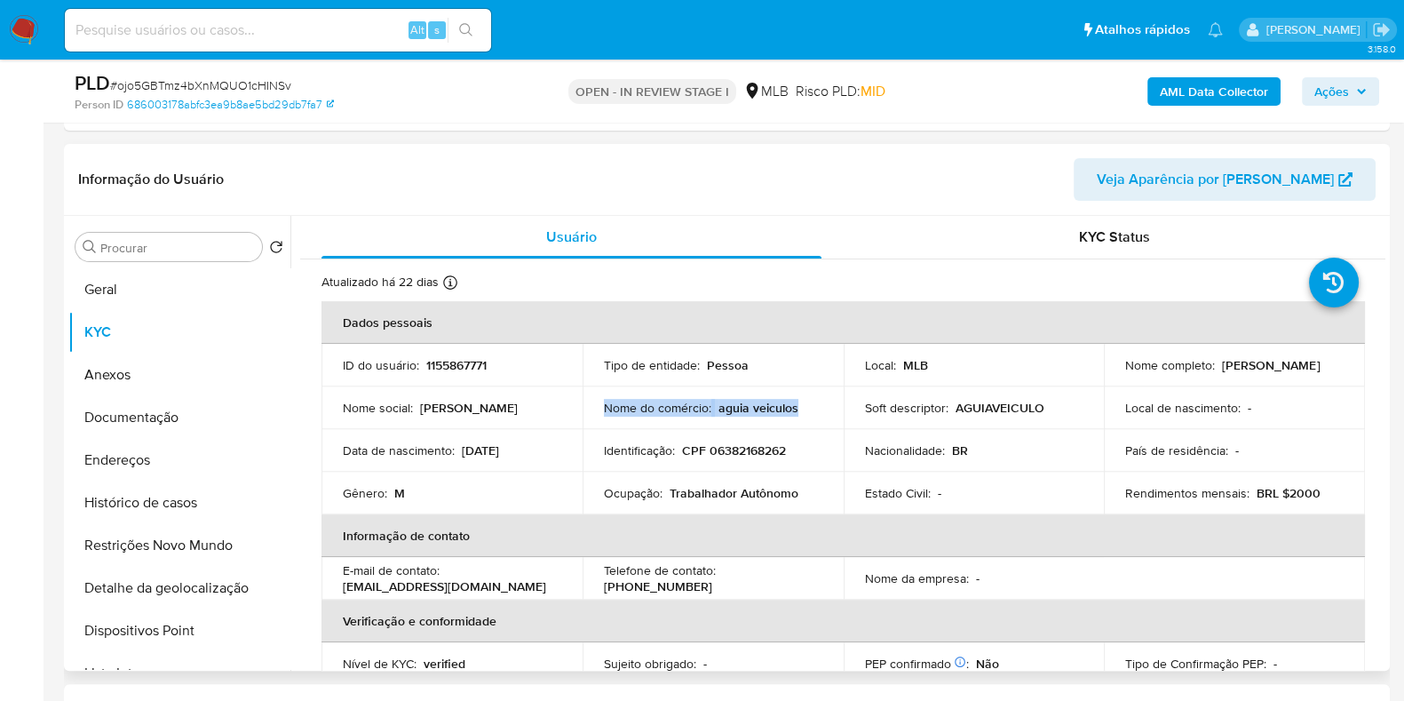
click at [604, 406] on p "Nome do comércio :" at bounding box center [657, 408] width 107 height 16
copy div "Nome do comércio : aguia veiculos"
click at [206, 283] on button "Geral" at bounding box center [172, 289] width 208 height 43
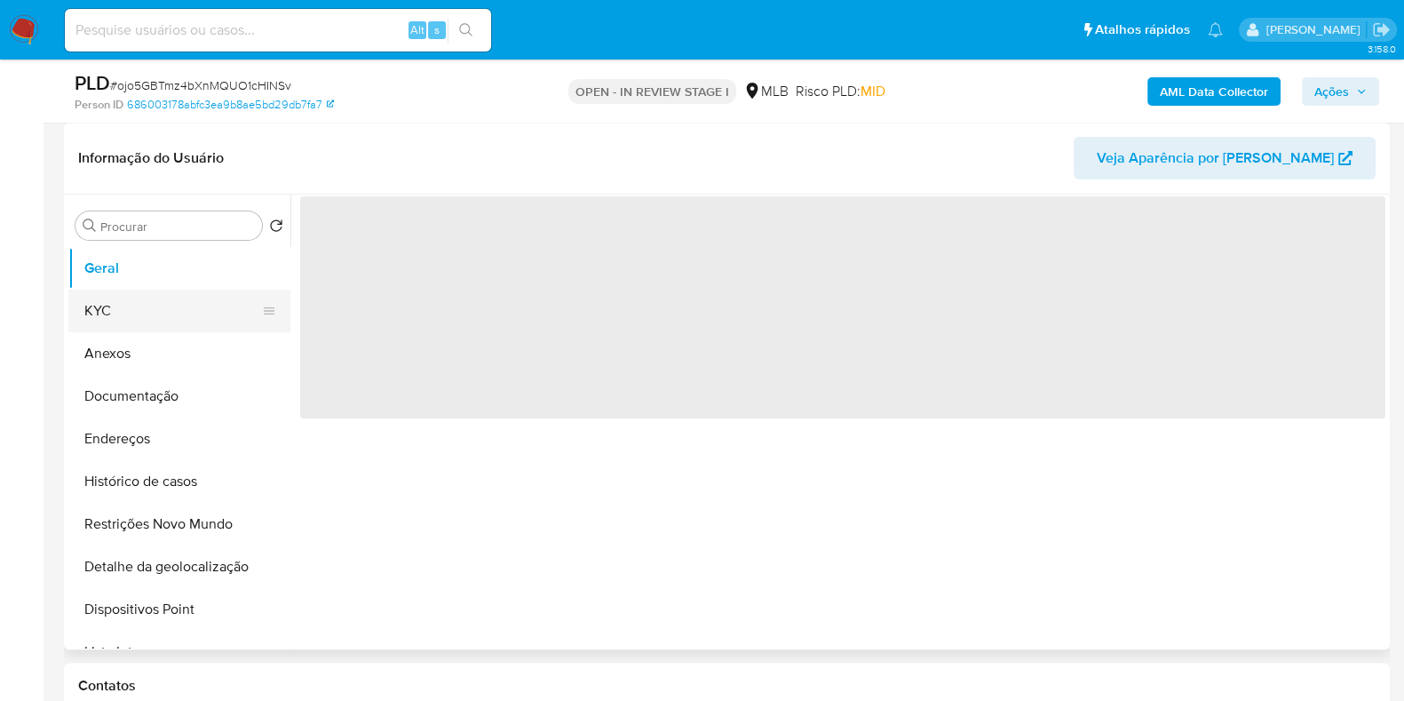
click at [194, 305] on button "KYC" at bounding box center [172, 311] width 208 height 43
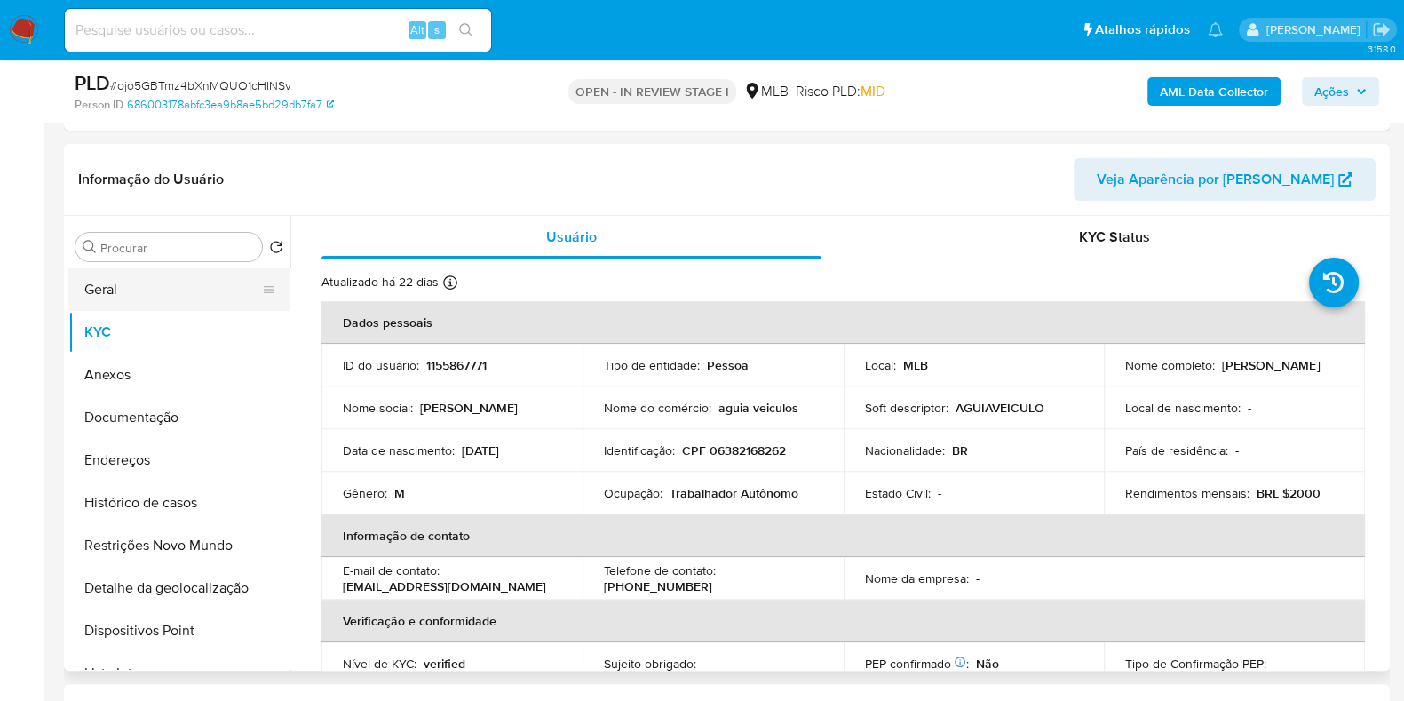
click at [178, 274] on button "Geral" at bounding box center [172, 289] width 208 height 43
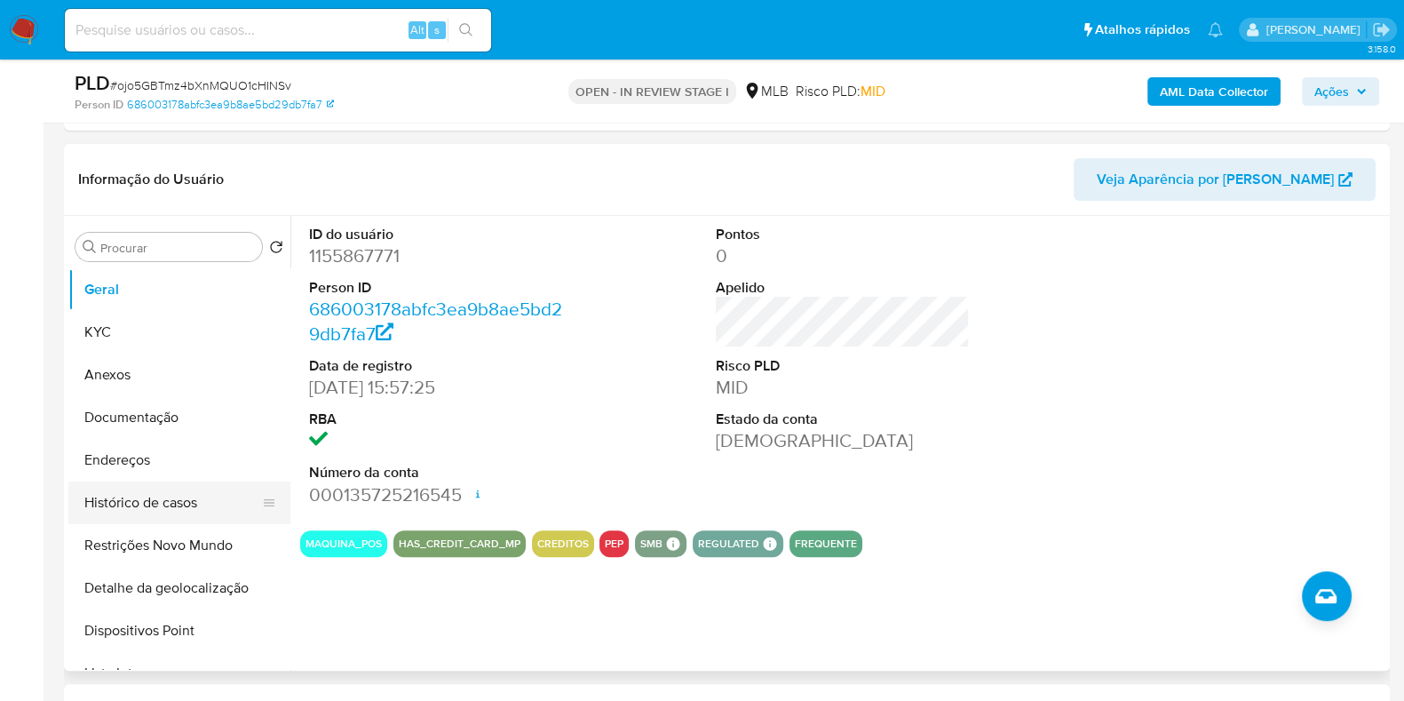
click at [187, 505] on button "Histórico de casos" at bounding box center [172, 502] width 208 height 43
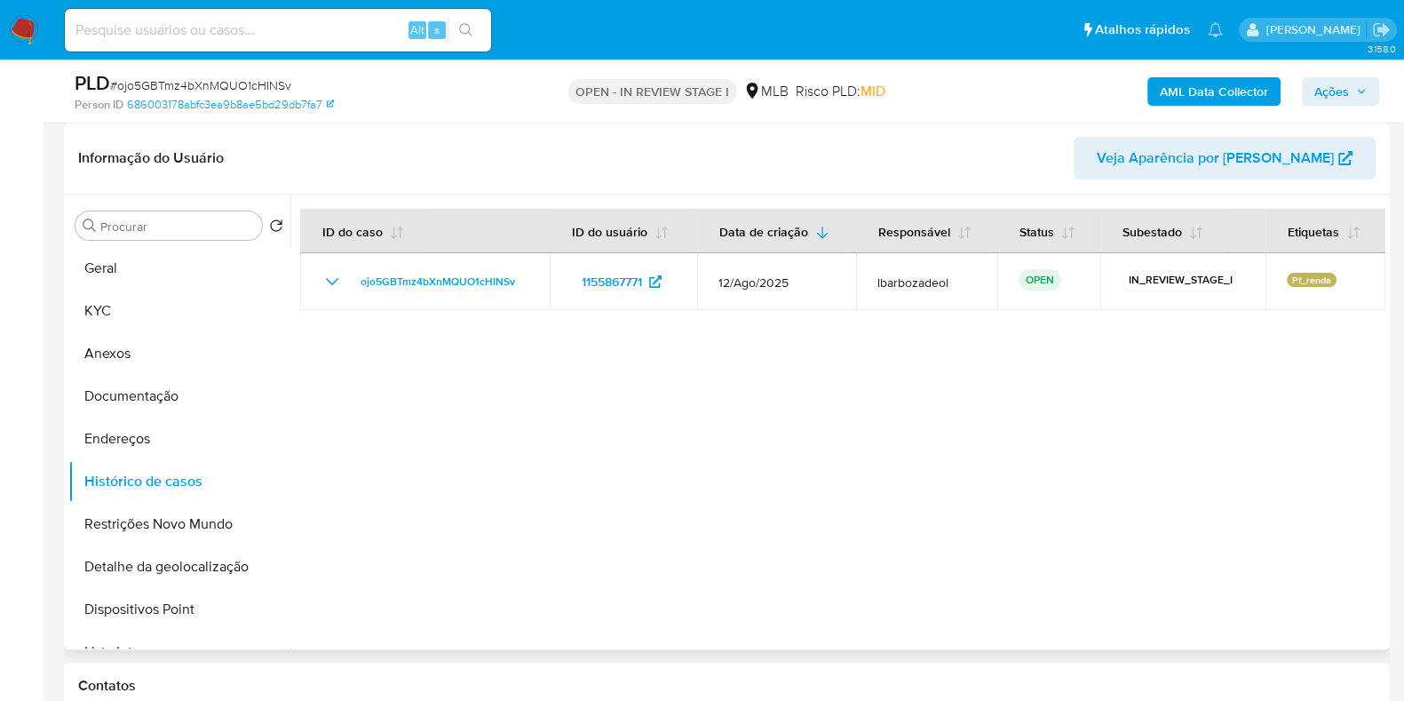
click at [151, 241] on div "Procurar Retornar ao pedido padrão Geral KYC Anexos Documentação Endereços Hist…" at bounding box center [179, 423] width 222 height 452
click at [155, 264] on button "Geral" at bounding box center [172, 268] width 208 height 43
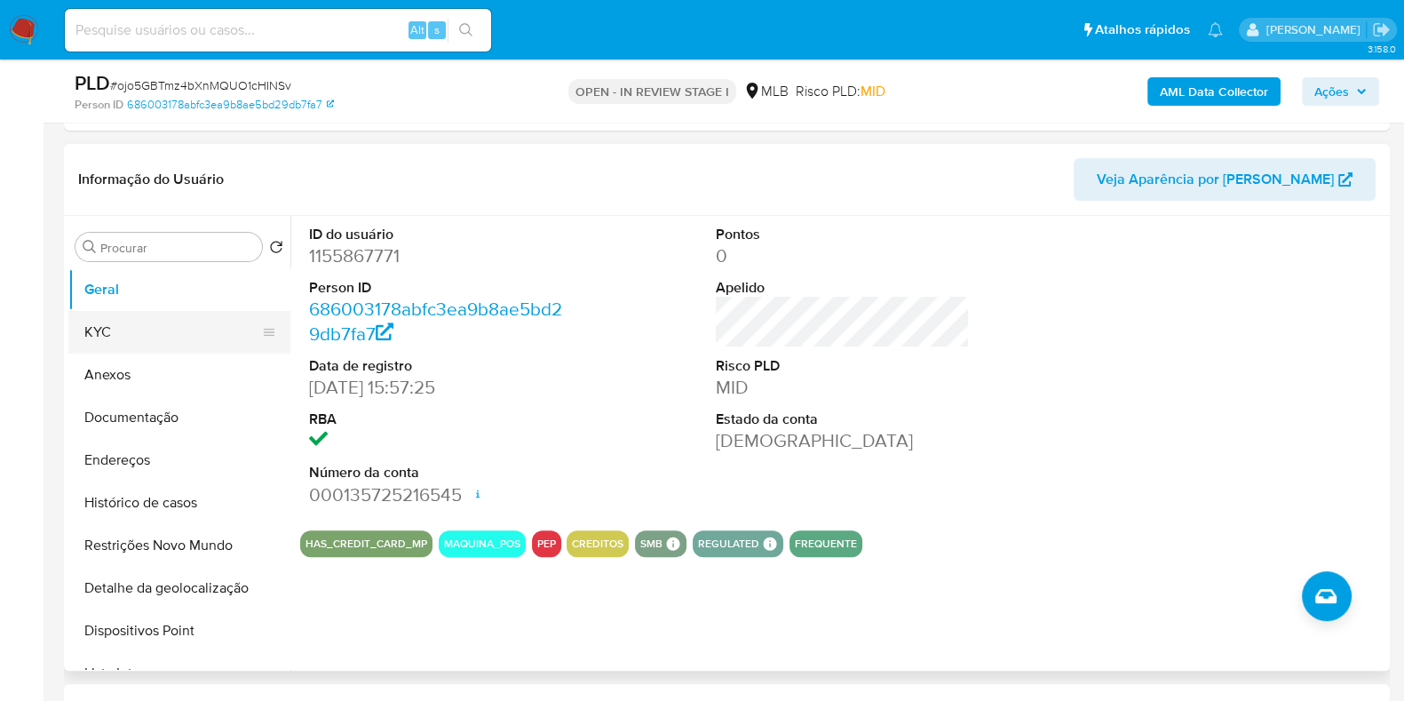
drag, startPoint x: 150, startPoint y: 322, endPoint x: 270, endPoint y: 320, distance: 119.9
click at [149, 322] on button "KYC" at bounding box center [172, 332] width 208 height 43
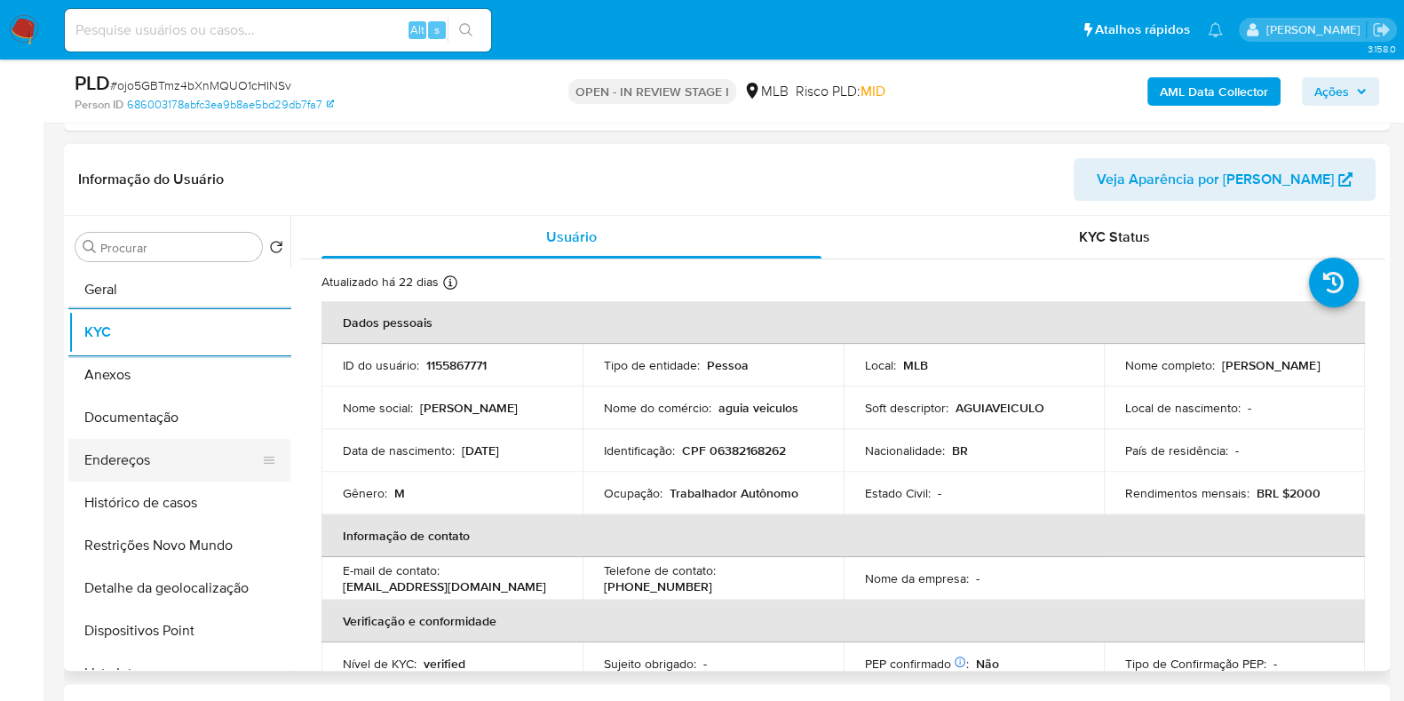
click at [161, 439] on button "Endereços" at bounding box center [172, 460] width 208 height 43
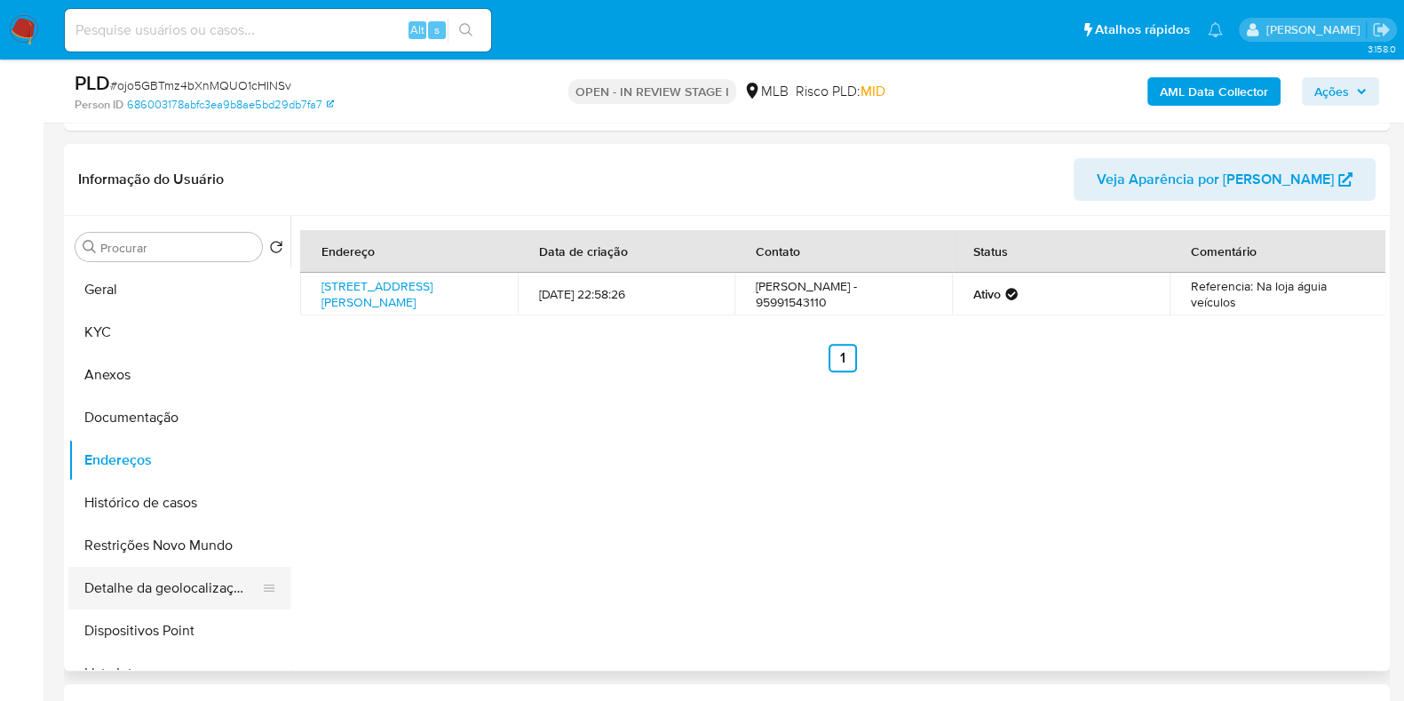
click at [179, 577] on button "Detalhe da geolocalização" at bounding box center [172, 588] width 208 height 43
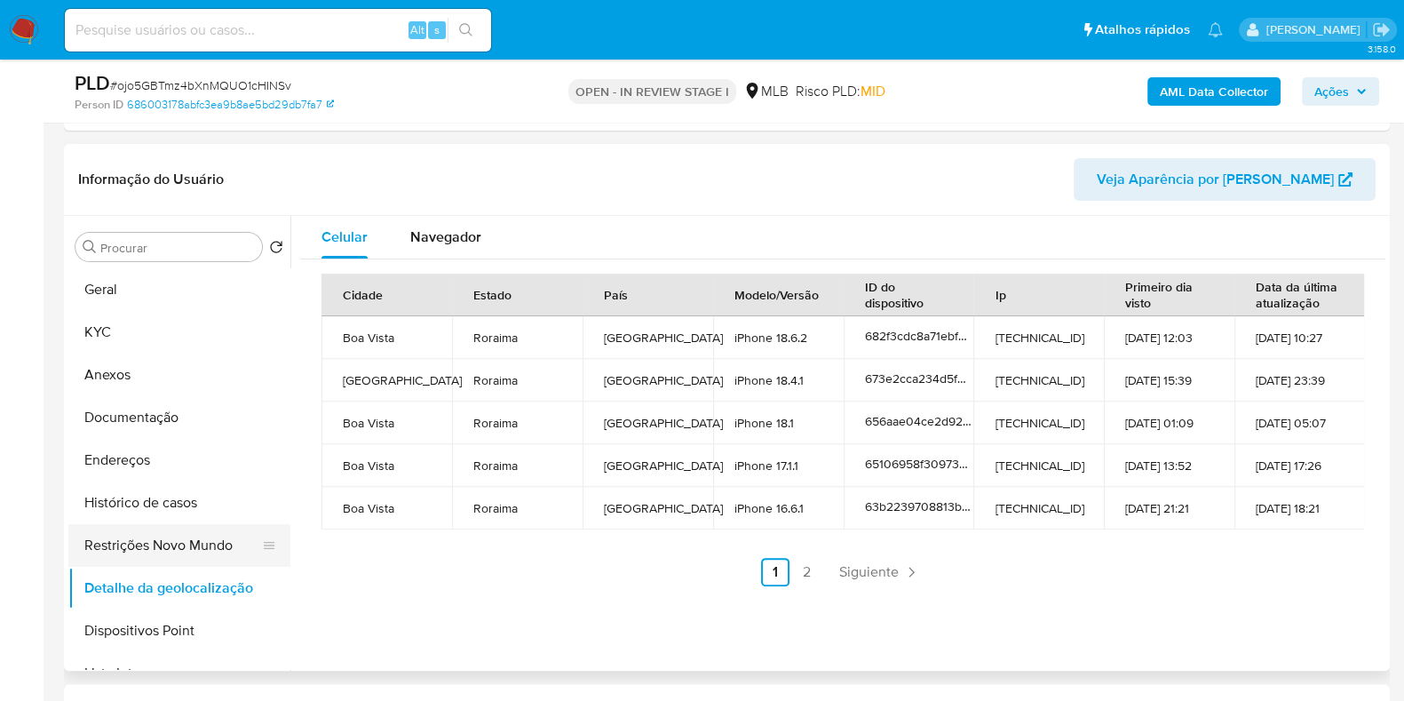
click at [142, 556] on button "Restrições Novo Mundo" at bounding box center [172, 545] width 208 height 43
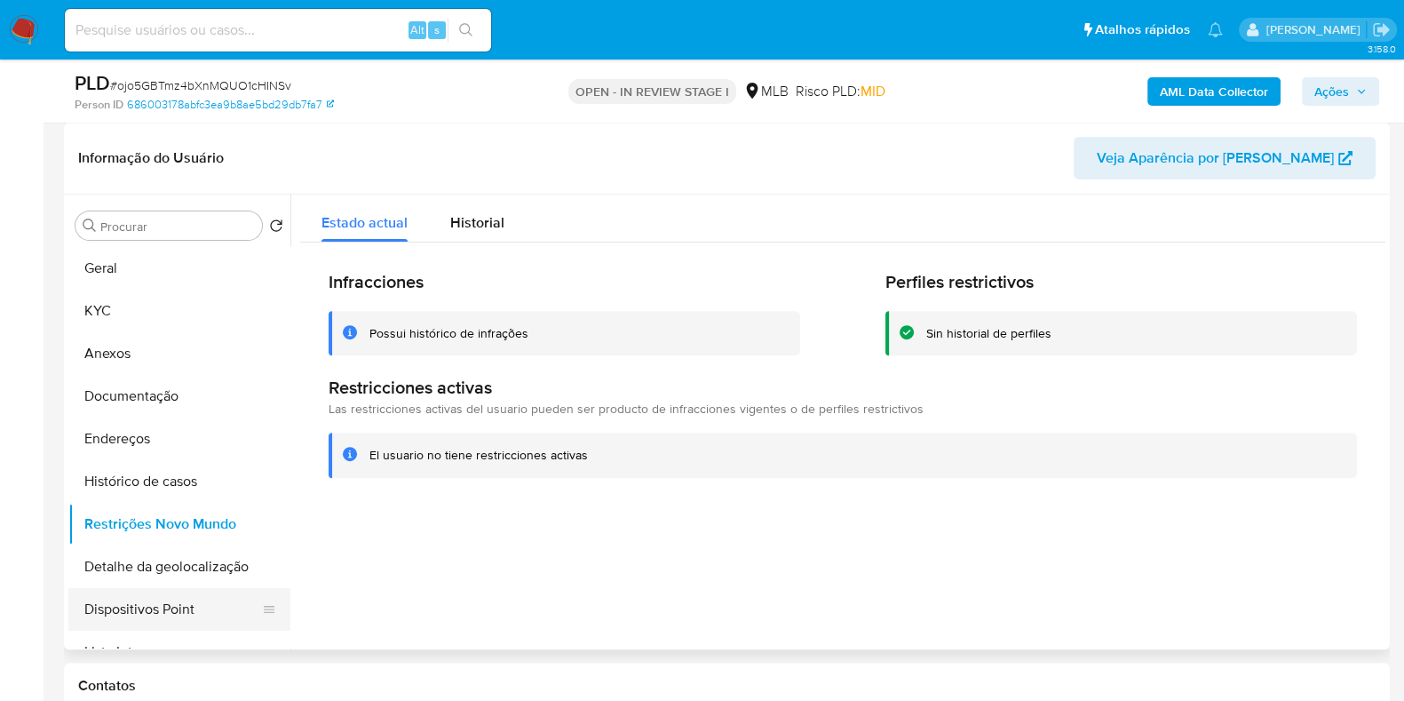
click at [213, 611] on button "Dispositivos Point" at bounding box center [172, 609] width 208 height 43
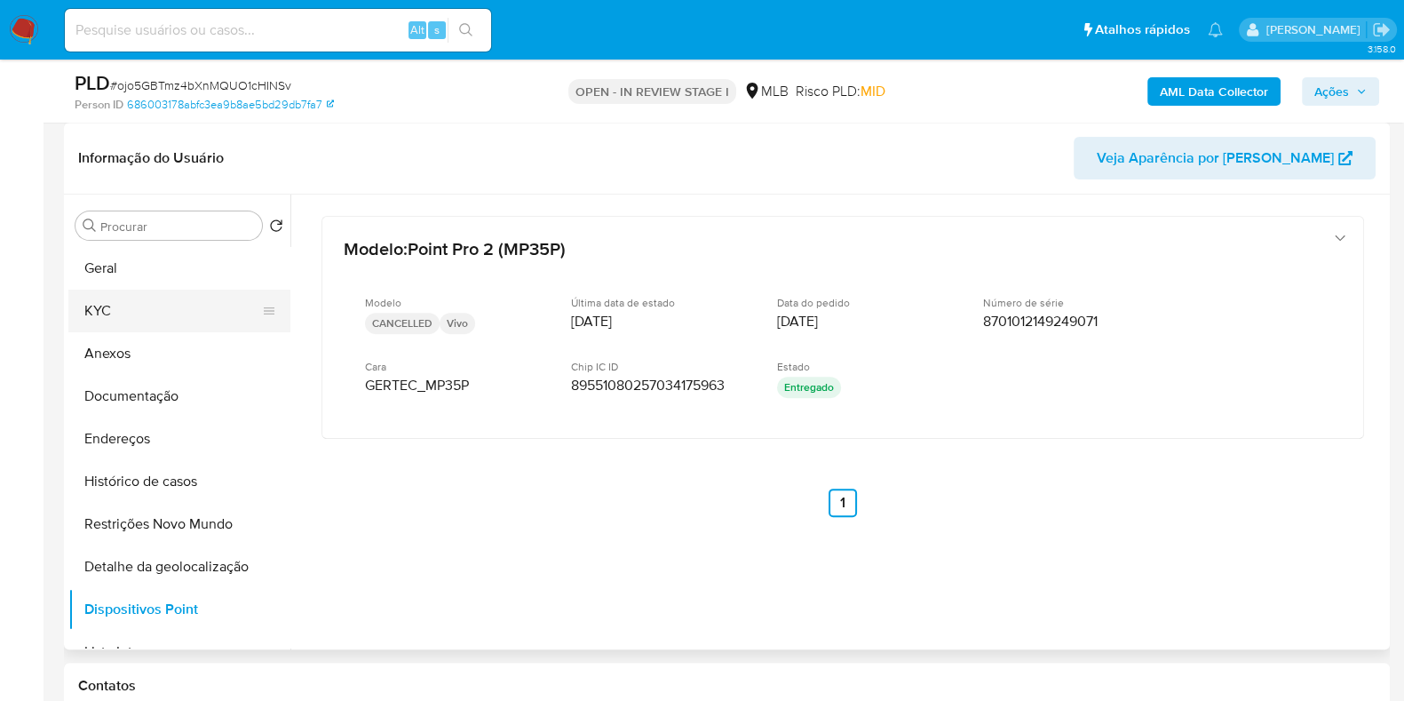
click at [184, 305] on button "KYC" at bounding box center [172, 311] width 208 height 43
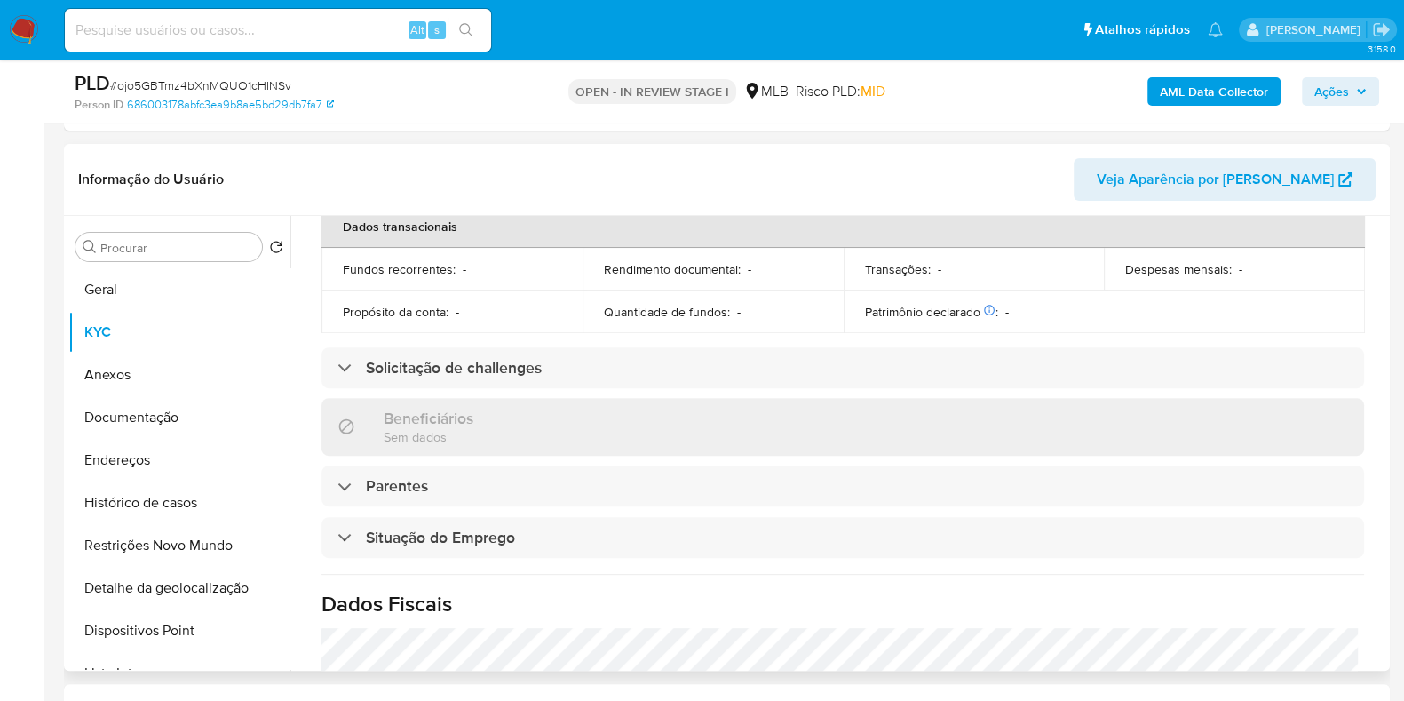
scroll to position [771, 0]
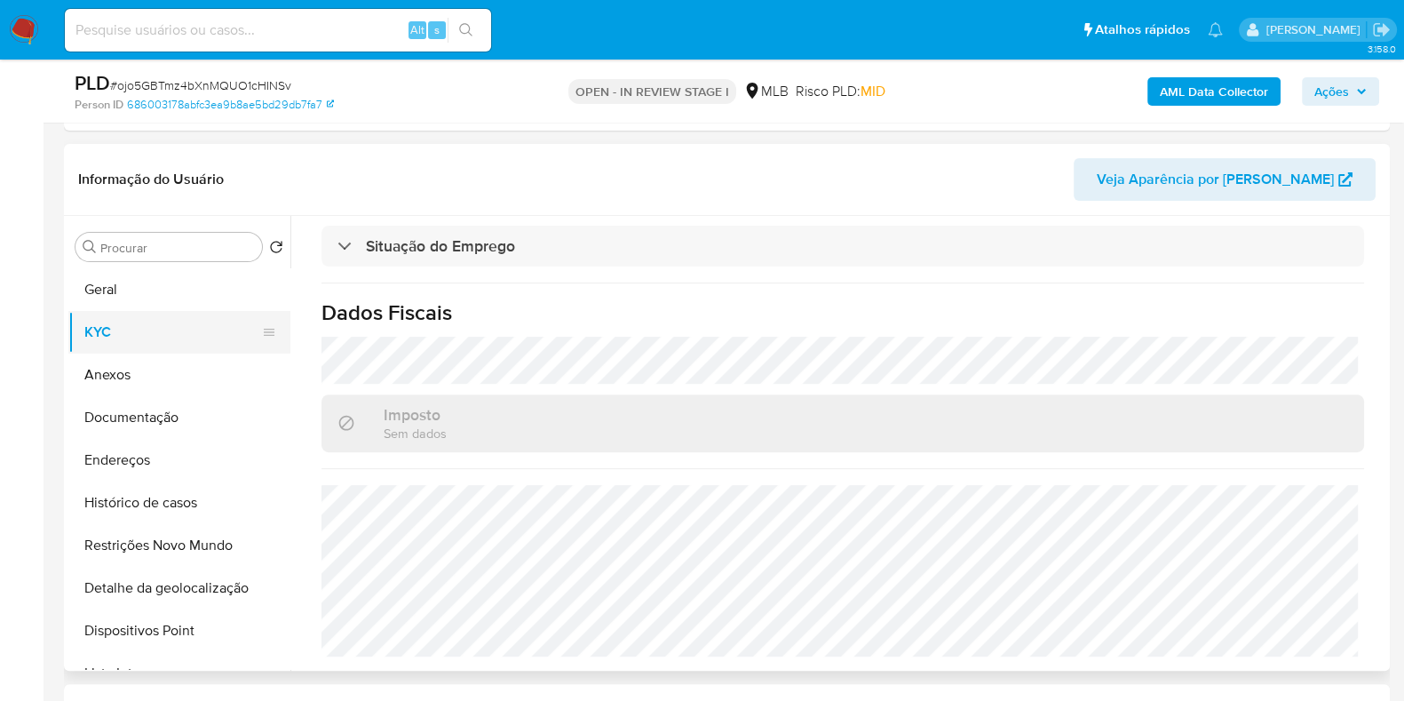
click at [182, 298] on button "Geral" at bounding box center [179, 289] width 222 height 43
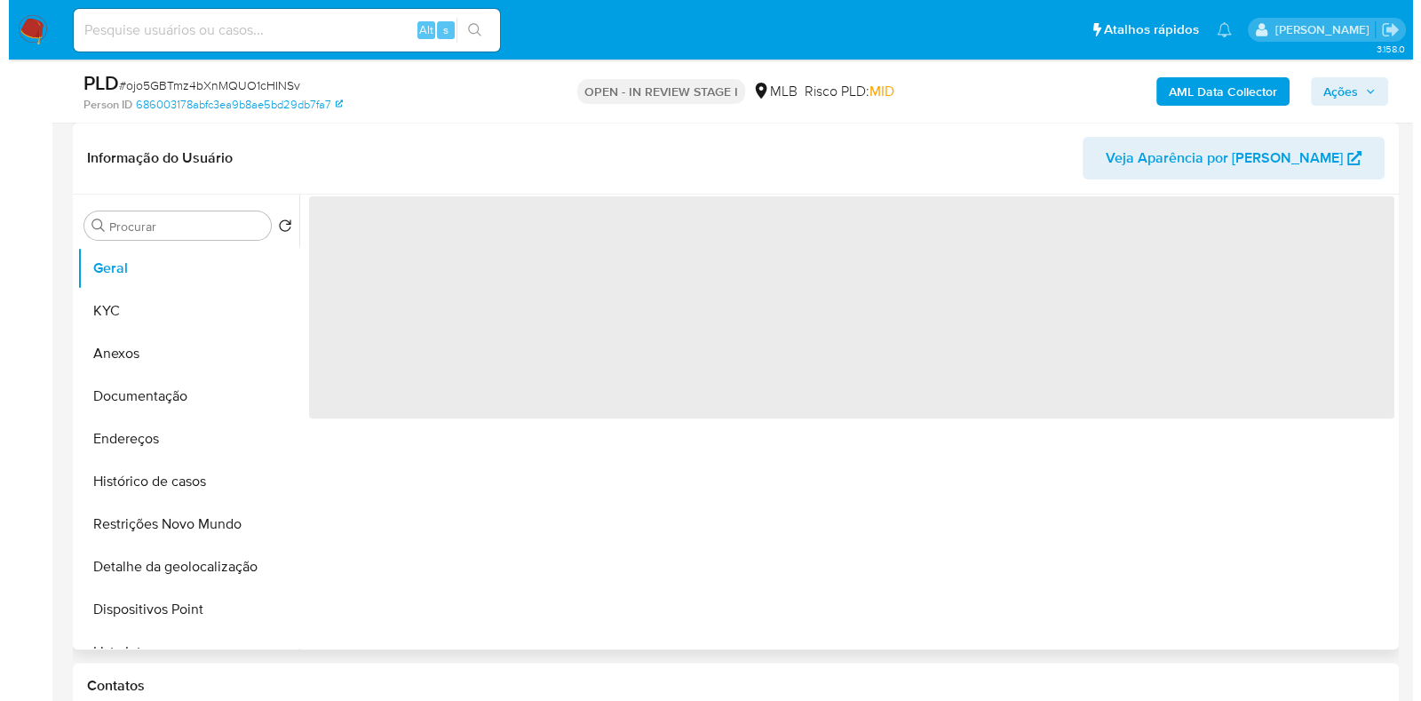
scroll to position [0, 0]
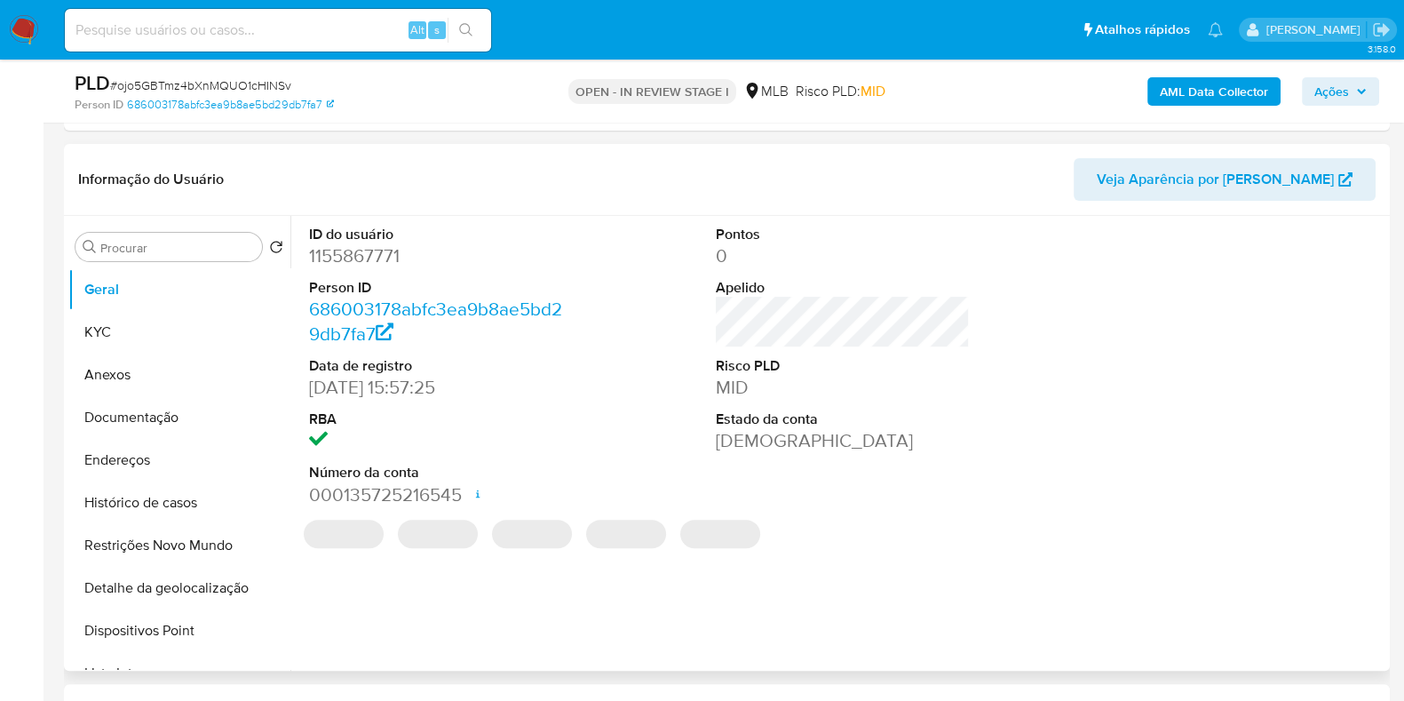
click at [622, 397] on div "ID do usuário 1155867771 Person ID 686003178abfc3ea9b8ae5bd29db7fa7 Data de reg…" at bounding box center [843, 366] width 1086 height 300
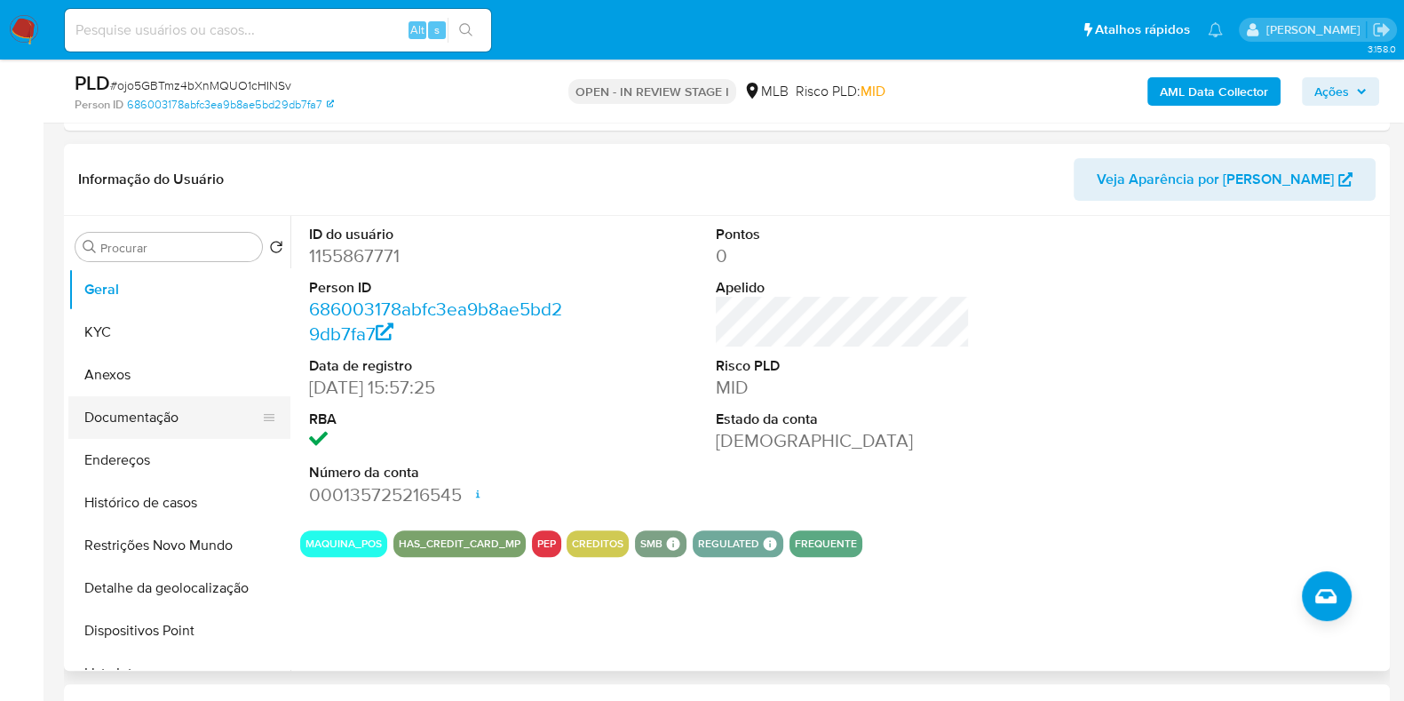
click at [185, 422] on button "Documentação" at bounding box center [172, 417] width 208 height 43
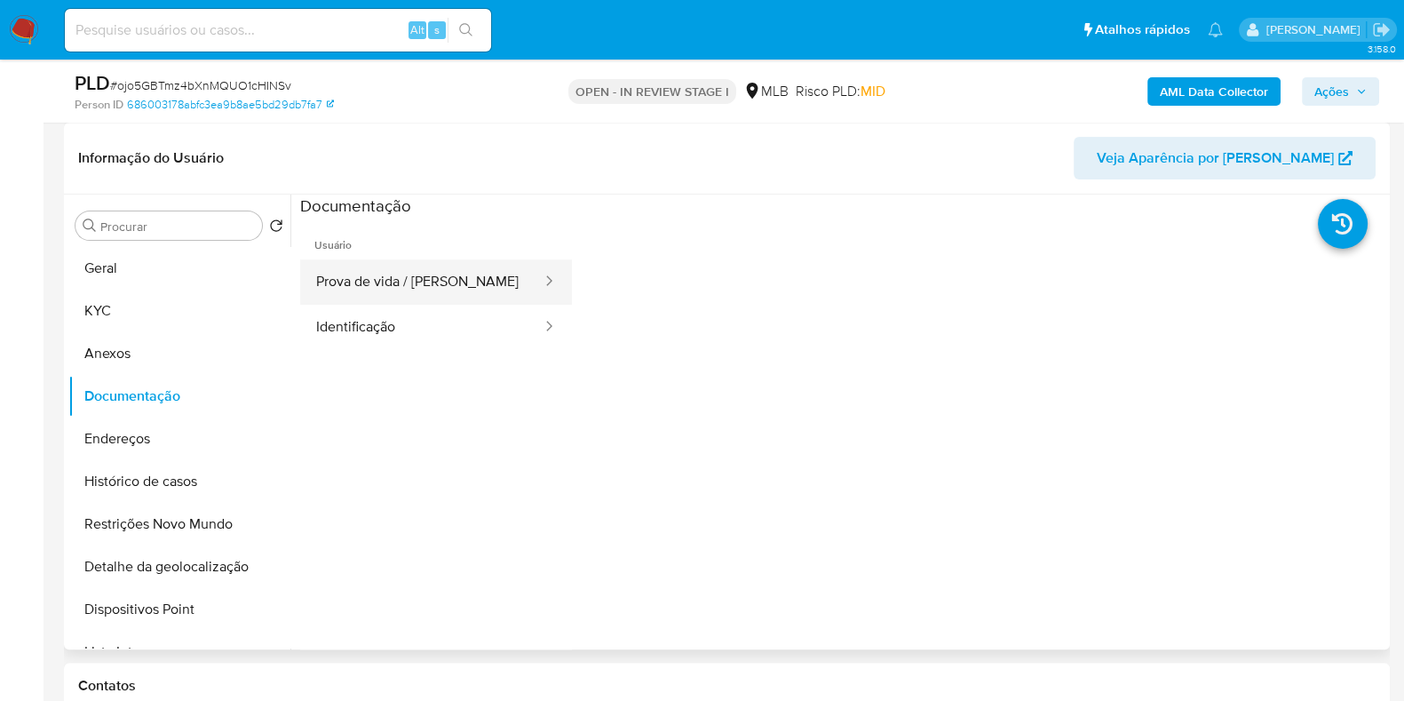
click at [438, 289] on button "Prova de vida / Selfie" at bounding box center [421, 281] width 243 height 45
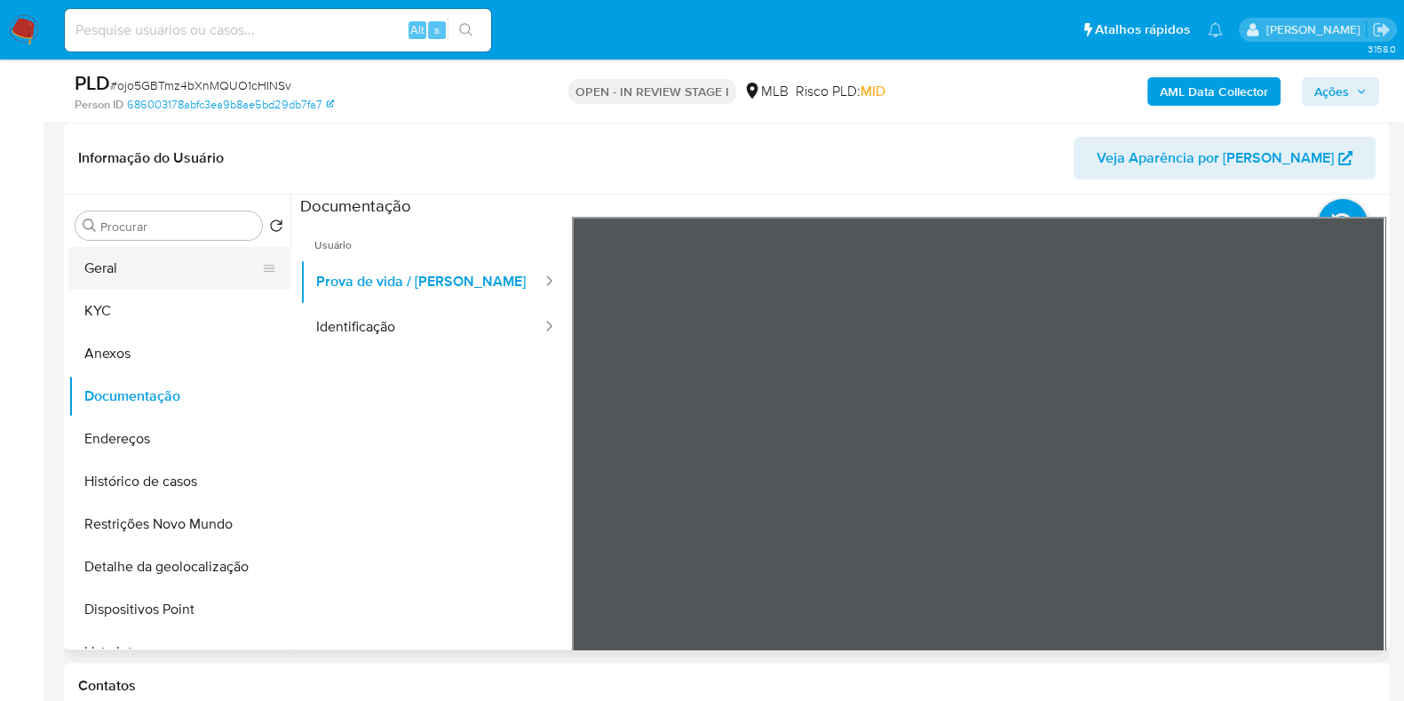
click at [142, 261] on button "Geral" at bounding box center [172, 268] width 208 height 43
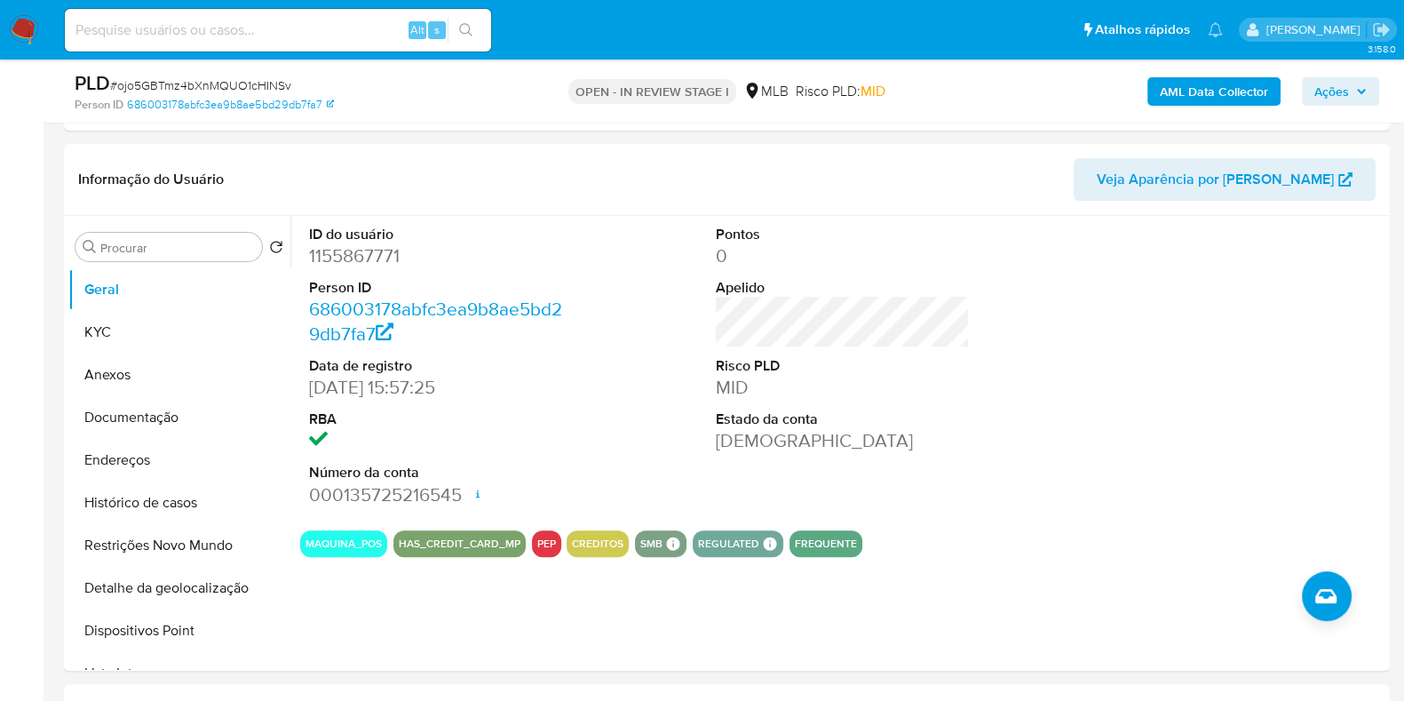
click at [1344, 88] on span "Ações" at bounding box center [1332, 91] width 35 height 28
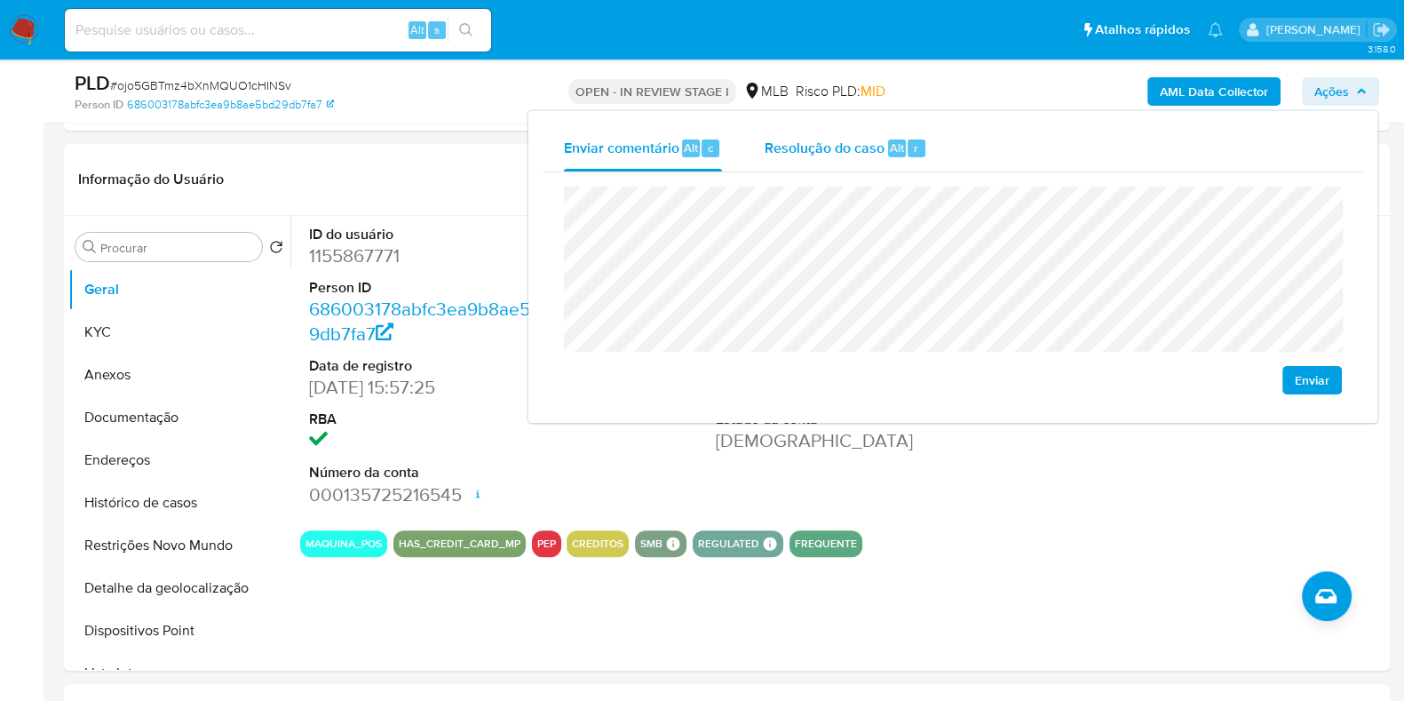
click at [908, 139] on div "r" at bounding box center [917, 148] width 18 height 18
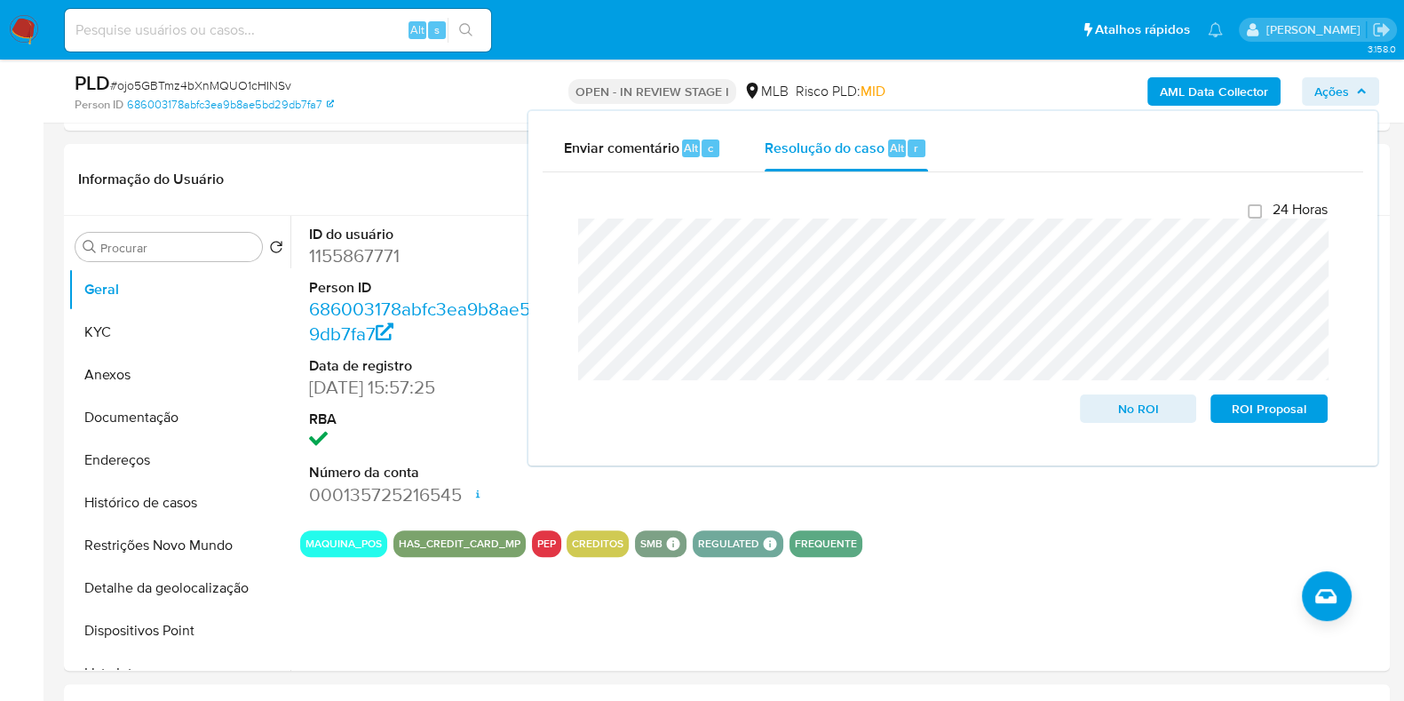
click at [995, 77] on div "AML Data Collector Ações Enviar comentário Alt c Resolução do caso Alt r Fecham…" at bounding box center [1165, 91] width 430 height 42
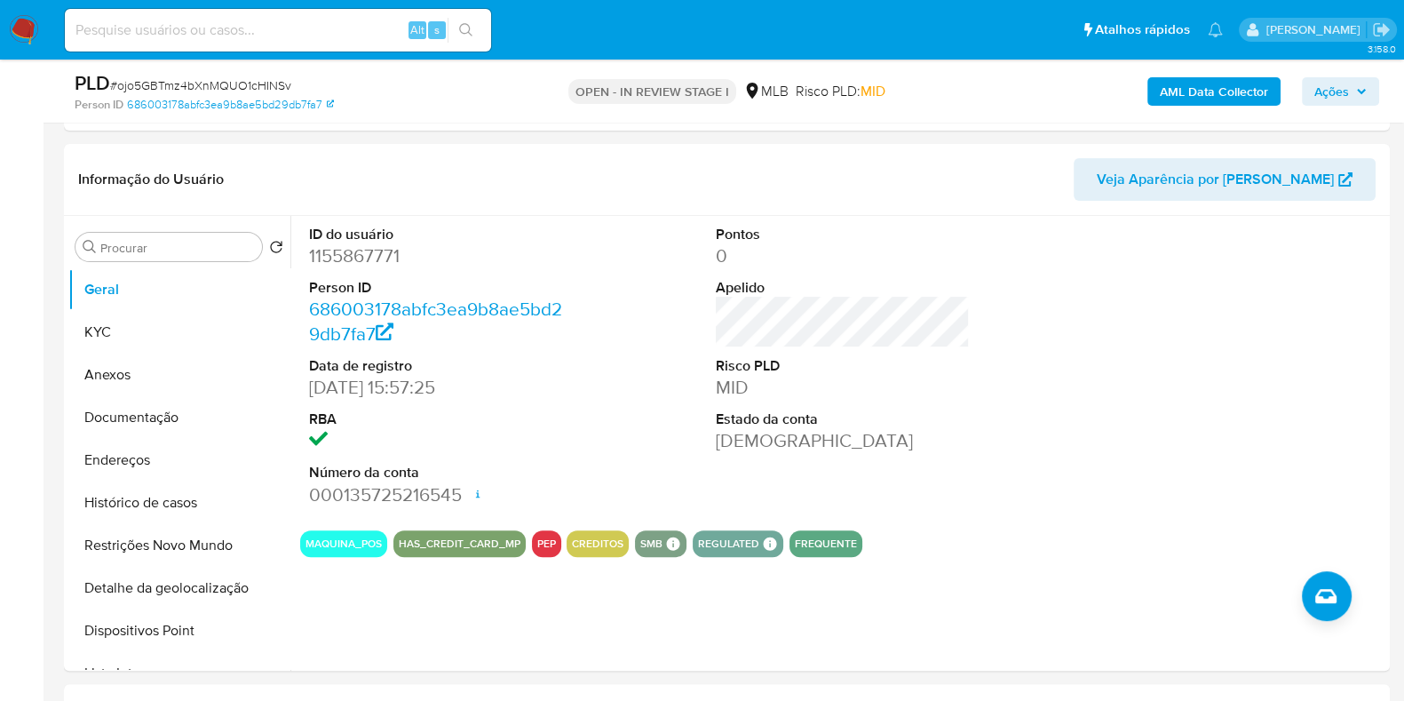
click at [1173, 80] on b "AML Data Collector" at bounding box center [1214, 91] width 108 height 28
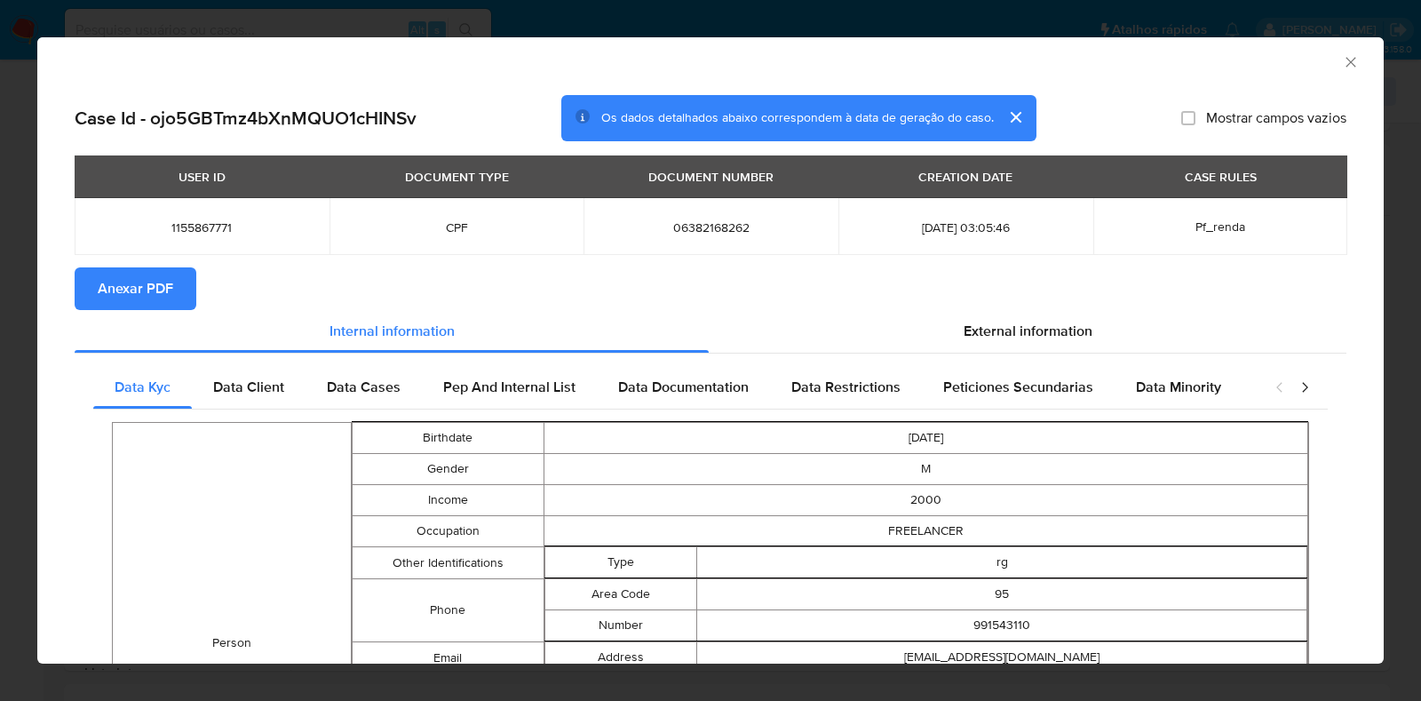
click at [133, 282] on span "Anexar PDF" at bounding box center [136, 288] width 76 height 39
click at [1342, 55] on icon "Fechar a janela" at bounding box center [1351, 62] width 18 height 18
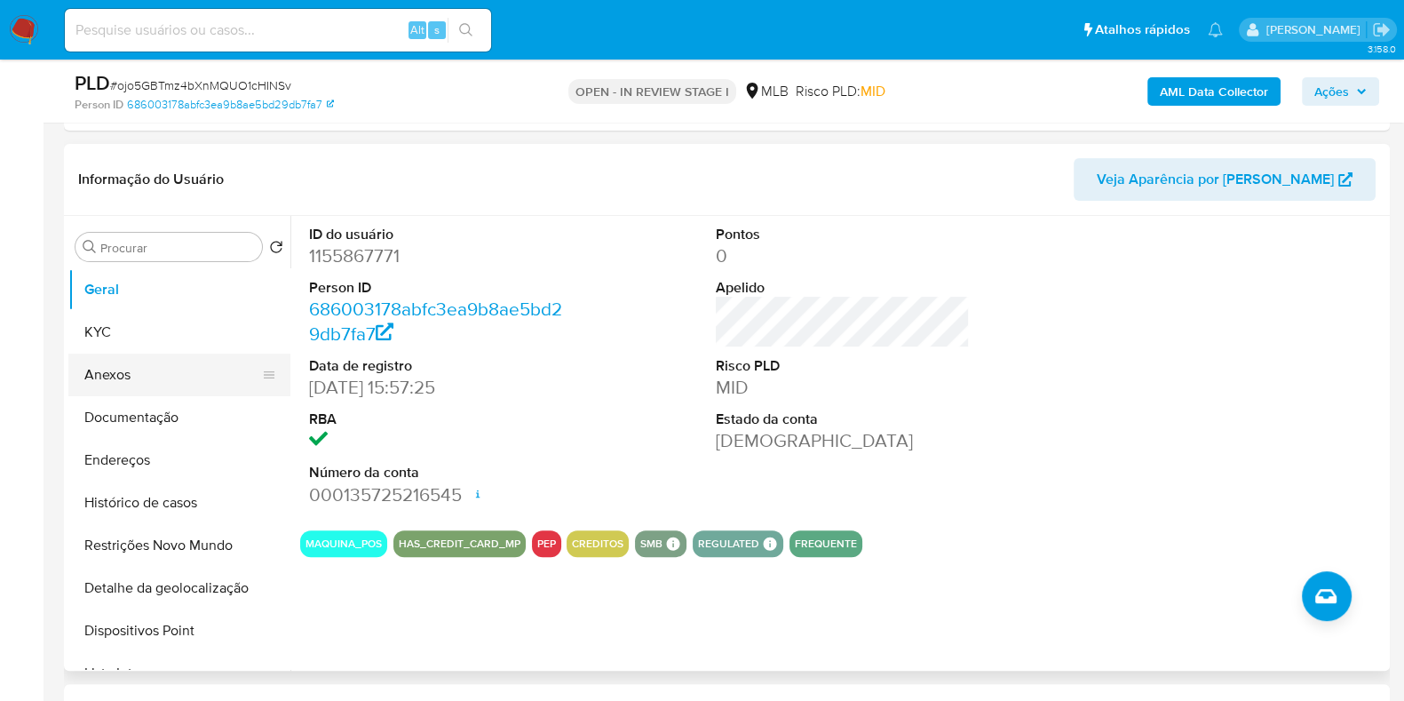
click at [159, 379] on button "Anexos" at bounding box center [172, 375] width 208 height 43
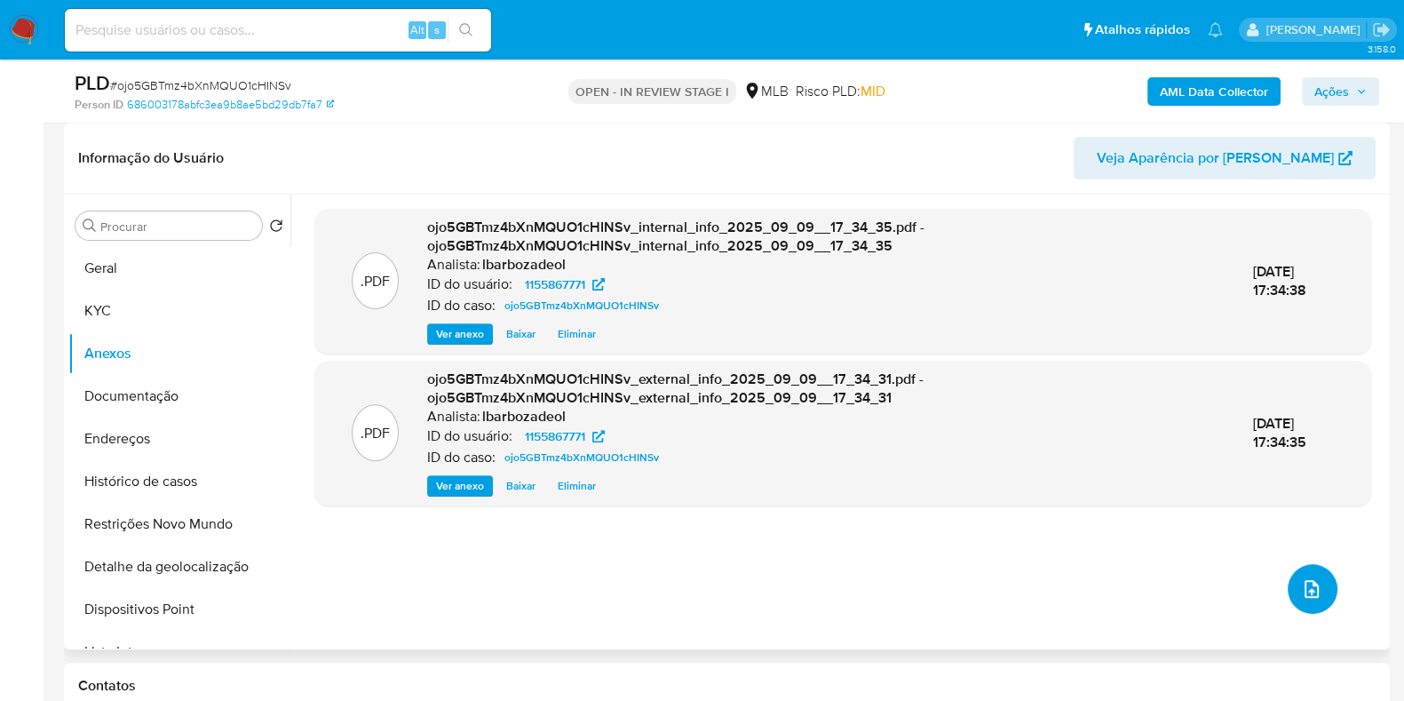
click at [1309, 584] on icon "upload-file" at bounding box center [1312, 589] width 14 height 18
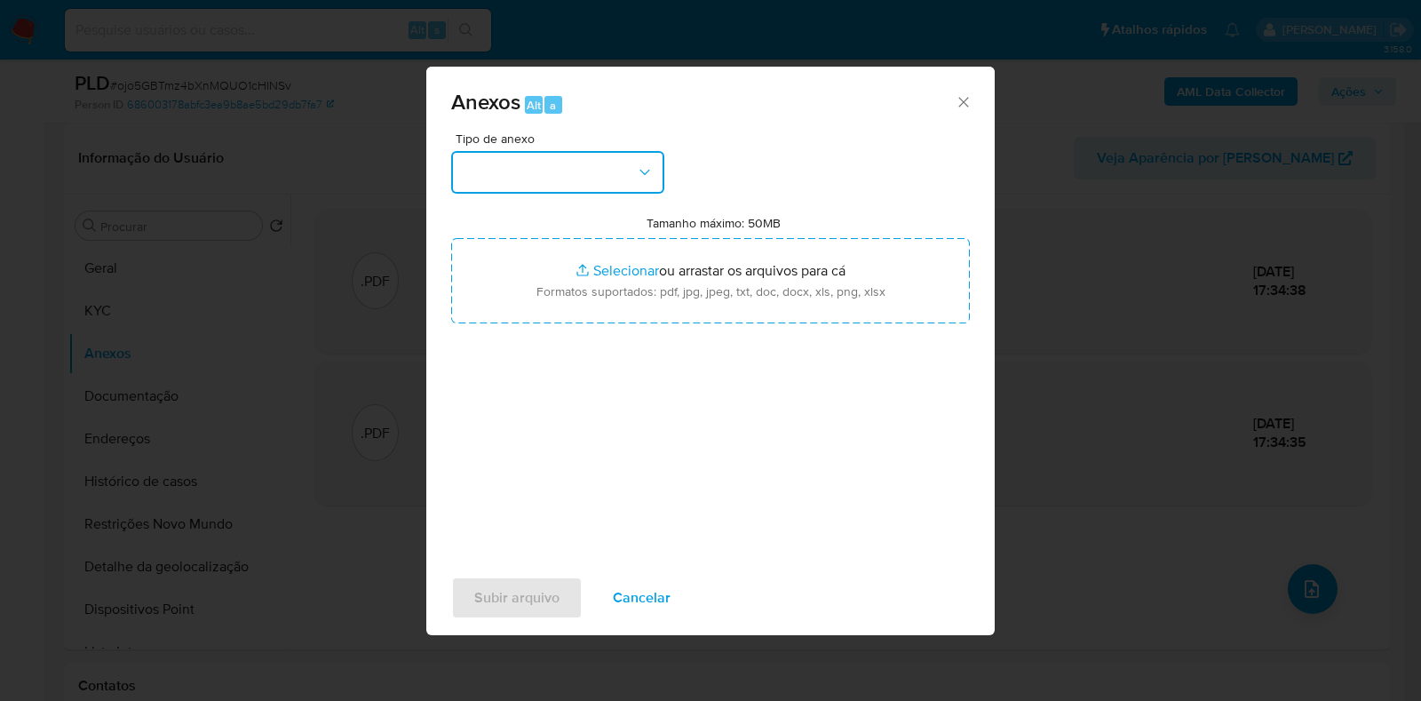
drag, startPoint x: 580, startPoint y: 165, endPoint x: 636, endPoint y: 186, distance: 59.6
click at [582, 165] on button "button" at bounding box center [557, 172] width 213 height 43
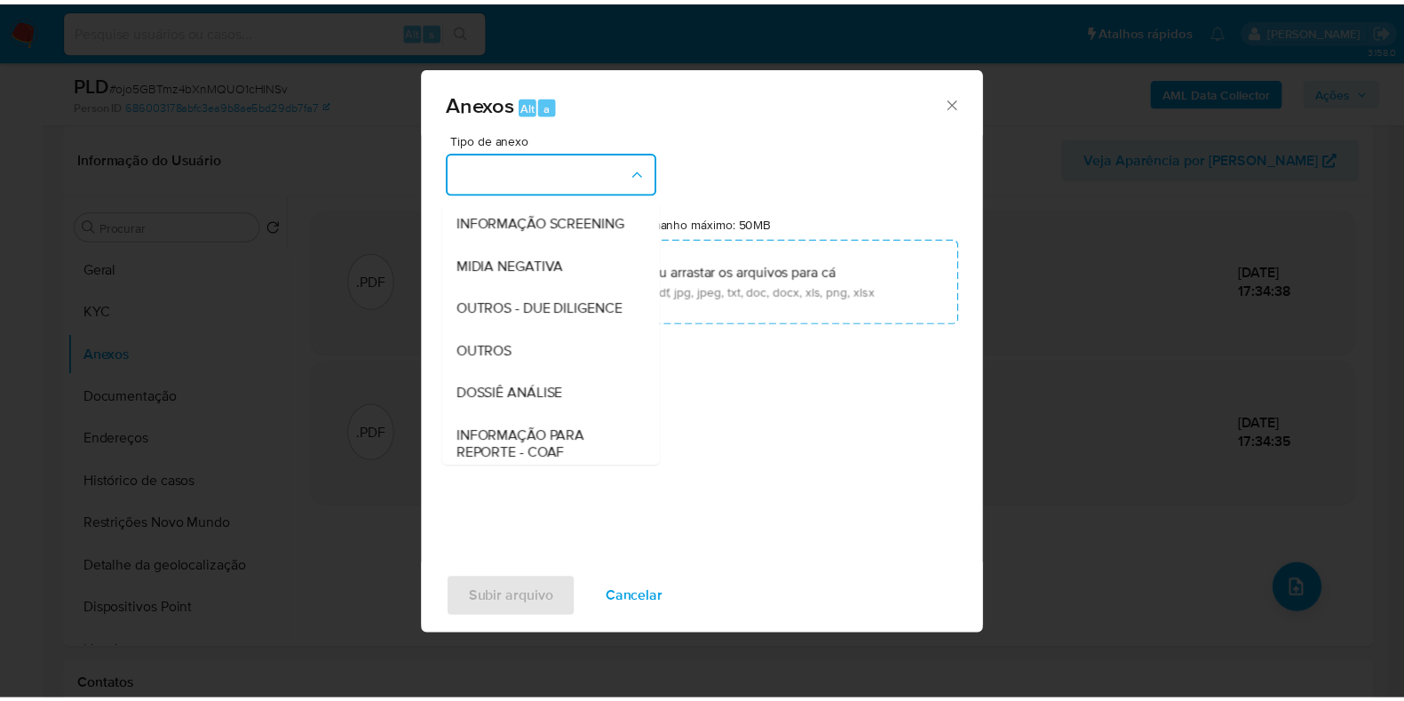
scroll to position [274, 0]
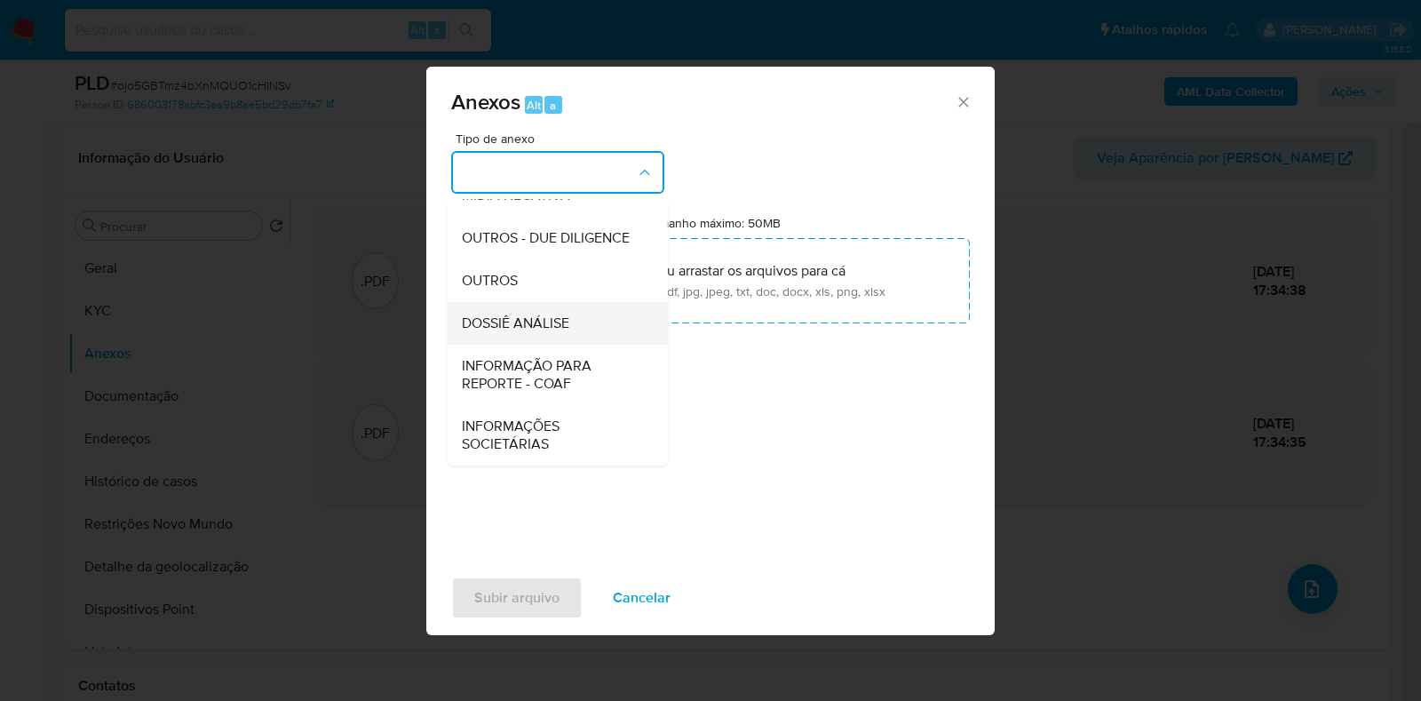
click at [586, 331] on div "DOSSIÊ ANÁLISE" at bounding box center [552, 323] width 181 height 43
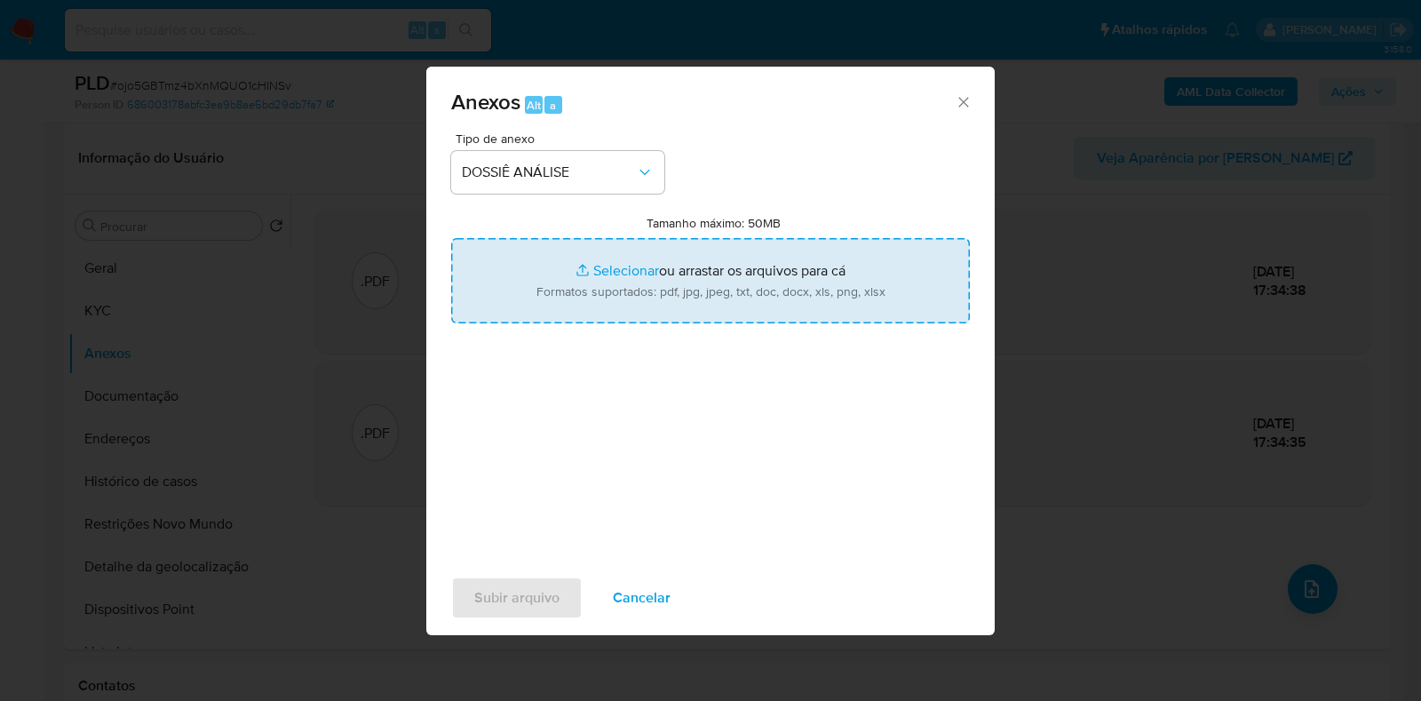
click at [586, 279] on input "Tamanho máximo: 50MB Selecionar arquivos" at bounding box center [710, 280] width 519 height 85
type input "C:\fakepath\SAR - XXXX - CPF 06382168262 - JOSE ERISVAN GOMES SILVA.pdf"
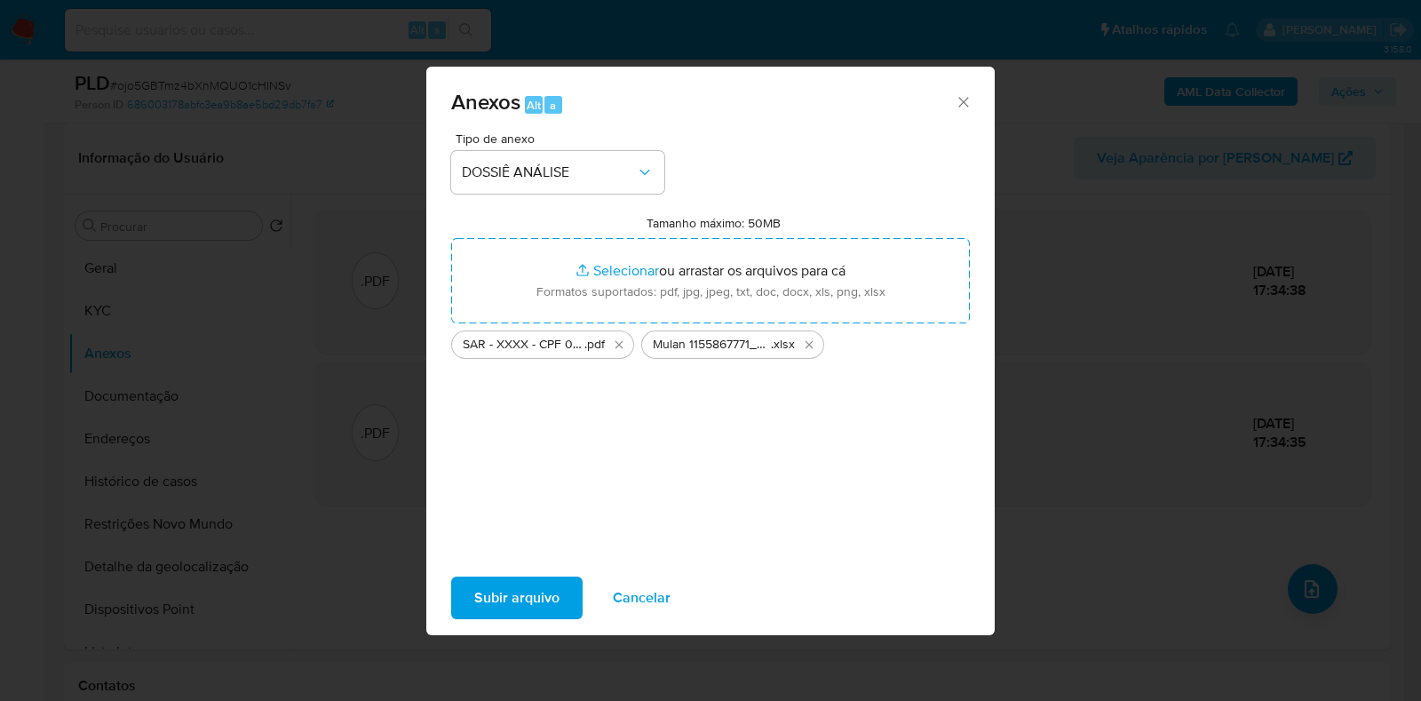
click at [520, 602] on span "Subir arquivo" at bounding box center [516, 597] width 85 height 39
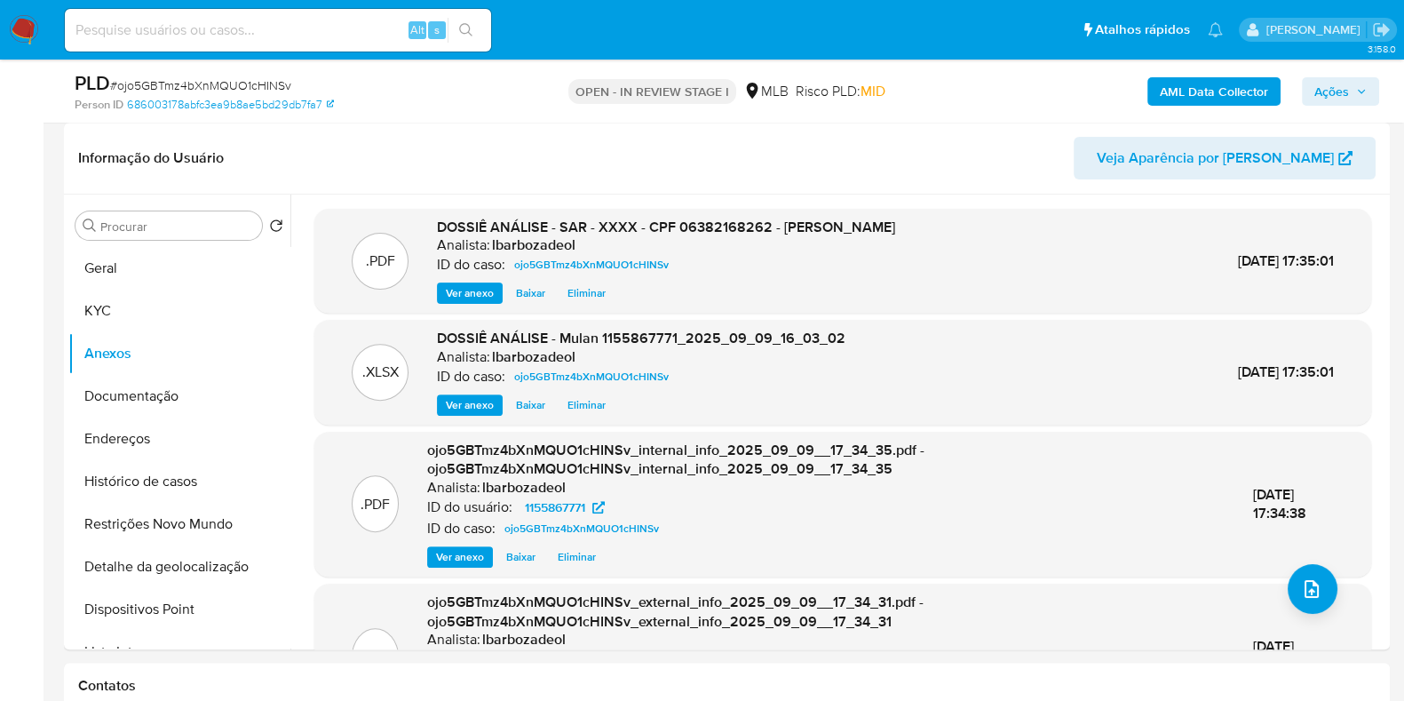
click at [1340, 94] on span "Ações" at bounding box center [1332, 91] width 35 height 28
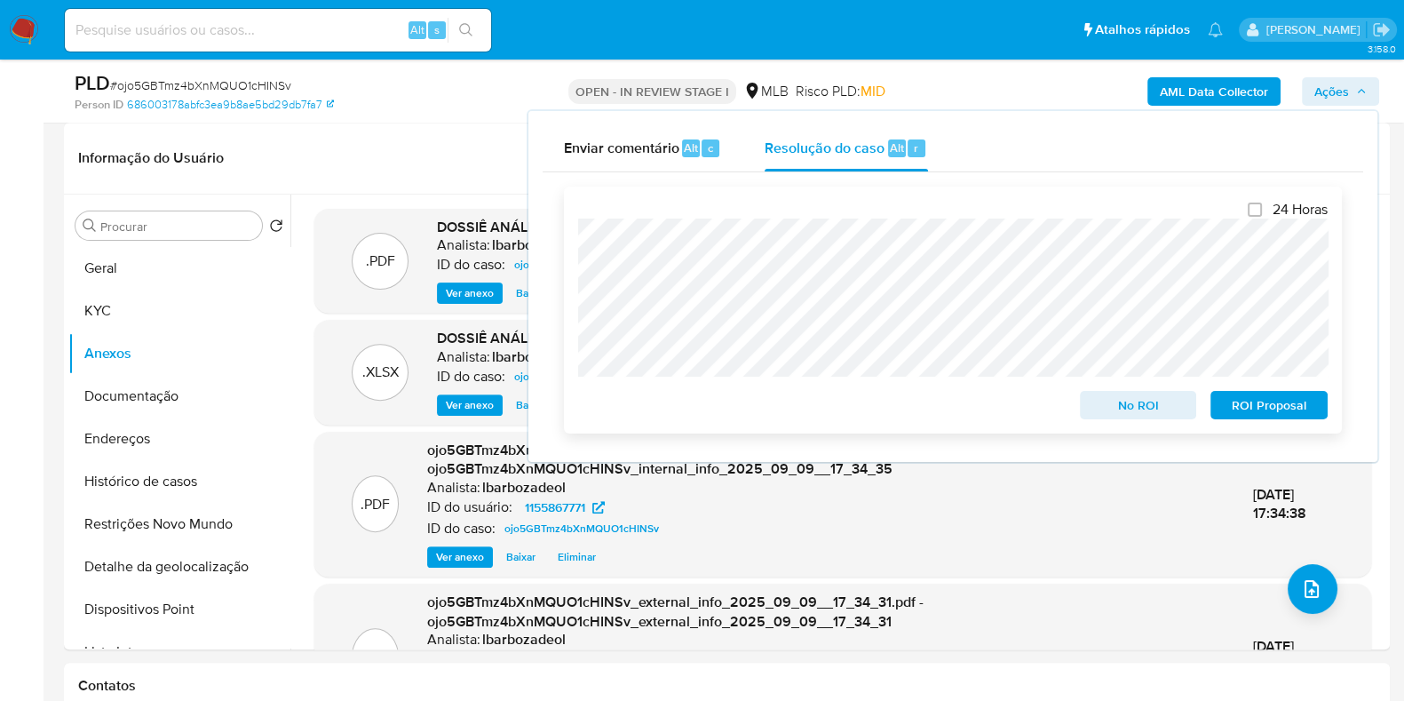
click at [1221, 409] on button "ROI Proposal" at bounding box center [1269, 405] width 117 height 28
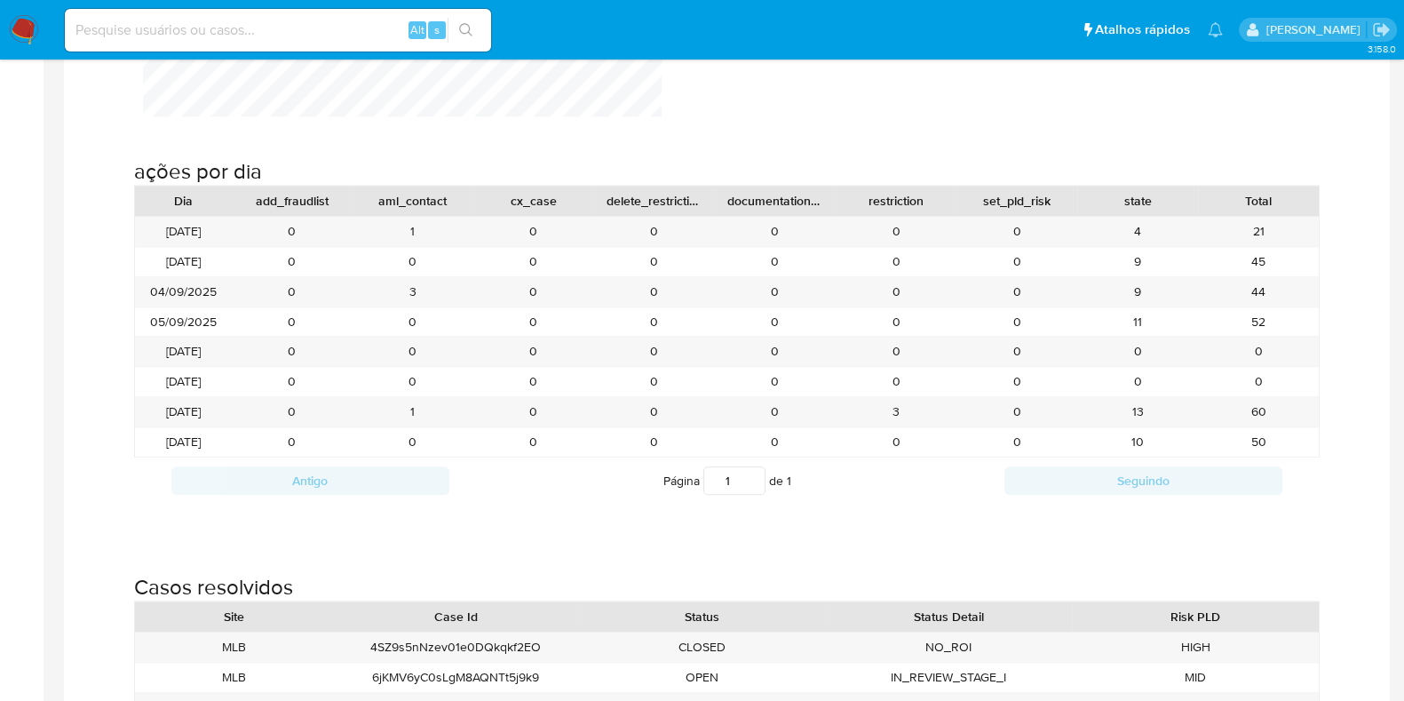
scroll to position [1818, 0]
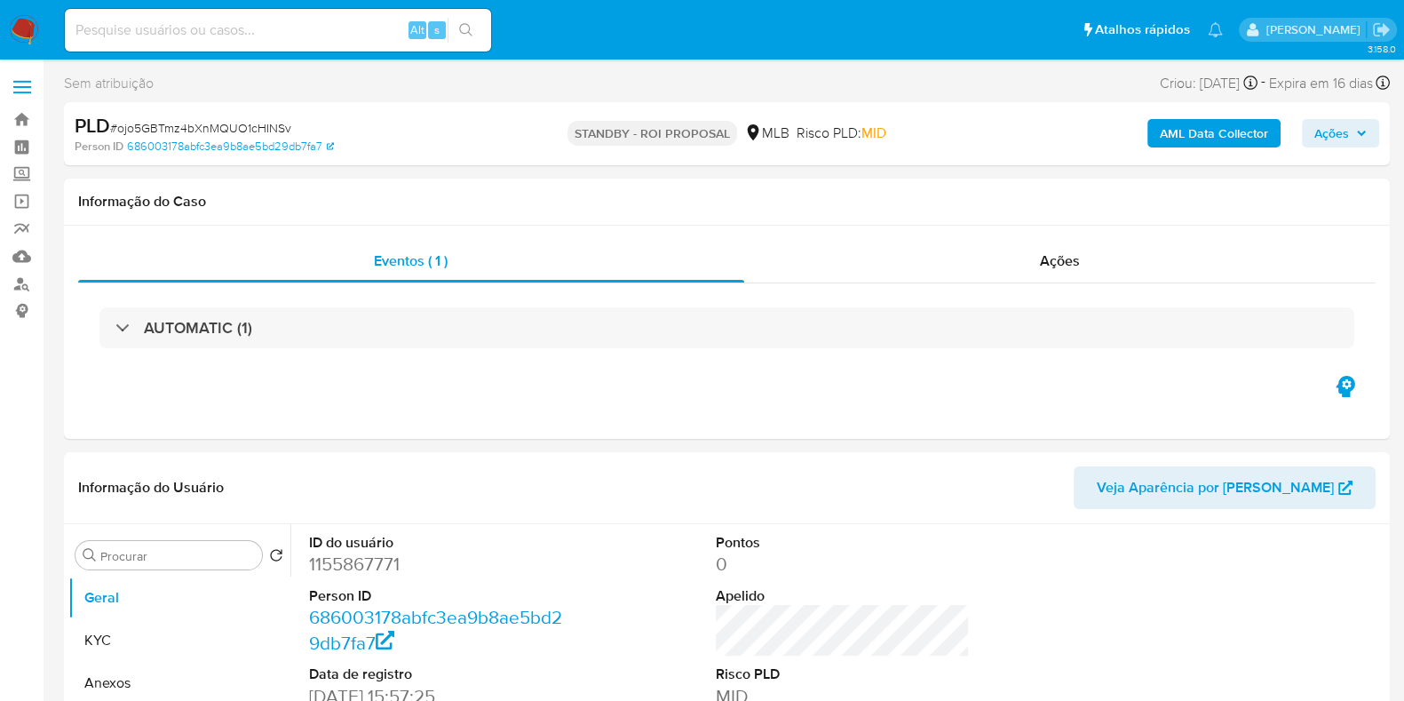
select select "10"
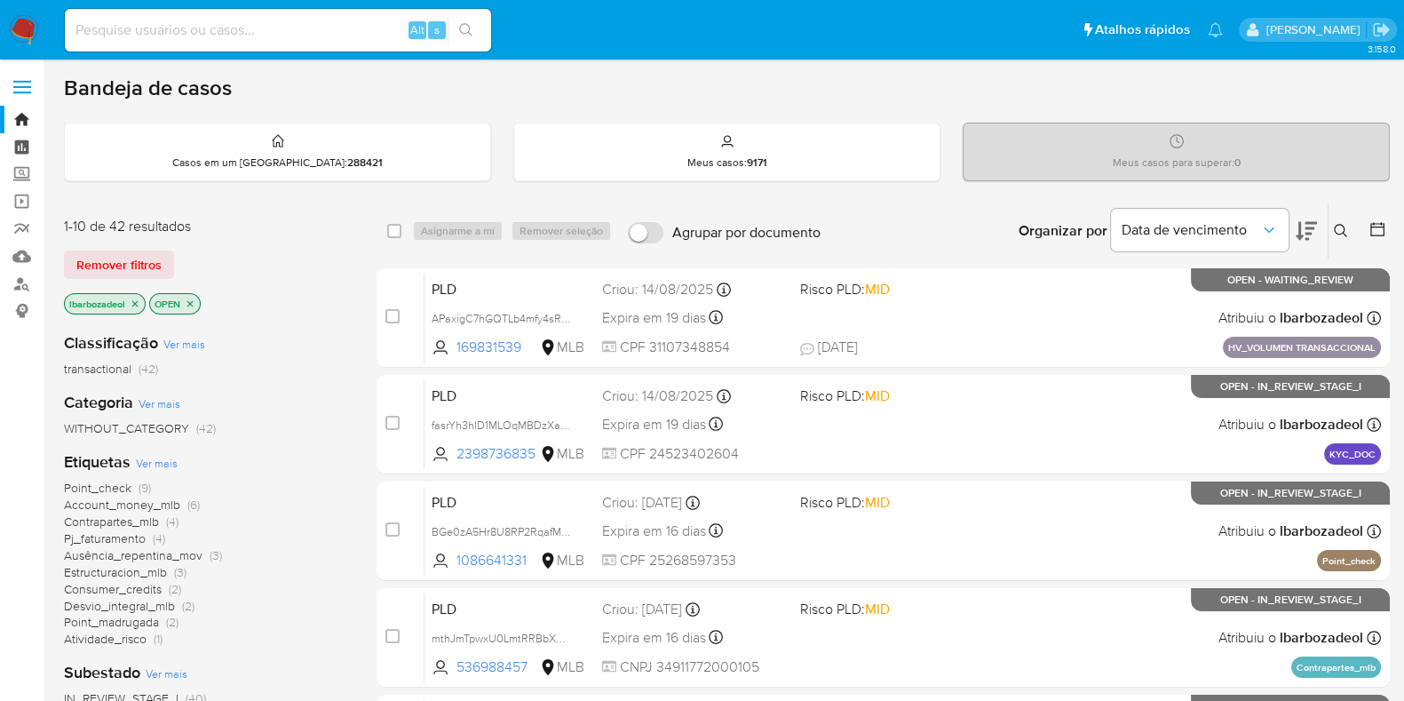
click at [12, 145] on link "Painel" at bounding box center [105, 147] width 211 height 28
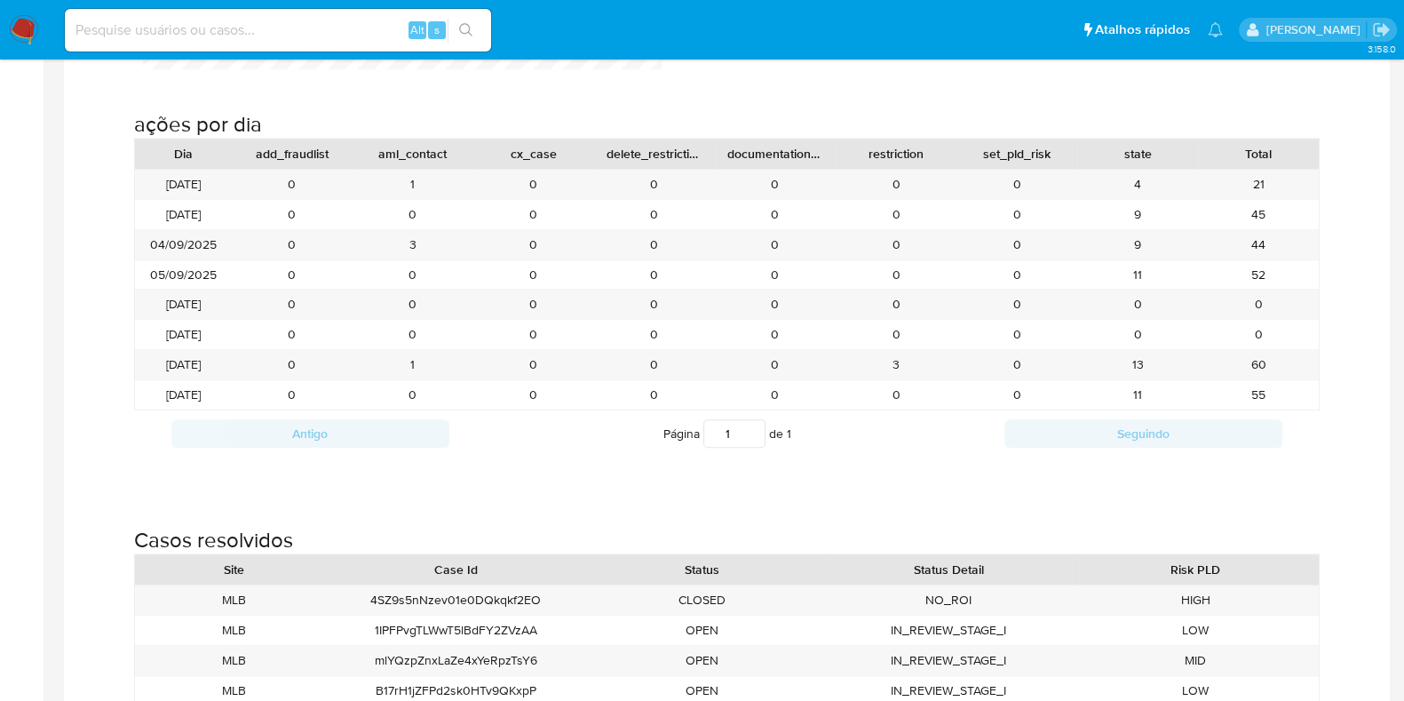
scroll to position [1865, 0]
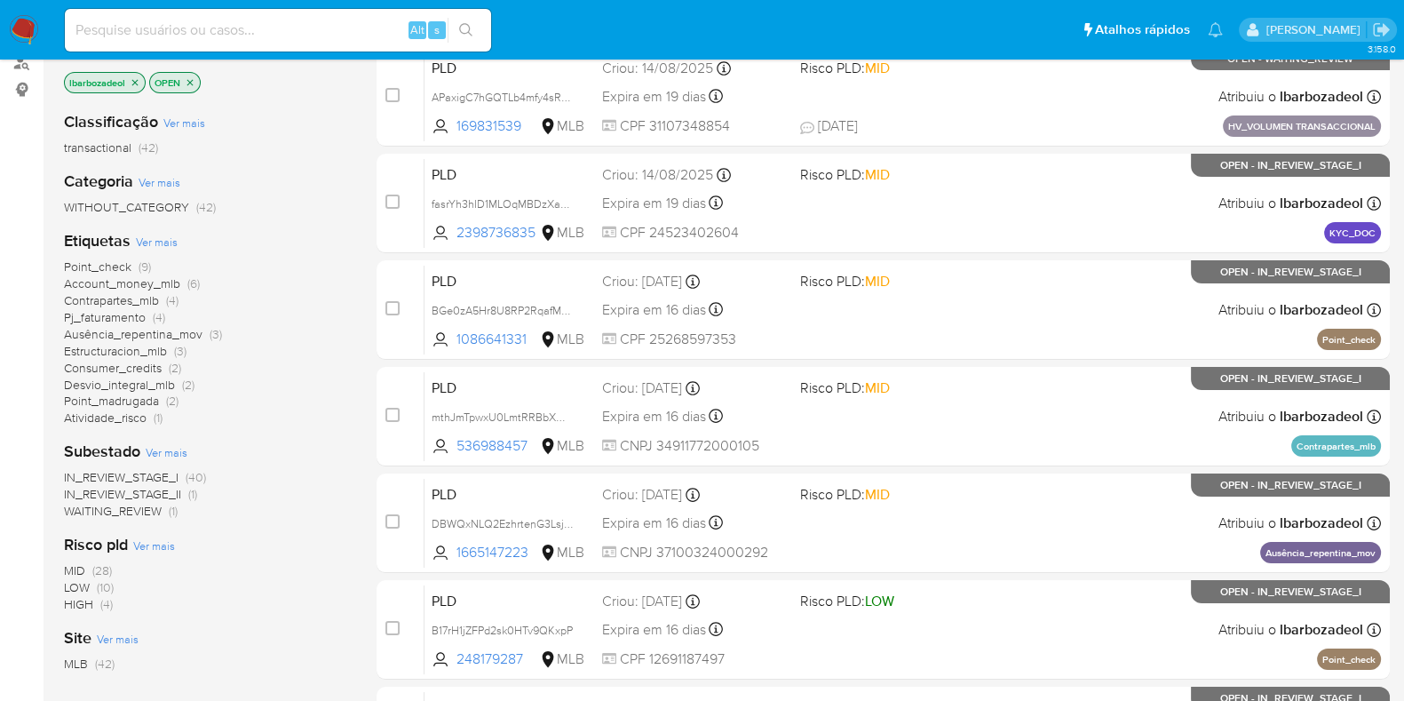
scroll to position [227, 0]
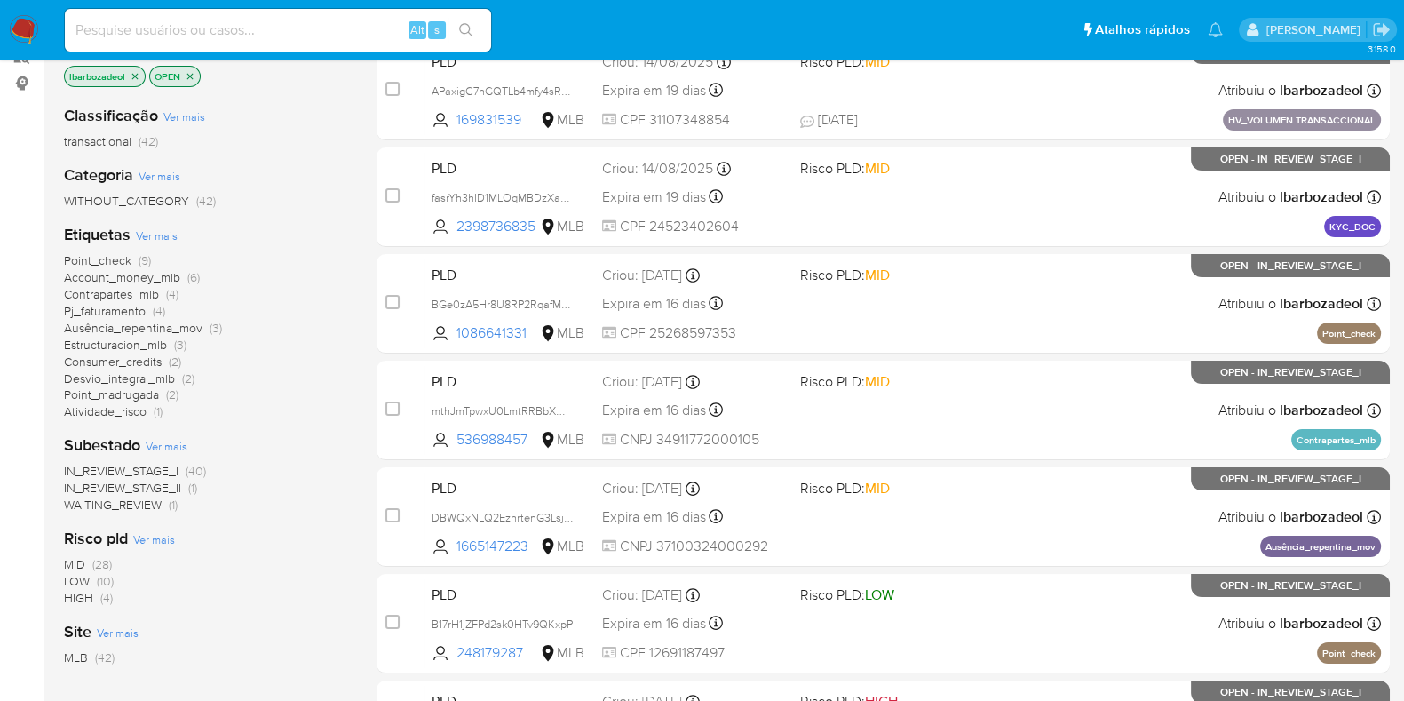
click at [158, 280] on span "Account_money_mlb" at bounding box center [122, 277] width 116 height 18
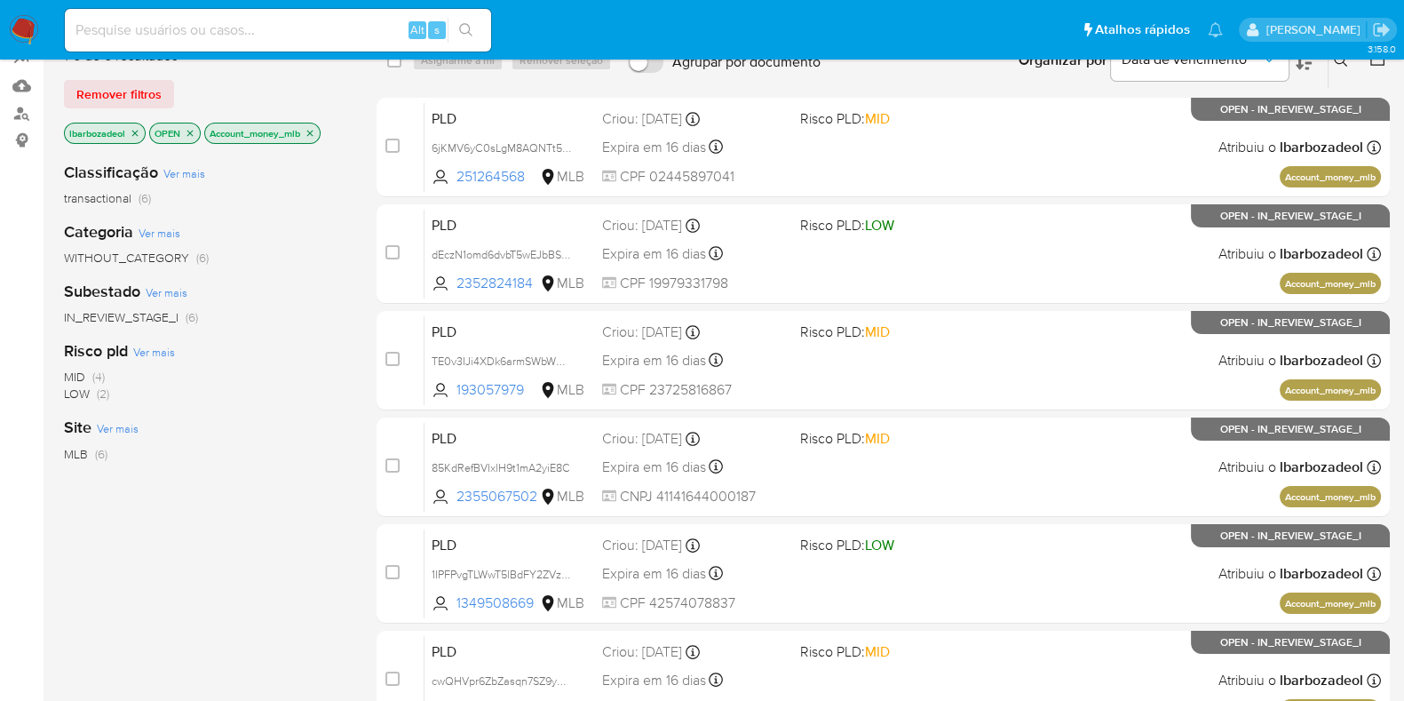
scroll to position [172, 0]
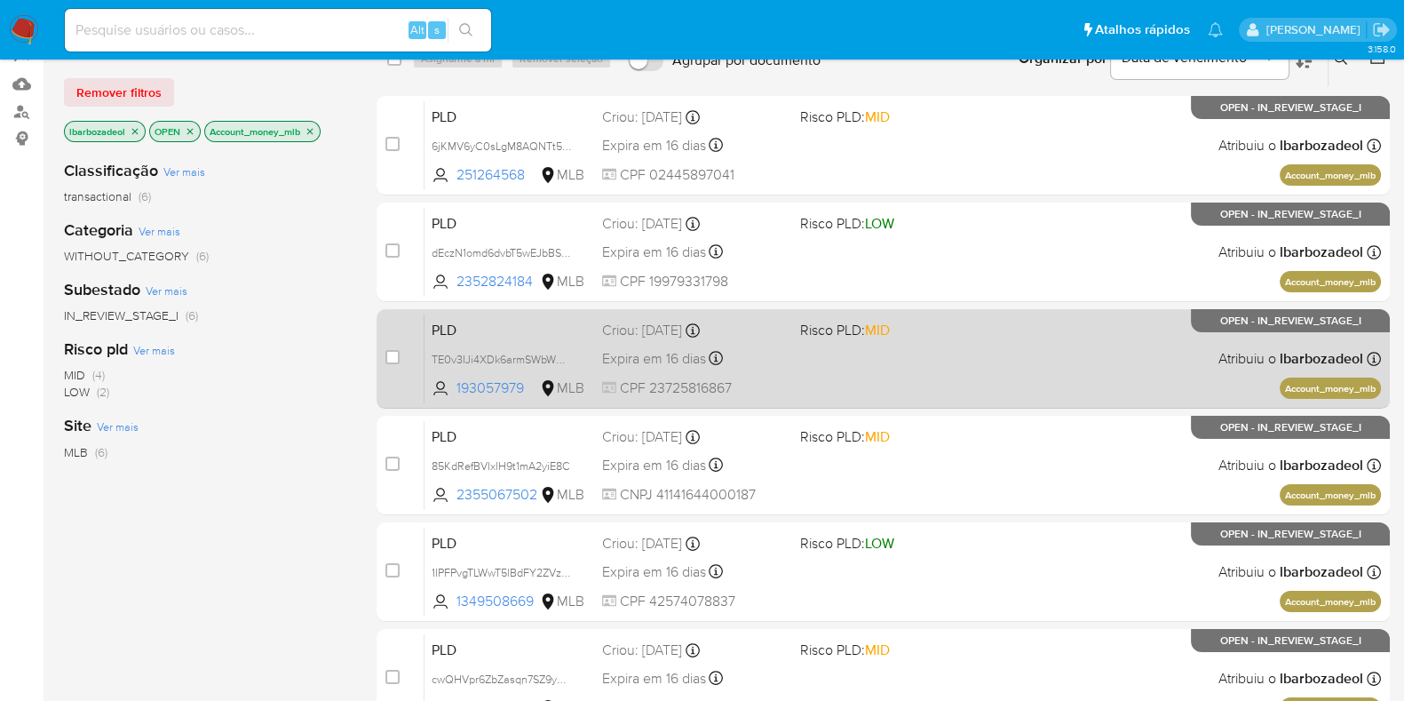
click at [842, 355] on div "PLD TE0v3IJi4XDk6armSWbWW0CJ 193057979 MLB Risco PLD: MID Criou: [DATE] Criou: …" at bounding box center [903, 359] width 957 height 90
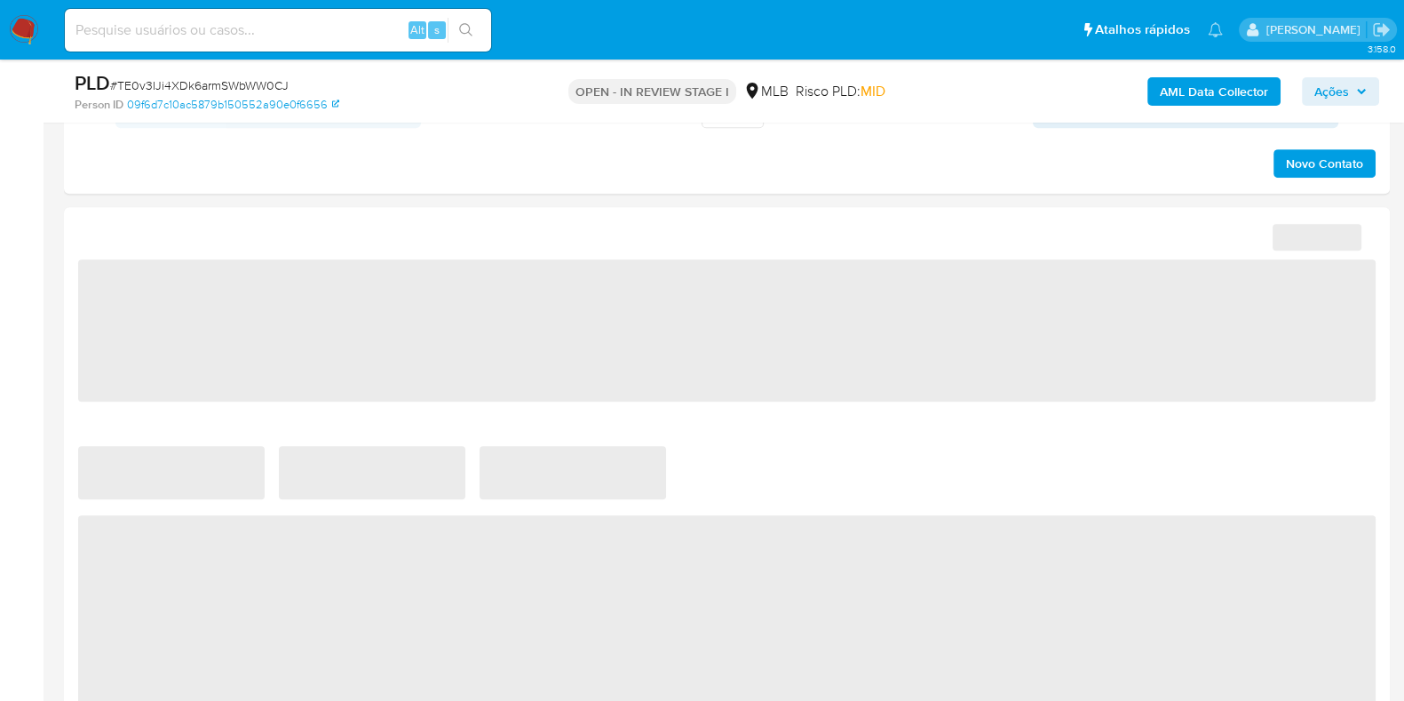
select select "10"
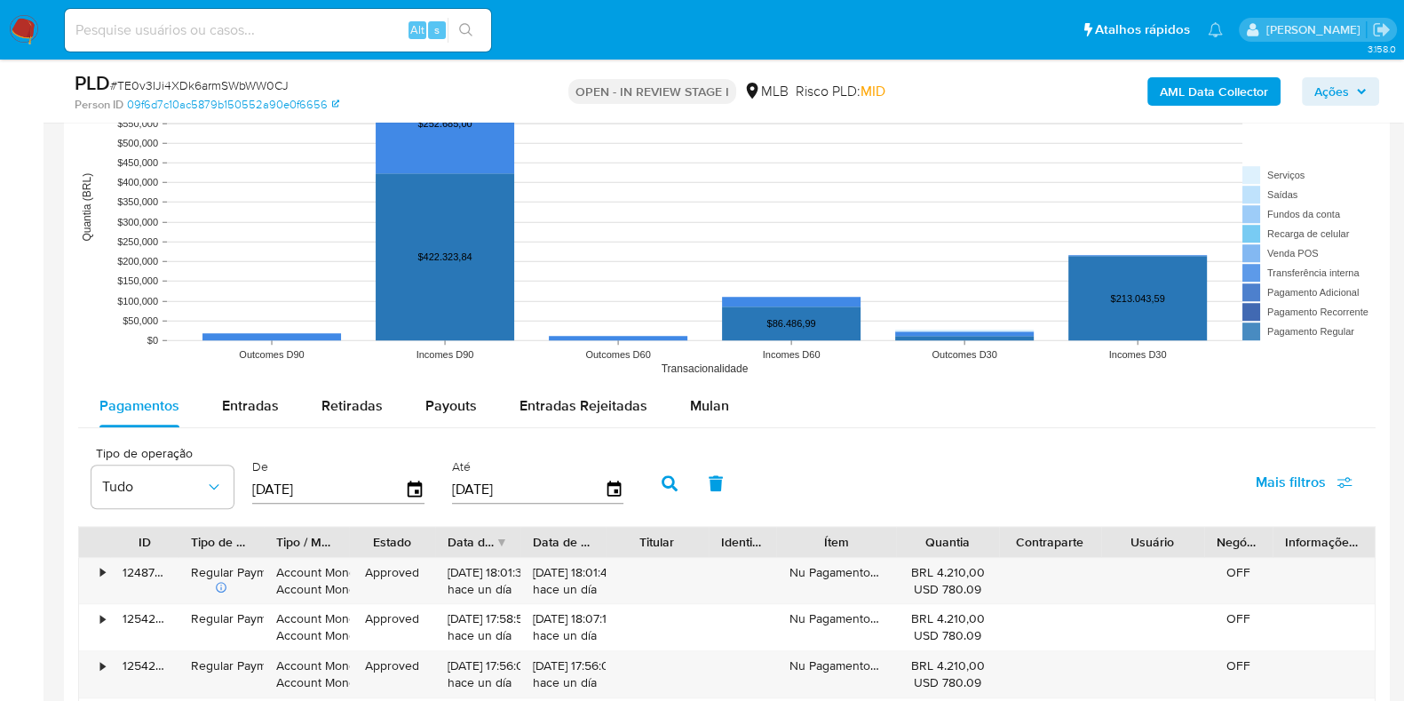
scroll to position [1671, 0]
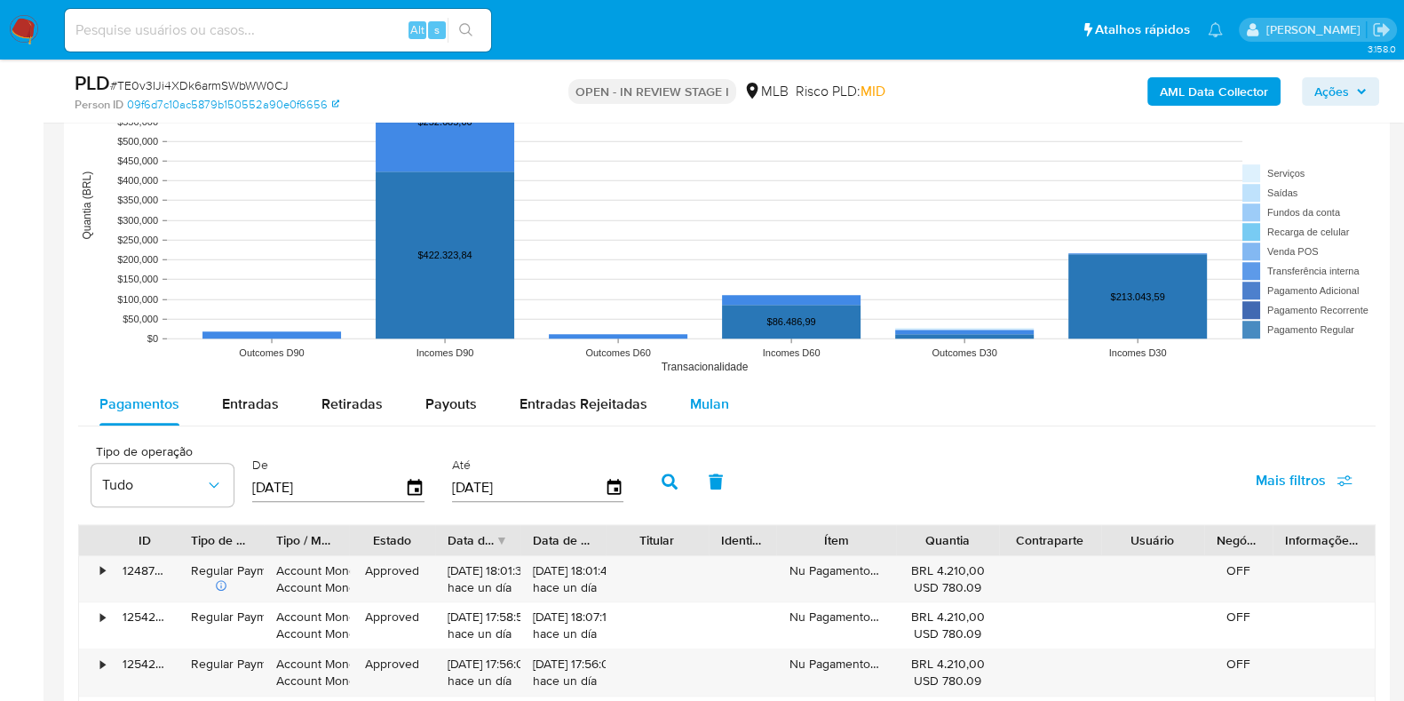
click at [694, 402] on span "Mulan" at bounding box center [709, 404] width 39 height 20
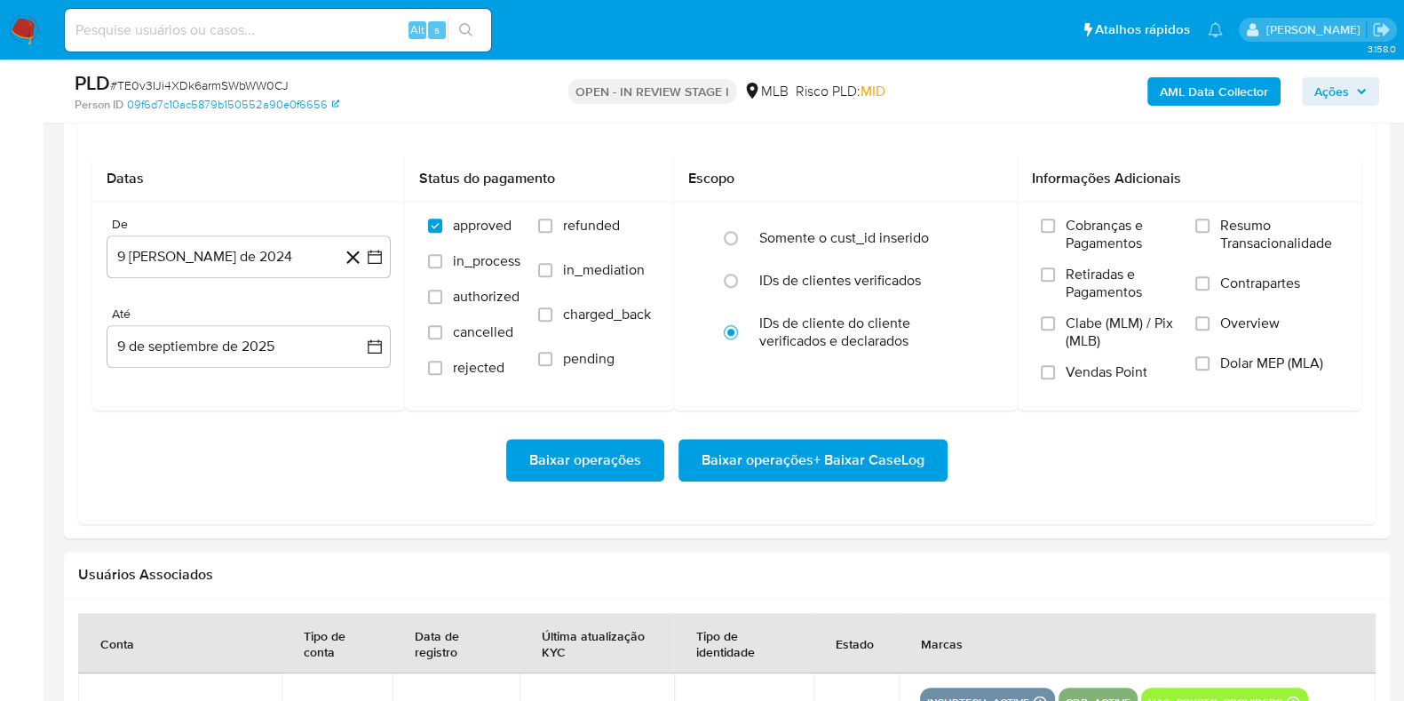
scroll to position [2011, 0]
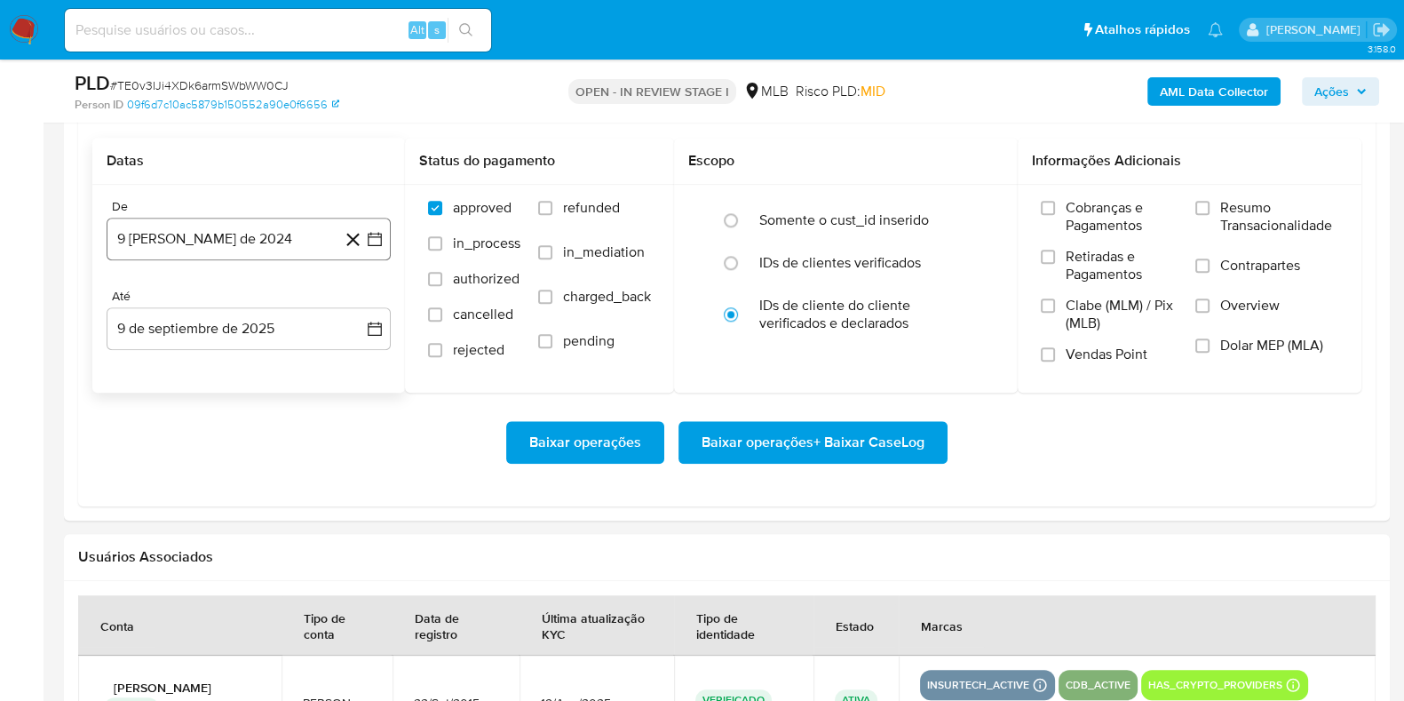
click at [195, 221] on button "9 [PERSON_NAME] de 2024" at bounding box center [249, 239] width 284 height 43
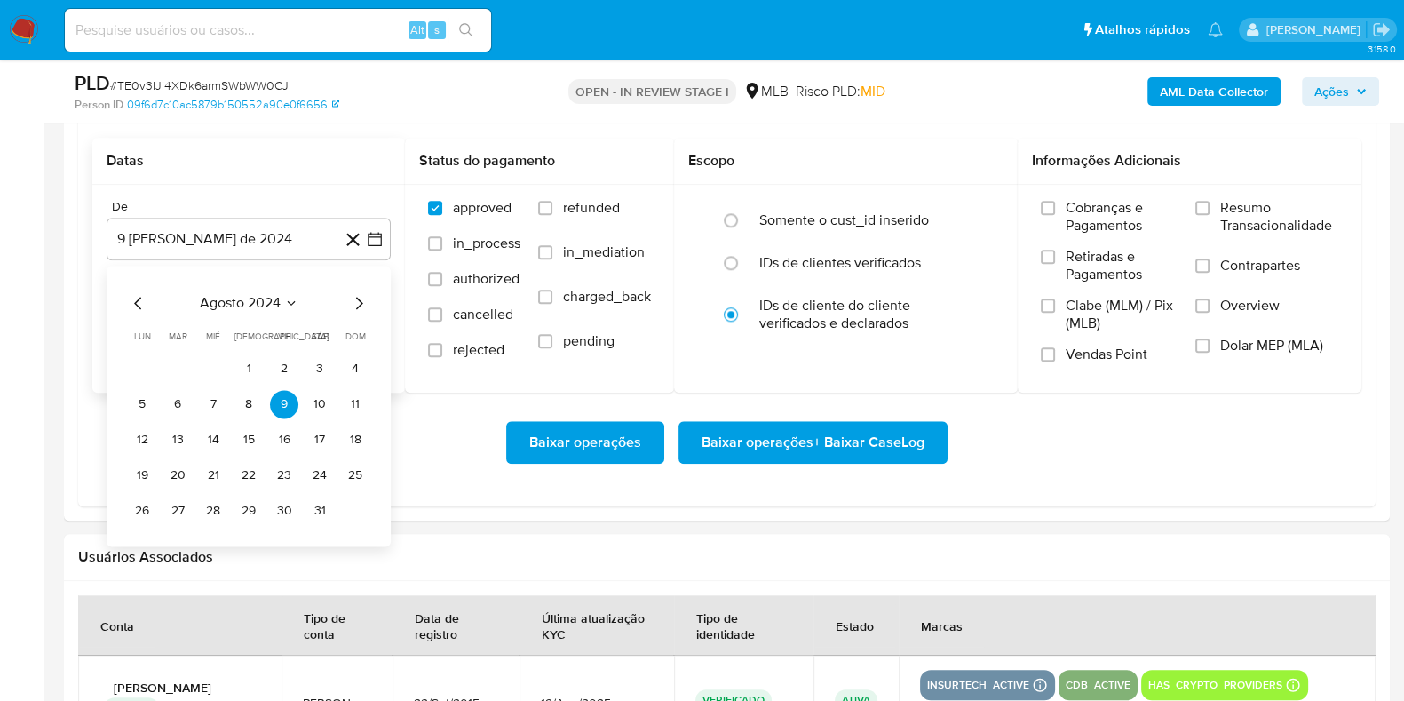
click at [222, 296] on span "agosto 2024" at bounding box center [240, 303] width 81 height 18
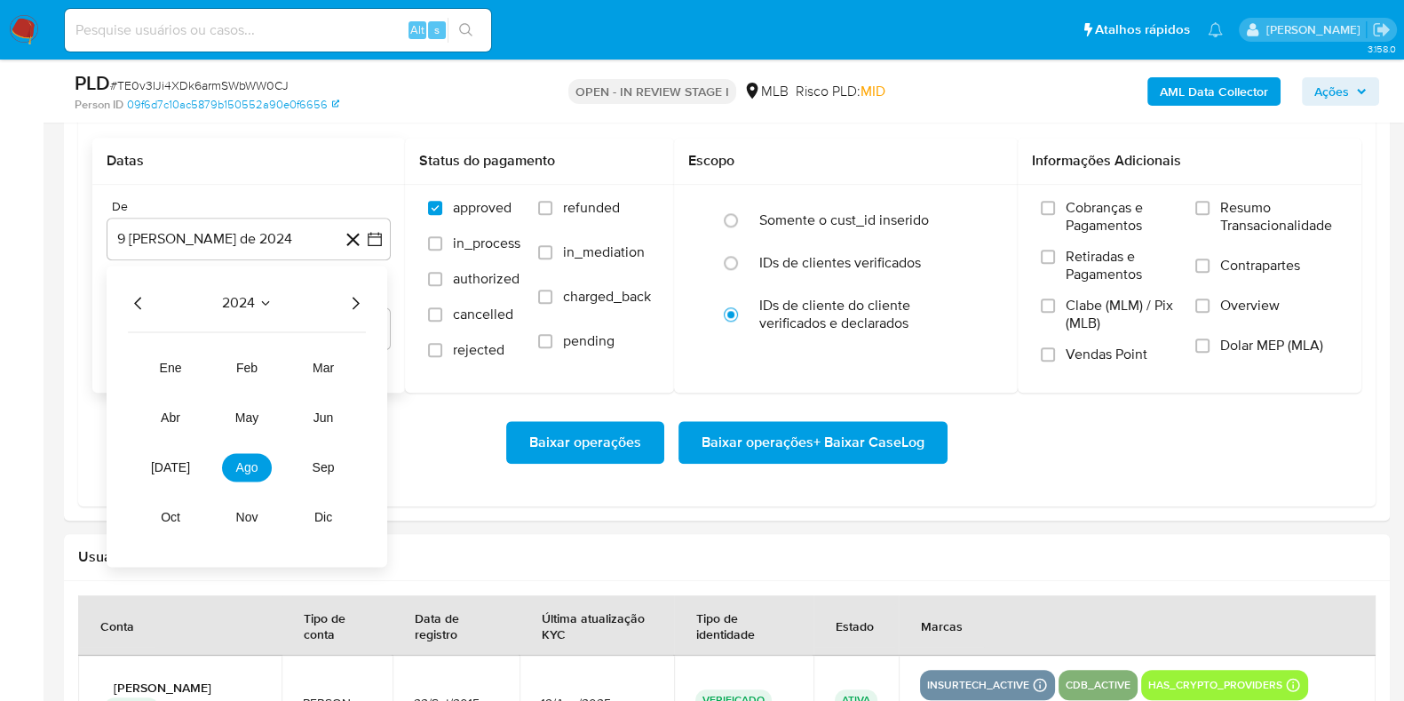
click at [352, 301] on icon "Año siguiente" at bounding box center [355, 302] width 21 height 21
click at [177, 481] on tr "ene feb mar abr may jun jul ago sep oct nov dic" at bounding box center [247, 443] width 203 height 178
click at [173, 471] on span "jul" at bounding box center [170, 467] width 39 height 14
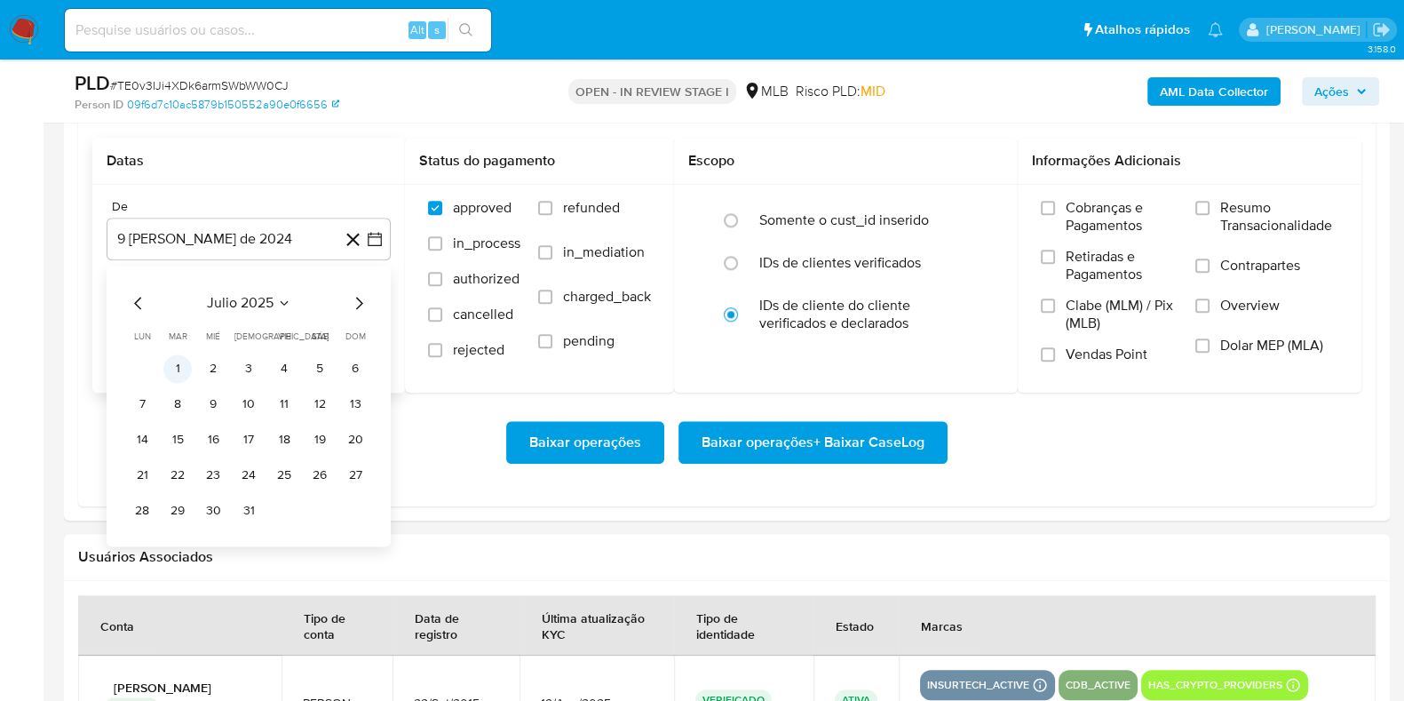
click at [177, 369] on button "1" at bounding box center [177, 368] width 28 height 28
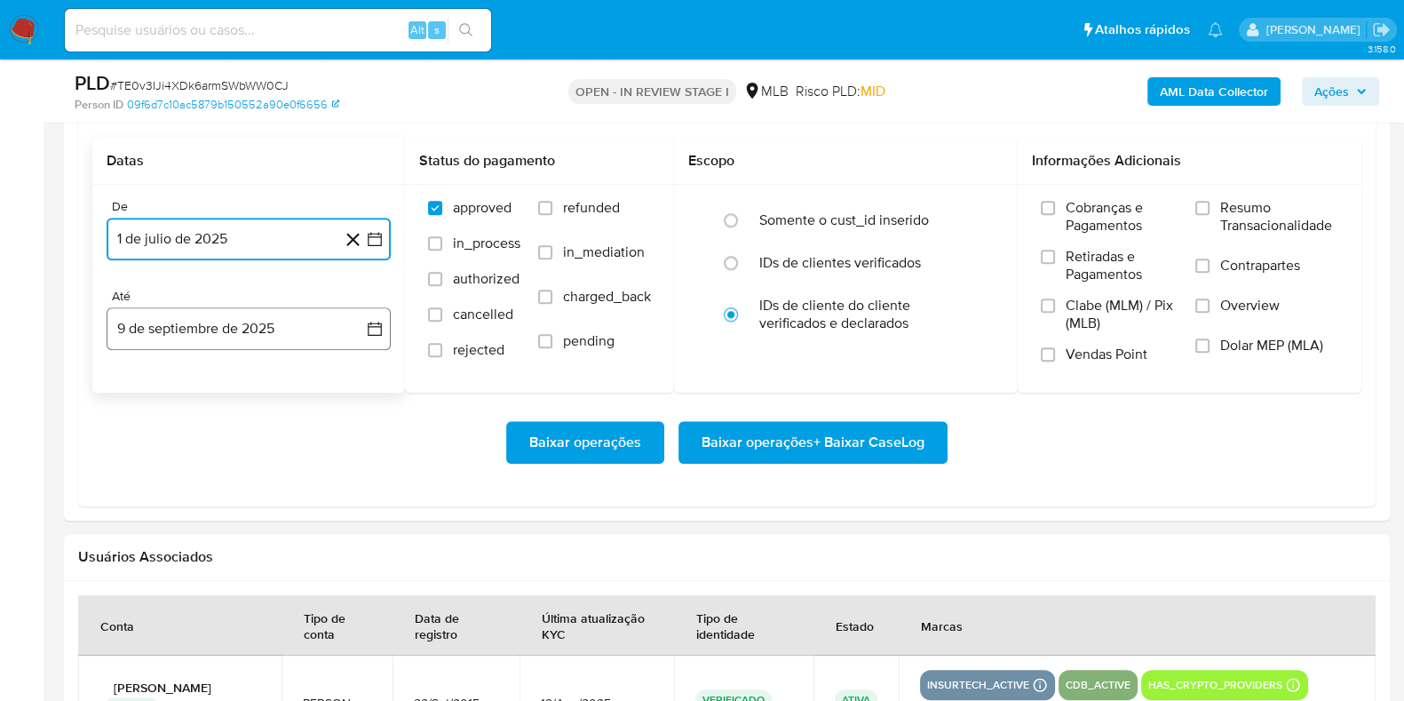
click at [207, 318] on button "9 de septiembre de 2025" at bounding box center [249, 328] width 284 height 43
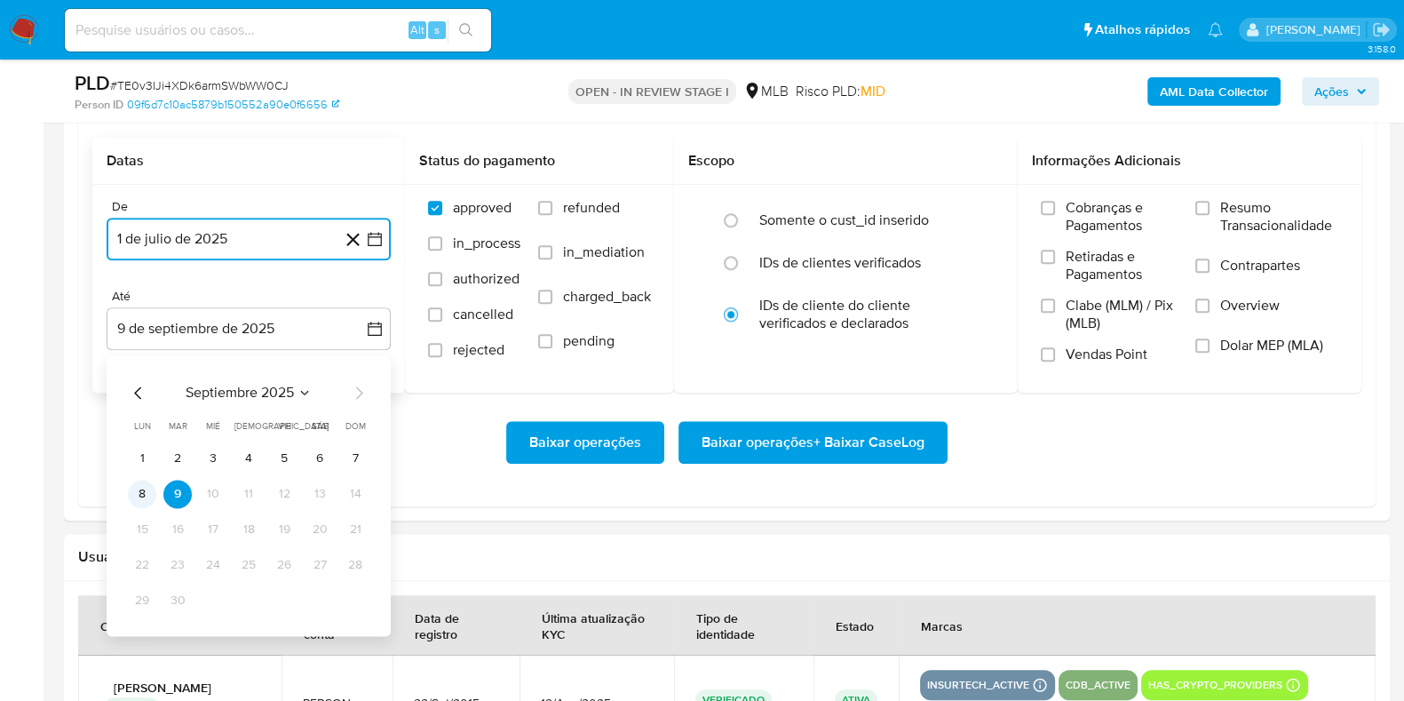
click at [140, 484] on button "8" at bounding box center [142, 494] width 28 height 28
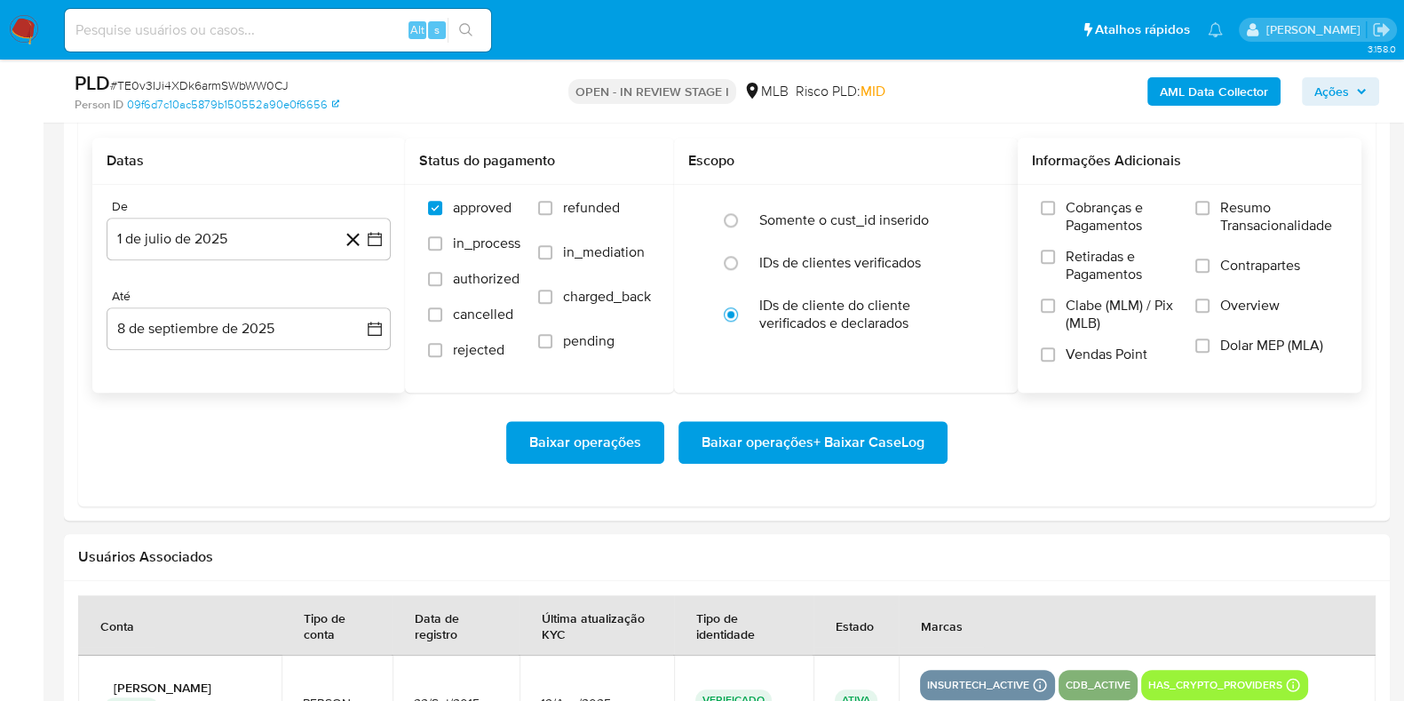
click at [1226, 219] on span "Resumo Transacionalidade" at bounding box center [1280, 217] width 118 height 36
click at [1210, 215] on input "Resumo Transacionalidade" at bounding box center [1203, 208] width 14 height 14
click at [850, 446] on span "Baixar operações + Baixar CaseLog" at bounding box center [813, 442] width 223 height 39
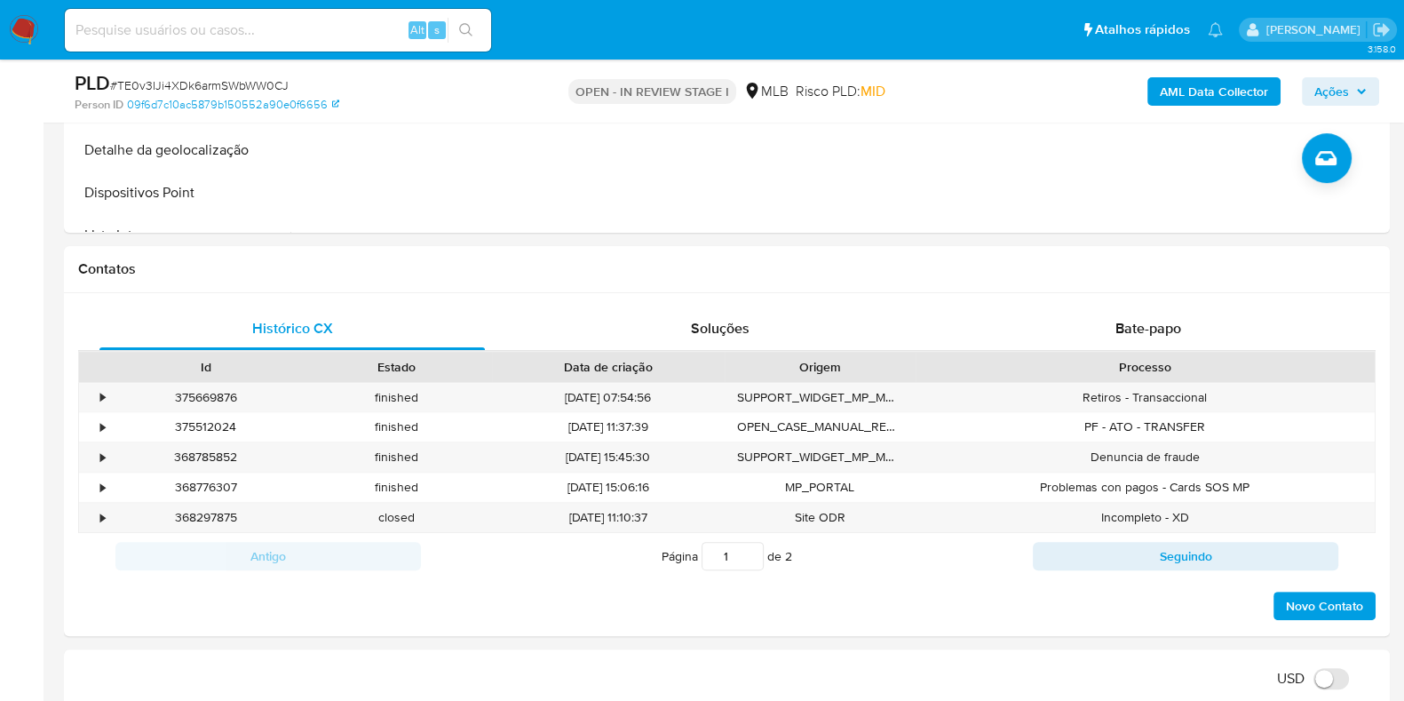
scroll to position [0, 0]
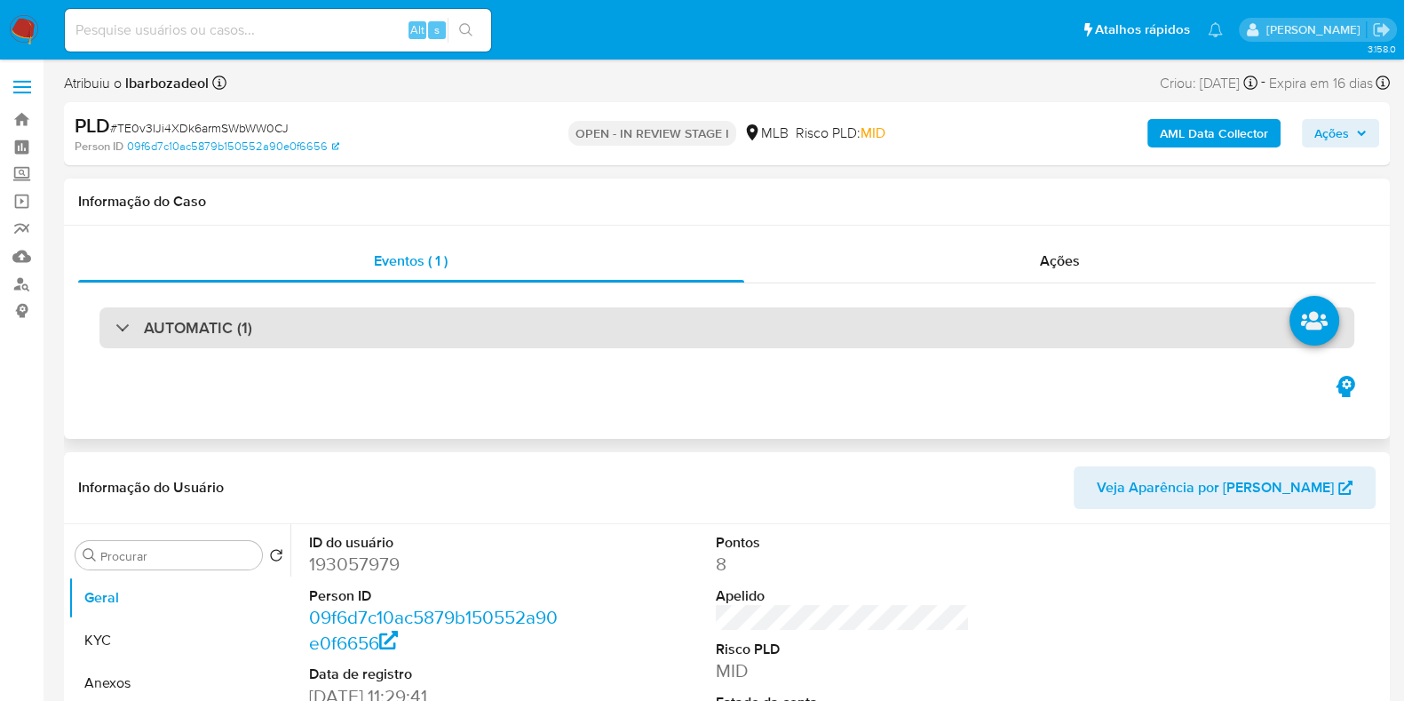
click at [796, 329] on div "AUTOMATIC (1)" at bounding box center [726, 327] width 1255 height 41
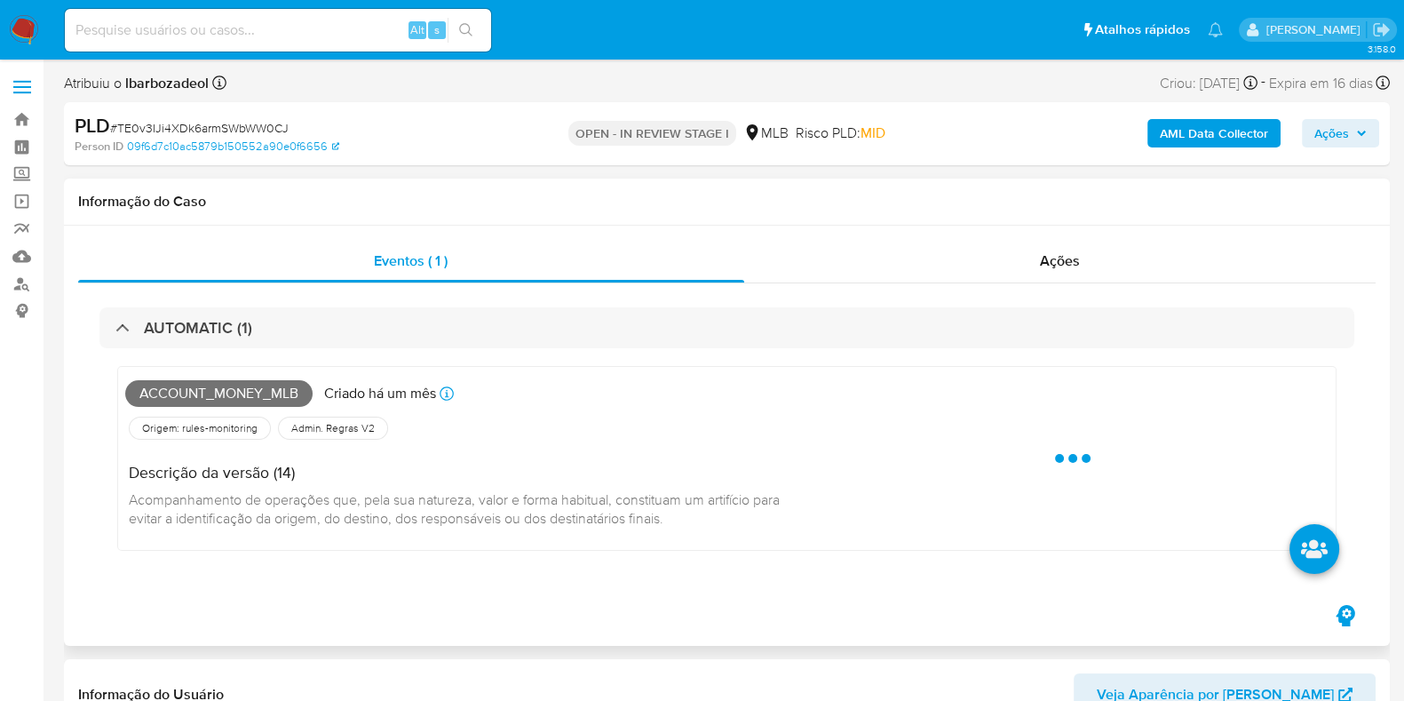
click at [281, 388] on span "Account_money_mlb" at bounding box center [218, 393] width 187 height 27
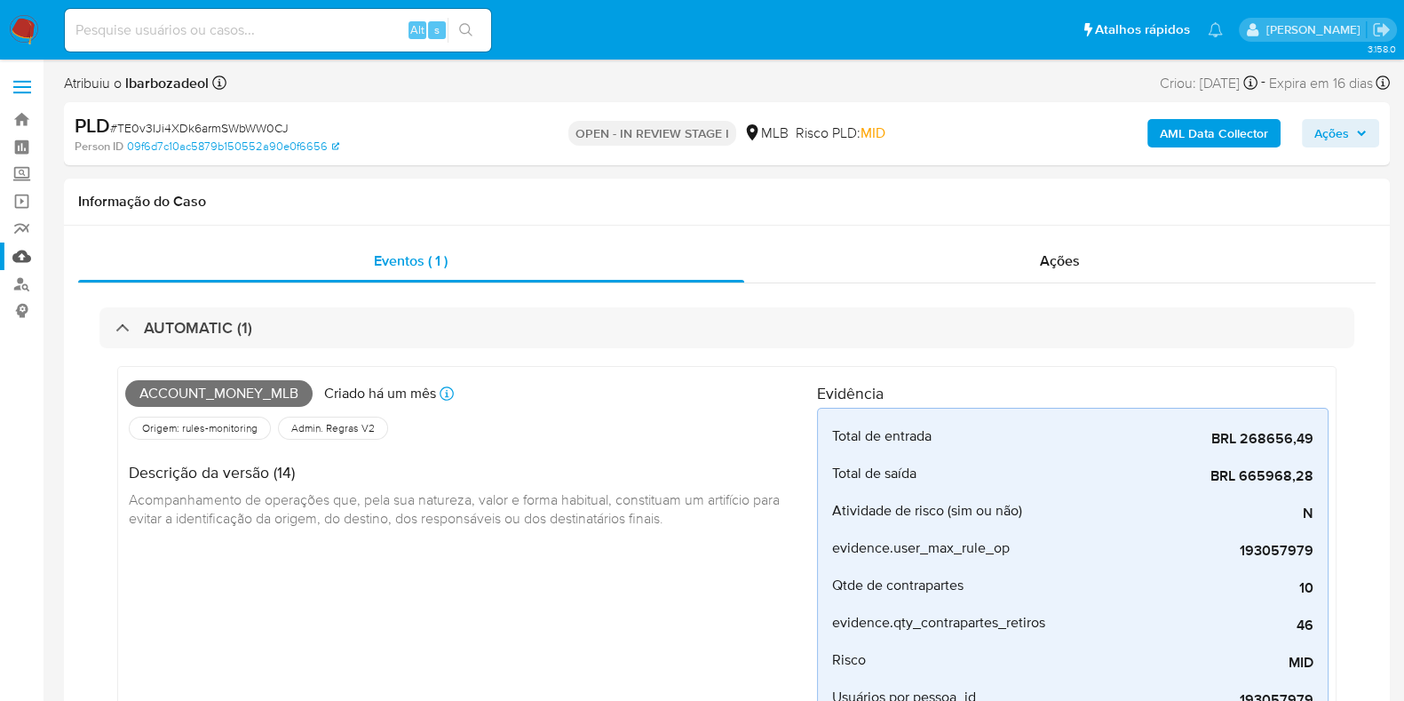
click at [29, 251] on link "Mulan" at bounding box center [105, 257] width 211 height 28
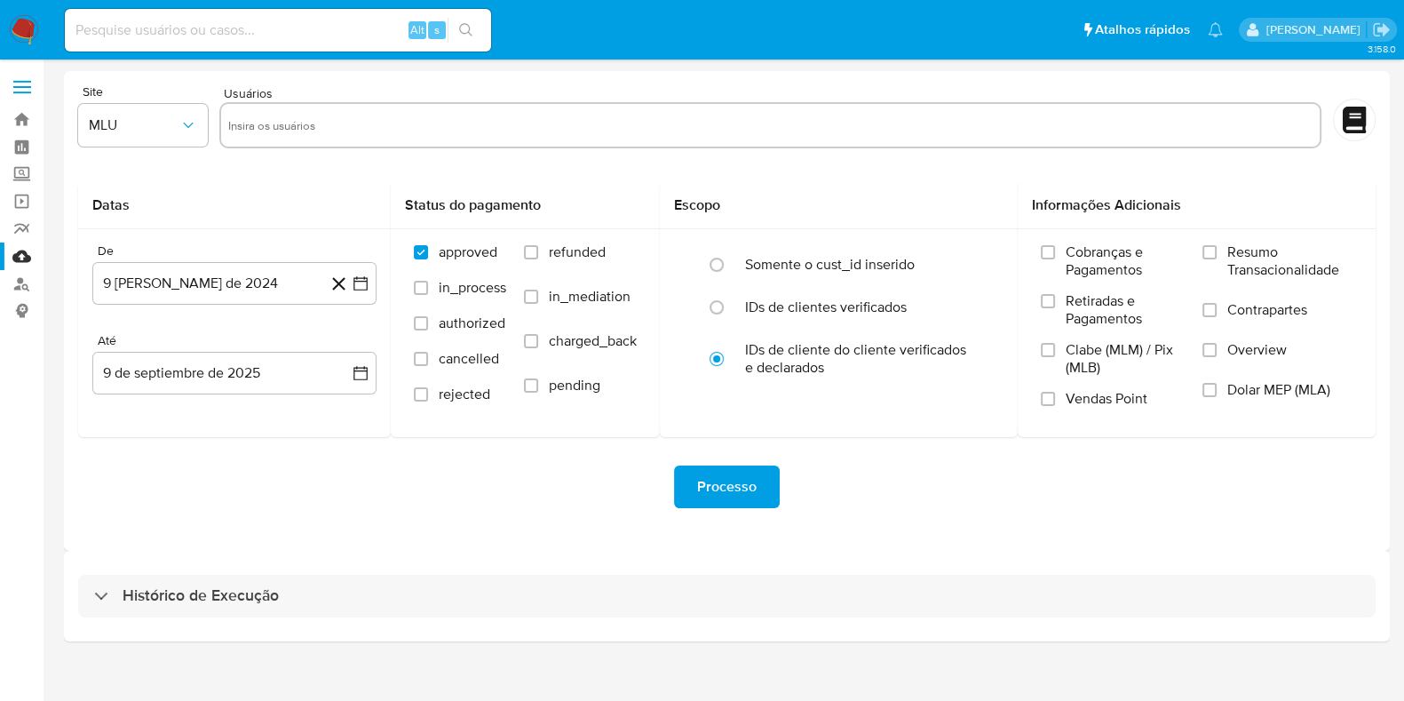
scroll to position [15, 0]
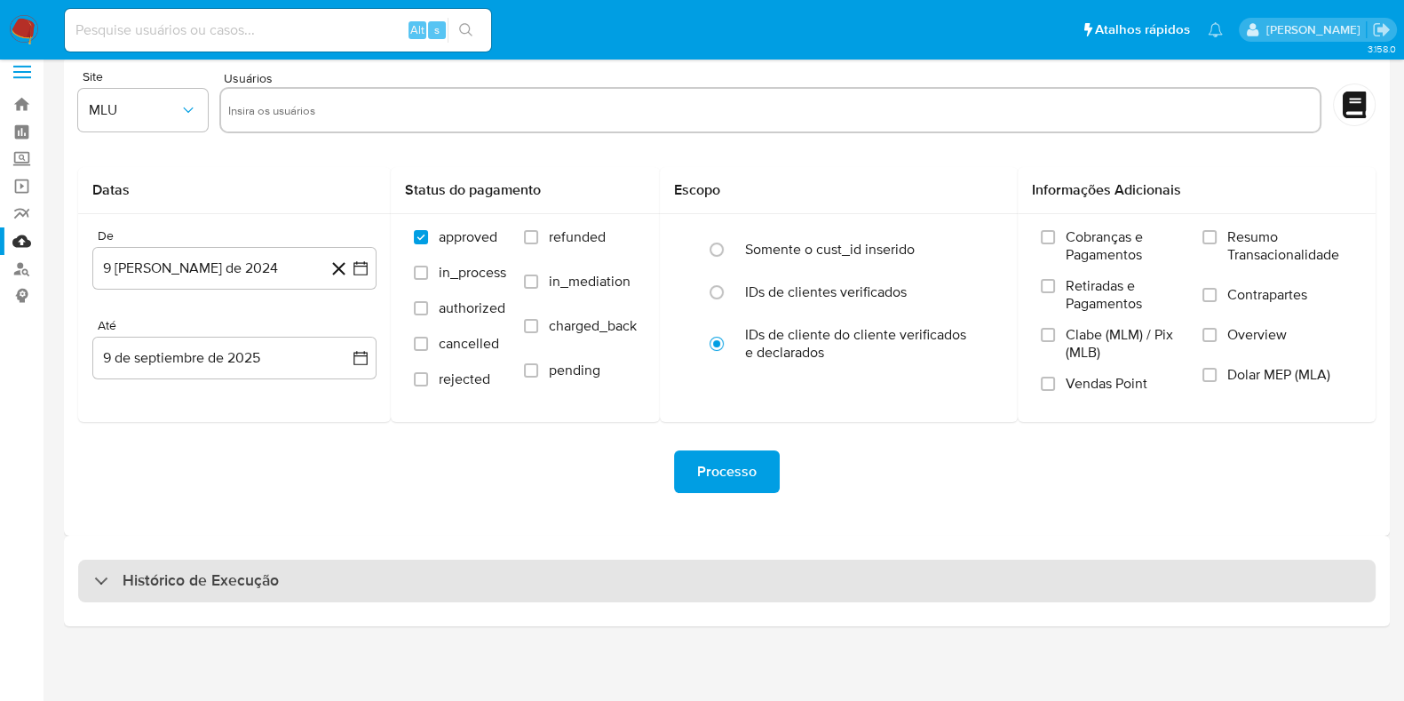
click at [740, 562] on div "Histórico de Execução" at bounding box center [727, 581] width 1298 height 43
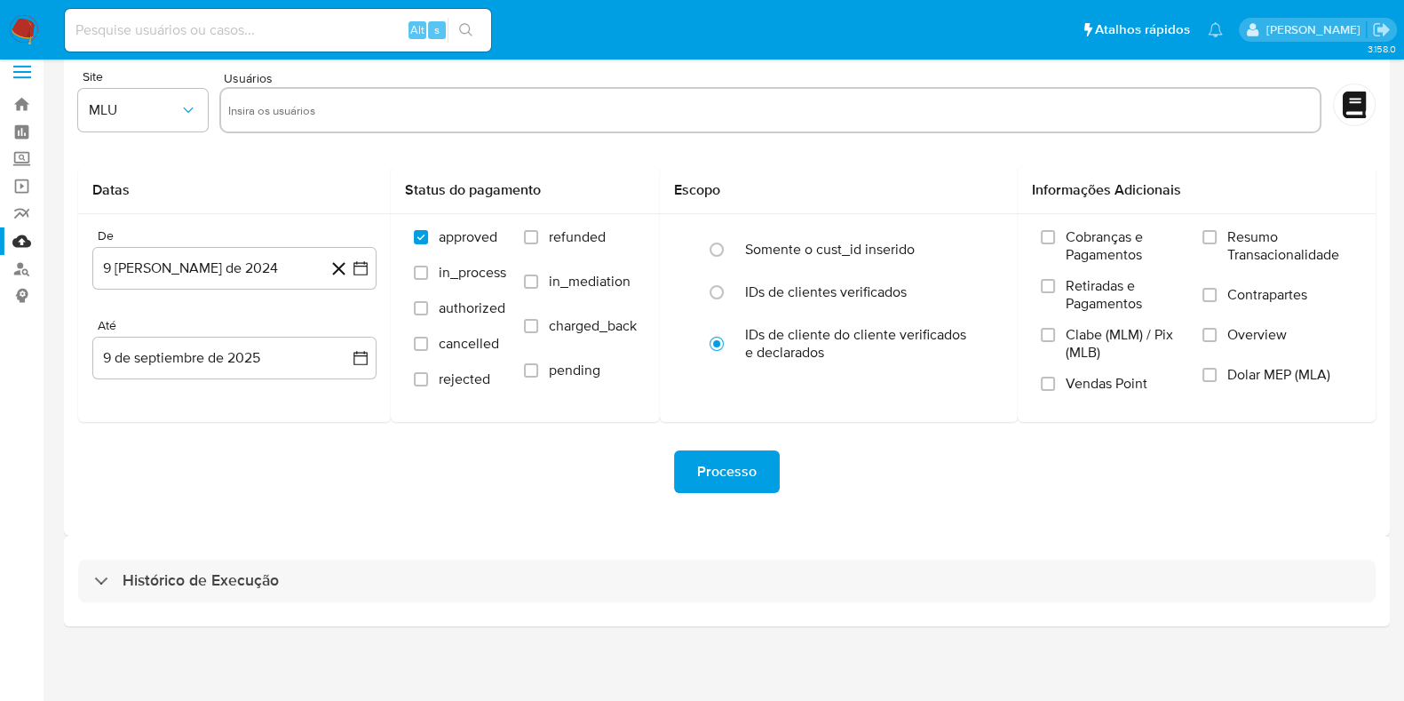
select select "10"
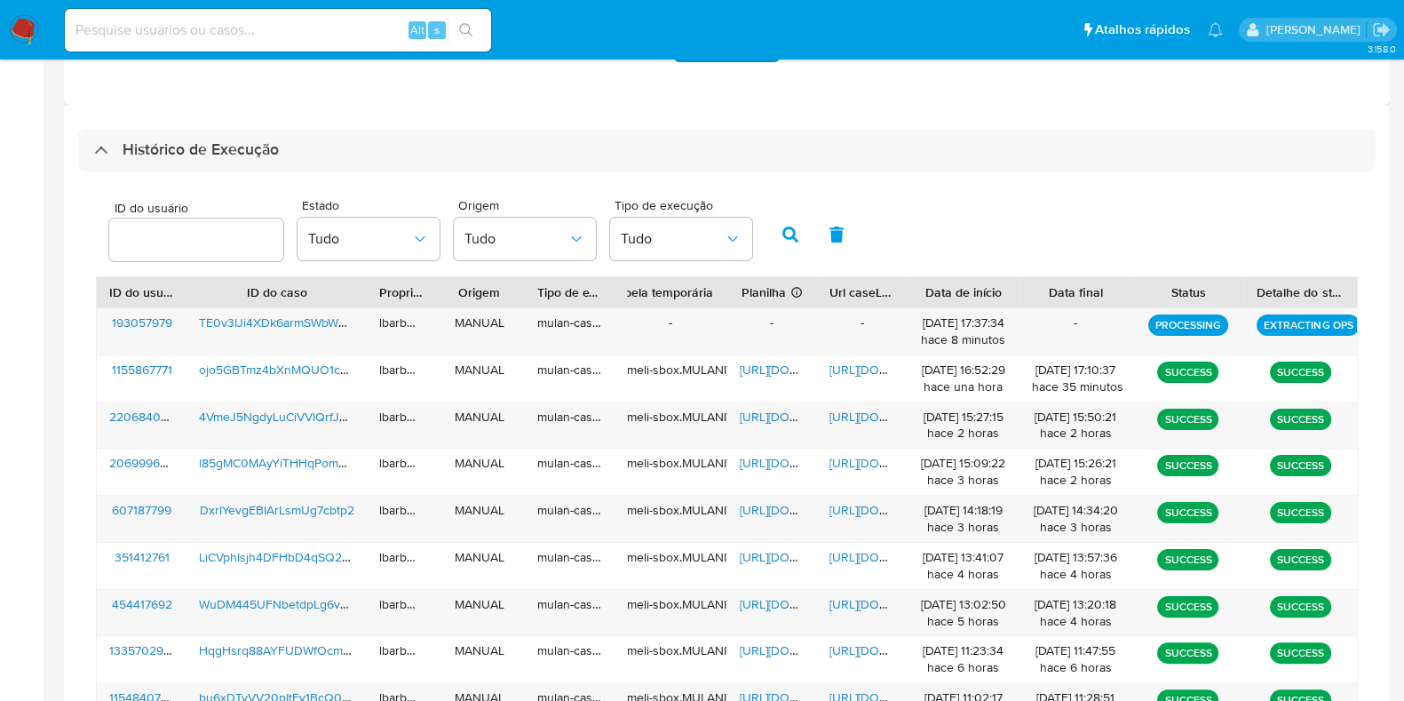
scroll to position [465, 0]
